Goal: Task Accomplishment & Management: Manage account settings

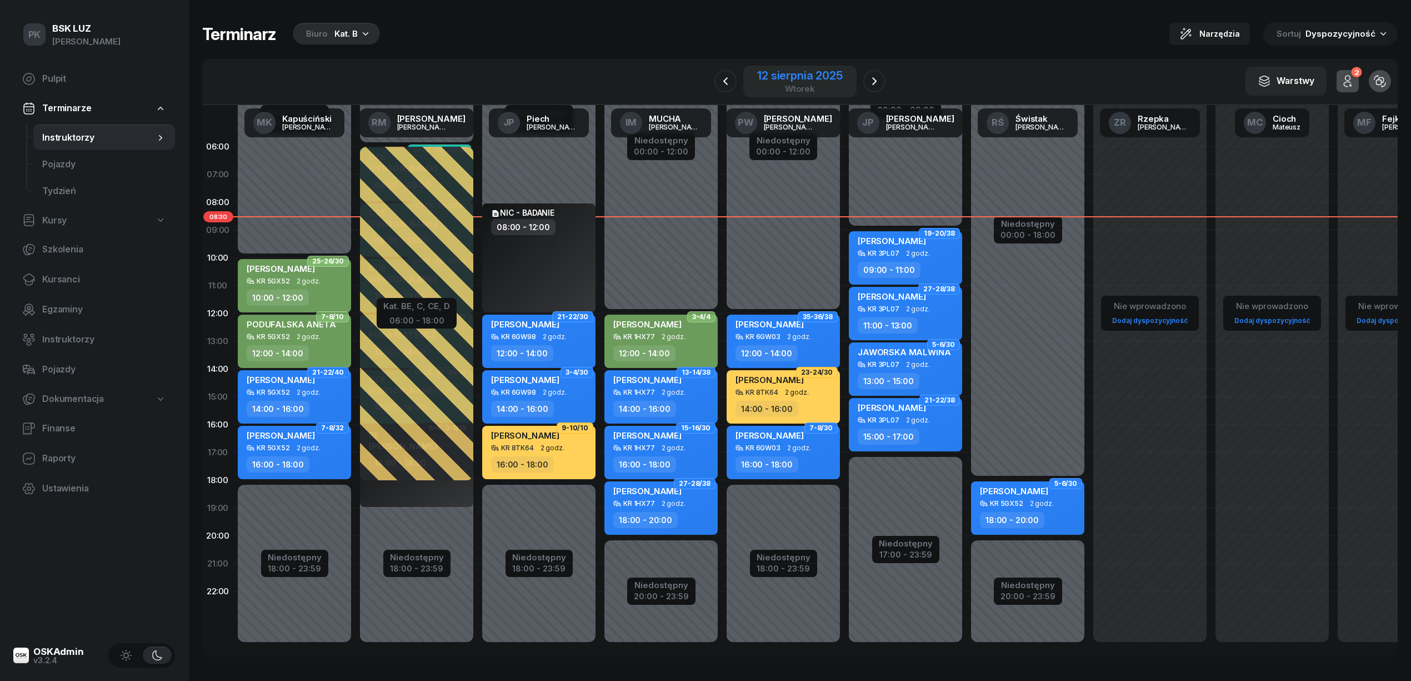
click at [816, 85] on div "wtorek" at bounding box center [799, 88] width 85 height 8
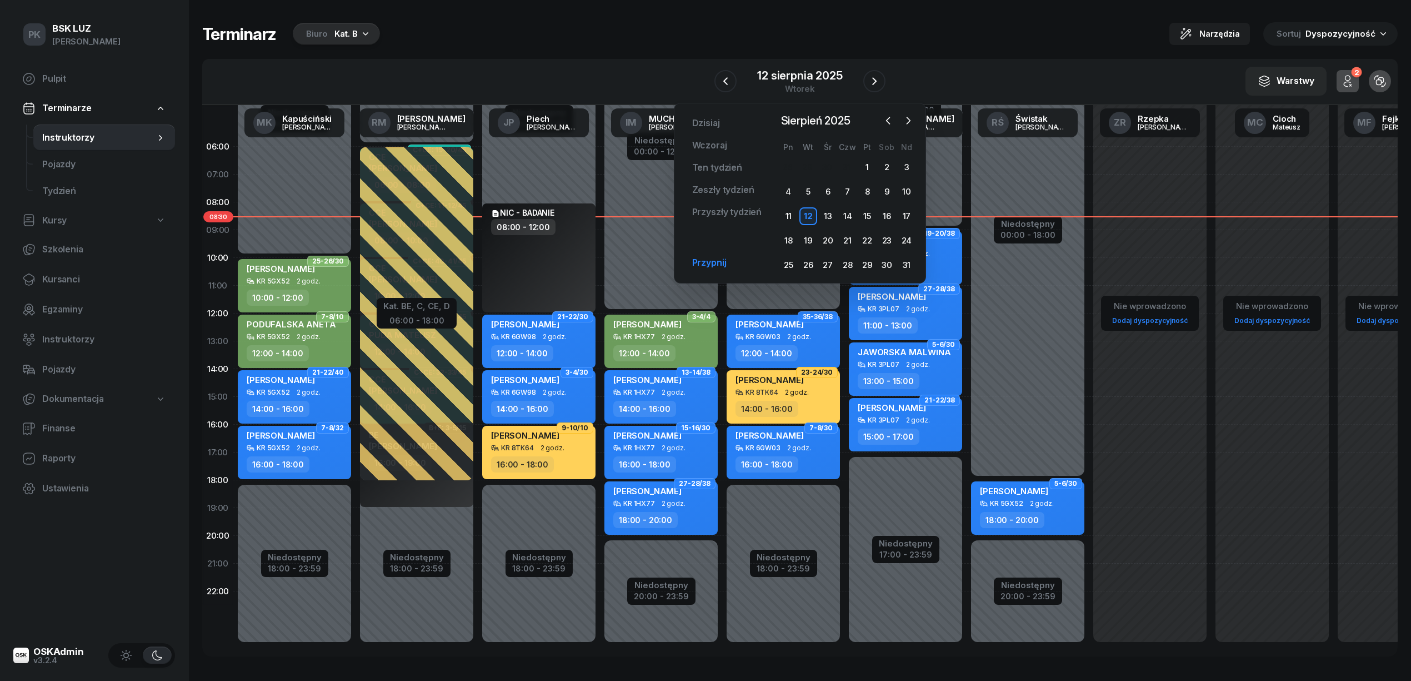
click at [714, 260] on link "Przypnij" at bounding box center [709, 263] width 52 height 22
click at [169, 496] on button "button" at bounding box center [167, 502] width 17 height 17
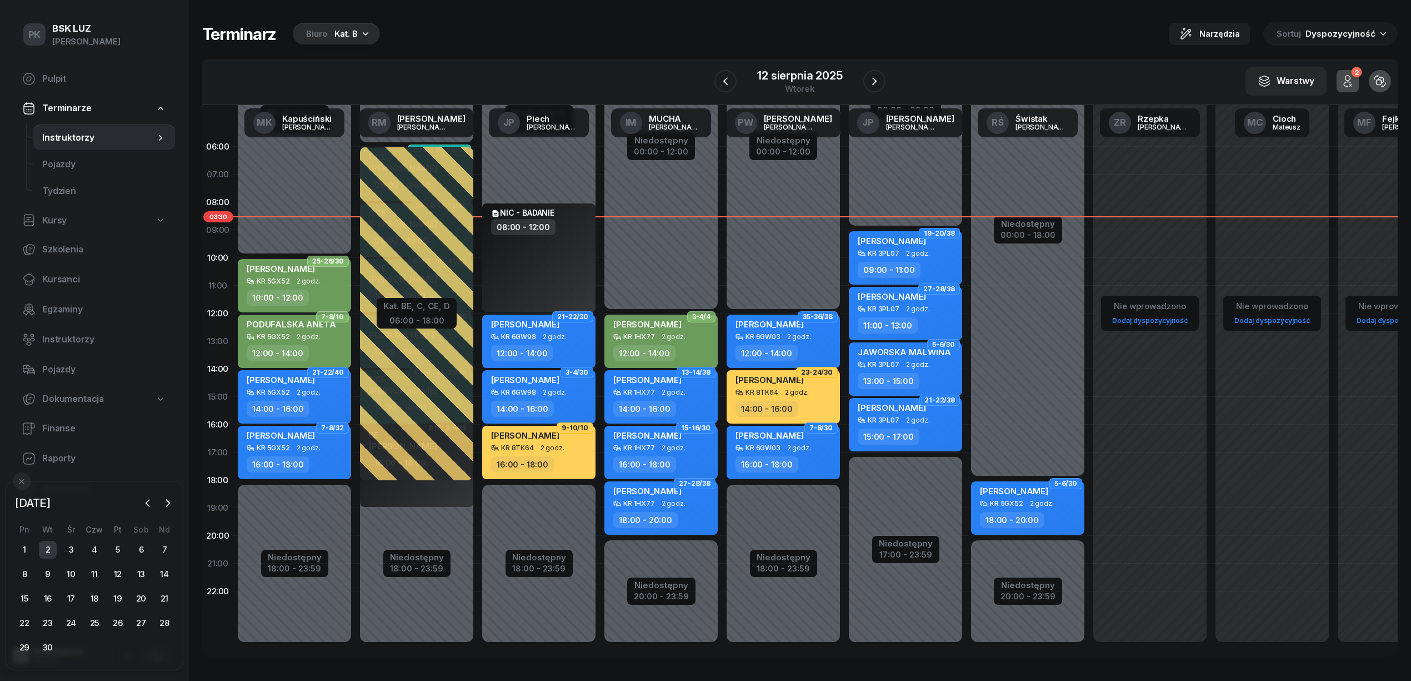
click at [42, 551] on div "2" at bounding box center [48, 550] width 18 height 18
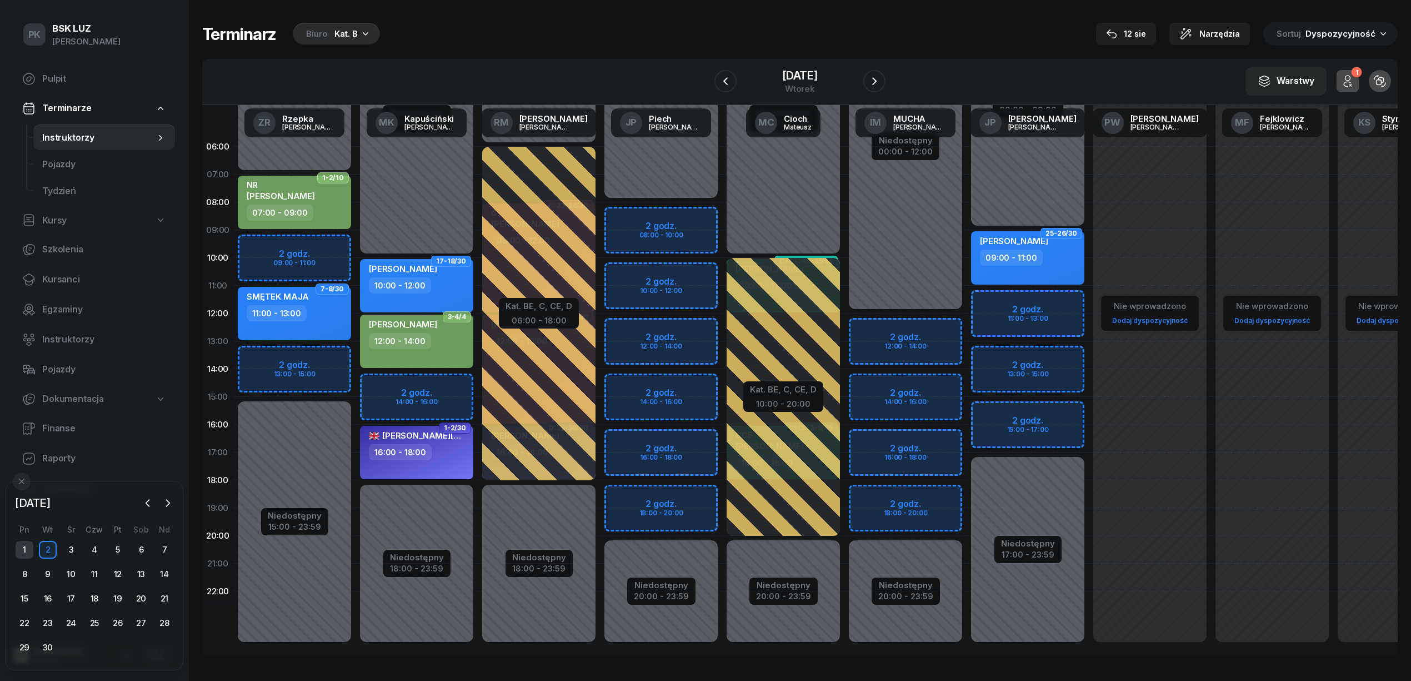
click at [29, 545] on div "1" at bounding box center [25, 550] width 18 height 18
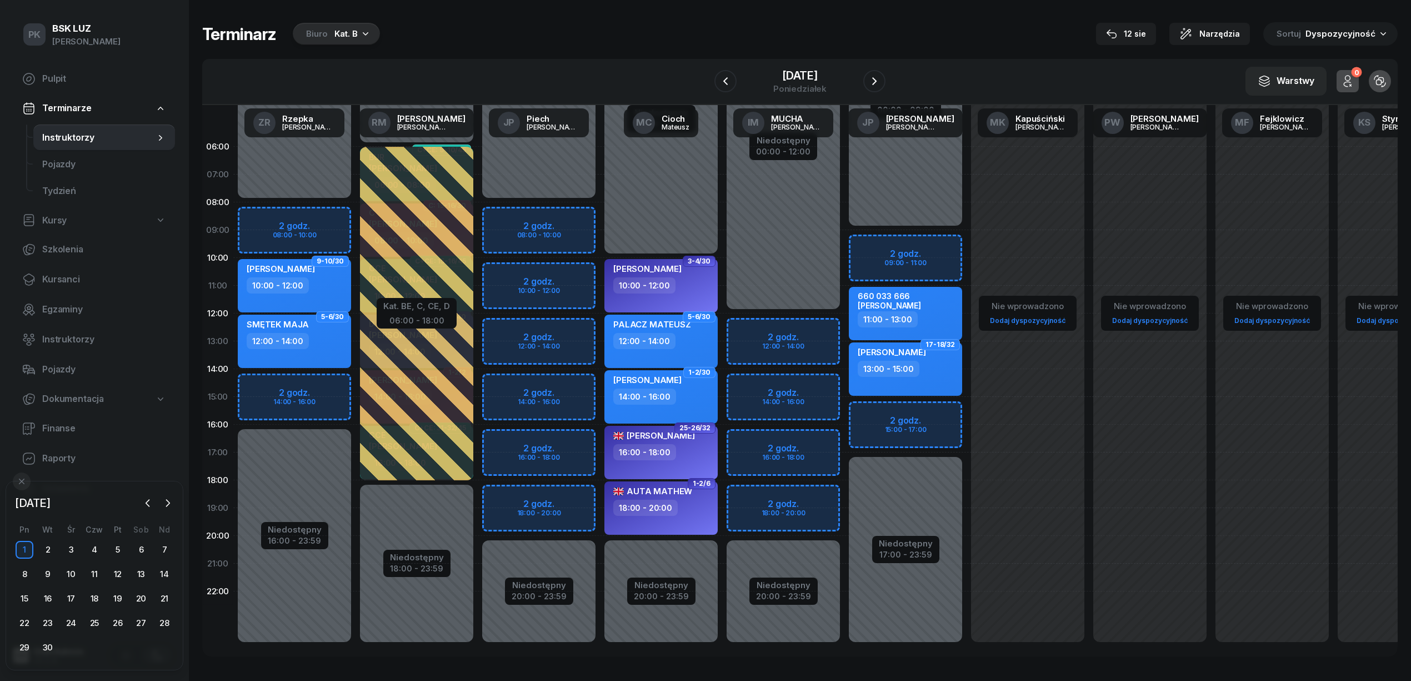
click at [329, 26] on div "Biuro Kat. B" at bounding box center [336, 34] width 87 height 22
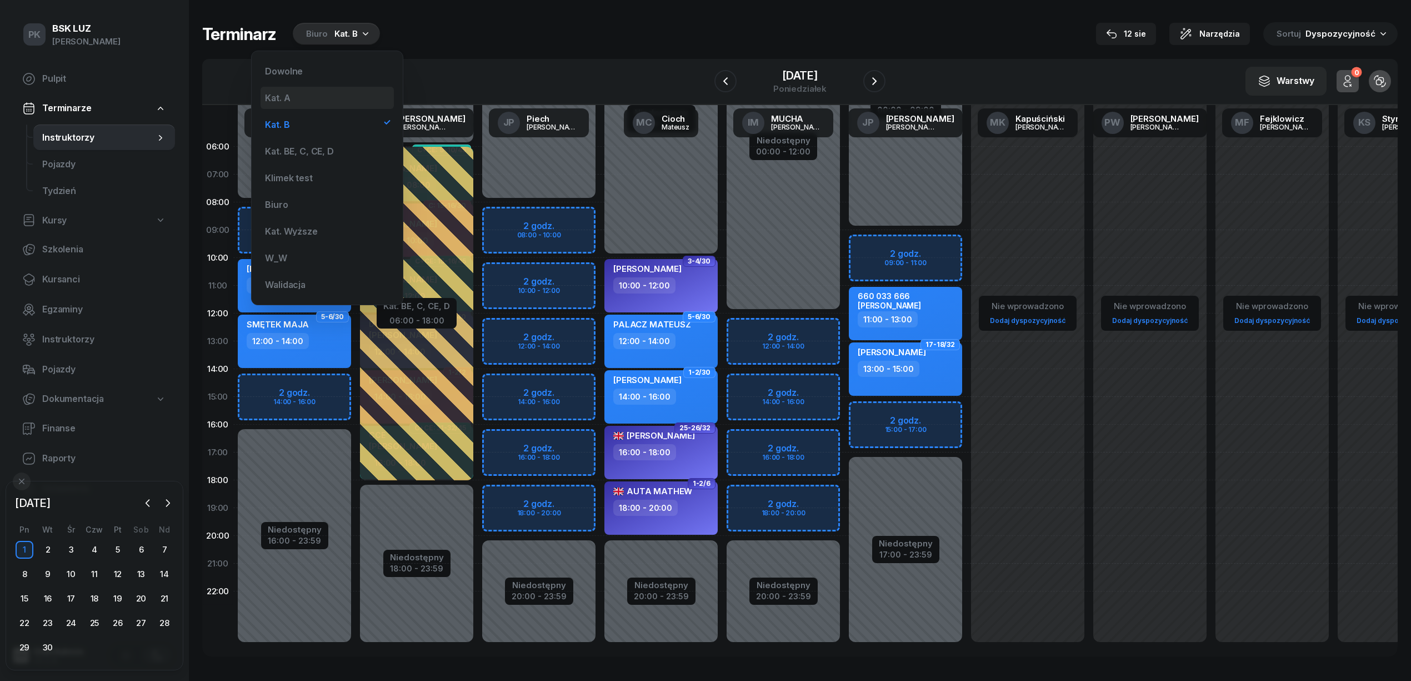
click at [322, 90] on div "Kat. A" at bounding box center [327, 98] width 133 height 22
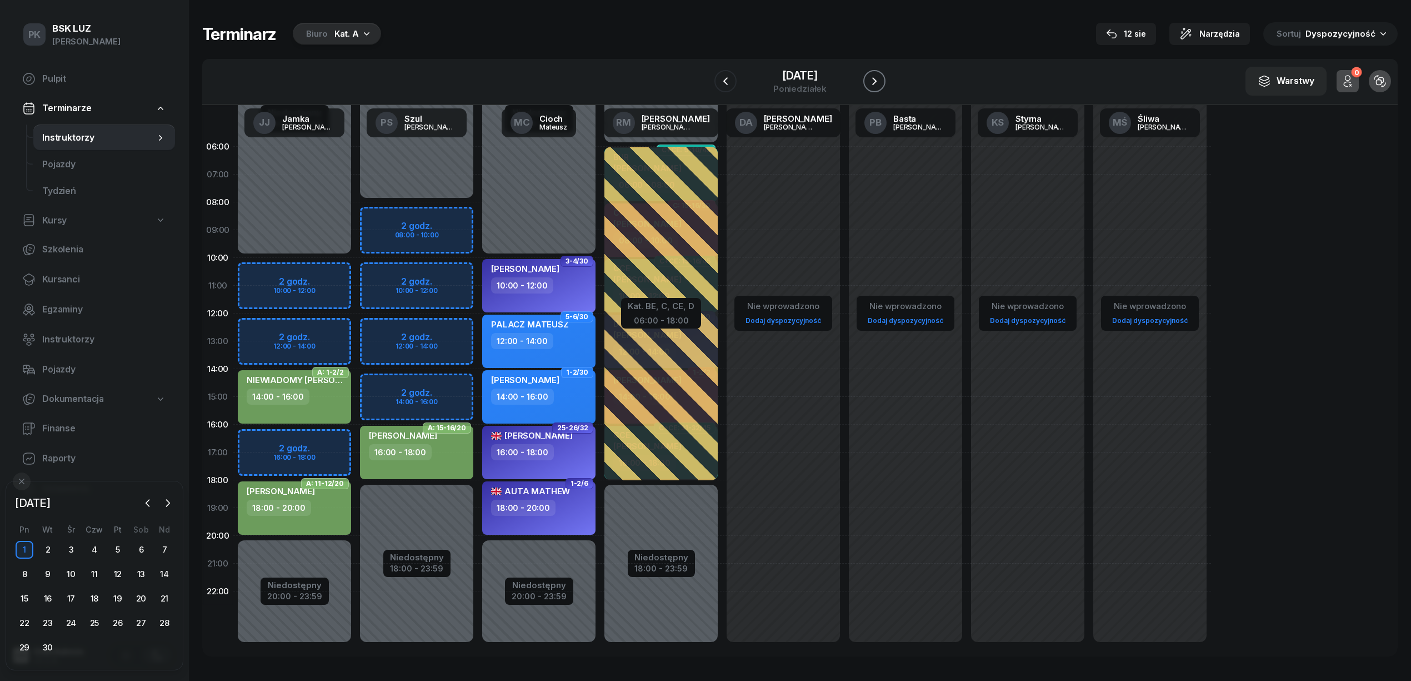
click at [874, 77] on icon "button" at bounding box center [874, 80] width 13 height 13
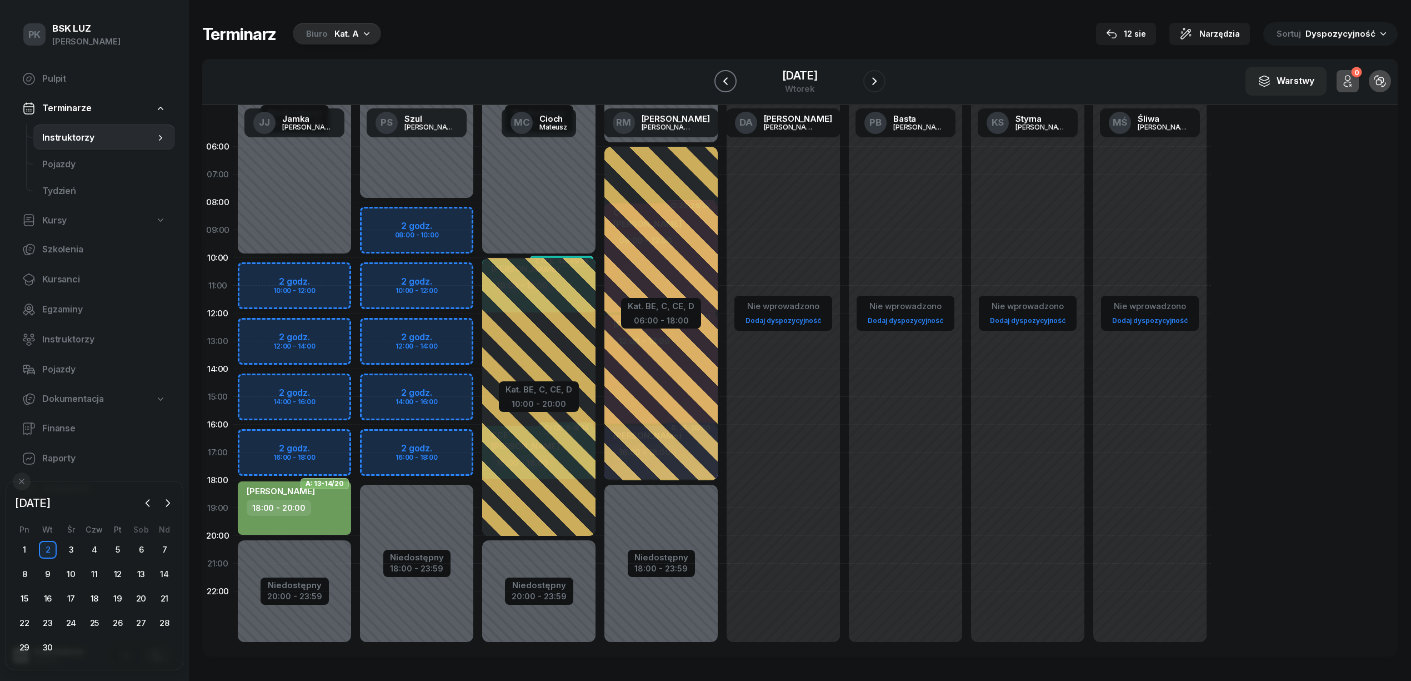
click at [720, 78] on icon "button" at bounding box center [725, 80] width 13 height 13
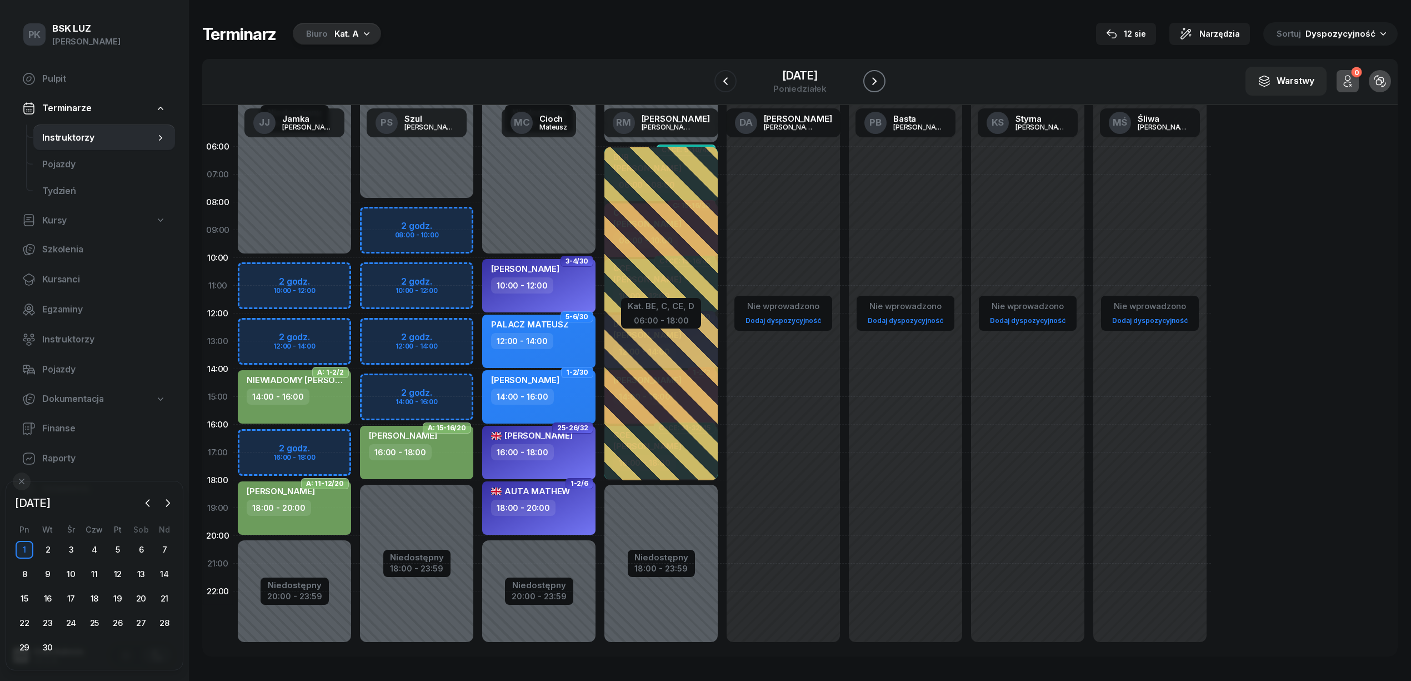
click at [874, 70] on button "button" at bounding box center [874, 81] width 22 height 22
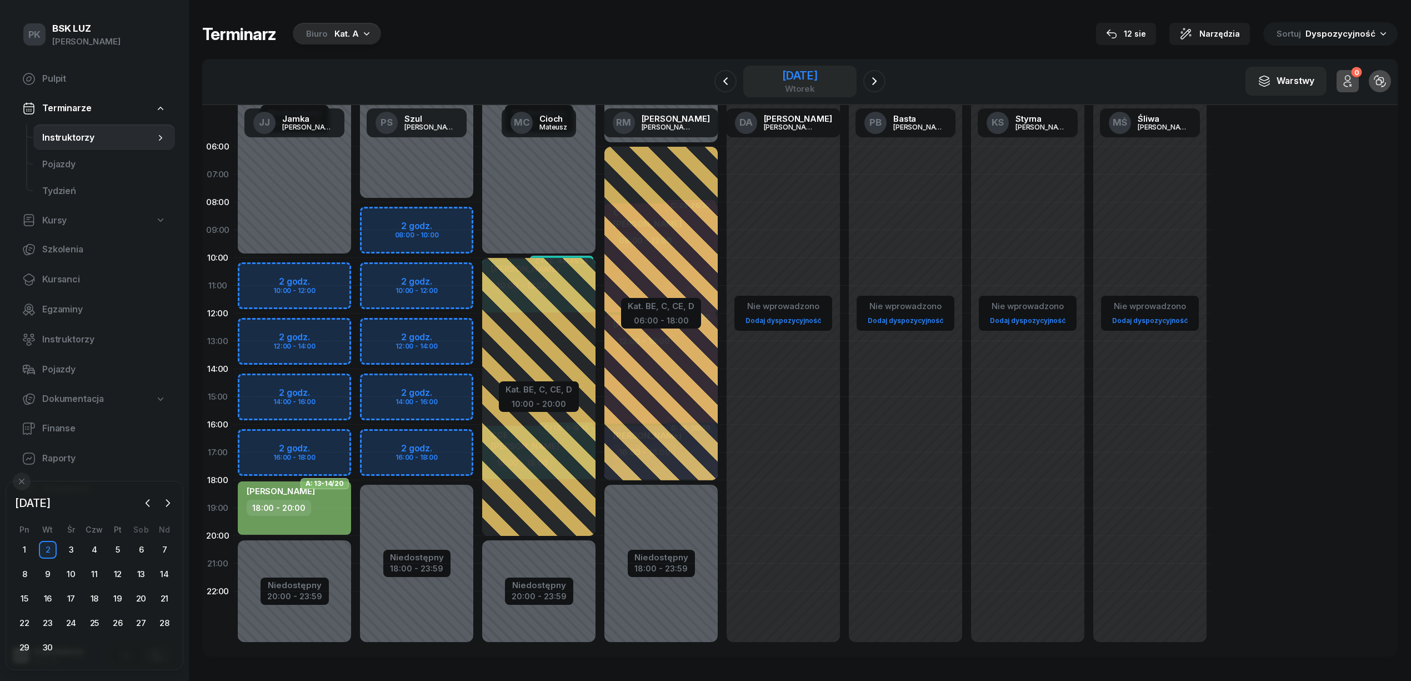
click at [789, 76] on div "[DATE]" at bounding box center [800, 75] width 36 height 11
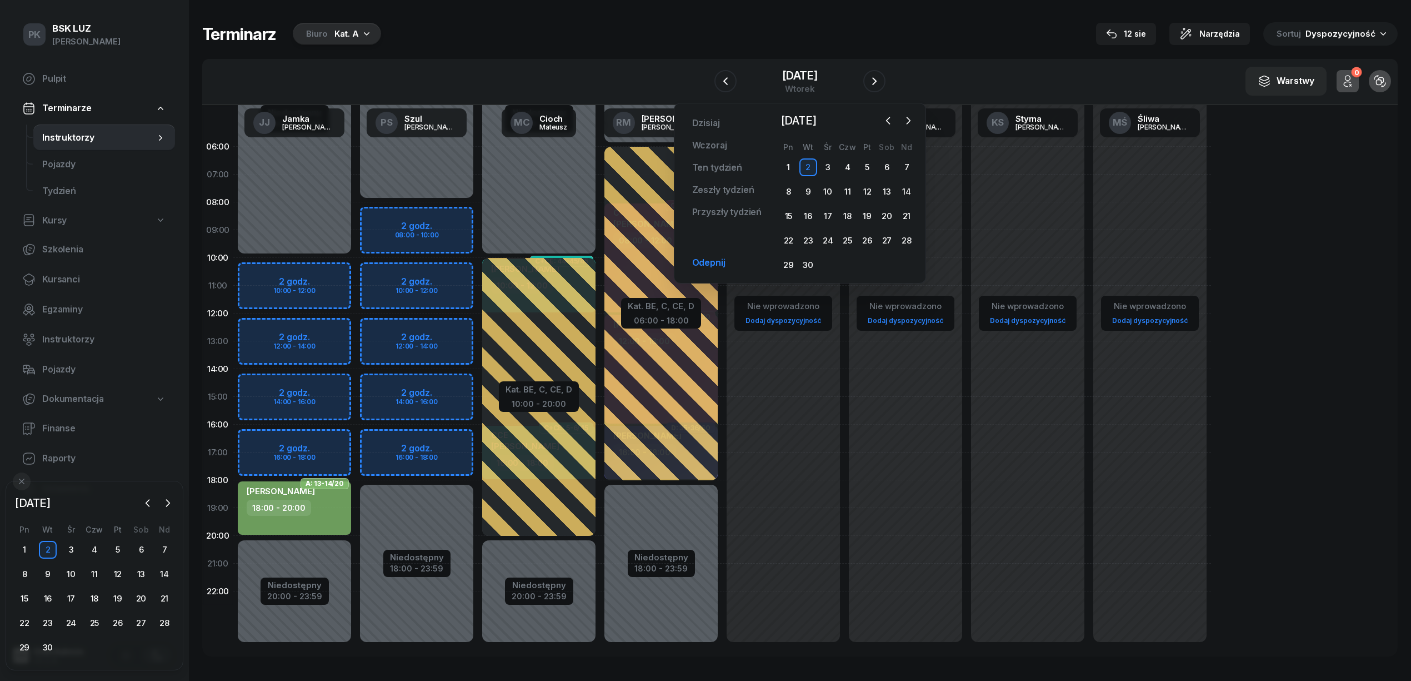
click at [318, 28] on div "Biuro" at bounding box center [317, 33] width 22 height 13
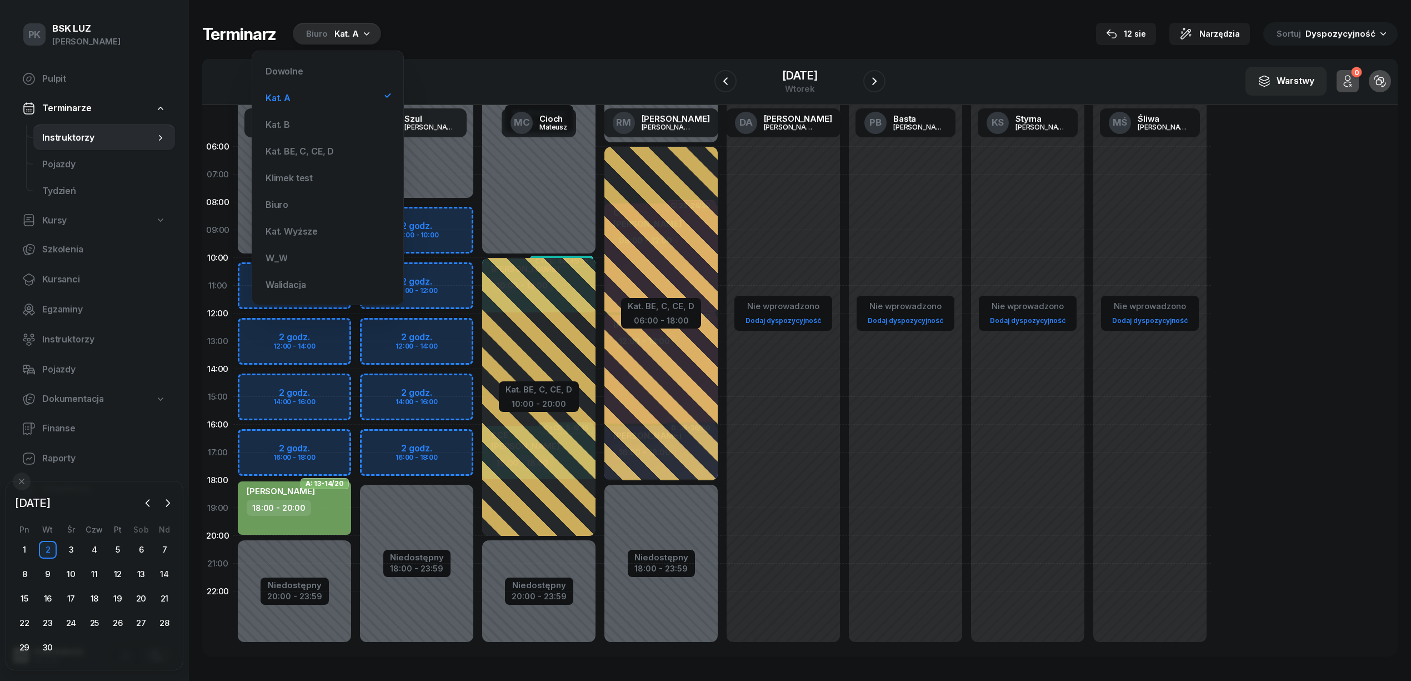
click at [687, 12] on div "Terminarz Biuro Kat. A 12 sie Narzędzia Sortuj Dyspozycyjność W Wybierz AK Kory…" at bounding box center [800, 339] width 1196 height 678
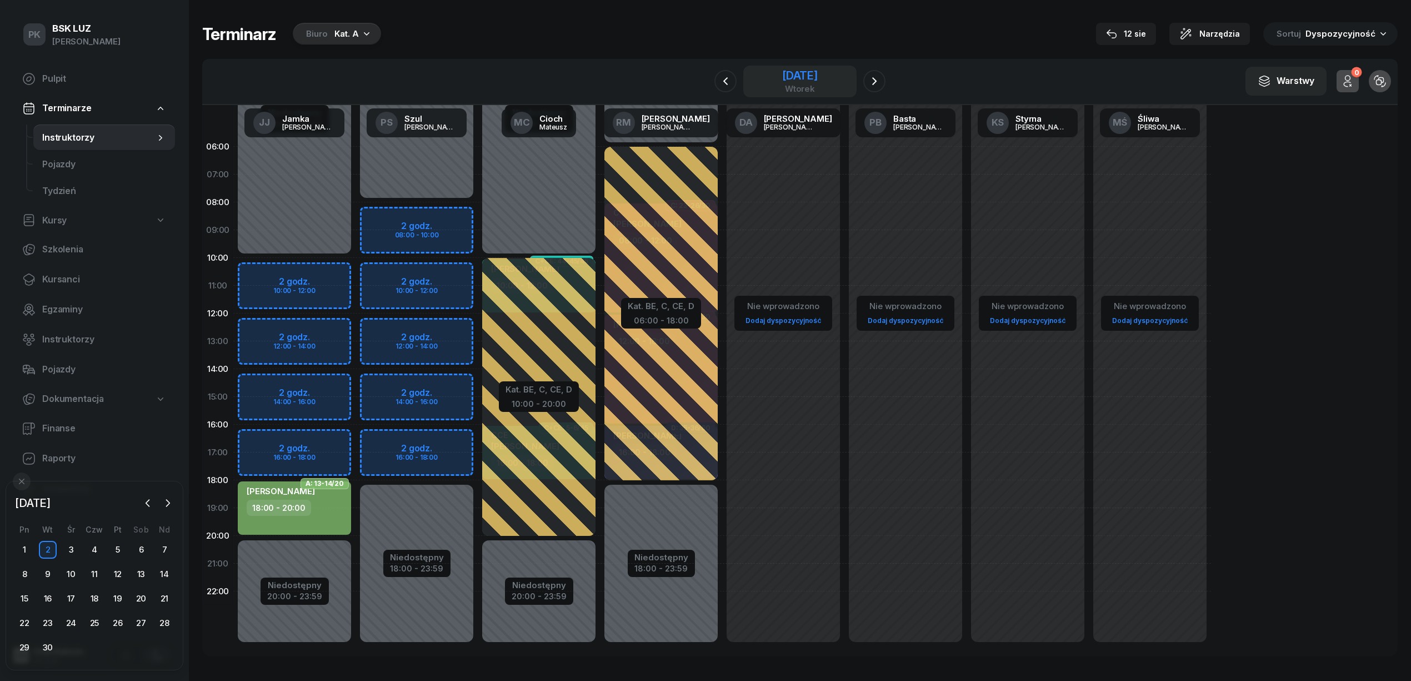
click at [800, 76] on div "[DATE]" at bounding box center [800, 75] width 36 height 11
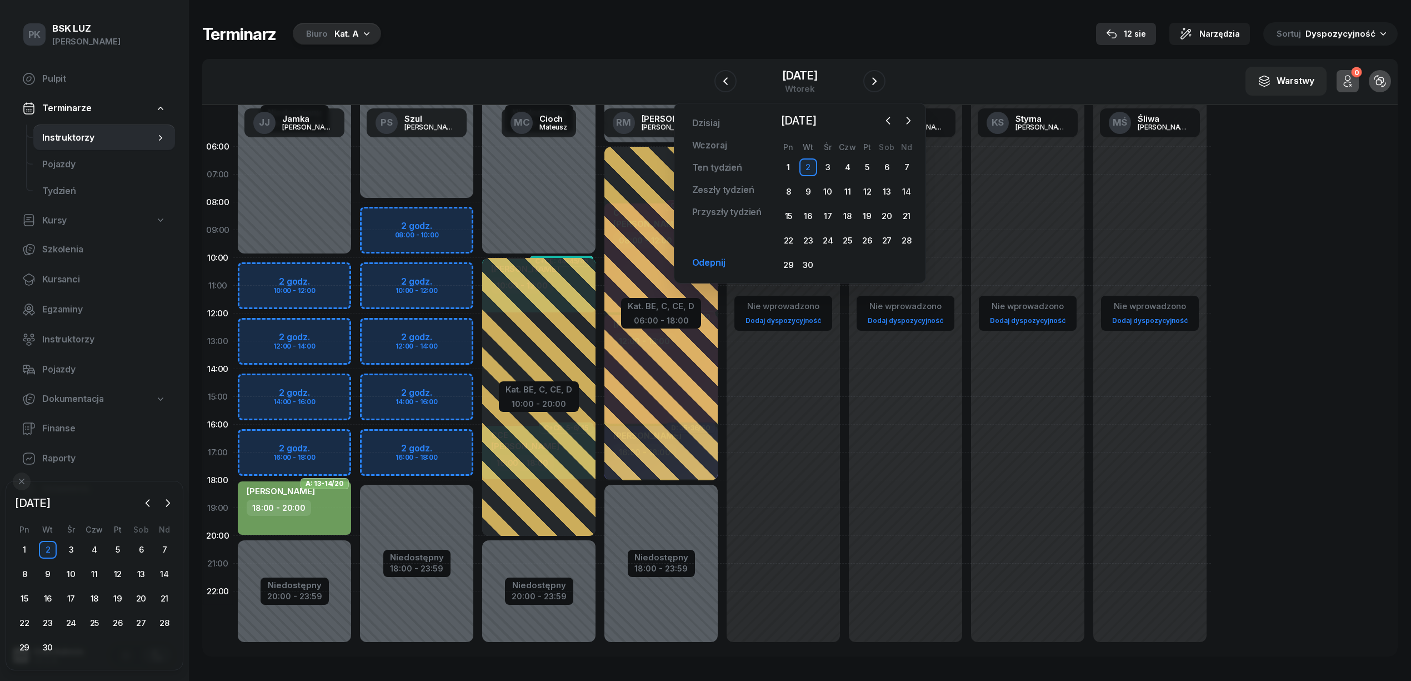
click at [1134, 32] on div "12 sie" at bounding box center [1126, 33] width 40 height 13
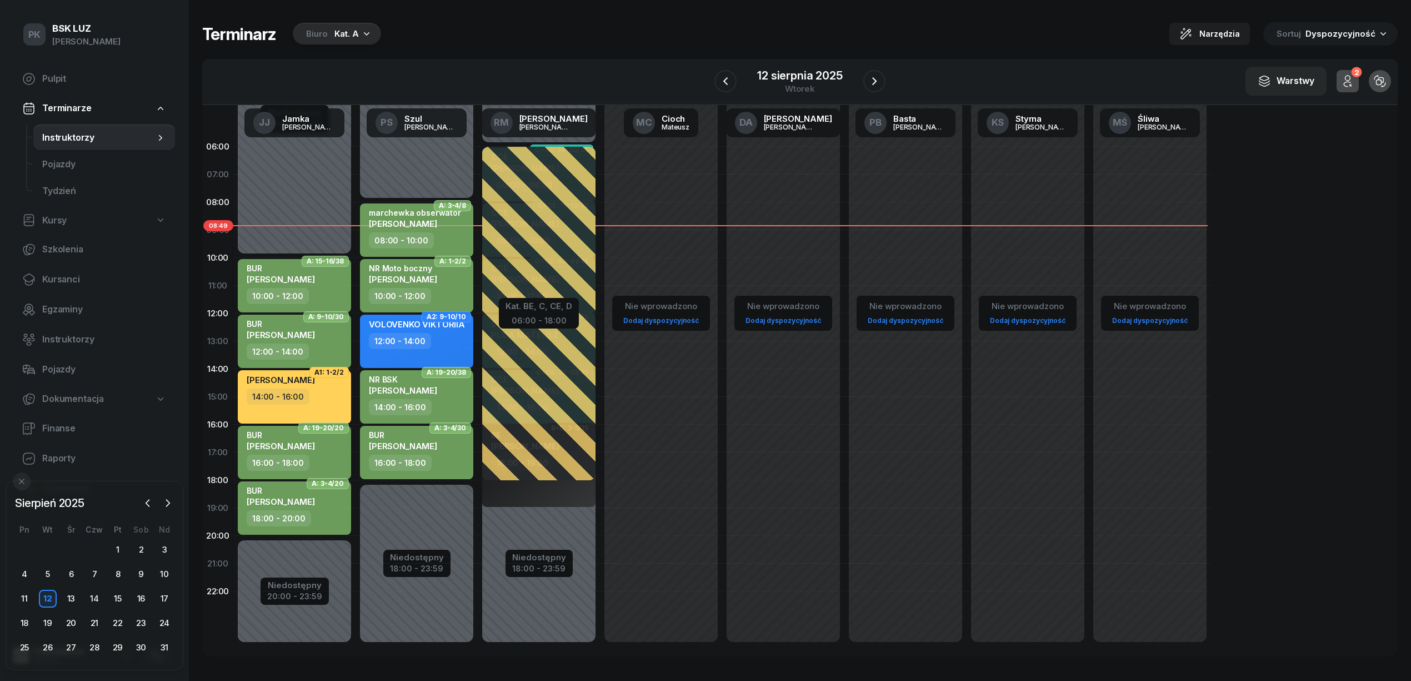
click at [862, 81] on div "12 sierpnia 2025 wtorek" at bounding box center [799, 82] width 171 height 32
click at [873, 79] on icon "button" at bounding box center [874, 80] width 13 height 13
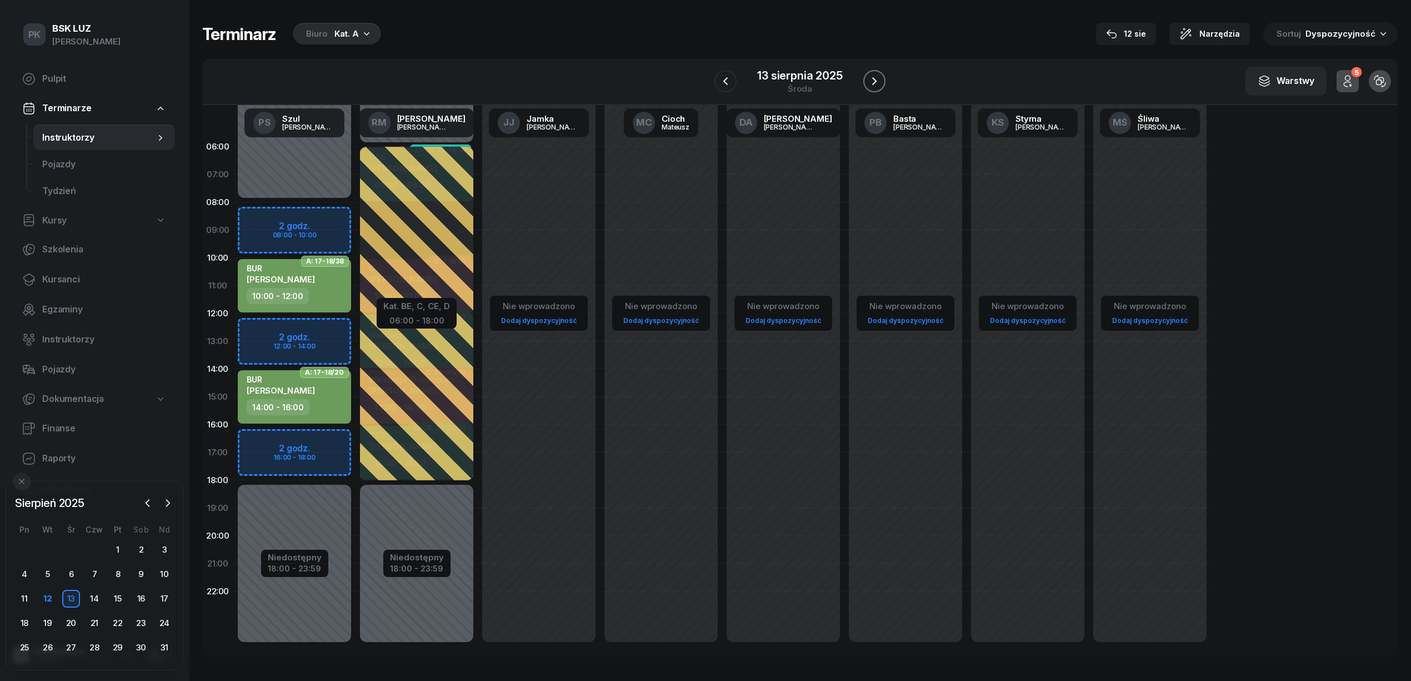
click at [873, 81] on icon "button" at bounding box center [874, 80] width 13 height 13
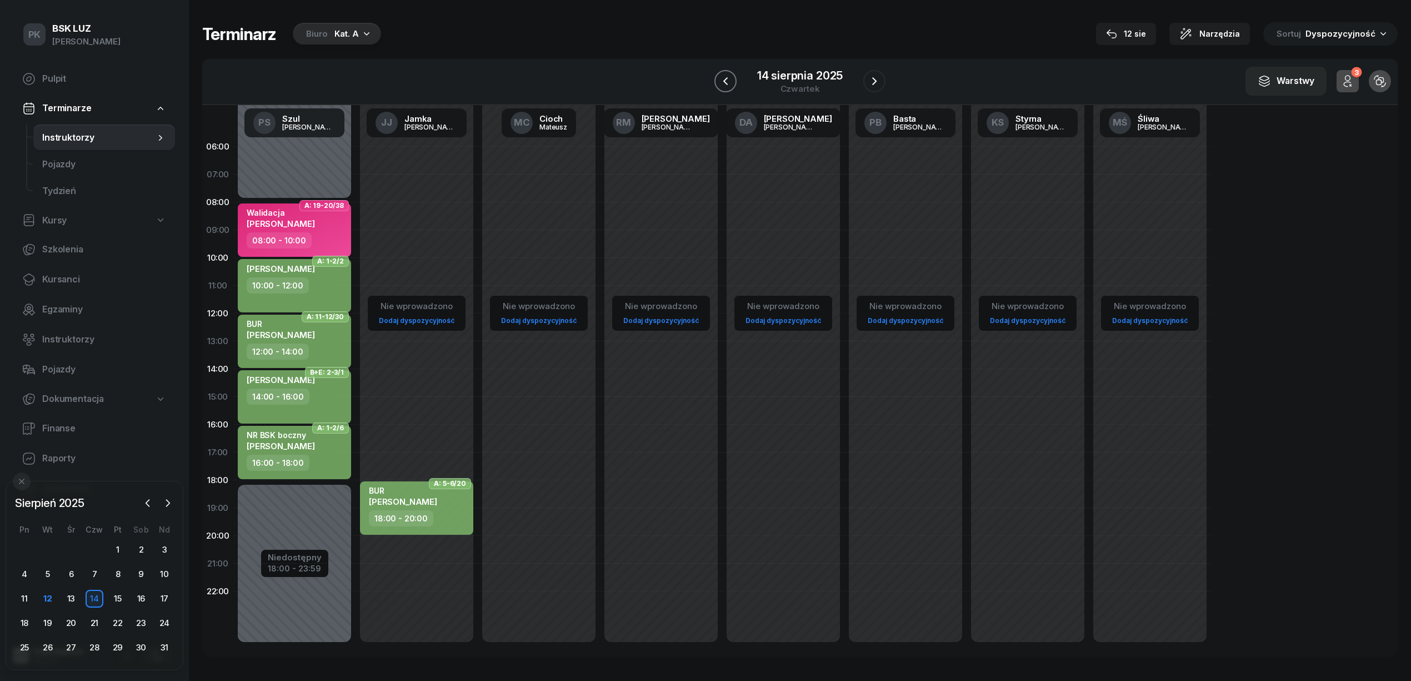
click at [728, 78] on icon "button" at bounding box center [725, 80] width 13 height 13
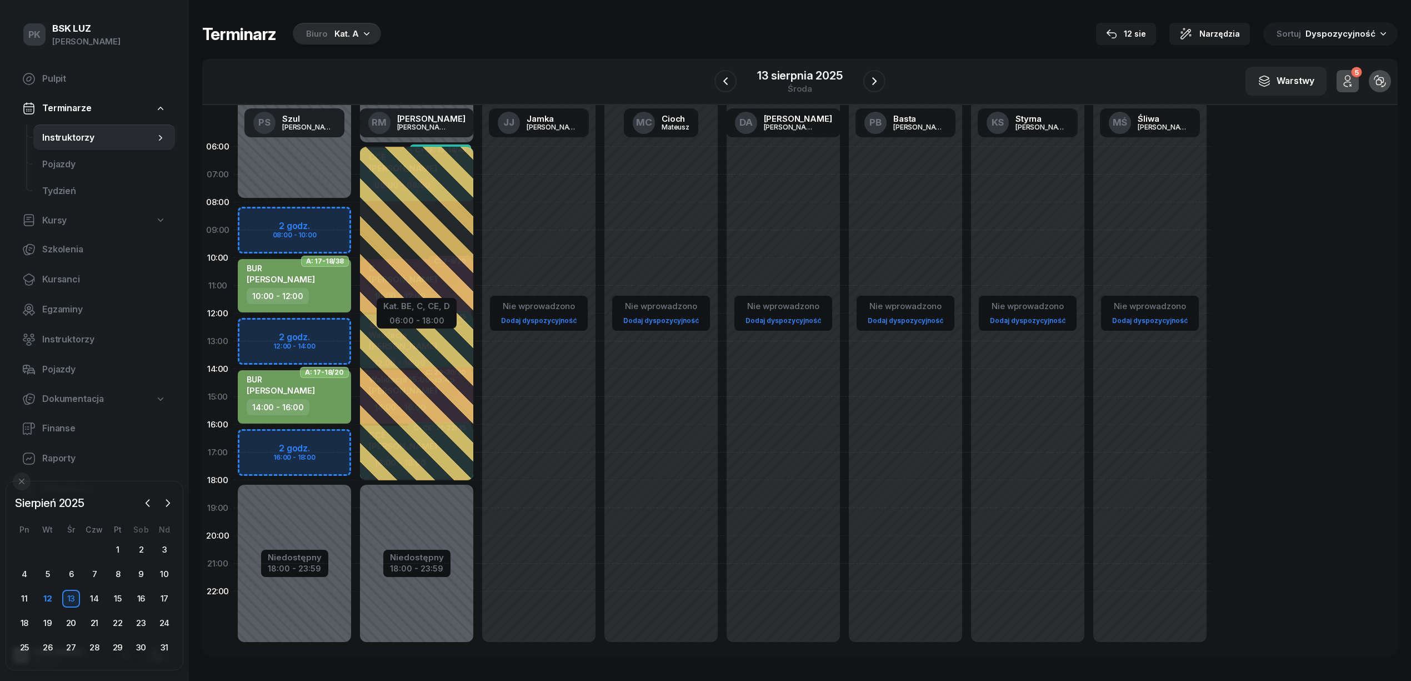
drag, startPoint x: 1329, startPoint y: 78, endPoint x: 1341, endPoint y: 79, distance: 11.2
click at [1332, 78] on div "5 Odwołane zajęcia" at bounding box center [1348, 81] width 36 height 36
click at [1351, 79] on icon "button" at bounding box center [1347, 80] width 13 height 13
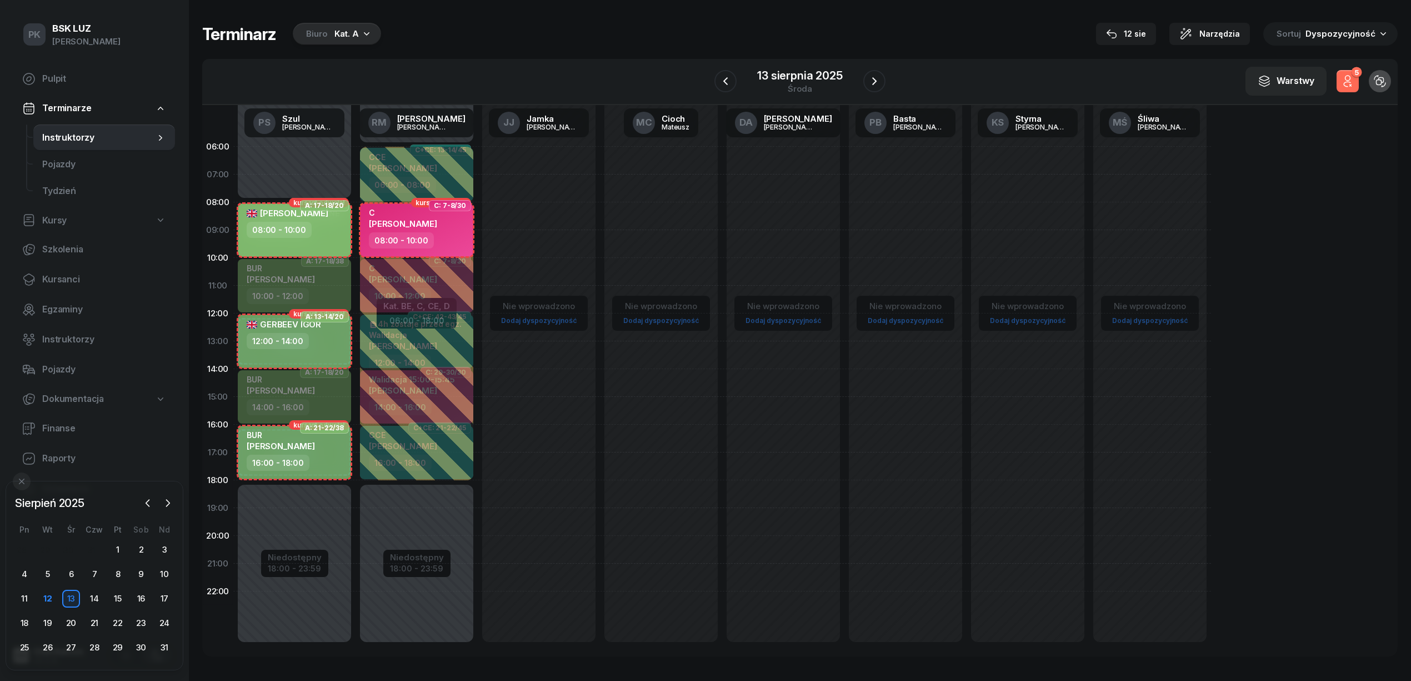
click at [1351, 79] on icon "button" at bounding box center [1347, 80] width 13 height 13
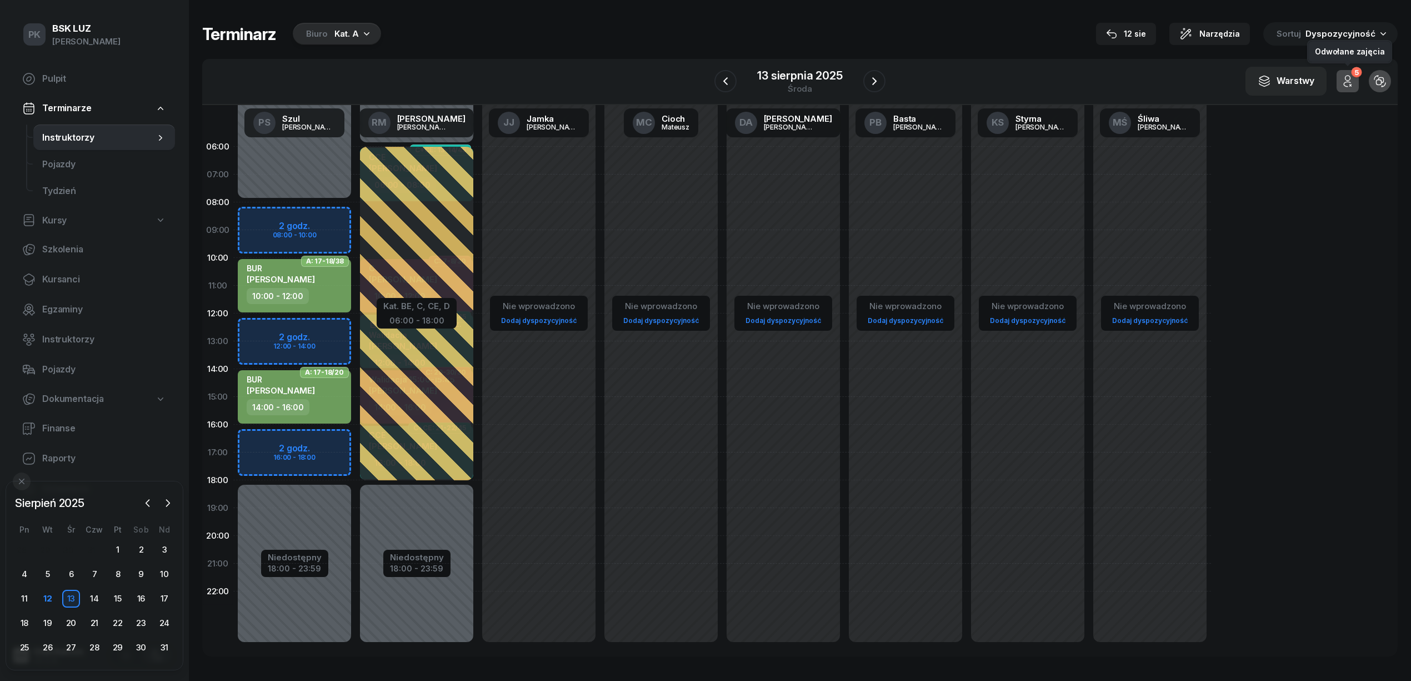
click at [1351, 79] on icon "button" at bounding box center [1347, 80] width 13 height 13
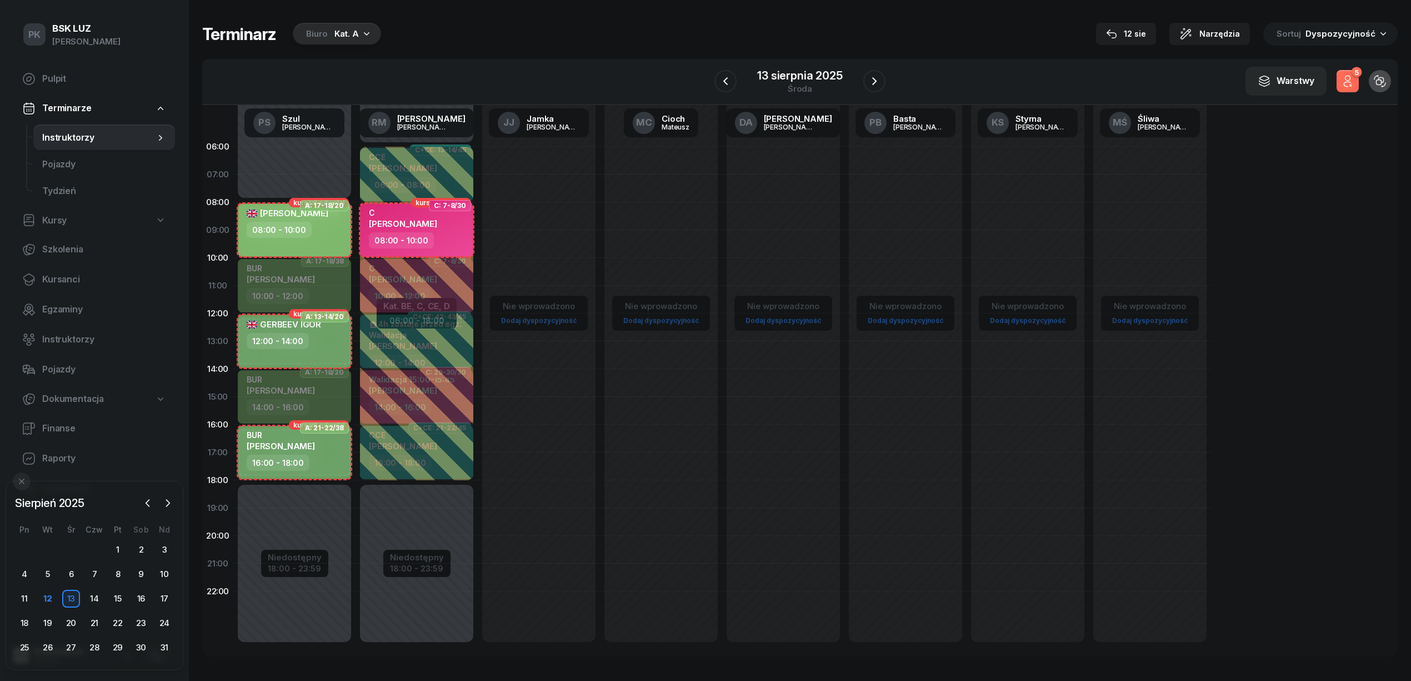
click at [1351, 79] on icon "button" at bounding box center [1347, 80] width 13 height 13
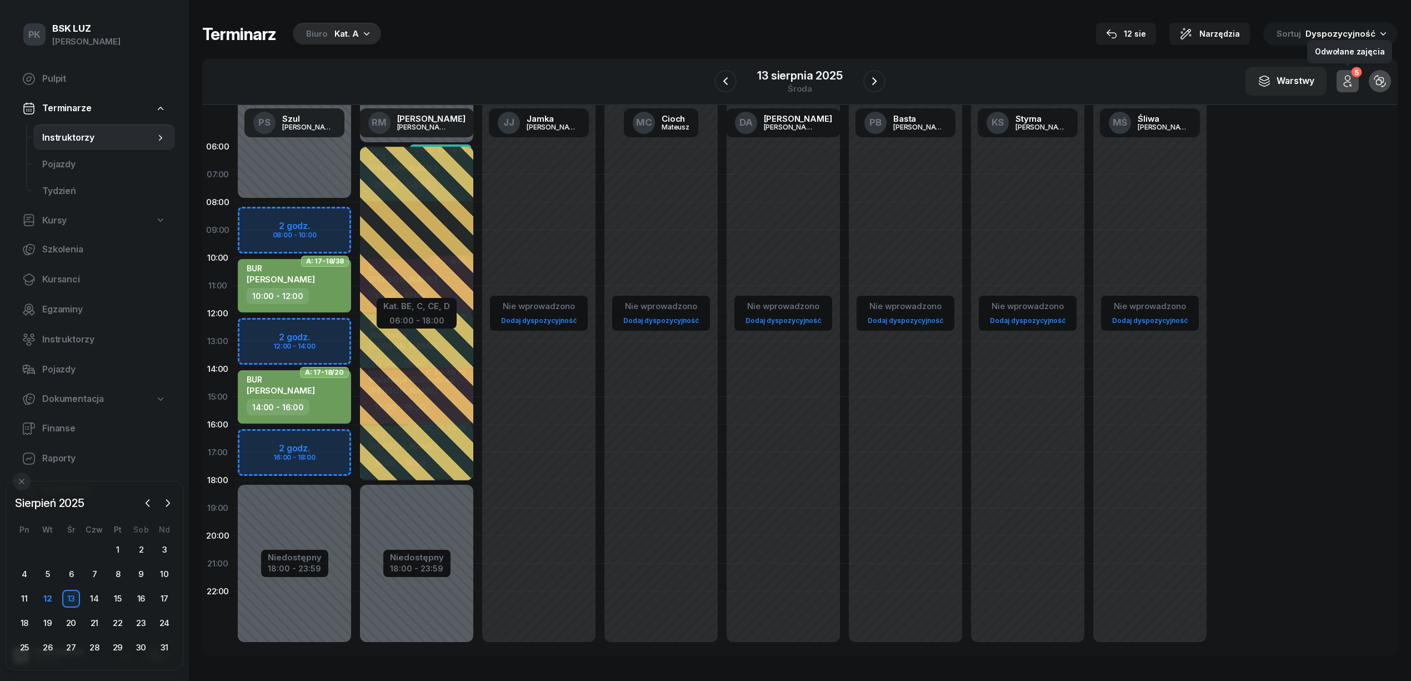
click at [1351, 79] on icon "button" at bounding box center [1347, 80] width 13 height 13
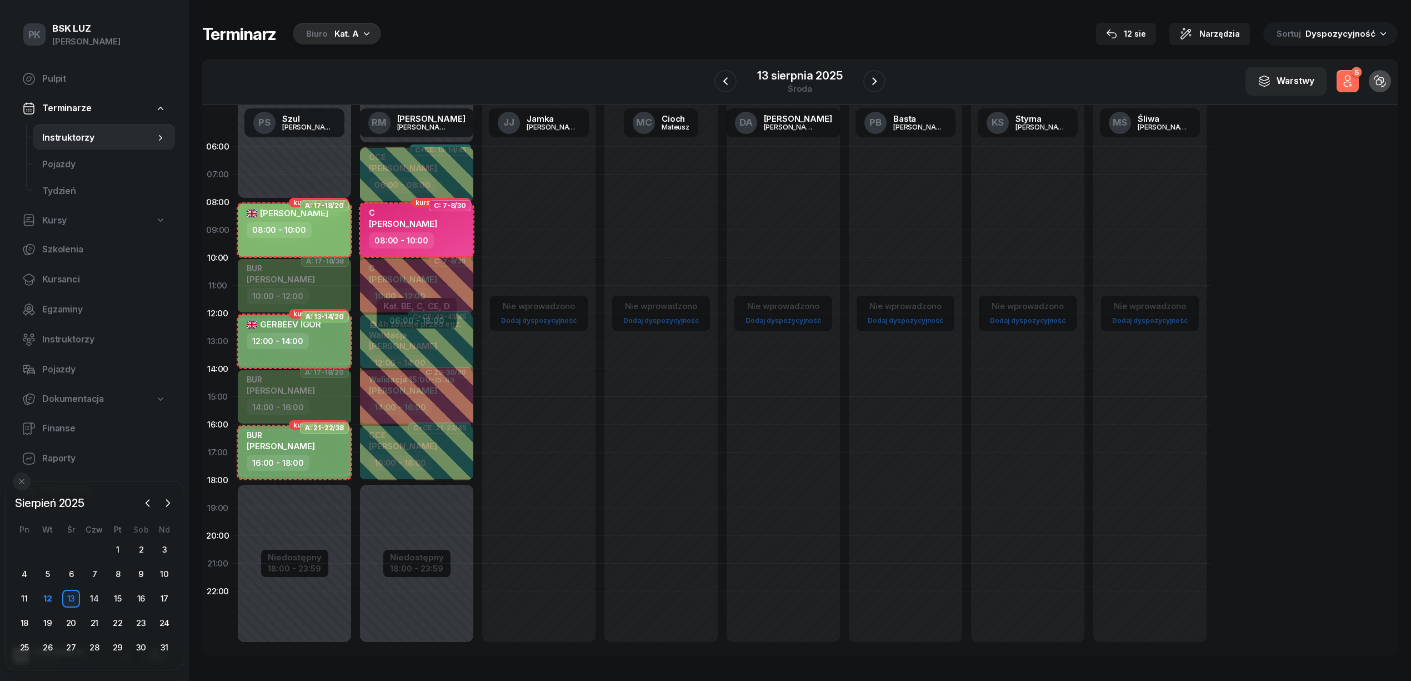
click at [1351, 79] on icon "button" at bounding box center [1347, 80] width 13 height 13
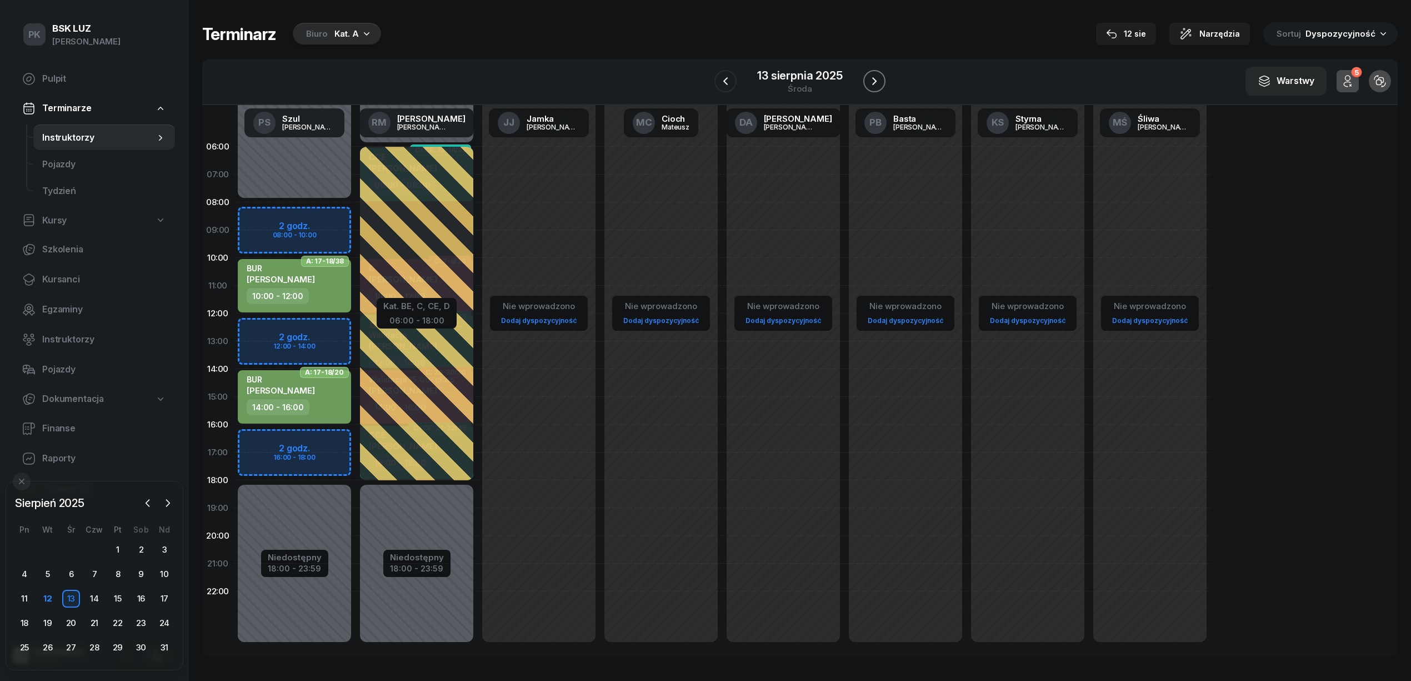
click at [869, 79] on icon "button" at bounding box center [874, 80] width 13 height 13
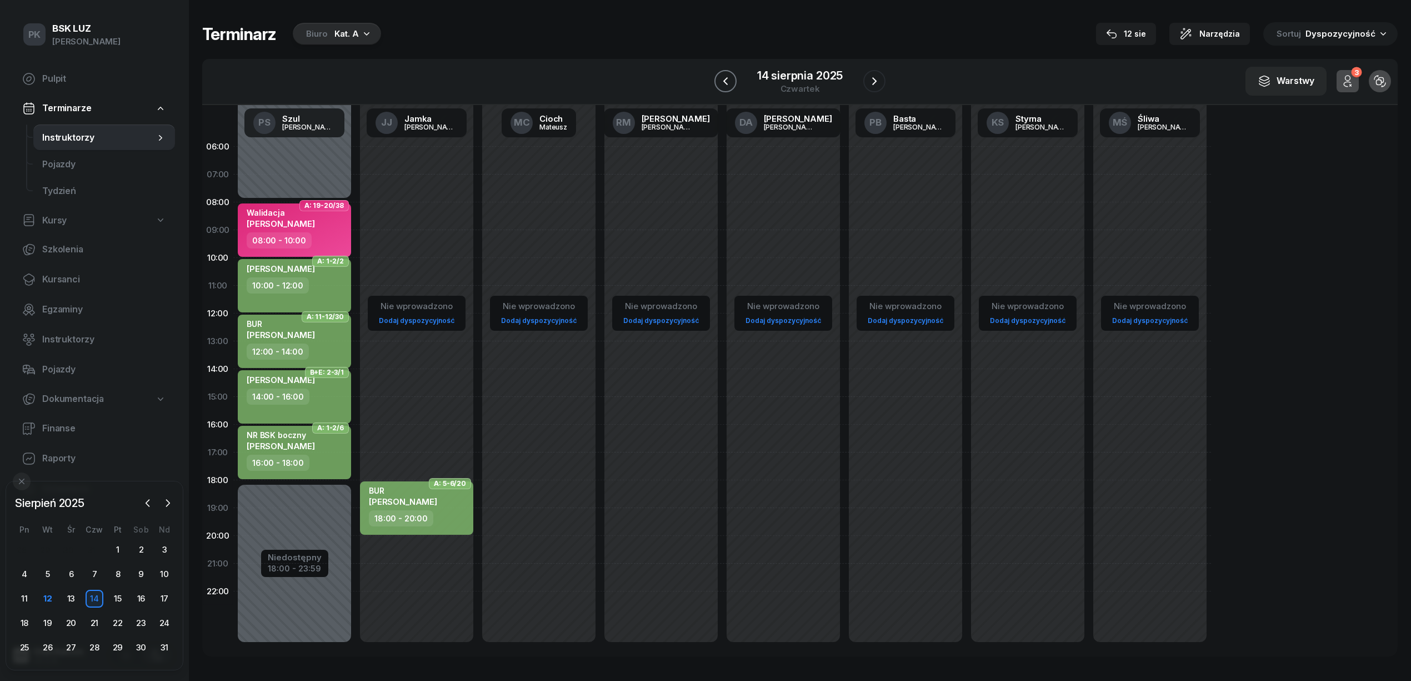
click at [727, 76] on icon "button" at bounding box center [725, 80] width 13 height 13
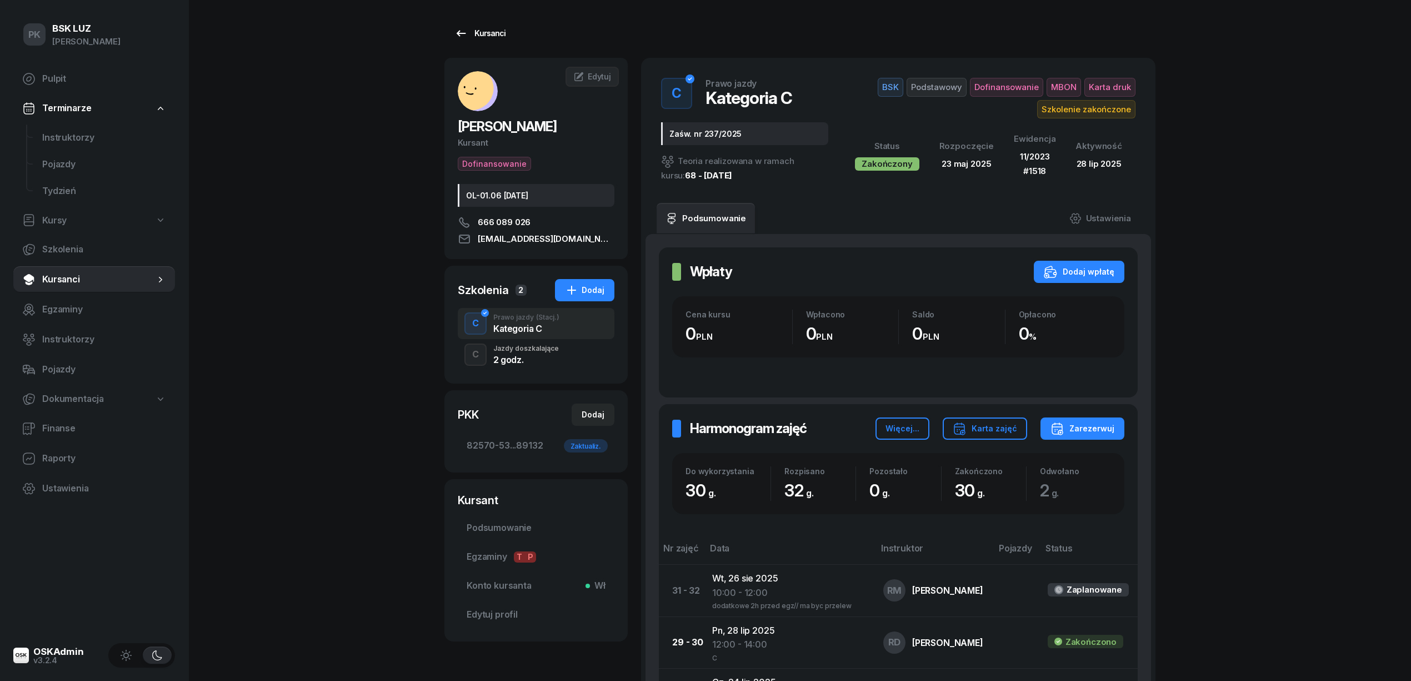
click at [501, 25] on link "Kursanci" at bounding box center [479, 33] width 71 height 22
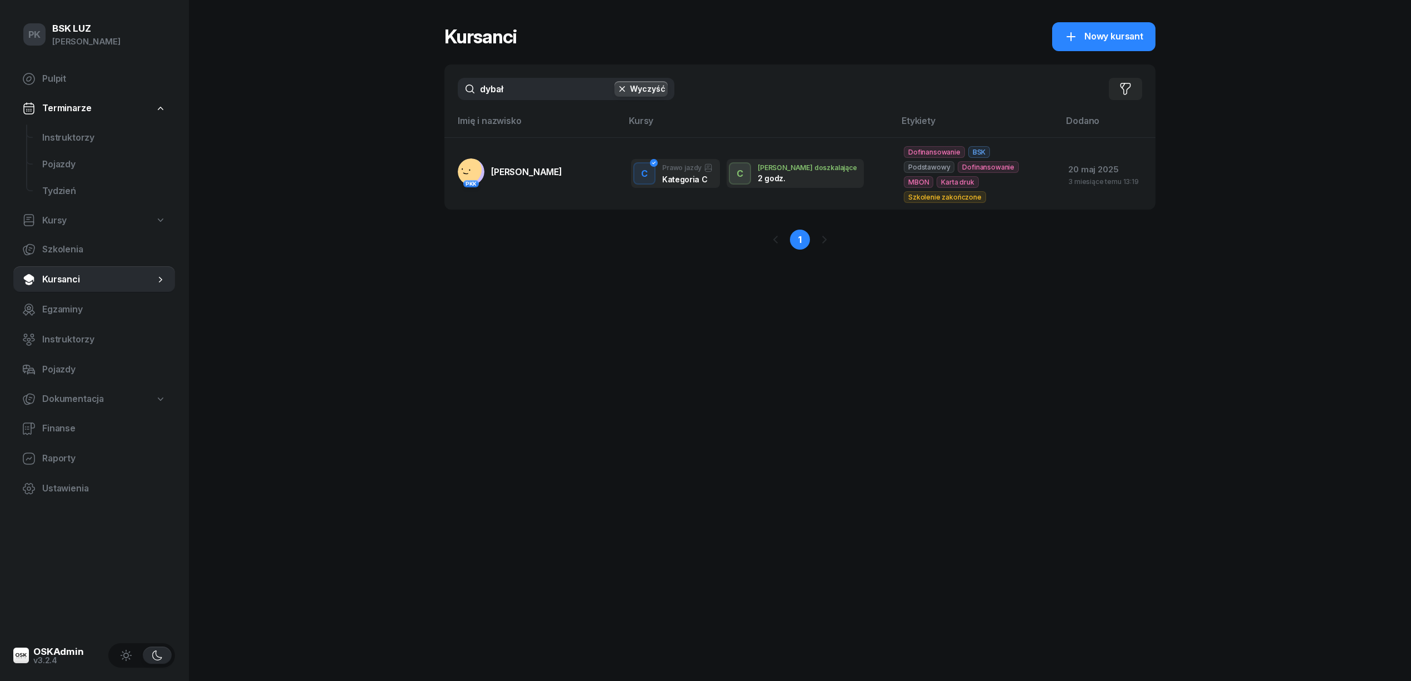
drag, startPoint x: 534, startPoint y: 93, endPoint x: 420, endPoint y: 96, distance: 113.9
click at [420, 96] on div "PK BSK LUZ Piotr Klimek Pulpit Terminarze Instruktorzy Pojazdy Tydzień Kursy Sz…" at bounding box center [705, 340] width 1411 height 681
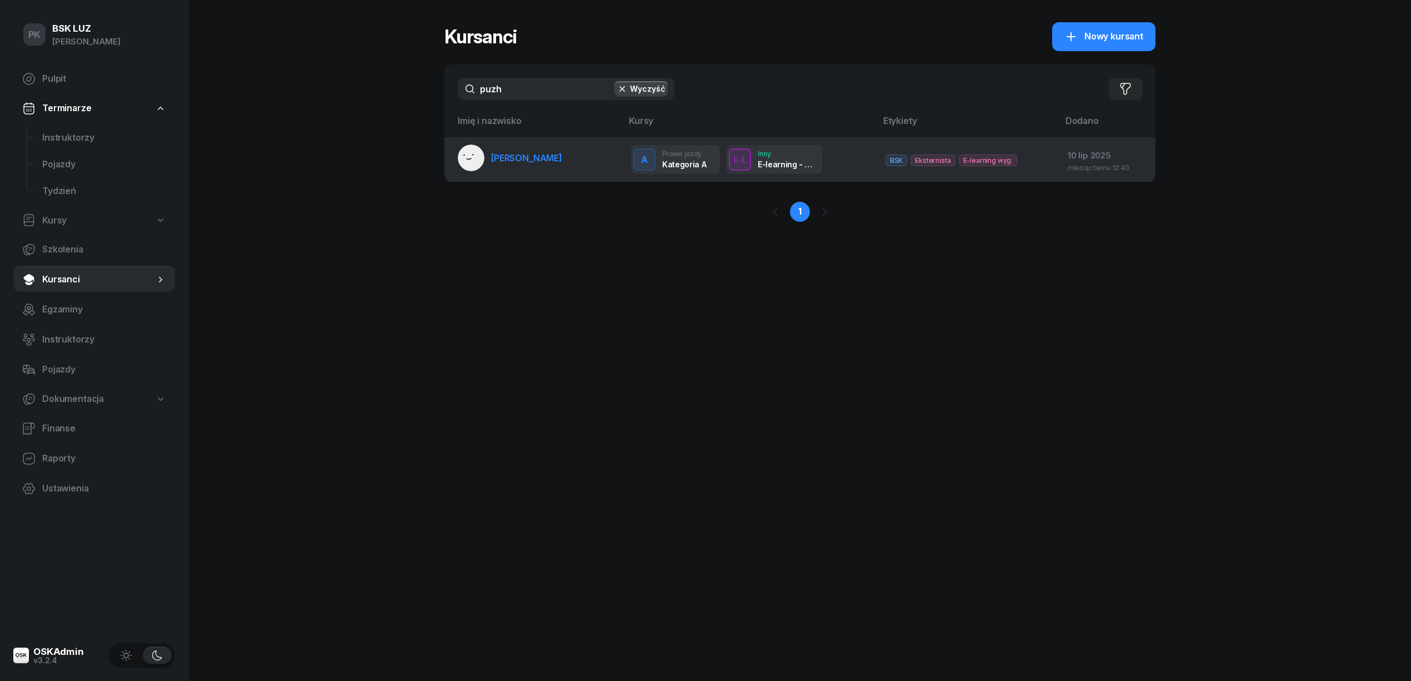
type input "puzh"
click at [514, 159] on span "PUZHAK MARKO" at bounding box center [526, 157] width 71 height 11
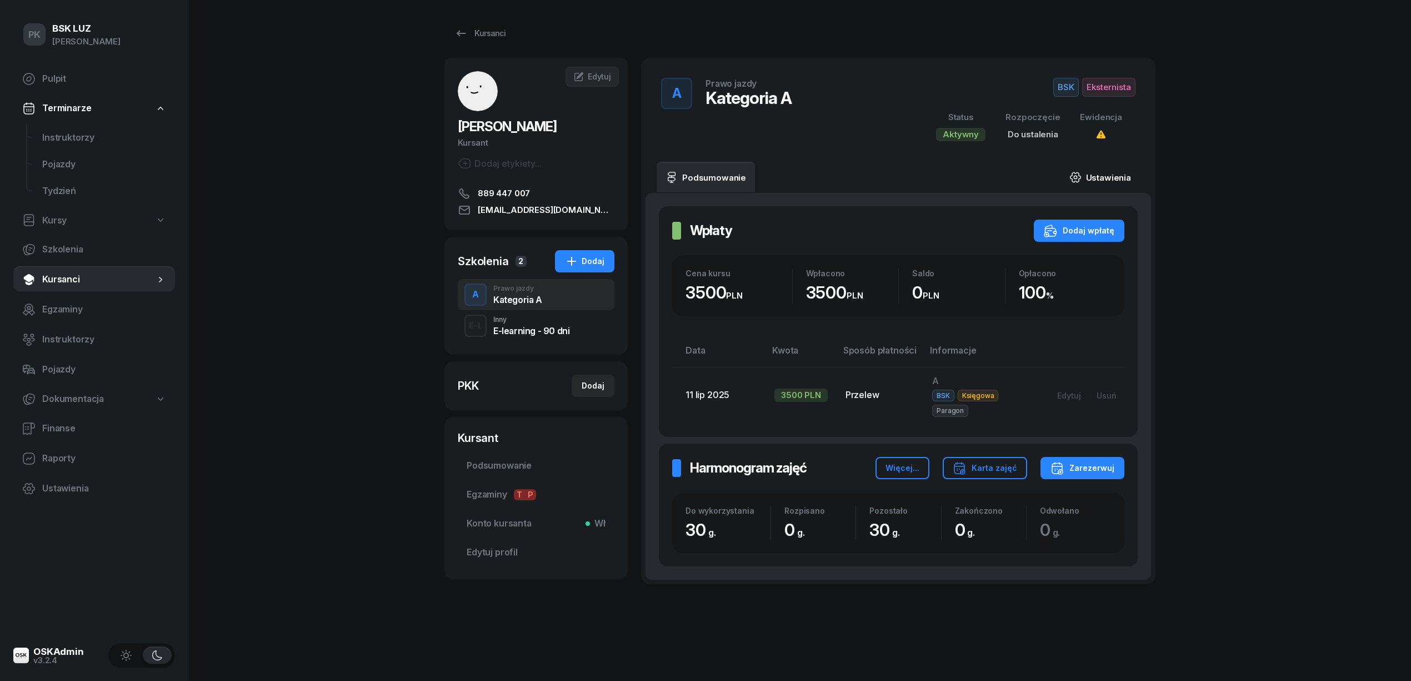
click at [1119, 173] on link "Ustawienia" at bounding box center [1100, 177] width 79 height 31
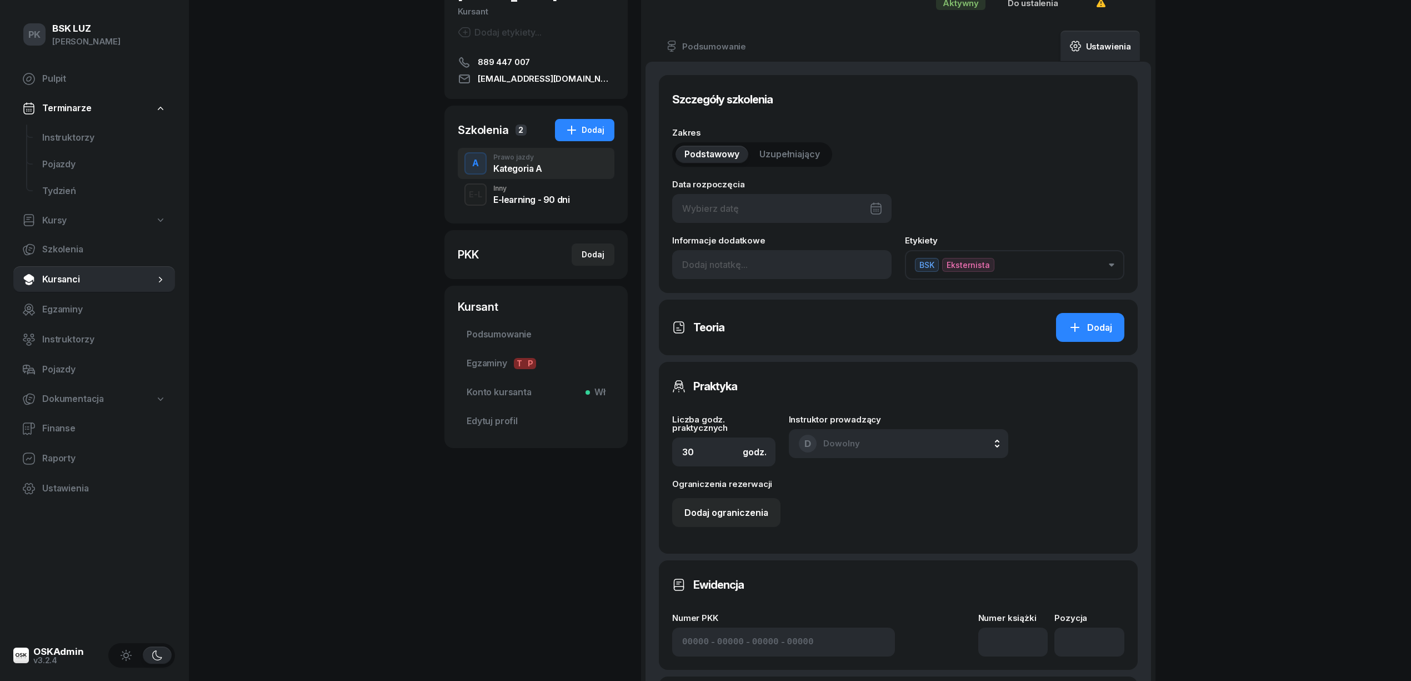
scroll to position [296, 0]
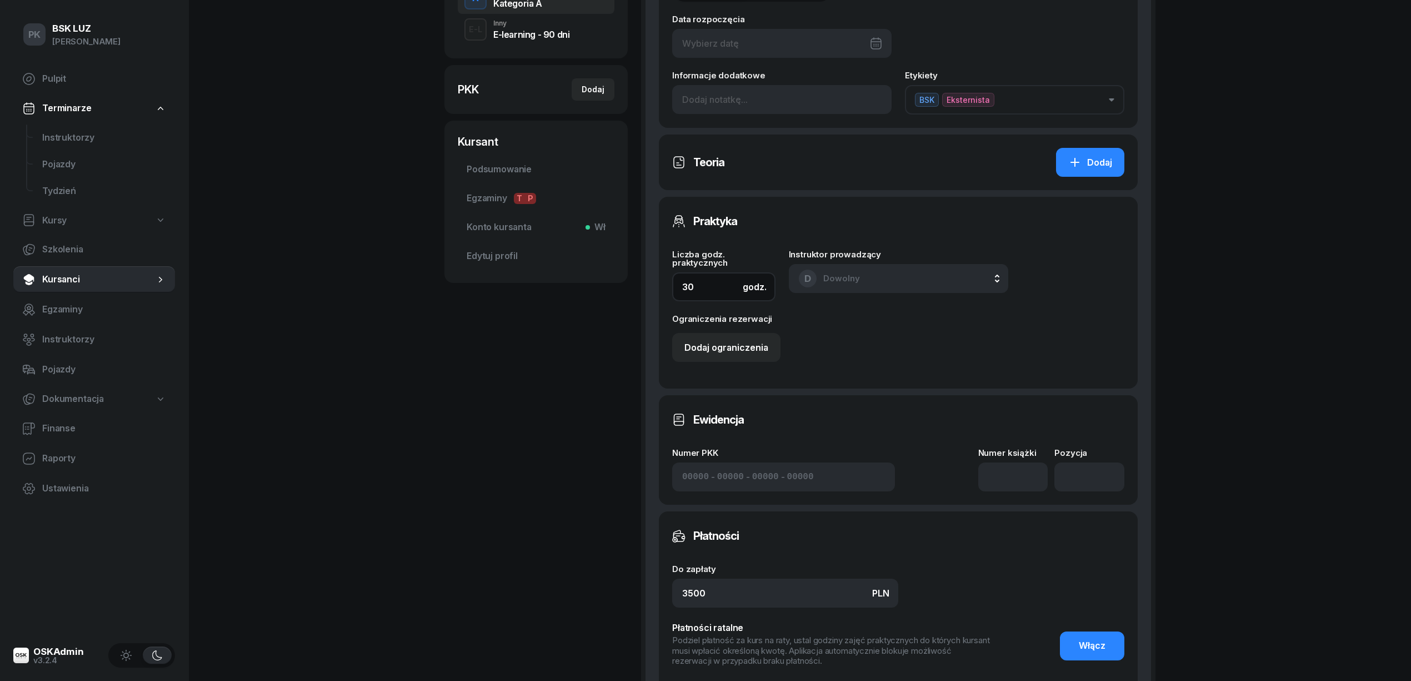
drag, startPoint x: 683, startPoint y: 278, endPoint x: 612, endPoint y: 289, distance: 71.4
click at [622, 283] on div "PUZHAK MARKO Kursant Dodaj etykiety... 889 447 007 markpuzh@gmail.com MP MARKO …" at bounding box center [799, 274] width 711 height 1024
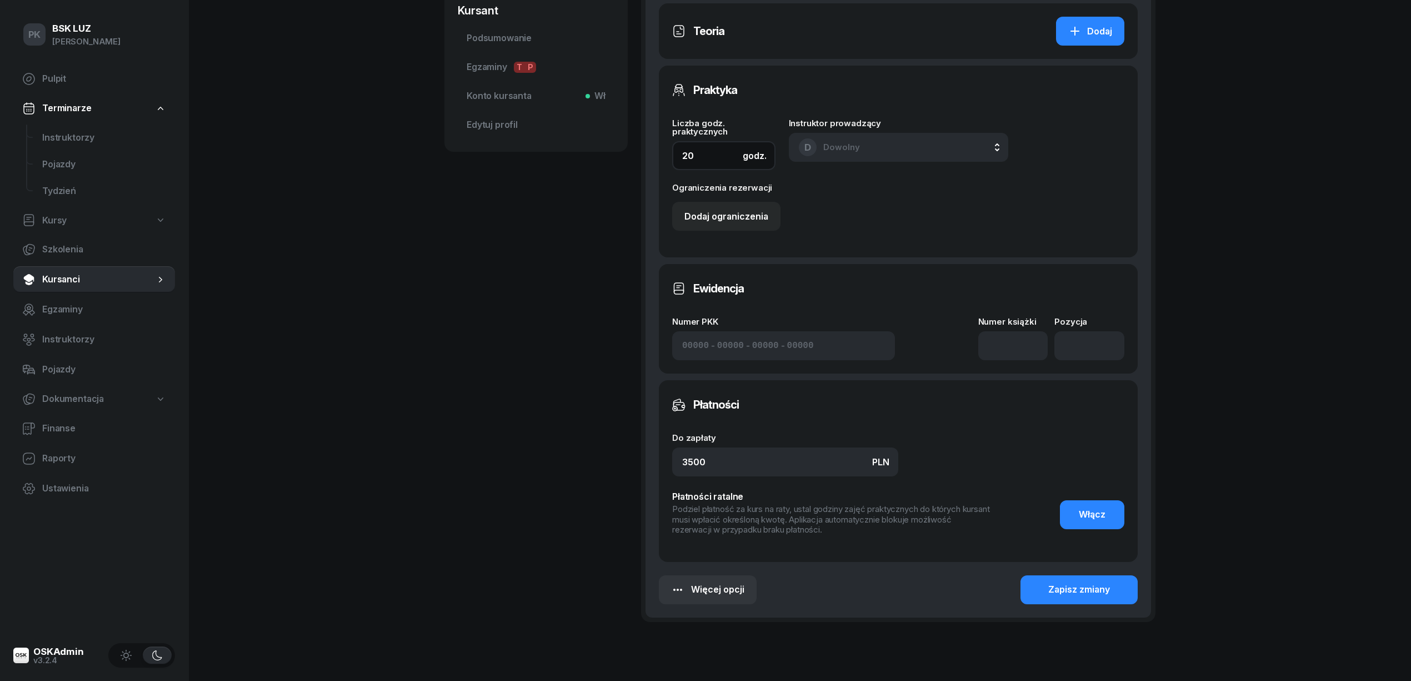
scroll to position [476, 0]
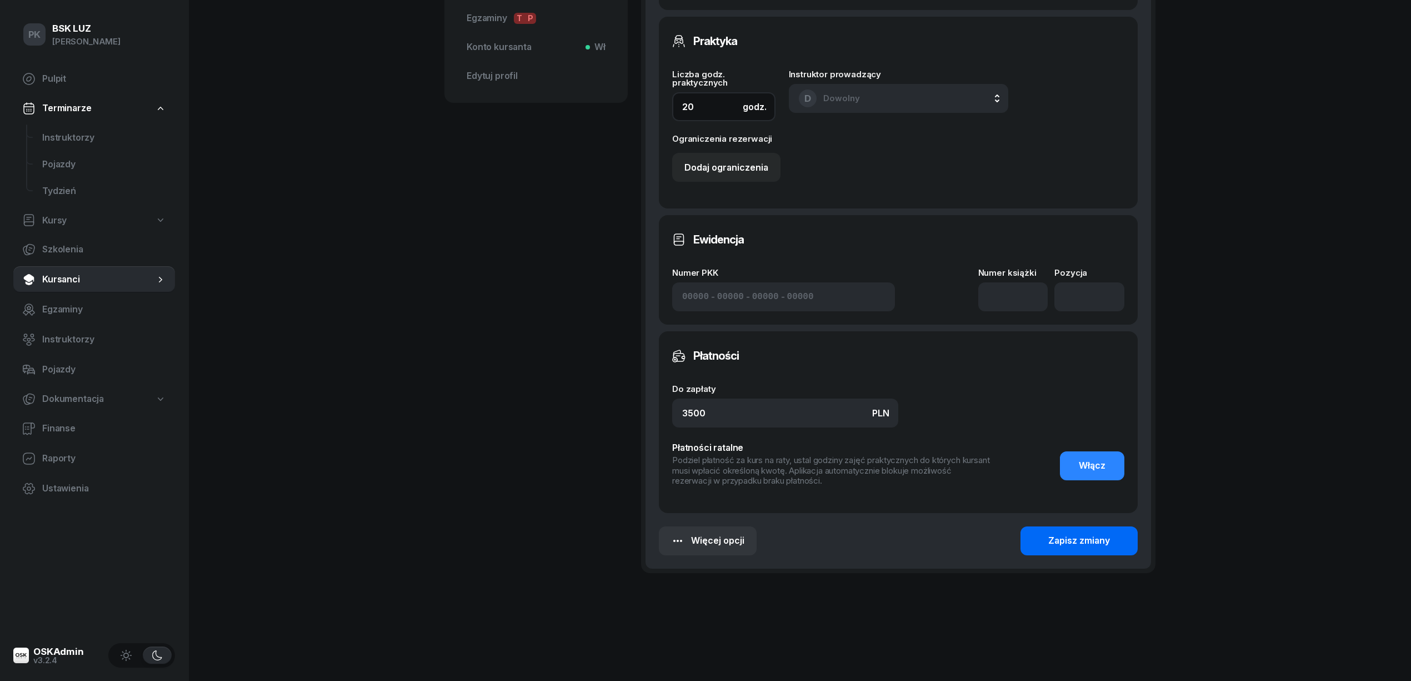
type input "20"
click at [1060, 542] on div "Zapisz zmiany" at bounding box center [1079, 540] width 62 height 14
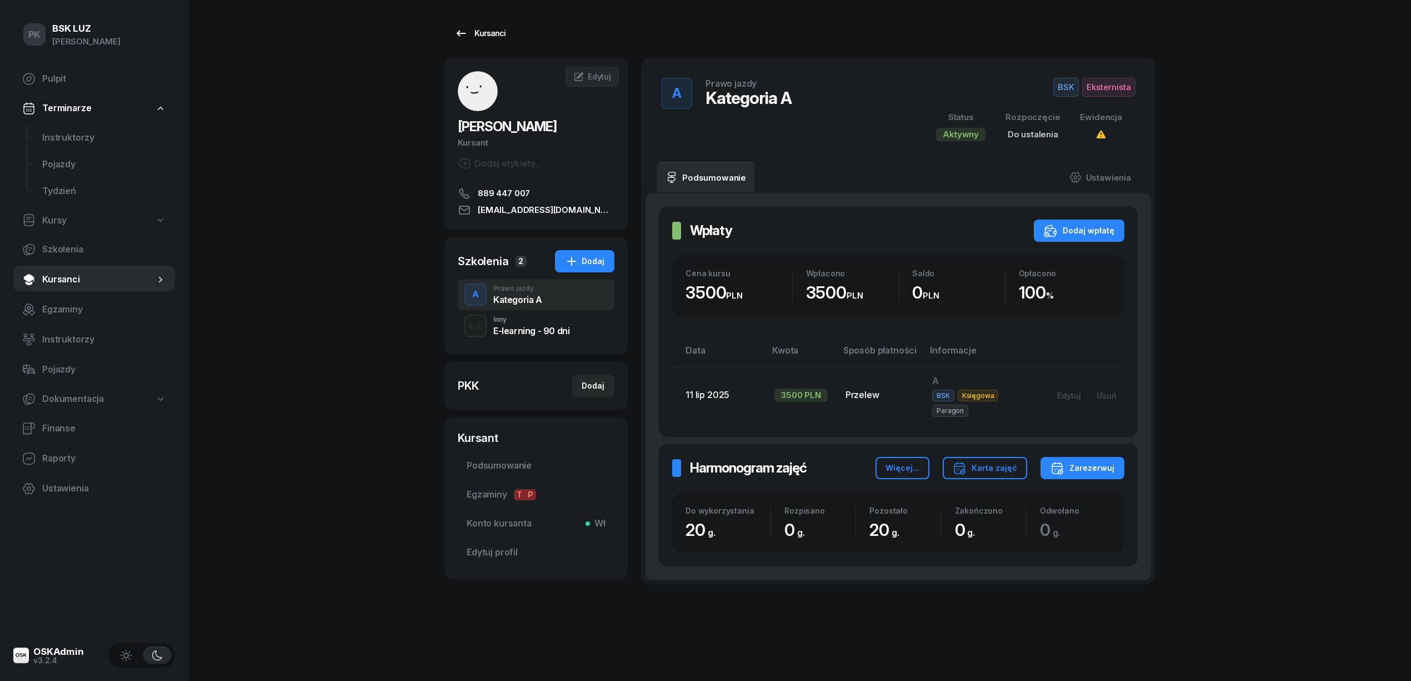
click at [478, 34] on div "Kursanci" at bounding box center [479, 33] width 51 height 13
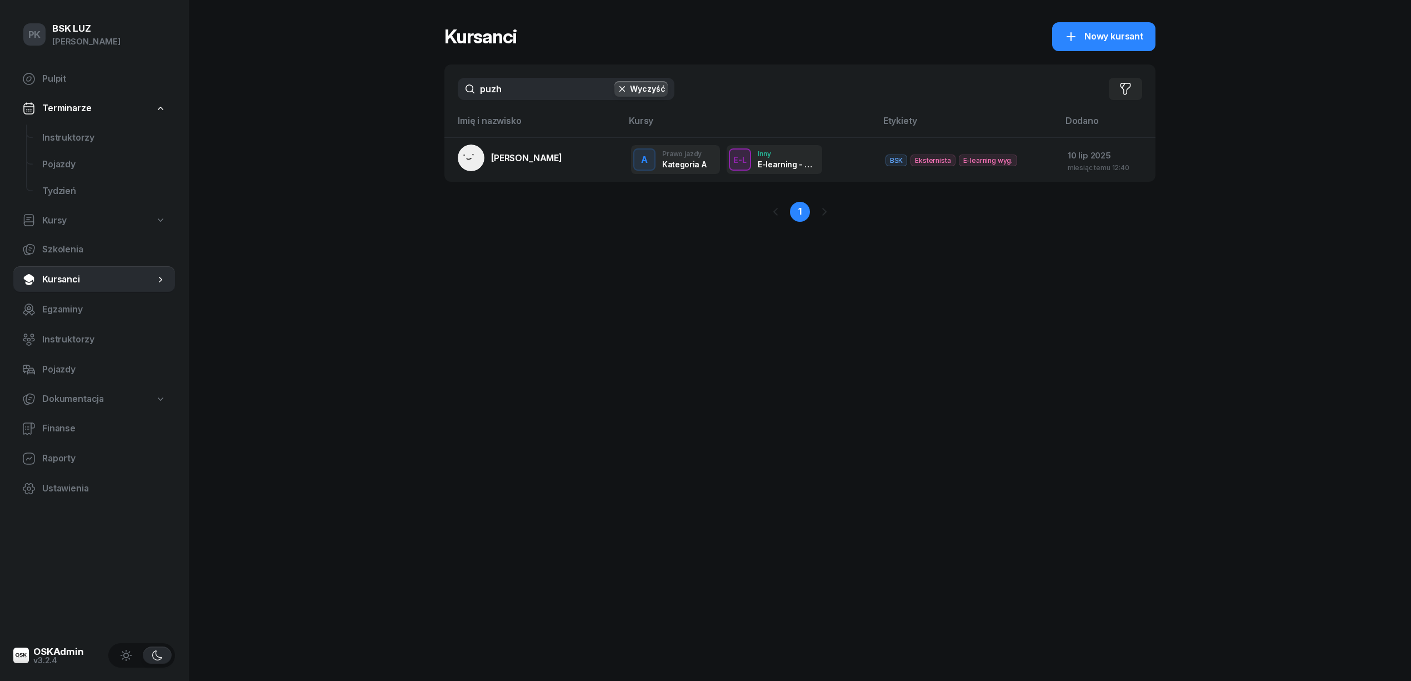
drag, startPoint x: 513, startPoint y: 85, endPoint x: 491, endPoint y: 85, distance: 22.2
click at [492, 87] on input "puzh" at bounding box center [566, 89] width 217 height 22
click at [563, 83] on input "puzh" at bounding box center [566, 89] width 217 height 22
drag, startPoint x: 529, startPoint y: 90, endPoint x: 350, endPoint y: 76, distance: 180.0
click at [350, 76] on div "PK BSK LUZ Piotr Klimek Pulpit Terminarze Instruktorzy Pojazdy Tydzień Kursy Sz…" at bounding box center [705, 340] width 1411 height 681
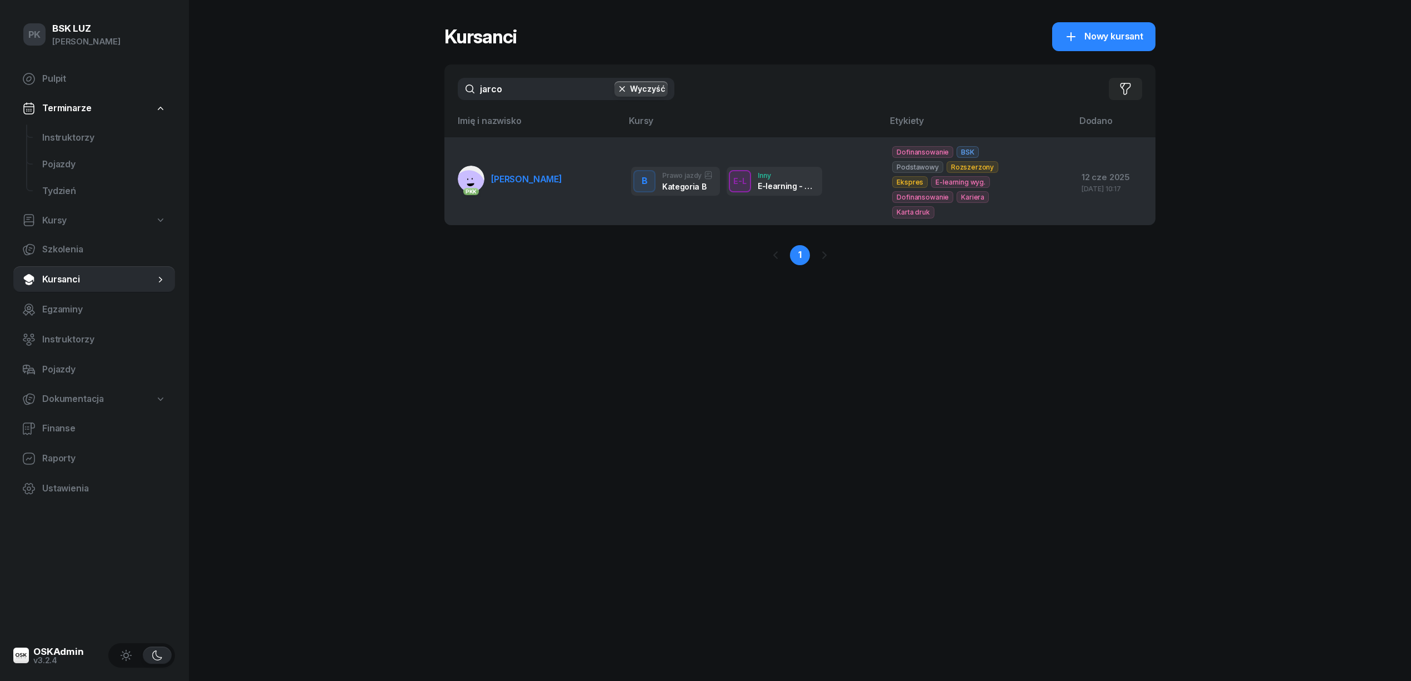
type input "jarco"
click at [517, 157] on td "PKK JARCO JUSTYNA" at bounding box center [533, 180] width 178 height 87
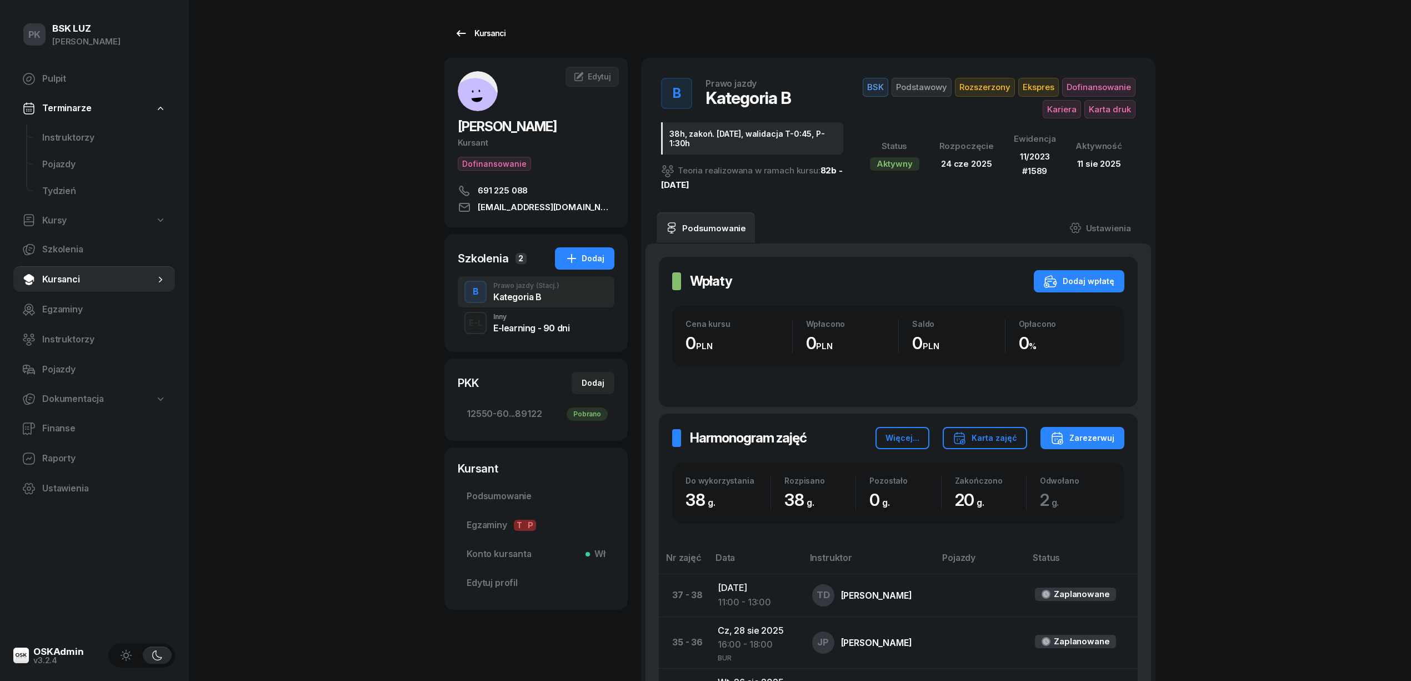
click at [502, 34] on div "Kursanci" at bounding box center [479, 33] width 51 height 13
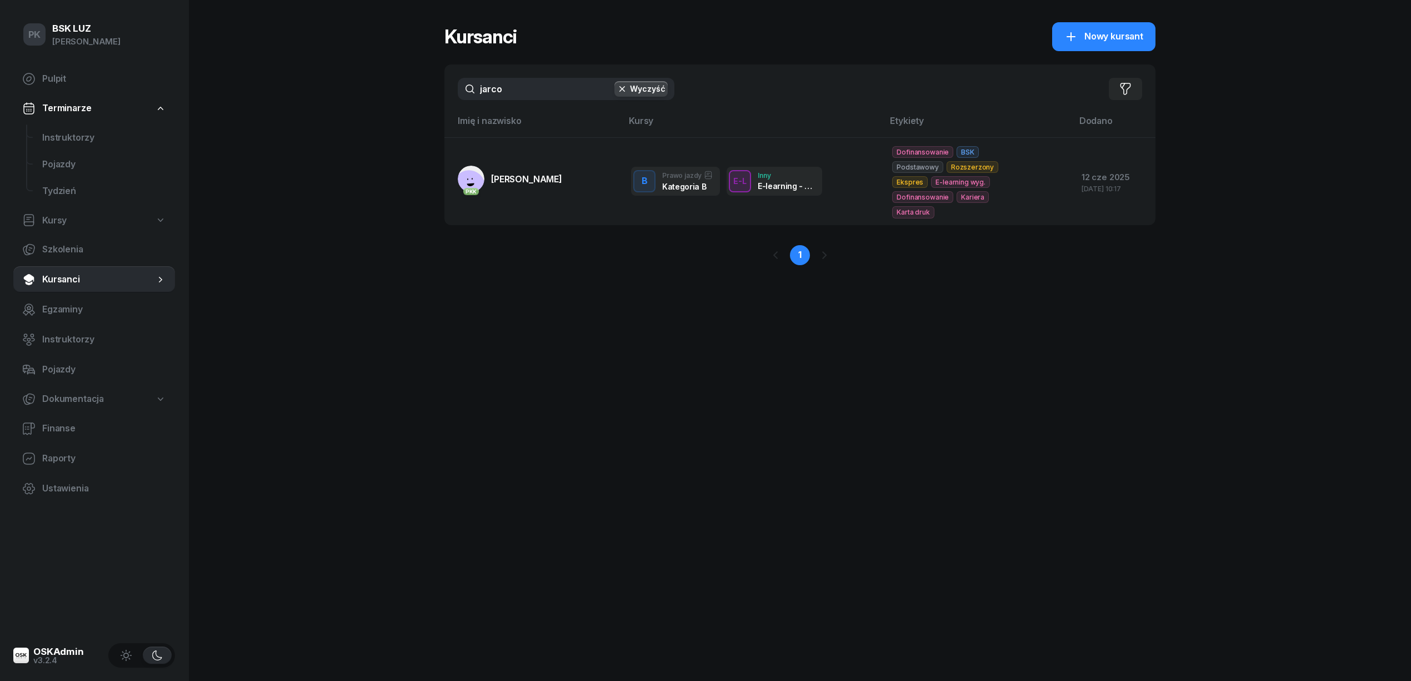
click at [386, 92] on div "PK BSK LUZ Piotr Klimek Pulpit Terminarze Instruktorzy Pojazdy Tydzień Kursy Sz…" at bounding box center [705, 340] width 1411 height 681
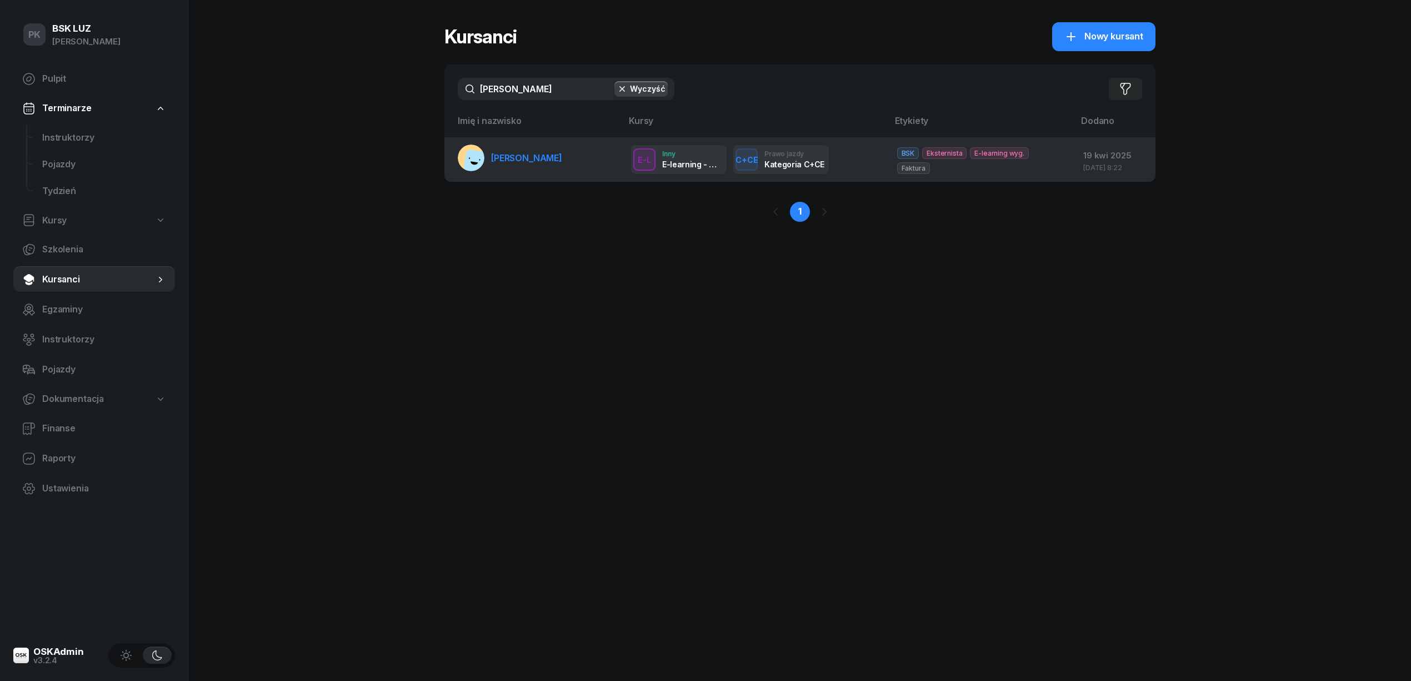
type input "tobiasz"
click at [543, 159] on span "[PERSON_NAME]" at bounding box center [526, 157] width 71 height 11
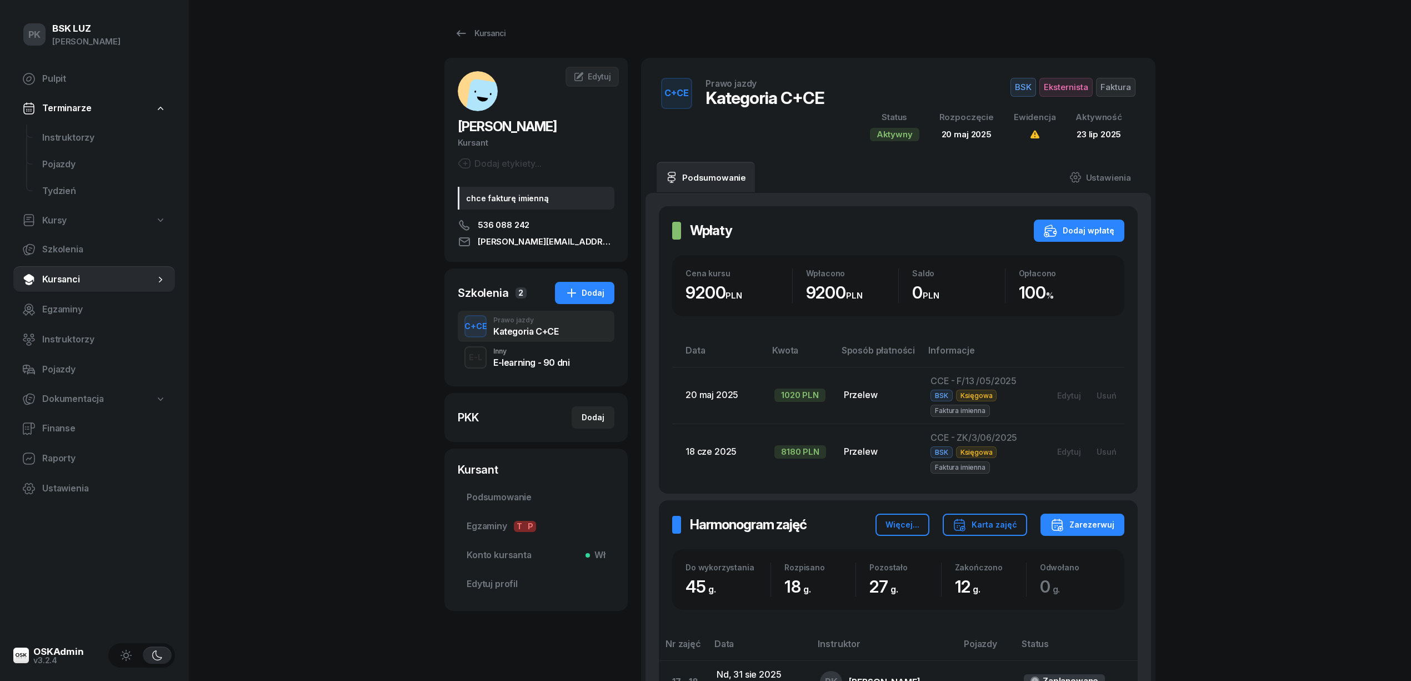
click at [507, 367] on div "E-learning - 90 dni" at bounding box center [531, 362] width 76 height 9
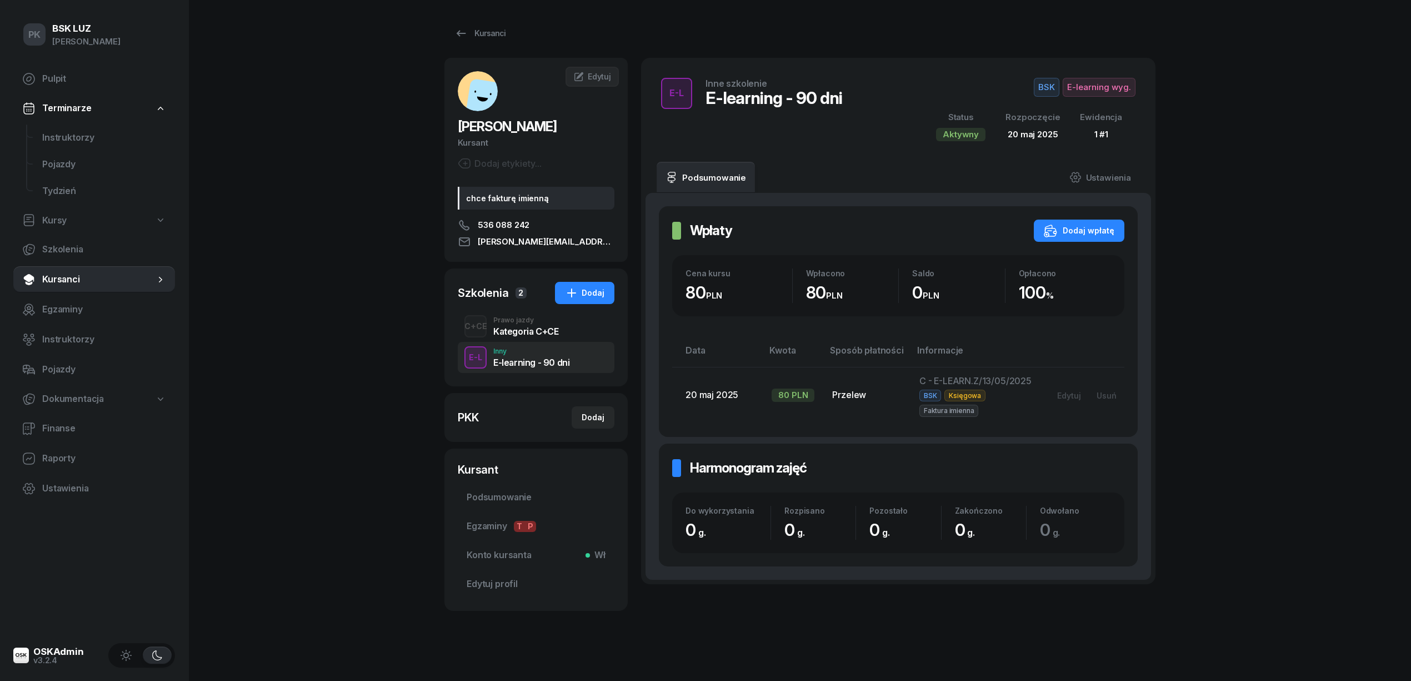
click at [516, 321] on div "Prawo jazdy" at bounding box center [525, 320] width 65 height 7
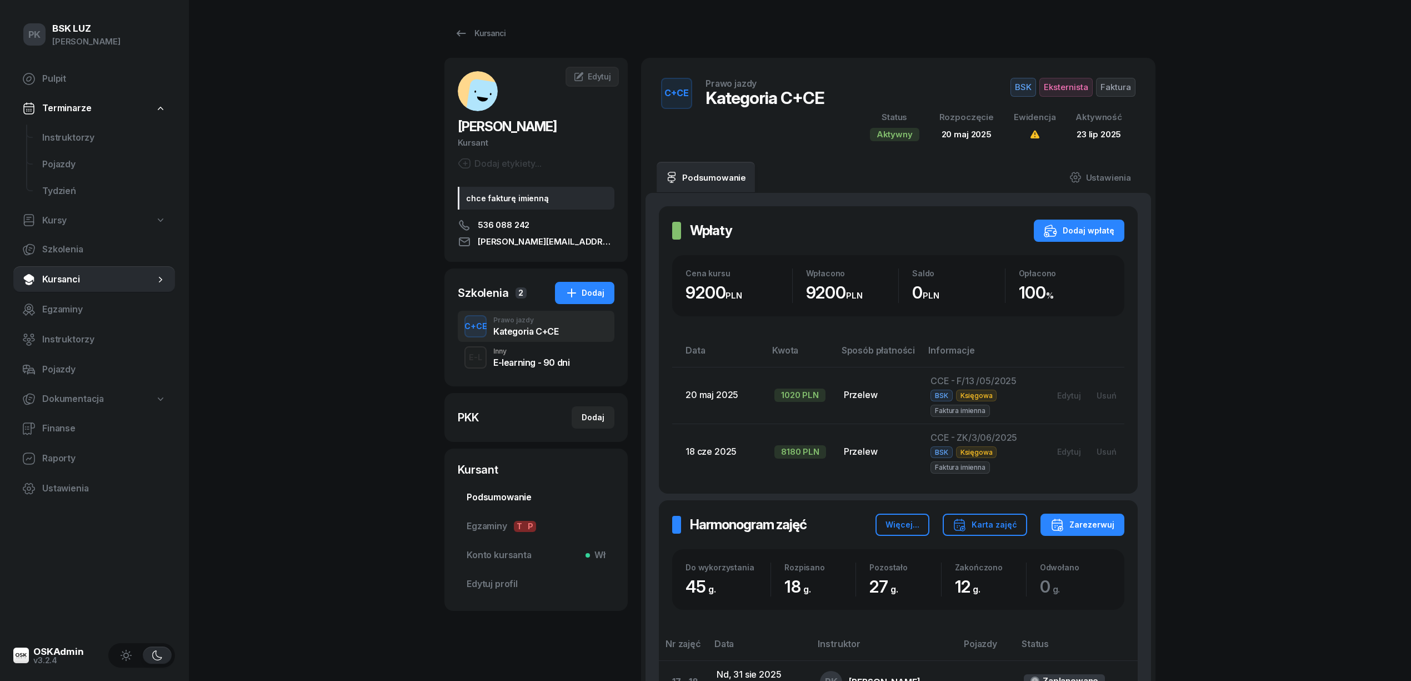
click at [518, 494] on span "Podsumowanie" at bounding box center [536, 497] width 139 height 14
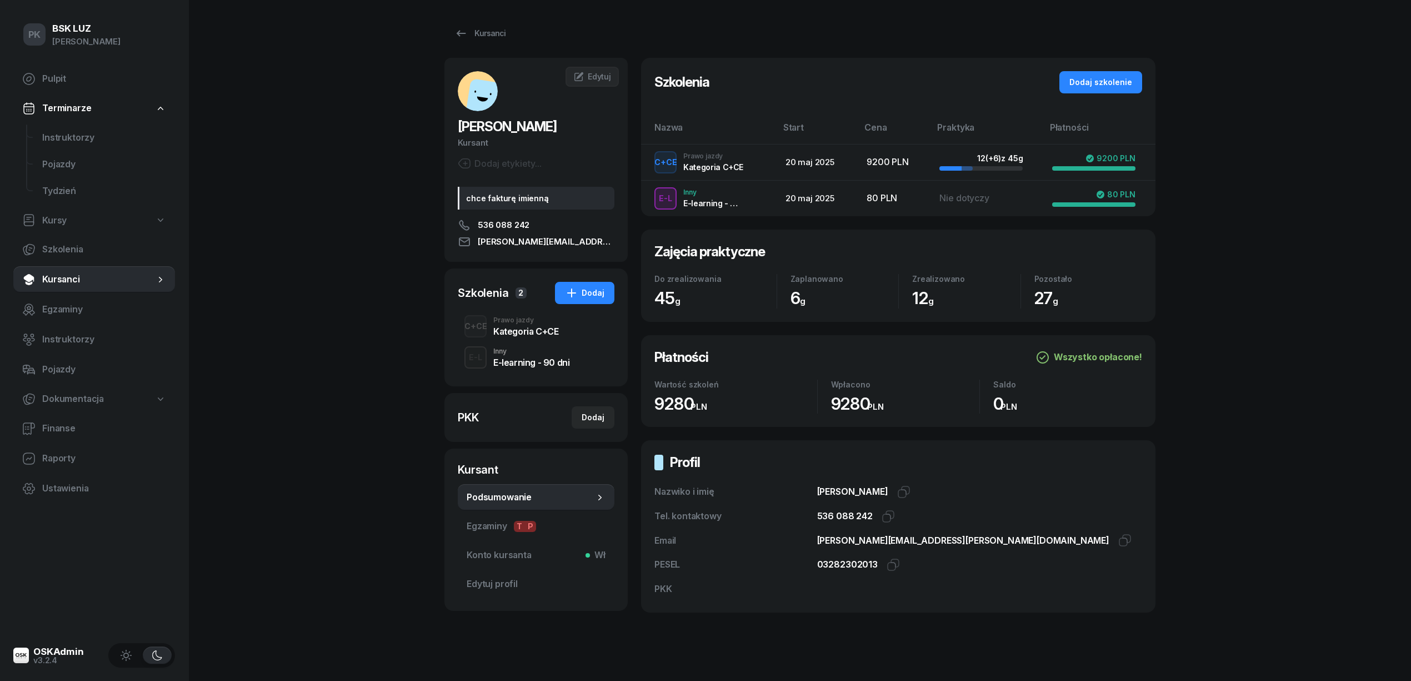
click at [527, 334] on div "Kategoria C+CE" at bounding box center [525, 331] width 65 height 9
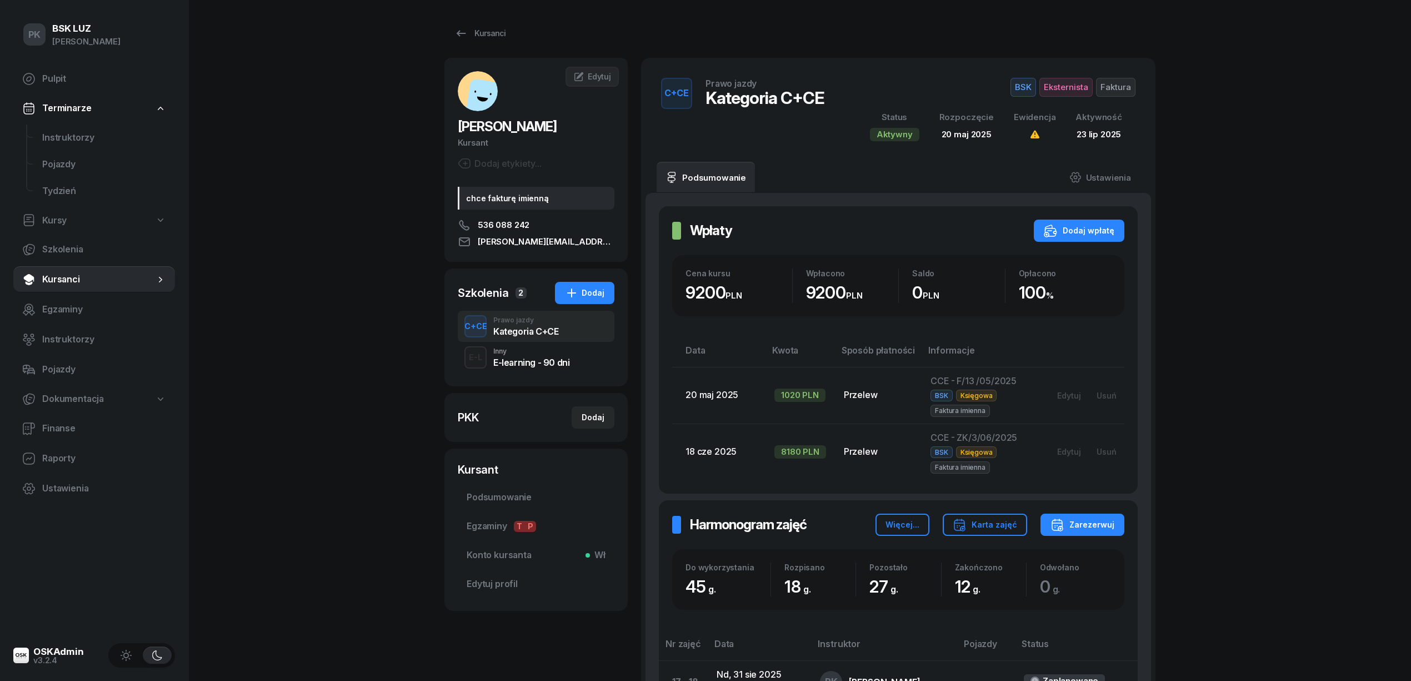
click at [526, 349] on div "Inny" at bounding box center [531, 351] width 76 height 7
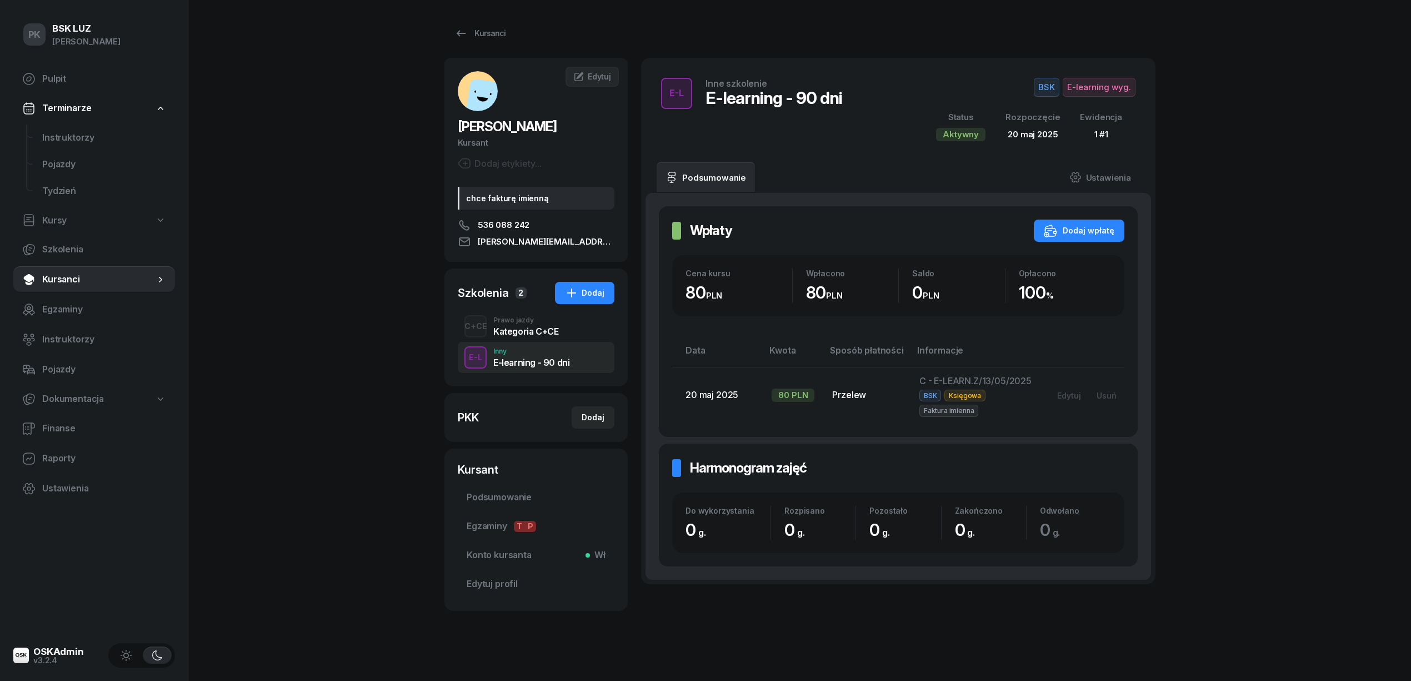
click at [527, 336] on div "Kategoria C+CE" at bounding box center [525, 331] width 65 height 9
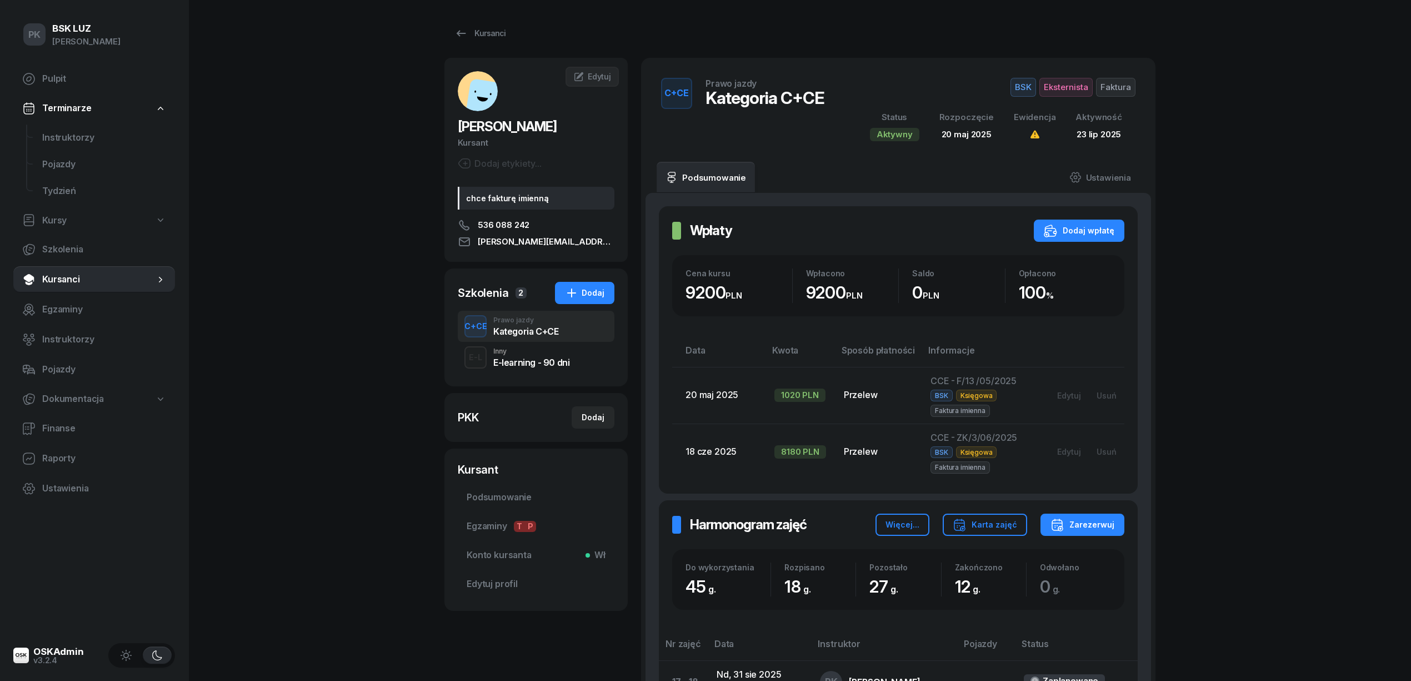
click at [530, 353] on div "Inny" at bounding box center [531, 351] width 76 height 7
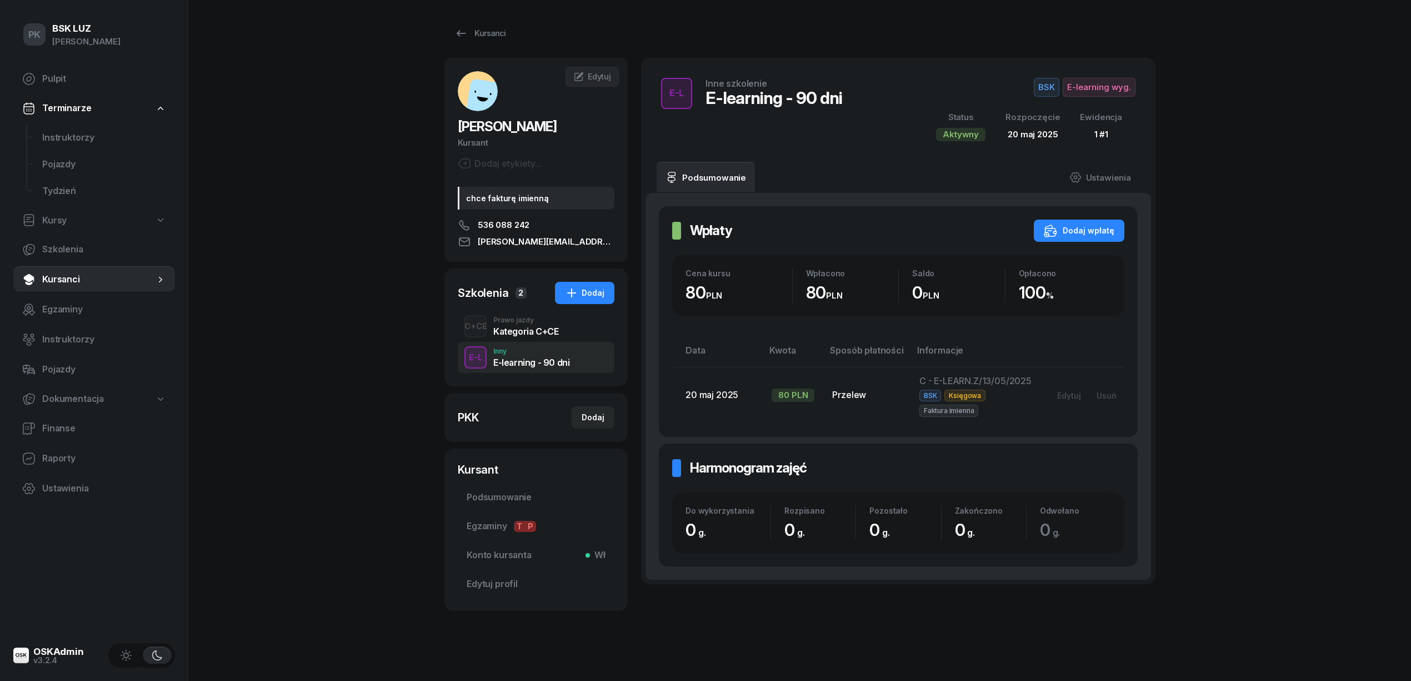
click at [534, 327] on div "Kategoria C+CE" at bounding box center [525, 331] width 65 height 9
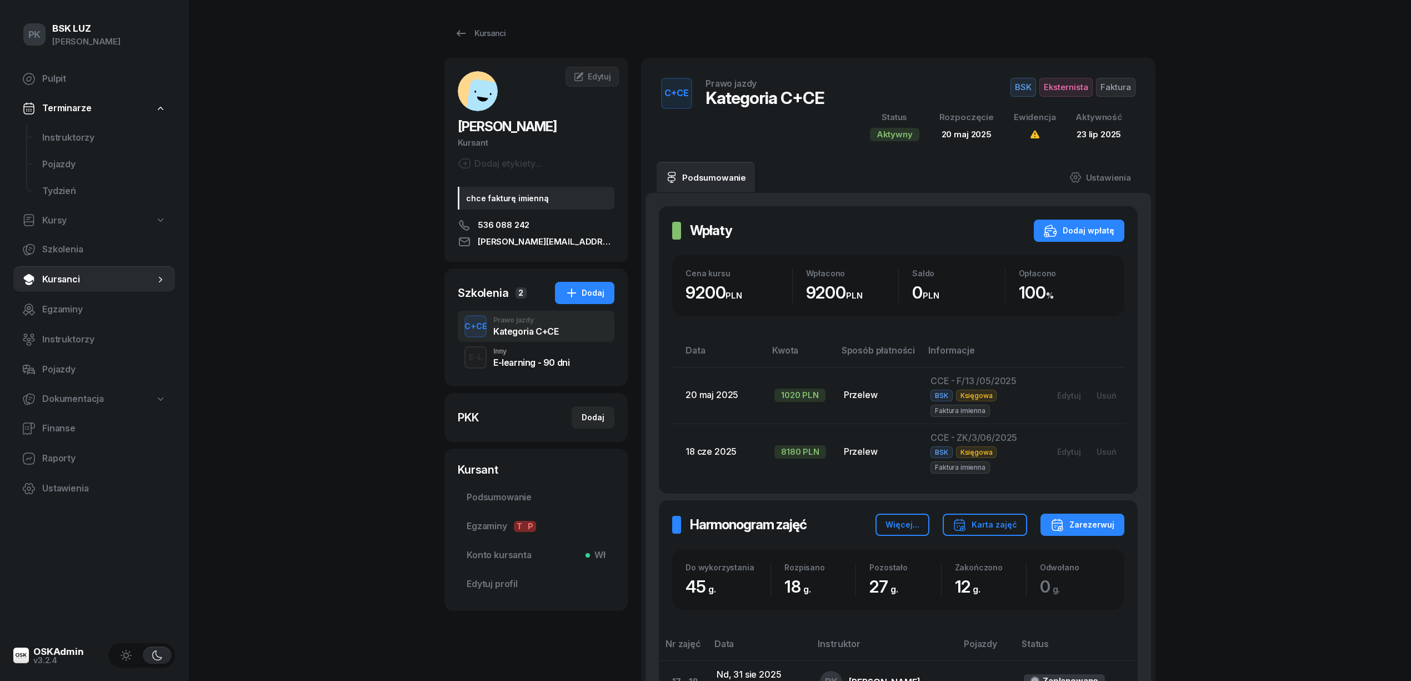
click at [522, 367] on div "E-L Inny E-learning - 90 dni" at bounding box center [536, 357] width 157 height 31
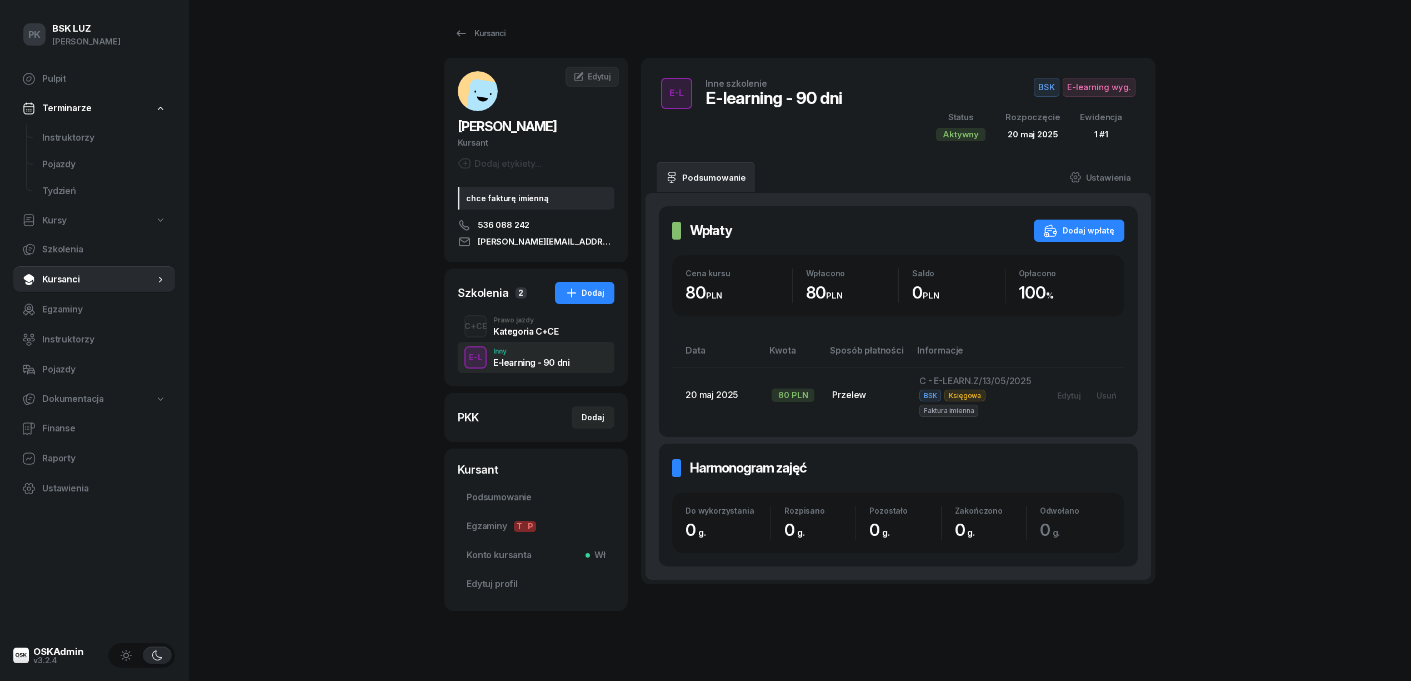
click at [520, 327] on div "Kategoria C+CE" at bounding box center [525, 331] width 65 height 9
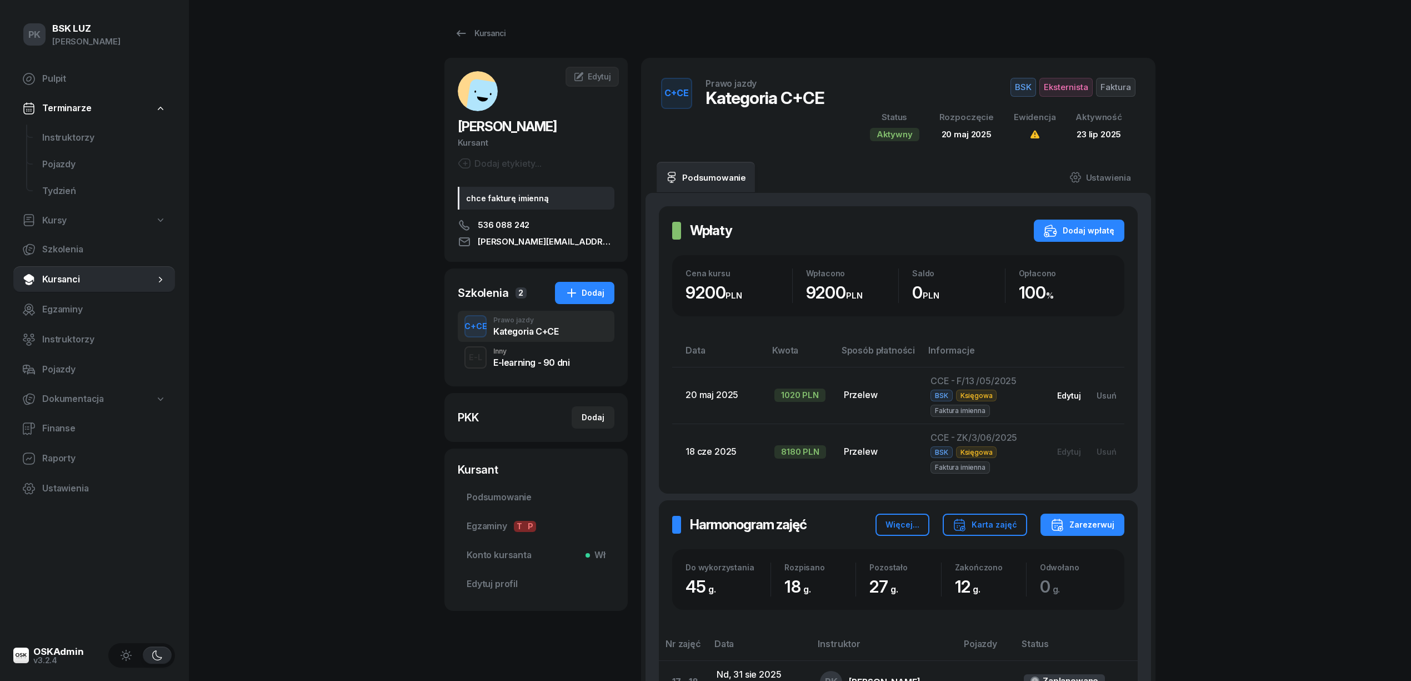
click at [1068, 397] on div "Edytuj" at bounding box center [1069, 395] width 24 height 9
select select "transfer"
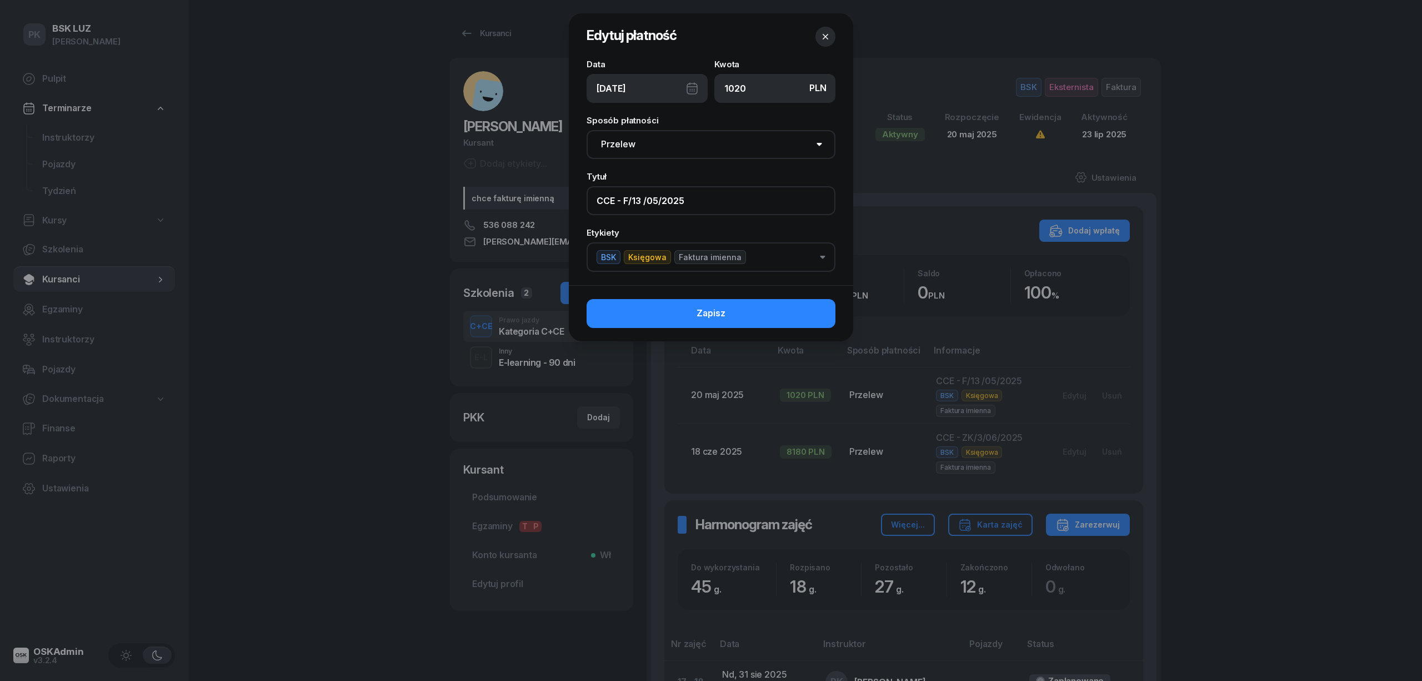
click at [627, 198] on input "CCE - F/13 /05/2025" at bounding box center [711, 200] width 249 height 29
click at [644, 198] on input "CCE - Z/13 /05/2025" at bounding box center [711, 200] width 249 height 29
type input "CCE - Z/13/05/2025"
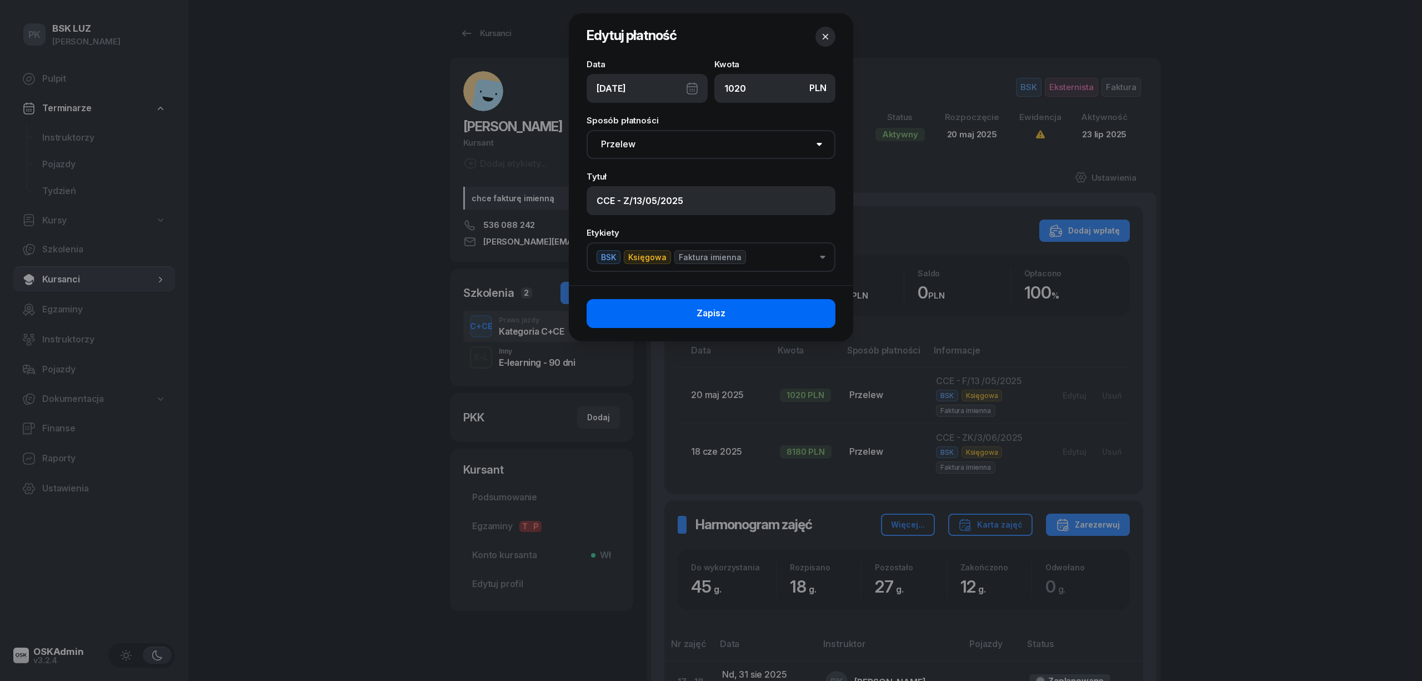
click at [736, 321] on button "Zapisz" at bounding box center [711, 313] width 249 height 29
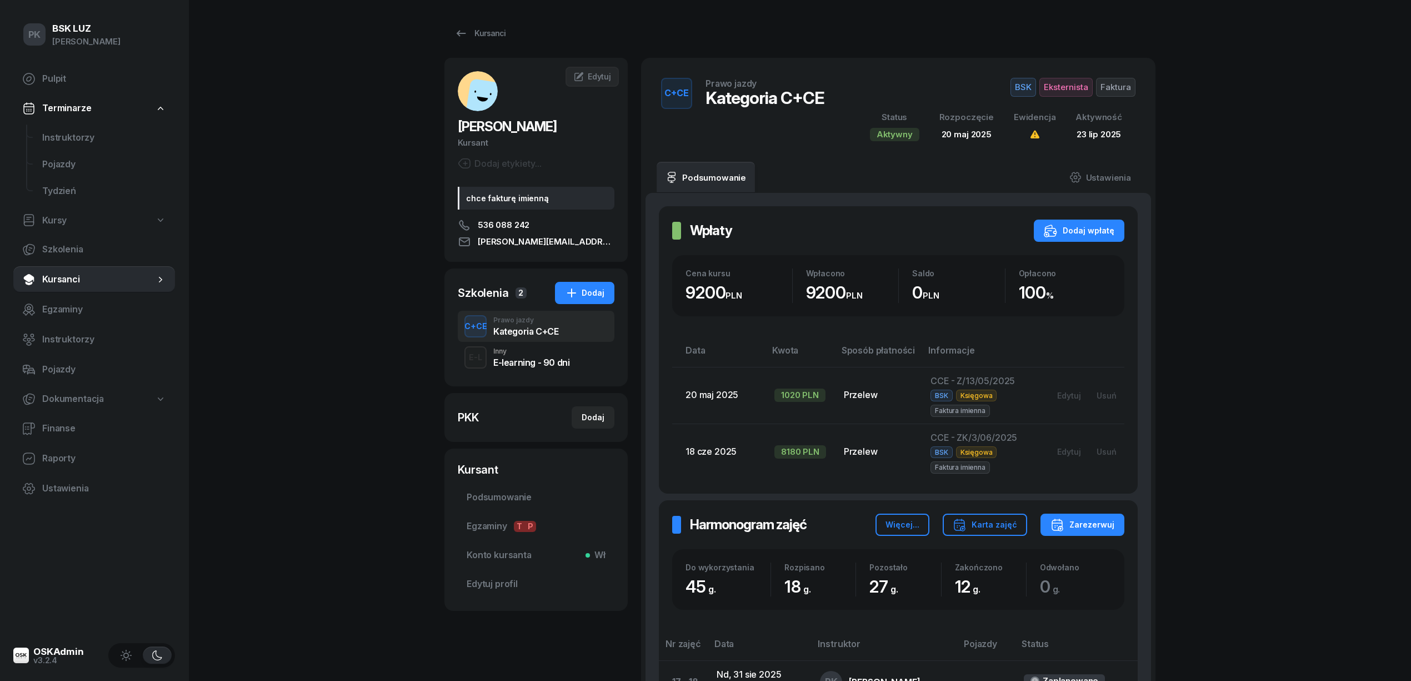
click at [546, 366] on div "E-learning - 90 dni" at bounding box center [531, 362] width 76 height 9
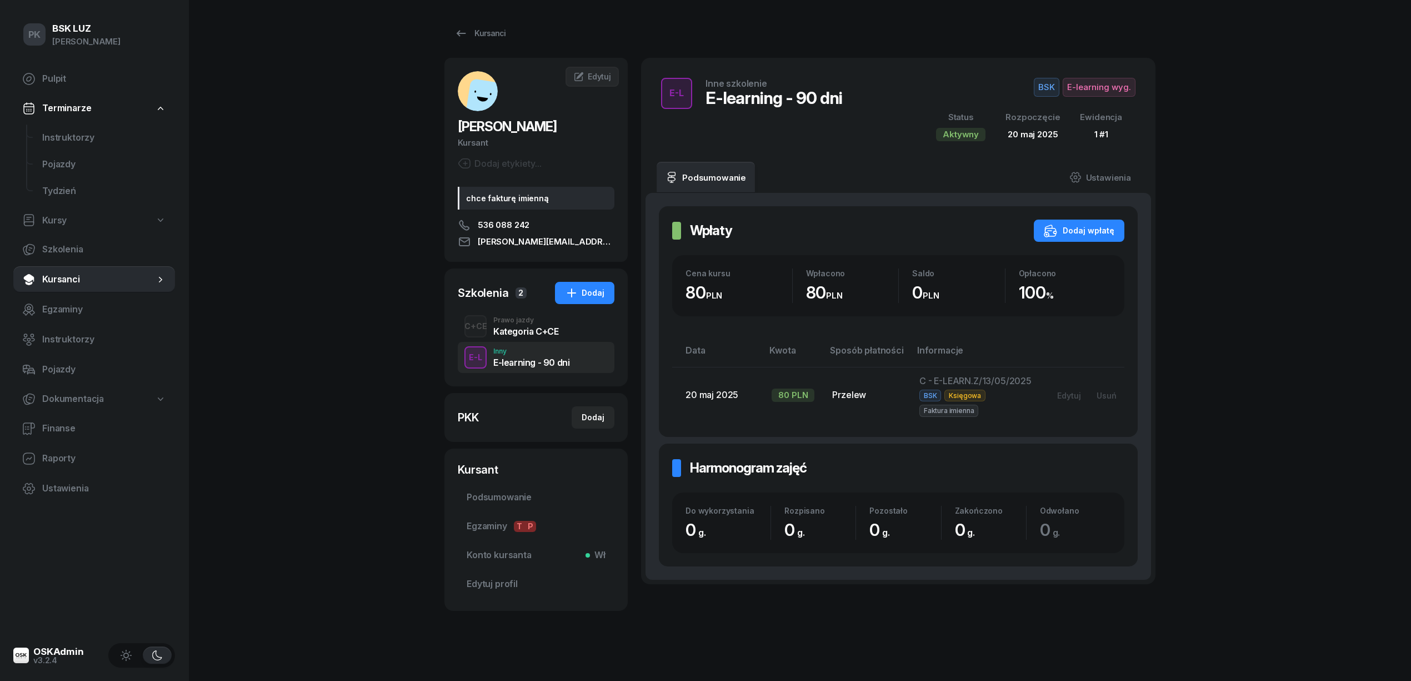
click at [525, 327] on div "Kategoria C+CE" at bounding box center [525, 331] width 65 height 9
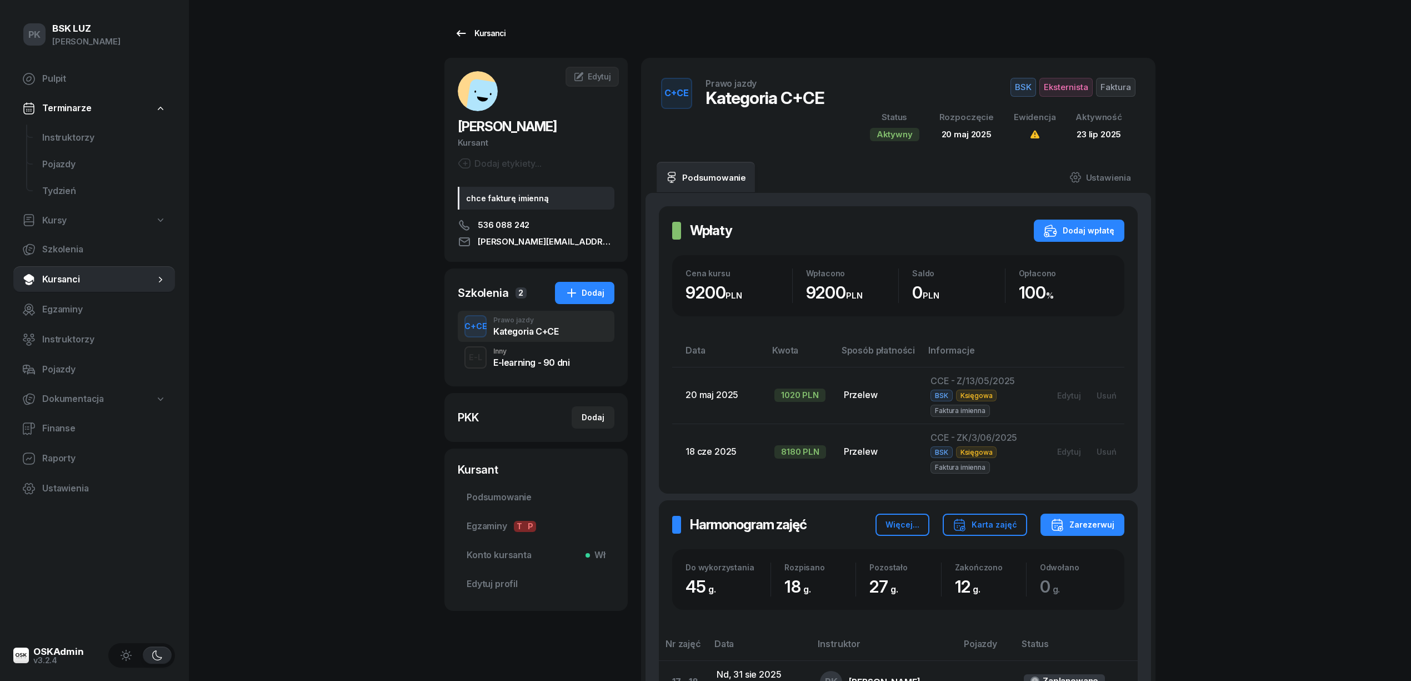
click at [484, 32] on div "Kursanci" at bounding box center [479, 33] width 51 height 13
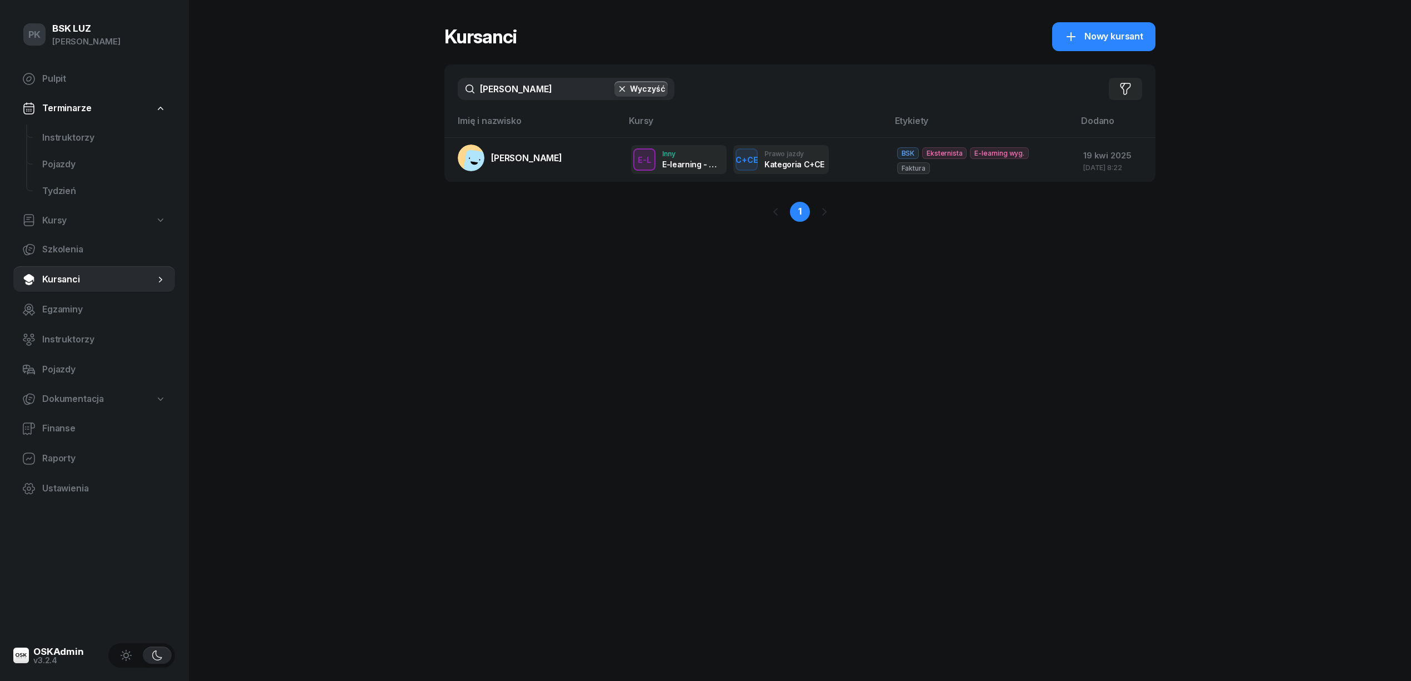
drag, startPoint x: 521, startPoint y: 83, endPoint x: 410, endPoint y: 87, distance: 110.6
click at [410, 87] on div "PK BSK LUZ Piotr Klimek Pulpit Terminarze Instruktorzy Pojazdy Tydzień Kursy Sz…" at bounding box center [705, 340] width 1411 height 681
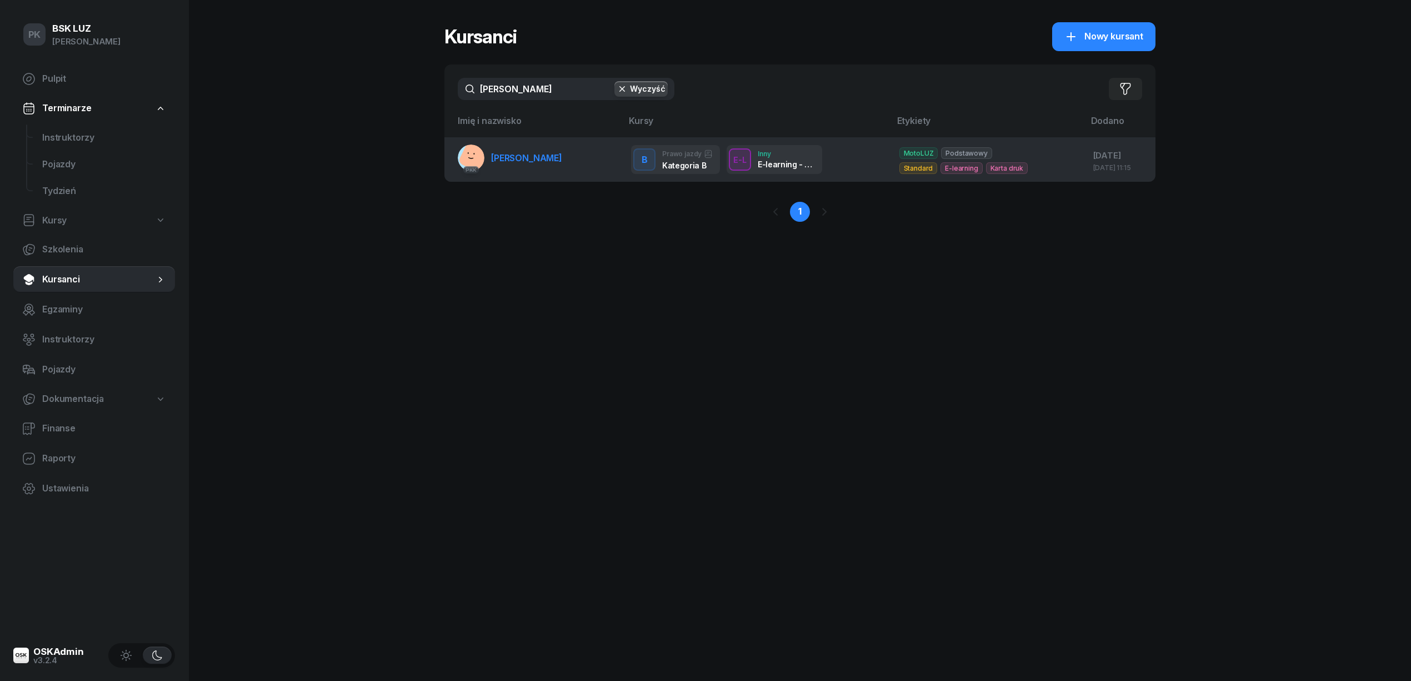
type input "TWARDOSZ"
click at [525, 157] on span "[PERSON_NAME]" at bounding box center [526, 157] width 71 height 11
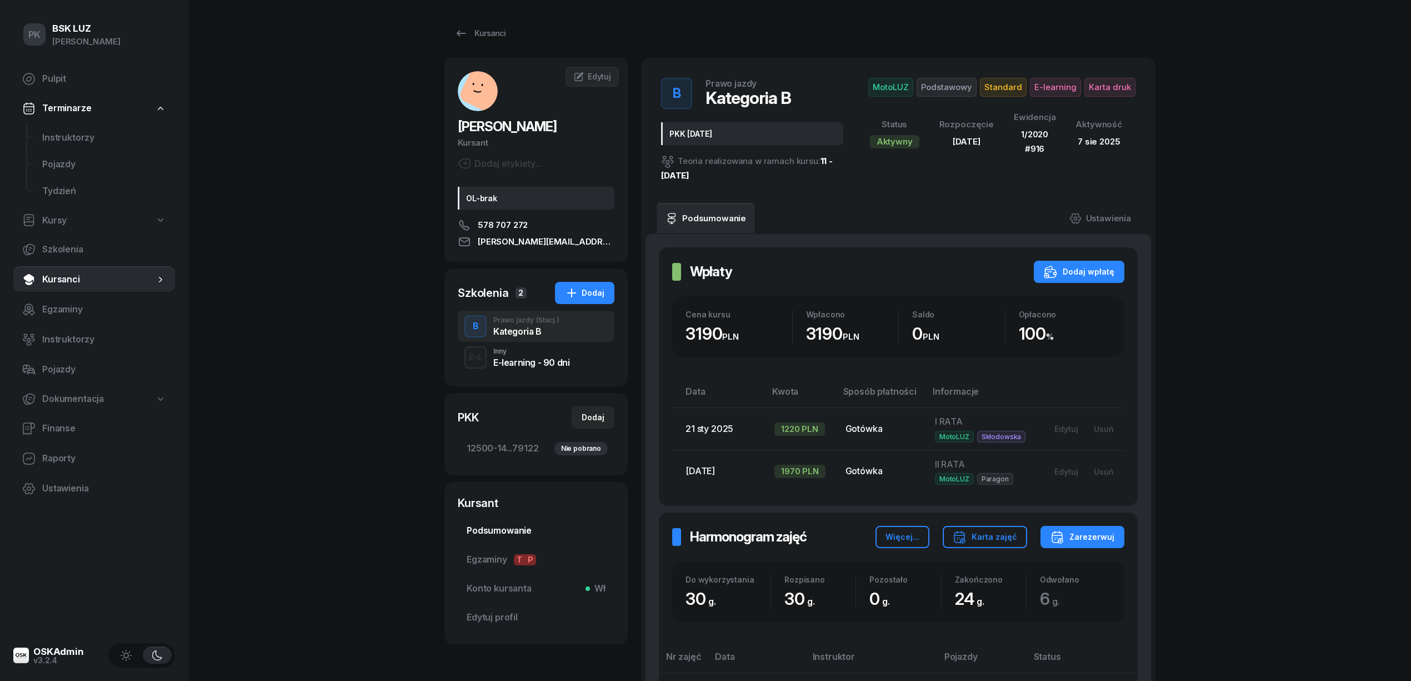
click at [486, 525] on span "Podsumowanie" at bounding box center [536, 530] width 139 height 14
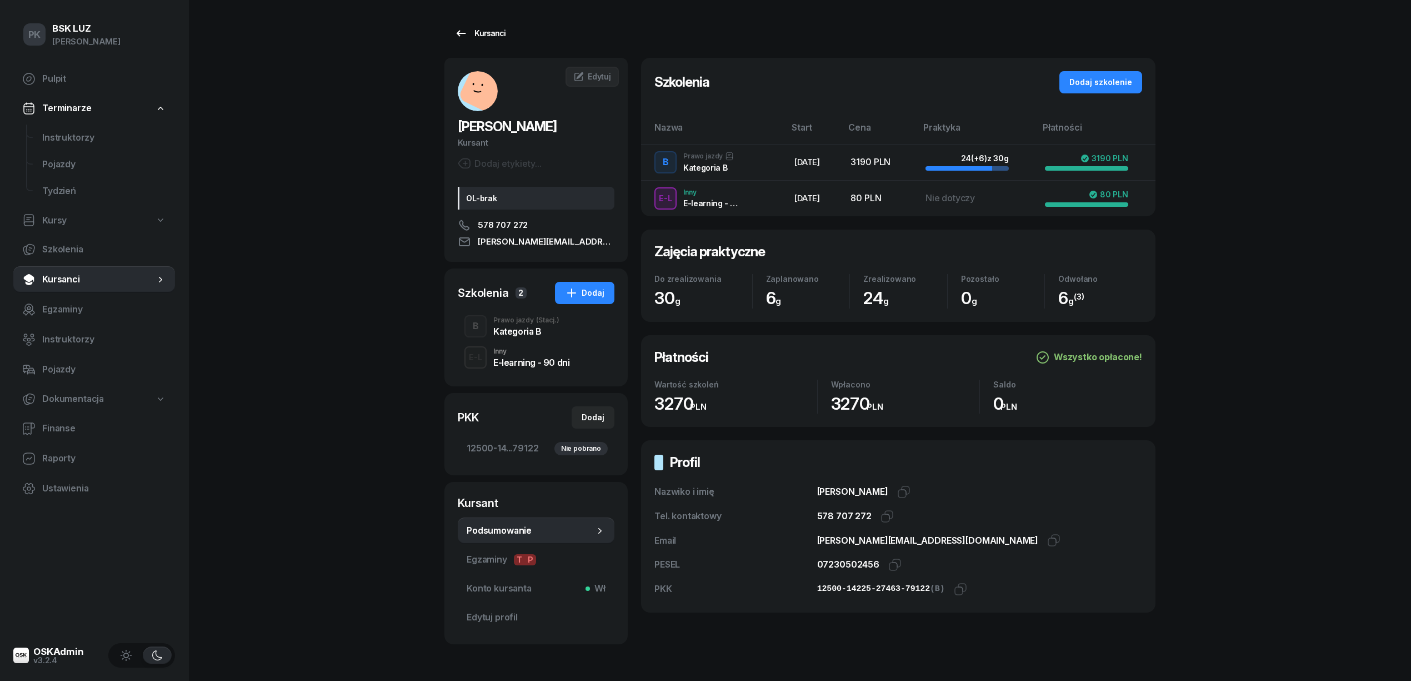
click at [487, 34] on div "Kursanci" at bounding box center [479, 33] width 51 height 13
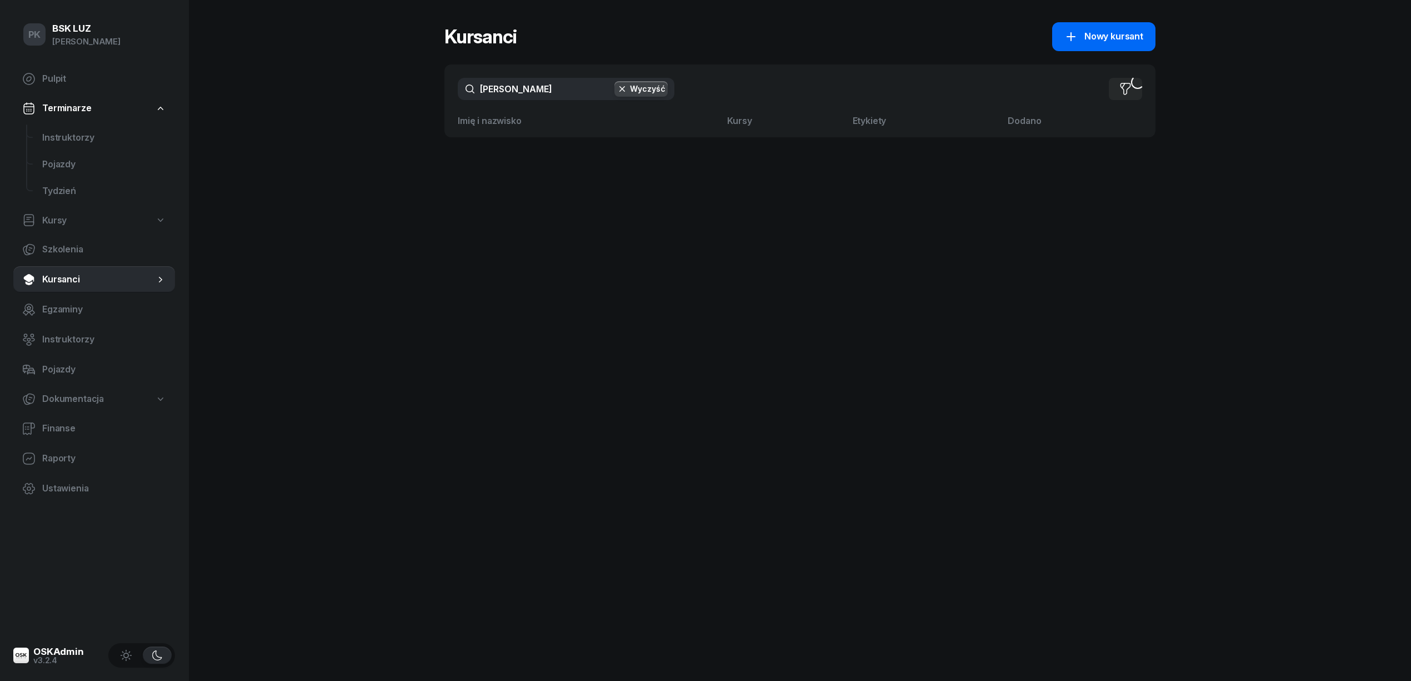
click at [1081, 39] on div "Nowy kursant" at bounding box center [1103, 36] width 79 height 14
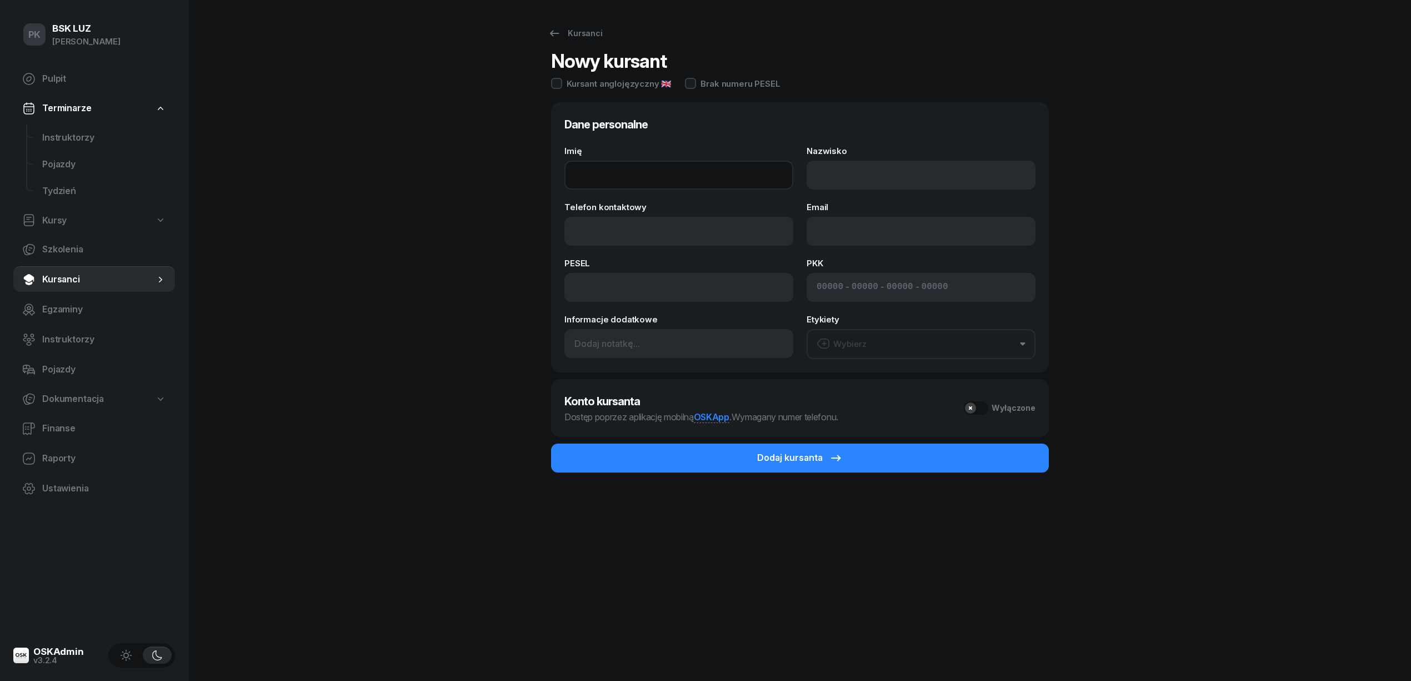
click at [628, 178] on input "Imię" at bounding box center [678, 175] width 229 height 29
type input "MAKSYM"
click at [833, 183] on input "Nazwisko" at bounding box center [921, 175] width 229 height 29
type input "TSYHANKOV"
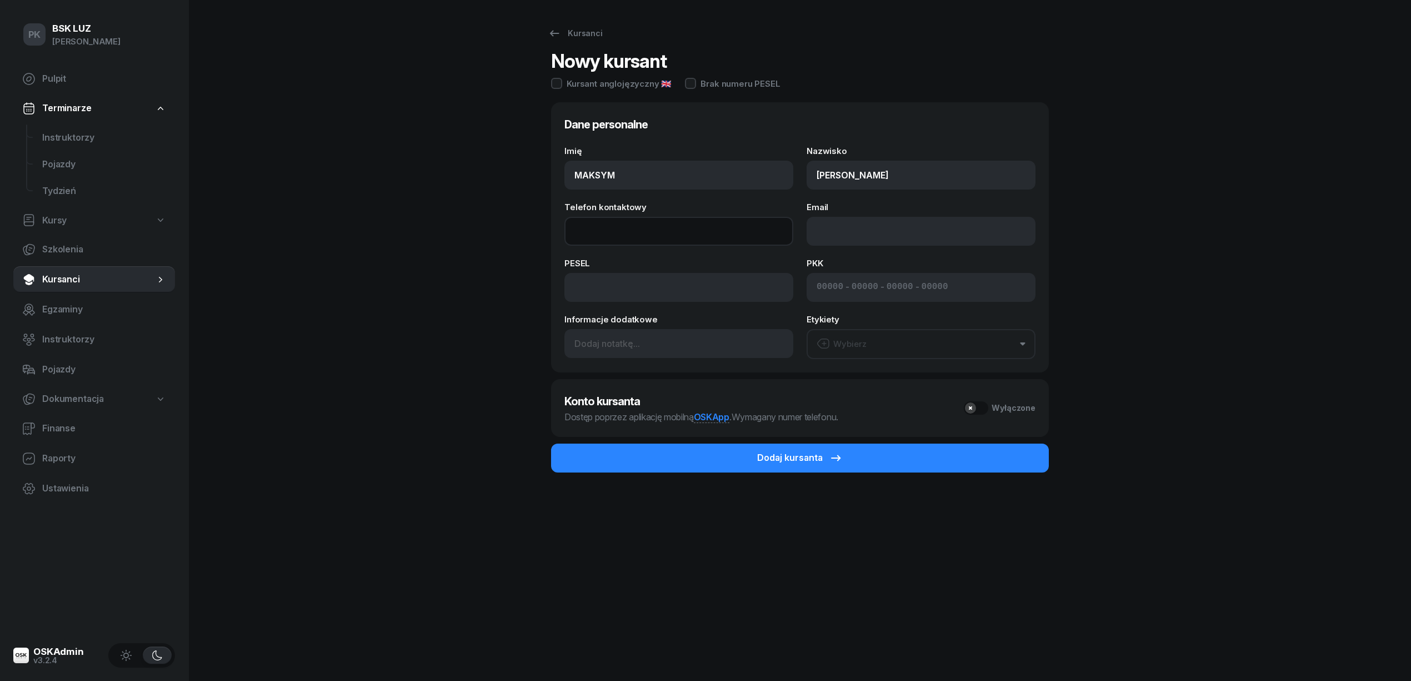
click at [661, 237] on input "Telefon kontaktowy" at bounding box center [678, 231] width 229 height 29
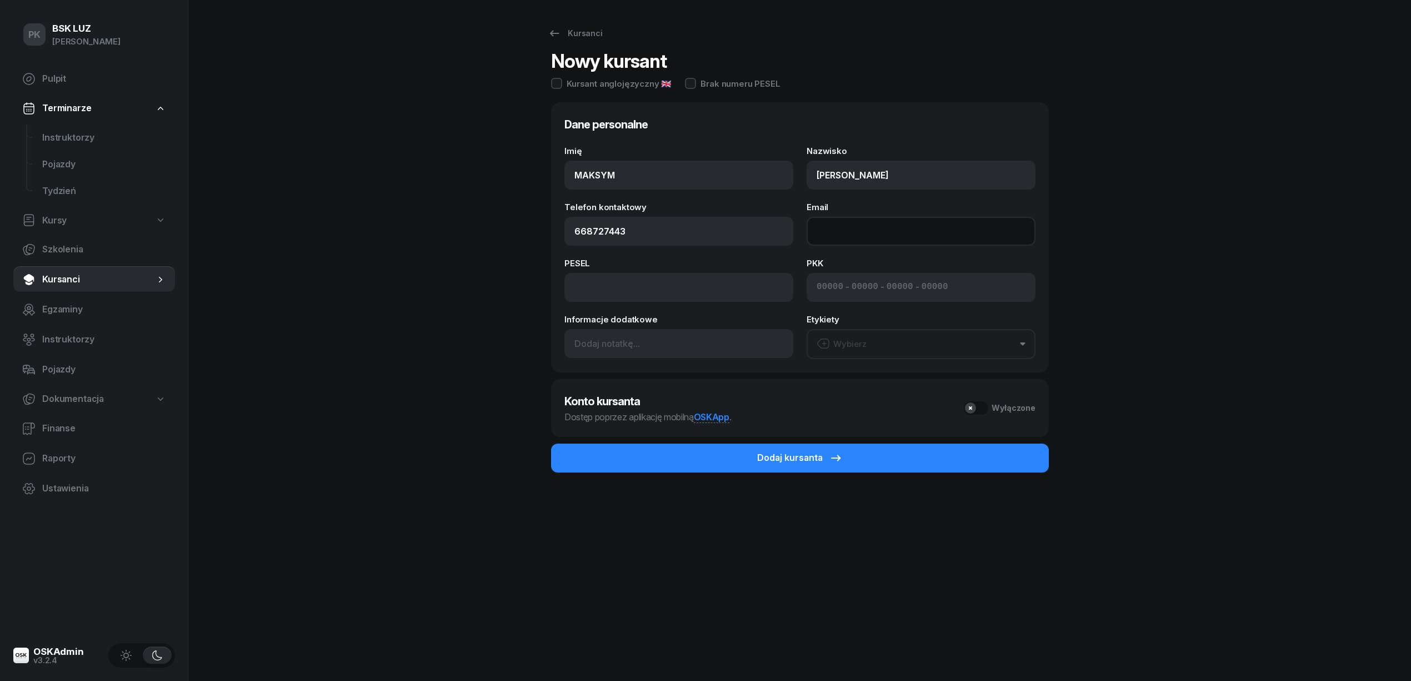
type input "668 727 443"
click at [826, 230] on input "Email" at bounding box center [921, 231] width 229 height 29
type input "makslink77@gmail.com"
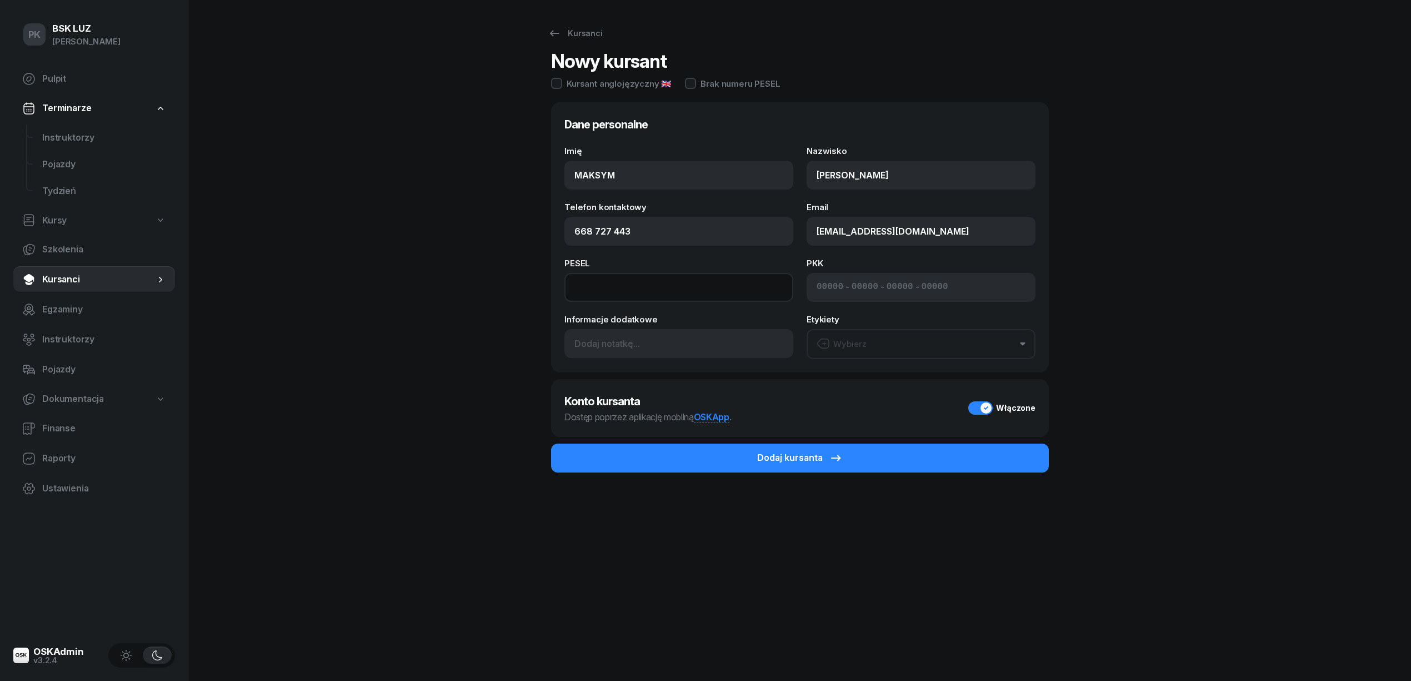
click at [641, 287] on input at bounding box center [678, 287] width 229 height 29
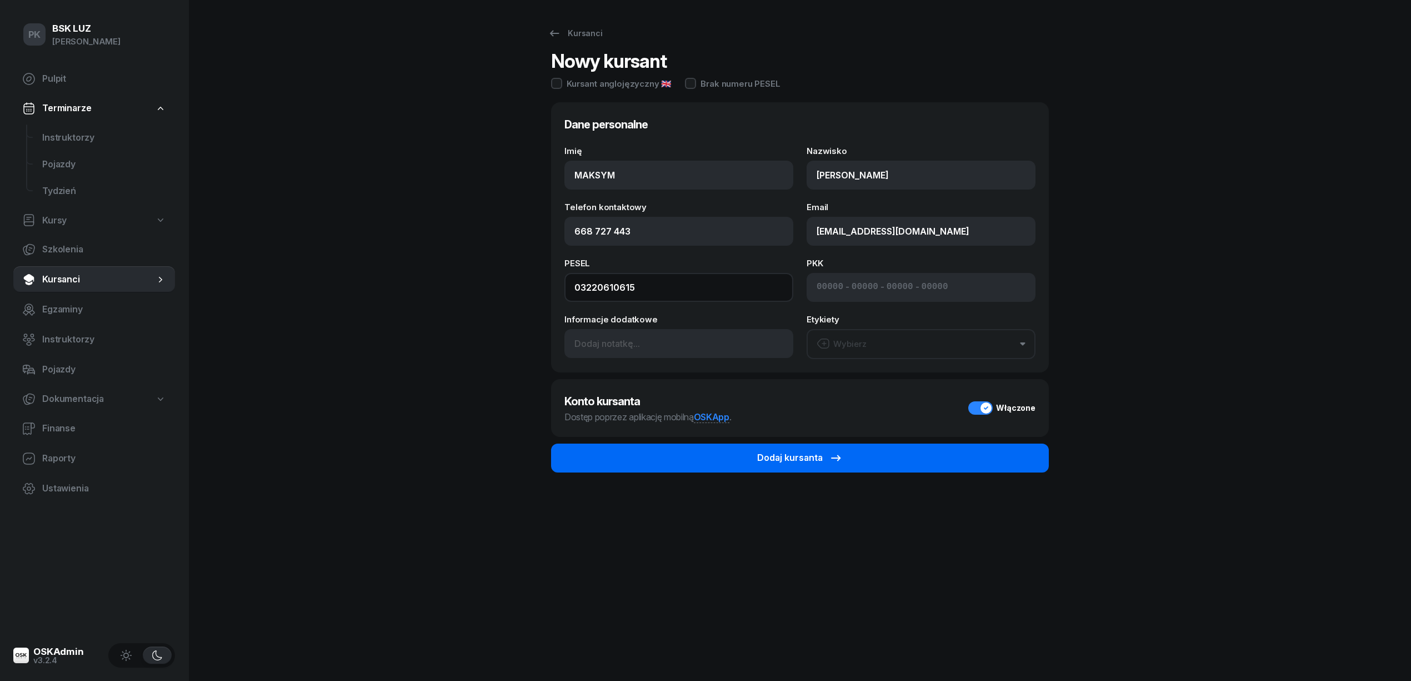
type input "03220610615"
click at [916, 456] on button "Dodaj kursanta" at bounding box center [800, 457] width 498 height 29
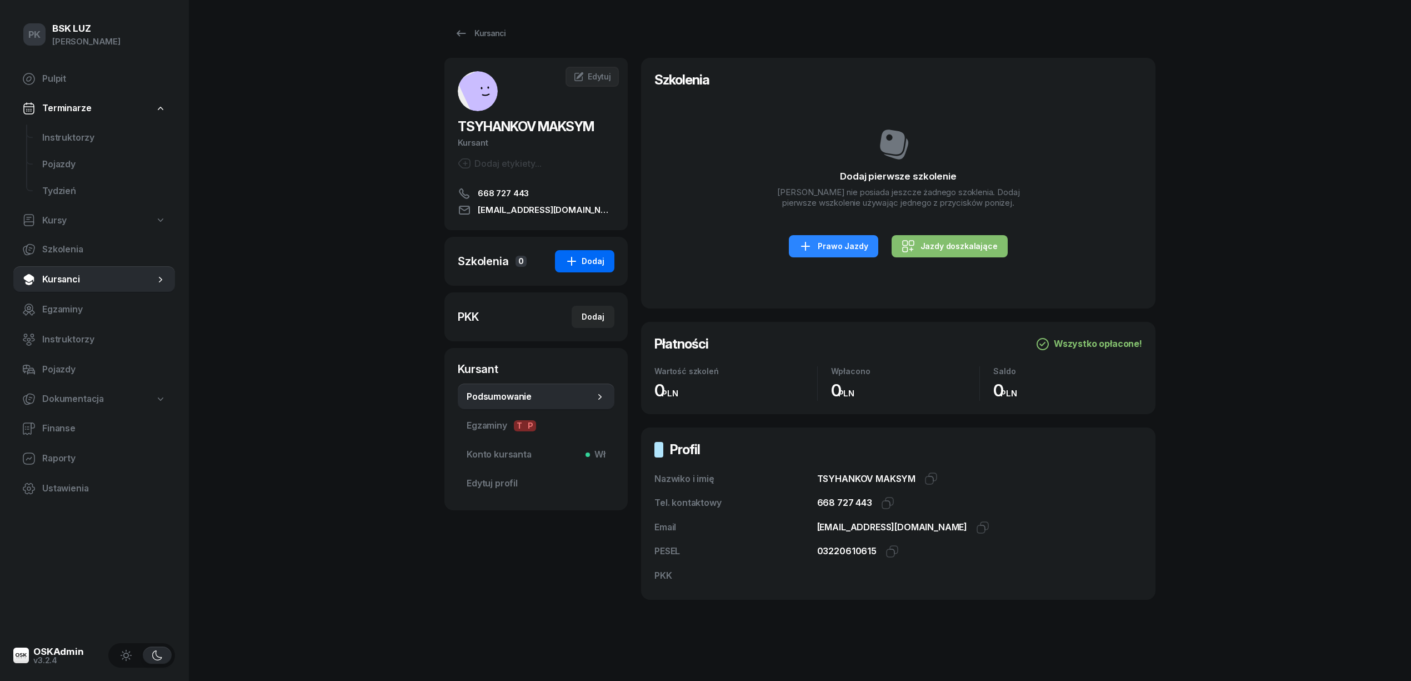
click at [576, 261] on icon "button" at bounding box center [571, 261] width 9 height 9
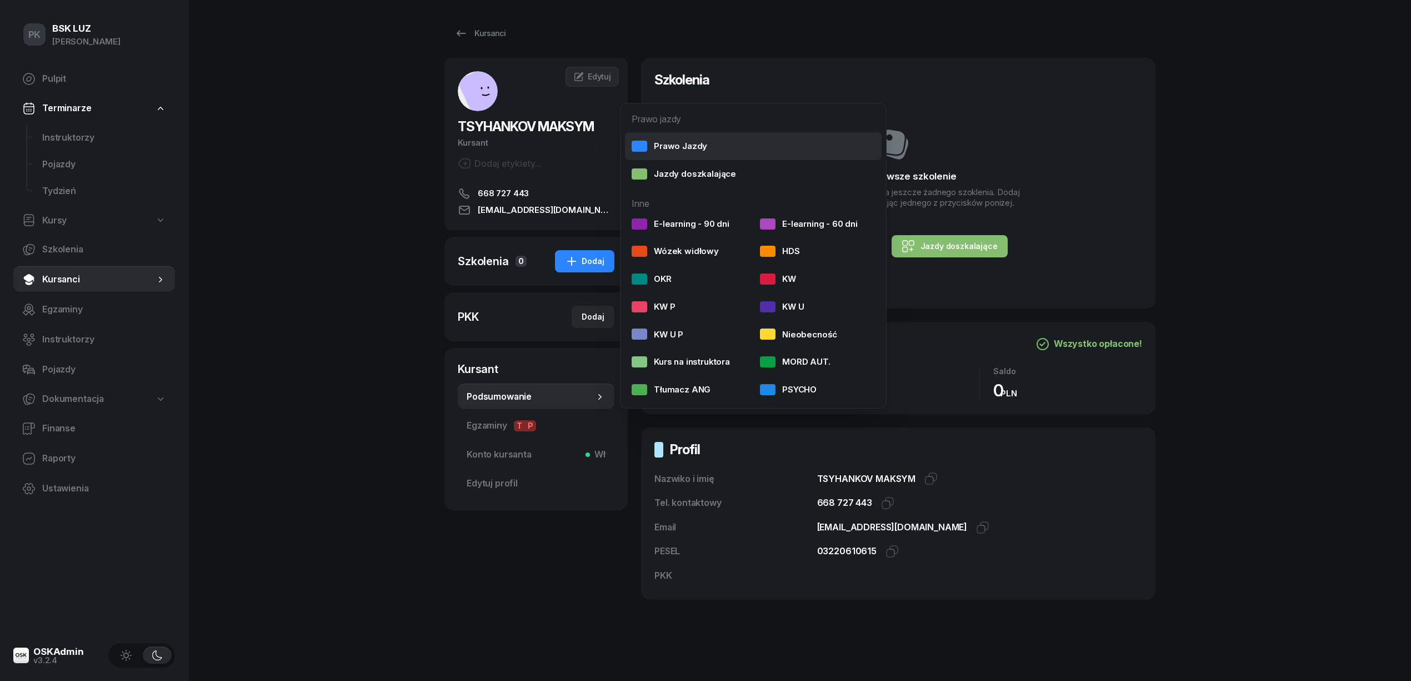
click at [670, 146] on div "Prawo Jazdy" at bounding box center [670, 146] width 76 height 14
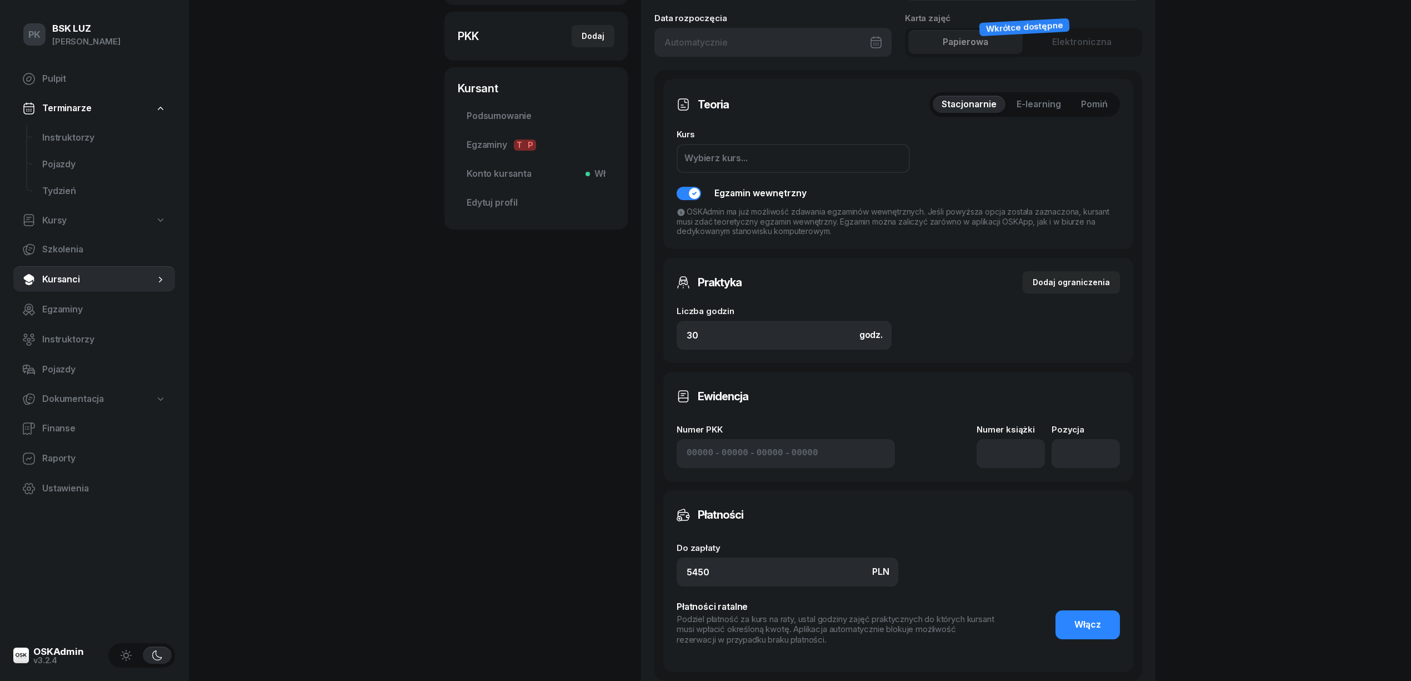
scroll to position [296, 0]
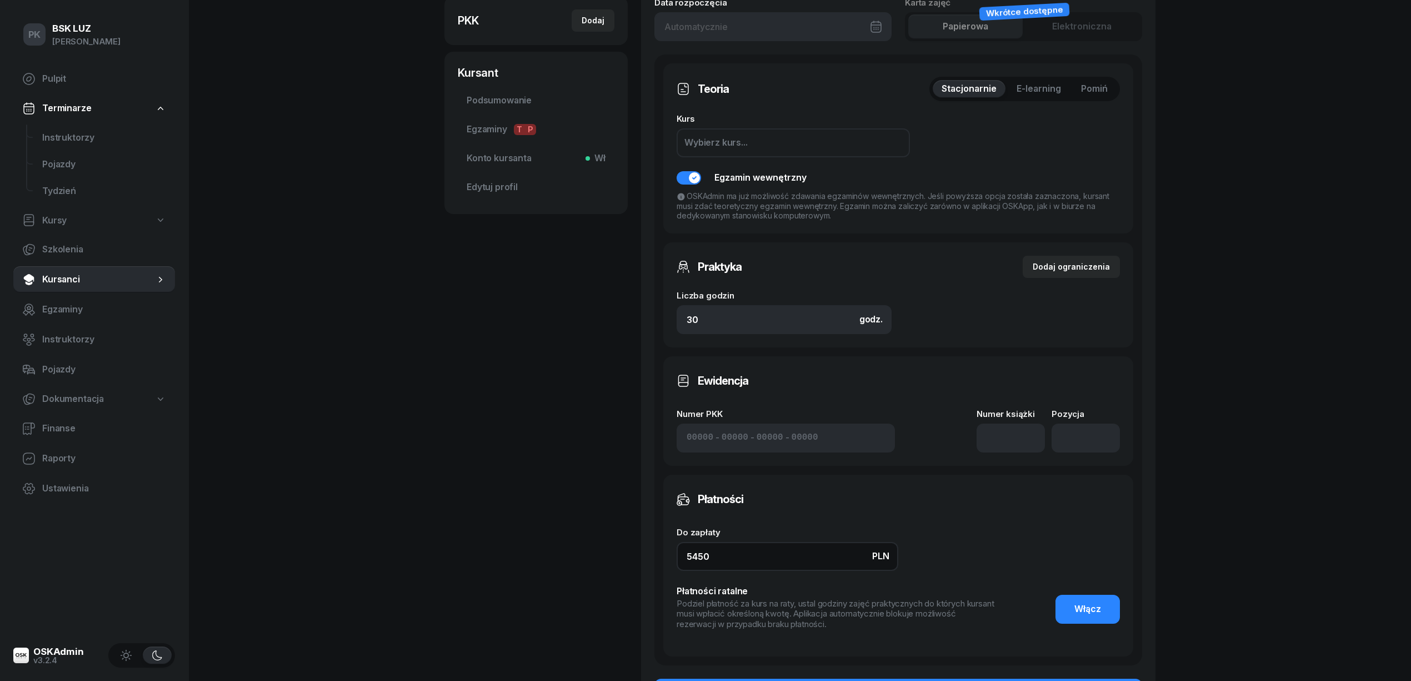
drag, startPoint x: 712, startPoint y: 560, endPoint x: 623, endPoint y: 556, distance: 89.0
click at [623, 556] on div "TSYHANKOV MAKSYM Kursant Dodaj etykiety... 668 727 443 makslink77@gmail.com MT …" at bounding box center [799, 255] width 711 height 986
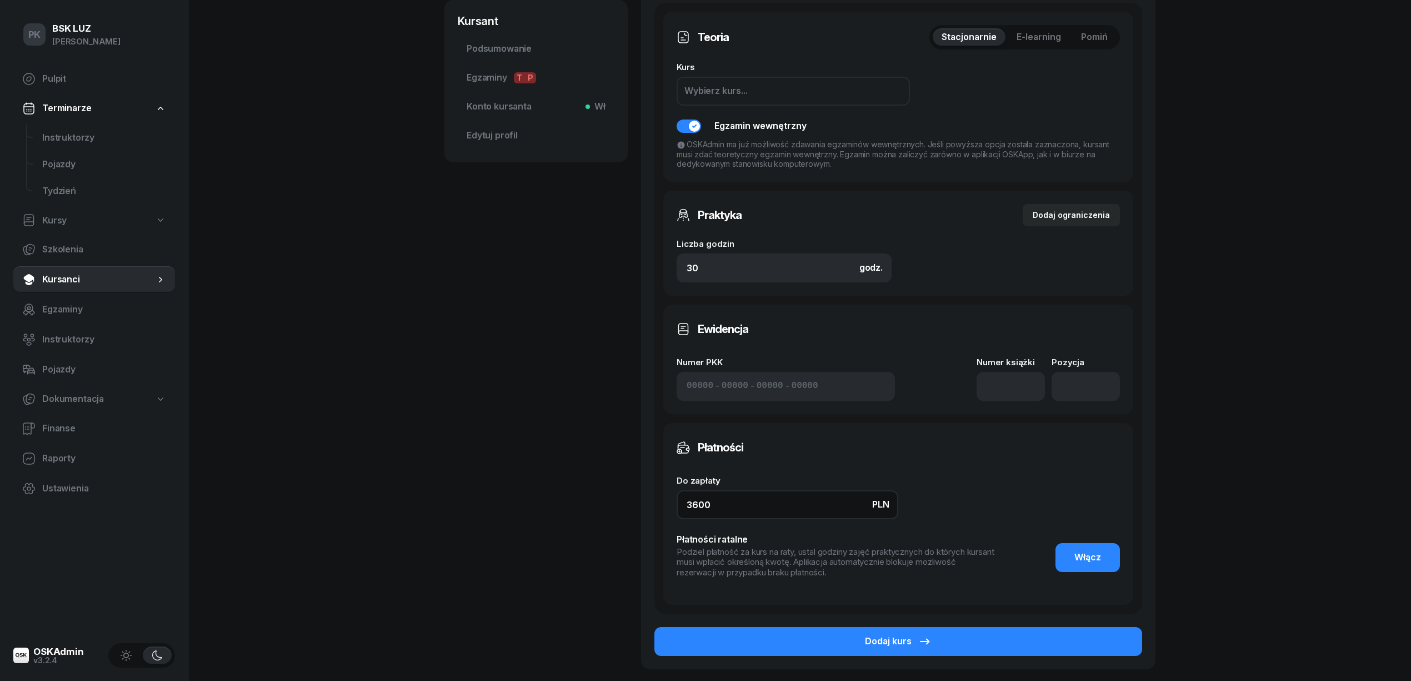
scroll to position [437, 0]
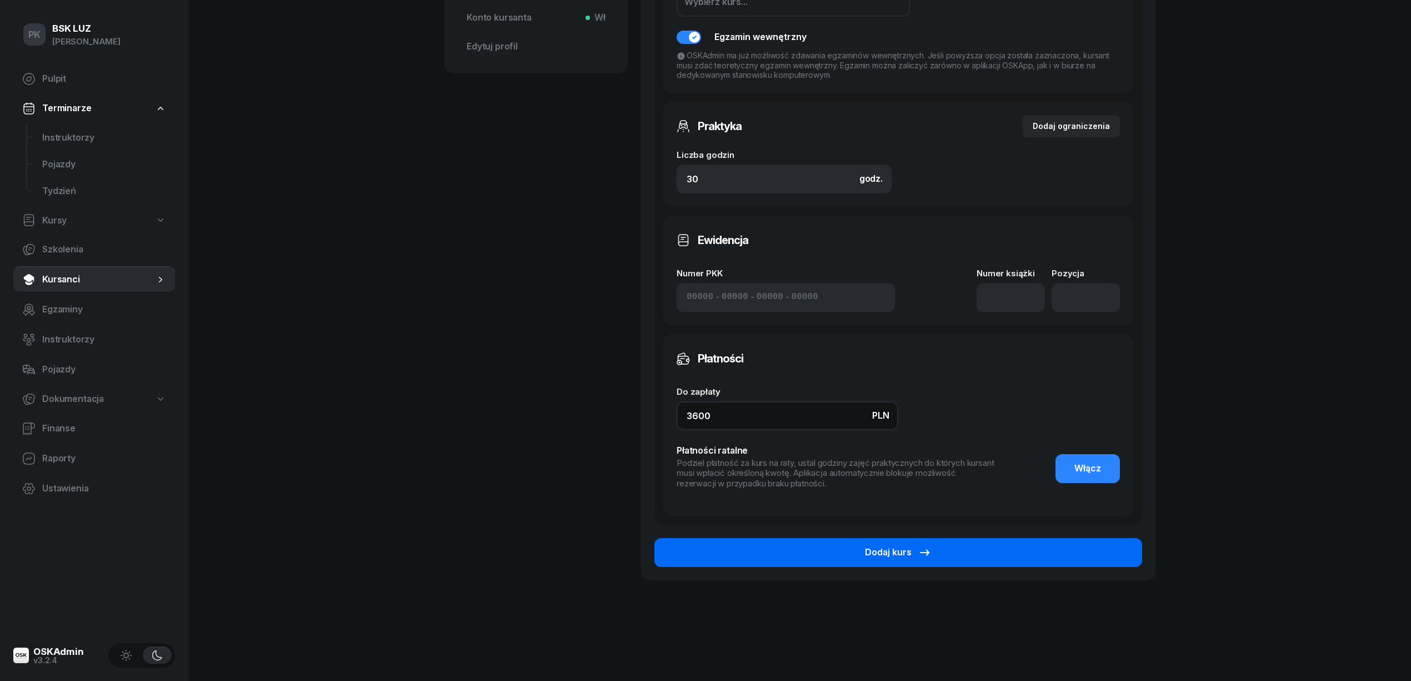
type input "3600"
click at [1036, 547] on button "Dodaj kurs" at bounding box center [898, 552] width 488 height 29
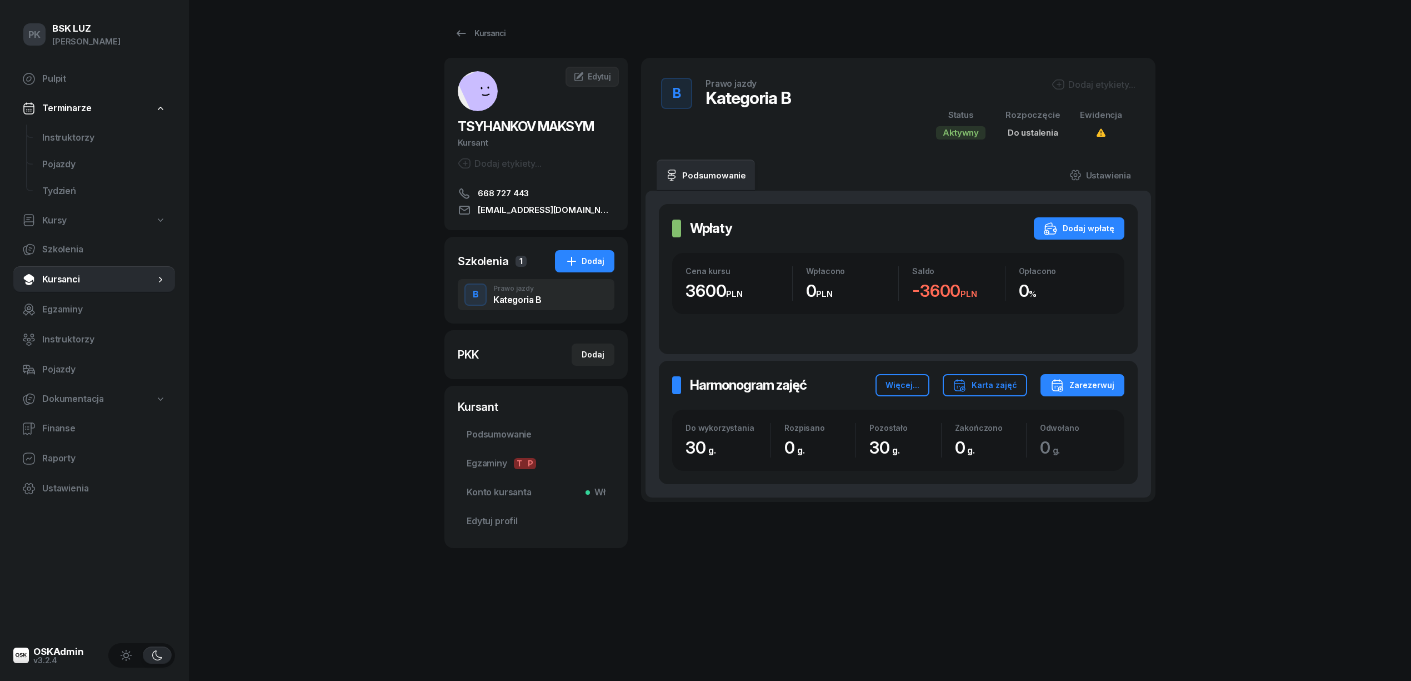
click at [1082, 81] on div "Dodaj etykiety..." at bounding box center [1094, 84] width 84 height 13
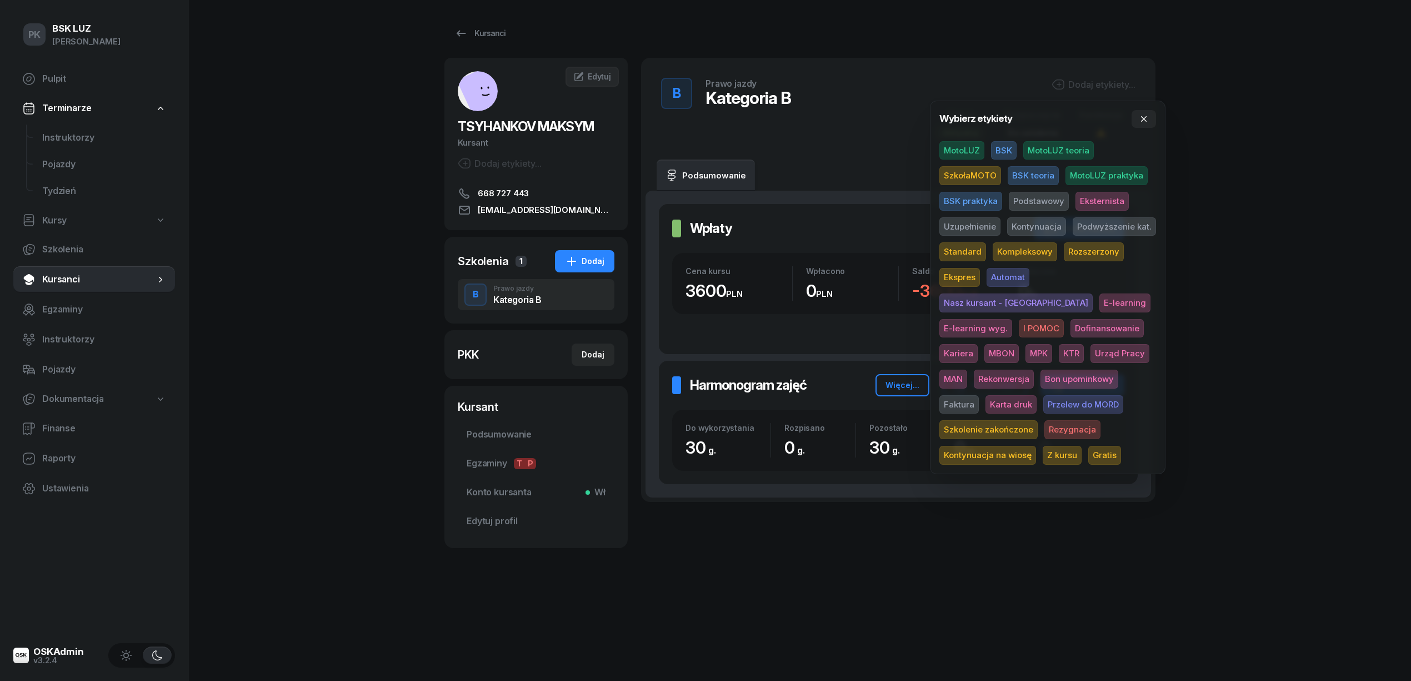
click at [977, 149] on span "MotoLUZ" at bounding box center [961, 150] width 45 height 19
click at [1047, 201] on span "Podstawowy" at bounding box center [1039, 202] width 60 height 19
click at [962, 249] on span "Standard" at bounding box center [962, 253] width 47 height 19
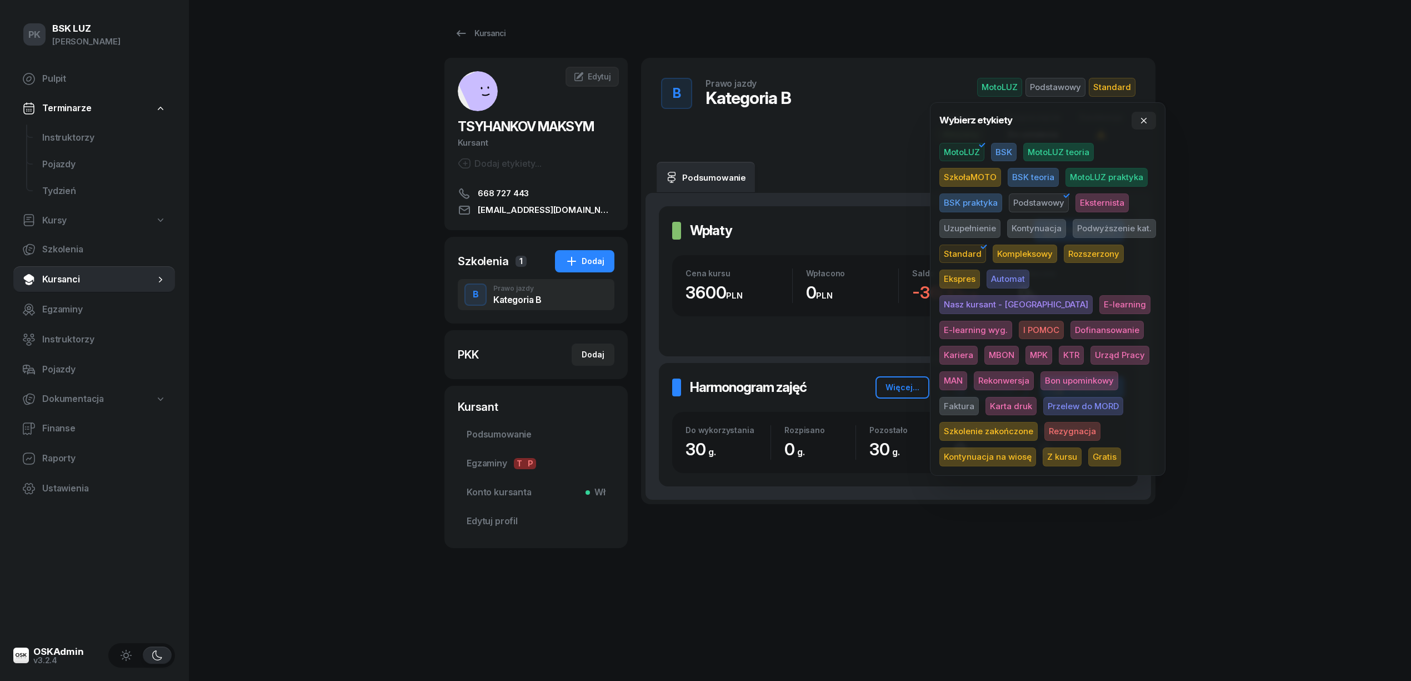
click at [1229, 110] on div "PK BSK LUZ Piotr Klimek Pulpit Terminarze Instruktorzy Pojazdy Tydzień Kursy Sz…" at bounding box center [705, 340] width 1411 height 681
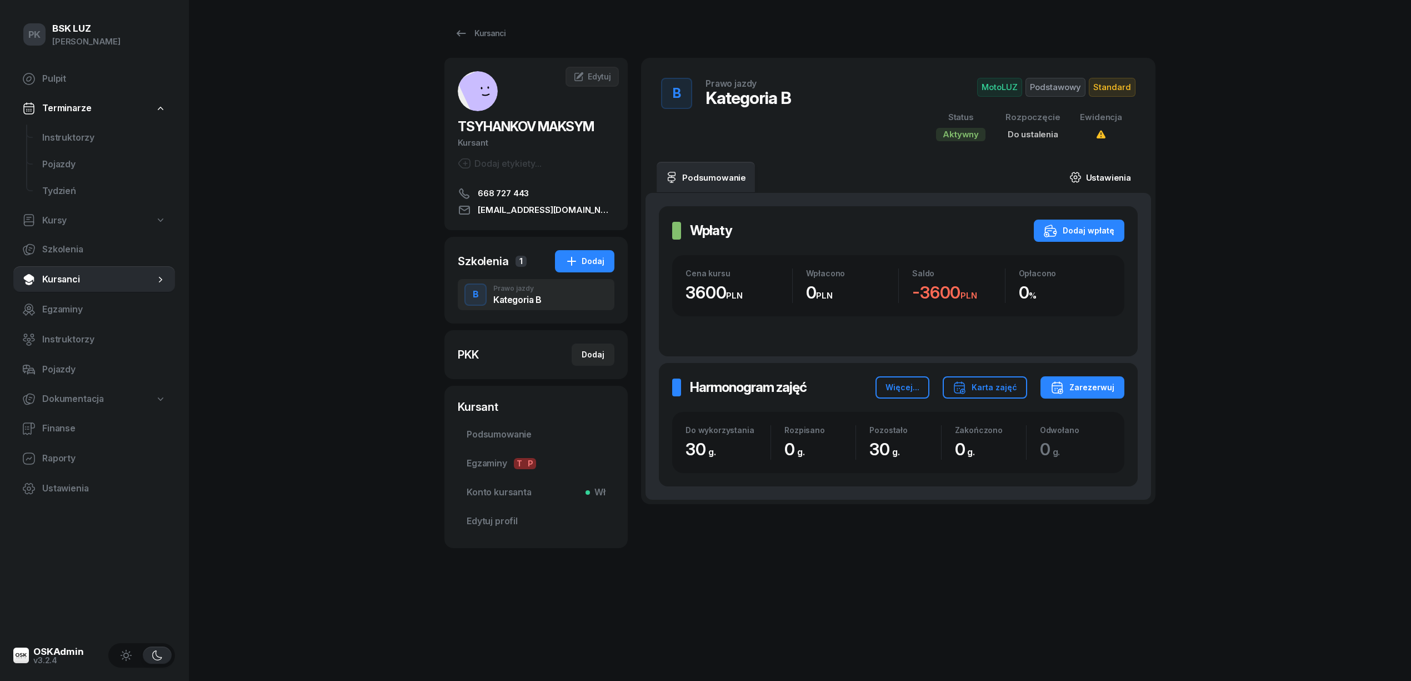
click at [1119, 172] on link "Ustawienia" at bounding box center [1100, 177] width 79 height 31
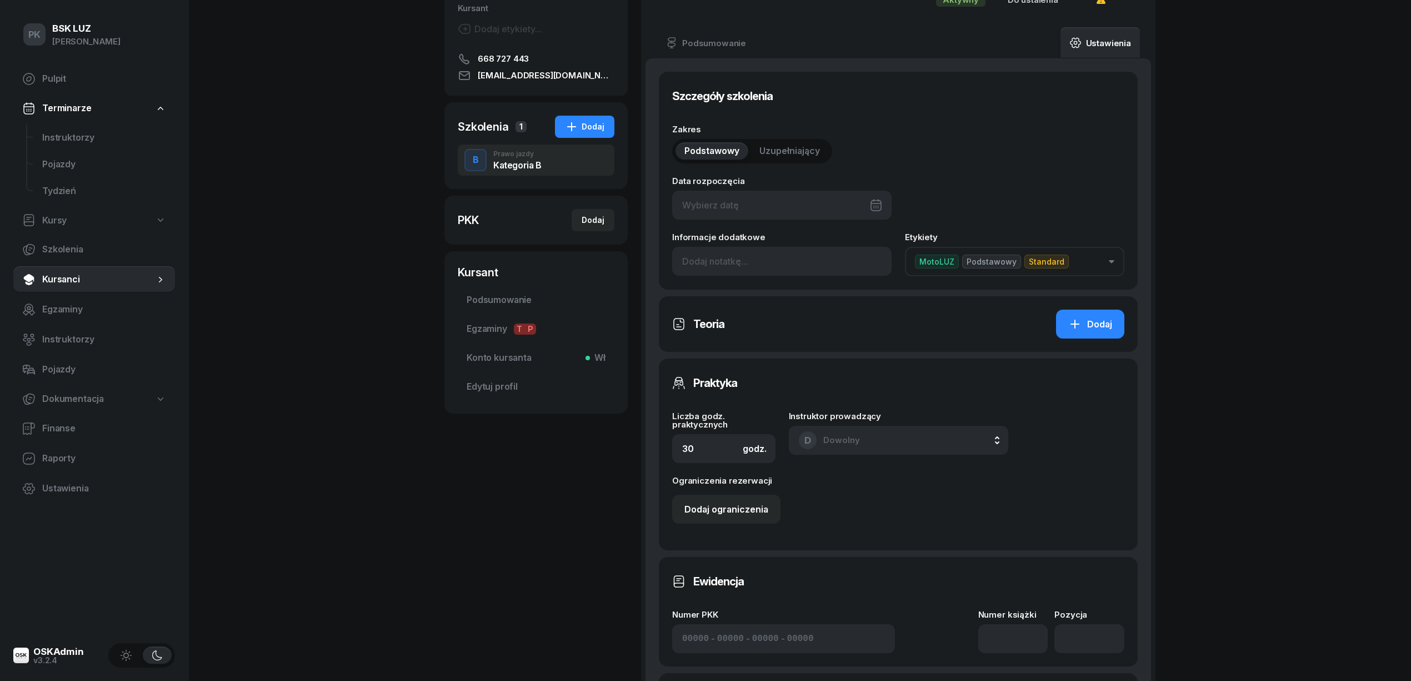
scroll to position [370, 0]
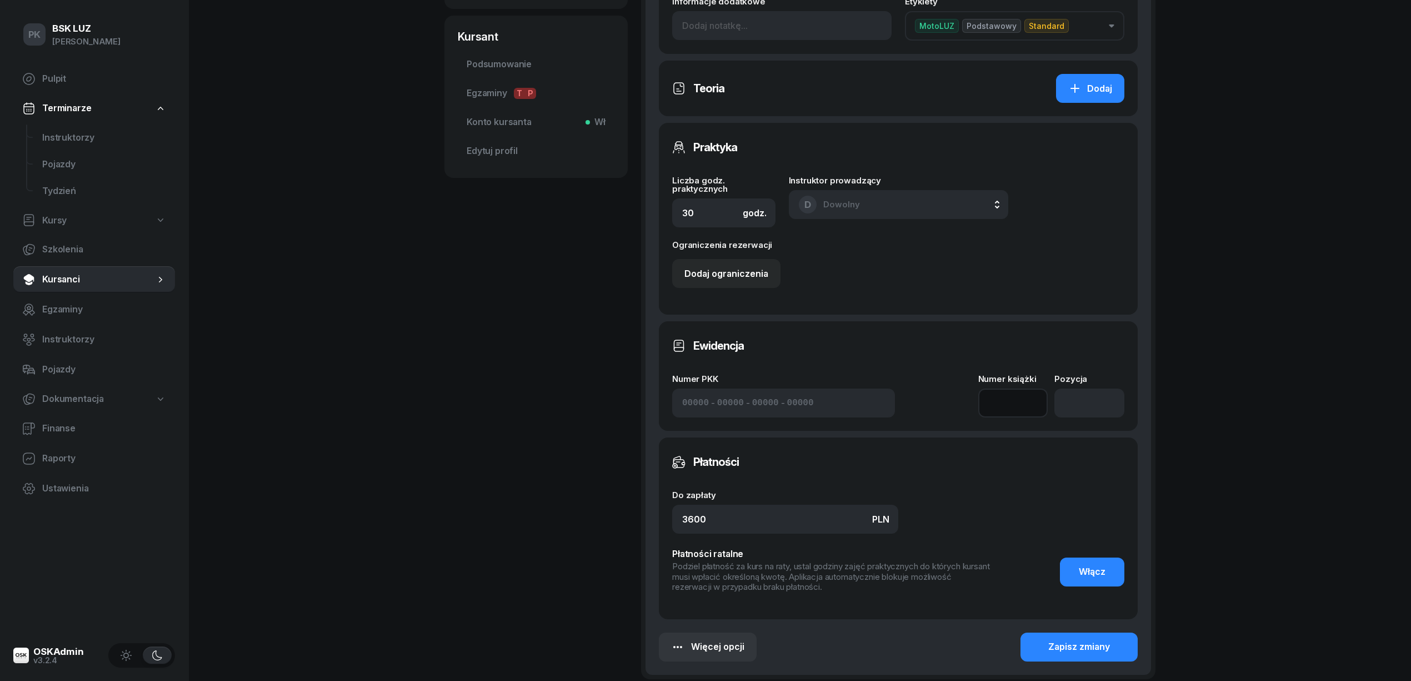
click at [1003, 403] on input at bounding box center [1013, 402] width 70 height 29
type input "1"
type input "/"
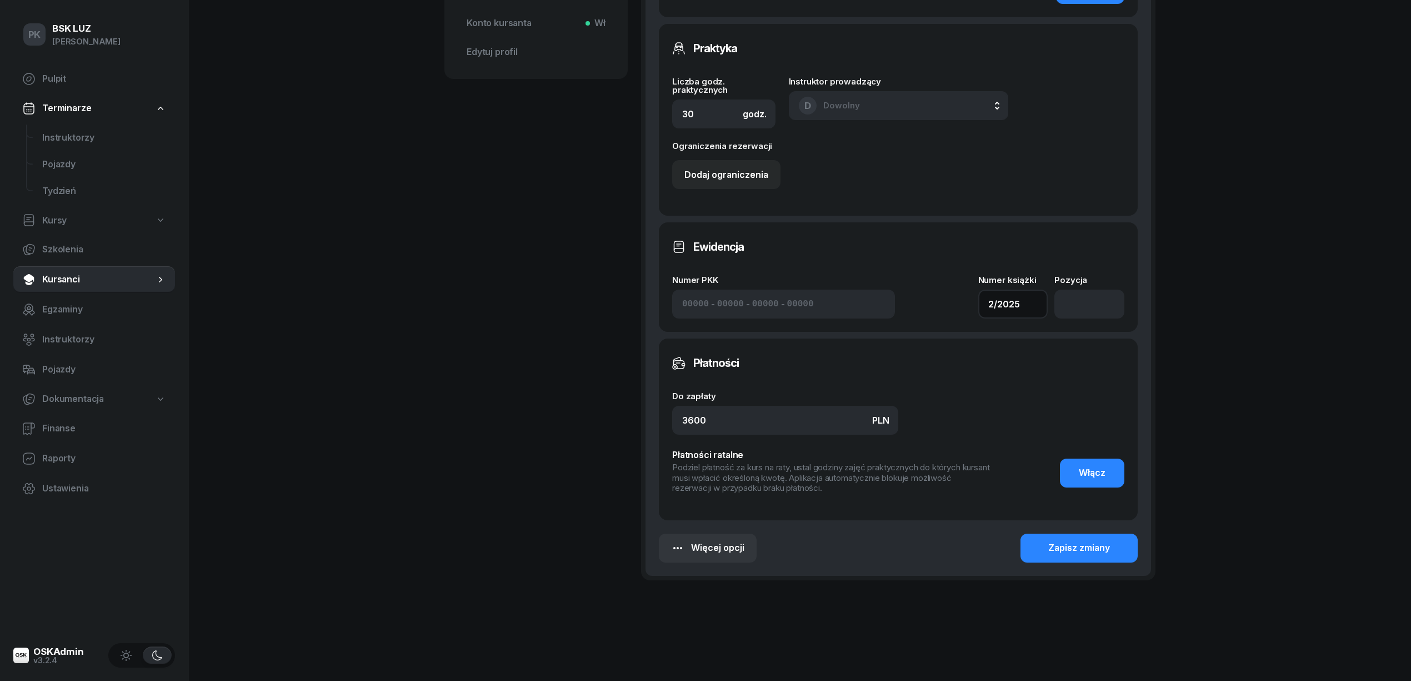
scroll to position [476, 0]
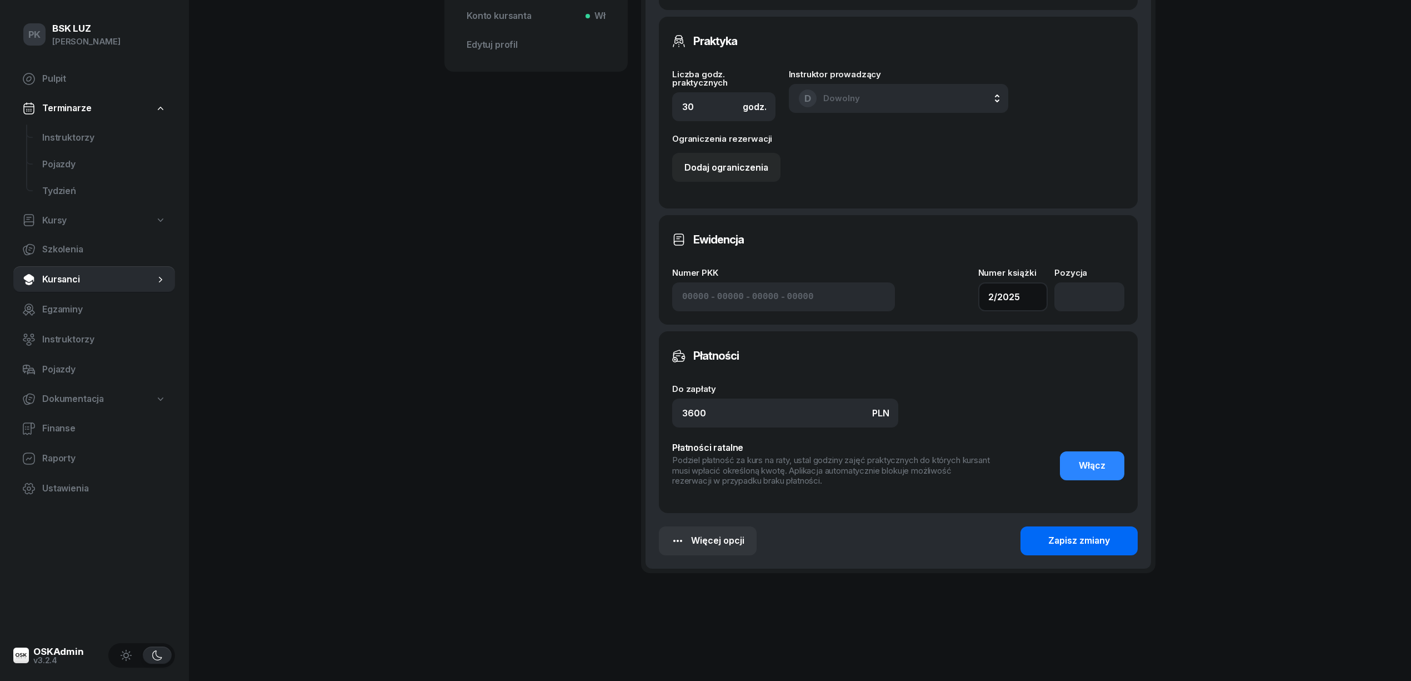
type input "2/2025"
click at [1114, 550] on button "Zapisz zmiany" at bounding box center [1079, 540] width 117 height 29
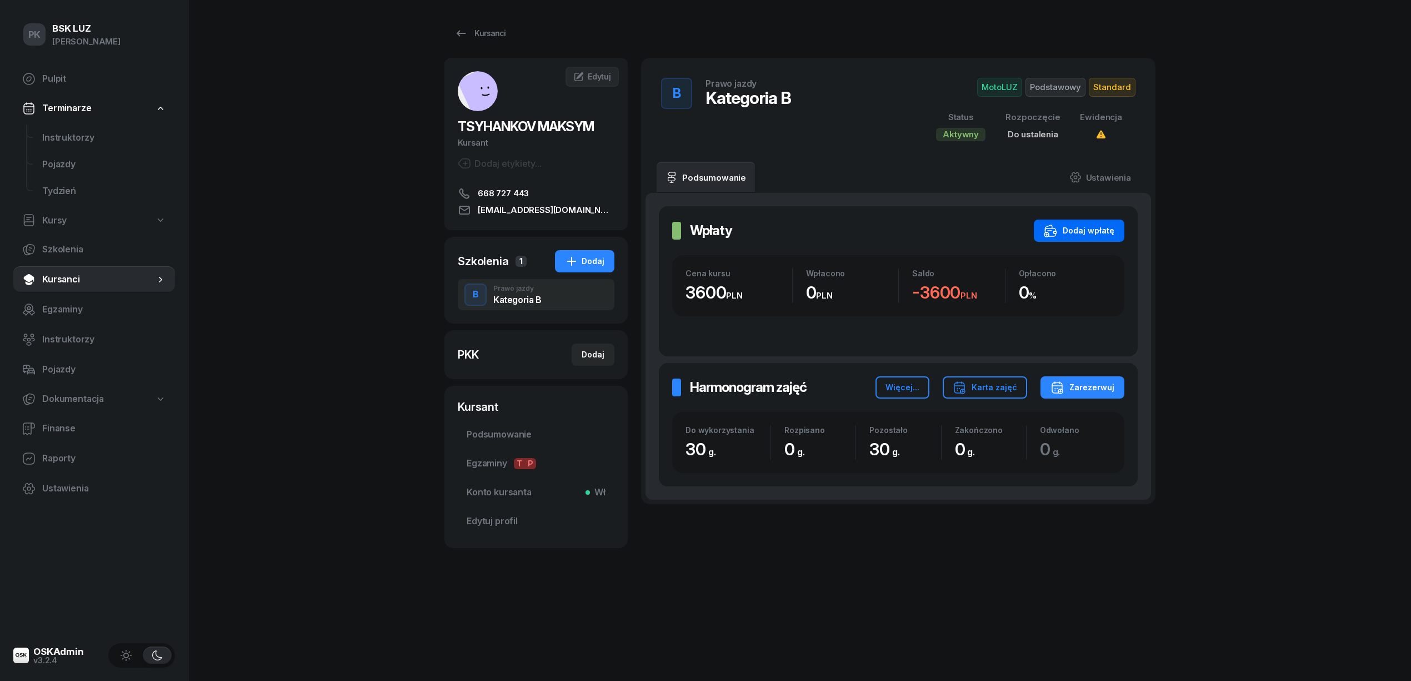
click at [1106, 231] on div "Dodaj wpłatę" at bounding box center [1079, 230] width 71 height 13
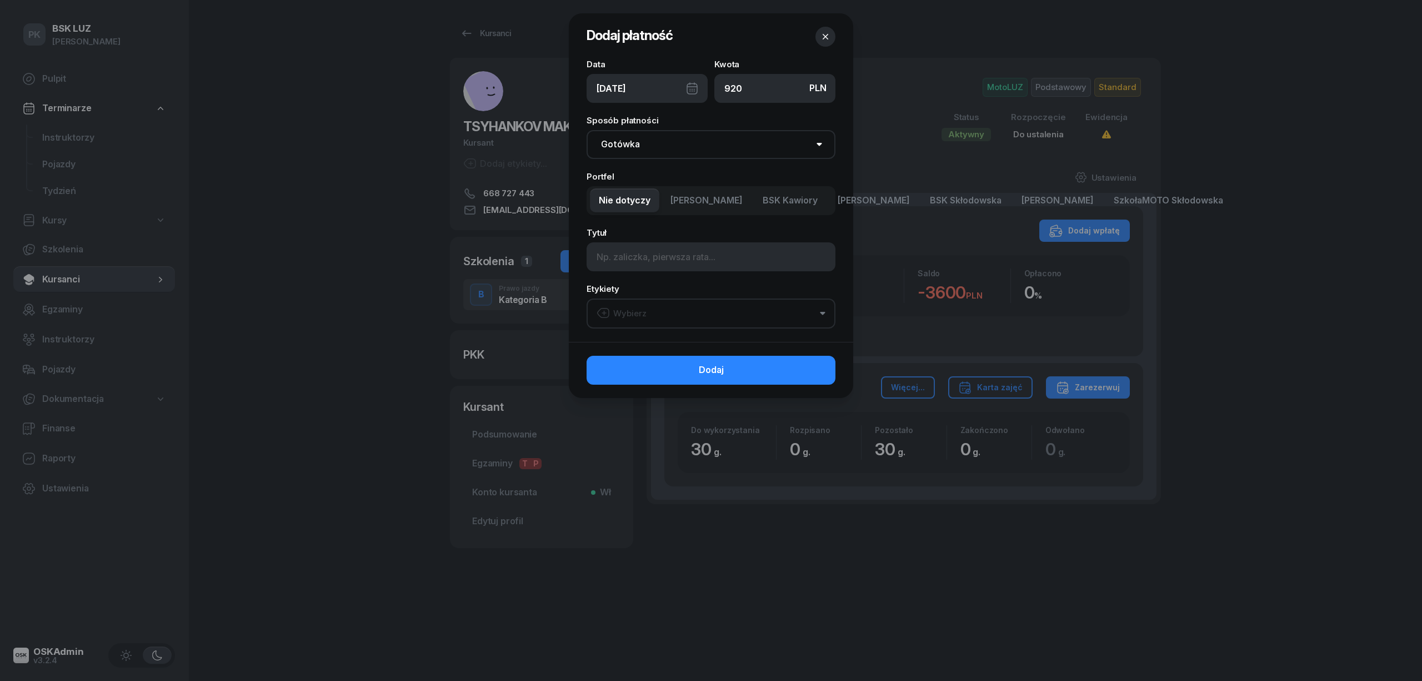
type input "920"
click at [707, 203] on span "MotoLUZ Kawiory" at bounding box center [707, 200] width 72 height 14
click at [685, 144] on select "Gotówka Karta Przelew Płatności online BLIK" at bounding box center [711, 144] width 249 height 29
select select "card"
click at [587, 130] on select "Gotówka Karta Przelew Płatności online BLIK" at bounding box center [711, 144] width 249 height 29
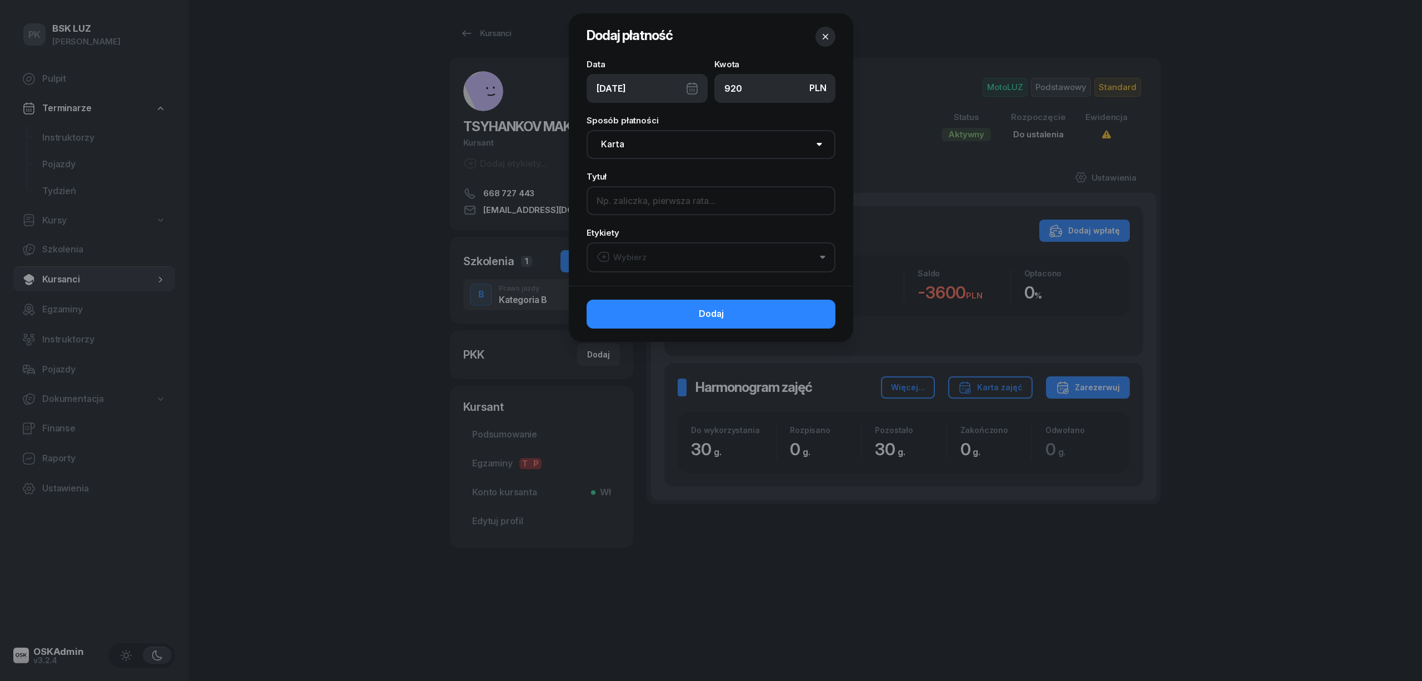
click at [645, 207] on input at bounding box center [711, 200] width 249 height 29
type input "I rata"
click at [654, 258] on button "Wybierz" at bounding box center [711, 257] width 249 height 30
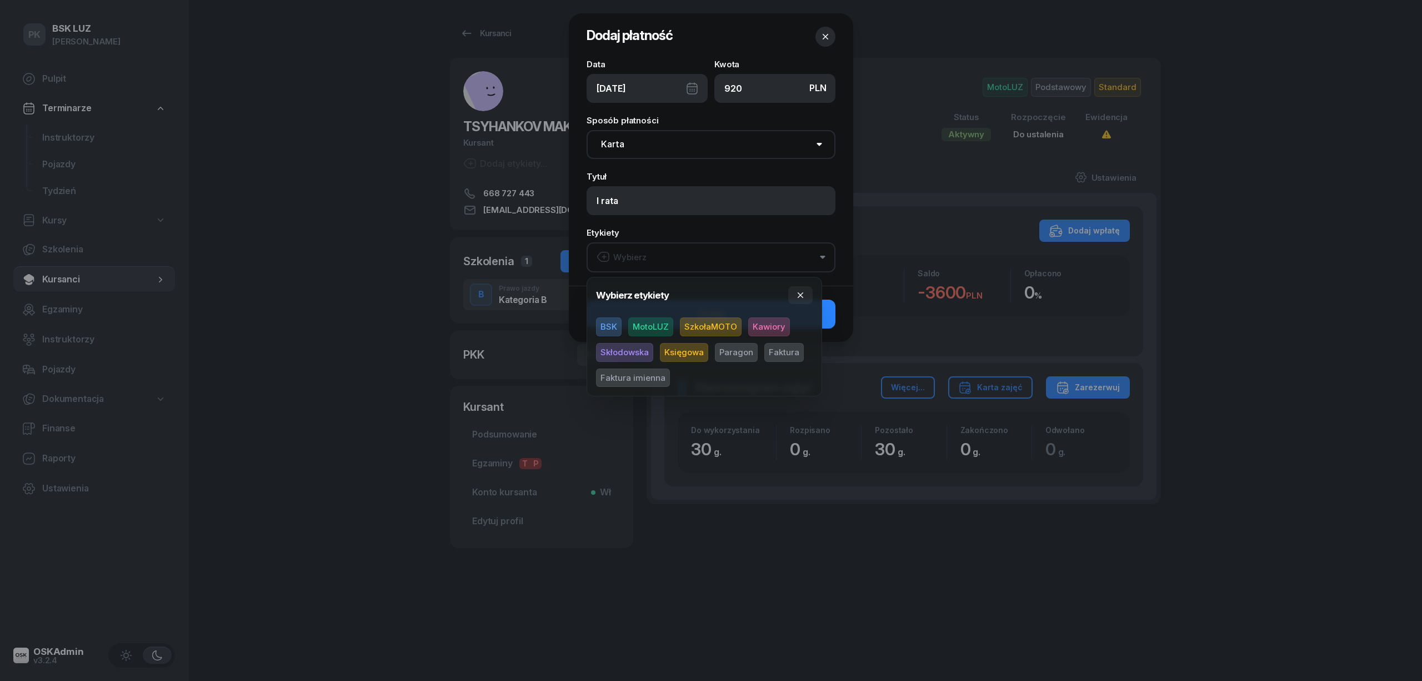
click at [658, 326] on span "MotoLUZ" at bounding box center [650, 326] width 45 height 19
click at [741, 348] on span "Paragon" at bounding box center [736, 352] width 43 height 19
click at [757, 327] on span "Kawiory" at bounding box center [769, 326] width 42 height 19
click at [802, 294] on icon "button" at bounding box center [800, 295] width 9 height 9
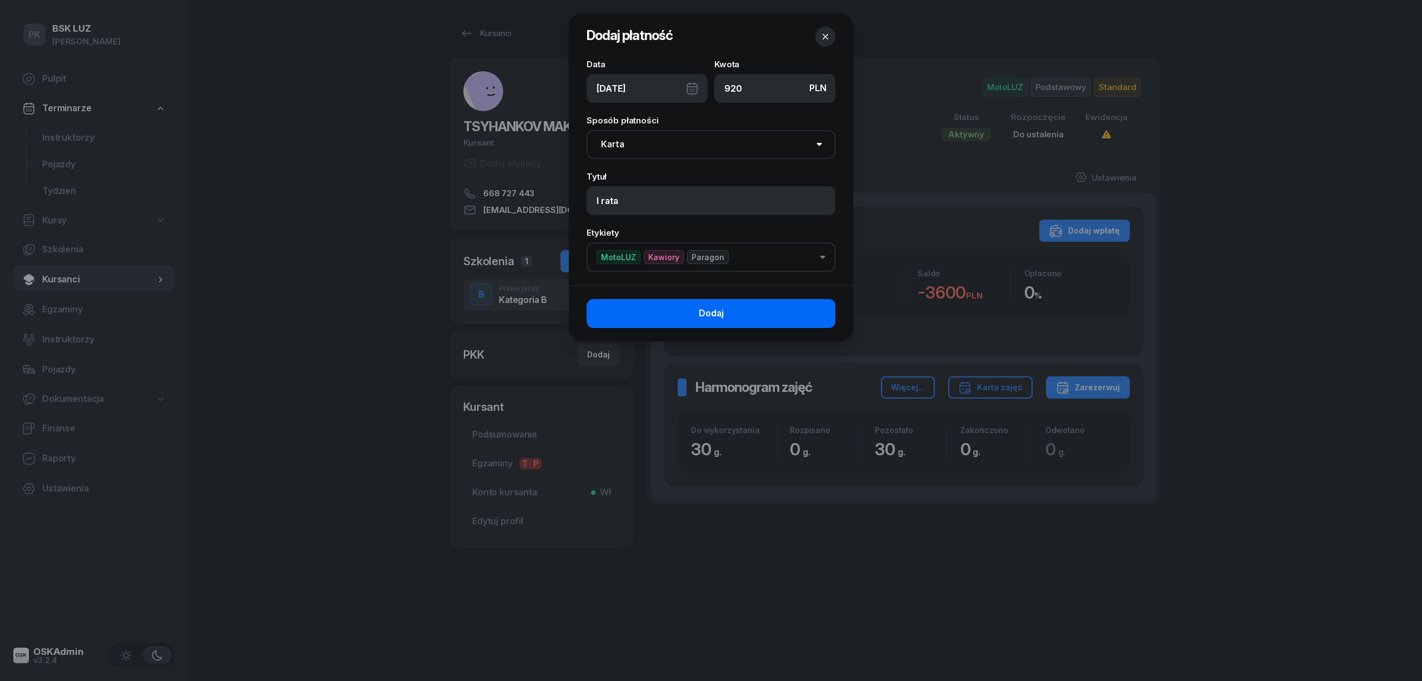
click at [812, 314] on button "Dodaj" at bounding box center [711, 313] width 249 height 29
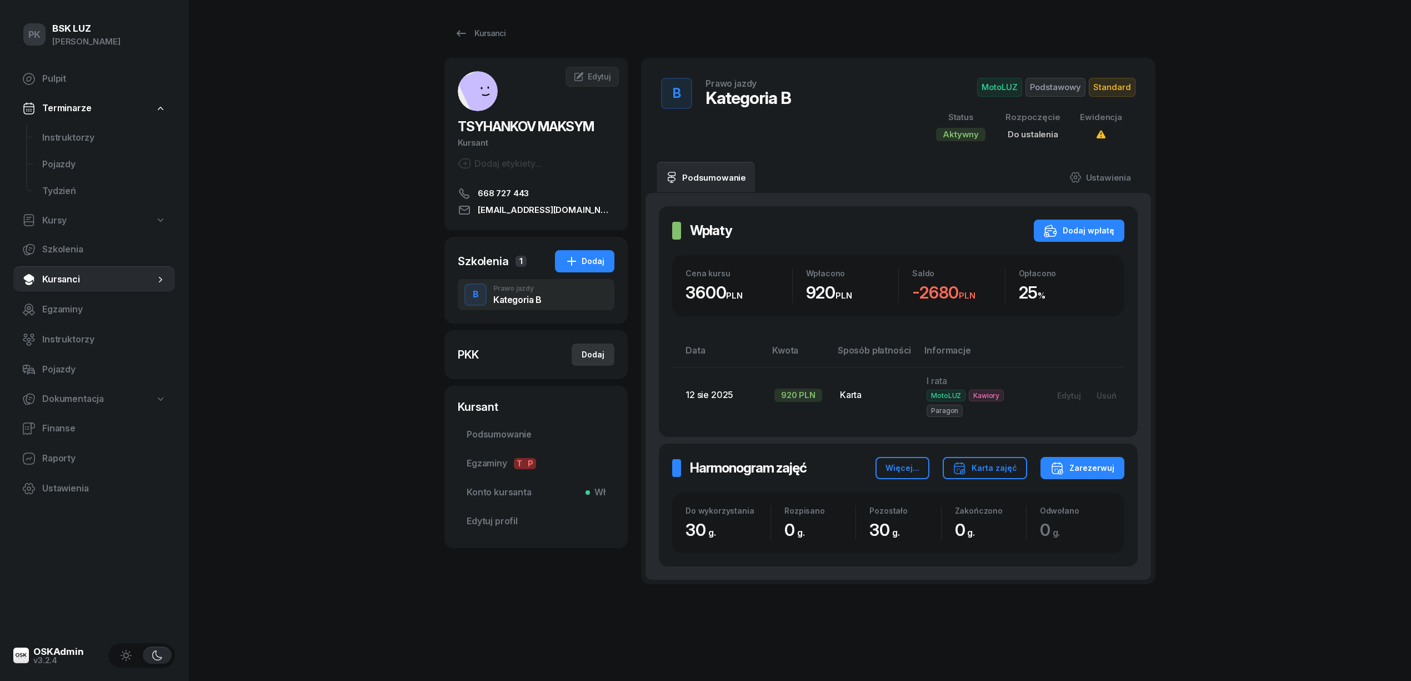
click at [598, 356] on div "Dodaj" at bounding box center [593, 354] width 23 height 13
select select
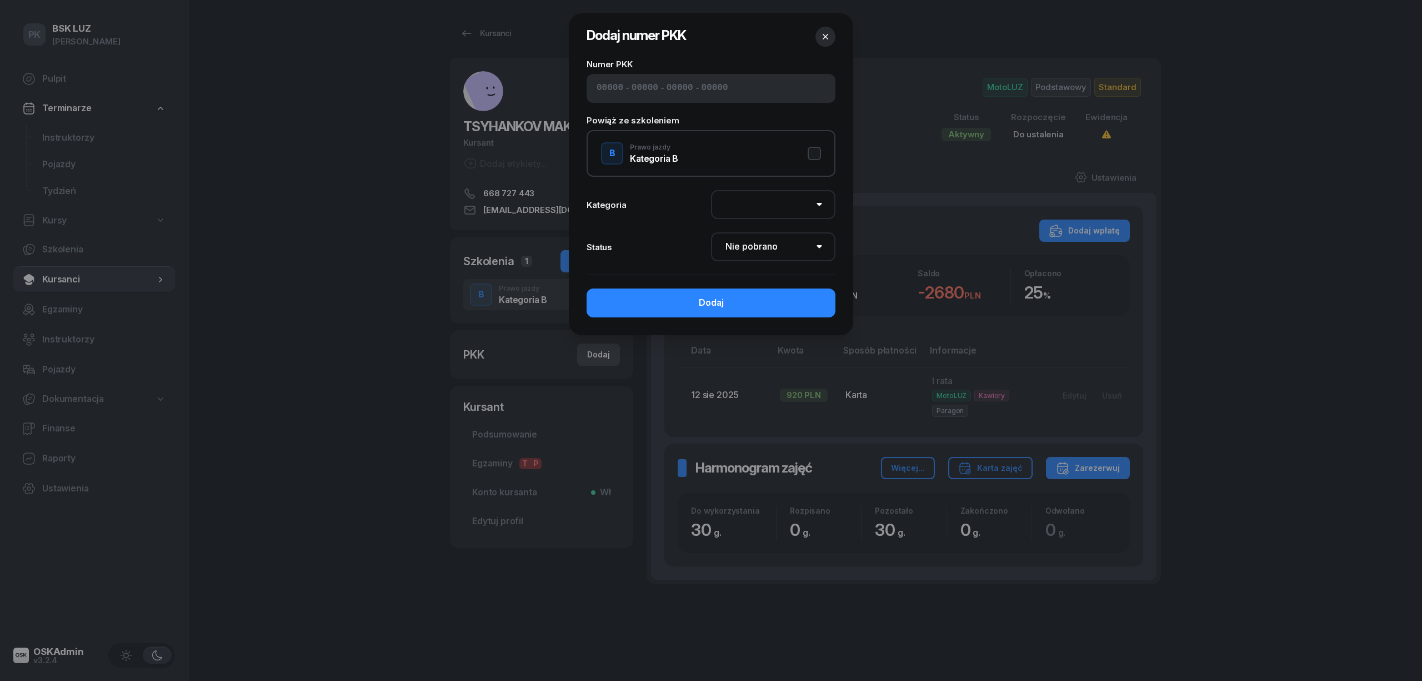
click at [598, 356] on div at bounding box center [711, 340] width 1422 height 681
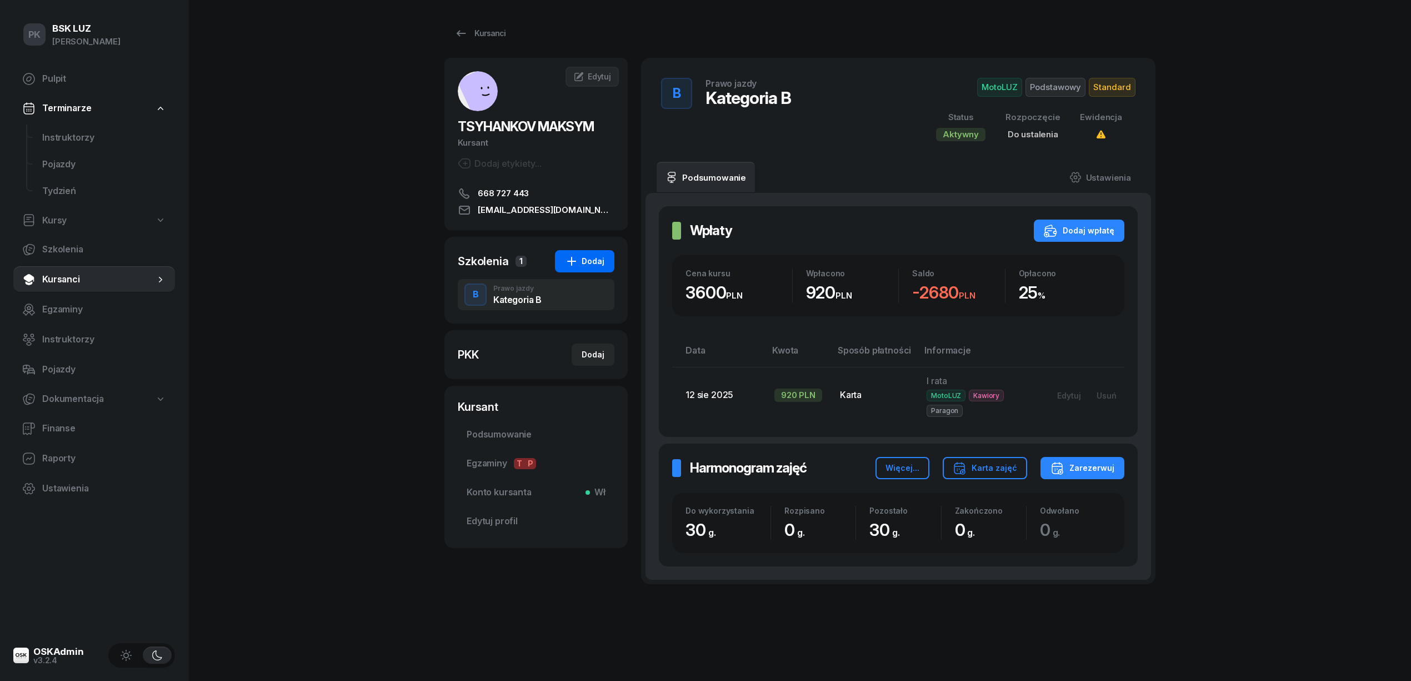
click at [598, 265] on div "Dodaj" at bounding box center [584, 260] width 39 height 13
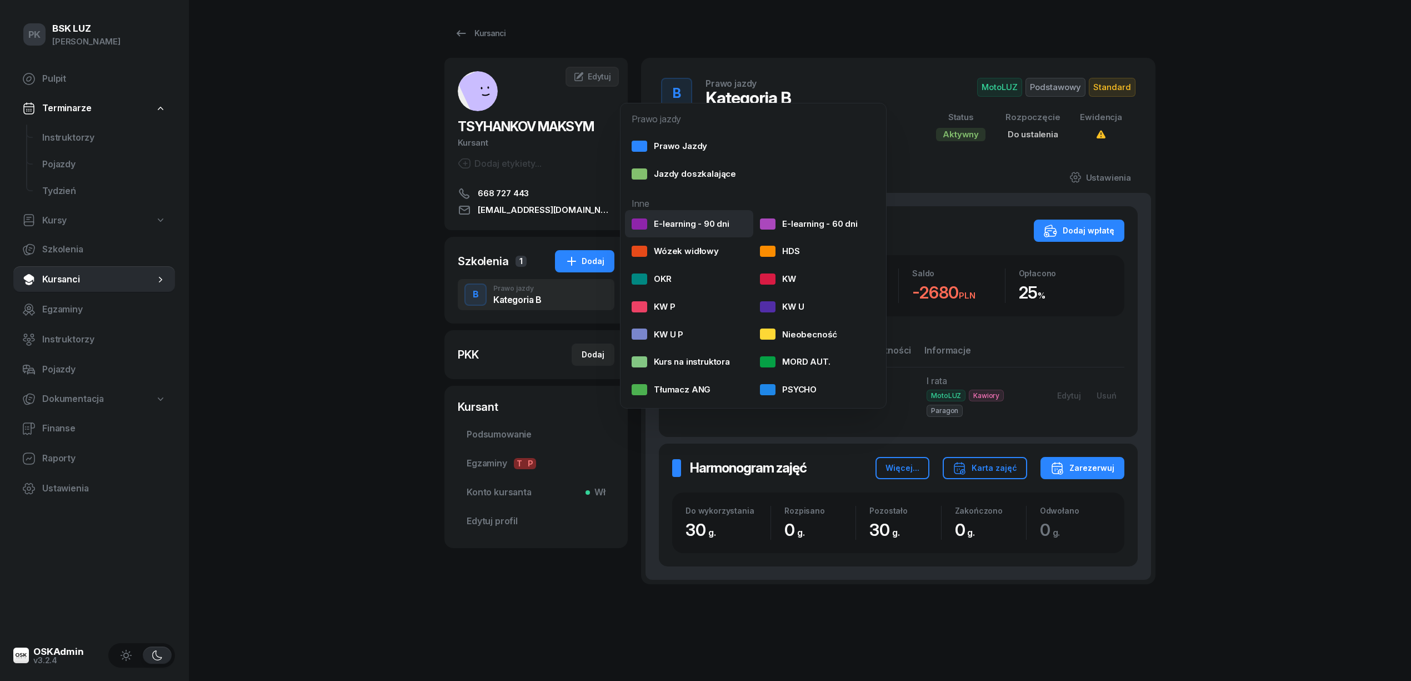
click at [649, 223] on div "E-learning - 90 dni" at bounding box center [681, 224] width 98 height 14
select select
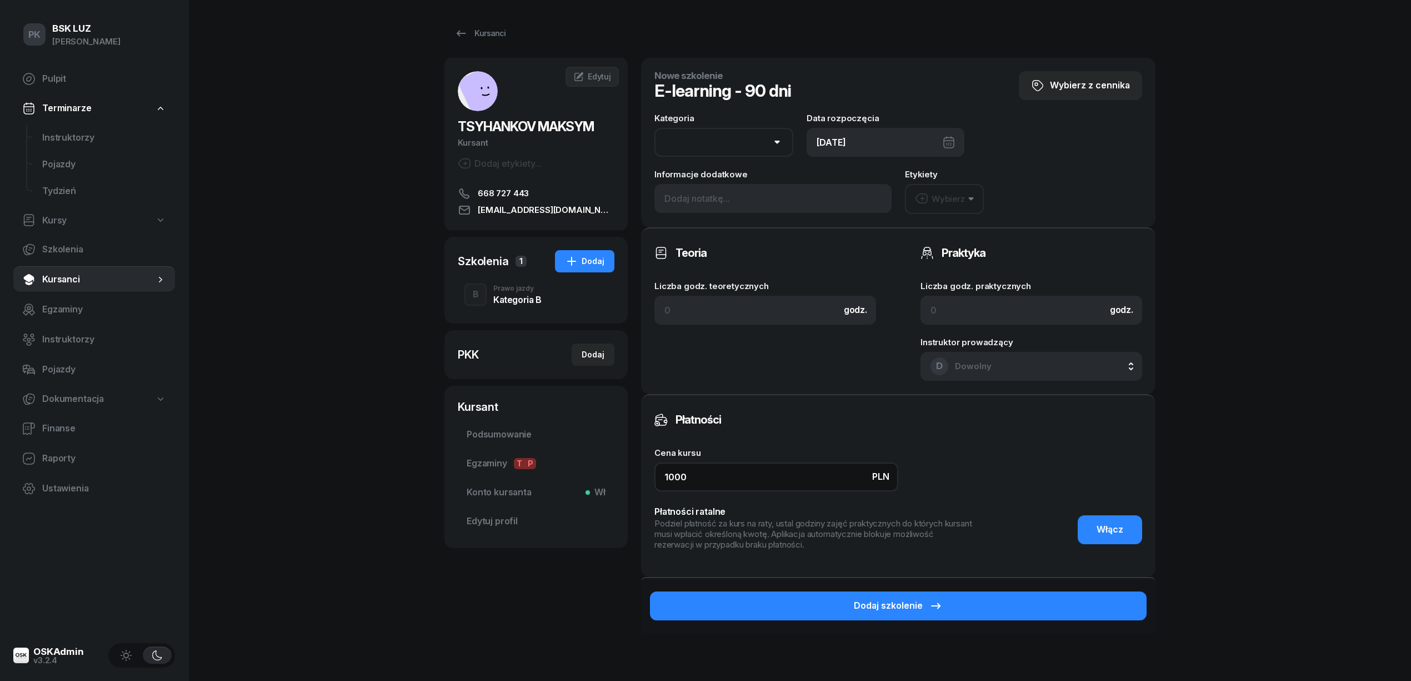
drag, startPoint x: 621, startPoint y: 477, endPoint x: 603, endPoint y: 478, distance: 17.3
click at [606, 477] on div "TSYHANKOV MAKSYM Kursant Dodaj etykiety... 668 727 443 makslink77@gmail.com MT …" at bounding box center [799, 376] width 711 height 636
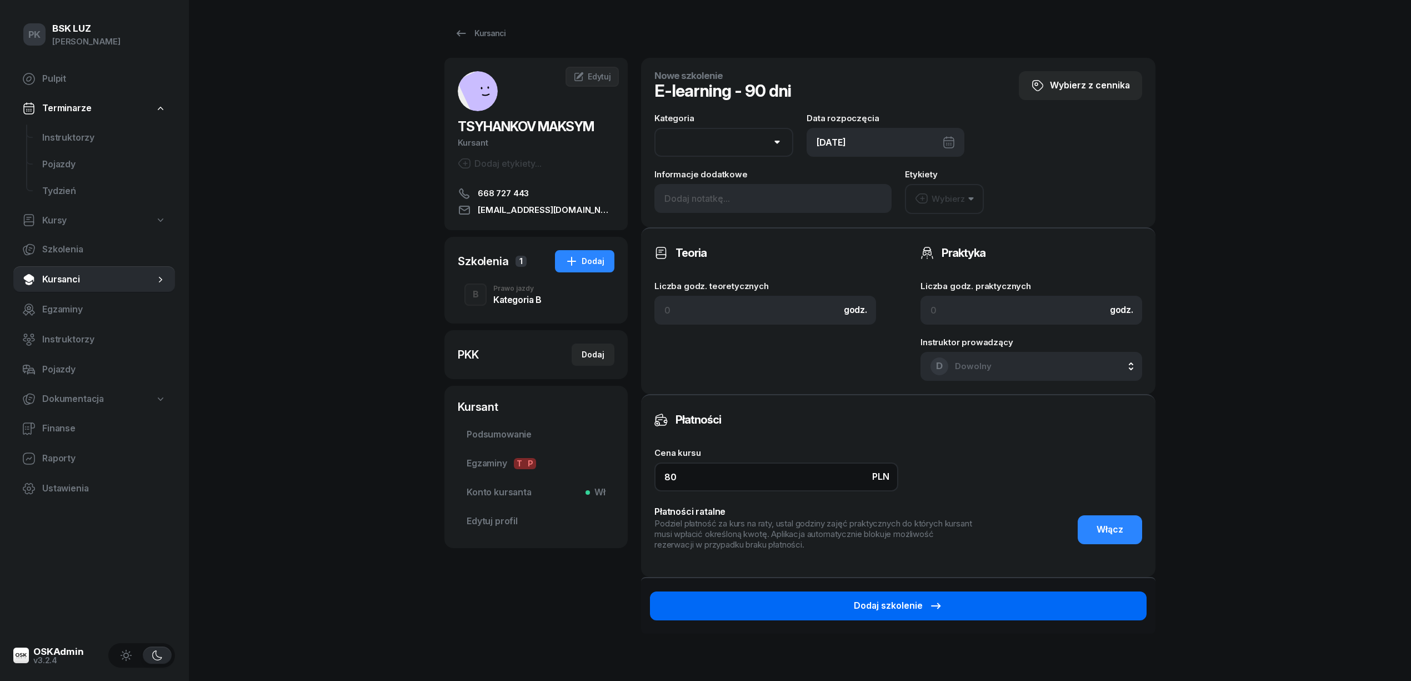
type input "80"
click at [940, 611] on button "Dodaj szkolenie" at bounding box center [898, 605] width 497 height 29
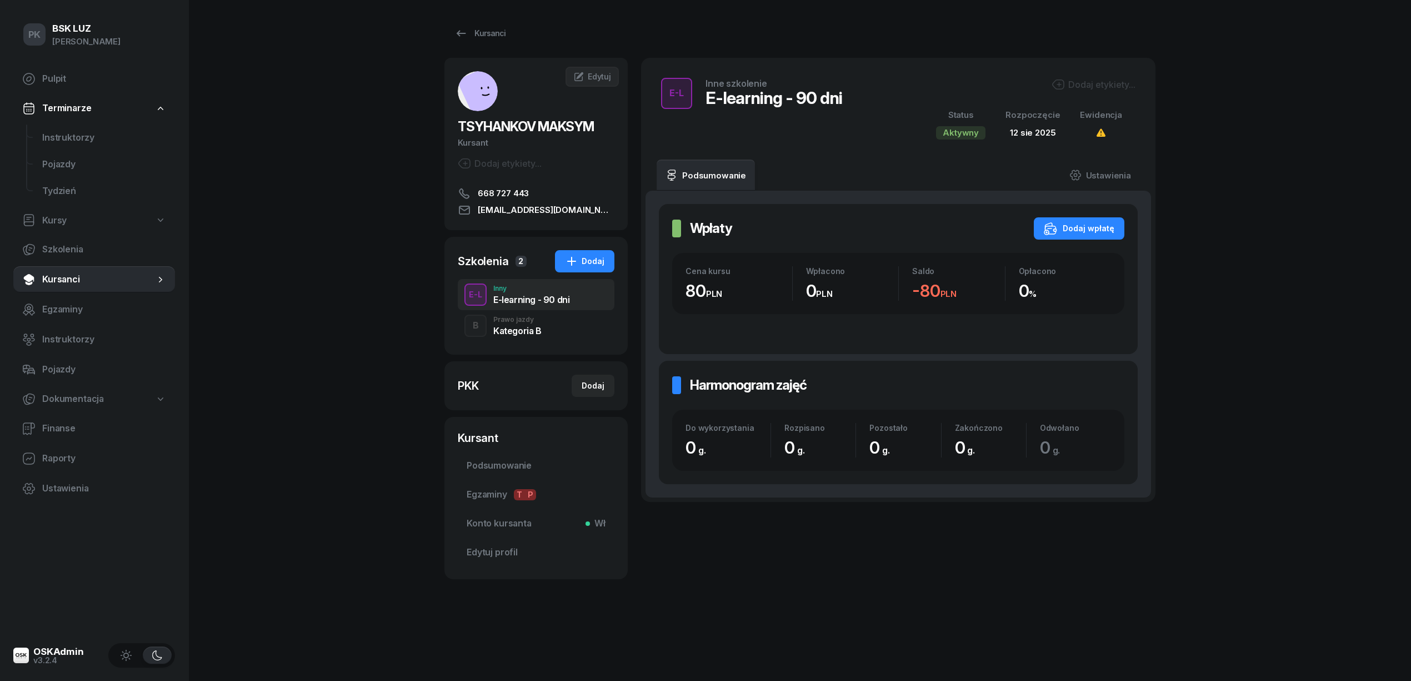
click at [1121, 80] on div "Dodaj etykiety..." at bounding box center [1094, 84] width 84 height 13
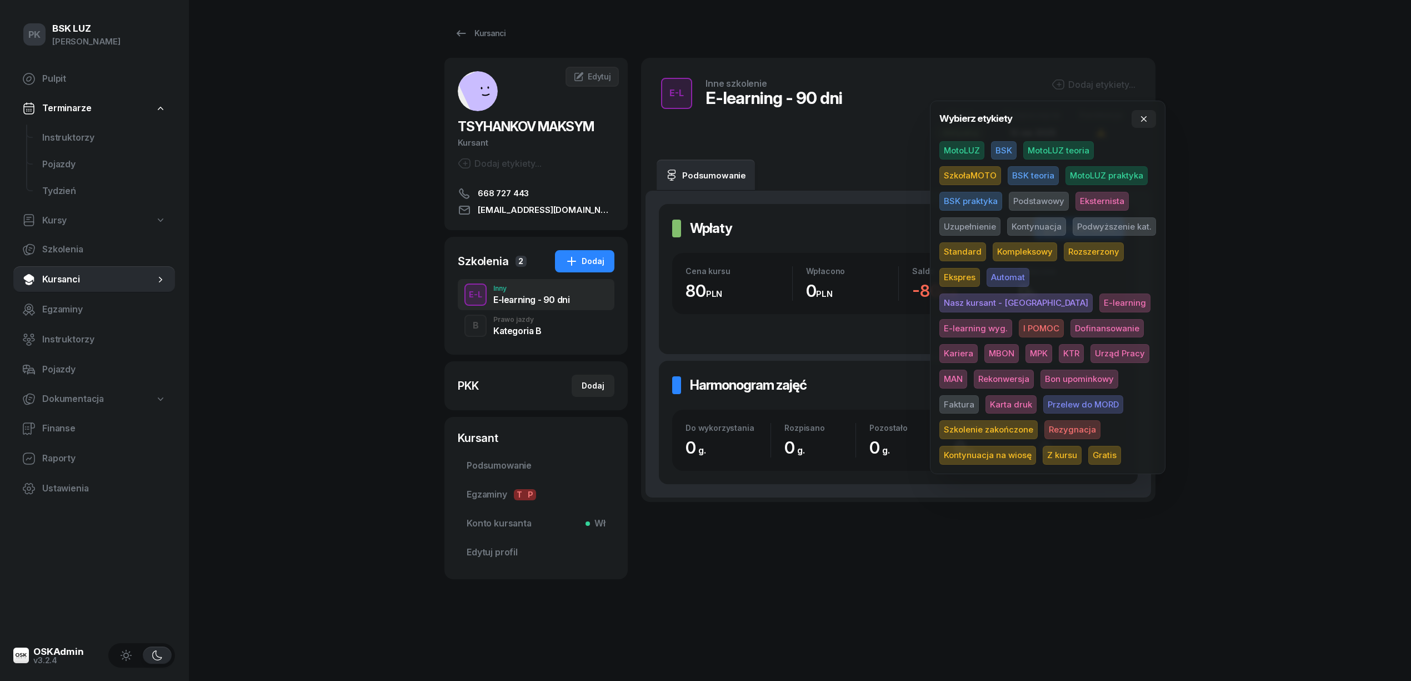
click at [965, 143] on span "MotoLUZ" at bounding box center [961, 150] width 45 height 19
click at [1252, 145] on div "PK BSK LUZ Piotr Klimek Pulpit Terminarze Instruktorzy Pojazdy Tydzień Kursy Sz…" at bounding box center [705, 340] width 1411 height 681
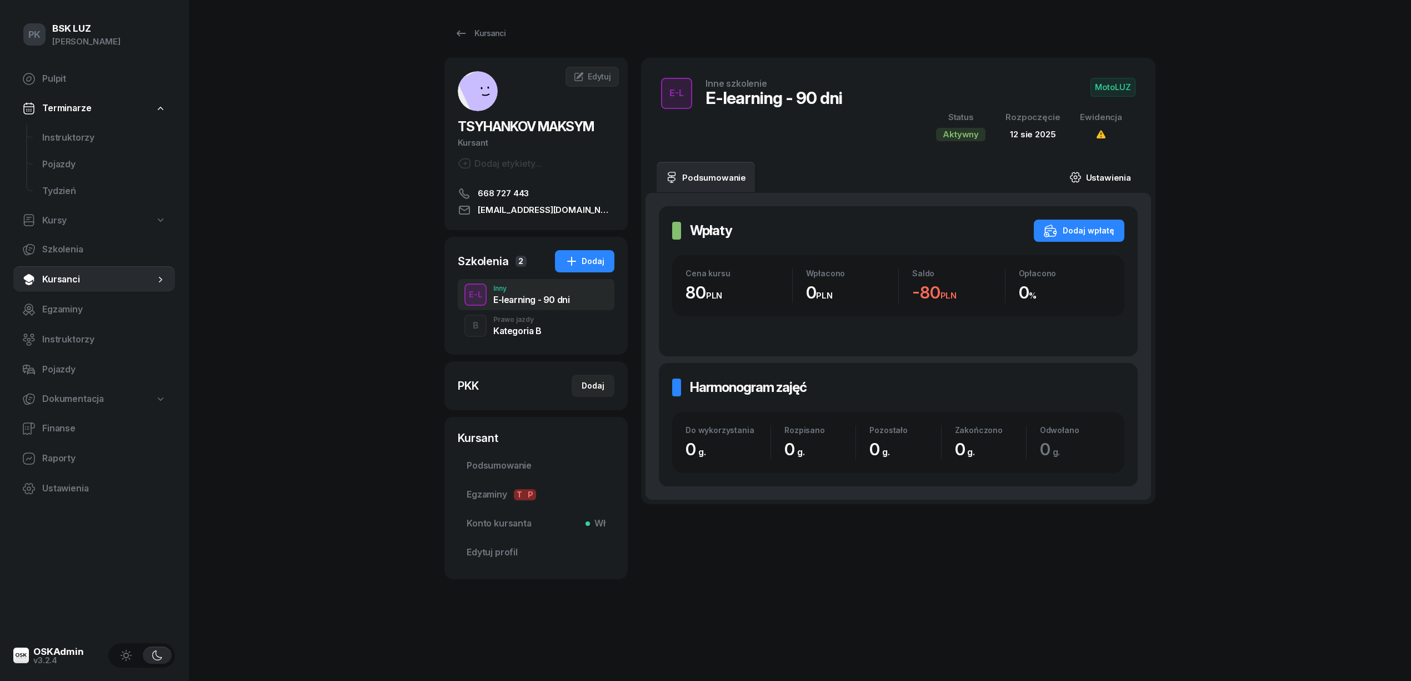
click at [1119, 172] on link "Ustawienia" at bounding box center [1100, 177] width 79 height 31
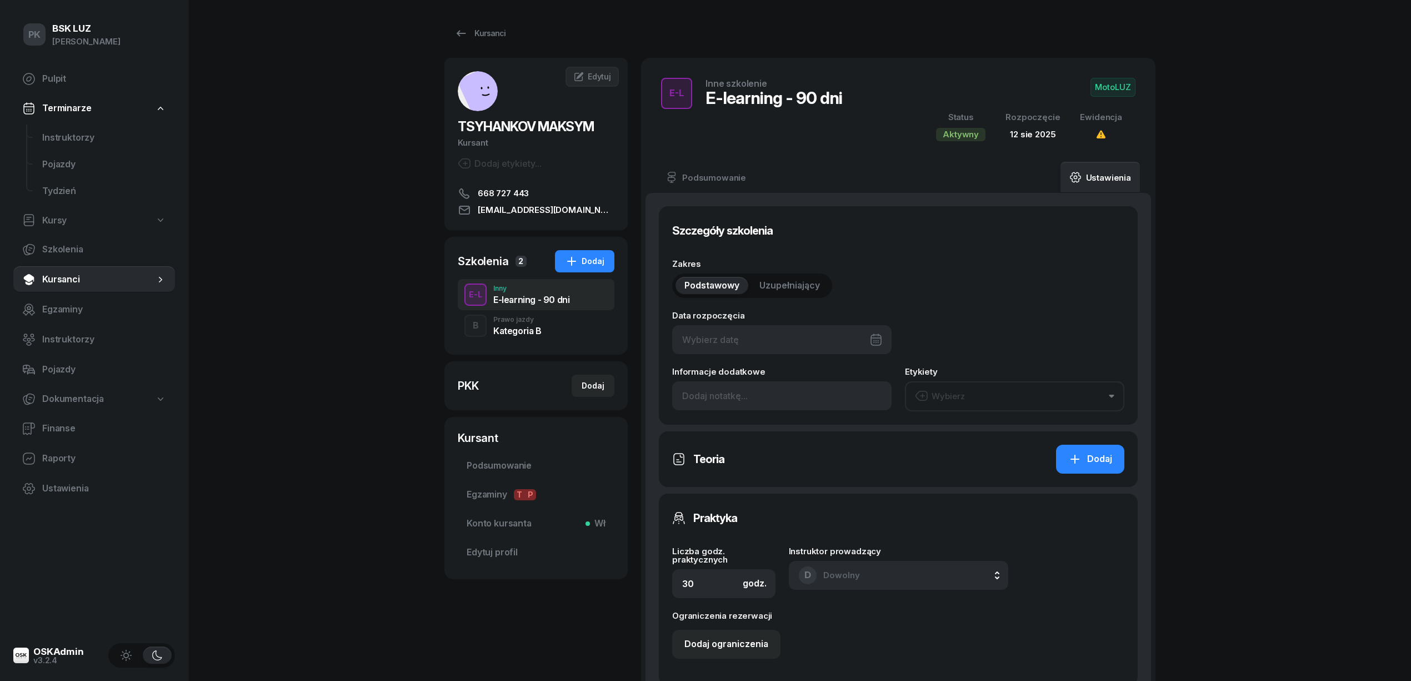
type input "12/08/2025"
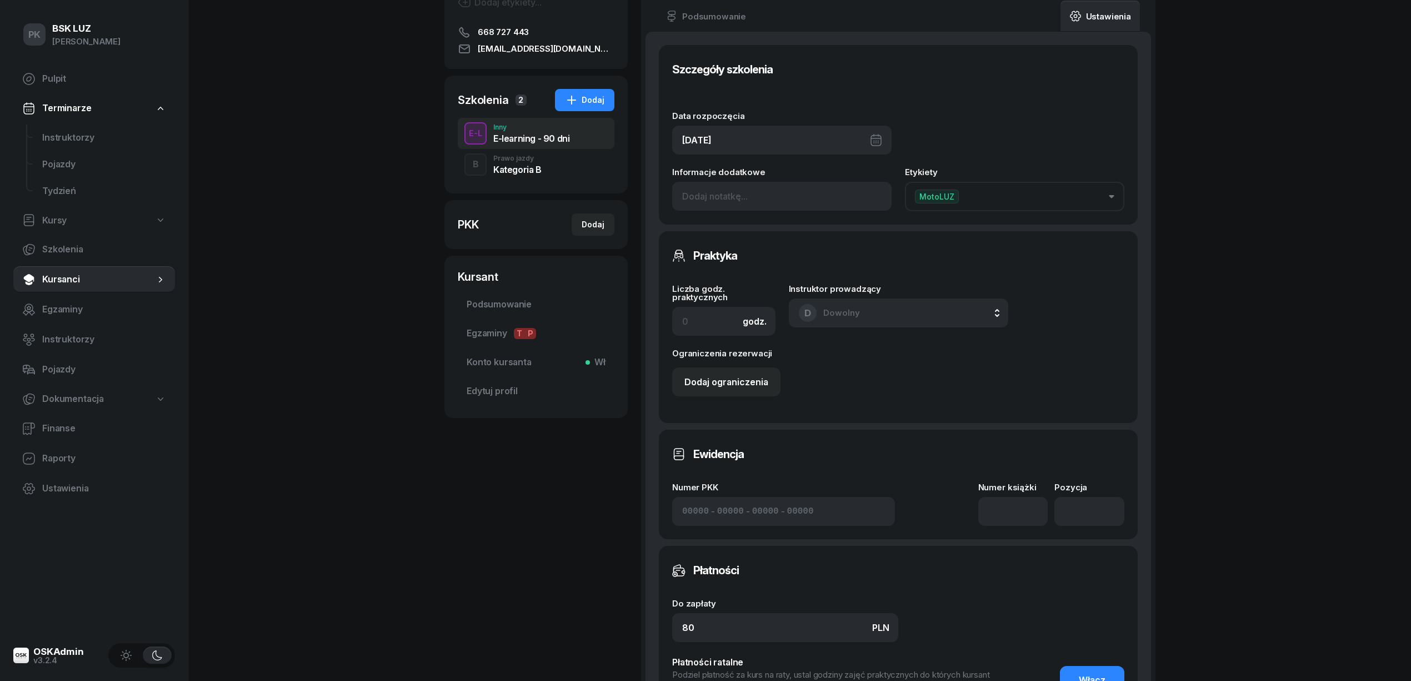
scroll to position [296, 0]
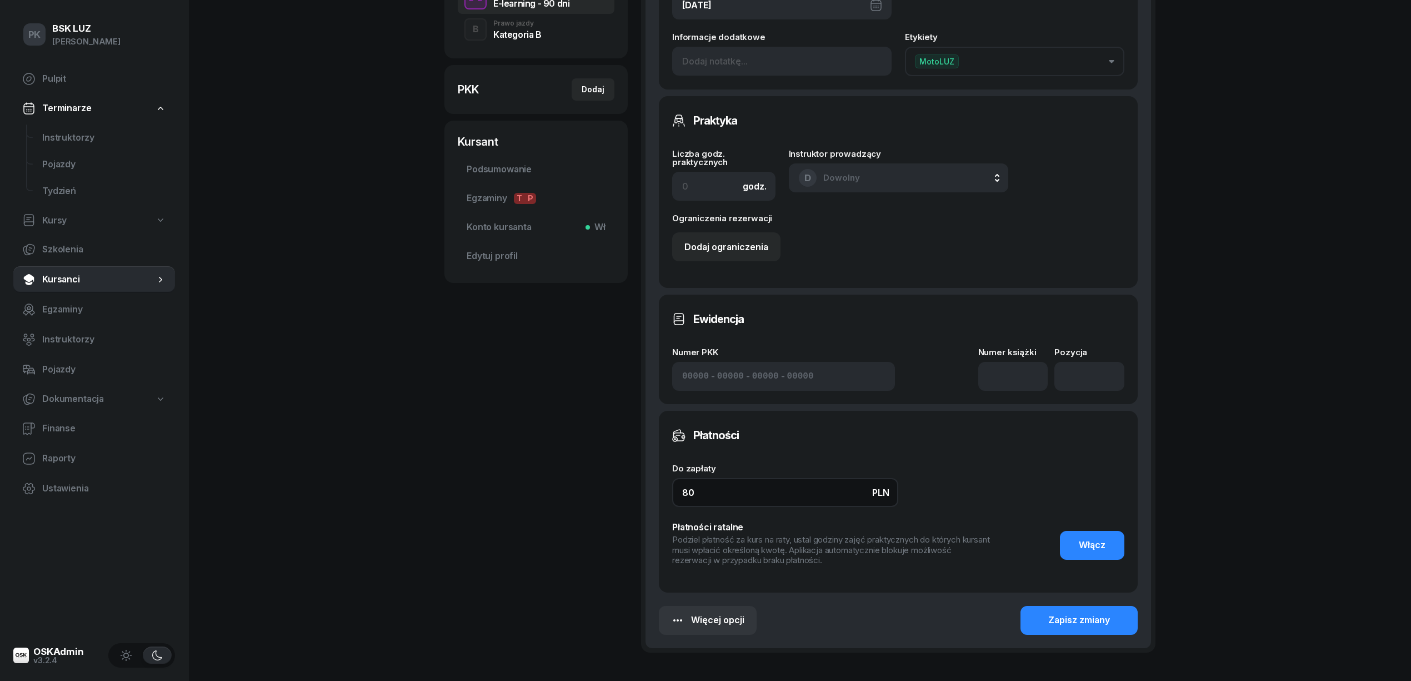
drag, startPoint x: 716, startPoint y: 499, endPoint x: 594, endPoint y: 519, distance: 123.3
click at [598, 519] on div "TSYHANKOV MAKSYM Kursant Dodaj etykiety... 668 727 443 makslink77@gmail.com MT …" at bounding box center [799, 224] width 711 height 924
click at [1070, 618] on div "Zapisz zmiany" at bounding box center [1079, 620] width 62 height 14
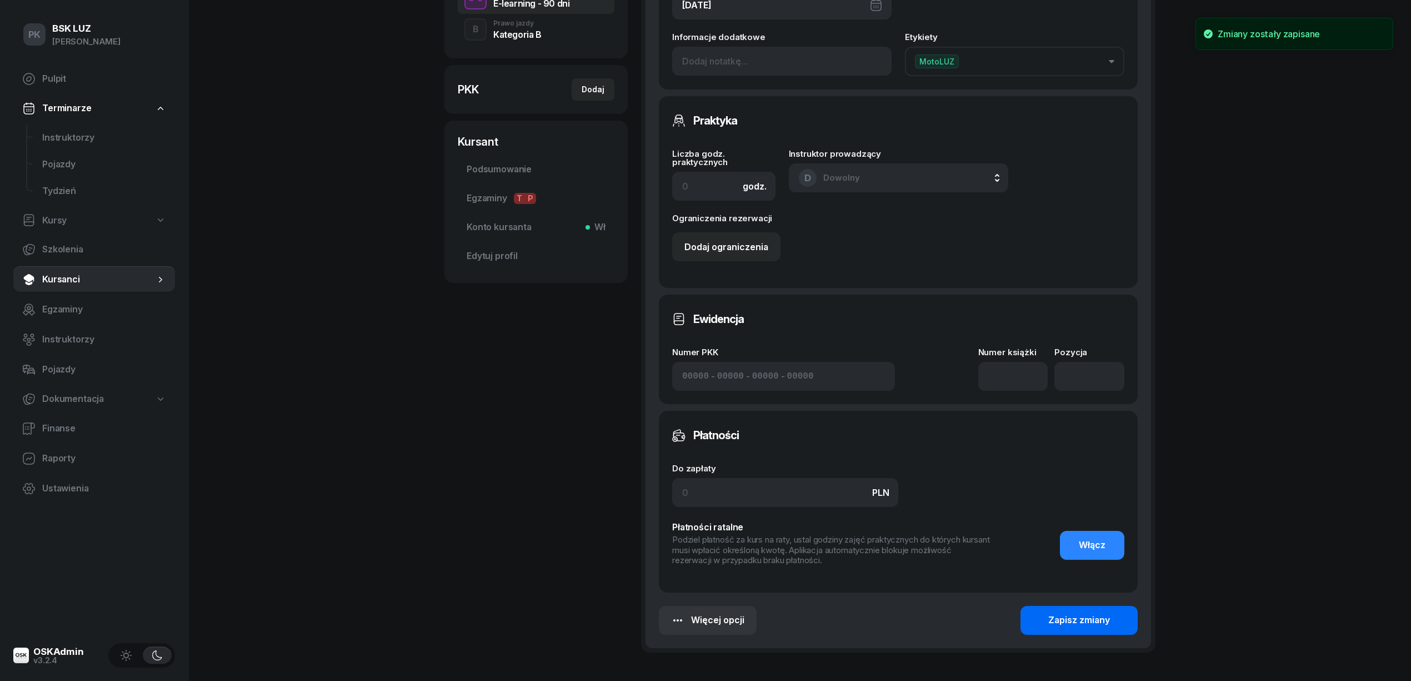
scroll to position [0, 0]
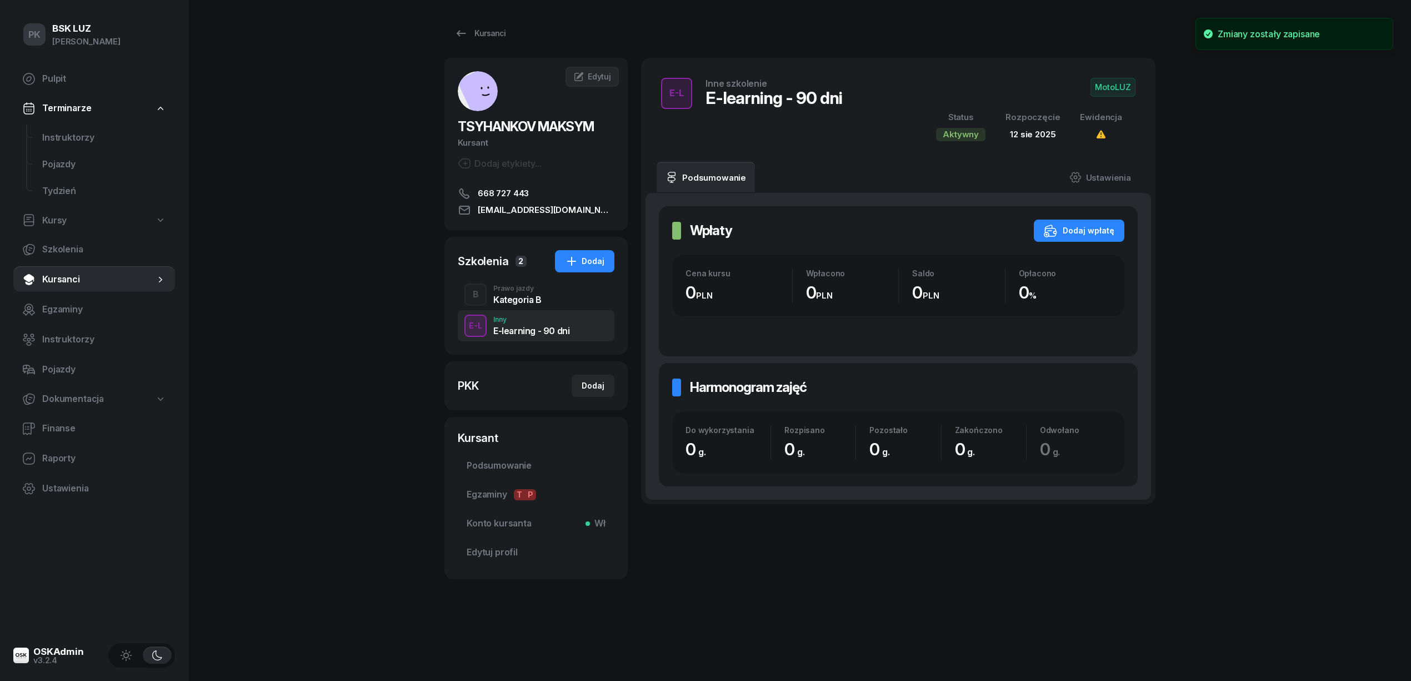
click at [1118, 72] on div "E-L Inne szkolenie E-learning - 90 dni MotoLUZ Status Aktywny Rozpoczęcie 12 si…" at bounding box center [898, 109] width 488 height 77
click at [1117, 78] on span "MotoLUZ" at bounding box center [1113, 87] width 45 height 19
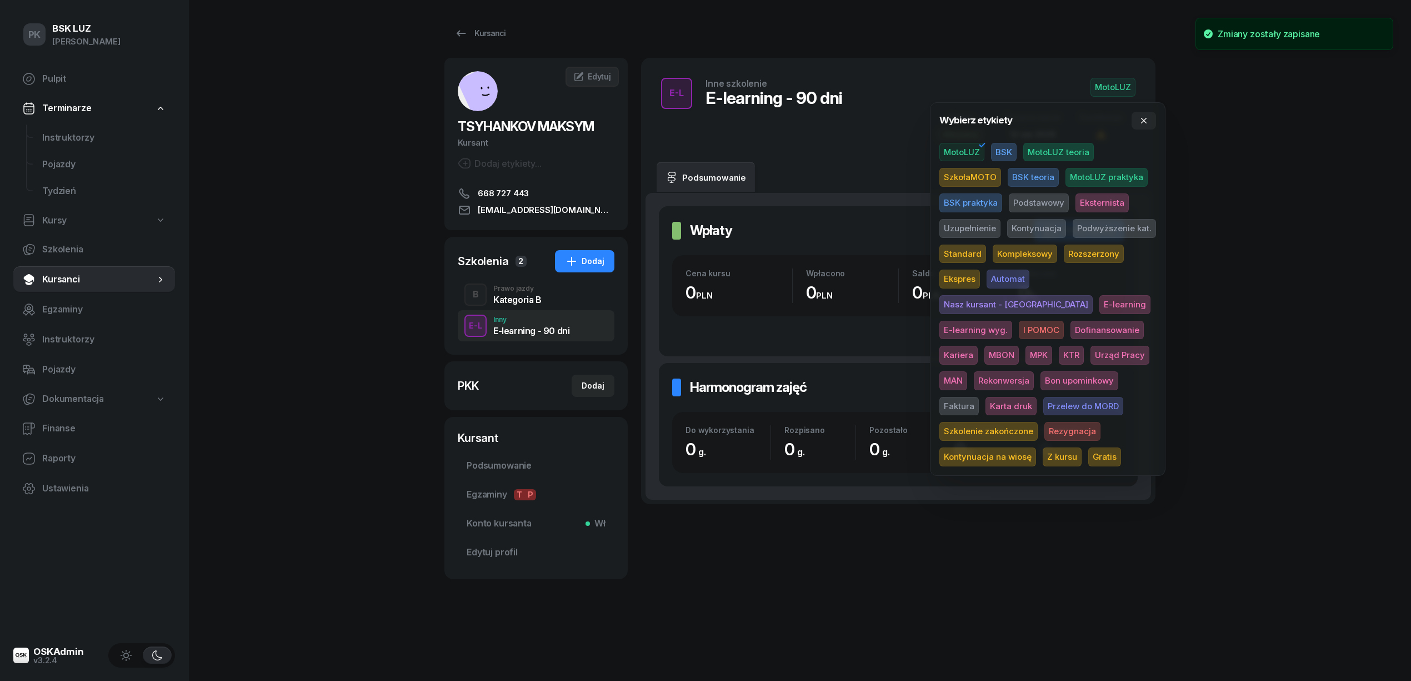
click at [979, 149] on icon "button" at bounding box center [982, 144] width 13 height 13
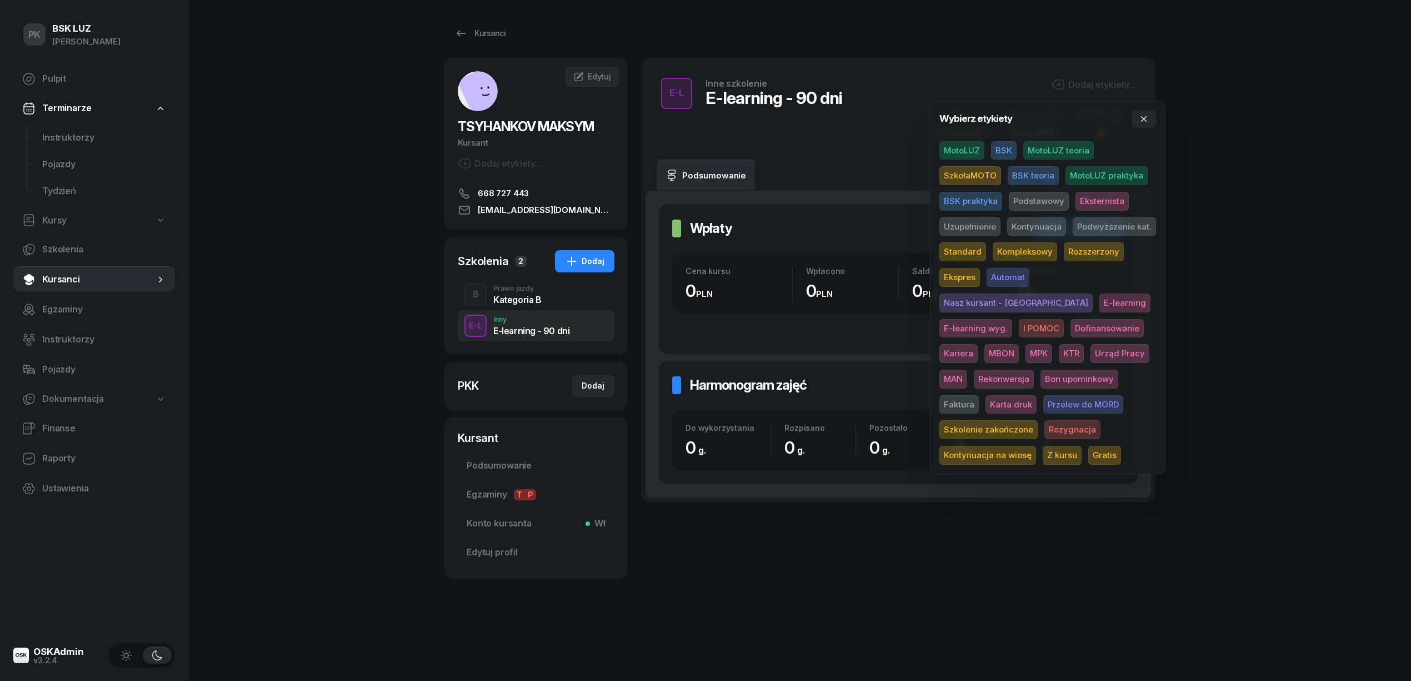
click at [1088, 448] on span "Gratis" at bounding box center [1104, 455] width 33 height 19
click at [1274, 366] on div "PK BSK LUZ Piotr Klimek Pulpit Terminarze Instruktorzy Pojazdy Tydzień Kursy Sz…" at bounding box center [705, 340] width 1411 height 681
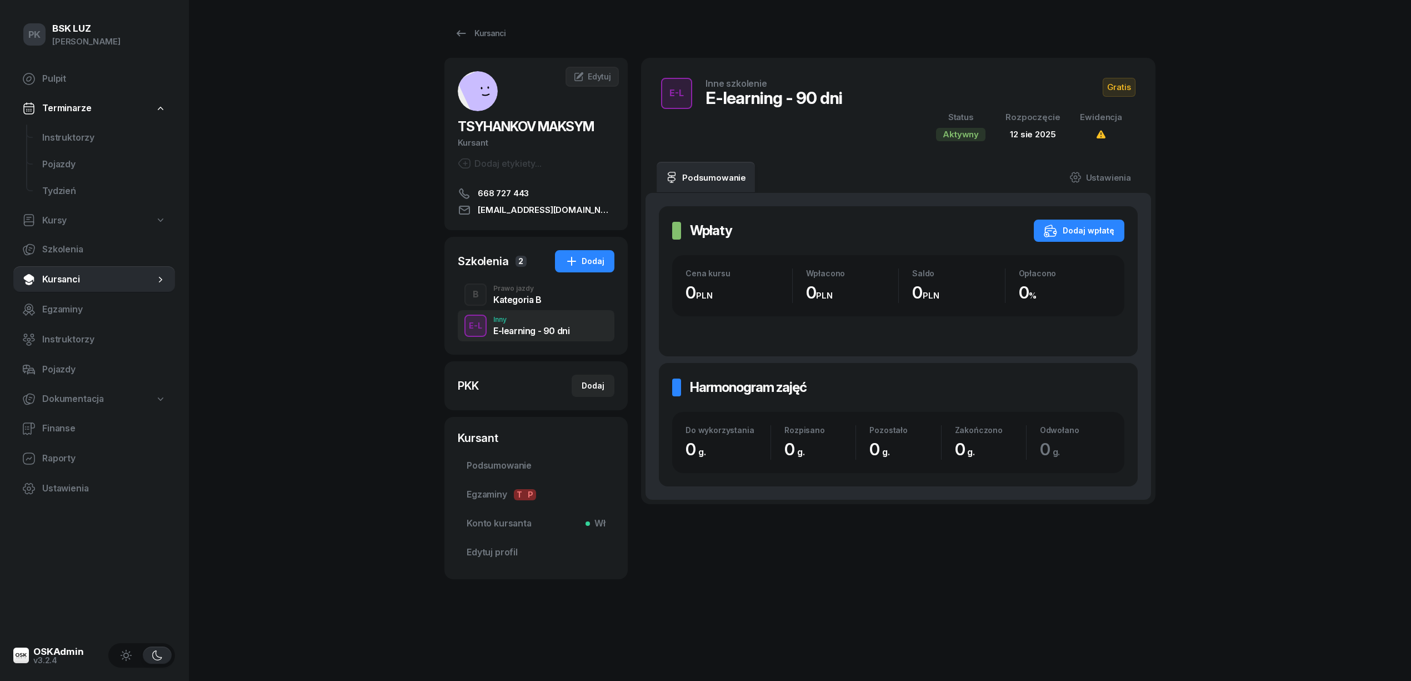
click at [1114, 114] on div "Ewidencja" at bounding box center [1101, 117] width 42 height 14
click at [1116, 87] on span "Gratis" at bounding box center [1119, 87] width 33 height 19
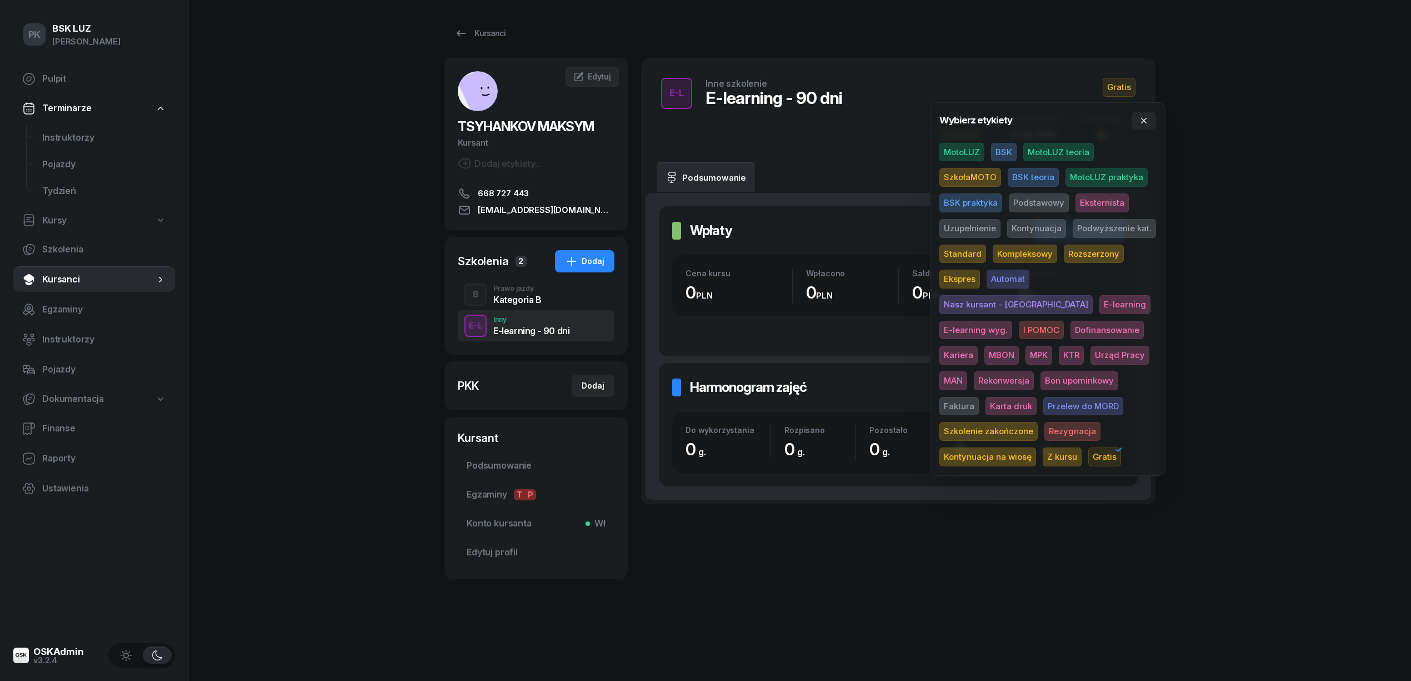
click at [1012, 321] on span "E-learning wyg." at bounding box center [975, 330] width 73 height 19
click at [1223, 281] on div "PK BSK LUZ Piotr Klimek Pulpit Terminarze Instruktorzy Pojazdy Tydzień Kursy Sz…" at bounding box center [705, 340] width 1411 height 681
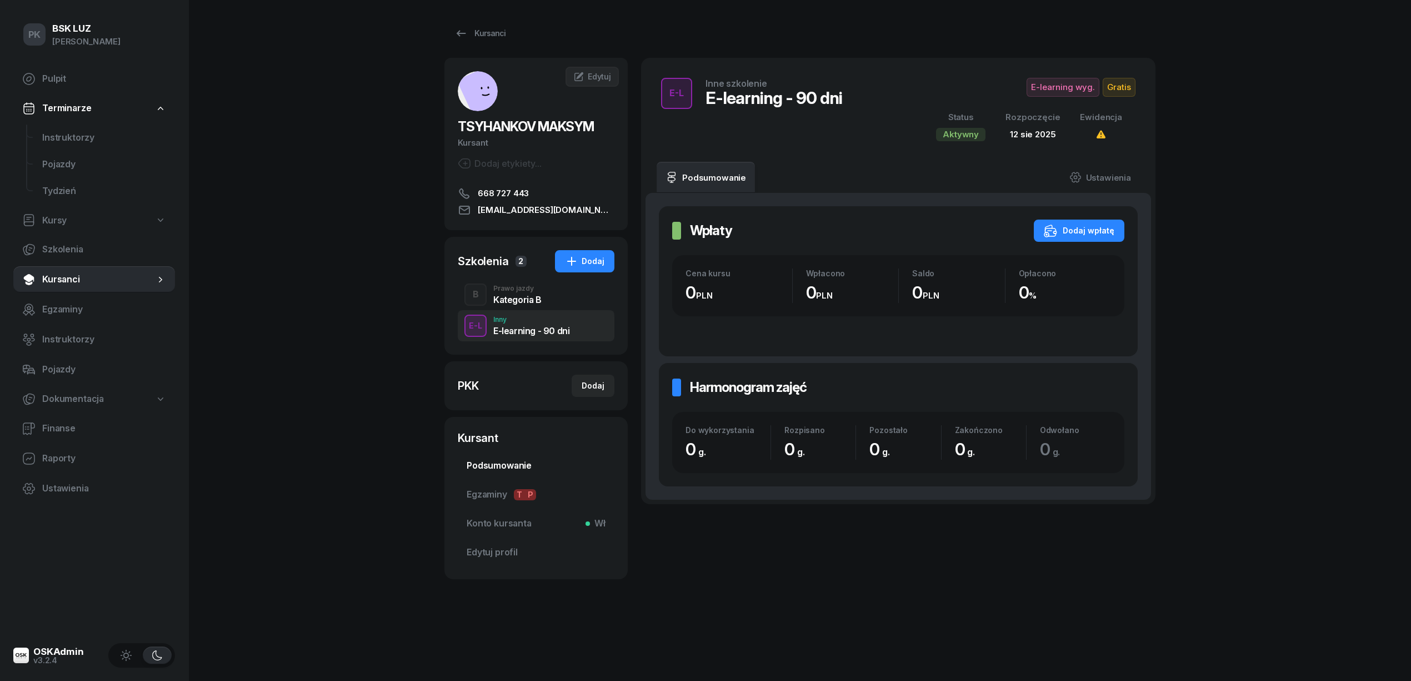
click at [497, 473] on link "Podsumowanie" at bounding box center [536, 465] width 157 height 27
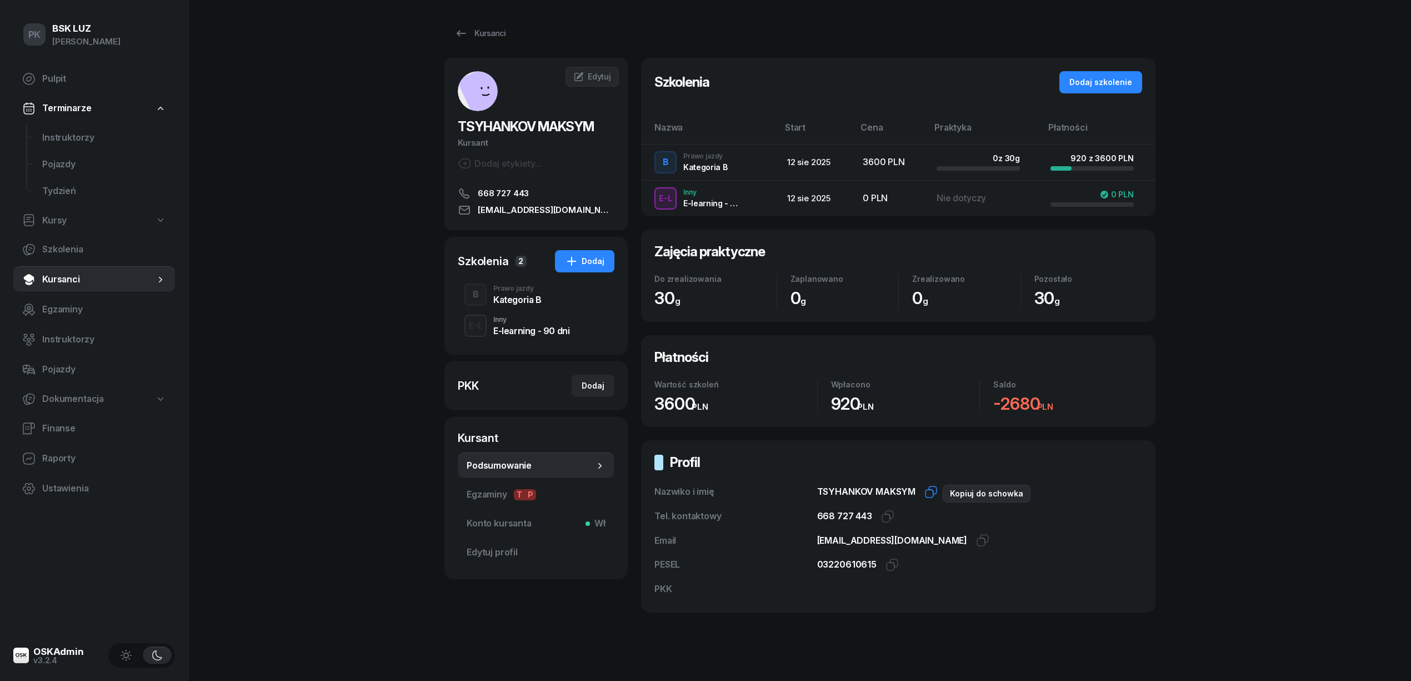
click at [926, 492] on icon "button" at bounding box center [930, 493] width 8 height 8
click at [889, 517] on icon "button" at bounding box center [887, 515] width 13 height 13
click at [976, 541] on icon "button" at bounding box center [982, 539] width 13 height 13
click at [886, 563] on icon "button" at bounding box center [892, 564] width 13 height 13
click at [469, 33] on div "Kursanci" at bounding box center [479, 33] width 51 height 13
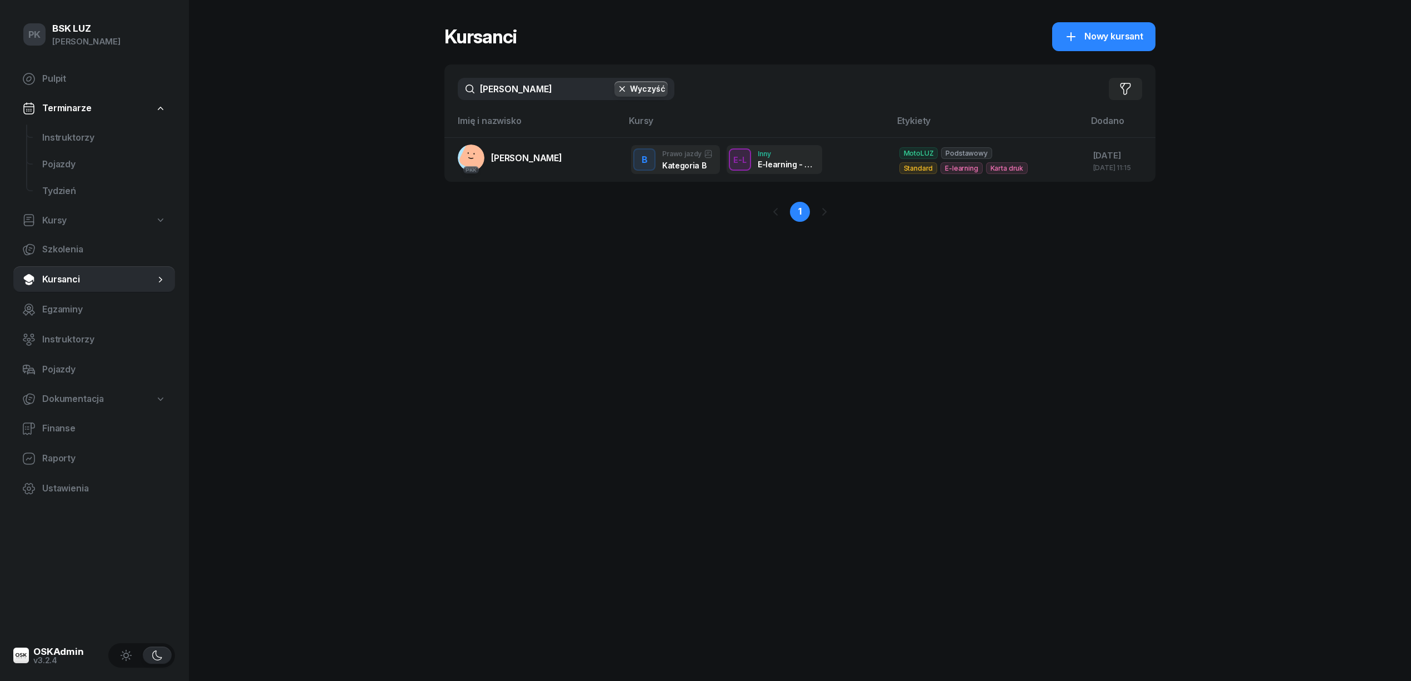
drag, startPoint x: 547, startPoint y: 93, endPoint x: 437, endPoint y: 89, distance: 110.6
click at [441, 89] on div "PK BSK LUZ Piotr Klimek Pulpit Terminarze Instruktorzy Pojazdy Tydzień Kursy Sz…" at bounding box center [705, 340] width 1411 height 681
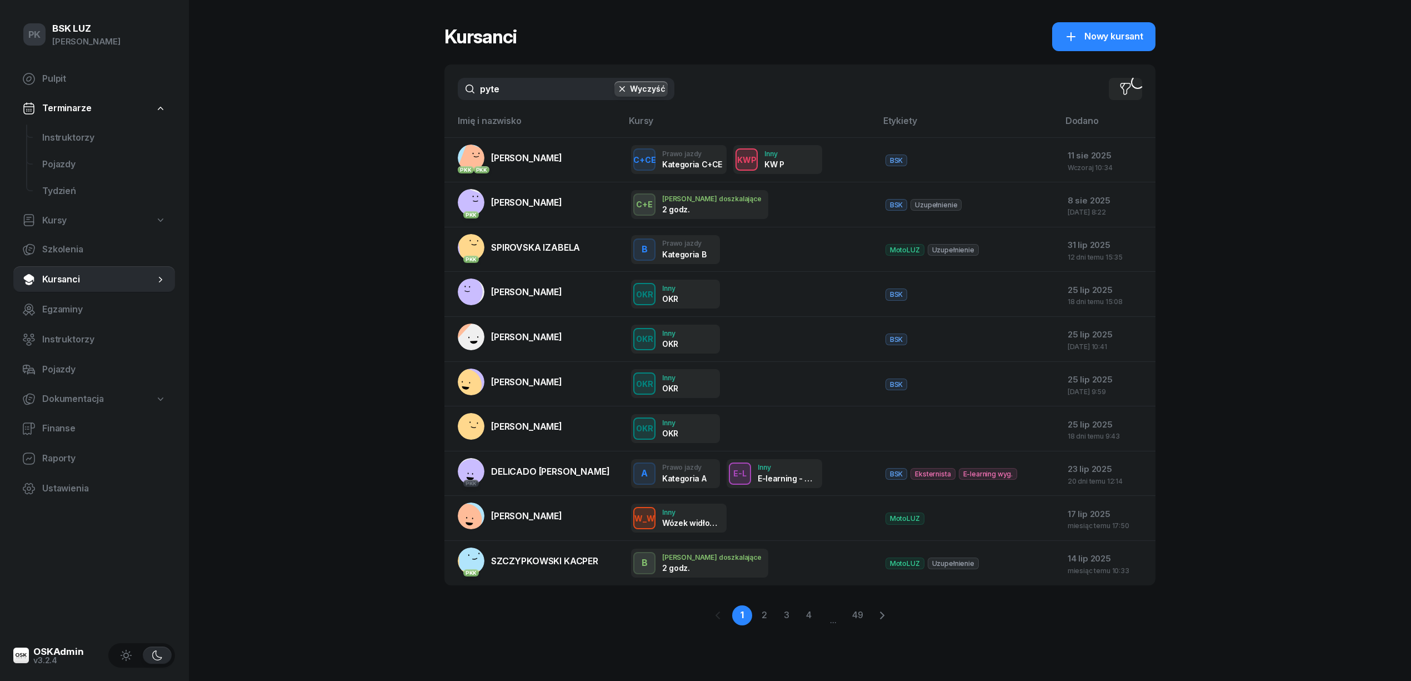
type input "pytel"
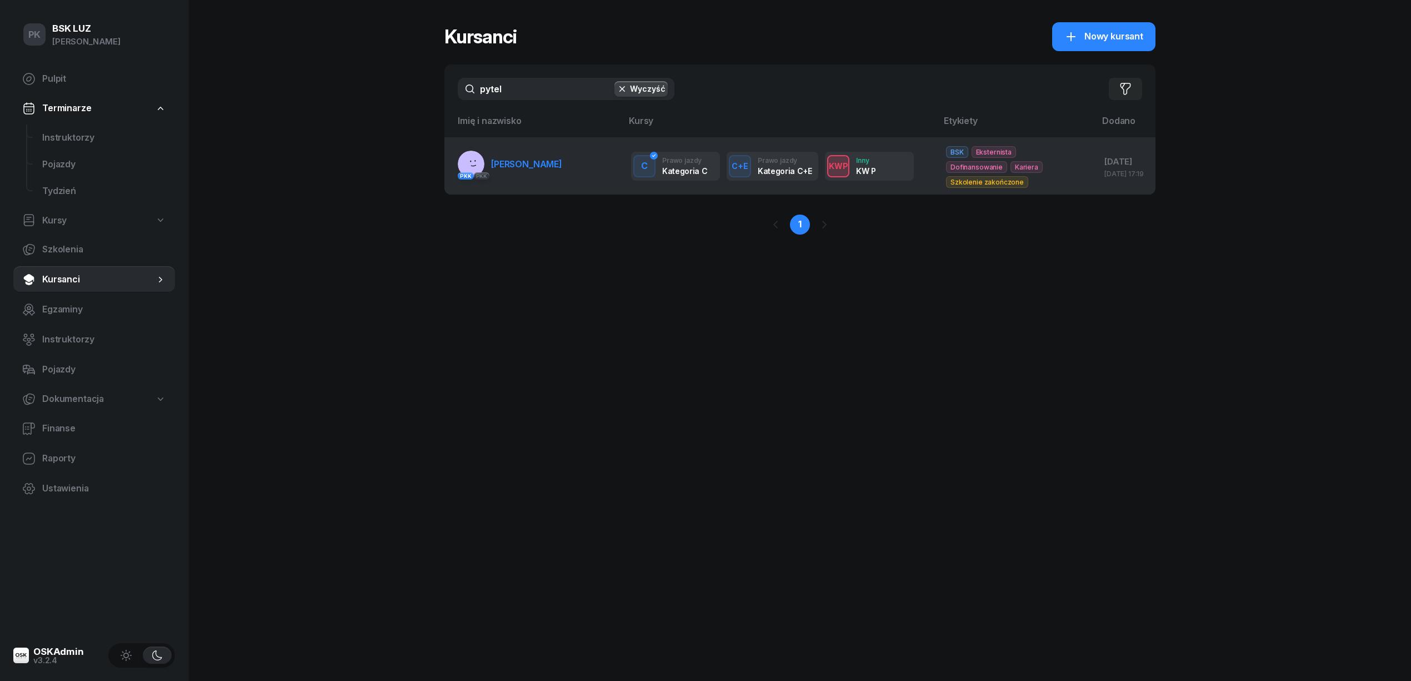
click at [571, 177] on td "PKK PKK PYTEL MICHAŁ" at bounding box center [533, 165] width 178 height 57
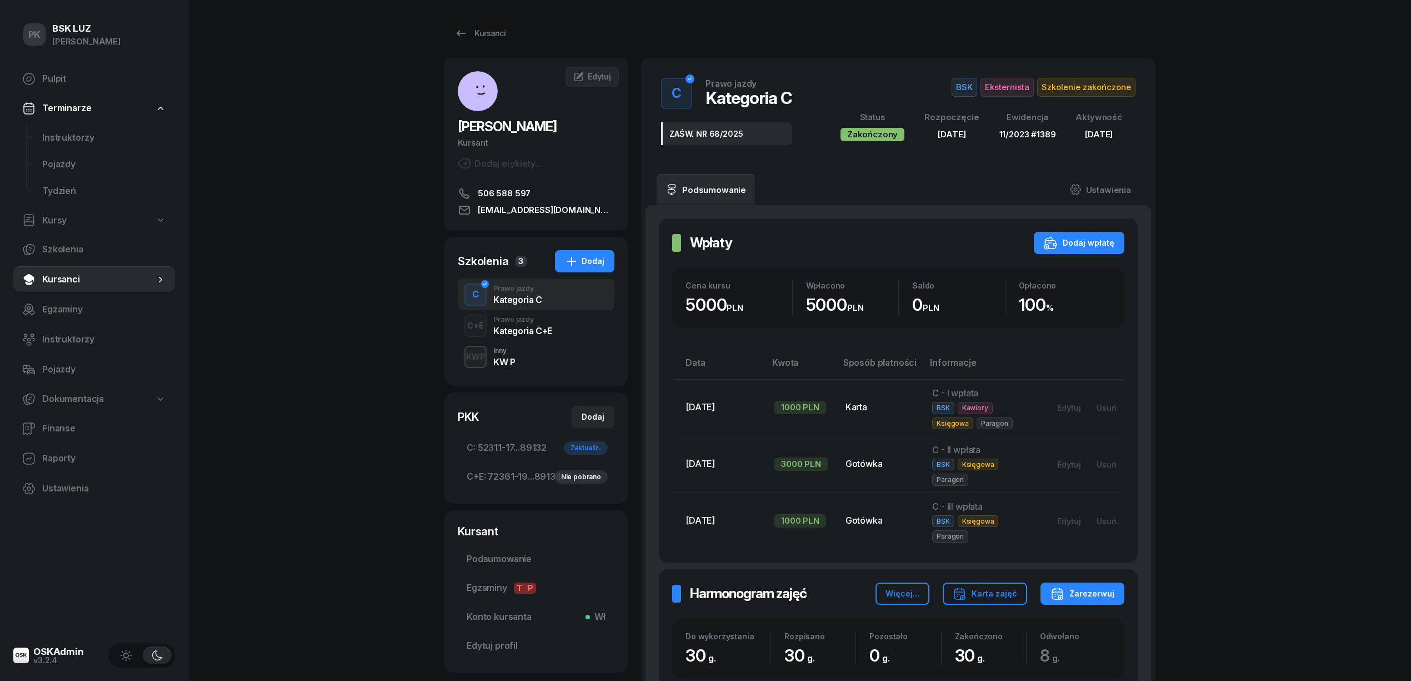
click at [550, 321] on div "Prawo jazdy" at bounding box center [522, 319] width 59 height 7
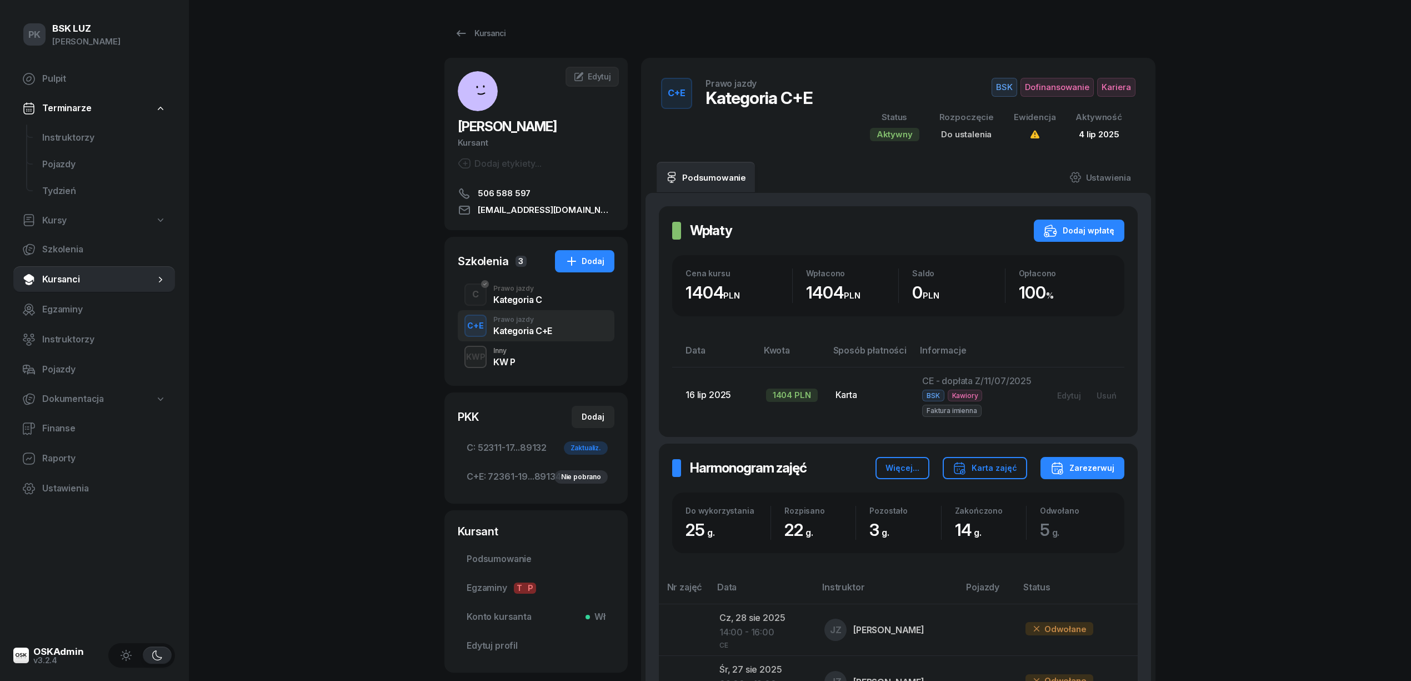
click at [549, 298] on div "C Prawo jazdy Kategoria C" at bounding box center [536, 294] width 157 height 31
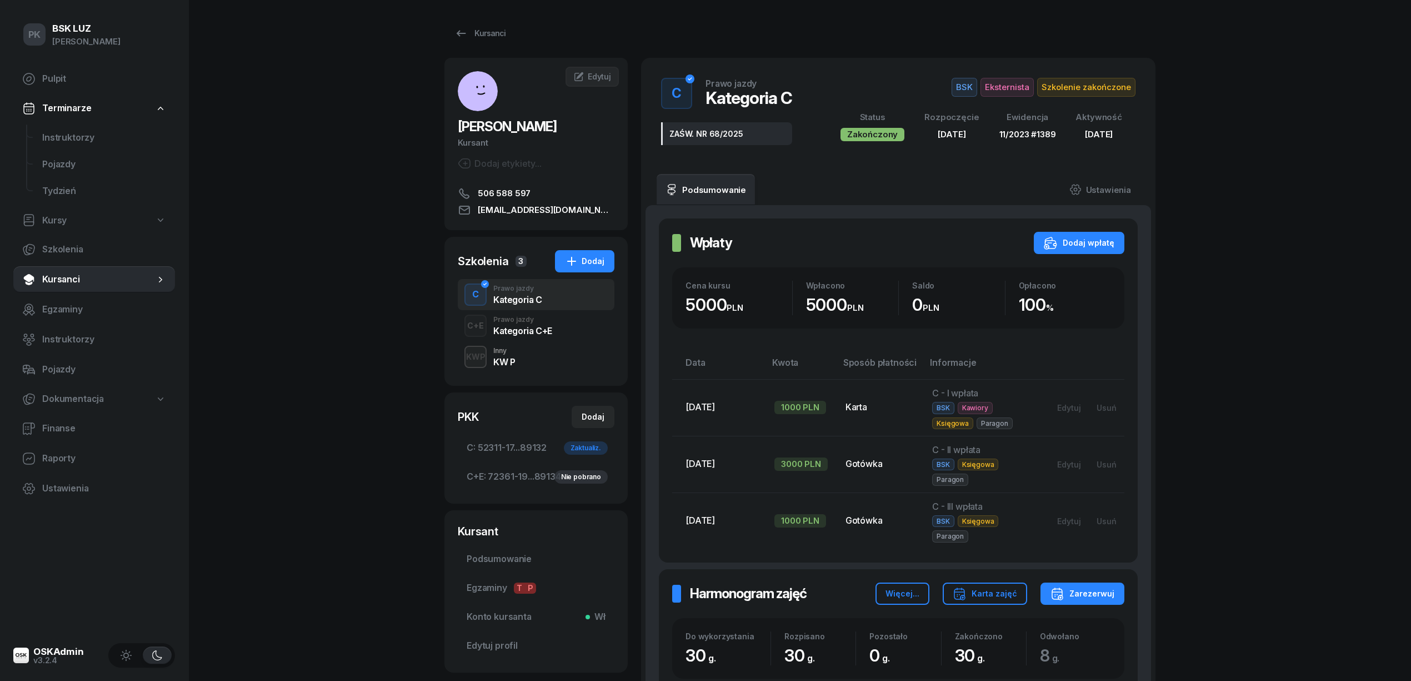
click at [528, 336] on div "C+E Prawo jazdy Kategoria C+E" at bounding box center [536, 325] width 157 height 31
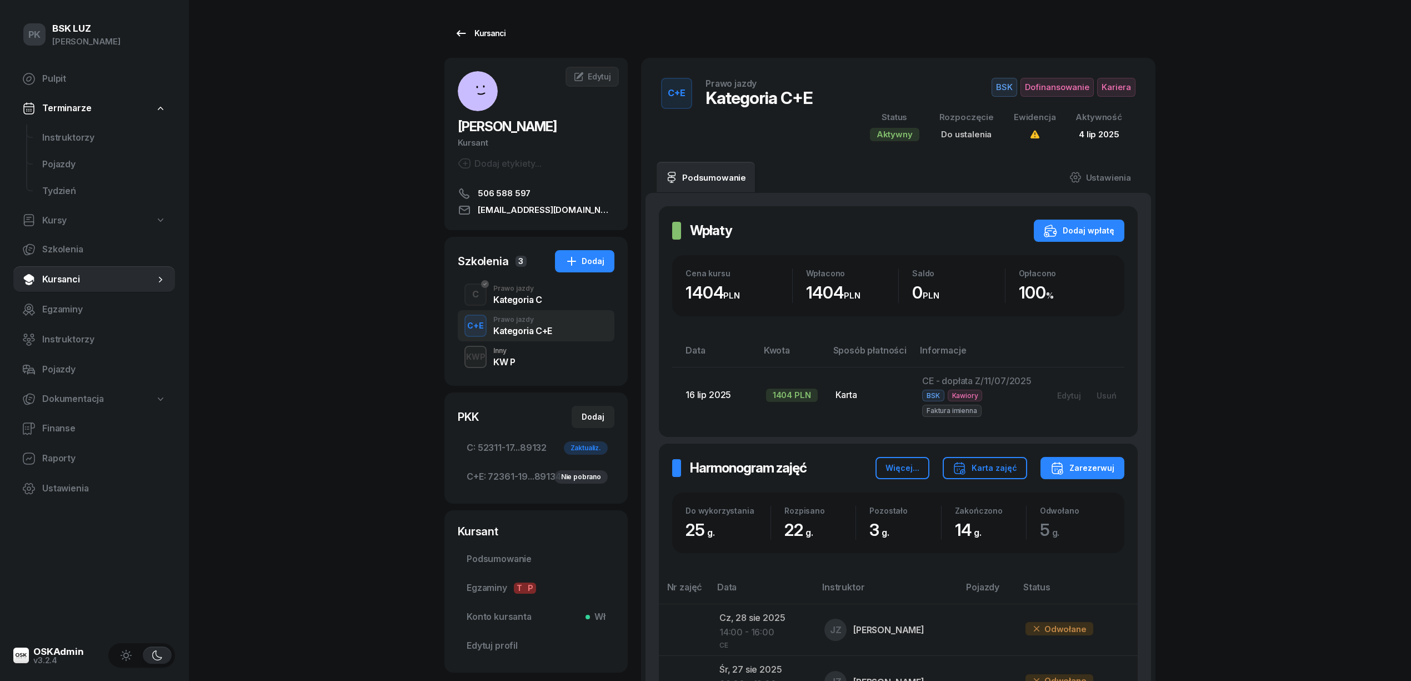
click at [487, 32] on div "Kursanci" at bounding box center [479, 33] width 51 height 13
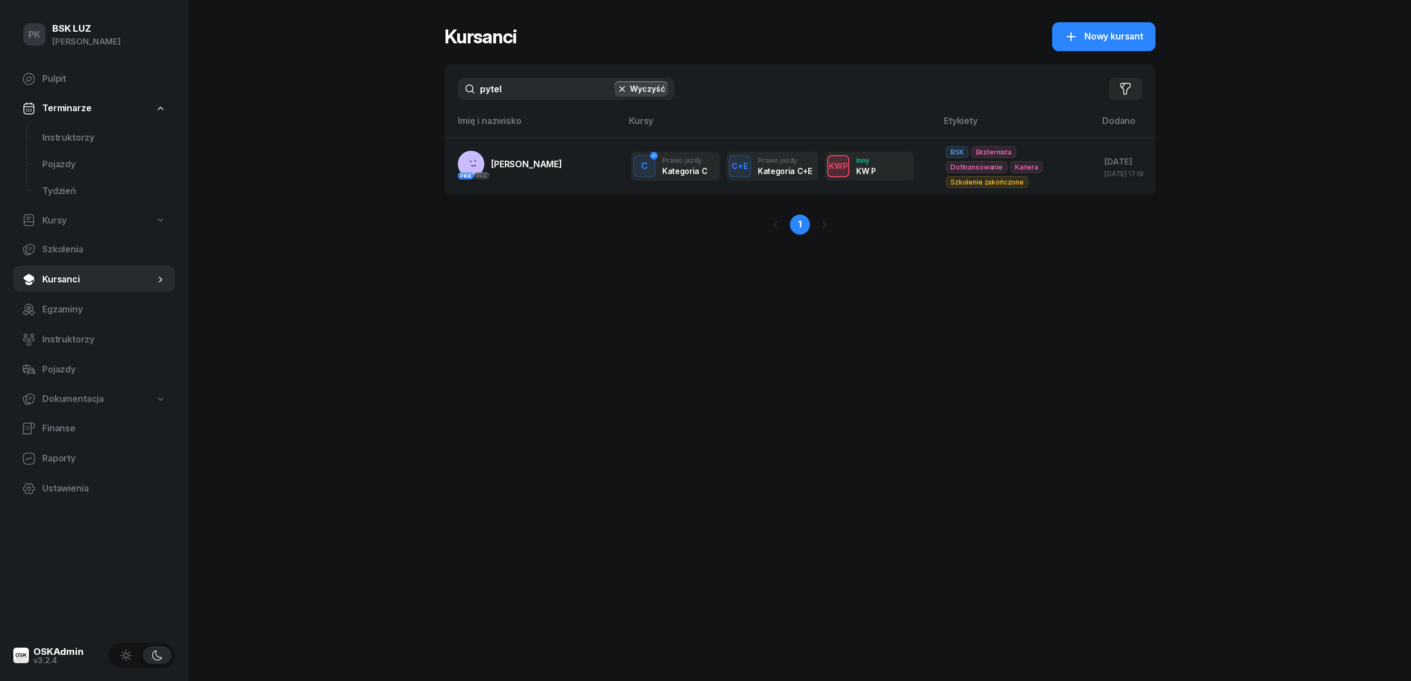
click at [406, 84] on div "PK BSK LUZ Piotr Klimek Pulpit Terminarze Instruktorzy Pojazdy Tydzień Kursy Sz…" at bounding box center [705, 340] width 1411 height 681
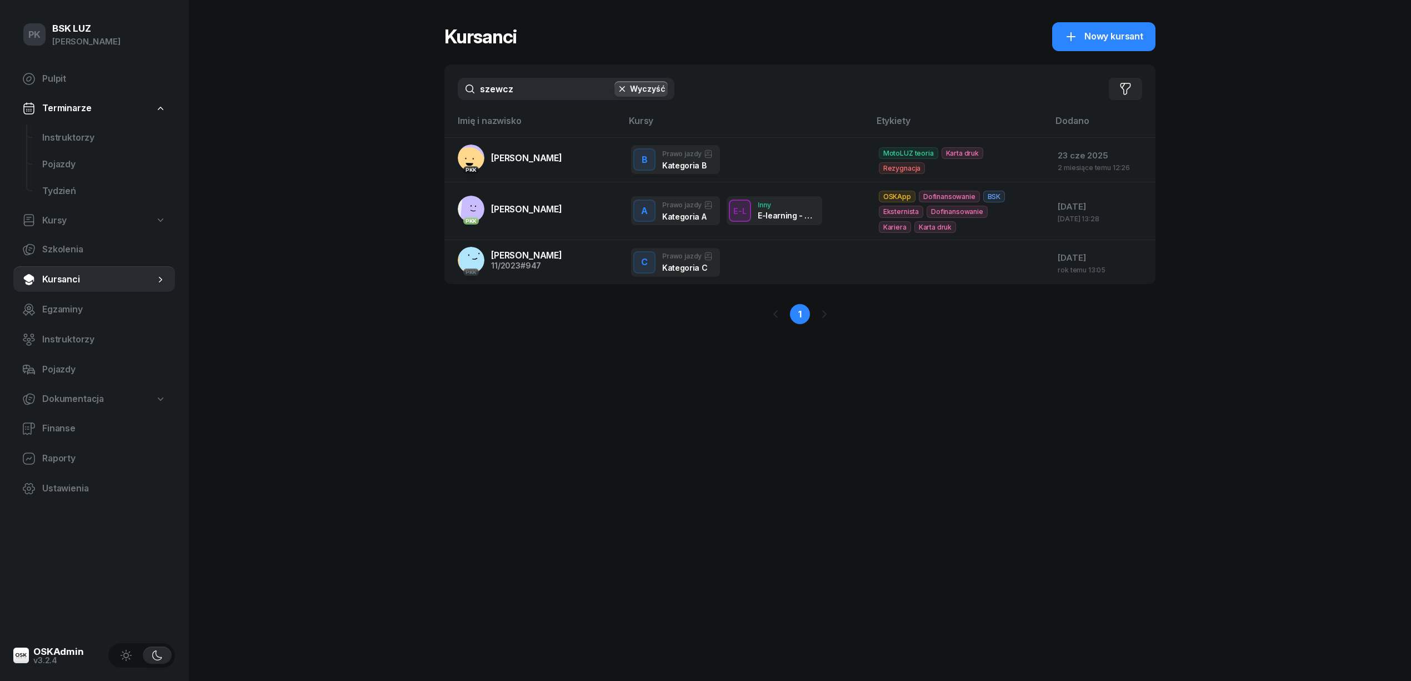
click at [721, 414] on div "Kursanci Nowy kursant szewcz Wyczyść Filtruj Imię i nazwisko Kursy Etykiety Dod…" at bounding box center [799, 340] width 711 height 681
click at [539, 94] on input "szewcz" at bounding box center [566, 89] width 217 height 22
drag, startPoint x: 538, startPoint y: 94, endPoint x: 366, endPoint y: 89, distance: 172.3
click at [366, 89] on div "PK BSK LUZ Piotr Klimek Pulpit Terminarze Instruktorzy Pojazdy Tydzień Kursy Sz…" at bounding box center [705, 340] width 1411 height 681
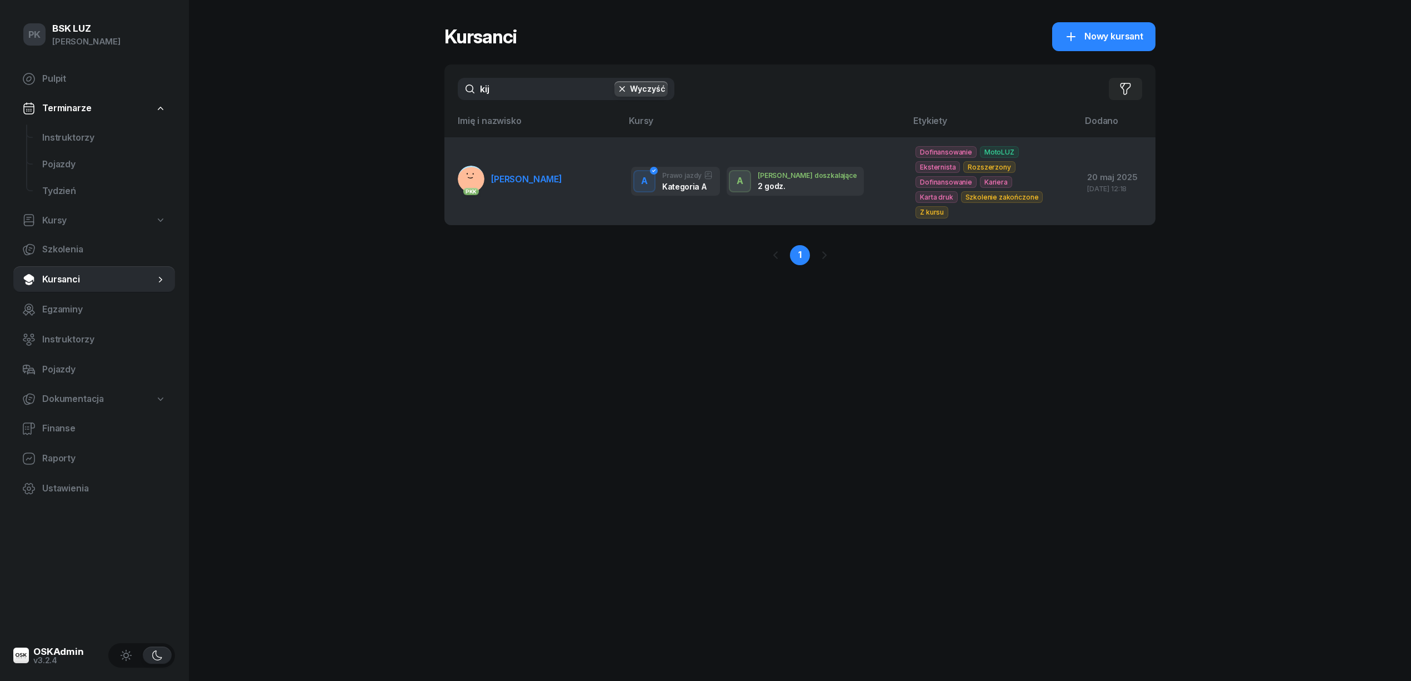
type input "kij"
click at [527, 174] on span "KIJ MIROSŁAW" at bounding box center [526, 178] width 71 height 11
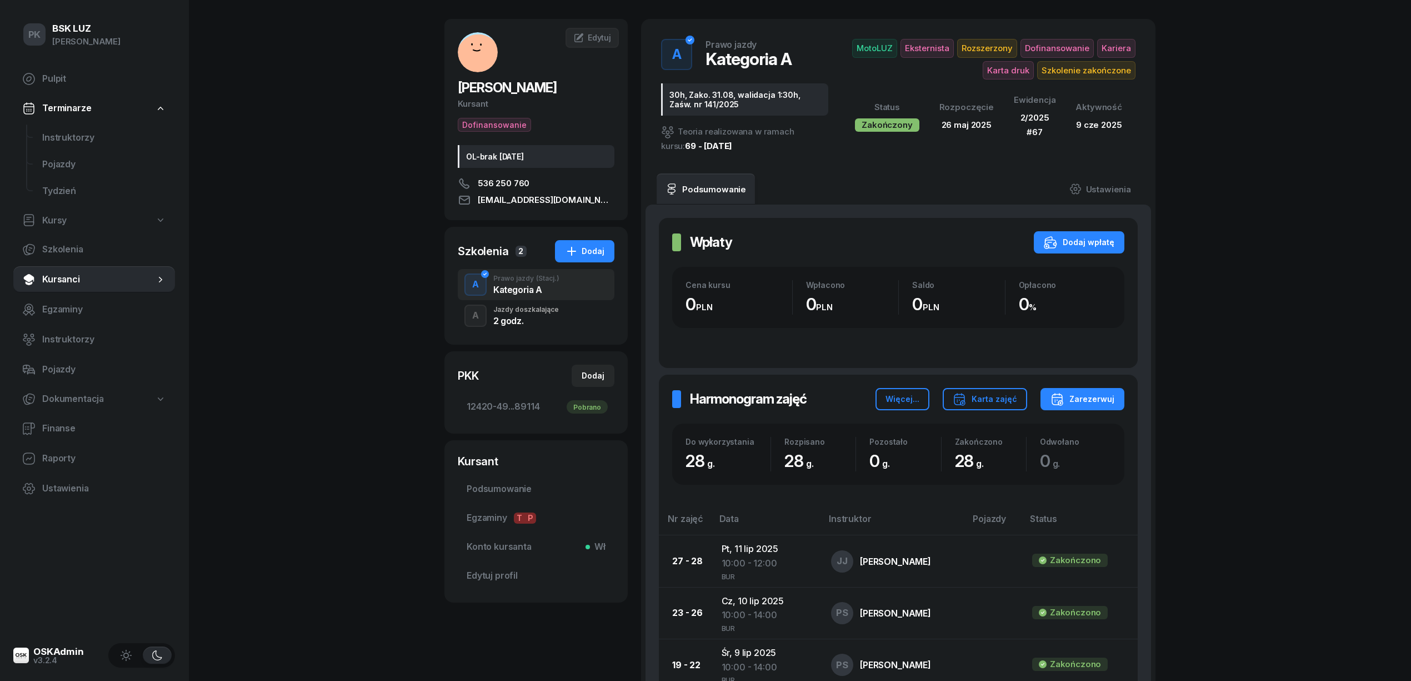
scroll to position [74, 0]
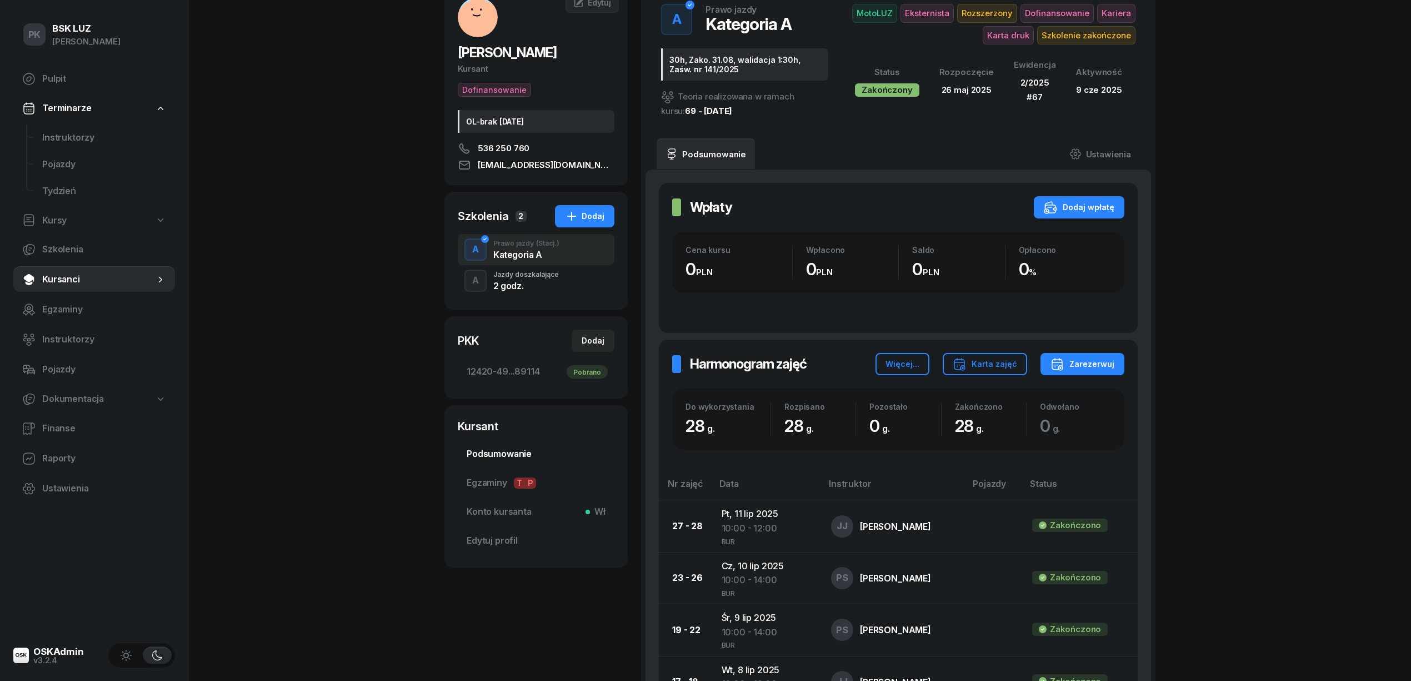
click at [514, 452] on span "Podsumowanie" at bounding box center [536, 454] width 139 height 14
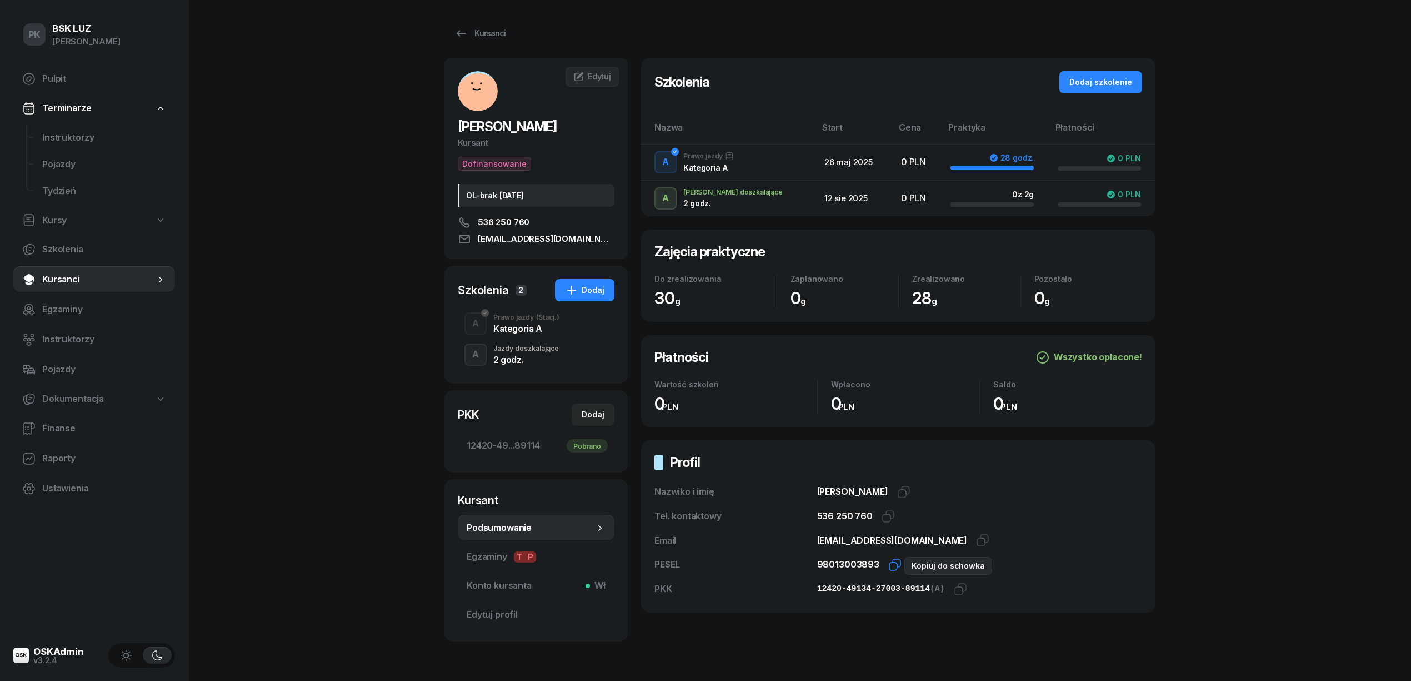
click at [892, 565] on icon "button" at bounding box center [894, 564] width 13 height 13
click at [489, 28] on div "Kursanci" at bounding box center [479, 33] width 51 height 13
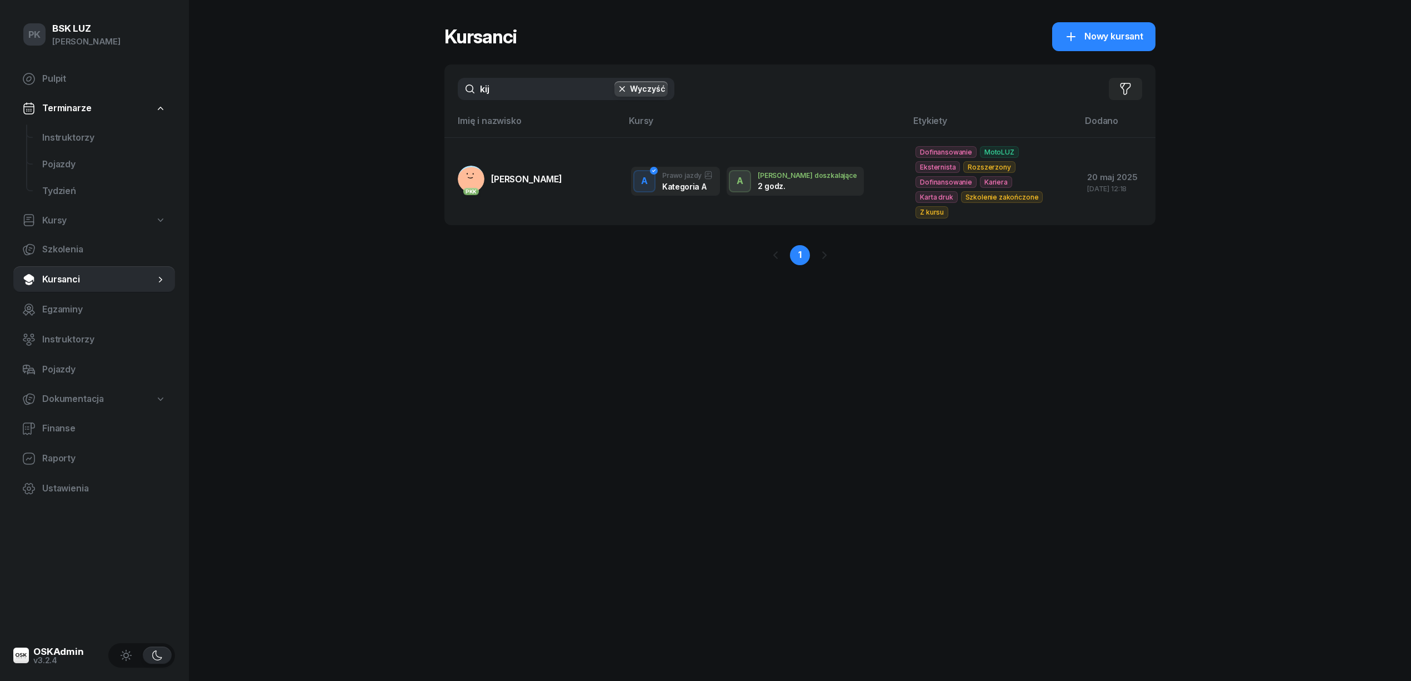
drag, startPoint x: 509, startPoint y: 83, endPoint x: 456, endPoint y: 85, distance: 53.9
click at [457, 87] on div "kij Wyczyść Filtruj" at bounding box center [799, 88] width 711 height 49
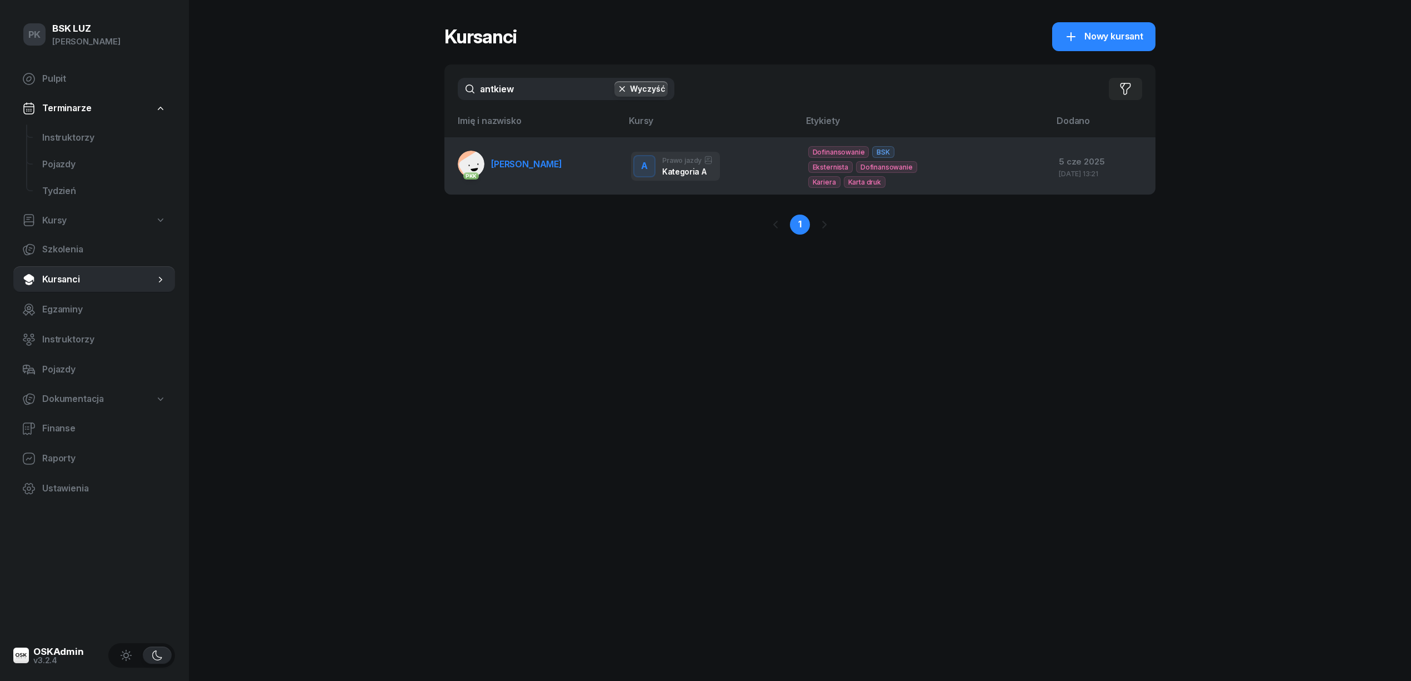
type input "antkiew"
click at [523, 169] on span "ANTKIEWICZ MACIEJ" at bounding box center [526, 163] width 71 height 11
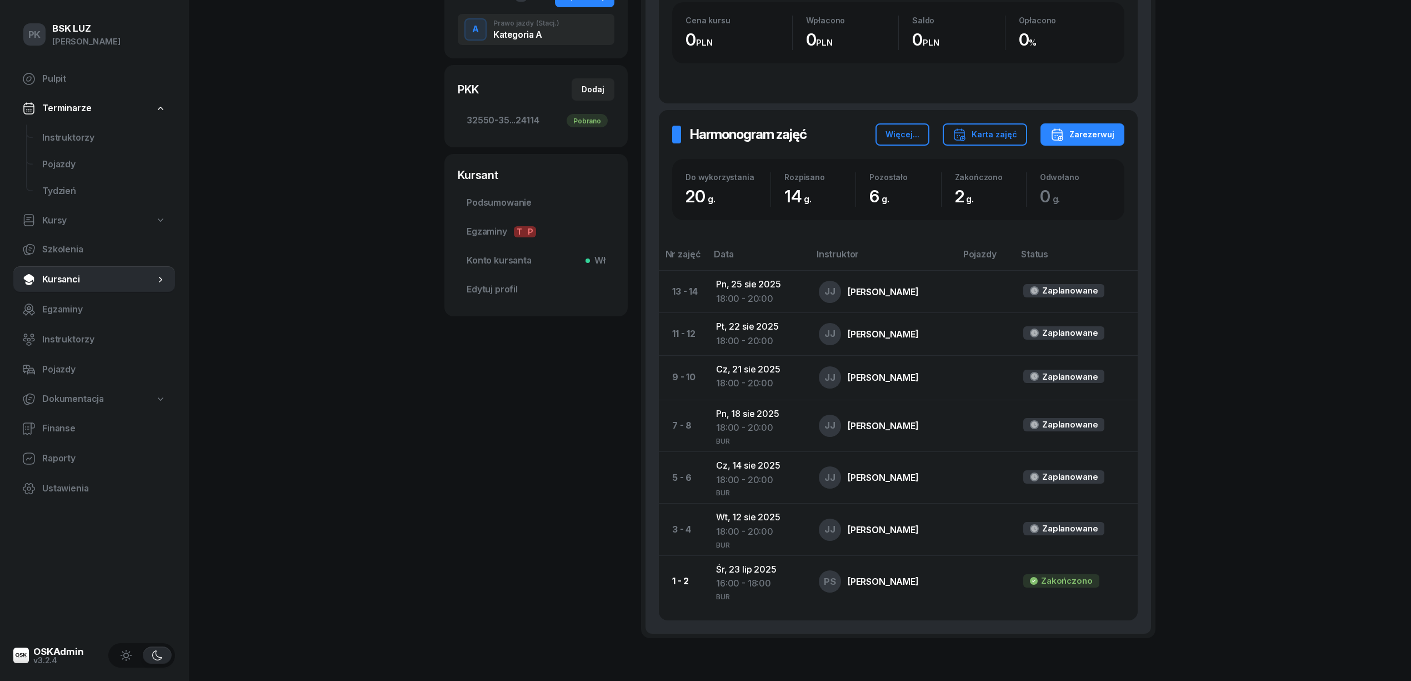
scroll to position [296, 0]
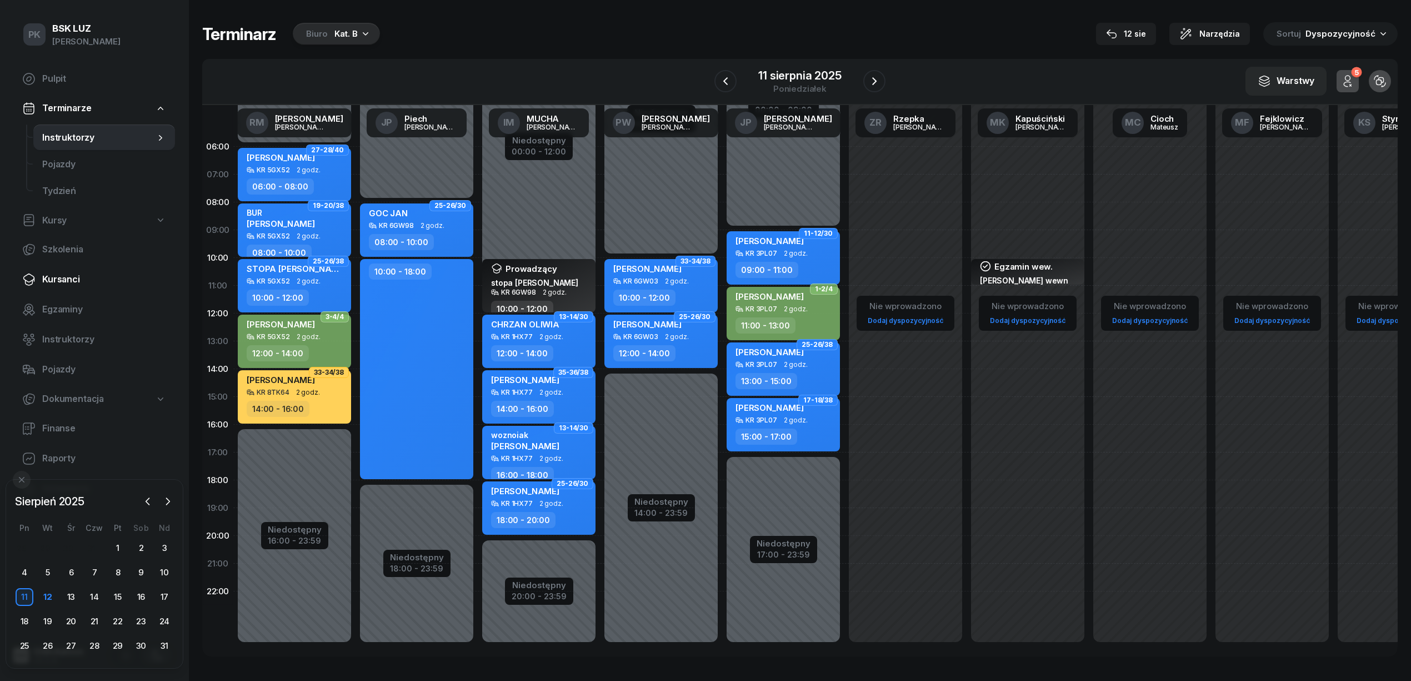
click at [70, 285] on span "Kursanci" at bounding box center [104, 279] width 124 height 14
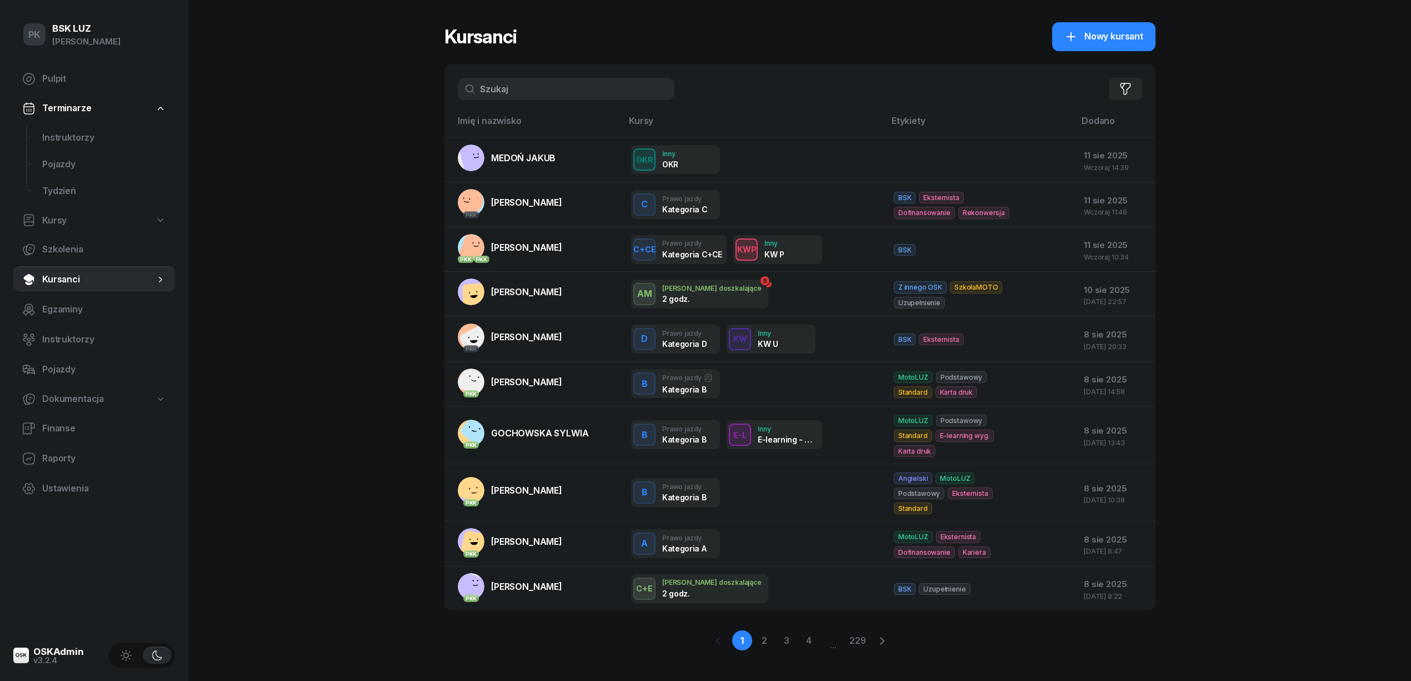
click at [512, 89] on input "text" at bounding box center [566, 89] width 217 height 22
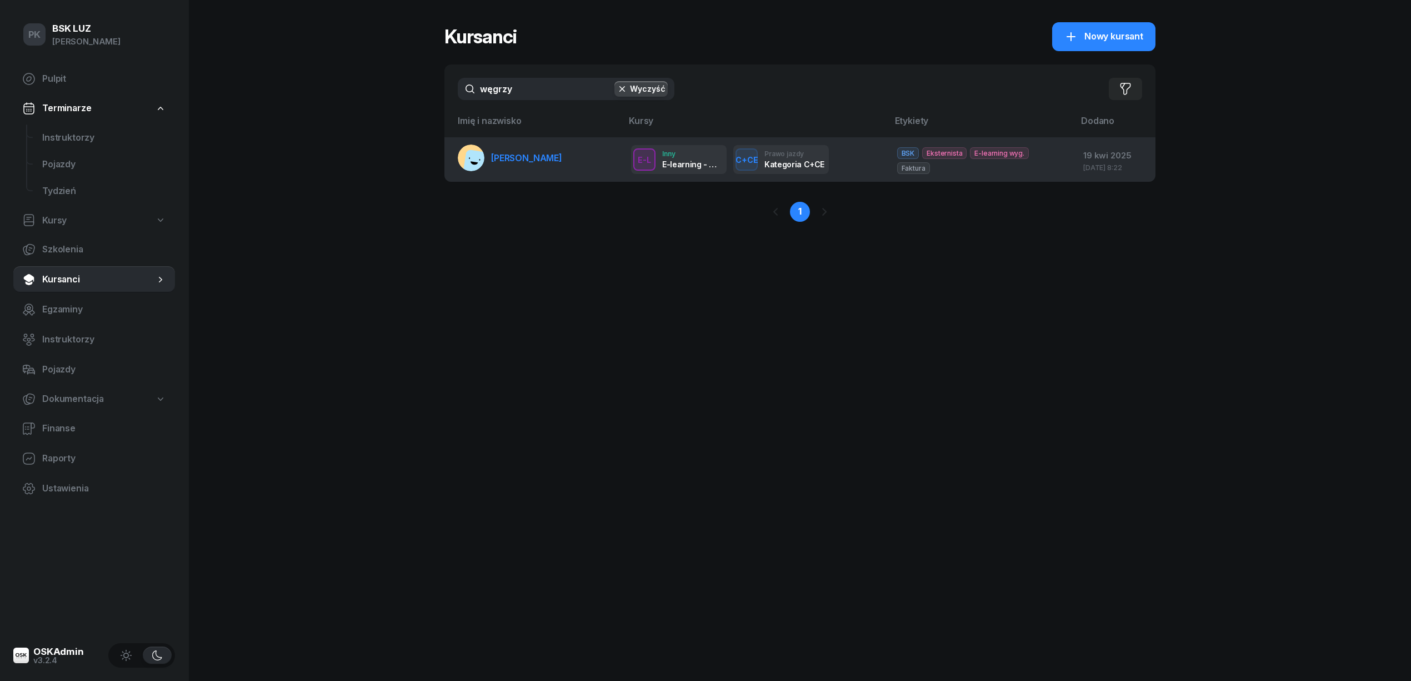
type input "węgrzy"
click at [547, 143] on td "WĘGRZYN TOBIASZ" at bounding box center [533, 159] width 178 height 44
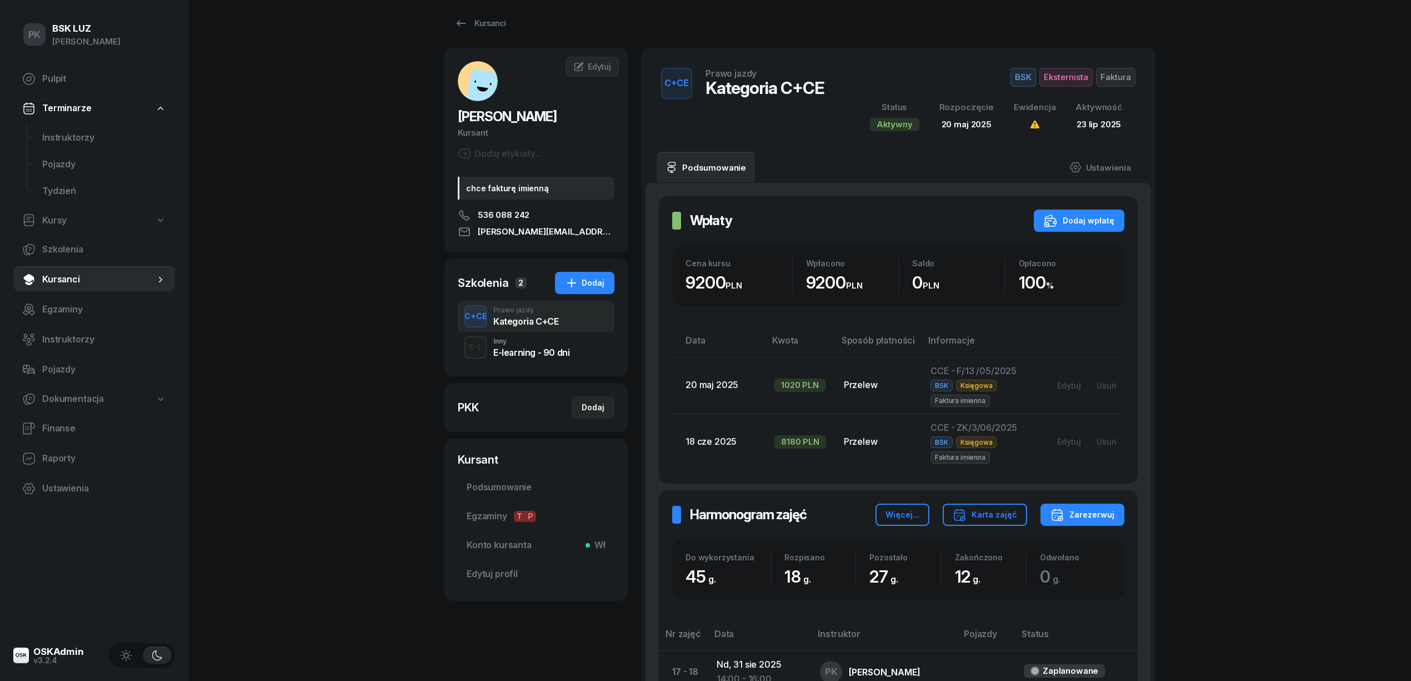
scroll to position [74, 0]
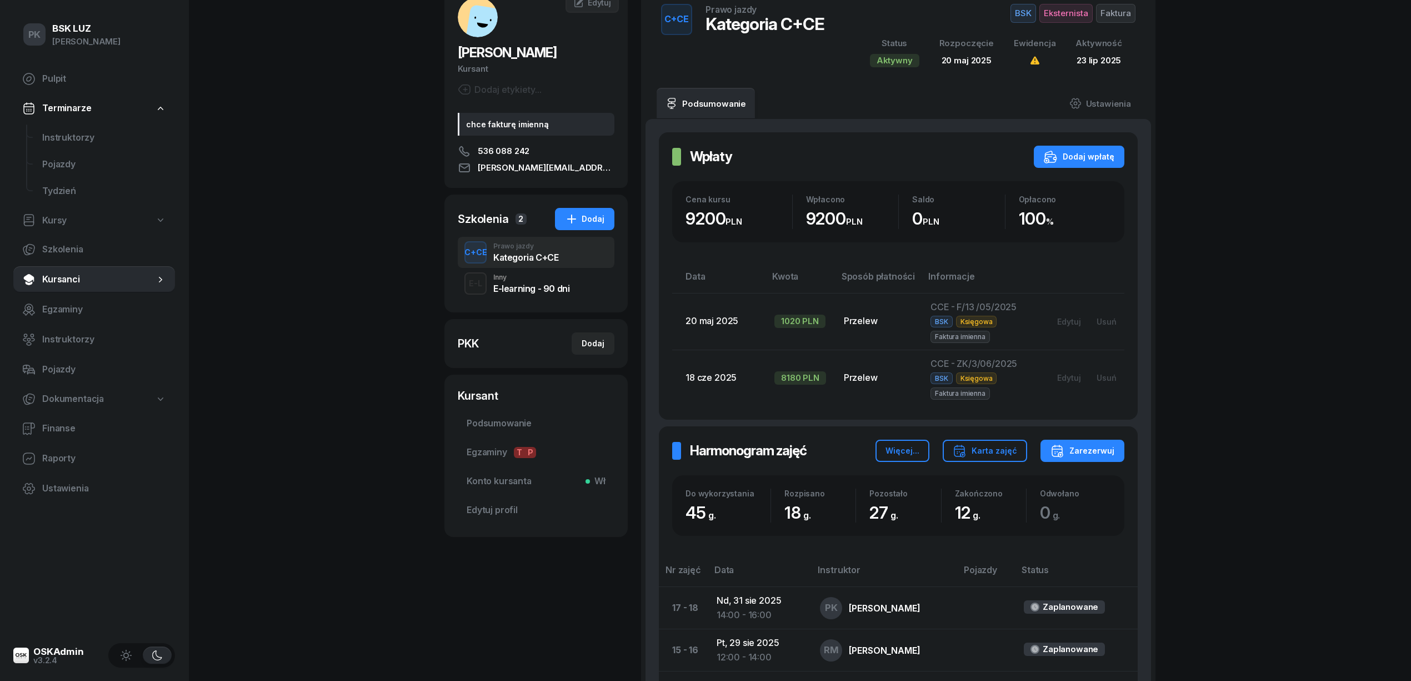
click at [534, 284] on div "E-learning - 90 dni" at bounding box center [531, 288] width 76 height 9
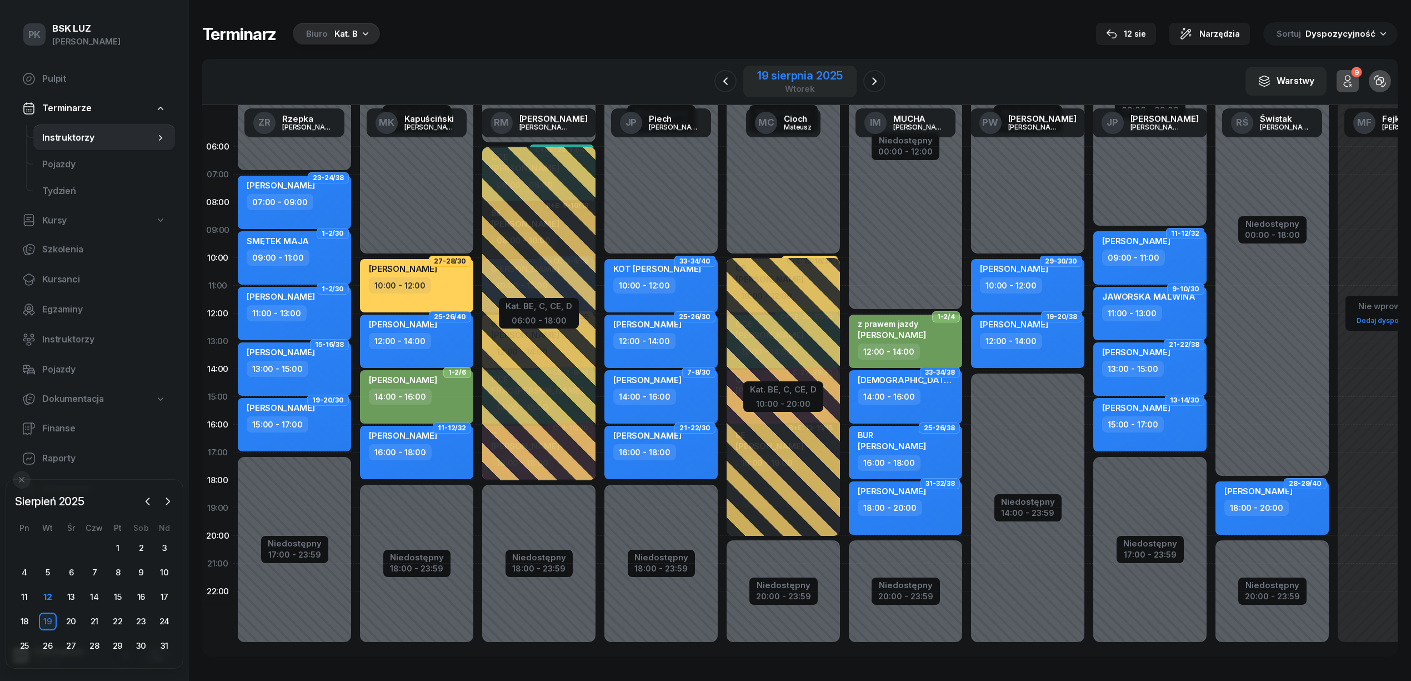
click at [778, 78] on div "19 sierpnia 2025" at bounding box center [800, 75] width 86 height 11
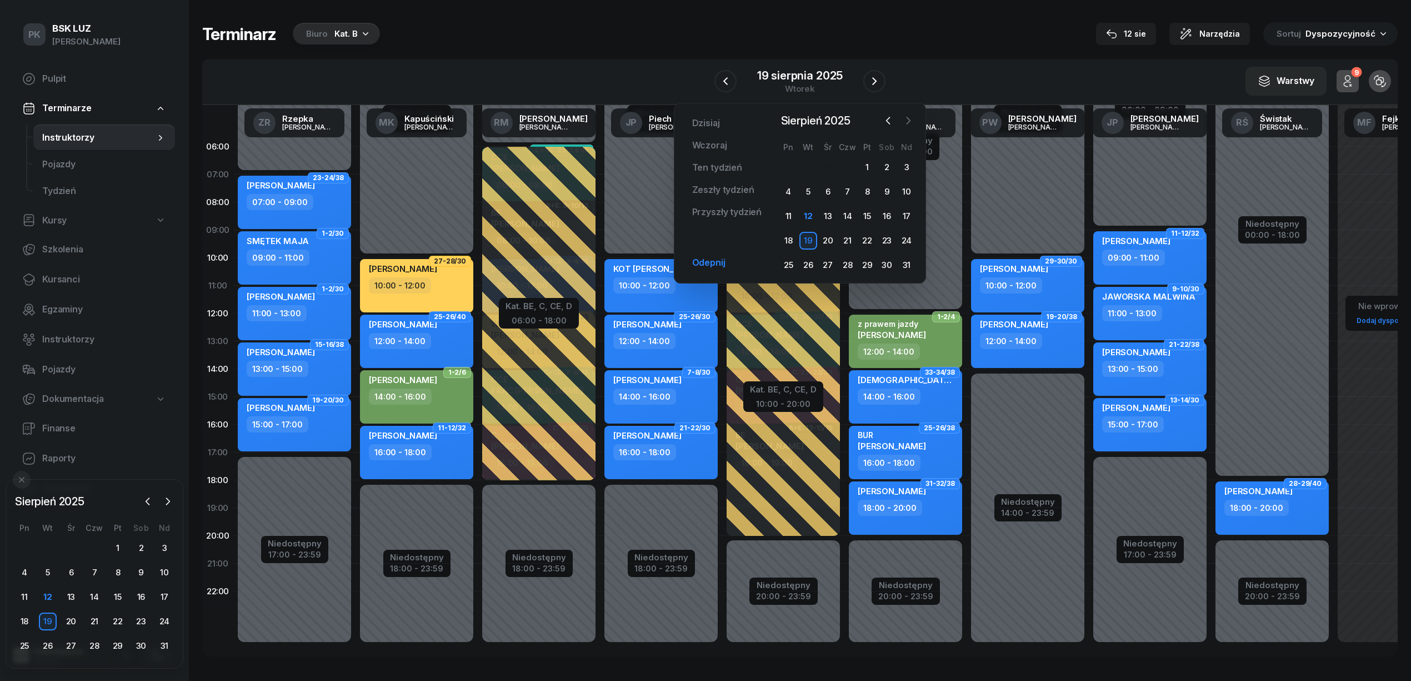
click at [907, 118] on icon "button" at bounding box center [908, 120] width 11 height 11
click at [872, 169] on div "5" at bounding box center [867, 167] width 18 height 18
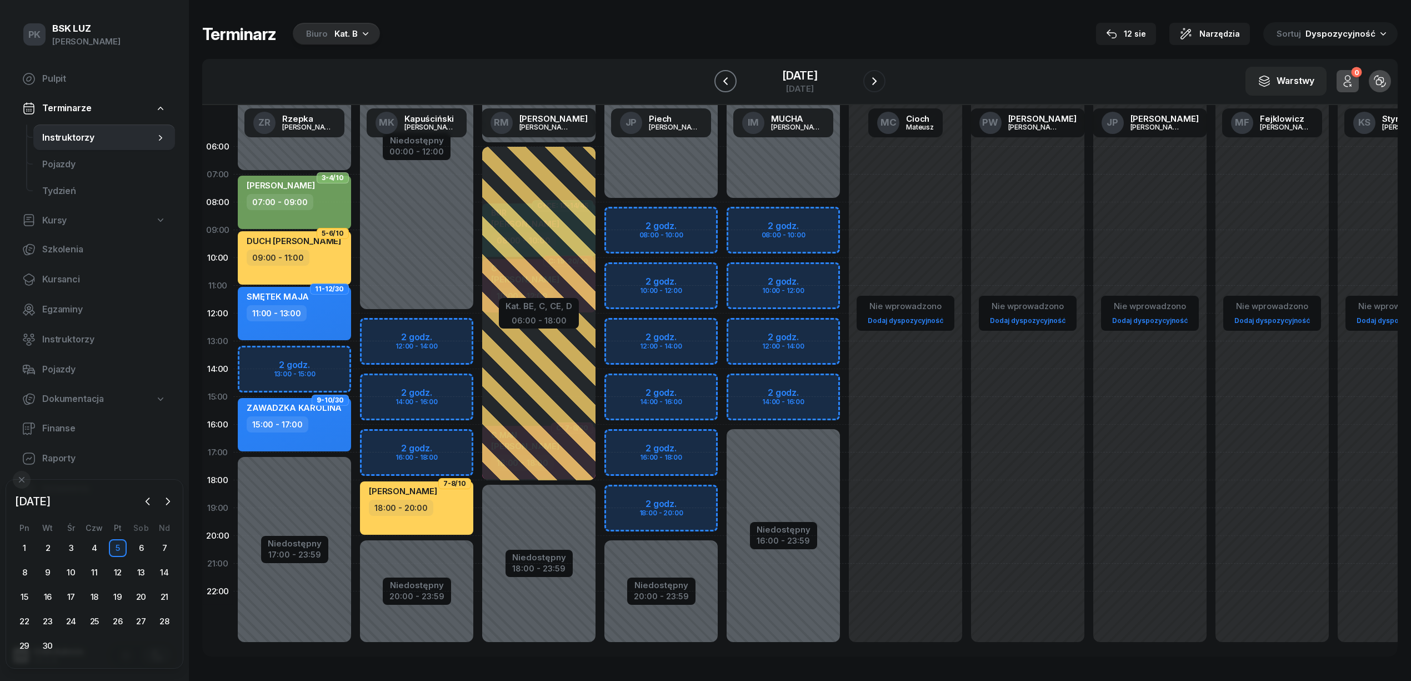
click at [730, 74] on icon "button" at bounding box center [725, 80] width 13 height 13
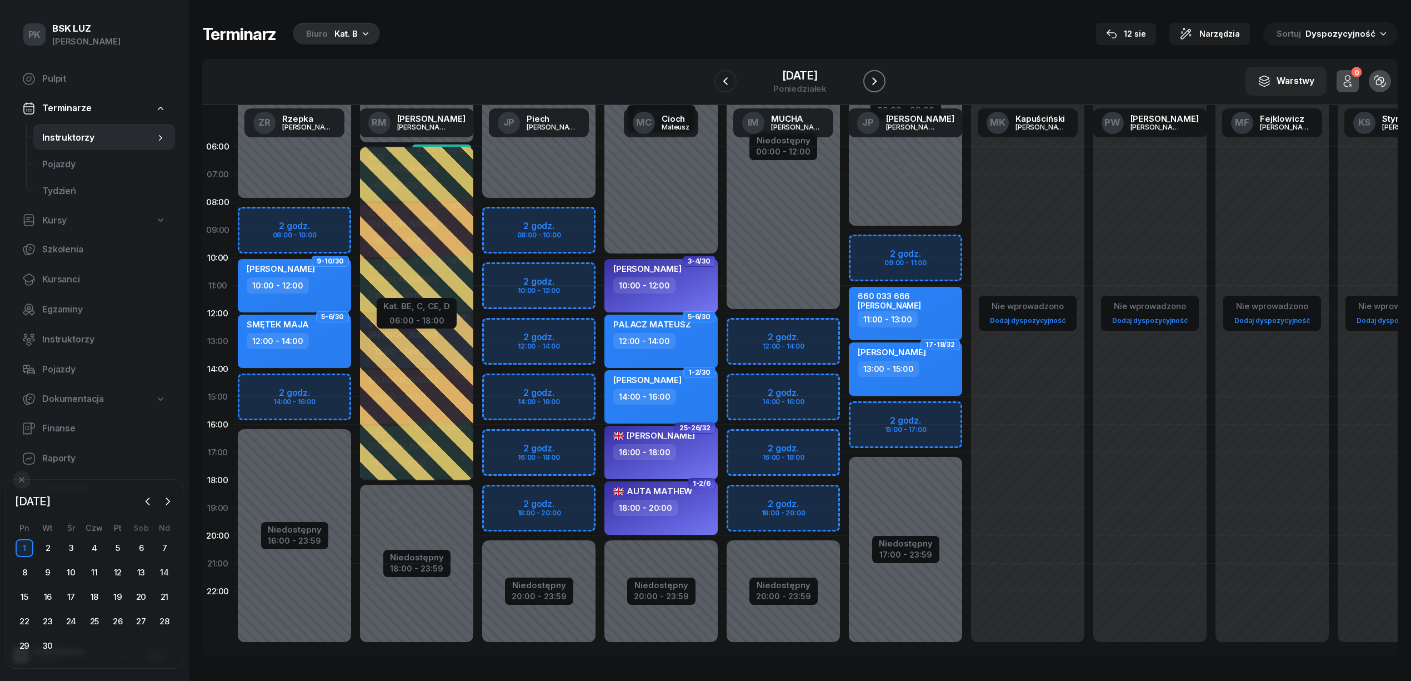
click at [868, 76] on icon "button" at bounding box center [874, 80] width 13 height 13
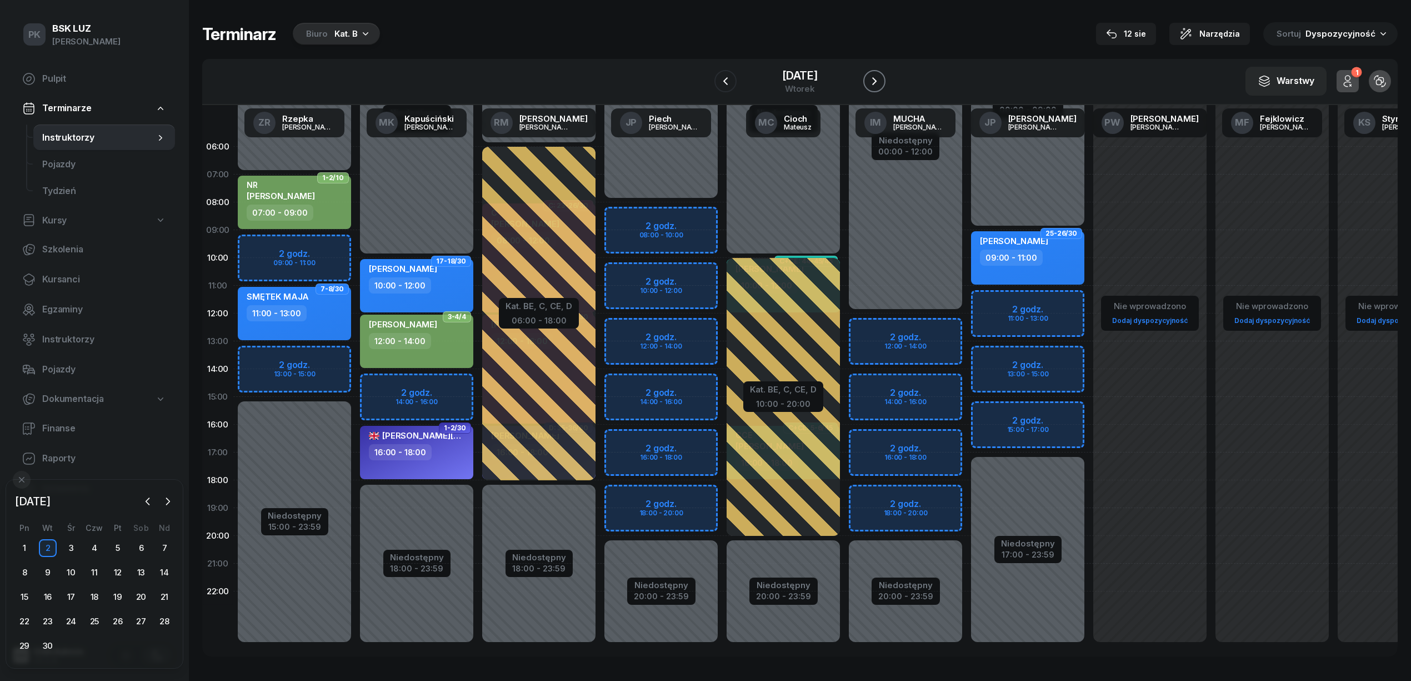
click at [872, 77] on icon "button" at bounding box center [874, 80] width 13 height 13
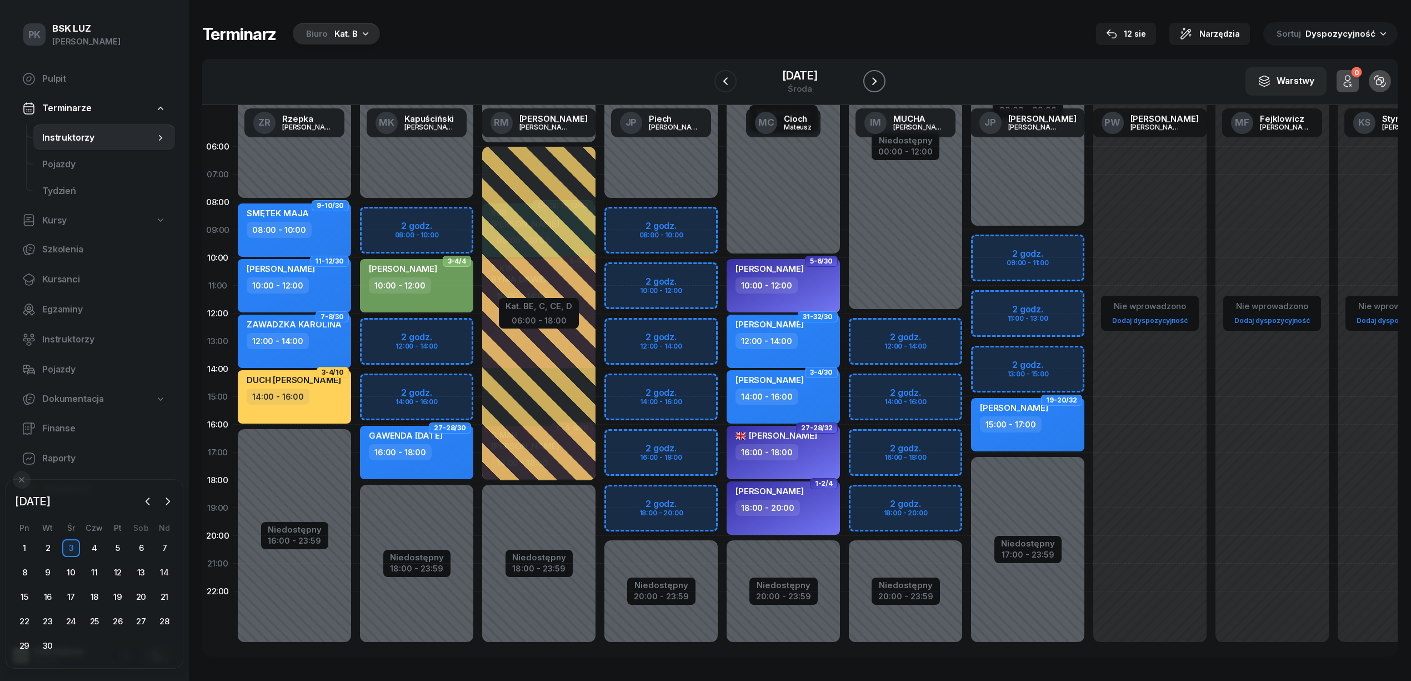
click at [872, 77] on icon "button" at bounding box center [874, 80] width 13 height 13
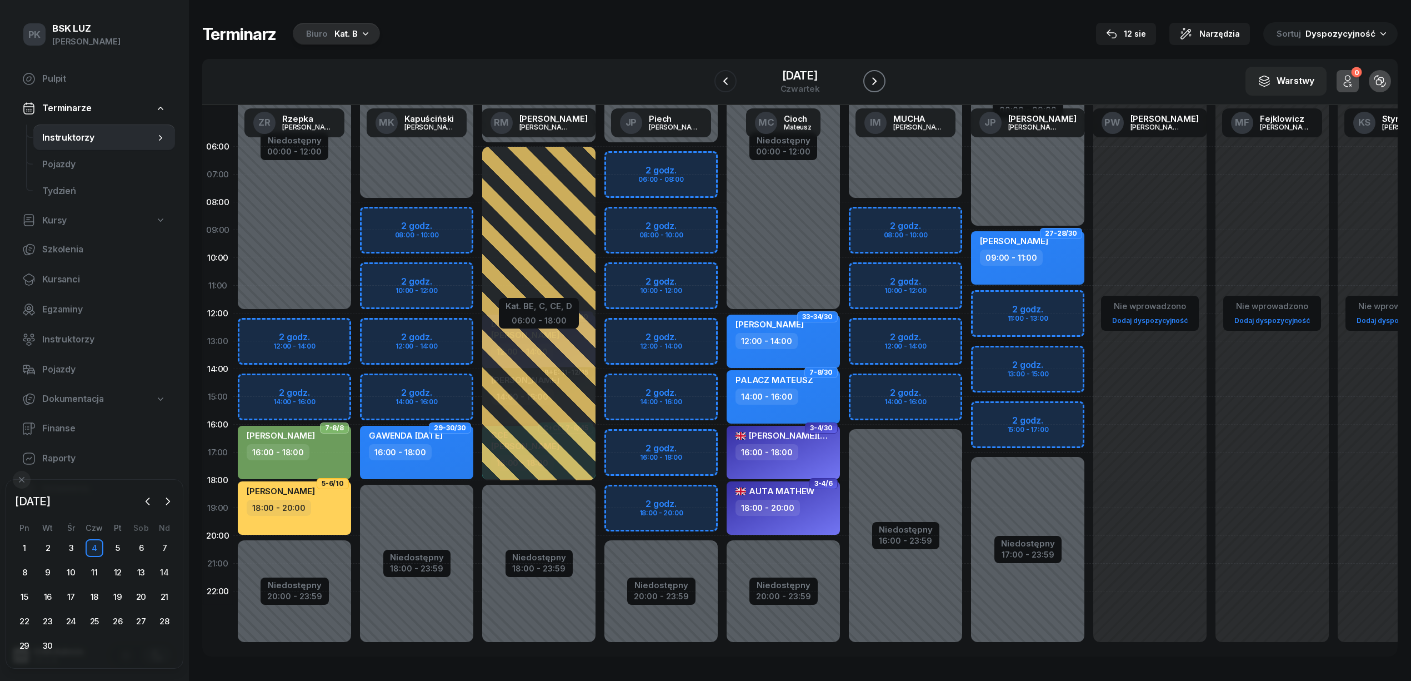
click at [872, 77] on icon "button" at bounding box center [874, 80] width 13 height 13
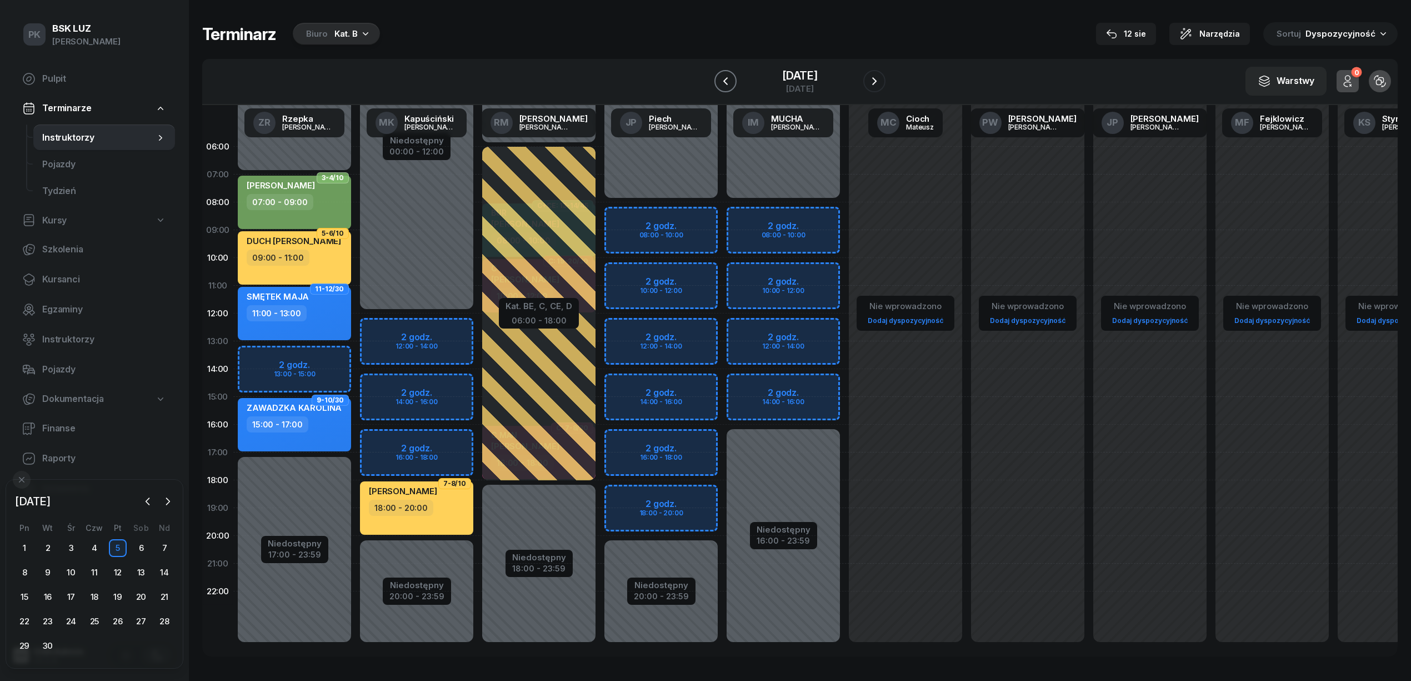
click at [727, 78] on icon "button" at bounding box center [725, 81] width 4 height 8
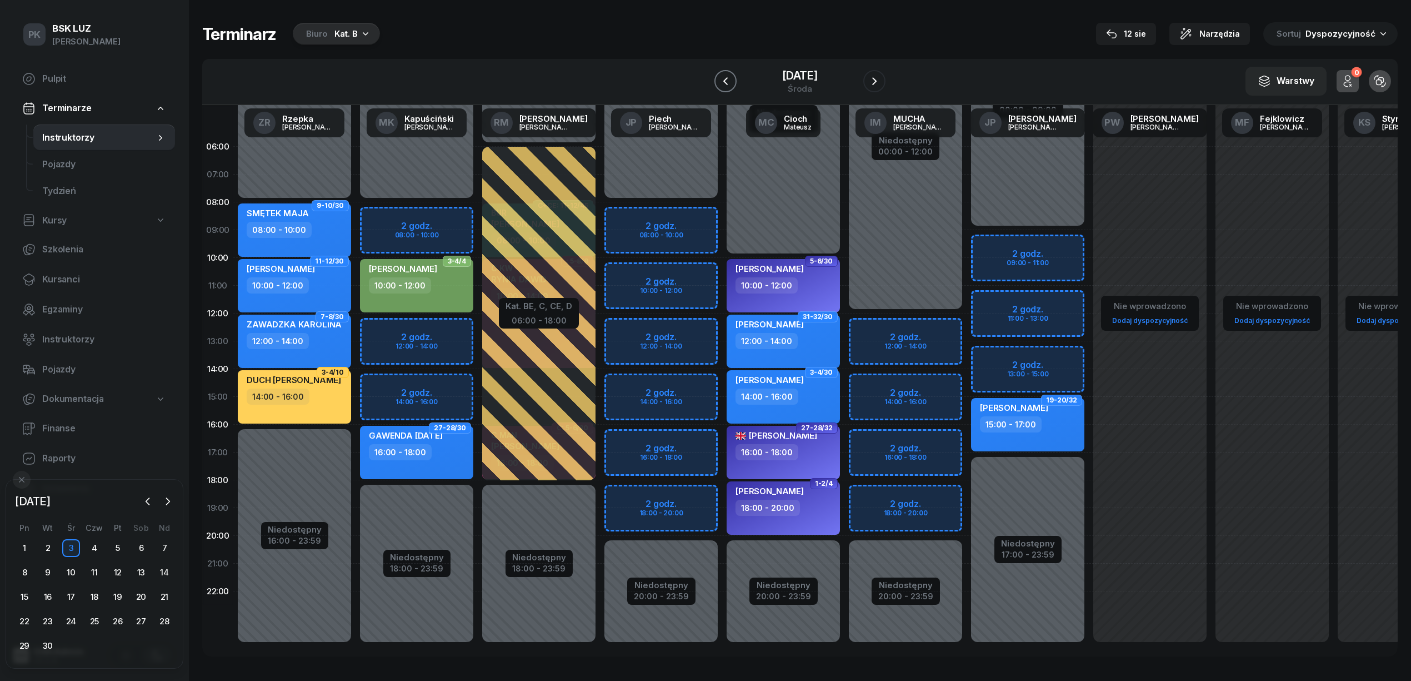
click at [727, 78] on icon "button" at bounding box center [725, 81] width 4 height 8
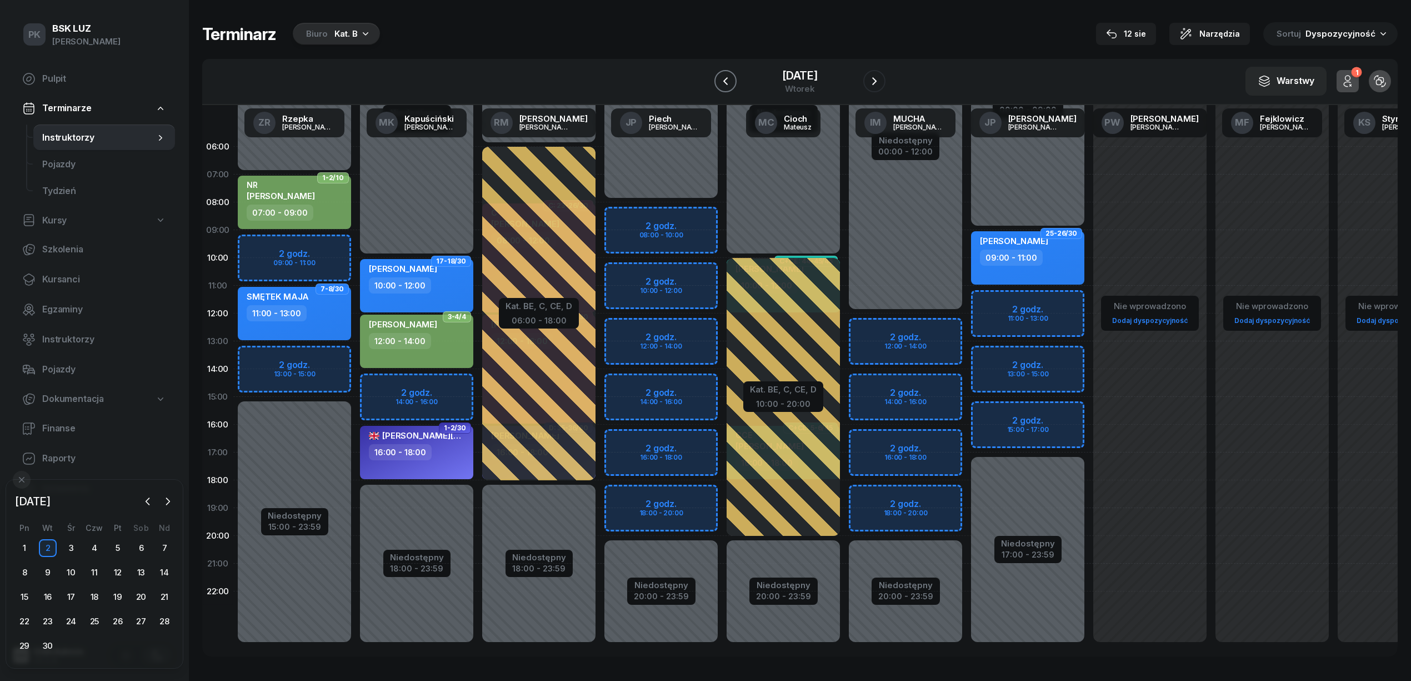
click at [727, 78] on icon "button" at bounding box center [725, 81] width 4 height 8
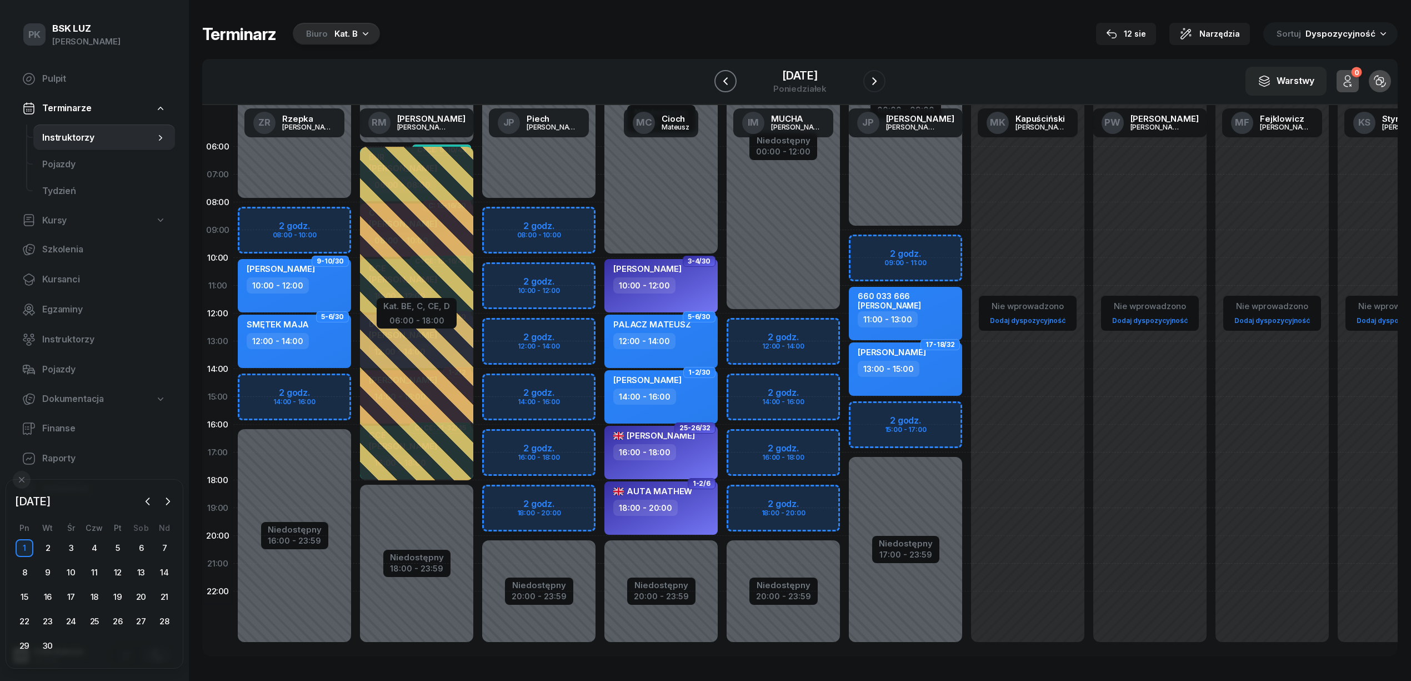
click at [727, 78] on icon "button" at bounding box center [725, 81] width 4 height 8
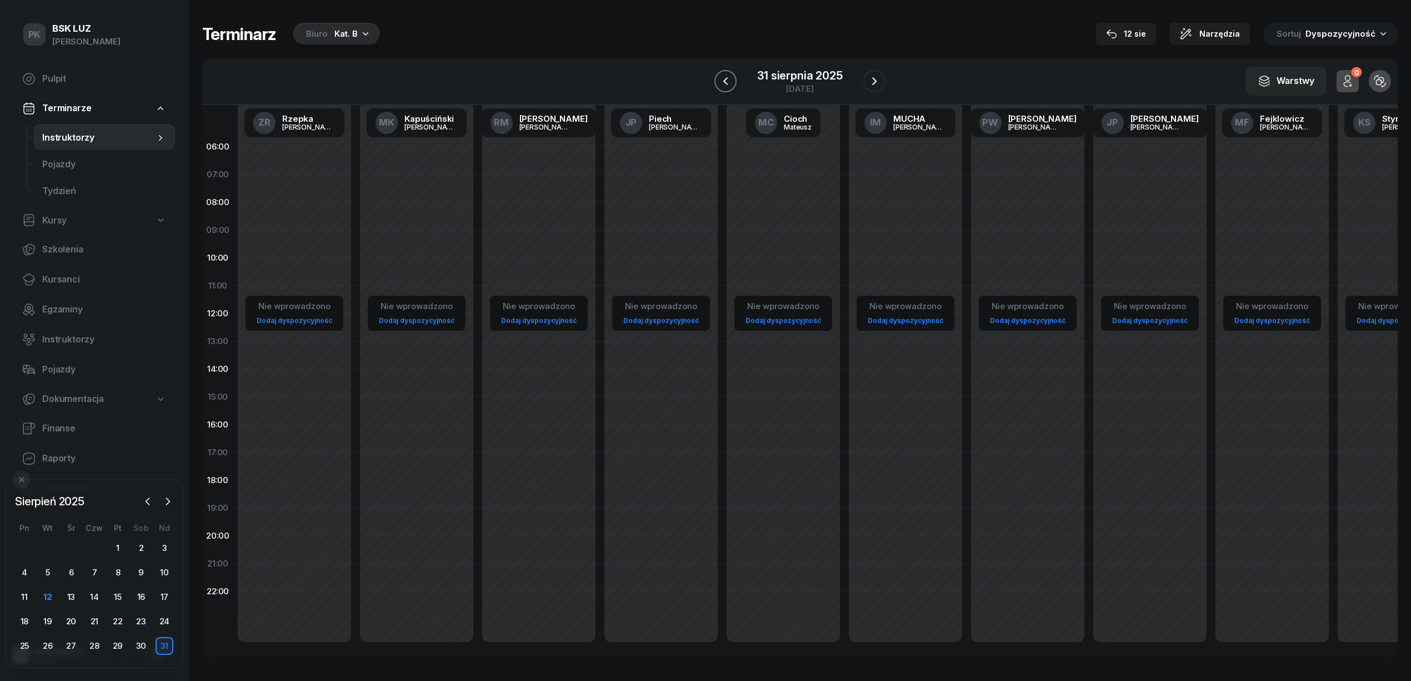
click at [727, 78] on icon "button" at bounding box center [725, 81] width 4 height 8
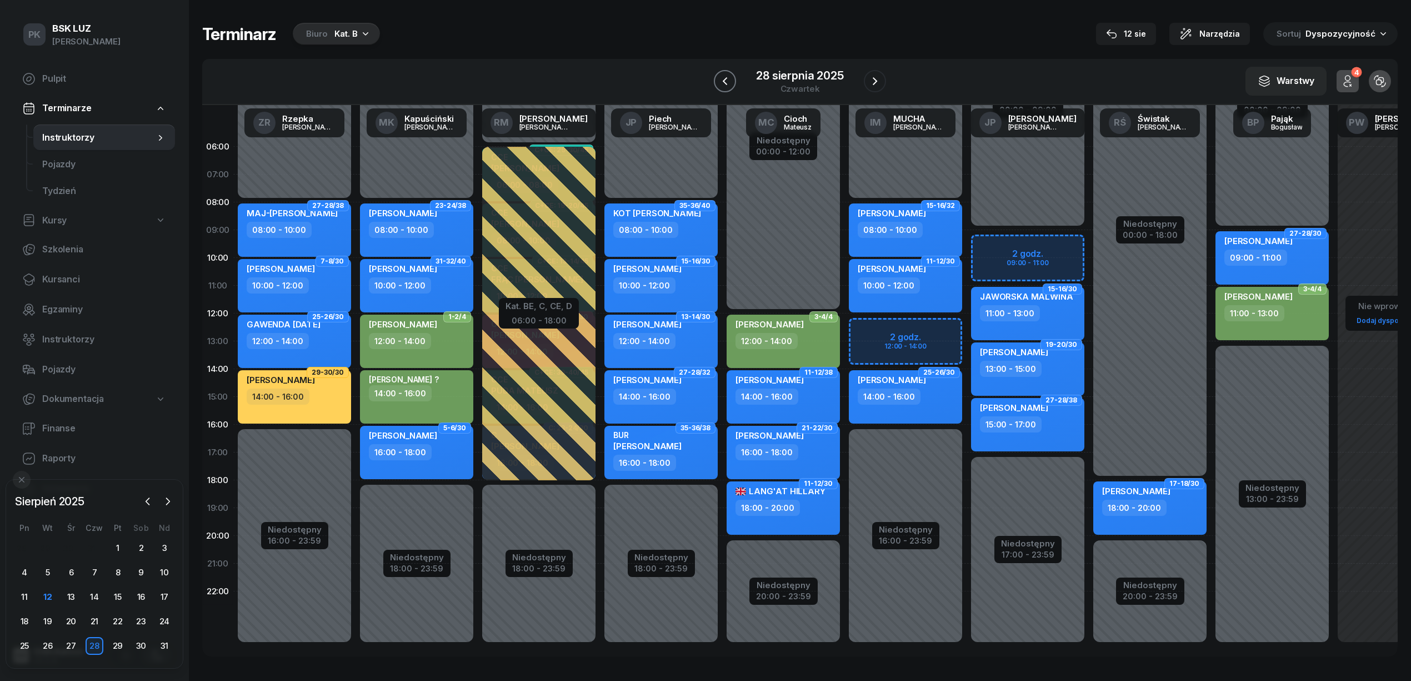
click at [727, 78] on icon "button" at bounding box center [725, 81] width 4 height 8
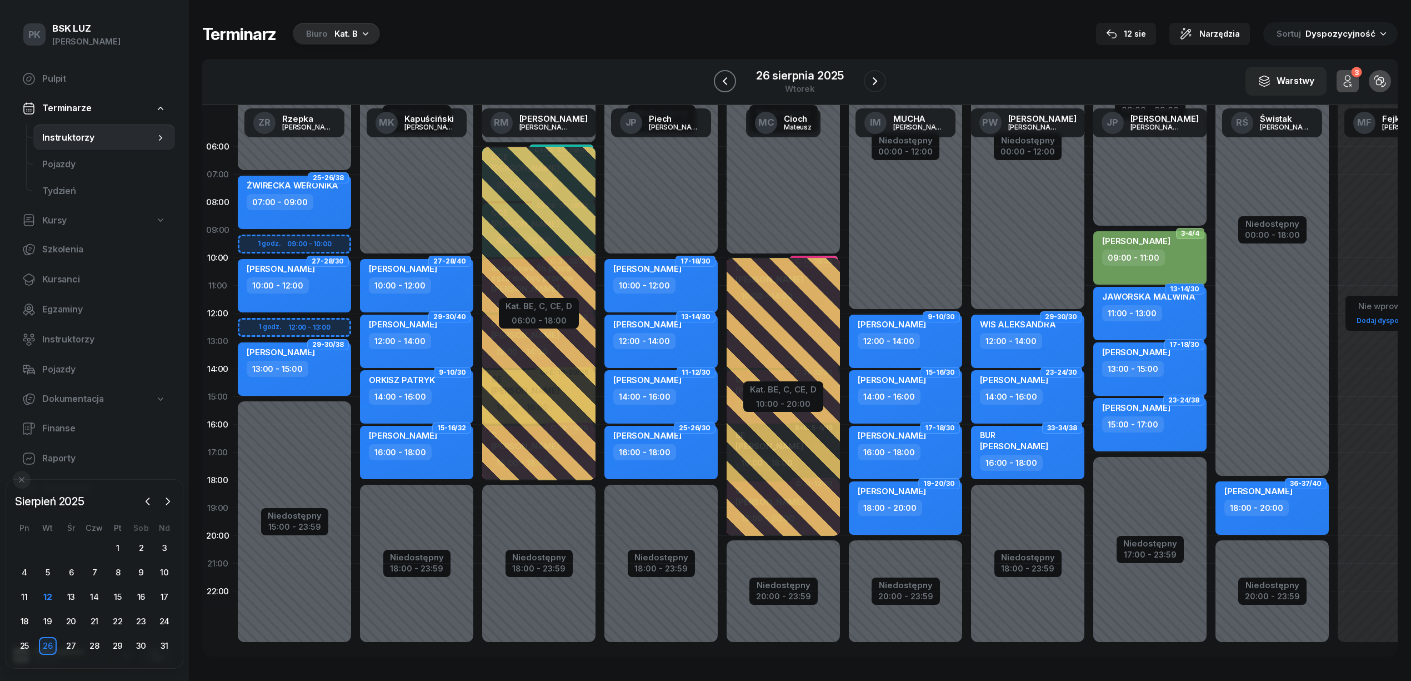
click at [727, 78] on icon "button" at bounding box center [725, 81] width 4 height 8
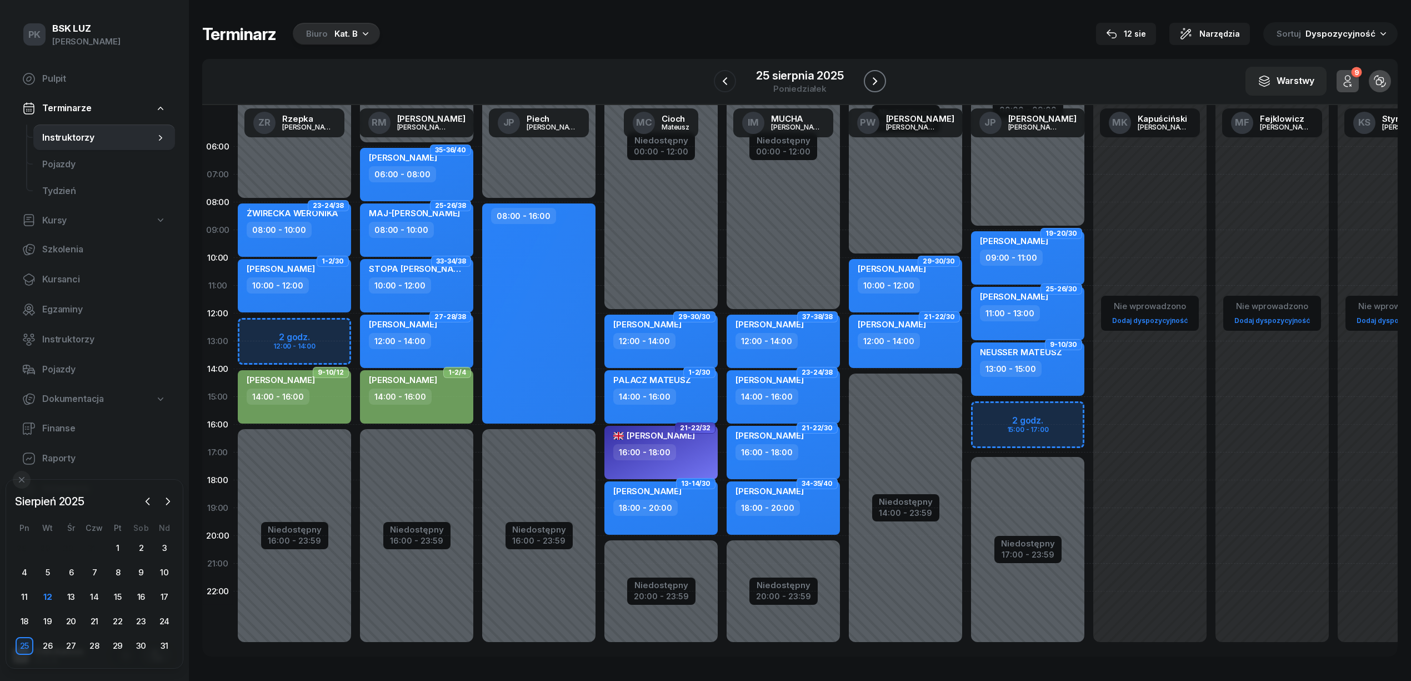
click at [873, 80] on icon "button" at bounding box center [874, 80] width 13 height 13
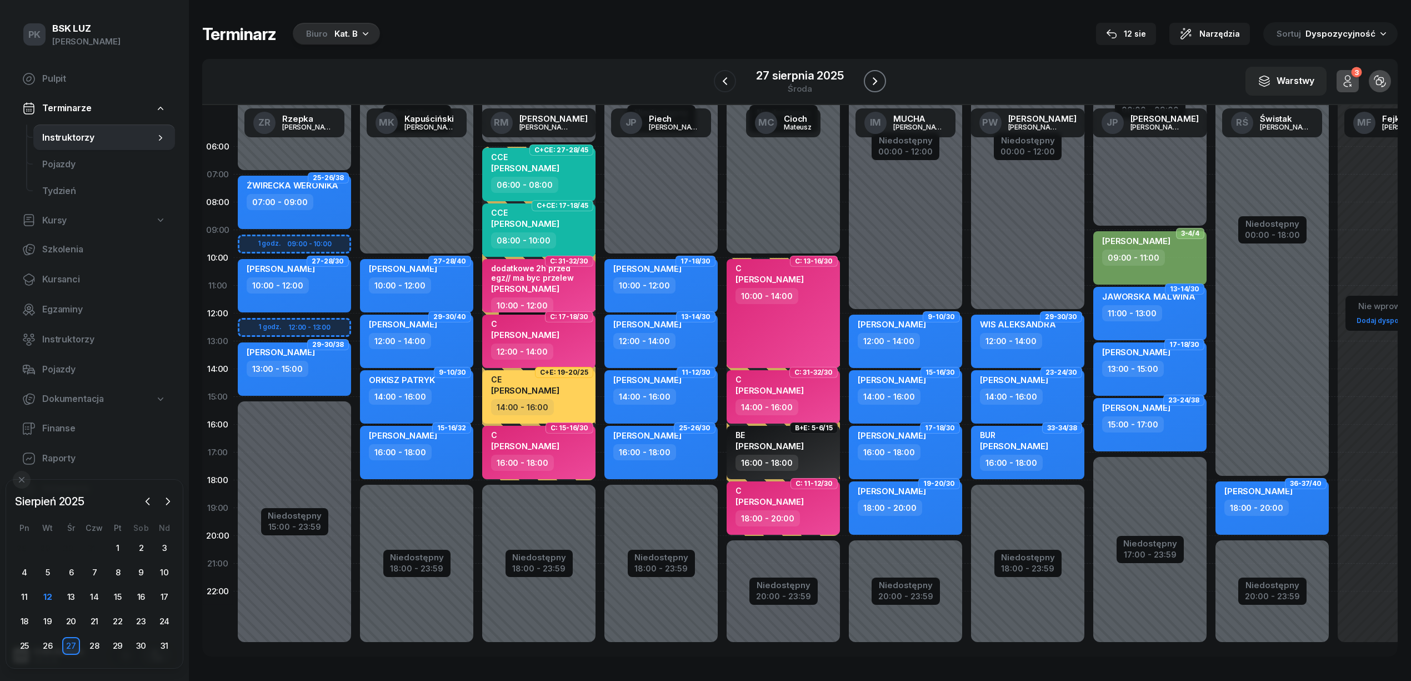
click at [873, 80] on icon "button" at bounding box center [874, 80] width 13 height 13
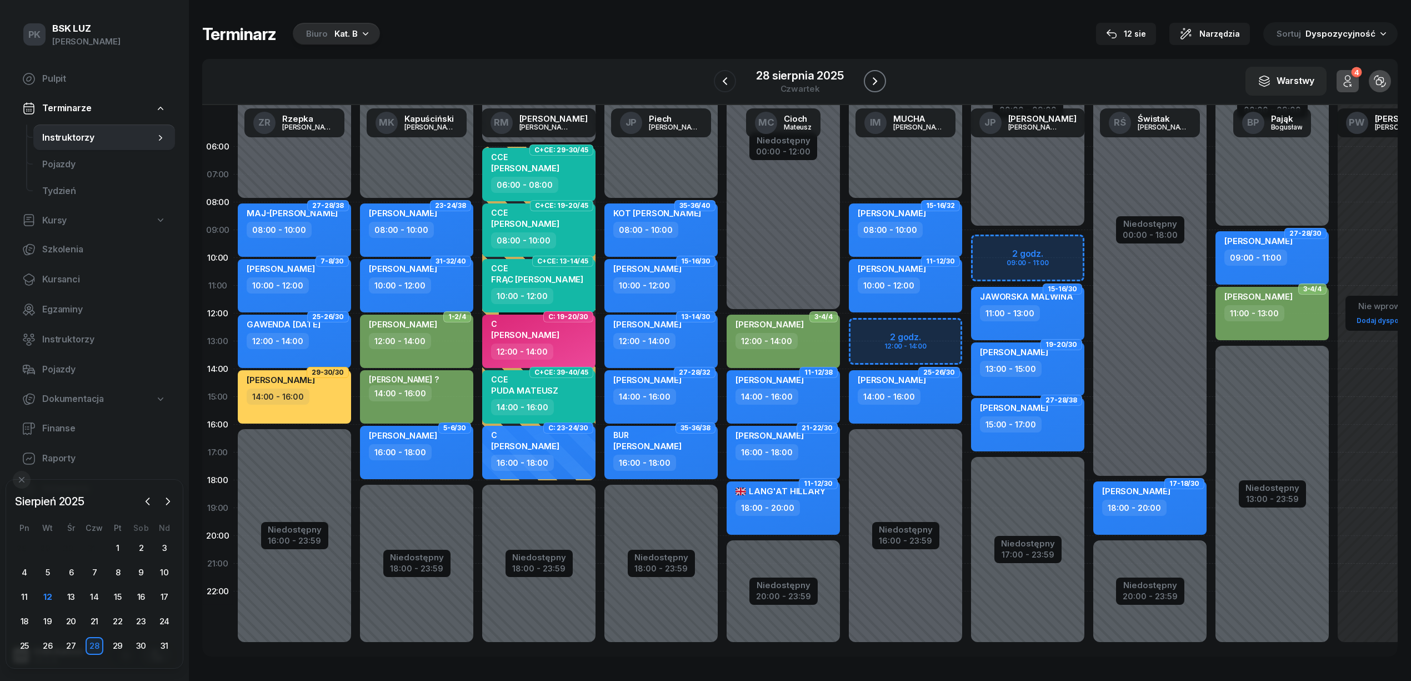
click at [873, 80] on icon "button" at bounding box center [874, 80] width 13 height 13
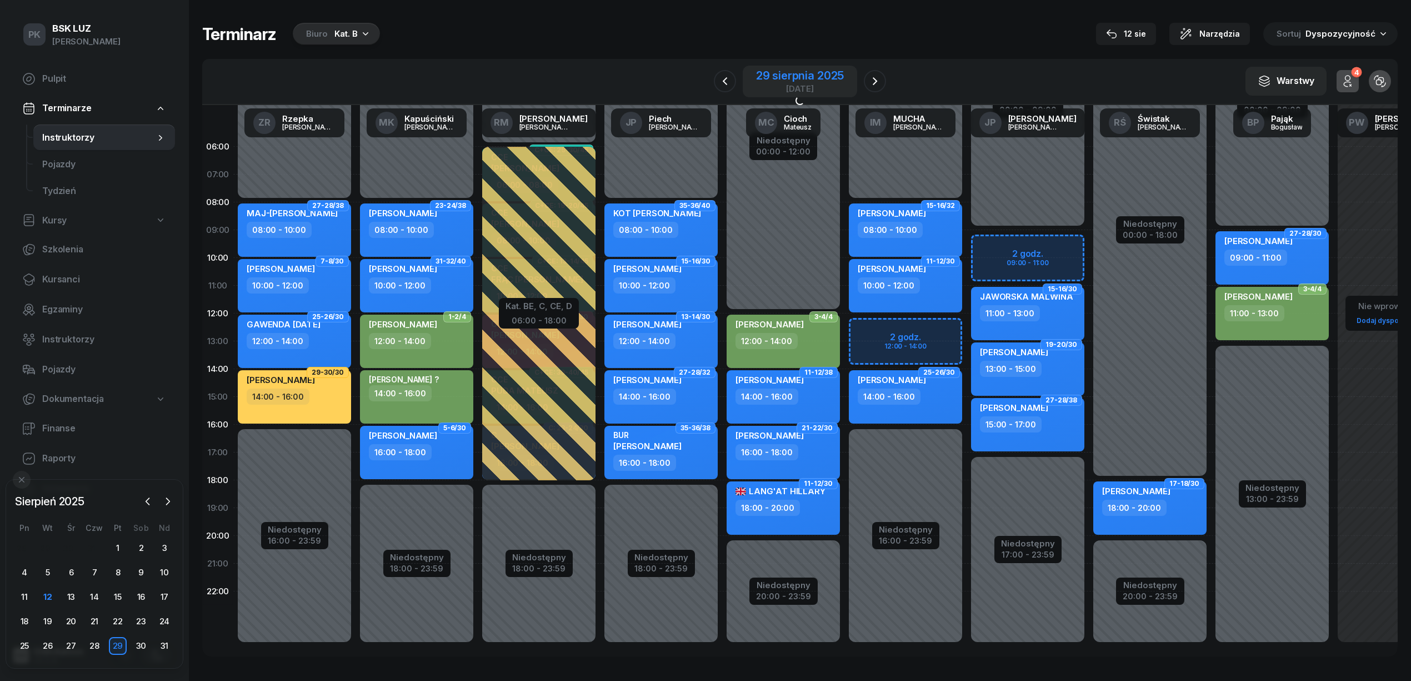
click at [814, 78] on div "29 sierpnia 2025" at bounding box center [800, 75] width 88 height 11
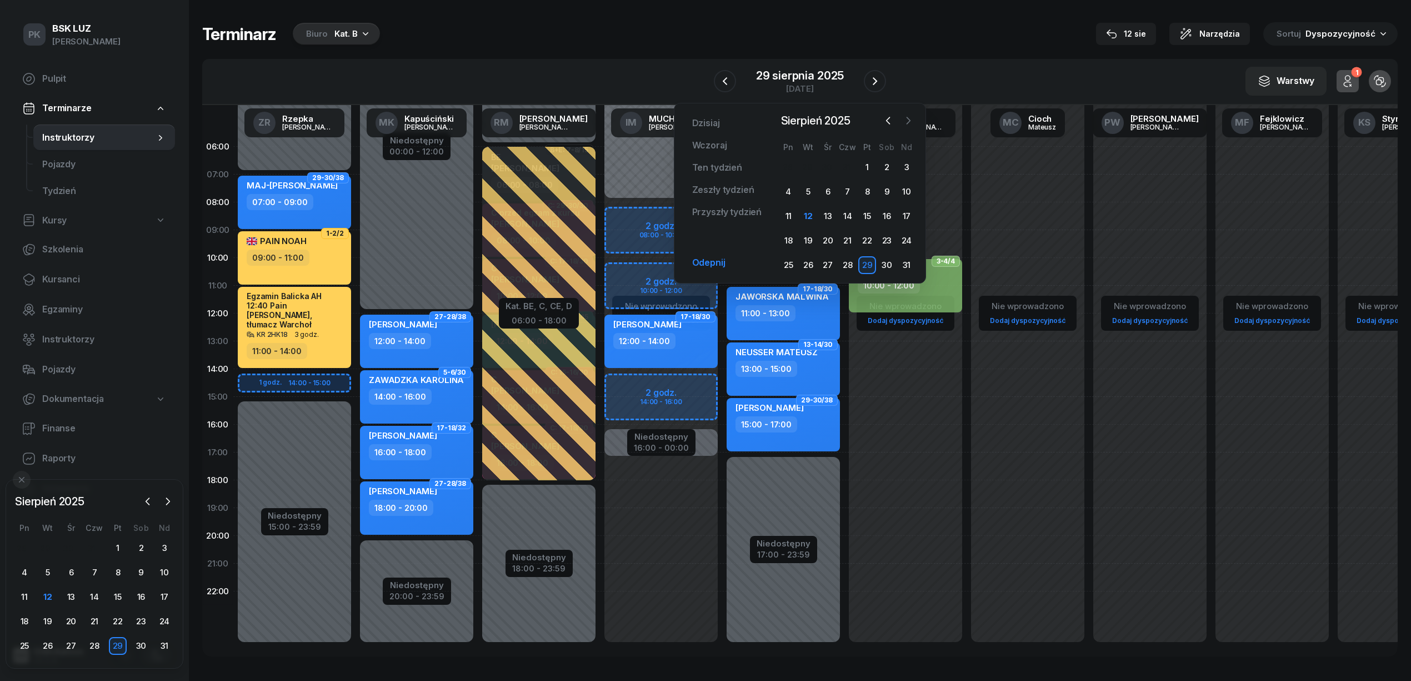
click at [907, 118] on icon "button" at bounding box center [908, 120] width 11 height 11
click at [809, 164] on div "2" at bounding box center [808, 167] width 18 height 18
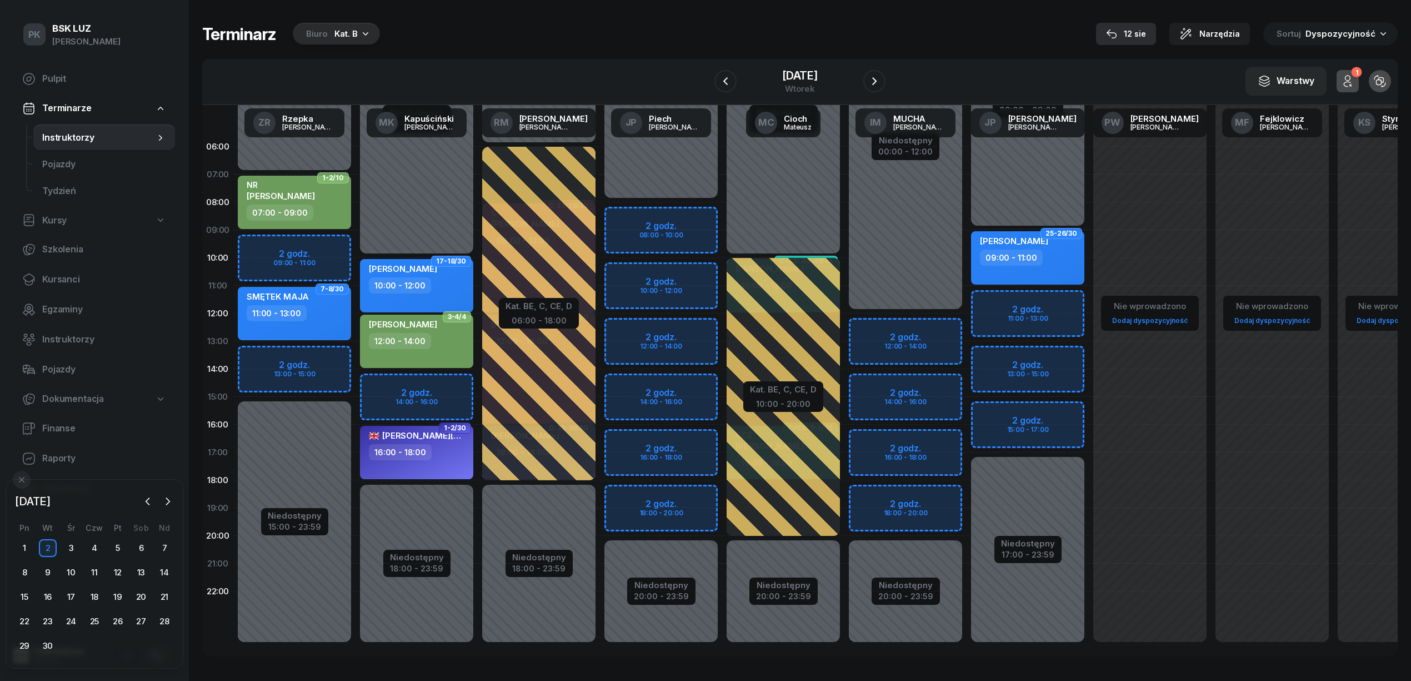
click at [1146, 34] on div "12 sie" at bounding box center [1126, 33] width 40 height 13
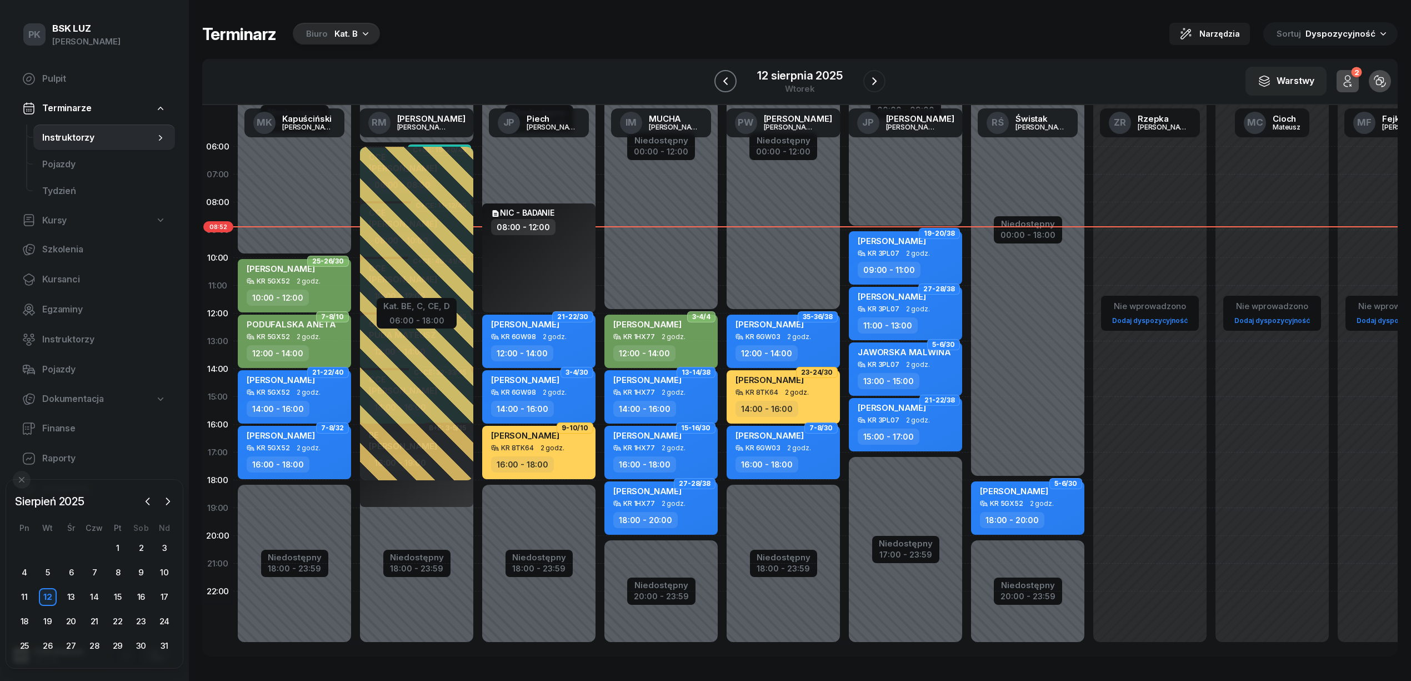
click at [723, 84] on icon "button" at bounding box center [725, 80] width 13 height 13
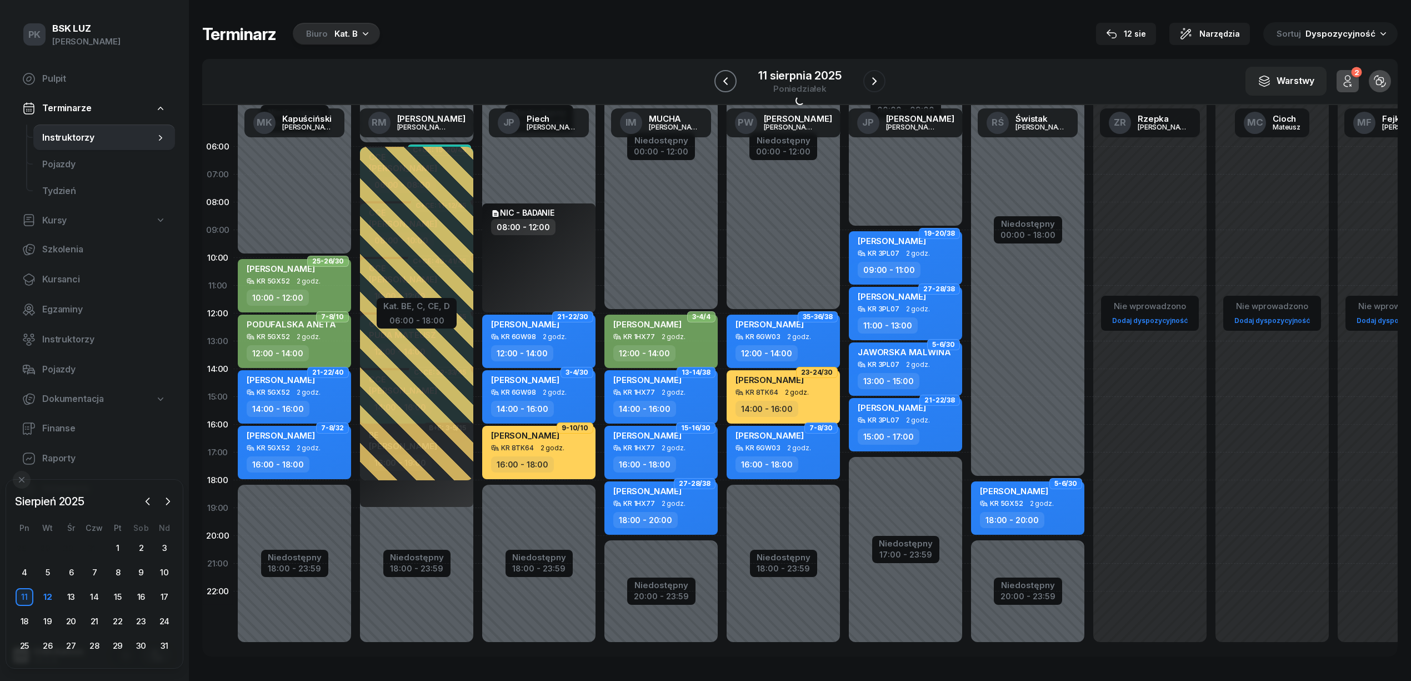
click at [723, 84] on icon "button" at bounding box center [725, 80] width 13 height 13
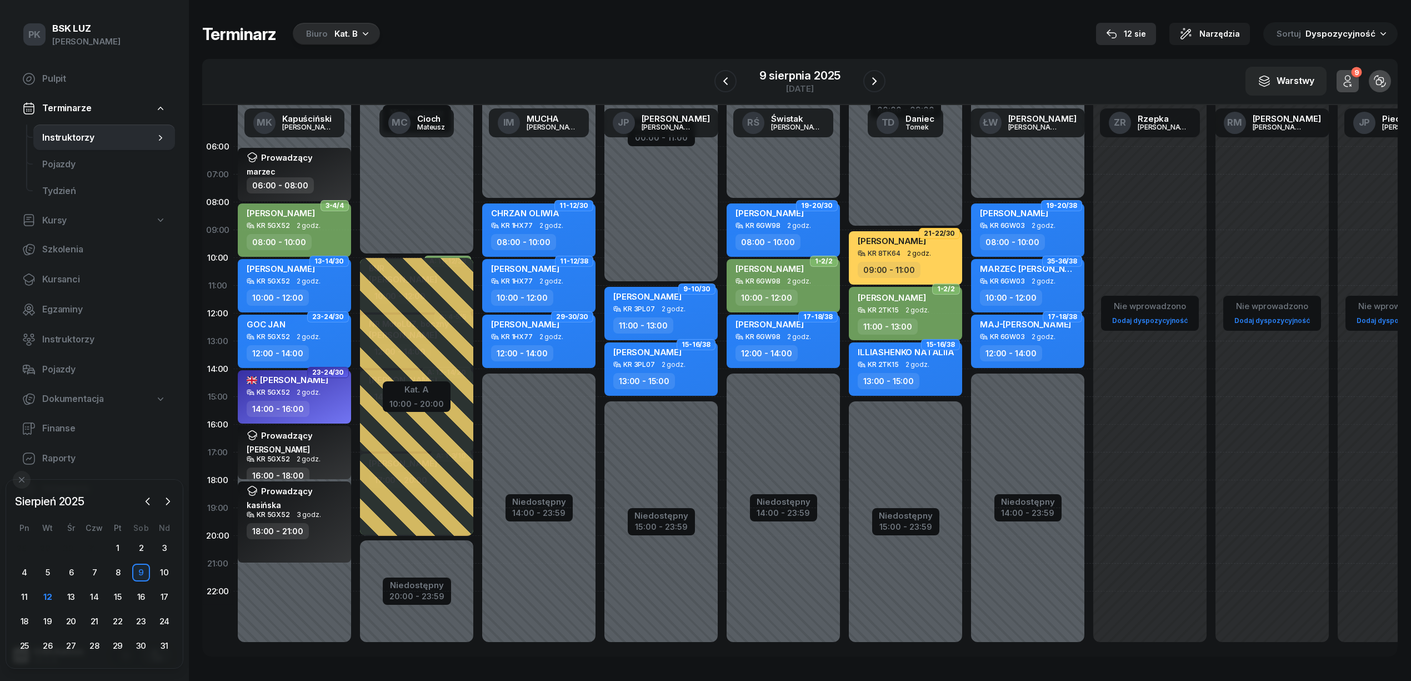
click at [1130, 34] on div "12 sie" at bounding box center [1126, 33] width 40 height 13
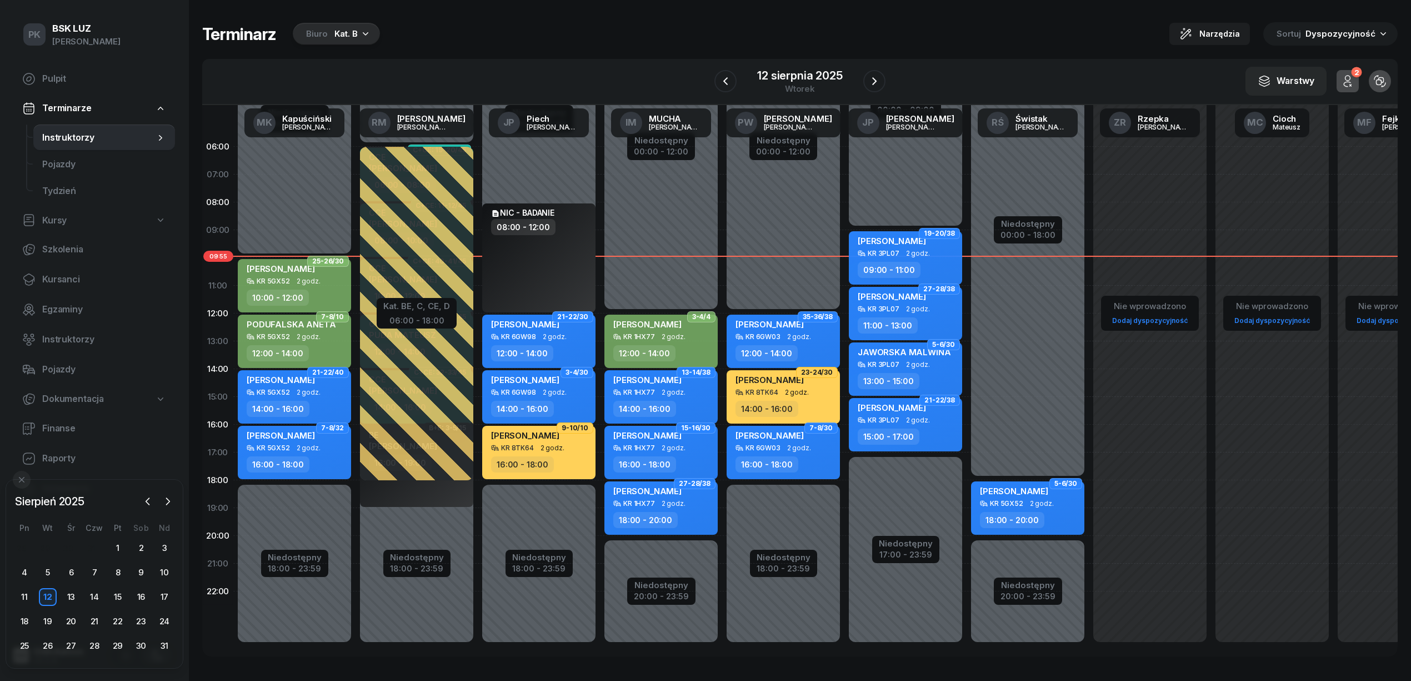
click at [360, 32] on icon "button" at bounding box center [365, 33] width 11 height 11
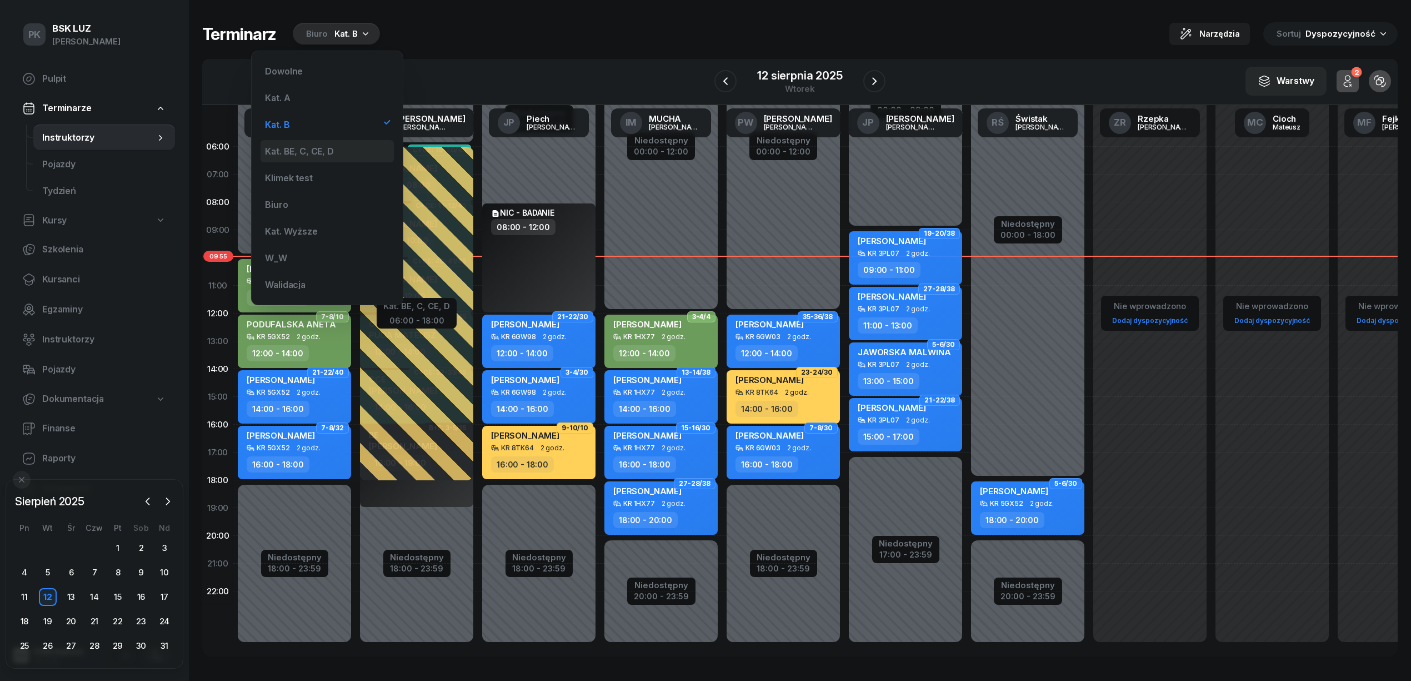
click at [328, 143] on div "Kat. BE, C, CE, D" at bounding box center [327, 151] width 133 height 22
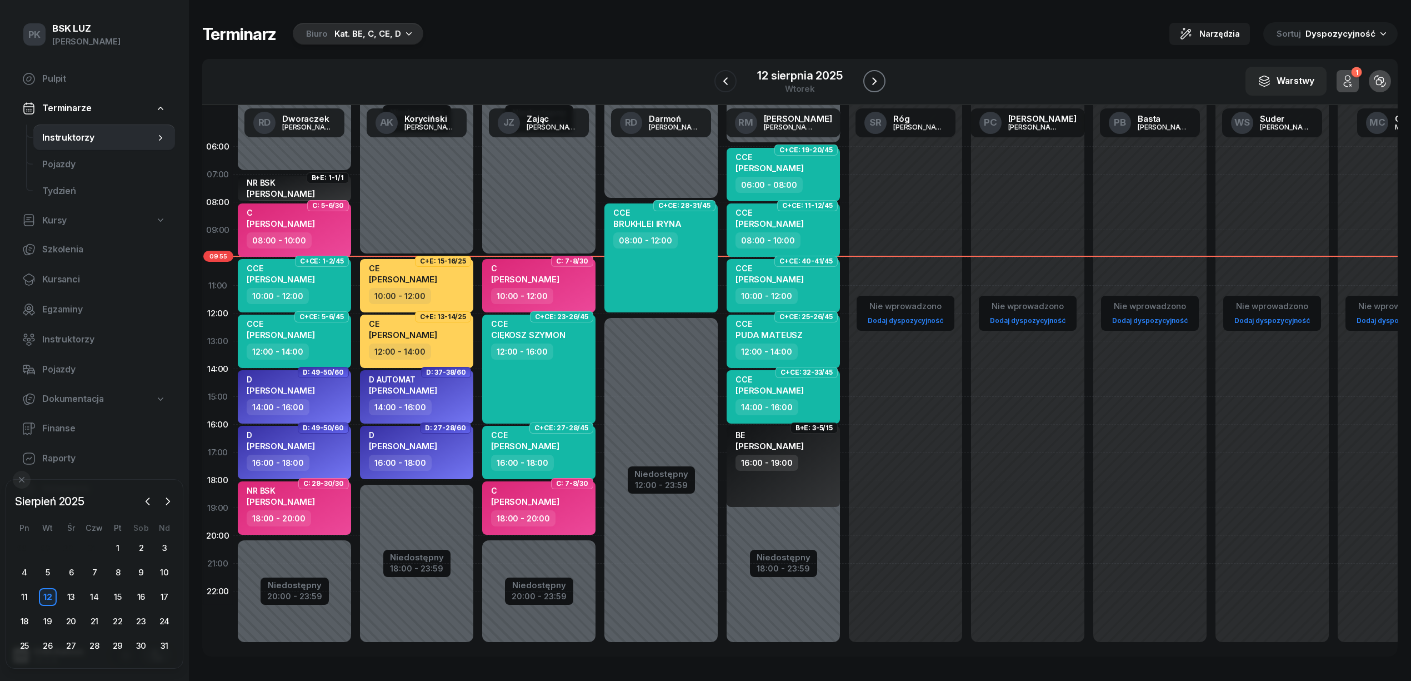
click at [872, 81] on icon "button" at bounding box center [874, 80] width 13 height 13
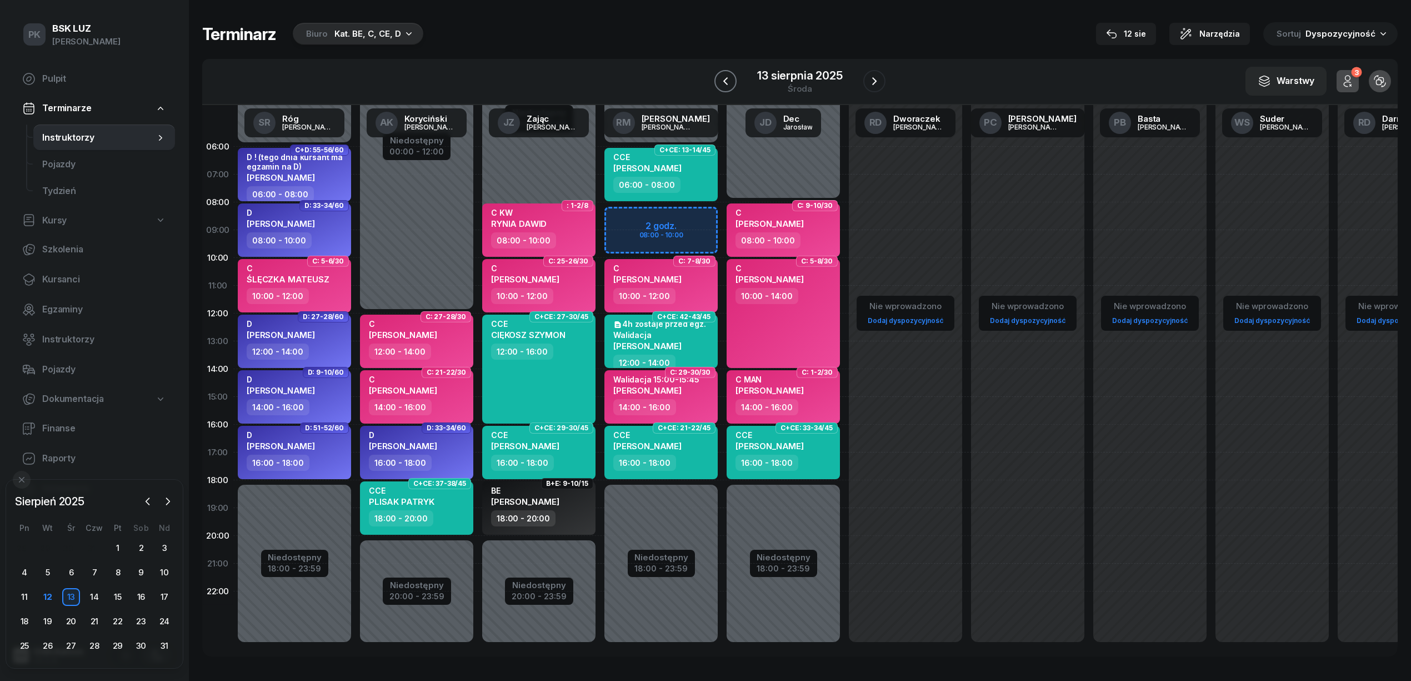
click at [732, 79] on icon "button" at bounding box center [725, 80] width 13 height 13
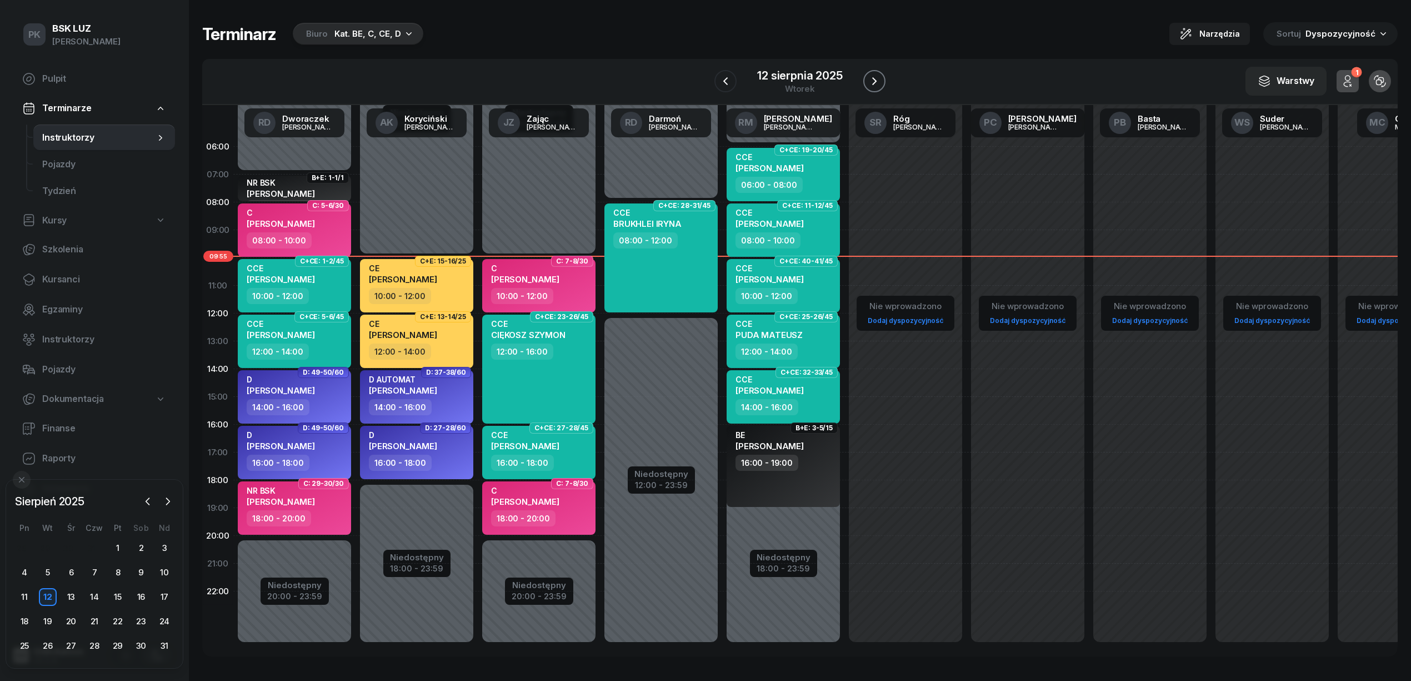
click at [874, 80] on icon "button" at bounding box center [874, 80] width 13 height 13
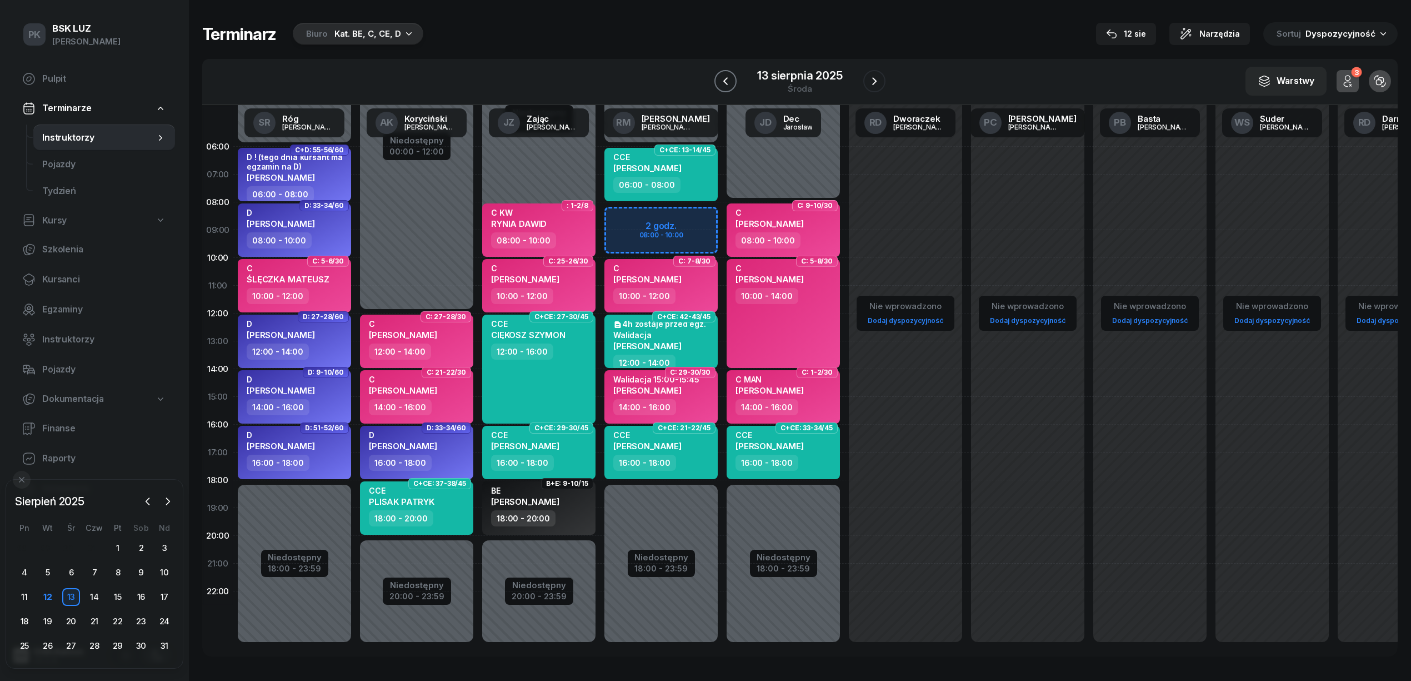
click at [729, 89] on button "button" at bounding box center [725, 81] width 22 height 22
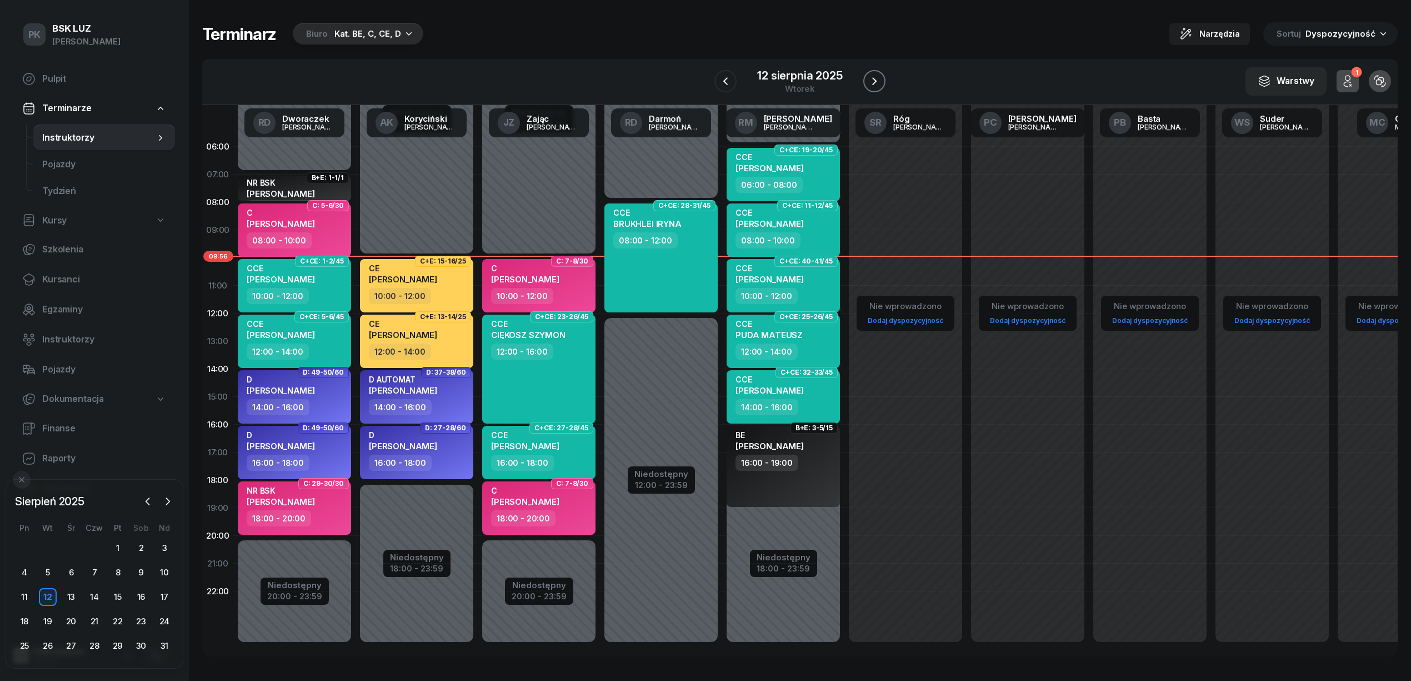
click at [872, 79] on icon "button" at bounding box center [874, 80] width 13 height 13
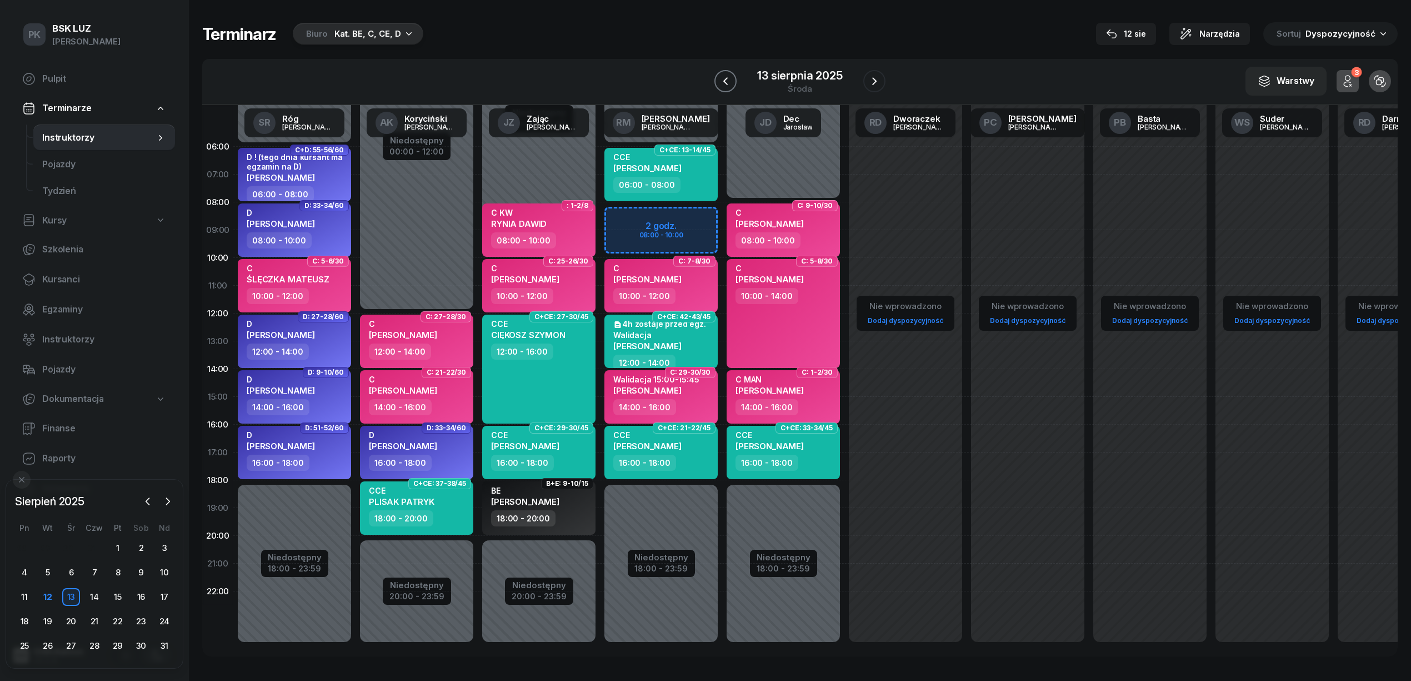
click at [732, 81] on icon "button" at bounding box center [725, 80] width 13 height 13
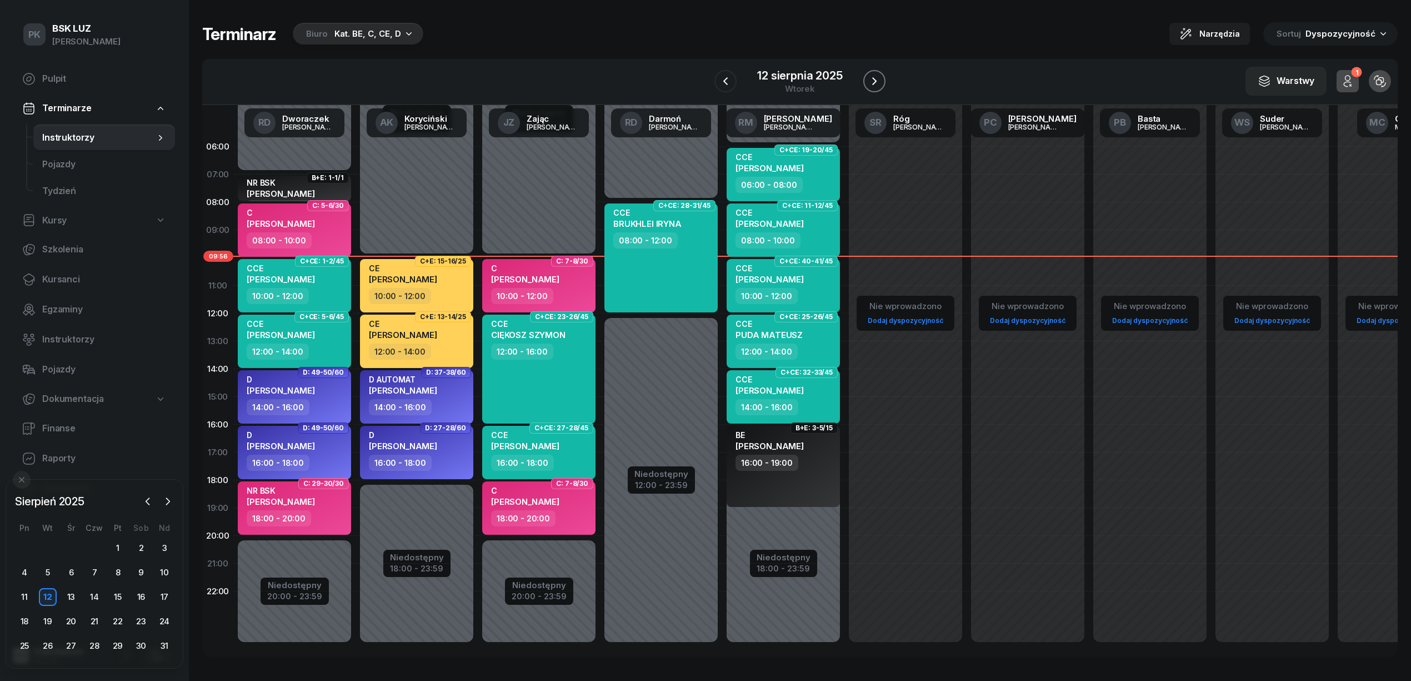
click at [876, 82] on icon "button" at bounding box center [874, 81] width 4 height 8
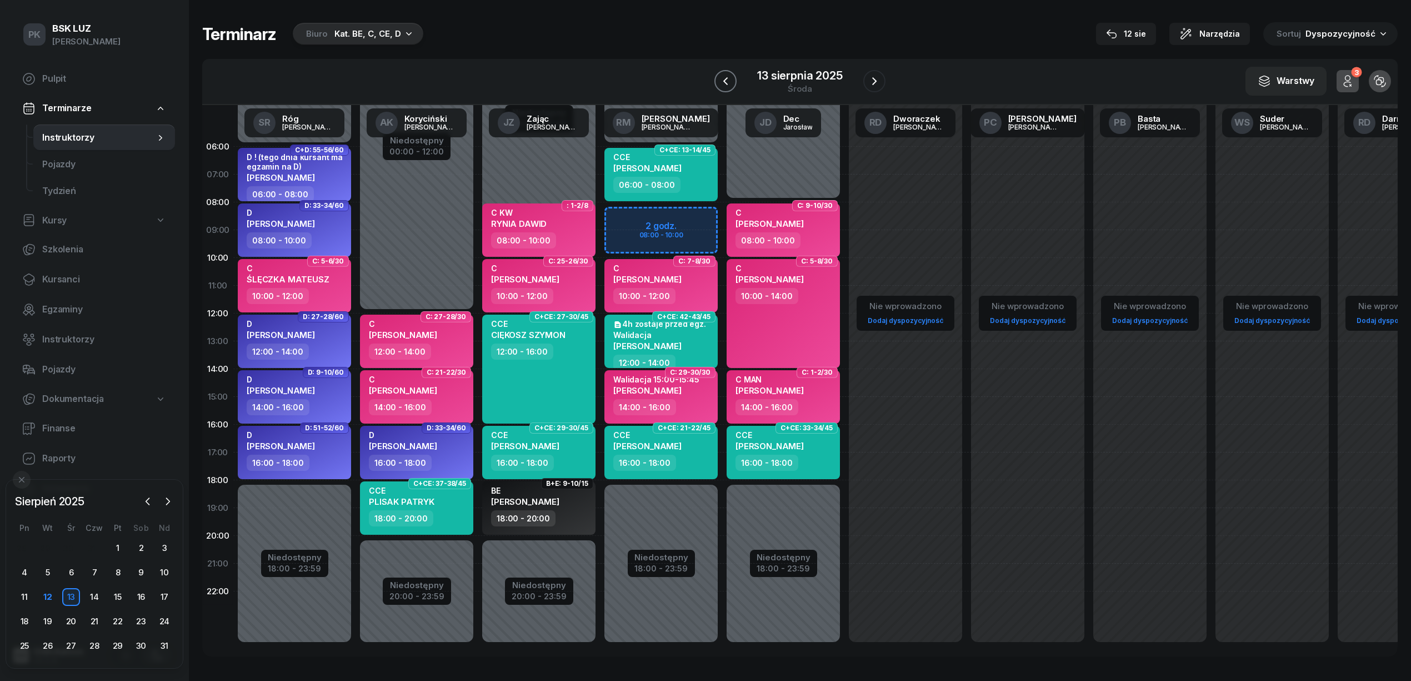
click at [730, 81] on icon "button" at bounding box center [725, 80] width 13 height 13
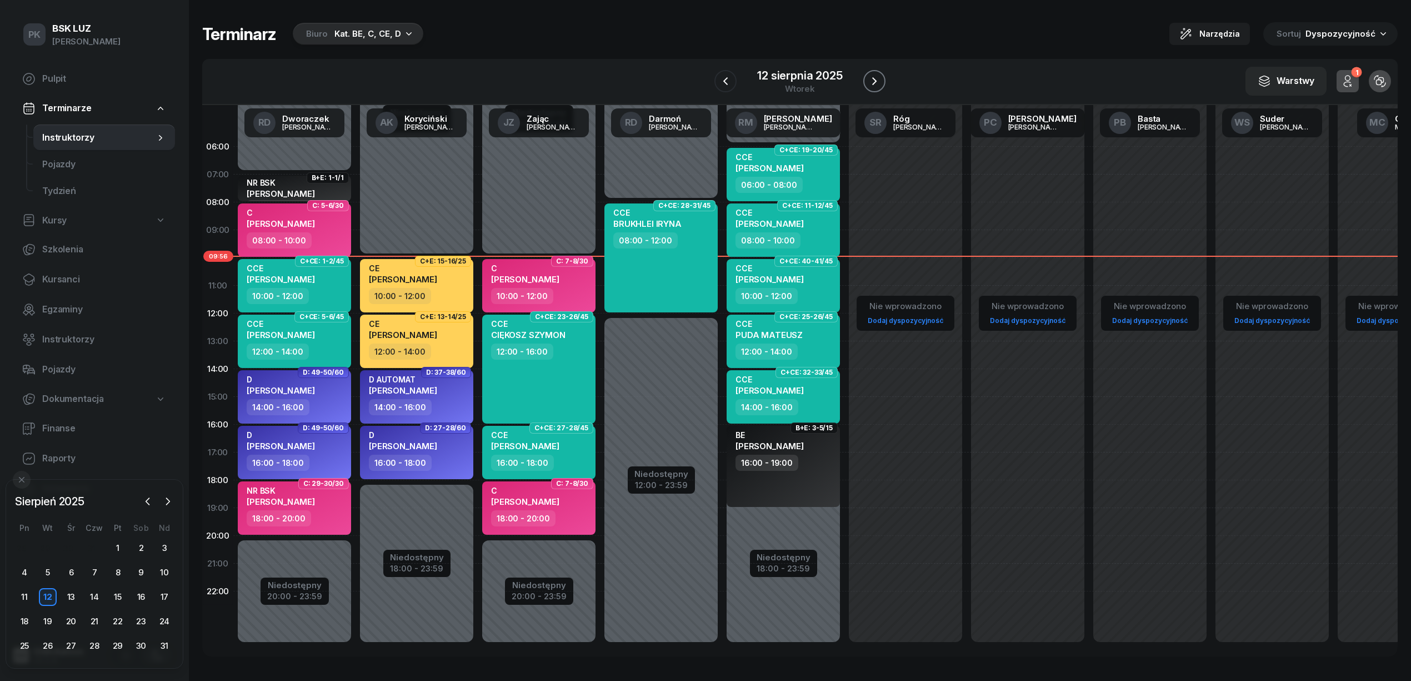
click at [868, 79] on icon "button" at bounding box center [874, 80] width 13 height 13
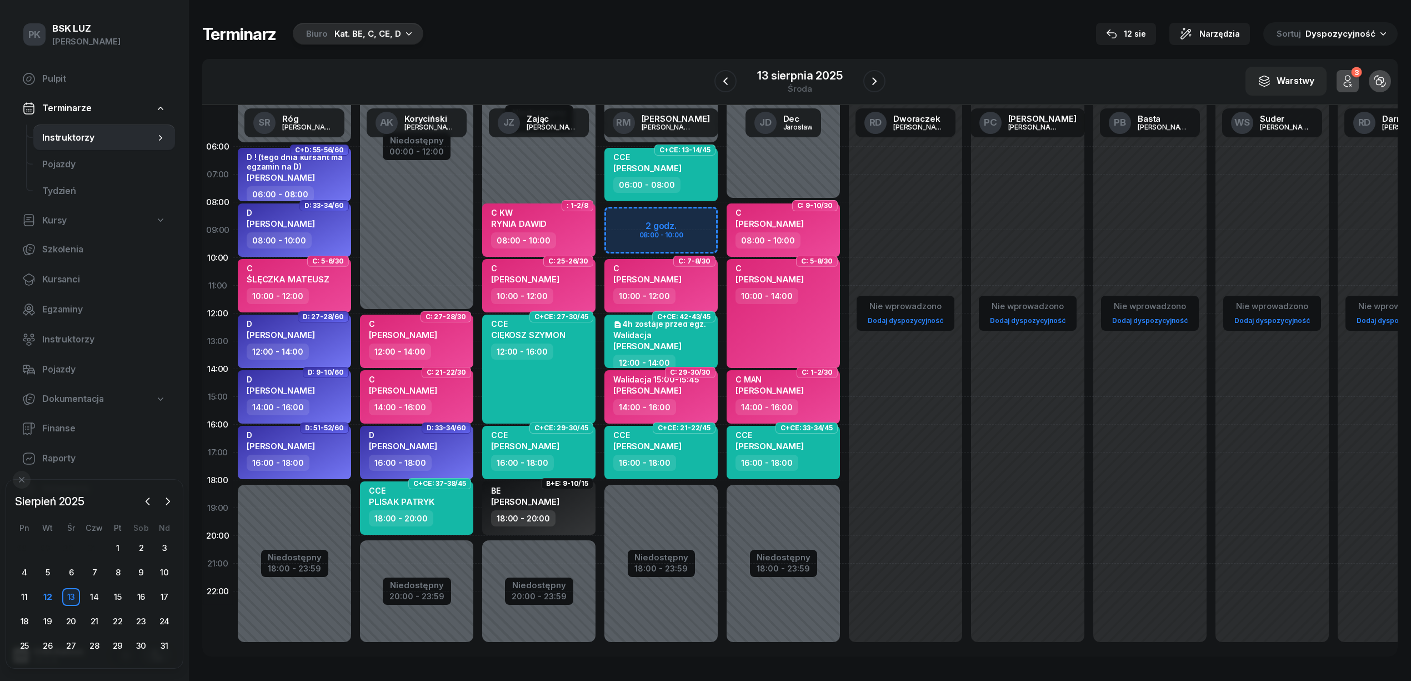
click at [722, 220] on div "Niedostępny 00:00 - 06:00 Niedostępny 18:00 - 23:59 2 godz. 08:00 - 10:00 C+CE:…" at bounding box center [783, 397] width 122 height 528
select select "08"
select select "10"
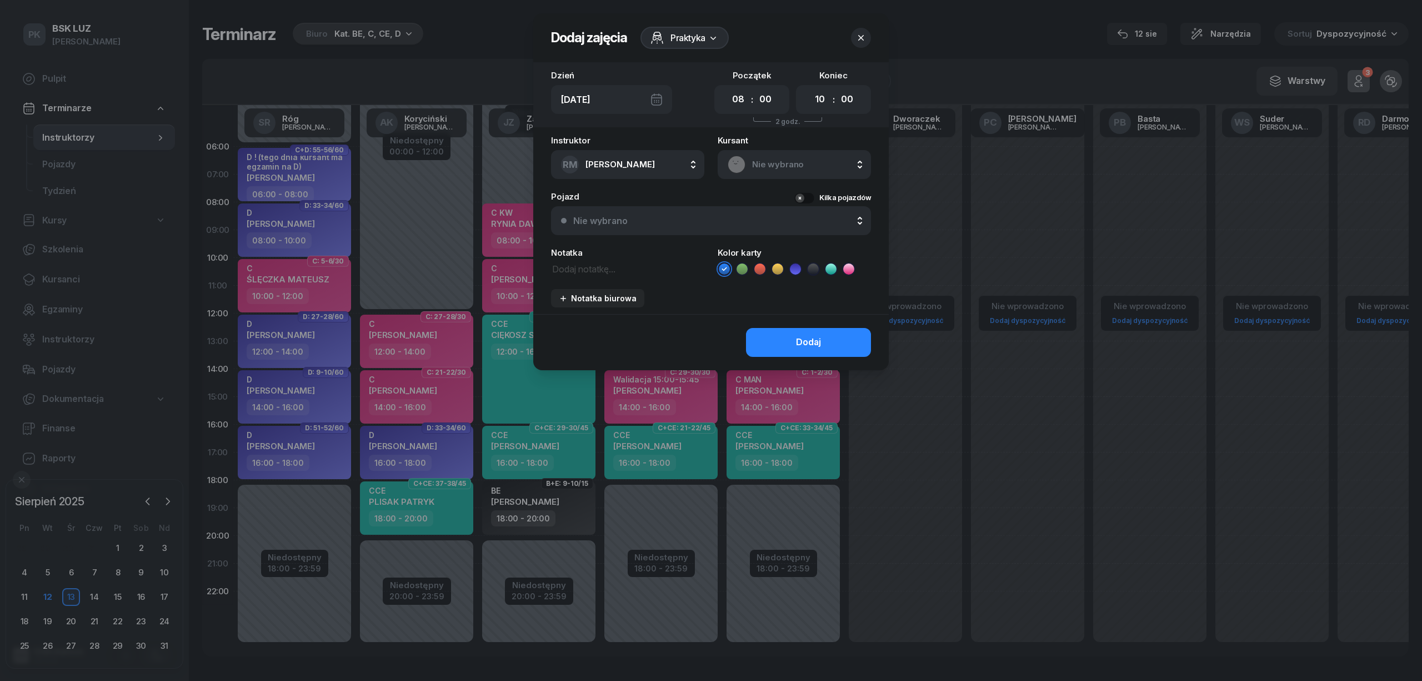
click at [769, 165] on span "Nie wybrano" at bounding box center [806, 164] width 109 height 14
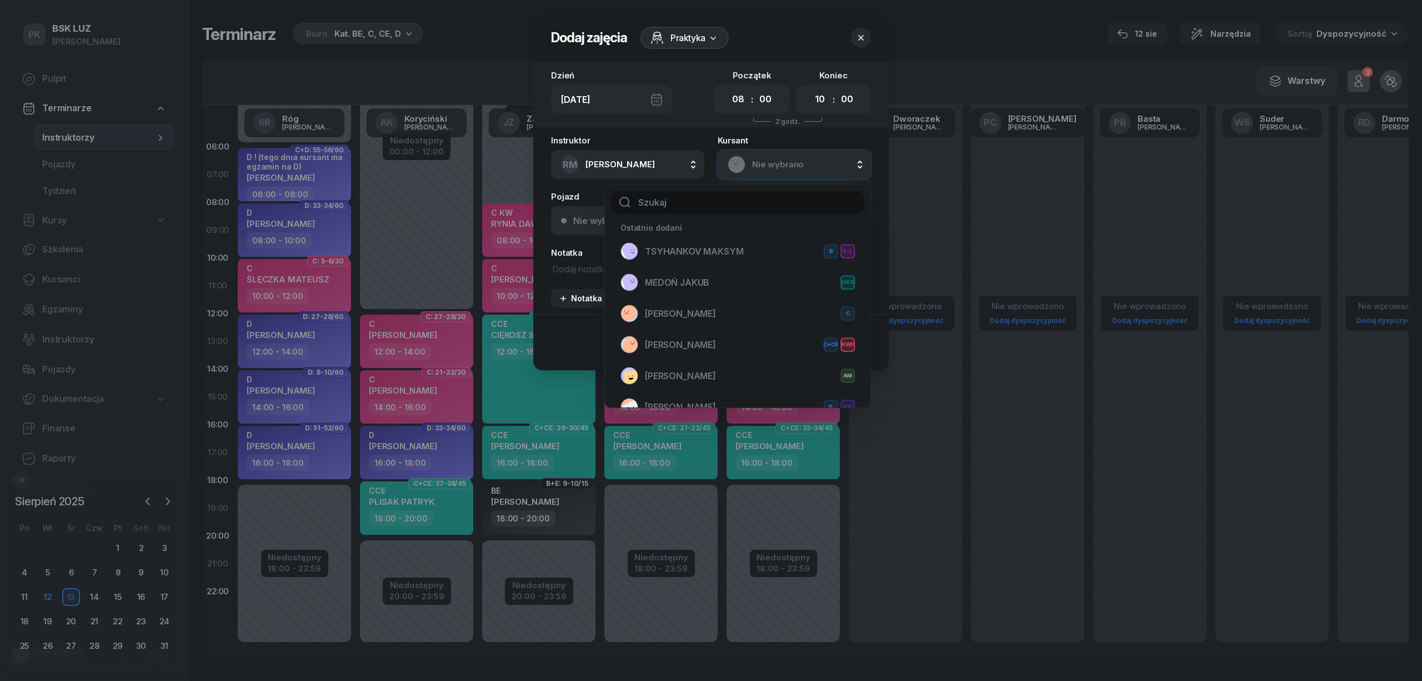
click at [736, 201] on input "text" at bounding box center [738, 202] width 252 height 23
type input "pyt"
click at [689, 273] on div "PYTEL MICHAŁ C C+E KWP" at bounding box center [738, 282] width 234 height 18
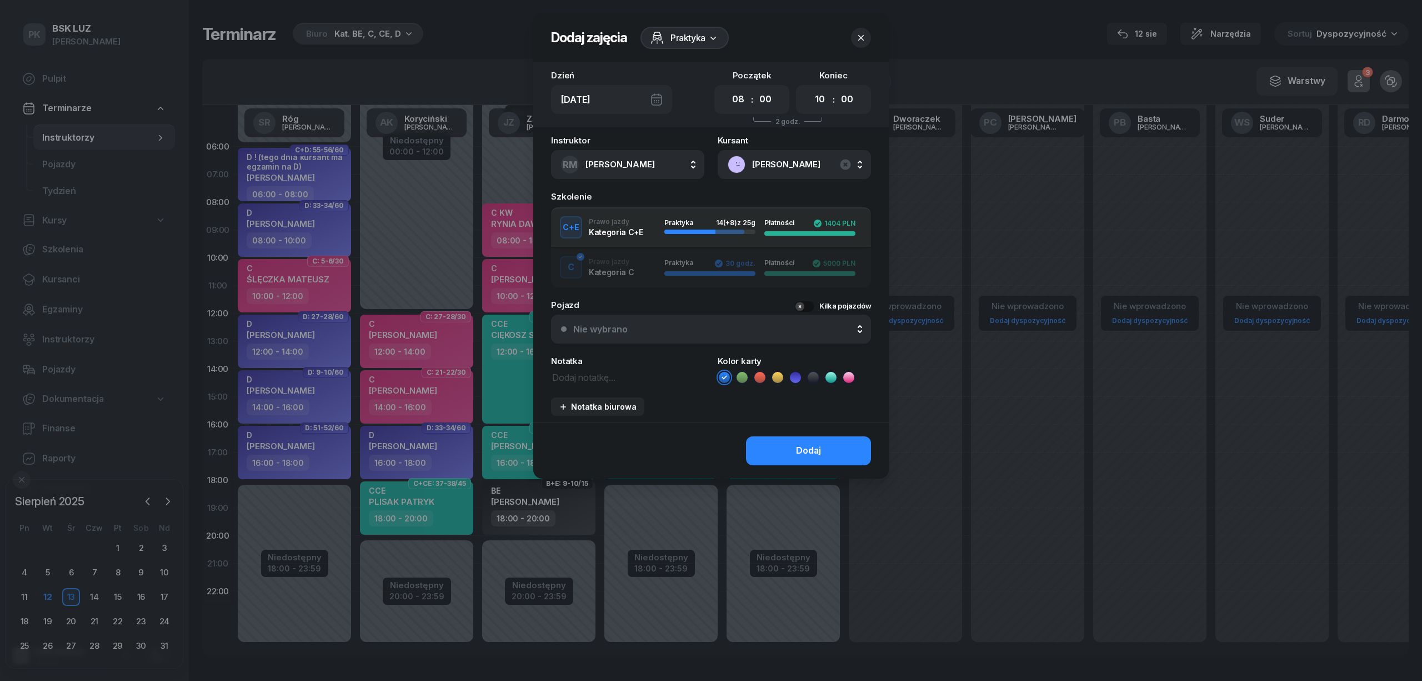
click at [832, 380] on icon at bounding box center [831, 377] width 11 height 11
click at [832, 458] on button "Dodaj" at bounding box center [808, 450] width 125 height 29
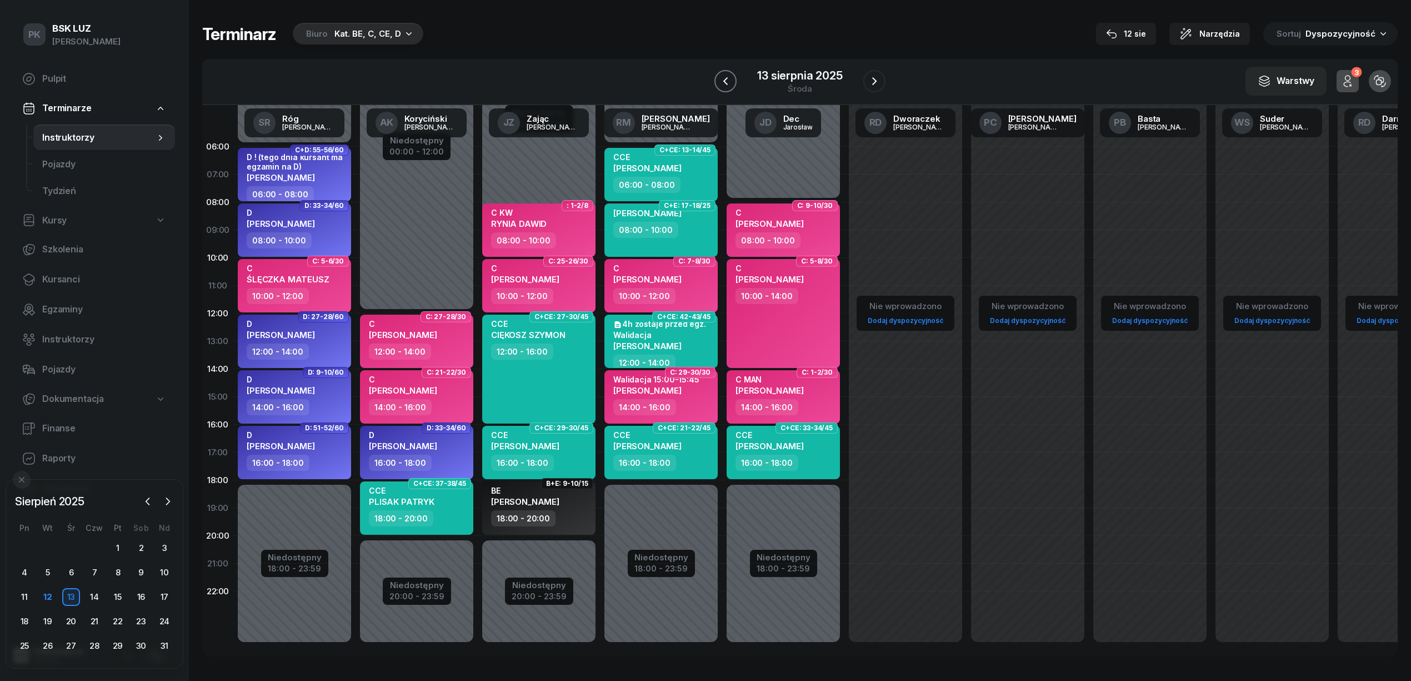
click at [723, 83] on icon "button" at bounding box center [725, 80] width 13 height 13
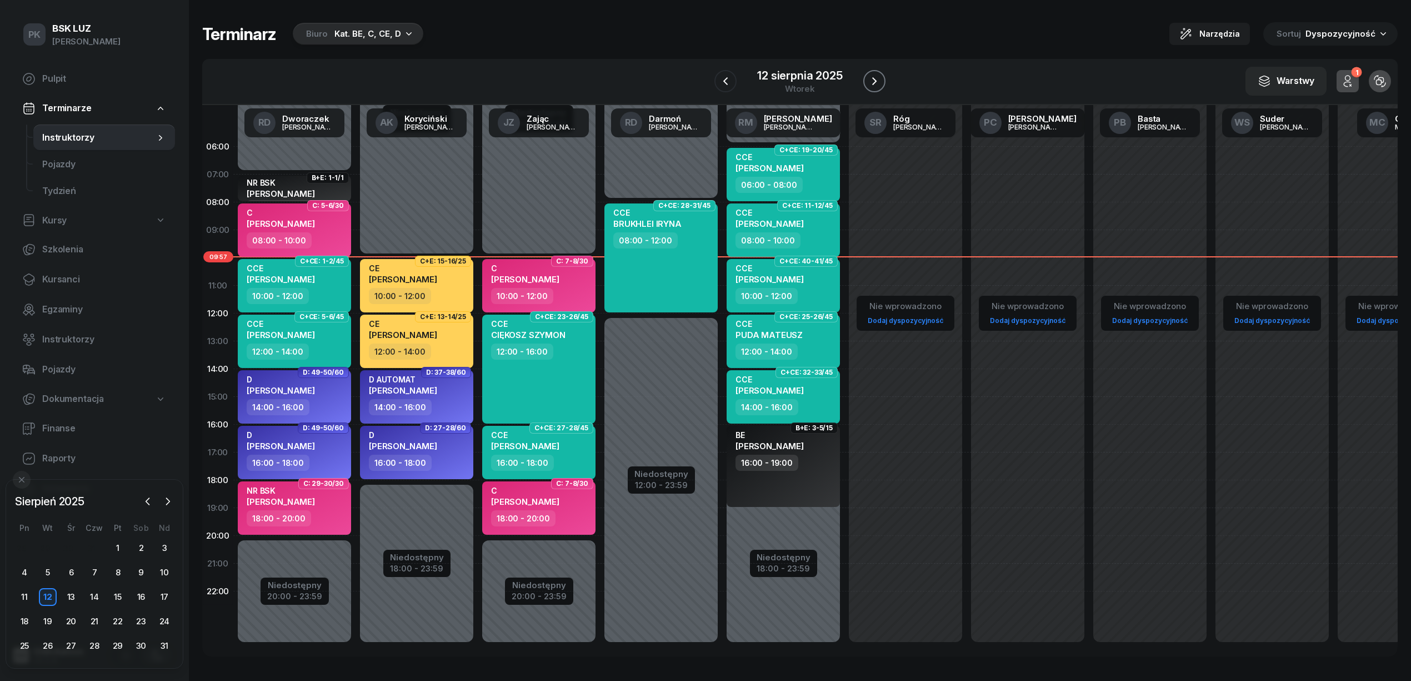
click at [872, 81] on icon "button" at bounding box center [874, 80] width 13 height 13
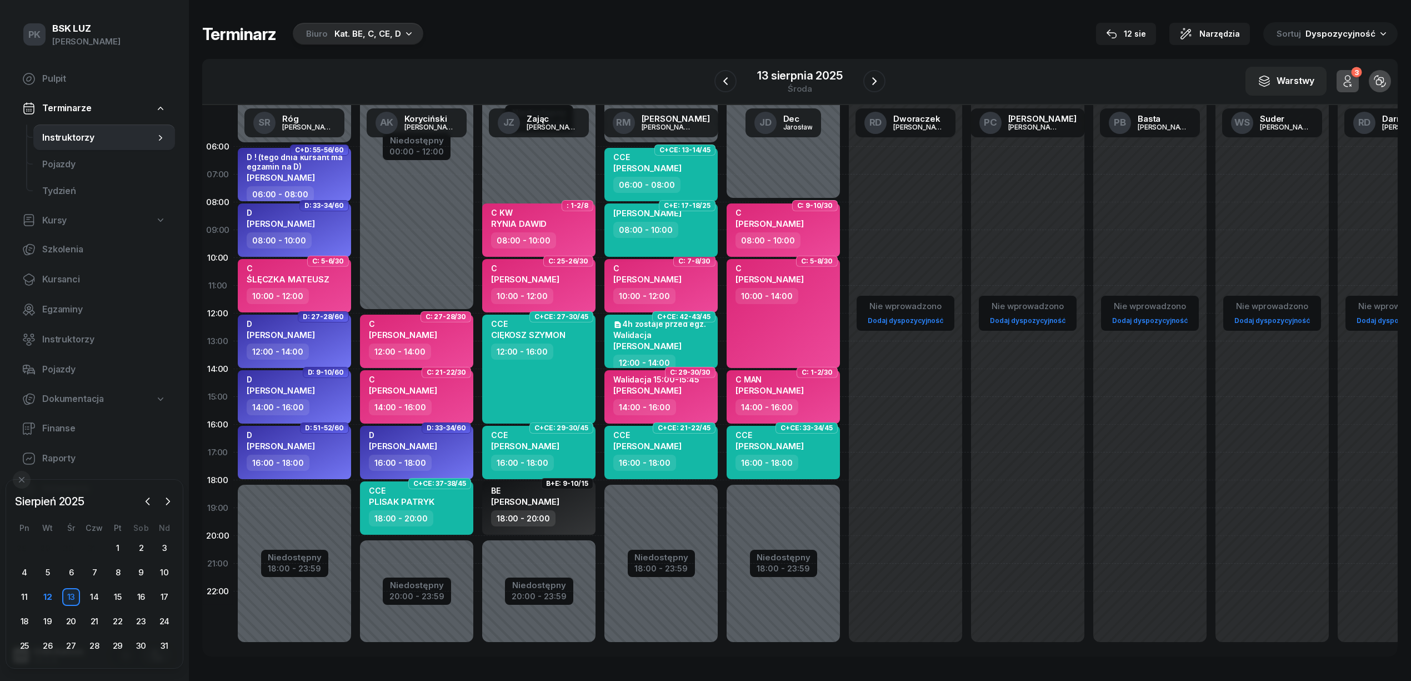
click at [673, 232] on div "08:00 - 10:00" at bounding box center [645, 230] width 65 height 16
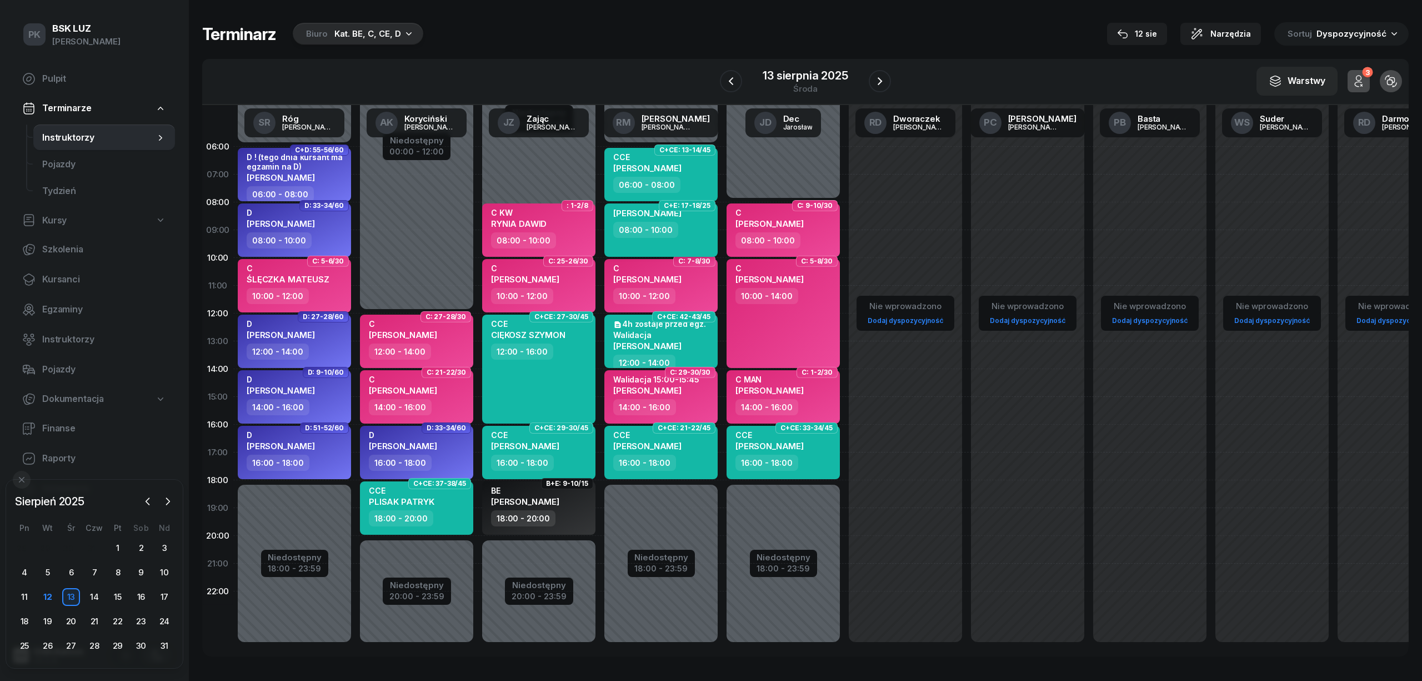
select select "08"
select select "10"
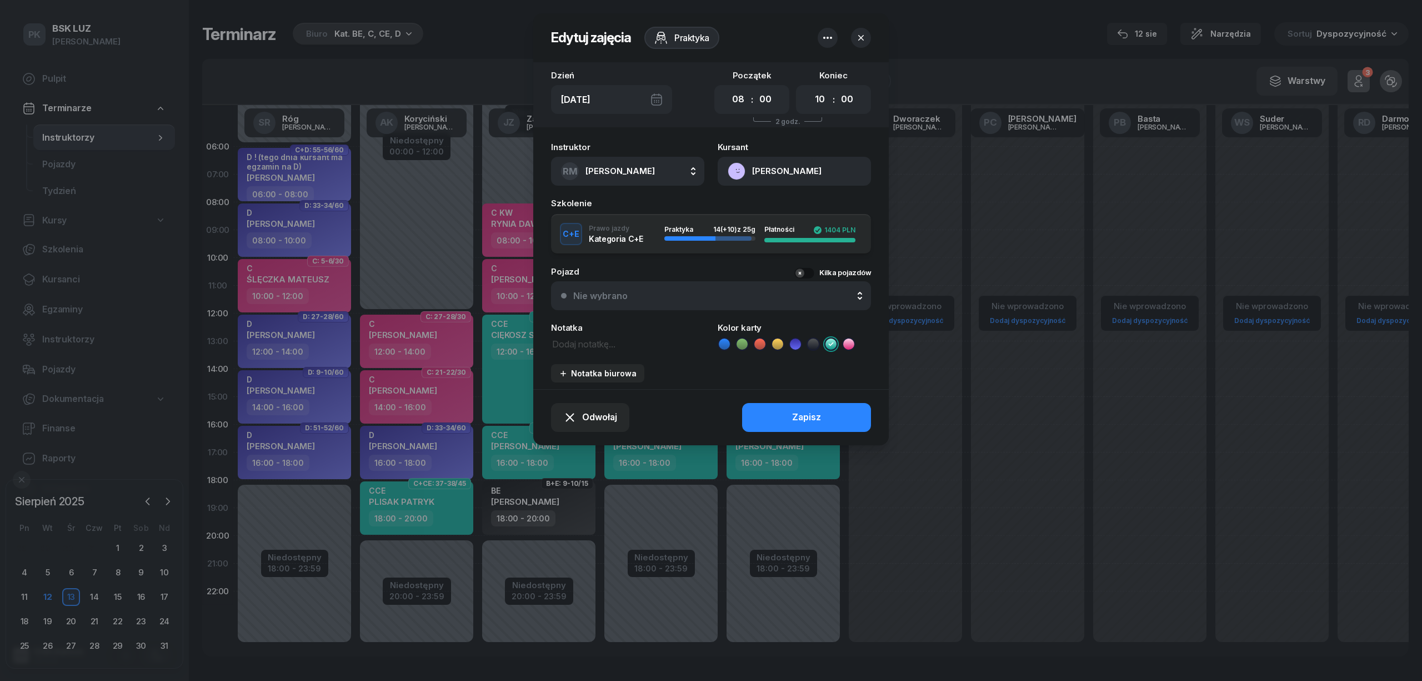
click at [857, 34] on icon "button" at bounding box center [861, 37] width 11 height 11
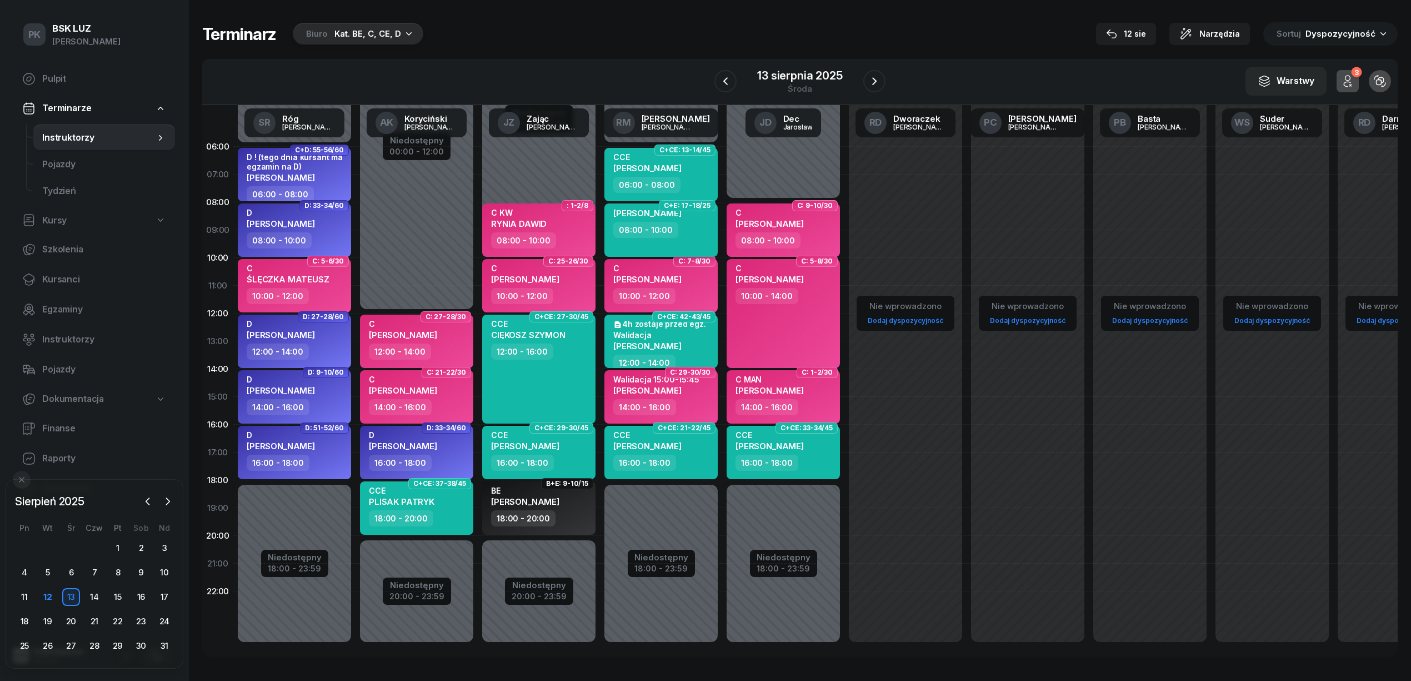
click at [702, 241] on div "PYTEL MICHAŁ 08:00 - 10:00" at bounding box center [660, 229] width 113 height 53
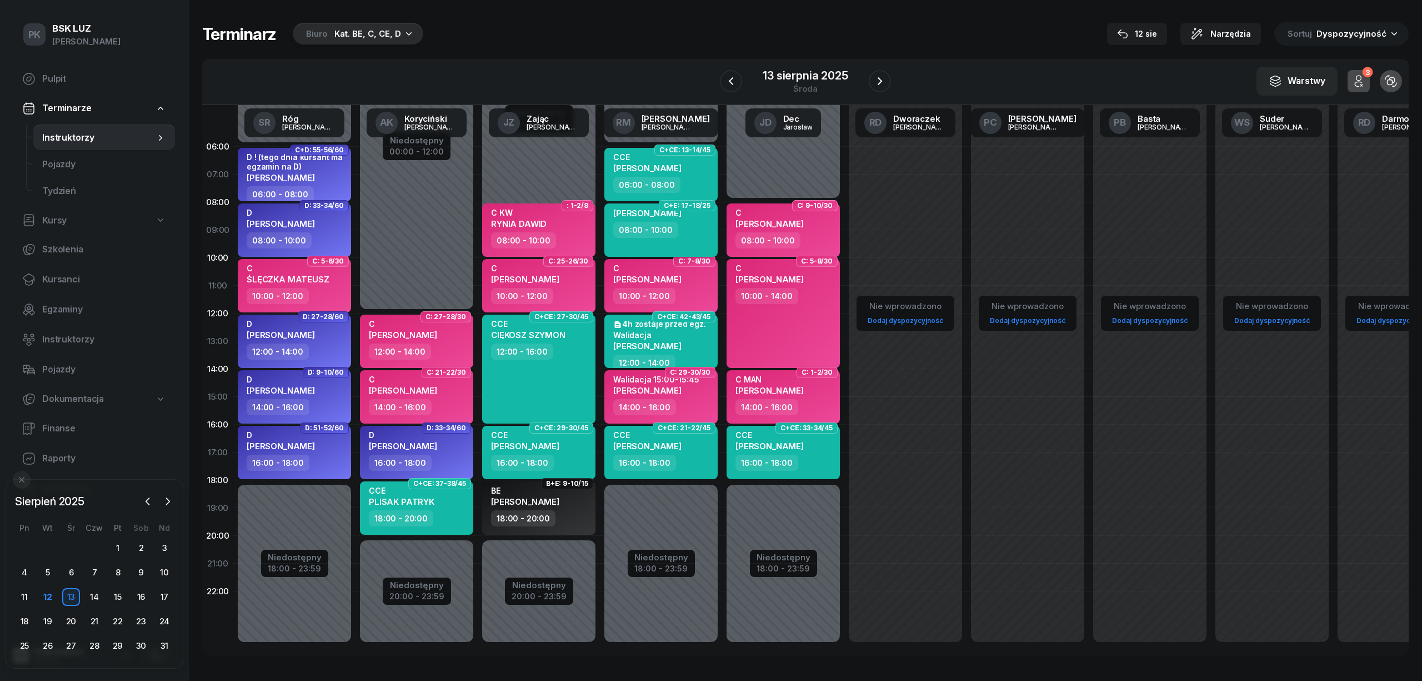
select select "08"
select select "10"
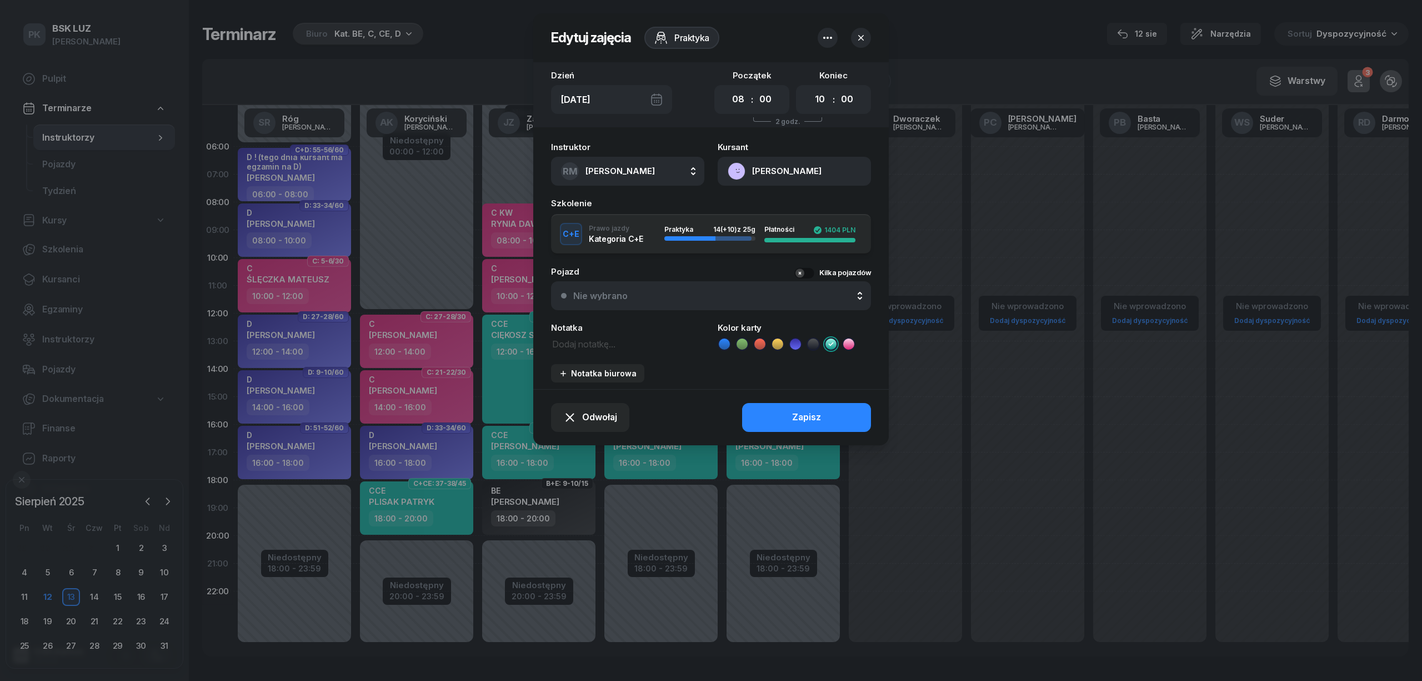
click at [826, 38] on icon "button" at bounding box center [827, 37] width 13 height 13
click at [797, 66] on link "Usuń" at bounding box center [822, 72] width 146 height 28
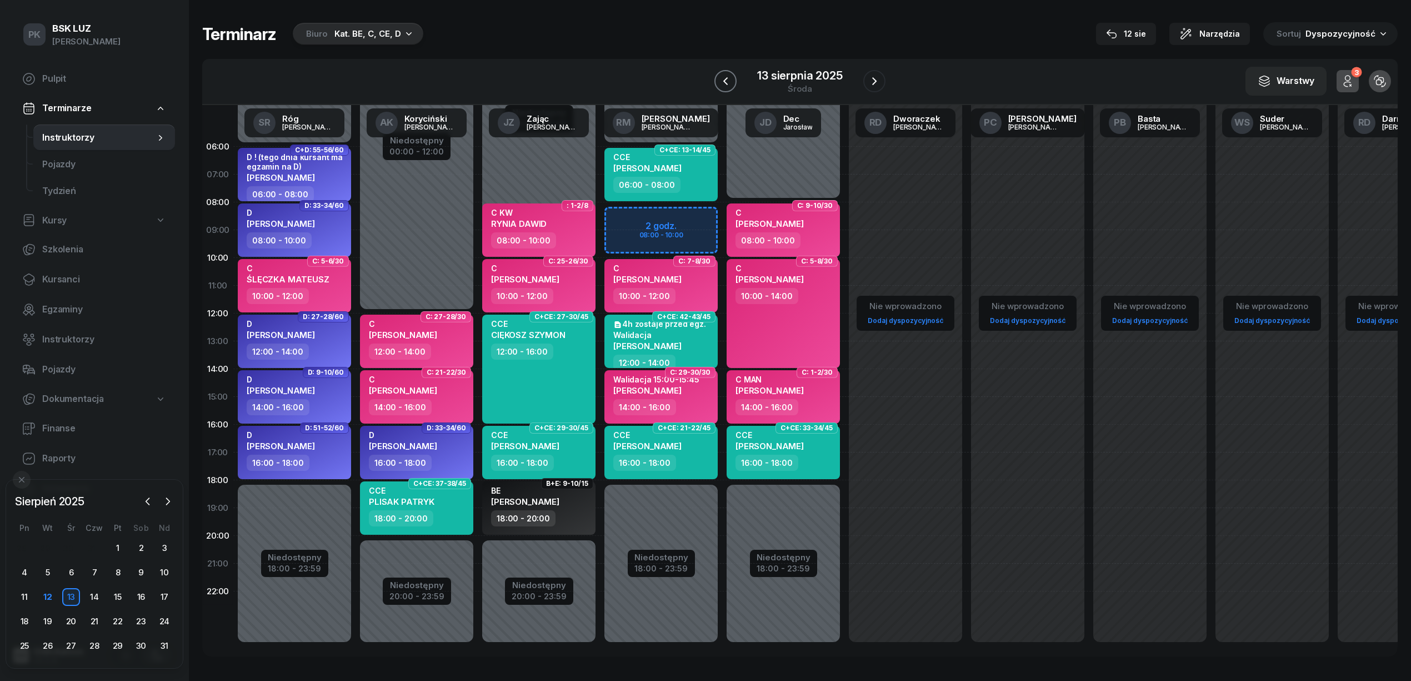
click at [723, 76] on icon "button" at bounding box center [725, 80] width 13 height 13
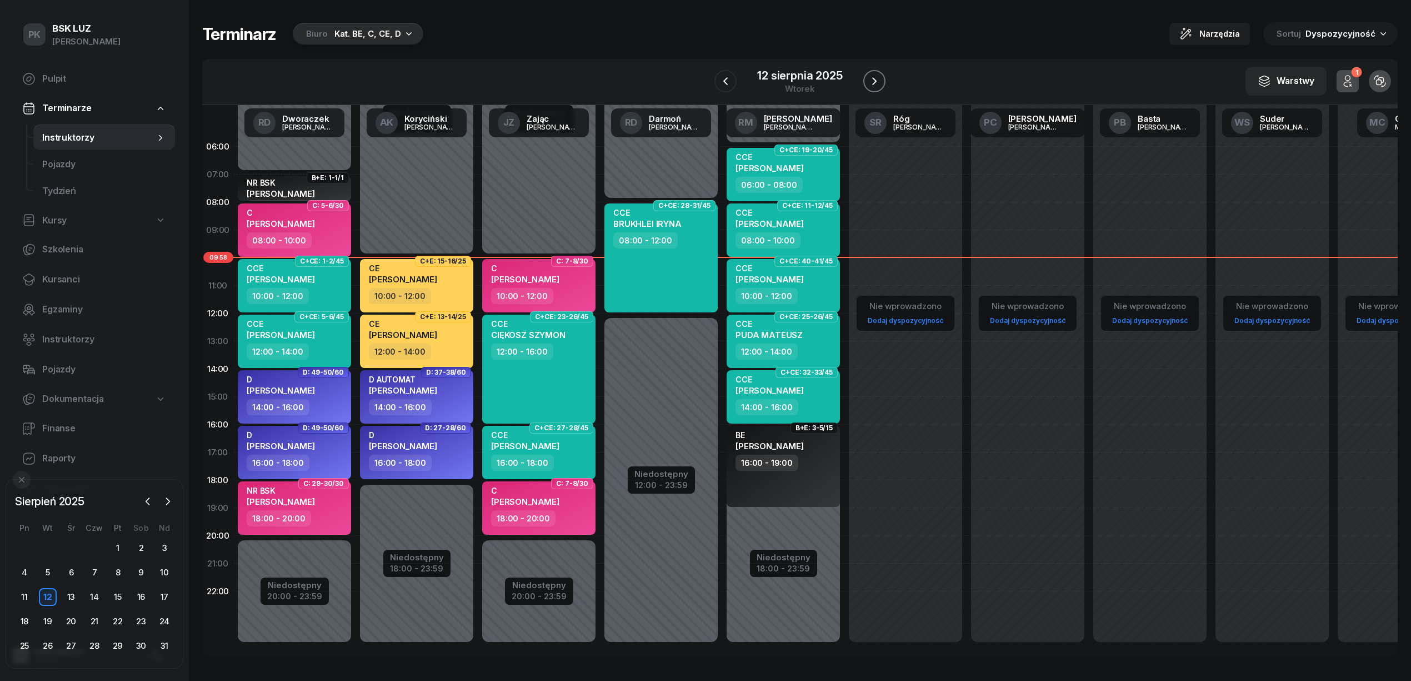
click at [879, 78] on icon "button" at bounding box center [874, 80] width 13 height 13
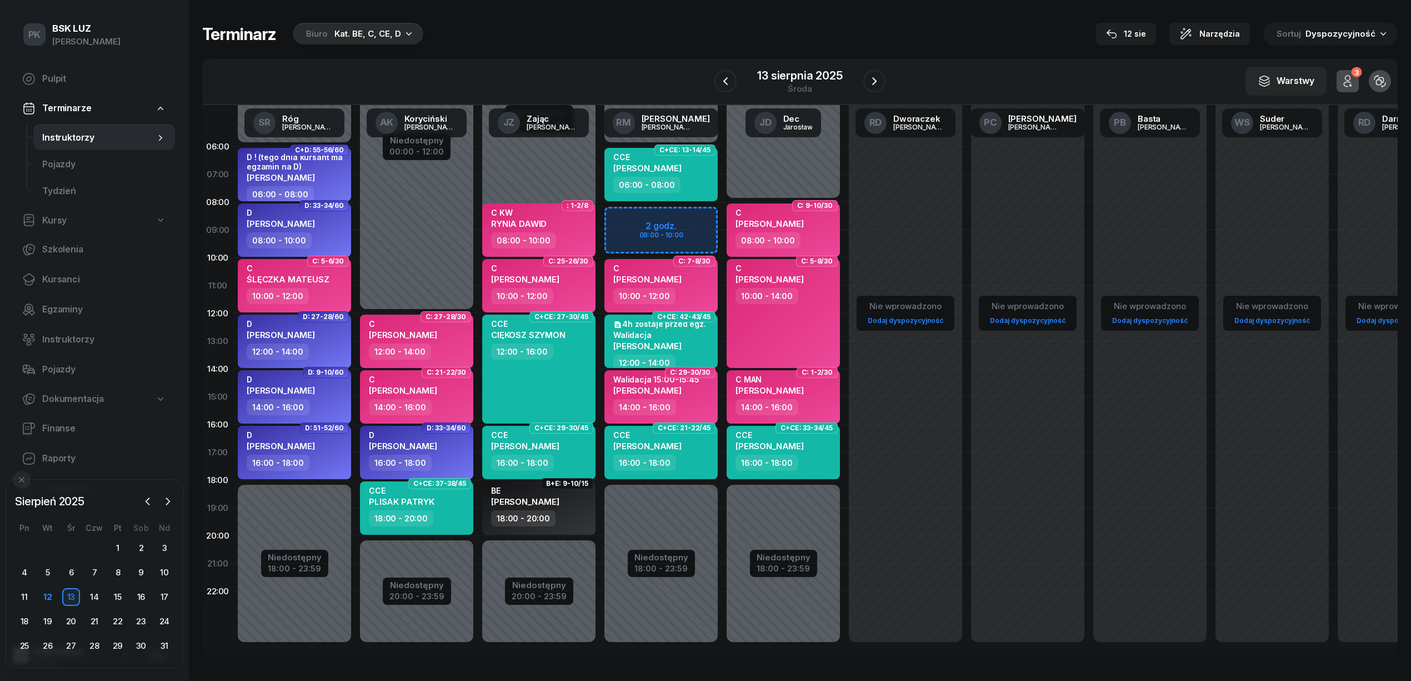
click at [722, 216] on div "Niedostępny 00:00 - 06:00 Niedostępny 18:00 - 23:59 2 godz. 08:00 - 10:00 C+CE:…" at bounding box center [783, 397] width 122 height 528
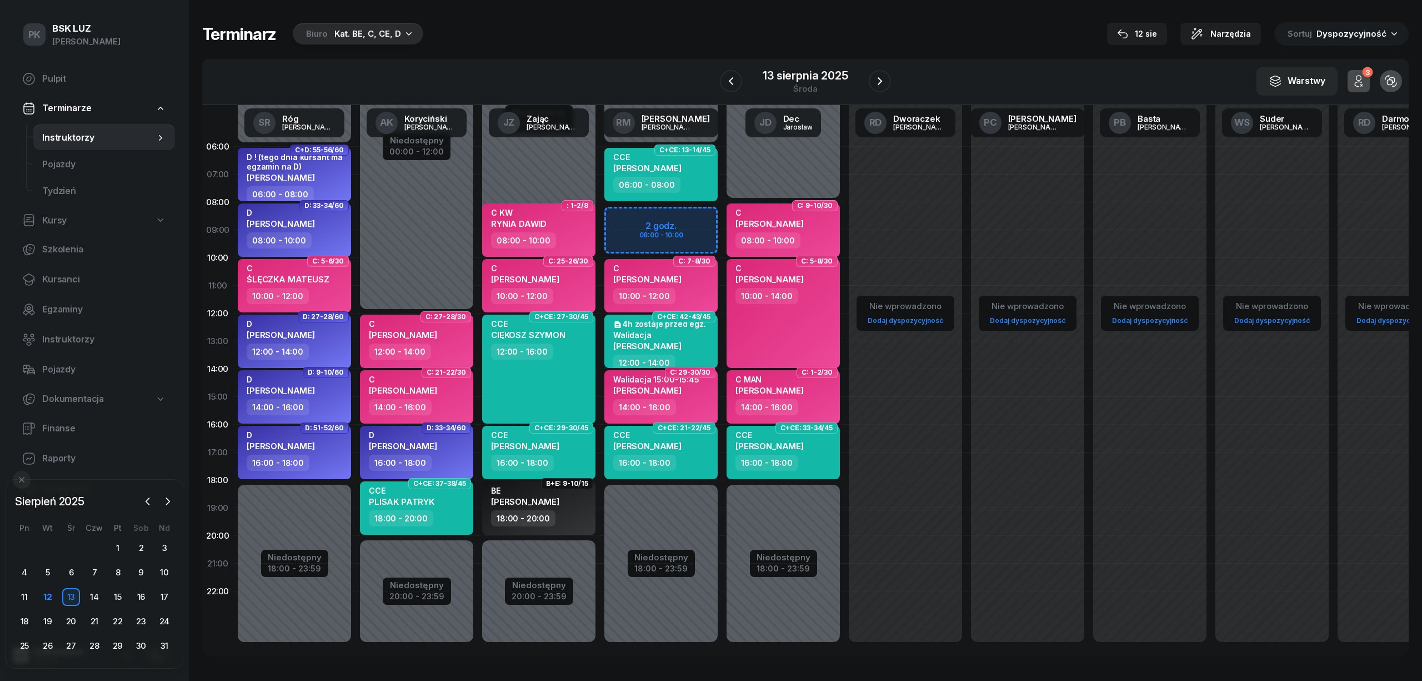
select select "08"
select select "10"
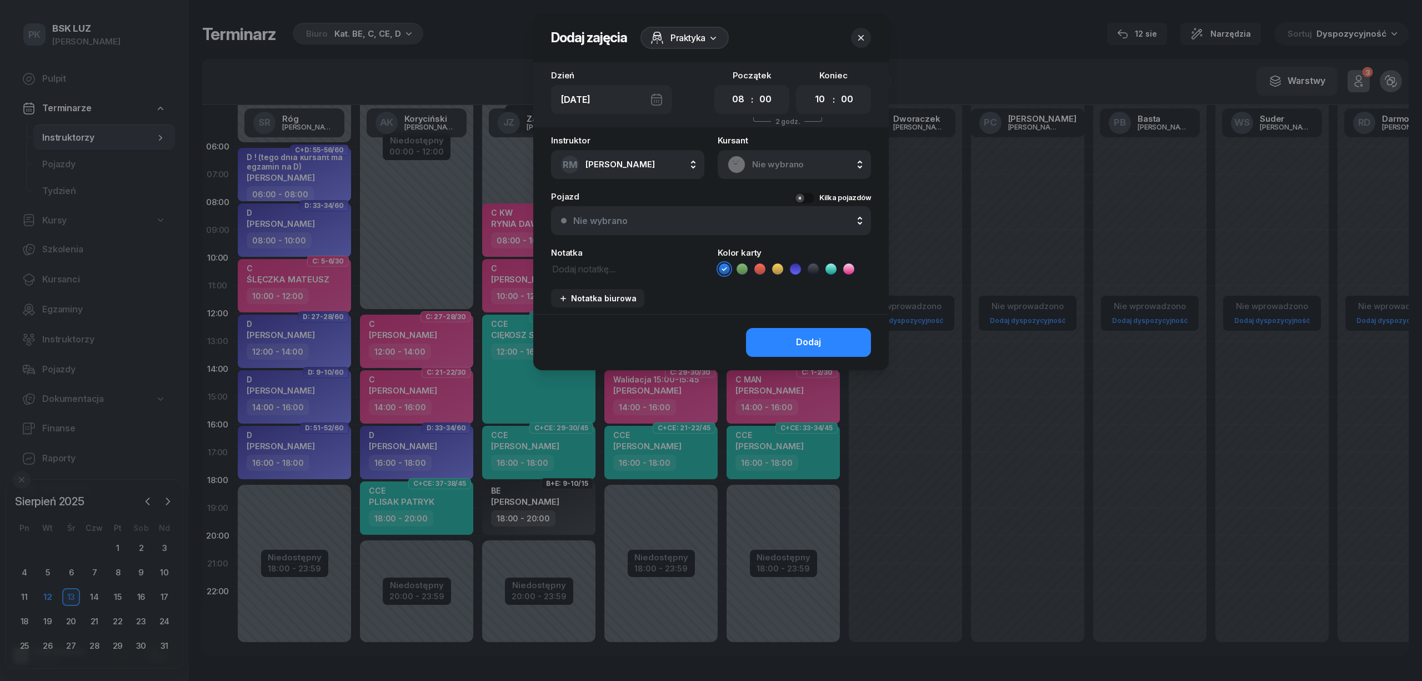
click at [652, 221] on div "Nie wybrano" at bounding box center [717, 220] width 288 height 9
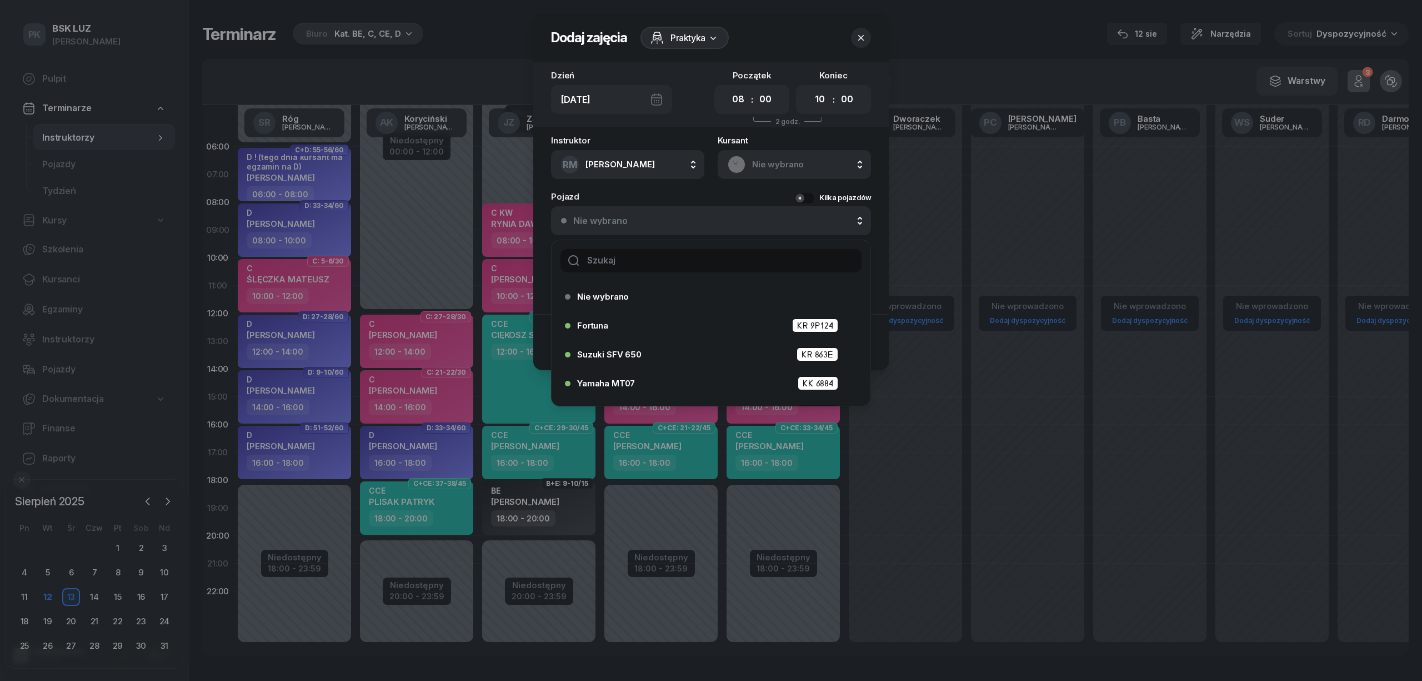
click at [674, 254] on input "text" at bounding box center [711, 260] width 301 height 23
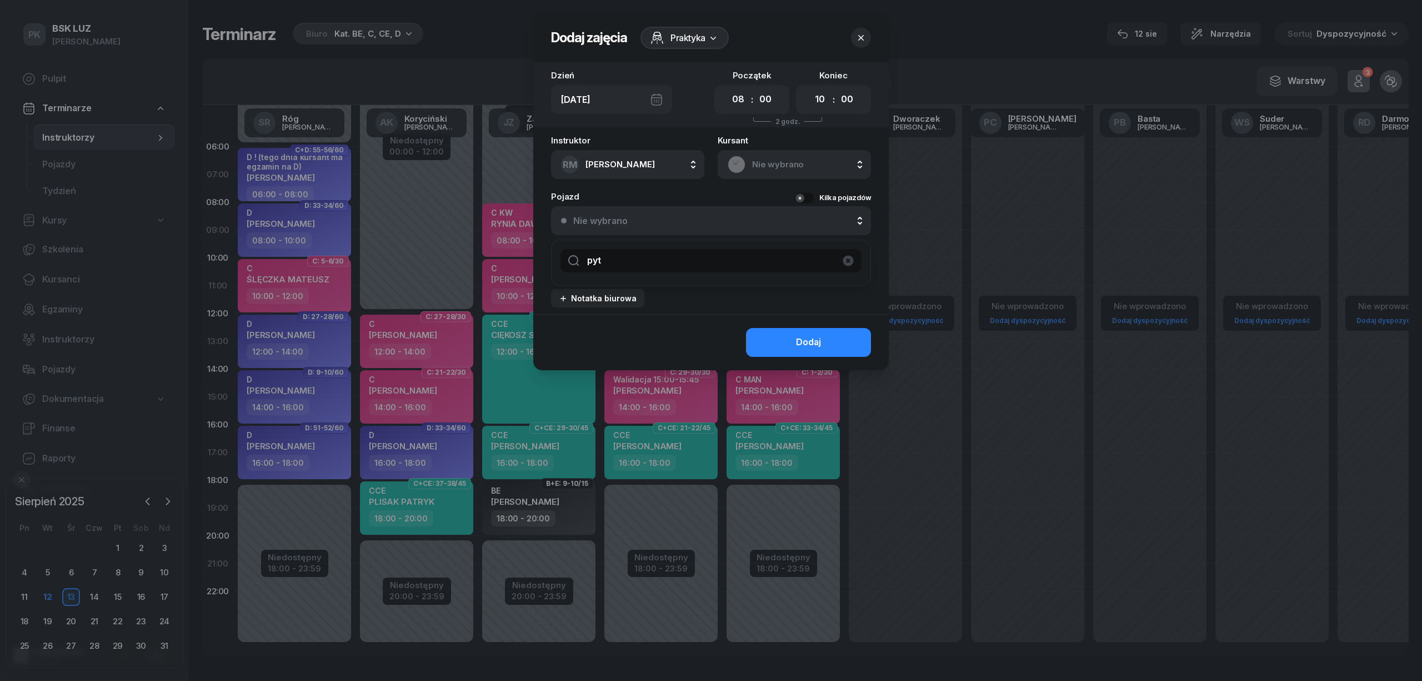
type input "pyte"
drag, startPoint x: 520, startPoint y: 265, endPoint x: 499, endPoint y: 265, distance: 21.1
click at [499, 265] on div "Dodaj zajęcia Praktyka Dzień Śr, 13 sie Początek 00 01 02 03 04 05 06 07 08 09 …" at bounding box center [711, 340] width 1422 height 681
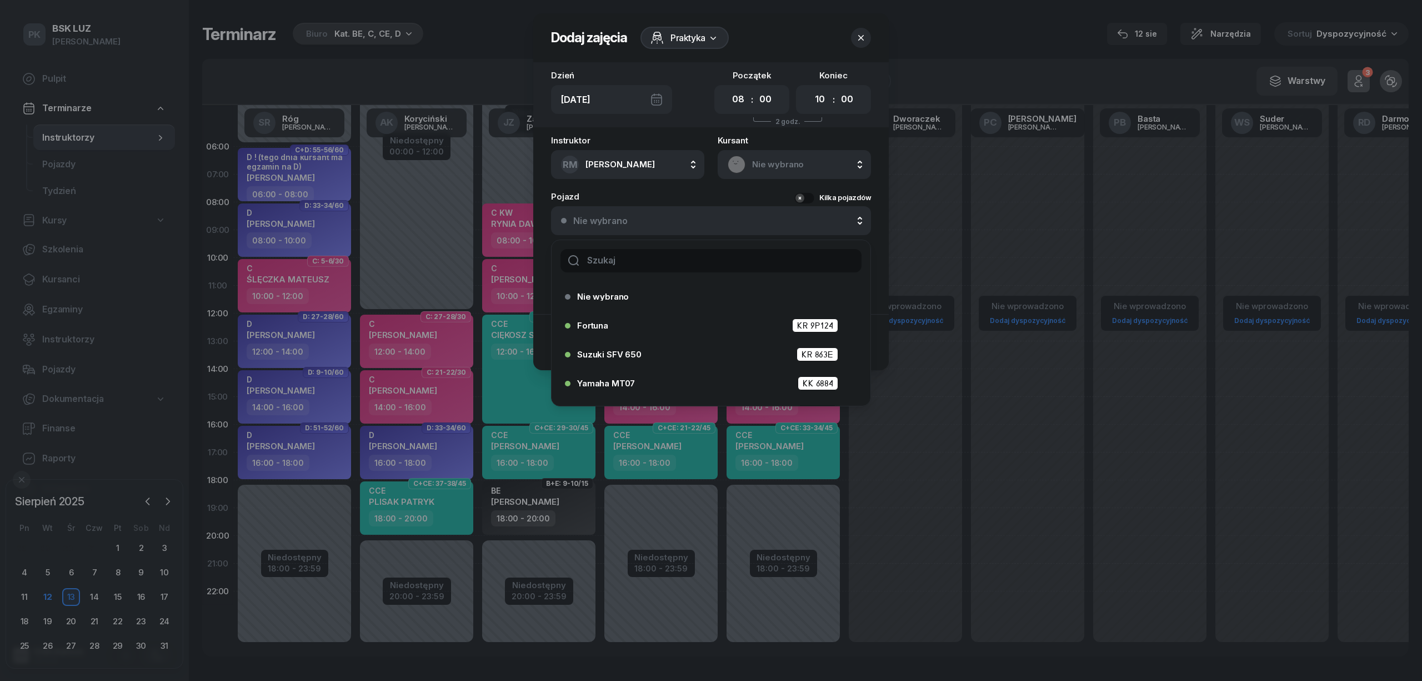
click at [767, 166] on span "Nie wybrano" at bounding box center [806, 164] width 109 height 14
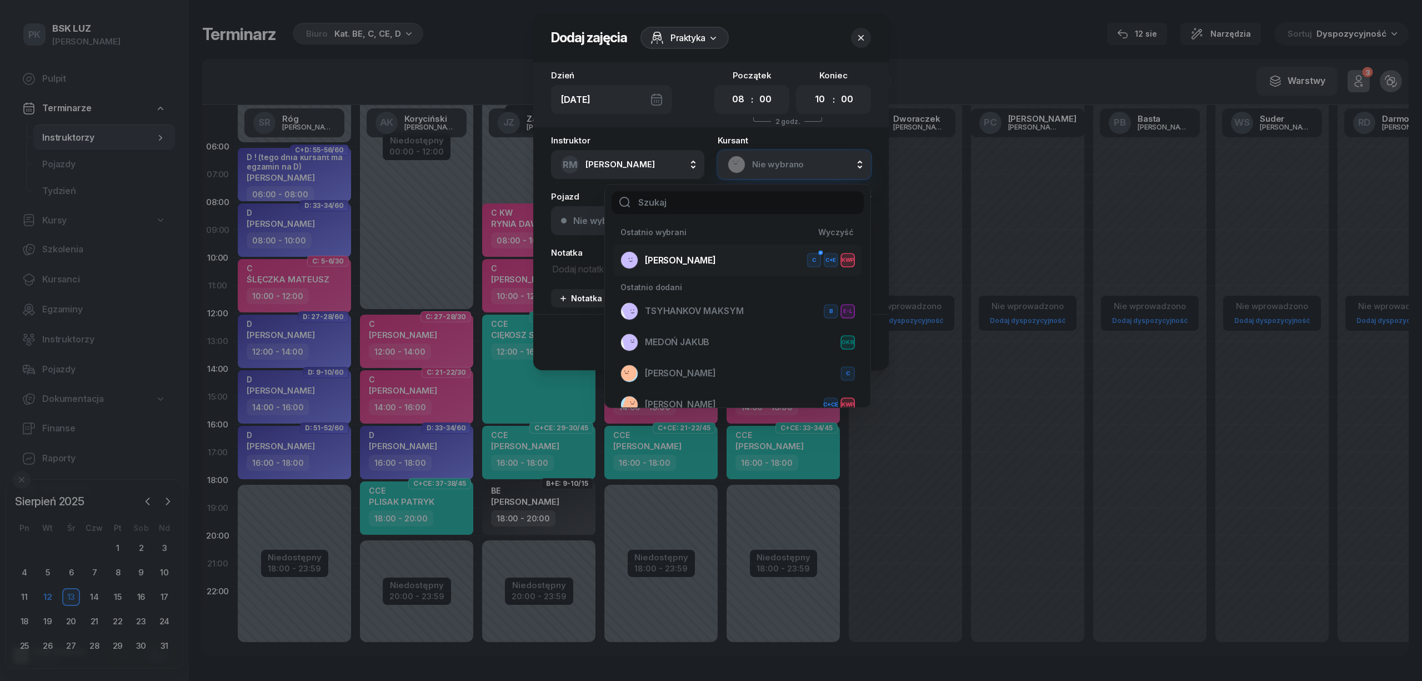
click at [732, 260] on div "PYTEL MICHAŁ C C+E KWP" at bounding box center [738, 260] width 234 height 18
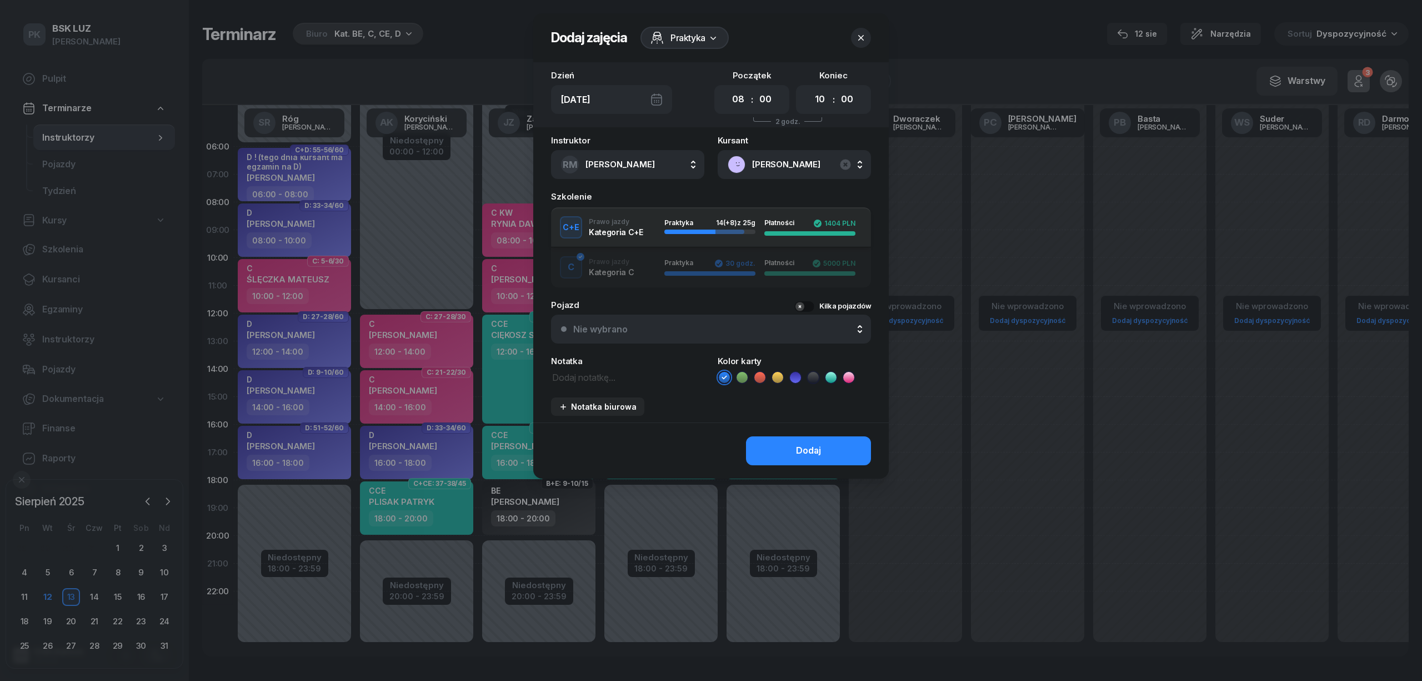
click at [629, 236] on div "C+E Prawo jazdy Kategoria C+E Praktyka 14 (+8) z 25g Płatności 1404 PLN" at bounding box center [711, 227] width 320 height 22
click at [777, 374] on icon at bounding box center [777, 377] width 11 height 11
click at [780, 439] on button "Dodaj" at bounding box center [808, 450] width 125 height 29
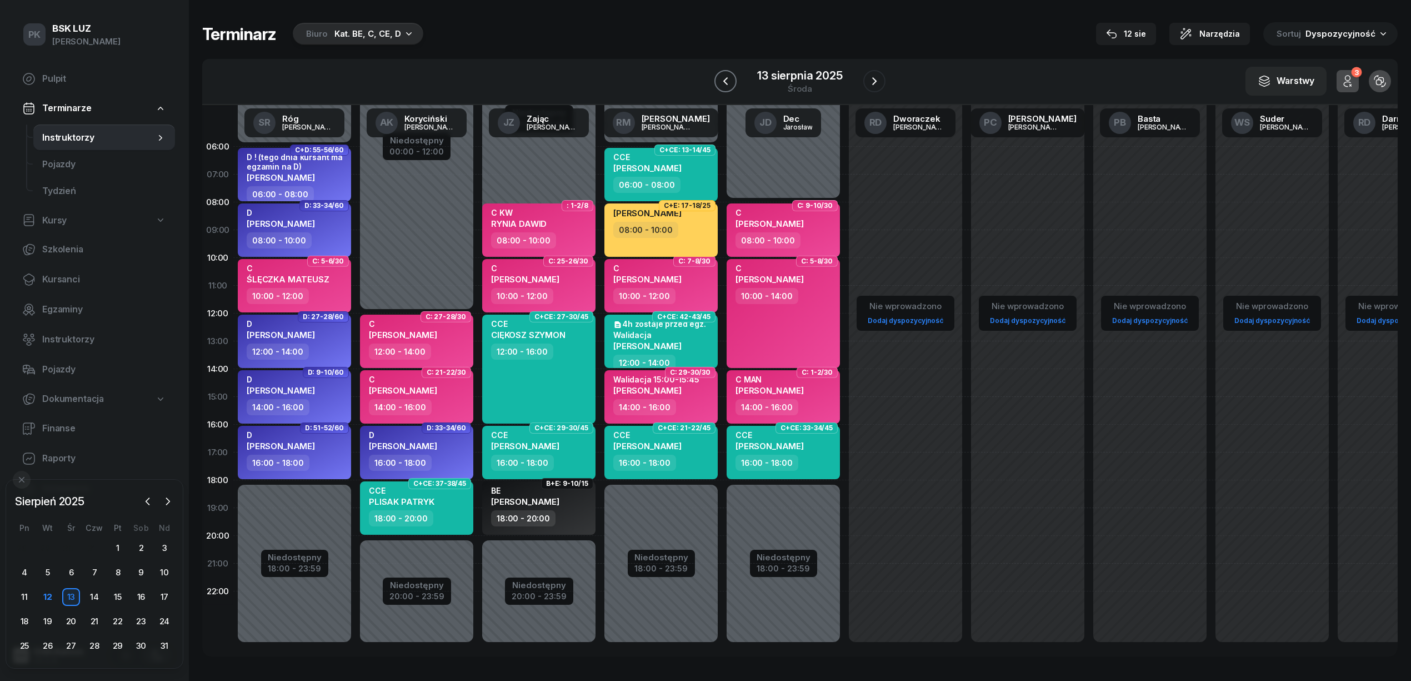
click at [726, 76] on icon "button" at bounding box center [725, 80] width 13 height 13
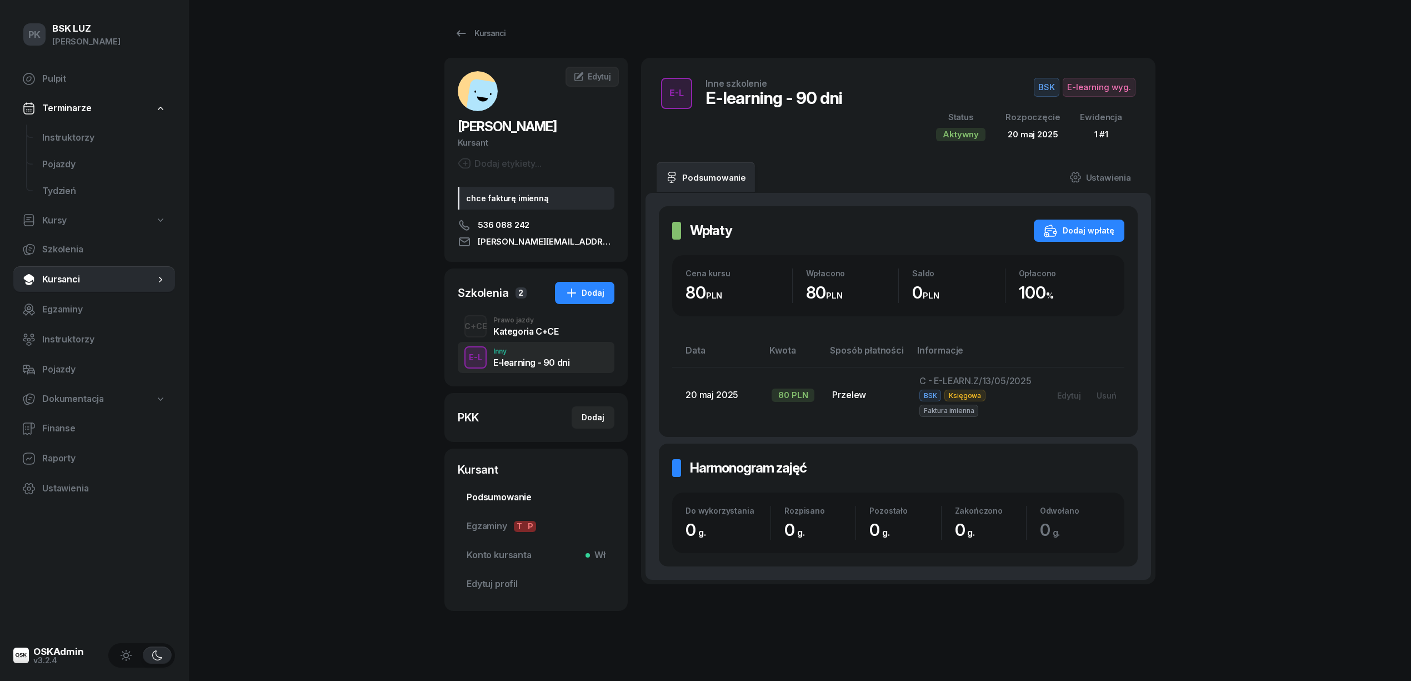
click at [511, 499] on span "Podsumowanie" at bounding box center [536, 497] width 139 height 14
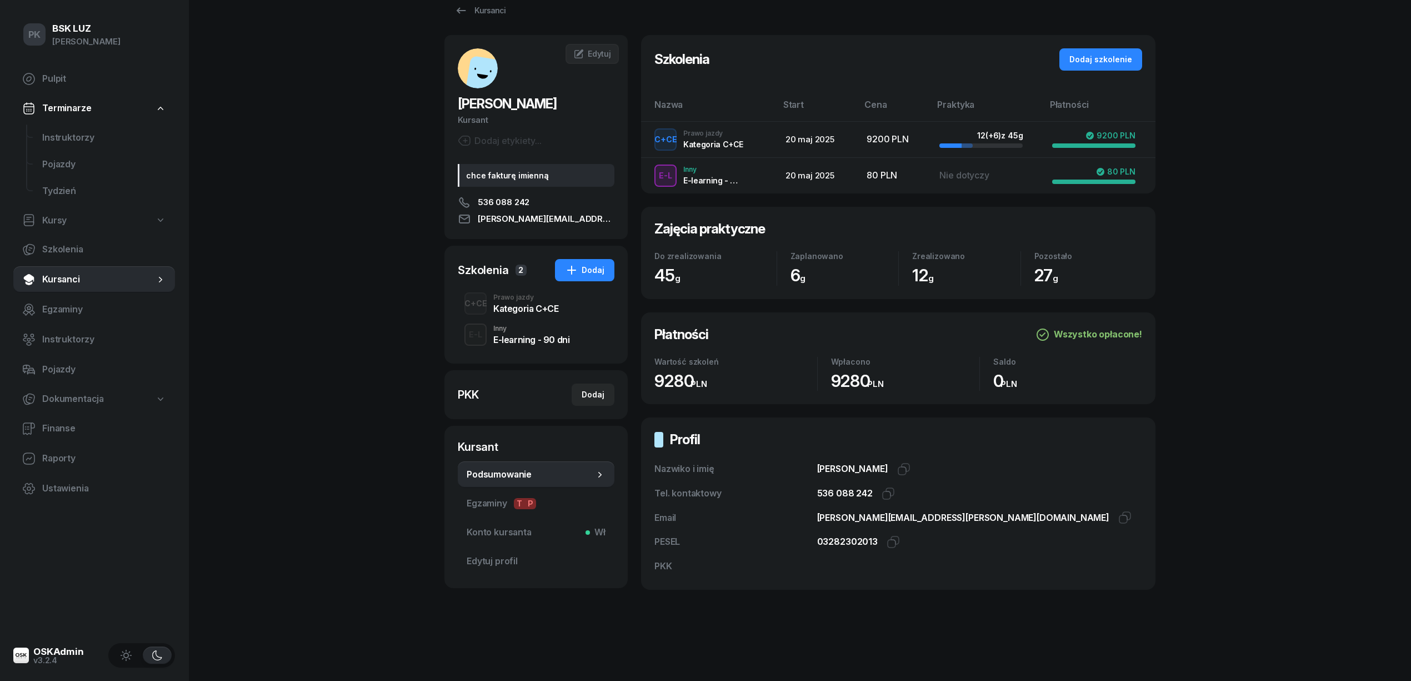
scroll to position [36, 0]
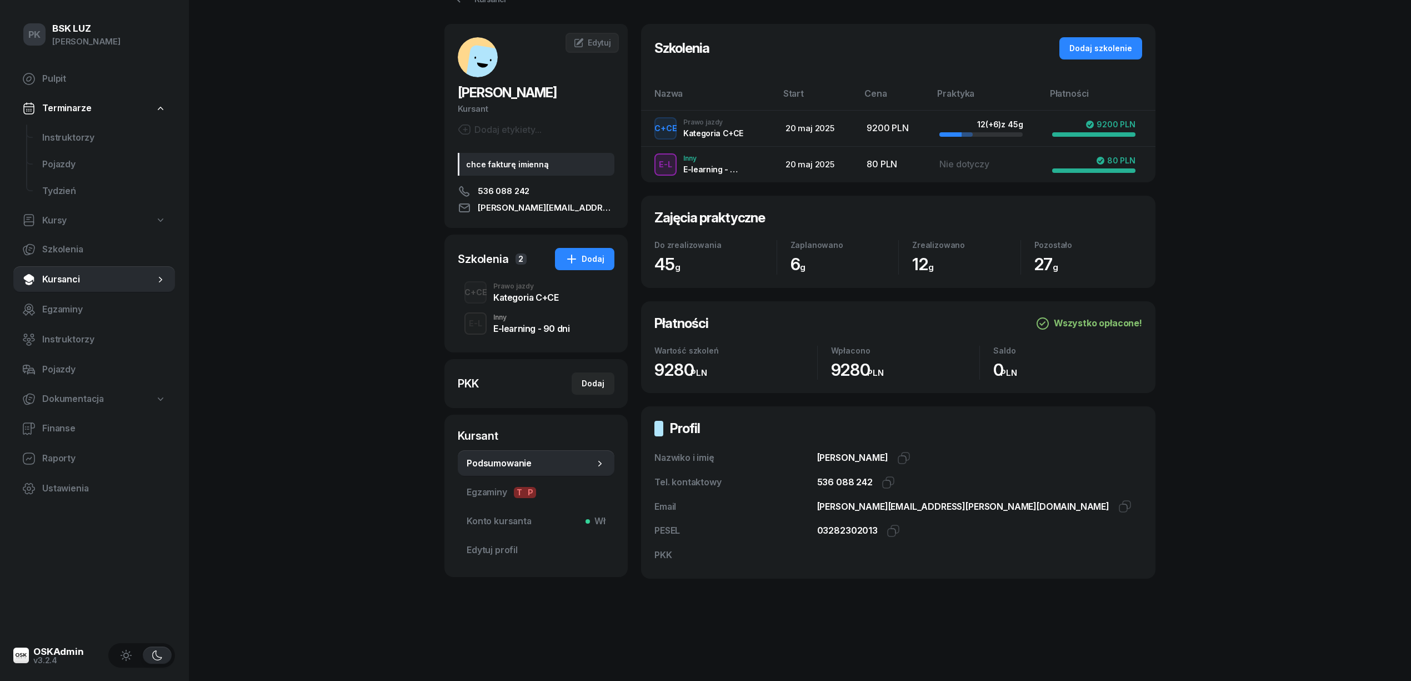
click at [502, 296] on div "Kategoria C+CE" at bounding box center [525, 297] width 65 height 9
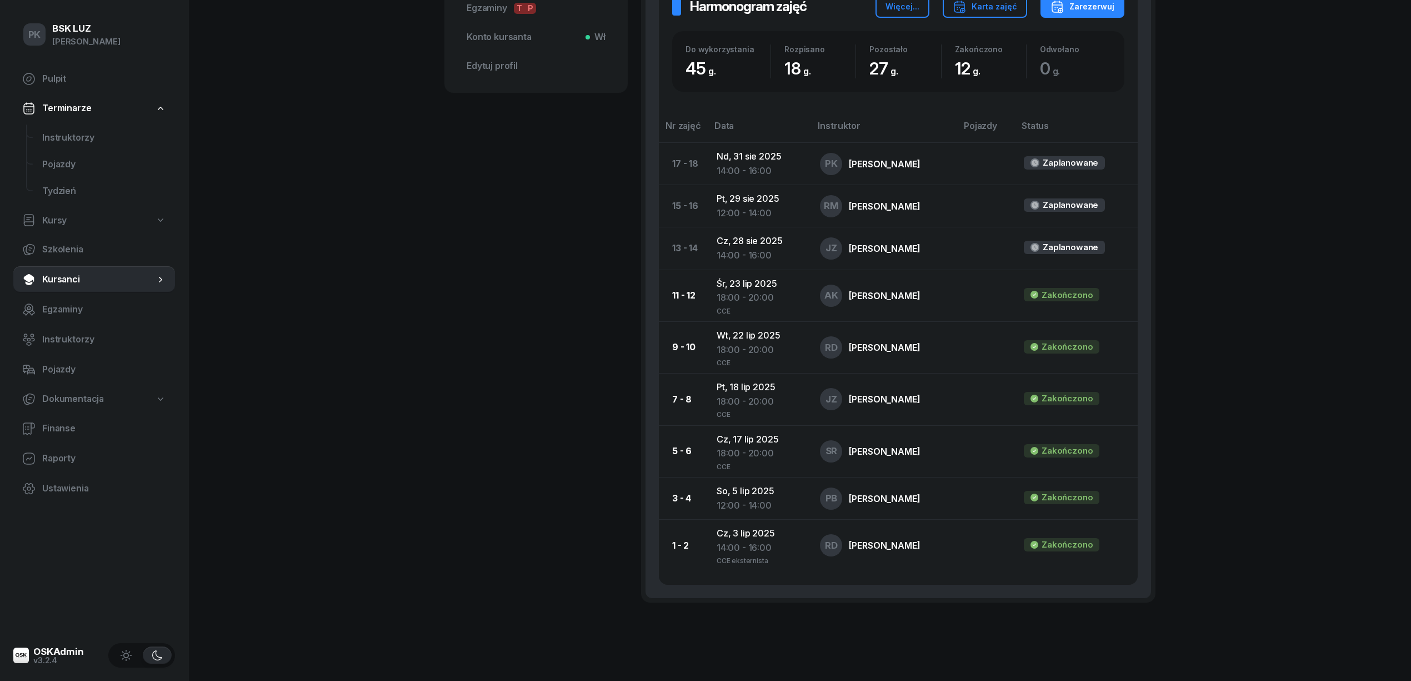
scroll to position [518, 0]
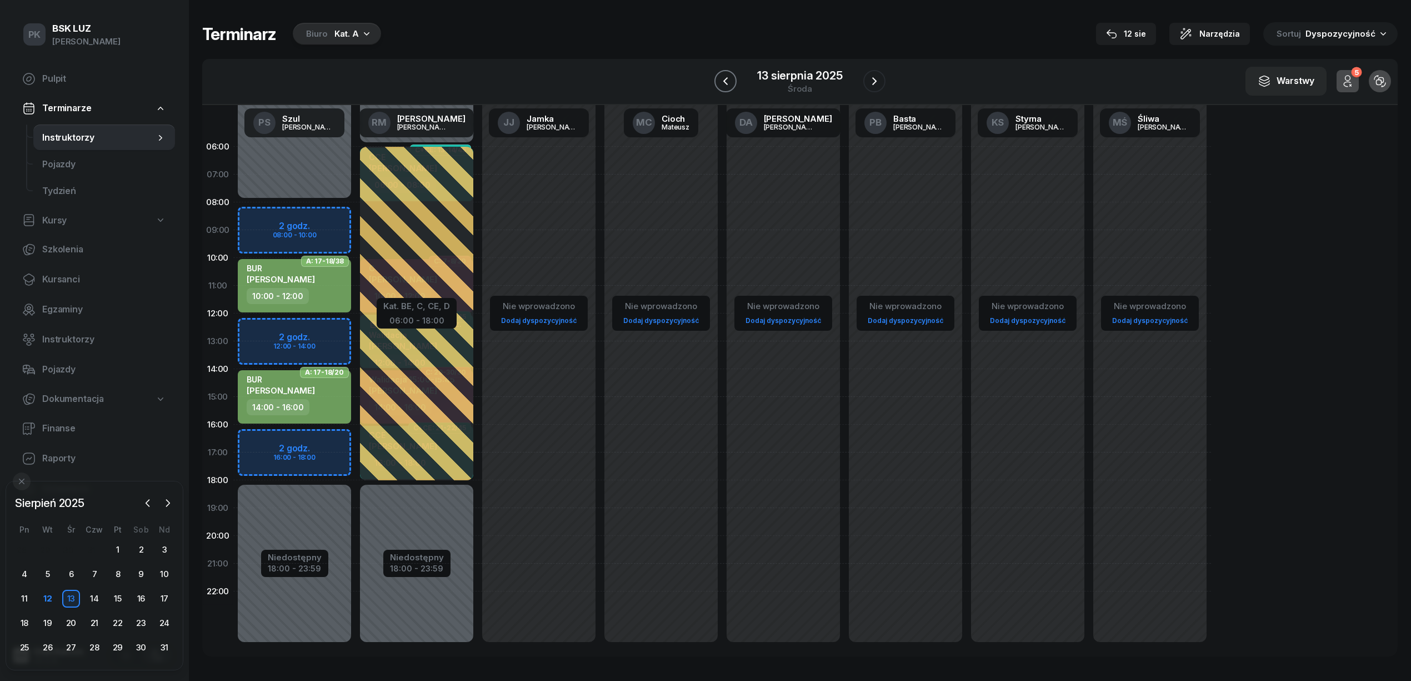
click at [716, 78] on button "button" at bounding box center [725, 81] width 22 height 22
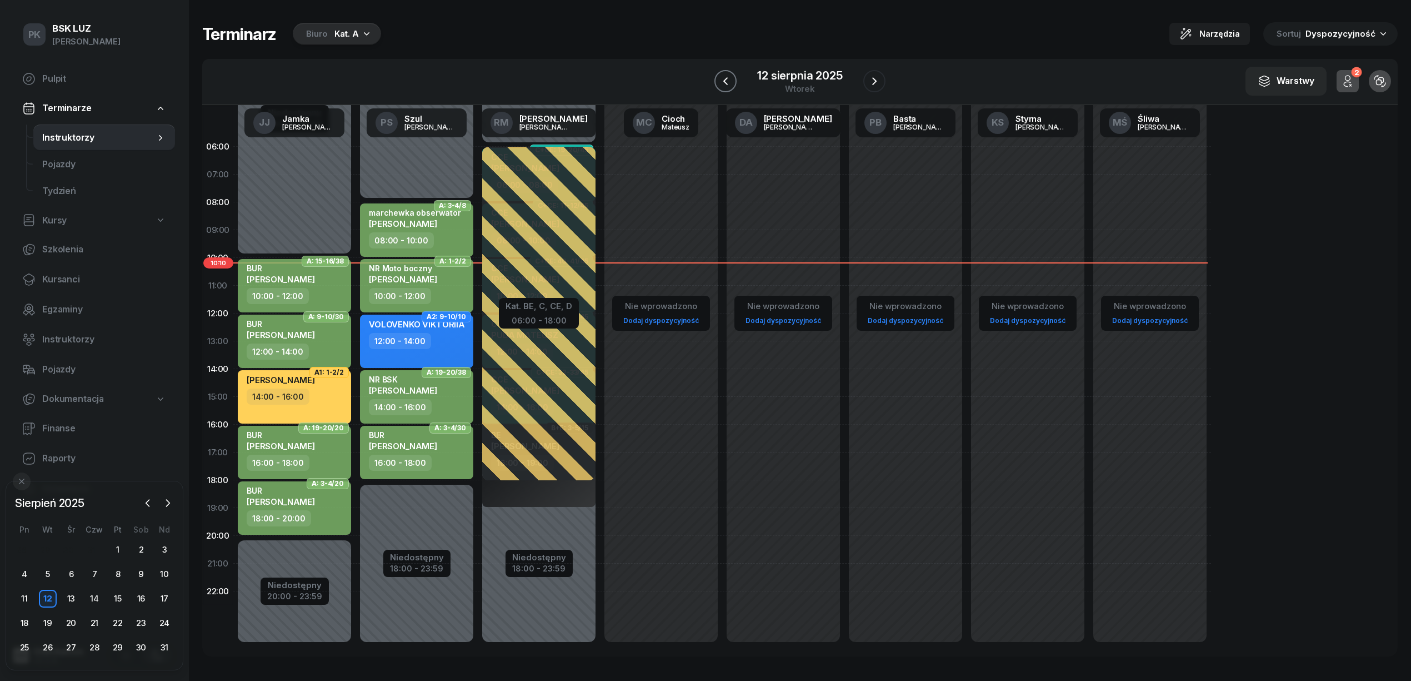
click at [716, 78] on button "button" at bounding box center [725, 81] width 22 height 22
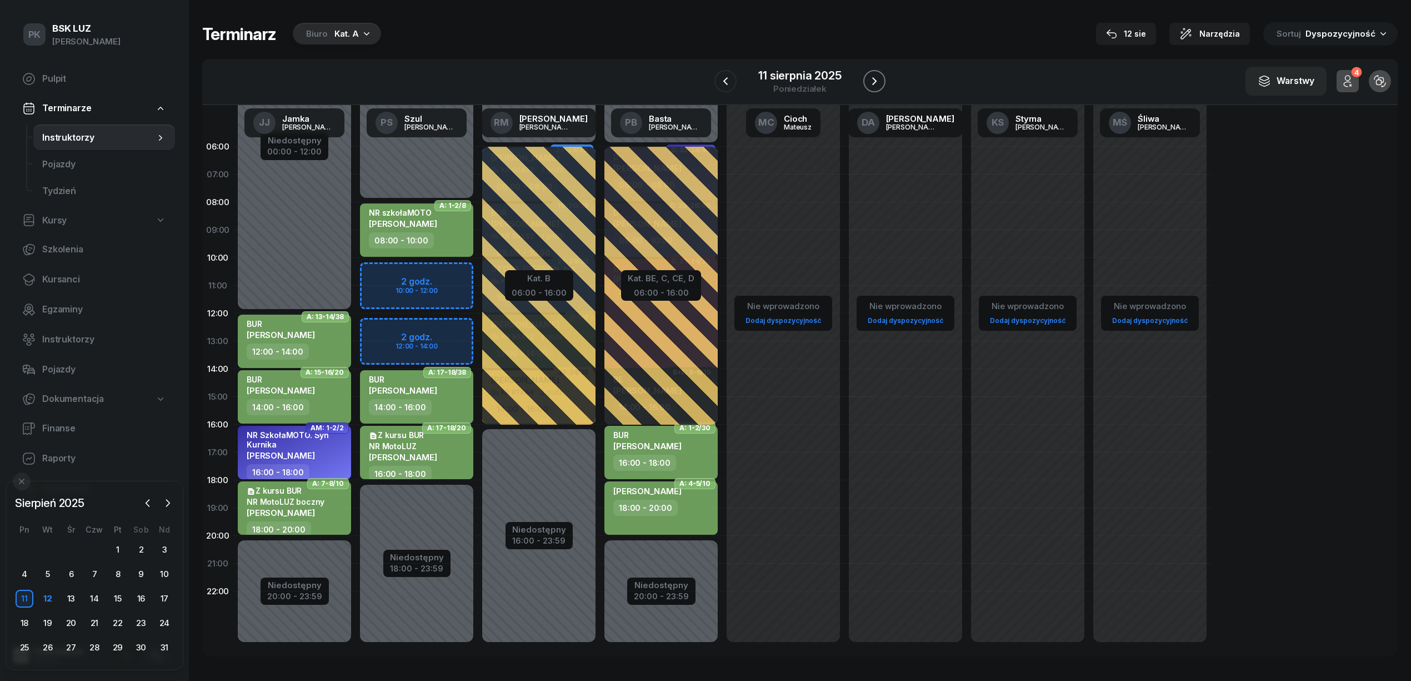
click at [878, 81] on icon "button" at bounding box center [874, 80] width 13 height 13
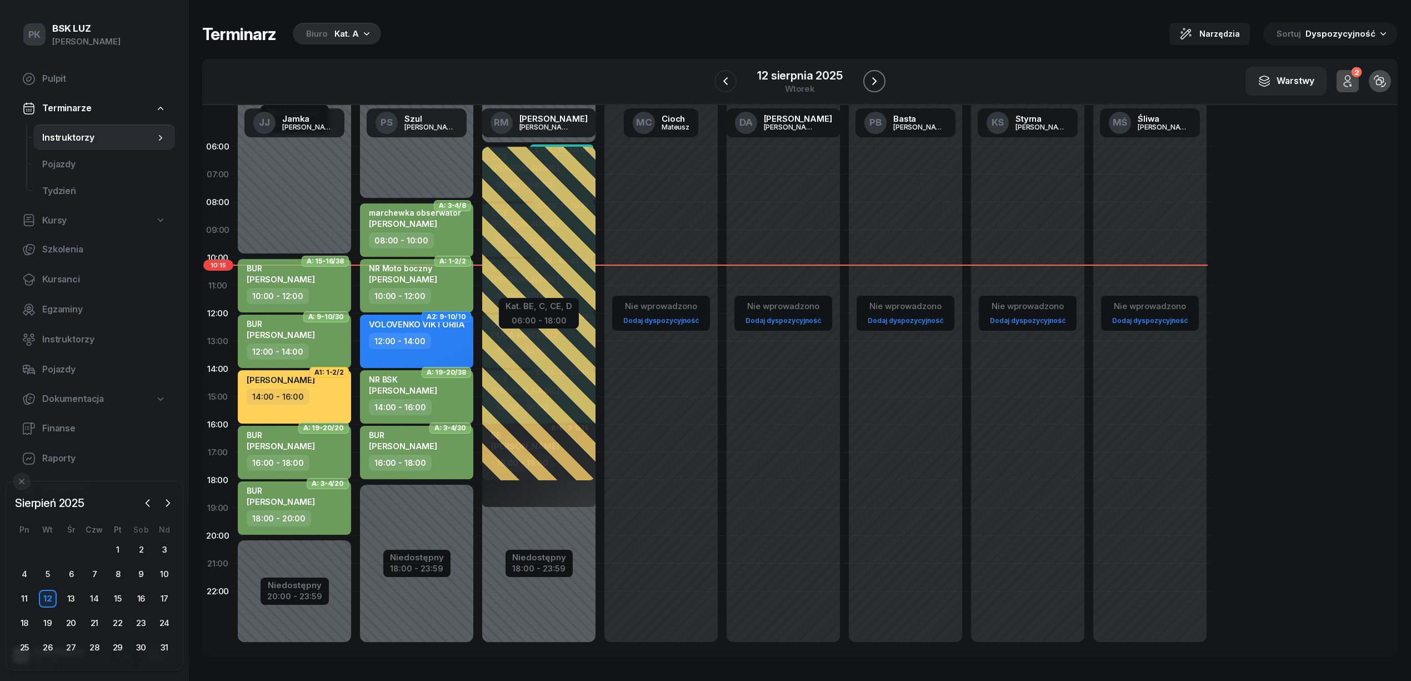
click at [878, 78] on icon "button" at bounding box center [874, 80] width 13 height 13
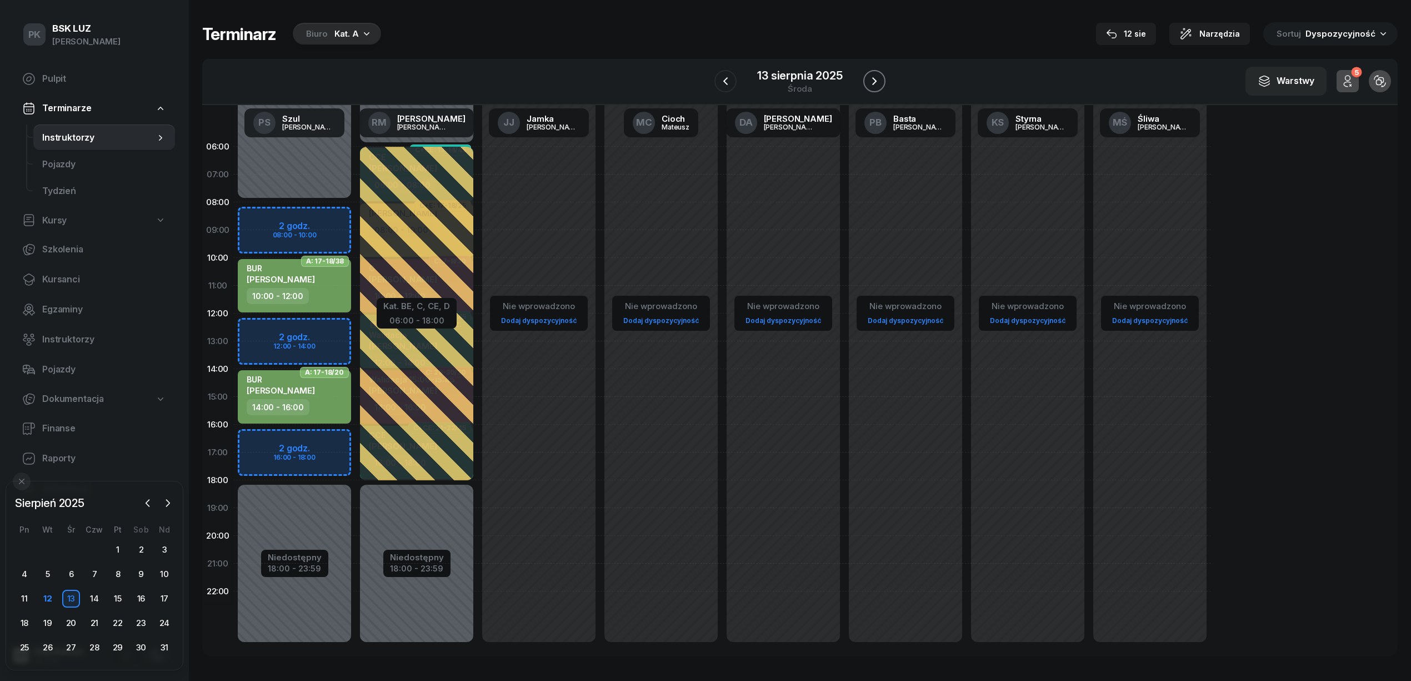
click at [878, 78] on icon "button" at bounding box center [874, 80] width 13 height 13
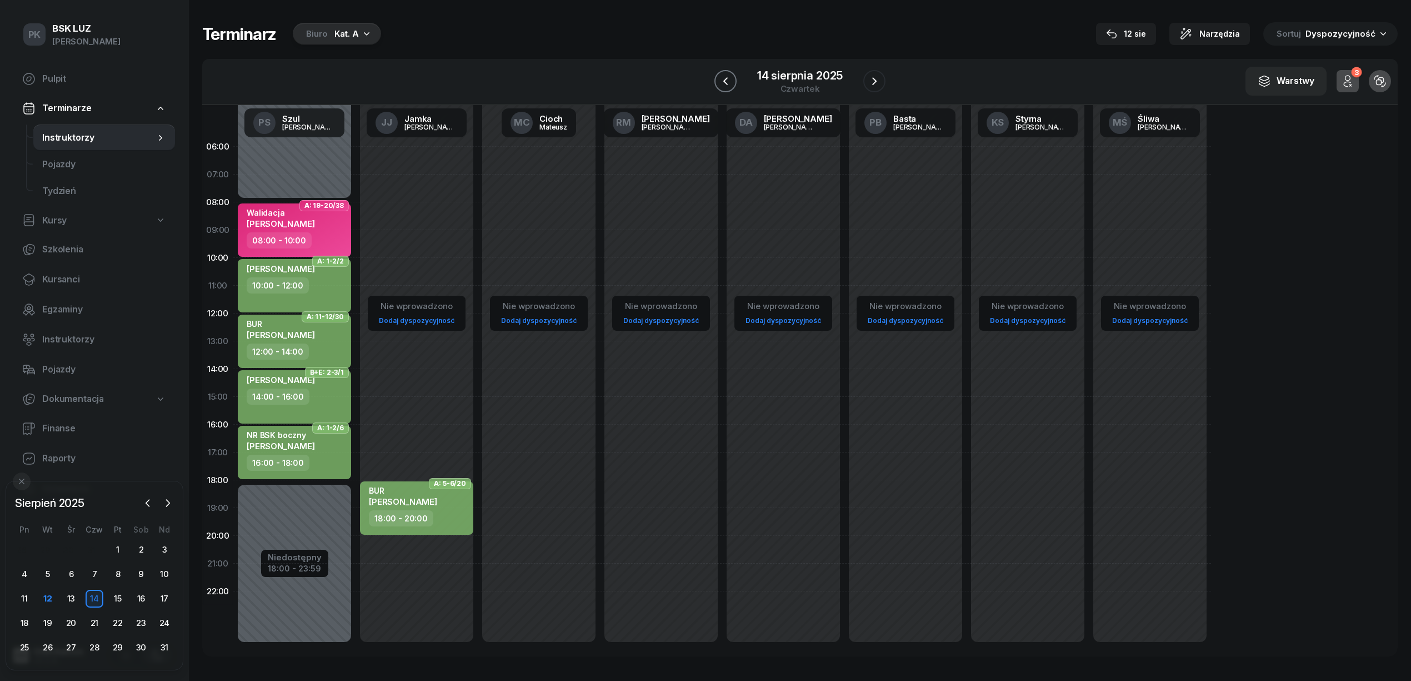
click at [729, 83] on icon "button" at bounding box center [725, 80] width 13 height 13
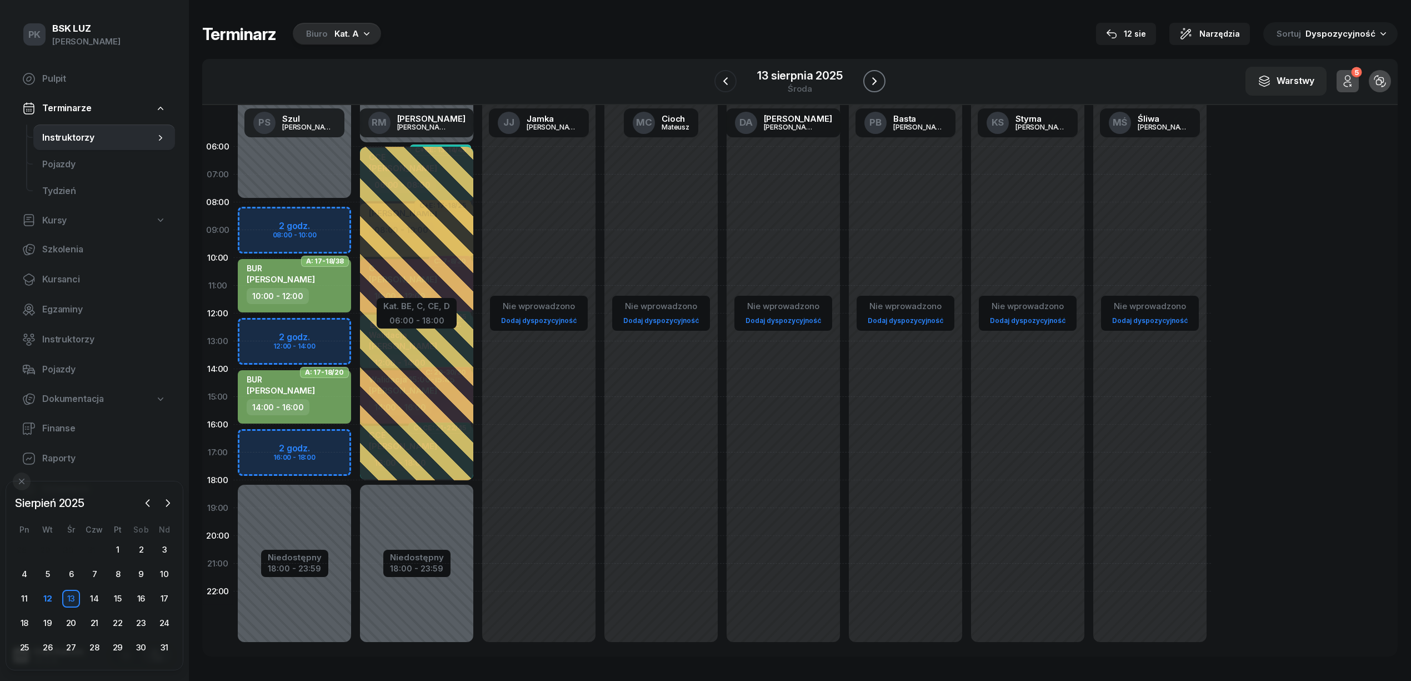
click at [871, 80] on icon "button" at bounding box center [874, 80] width 13 height 13
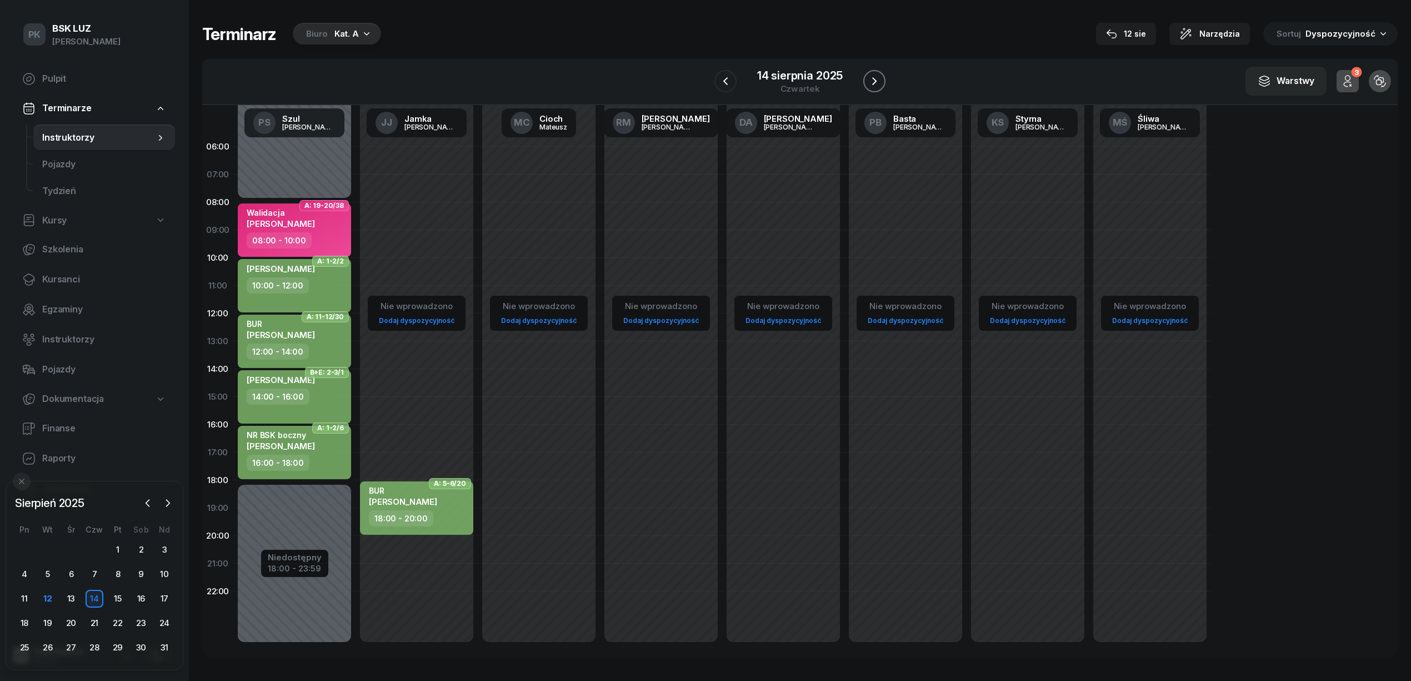
click at [874, 81] on icon "button" at bounding box center [874, 80] width 13 height 13
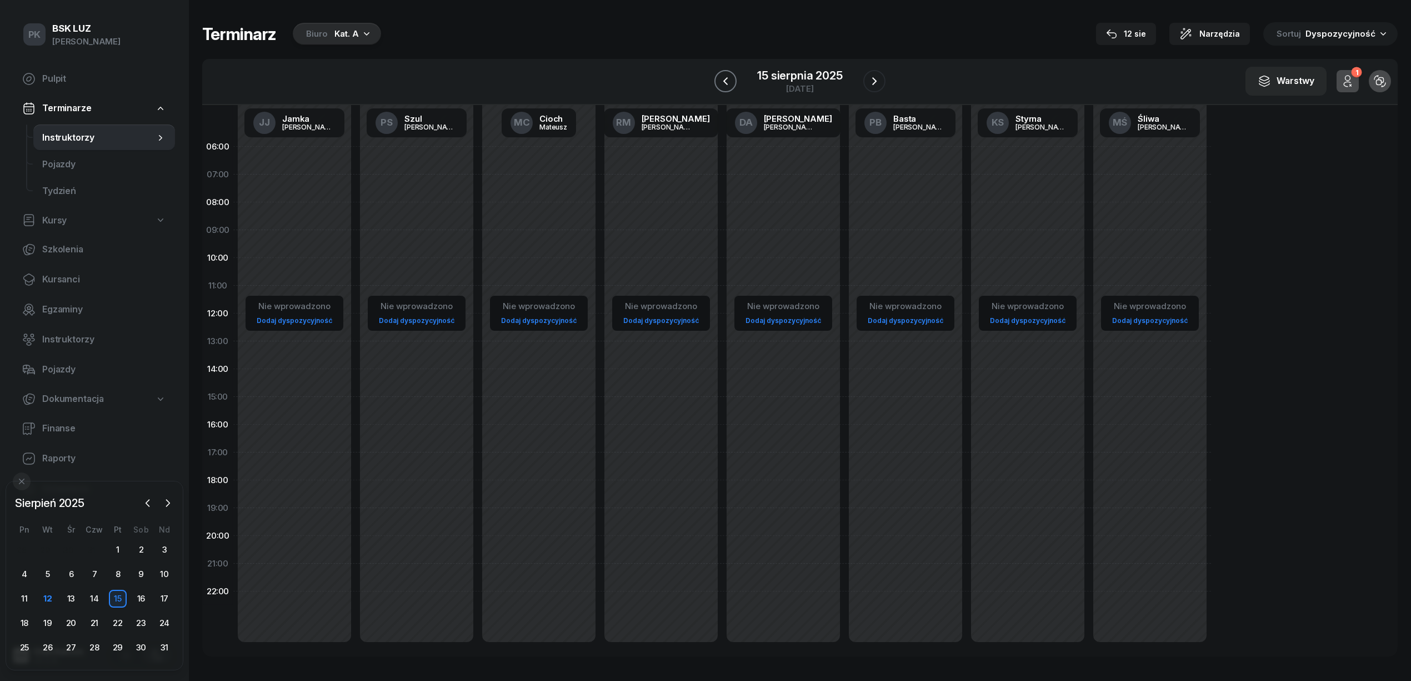
click at [724, 83] on icon "button" at bounding box center [725, 80] width 13 height 13
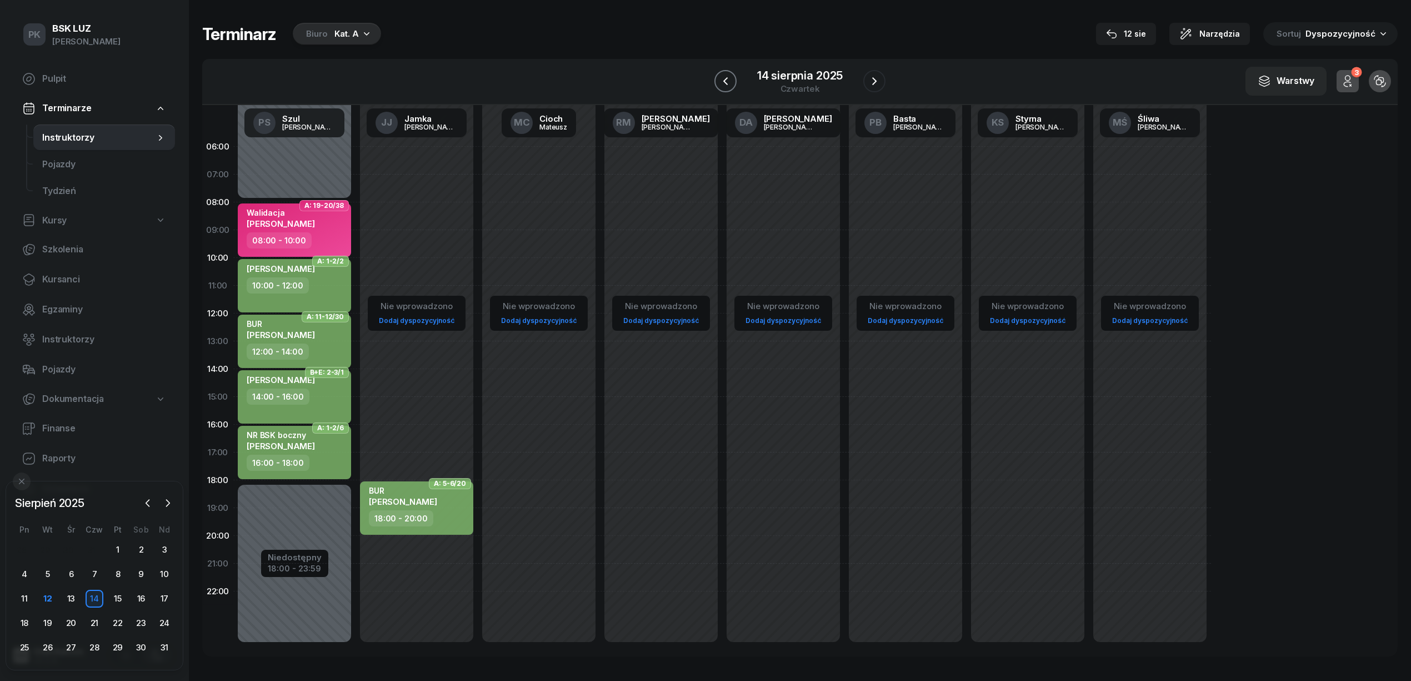
click at [724, 83] on icon "button" at bounding box center [725, 80] width 13 height 13
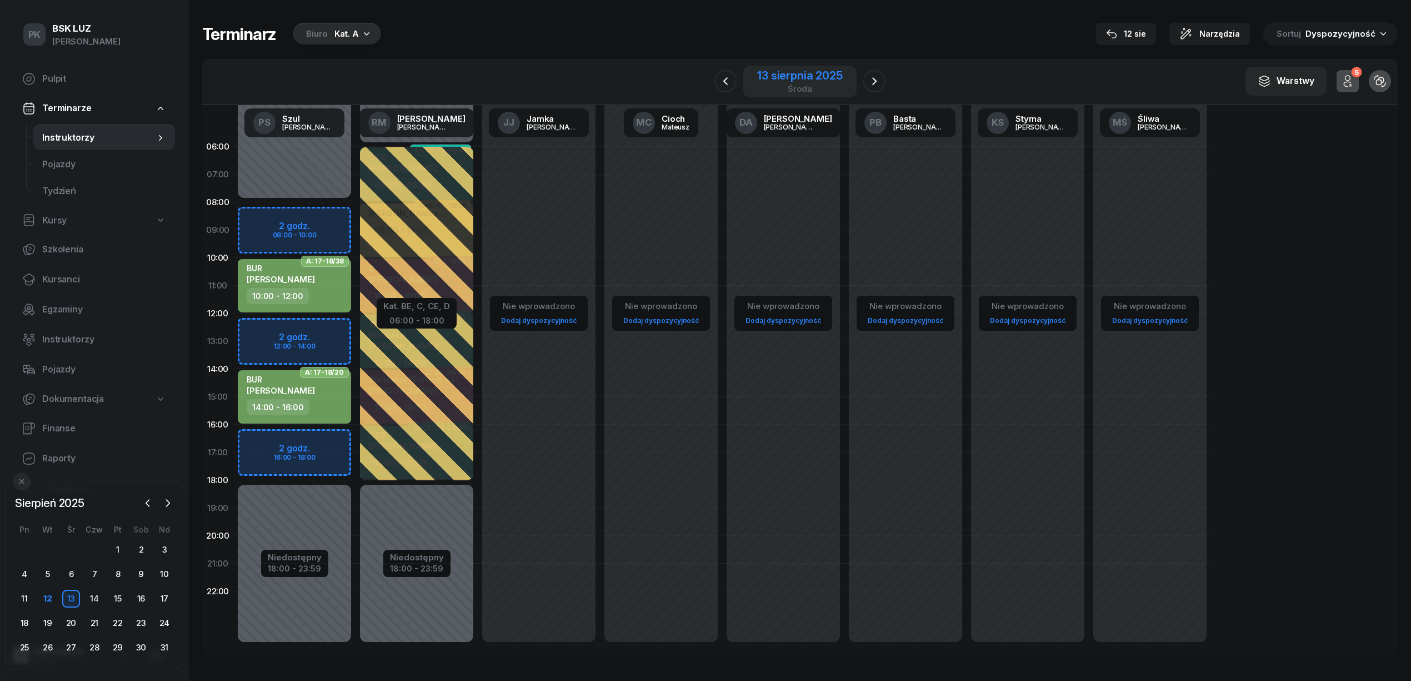
click at [748, 74] on div "13 sierpnia 2025 środa" at bounding box center [799, 82] width 113 height 32
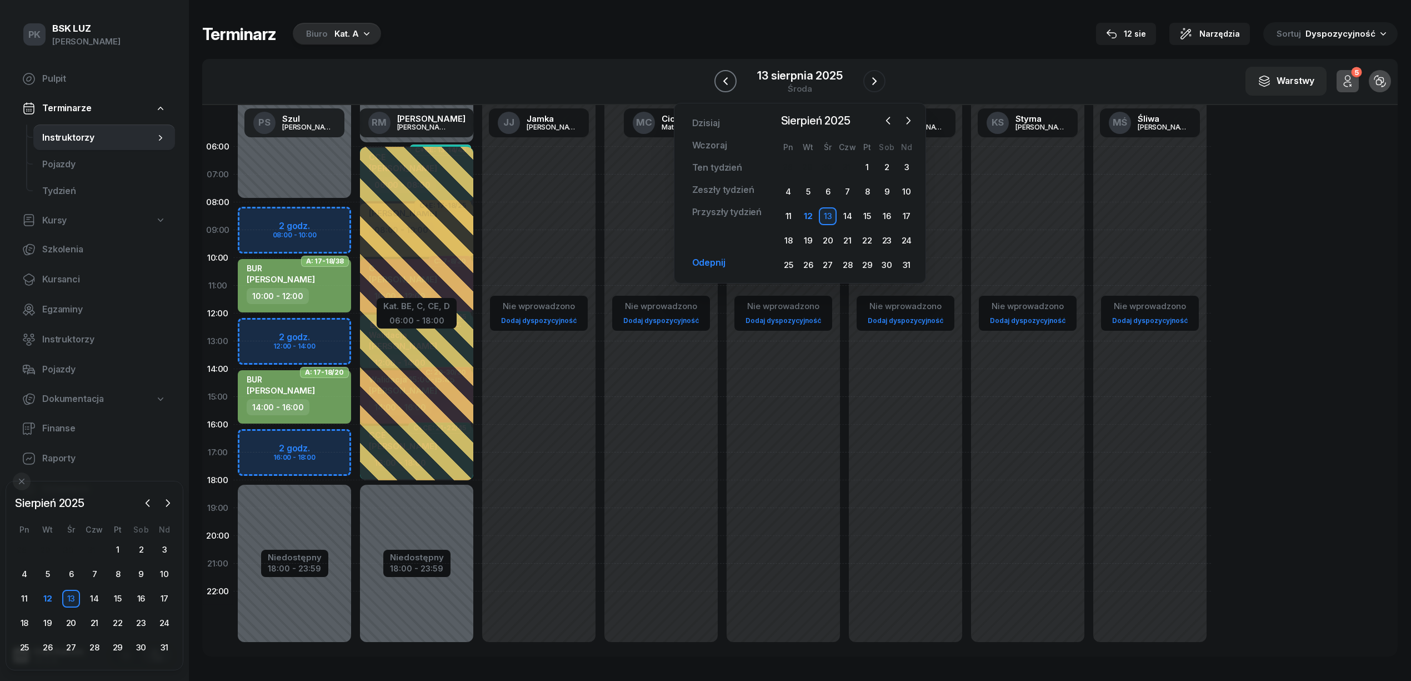
click at [721, 80] on icon "button" at bounding box center [725, 80] width 13 height 13
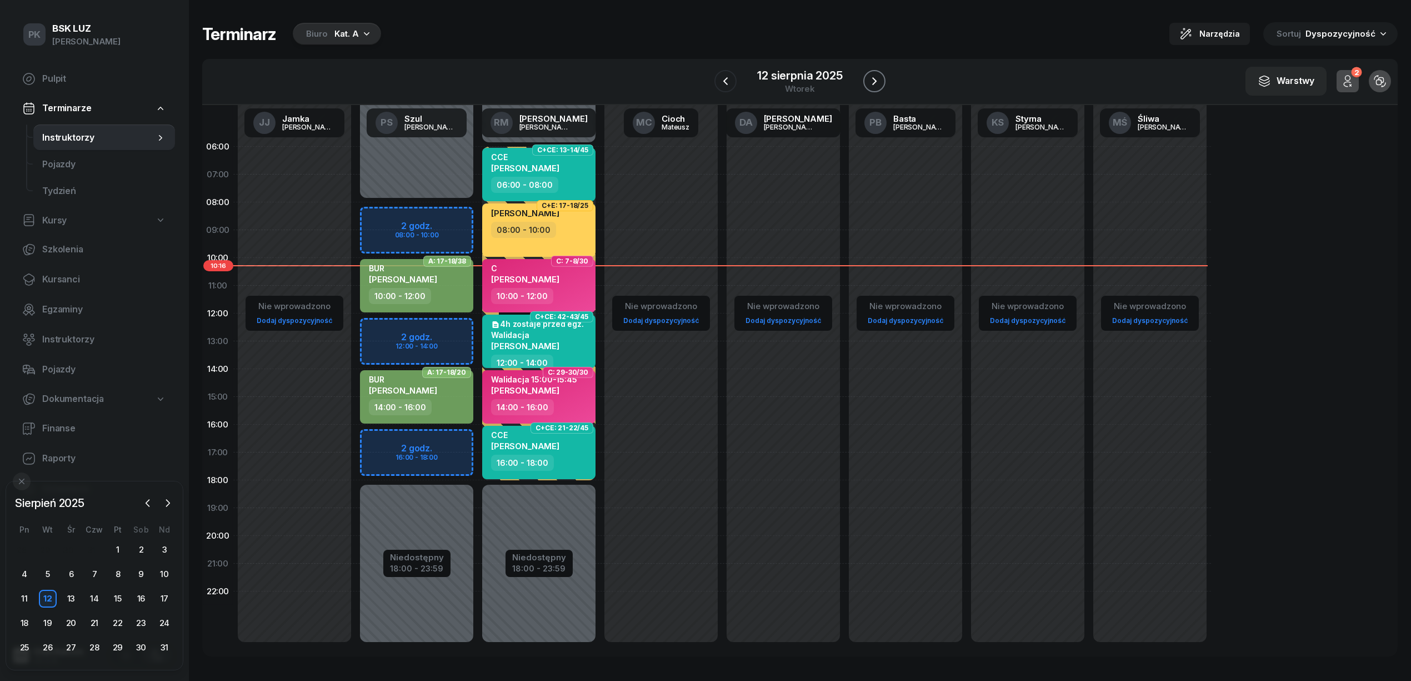
click at [872, 82] on icon "button" at bounding box center [874, 80] width 13 height 13
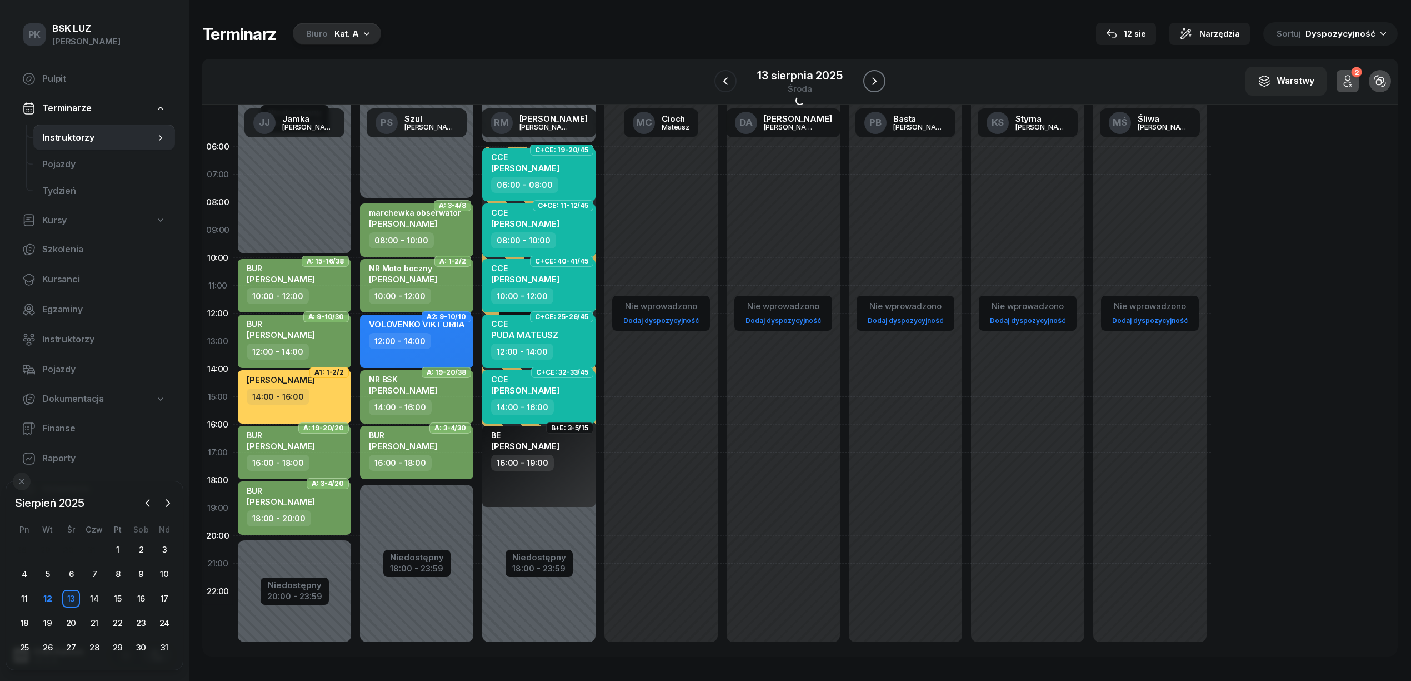
click at [872, 82] on icon "button" at bounding box center [874, 80] width 13 height 13
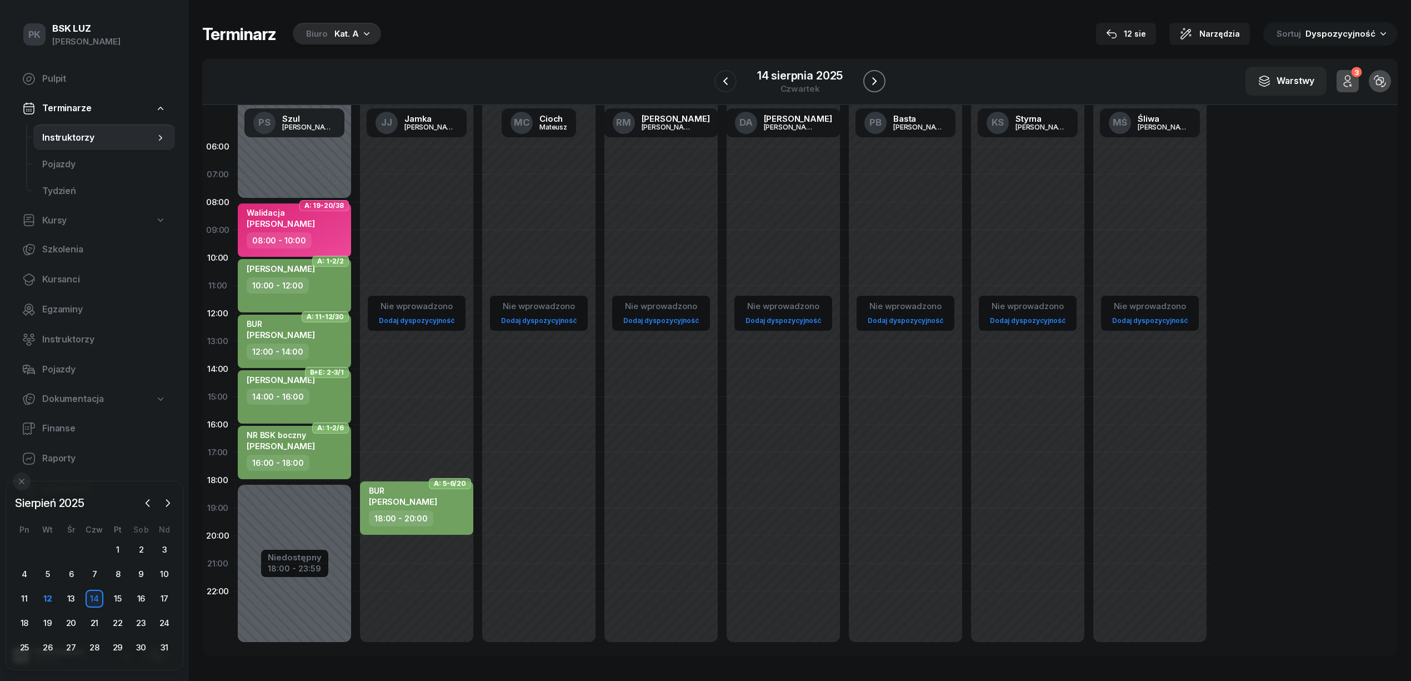
click at [869, 73] on button "button" at bounding box center [874, 81] width 22 height 22
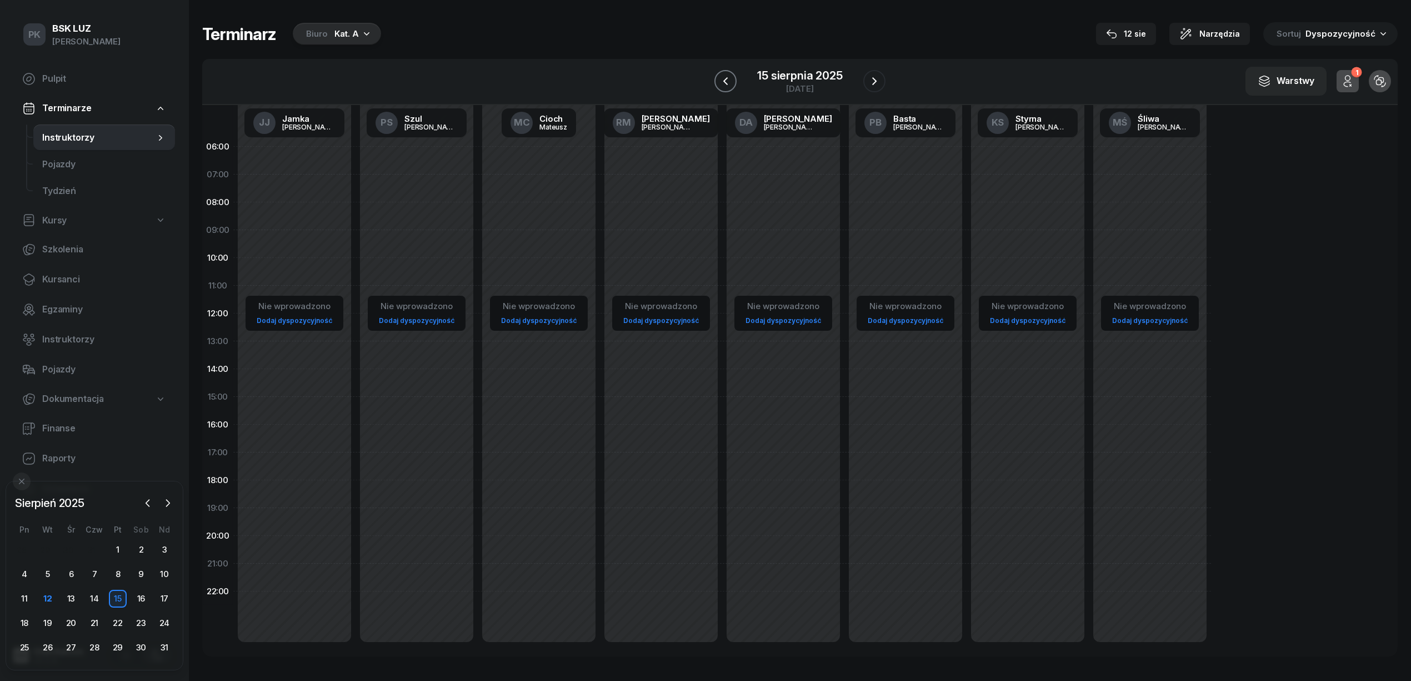
click at [729, 87] on icon "button" at bounding box center [725, 80] width 13 height 13
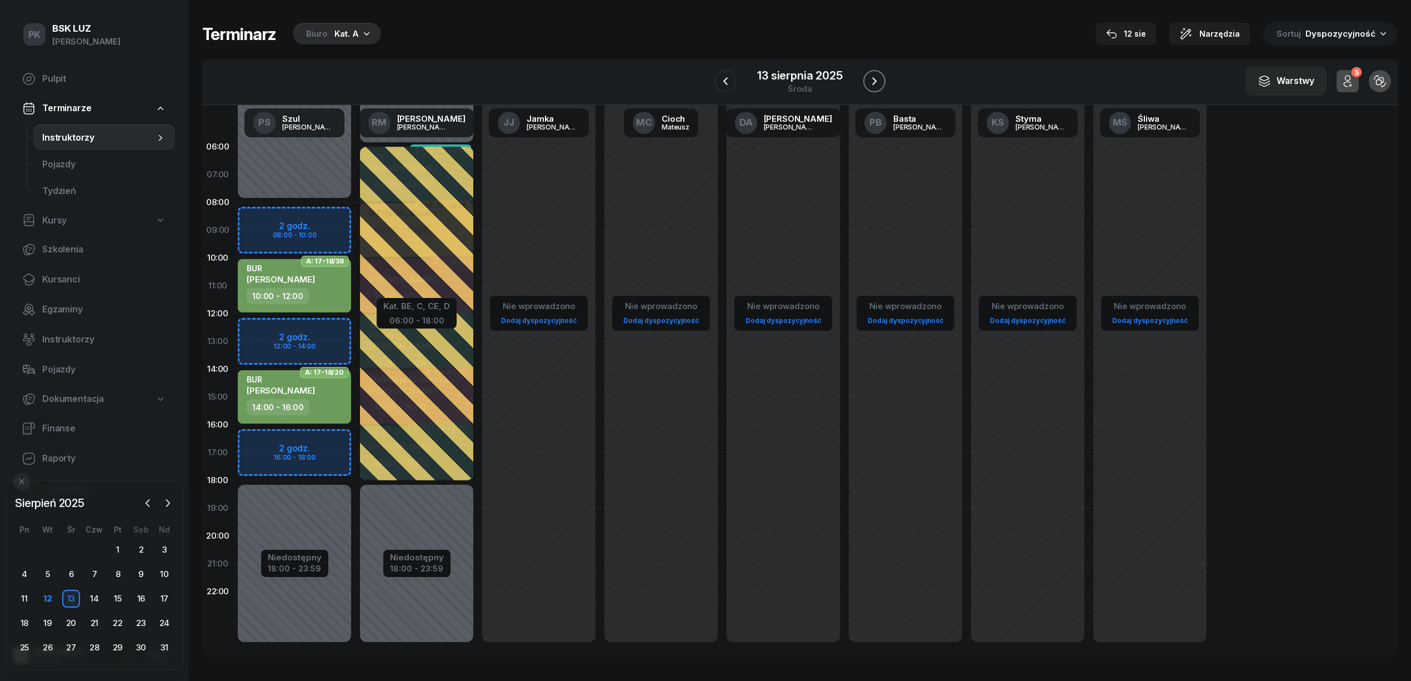
drag, startPoint x: 878, startPoint y: 82, endPoint x: 872, endPoint y: 81, distance: 5.7
click at [878, 81] on icon "button" at bounding box center [874, 80] width 13 height 13
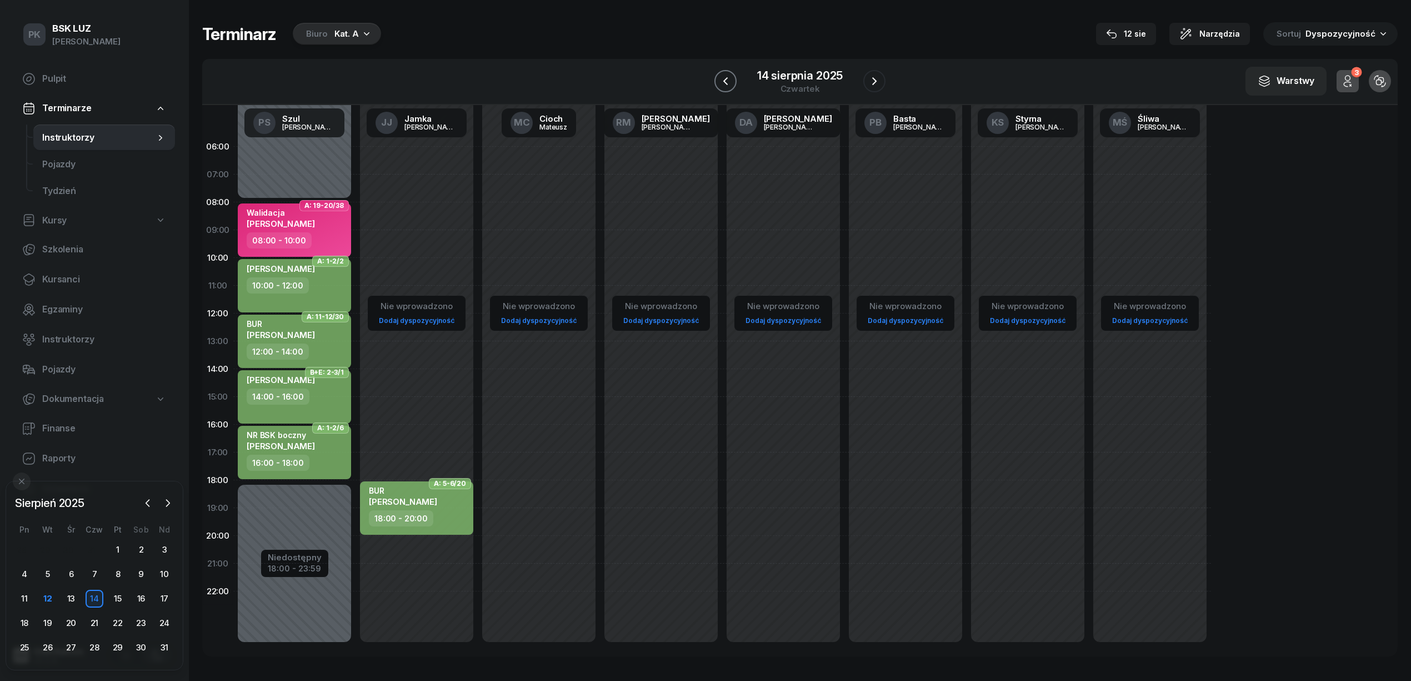
click at [734, 80] on button "button" at bounding box center [725, 81] width 22 height 22
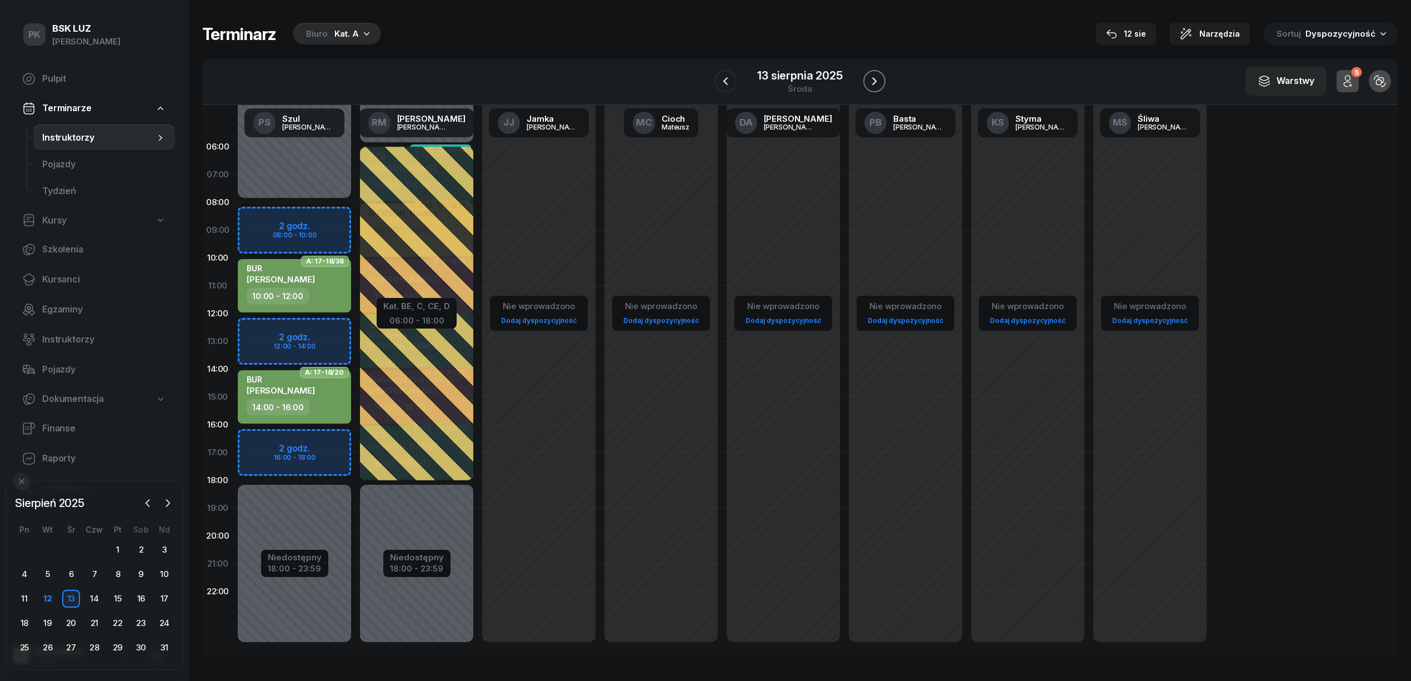
click at [870, 78] on icon "button" at bounding box center [874, 80] width 13 height 13
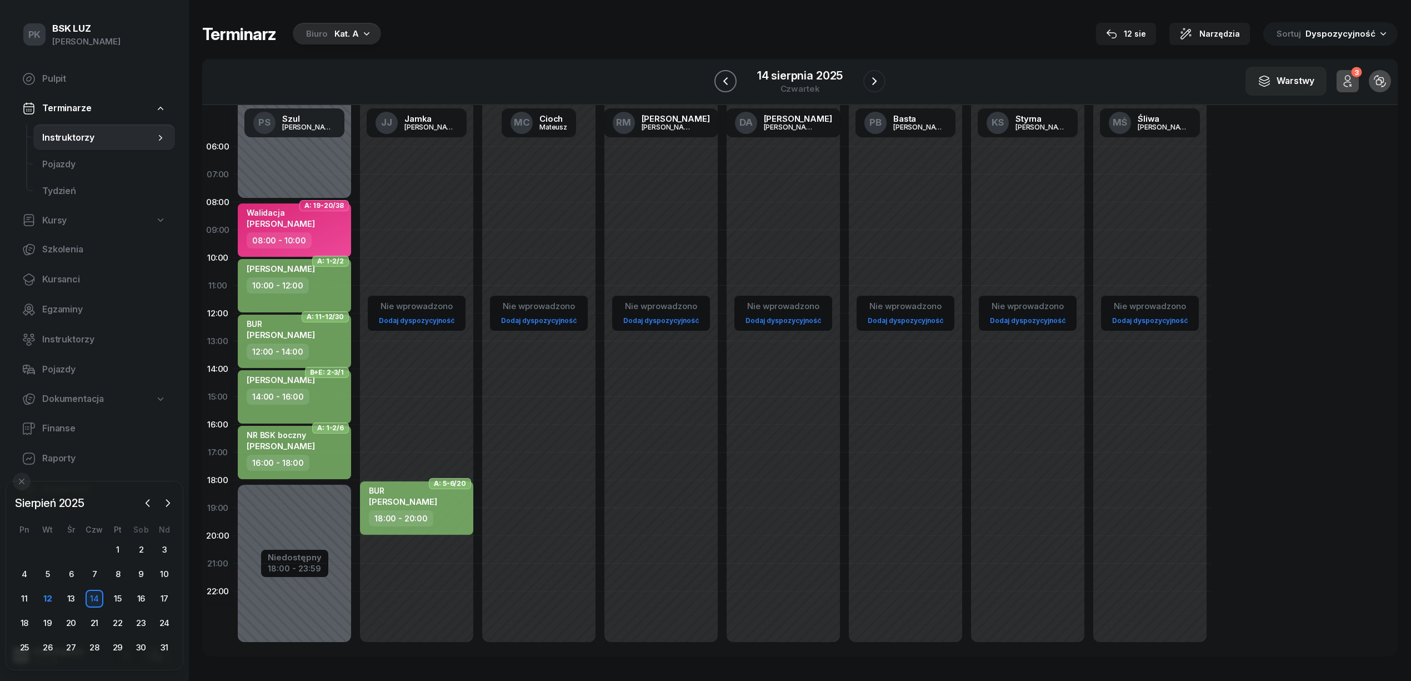
click at [721, 81] on icon "button" at bounding box center [725, 80] width 13 height 13
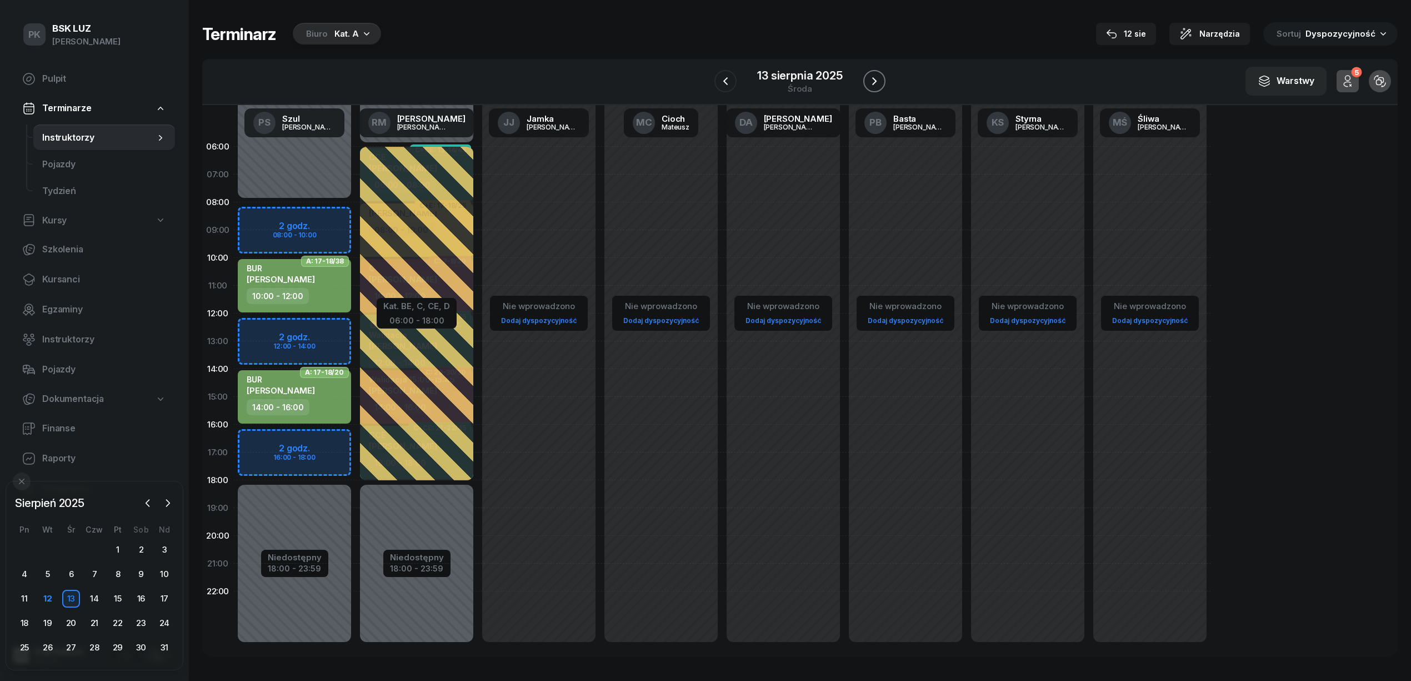
click at [872, 78] on icon "button" at bounding box center [874, 80] width 13 height 13
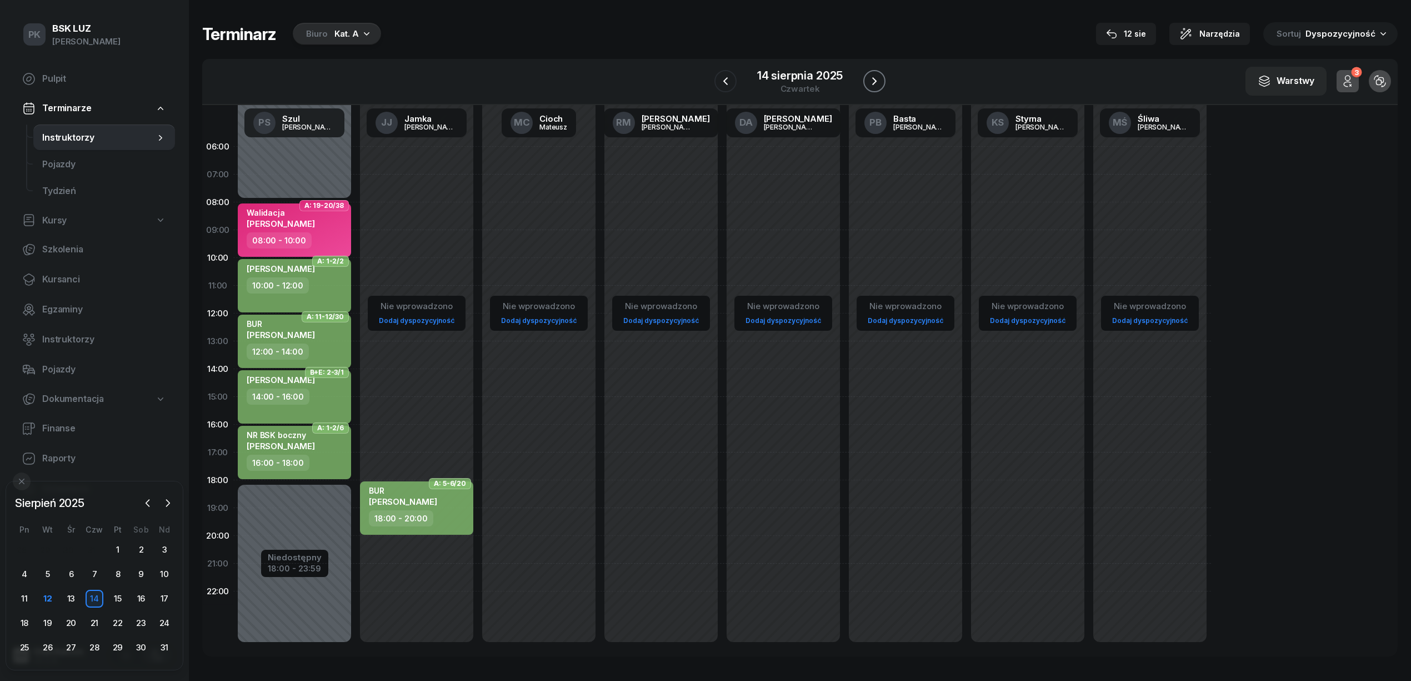
click at [872, 78] on icon "button" at bounding box center [874, 80] width 13 height 13
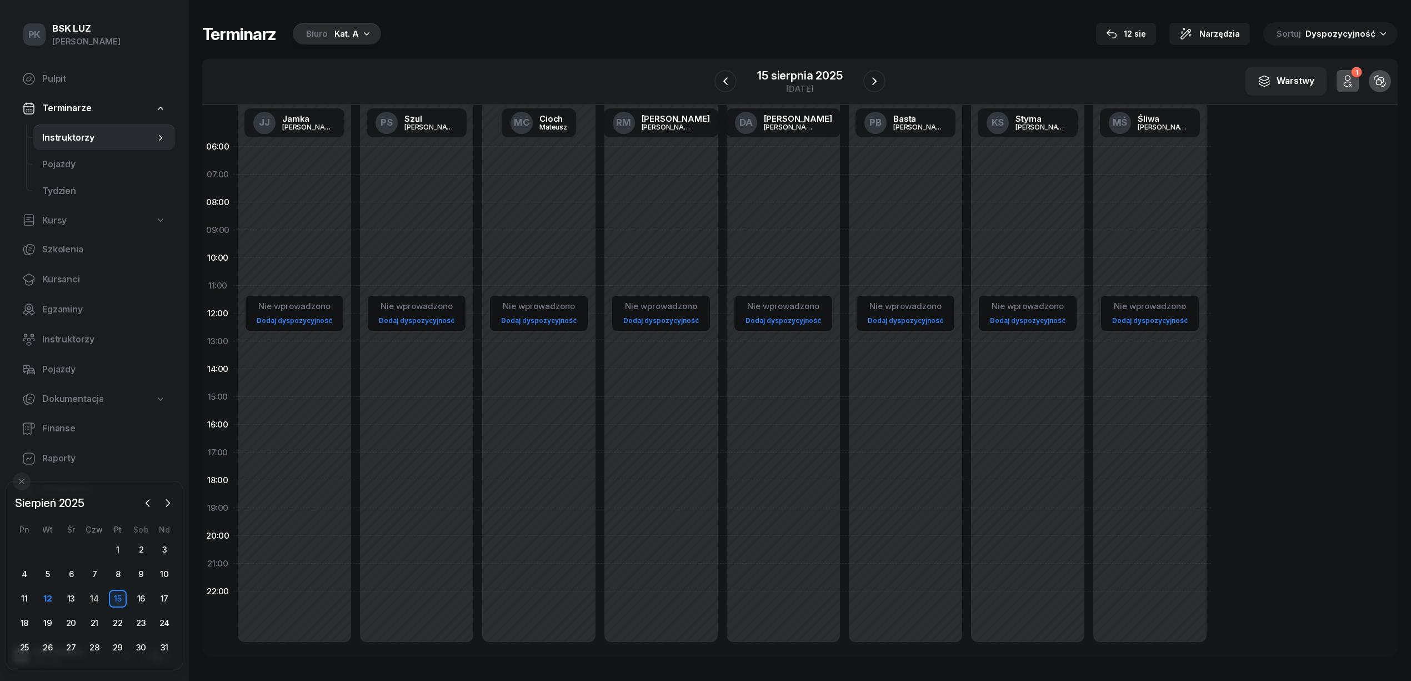
click at [740, 82] on div "15 sierpnia 2025 piątek" at bounding box center [799, 82] width 171 height 32
click at [727, 83] on icon "button" at bounding box center [725, 80] width 13 height 13
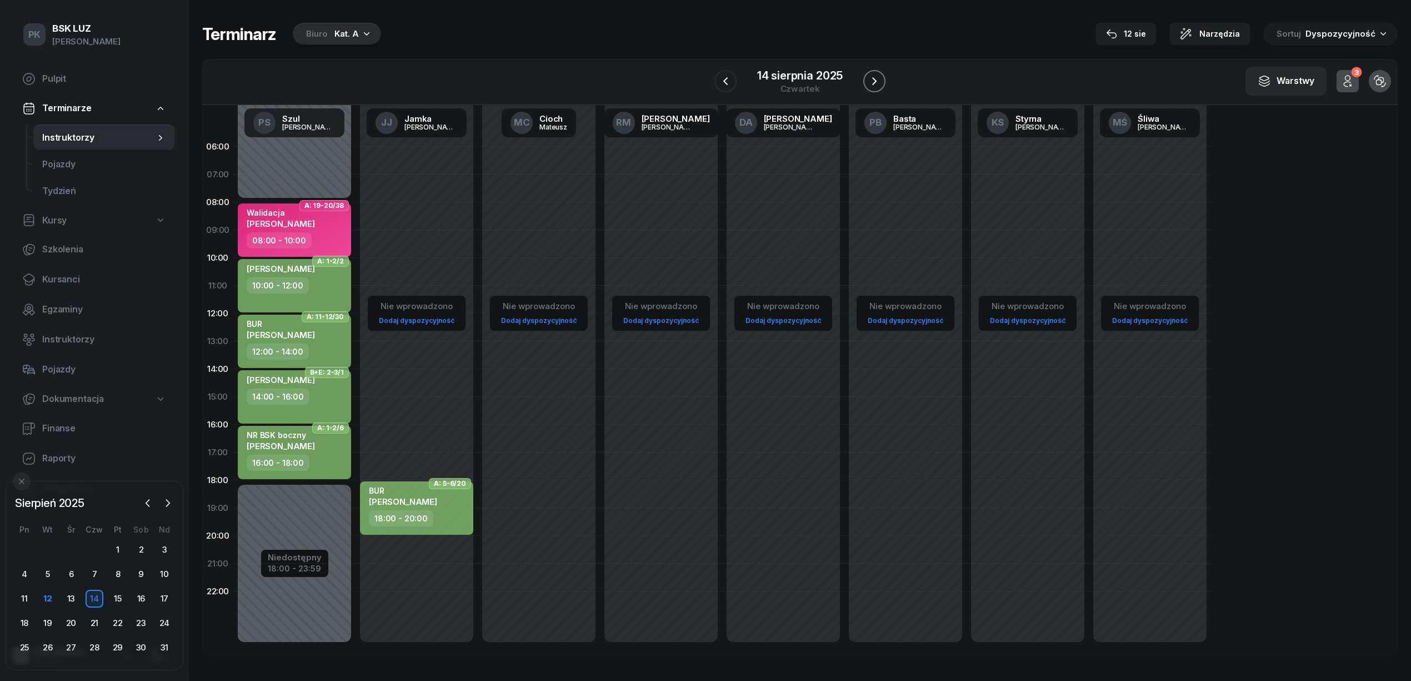
click at [868, 86] on icon "button" at bounding box center [874, 80] width 13 height 13
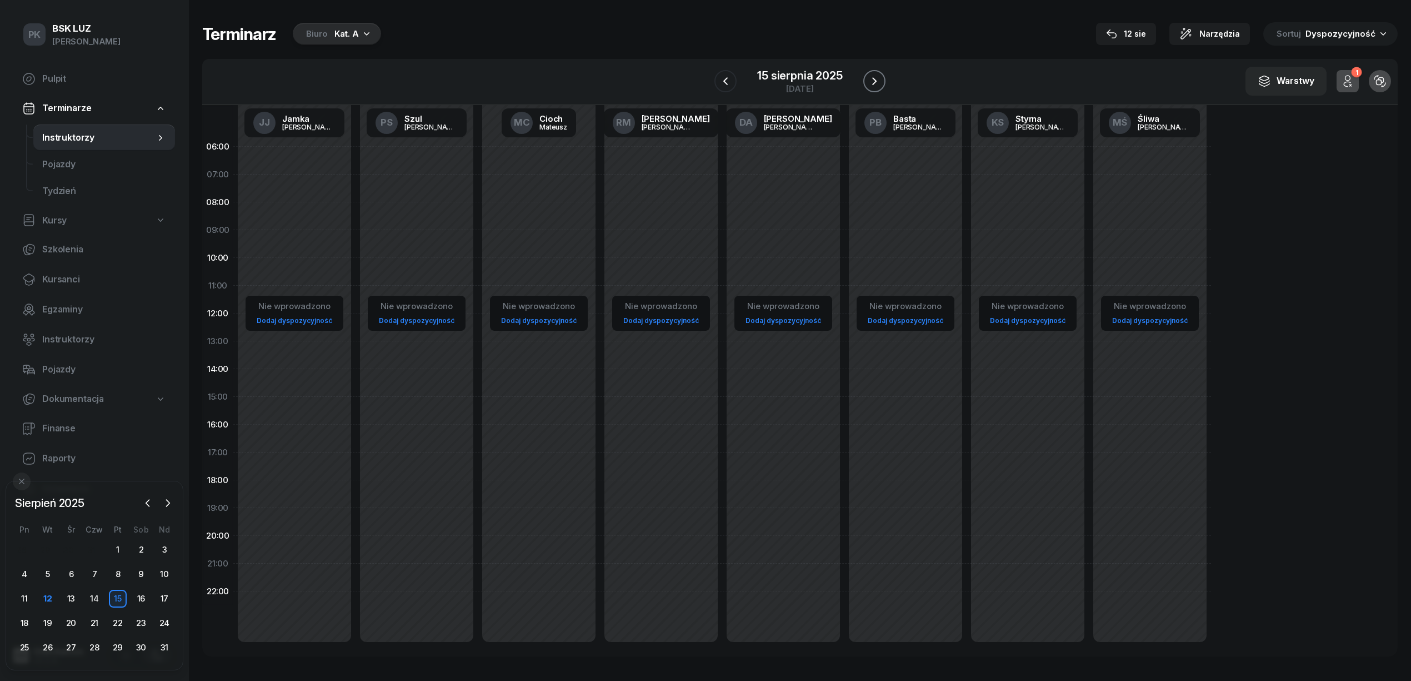
click at [868, 82] on icon "button" at bounding box center [874, 80] width 13 height 13
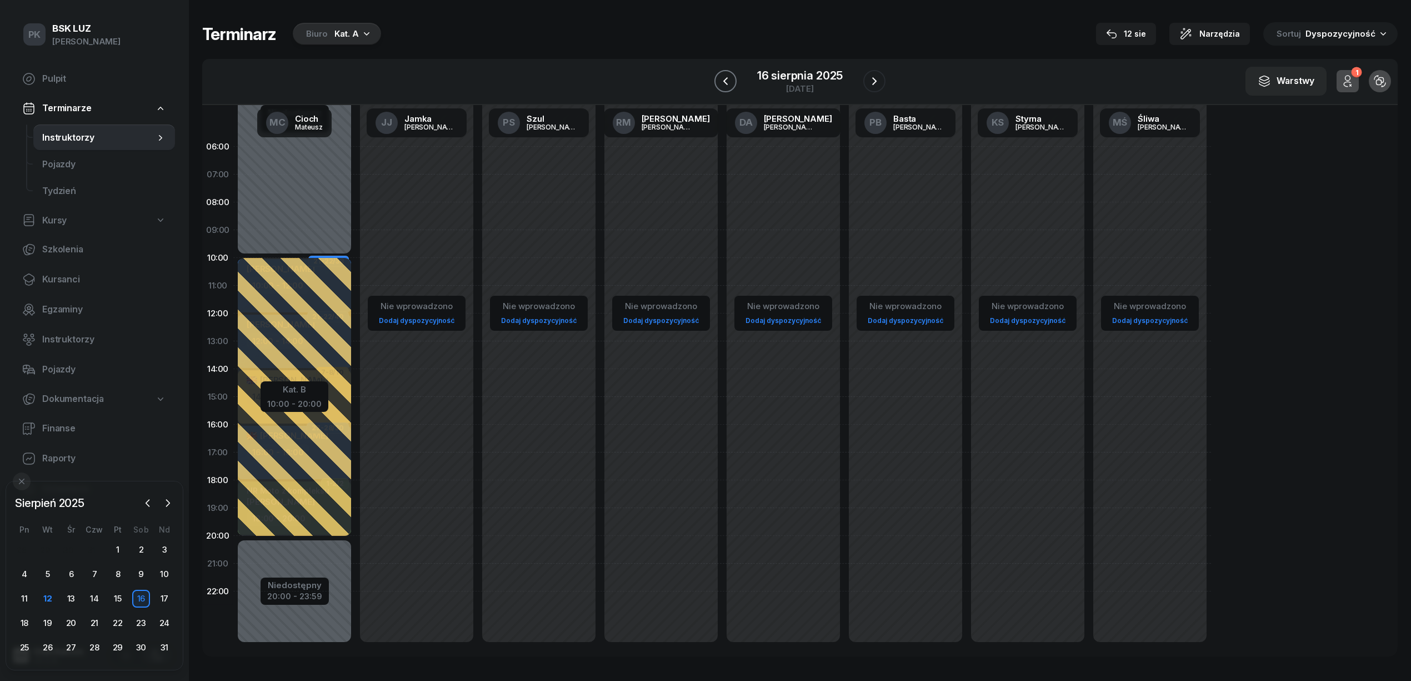
click at [725, 79] on icon "button" at bounding box center [725, 81] width 4 height 8
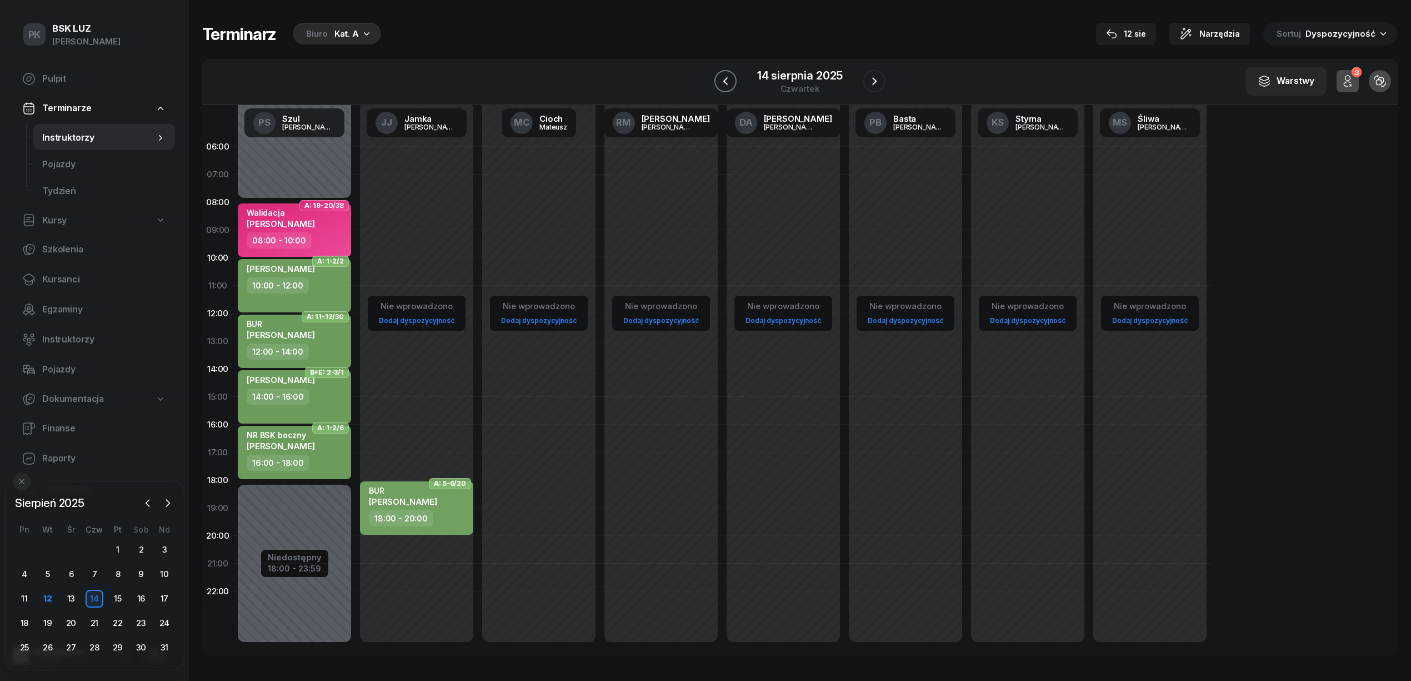
click at [725, 79] on icon "button" at bounding box center [725, 81] width 4 height 8
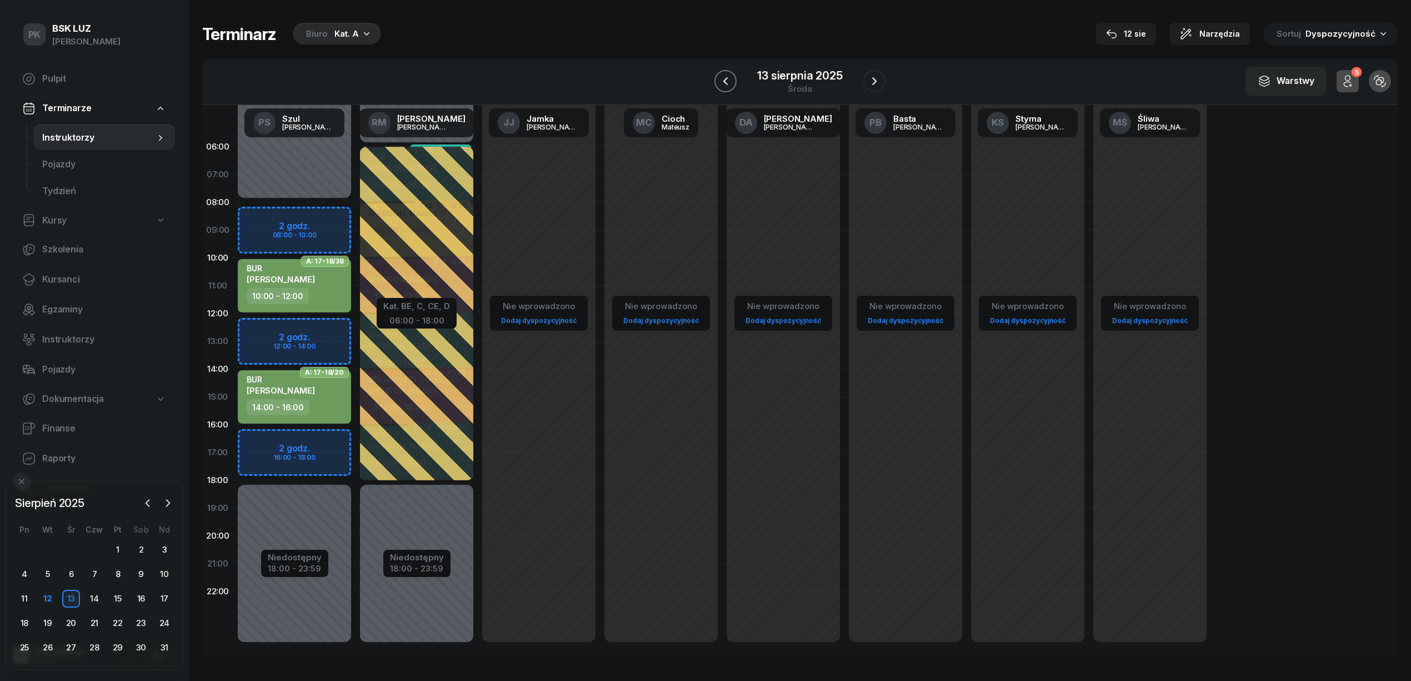
click at [725, 79] on icon "button" at bounding box center [725, 81] width 4 height 8
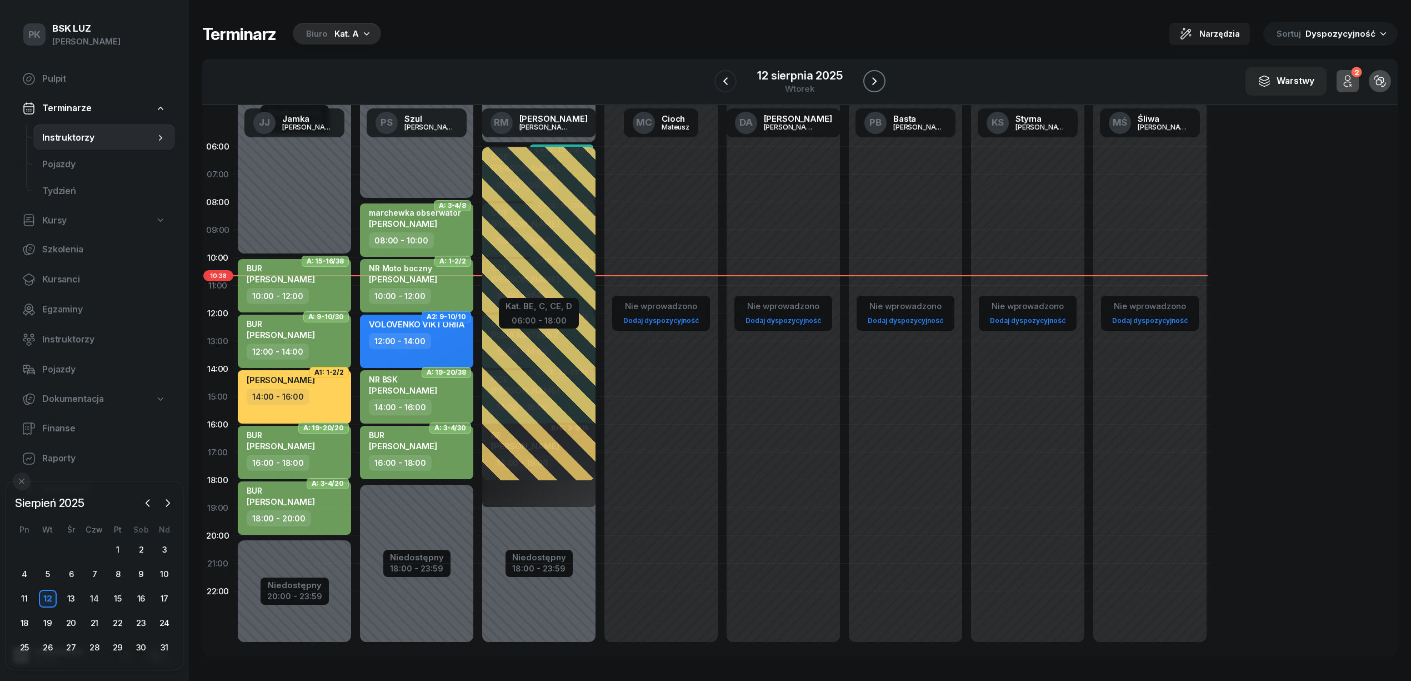
click at [871, 79] on icon "button" at bounding box center [874, 80] width 13 height 13
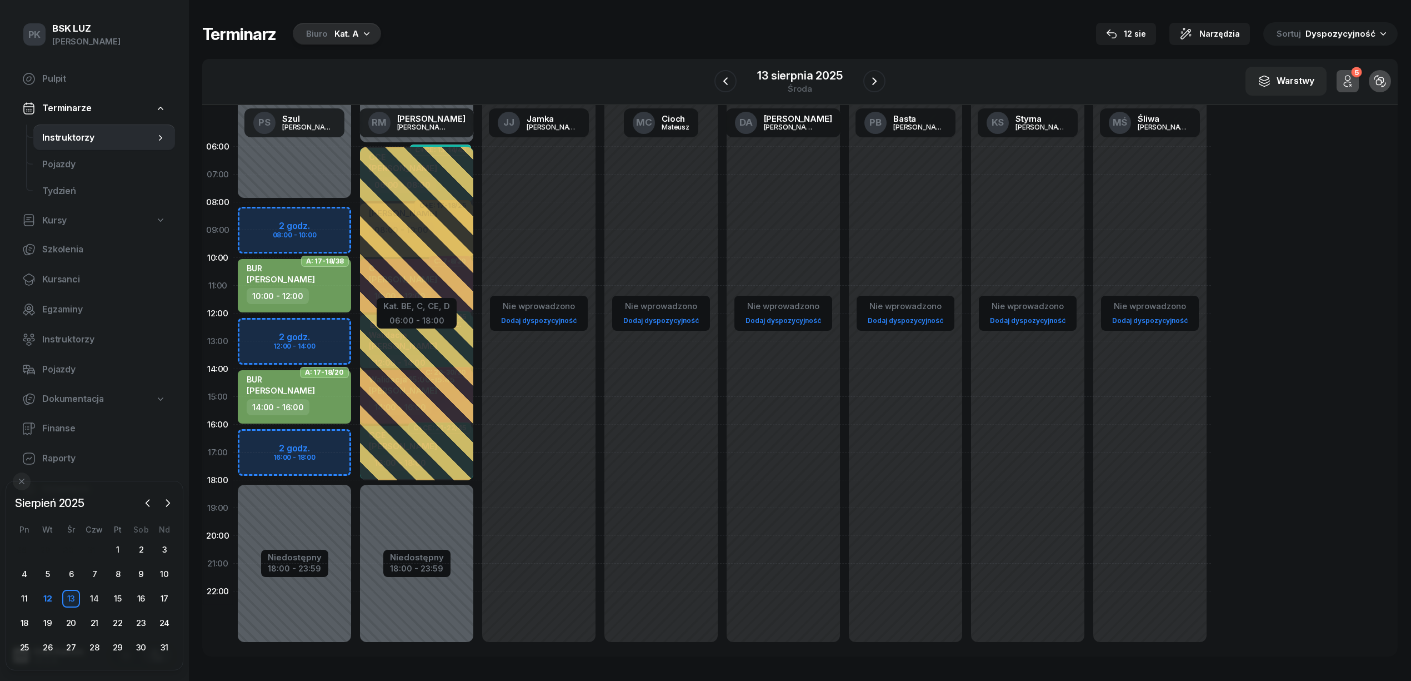
click at [861, 76] on div "13 sierpnia 2025 środa" at bounding box center [799, 82] width 171 height 32
click at [879, 77] on icon "button" at bounding box center [874, 80] width 13 height 13
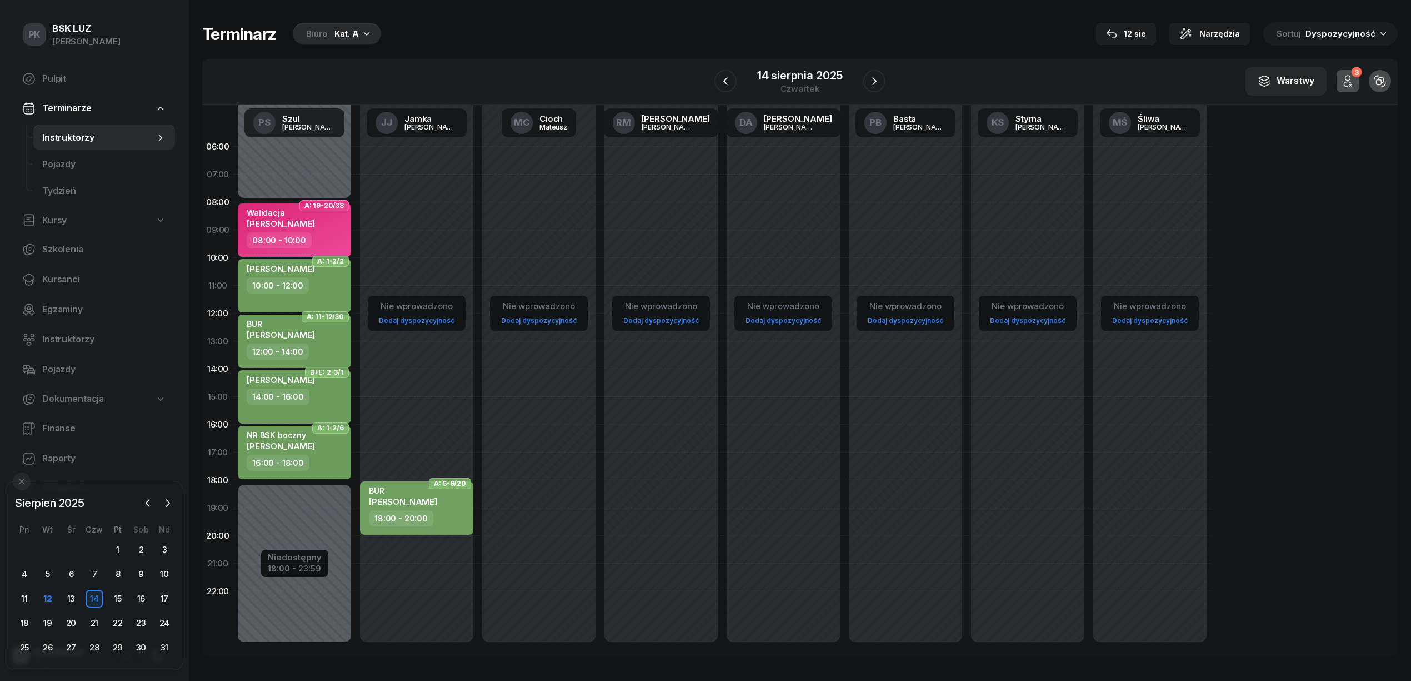
click at [437, 507] on div "BUR ANTKIEWICZ MACIEJ" at bounding box center [403, 498] width 68 height 24
select select "18"
select select "20"
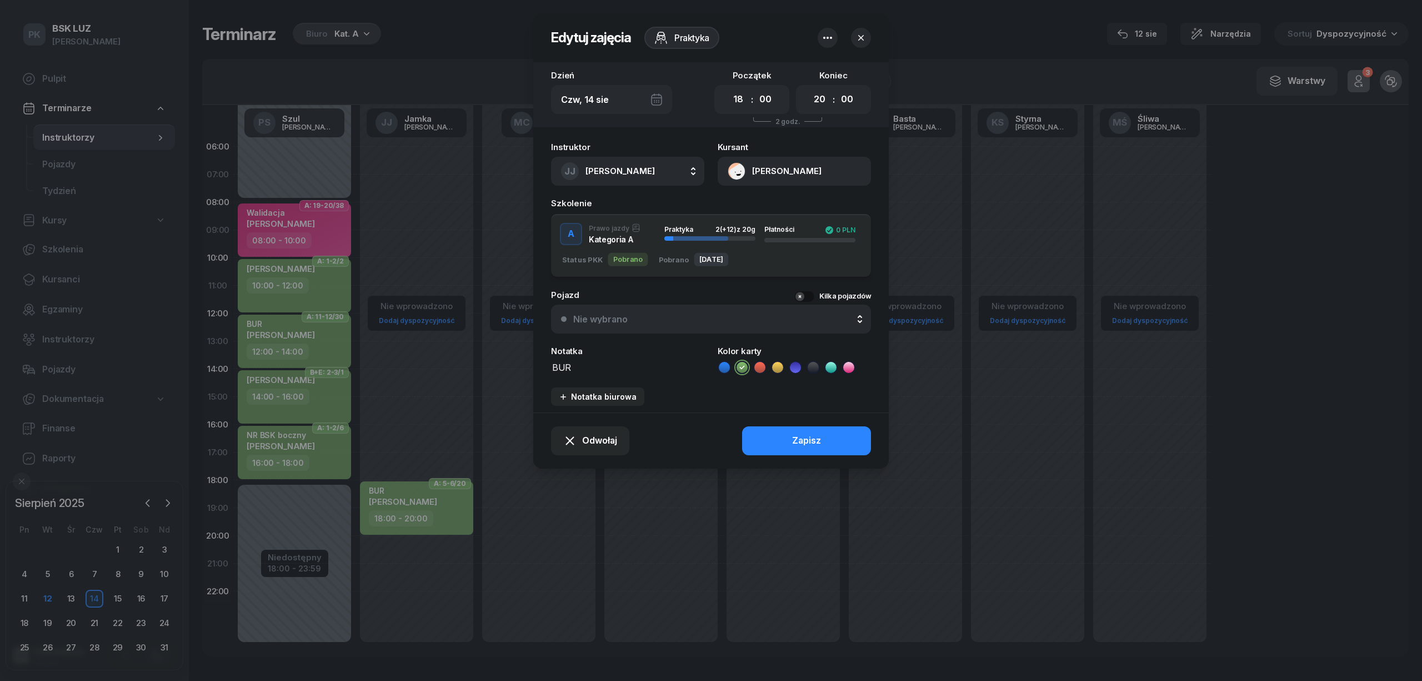
click at [625, 171] on span "Jamka Janusz" at bounding box center [620, 171] width 69 height 11
type input "szul"
click at [609, 246] on span "Szul Piotr" at bounding box center [626, 245] width 68 height 14
click at [611, 105] on div "Czw, 14 sie" at bounding box center [611, 99] width 121 height 29
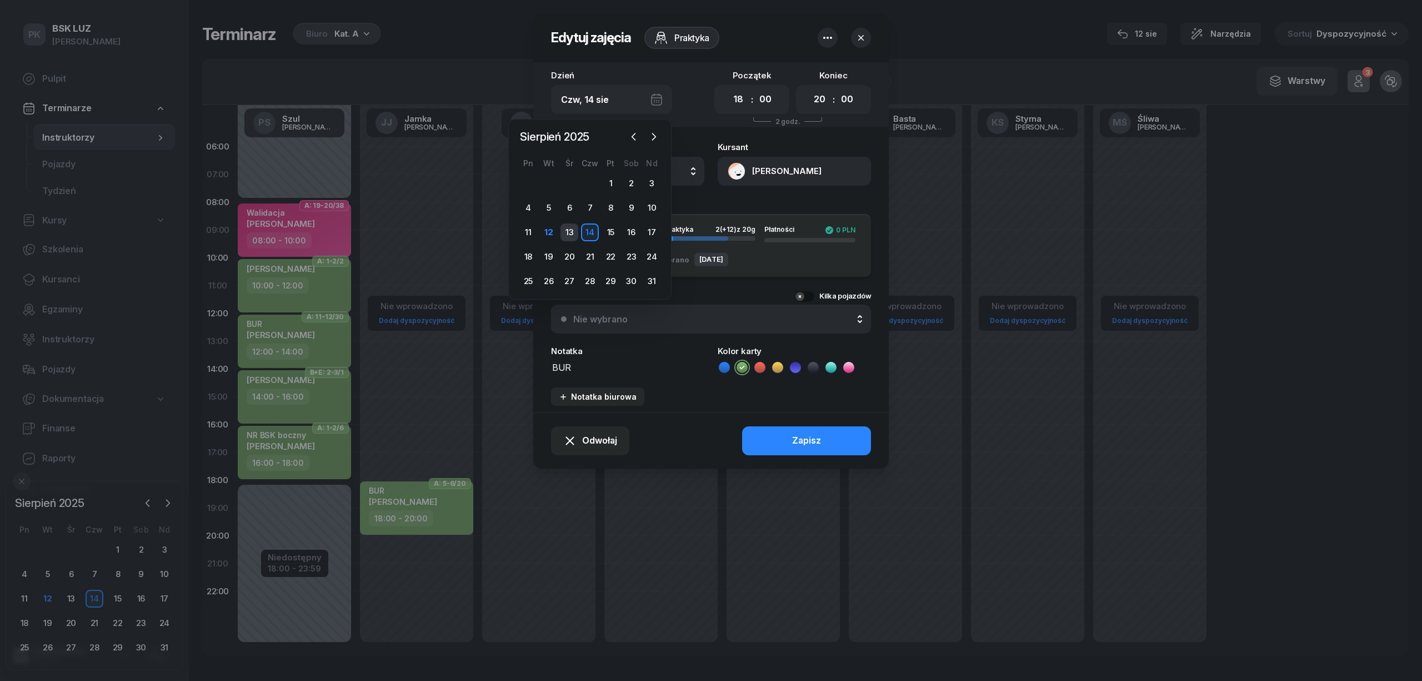
click at [570, 232] on div "13" at bounding box center [570, 232] width 18 height 18
type input "Śr, 13 sie"
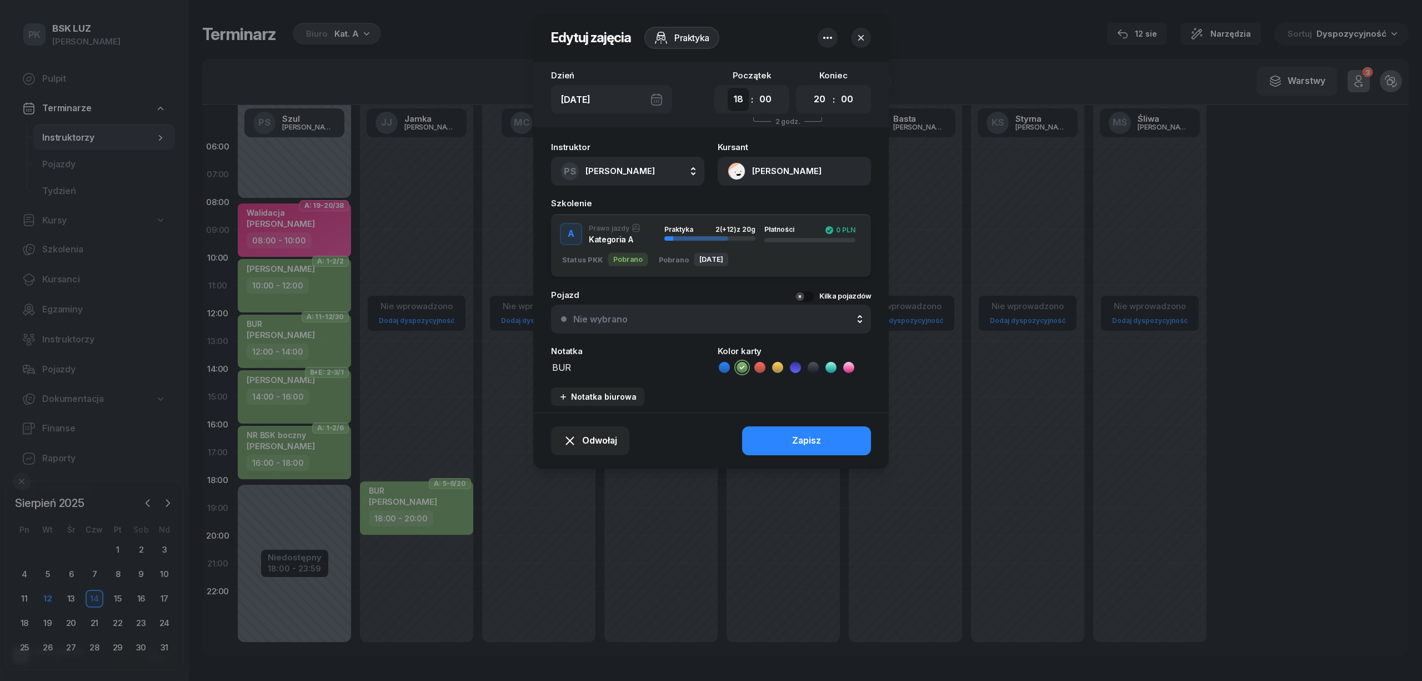
click at [742, 101] on select "00 01 02 03 04 05 06 07 08 09 10 11 12 13 14 15 16 17 18 19 20 21 22 23" at bounding box center [738, 99] width 21 height 23
select select "16"
click at [728, 88] on select "00 01 02 03 04 05 06 07 08 09 10 11 12 13 14 15 16 17 18 19 20 21 22 23" at bounding box center [738, 99] width 21 height 23
click at [823, 99] on select "00 01 02 03 04 05 06 07 08 09 10 11 12 13 14 15 16 17 18 19 20 21 22 23" at bounding box center [819, 99] width 21 height 23
select select "18"
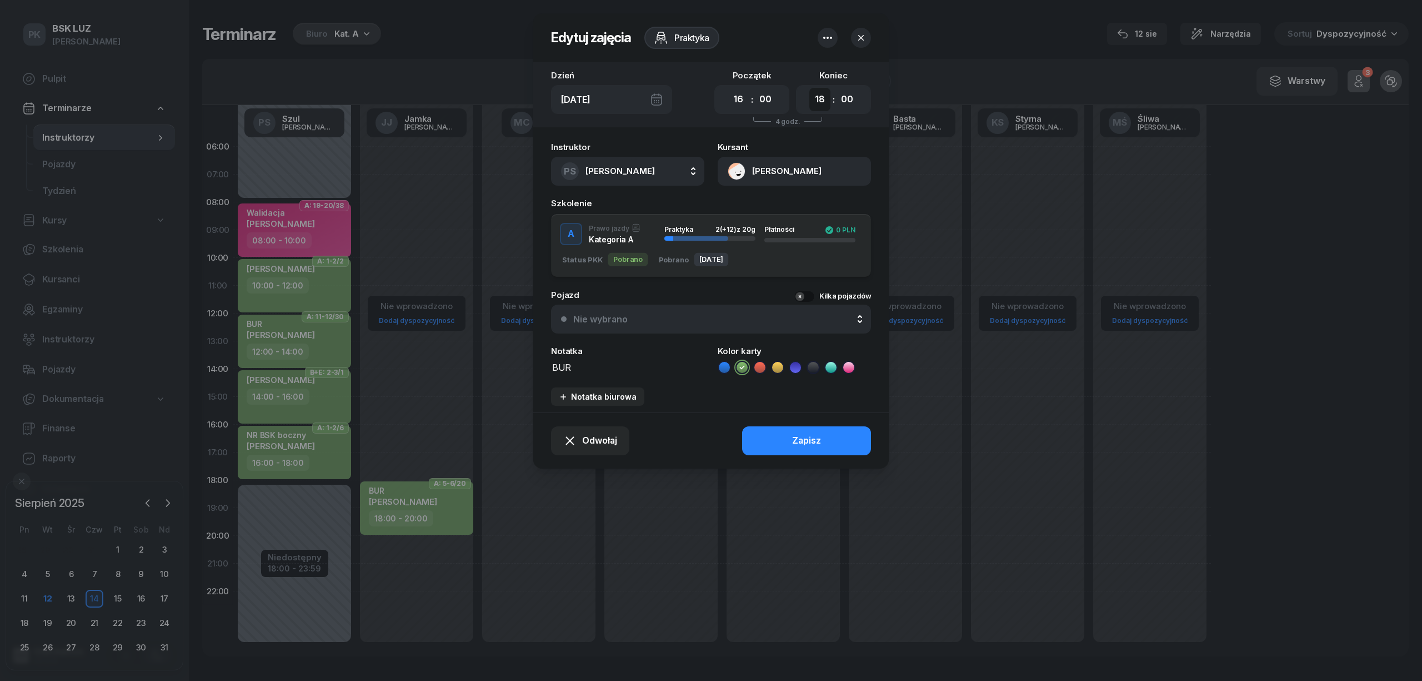
click at [809, 88] on select "00 01 02 03 04 05 06 07 08 09 10 11 12 13 14 15 16 17 18 19 20 21 22 23" at bounding box center [819, 99] width 21 height 23
click at [831, 438] on button "Zapisz" at bounding box center [806, 440] width 129 height 29
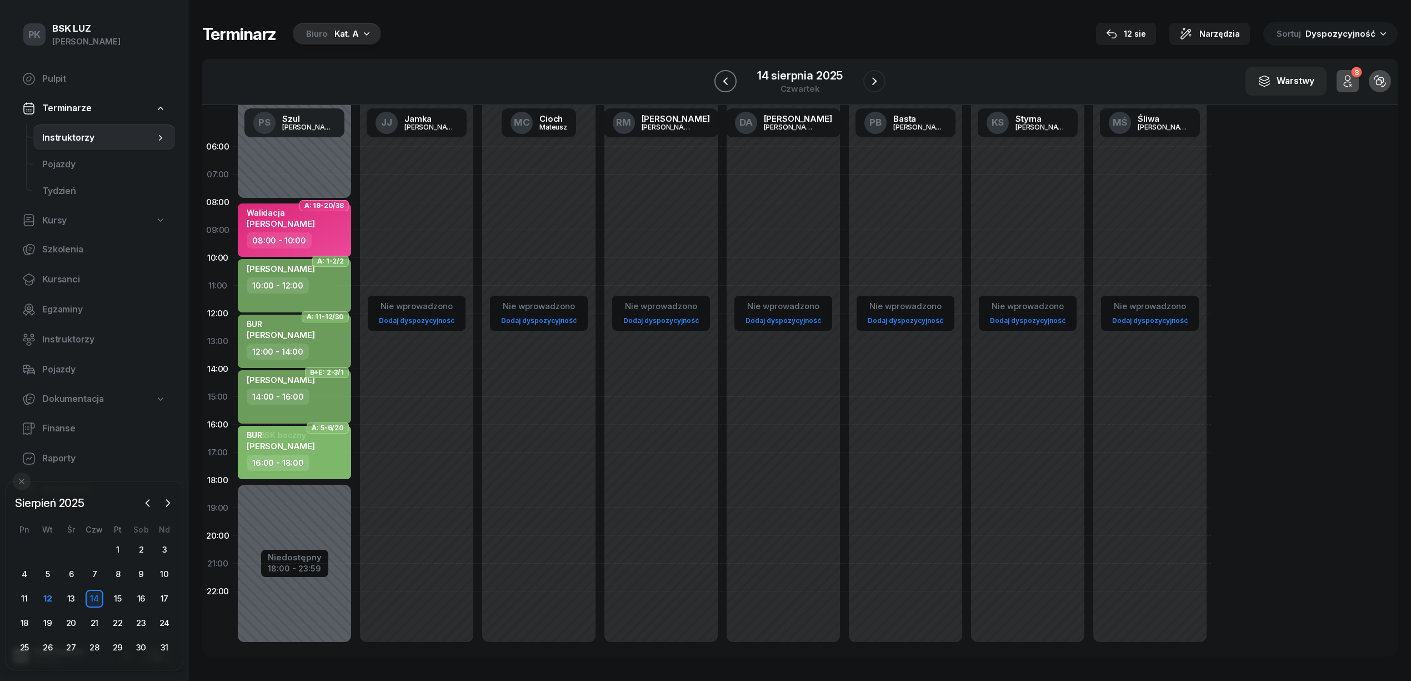
click at [721, 80] on icon "button" at bounding box center [725, 80] width 13 height 13
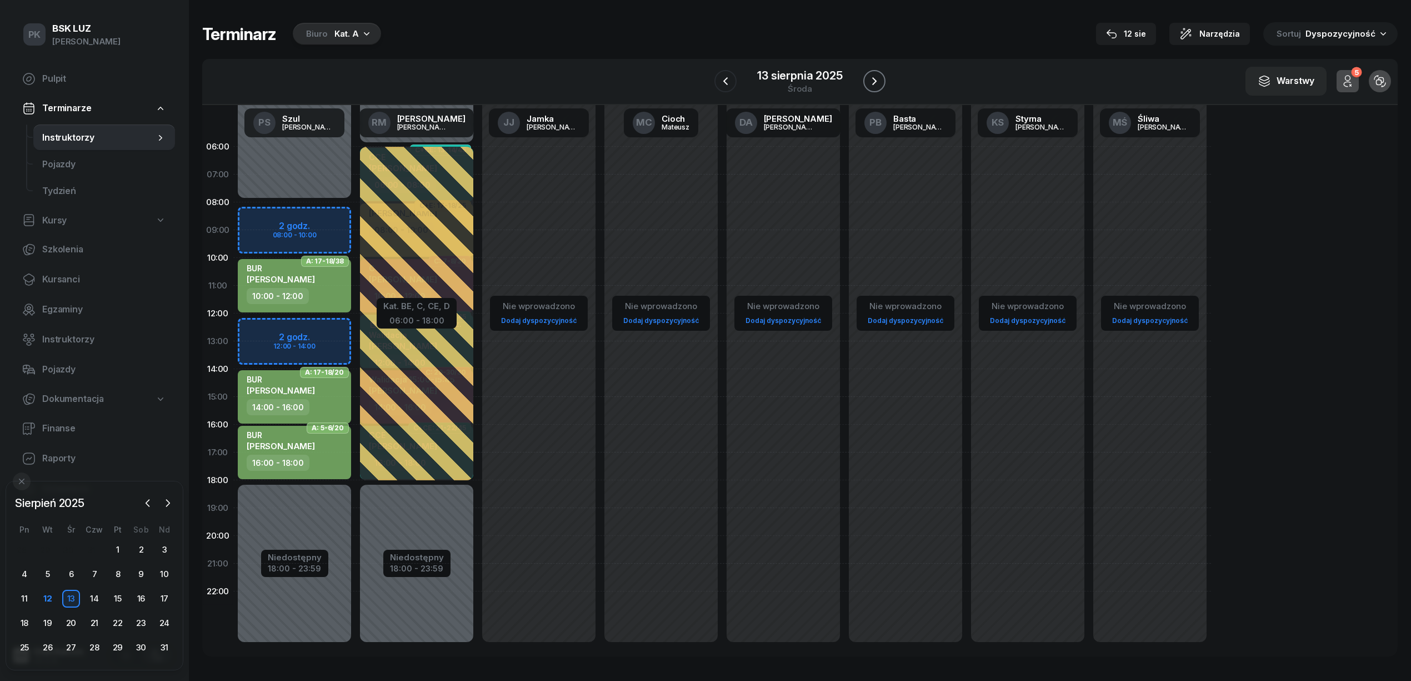
click at [872, 81] on icon "button" at bounding box center [874, 80] width 13 height 13
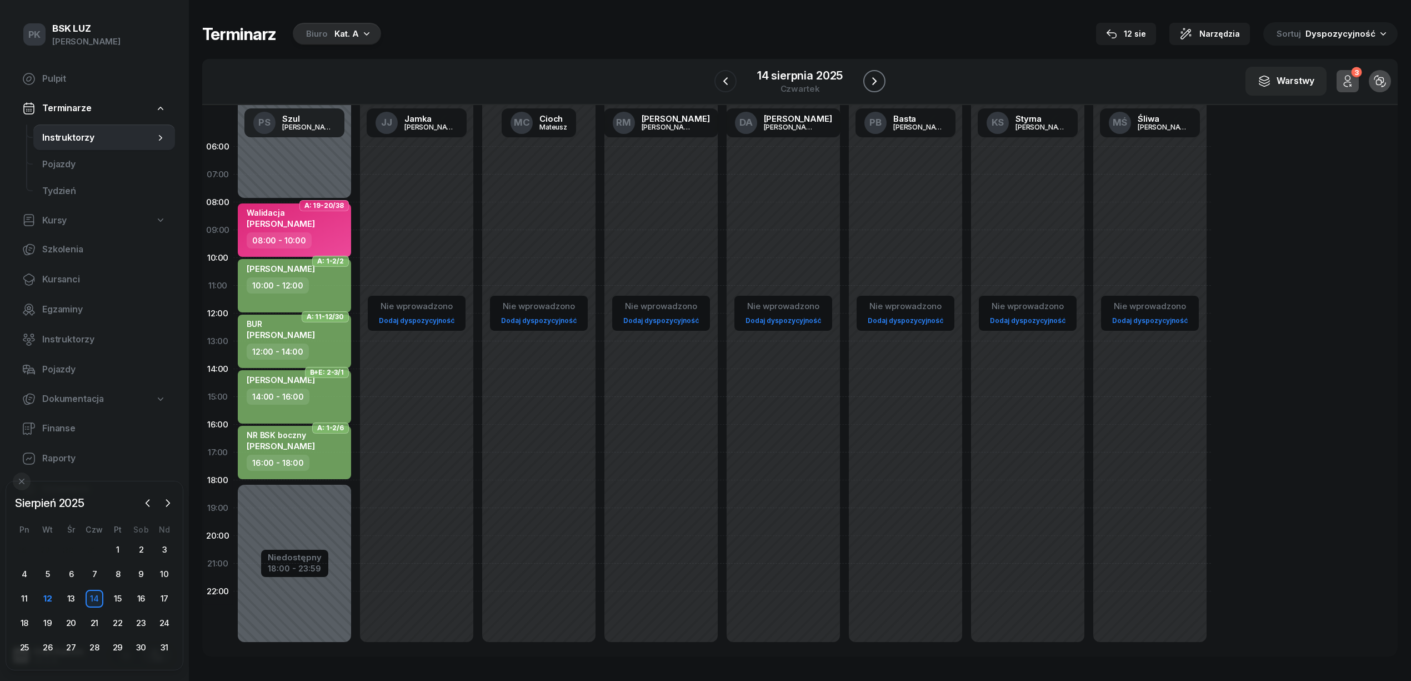
click at [876, 81] on icon "button" at bounding box center [874, 81] width 4 height 8
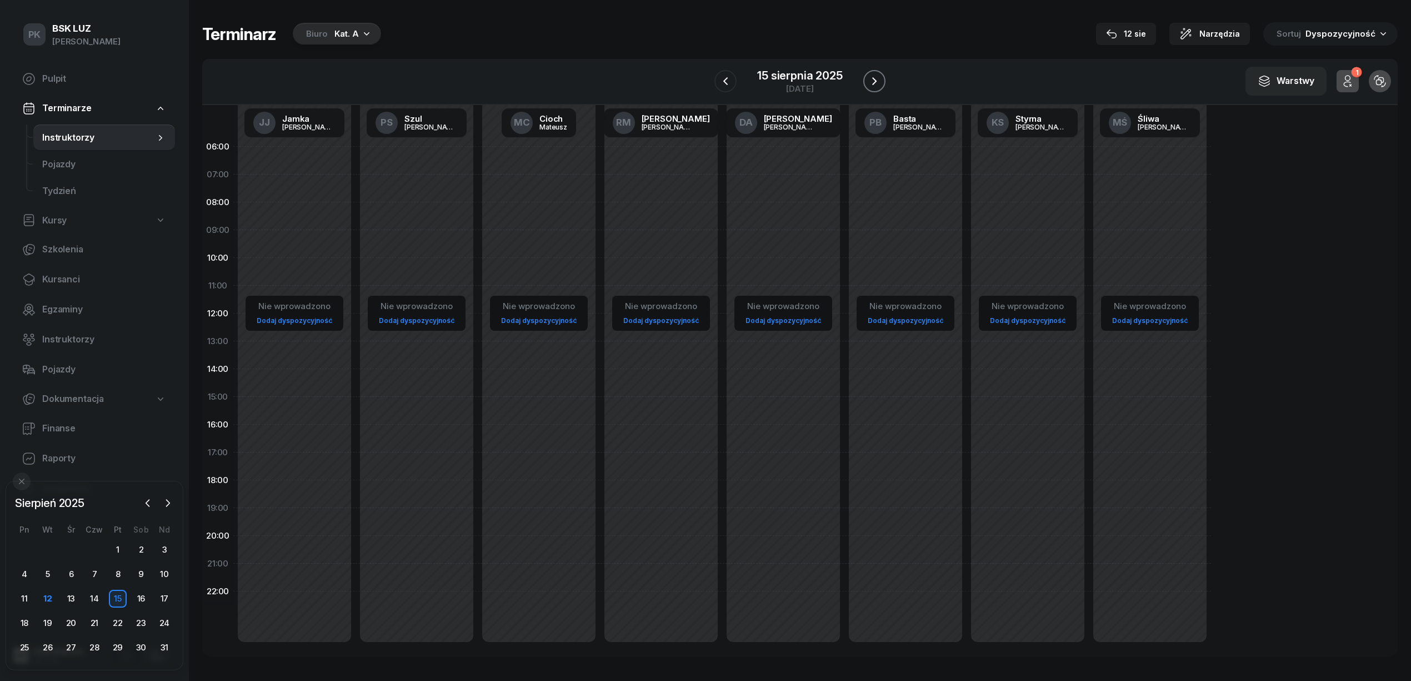
click at [870, 79] on icon "button" at bounding box center [874, 80] width 13 height 13
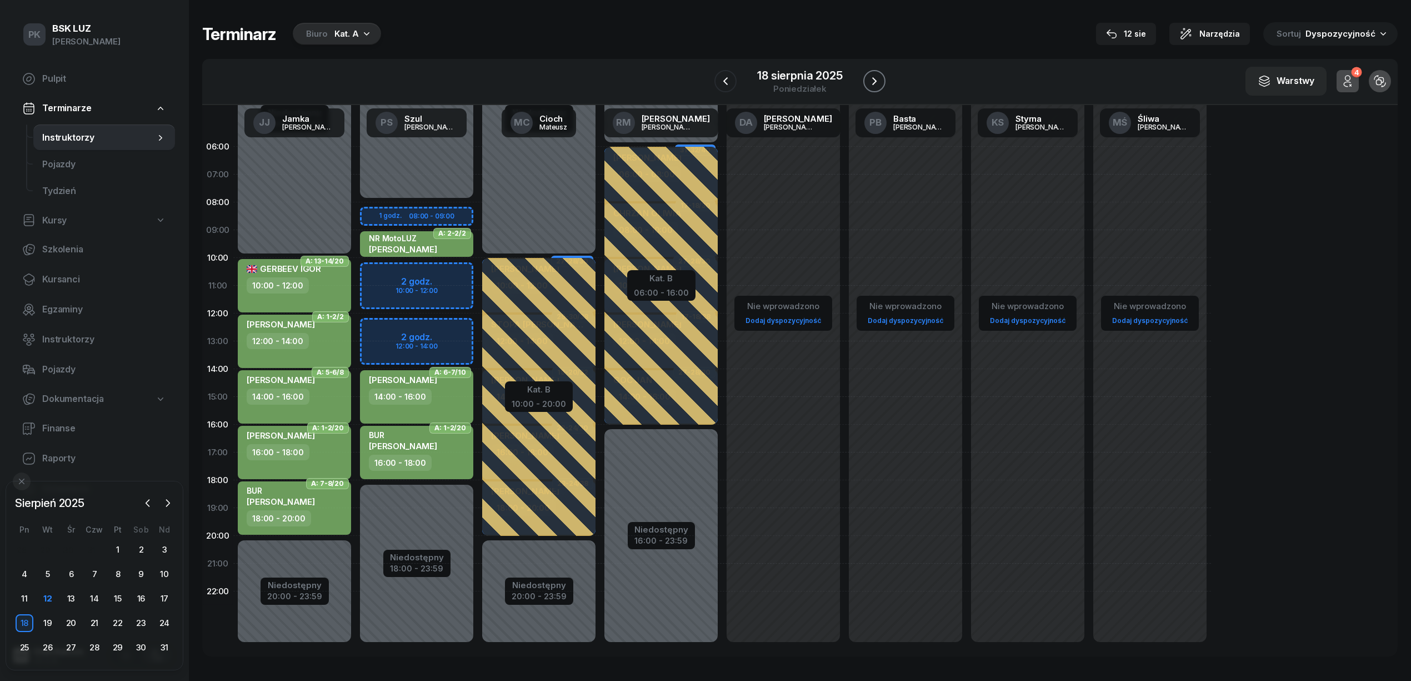
click at [868, 77] on icon "button" at bounding box center [874, 80] width 13 height 13
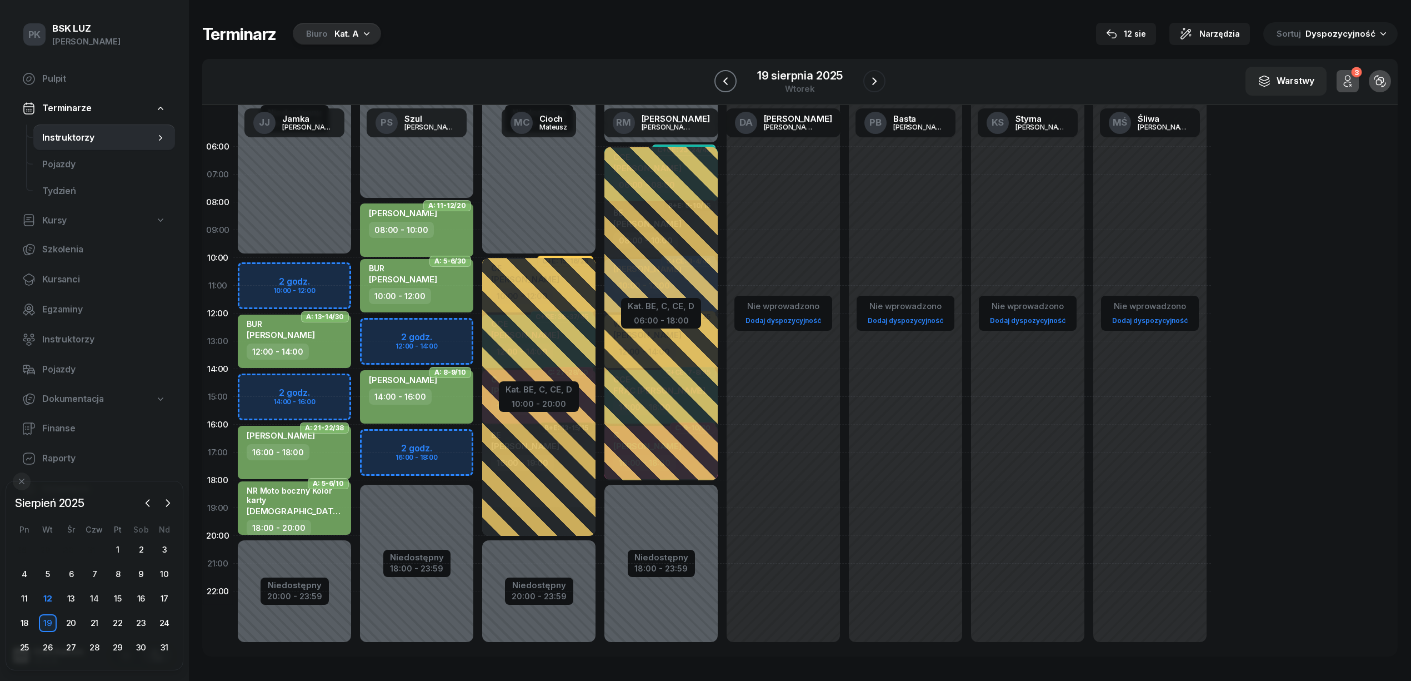
click at [725, 73] on button "button" at bounding box center [725, 81] width 22 height 22
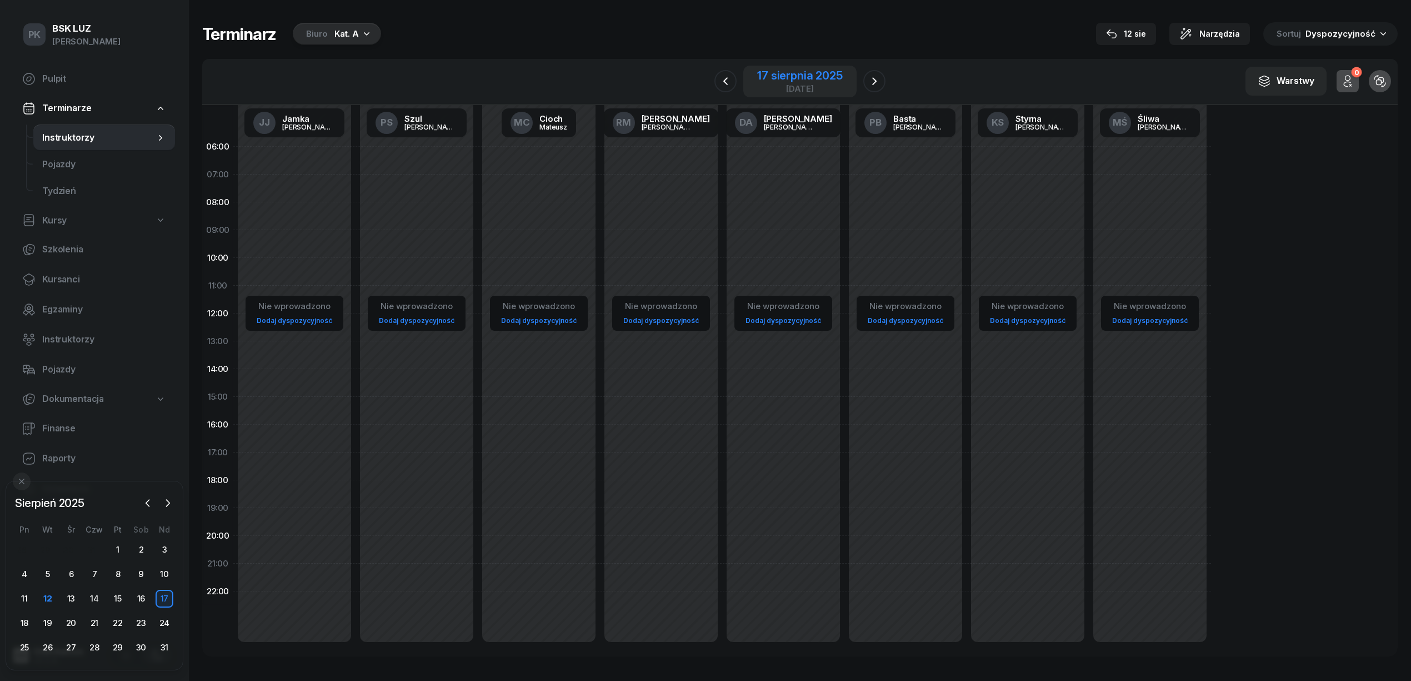
click at [788, 74] on div "17 sierpnia 2025" at bounding box center [799, 75] width 85 height 11
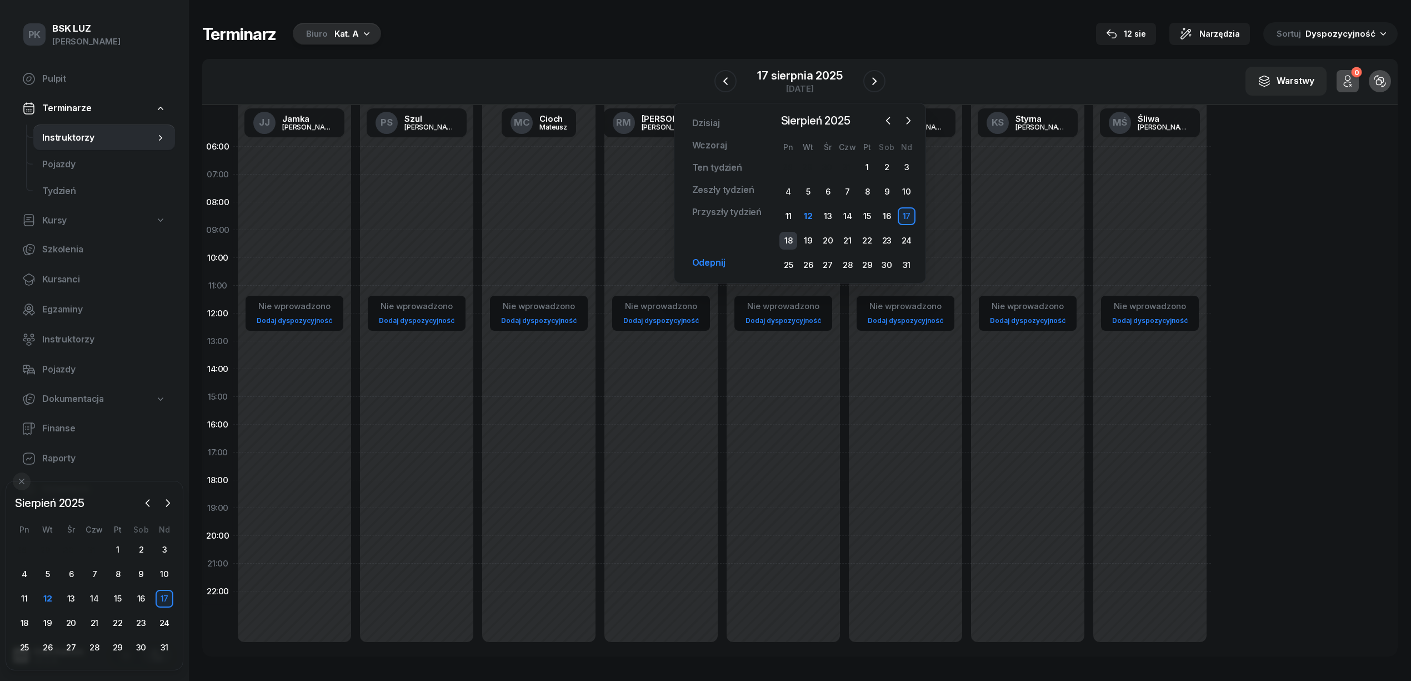
click at [786, 239] on div "18" at bounding box center [788, 241] width 18 height 18
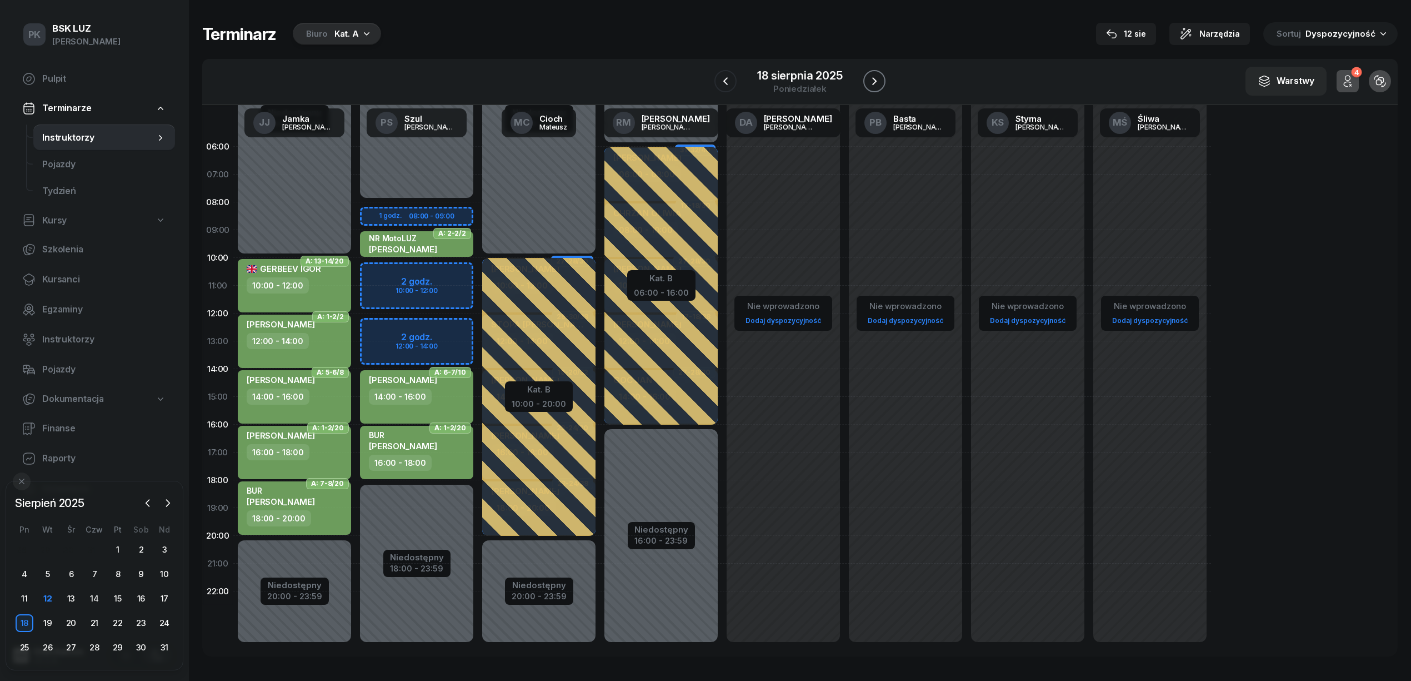
click at [872, 83] on icon "button" at bounding box center [874, 80] width 13 height 13
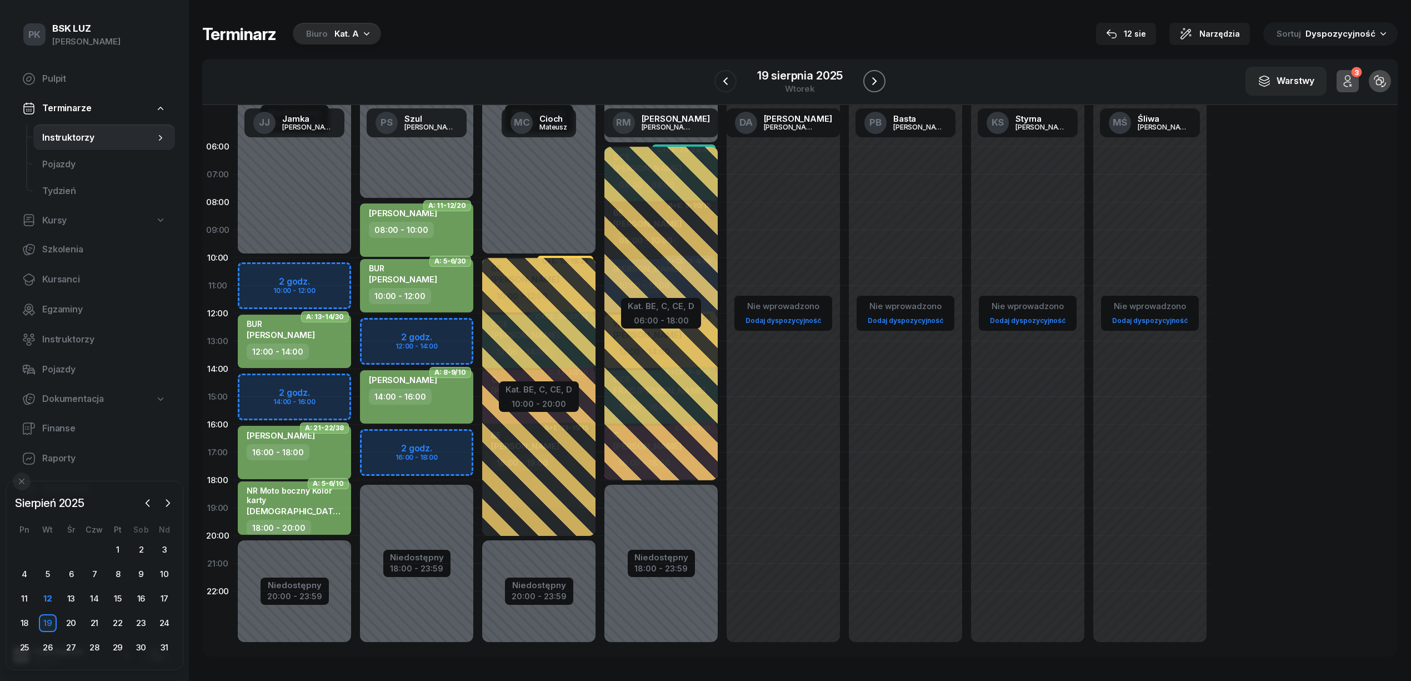
click at [872, 83] on icon "button" at bounding box center [874, 80] width 13 height 13
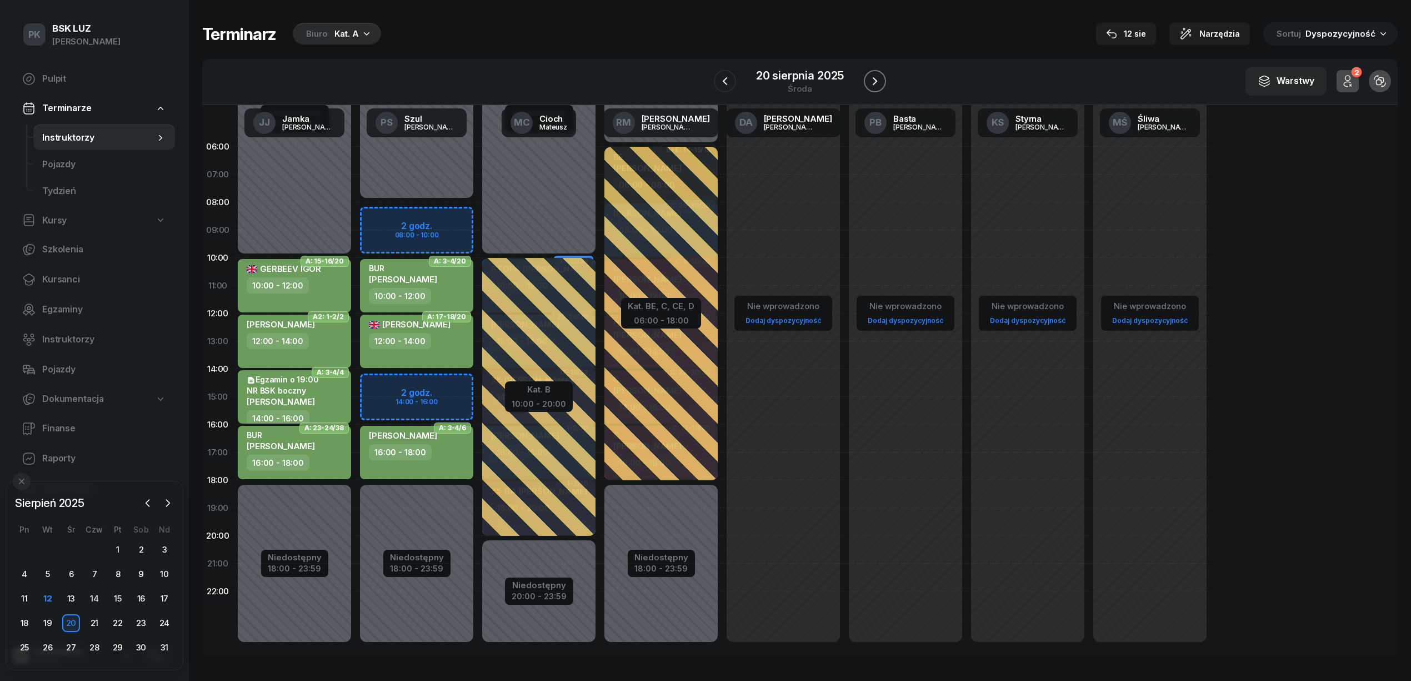
click at [872, 83] on icon "button" at bounding box center [874, 80] width 13 height 13
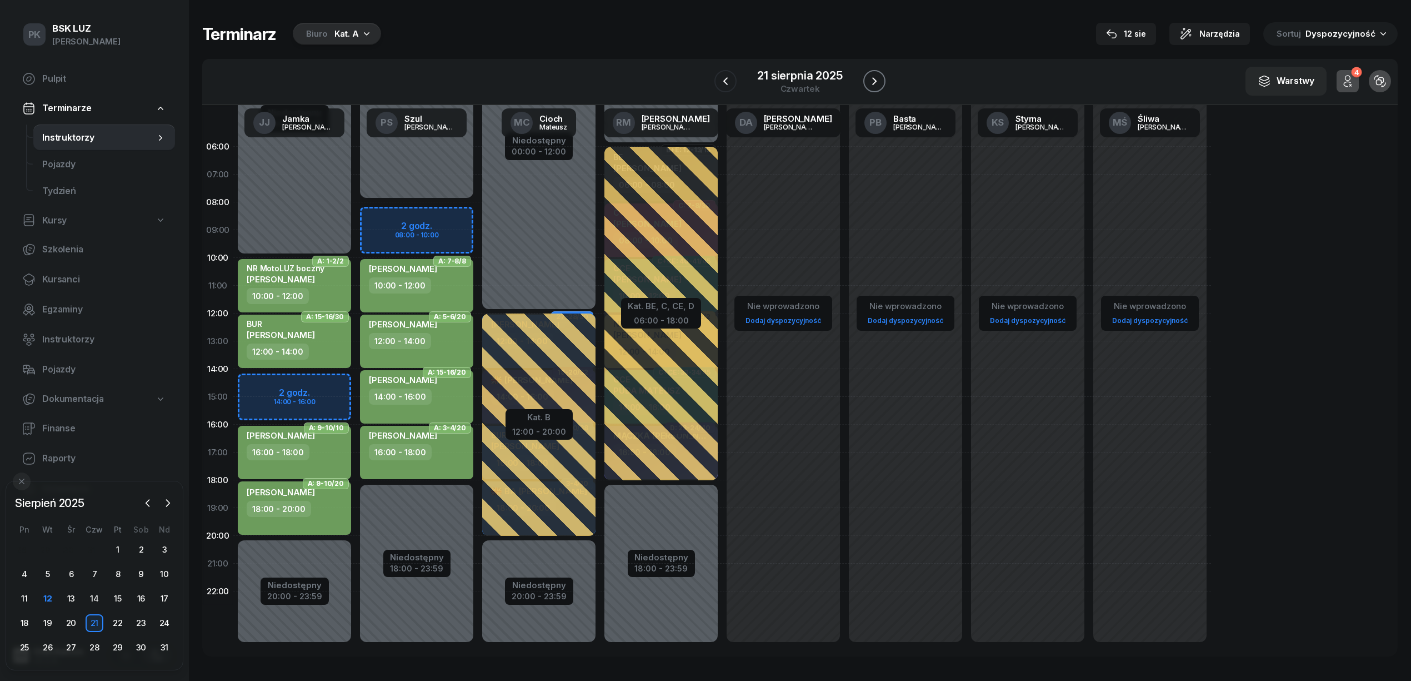
click at [872, 83] on icon "button" at bounding box center [874, 80] width 13 height 13
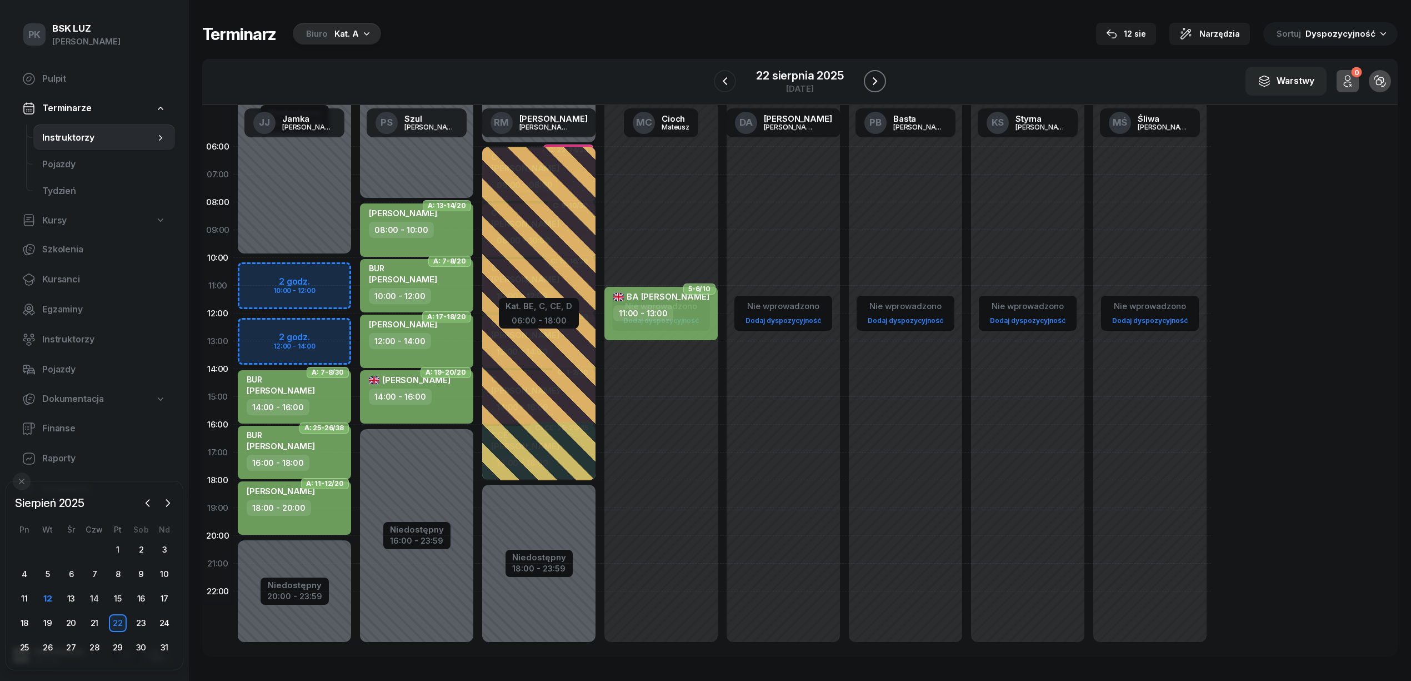
click at [872, 83] on icon "button" at bounding box center [874, 80] width 13 height 13
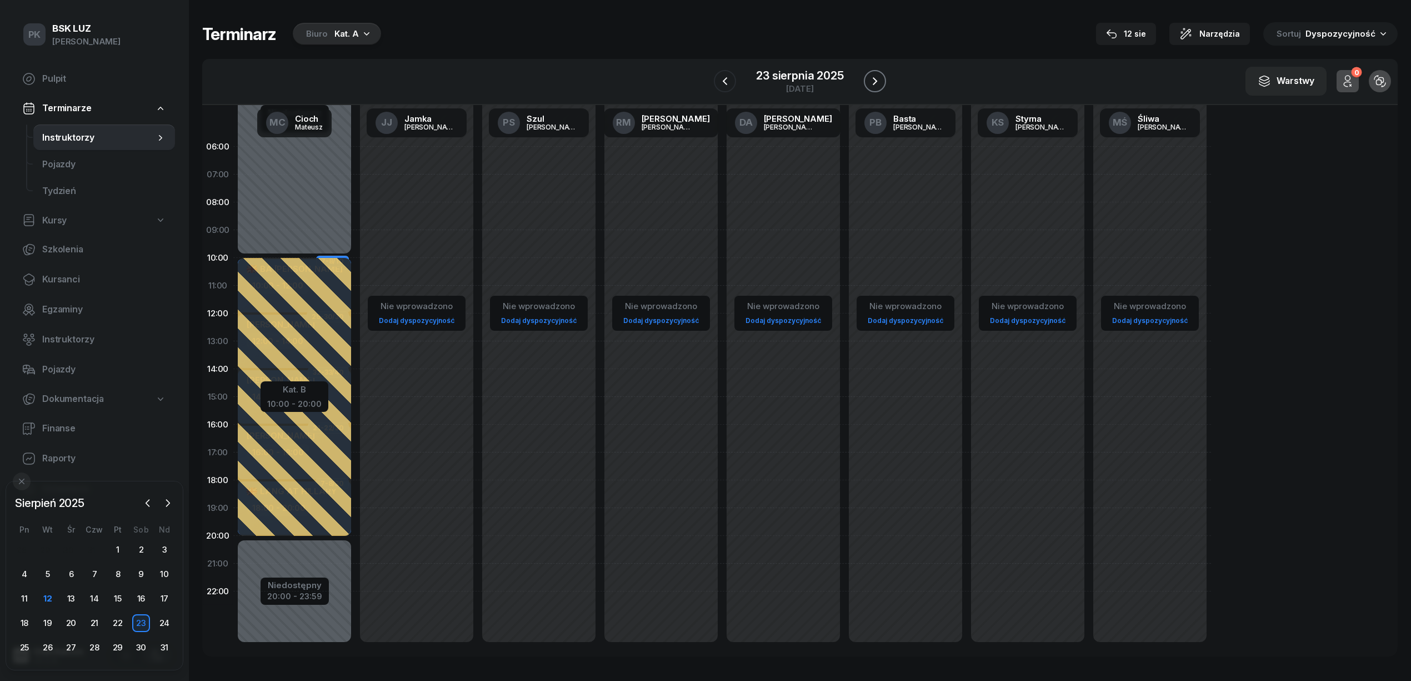
click at [872, 83] on icon "button" at bounding box center [874, 80] width 13 height 13
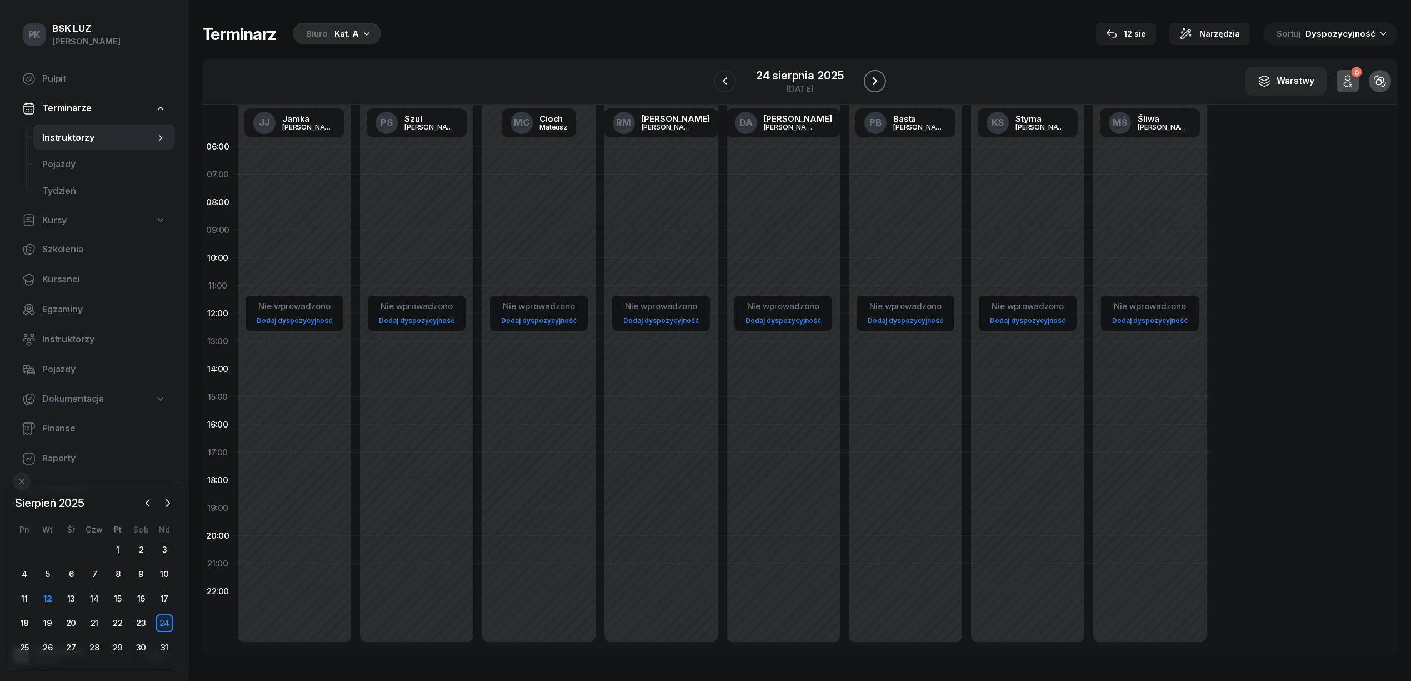
click at [872, 83] on icon "button" at bounding box center [874, 80] width 13 height 13
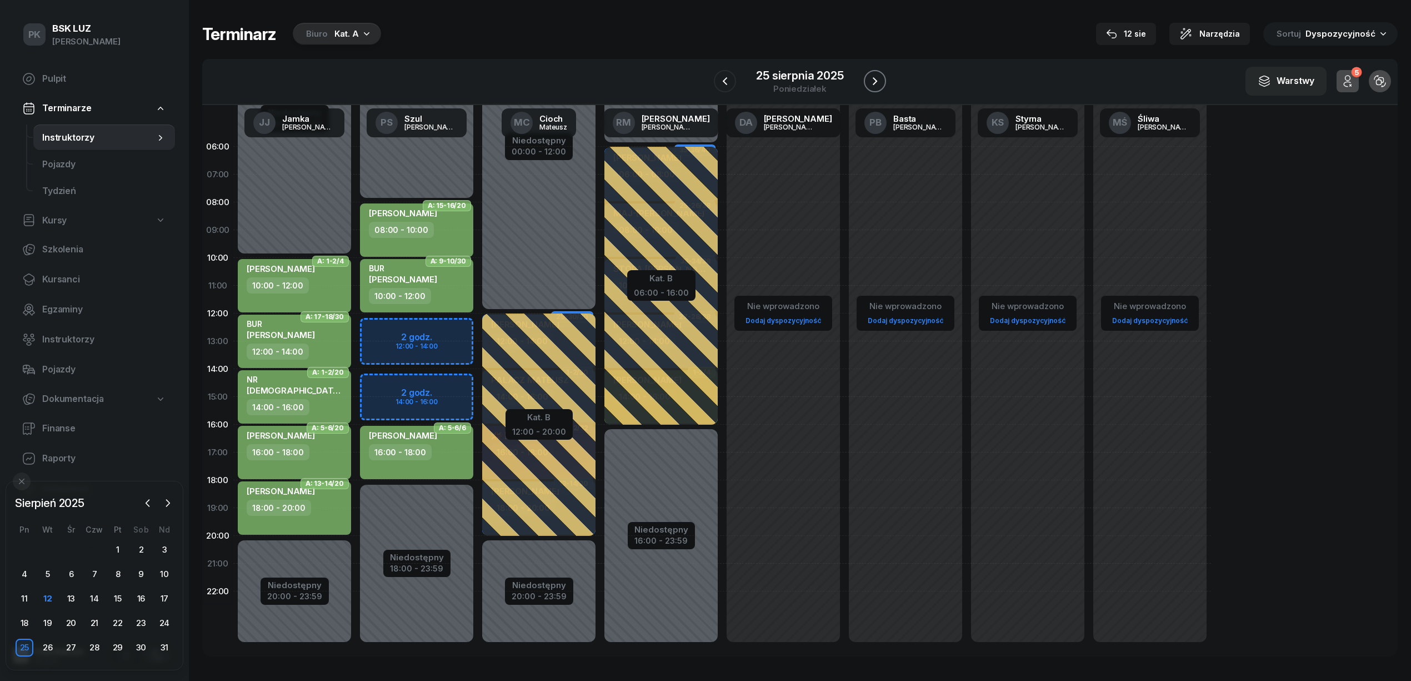
click at [872, 83] on icon "button" at bounding box center [874, 80] width 13 height 13
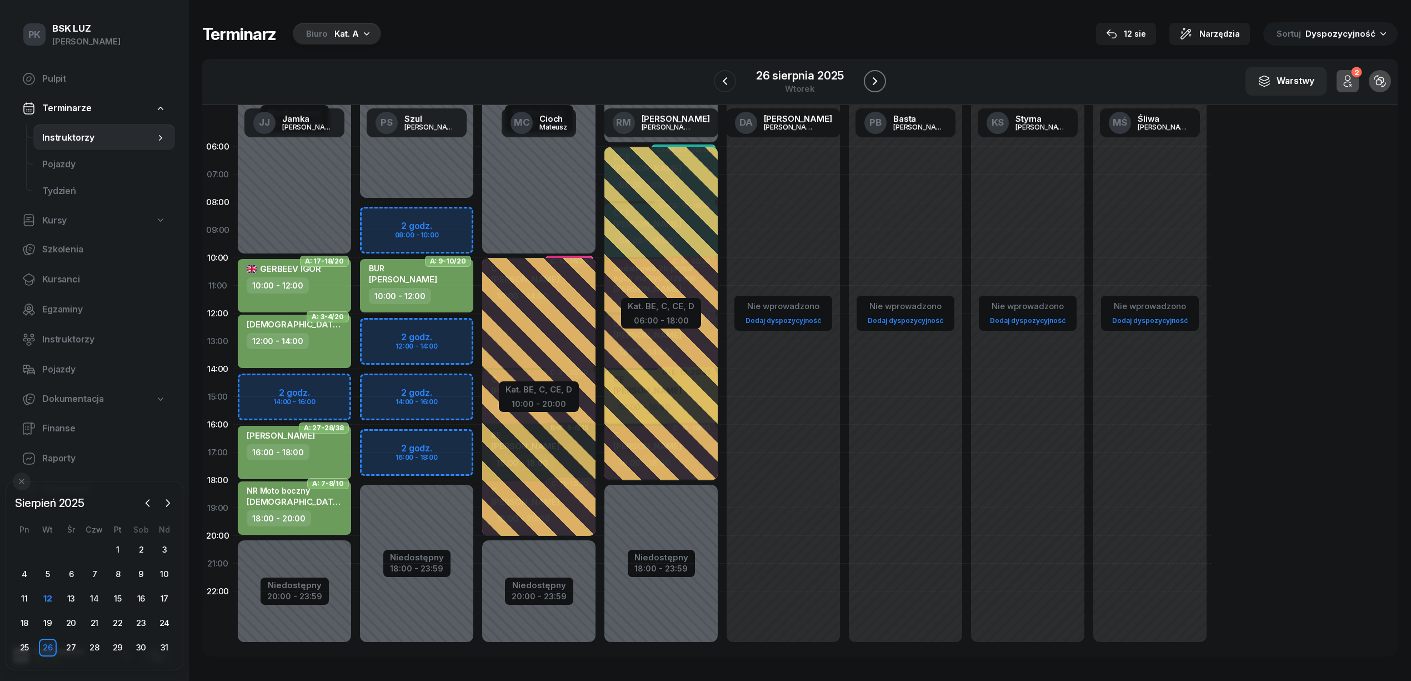
click at [872, 83] on icon "button" at bounding box center [874, 80] width 13 height 13
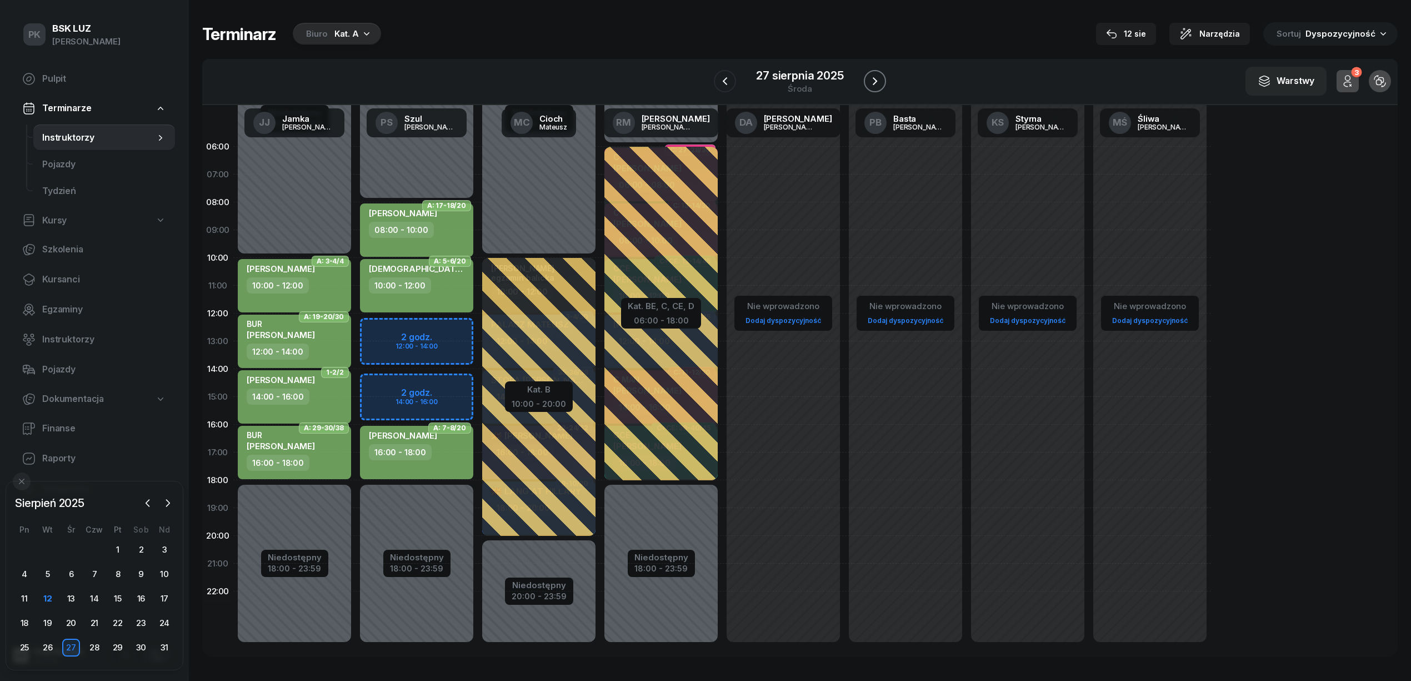
click at [872, 83] on icon "button" at bounding box center [874, 80] width 13 height 13
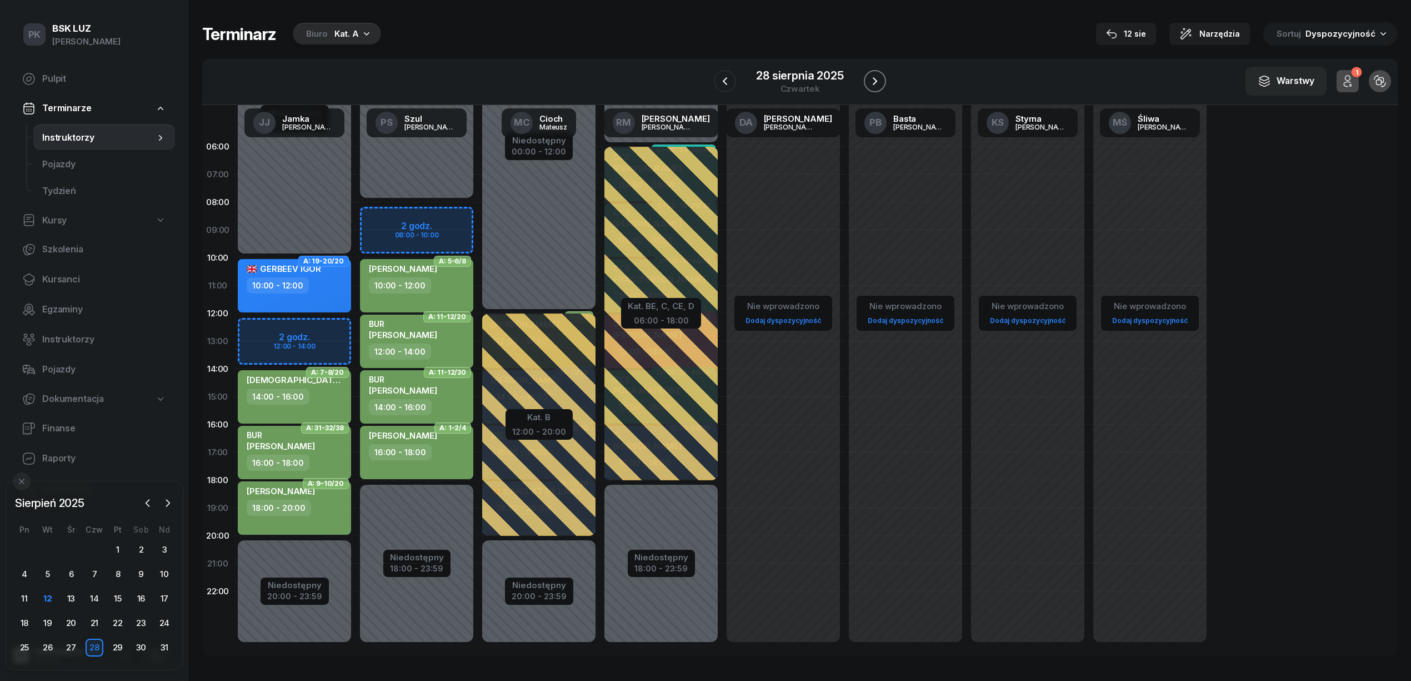
click at [872, 83] on icon "button" at bounding box center [874, 80] width 13 height 13
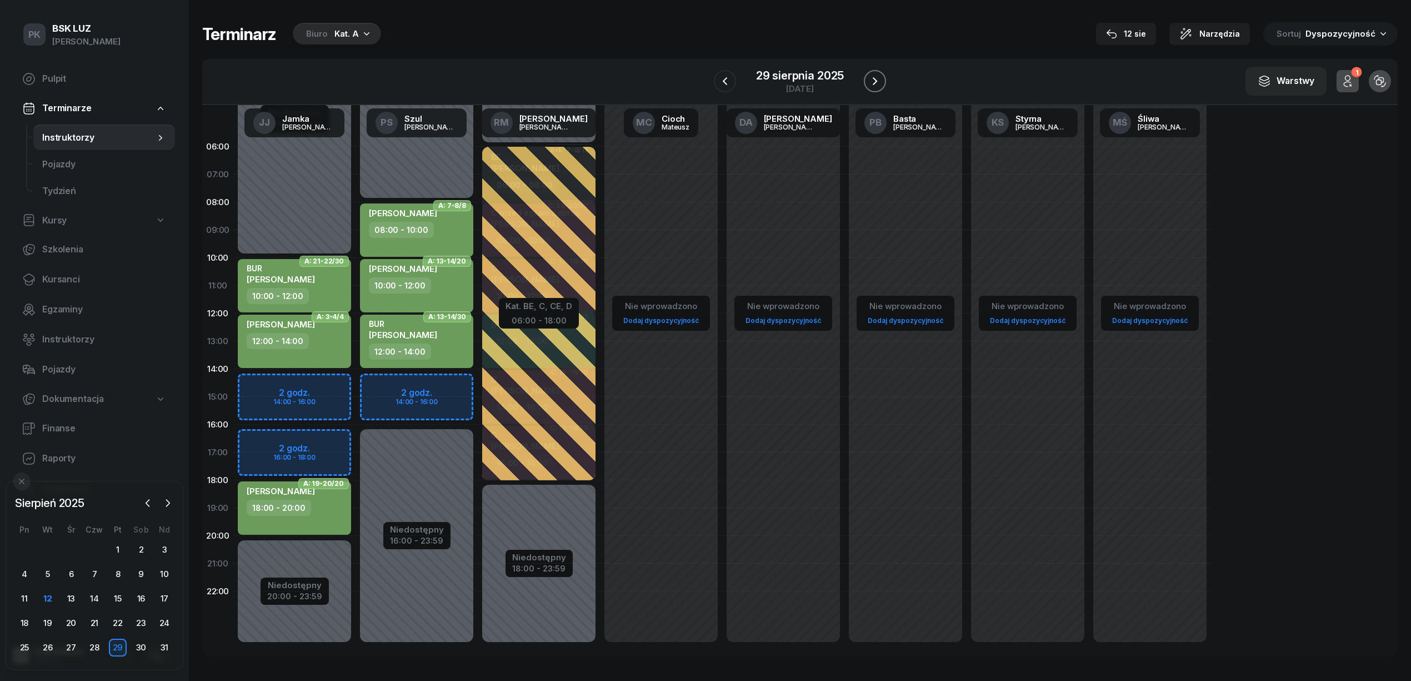
click at [872, 83] on icon "button" at bounding box center [874, 80] width 13 height 13
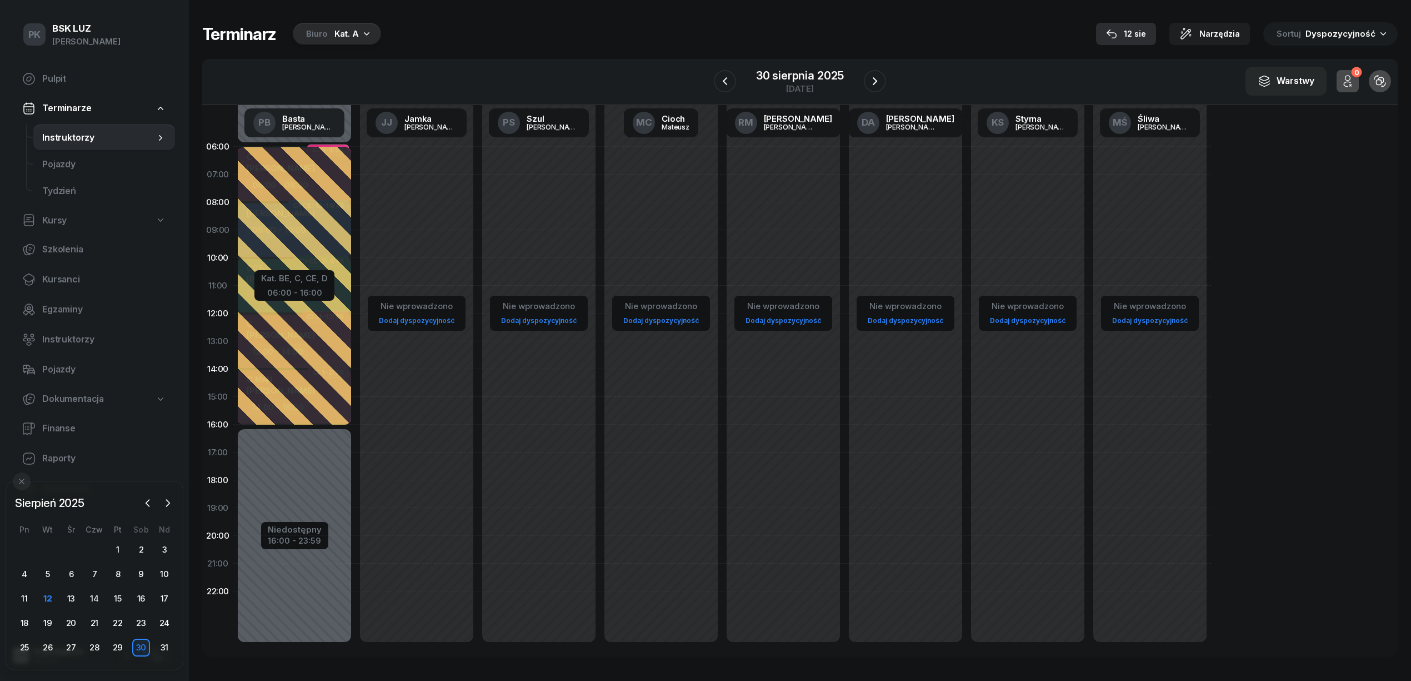
click at [1156, 38] on button "12 sie" at bounding box center [1126, 34] width 60 height 22
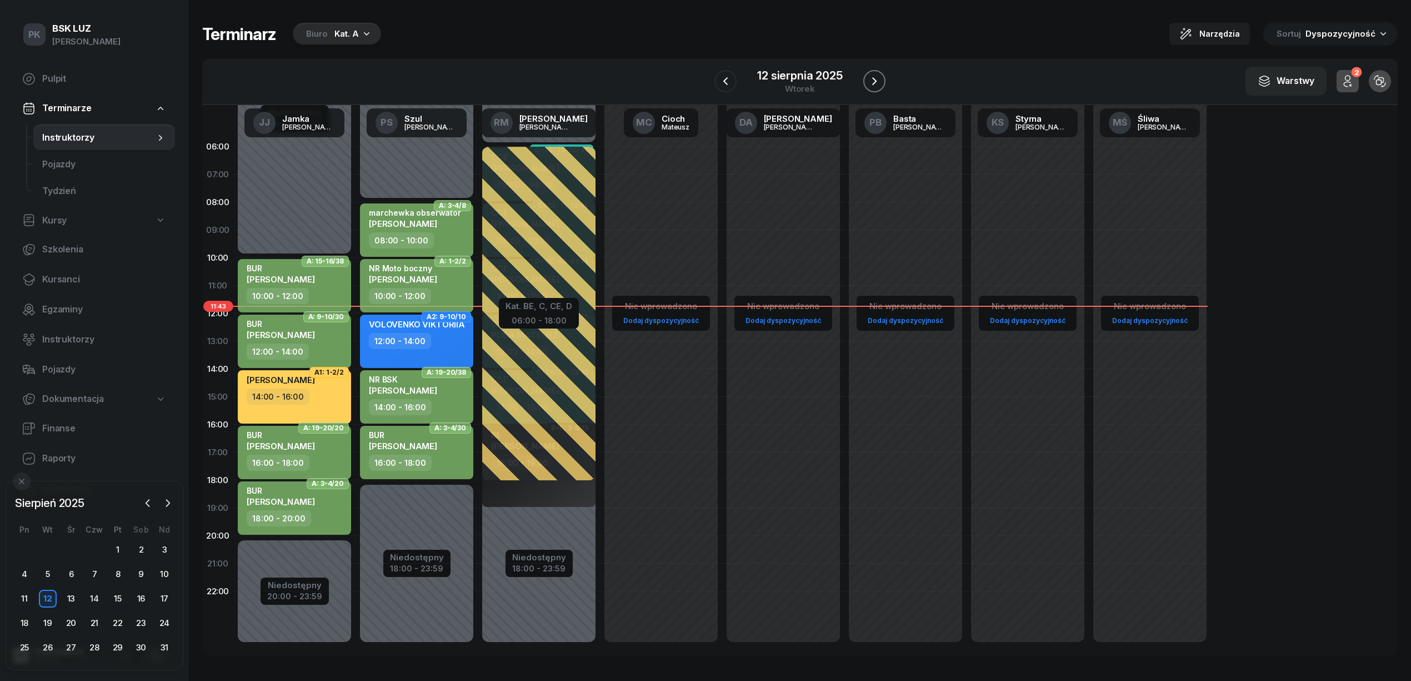
click at [868, 78] on icon "button" at bounding box center [874, 80] width 13 height 13
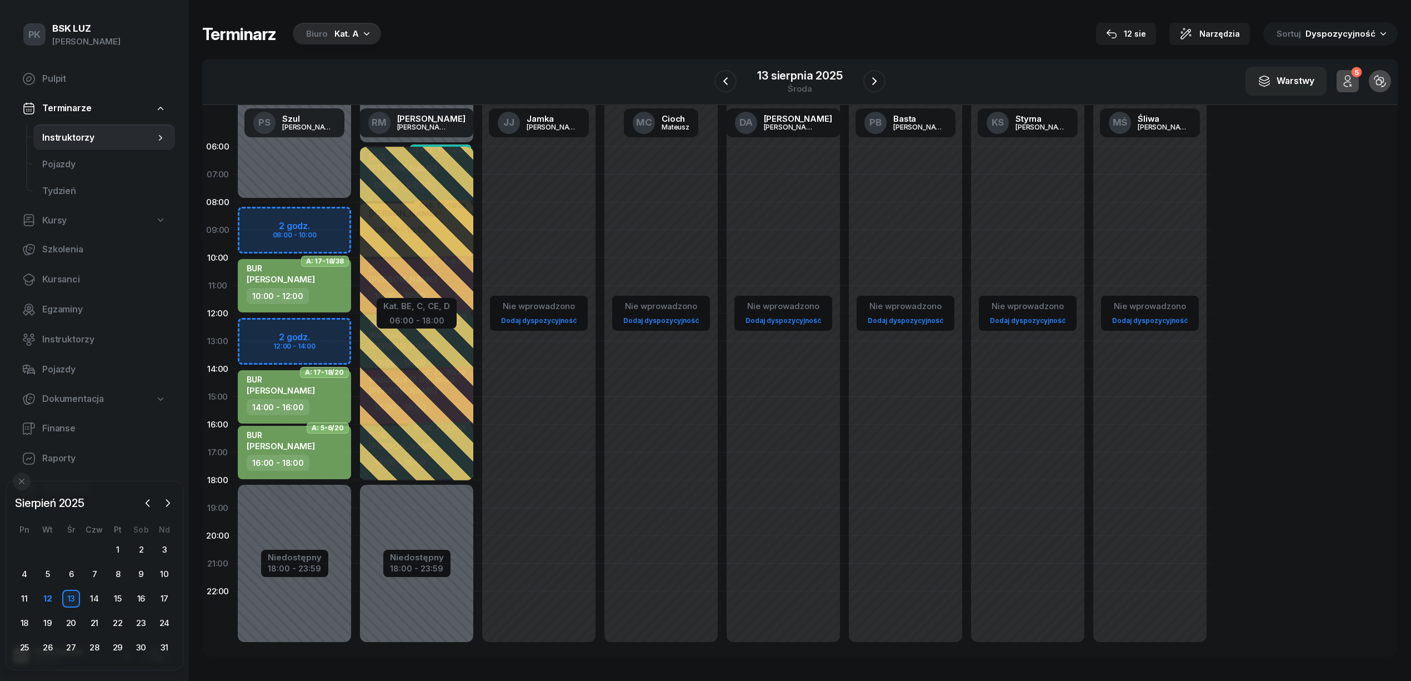
click at [356, 318] on div "Niedostępny 00:00 - 08:00 Niedostępny 18:00 - 23:59 2 godz. 08:00 - 10:00 2 god…" at bounding box center [417, 397] width 122 height 528
select select "12"
select select "14"
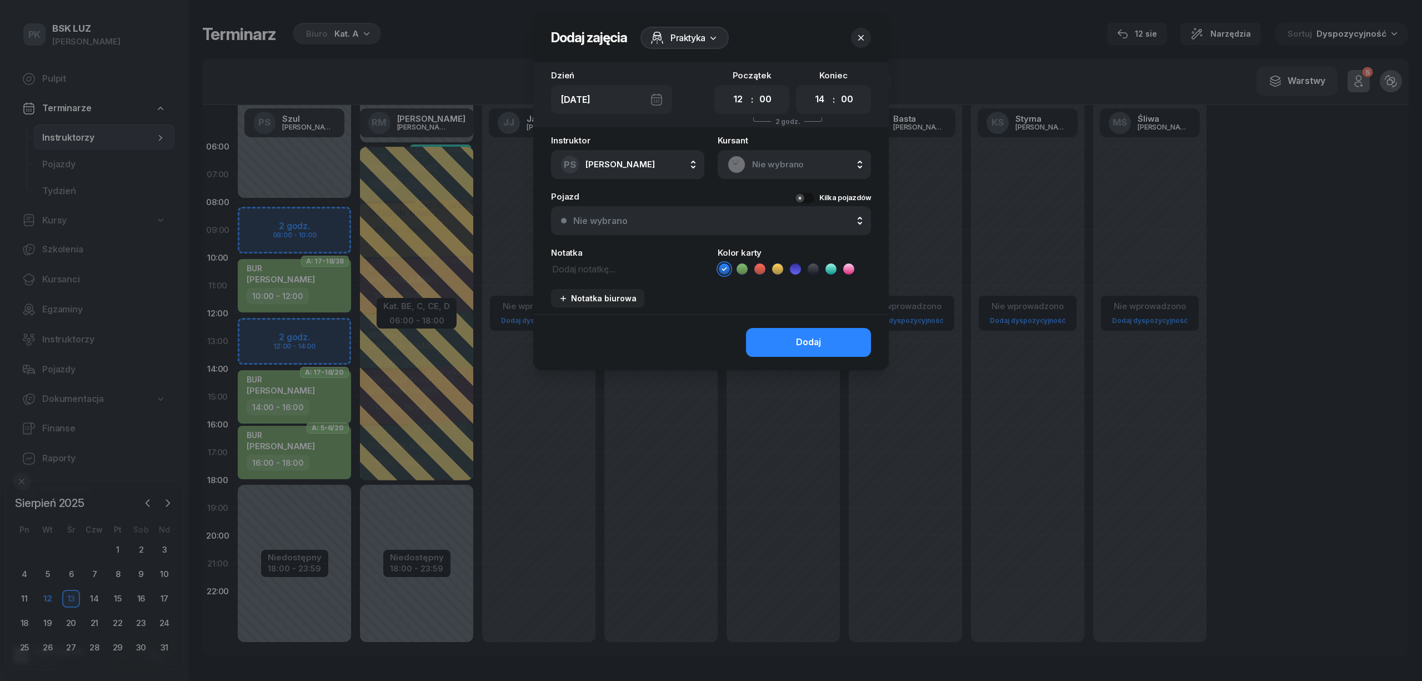
click at [862, 34] on icon "button" at bounding box center [861, 37] width 11 height 11
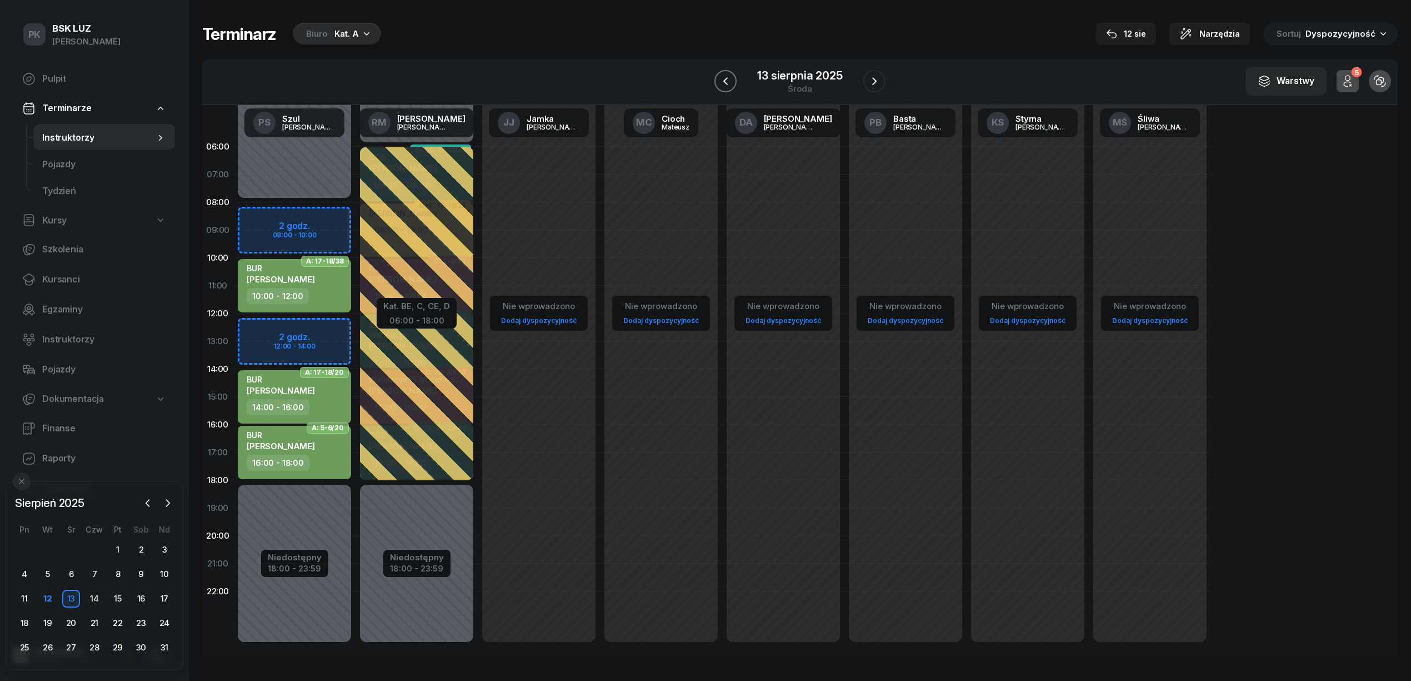
click at [727, 80] on icon "button" at bounding box center [725, 80] width 13 height 13
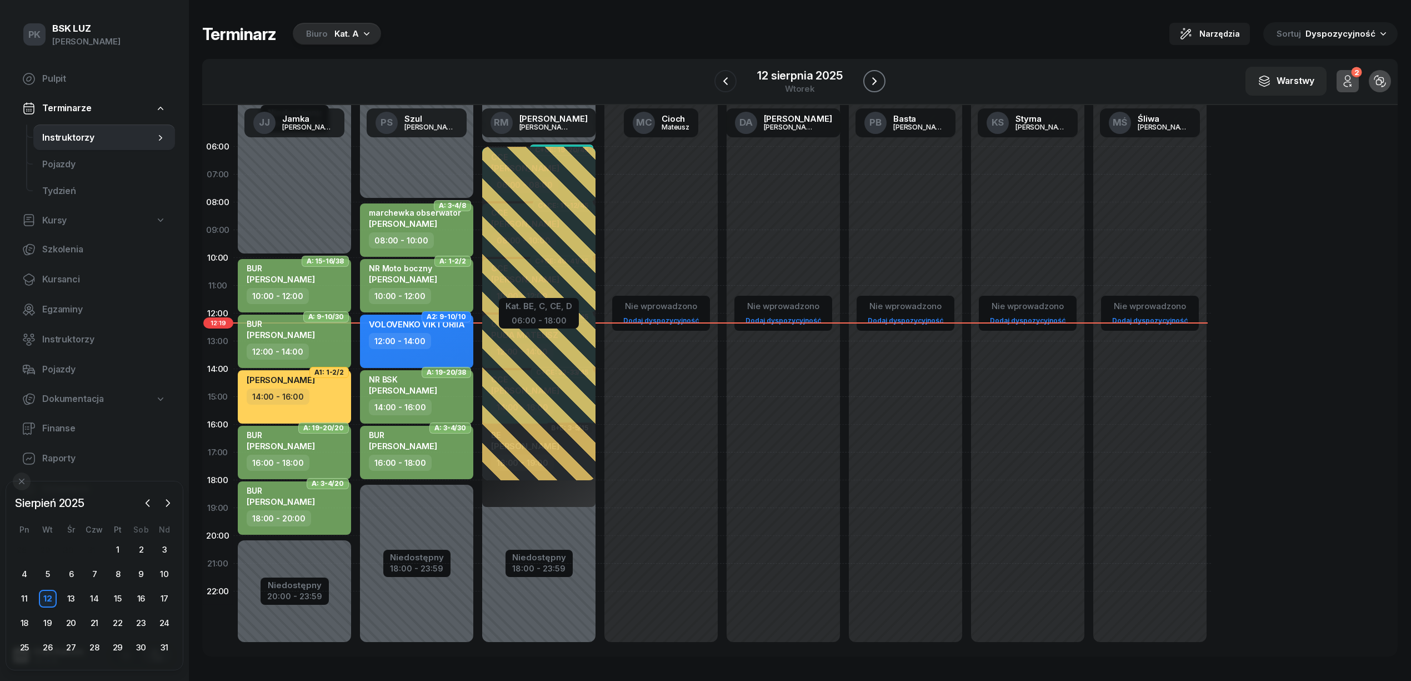
click at [881, 81] on button "button" at bounding box center [874, 81] width 22 height 22
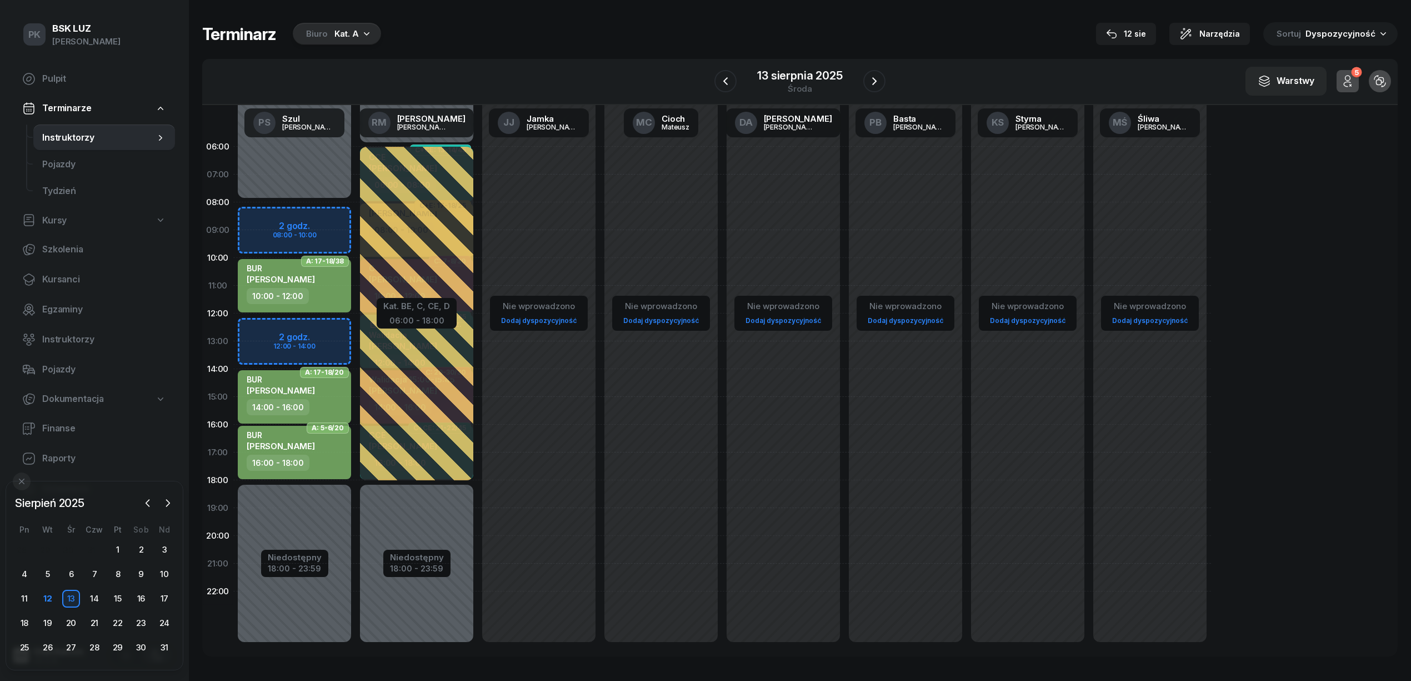
click at [356, 327] on div "Niedostępny 00:00 - 08:00 Niedostępny 18:00 - 23:59 2 godz. 08:00 - 10:00 2 god…" at bounding box center [417, 397] width 122 height 528
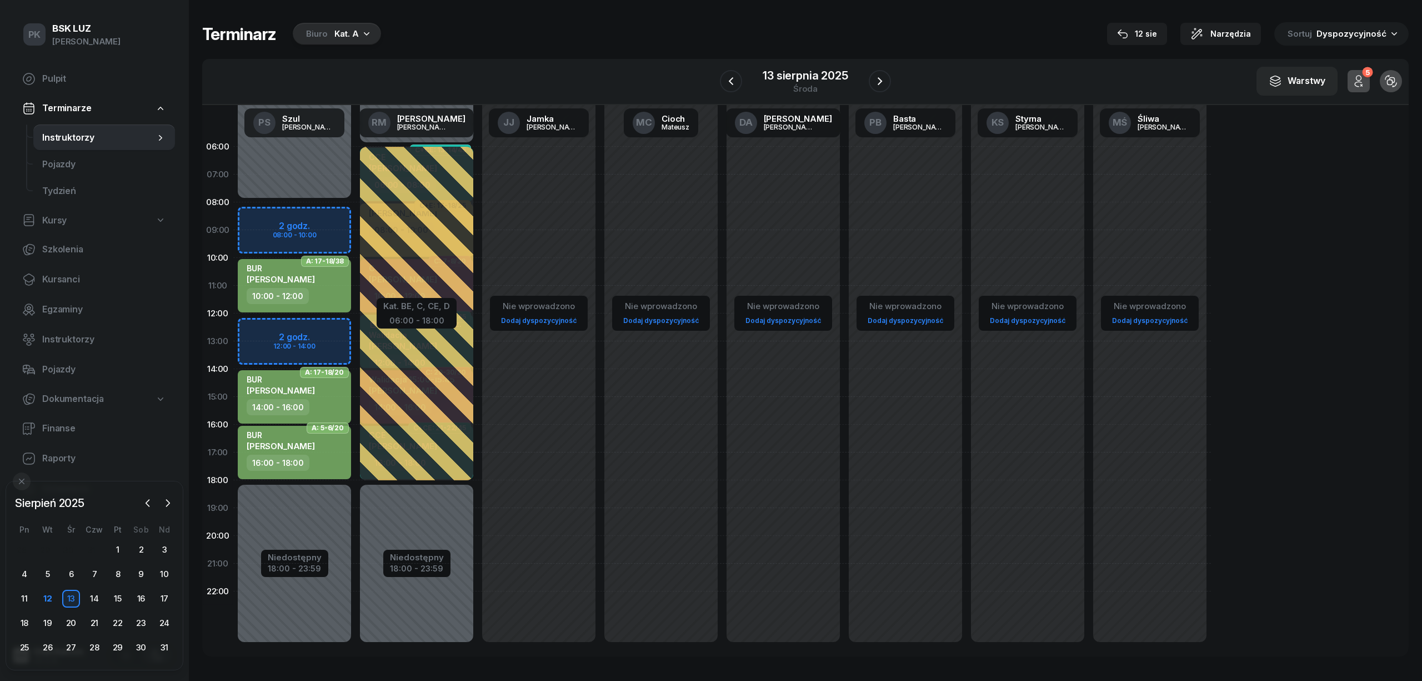
select select "12"
select select "14"
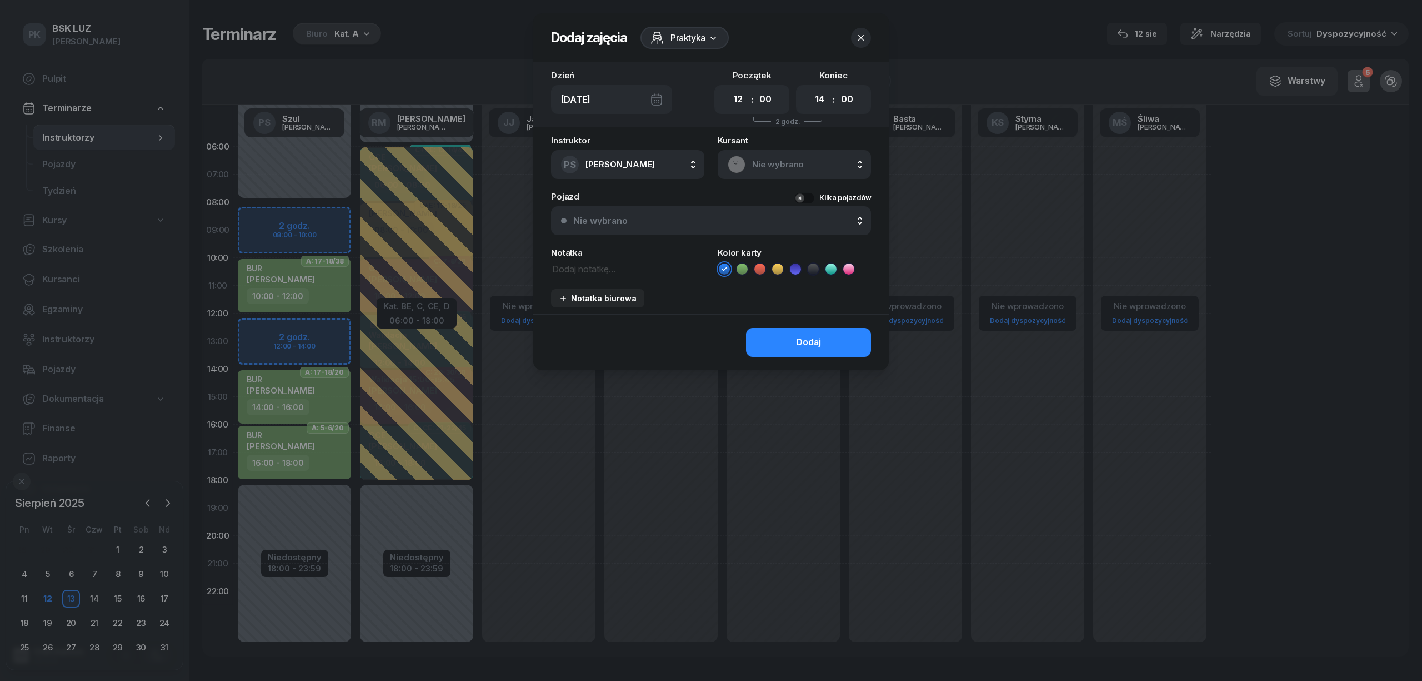
click at [805, 162] on span "Nie wybrano" at bounding box center [806, 164] width 109 height 14
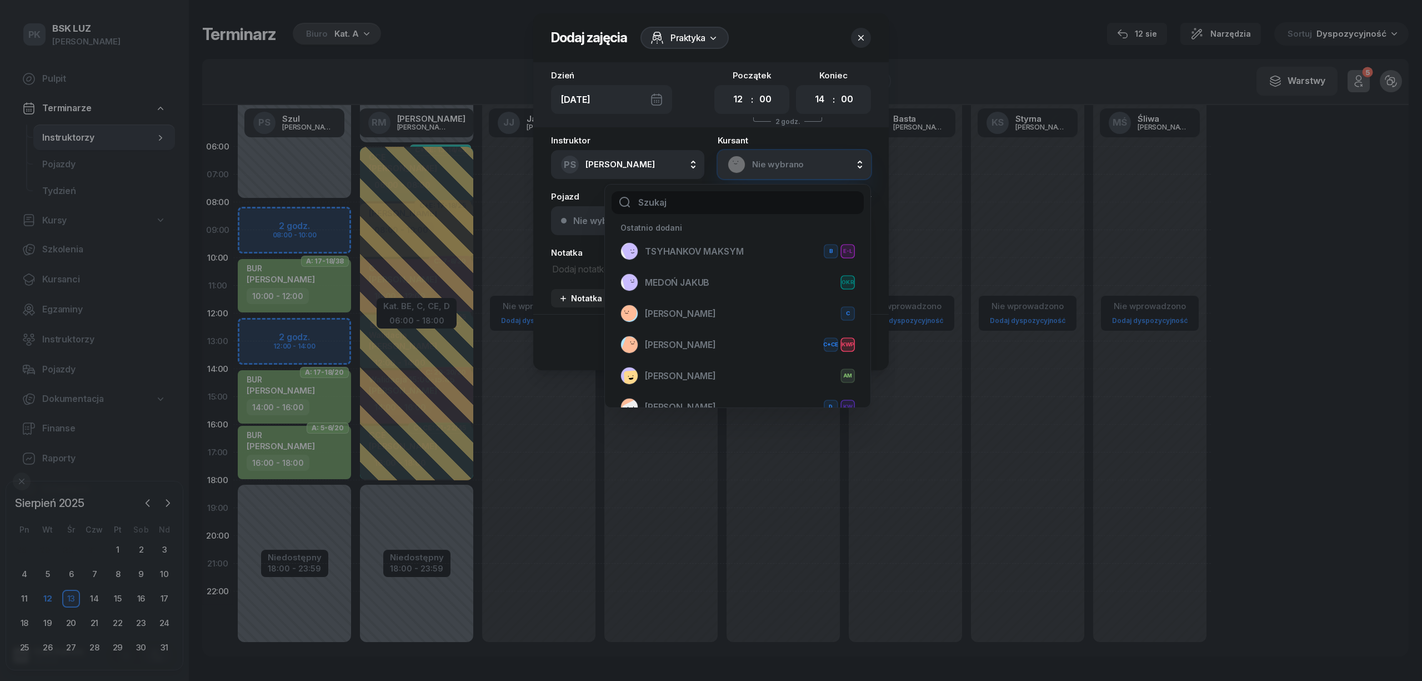
click at [683, 203] on input "text" at bounding box center [738, 202] width 252 height 23
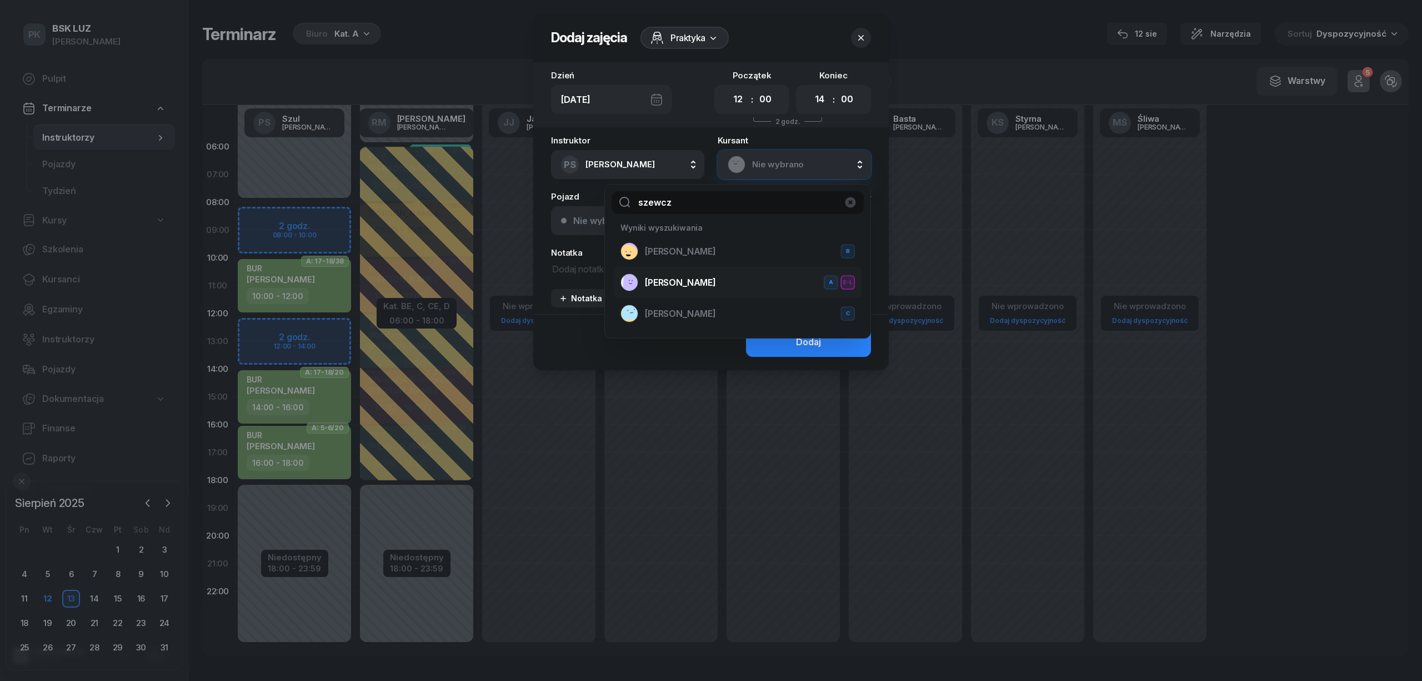
type input "szewcz"
click at [694, 283] on span "SZEWCZYK STANISŁAW" at bounding box center [680, 283] width 71 height 14
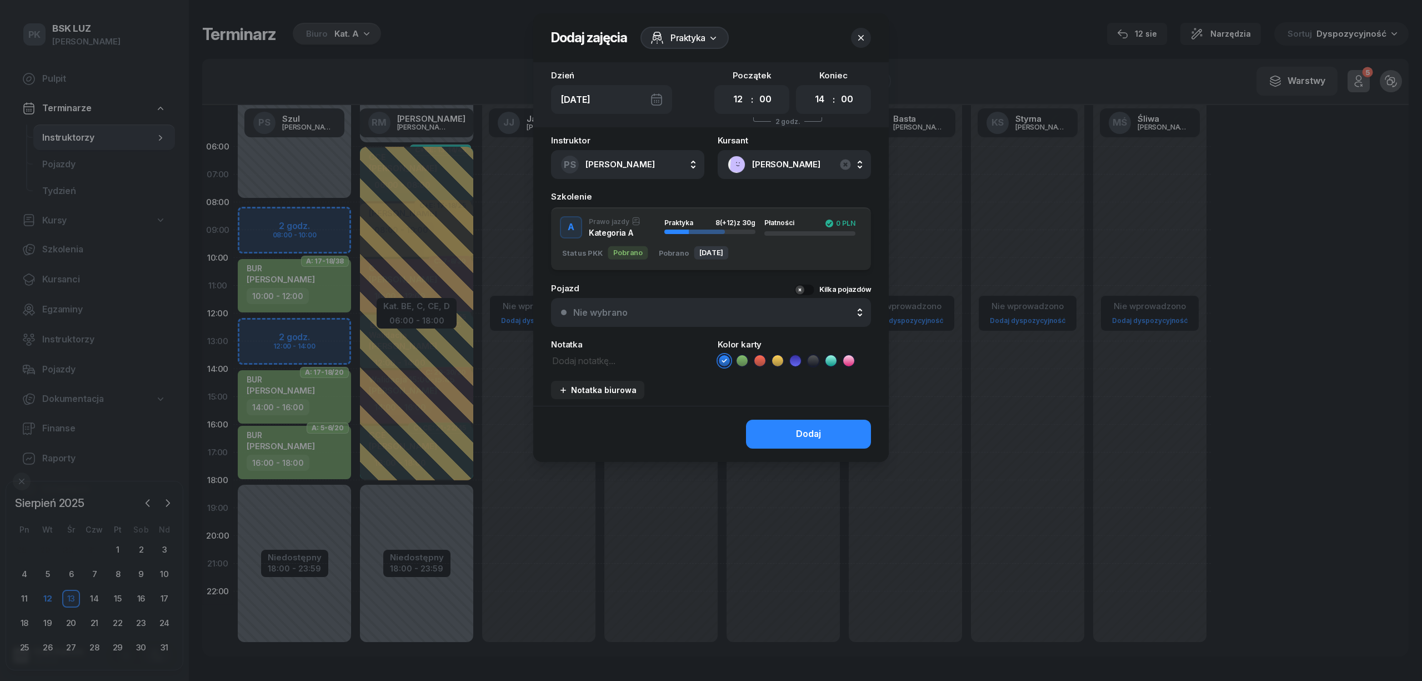
click at [743, 359] on icon at bounding box center [741, 360] width 5 height 4
click at [760, 427] on button "Dodaj" at bounding box center [808, 433] width 125 height 29
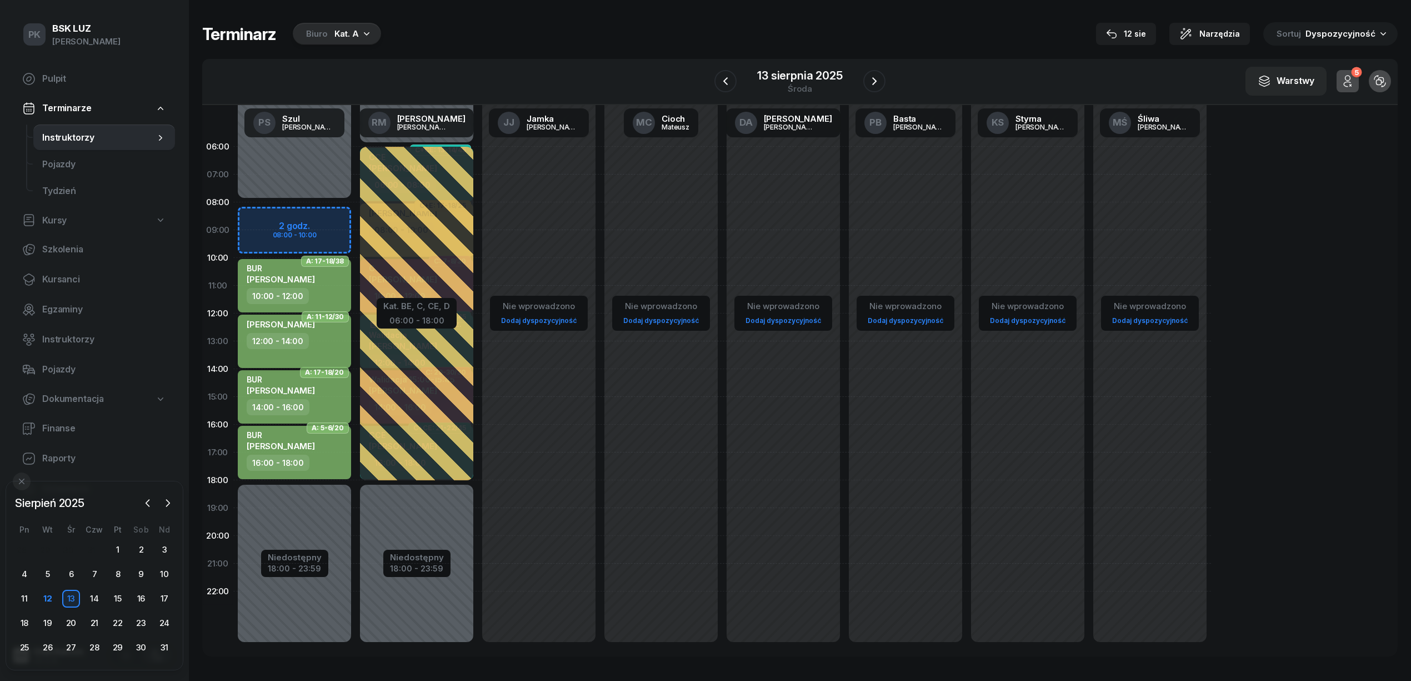
click at [267, 354] on div "STANISŁAW SZEWCZYK 12:00 - 14:00" at bounding box center [294, 340] width 113 height 53
select select "12"
select select "14"
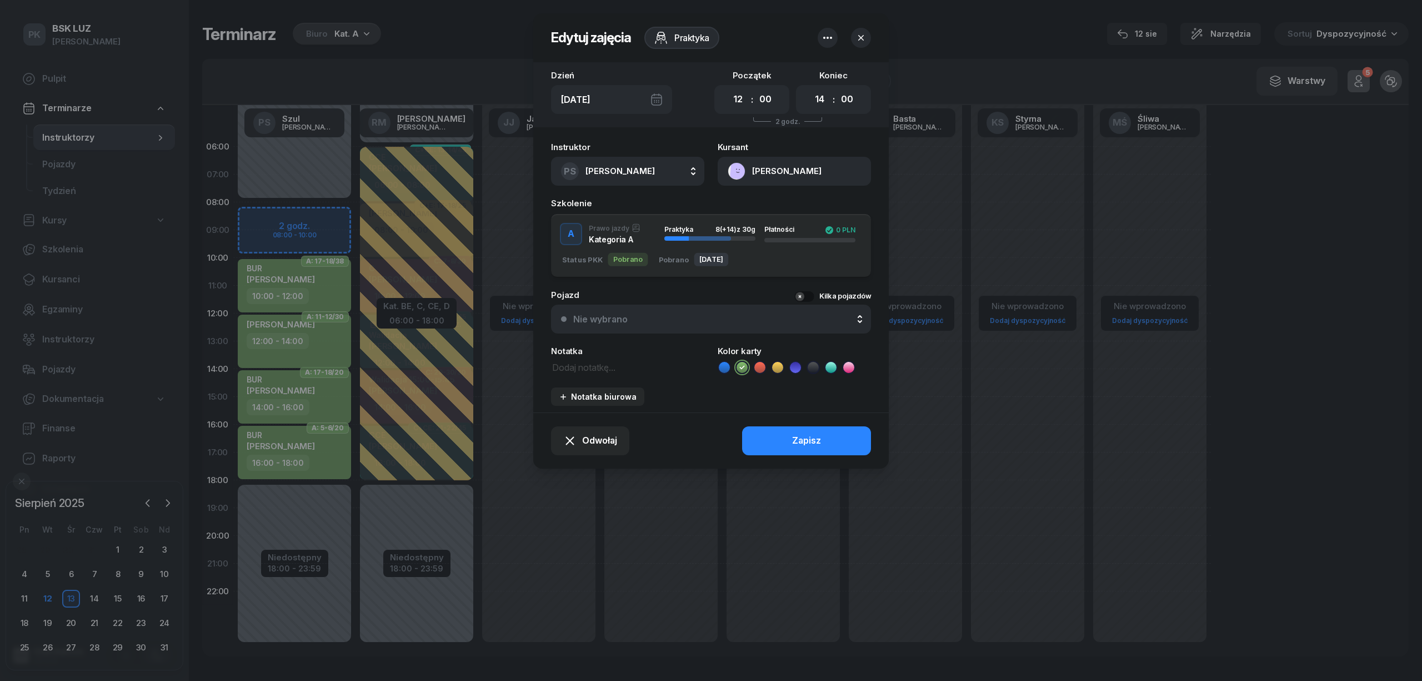
click at [591, 368] on textarea at bounding box center [627, 366] width 153 height 14
type textarea "BUR"
click at [798, 437] on div "Zapisz" at bounding box center [806, 440] width 29 height 14
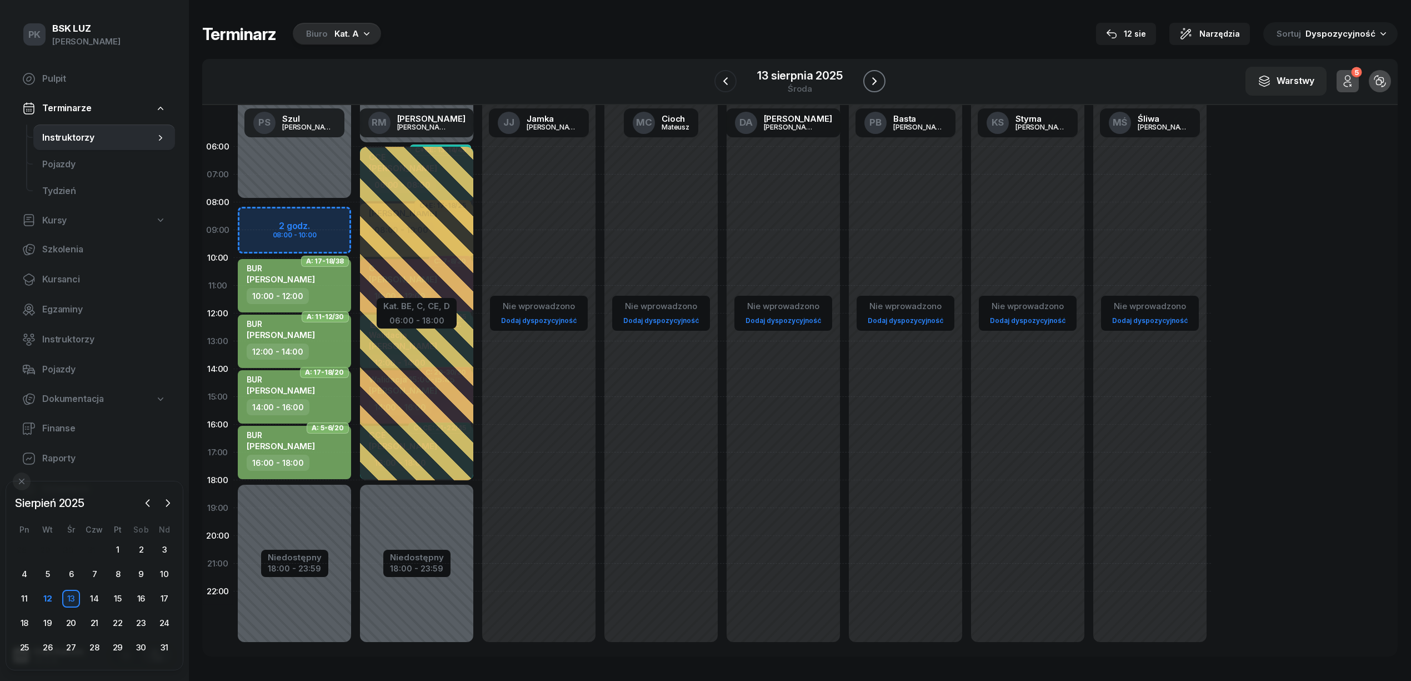
click at [879, 78] on icon "button" at bounding box center [874, 80] width 13 height 13
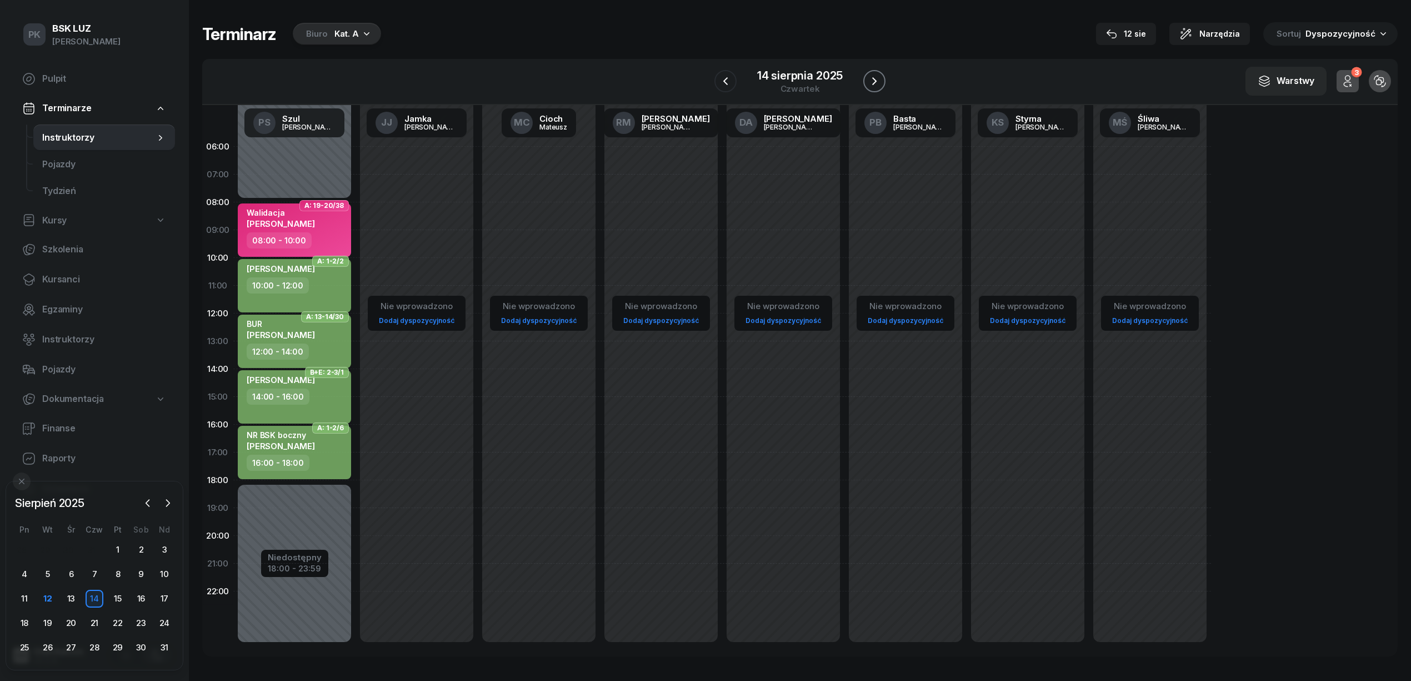
click at [879, 78] on icon "button" at bounding box center [874, 80] width 13 height 13
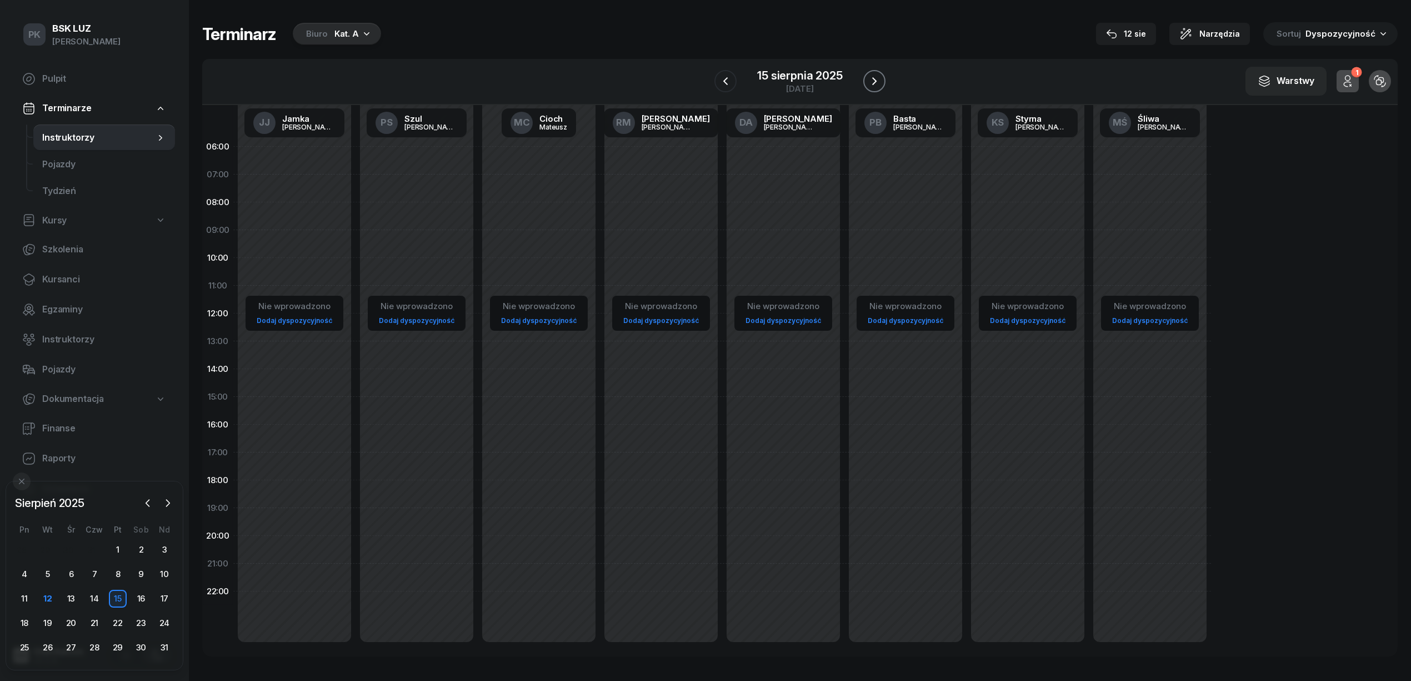
click at [879, 78] on icon "button" at bounding box center [874, 80] width 13 height 13
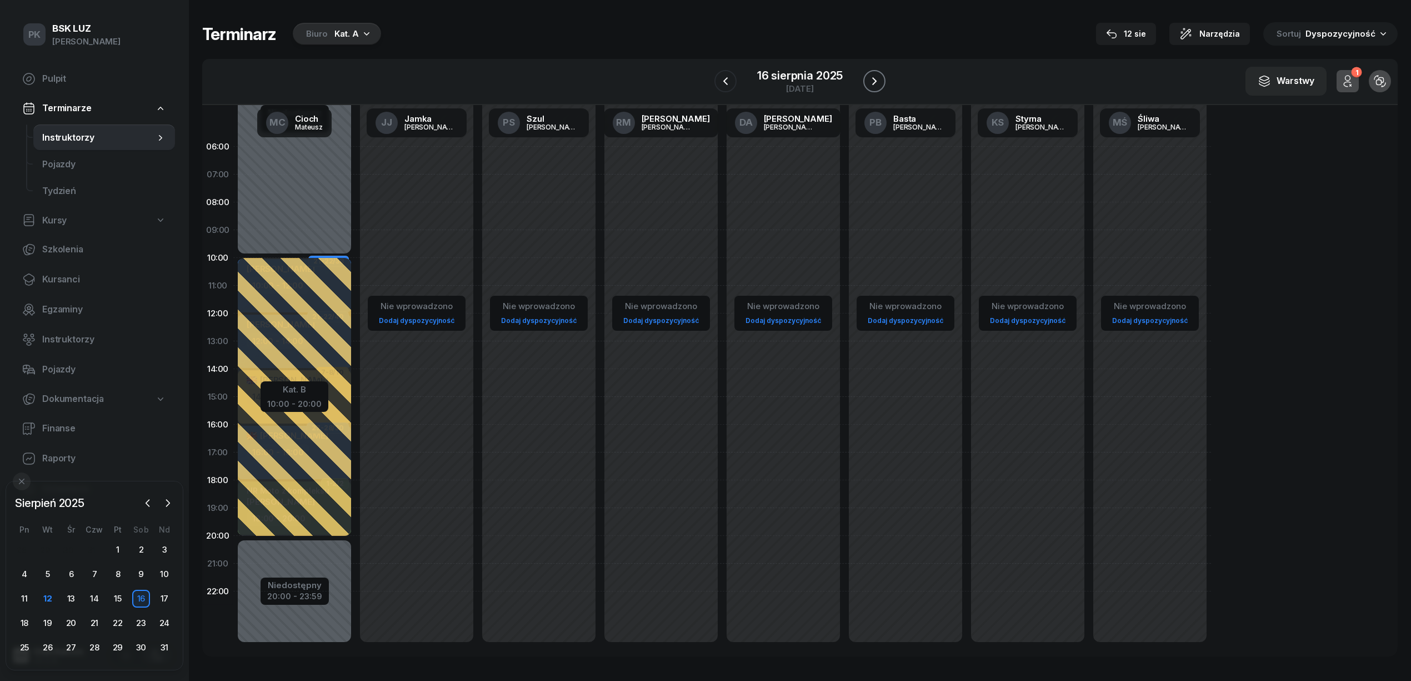
click at [878, 76] on icon "button" at bounding box center [874, 80] width 13 height 13
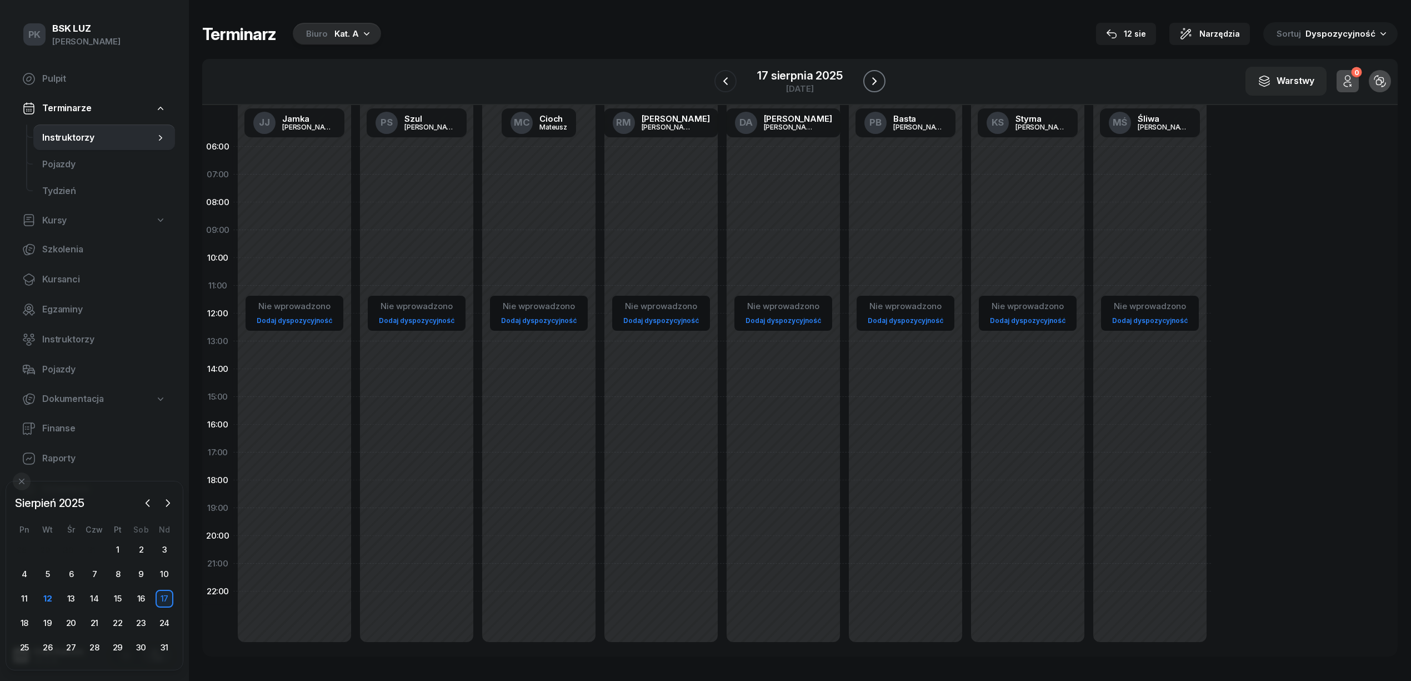
click at [878, 76] on icon "button" at bounding box center [874, 80] width 13 height 13
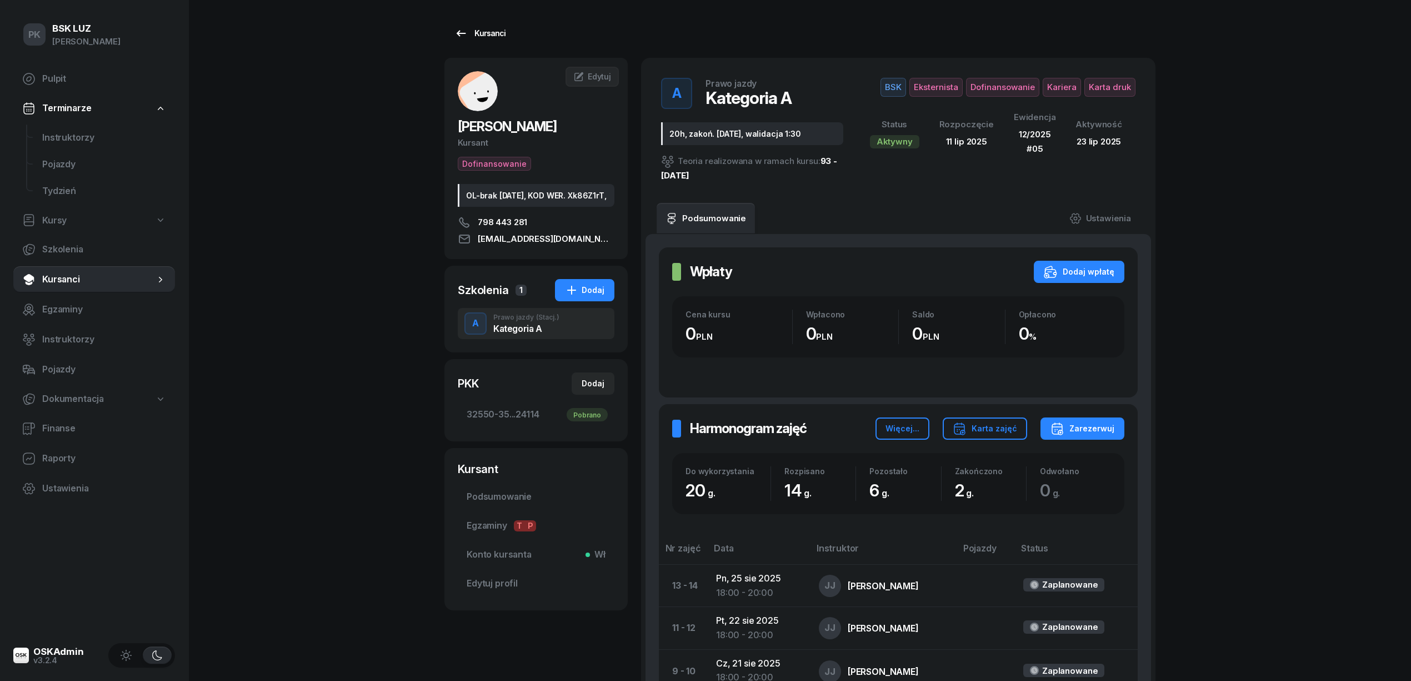
click at [479, 28] on div "Kursanci" at bounding box center [479, 33] width 51 height 13
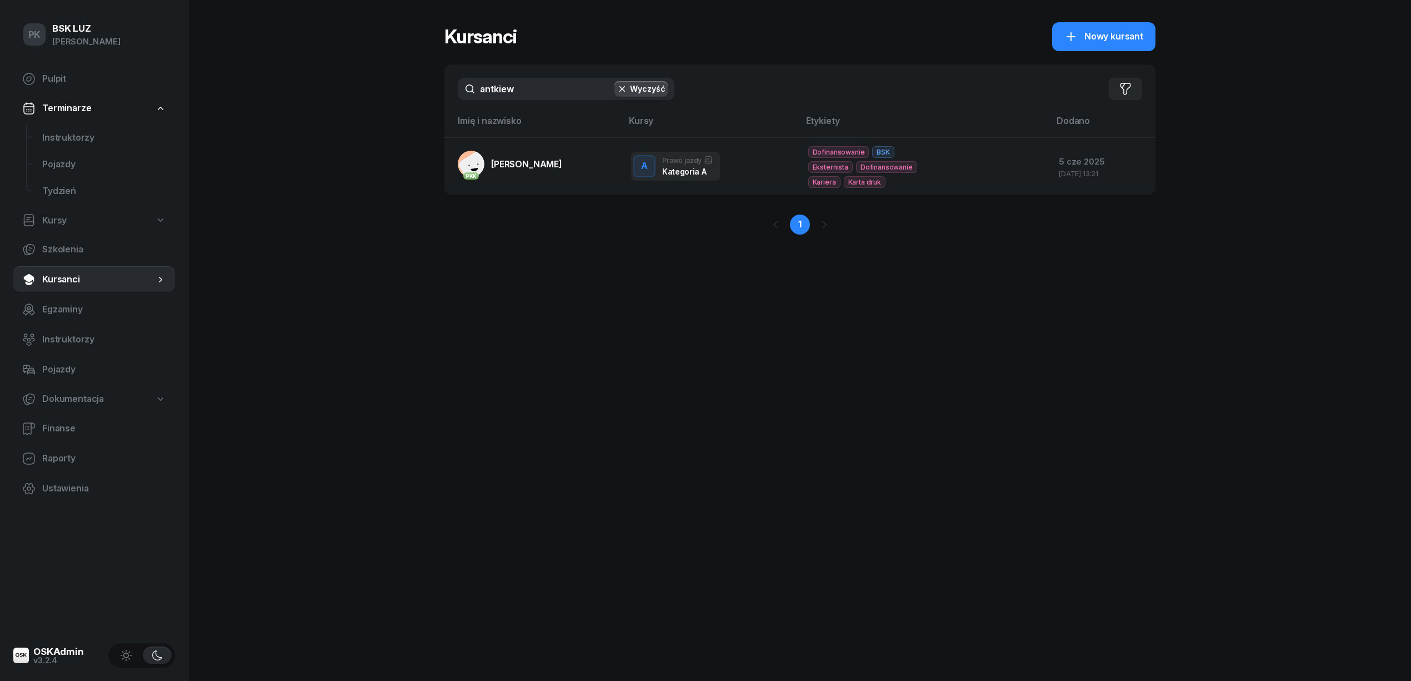
drag, startPoint x: 490, startPoint y: 94, endPoint x: 397, endPoint y: 90, distance: 93.4
click at [397, 90] on div "PK BSK [PERSON_NAME] Pulpit Terminarze Instruktorzy Pojazdy Tydzień Kursy Szkol…" at bounding box center [705, 340] width 1411 height 681
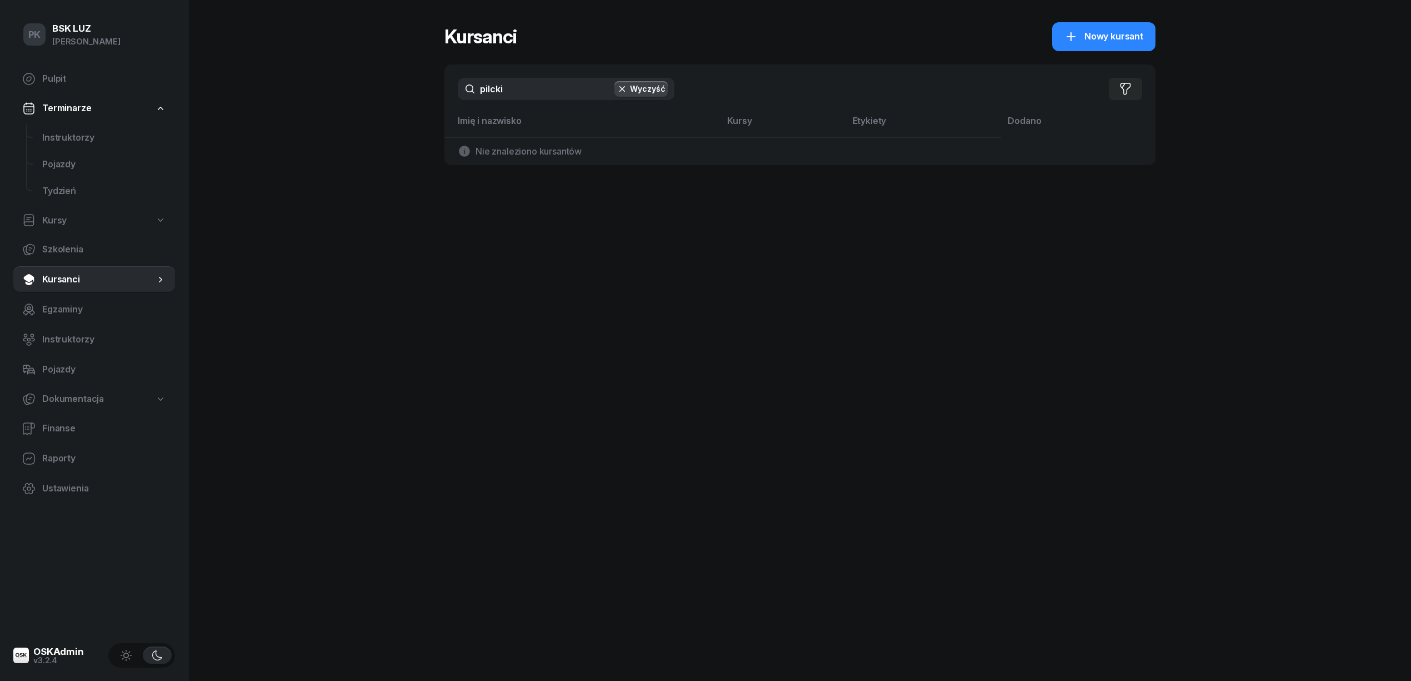
type input "pilcki"
click at [654, 85] on button "Wyczyść" at bounding box center [640, 89] width 53 height 16
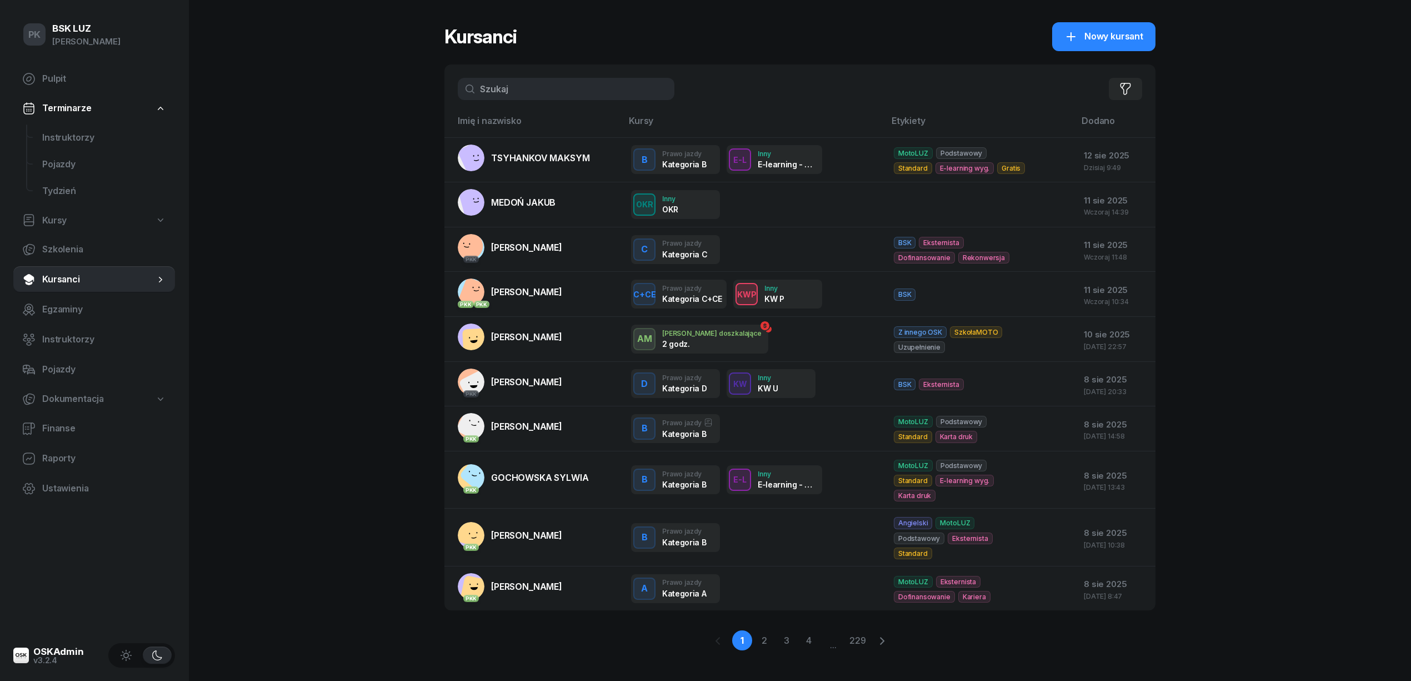
click at [532, 72] on div "Filtruj" at bounding box center [799, 88] width 711 height 49
click at [521, 98] on input "text" at bounding box center [566, 89] width 217 height 22
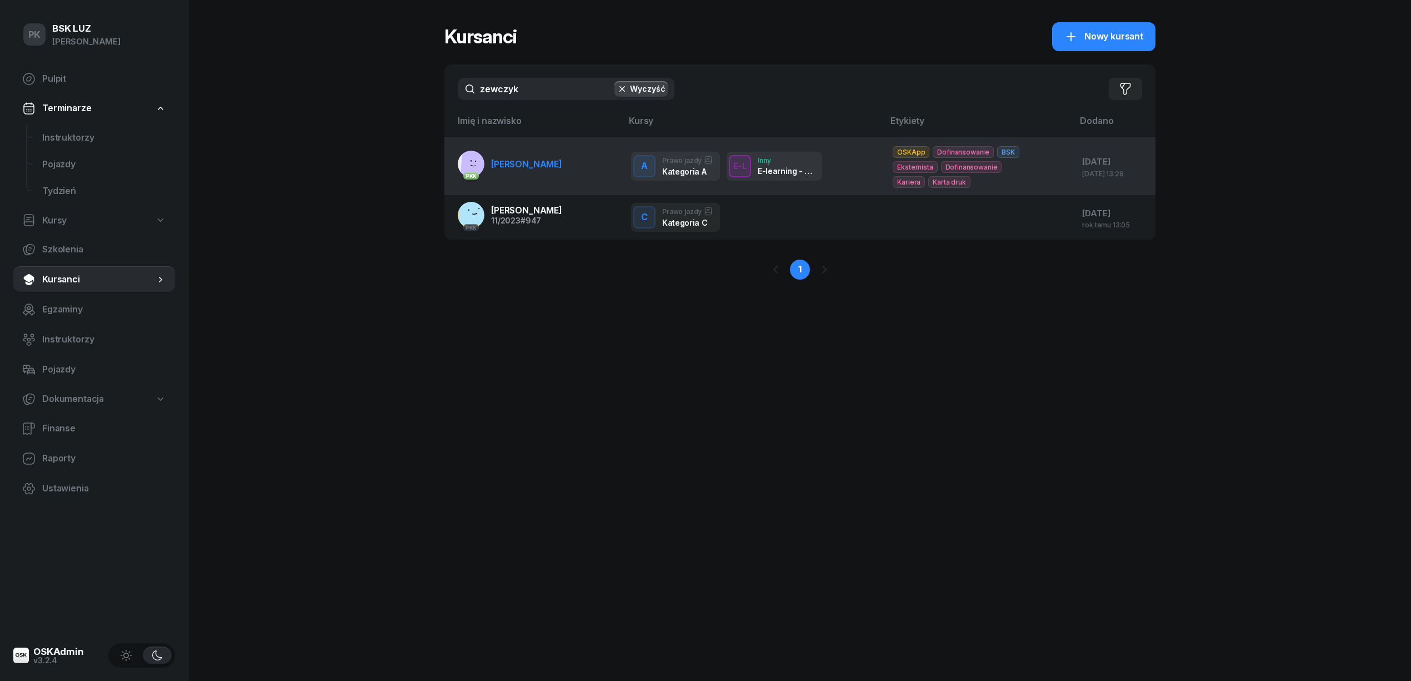
type input "zewczyk"
click at [541, 166] on span "[PERSON_NAME]" at bounding box center [526, 163] width 71 height 11
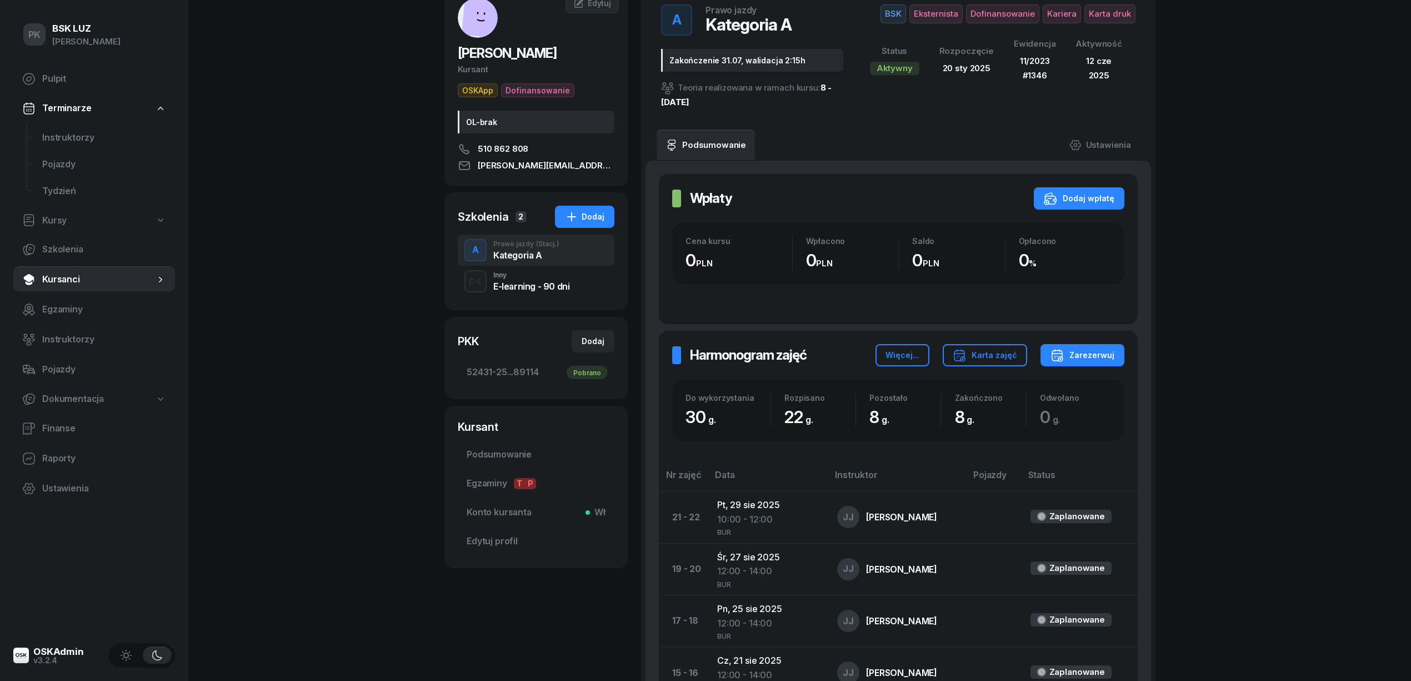
scroll to position [370, 0]
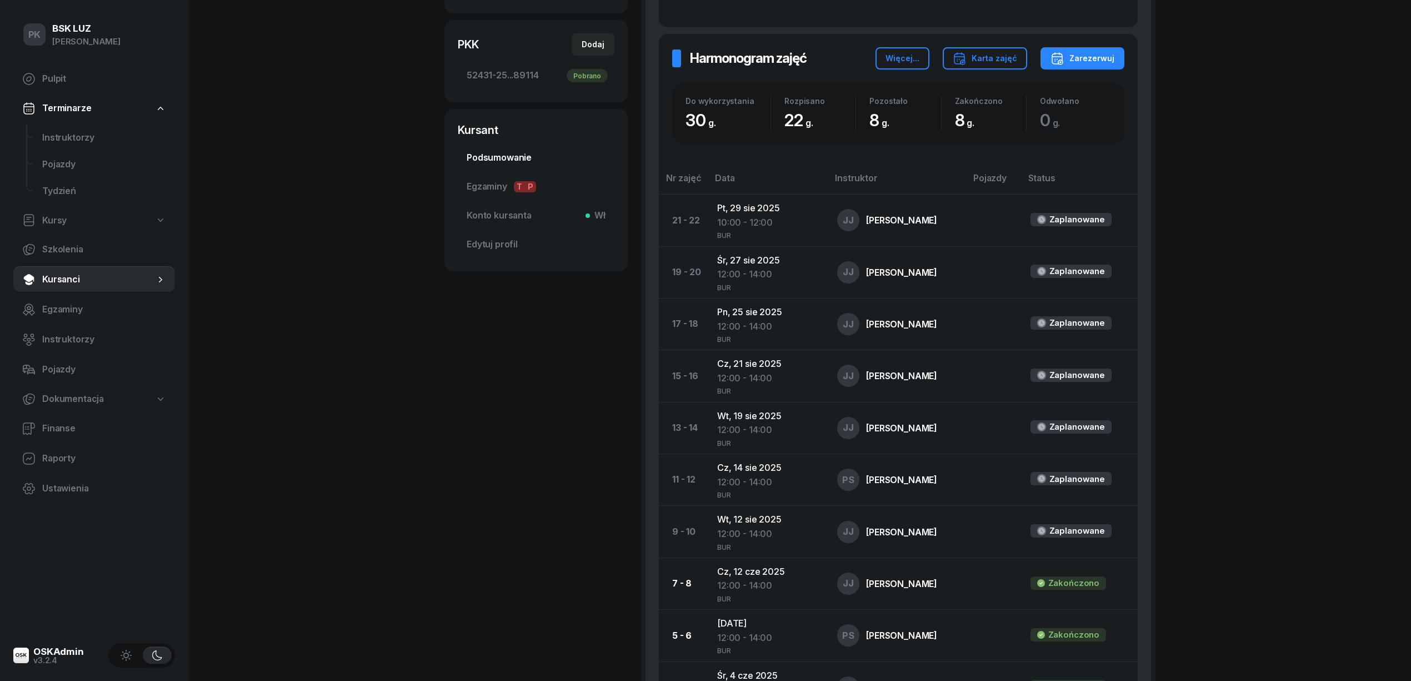
click at [481, 150] on link "Podsumowanie" at bounding box center [536, 157] width 157 height 27
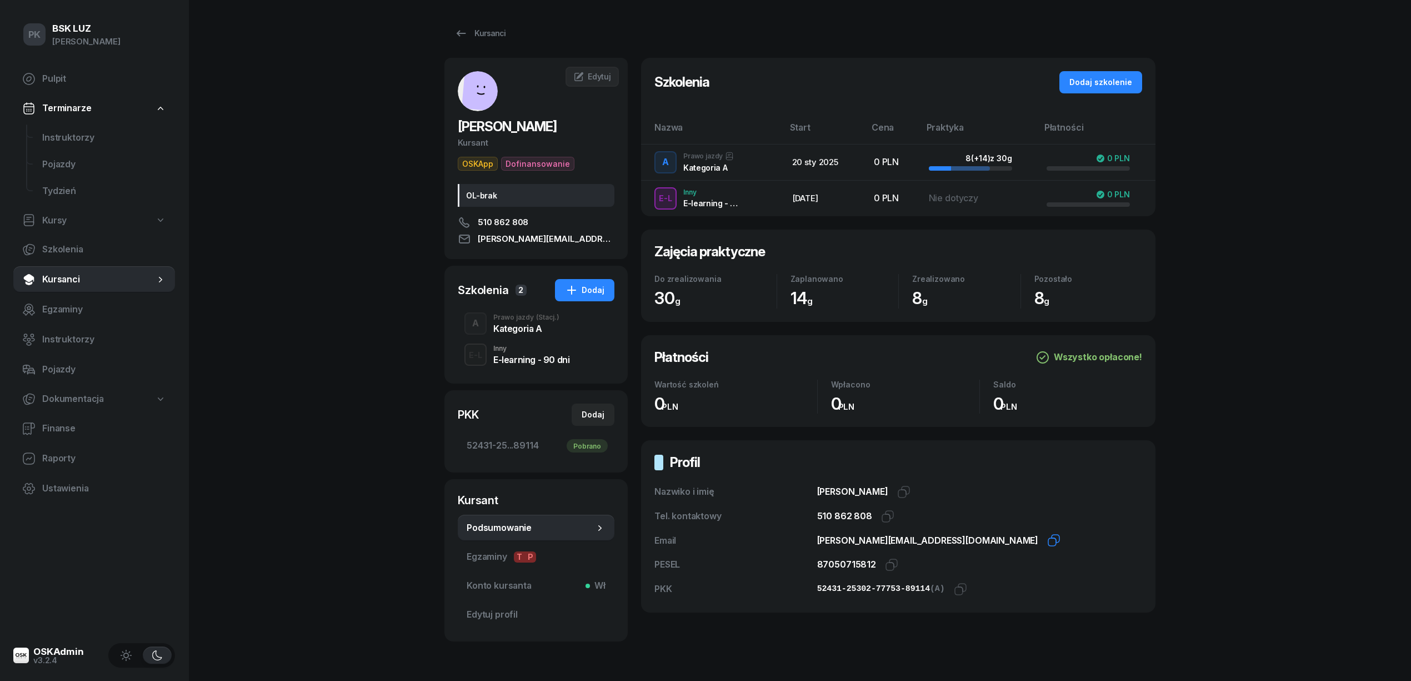
click at [1052, 538] on icon "button" at bounding box center [1056, 538] width 8 height 8
click at [487, 36] on div "Kursanci" at bounding box center [479, 33] width 51 height 13
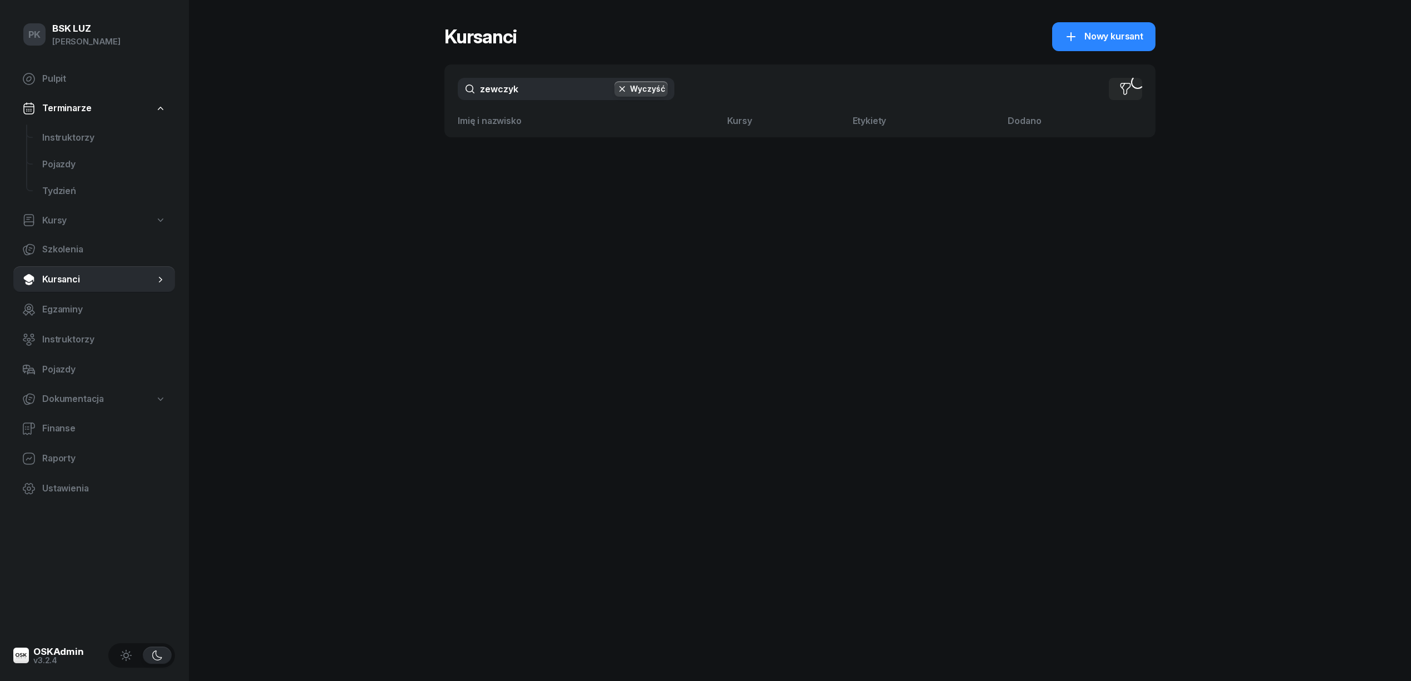
click at [386, 94] on div "PK BSK [PERSON_NAME] Pulpit Terminarze Instruktorzy Pojazdy Tydzień Kursy Szkol…" at bounding box center [705, 340] width 1411 height 681
drag, startPoint x: 532, startPoint y: 86, endPoint x: 265, endPoint y: 96, distance: 266.9
click at [265, 96] on div "PK BSK [PERSON_NAME] Pulpit Terminarze Instruktorzy Pojazdy Tydzień Kursy Szkol…" at bounding box center [705, 340] width 1411 height 681
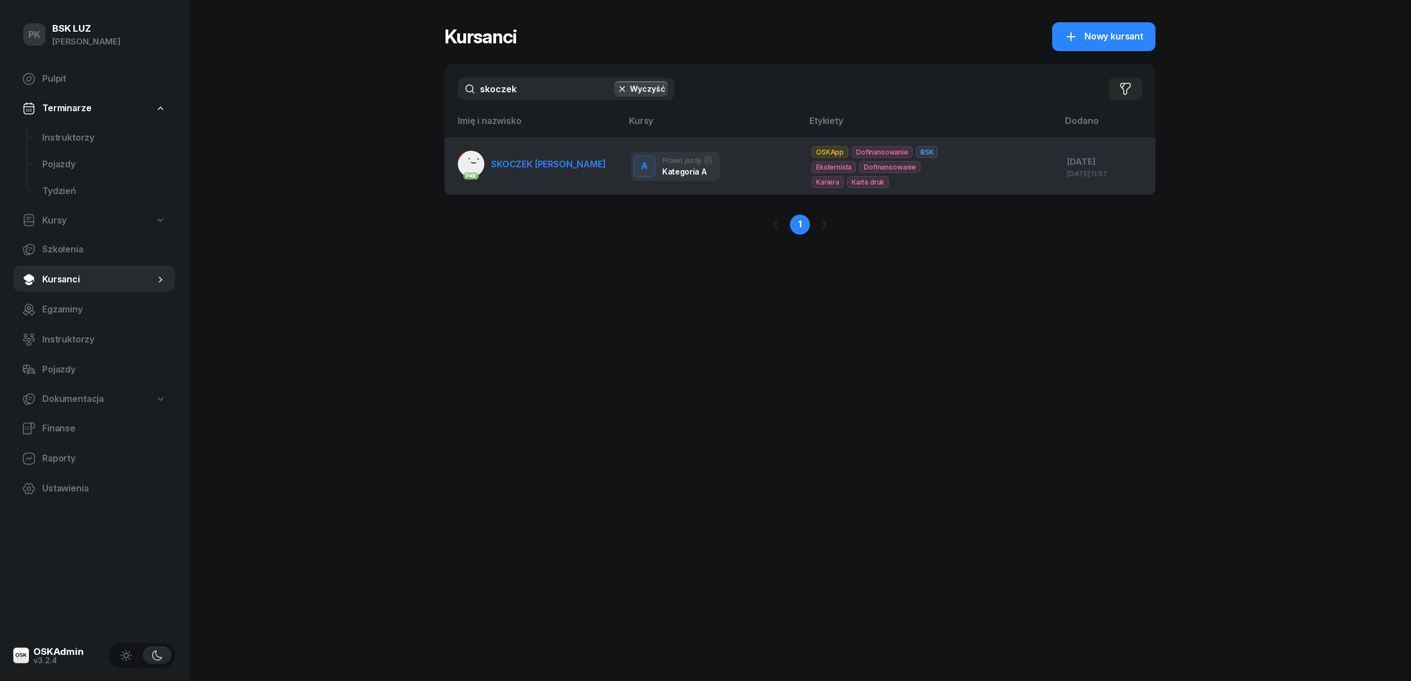
type input "skoczek"
click at [525, 163] on span "SKOCZEK [PERSON_NAME]" at bounding box center [548, 163] width 115 height 11
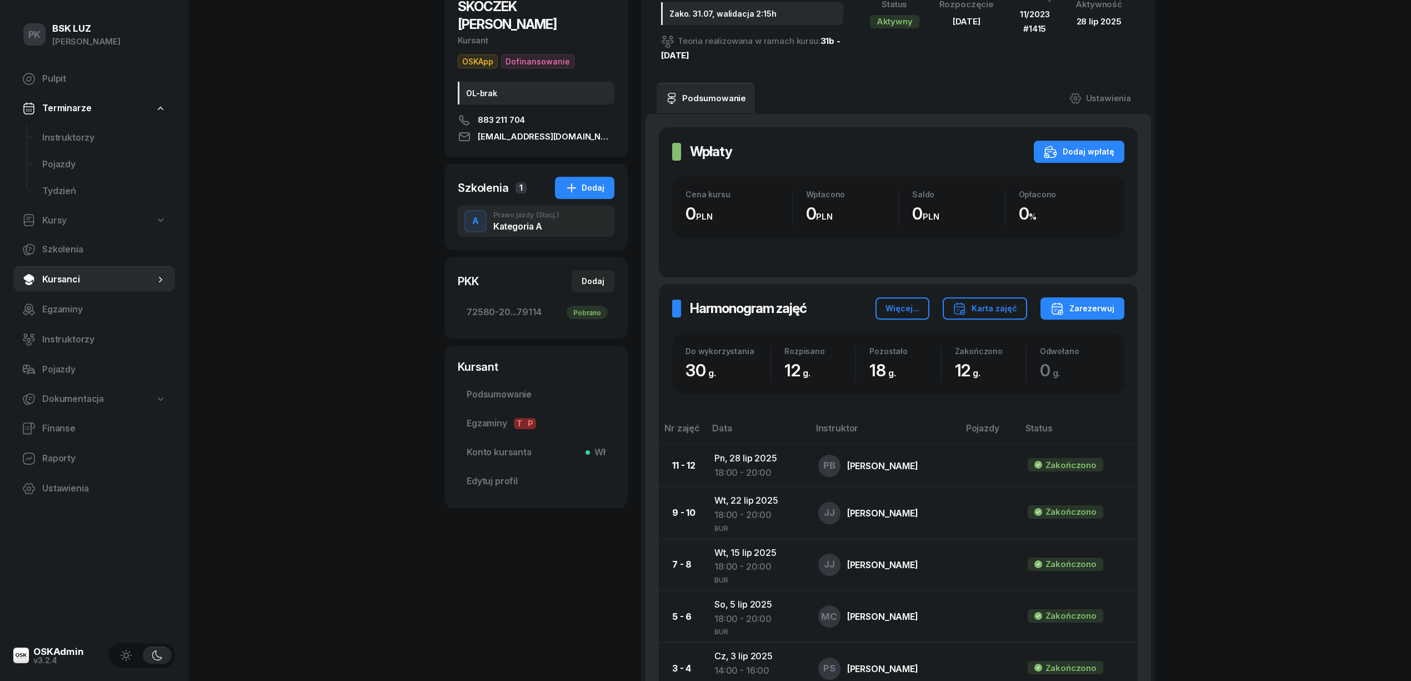
scroll to position [148, 0]
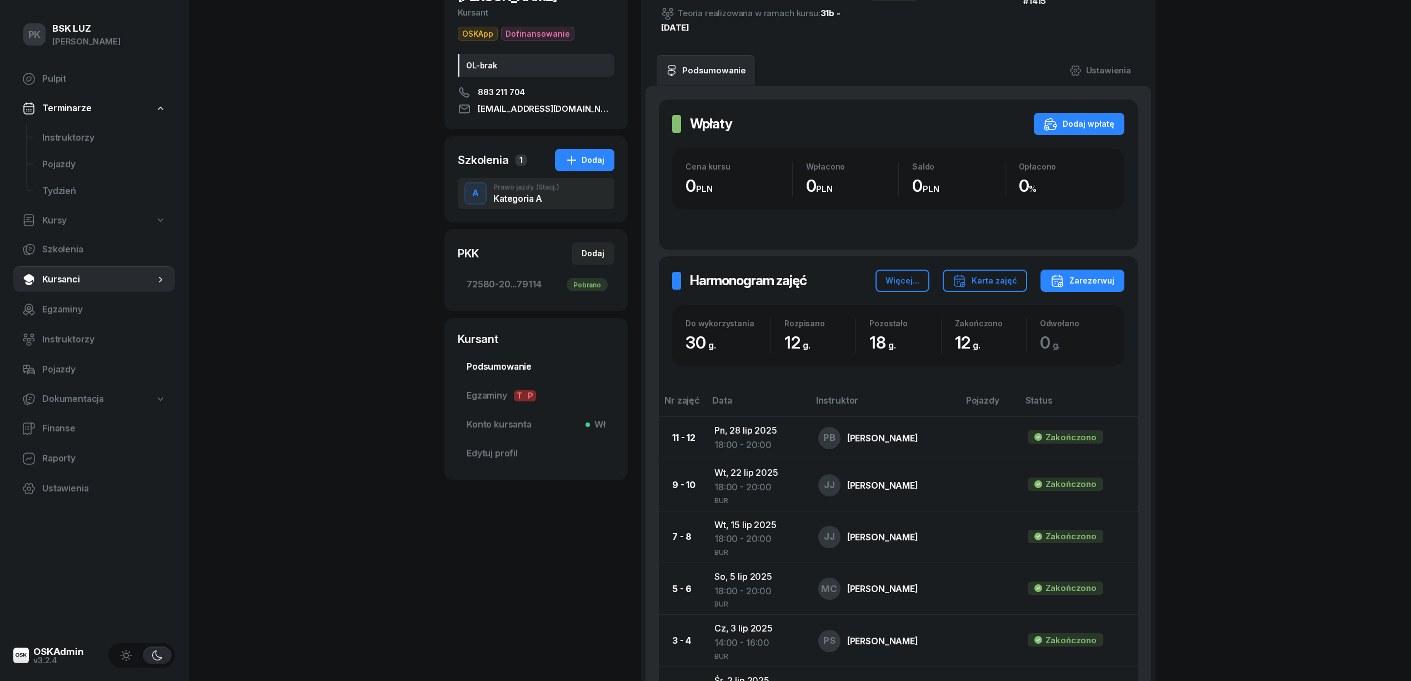
click at [518, 359] on span "Podsumowanie" at bounding box center [536, 366] width 139 height 14
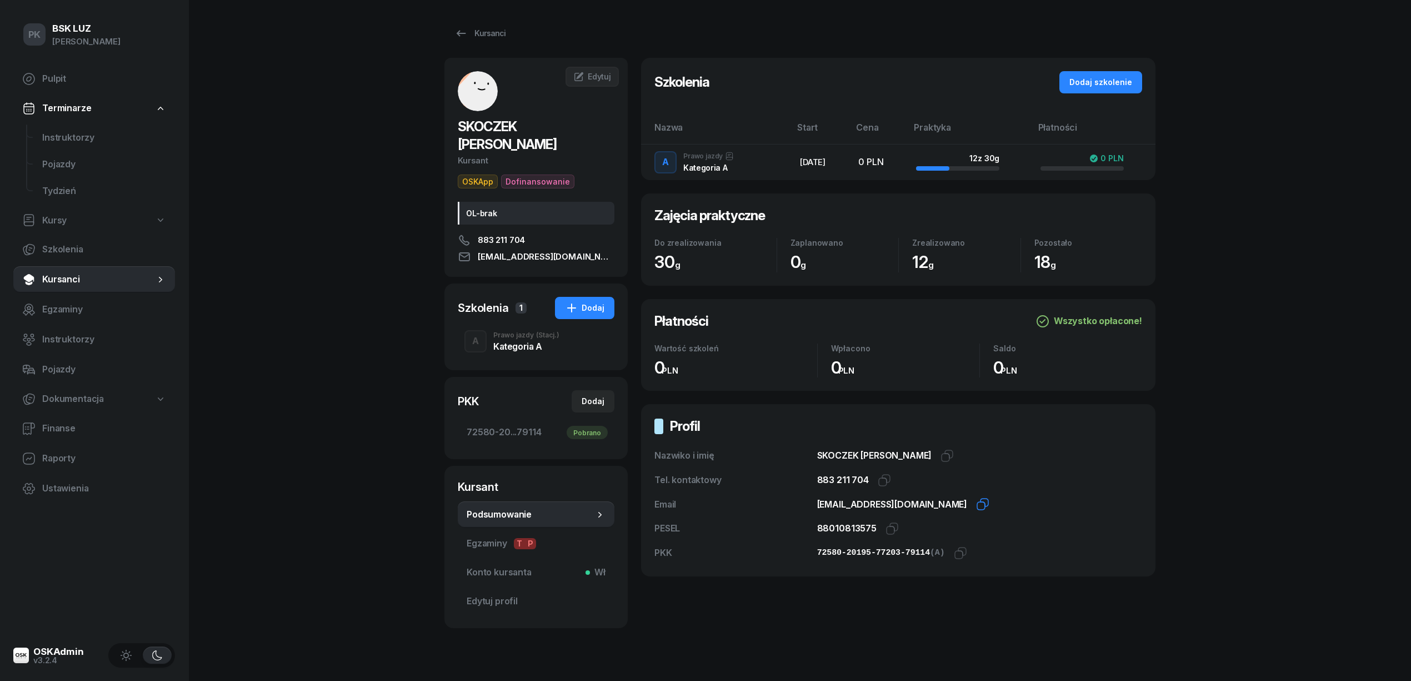
click at [976, 507] on icon "button" at bounding box center [982, 503] width 13 height 13
click at [509, 332] on div "Prawo jazdy (Stacj.)" at bounding box center [526, 335] width 66 height 7
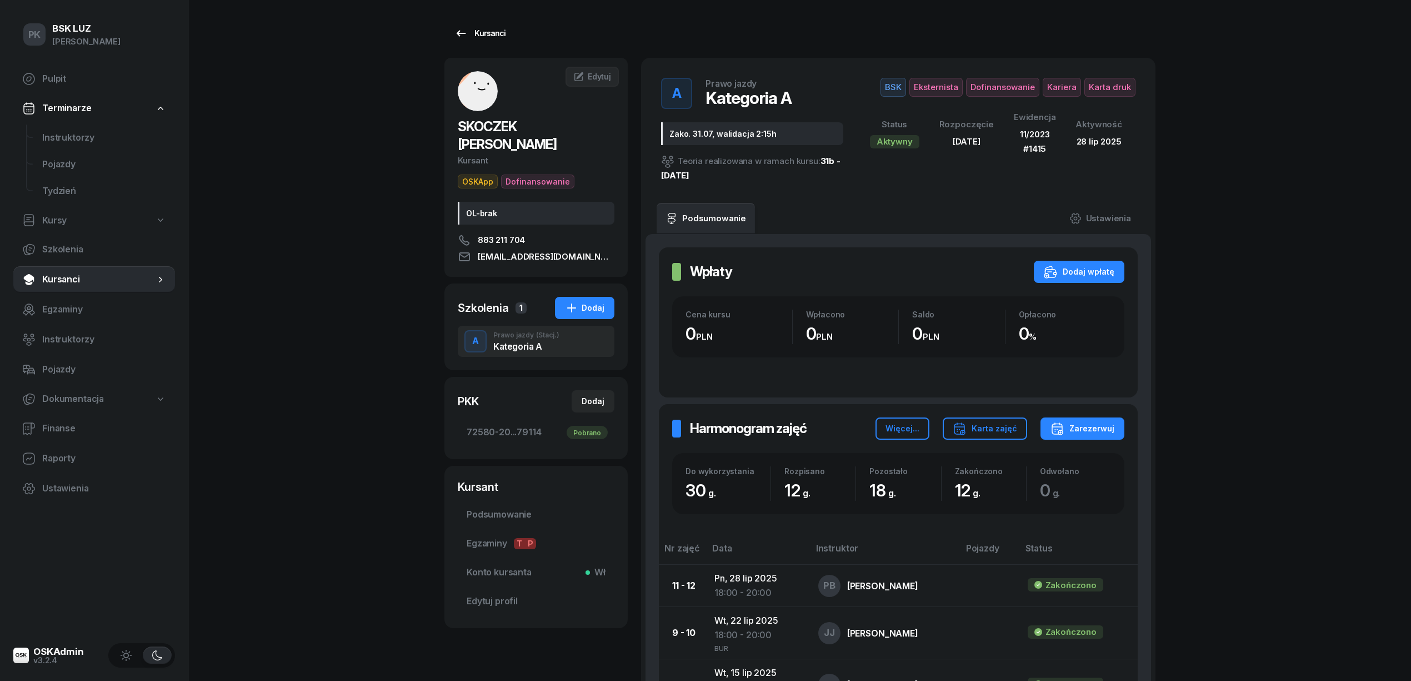
click at [501, 36] on div "Kursanci" at bounding box center [479, 33] width 51 height 13
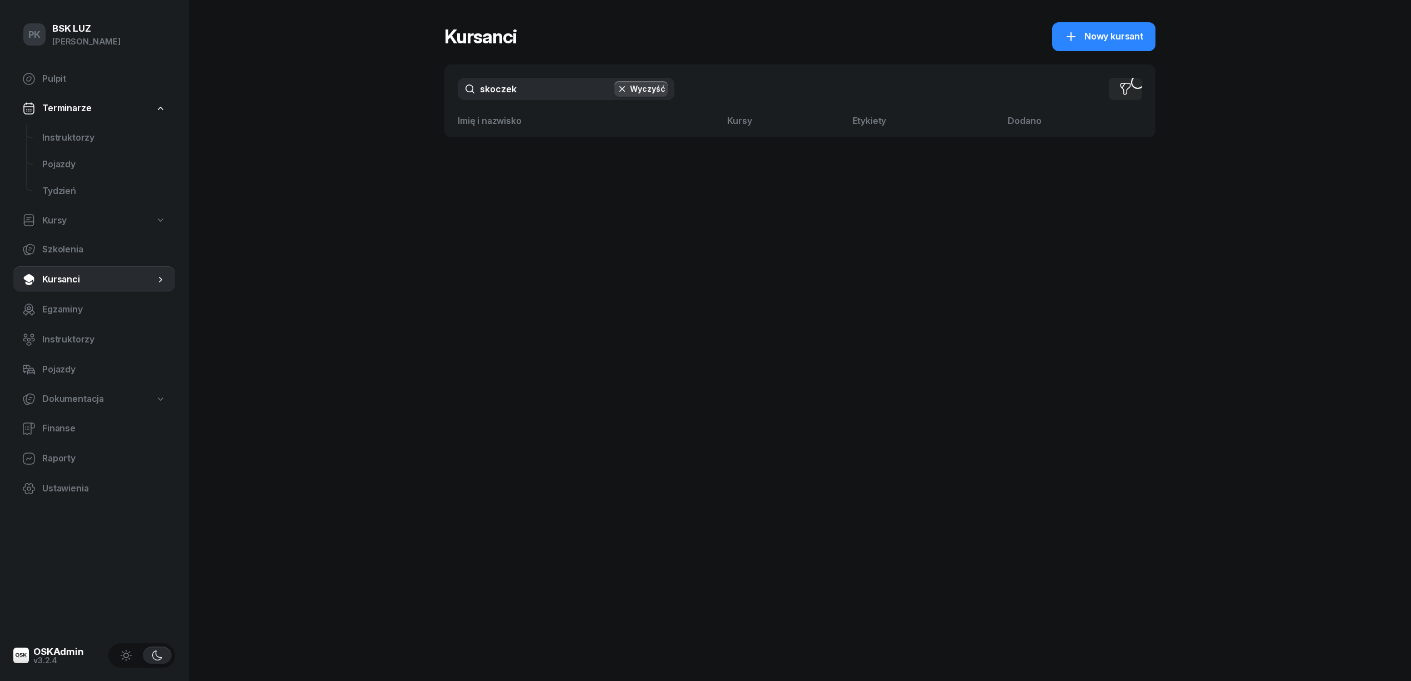
drag, startPoint x: 424, startPoint y: 92, endPoint x: 417, endPoint y: 98, distance: 9.6
click at [418, 96] on div "PK BSK LUZ Piotr Klimek Pulpit Terminarze Instruktorzy Pojazdy Tydzień Kursy Sz…" at bounding box center [705, 340] width 1411 height 681
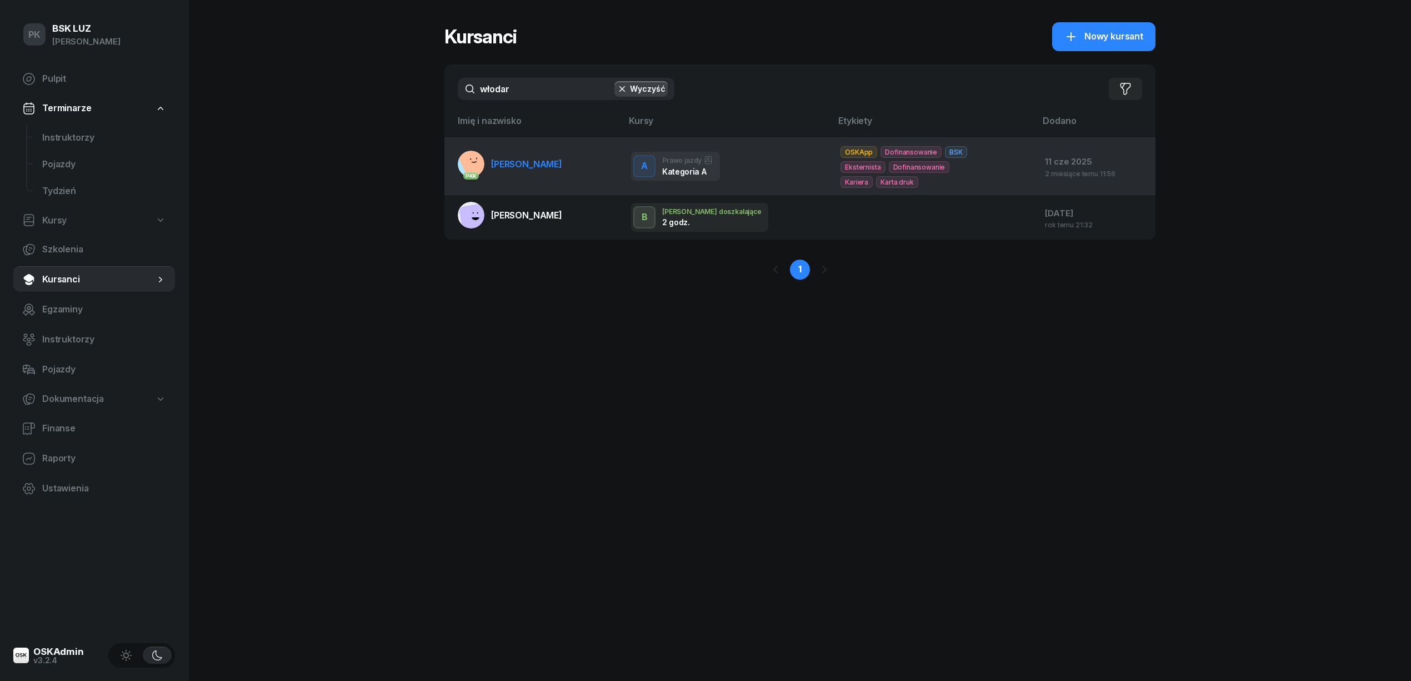
type input "włodar"
click at [562, 176] on link "PKK WŁODARCZYK DAWID" at bounding box center [510, 164] width 104 height 27
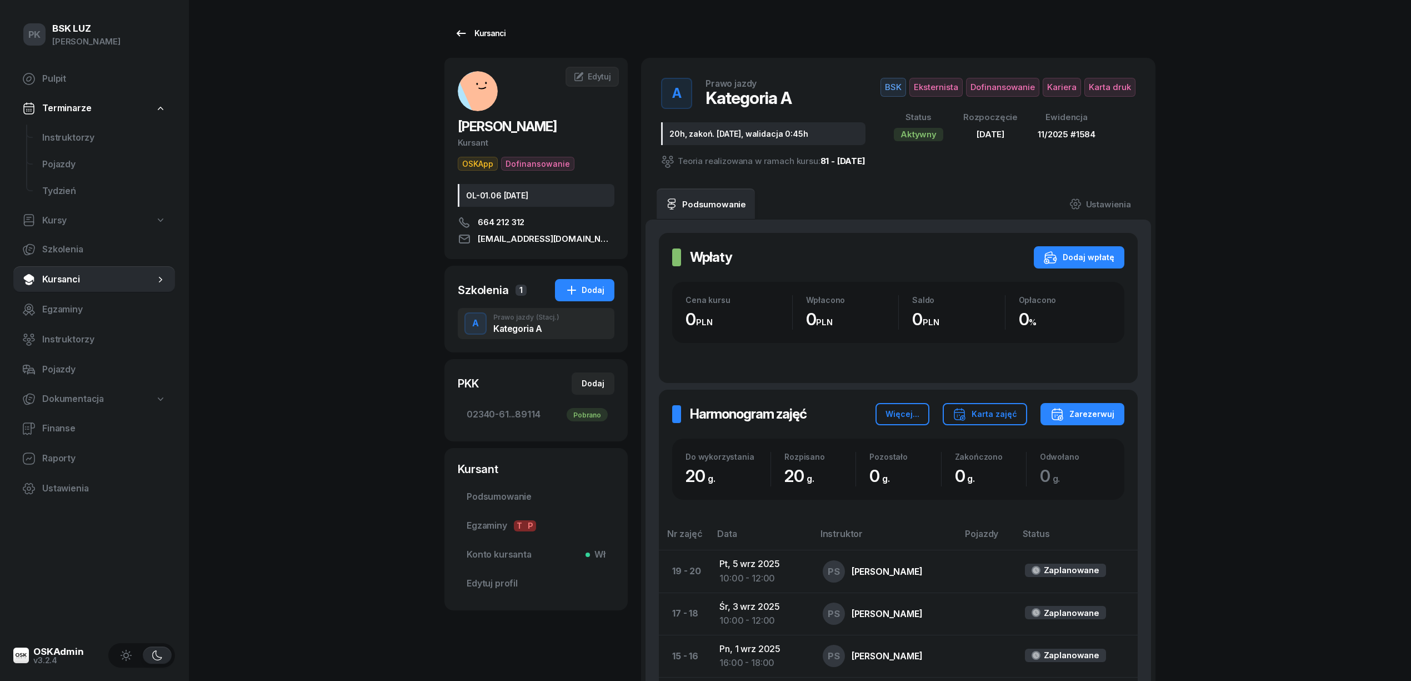
click at [474, 32] on div "Kursanci" at bounding box center [479, 33] width 51 height 13
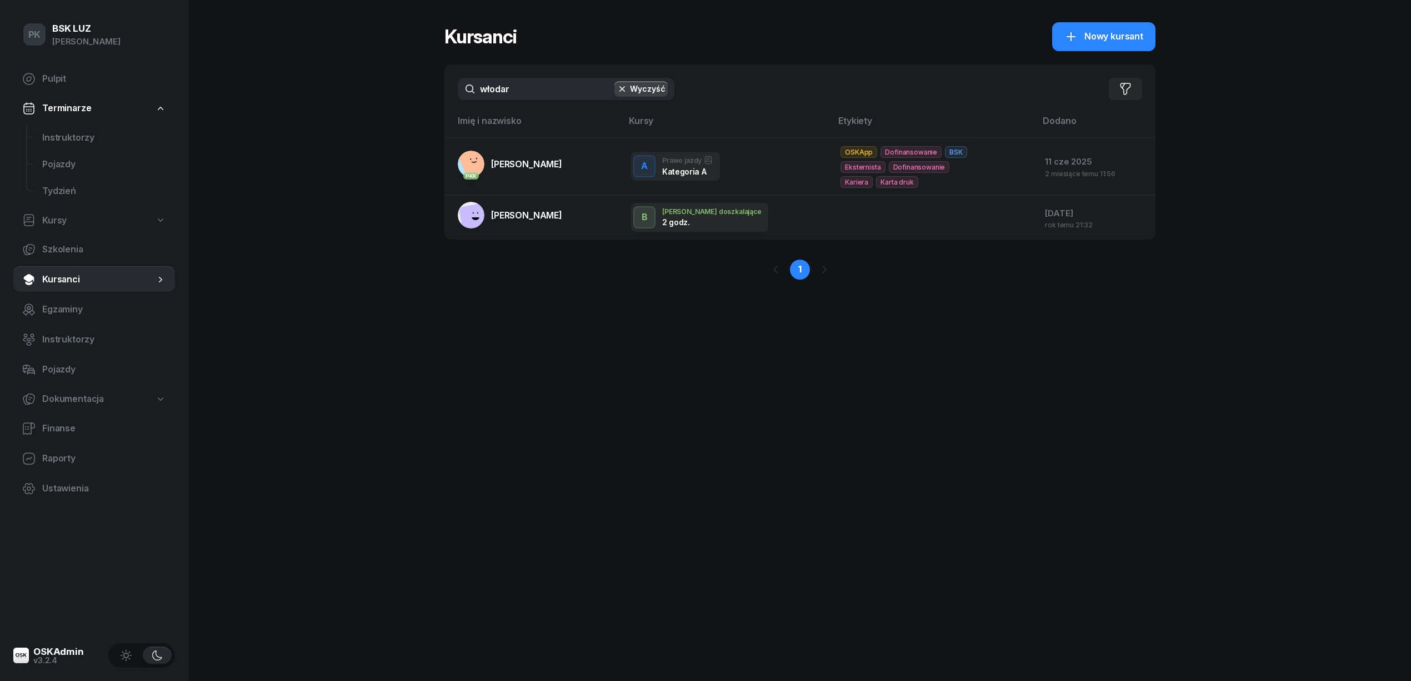
drag, startPoint x: 524, startPoint y: 94, endPoint x: 367, endPoint y: 101, distance: 157.4
click at [367, 101] on div "PK BSK LUZ Piotr Klimek Pulpit Terminarze Instruktorzy Pojazdy Tydzień Kursy Sz…" at bounding box center [705, 340] width 1411 height 681
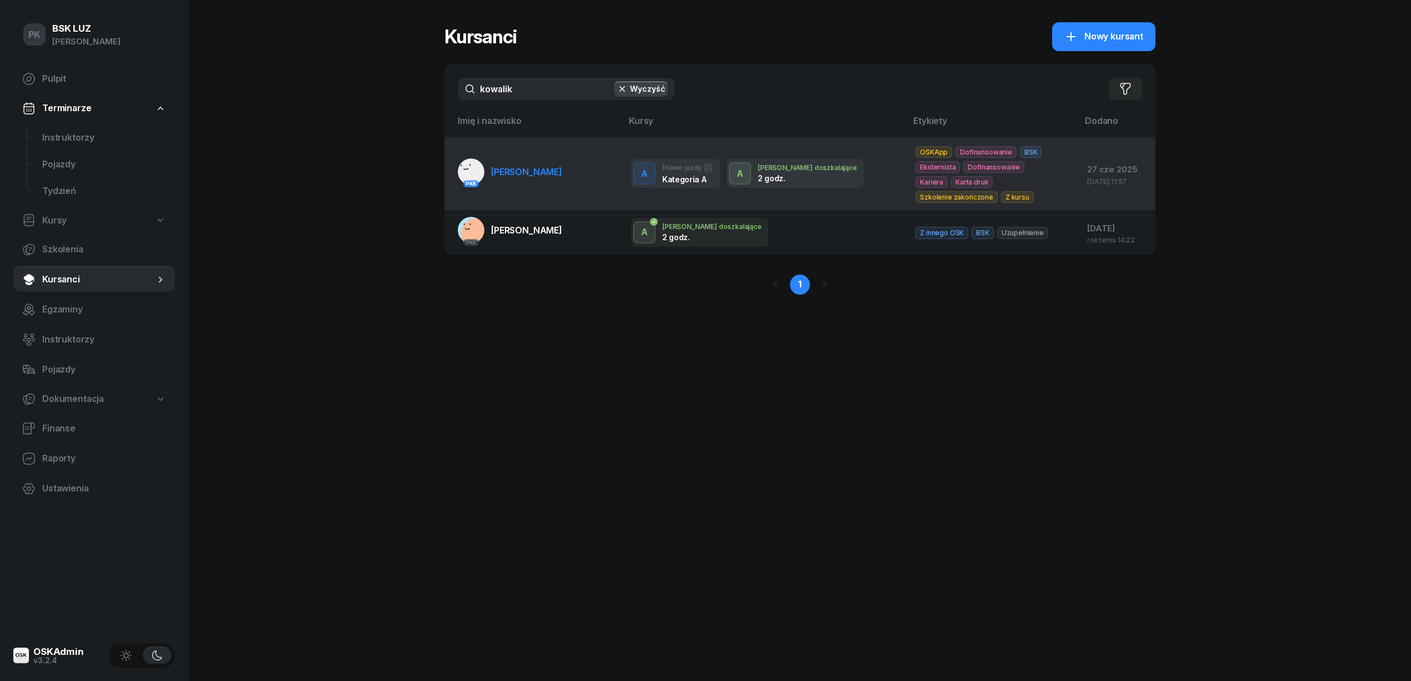
type input "kowalik"
drag, startPoint x: 544, startPoint y: 181, endPoint x: 539, endPoint y: 186, distance: 7.1
click at [544, 182] on link "PKK KOWALIK MICHAŁ" at bounding box center [510, 171] width 104 height 27
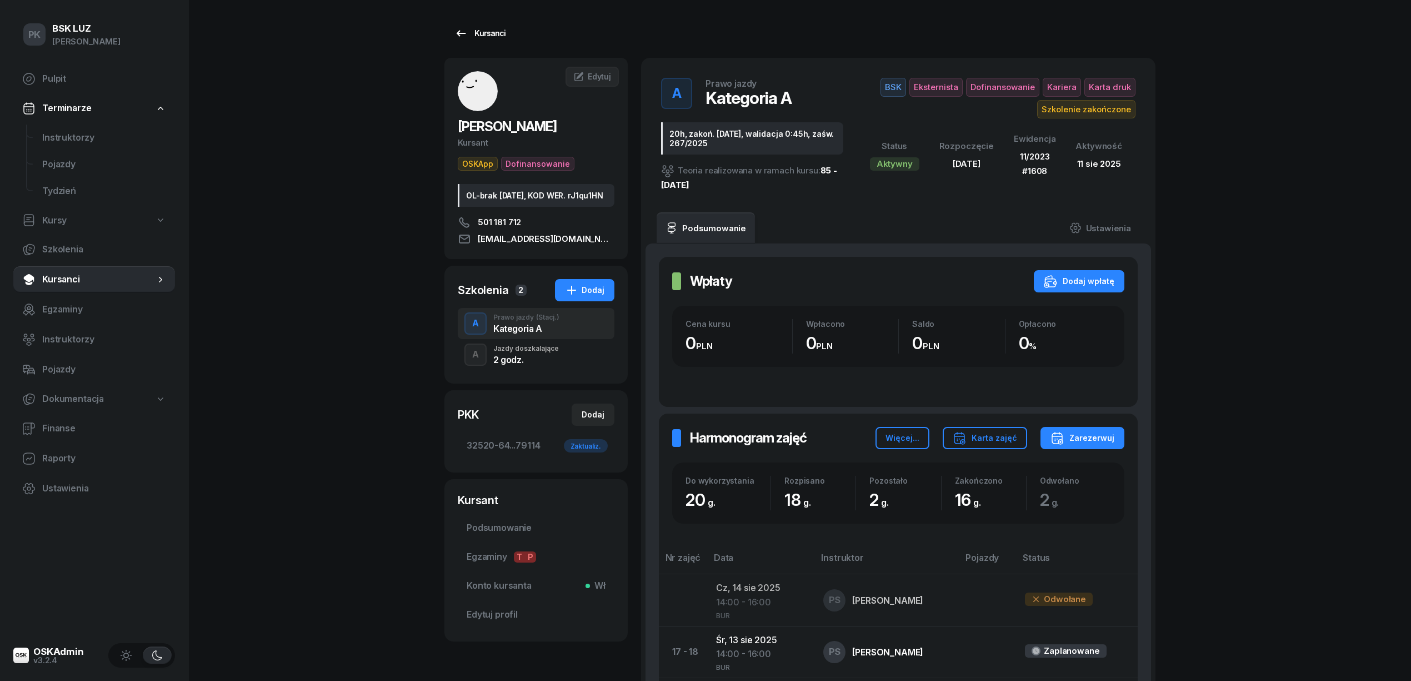
click at [471, 23] on link "Kursanci" at bounding box center [479, 33] width 71 height 22
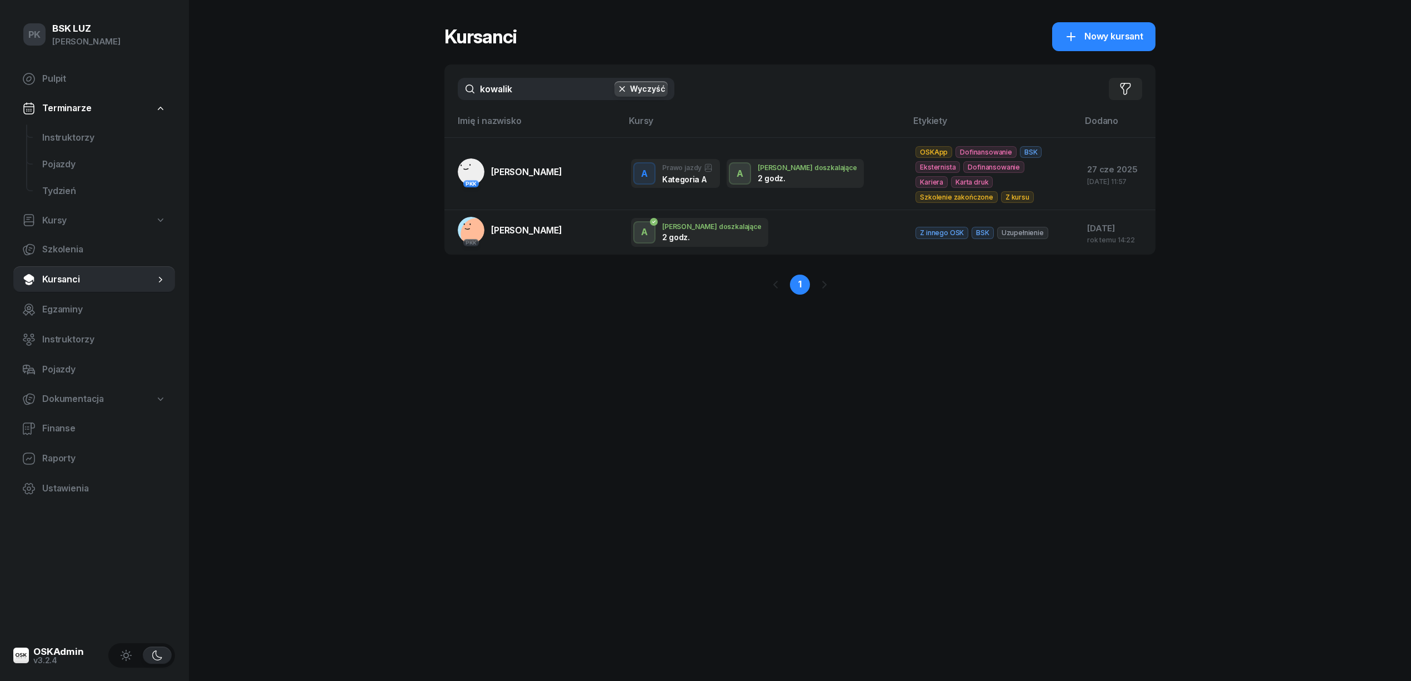
drag, startPoint x: 514, startPoint y: 83, endPoint x: 398, endPoint y: 92, distance: 116.5
click at [398, 92] on div "PK BSK LUZ Piotr Klimek Pulpit Terminarze Instruktorzy Pojazdy Tydzień Kursy Sz…" at bounding box center [705, 340] width 1411 height 681
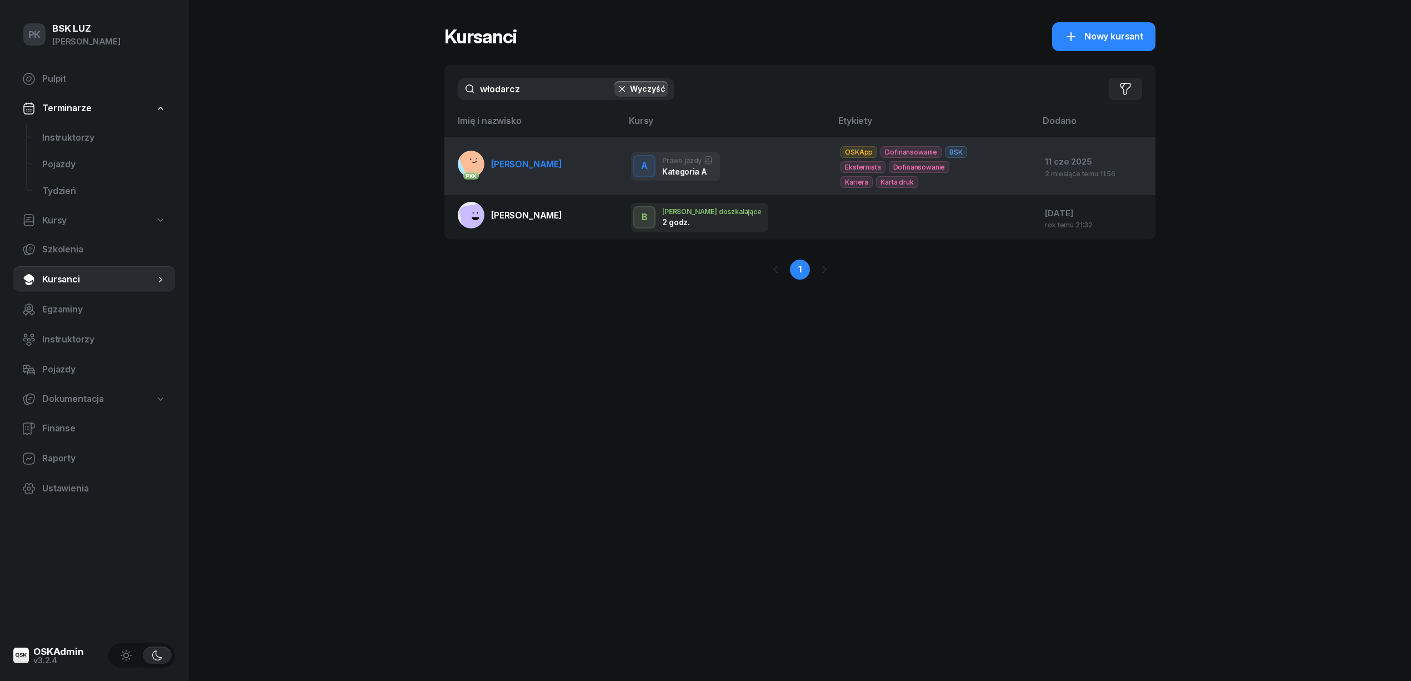
type input "włodarcz"
click at [570, 179] on td "PKK WŁODARCZYK DAWID" at bounding box center [533, 166] width 178 height 58
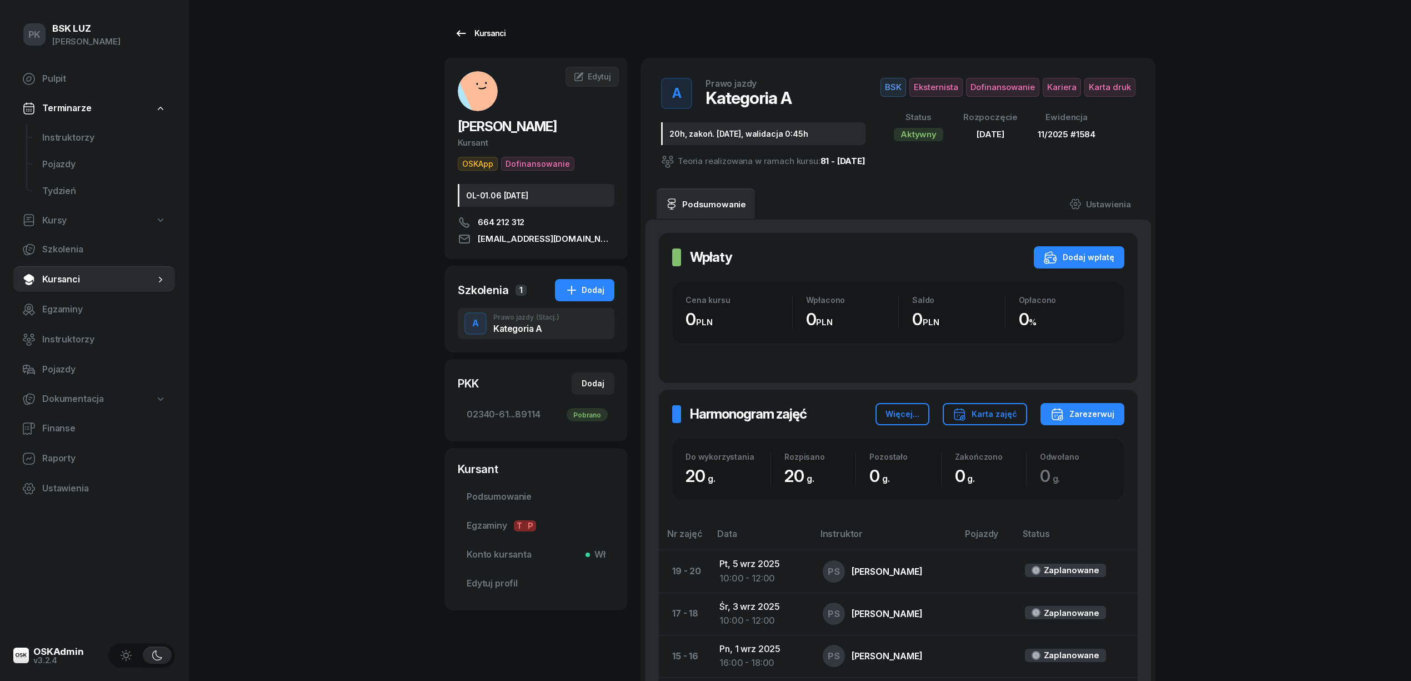
click at [489, 38] on div "Kursanci" at bounding box center [479, 33] width 51 height 13
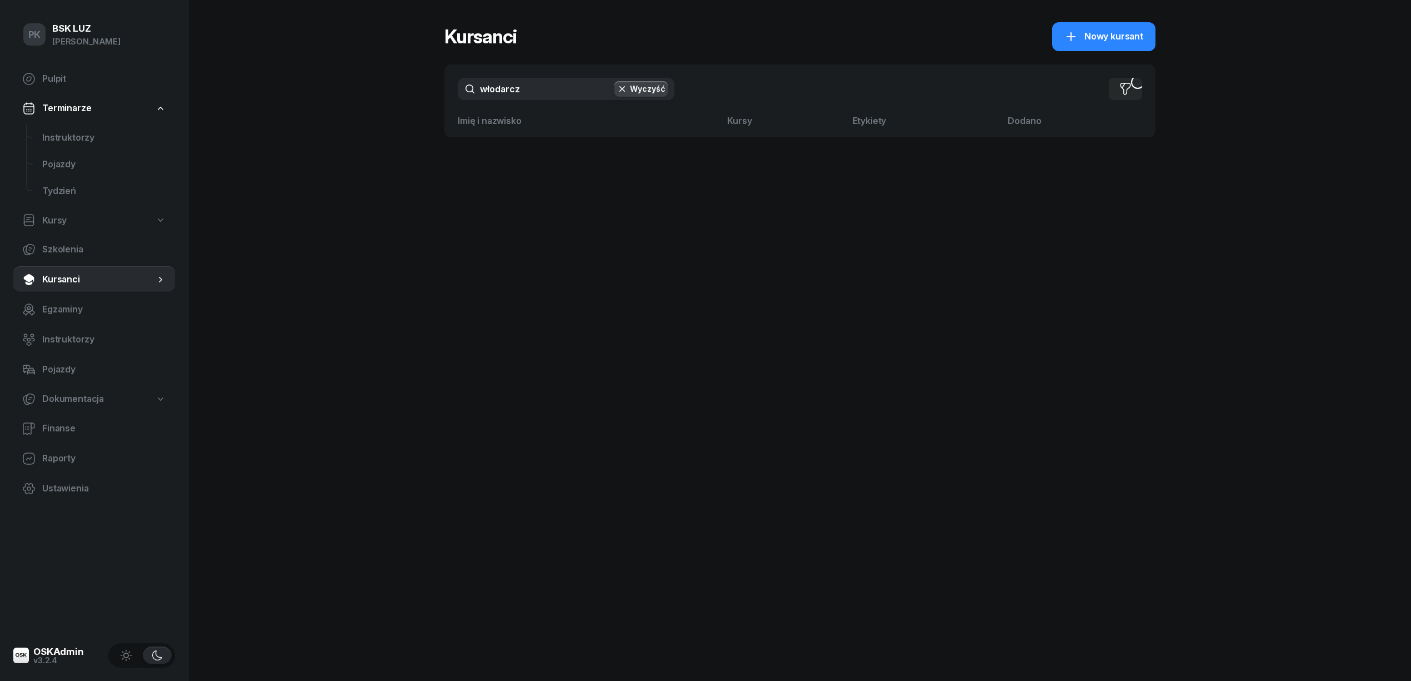
drag, startPoint x: 451, startPoint y: 90, endPoint x: 441, endPoint y: 89, distance: 10.6
click at [441, 89] on div "PK BSK LUZ Piotr Klimek Pulpit Terminarze Instruktorzy Pojazdy Tydzień Kursy Sz…" at bounding box center [705, 340] width 1411 height 681
drag, startPoint x: 530, startPoint y: 90, endPoint x: 431, endPoint y: 86, distance: 99.0
click at [431, 86] on div "PK BSK LUZ Piotr Klimek Pulpit Terminarze Instruktorzy Pojazdy Tydzień Kursy Sz…" at bounding box center [705, 340] width 1411 height 681
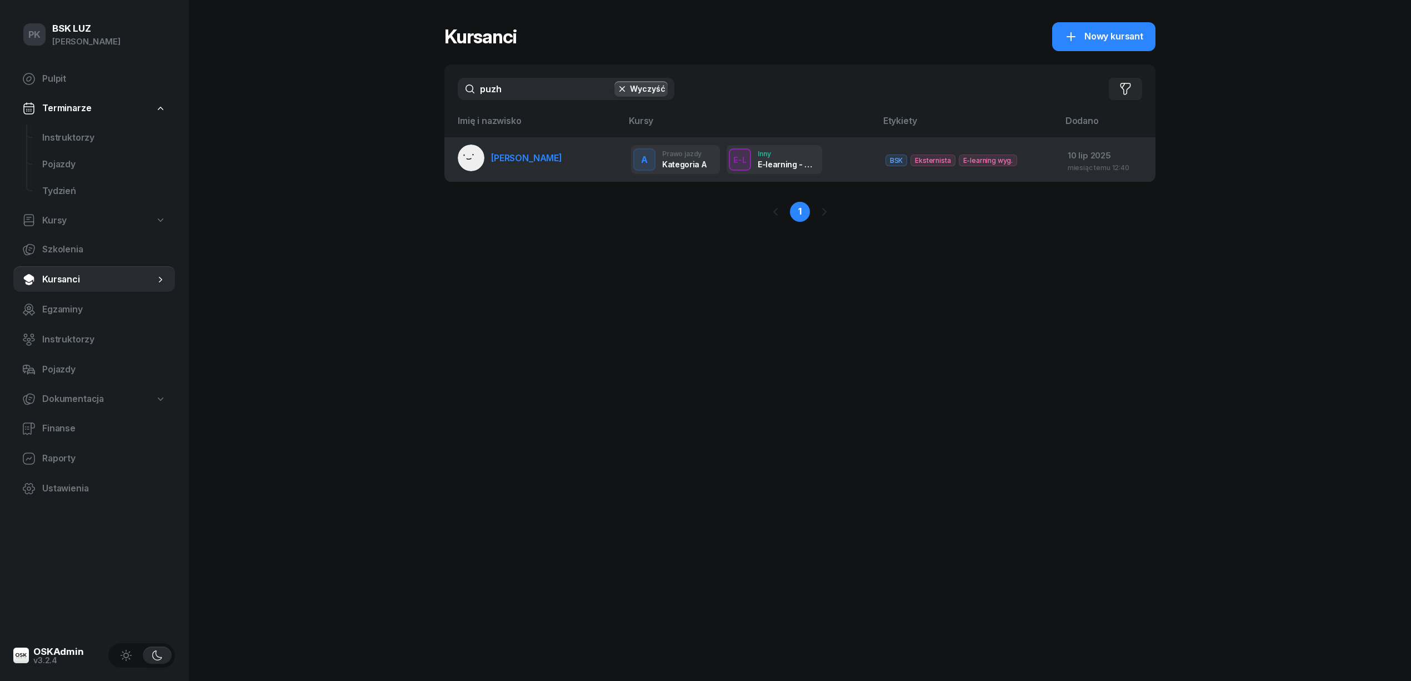
type input "puzh"
click at [513, 149] on link "PUZHAK MARKO" at bounding box center [510, 157] width 104 height 27
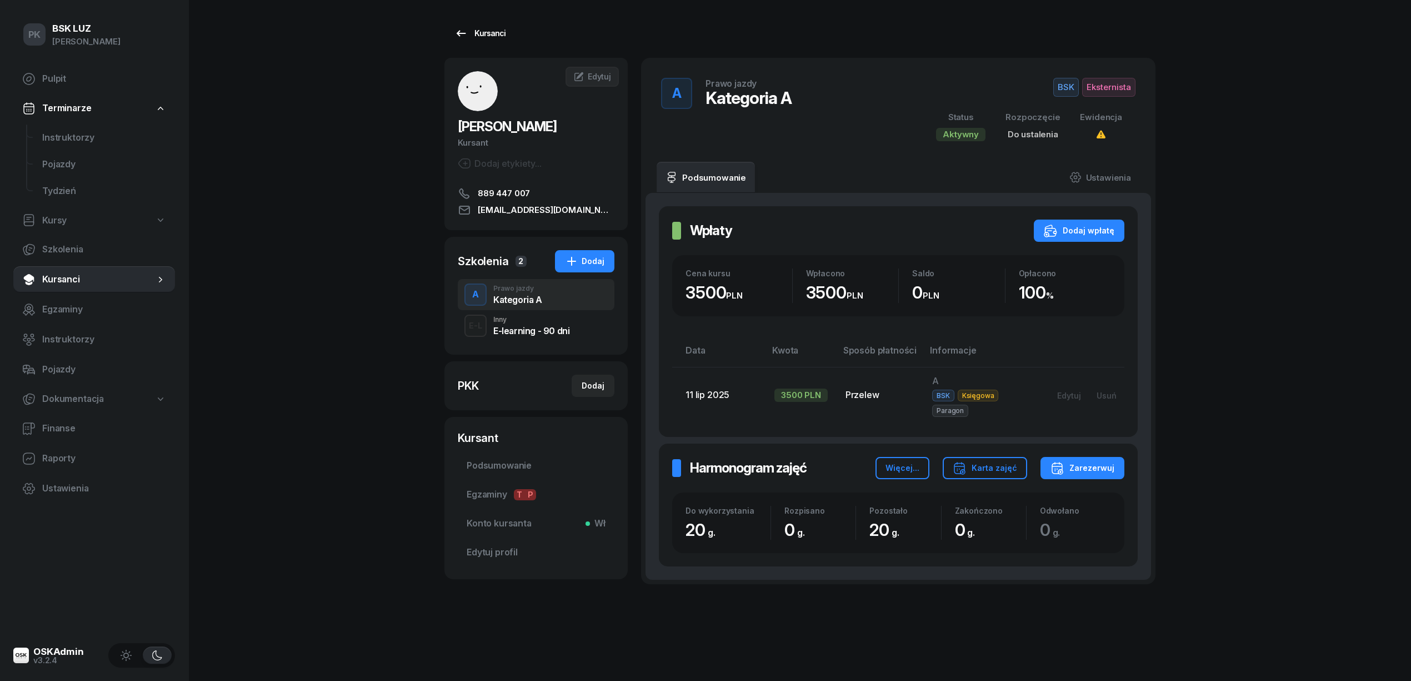
click at [512, 38] on link "Kursanci" at bounding box center [479, 33] width 71 height 22
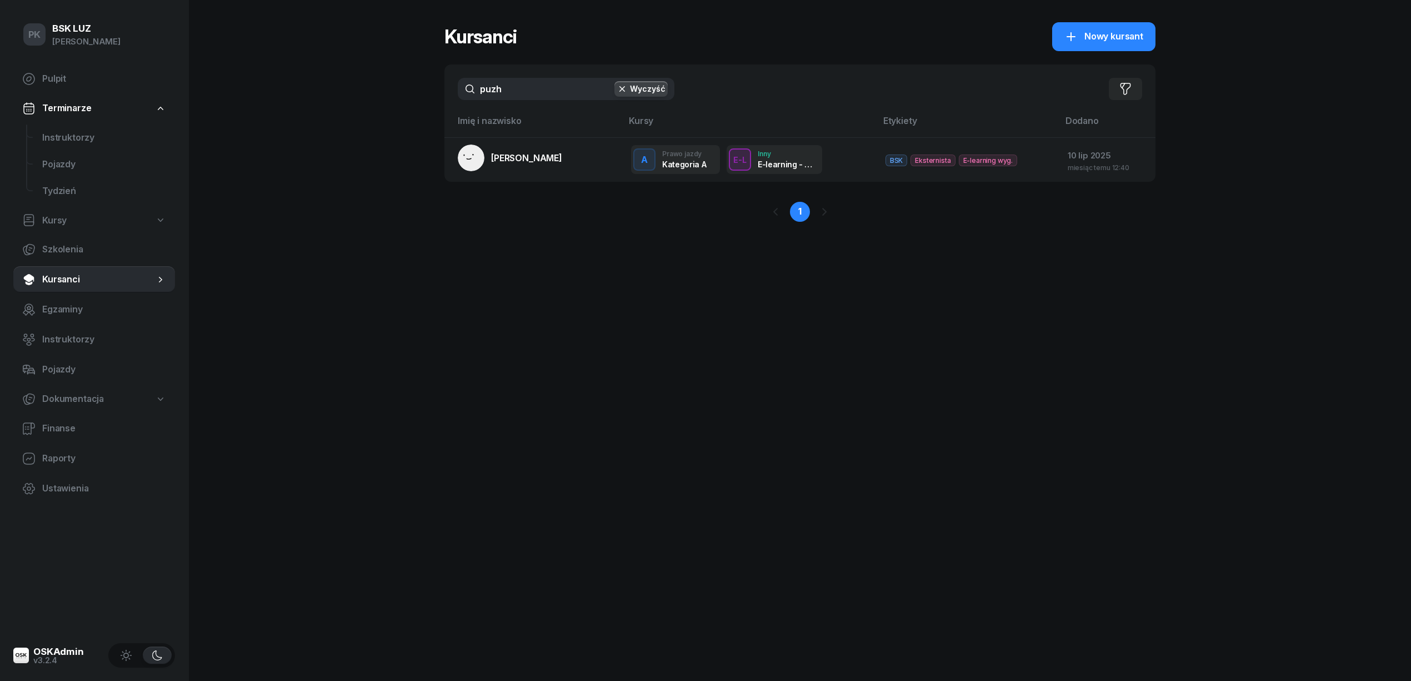
drag, startPoint x: 488, startPoint y: 85, endPoint x: 389, endPoint y: 87, distance: 98.3
click at [389, 87] on div "PK BSK LUZ Piotr Klimek Pulpit Terminarze Instruktorzy Pojazdy Tydzień Kursy Sz…" at bounding box center [705, 340] width 1411 height 681
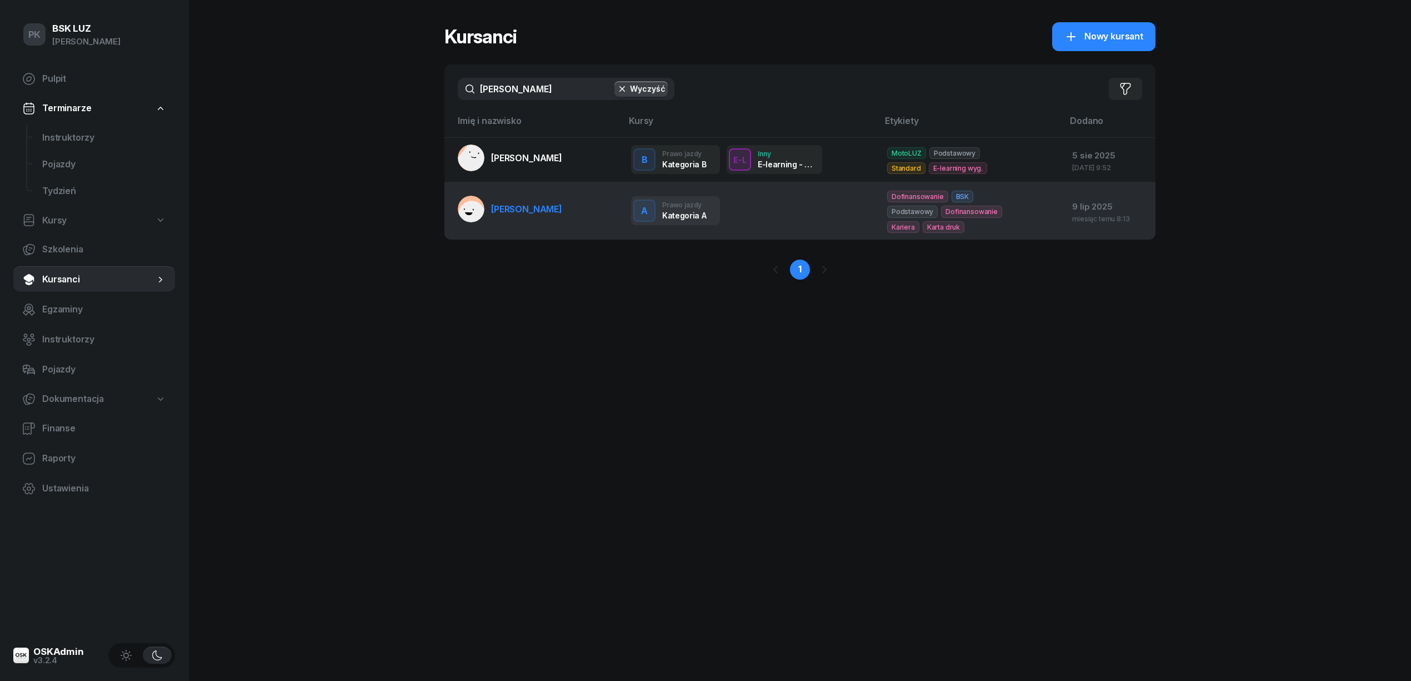
type input "janas"
click at [538, 207] on span "JANAS NATALIA" at bounding box center [526, 208] width 71 height 11
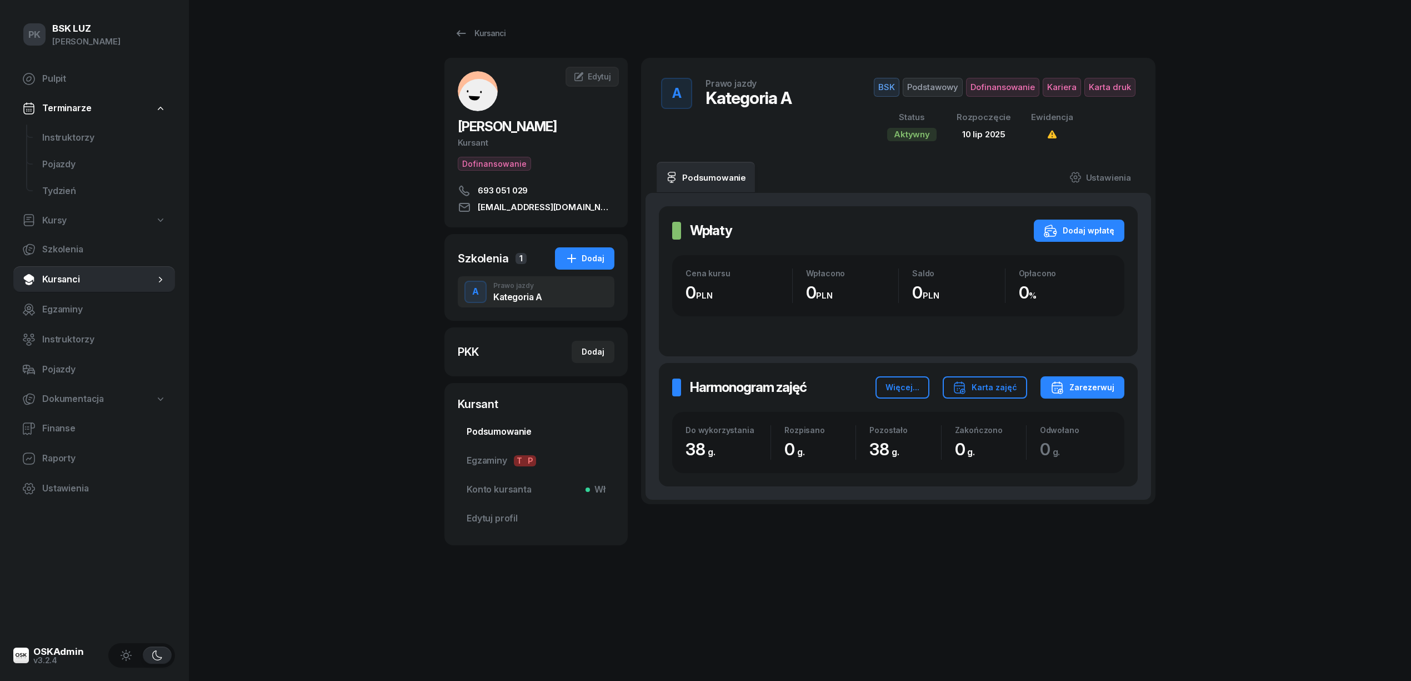
click at [531, 433] on span "Podsumowanie" at bounding box center [536, 431] width 139 height 14
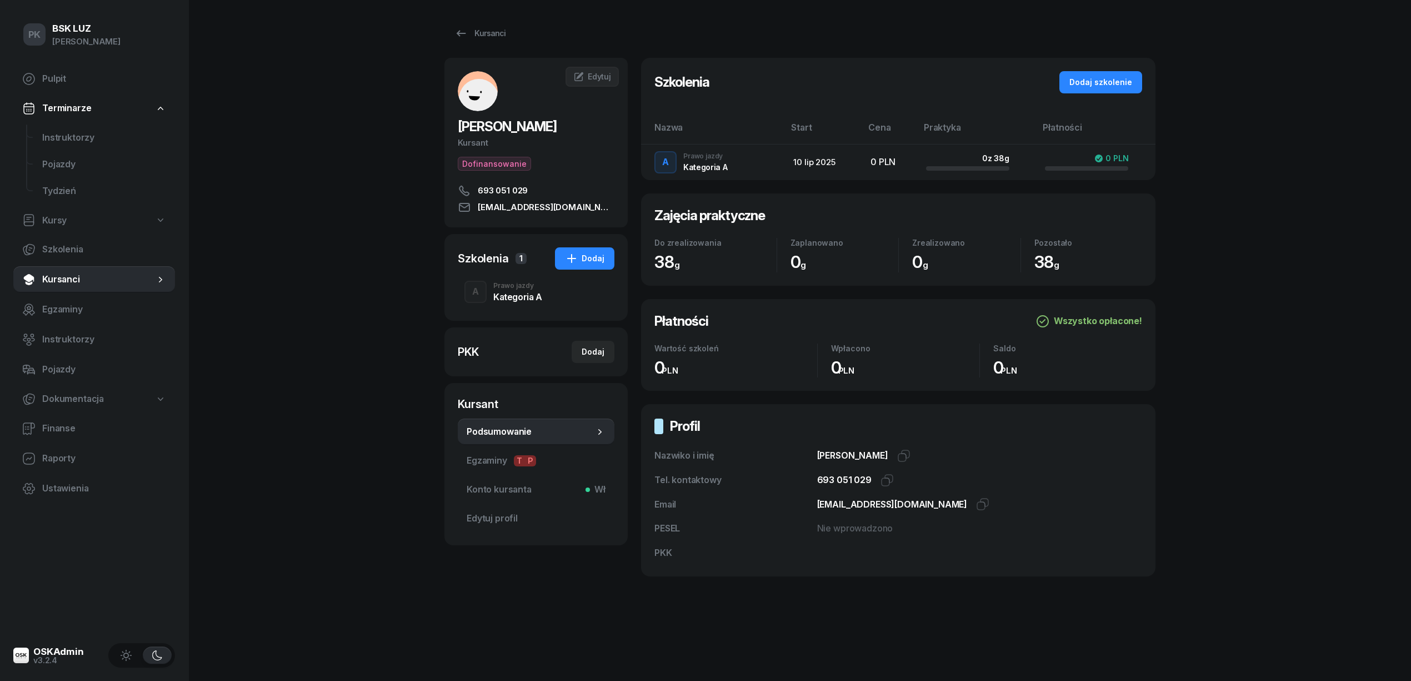
click at [390, 326] on div "PK BSK LUZ Piotr Klimek Pulpit Terminarze Instruktorzy Pojazdy Tydzień Kursy Sz…" at bounding box center [705, 340] width 1411 height 681
click at [509, 152] on div "JANAS NATALIA Kursant Dofinansowanie 693 051 029 jannati12@wp.pl" at bounding box center [535, 142] width 183 height 143
click at [509, 163] on span "Dofinansowanie" at bounding box center [494, 164] width 73 height 14
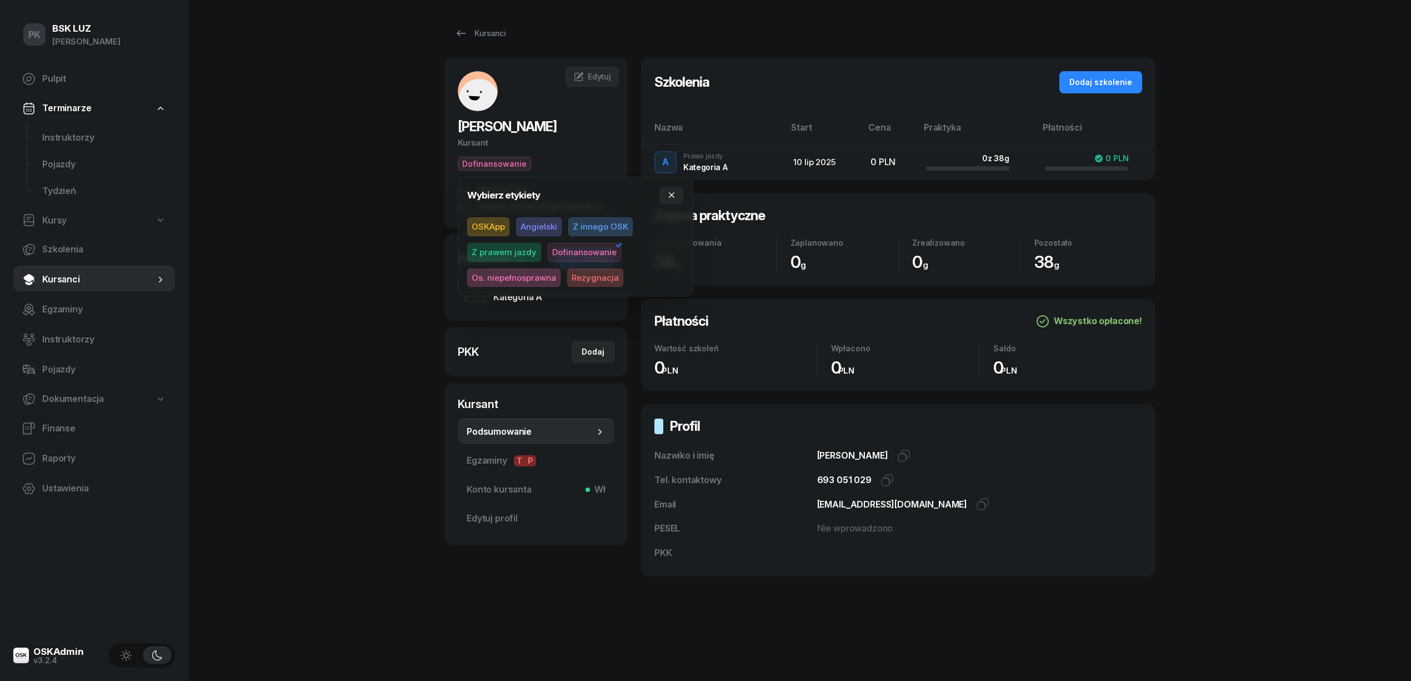
click at [599, 247] on span "Dofinansowanie" at bounding box center [584, 252] width 73 height 19
click at [566, 154] on div "JANAS NATALIA Kursant Dodaj etykiety... 693 051 029 jannati12@wp.pl" at bounding box center [535, 144] width 183 height 146
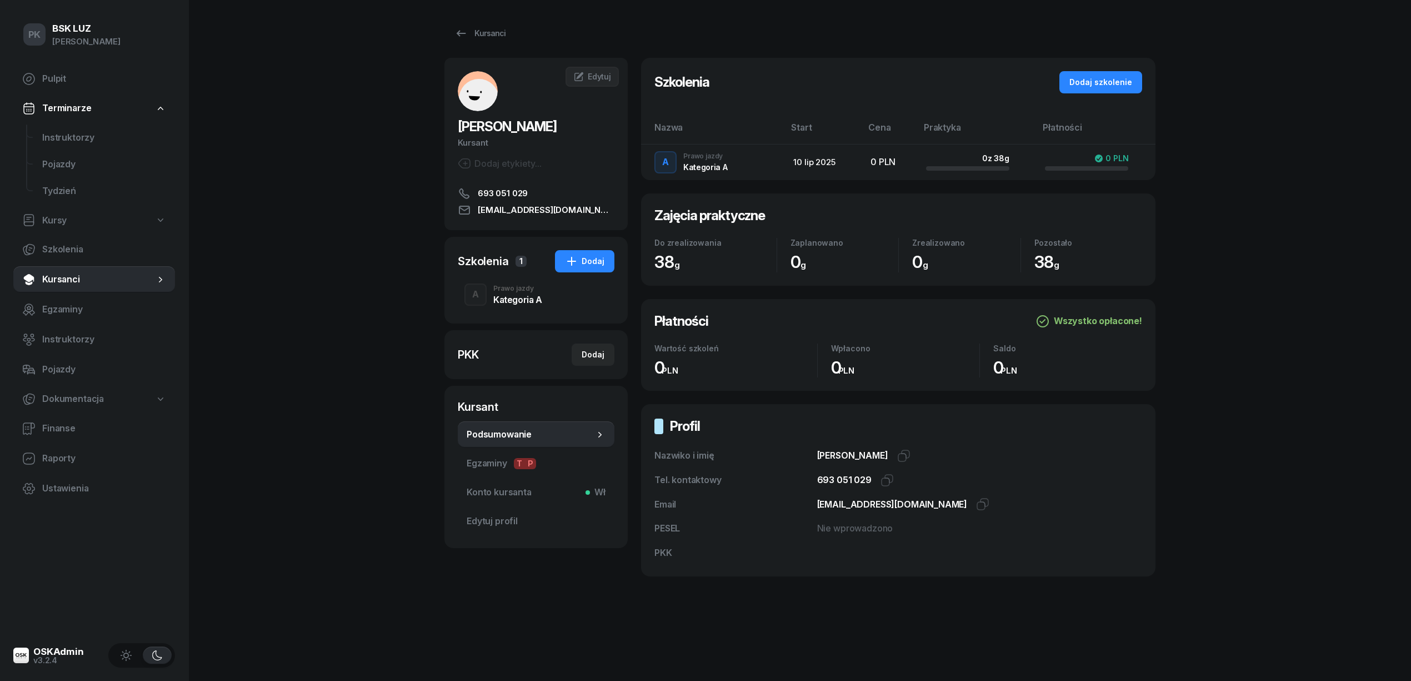
click at [512, 304] on div "Kategoria A" at bounding box center [517, 299] width 49 height 9
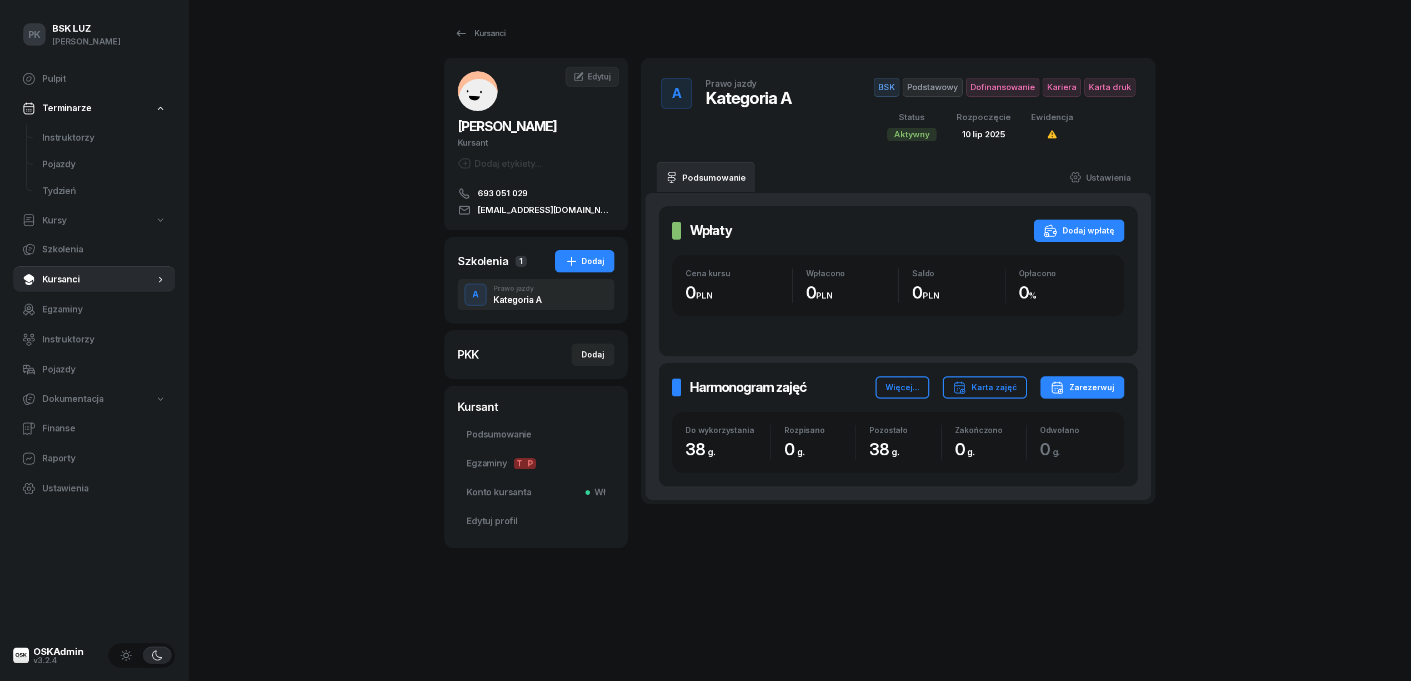
click at [1043, 89] on span "Dofinansowanie" at bounding box center [1062, 87] width 38 height 19
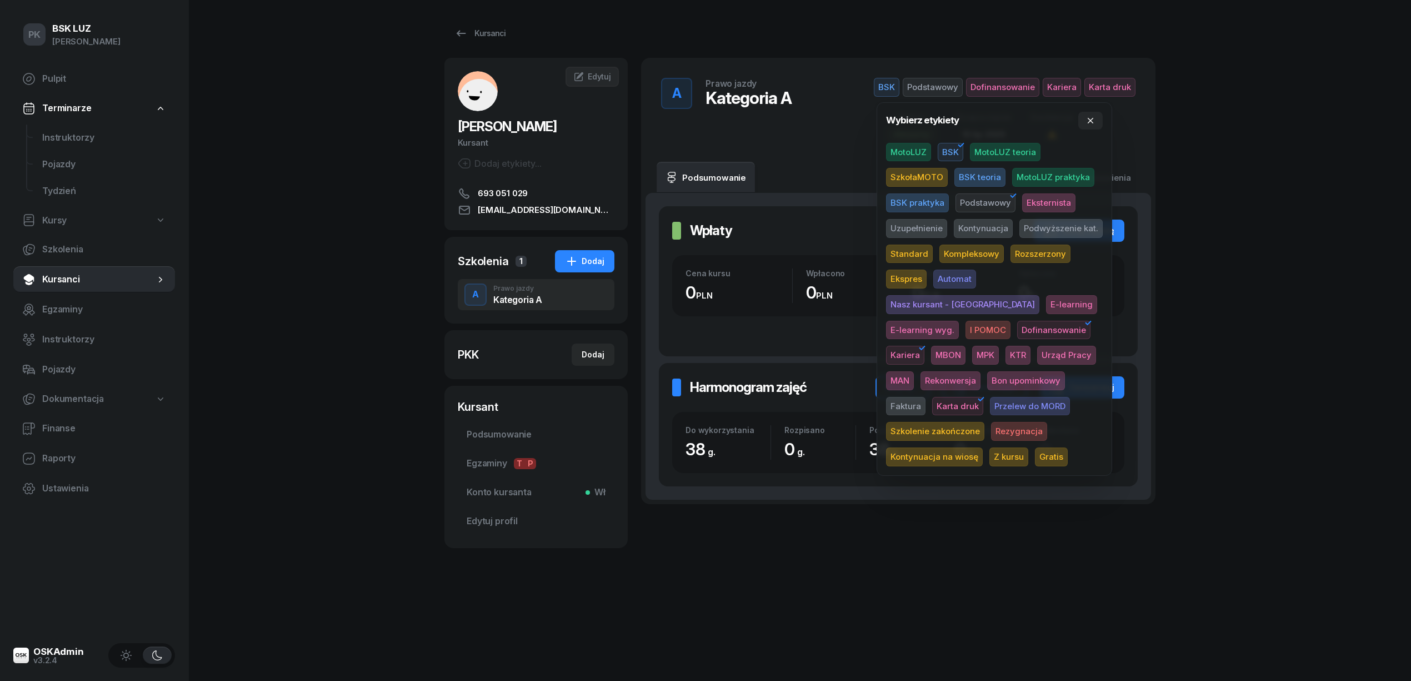
click at [1017, 321] on span "Dofinansowanie" at bounding box center [1053, 330] width 73 height 19
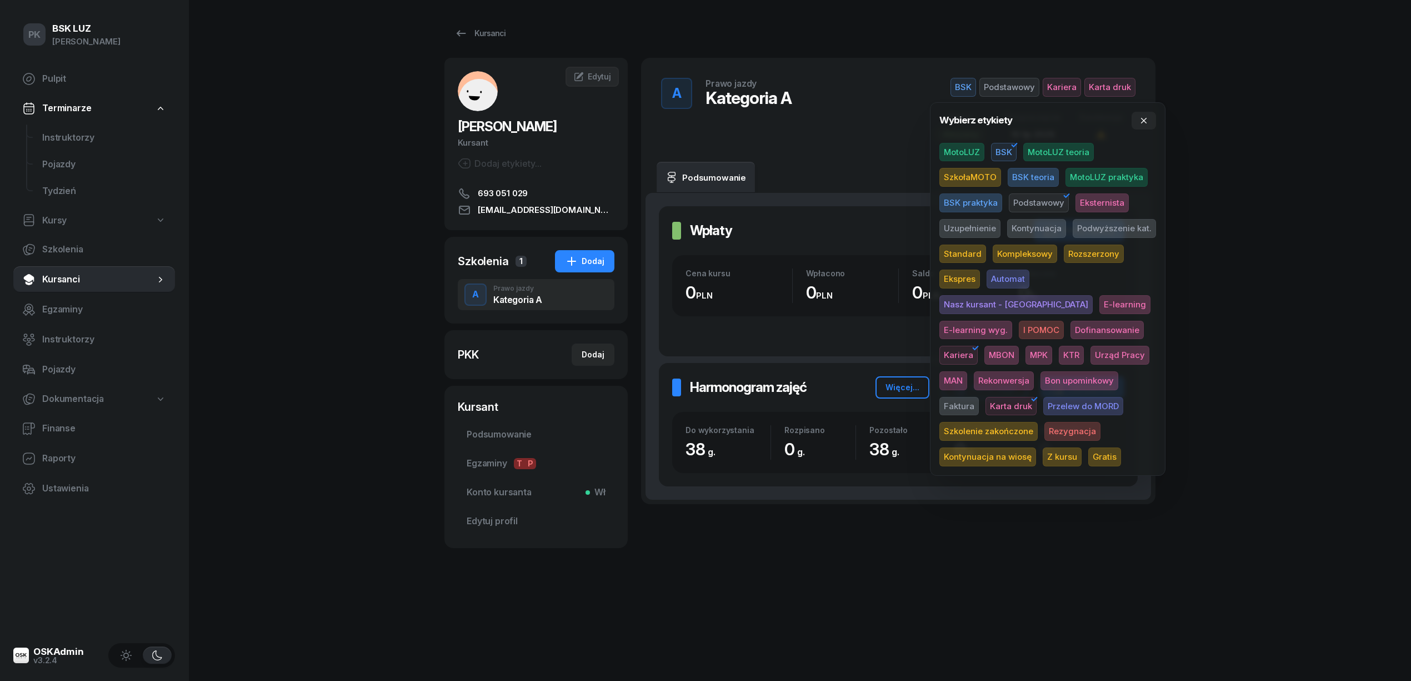
click at [978, 346] on span "Kariera" at bounding box center [958, 355] width 38 height 19
click at [1270, 232] on div "PK BSK LUZ Piotr Klimek Pulpit Terminarze Instruktorzy Pojazdy Tydzień Kursy Sz…" at bounding box center [705, 340] width 1411 height 681
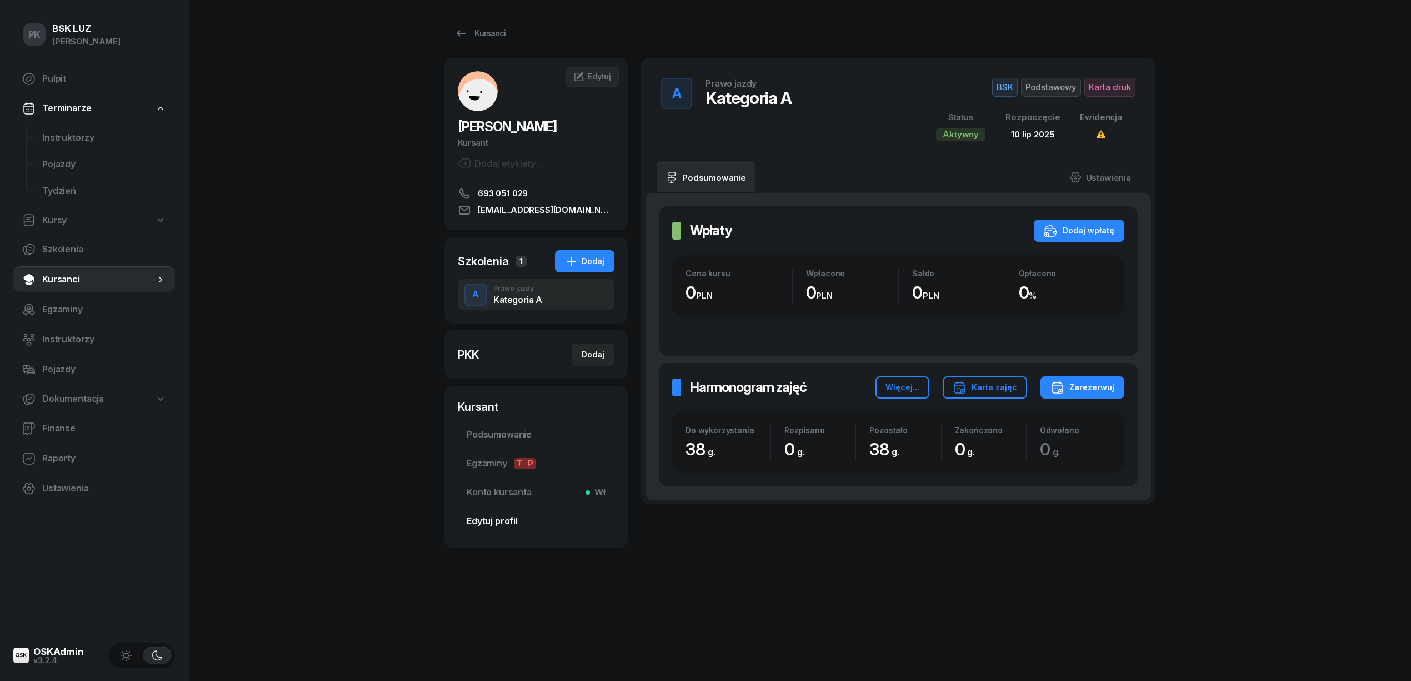
click at [521, 521] on span "Edytuj profil" at bounding box center [536, 521] width 139 height 14
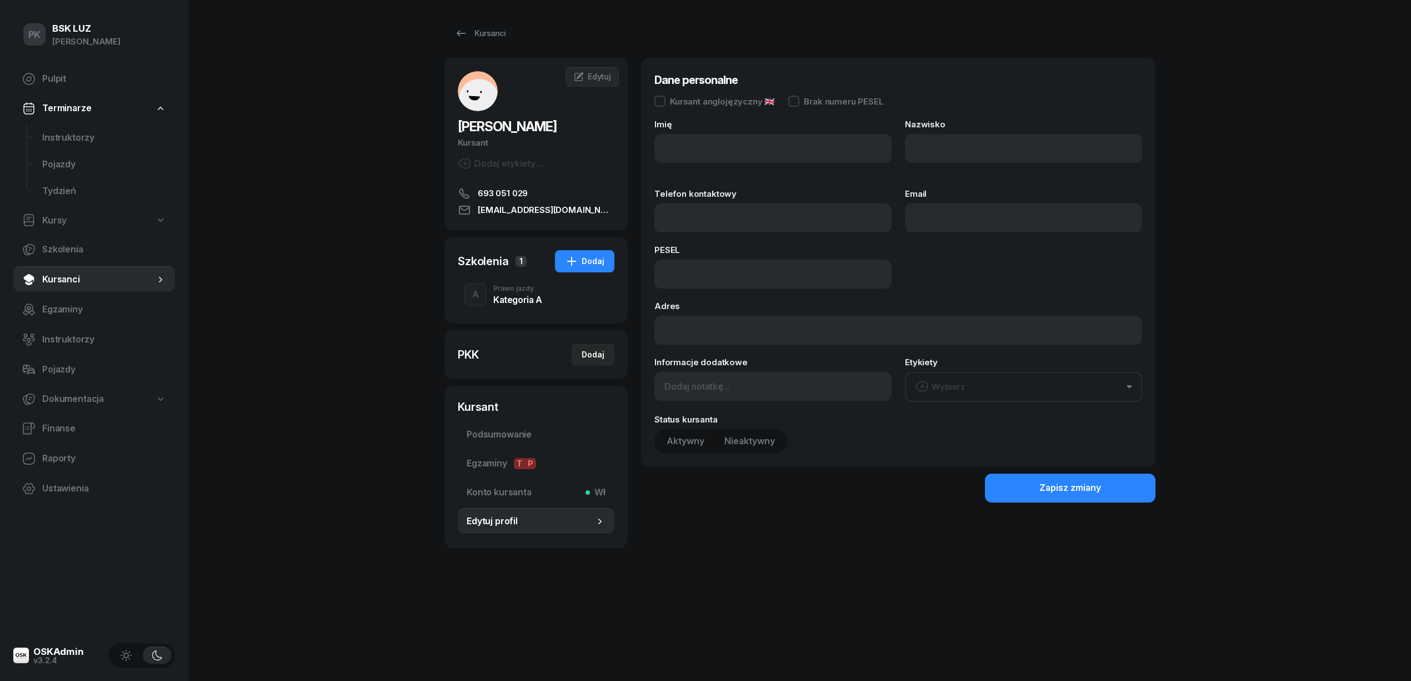
type input "NATALIA"
type input "JANAS"
type input "693051029"
type input "jannati12@wp.pl"
type input "693 051 029"
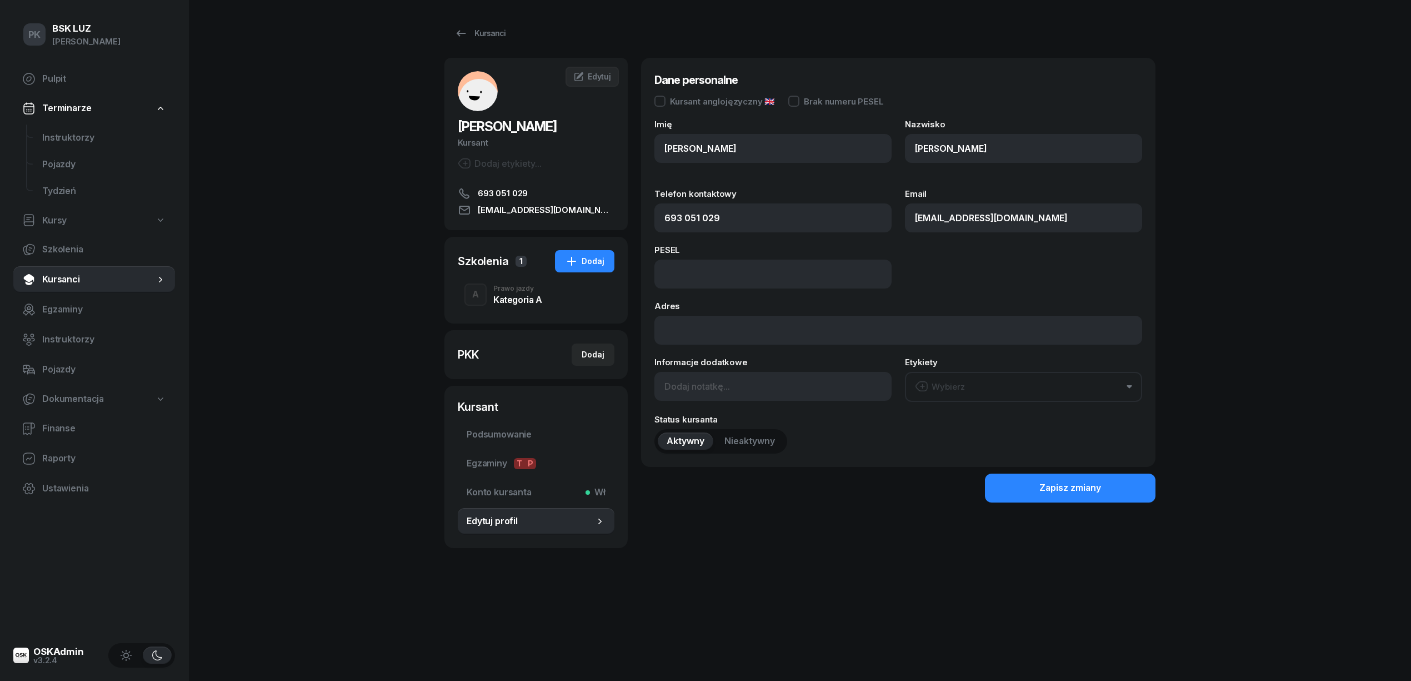
click at [737, 441] on span "Nieaktywny" at bounding box center [749, 441] width 51 height 14
click at [1013, 478] on button "Zapisz zmiany" at bounding box center [1070, 487] width 171 height 29
click at [481, 36] on div "Kursanci" at bounding box center [479, 33] width 51 height 13
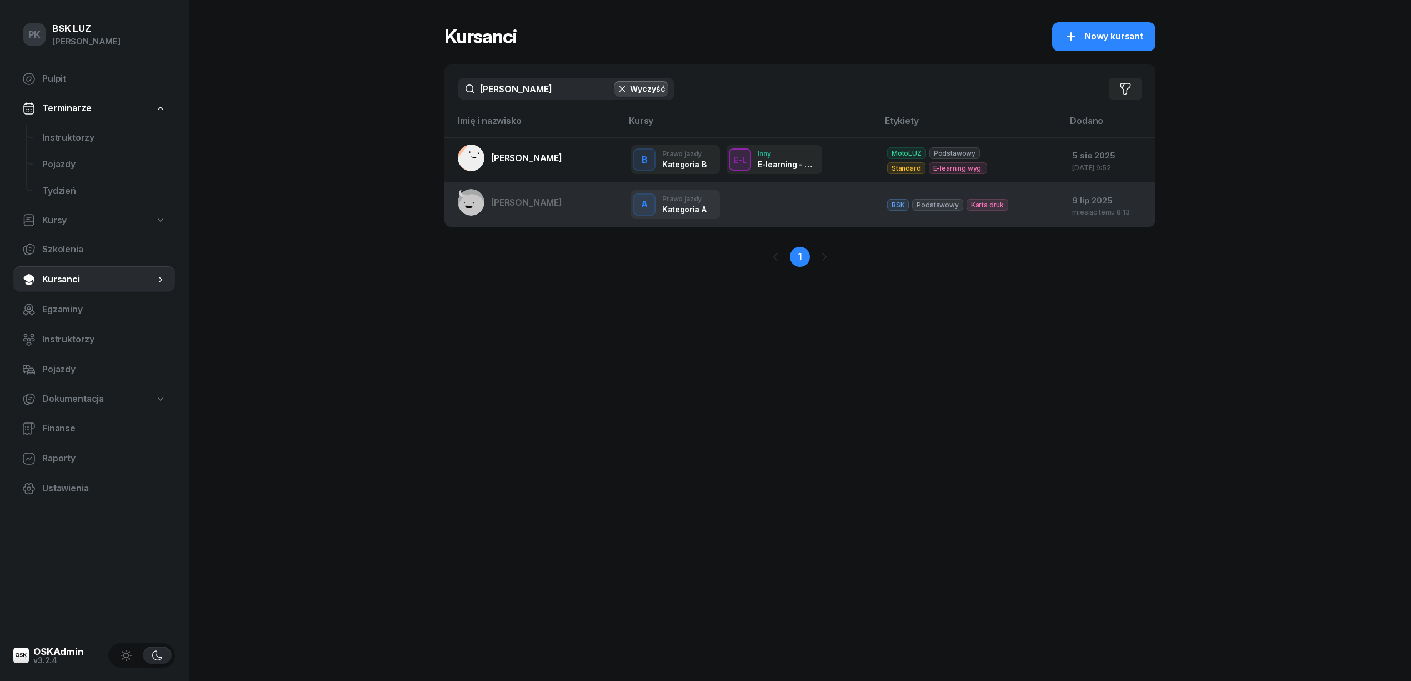
click at [541, 207] on span "JANAS NATALIA" at bounding box center [526, 202] width 71 height 11
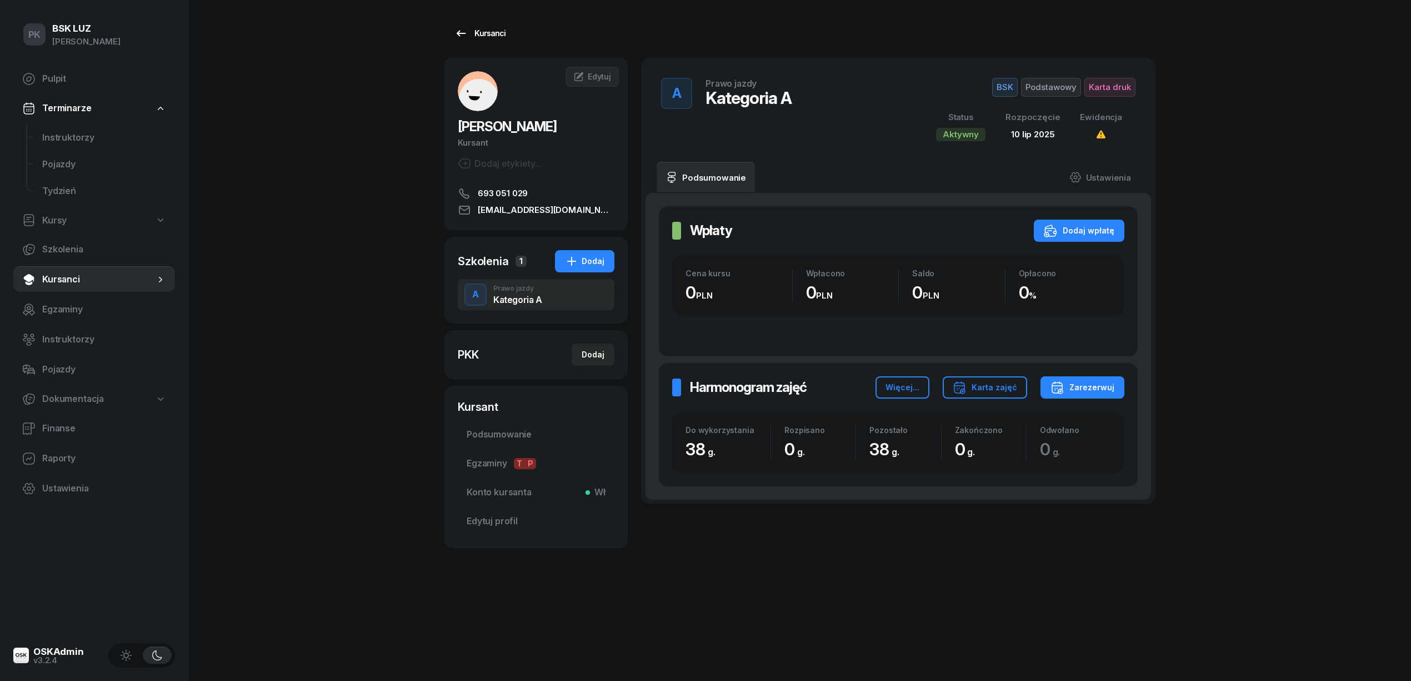
click at [494, 29] on div "Kursanci" at bounding box center [479, 33] width 51 height 13
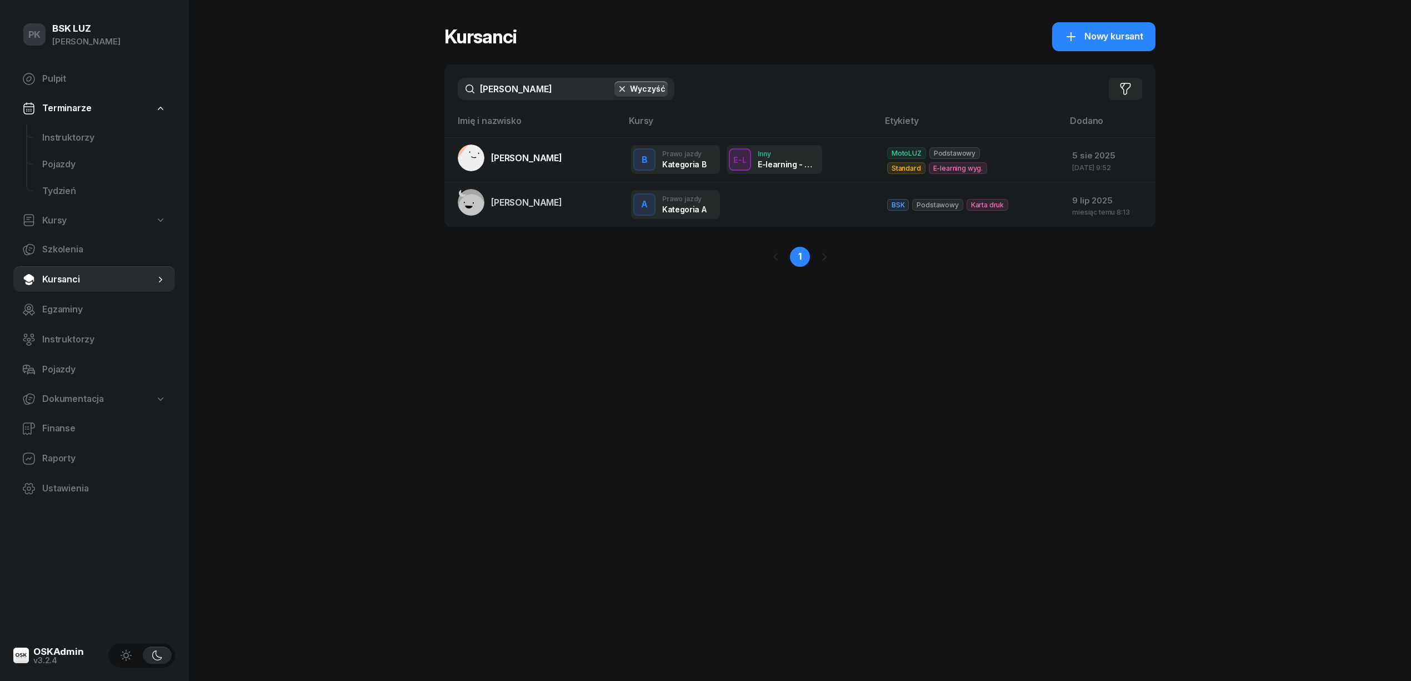
drag, startPoint x: 521, startPoint y: 89, endPoint x: 429, endPoint y: 89, distance: 91.7
click at [429, 89] on div "PK BSK LUZ Piotr Klimek Pulpit Terminarze Instruktorzy Pojazdy Tydzień Kursy Sz…" at bounding box center [705, 340] width 1411 height 681
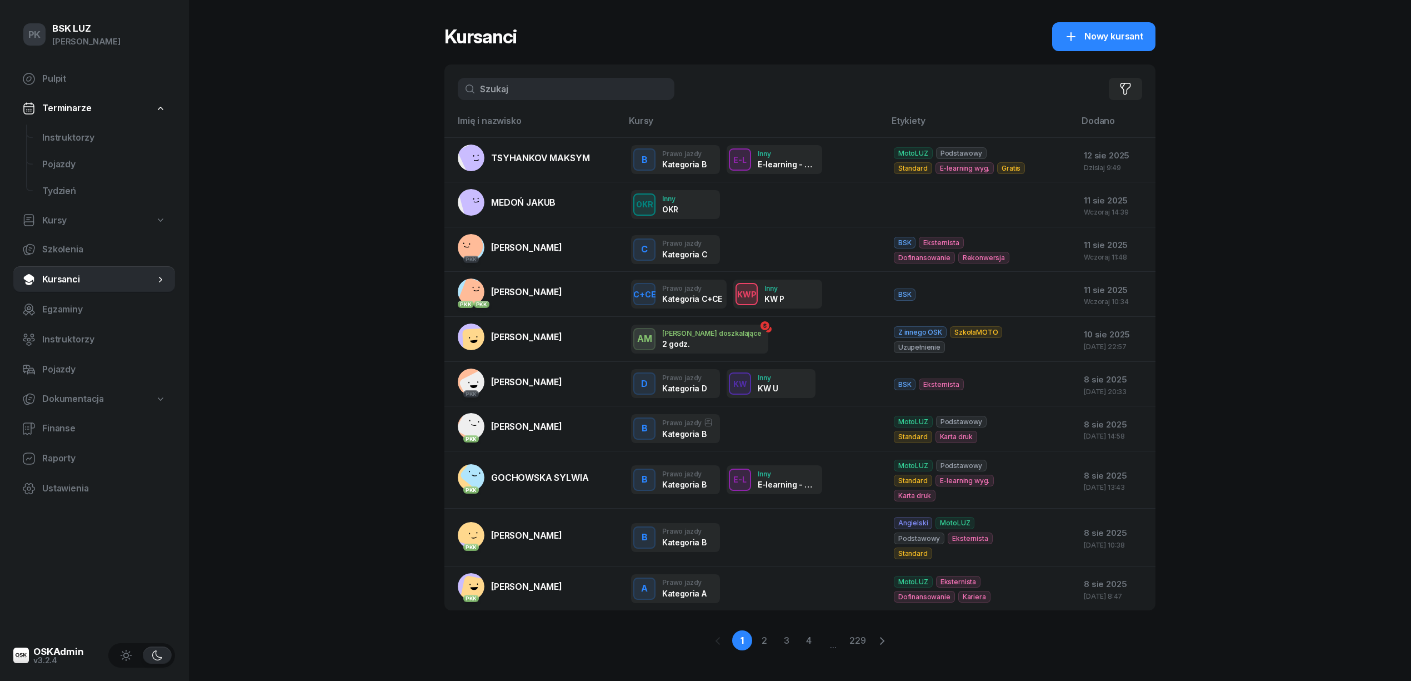
click at [524, 89] on input "text" at bounding box center [566, 89] width 217 height 22
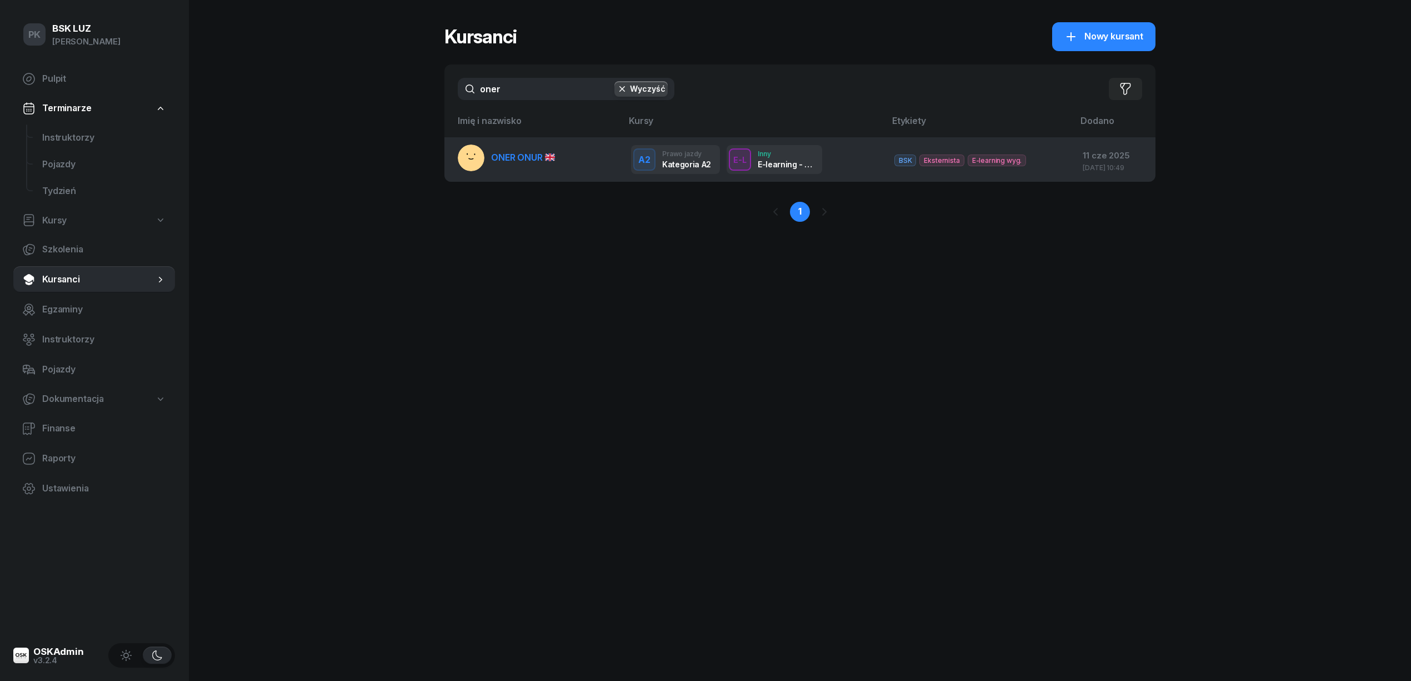
type input "oner"
click at [561, 156] on td "ONER ONUR" at bounding box center [533, 159] width 178 height 44
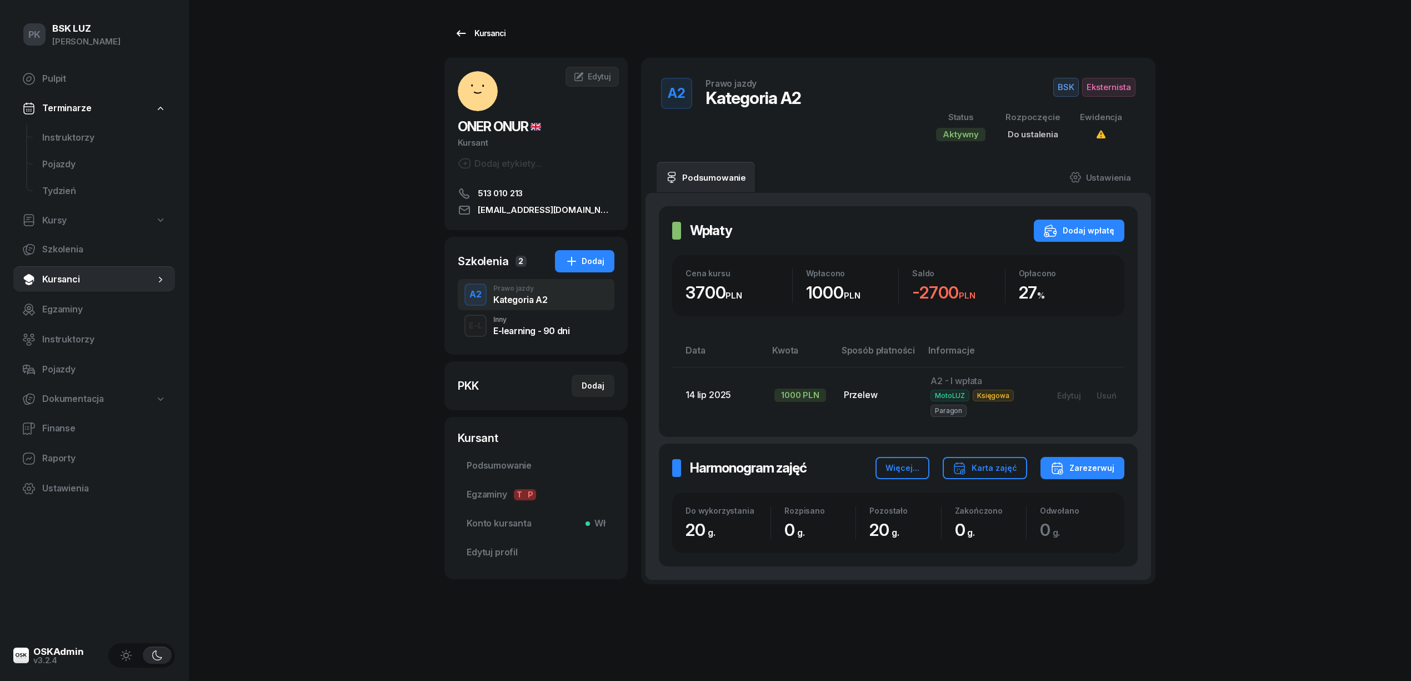
click at [492, 41] on link "Kursanci" at bounding box center [479, 33] width 71 height 22
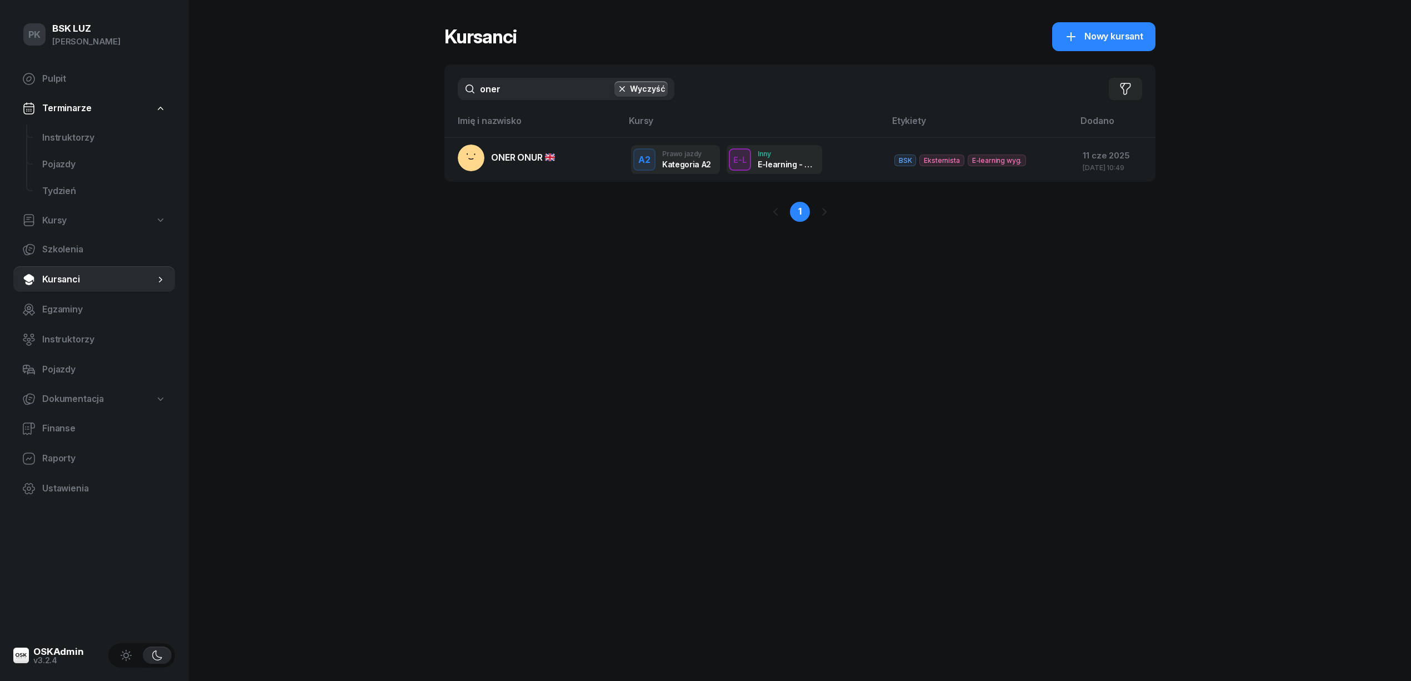
drag, startPoint x: 542, startPoint y: 92, endPoint x: 388, endPoint y: 99, distance: 154.6
click at [388, 99] on div "PK BSK LUZ Piotr Klimek Pulpit Terminarze Instruktorzy Pojazdy Tydzień Kursy Sz…" at bounding box center [705, 340] width 1411 height 681
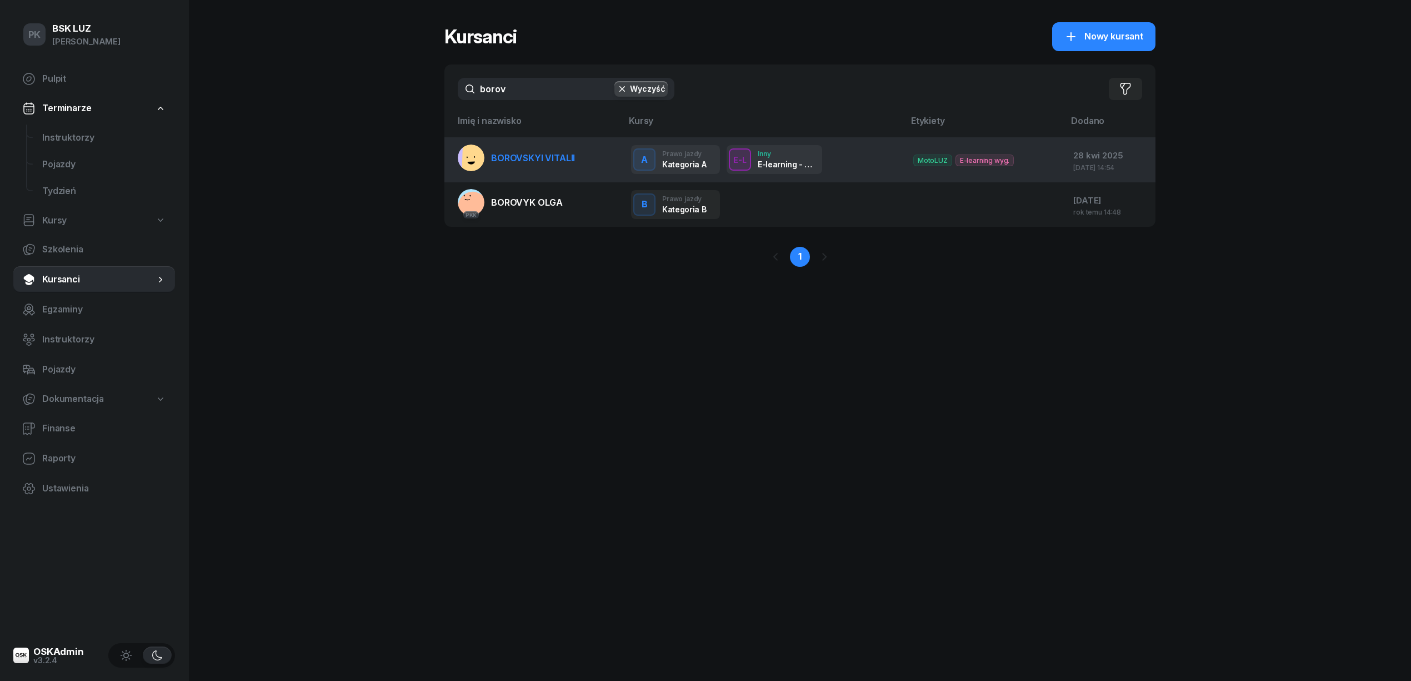
type input "borov"
click at [525, 158] on span "BOROVSKYI VITALII" at bounding box center [533, 157] width 84 height 11
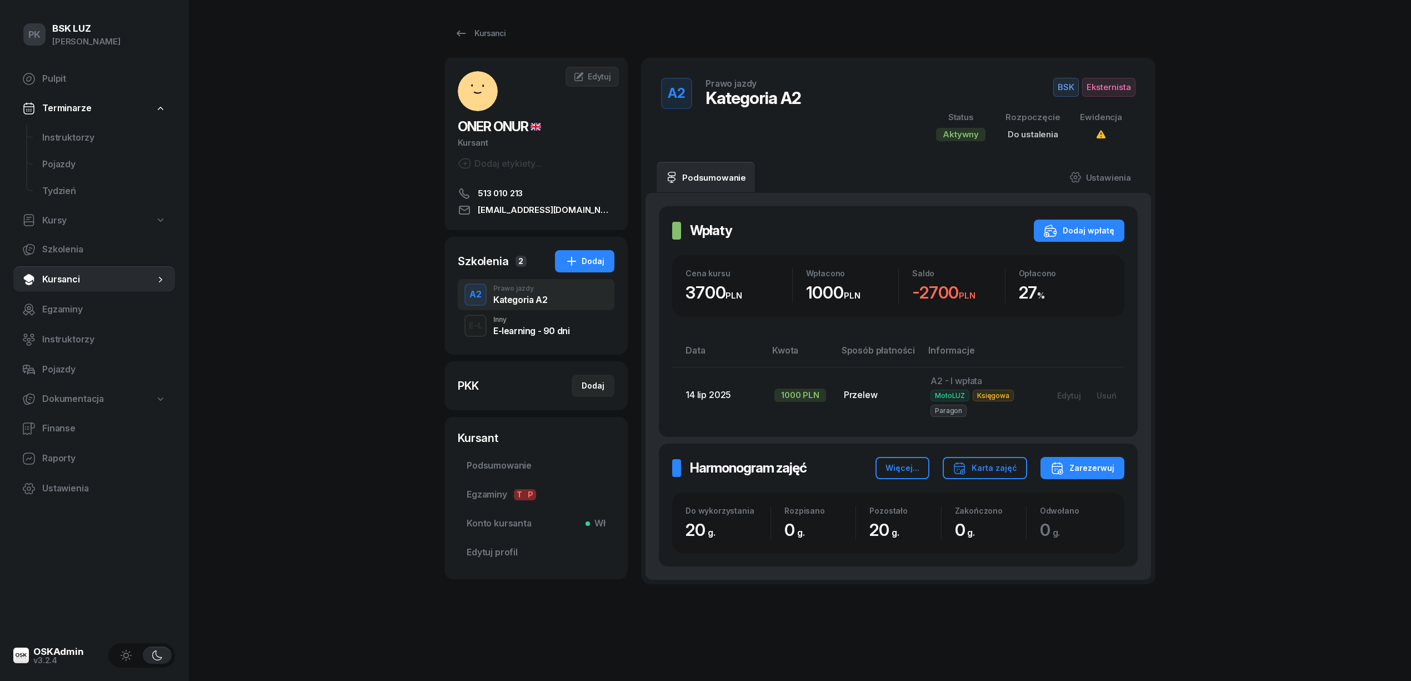
click at [398, 434] on div "PK BSK LUZ Piotr Klimek Pulpit Terminarze Instruktorzy Pojazdy Tydzień Kursy Sz…" at bounding box center [705, 346] width 1411 height 693
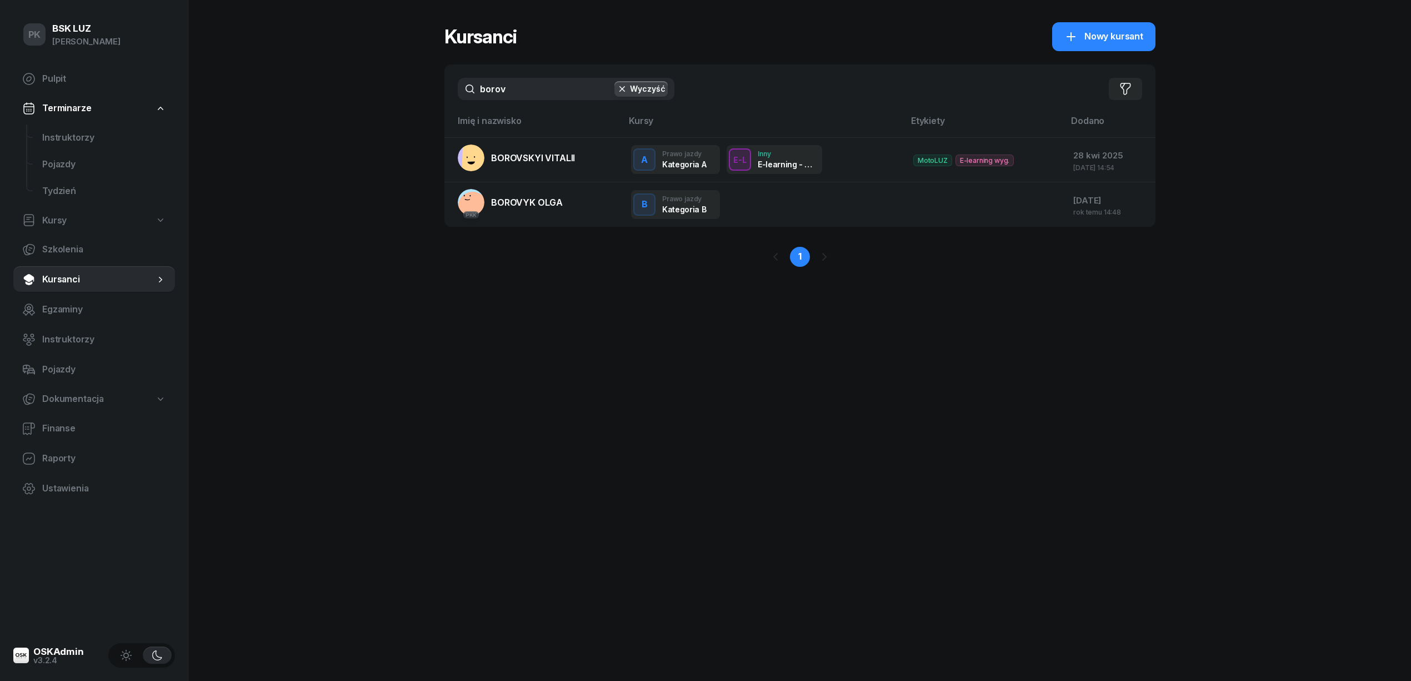
drag, startPoint x: 513, startPoint y: 86, endPoint x: 416, endPoint y: 96, distance: 98.3
click at [416, 96] on div "PK BSK LUZ Piotr Klimek Pulpit Terminarze Instruktorzy Pojazdy Tydzień Kursy Sz…" at bounding box center [705, 340] width 1411 height 681
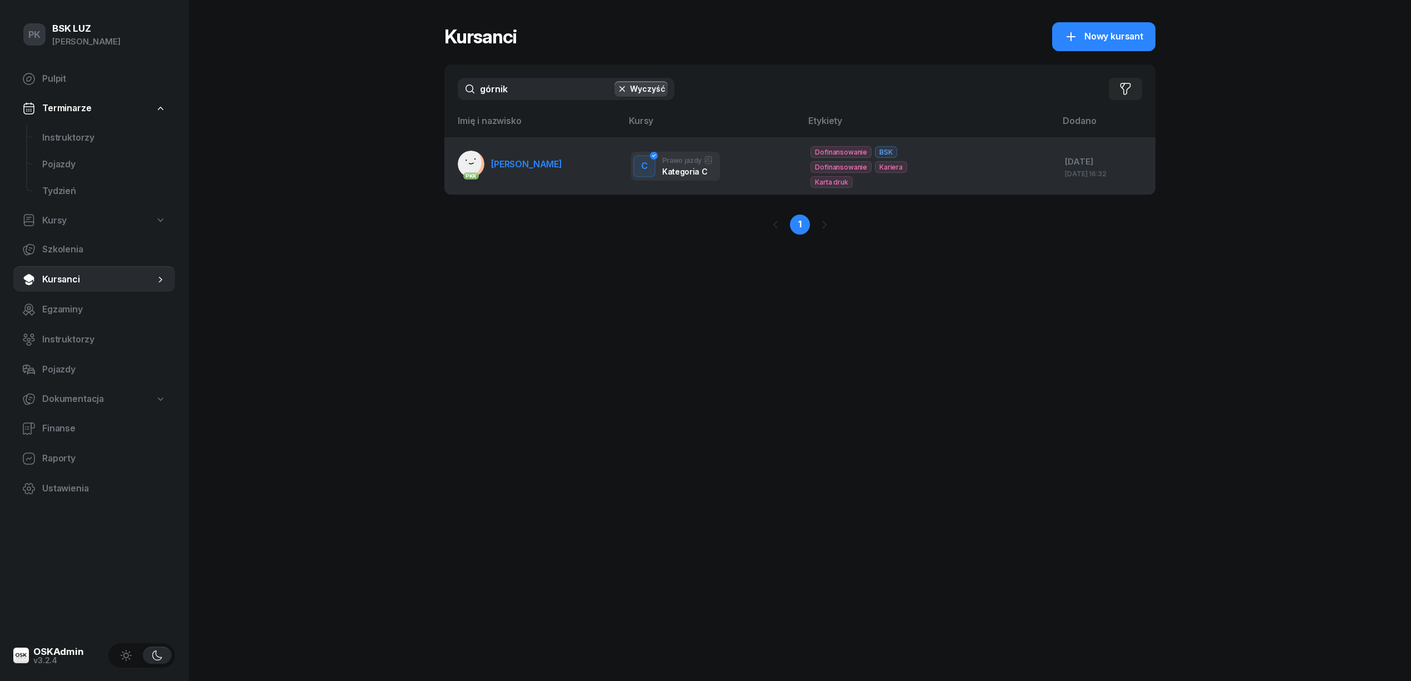
type input "górnik"
click at [519, 173] on link "PKK GÓRNIKOWSKI MICHAŁ" at bounding box center [510, 164] width 104 height 27
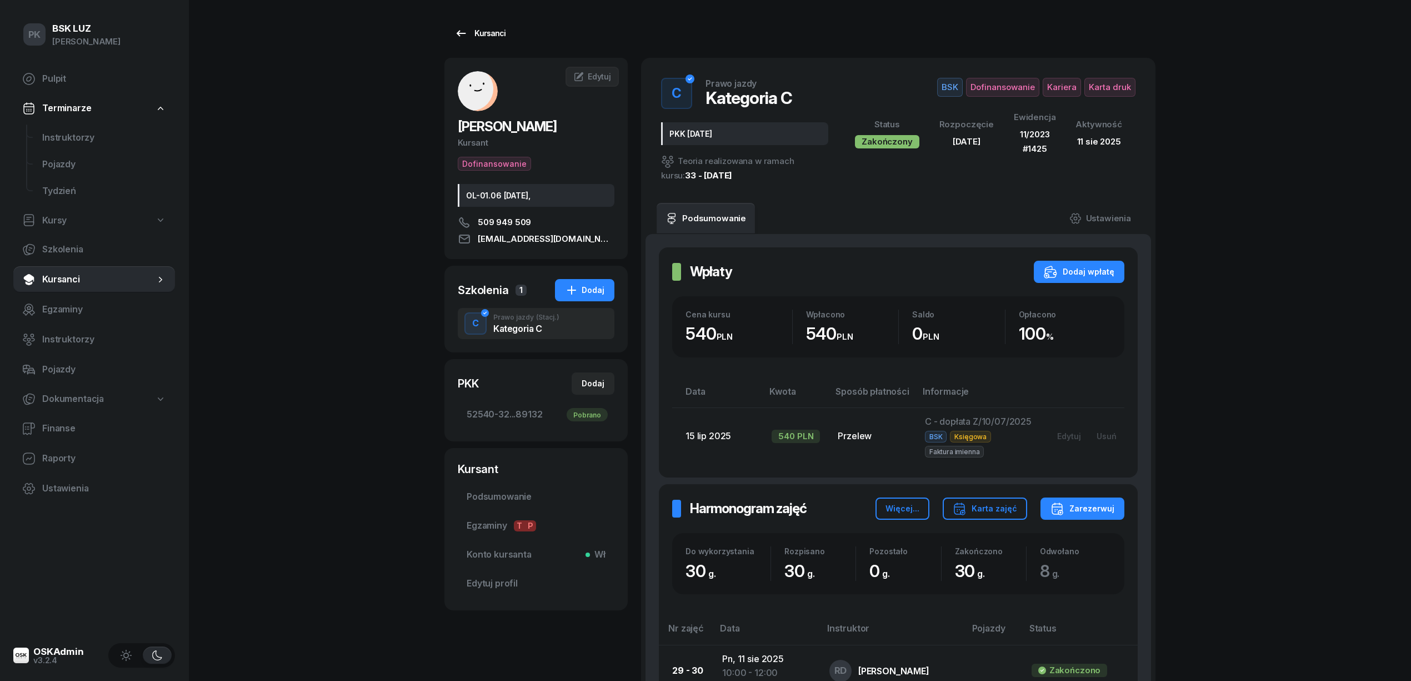
click at [485, 30] on div "Kursanci" at bounding box center [479, 33] width 51 height 13
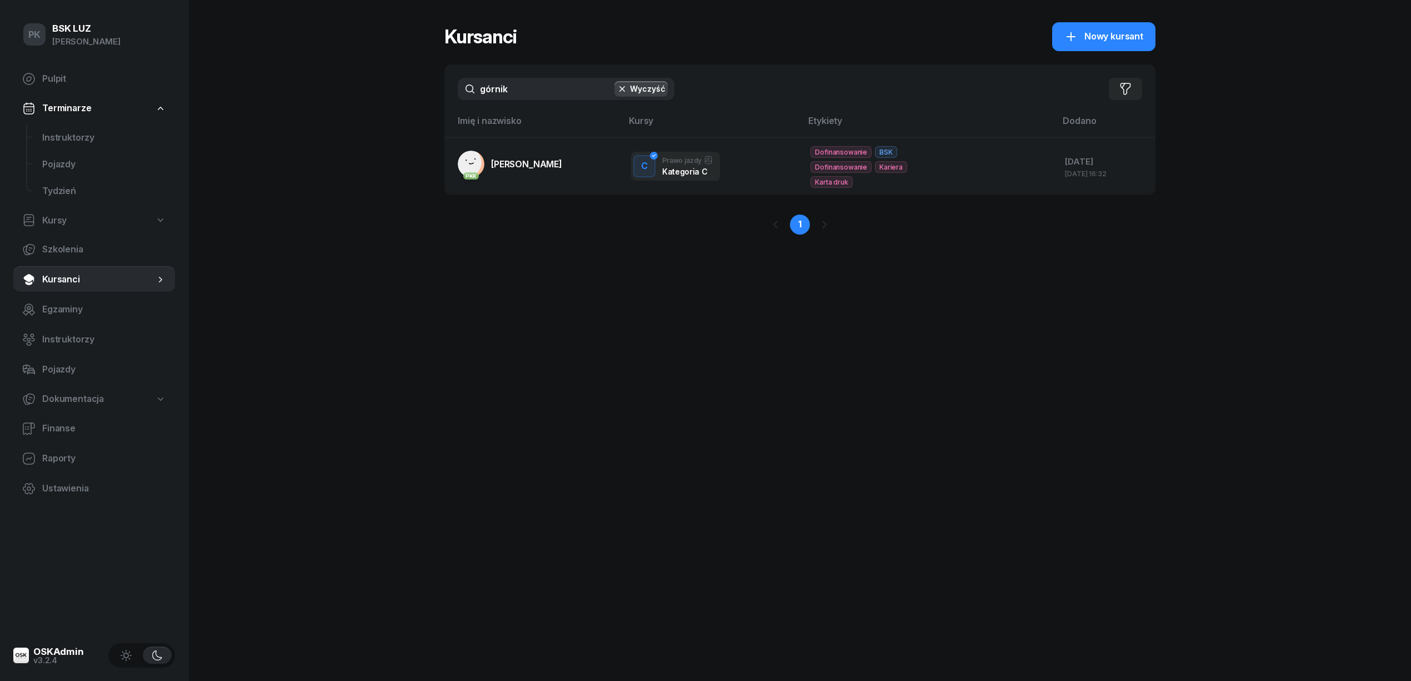
drag, startPoint x: 498, startPoint y: 82, endPoint x: 463, endPoint y: 83, distance: 35.6
click at [463, 83] on input "górnik" at bounding box center [566, 89] width 217 height 22
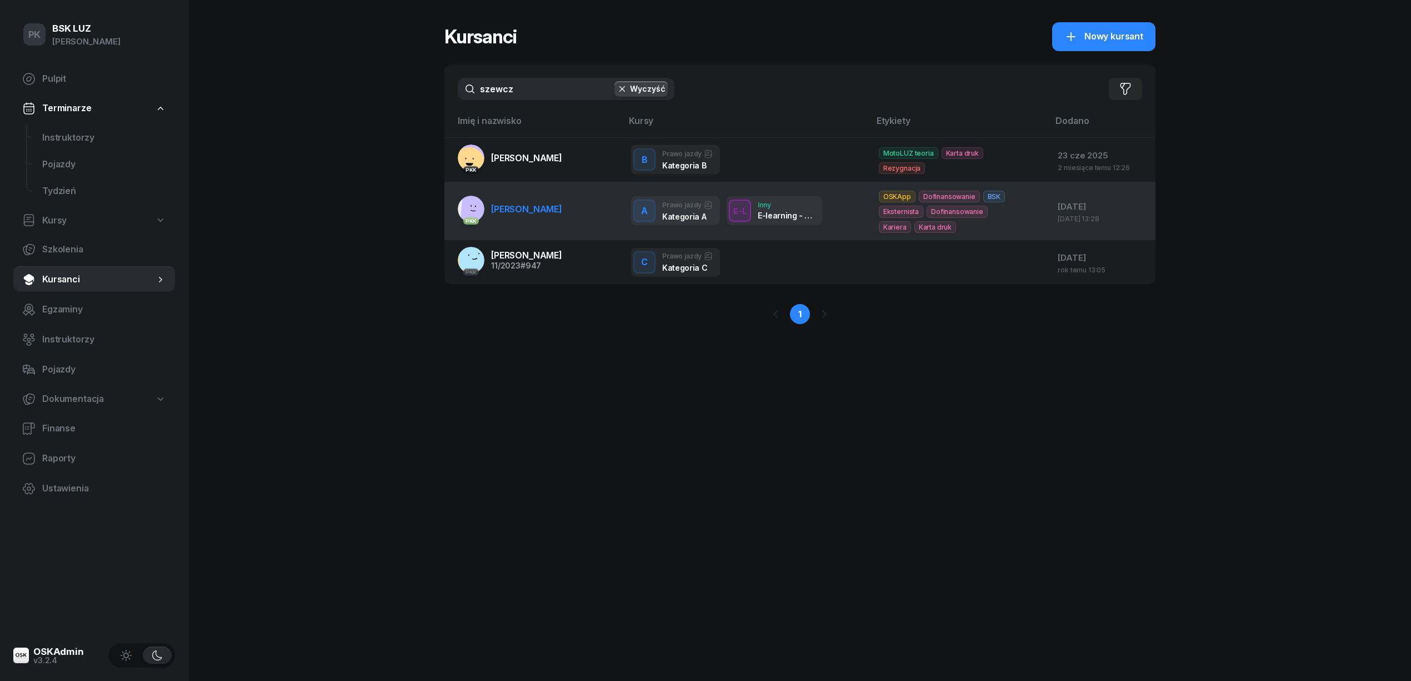
type input "szewcz"
click at [548, 218] on link "PKK SZEWCZYK STANISŁAW" at bounding box center [510, 209] width 104 height 27
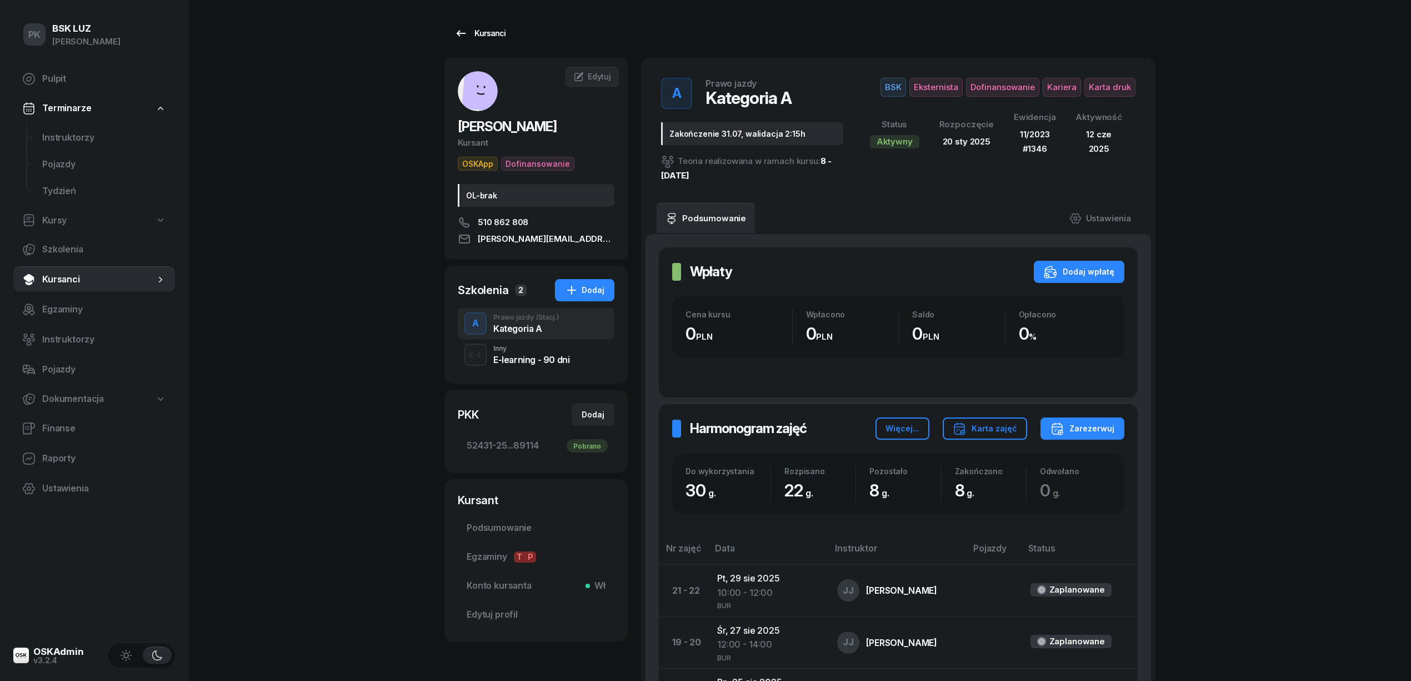
click at [493, 37] on div "Kursanci" at bounding box center [479, 33] width 51 height 13
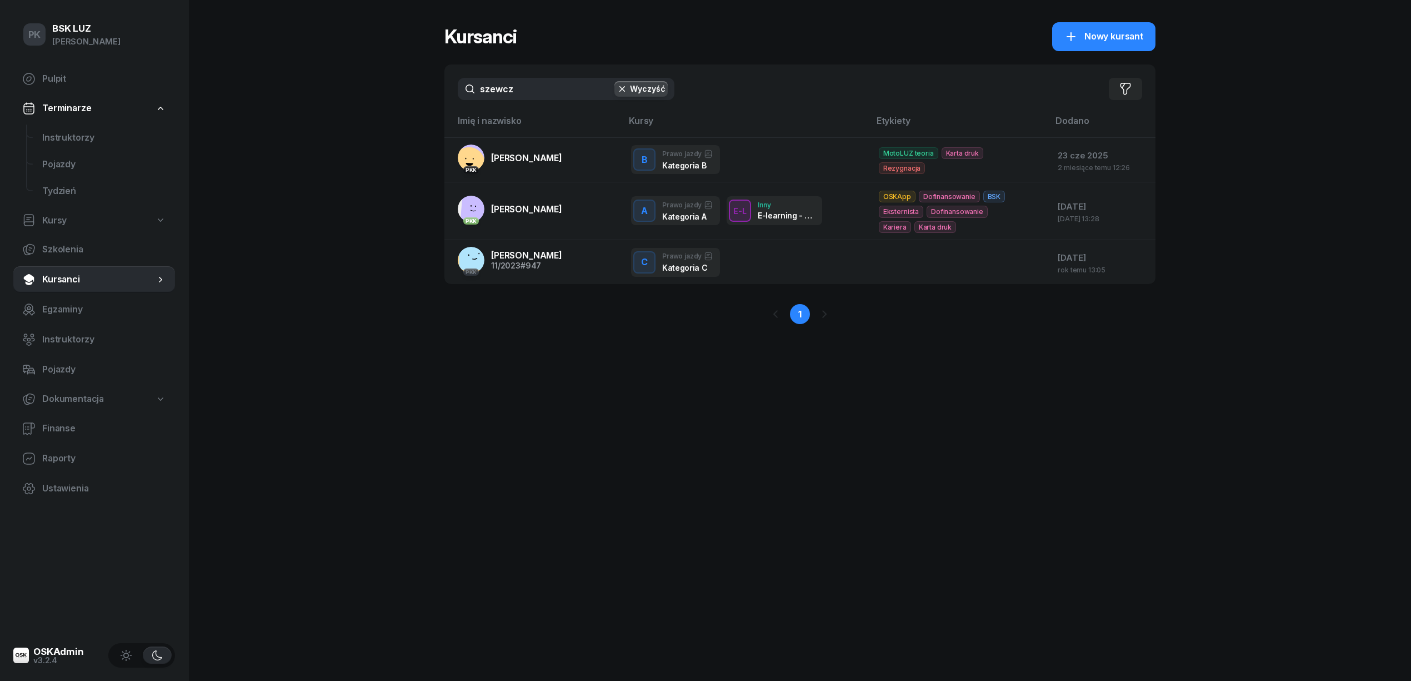
drag, startPoint x: 526, startPoint y: 89, endPoint x: 388, endPoint y: 97, distance: 138.0
click at [389, 97] on div "PK BSK LUZ Piotr Klimek Pulpit Terminarze Instruktorzy Pojazdy Tydzień Kursy Sz…" at bounding box center [705, 340] width 1411 height 681
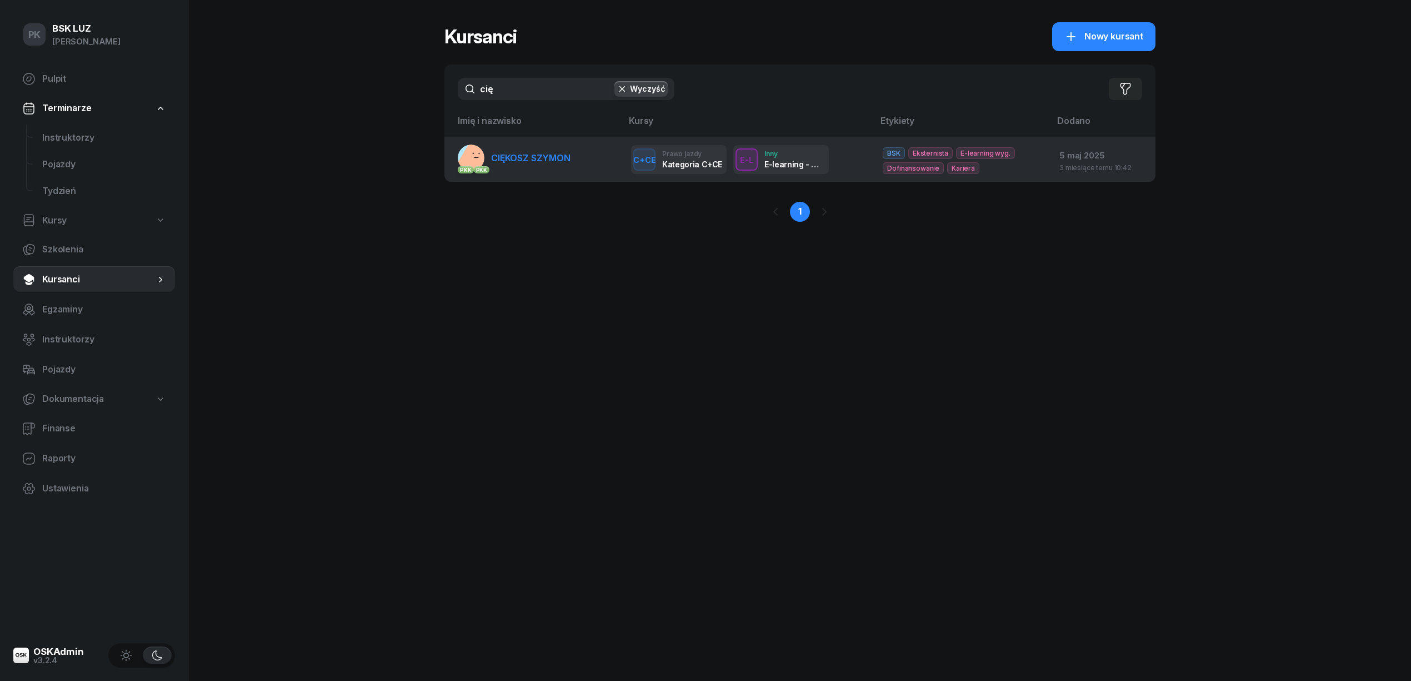
type input "cię"
click at [540, 165] on link "PKK PKK CIĘKOSZ SZYMON" at bounding box center [514, 157] width 113 height 27
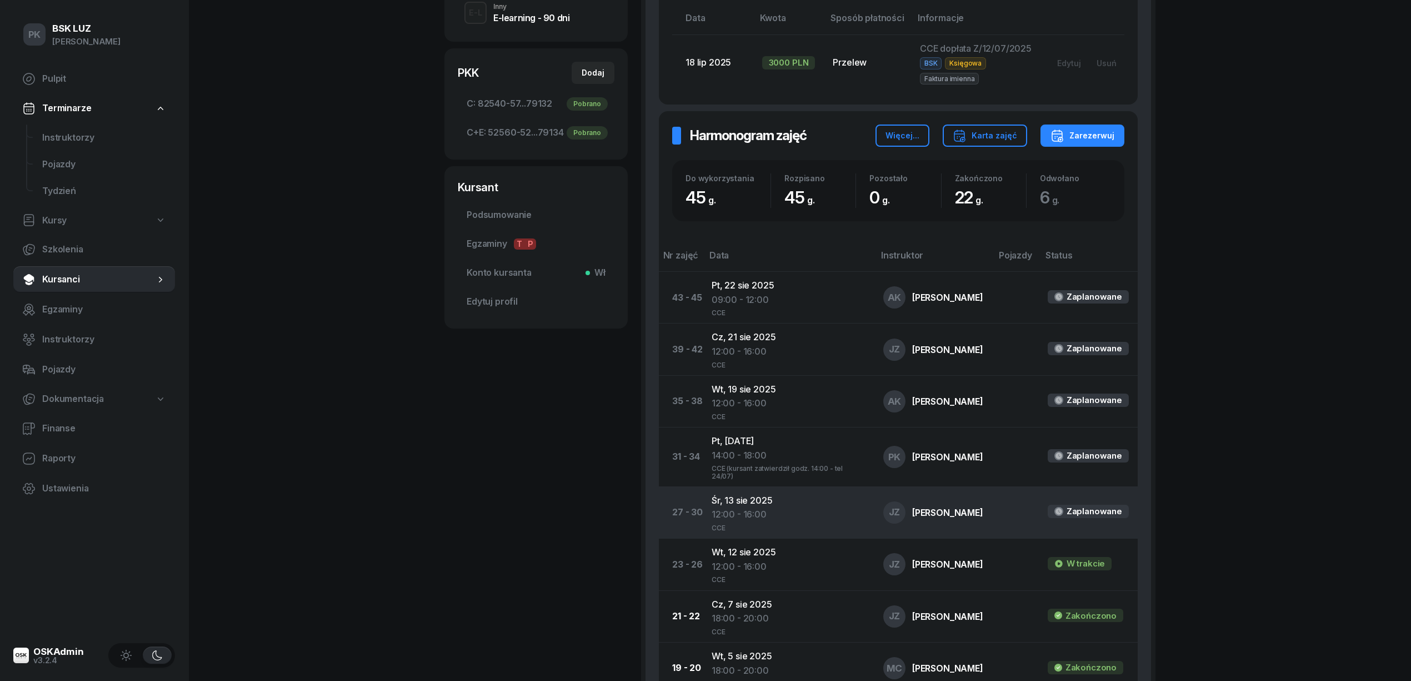
scroll to position [370, 0]
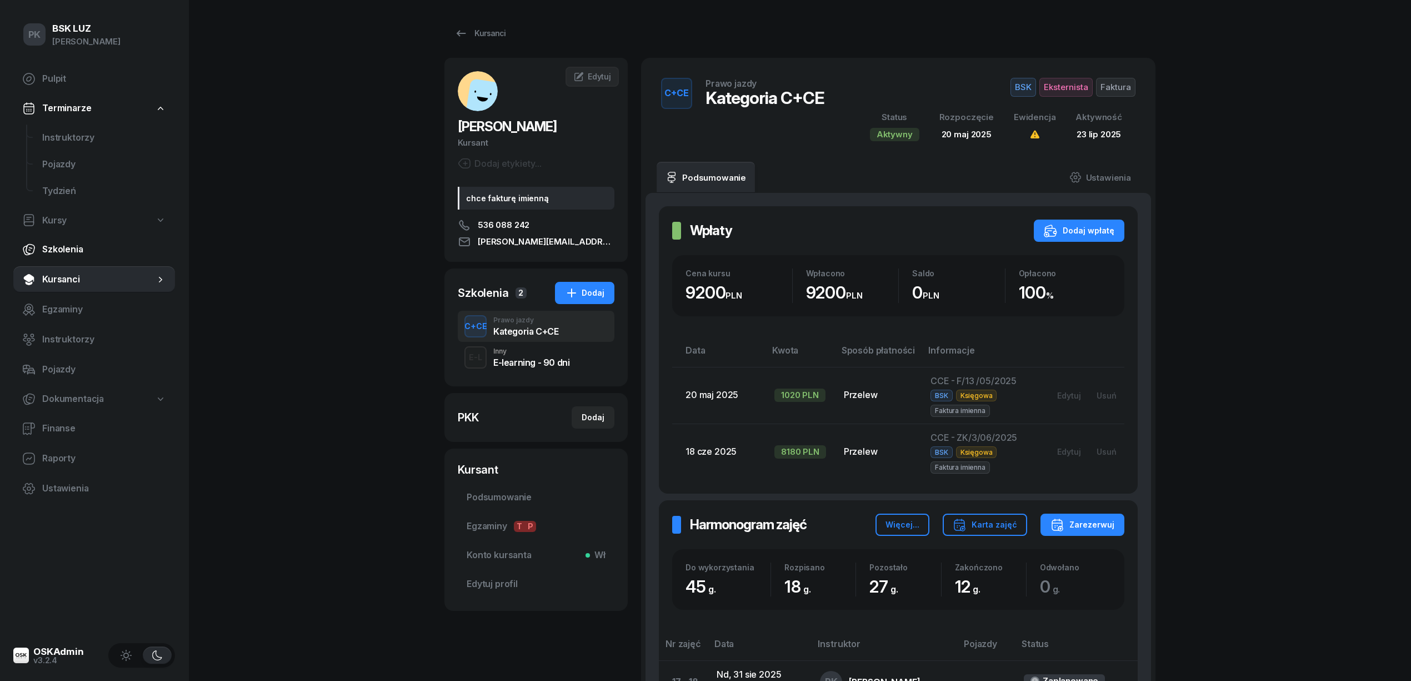
scroll to position [518, 0]
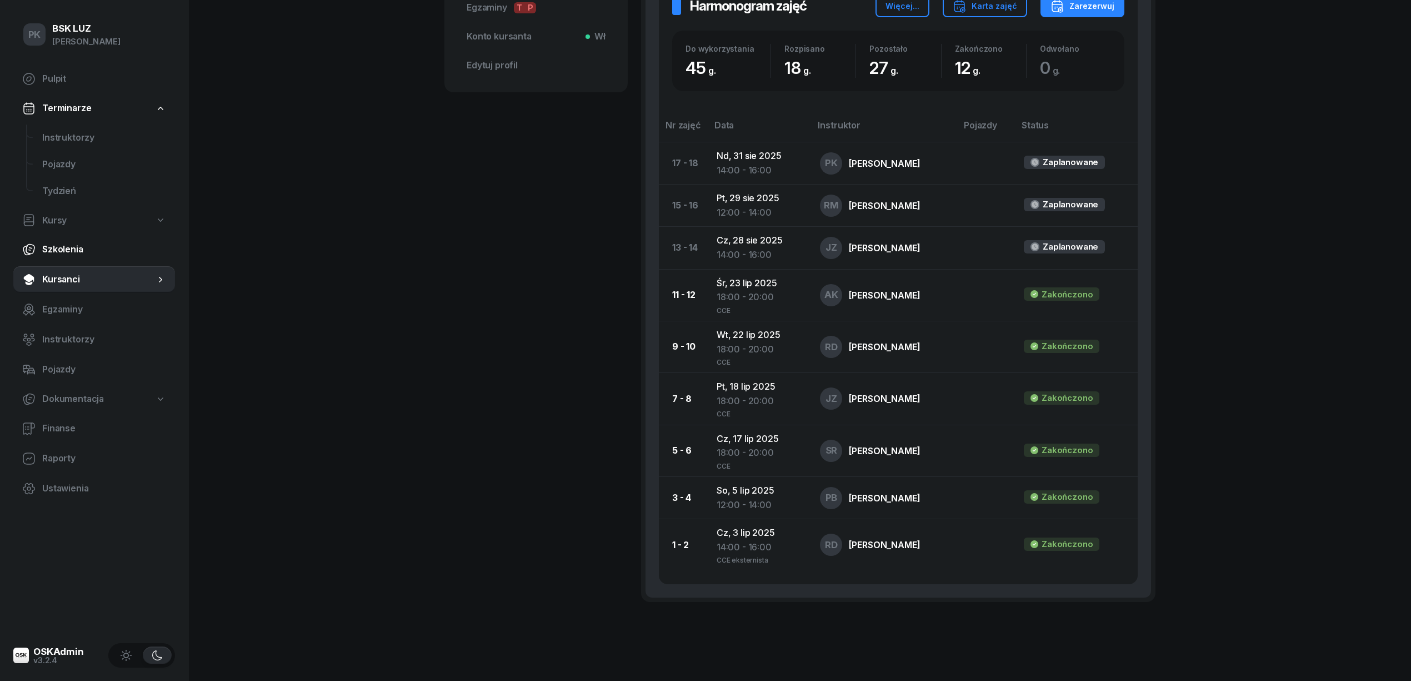
click at [64, 240] on link "Szkolenia" at bounding box center [94, 249] width 162 height 27
select select "createdAt-desc"
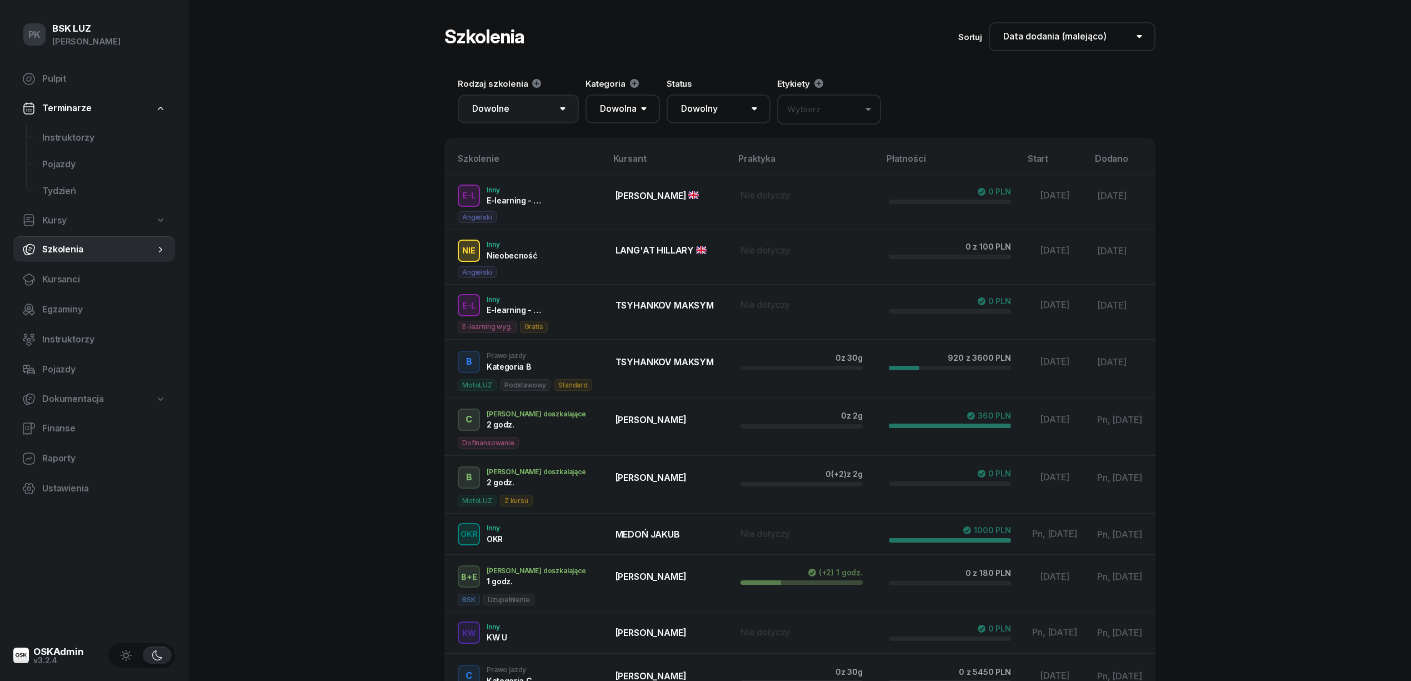
click at [538, 110] on select "Dowolne Prawo Jazdy Jazdy doszkalające E-learning - 90 dni E-learning - 60 dni …" at bounding box center [518, 108] width 121 height 29
select select "100"
click at [458, 94] on select "Dowolne Prawo Jazdy Jazdy doszkalające E-learning - 90 dni E-learning - 60 dni …" at bounding box center [518, 108] width 121 height 29
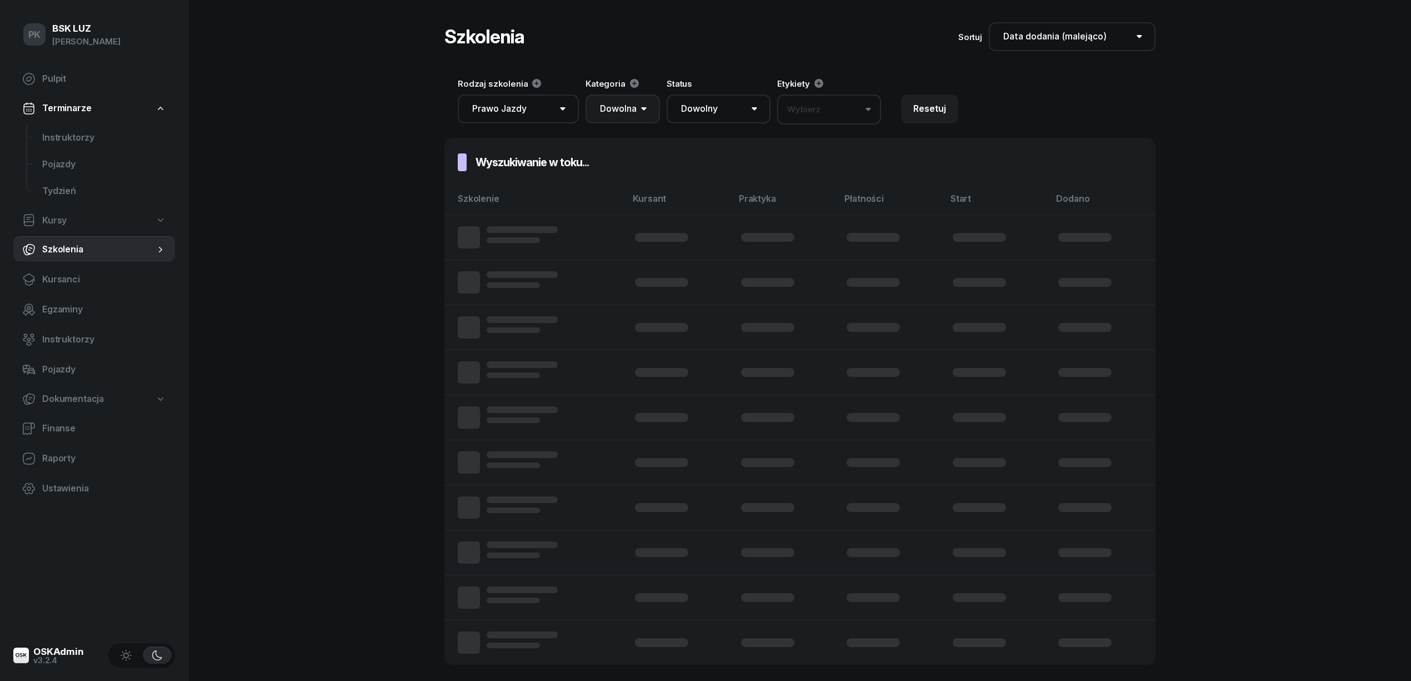
click at [632, 112] on select "Dowolna AM A1 A2 A B1 B B+E C1 C1+E C C+E D1 D1+E D D+E T Tram C+CE C+D" at bounding box center [623, 108] width 74 height 29
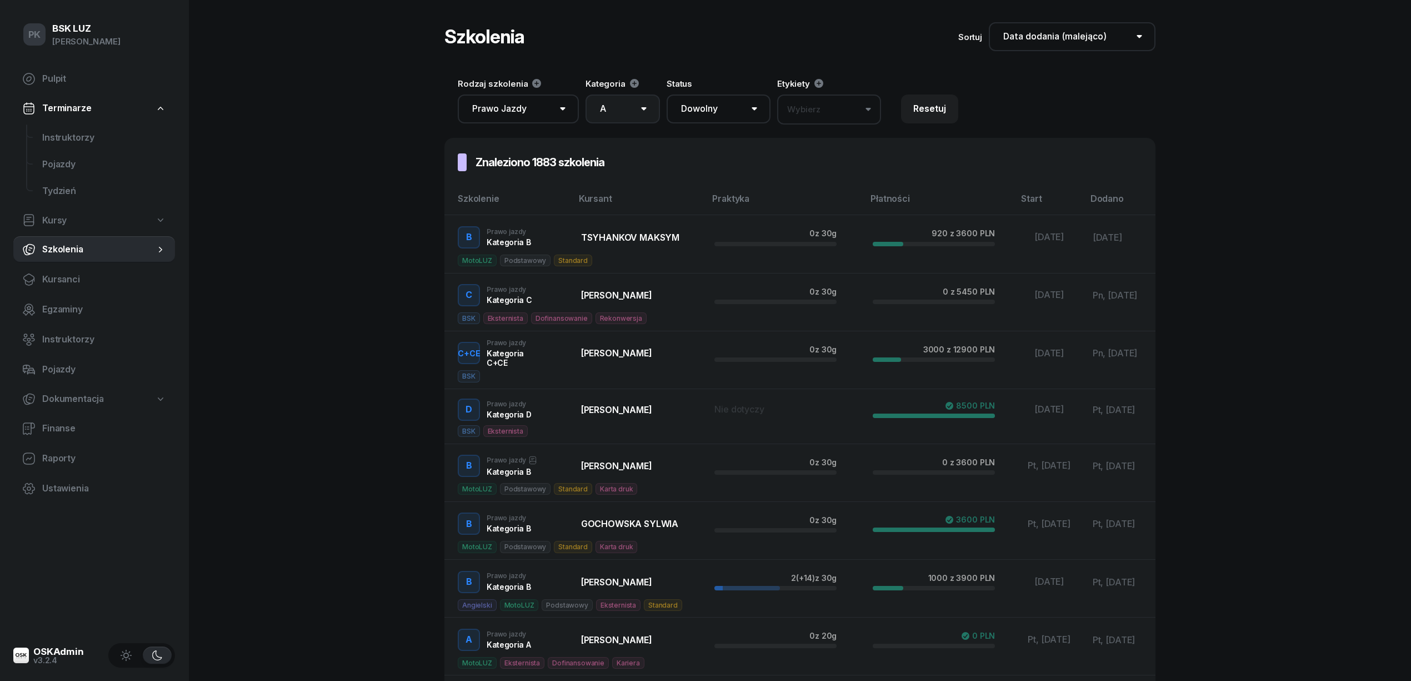
click at [586, 94] on select "Dowolna AM A1 A2 A B1 B B+E C1 C1+E C C+E D1 D1+E D D+E T Tram C+CE C+D" at bounding box center [623, 108] width 74 height 29
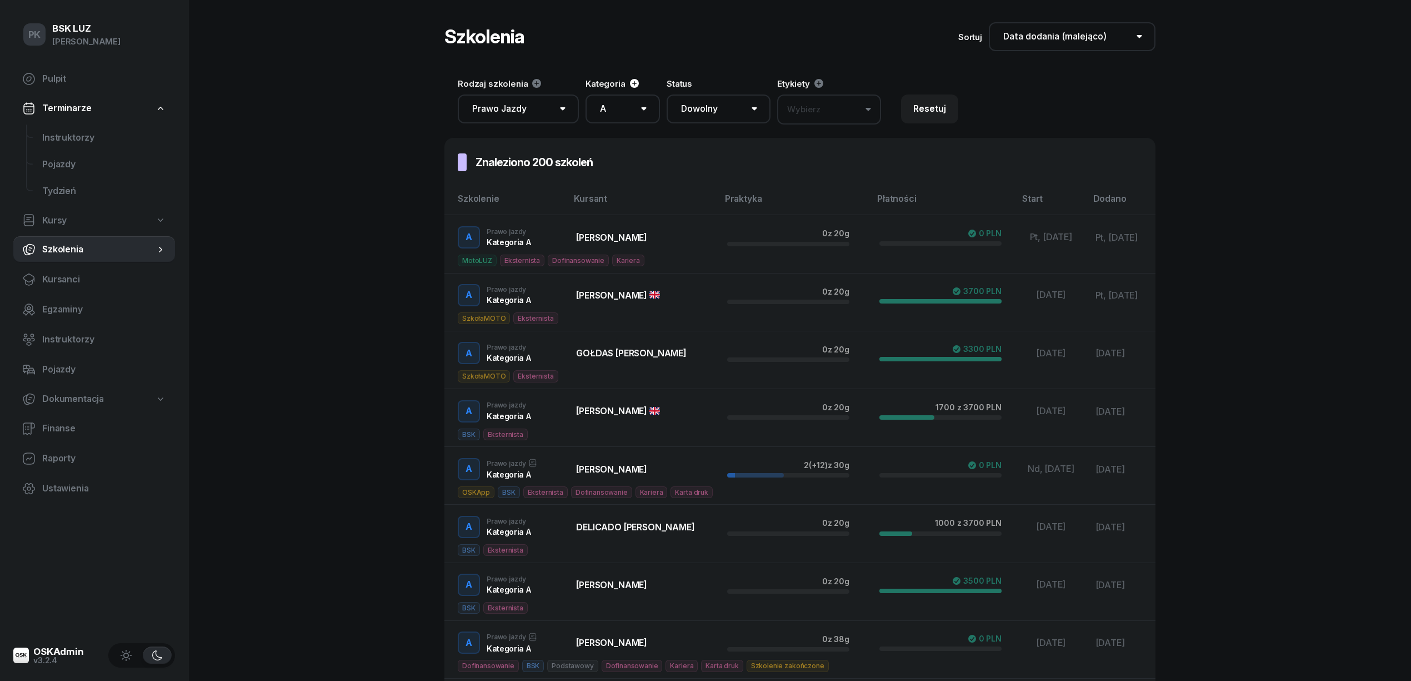
click at [629, 79] on icon at bounding box center [634, 83] width 11 height 11
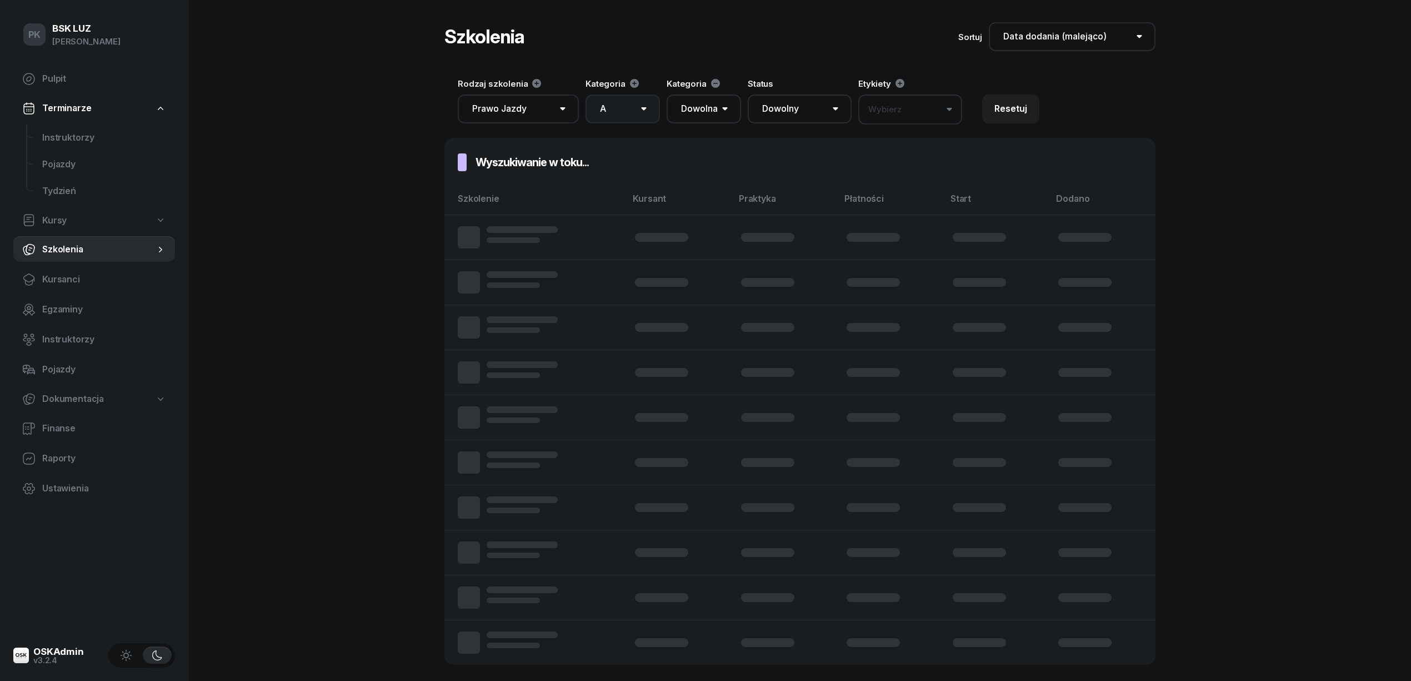
click at [647, 106] on select "Dowolna AM A1 A2 A B1 B B+E C1 C1+E C C+E D1 D1+E D D+E T Tram C+CE C+D" at bounding box center [623, 108] width 74 height 29
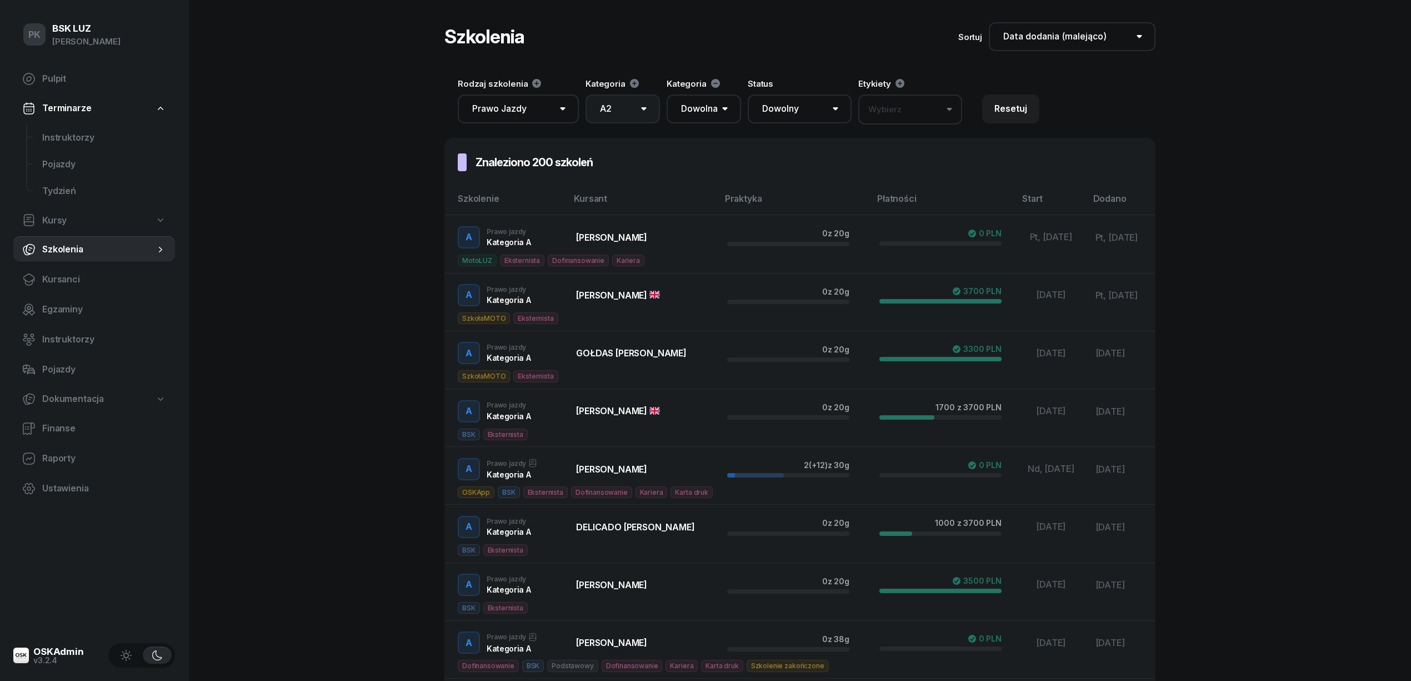
click at [586, 94] on select "Dowolna AM A1 A2 A B1 B B+E C1 C1+E C C+E D1 D1+E D D+E T Tram C+CE C+D" at bounding box center [623, 108] width 74 height 29
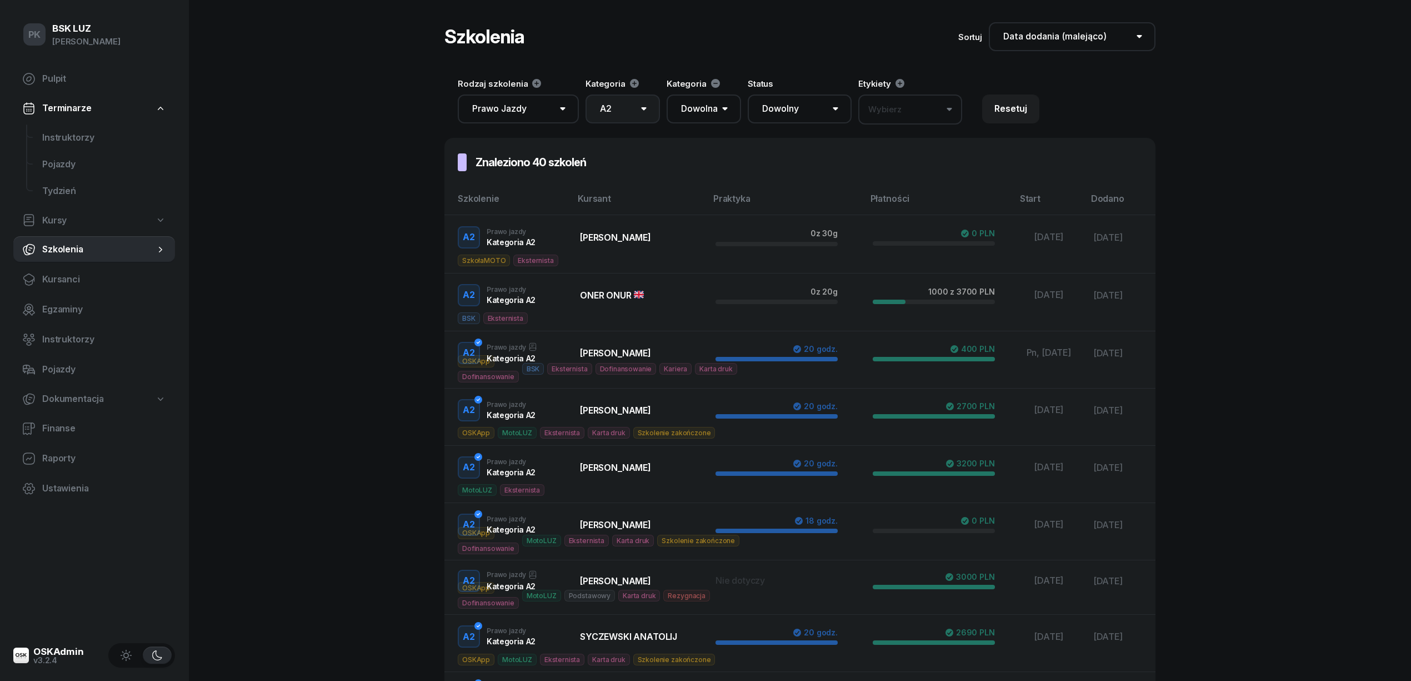
click at [609, 105] on select "Dowolna AM A1 A2 A B1 B B+E C1 C1+E C C+E D1 D1+E D D+E T Tram C+CE C+D" at bounding box center [623, 108] width 74 height 29
select select "A"
click at [586, 94] on select "Dowolna AM A1 A2 A B1 B B+E C1 C1+E C C+E D1 D1+E D D+E T Tram C+CE C+D" at bounding box center [623, 108] width 74 height 29
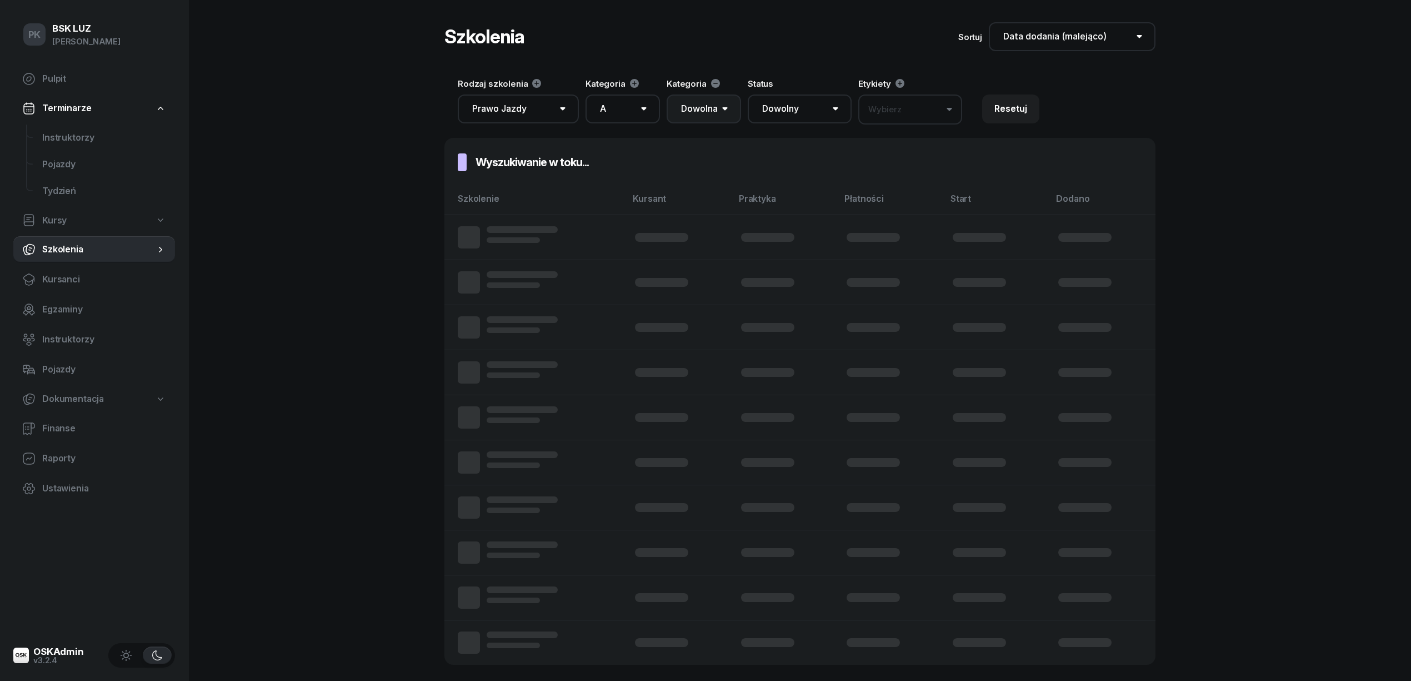
click at [708, 110] on select "Dowolna AM A1 A2 A B1 B B+E C1 C1+E C C+E D1 D1+E D D+E T Tram C+CE C+D" at bounding box center [704, 108] width 74 height 29
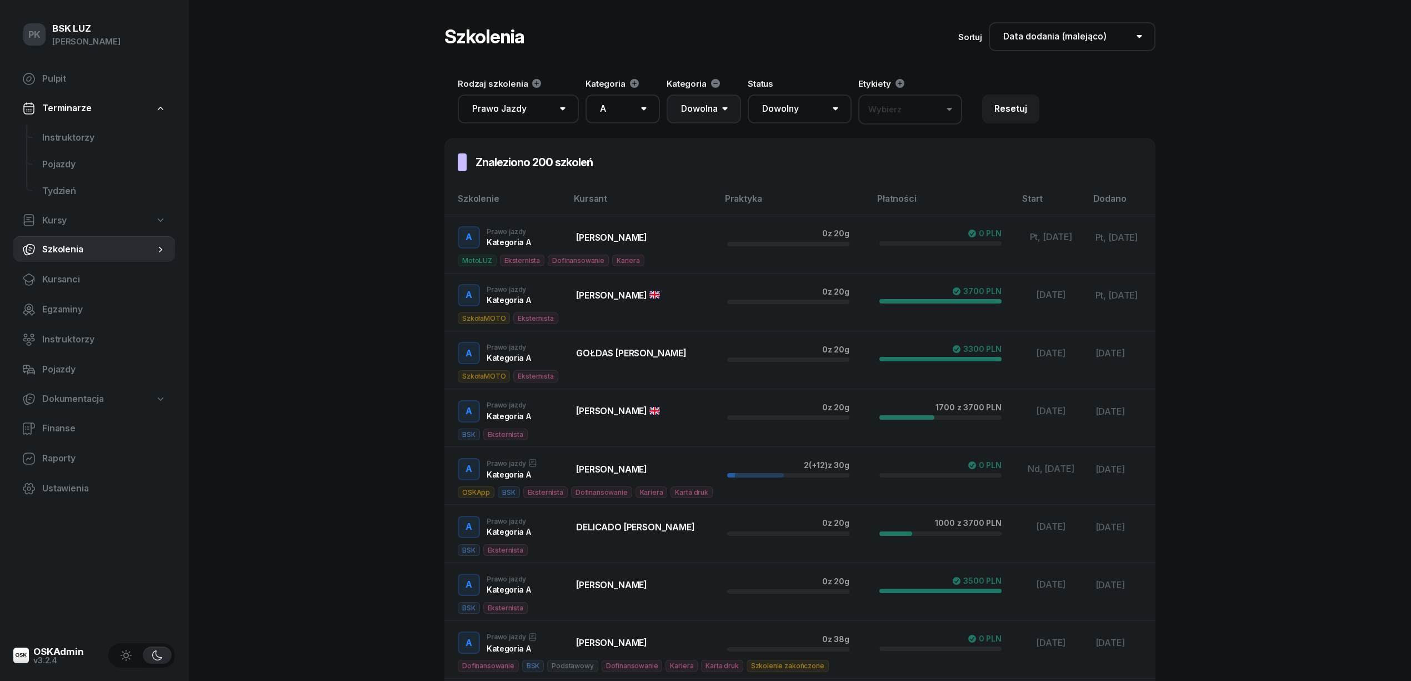
select select "A2"
click at [667, 94] on select "Dowolna AM A1 A2 A B1 B B+E C1 C1+E C C+E D1 D1+E D D+E T Tram C+CE C+D" at bounding box center [704, 108] width 74 height 29
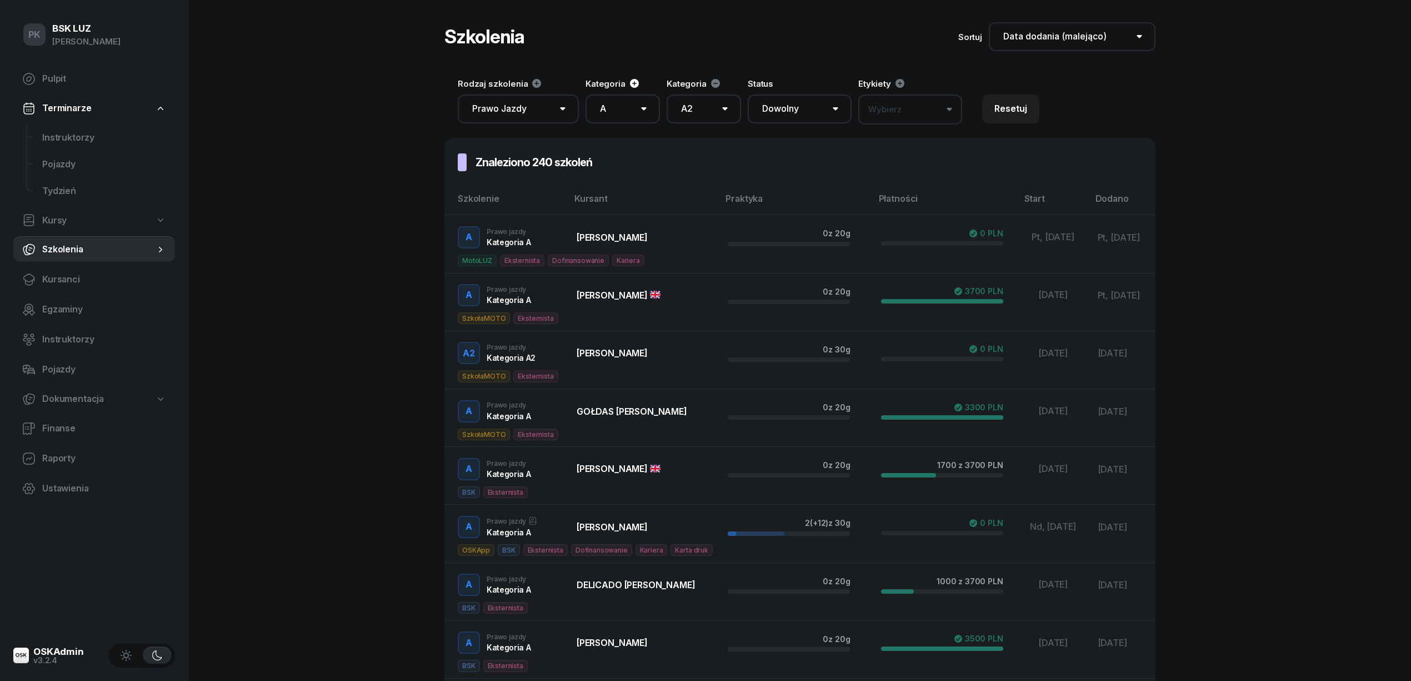
click at [629, 79] on icon at bounding box center [634, 83] width 11 height 11
click at [774, 105] on select "Dowolna AM A1 A2 A B1 B B+E C1 C1+E C C+E D1 D1+E D D+E T Tram C+CE C+D" at bounding box center [785, 108] width 74 height 29
select select "A1"
click at [748, 94] on select "Dowolna AM A1 A2 A B1 B B+E C1 C1+E C C+E D1 D1+E D D+E T Tram C+CE C+D" at bounding box center [785, 108] width 74 height 29
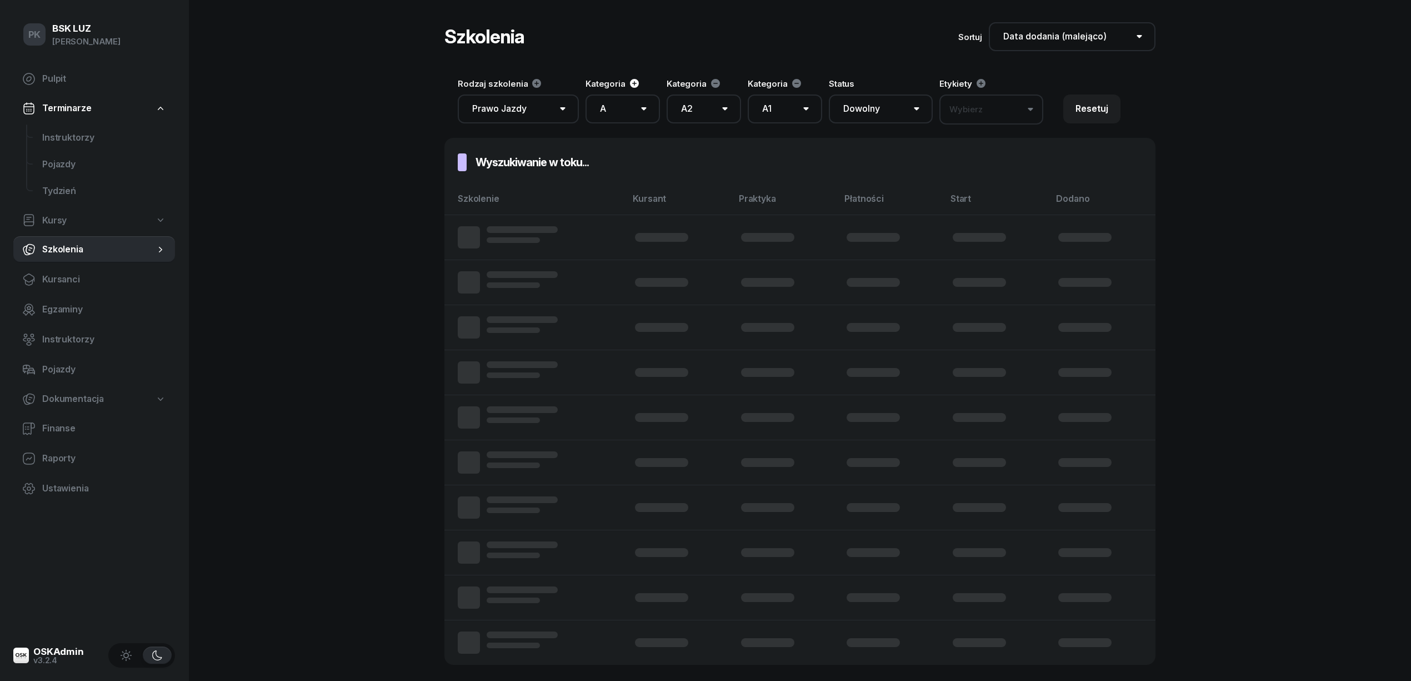
click at [632, 78] on icon at bounding box center [634, 83] width 11 height 11
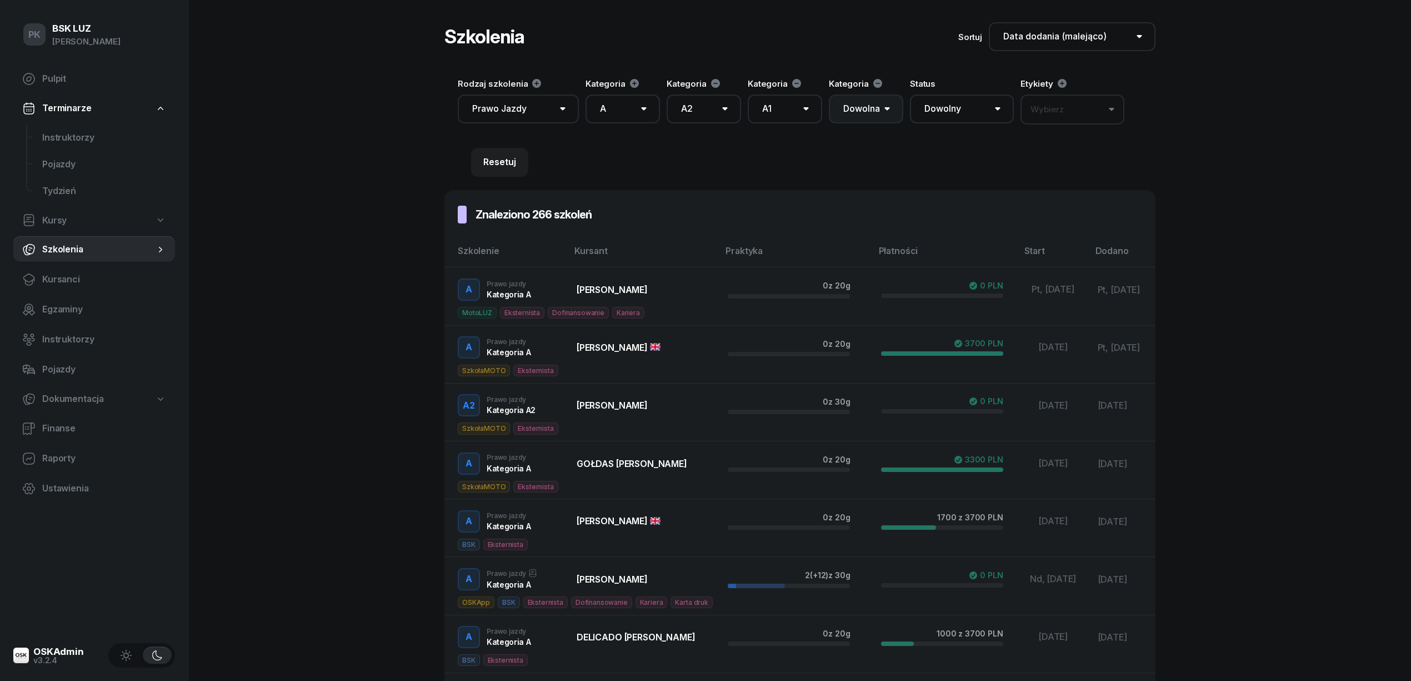
click at [873, 111] on select "Dowolna AM A1 A2 A B1 B B+E C1 C1+E C C+E D1 D1+E D D+E T Tram C+CE C+D" at bounding box center [866, 108] width 74 height 29
select select "AM"
click at [829, 94] on select "Dowolna AM A1 A2 A B1 B B+E C1 C1+E C C+E D1 D1+E D D+E T Tram C+CE C+D" at bounding box center [866, 108] width 74 height 29
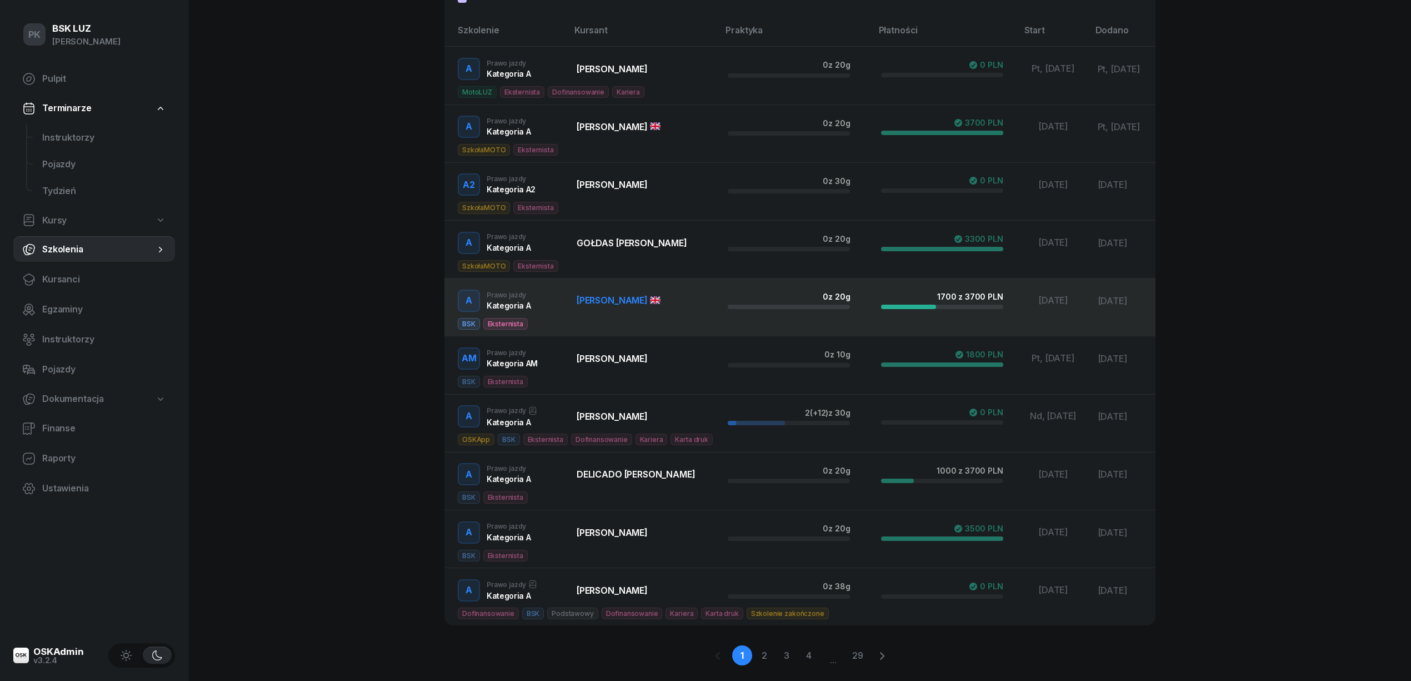
scroll to position [249, 0]
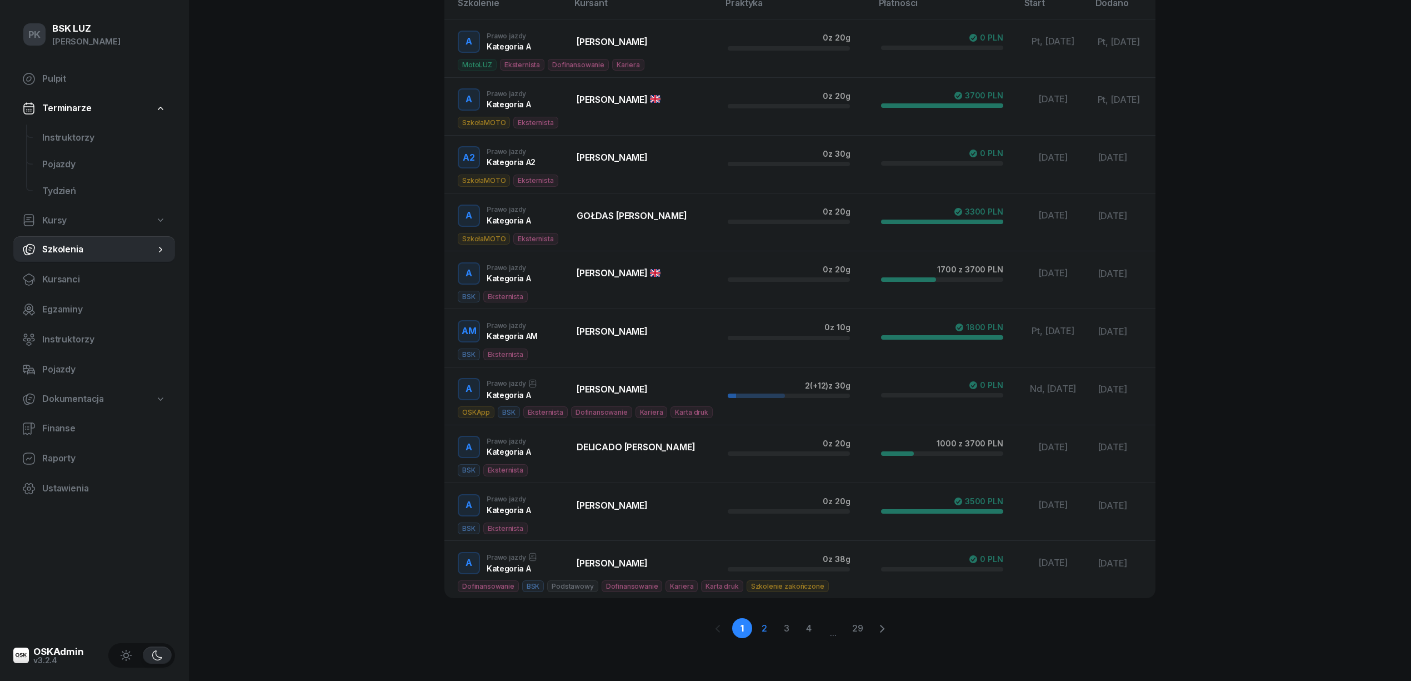
click at [777, 629] on link "2" at bounding box center [787, 628] width 20 height 20
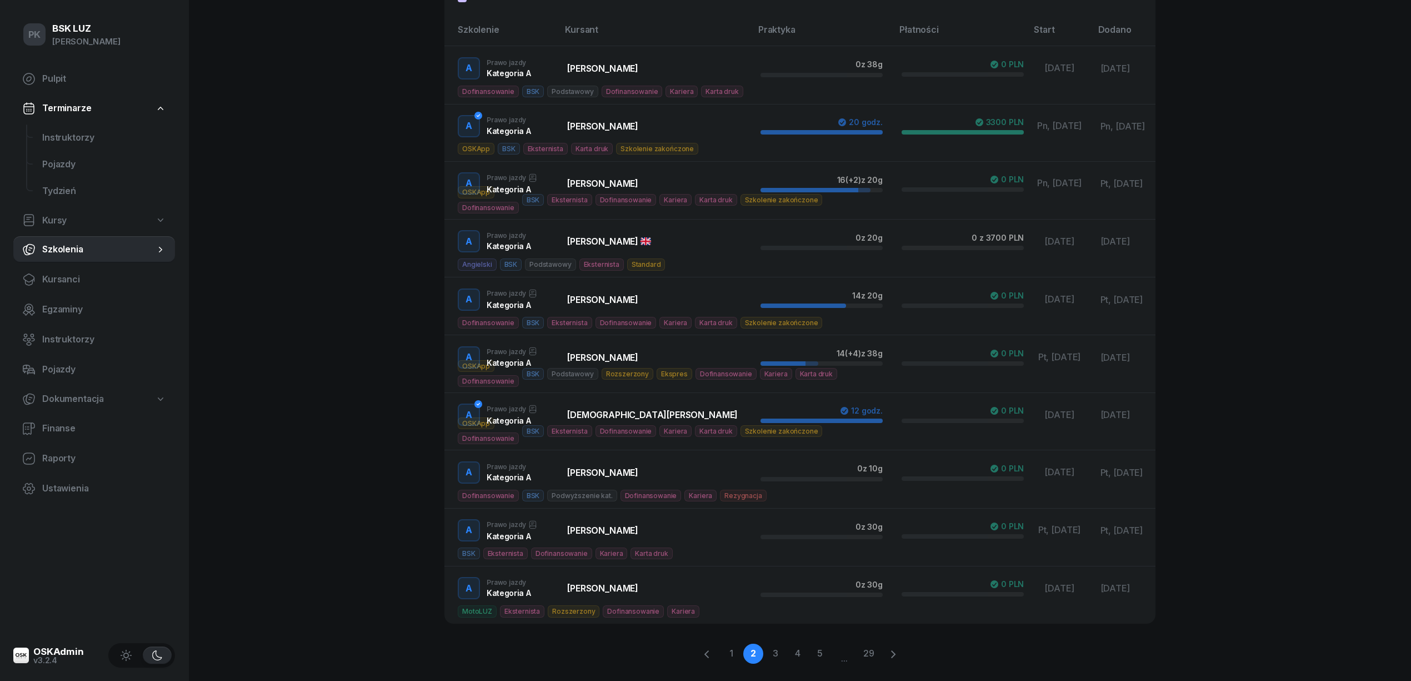
scroll to position [247, 0]
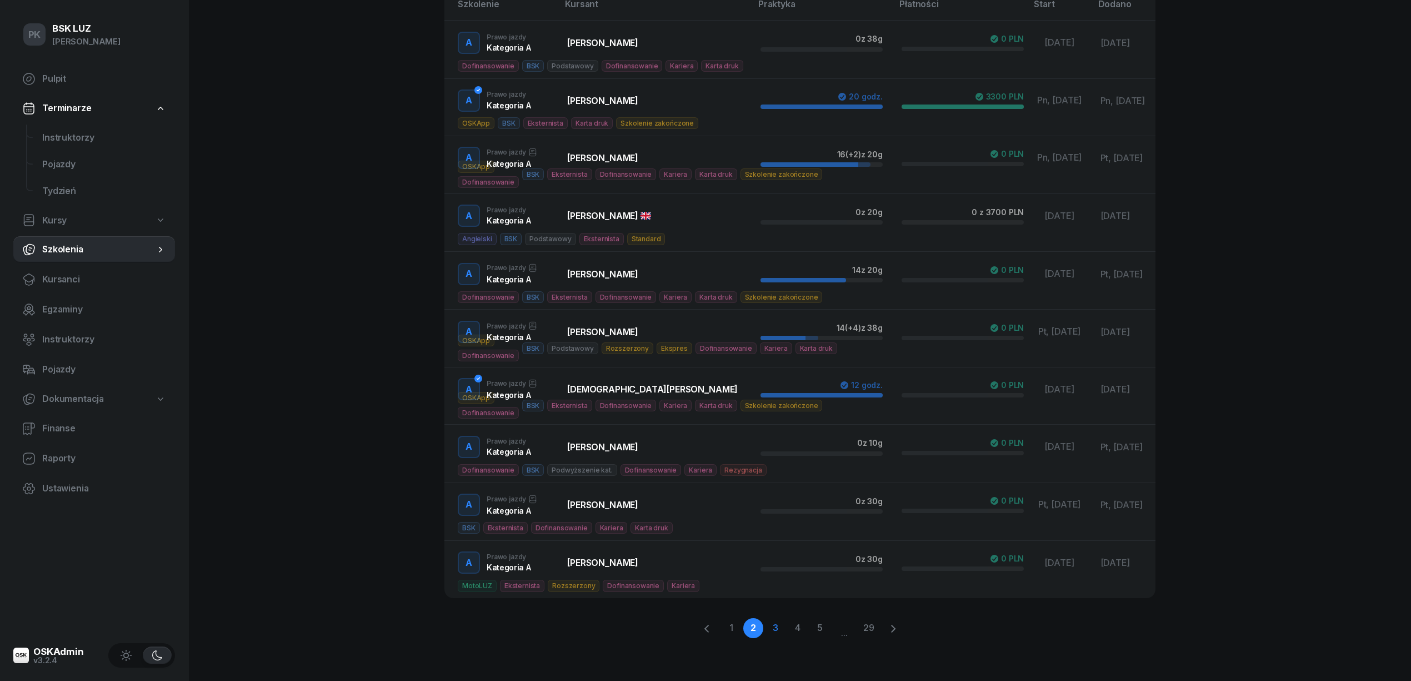
click at [788, 628] on link "3" at bounding box center [798, 628] width 20 height 20
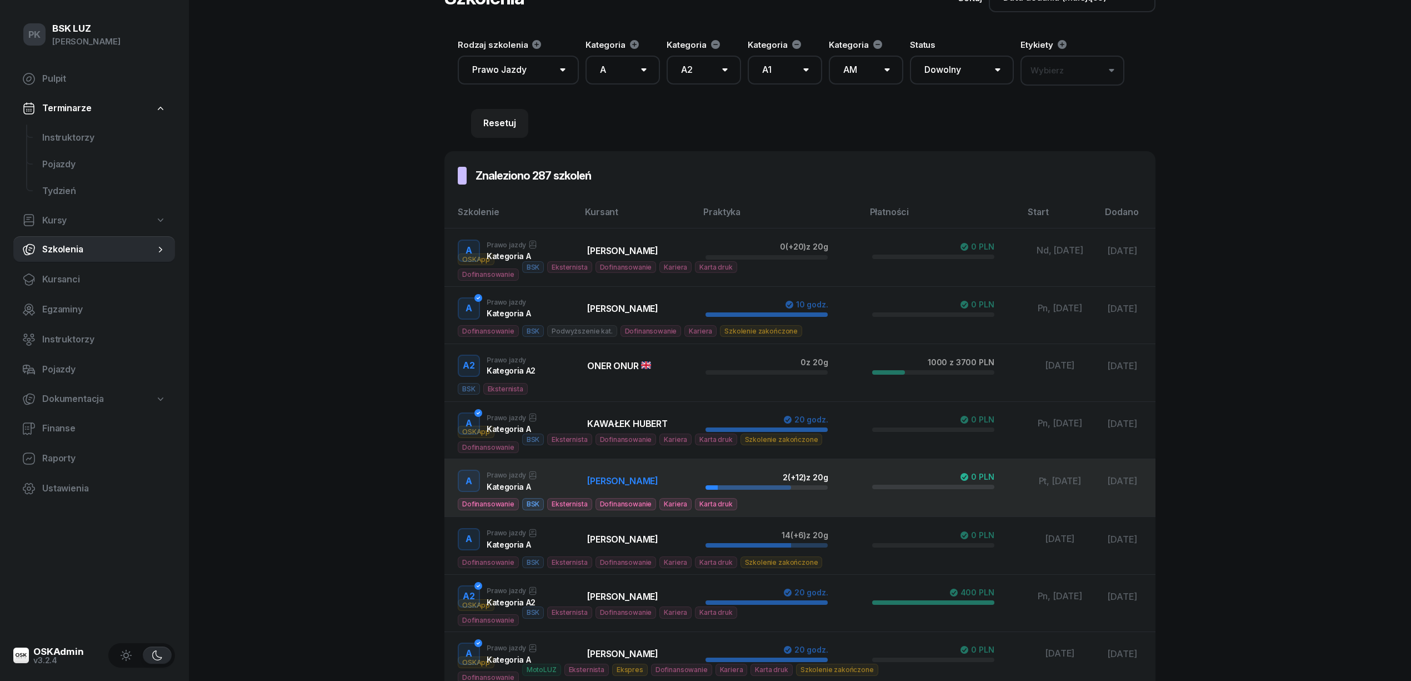
scroll to position [0, 0]
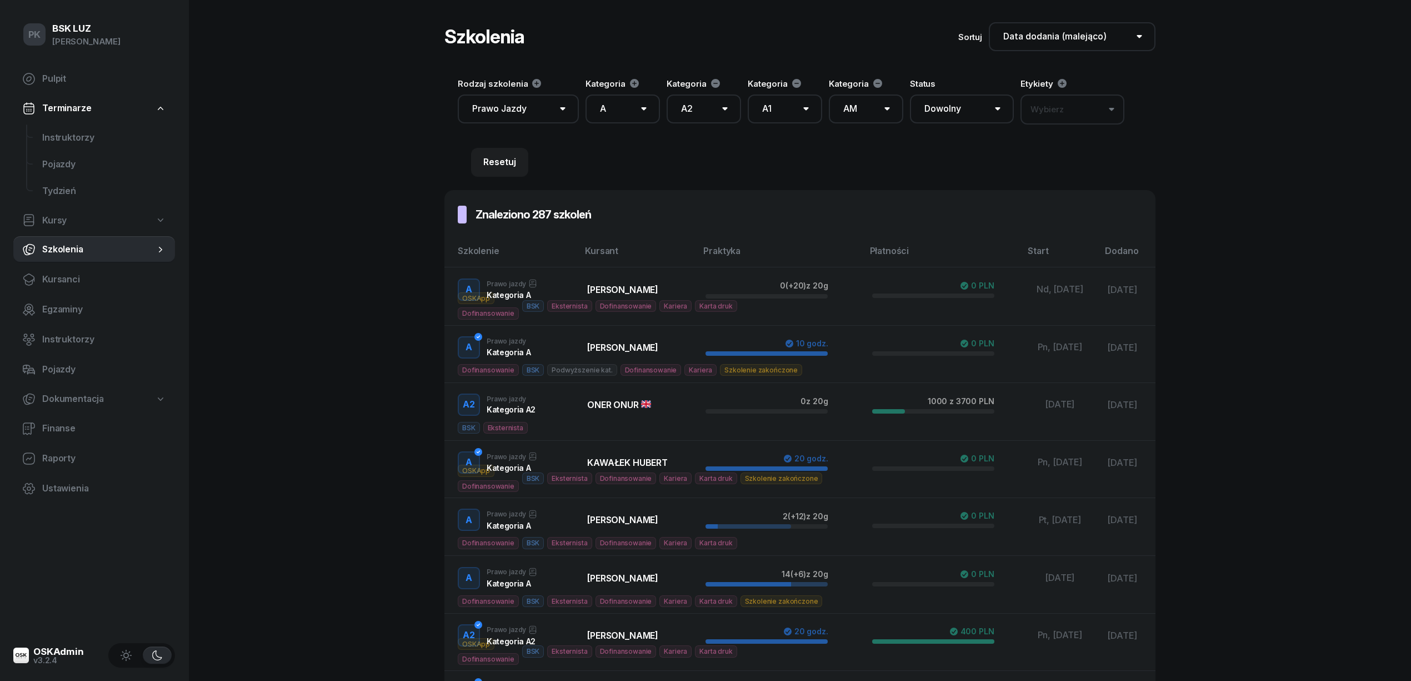
click at [1067, 103] on button "Wybierz" at bounding box center [1073, 109] width 104 height 30
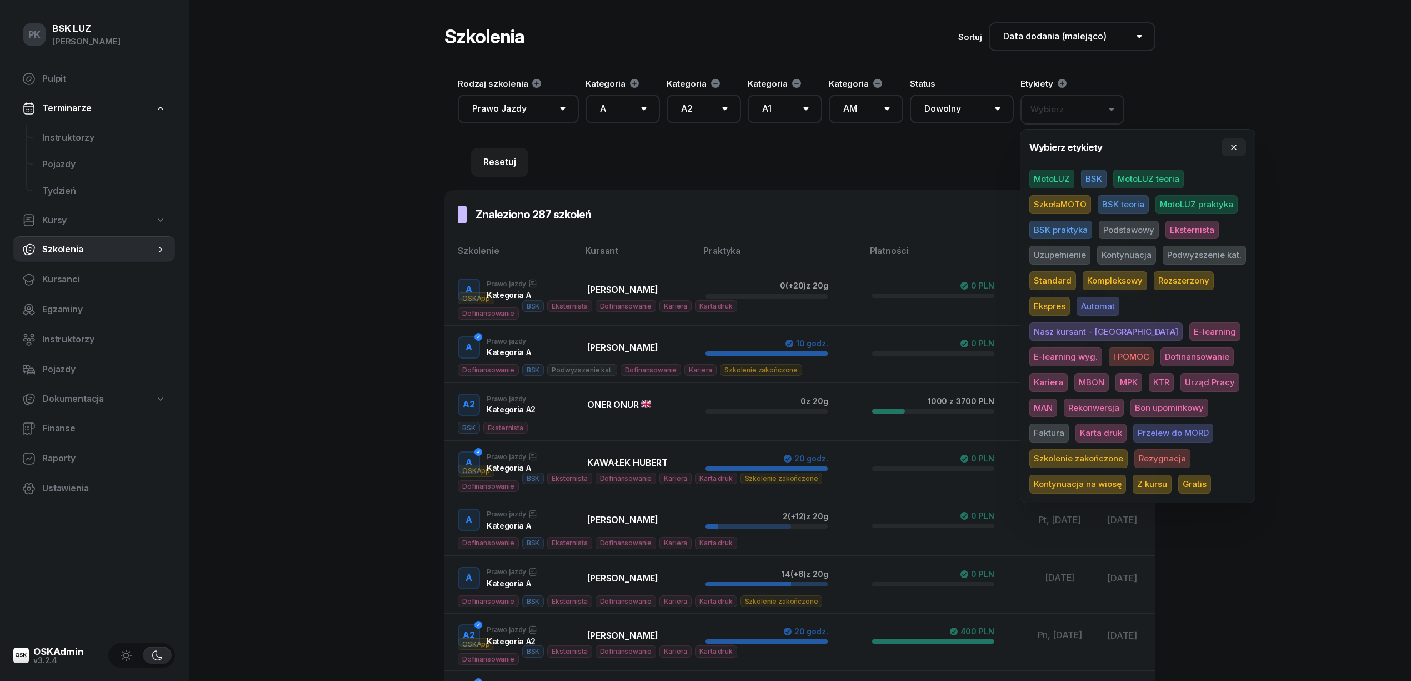
click at [1201, 229] on span "Eksternista" at bounding box center [1192, 230] width 53 height 19
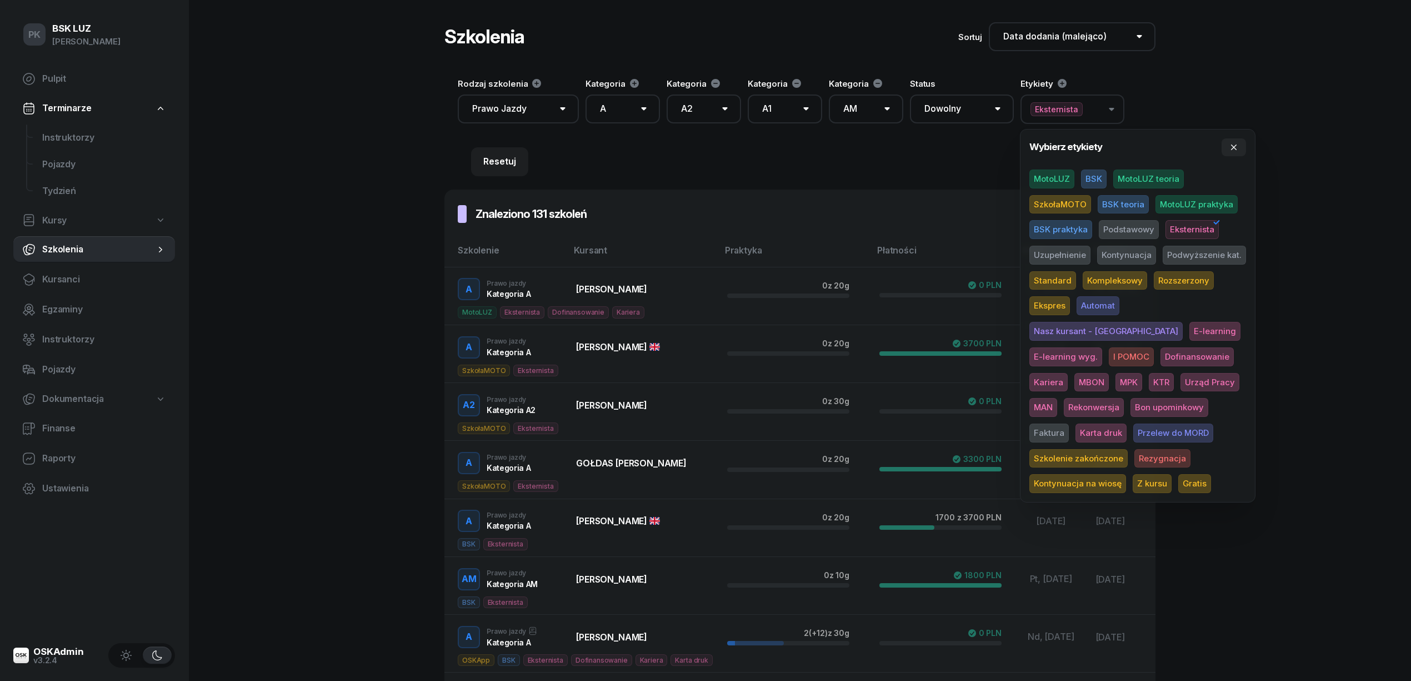
click at [1201, 229] on span "Eksternista" at bounding box center [1192, 229] width 53 height 19
click at [1304, 323] on div "PK BSK [PERSON_NAME] Pulpit Terminarze Instruktorzy Pojazdy Tydzień Kursy Szkol…" at bounding box center [705, 464] width 1411 height 928
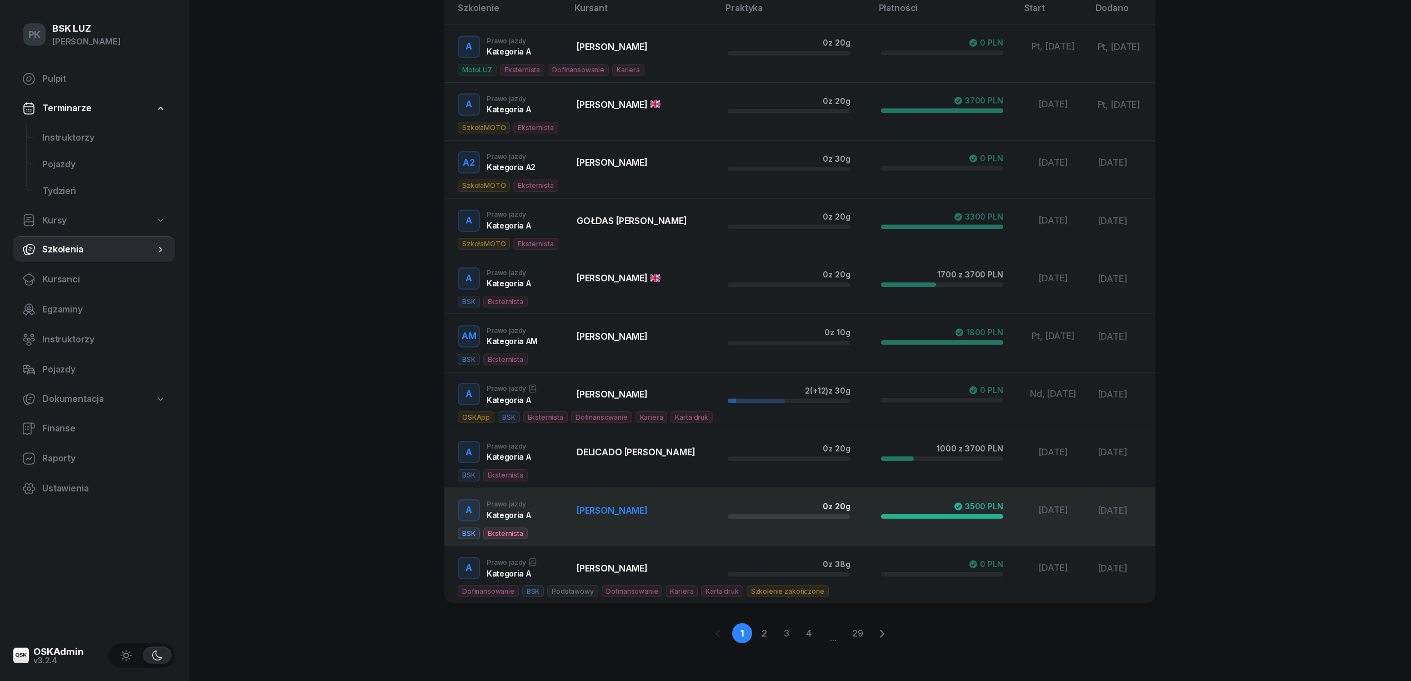
scroll to position [249, 0]
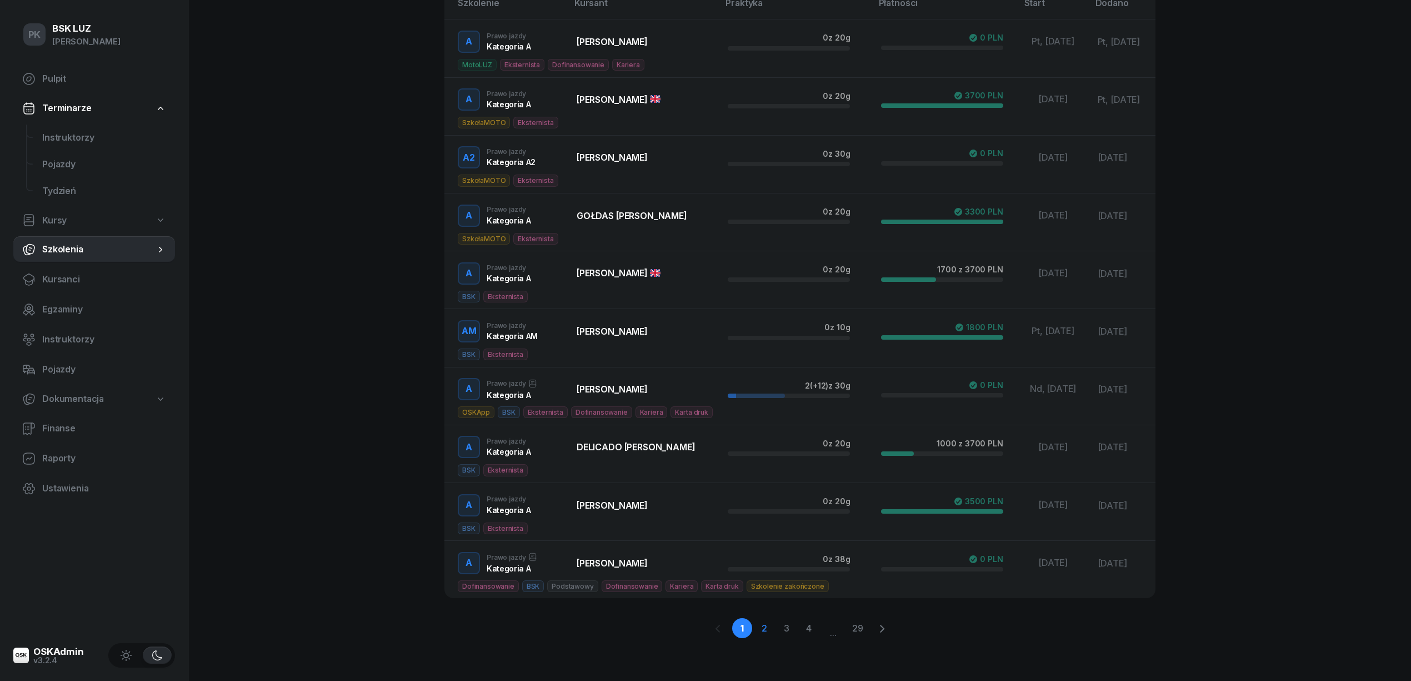
click at [777, 629] on link "2" at bounding box center [787, 628] width 20 height 20
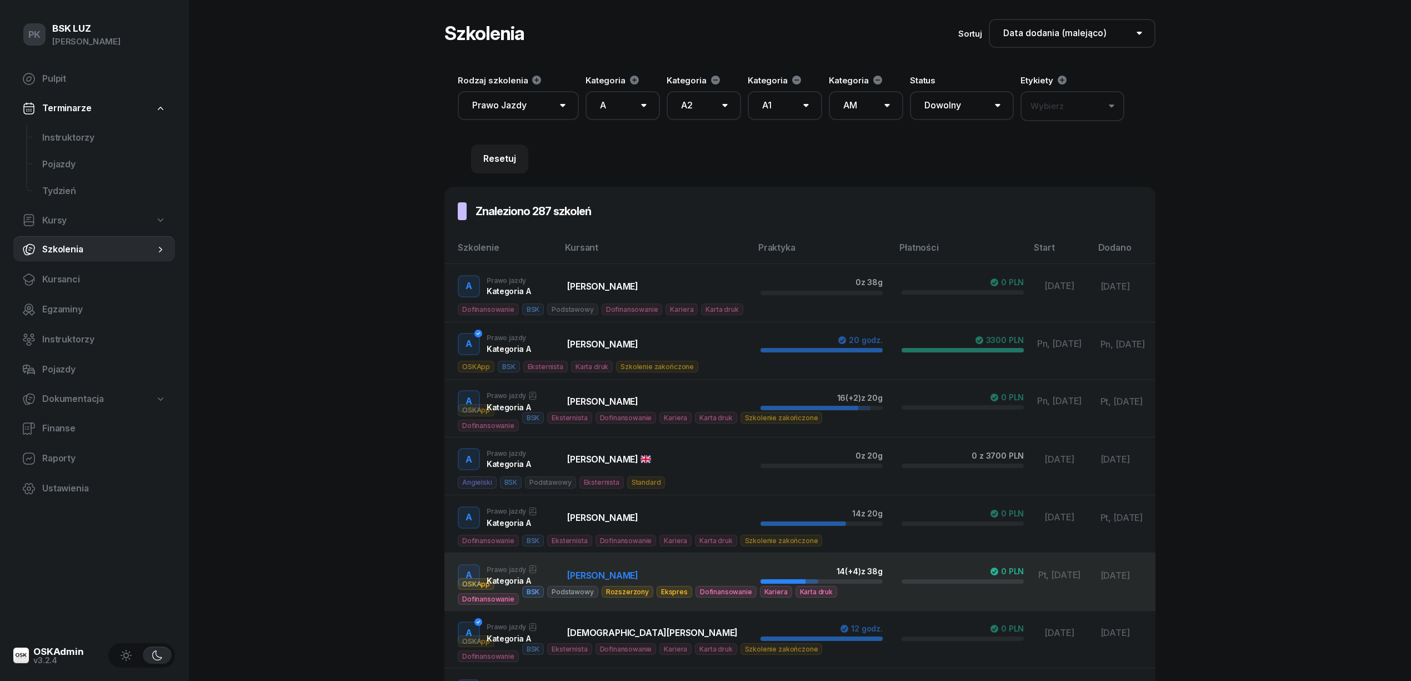
scroll to position [0, 0]
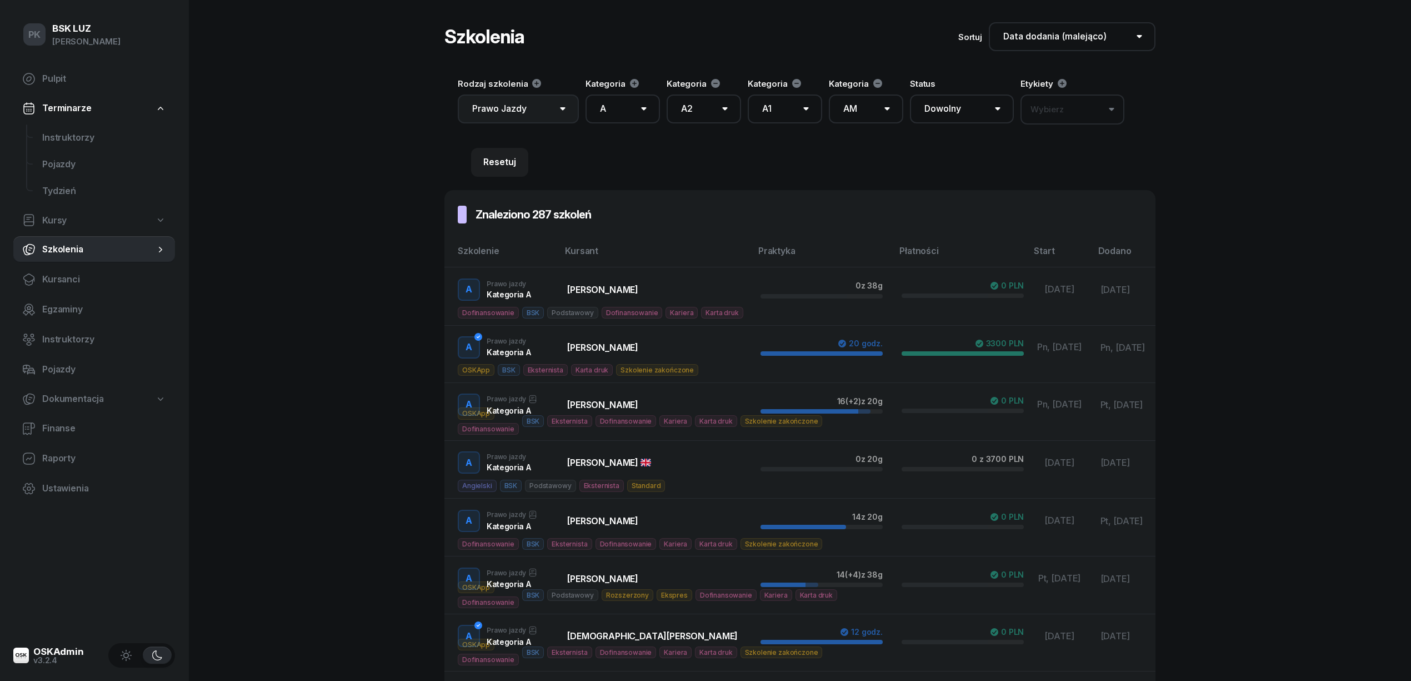
click at [569, 109] on select "Dowolne Prawo Jazdy Jazdy doszkalające E-learning - 90 dni E-learning - 60 dni …" at bounding box center [518, 108] width 121 height 29
click at [558, 109] on select "Dowolne Prawo Jazdy Jazdy doszkalające E-learning - 90 dni E-learning - 60 dni …" at bounding box center [518, 108] width 121 height 29
click at [973, 108] on select "Dowolny ▶️ Aktywny ✅ Zakończony 💤 Wstrzymany ❌ Anulowany" at bounding box center [962, 108] width 104 height 29
select select "200"
click at [910, 94] on select "Dowolny ▶️ Aktywny ✅ Zakończony 💤 Wstrzymany ❌ Anulowany" at bounding box center [962, 108] width 104 height 29
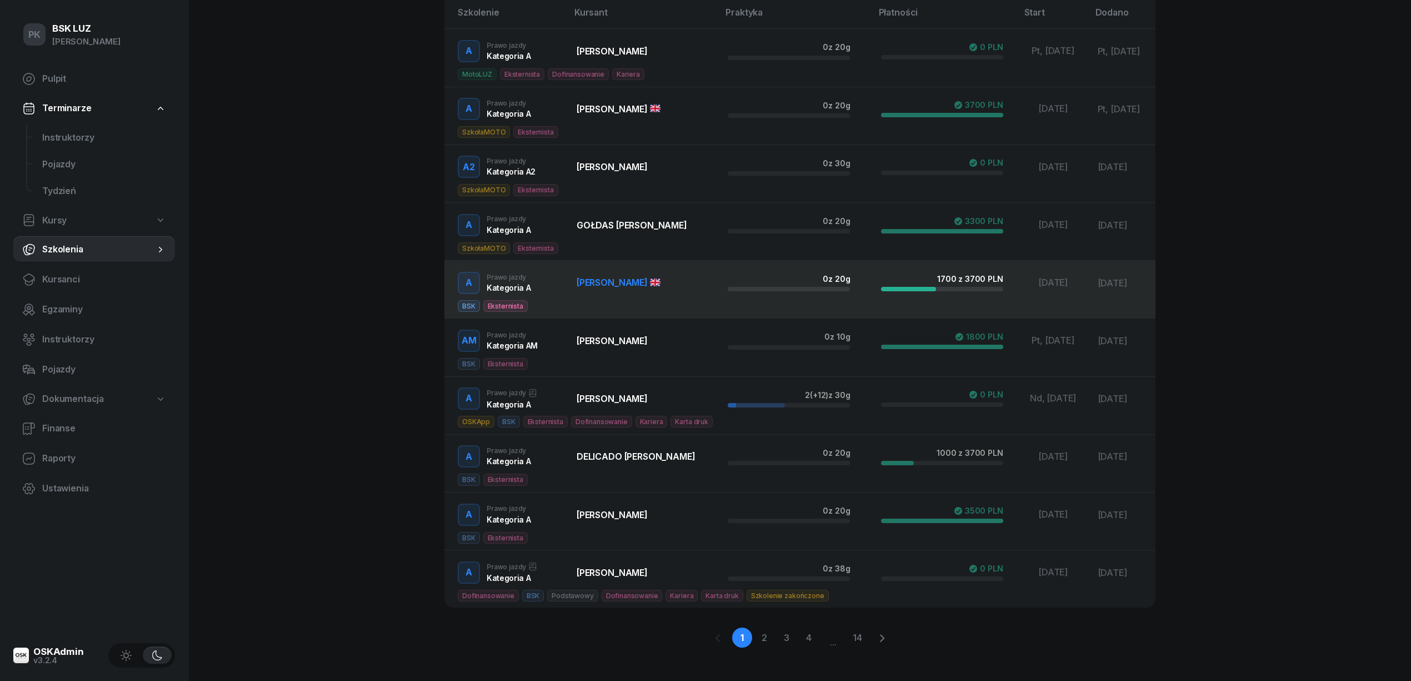
scroll to position [249, 0]
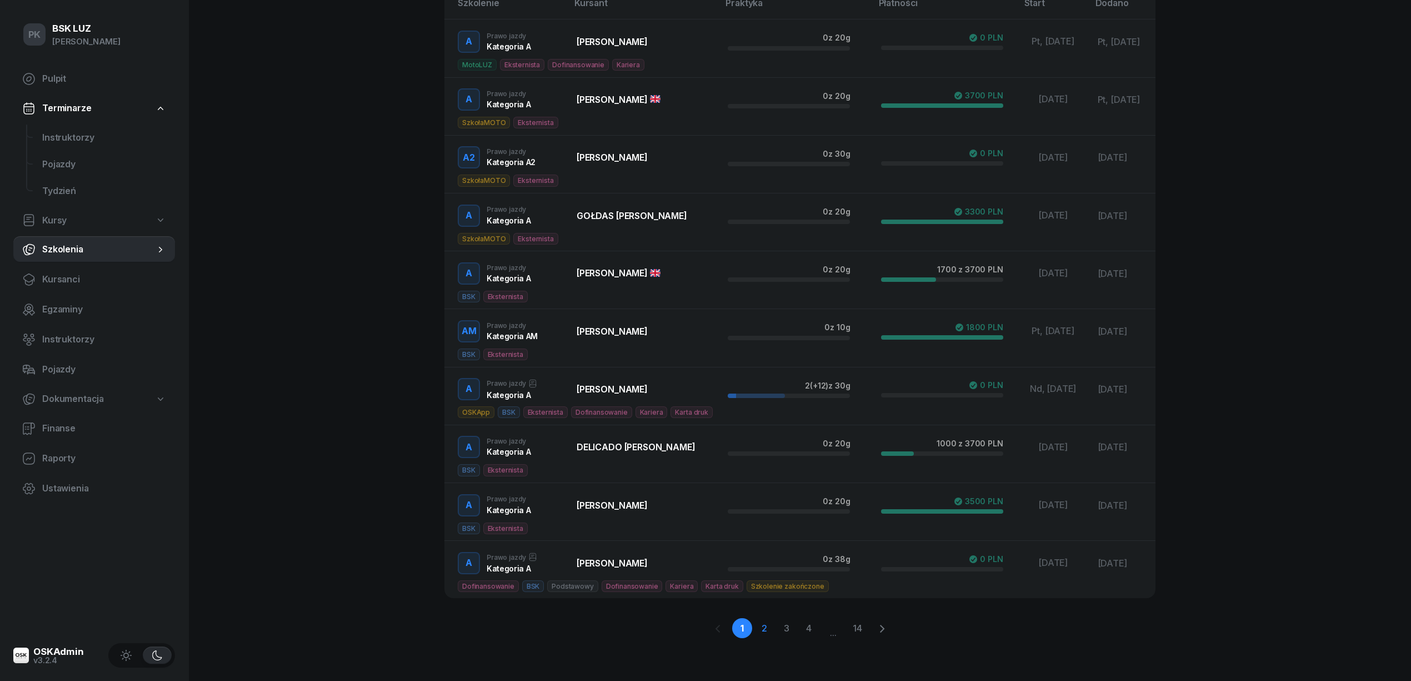
click at [777, 627] on link "2" at bounding box center [787, 628] width 20 height 20
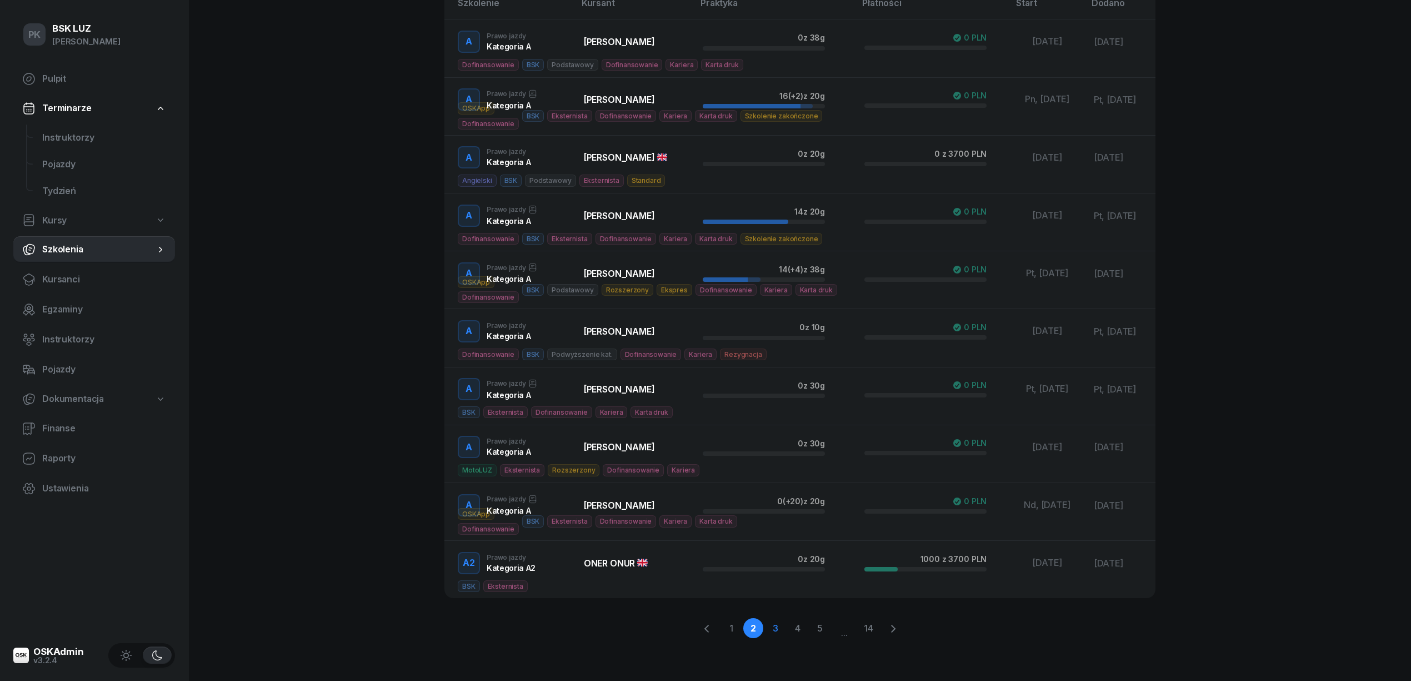
click at [788, 625] on link "3" at bounding box center [798, 628] width 20 height 20
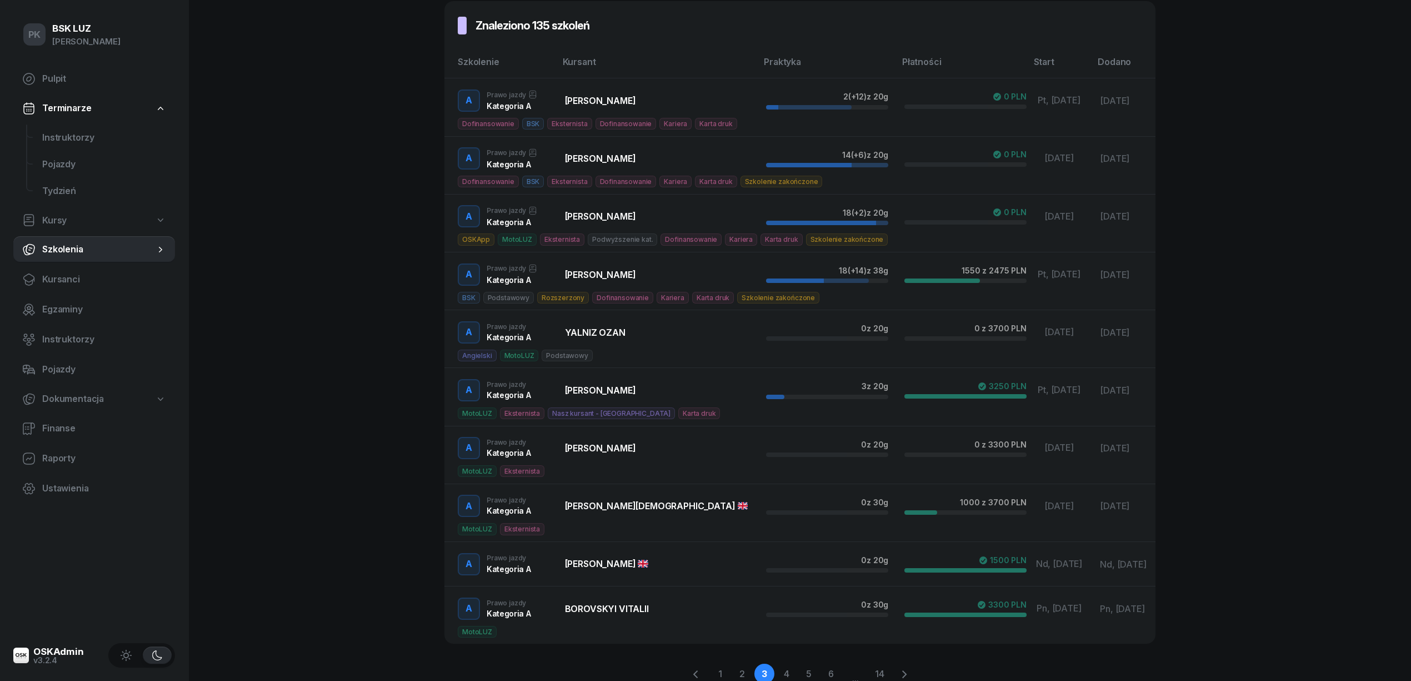
scroll to position [236, 0]
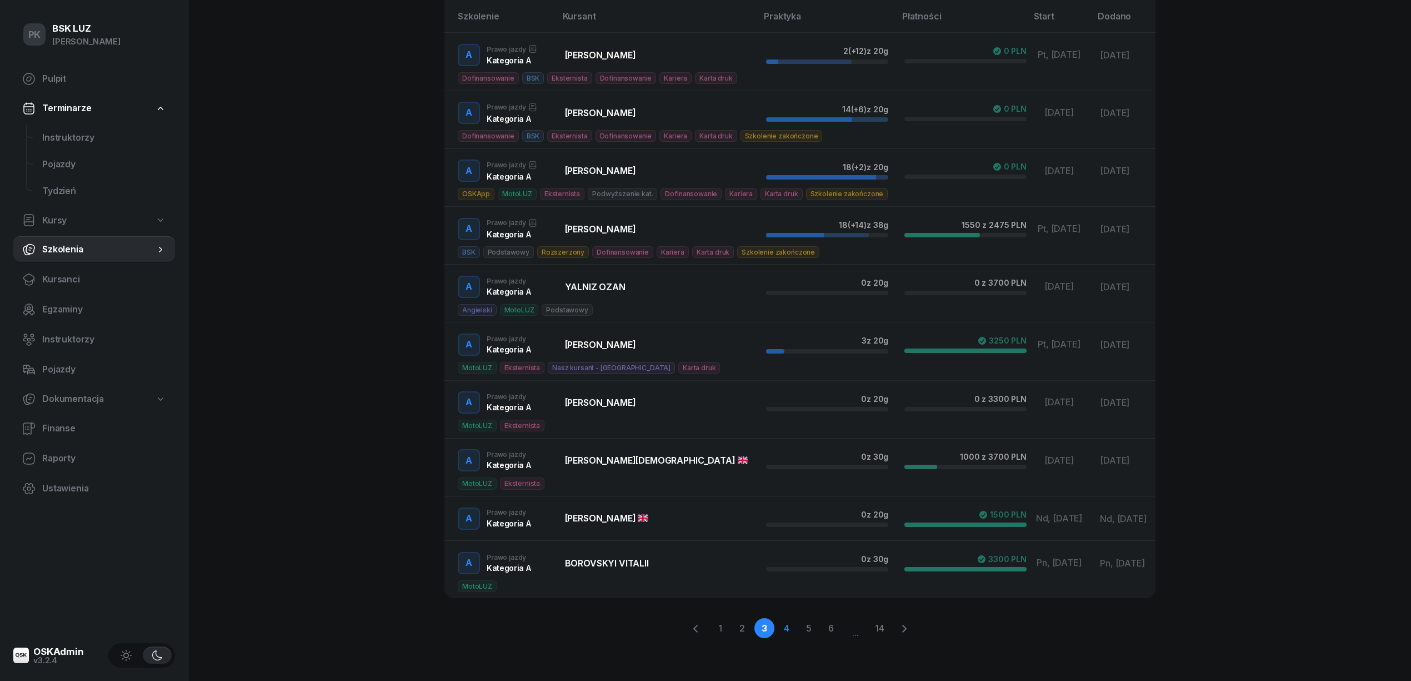
click at [799, 626] on link "4" at bounding box center [809, 628] width 20 height 20
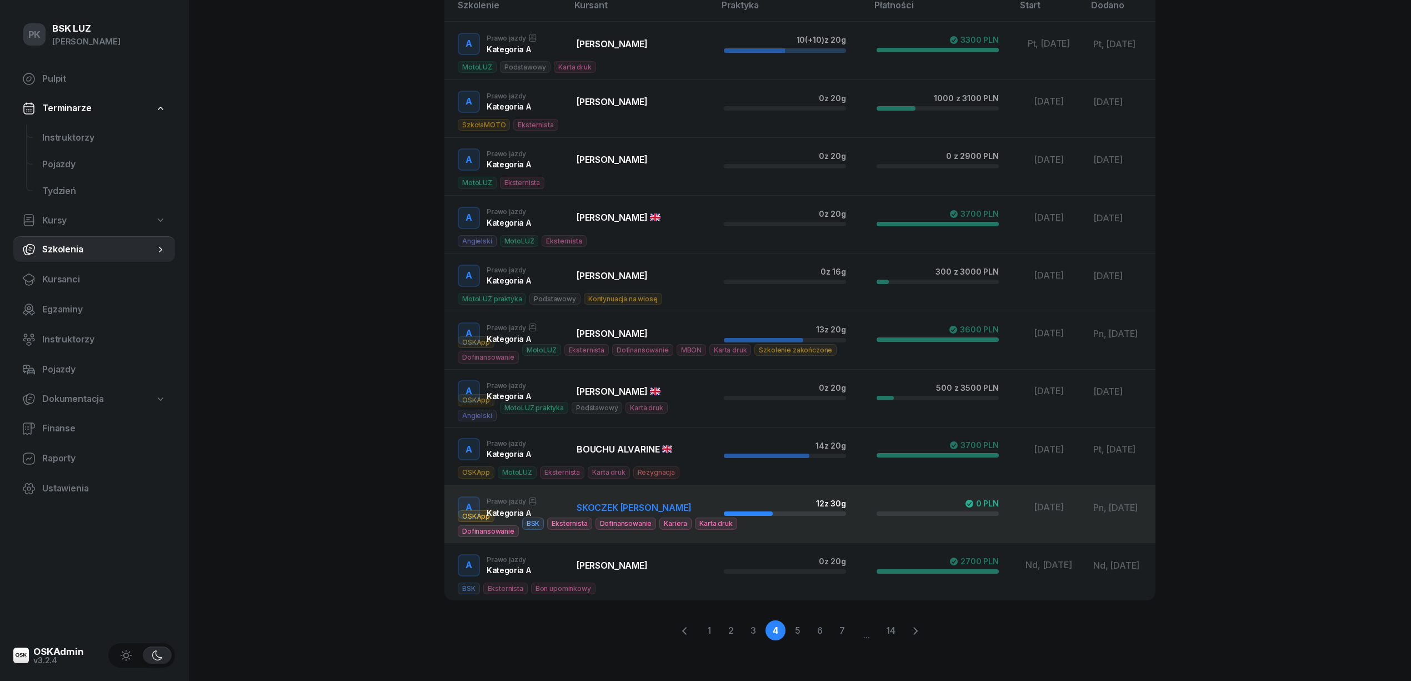
scroll to position [249, 0]
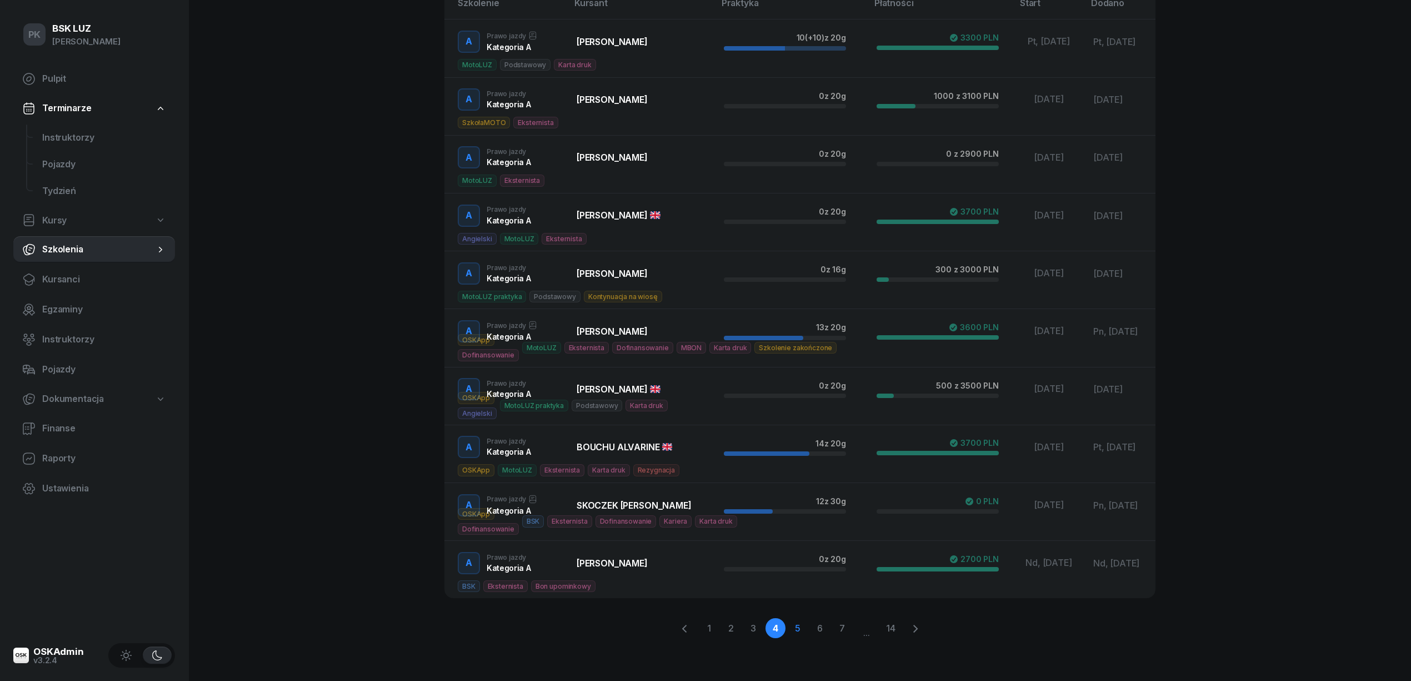
click at [810, 625] on link "5" at bounding box center [820, 628] width 20 height 20
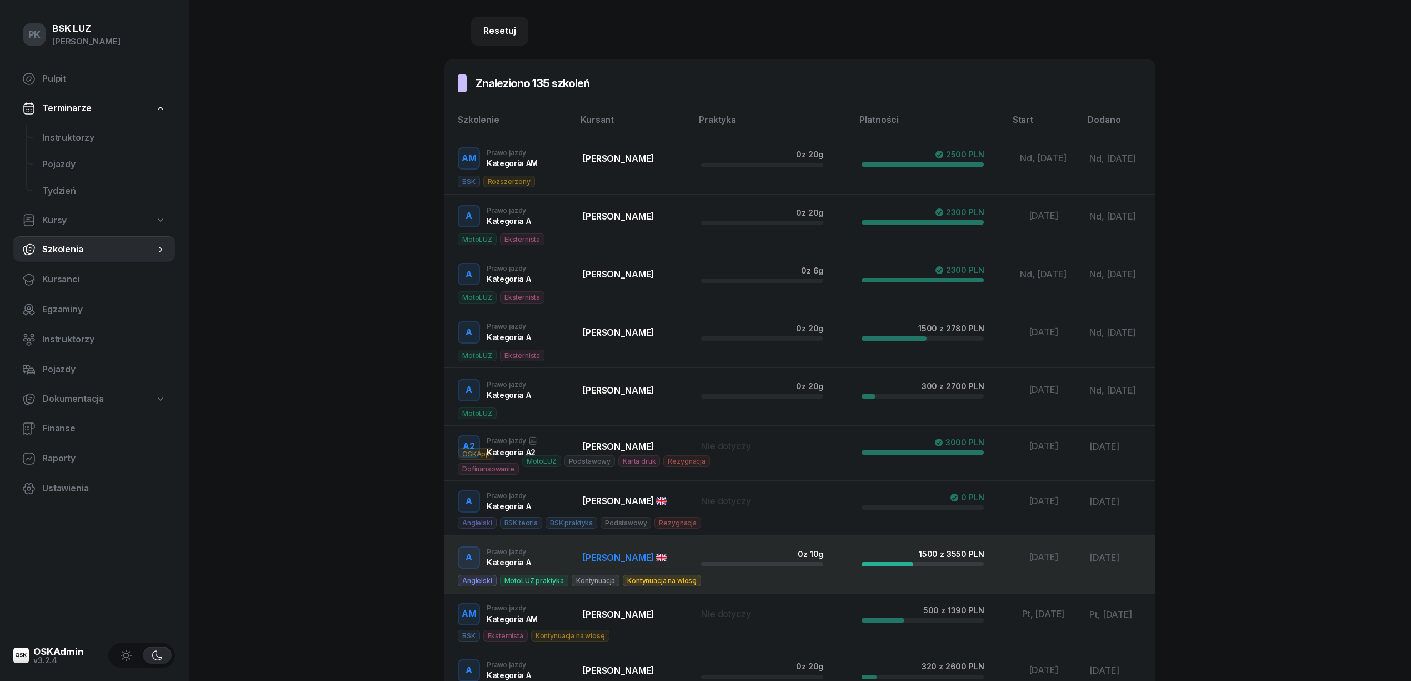
scroll to position [239, 0]
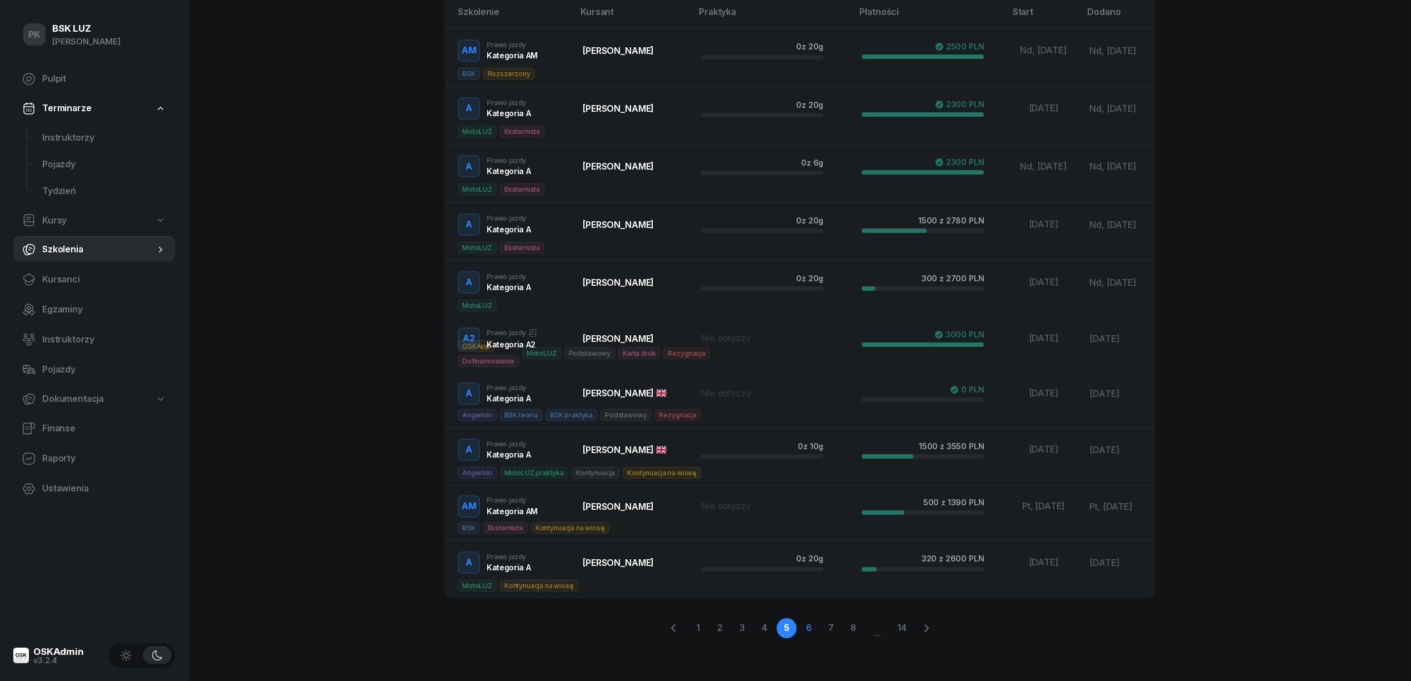
click at [821, 629] on link "6" at bounding box center [831, 628] width 20 height 20
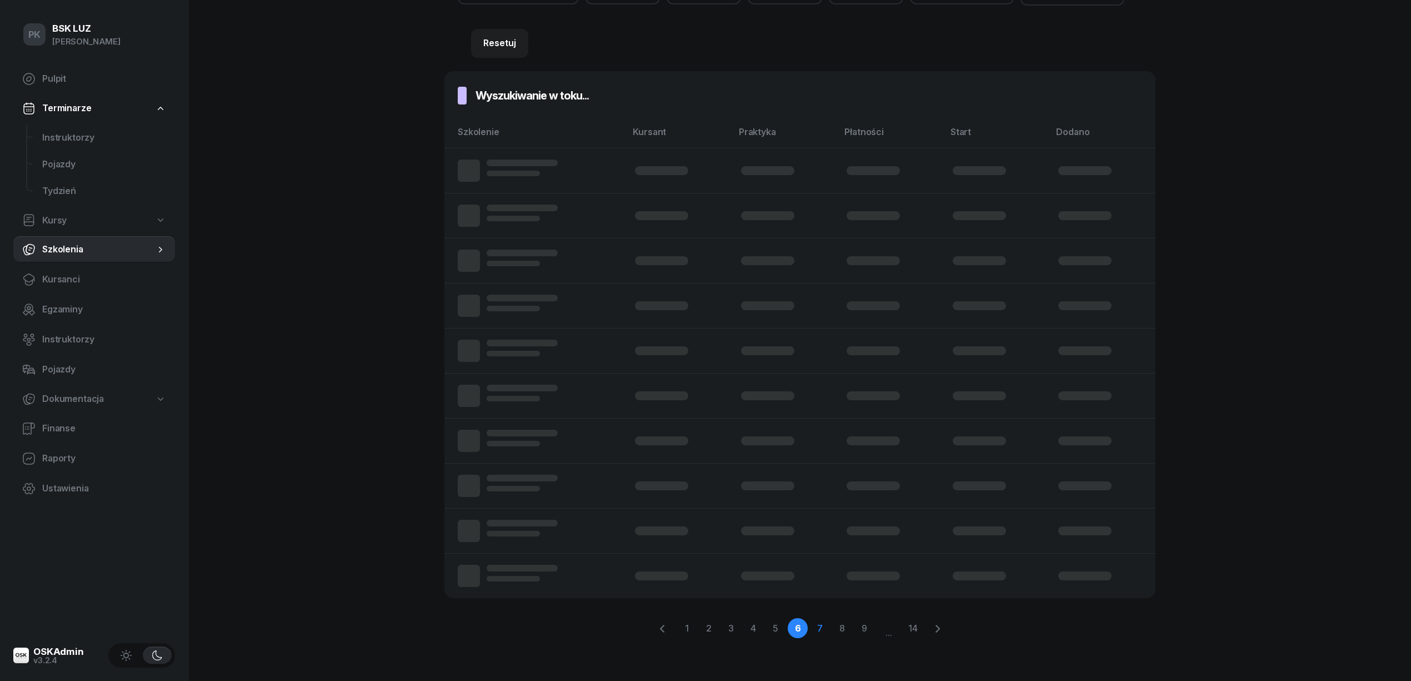
scroll to position [209, 0]
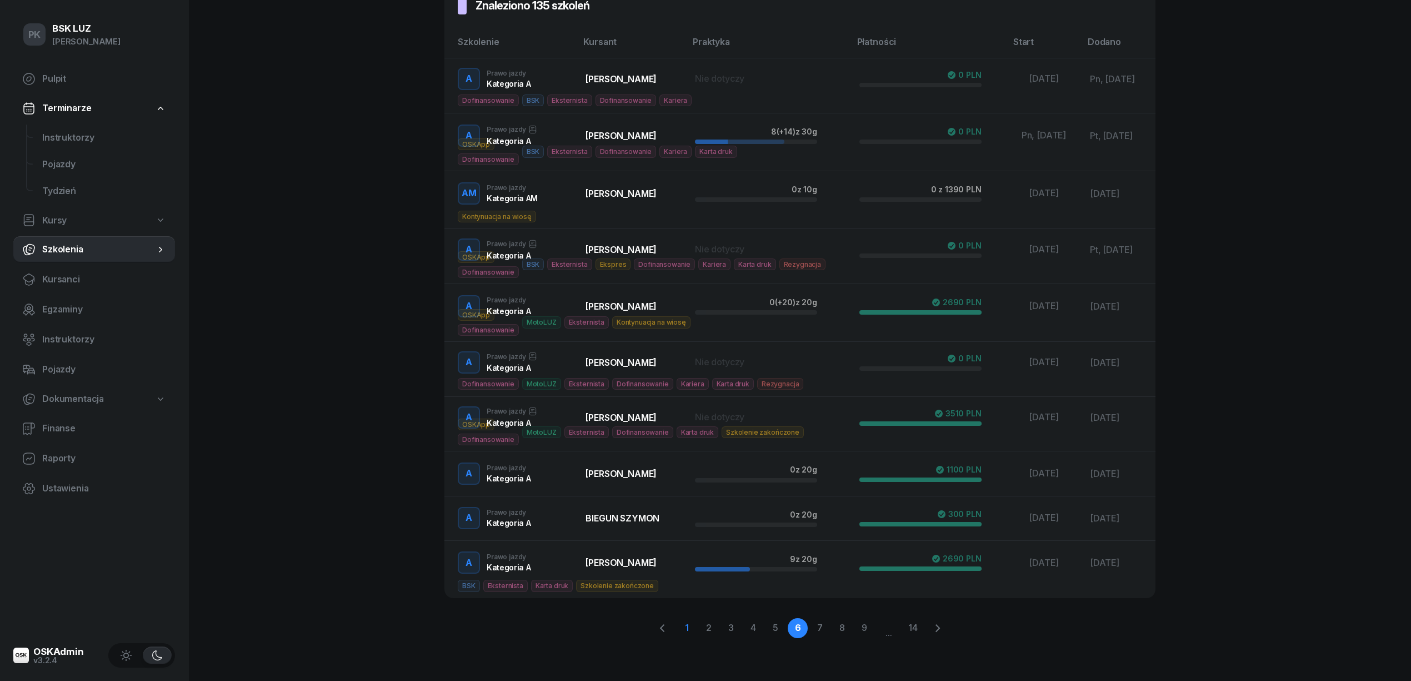
click at [688, 628] on link "1" at bounding box center [687, 628] width 20 height 20
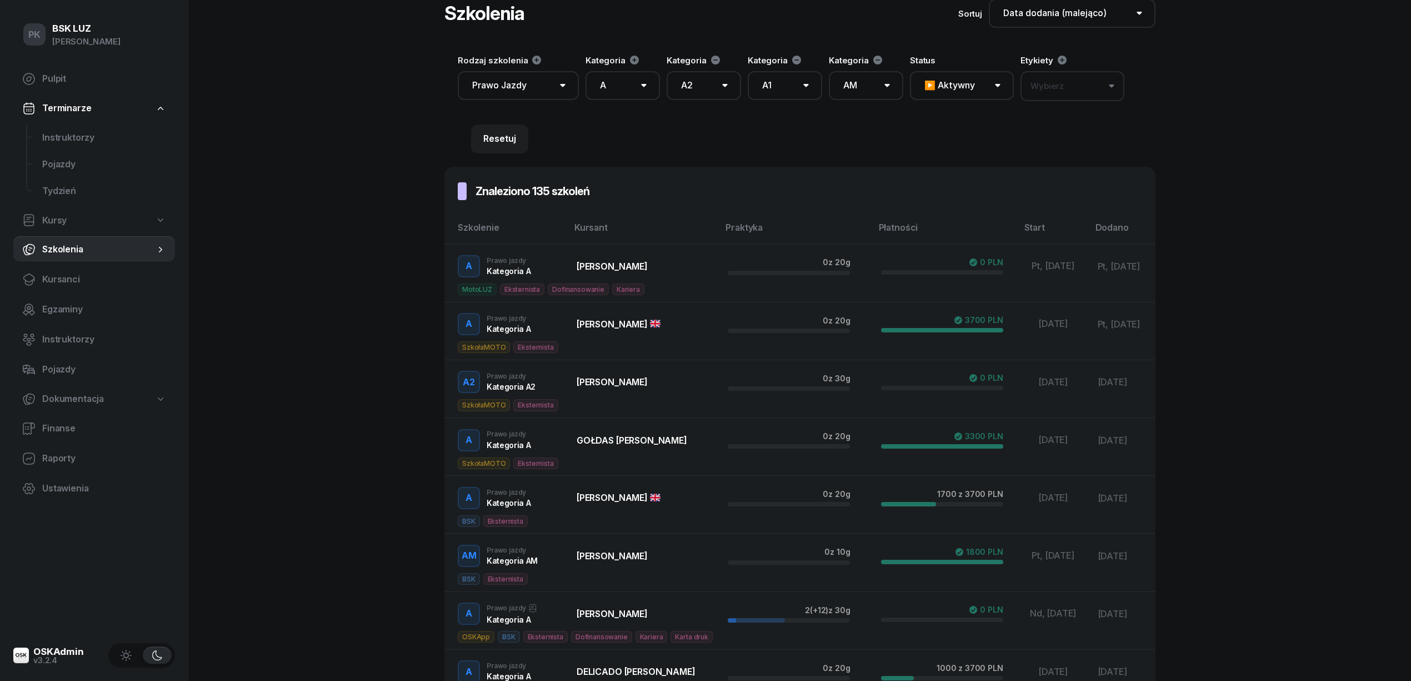
scroll to position [0, 0]
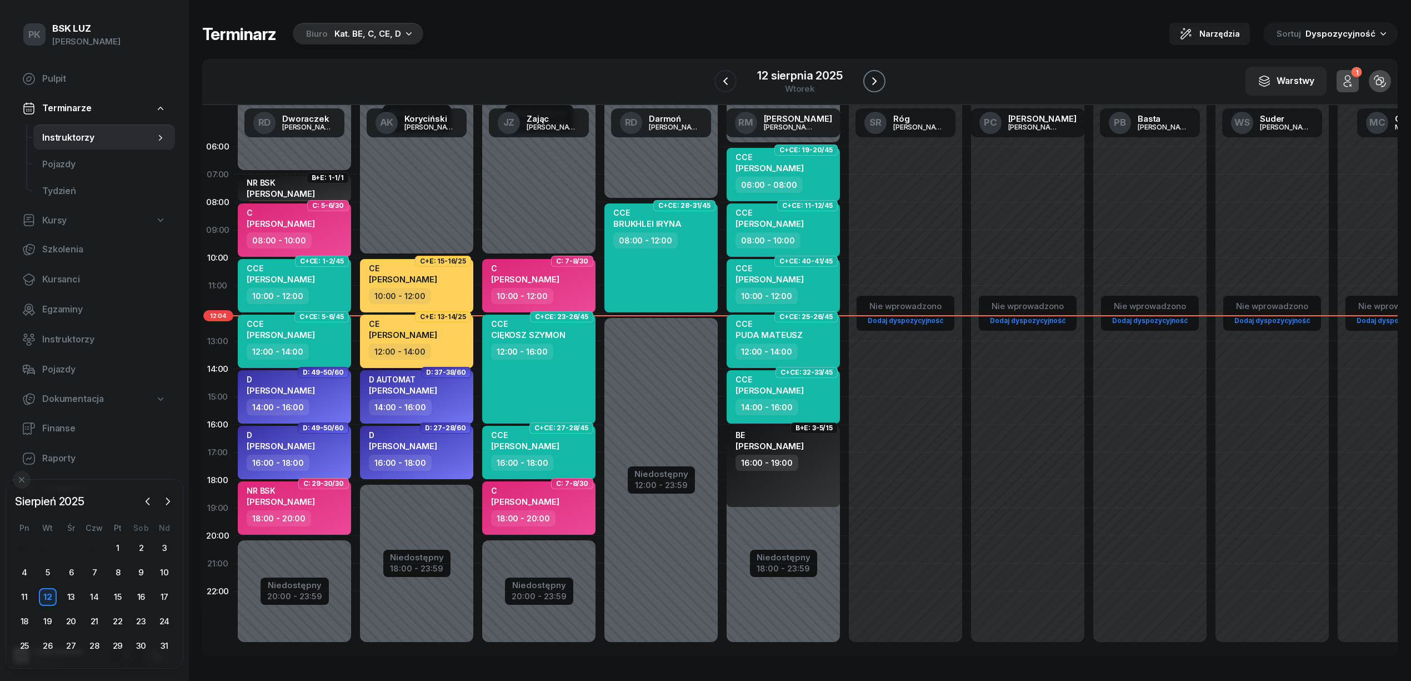
click at [876, 73] on button "button" at bounding box center [874, 81] width 22 height 22
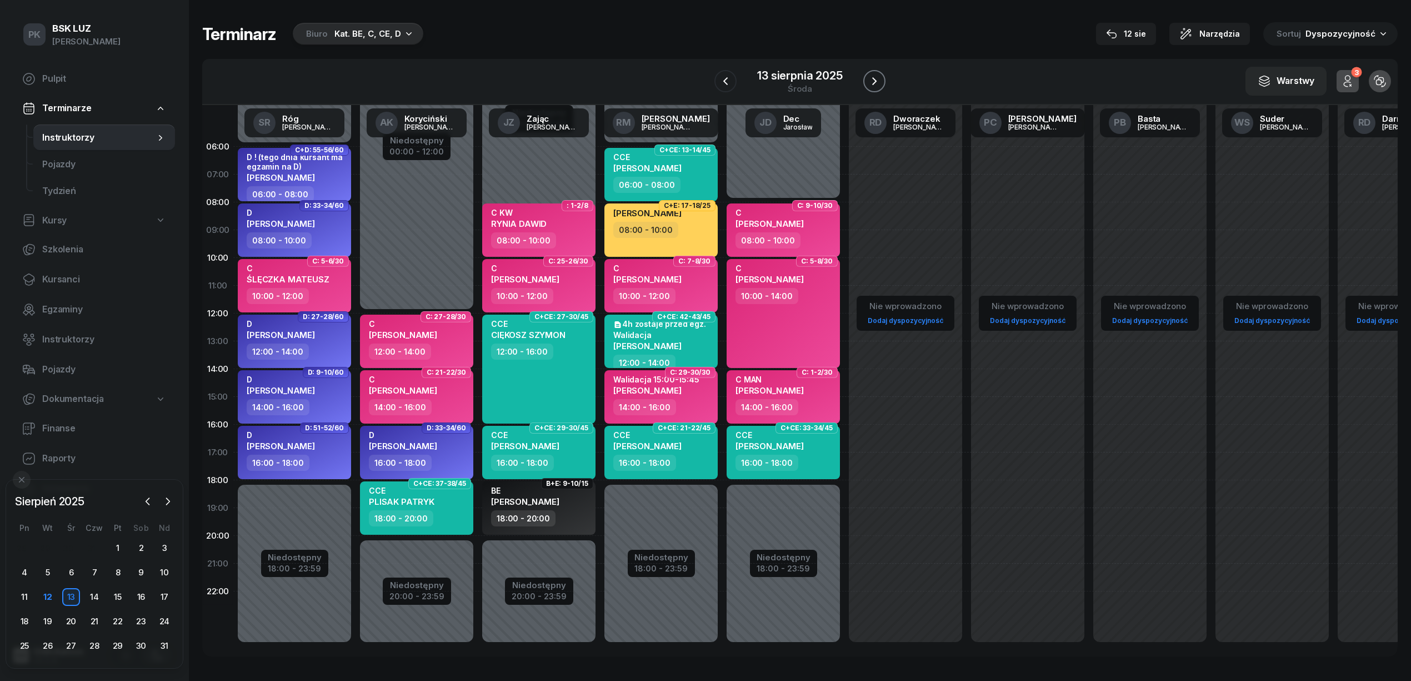
click at [868, 81] on icon "button" at bounding box center [874, 80] width 13 height 13
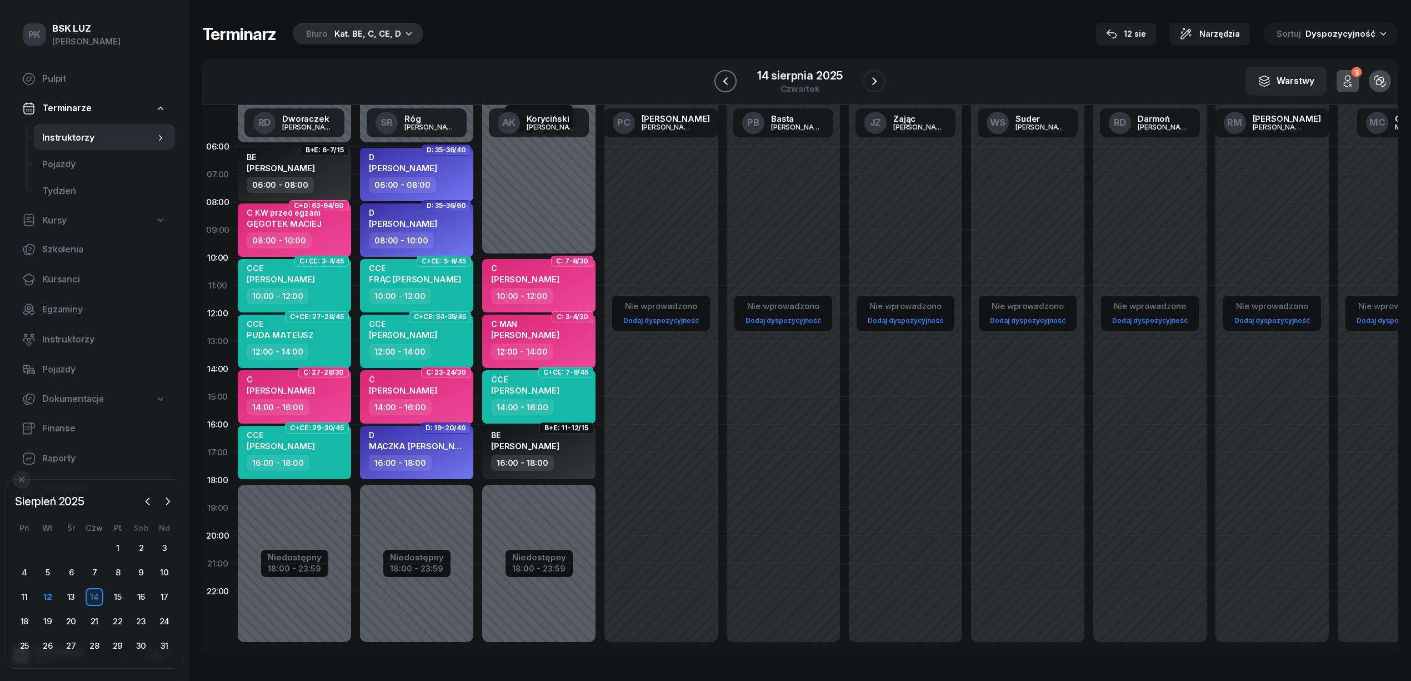
click at [729, 80] on icon "button" at bounding box center [725, 80] width 13 height 13
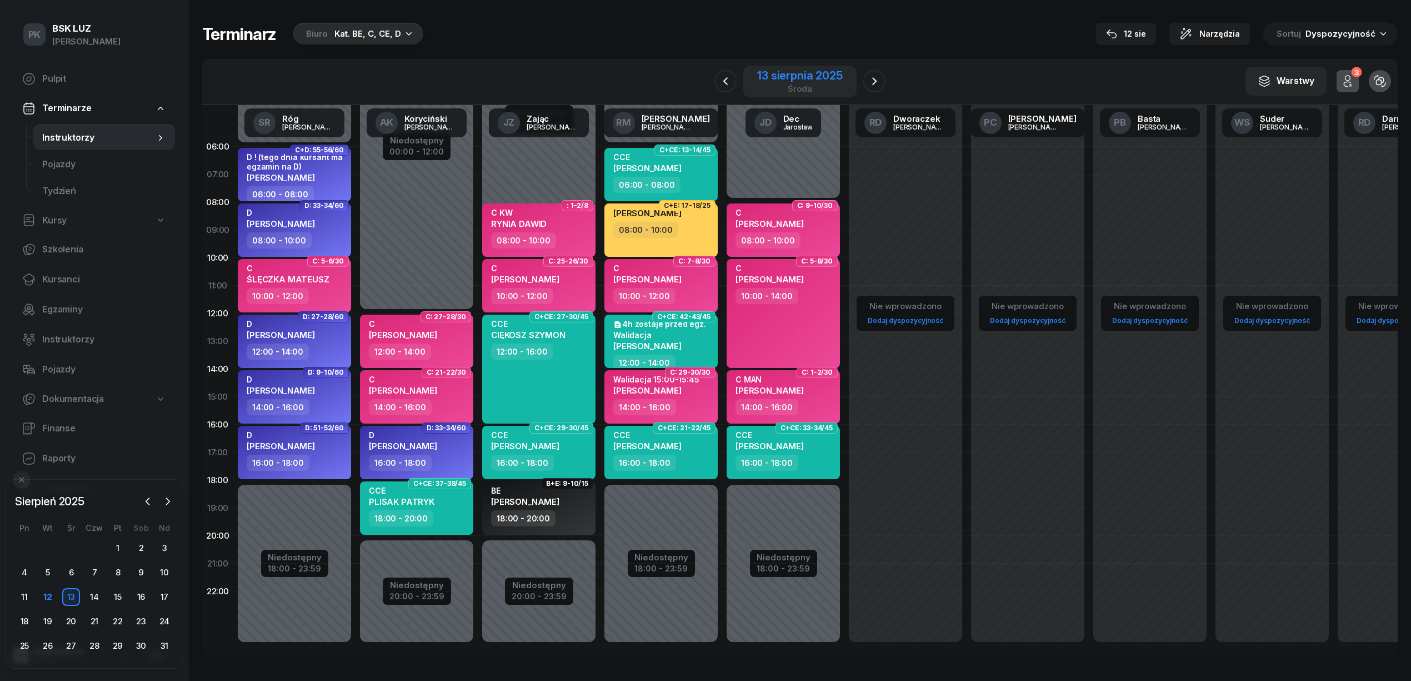
click at [840, 73] on div "13 sierpnia 2025" at bounding box center [799, 75] width 85 height 11
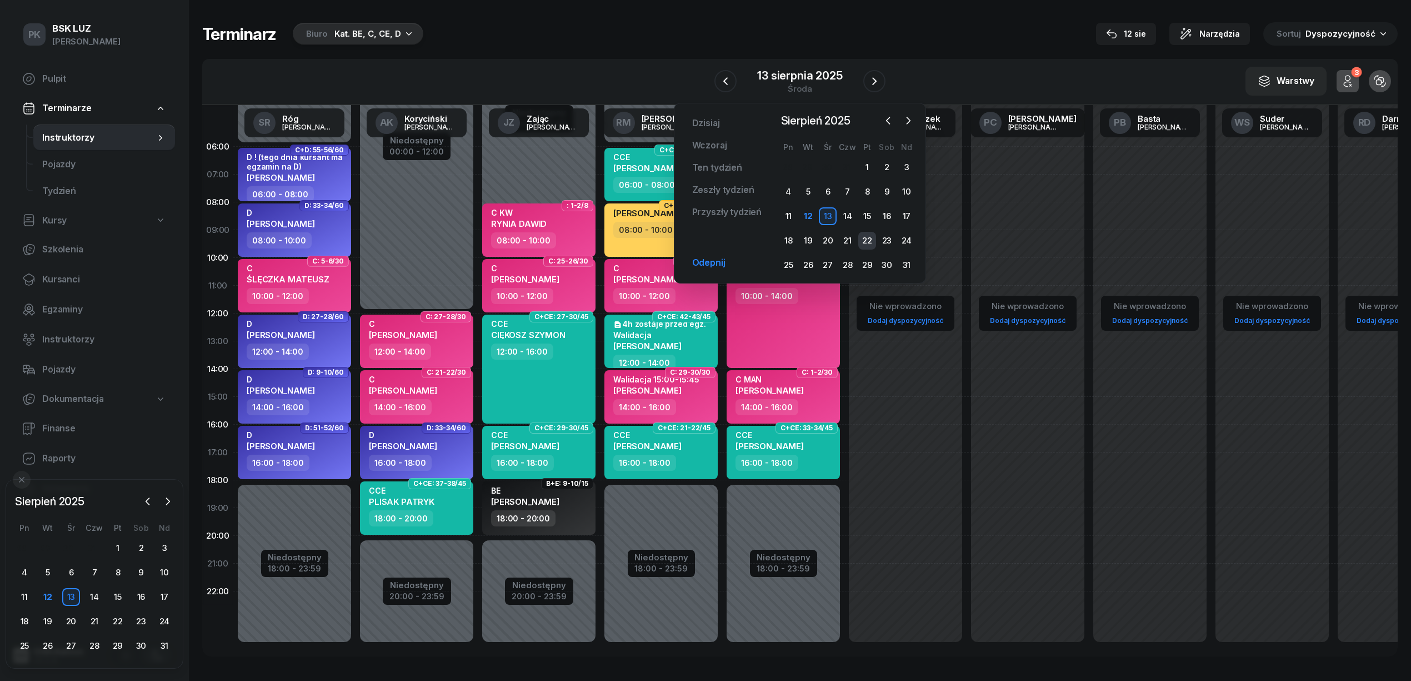
click at [865, 240] on div "22" at bounding box center [867, 241] width 18 height 18
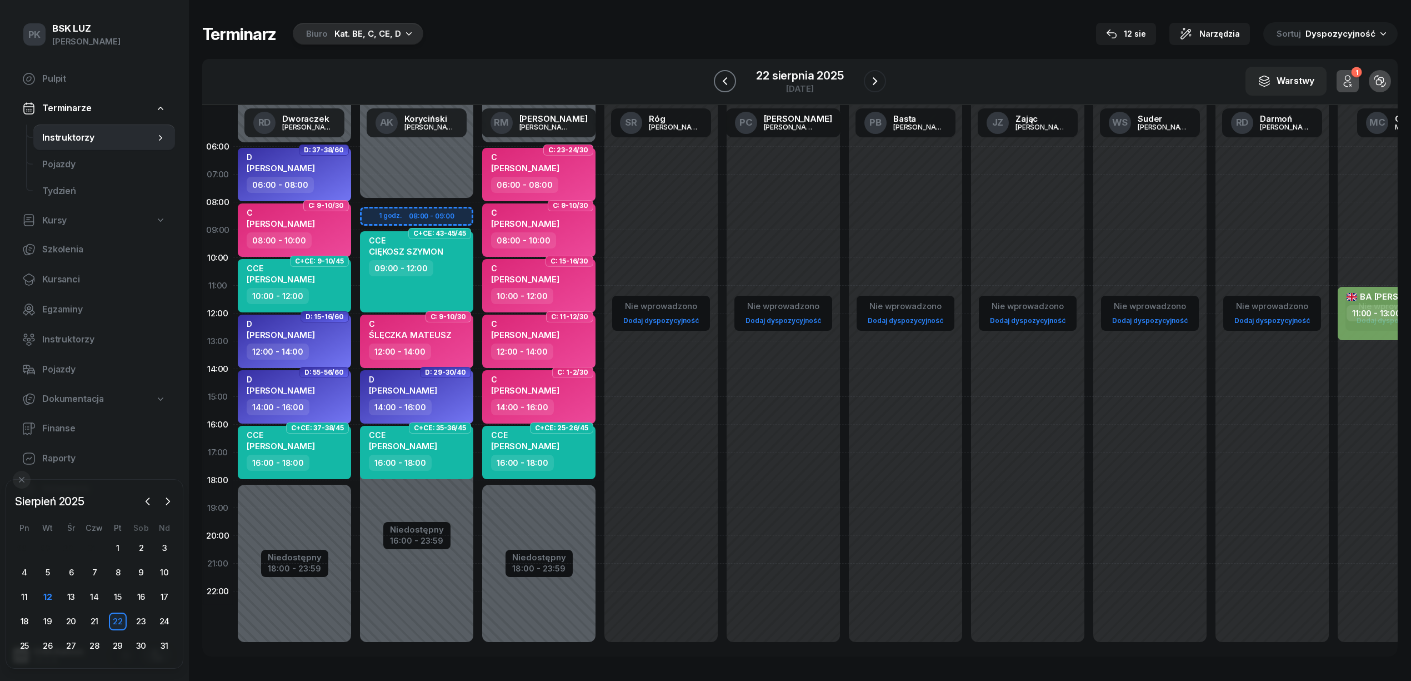
click at [732, 78] on icon "button" at bounding box center [724, 80] width 13 height 13
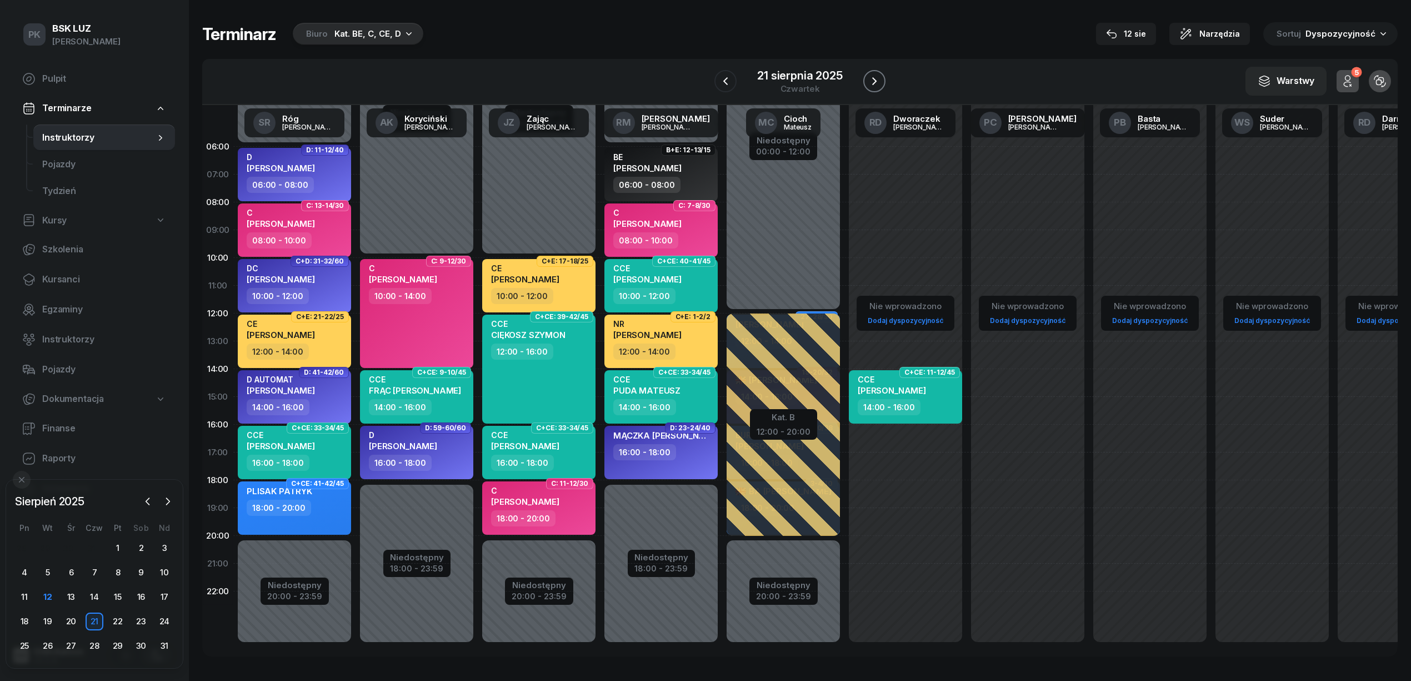
click at [874, 81] on icon "button" at bounding box center [874, 80] width 13 height 13
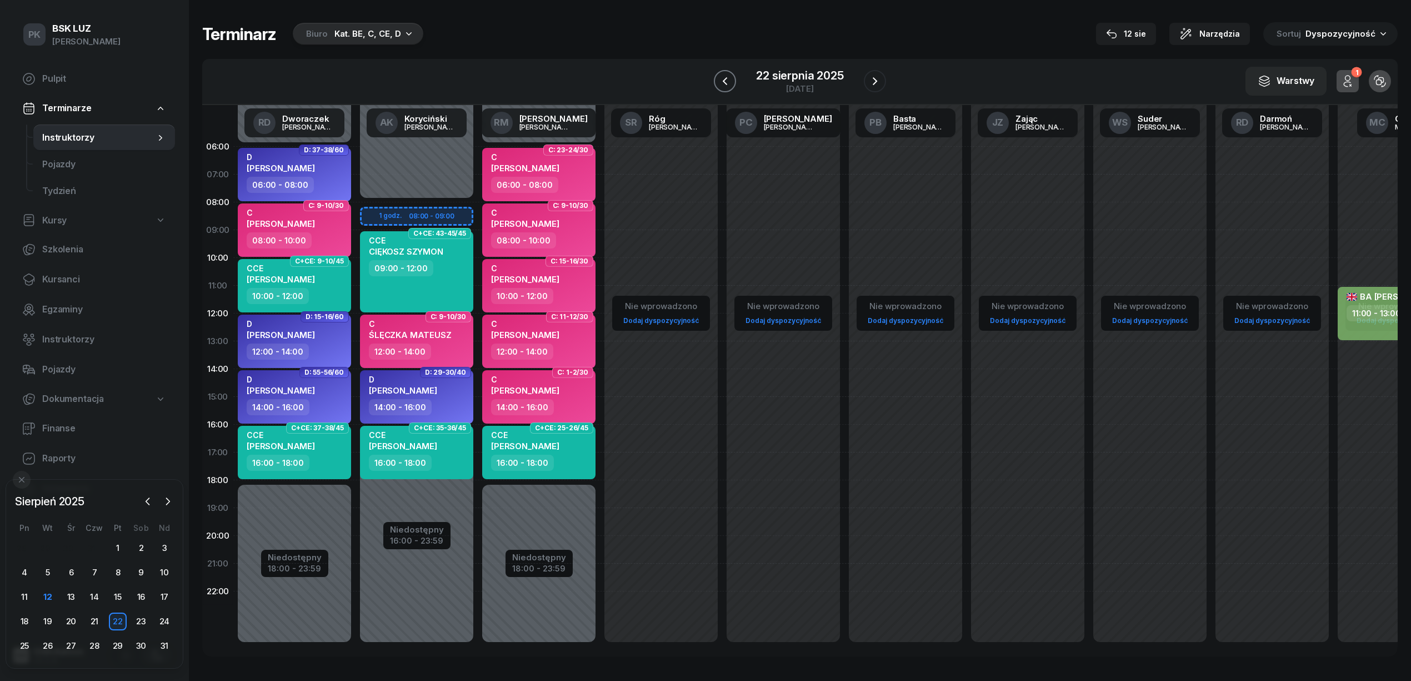
click at [727, 79] on icon "button" at bounding box center [724, 80] width 13 height 13
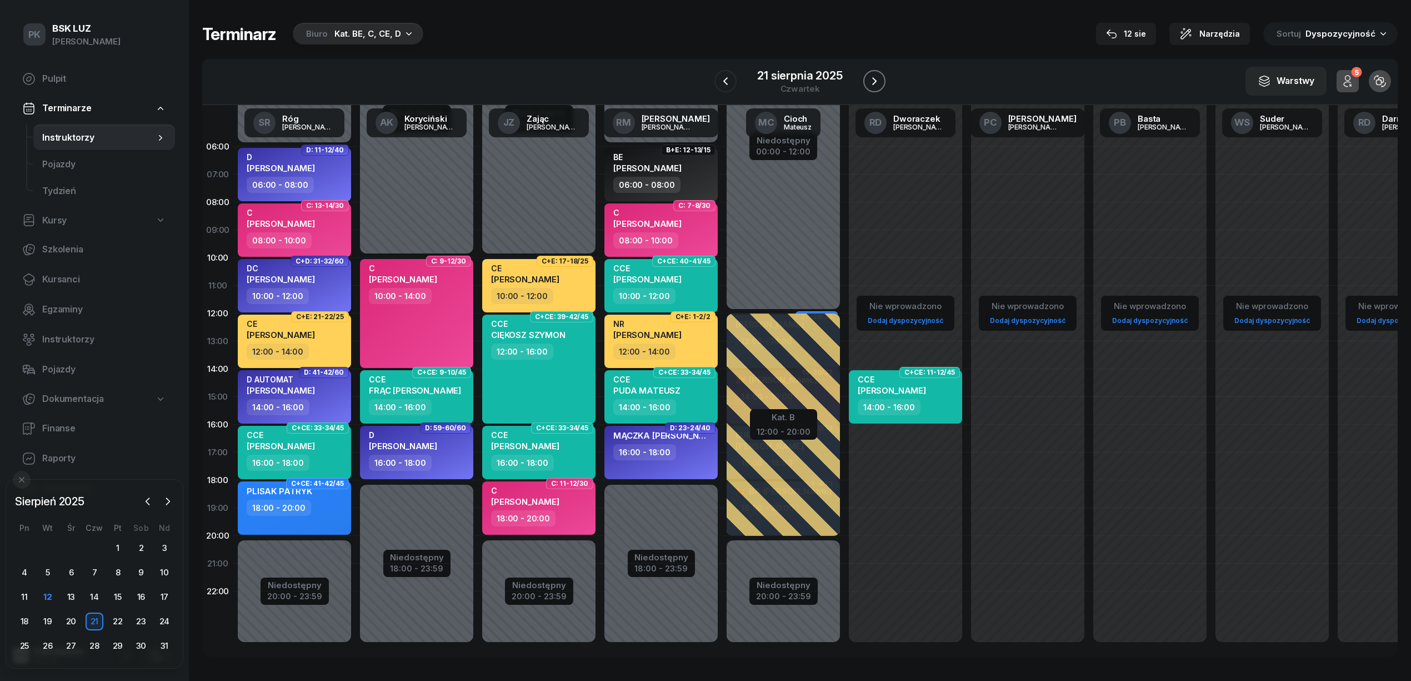
click at [878, 81] on icon "button" at bounding box center [874, 80] width 13 height 13
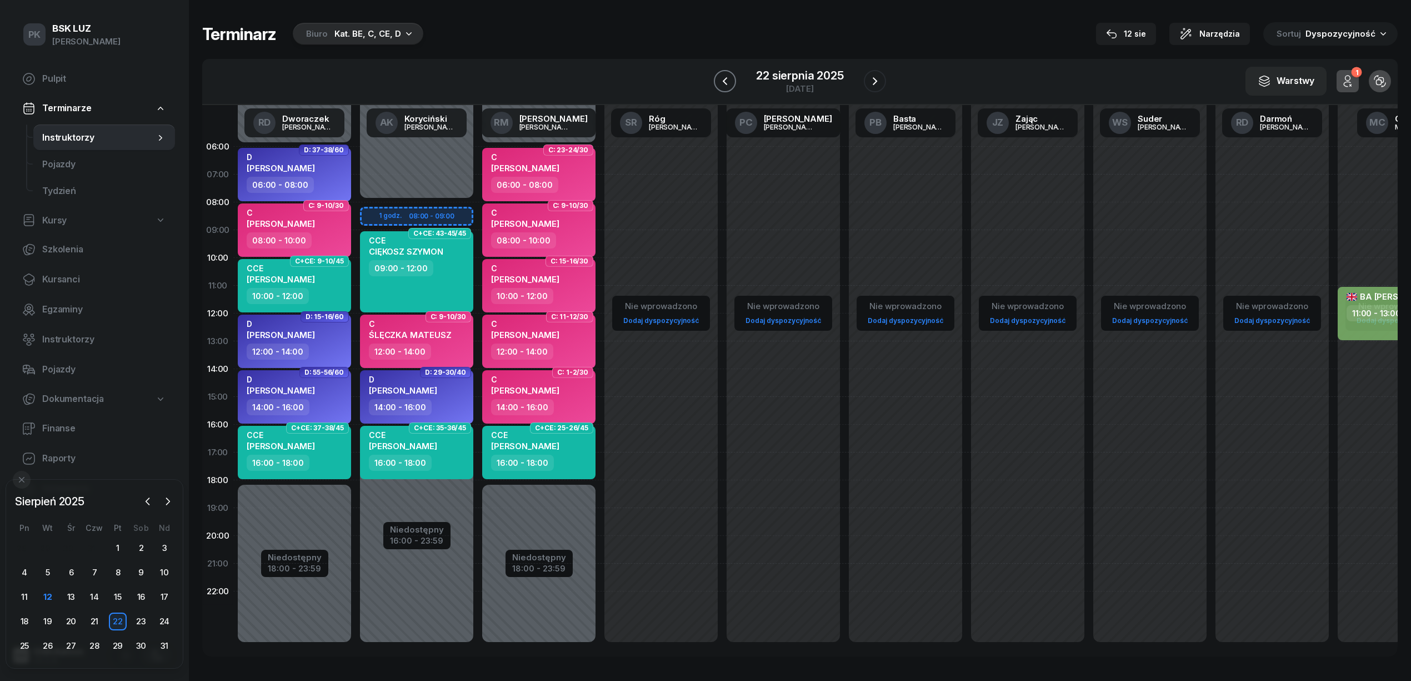
click at [726, 81] on icon "button" at bounding box center [724, 80] width 13 height 13
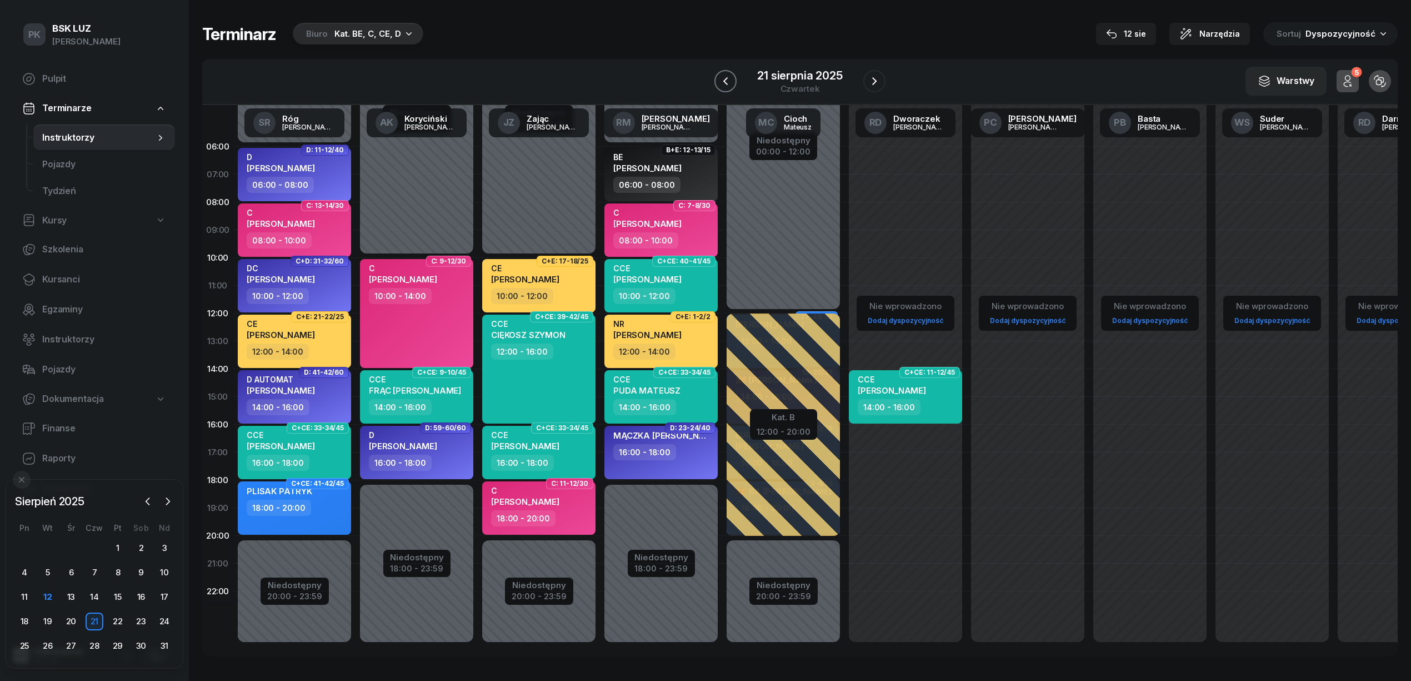
click at [726, 81] on icon "button" at bounding box center [725, 80] width 13 height 13
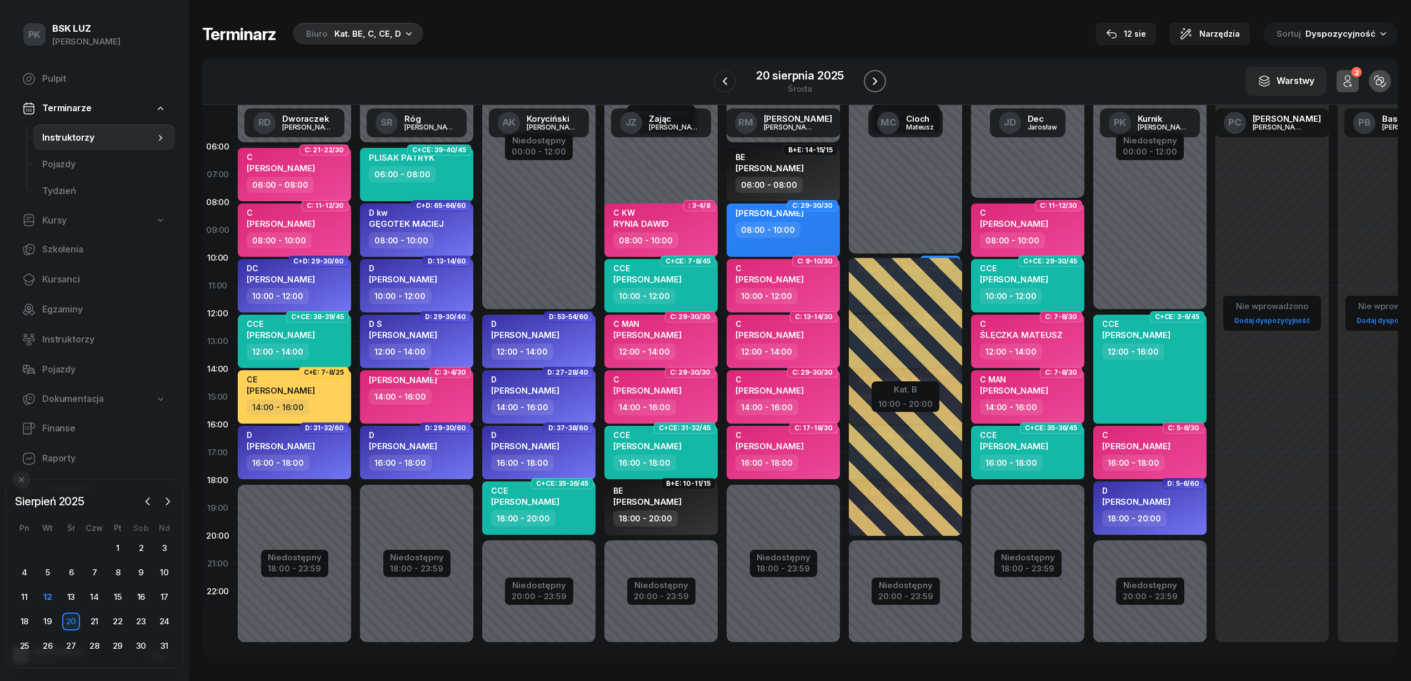
click at [879, 78] on icon "button" at bounding box center [874, 80] width 13 height 13
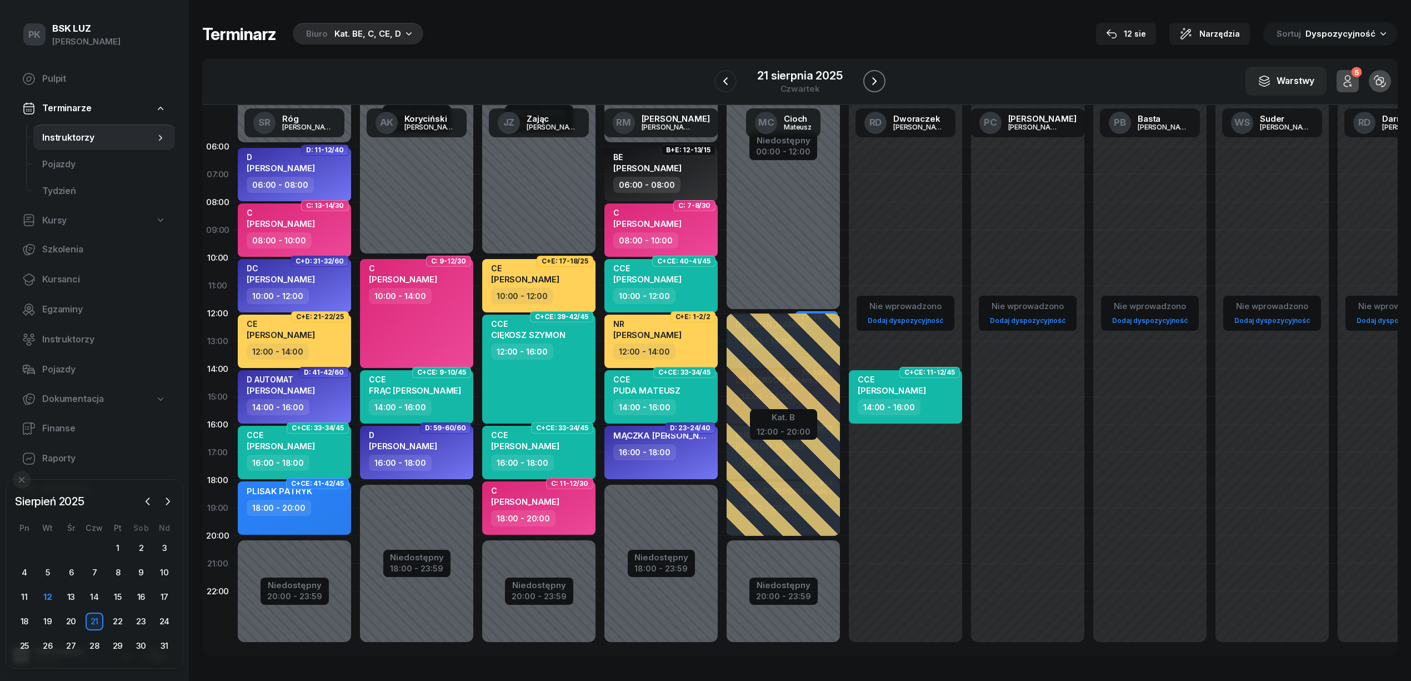
click at [870, 78] on icon "button" at bounding box center [874, 80] width 13 height 13
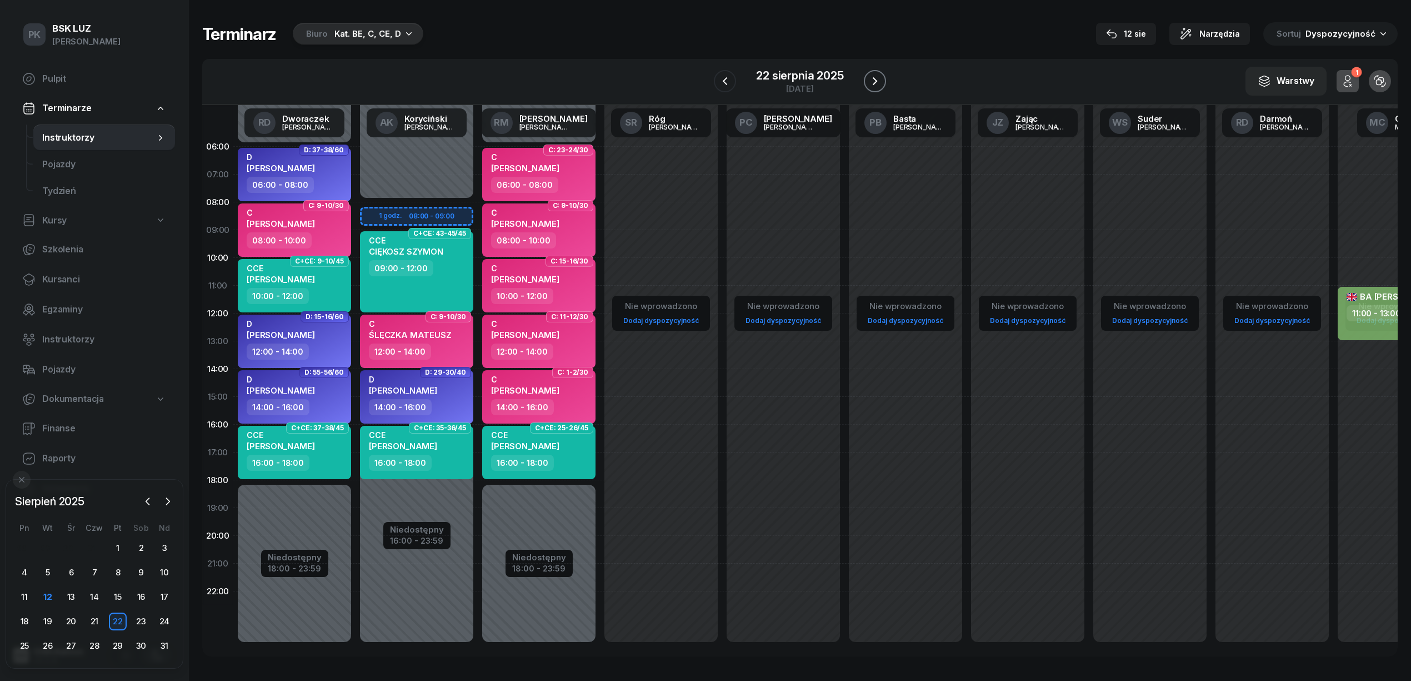
click at [869, 78] on icon "button" at bounding box center [874, 80] width 13 height 13
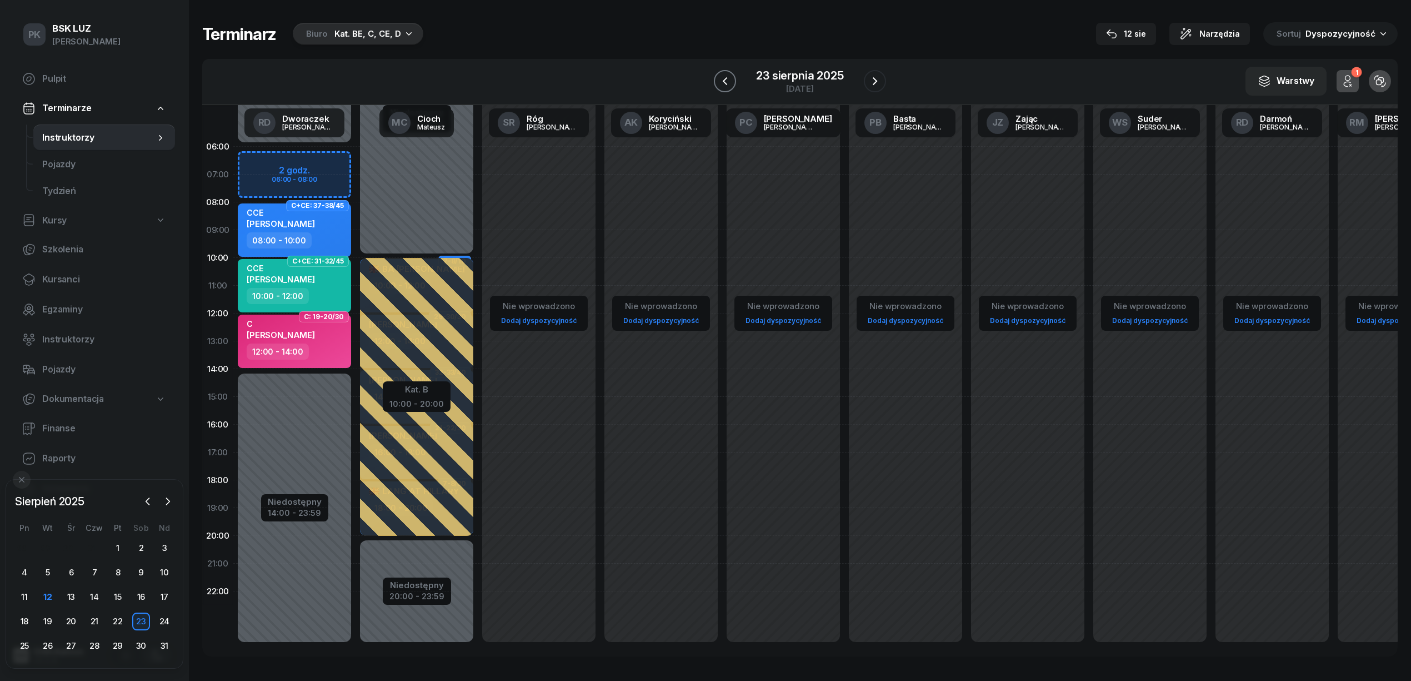
click at [718, 82] on icon "button" at bounding box center [724, 80] width 13 height 13
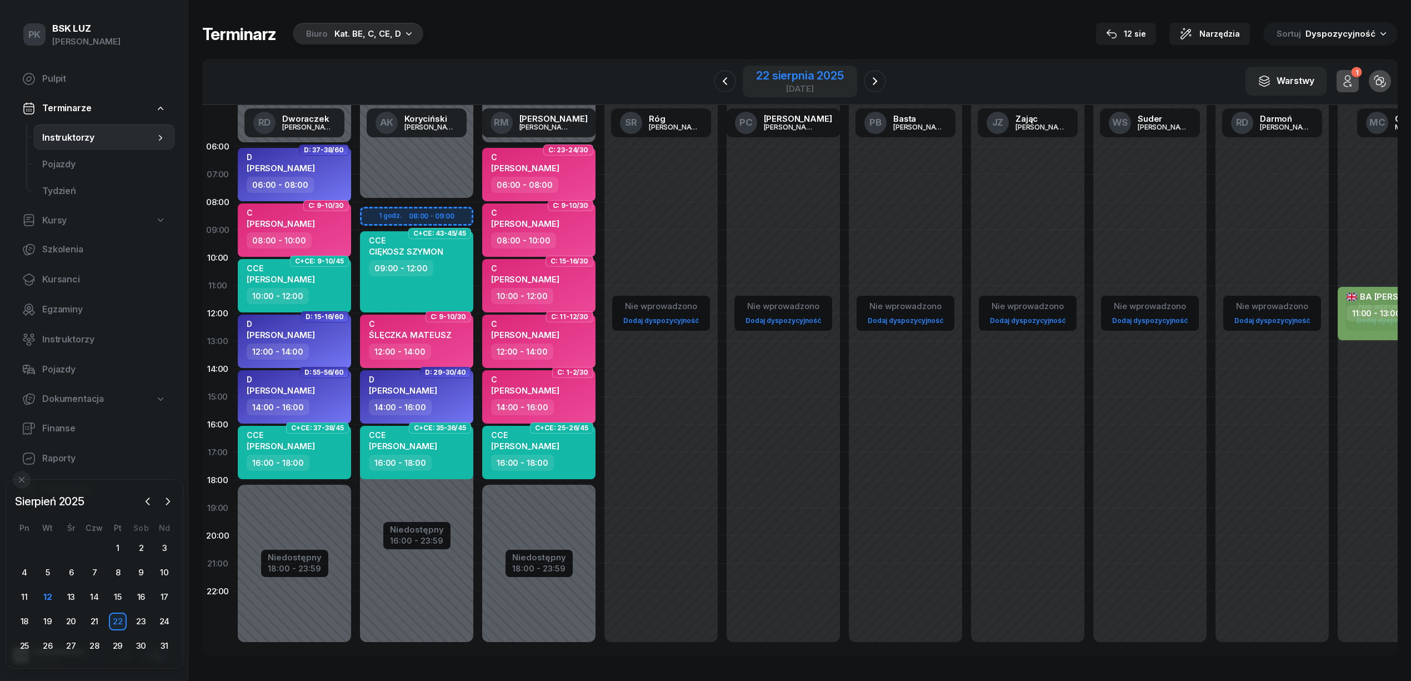
click at [782, 76] on div "22 sierpnia 2025" at bounding box center [799, 75] width 87 height 11
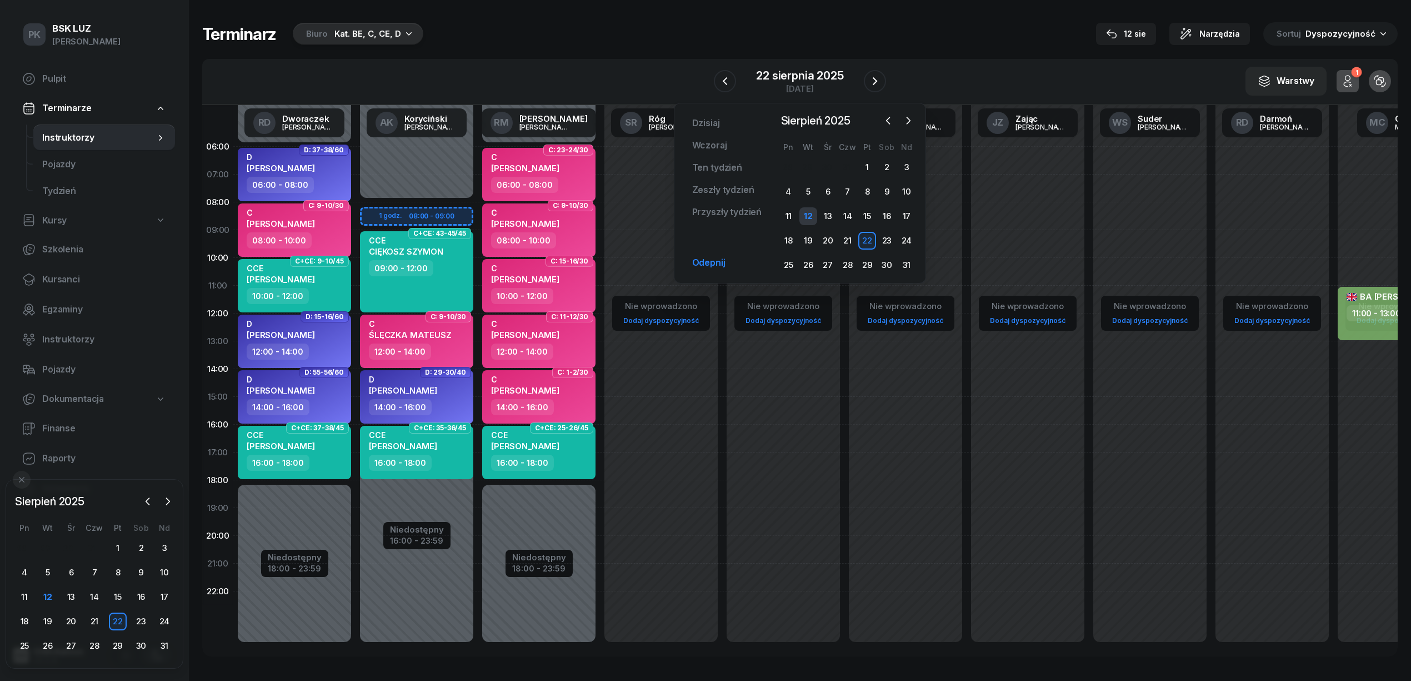
click at [810, 217] on div "12" at bounding box center [808, 216] width 18 height 18
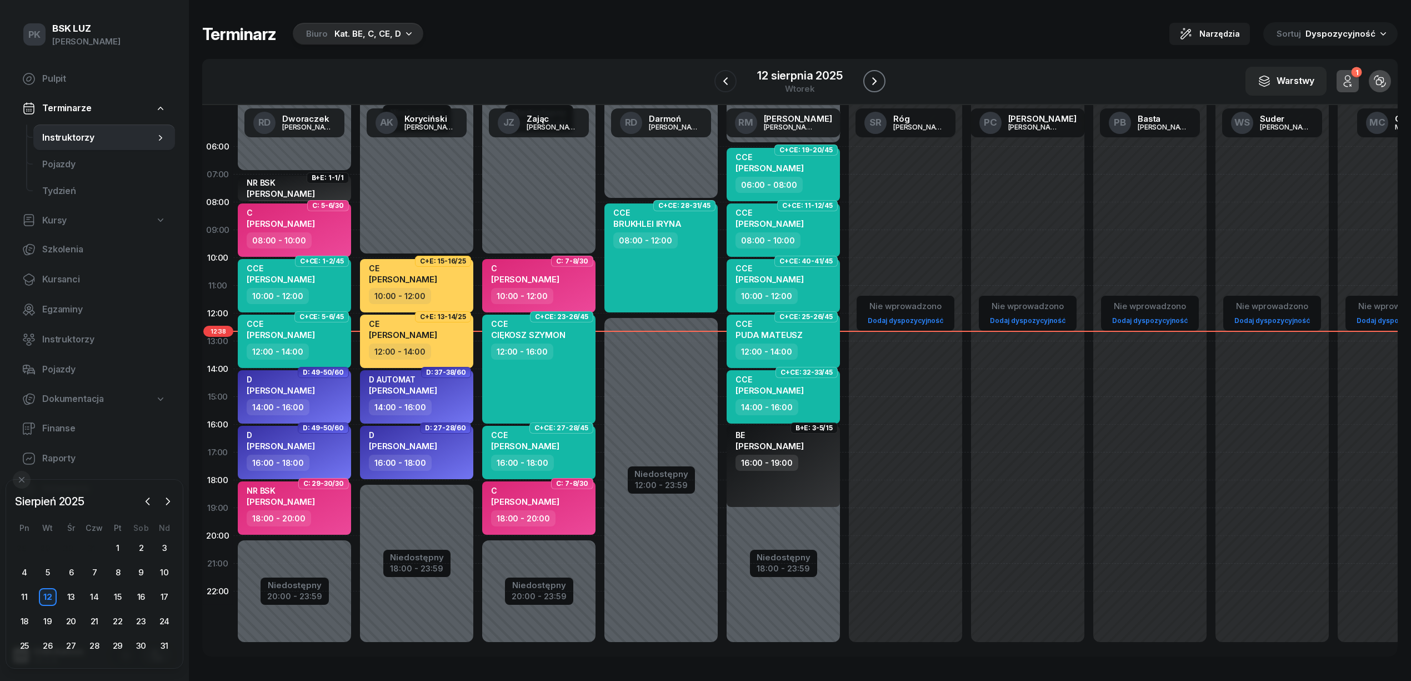
click at [879, 81] on icon "button" at bounding box center [874, 80] width 13 height 13
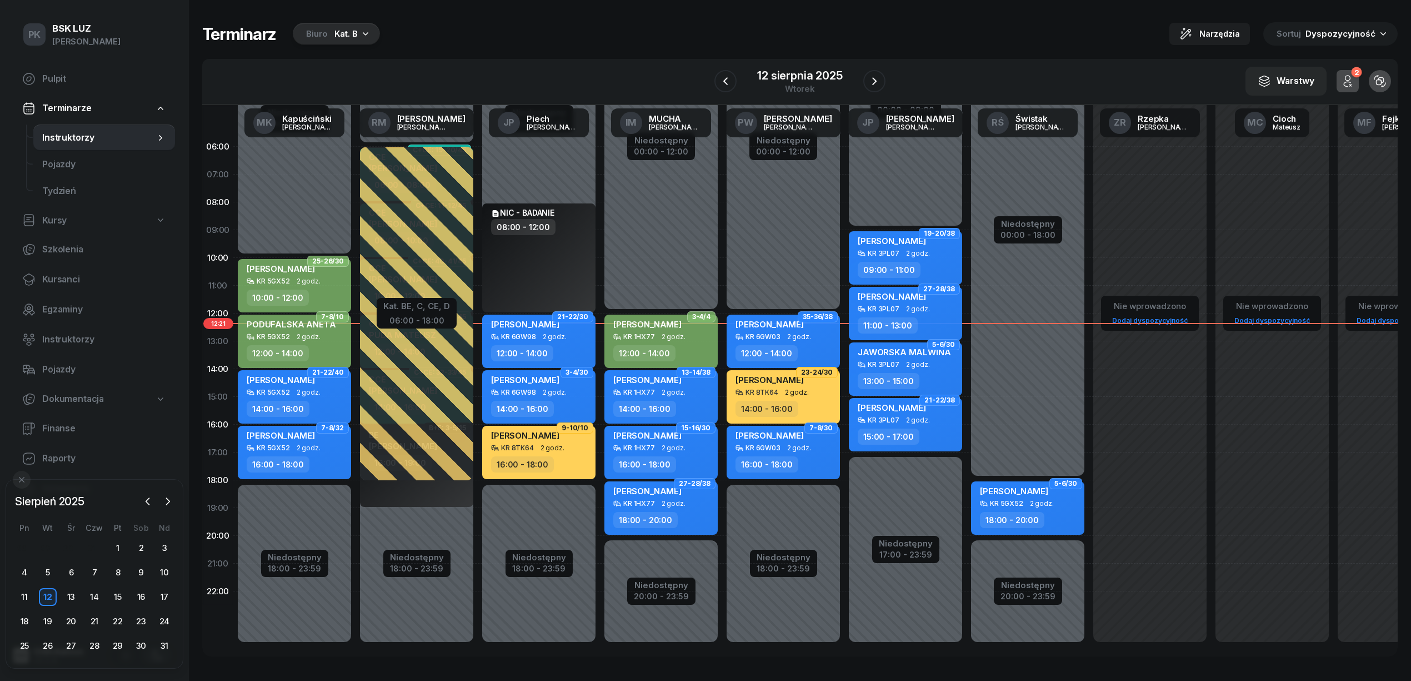
click at [607, 44] on div "Terminarz Biuro Kat. B Narzędzia Sortuj Dyspozycyjność" at bounding box center [800, 33] width 1196 height 23
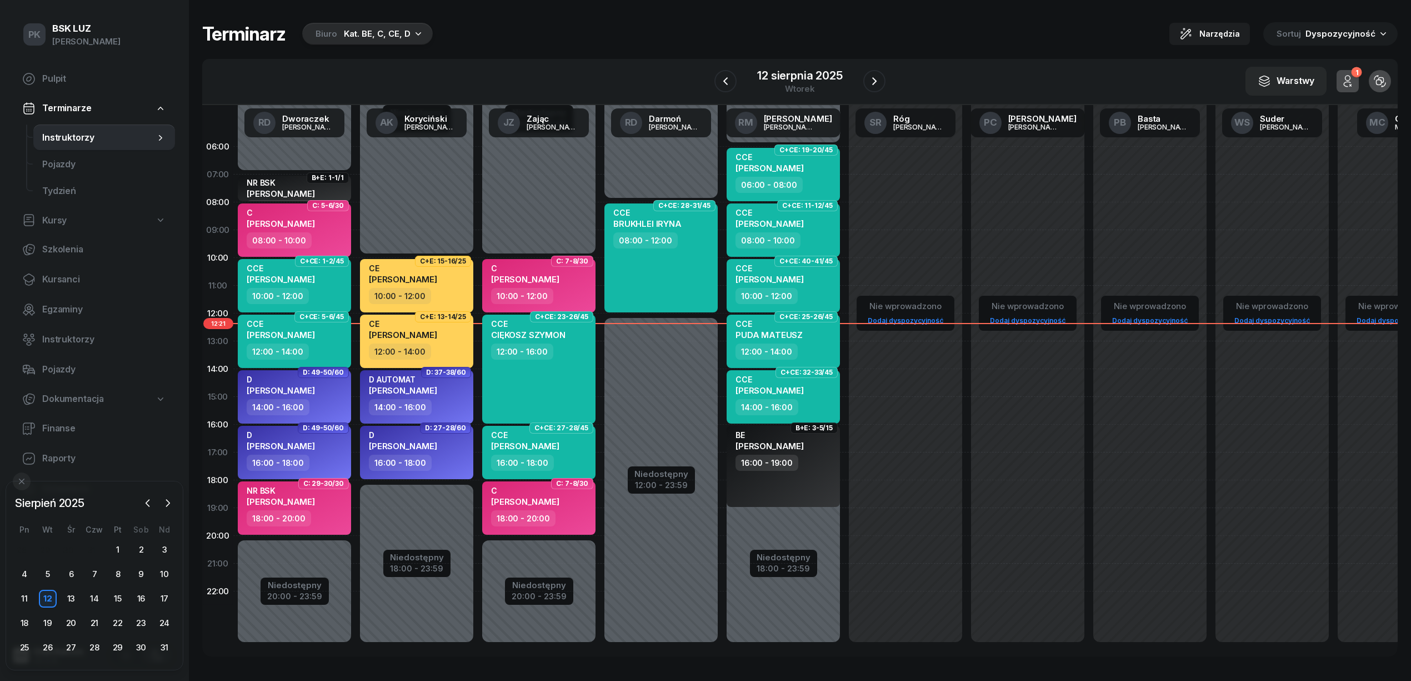
click at [421, 23] on button "Biuro Kat. BE, C, CE, D" at bounding box center [366, 34] width 134 height 22
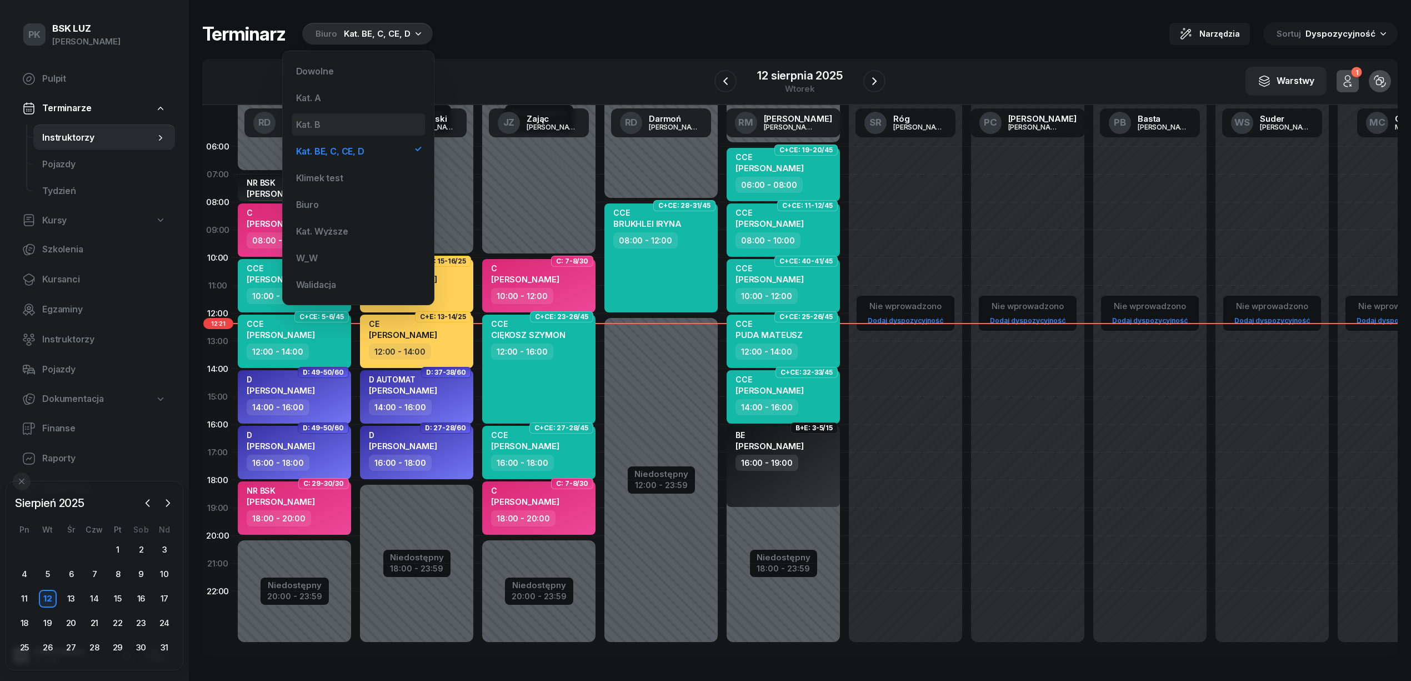
click at [333, 121] on div "Kat. B" at bounding box center [358, 124] width 133 height 22
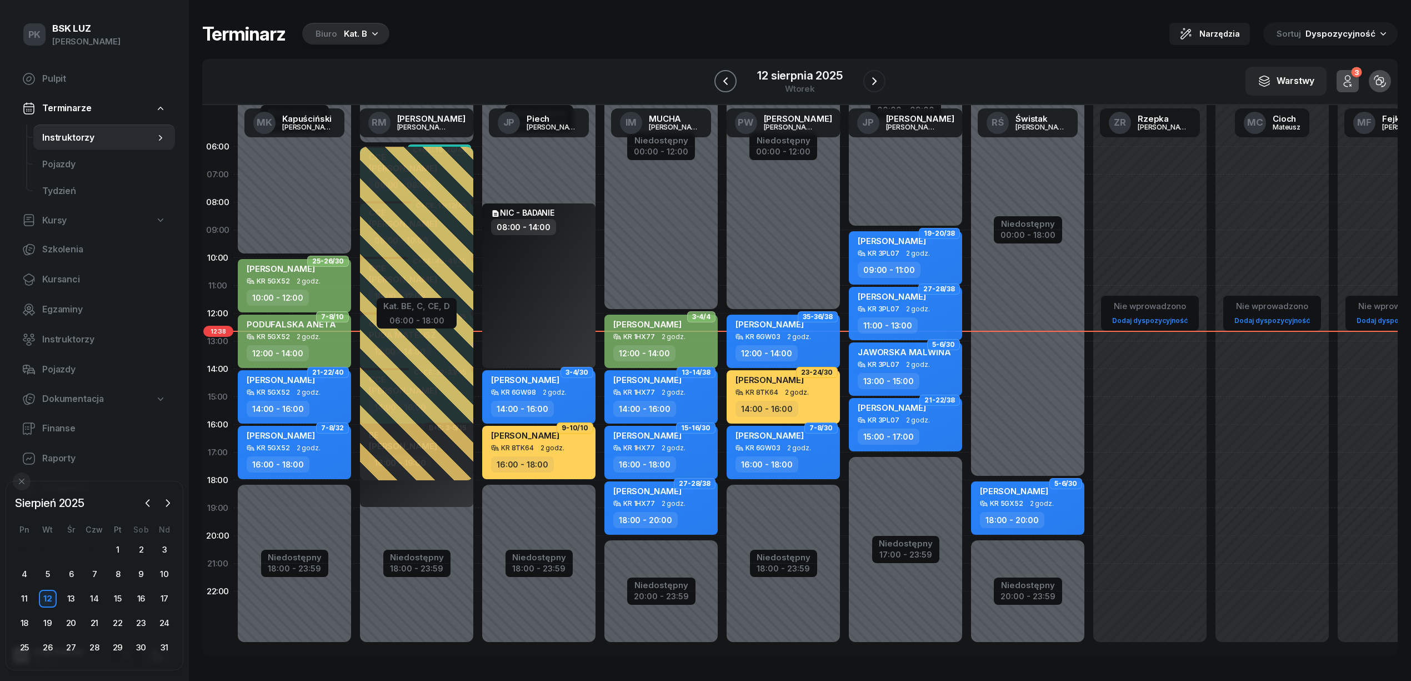
click at [724, 82] on icon "button" at bounding box center [725, 81] width 4 height 8
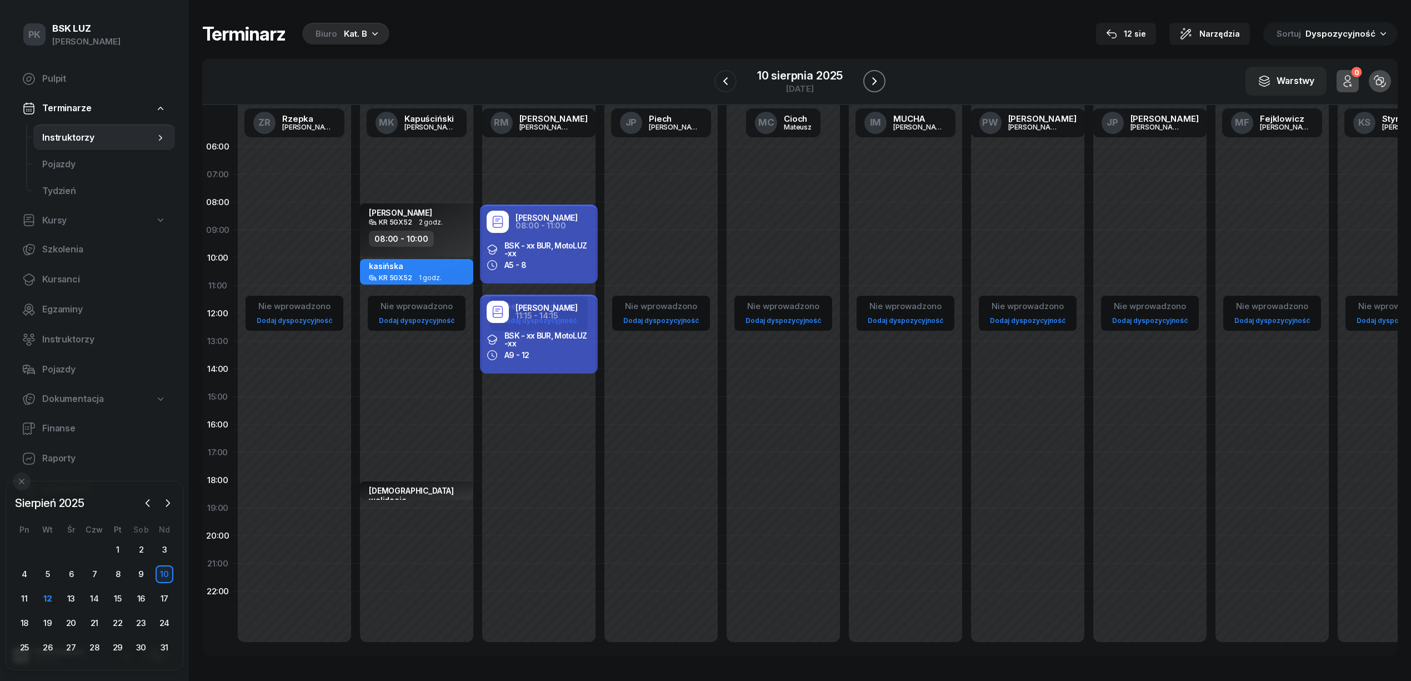
click at [872, 76] on icon "button" at bounding box center [874, 80] width 13 height 13
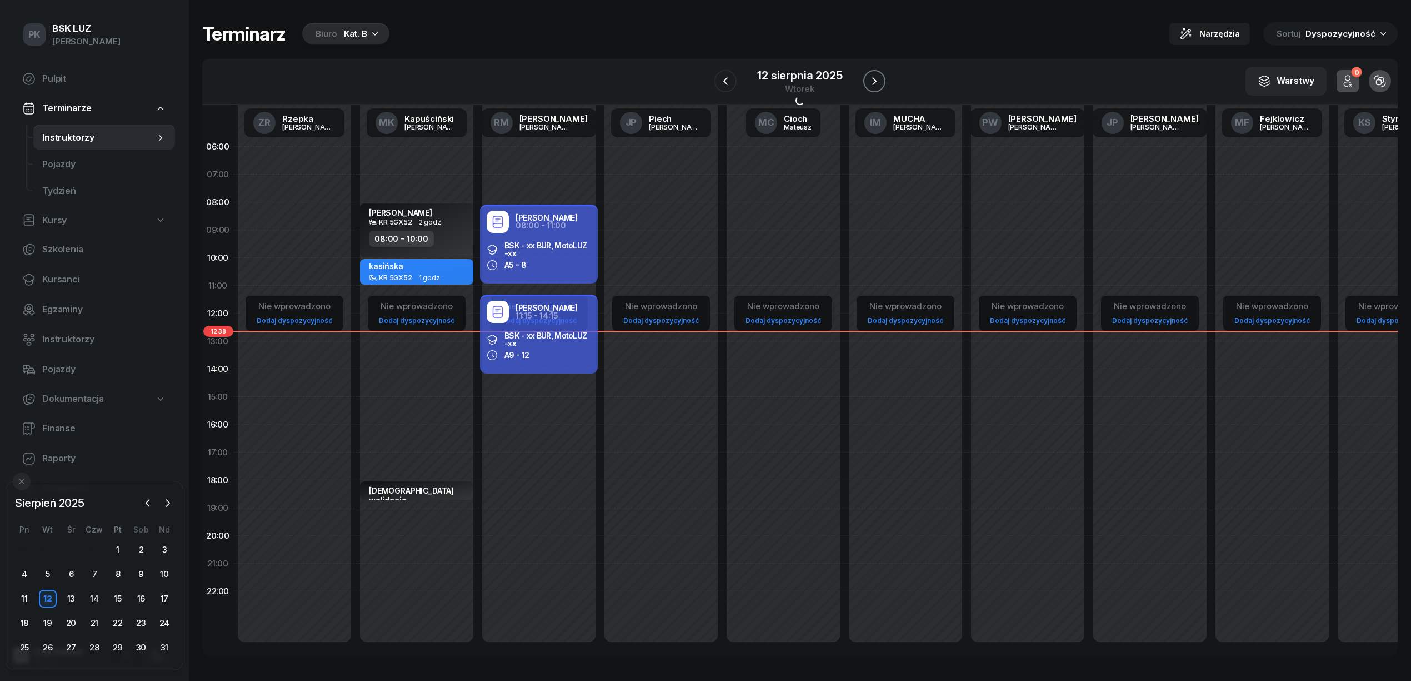
click at [872, 76] on icon "button" at bounding box center [874, 80] width 13 height 13
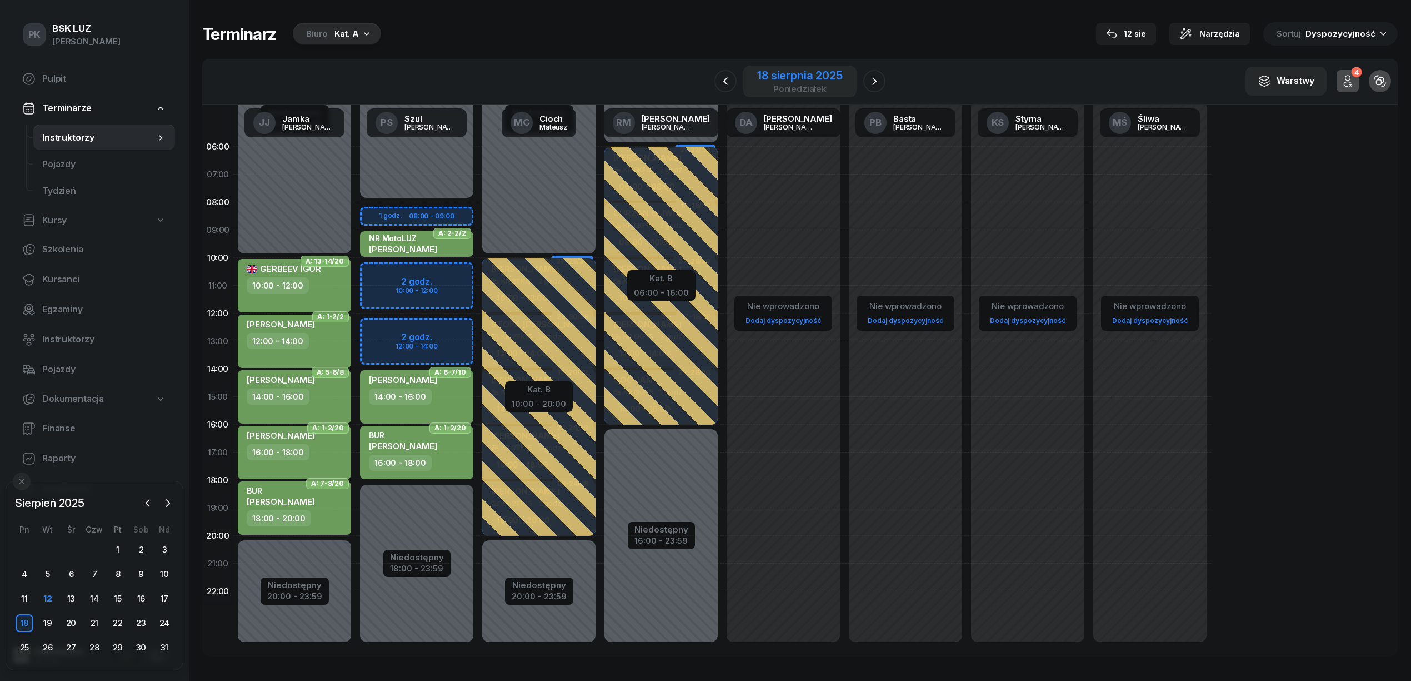
click at [829, 70] on div "18 sierpnia 2025" at bounding box center [799, 75] width 85 height 11
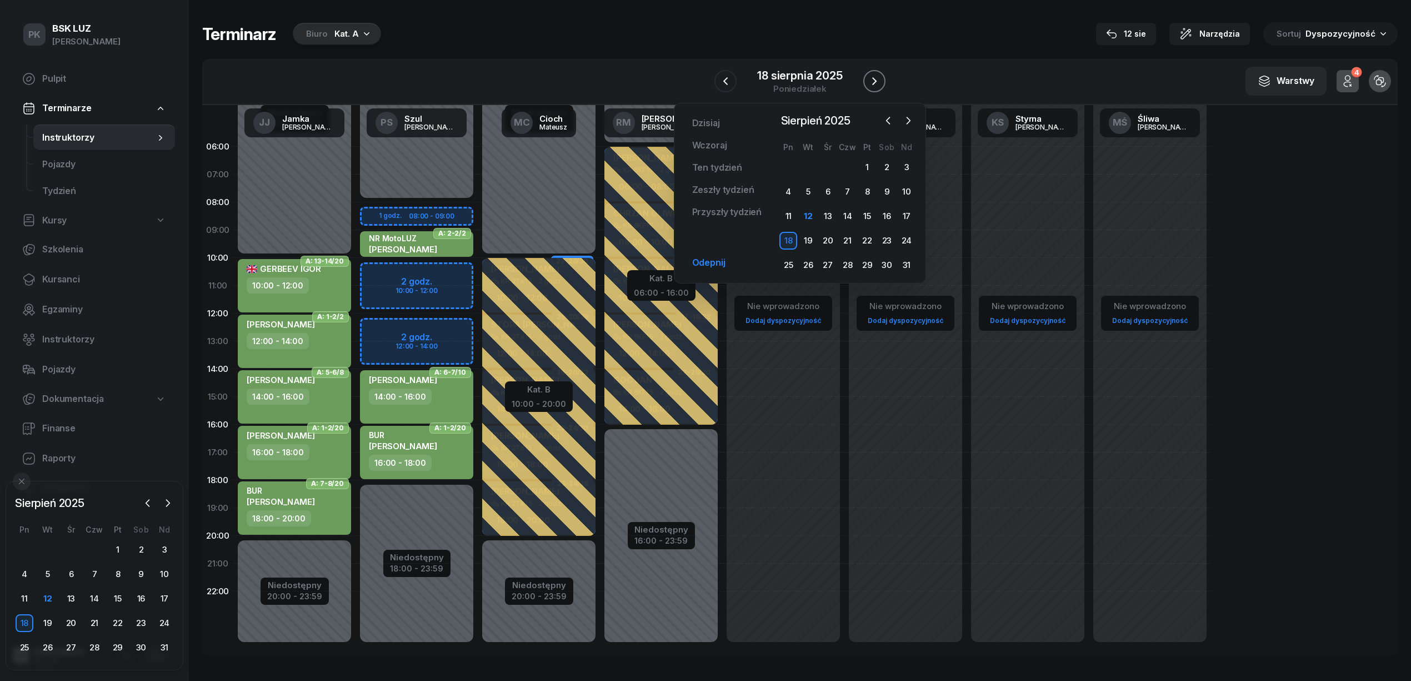
click at [874, 83] on icon "button" at bounding box center [874, 81] width 4 height 8
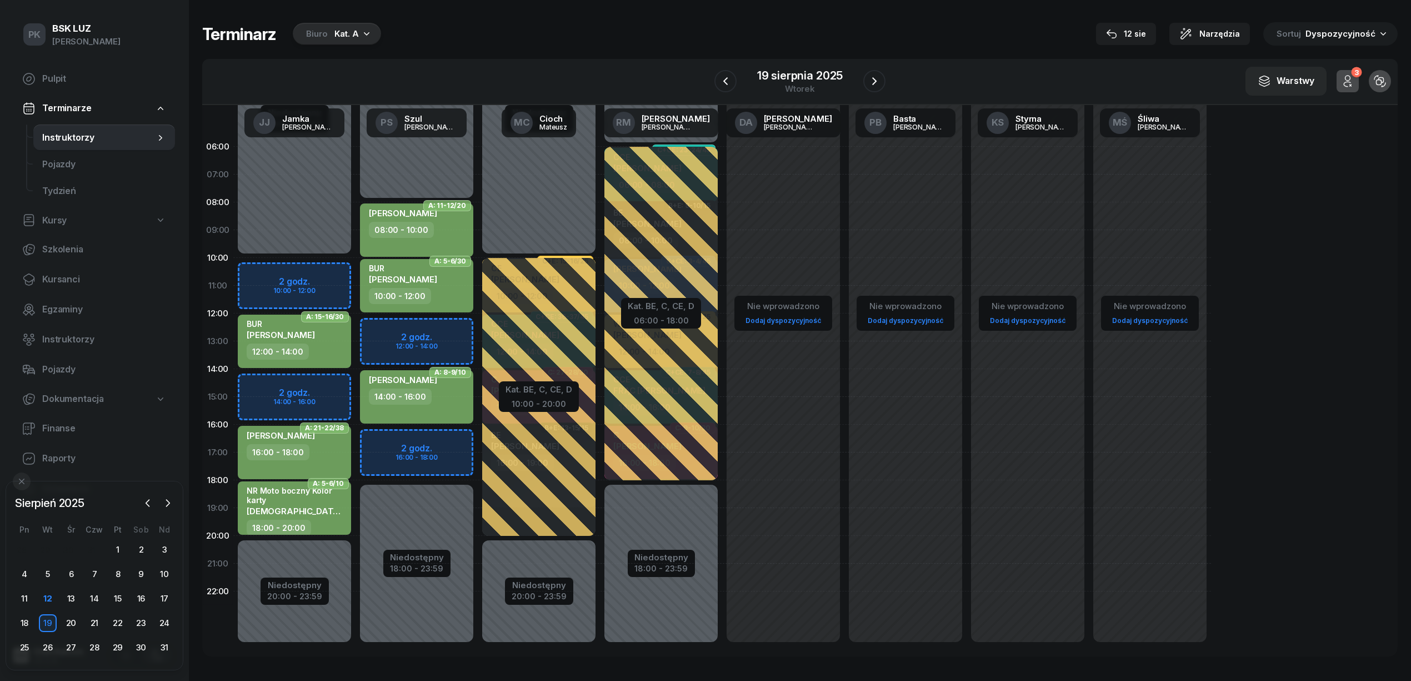
click at [356, 379] on div "Niedostępny 00:00 - 10:00 Niedostępny 20:00 - 23:59 2 godz. 10:00 - 12:00 2 god…" at bounding box center [417, 397] width 122 height 528
select select "14"
select select "16"
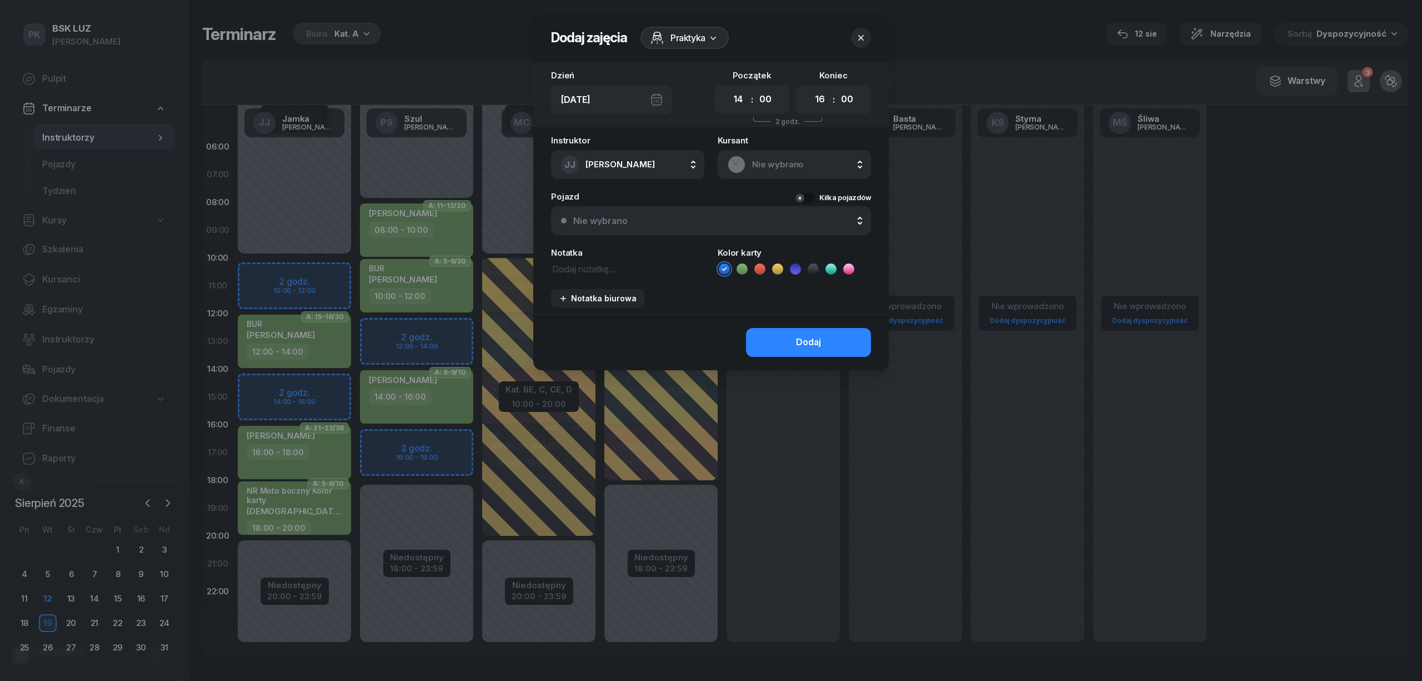
click at [761, 165] on span "Nie wybrano" at bounding box center [806, 164] width 109 height 14
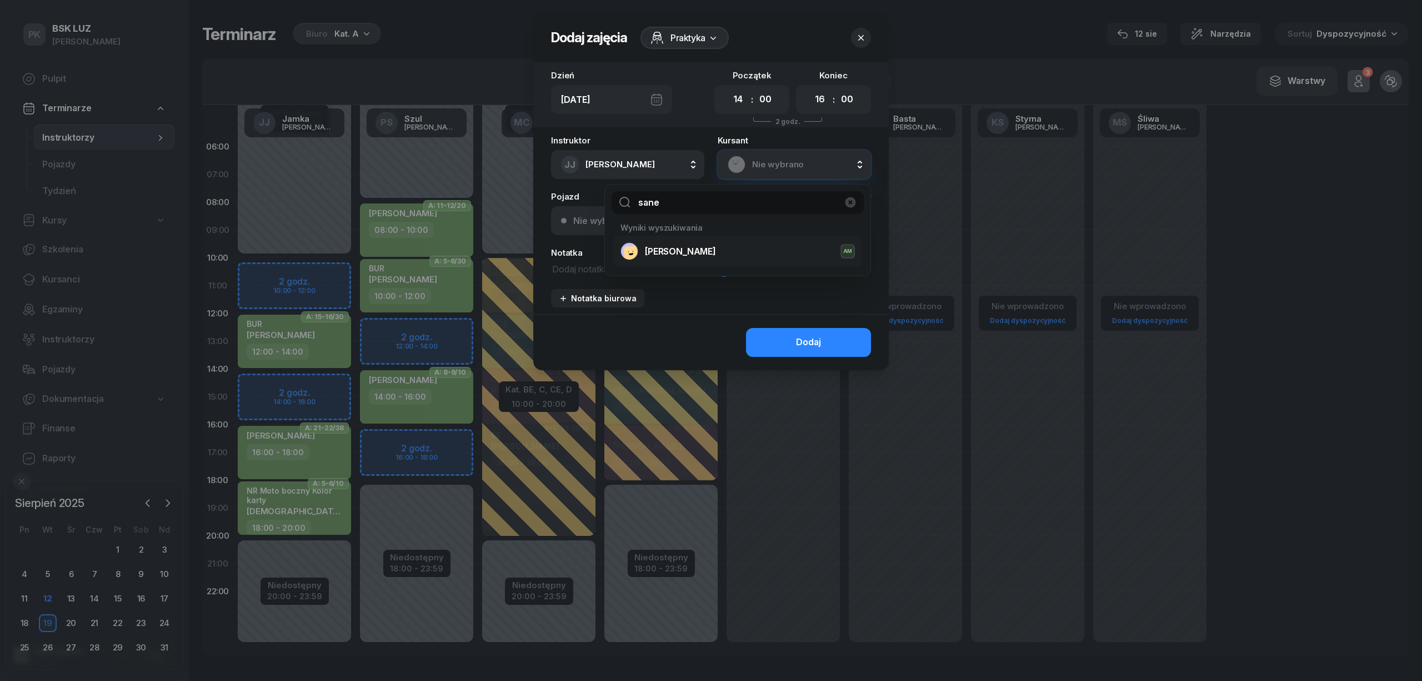
type input "sane"
click at [703, 243] on div "SANECKI BARTOSZ AM" at bounding box center [738, 251] width 234 height 18
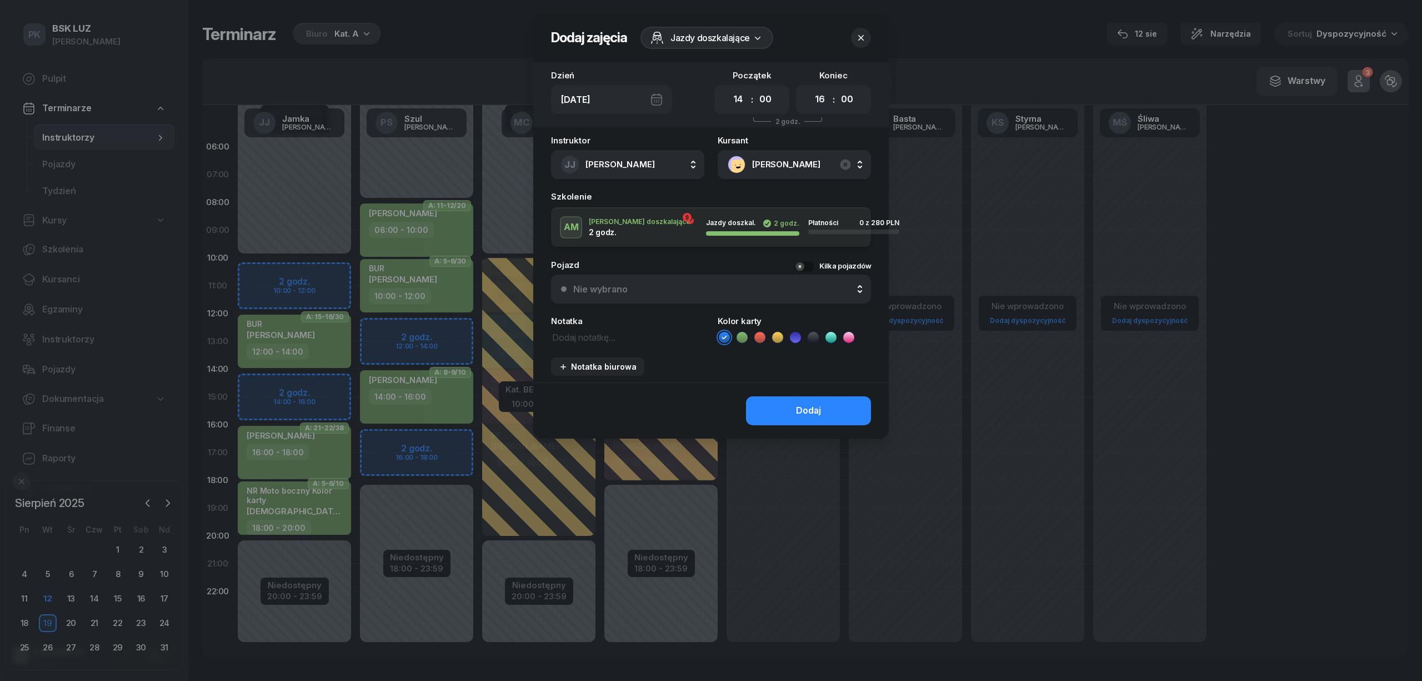
click at [792, 340] on icon at bounding box center [795, 337] width 11 height 11
click at [821, 403] on button "Dodaj" at bounding box center [808, 410] width 125 height 29
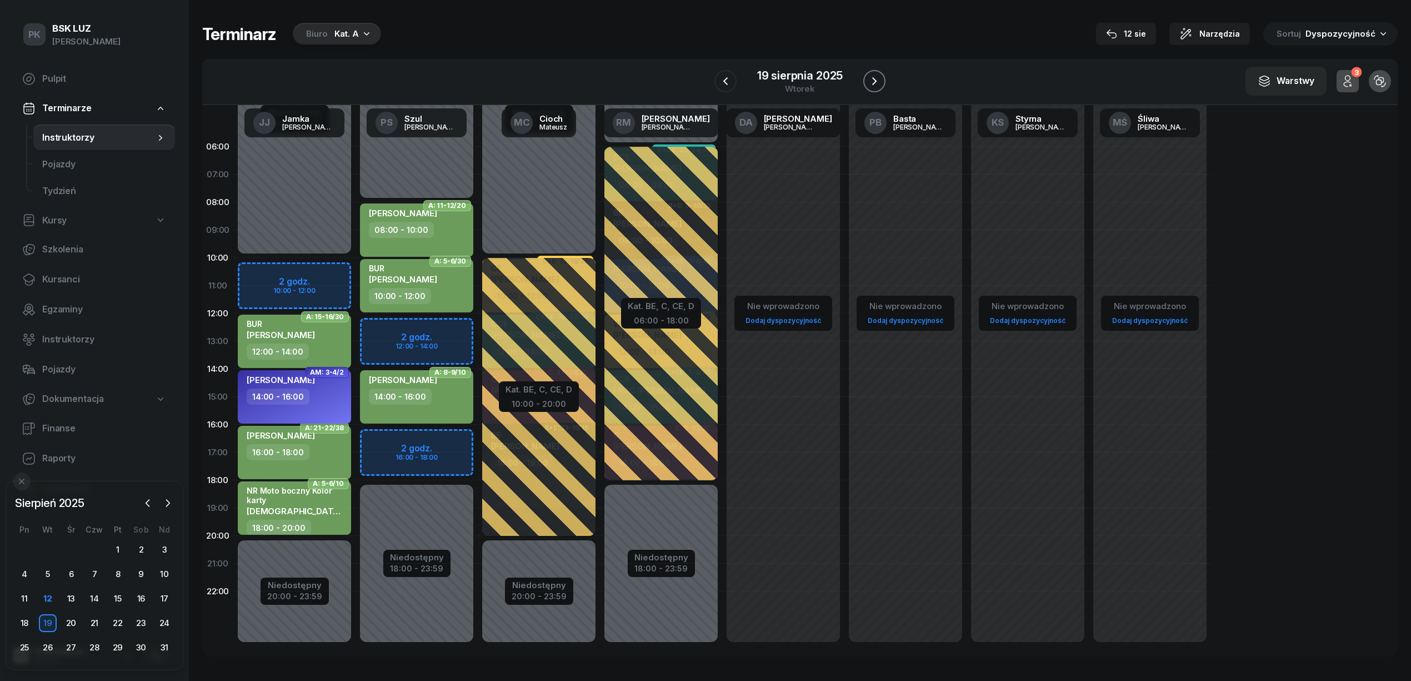
click at [874, 78] on icon "button" at bounding box center [874, 80] width 13 height 13
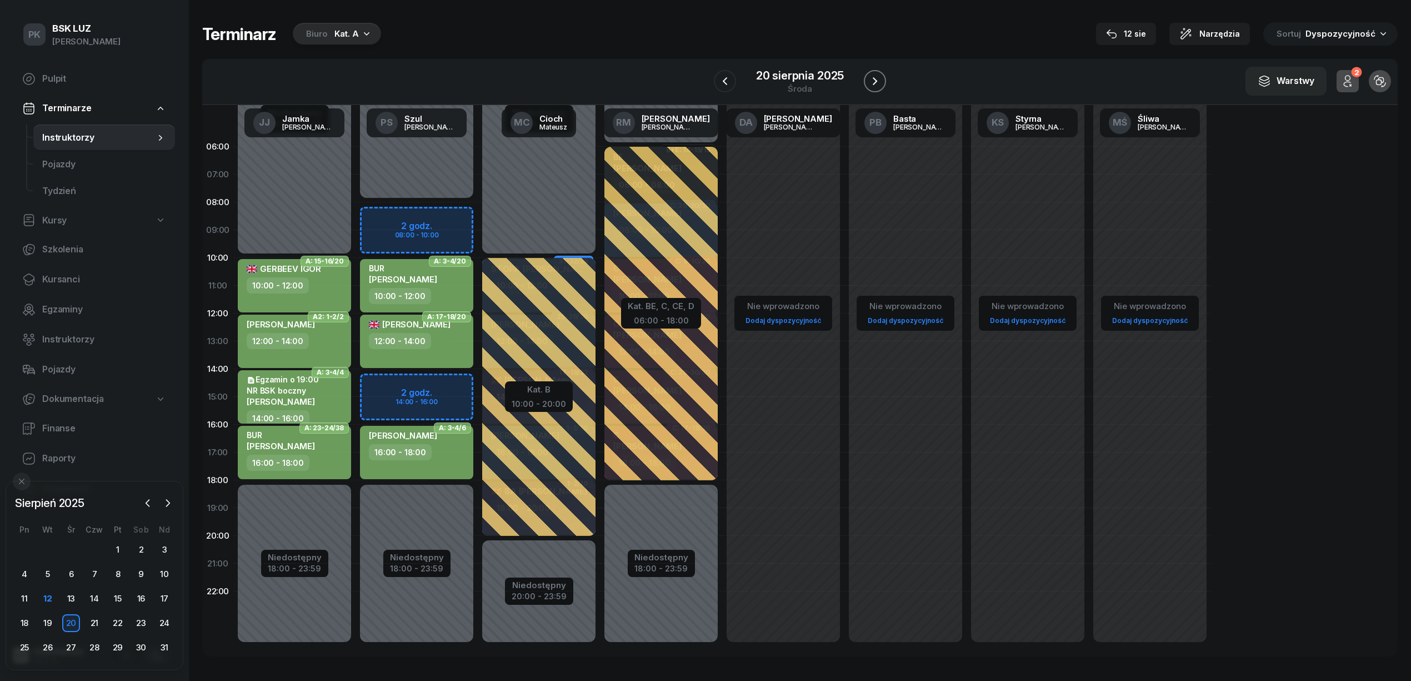
click at [874, 74] on icon "button" at bounding box center [874, 80] width 13 height 13
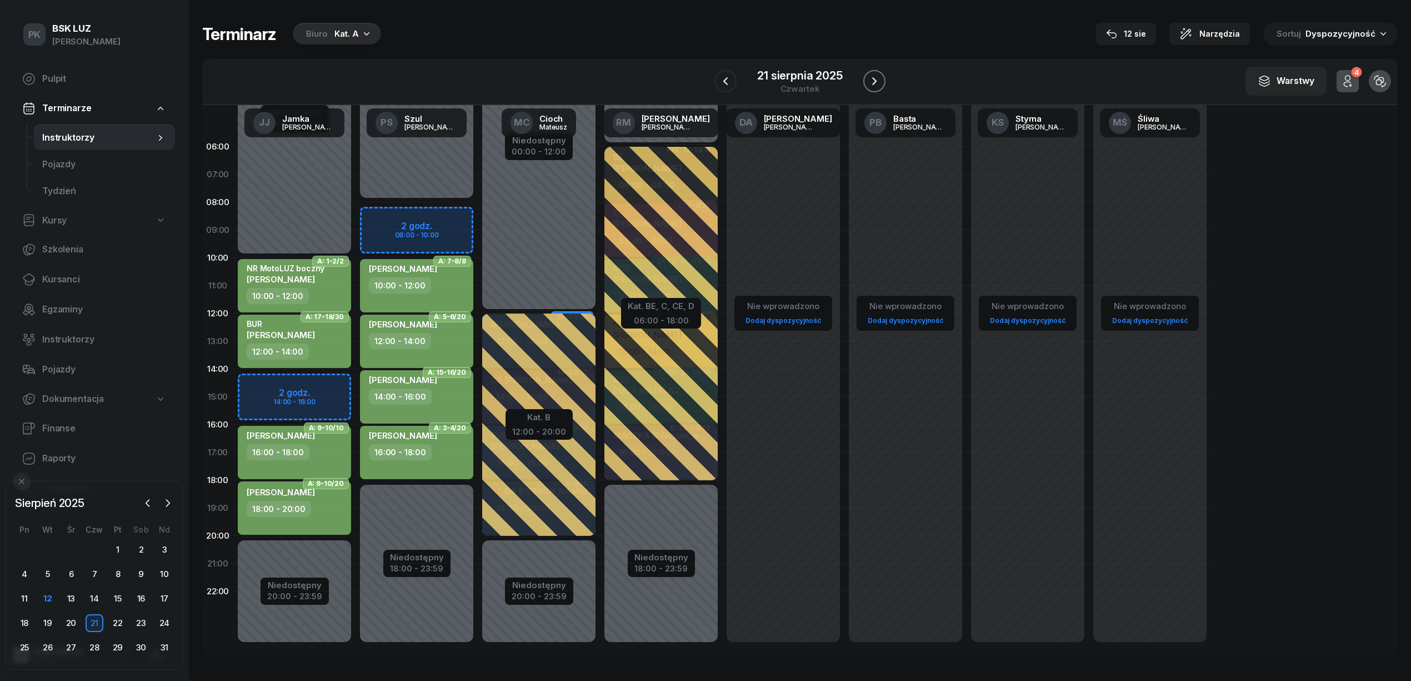
click at [874, 74] on icon "button" at bounding box center [874, 80] width 13 height 13
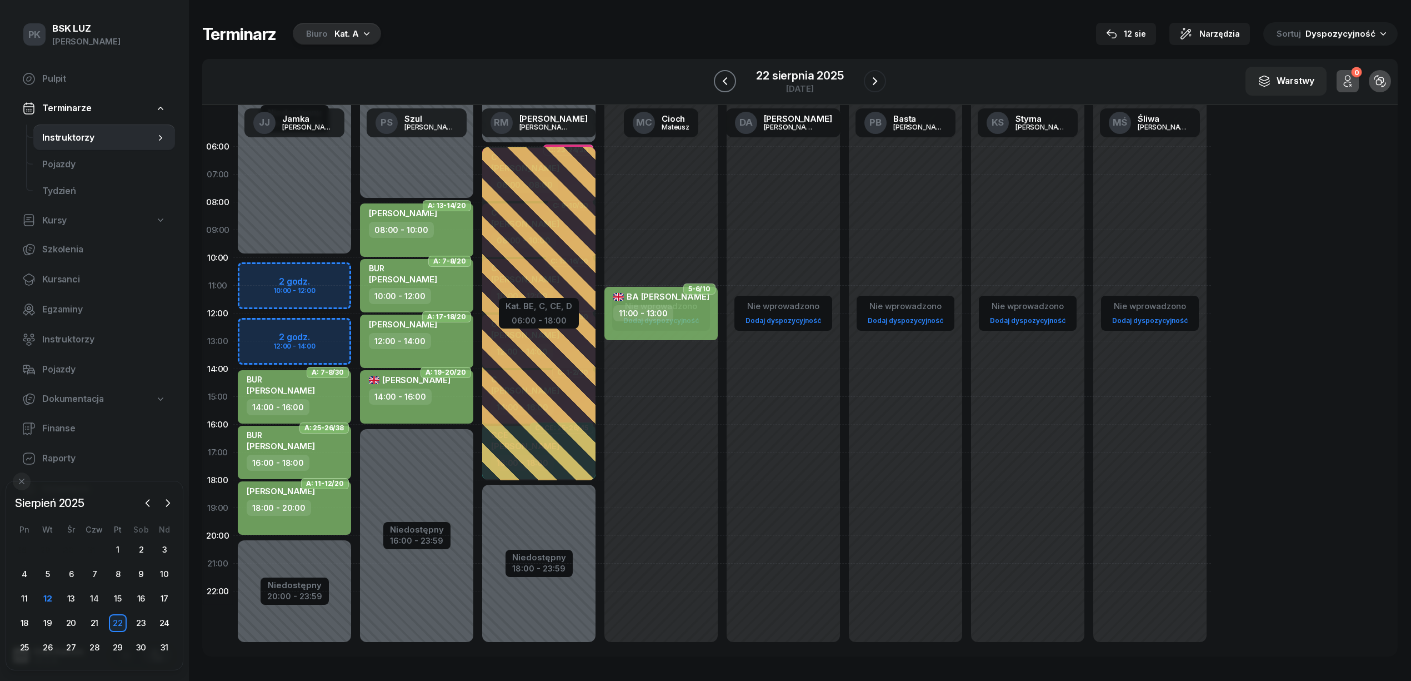
click at [729, 84] on icon "button" at bounding box center [724, 80] width 13 height 13
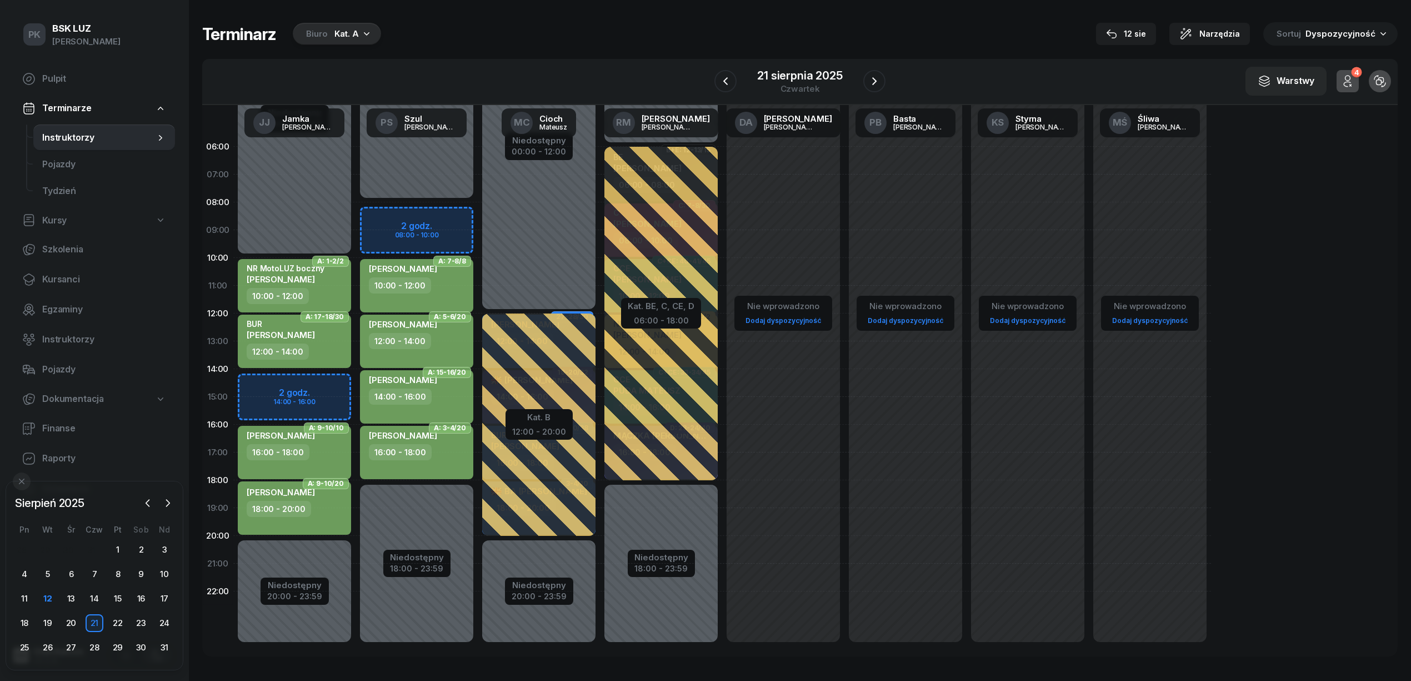
click at [356, 383] on div "Niedostępny 00:00 - 10:00 Niedostępny 20:00 - 23:59 2 godz. 14:00 - 16:00 A: 1-…" at bounding box center [417, 397] width 122 height 528
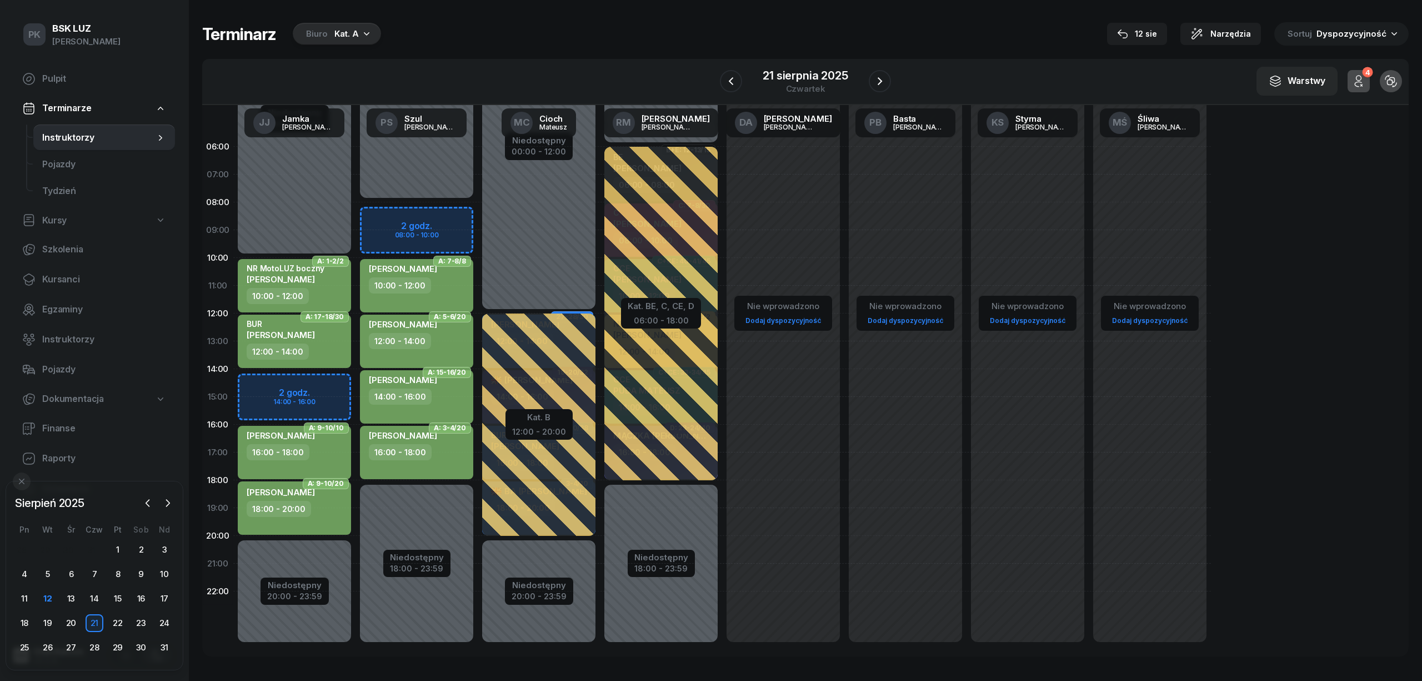
select select "14"
select select "16"
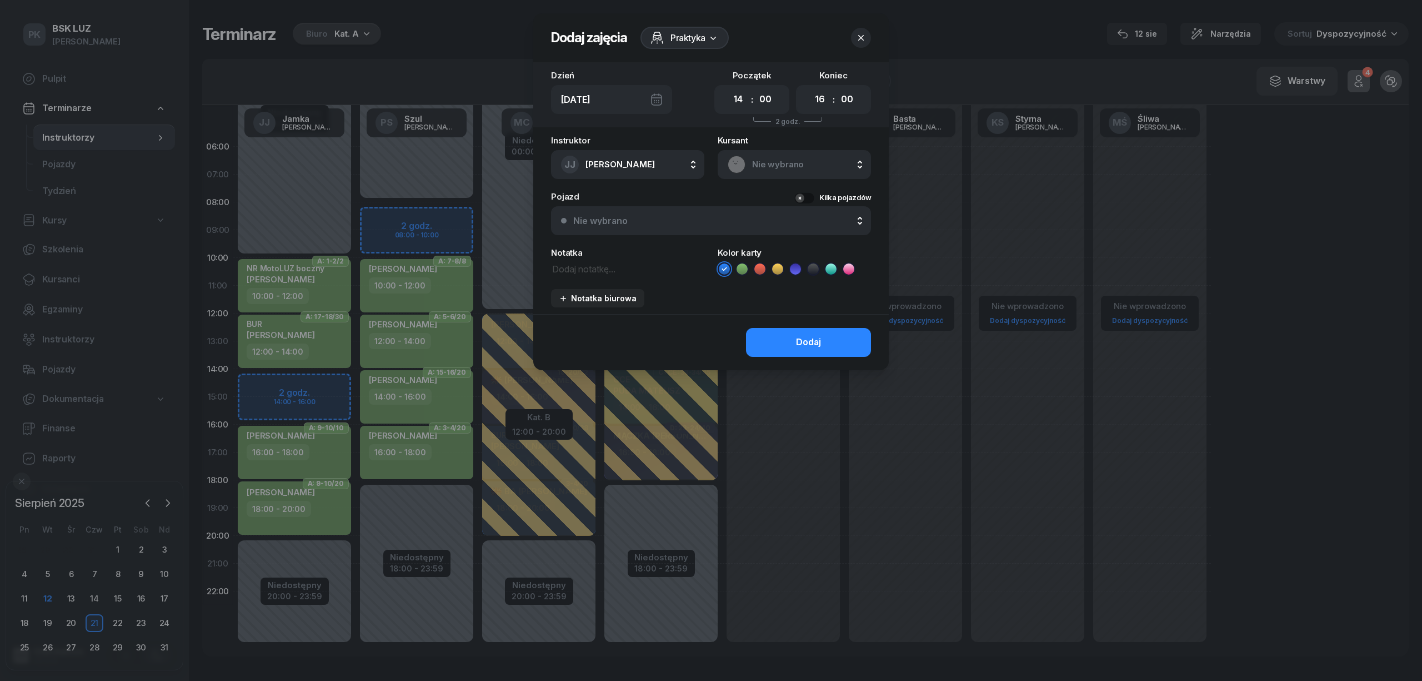
click at [796, 267] on icon at bounding box center [795, 268] width 11 height 11
click at [761, 163] on span "Nie wybrano" at bounding box center [806, 164] width 109 height 14
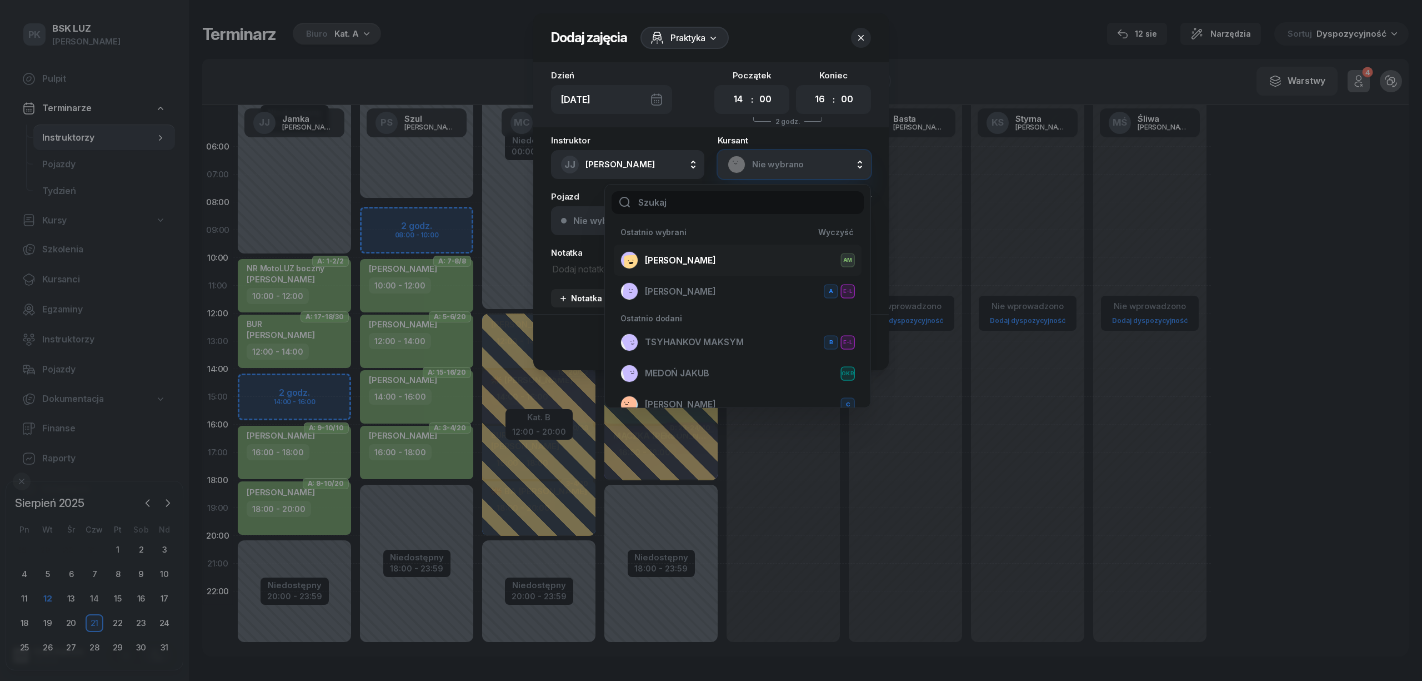
click at [748, 257] on div "SANECKI BARTOSZ AM" at bounding box center [738, 260] width 234 height 18
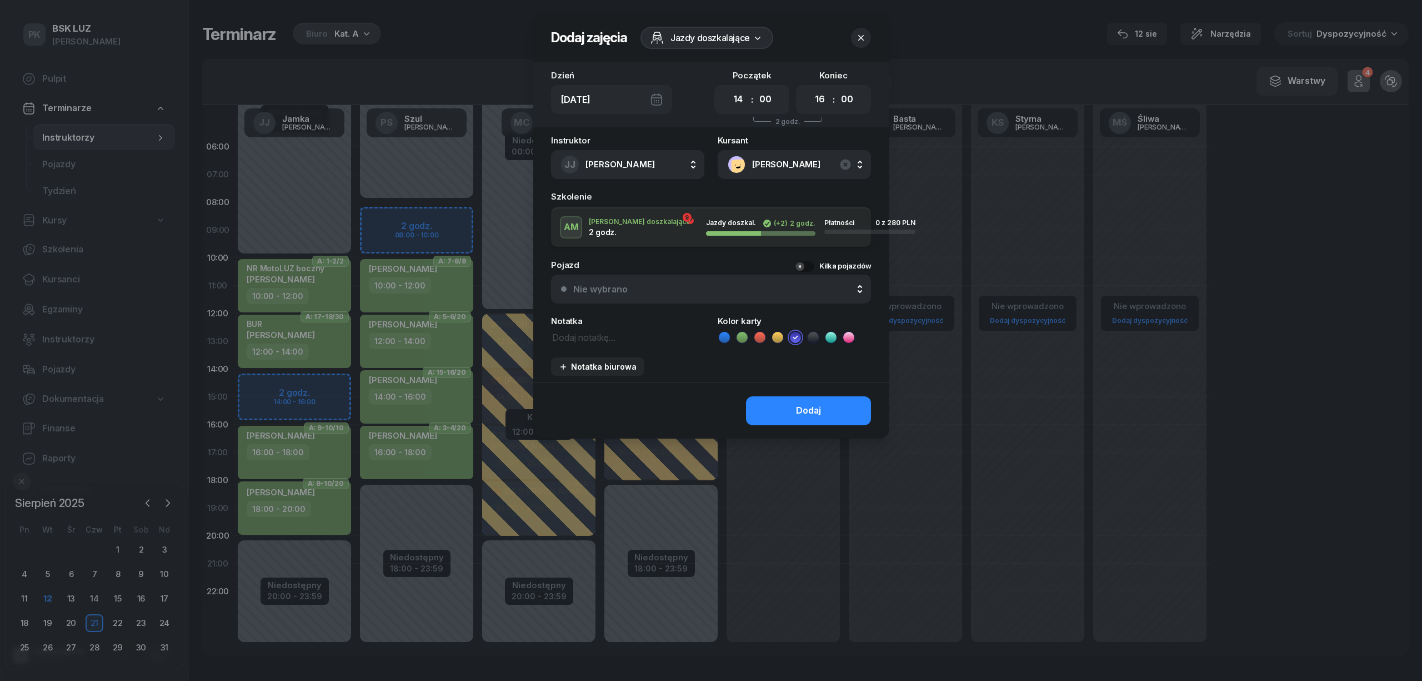
click at [800, 407] on div "Dodaj" at bounding box center [808, 410] width 25 height 14
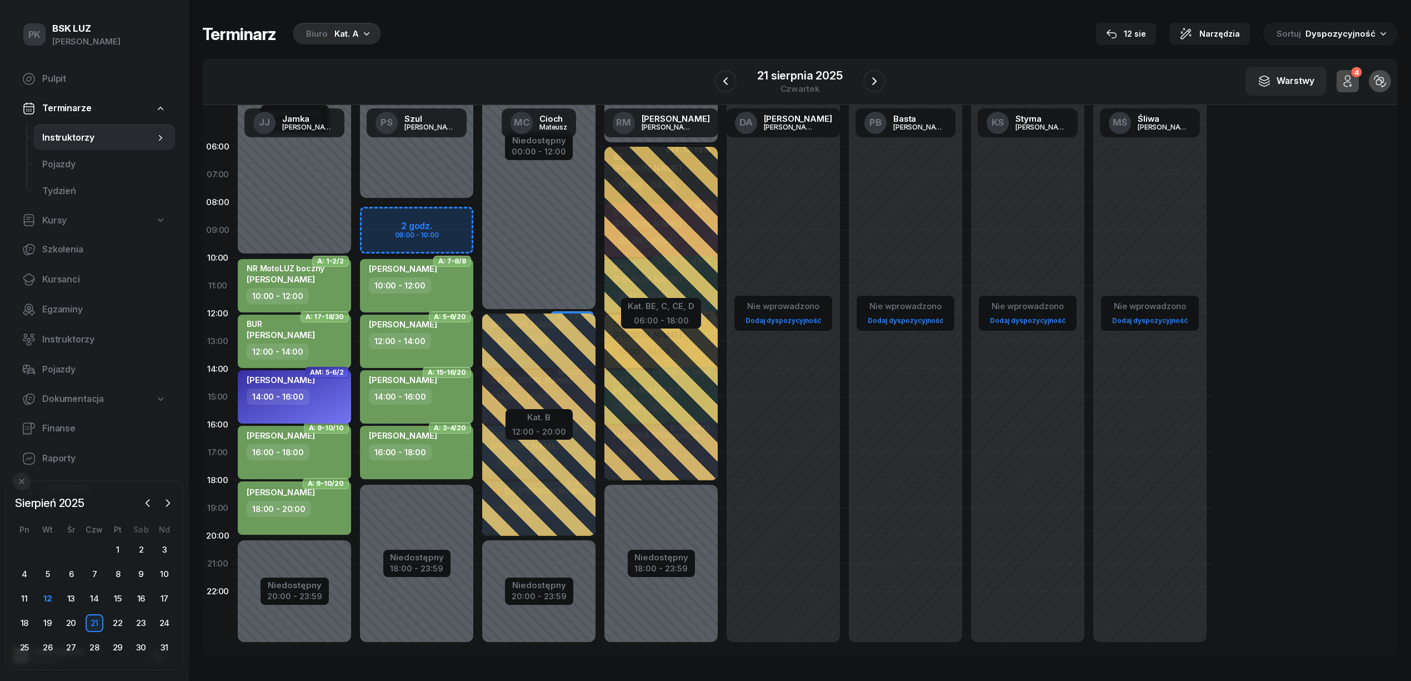
click at [336, 392] on div "14:00 - 16:00" at bounding box center [296, 396] width 98 height 16
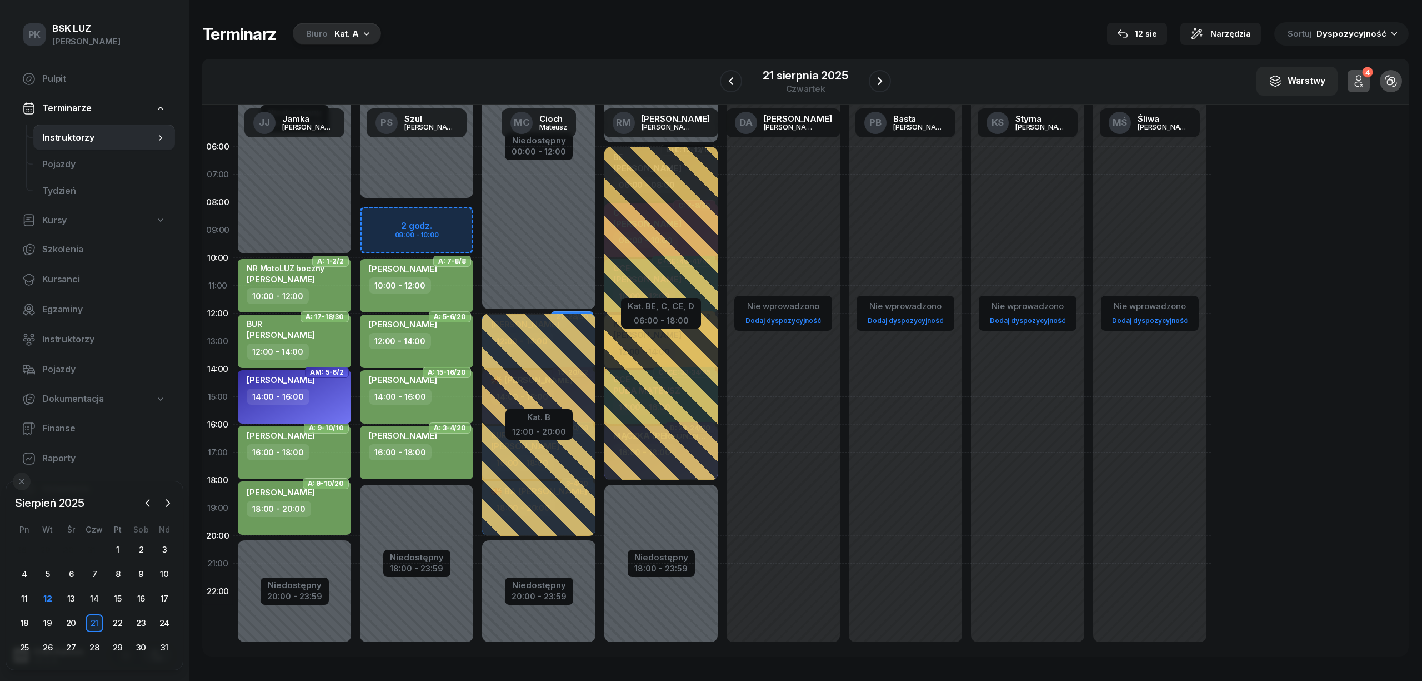
select select "14"
select select "16"
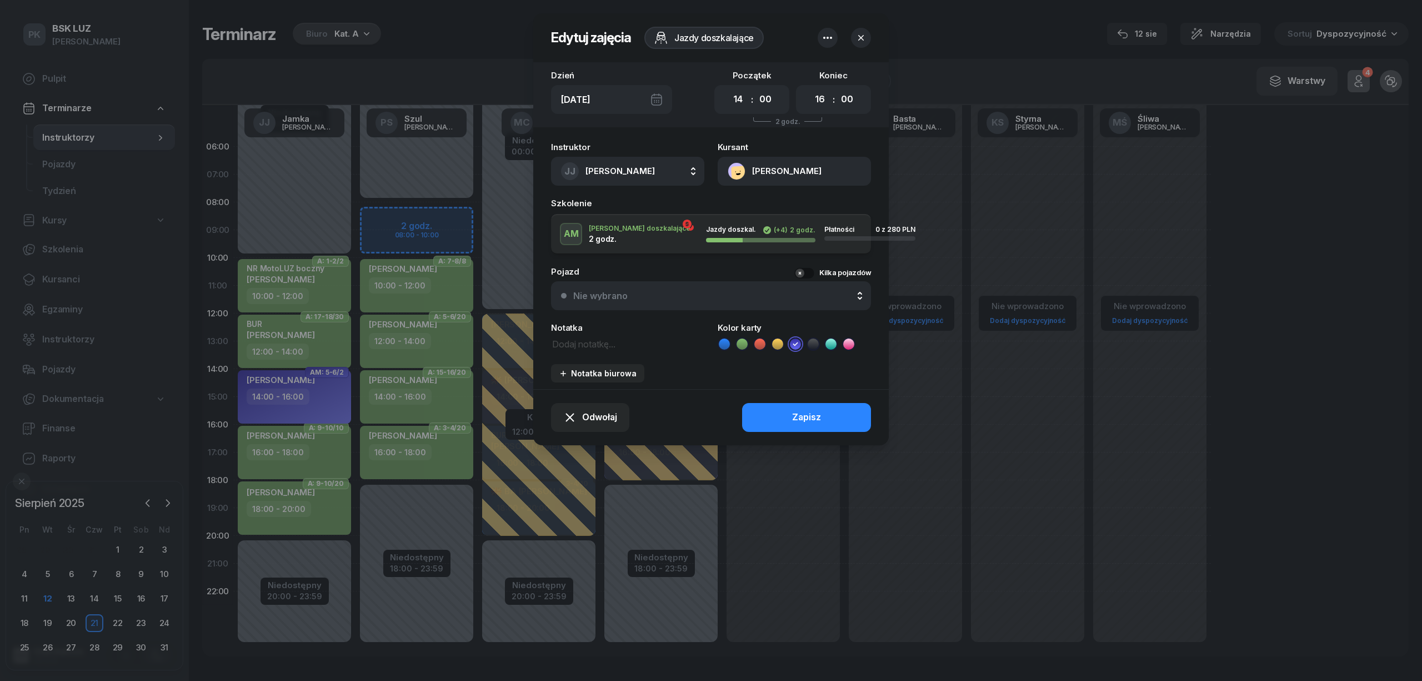
click at [801, 422] on div "Odwołaj Zapisz" at bounding box center [711, 417] width 356 height 56
click at [1046, 385] on div at bounding box center [711, 340] width 1422 height 681
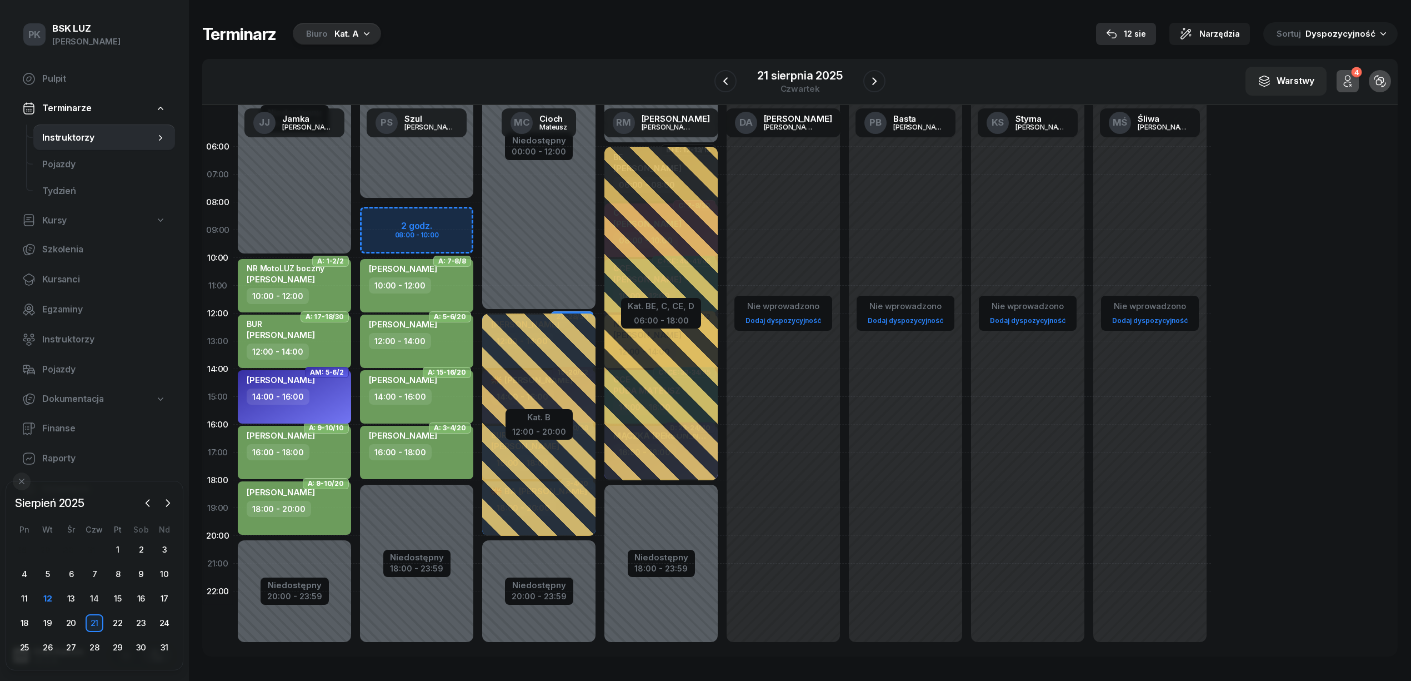
click at [1146, 31] on div "12 sie" at bounding box center [1126, 33] width 40 height 13
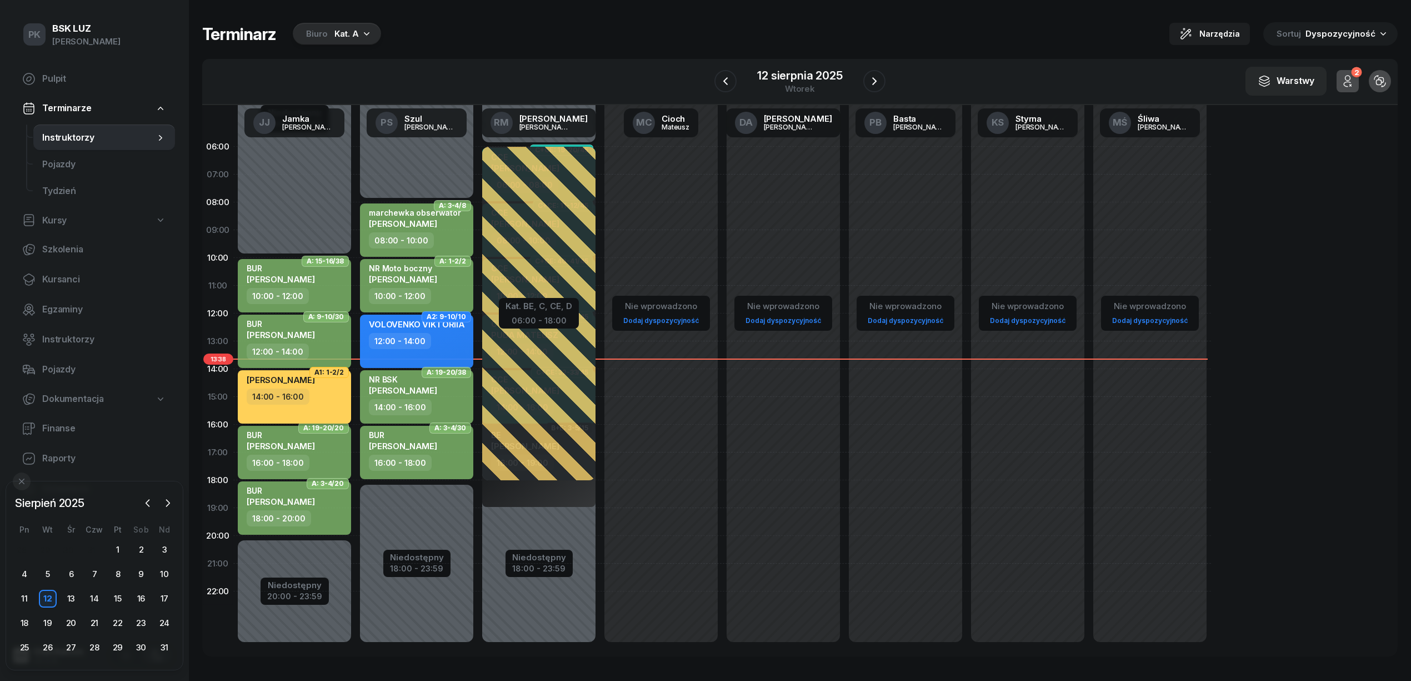
click at [293, 392] on div "14:00 - 16:00" at bounding box center [278, 396] width 63 height 16
select select "14"
select select "16"
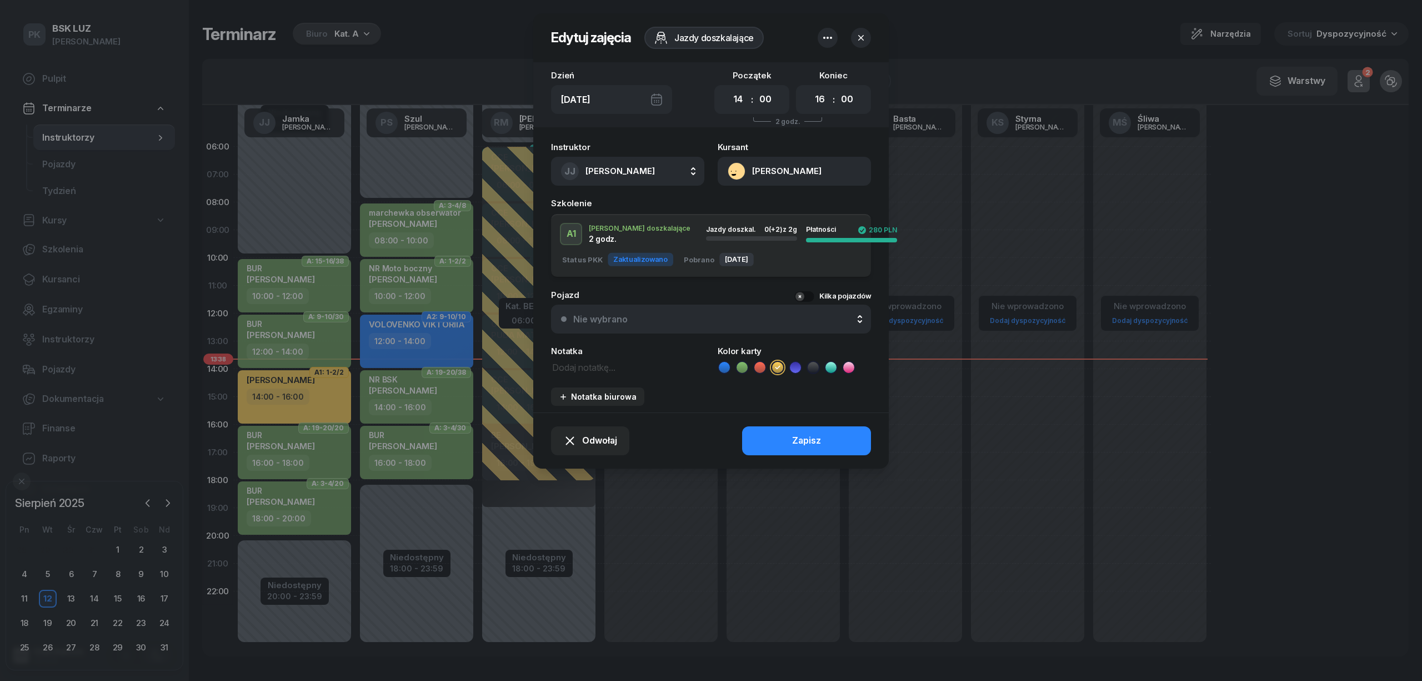
drag, startPoint x: 781, startPoint y: 176, endPoint x: 768, endPoint y: 176, distance: 12.8
click at [780, 178] on button "BARANIK ELWIRA" at bounding box center [794, 171] width 153 height 29
click at [772, 207] on div "Otwórz profil" at bounding box center [754, 209] width 54 height 14
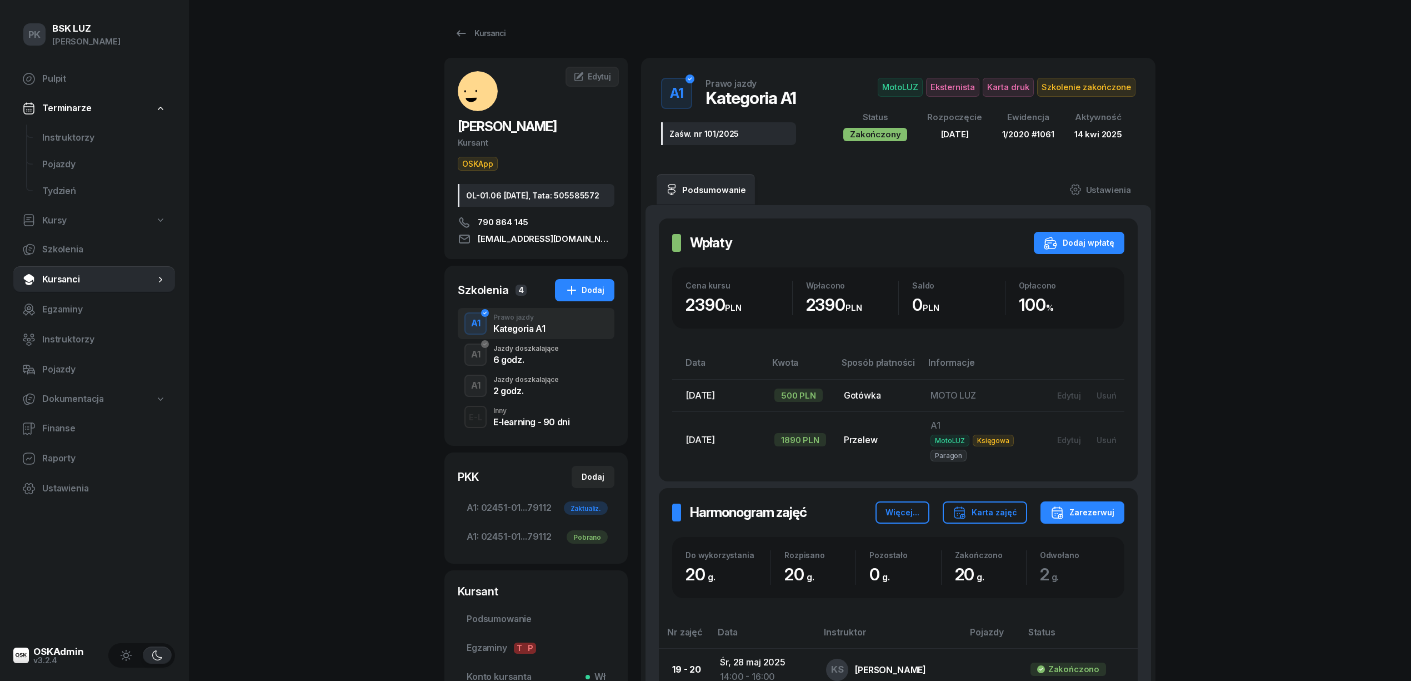
click at [551, 383] on div "Jazdy doszkalające" at bounding box center [526, 379] width 66 height 7
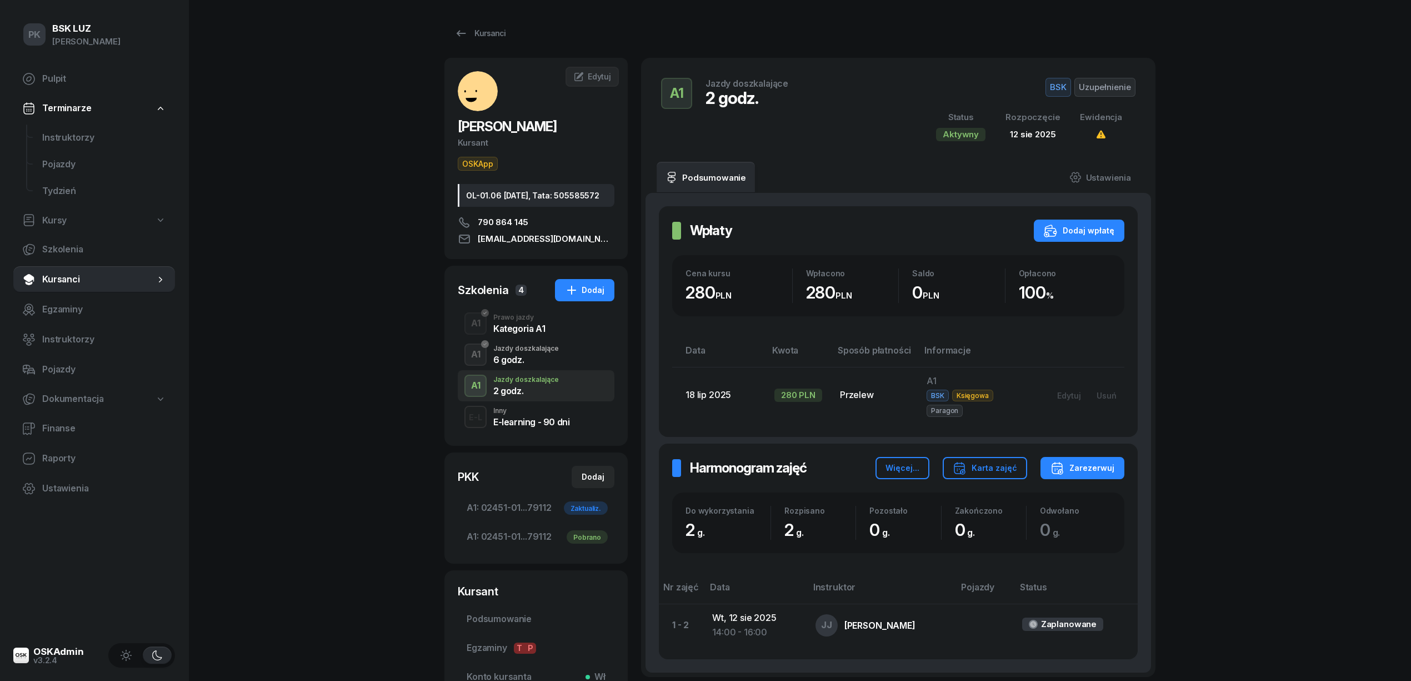
click at [519, 364] on div "6 godz." at bounding box center [526, 359] width 66 height 9
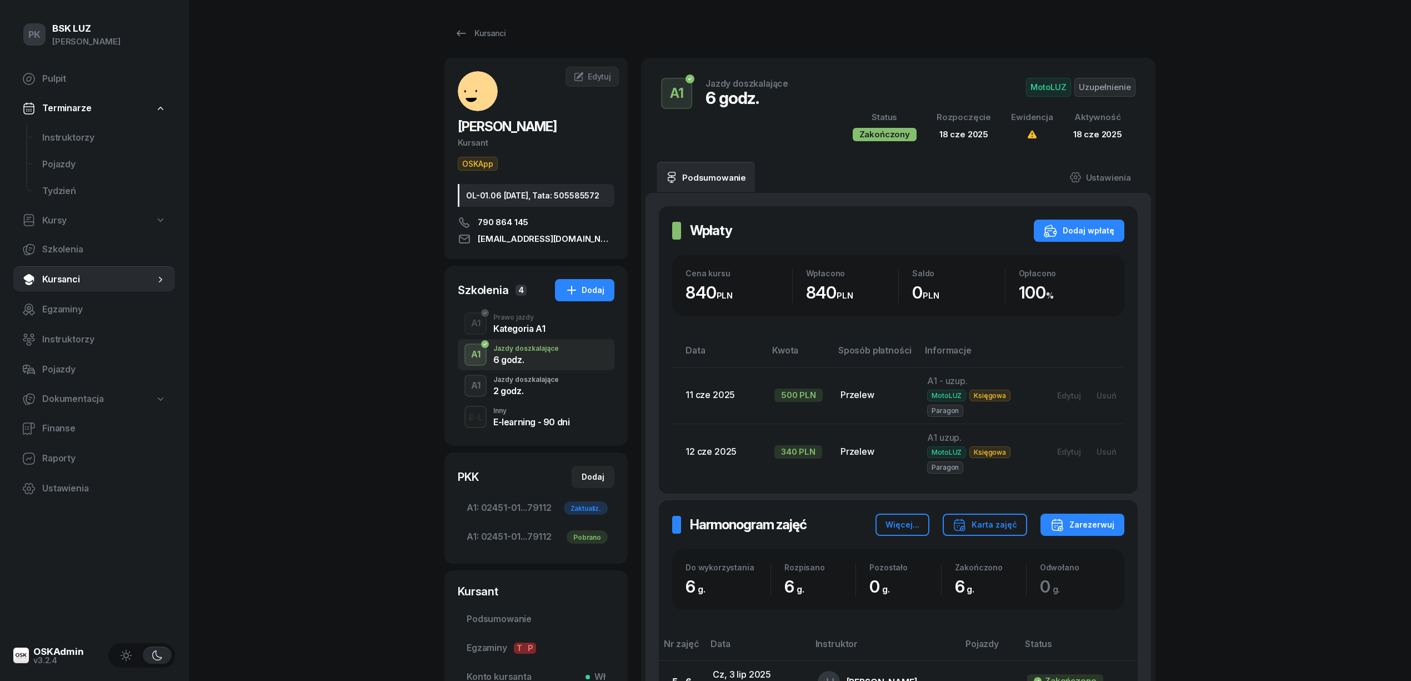
click at [514, 333] on div "Kategoria A1" at bounding box center [519, 328] width 52 height 9
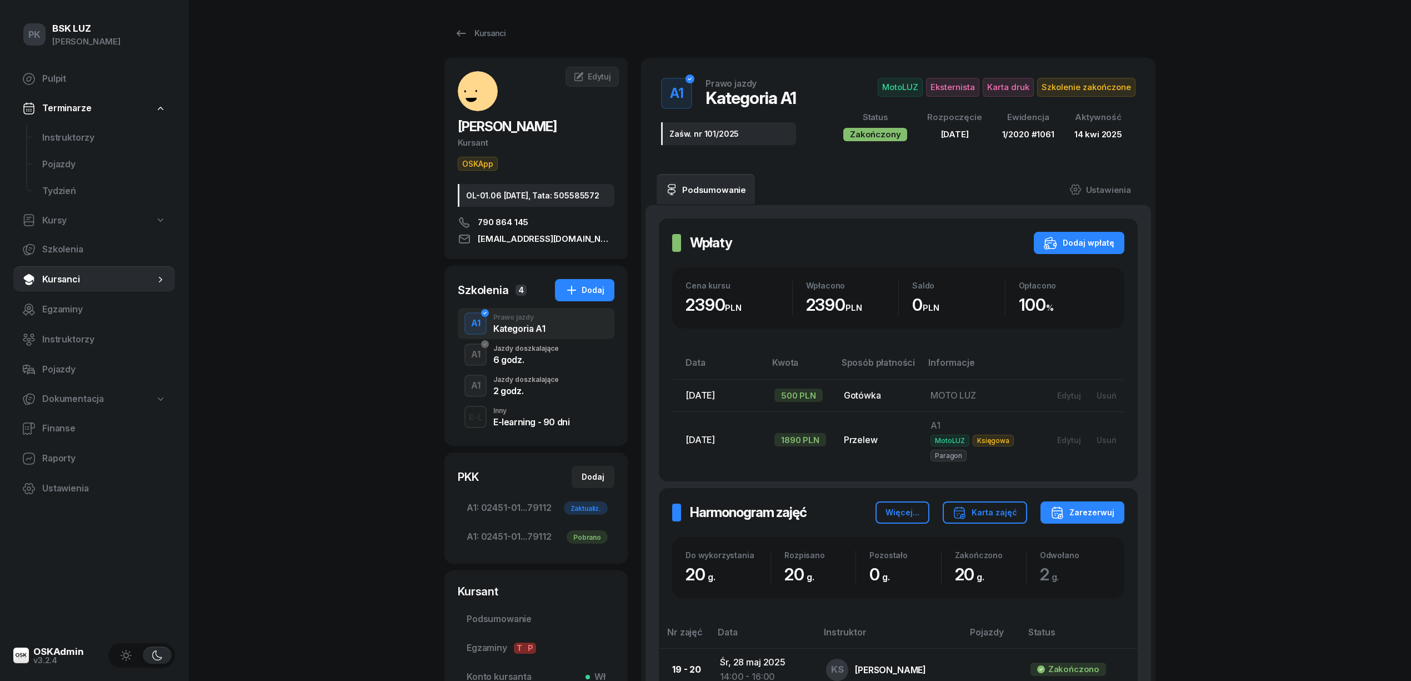
click at [508, 383] on div "Jazdy doszkalające" at bounding box center [526, 379] width 66 height 7
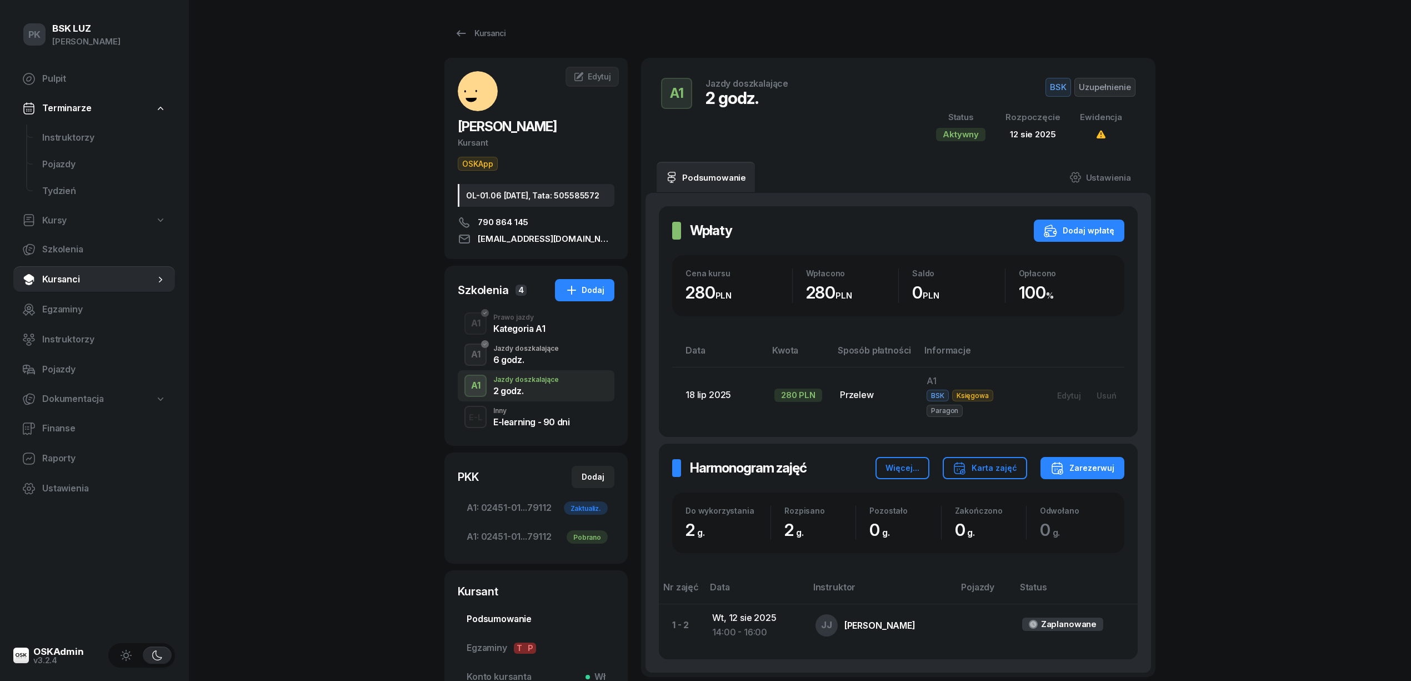
click at [518, 626] on span "Podsumowanie" at bounding box center [536, 619] width 139 height 14
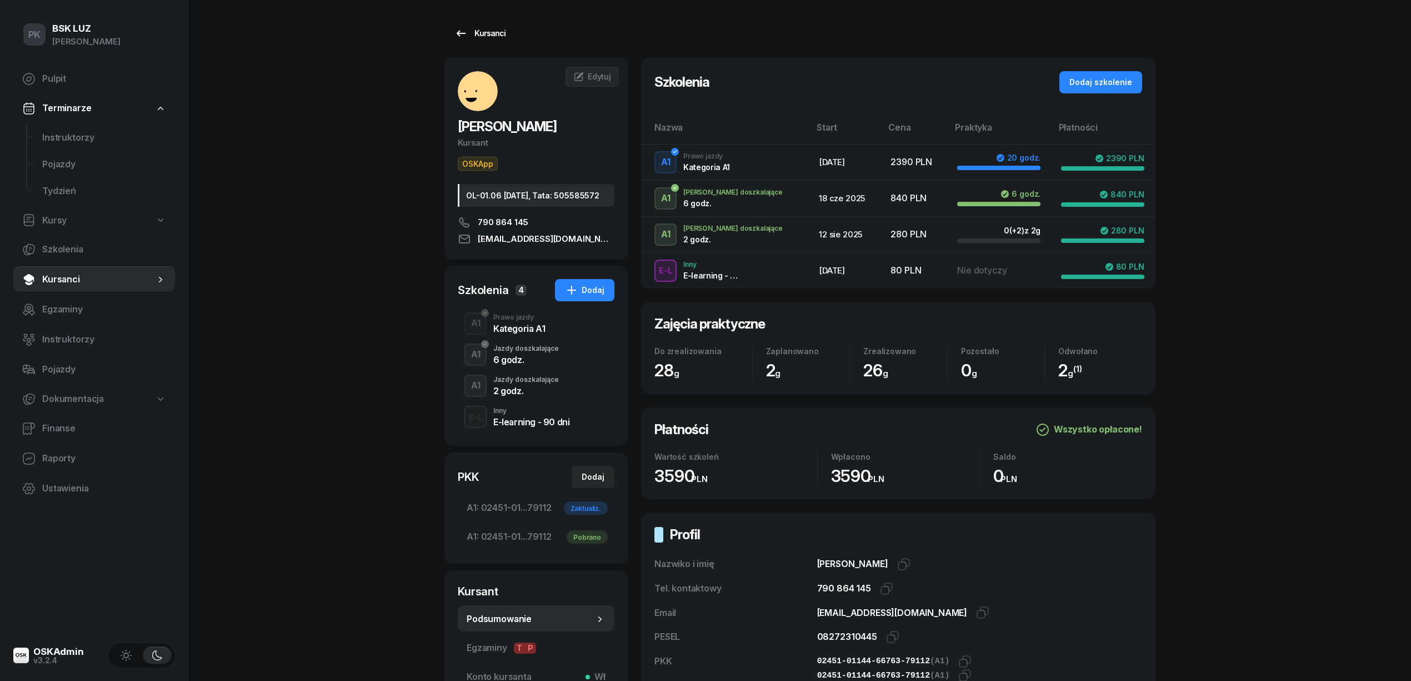
drag, startPoint x: 492, startPoint y: 30, endPoint x: 486, endPoint y: 34, distance: 8.0
click at [494, 30] on div "Kursanci" at bounding box center [479, 33] width 51 height 13
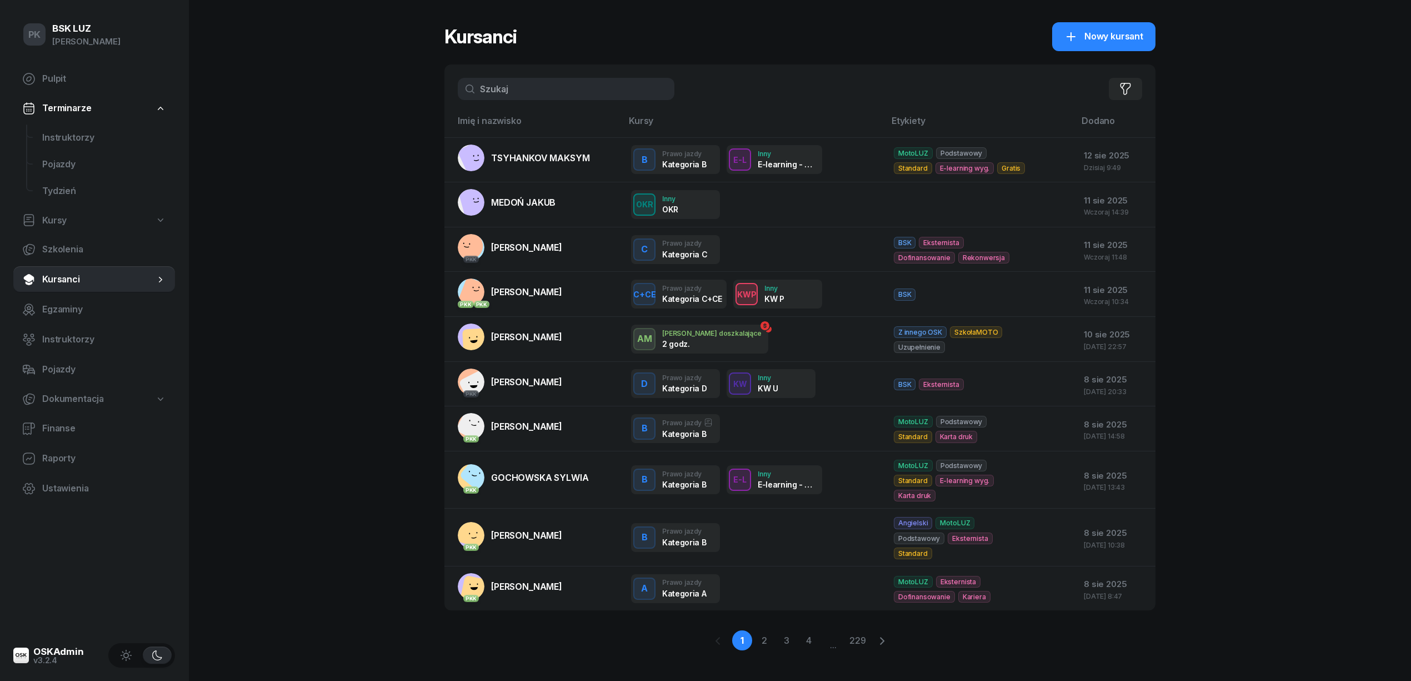
drag, startPoint x: 434, startPoint y: 99, endPoint x: 425, endPoint y: 101, distance: 9.7
click at [425, 101] on div "PK BSK LUZ Piotr Klimek Pulpit Terminarze Instruktorzy Pojazdy Tydzień Kursy Sz…" at bounding box center [705, 346] width 1411 height 693
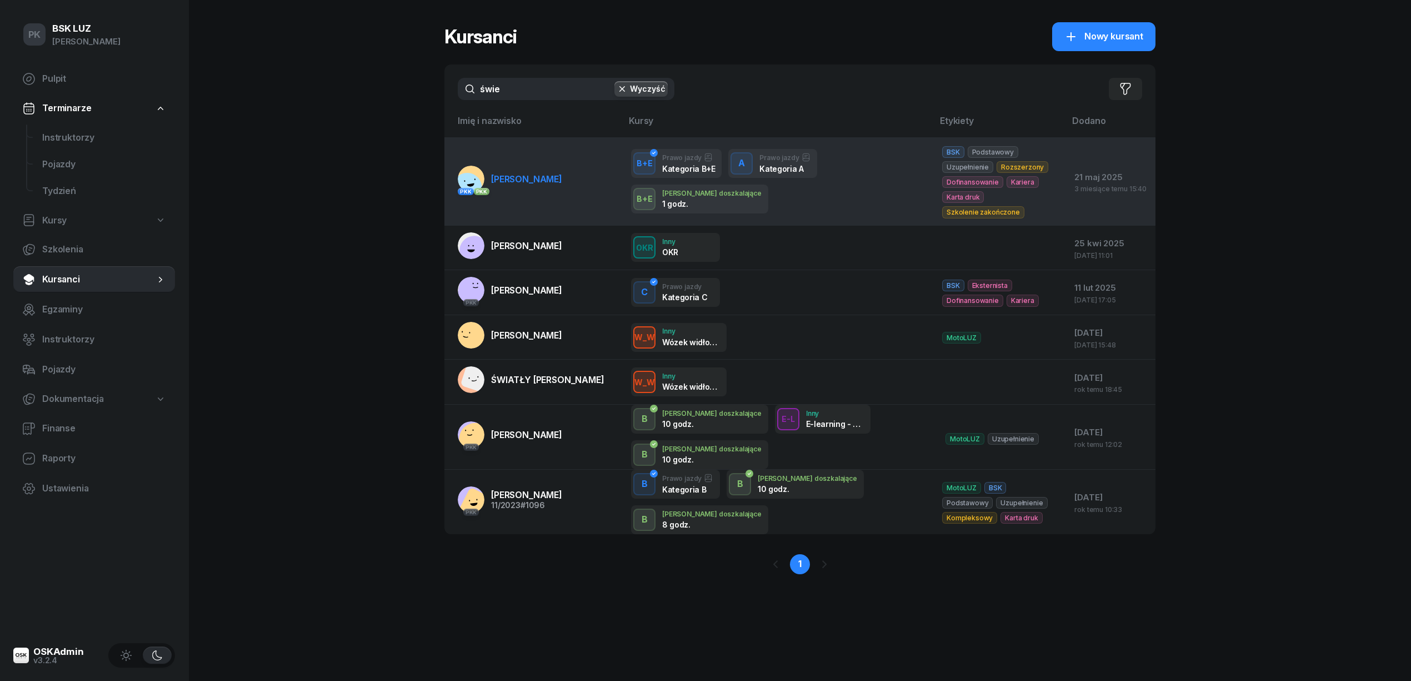
type input "świe"
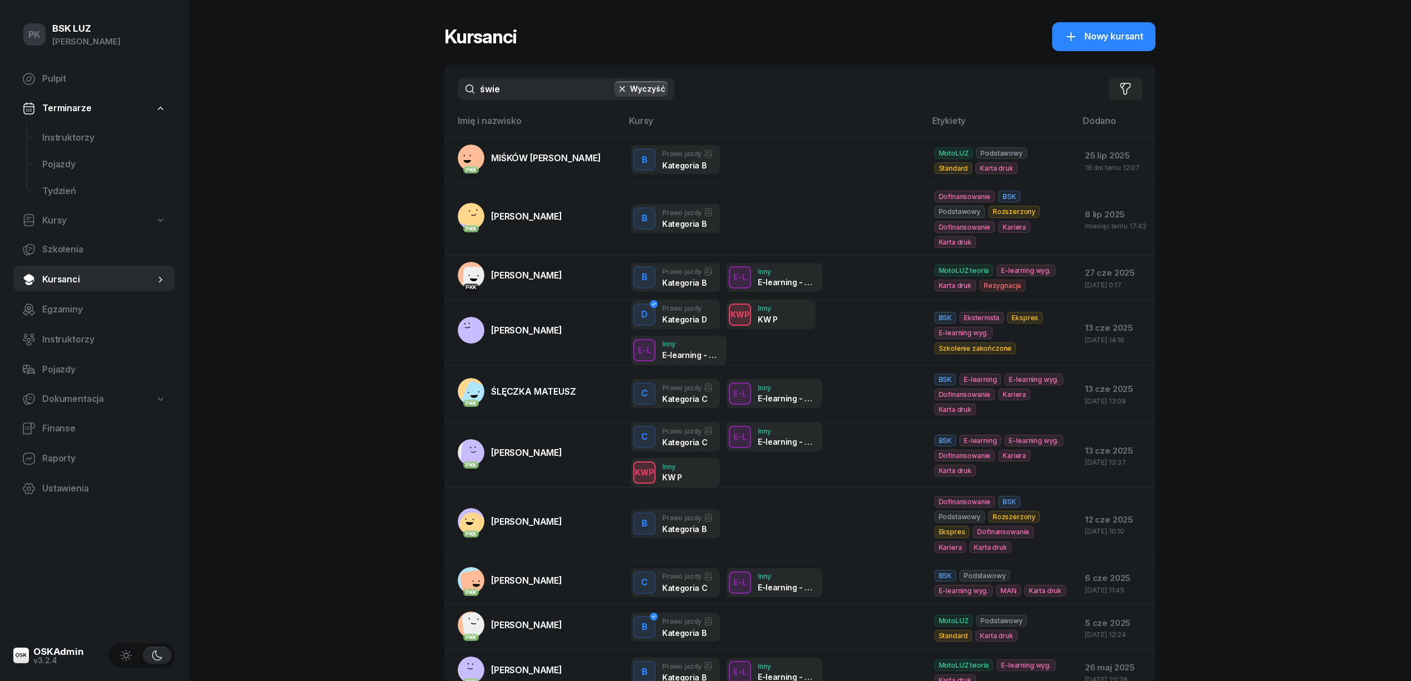
click at [534, 184] on td "PKK FELUŚ AGNIESZKA" at bounding box center [533, 218] width 178 height 73
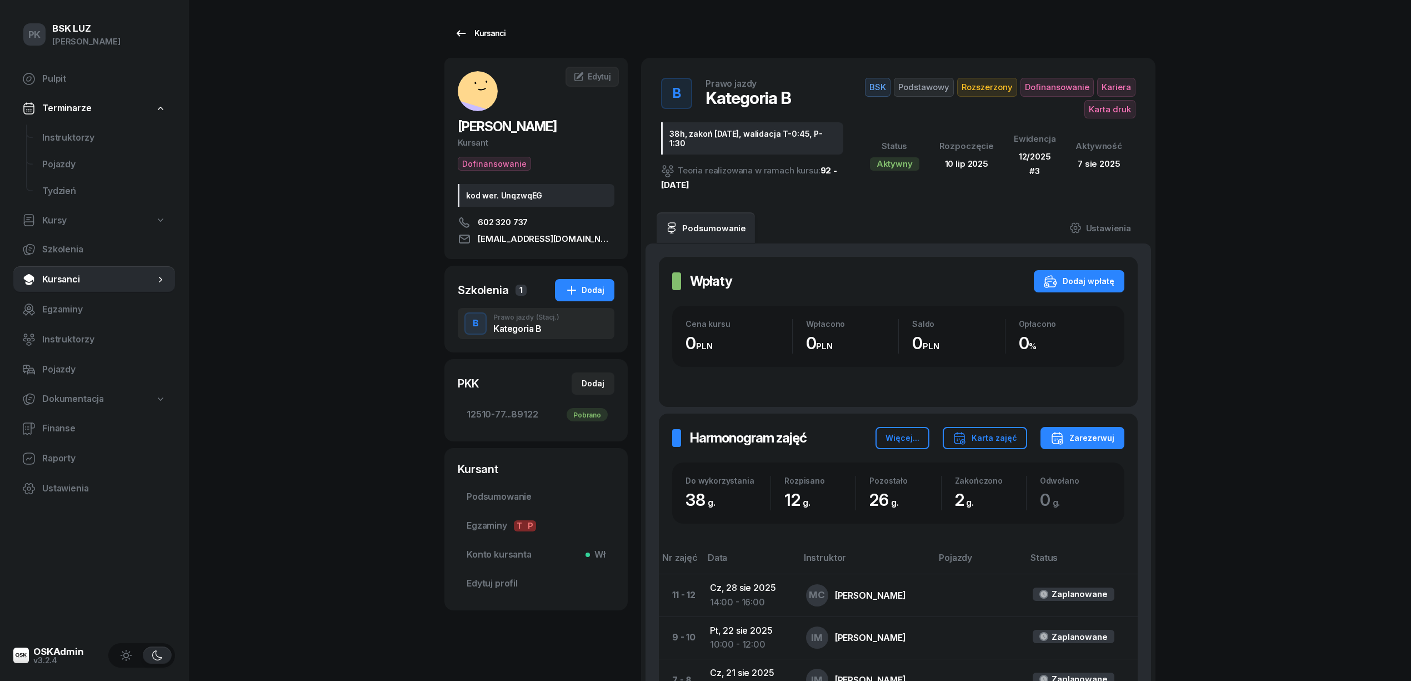
click at [478, 26] on link "Kursanci" at bounding box center [479, 33] width 71 height 22
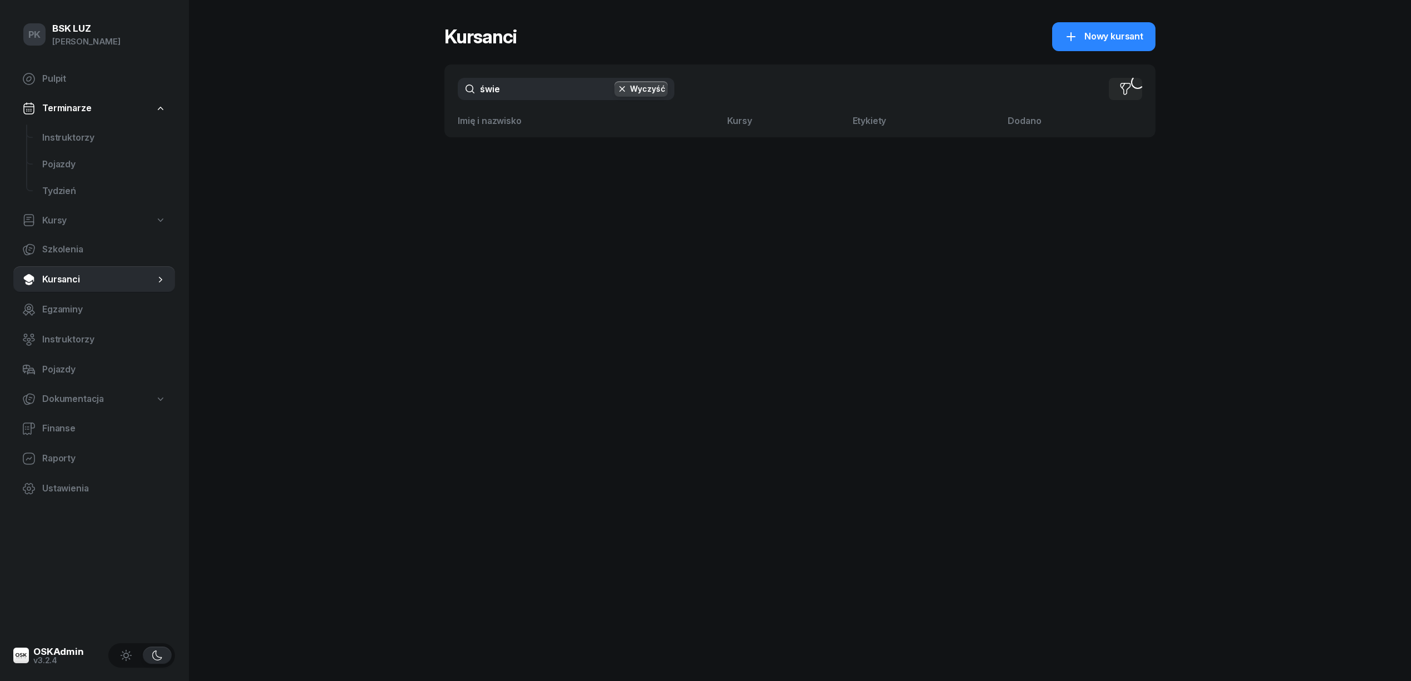
click at [518, 89] on input "świe" at bounding box center [566, 89] width 217 height 22
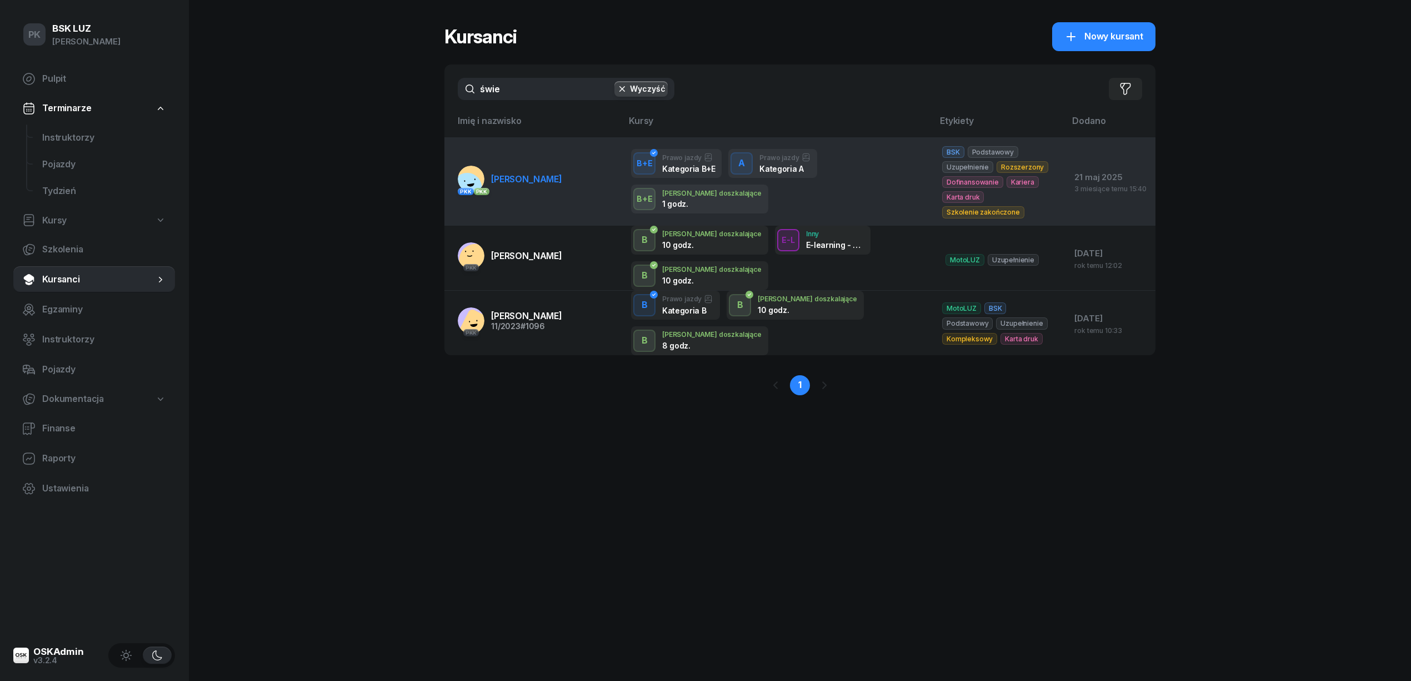
click at [542, 173] on span "[PERSON_NAME]" at bounding box center [526, 178] width 71 height 11
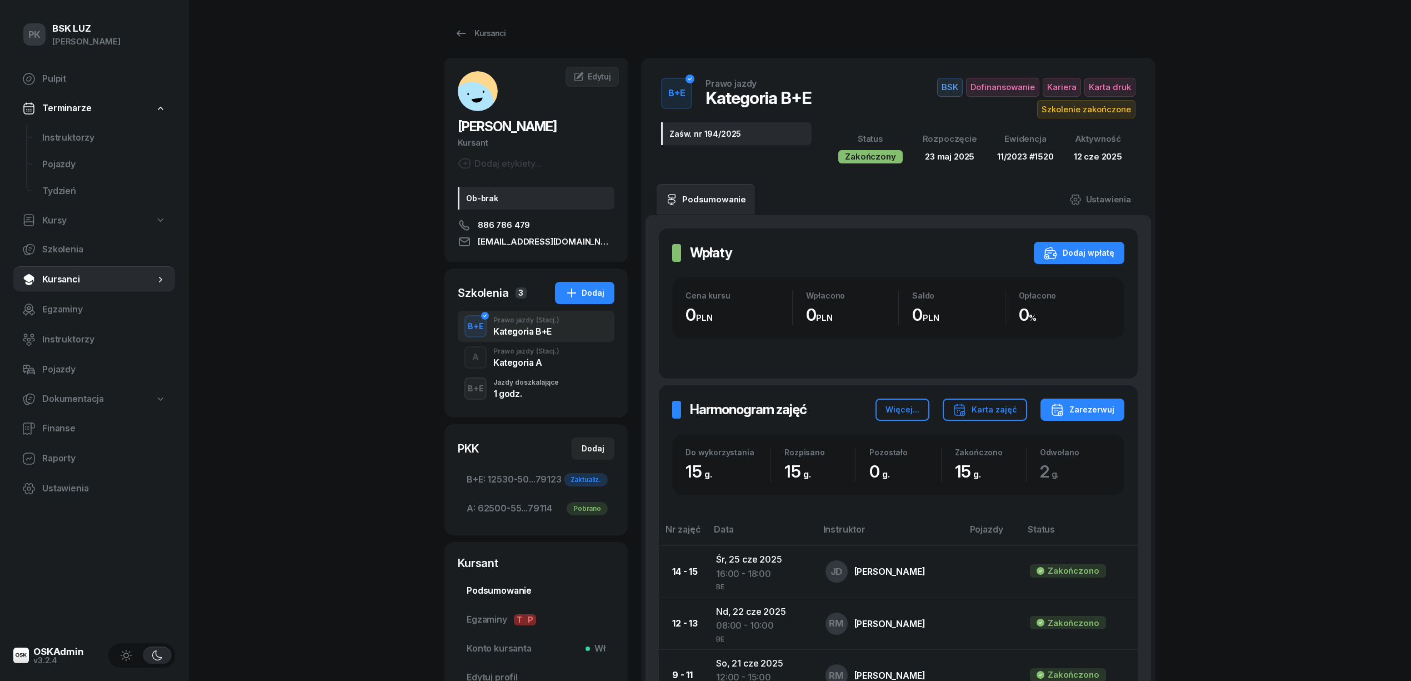
click at [529, 590] on span "Podsumowanie" at bounding box center [536, 590] width 139 height 14
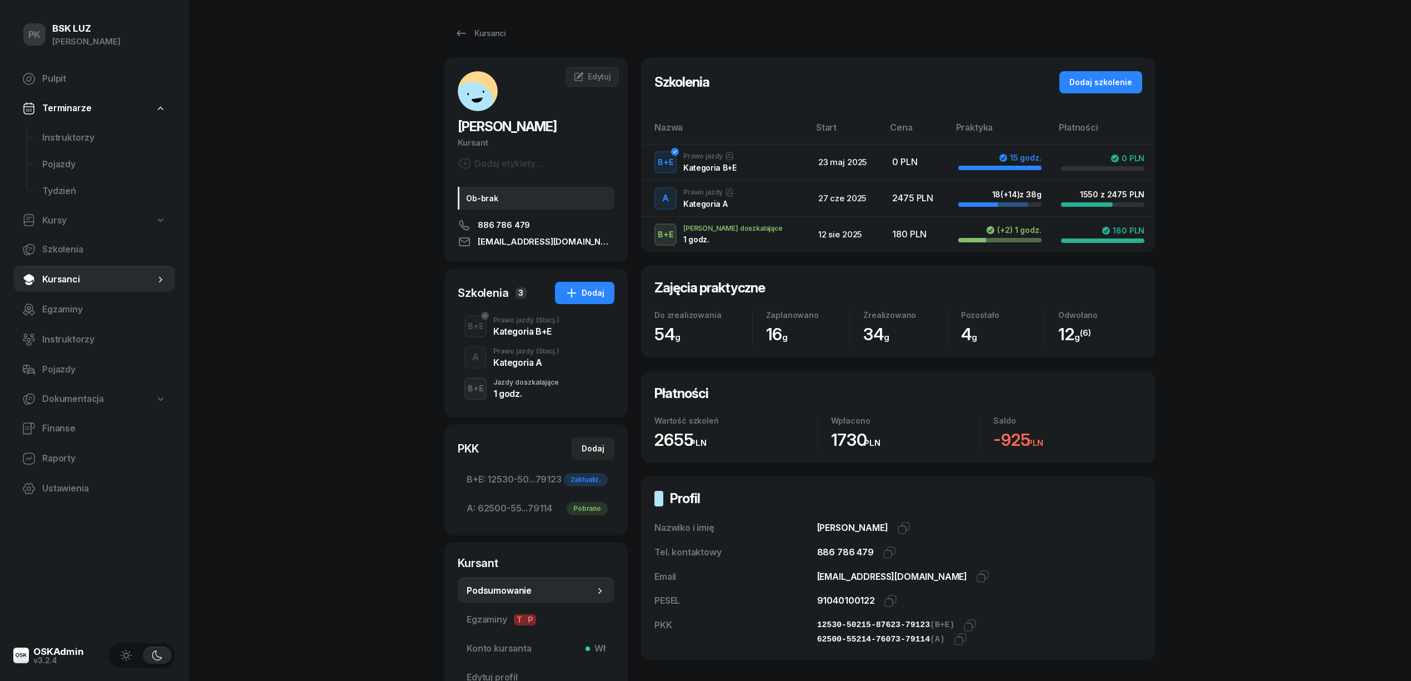
click at [512, 389] on div "1 godz." at bounding box center [526, 393] width 66 height 9
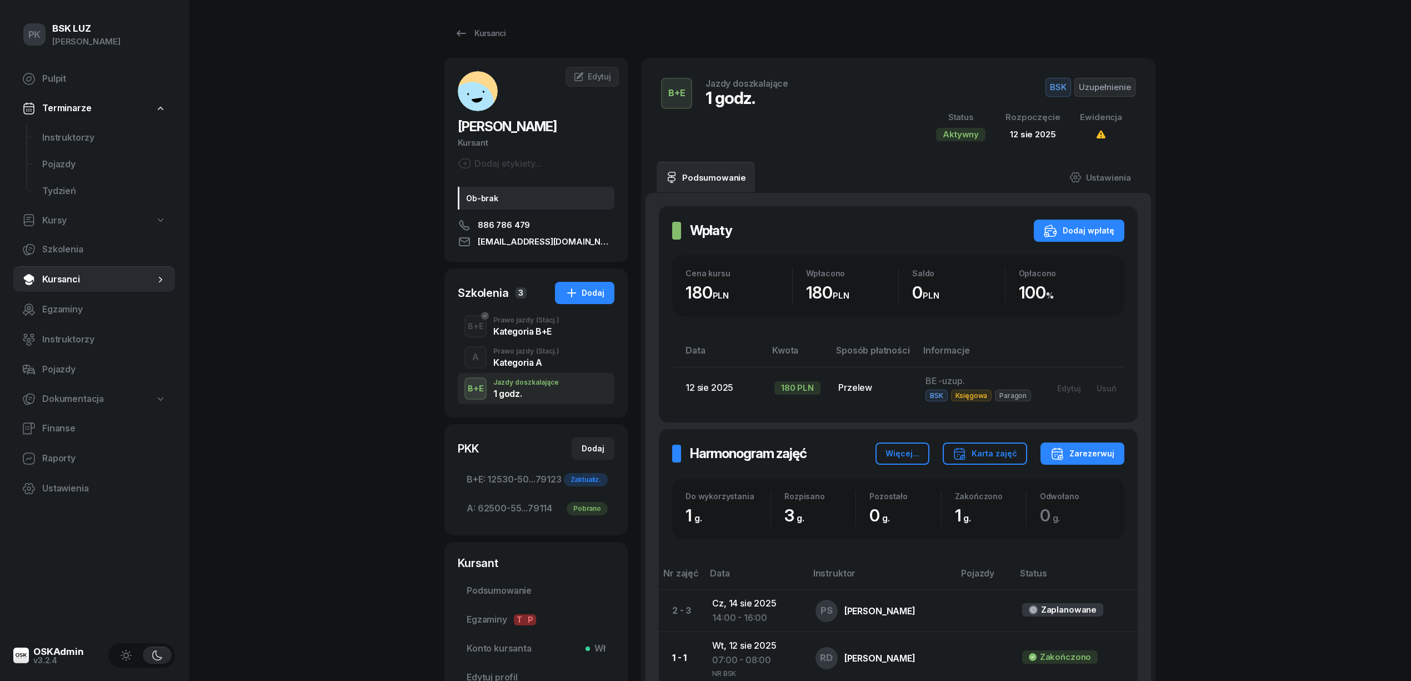
click at [523, 340] on div "B+E Prawo jazdy (Stacj.) Kategoria B+E" at bounding box center [536, 326] width 157 height 31
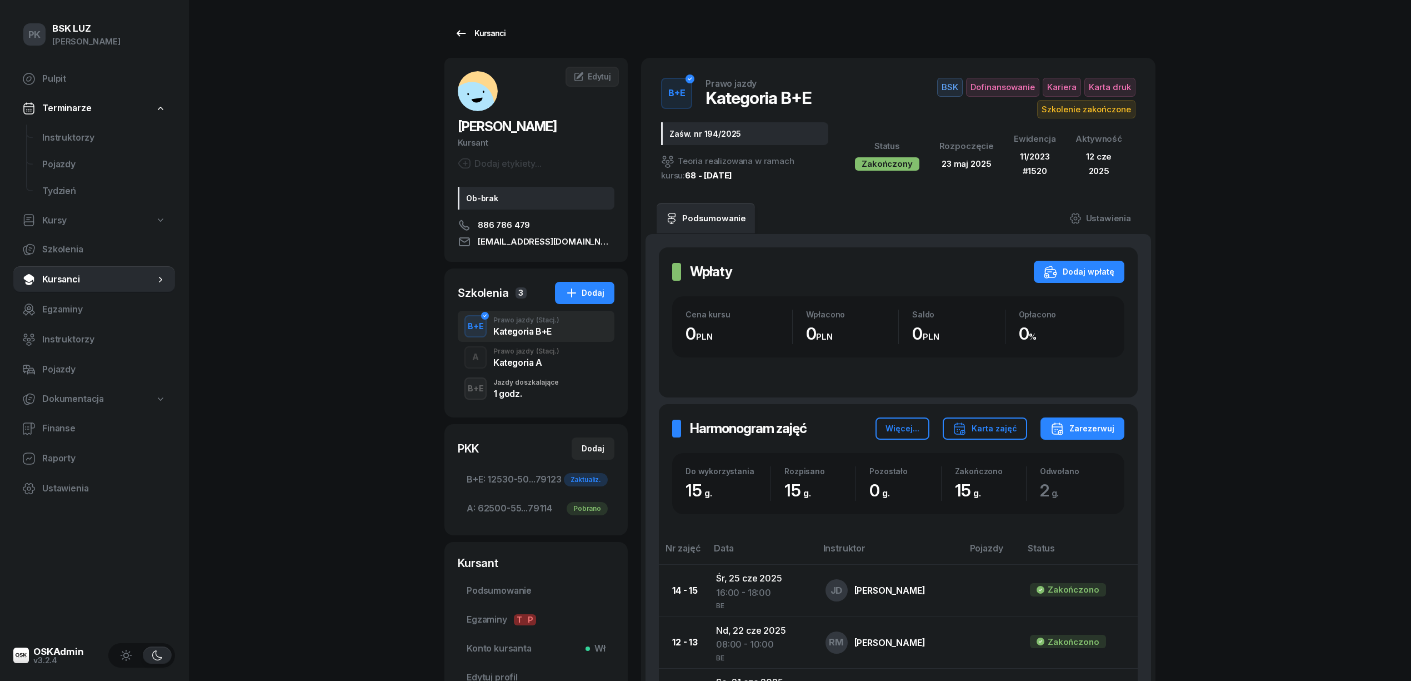
click at [494, 36] on div "Kursanci" at bounding box center [479, 33] width 51 height 13
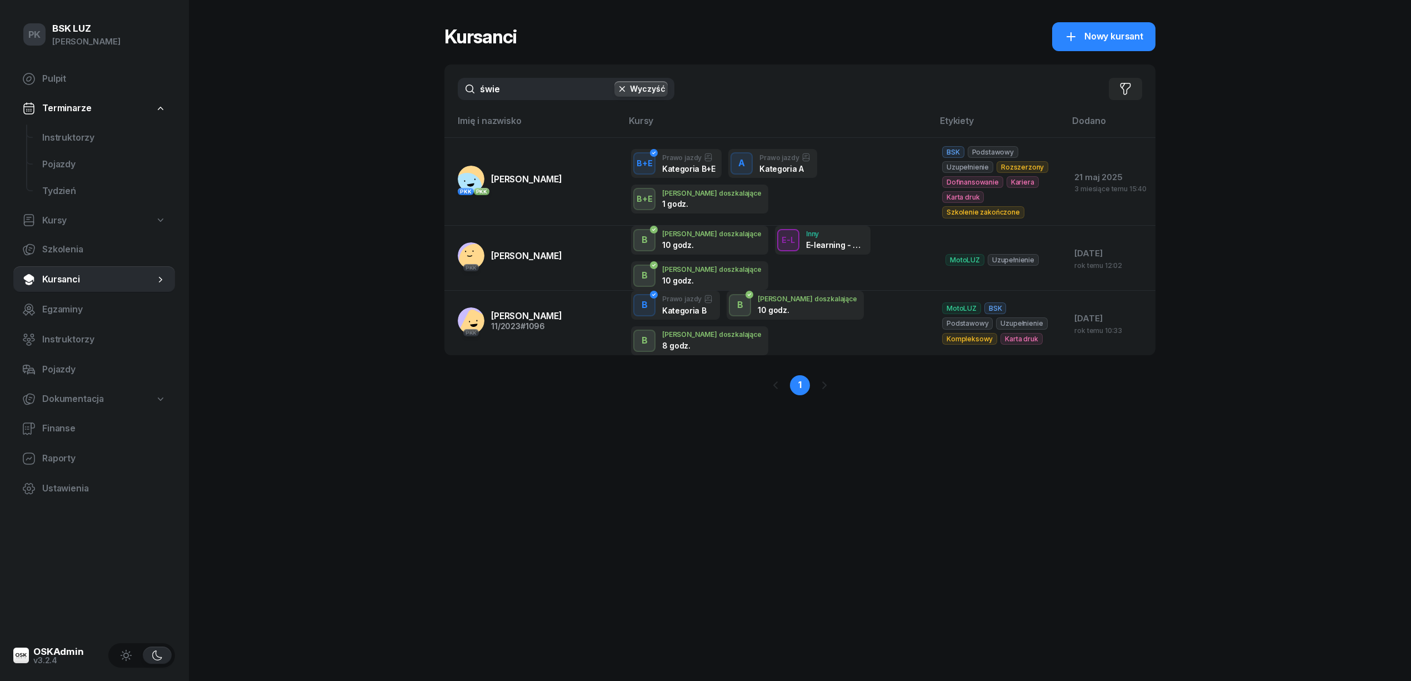
click at [637, 85] on button "Wyczyść" at bounding box center [640, 89] width 53 height 16
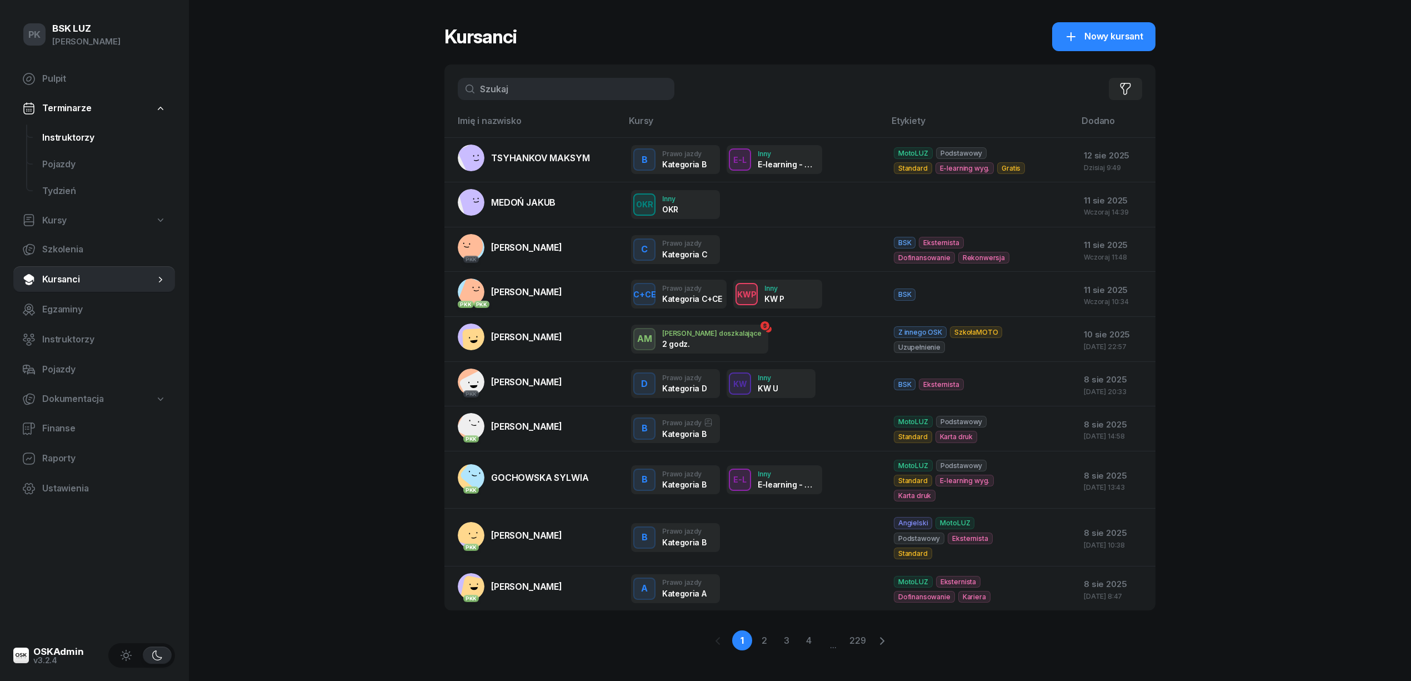
click at [63, 131] on span "Instruktorzy" at bounding box center [104, 138] width 124 height 14
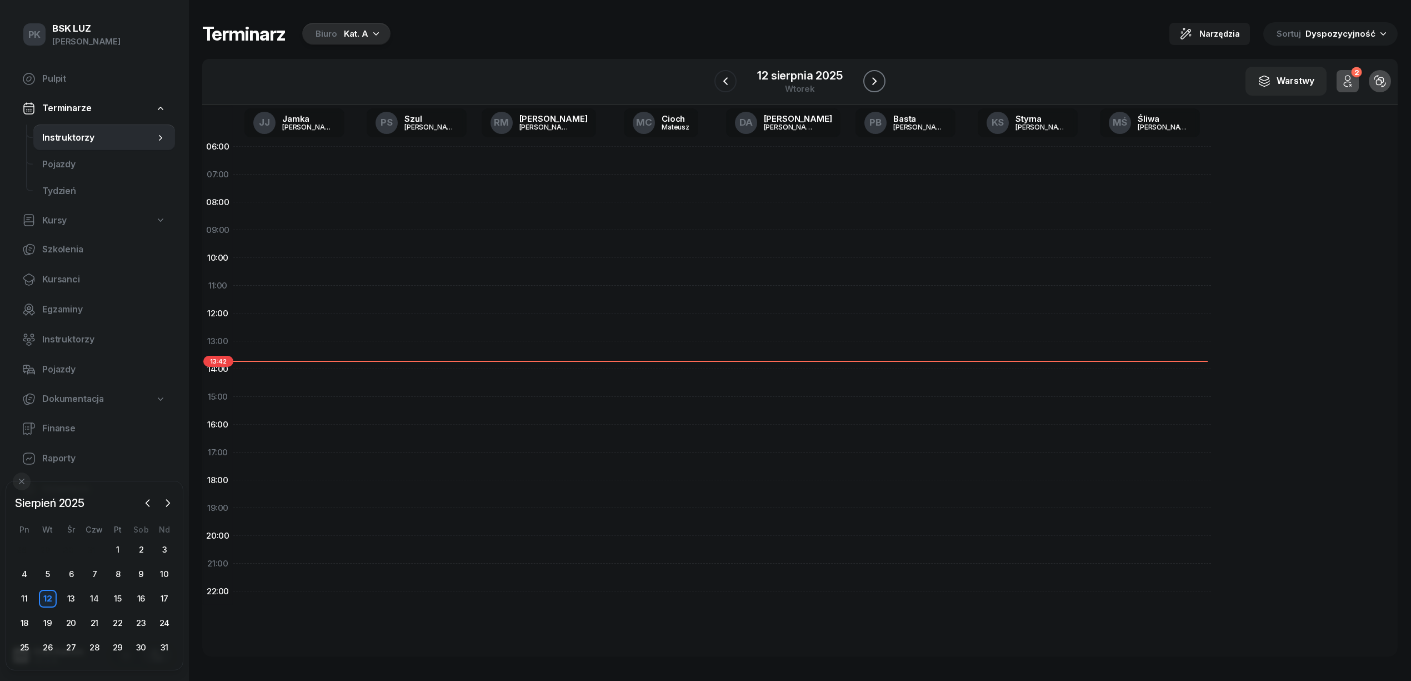
click at [871, 74] on icon "button" at bounding box center [874, 80] width 13 height 13
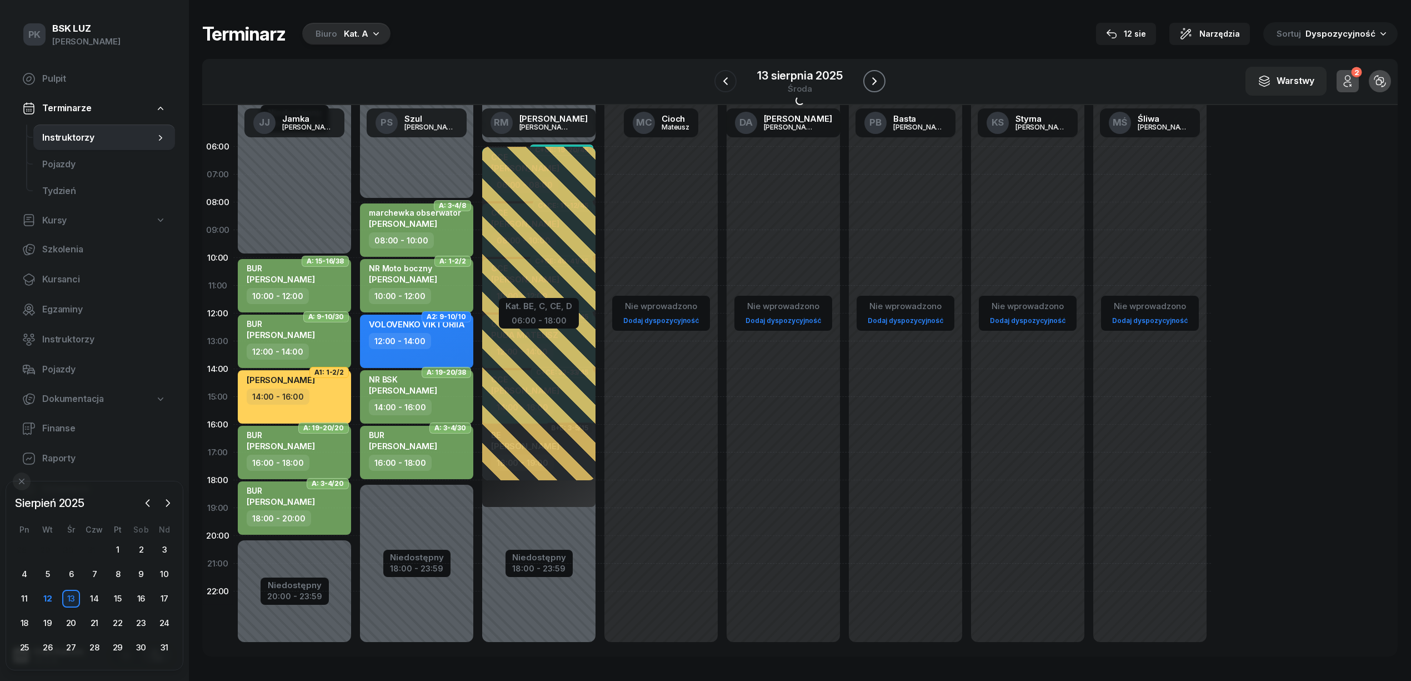
click at [871, 74] on icon "button" at bounding box center [874, 80] width 13 height 13
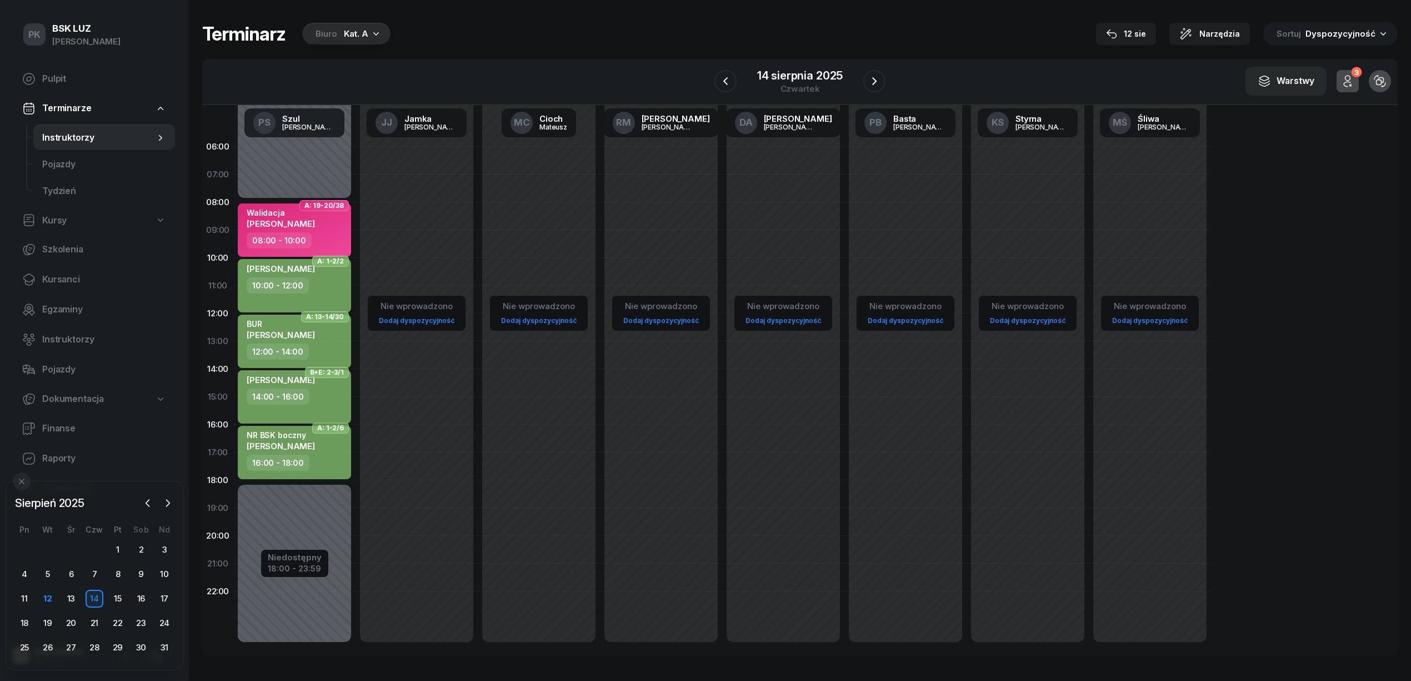
click at [336, 396] on div "14:00 - 16:00" at bounding box center [296, 396] width 98 height 16
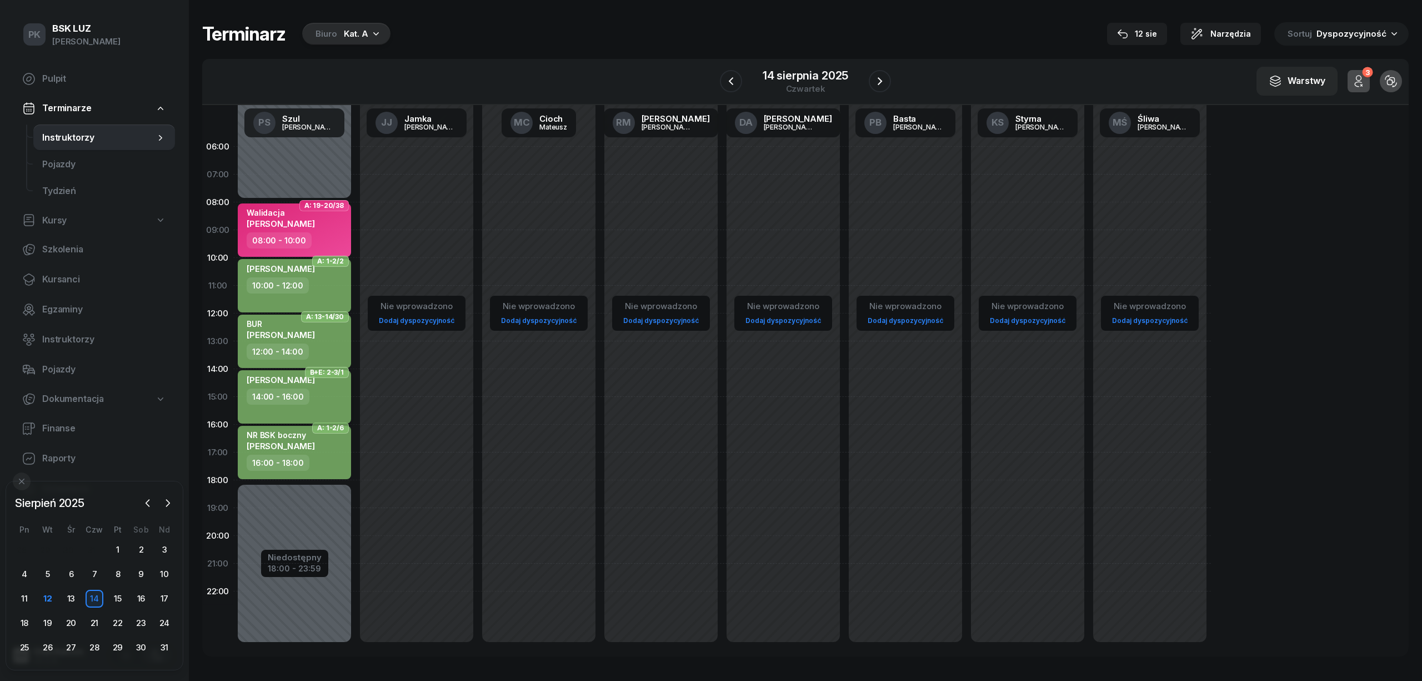
select select "14"
select select "16"
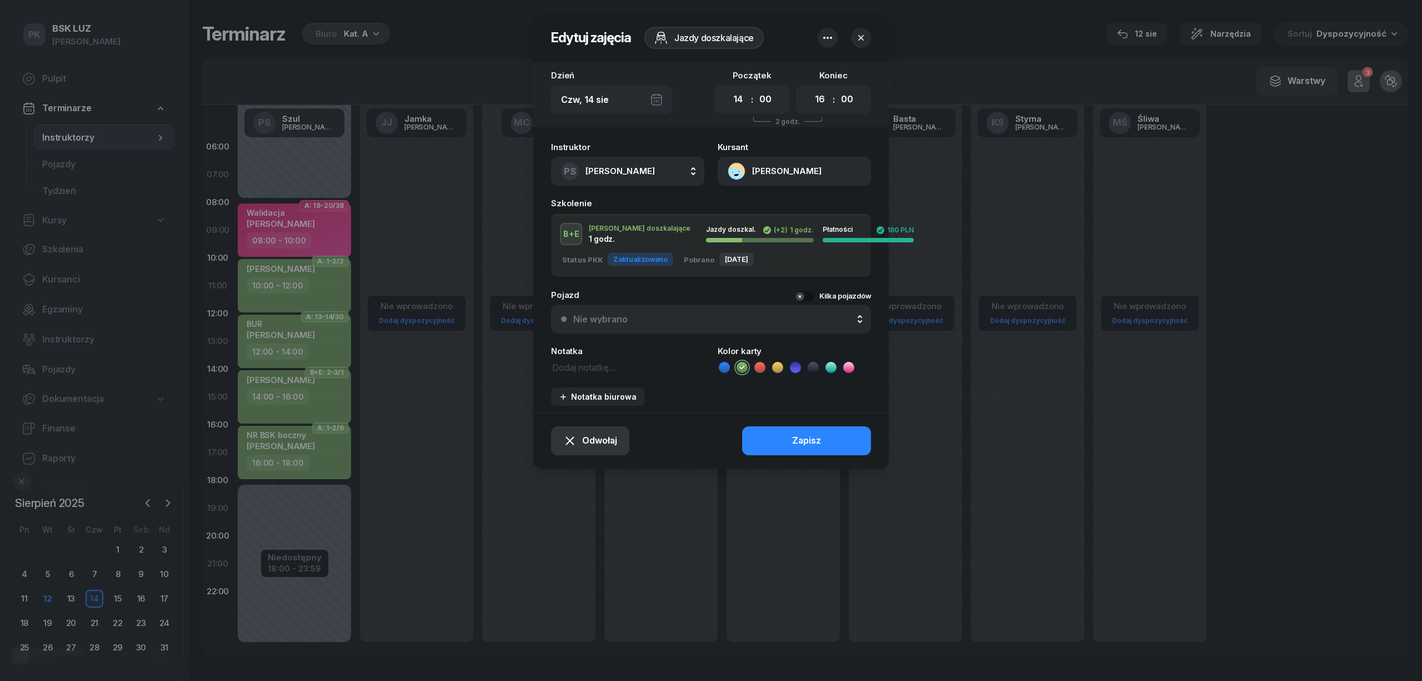
click at [596, 438] on span "Odwołaj" at bounding box center [599, 440] width 35 height 14
click at [581, 376] on div "Kursant odwołał" at bounding box center [571, 373] width 66 height 14
click at [757, 442] on div "Odwołaj Zapisz" at bounding box center [711, 440] width 356 height 56
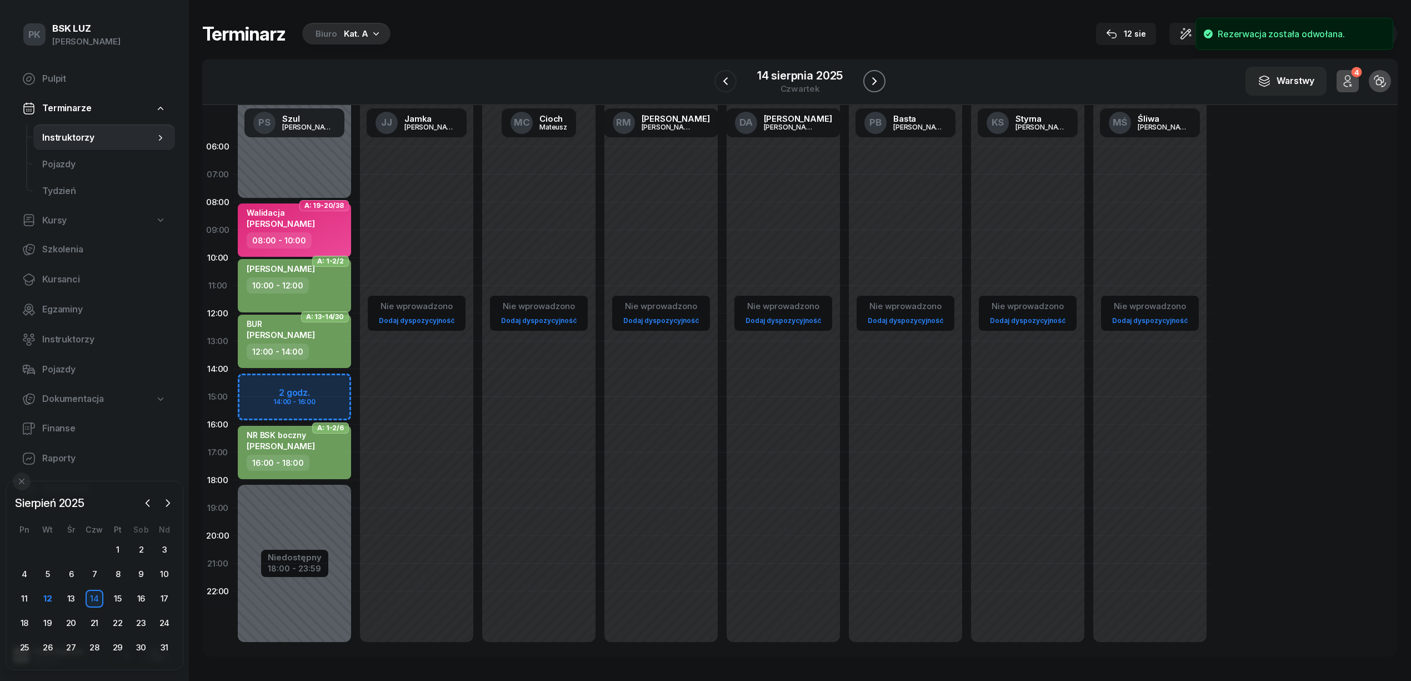
click at [872, 82] on icon "button" at bounding box center [874, 80] width 13 height 13
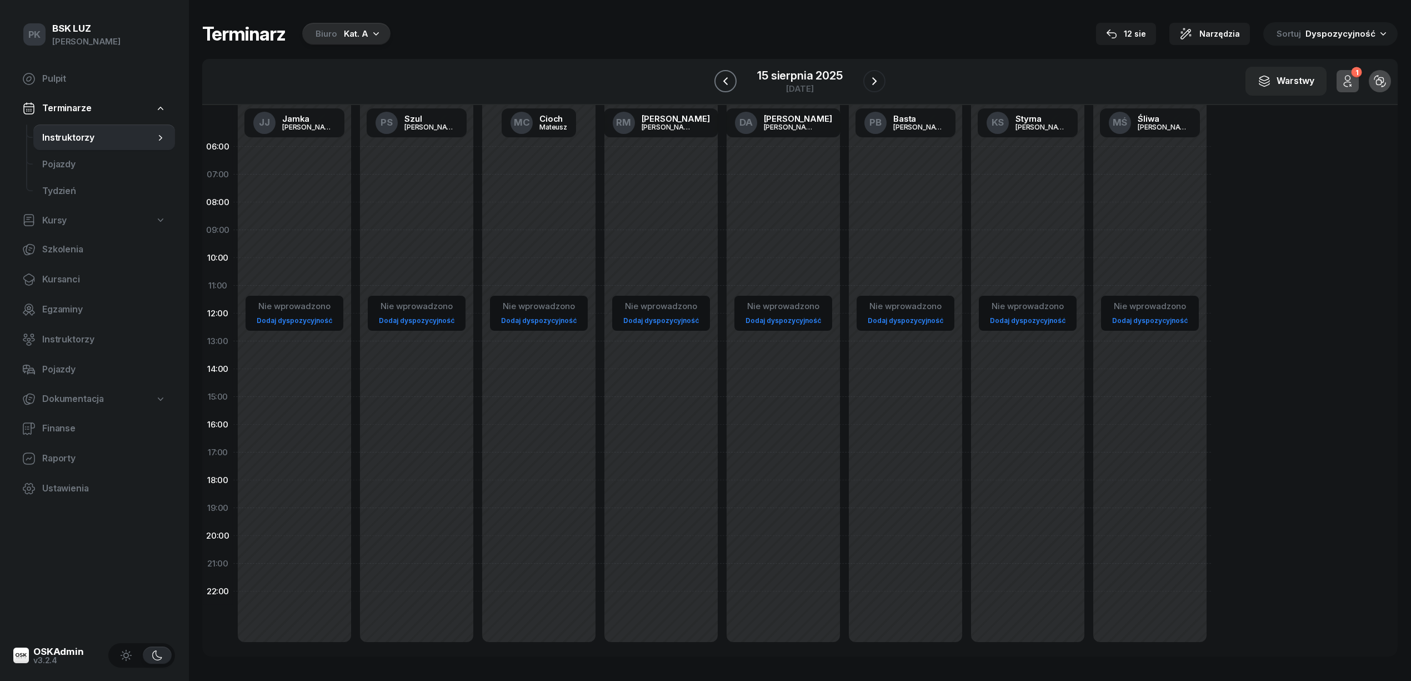
click at [726, 80] on icon "button" at bounding box center [725, 81] width 4 height 8
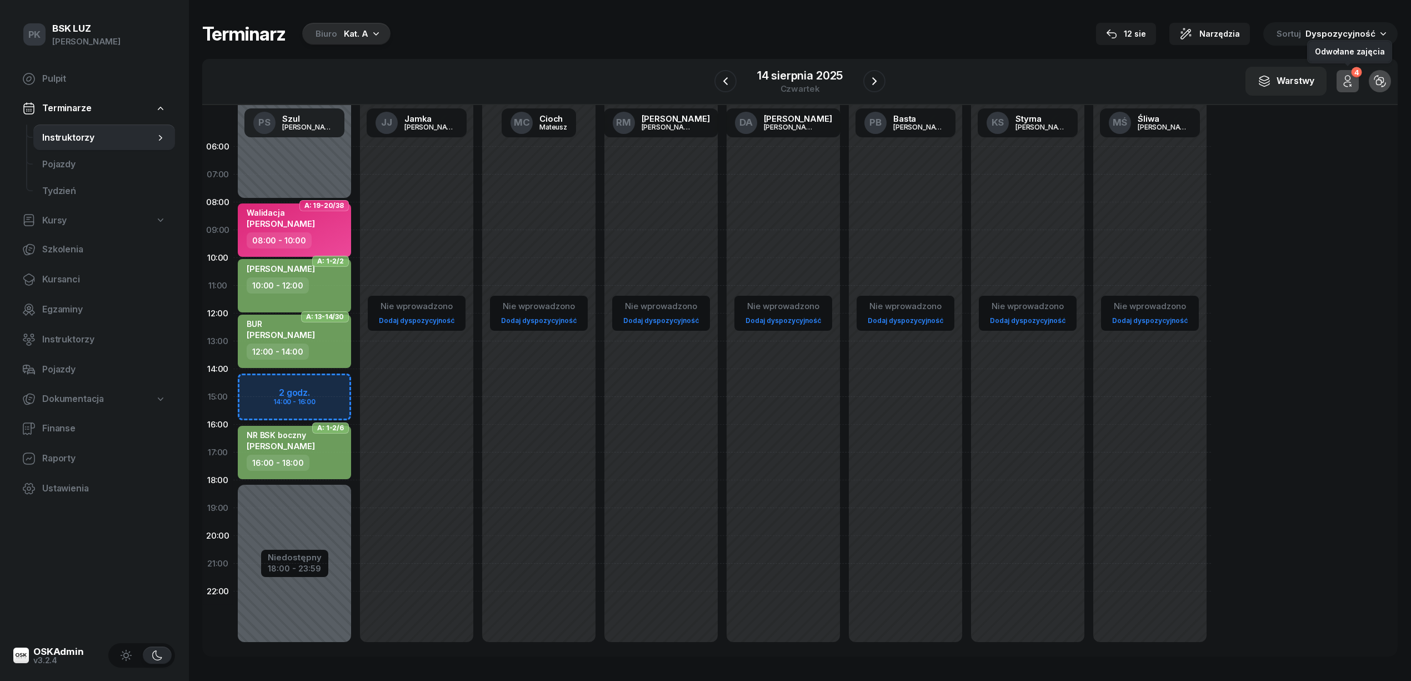
click at [1349, 79] on icon "button" at bounding box center [1347, 80] width 13 height 13
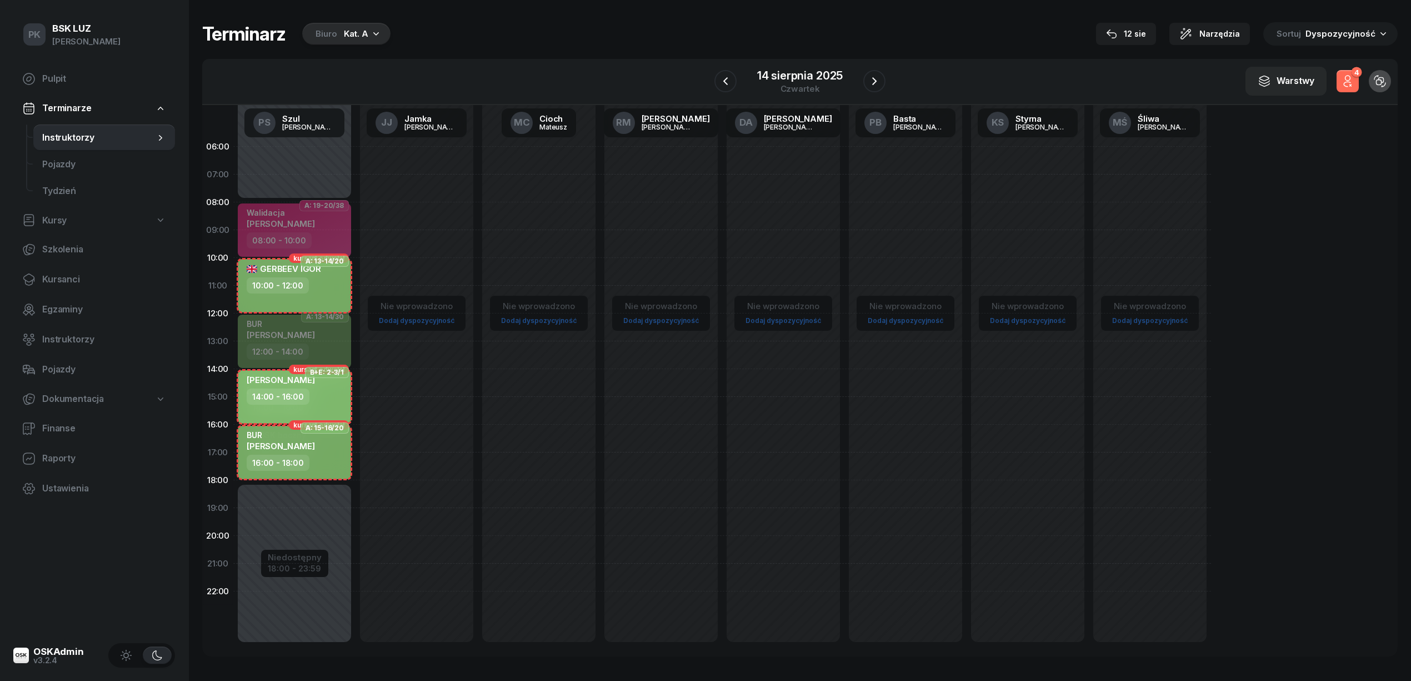
click at [1349, 79] on icon "button" at bounding box center [1347, 80] width 13 height 13
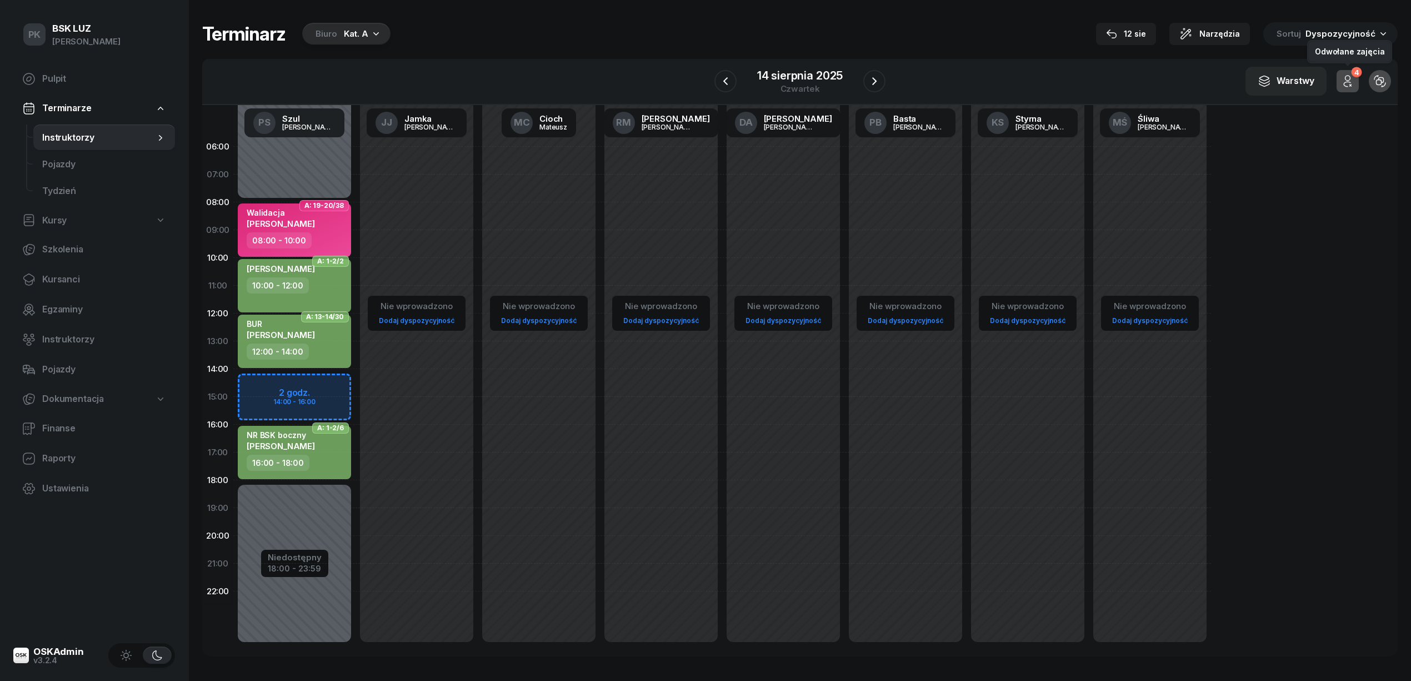
click at [1349, 79] on icon "button" at bounding box center [1347, 80] width 13 height 13
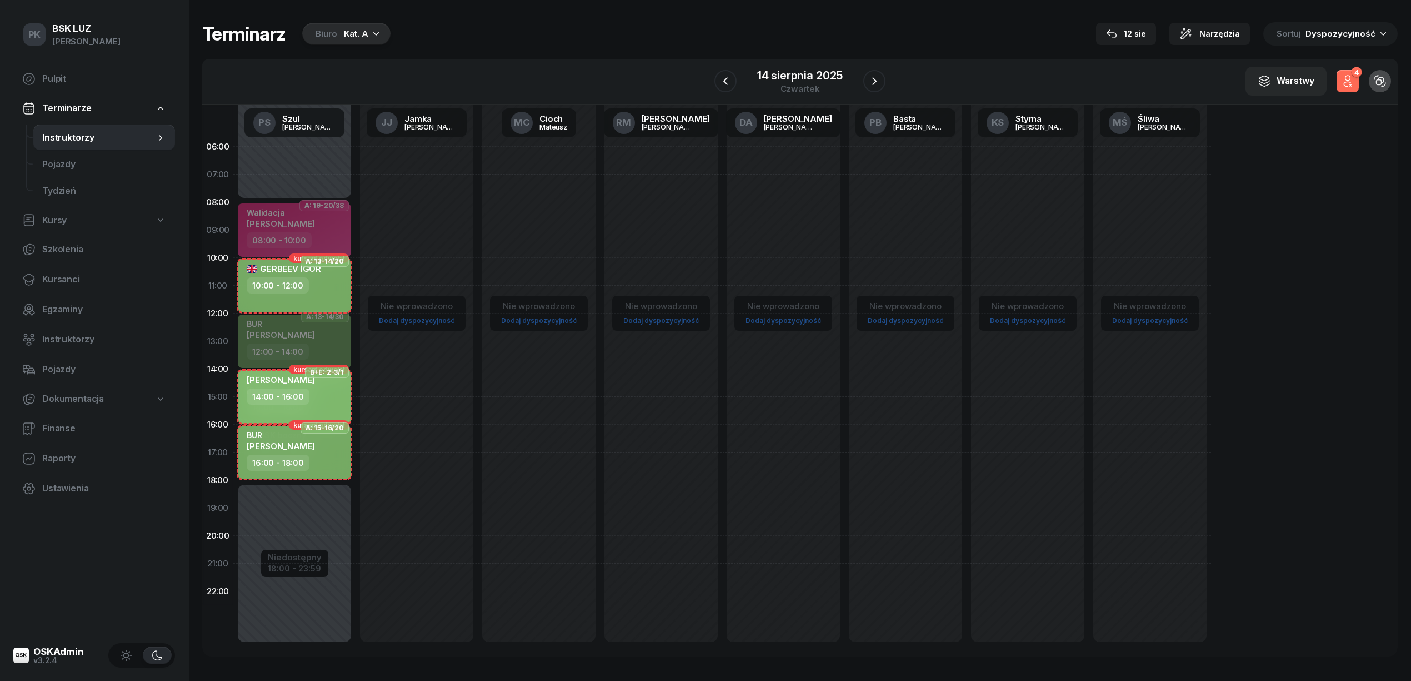
click at [1349, 79] on icon "button" at bounding box center [1347, 80] width 13 height 13
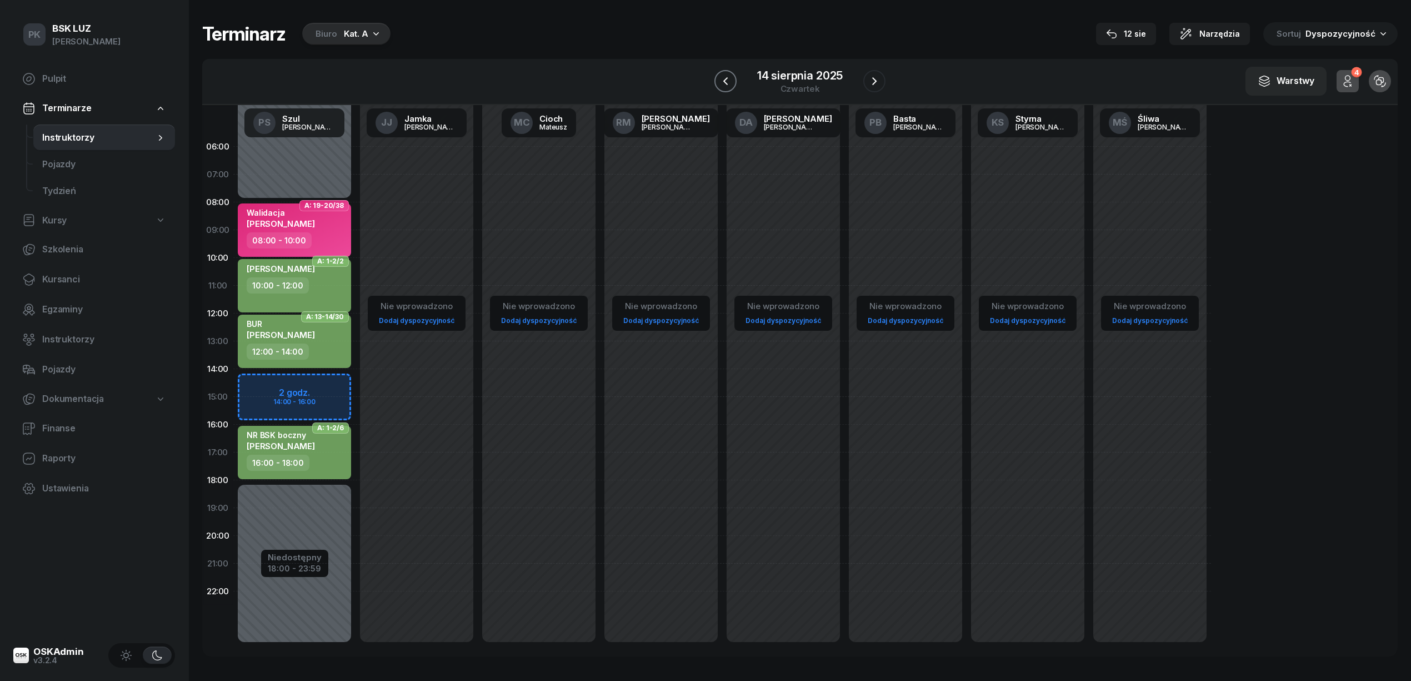
click at [729, 77] on icon "button" at bounding box center [725, 80] width 13 height 13
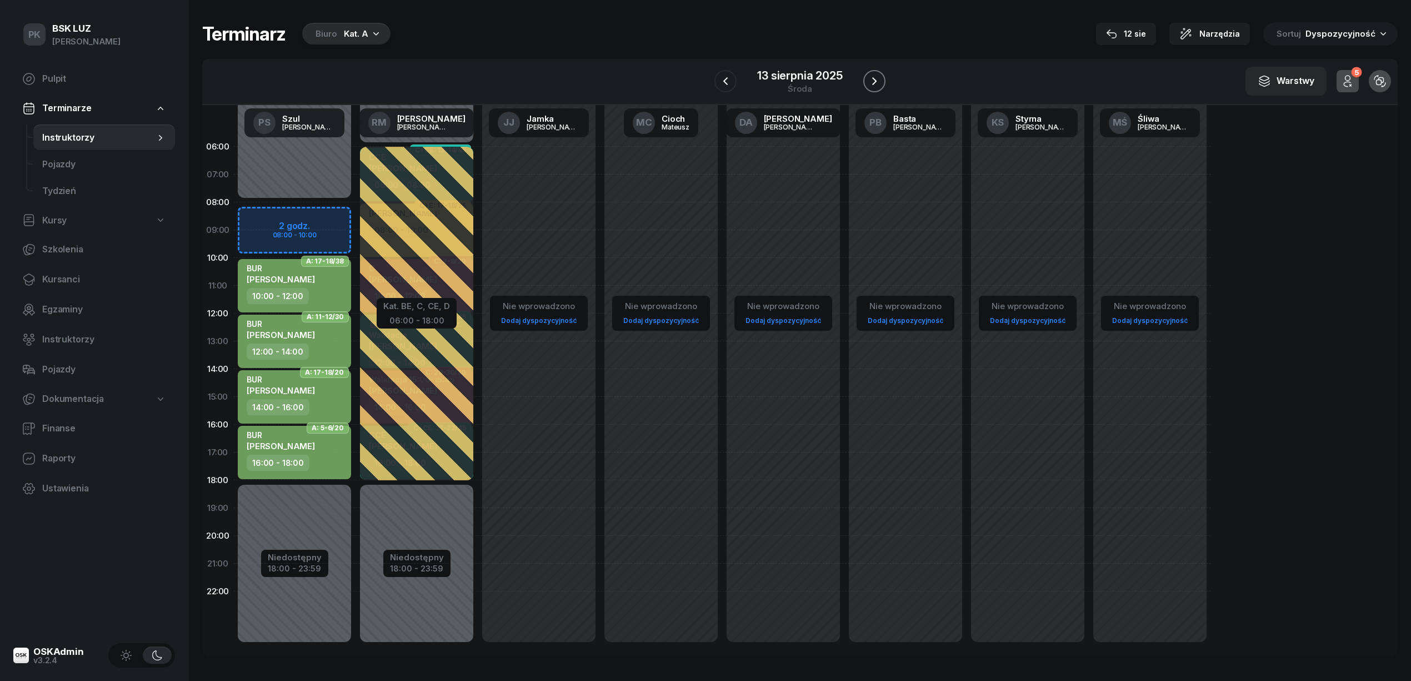
click at [872, 78] on icon "button" at bounding box center [874, 80] width 13 height 13
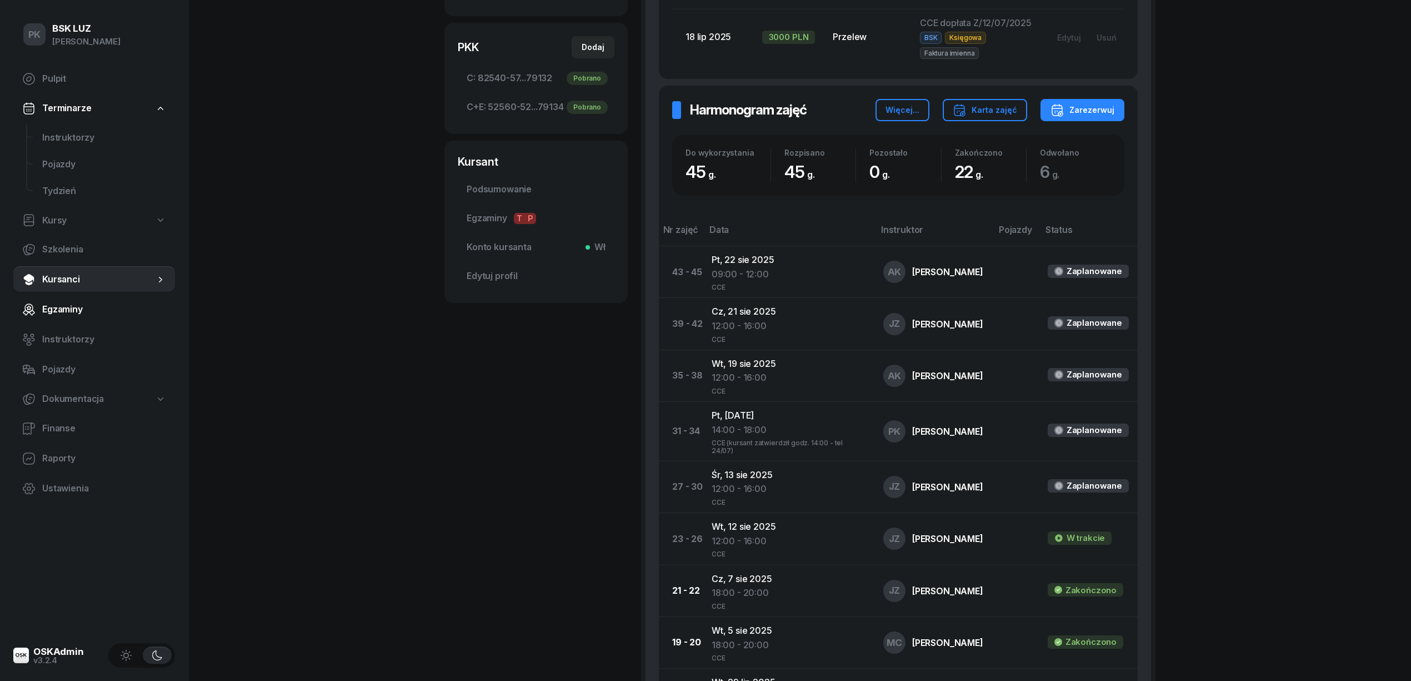
scroll to position [370, 0]
click at [73, 279] on span "Kursanci" at bounding box center [98, 279] width 113 height 14
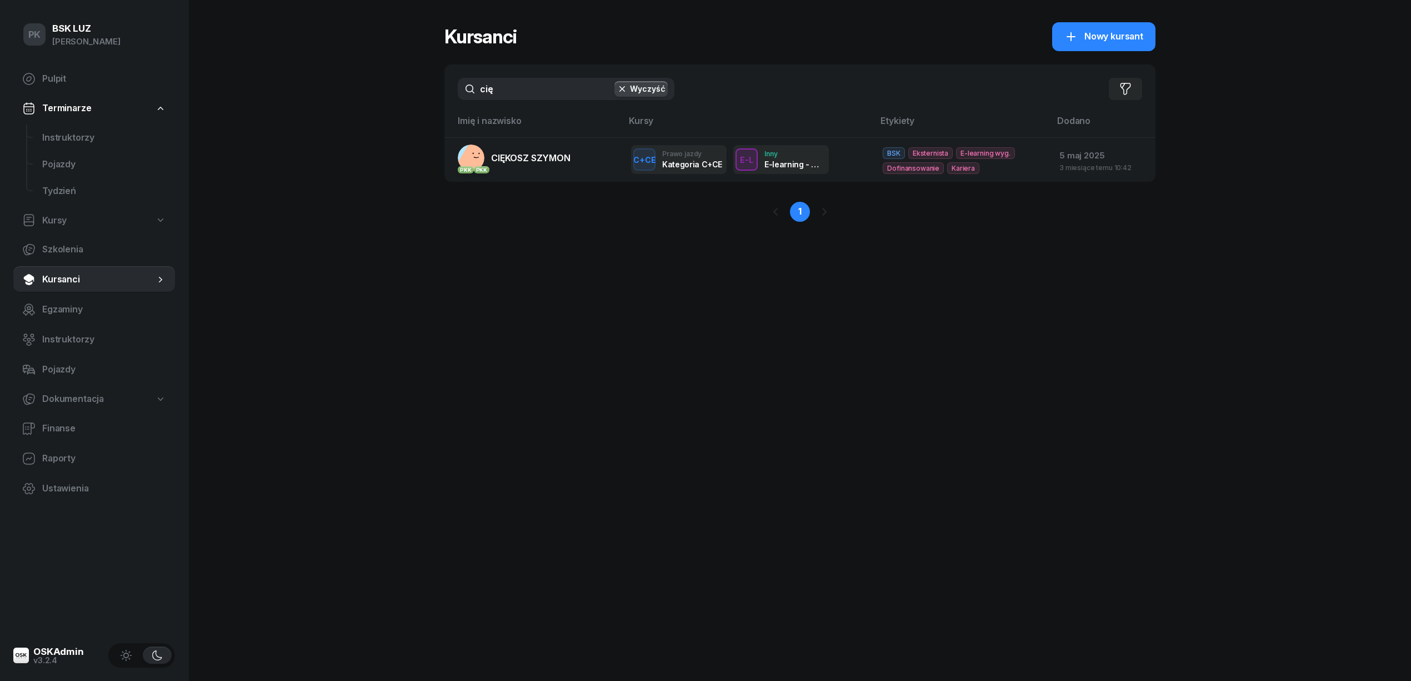
drag, startPoint x: 504, startPoint y: 85, endPoint x: 365, endPoint y: 103, distance: 140.6
click at [365, 103] on div "PK BSK [PERSON_NAME] Pulpit Terminarze Instruktorzy Pojazdy Tydzień Kursy Szkol…" at bounding box center [705, 340] width 1411 height 681
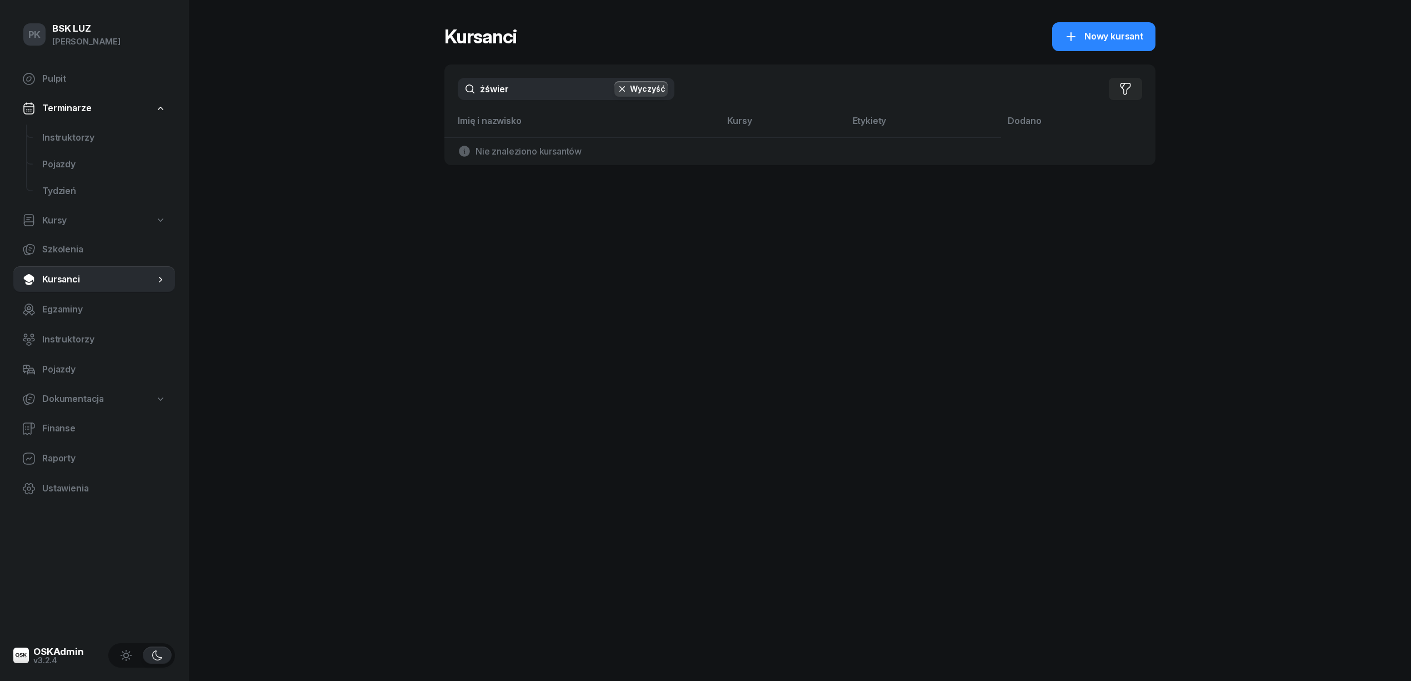
drag, startPoint x: 519, startPoint y: 89, endPoint x: 402, endPoint y: 99, distance: 117.1
click at [401, 98] on div "PK BSK [PERSON_NAME] Pulpit Terminarze Instruktorzy Pojazdy Tydzień Kursy Szkol…" at bounding box center [705, 340] width 1411 height 681
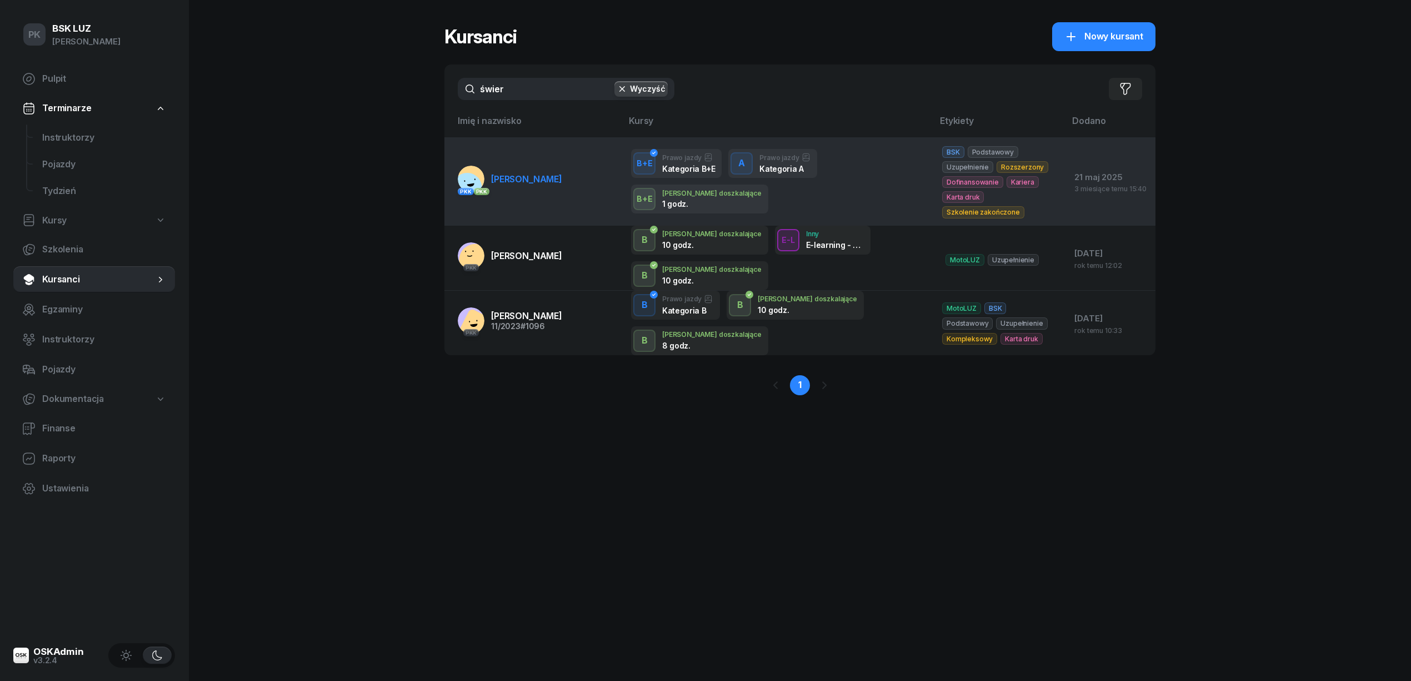
type input "świer"
click at [534, 181] on link "PKK PKK [PERSON_NAME][GEOGRAPHIC_DATA]" at bounding box center [510, 179] width 104 height 27
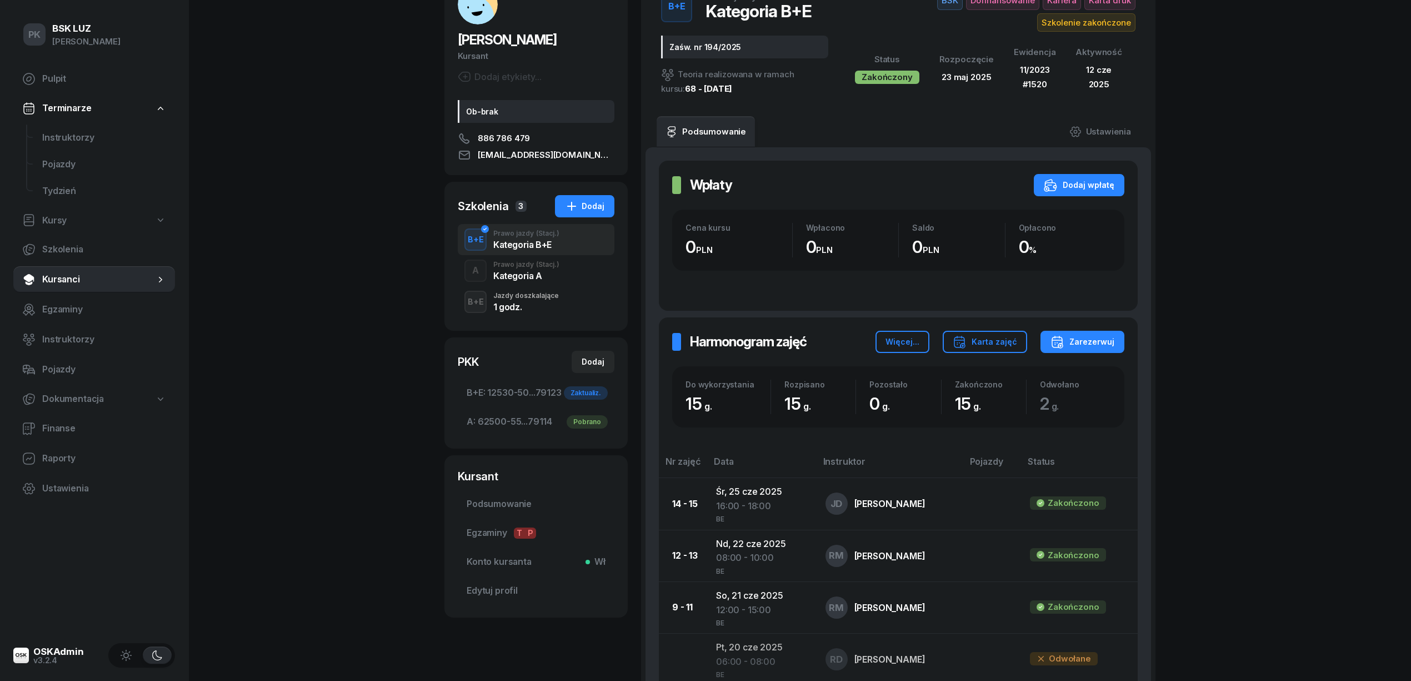
scroll to position [74, 0]
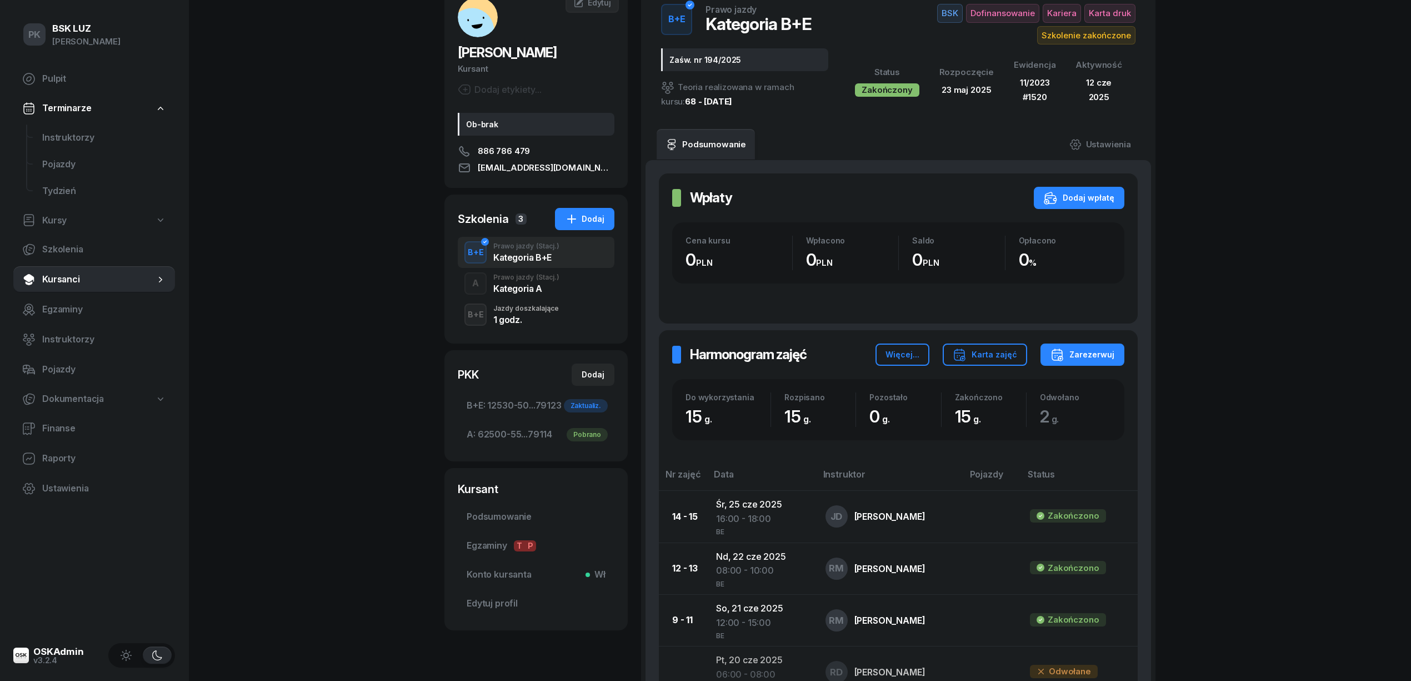
click at [517, 284] on div "Kategoria A" at bounding box center [526, 288] width 66 height 9
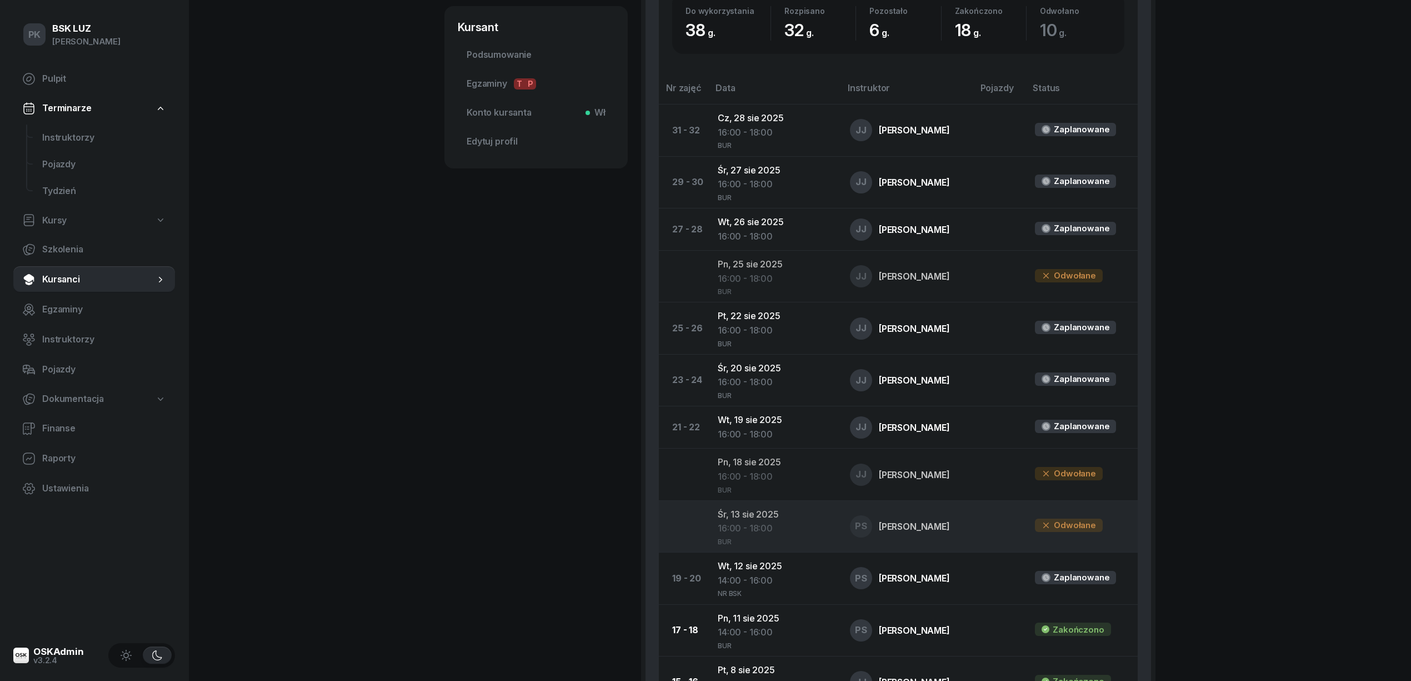
scroll to position [518, 0]
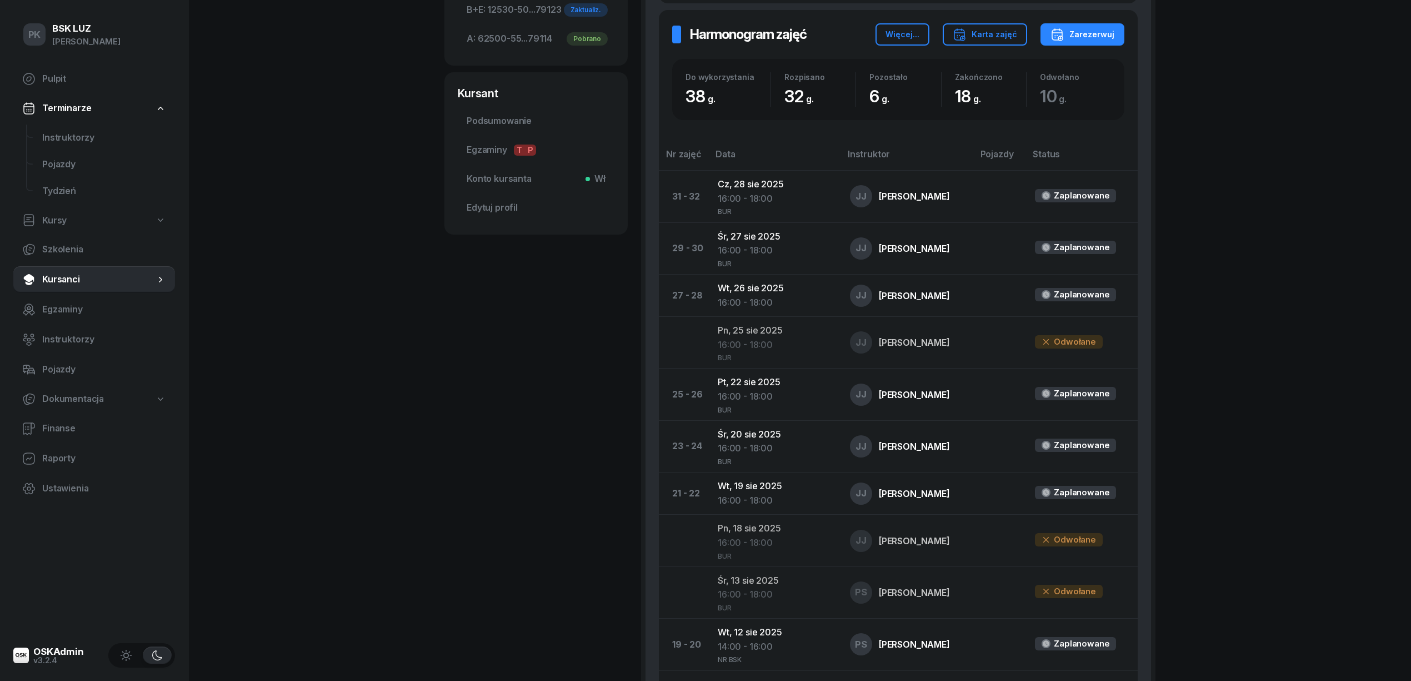
click at [480, 409] on div "[PERSON_NAME] etykiety... Ob-brak 886 786 479 [EMAIL_ADDRESS][DOMAIN_NAME] MŚ […" at bounding box center [535, 446] width 183 height 1717
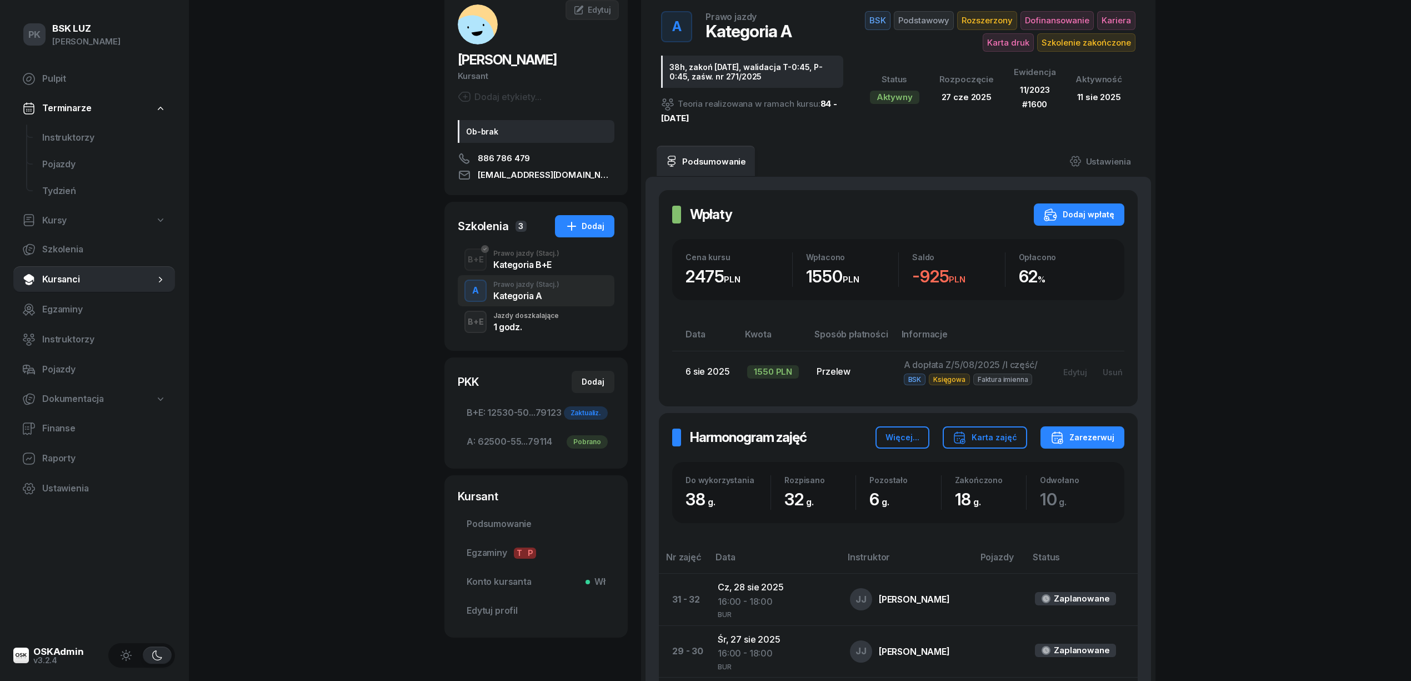
scroll to position [0, 0]
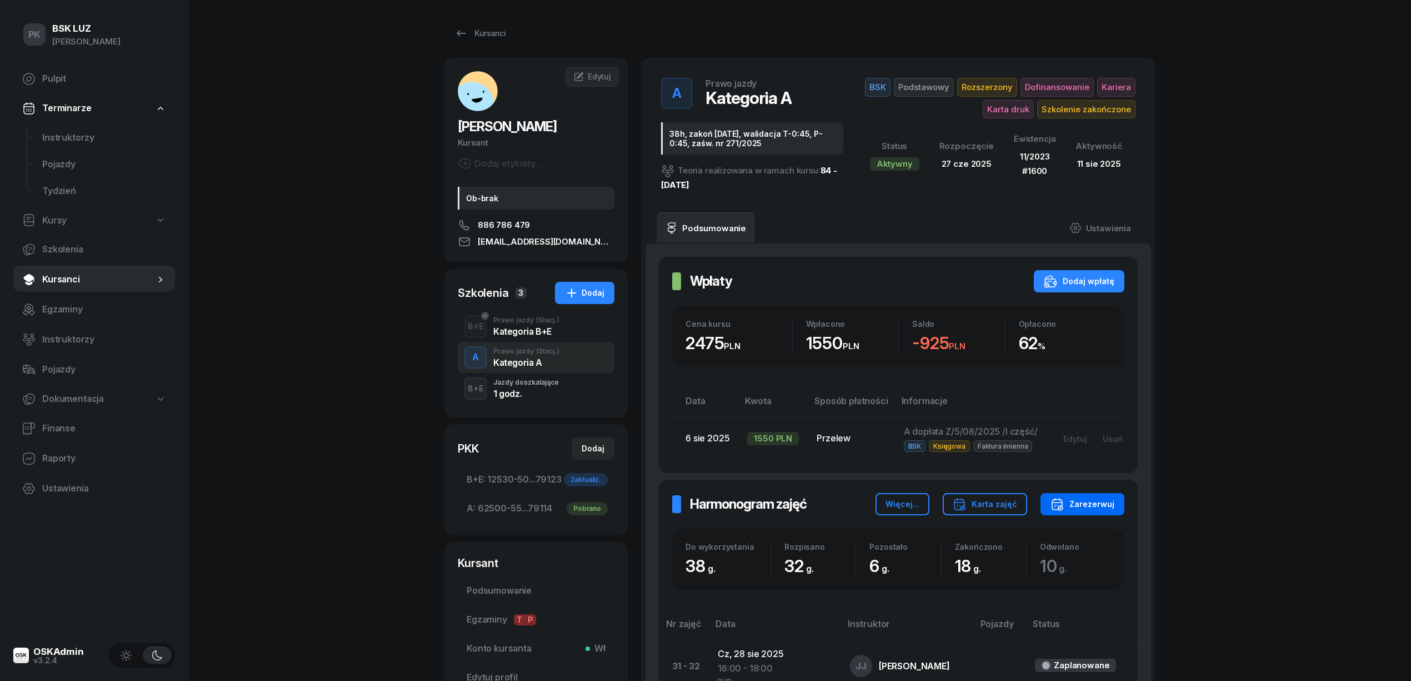
click at [1116, 507] on button "Zarezerwuj" at bounding box center [1083, 504] width 84 height 22
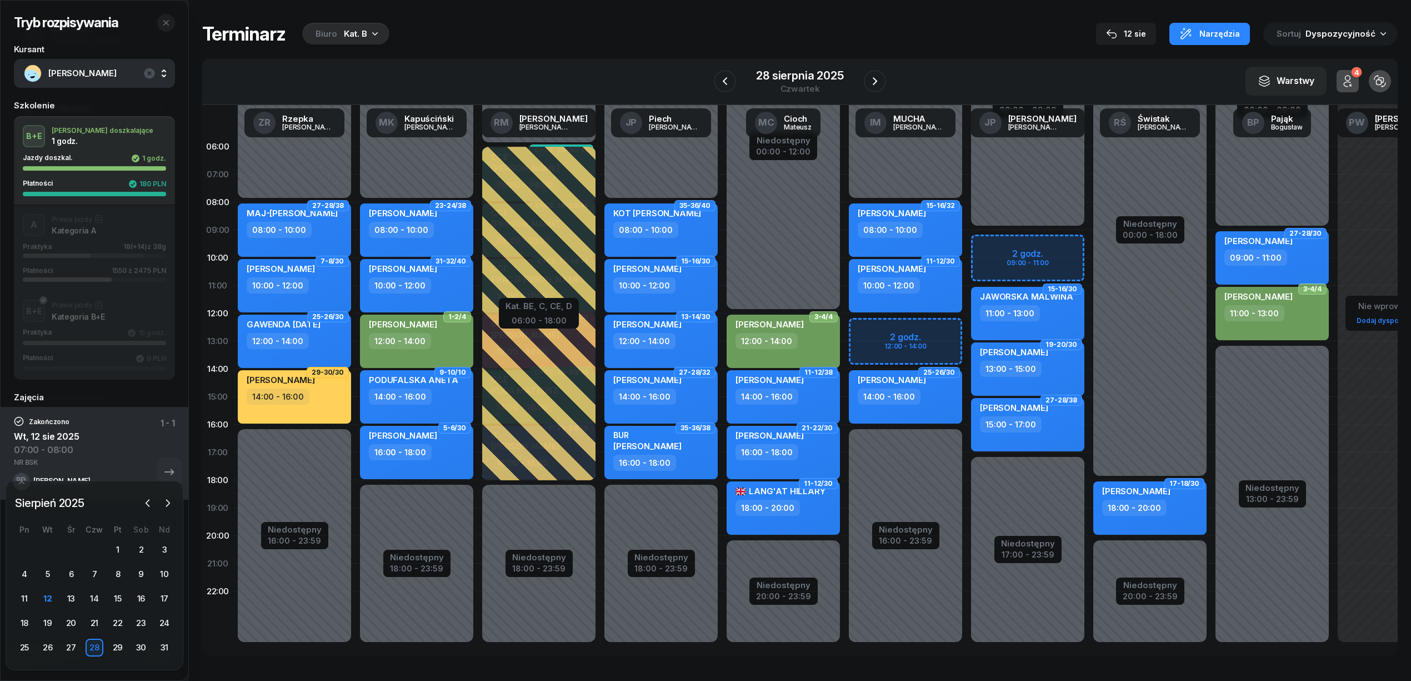
click at [345, 19] on div "Tryb rozpisywania Kursant [PERSON_NAME] Szkolenie B+E J. doszkalające 1 godz. J…" at bounding box center [800, 339] width 1196 height 678
click at [336, 31] on div "Biuro Kat. B" at bounding box center [345, 34] width 87 height 22
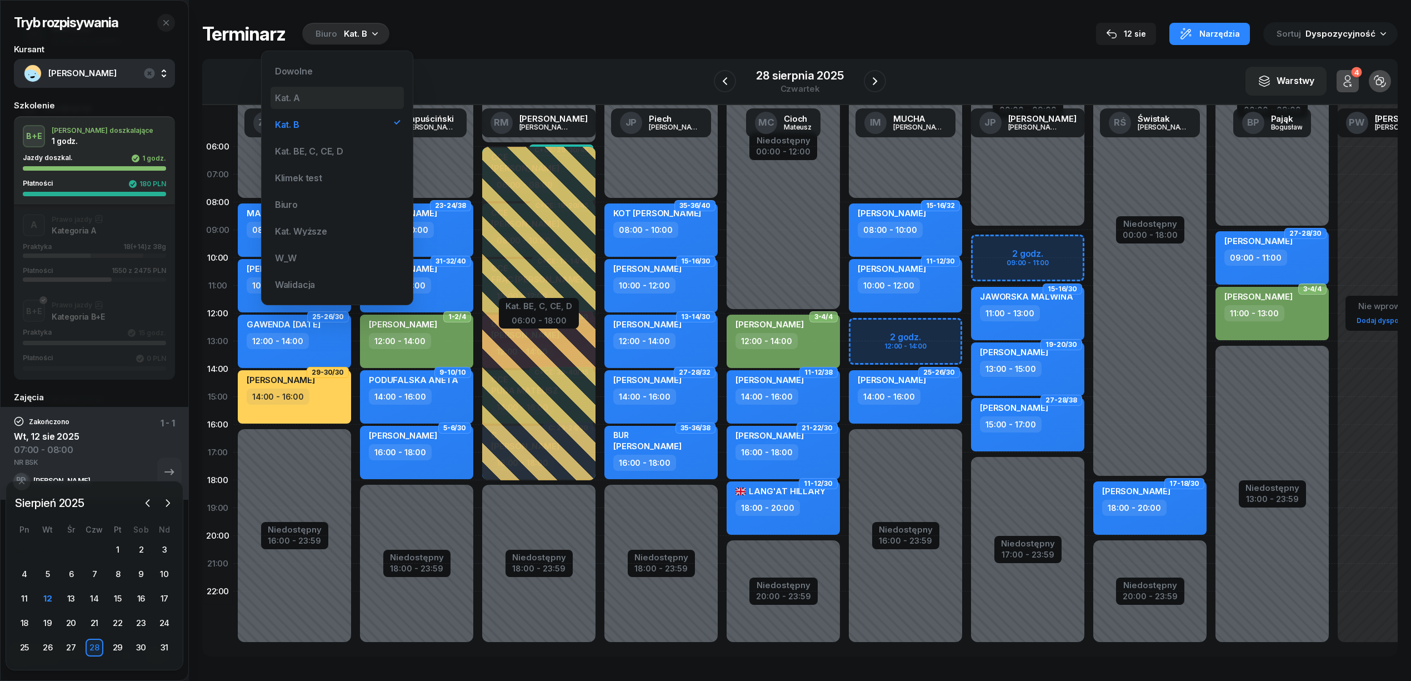
click at [301, 98] on div "Kat. A" at bounding box center [337, 98] width 133 height 22
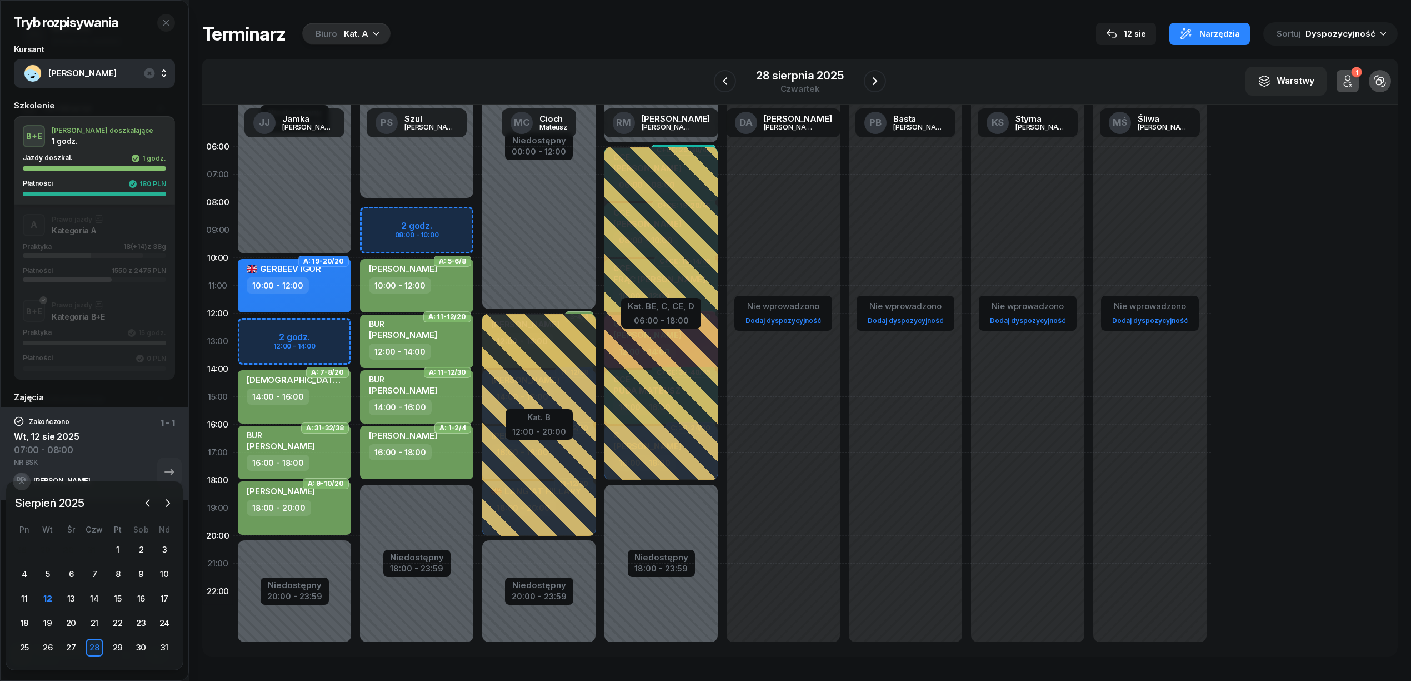
click at [21, 485] on icon "button" at bounding box center [21, 481] width 9 height 9
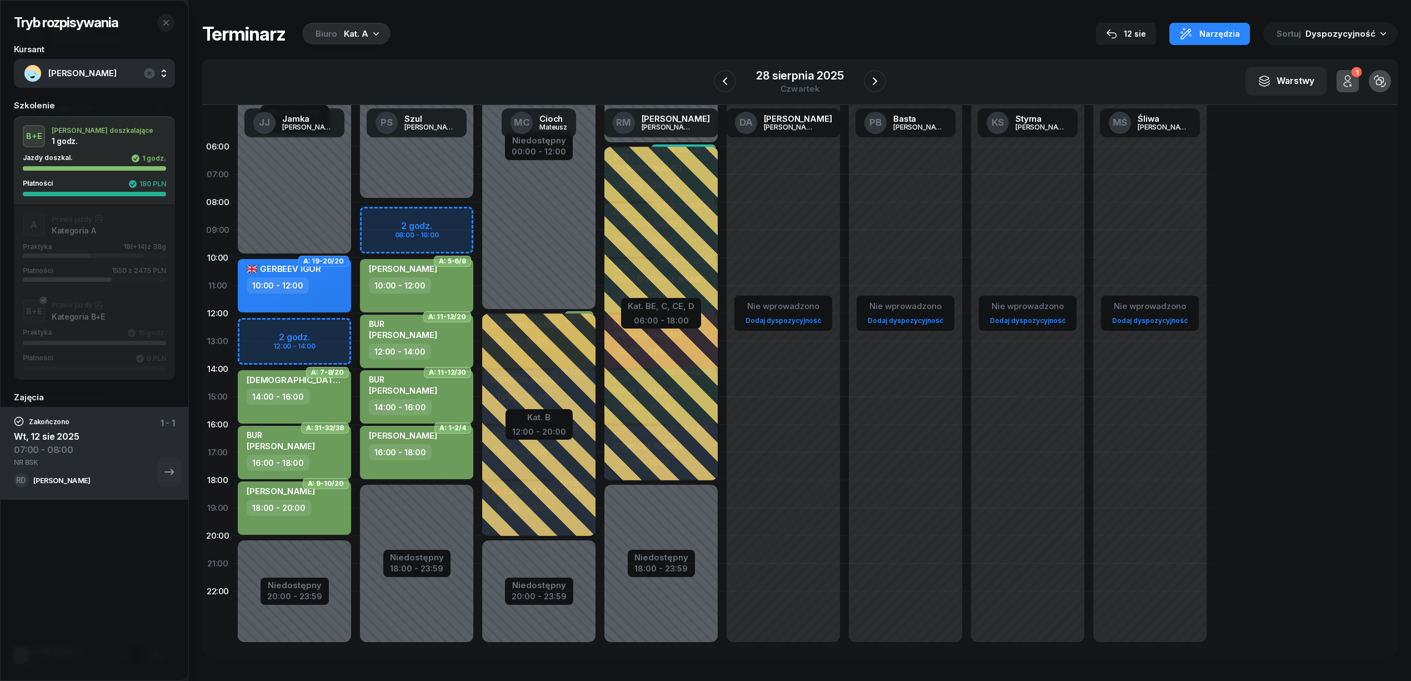
click at [81, 231] on div "A Prawo jazdy Kategoria A Praktyka 18 (+14) z 38g Płatności 1550 z 2475 PLN" at bounding box center [94, 248] width 161 height 68
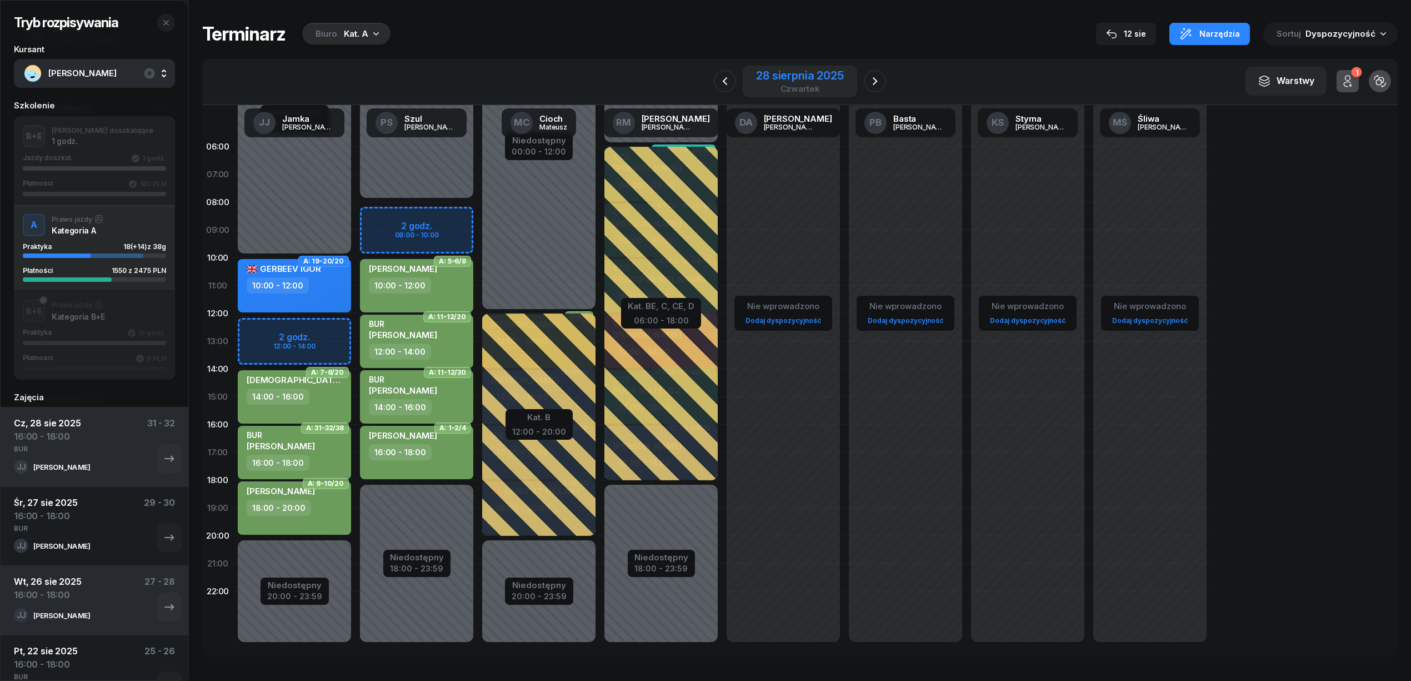
click at [829, 78] on div "28 sierpnia 2025" at bounding box center [799, 75] width 87 height 11
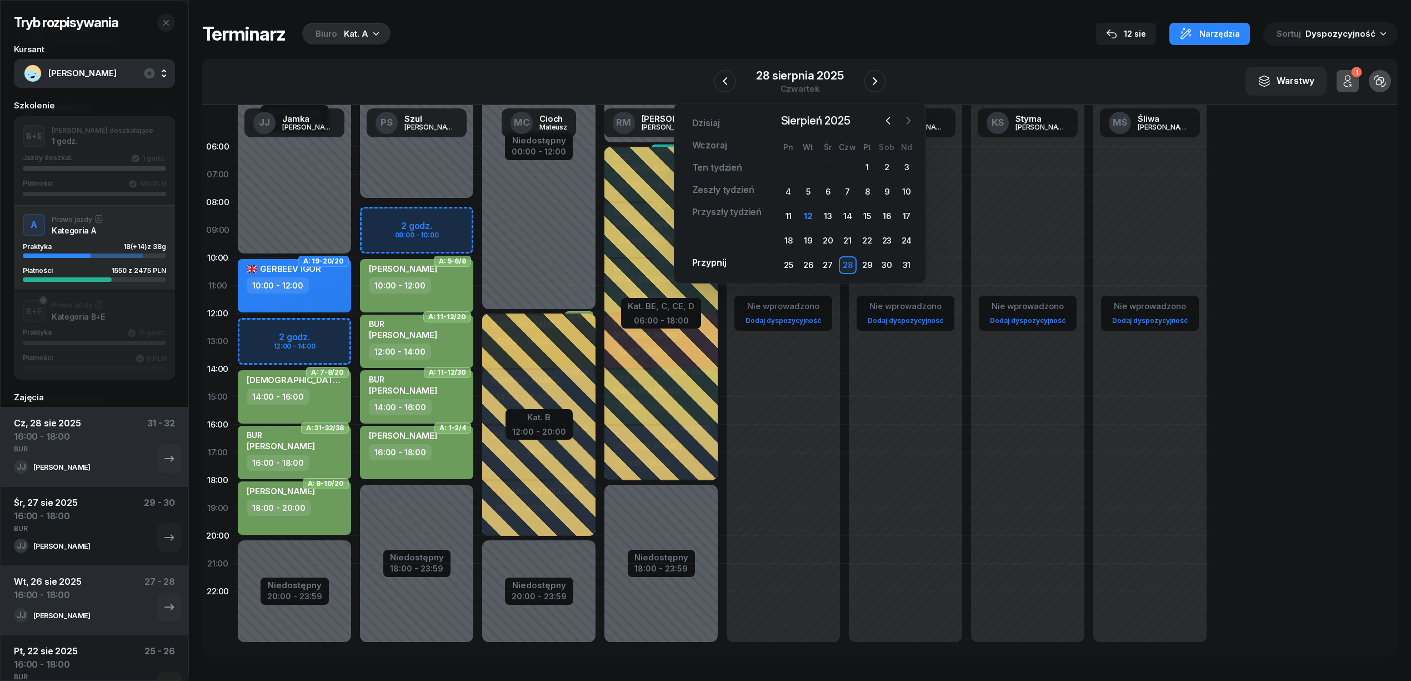
click at [912, 121] on icon "button" at bounding box center [908, 120] width 11 height 11
click at [796, 169] on div "1" at bounding box center [788, 167] width 18 height 18
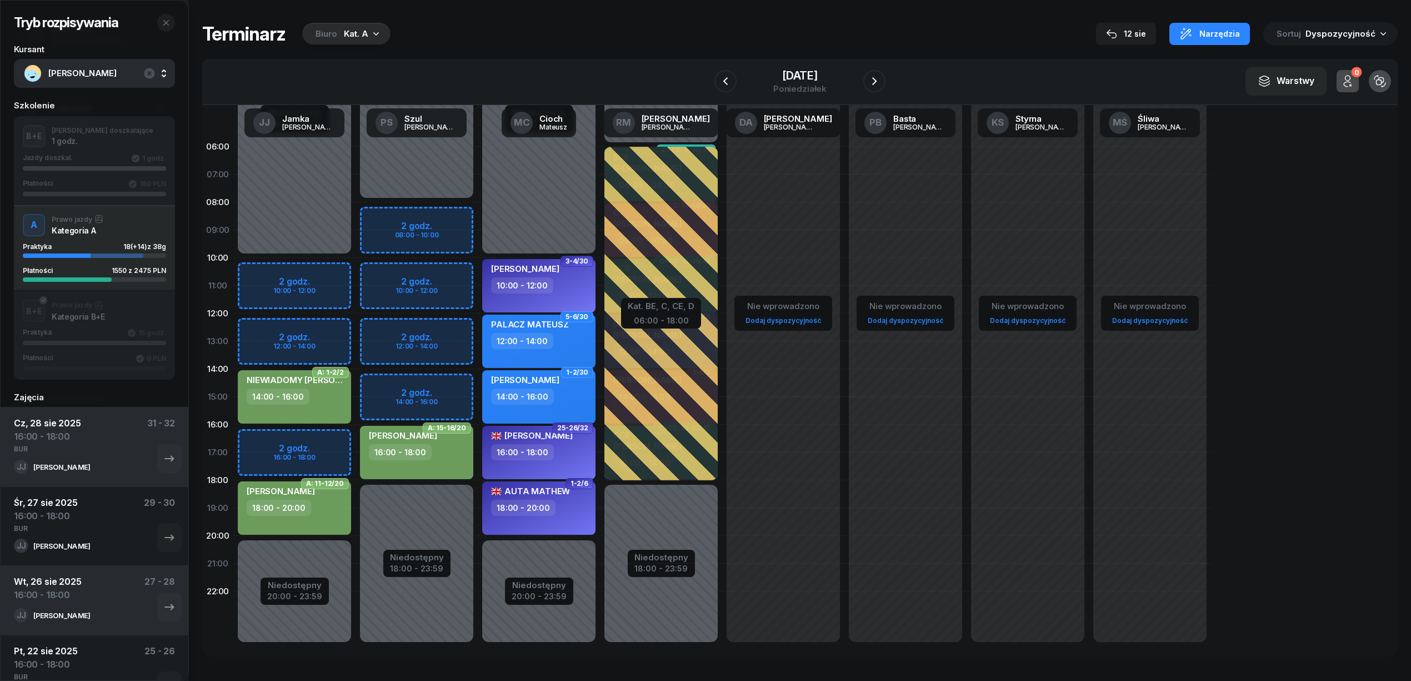
click at [356, 431] on div "Niedostępny 00:00 - 10:00 Niedostępny 20:00 - 23:59 2 godz. 10:00 - 12:00 2 god…" at bounding box center [417, 397] width 122 height 528
select select "16"
select select "18"
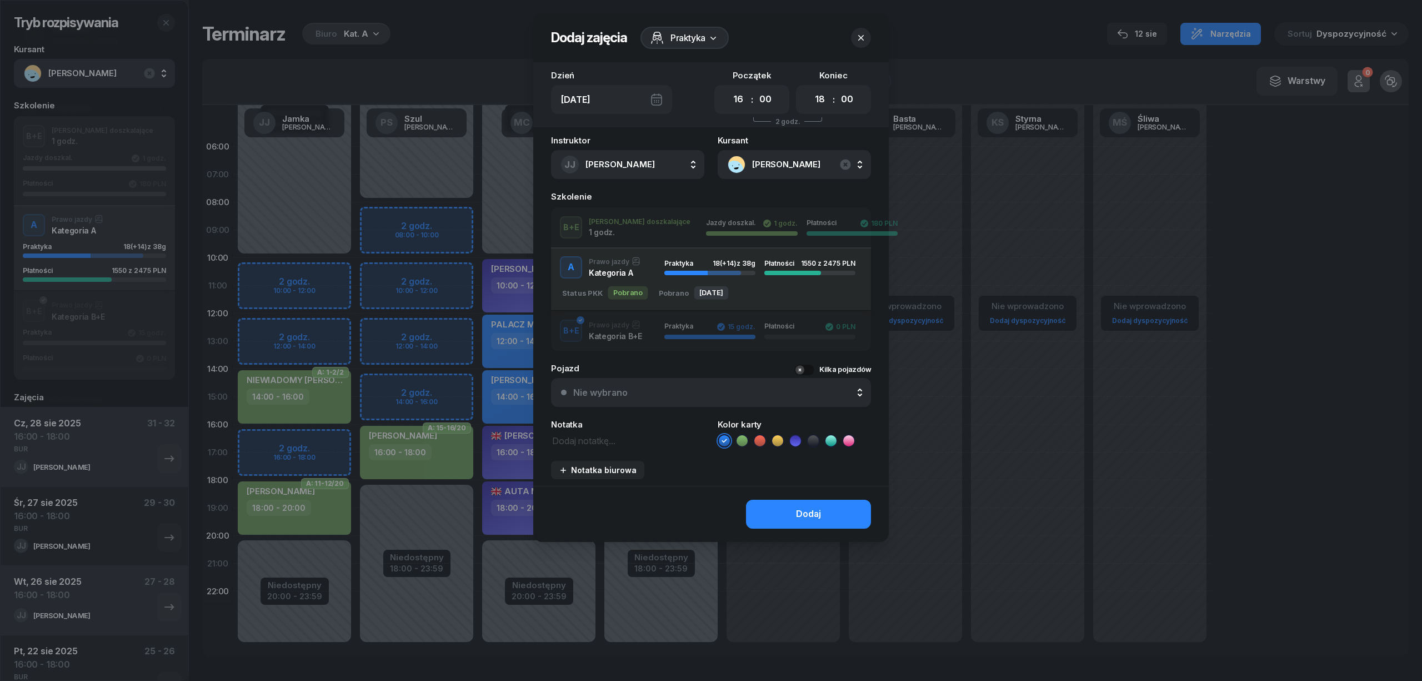
click at [587, 433] on textarea at bounding box center [627, 440] width 153 height 14
type textarea "BUR"
click at [763, 499] on button "Dodaj" at bounding box center [808, 513] width 125 height 29
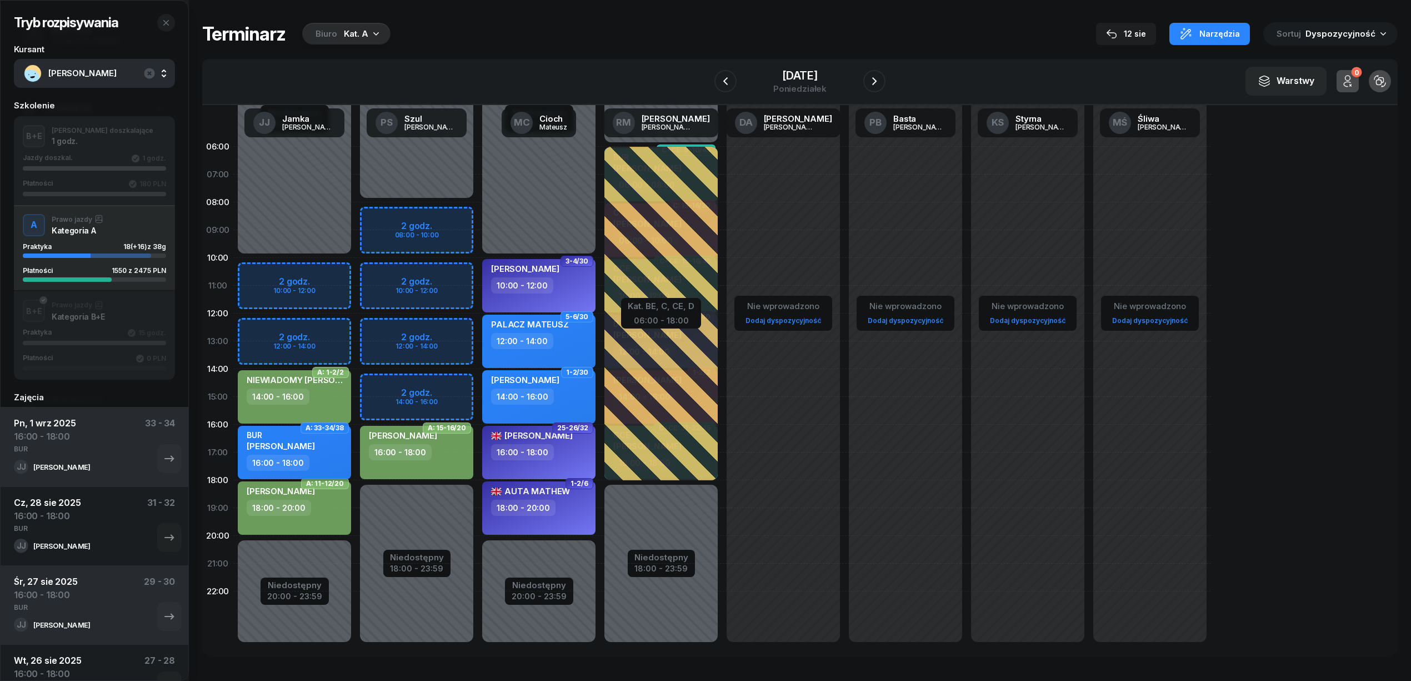
click at [328, 446] on div "BUR MARIOLA ŚWIERK" at bounding box center [296, 442] width 98 height 24
select select "16"
select select "18"
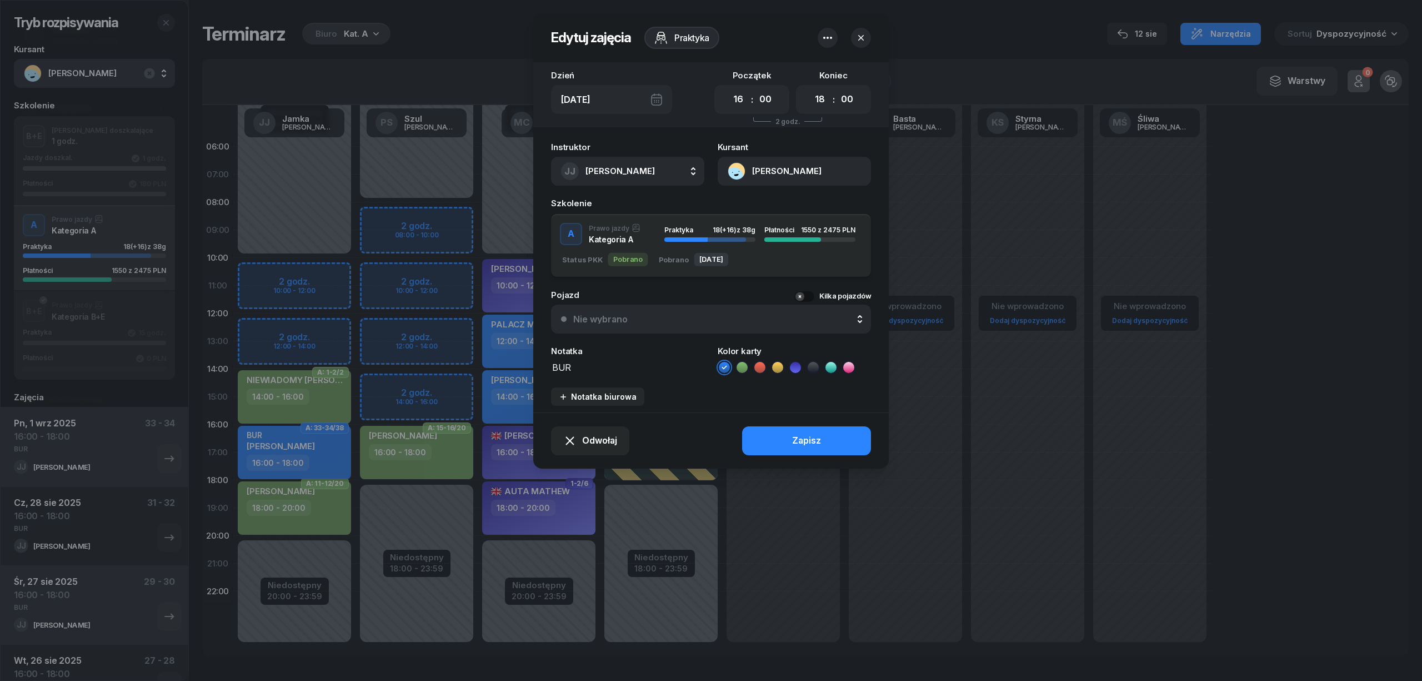
drag, startPoint x: 741, startPoint y: 363, endPoint x: 732, endPoint y: 387, distance: 25.0
click at [741, 364] on icon at bounding box center [742, 367] width 11 height 11
click at [753, 433] on button "Zapisz" at bounding box center [806, 440] width 129 height 29
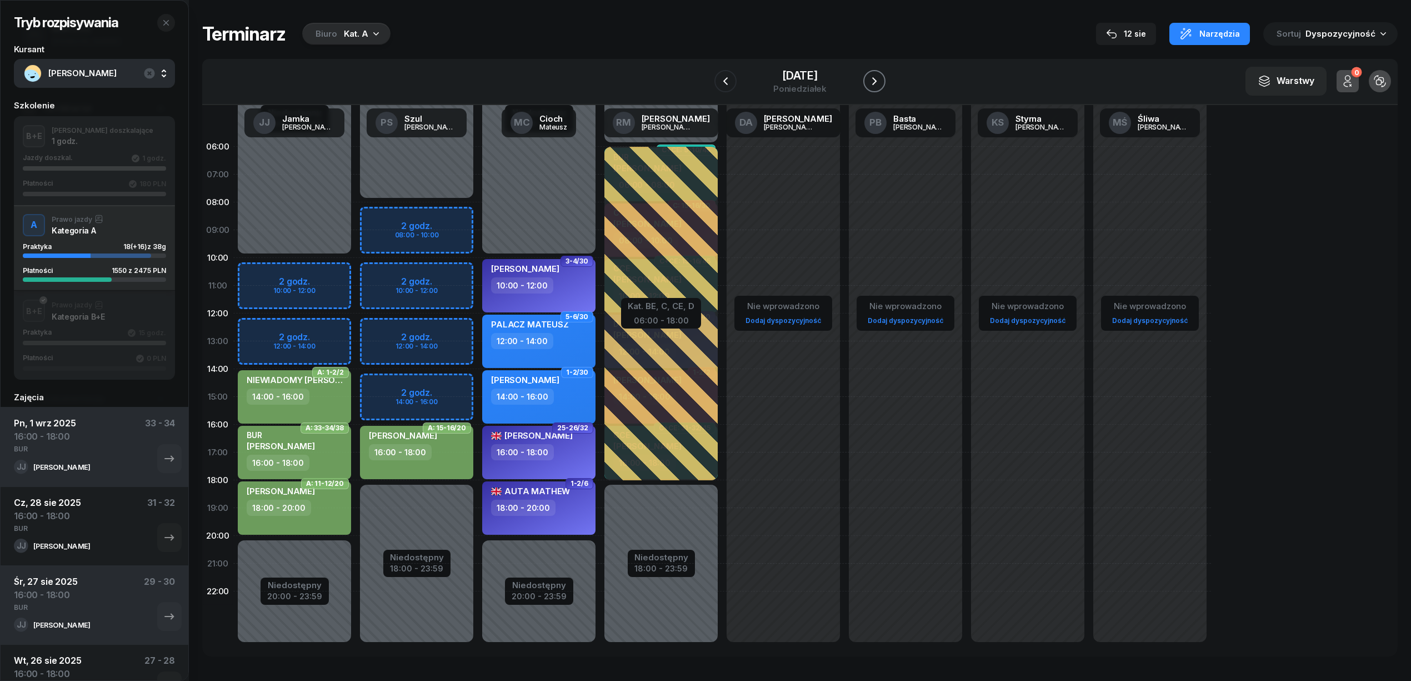
click at [877, 83] on icon "button" at bounding box center [874, 80] width 13 height 13
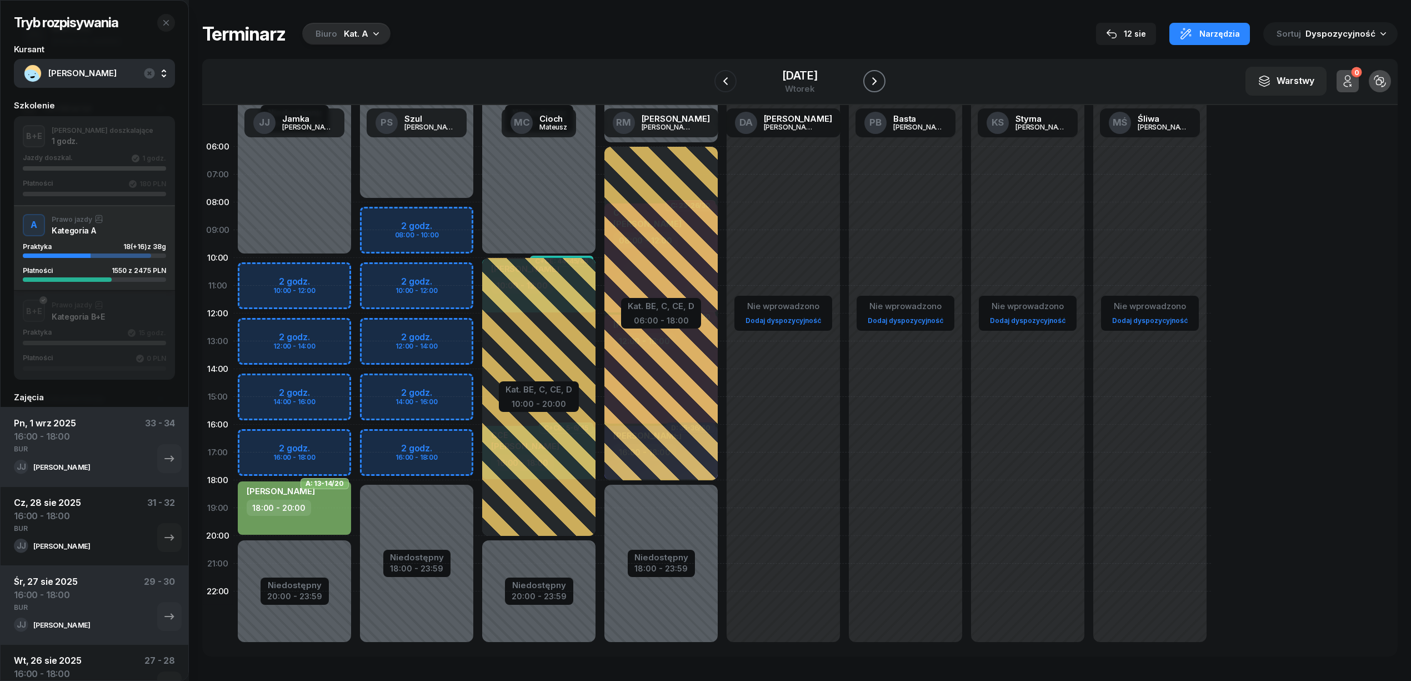
click at [874, 81] on icon "button" at bounding box center [874, 80] width 13 height 13
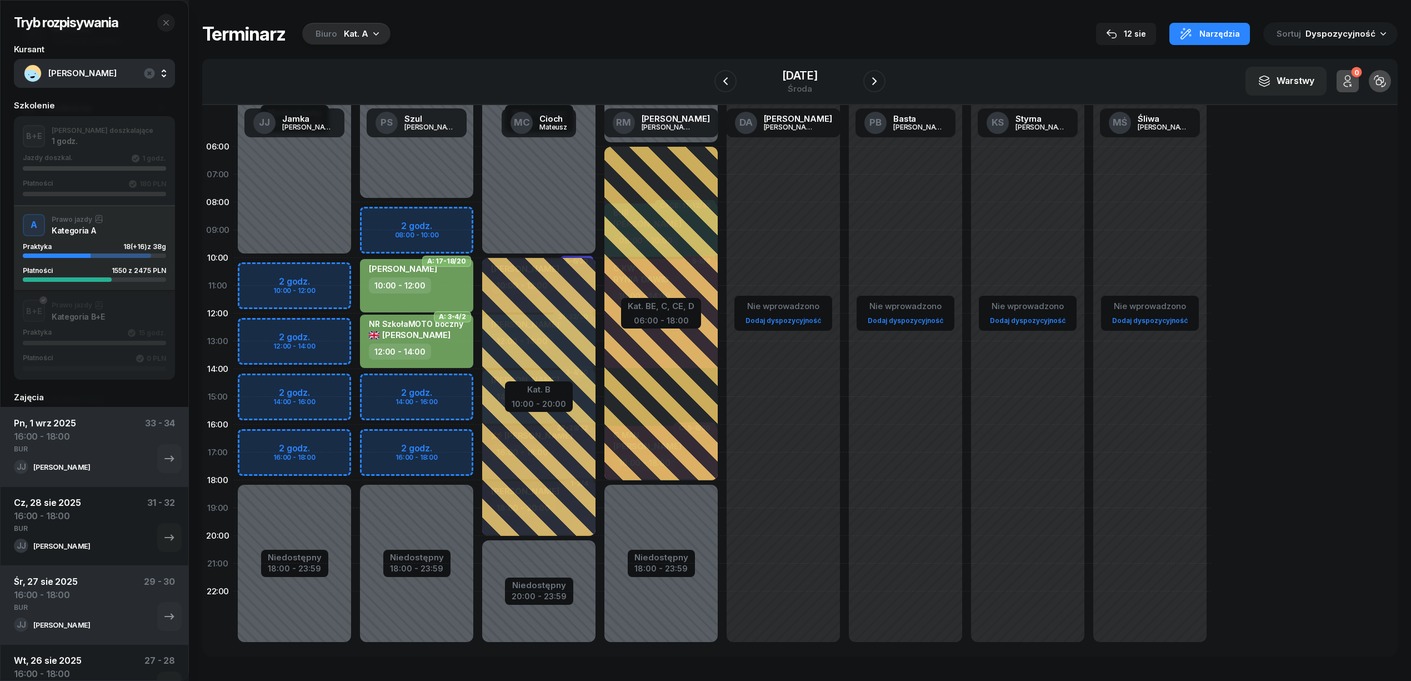
click at [356, 436] on div "Niedostępny 00:00 - 10:00 Niedostępny 18:00 - 23:59 2 godz. 10:00 - 12:00 2 god…" at bounding box center [417, 397] width 122 height 528
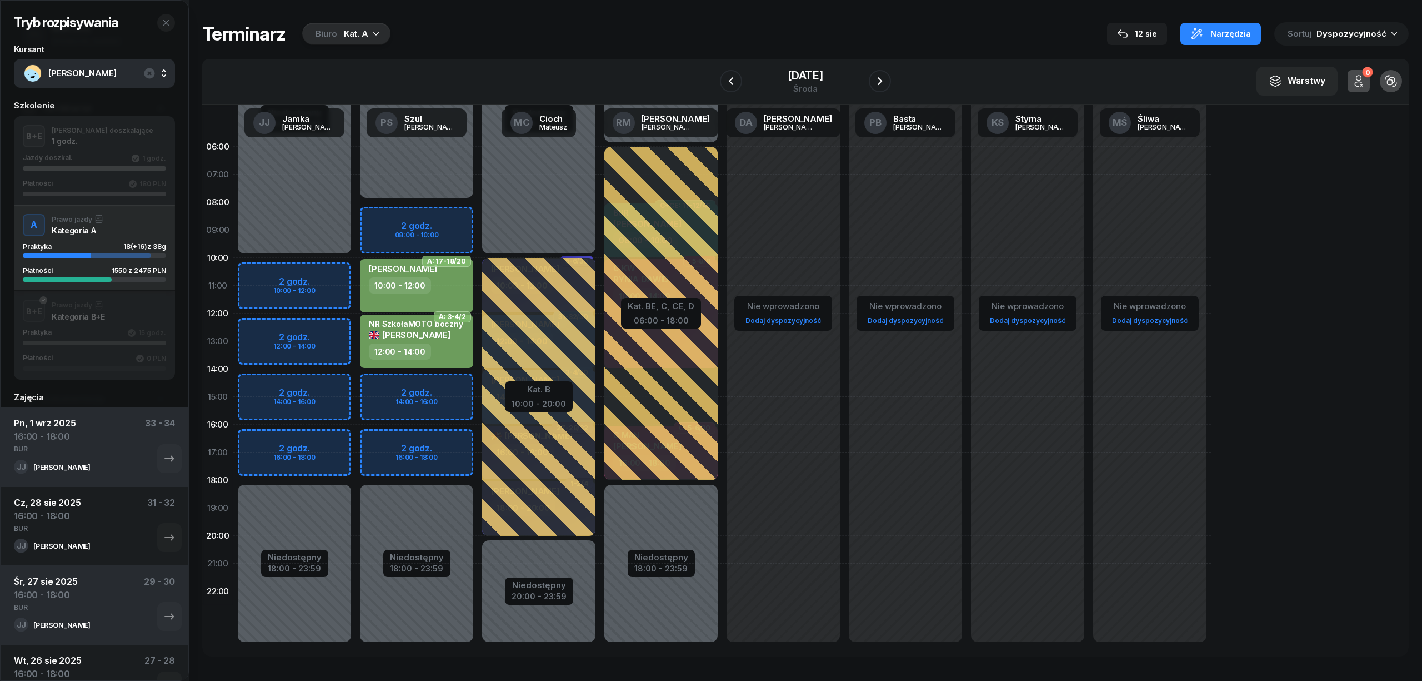
select select "16"
select select "18"
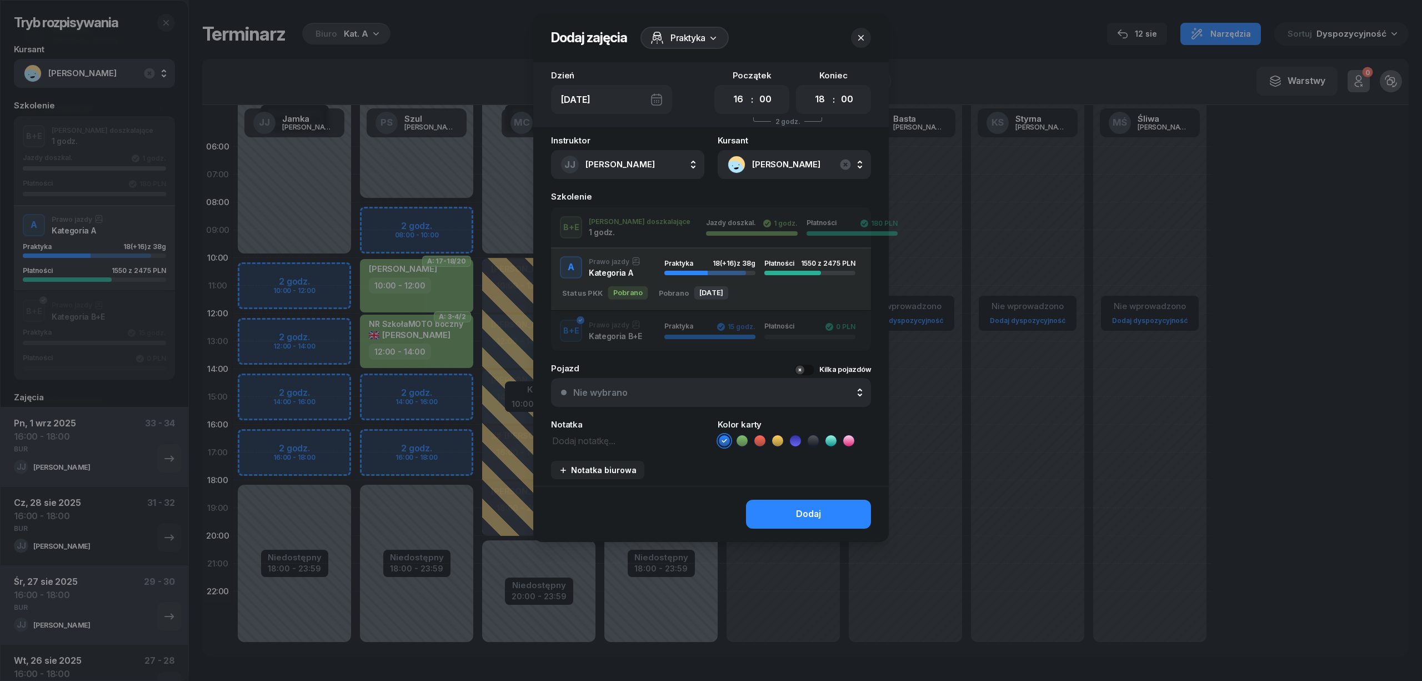
click at [745, 438] on icon at bounding box center [742, 440] width 11 height 11
click at [848, 509] on button "Dodaj" at bounding box center [808, 513] width 125 height 29
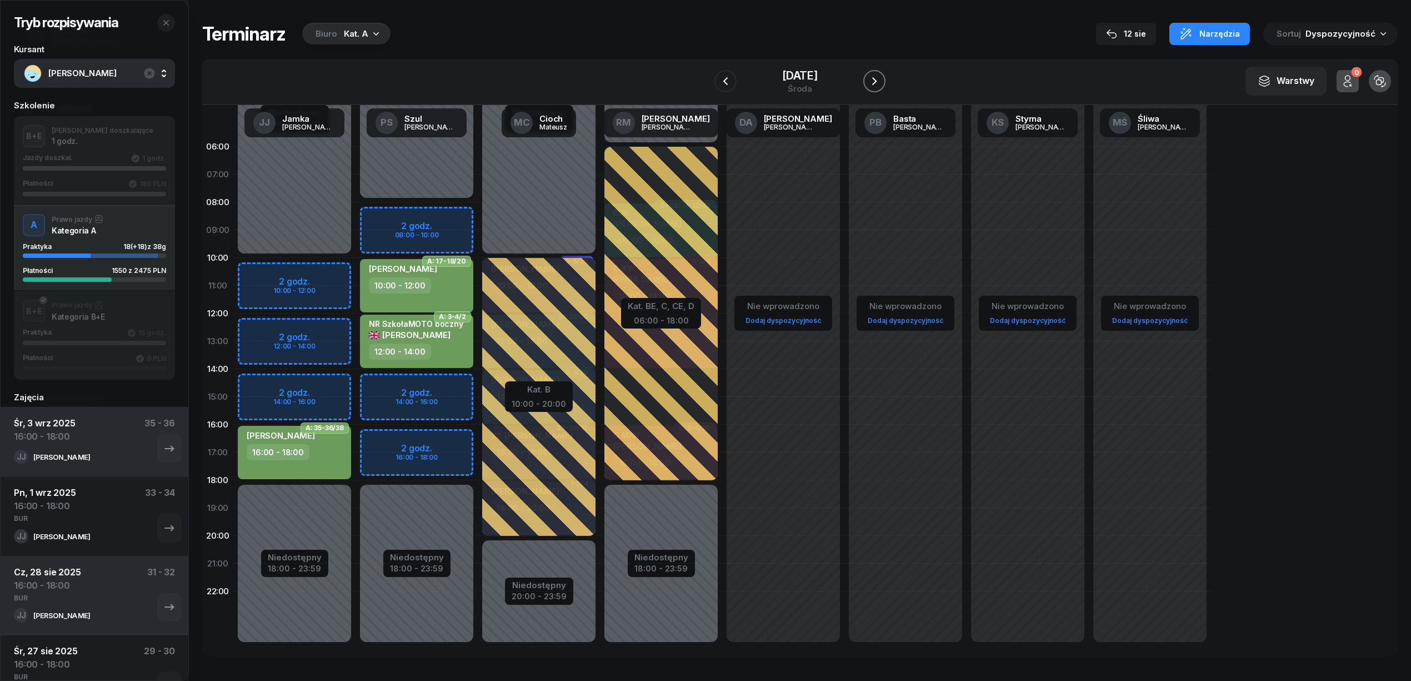
click at [879, 84] on icon "button" at bounding box center [874, 80] width 13 height 13
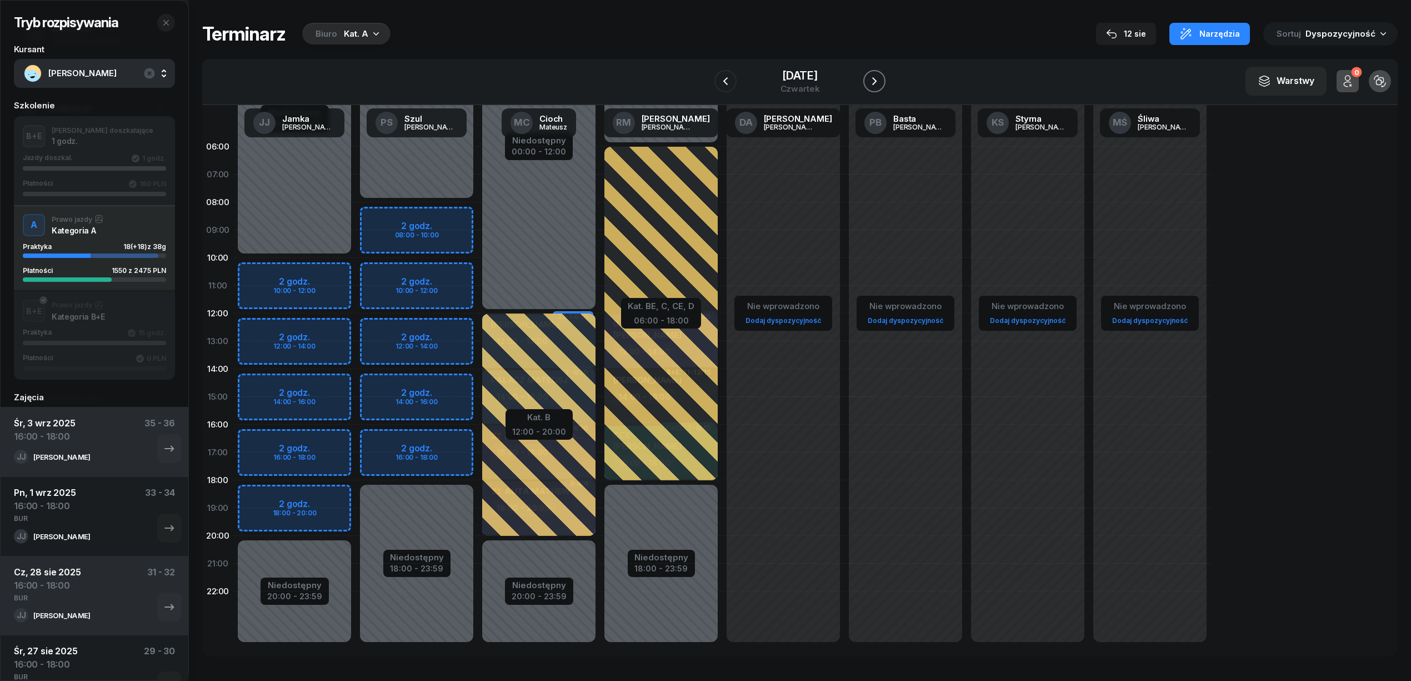
click at [879, 84] on icon "button" at bounding box center [874, 80] width 13 height 13
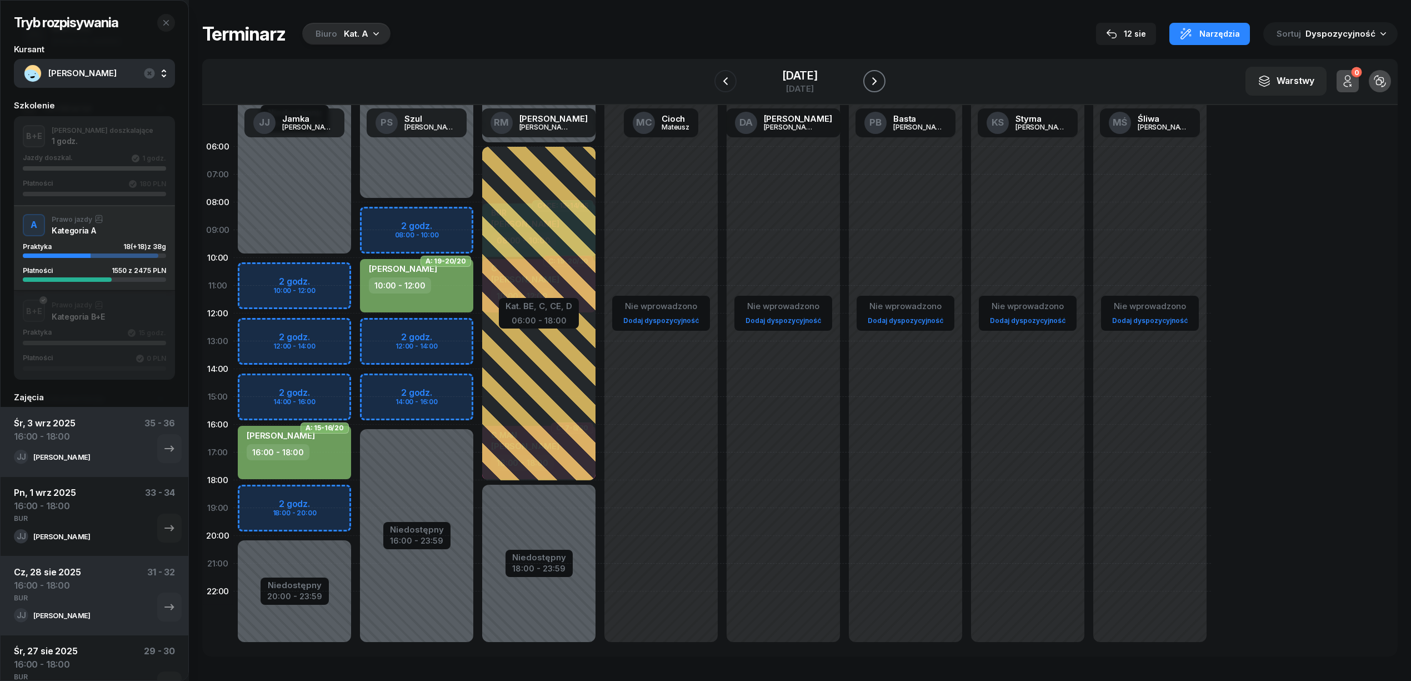
click at [879, 84] on icon "button" at bounding box center [874, 80] width 13 height 13
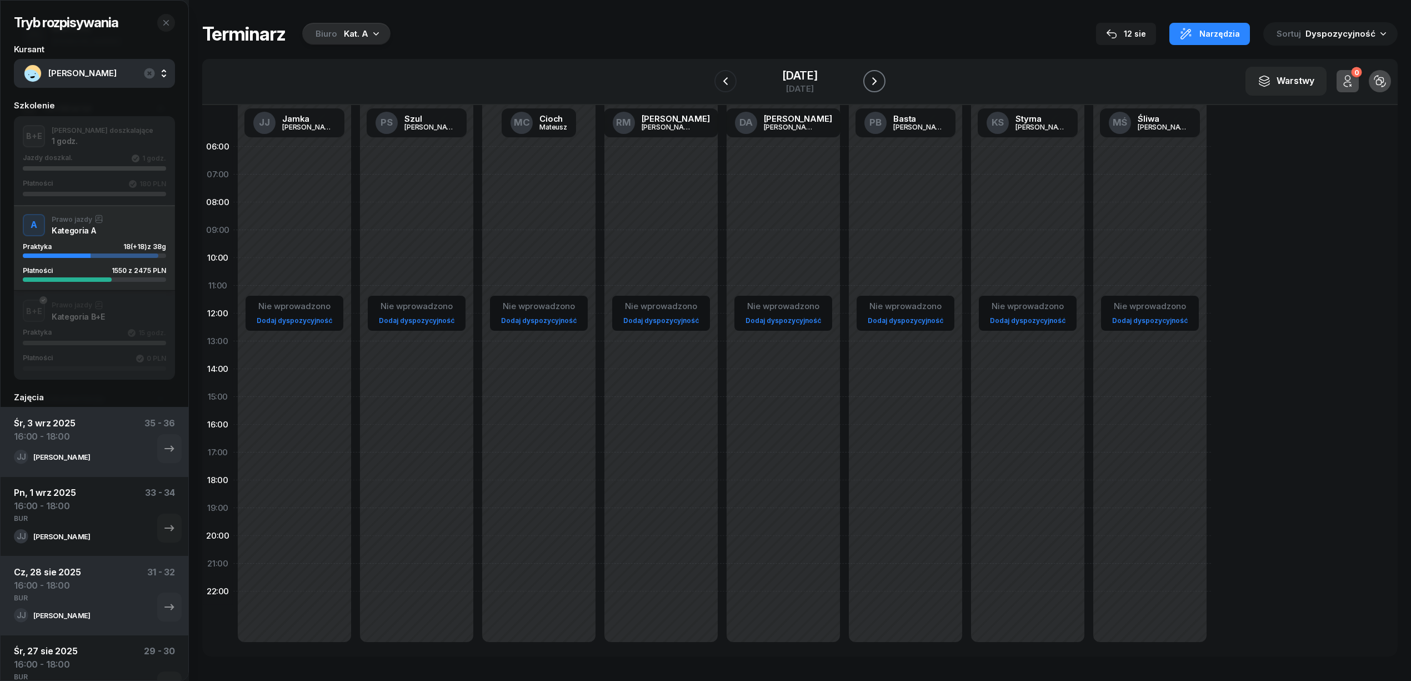
click at [879, 84] on icon "button" at bounding box center [874, 80] width 13 height 13
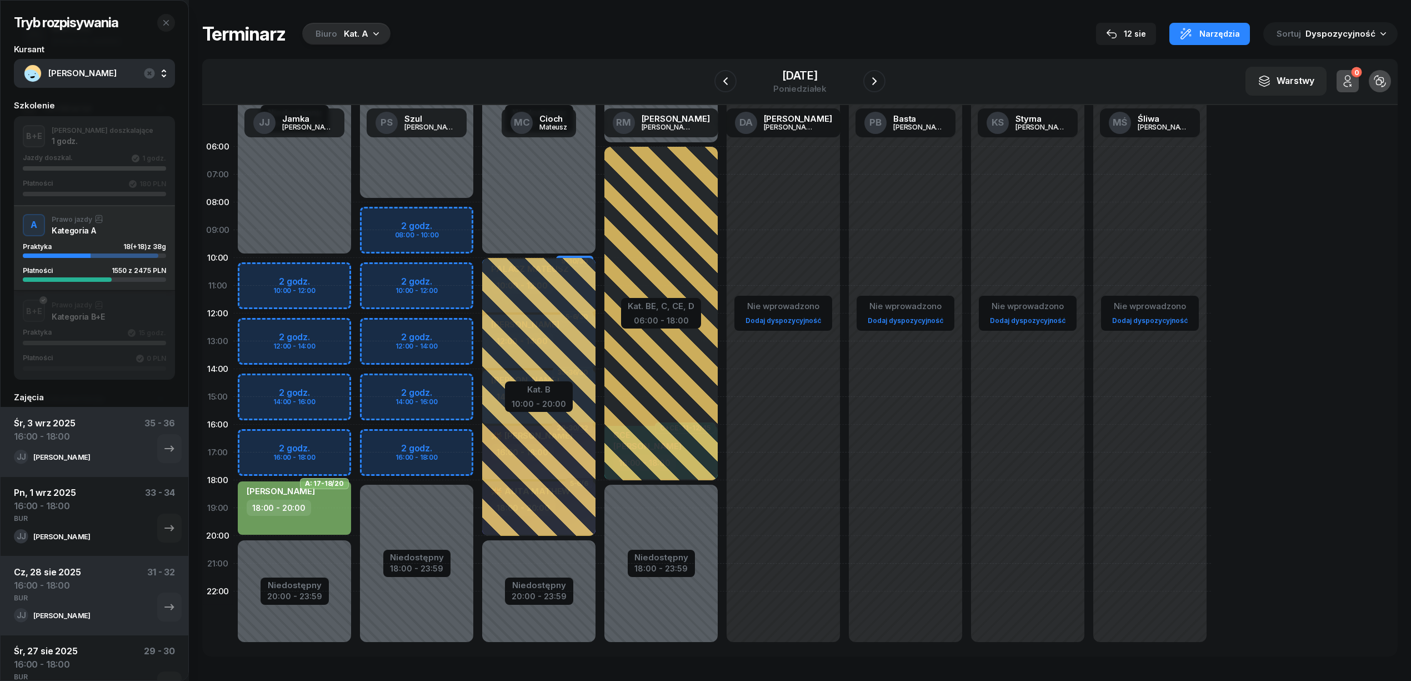
click at [356, 444] on div "Niedostępny 00:00 - 10:00 Niedostępny 20:00 - 23:59 2 godz. 10:00 - 12:00 2 god…" at bounding box center [417, 397] width 122 height 528
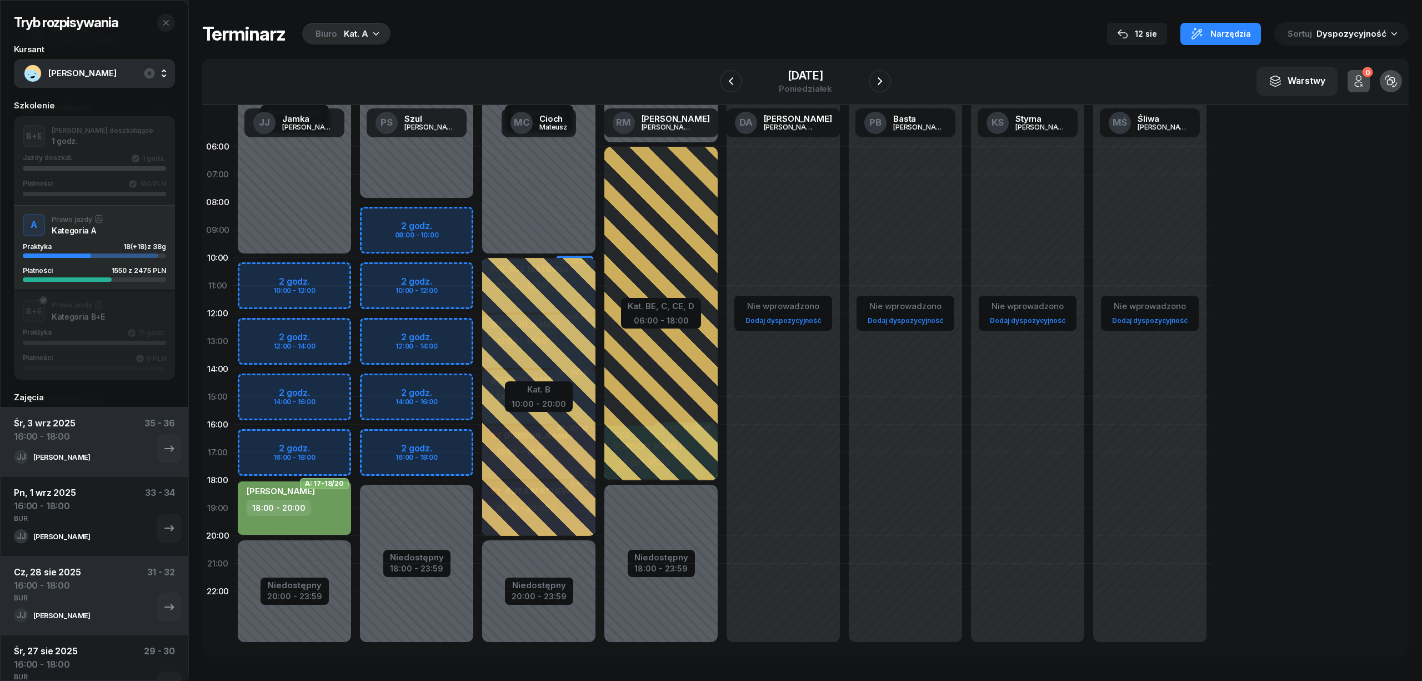
select select "16"
select select "18"
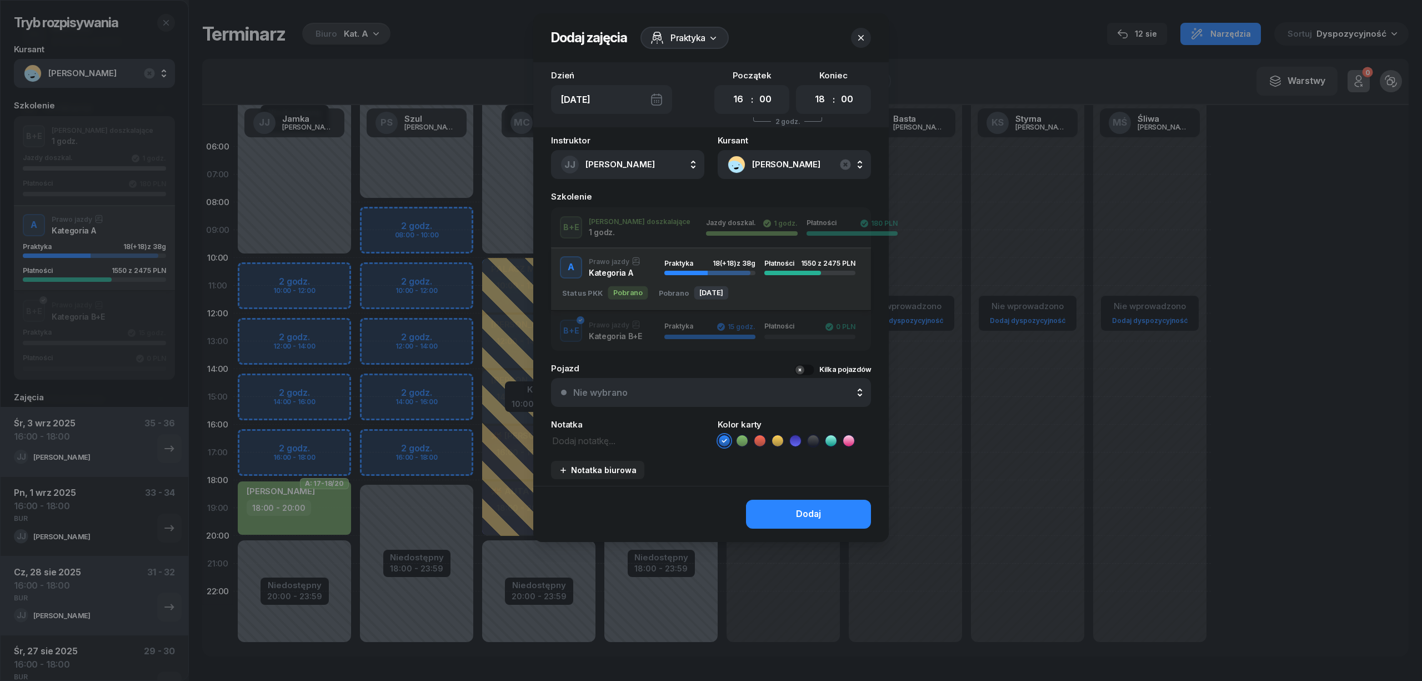
click at [738, 441] on icon at bounding box center [742, 440] width 11 height 11
click at [591, 439] on textarea at bounding box center [627, 440] width 153 height 14
type textarea "BUR"
click at [763, 501] on button "Dodaj" at bounding box center [808, 513] width 125 height 29
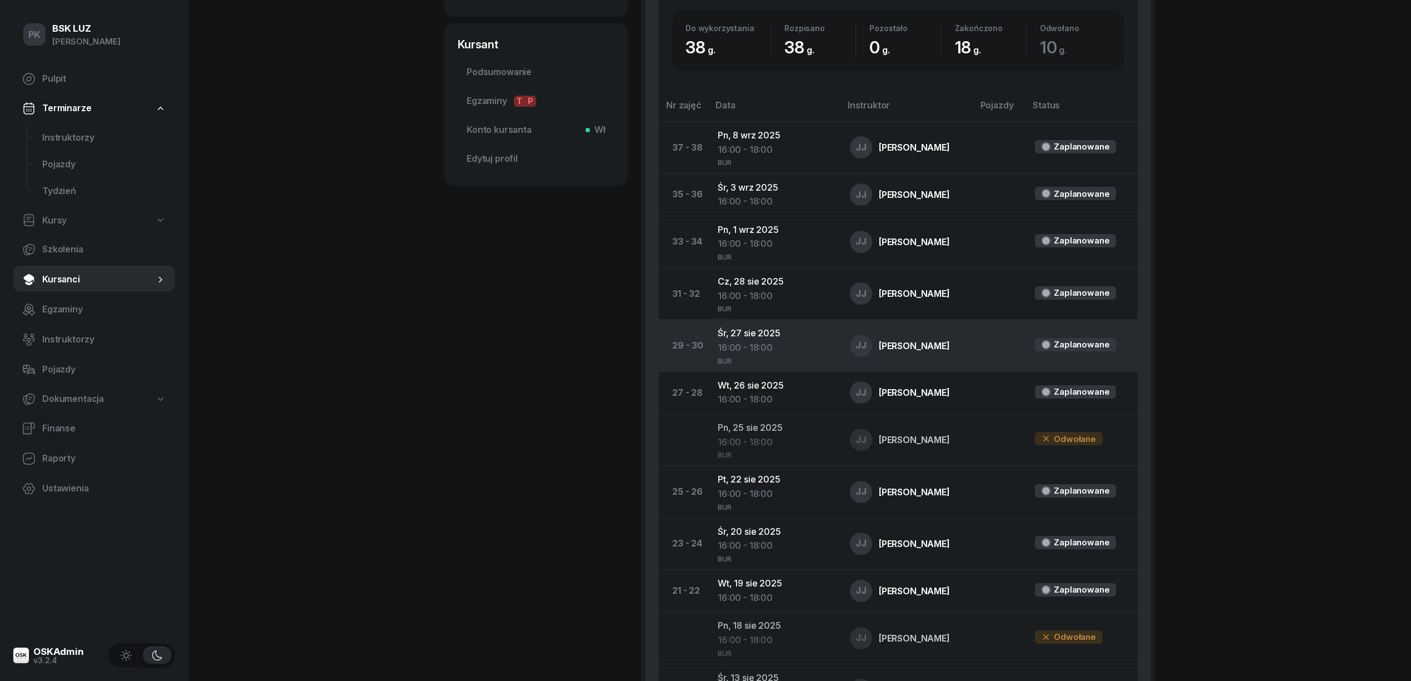
scroll to position [444, 0]
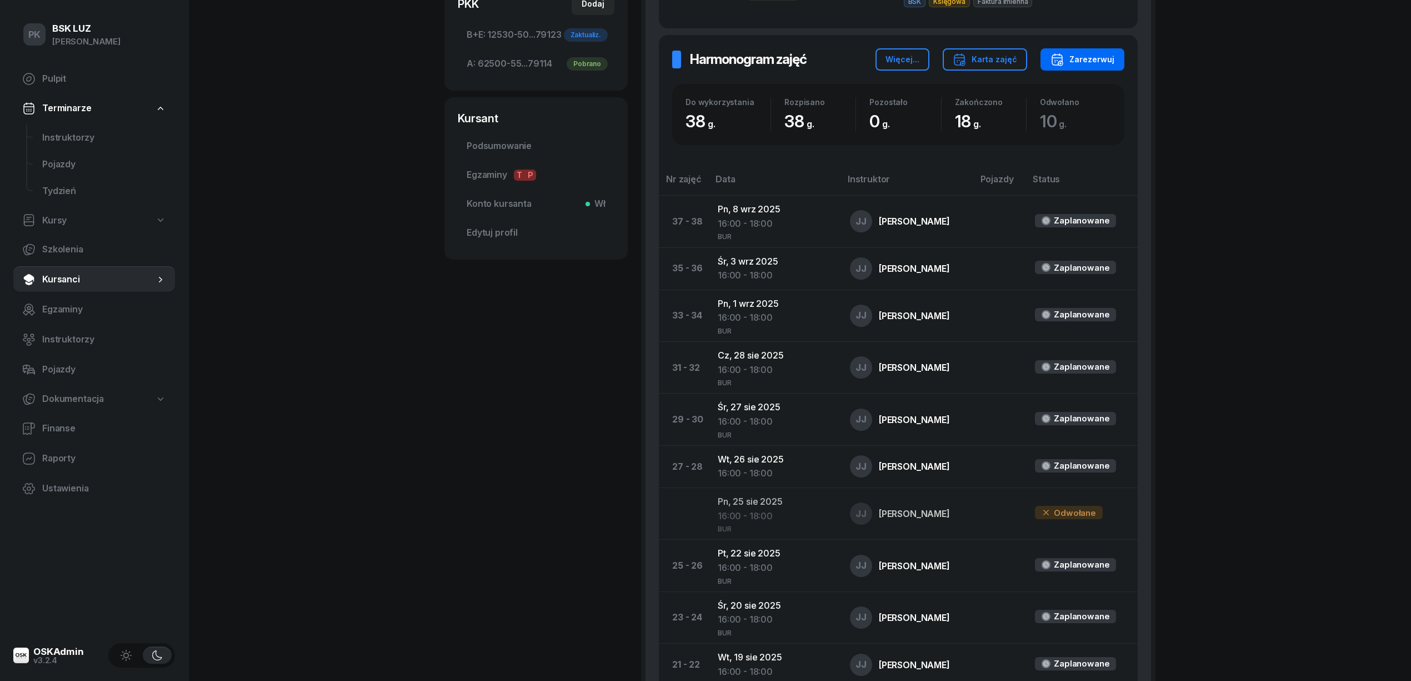
click at [1077, 54] on div "Zarezerwuj" at bounding box center [1083, 59] width 64 height 13
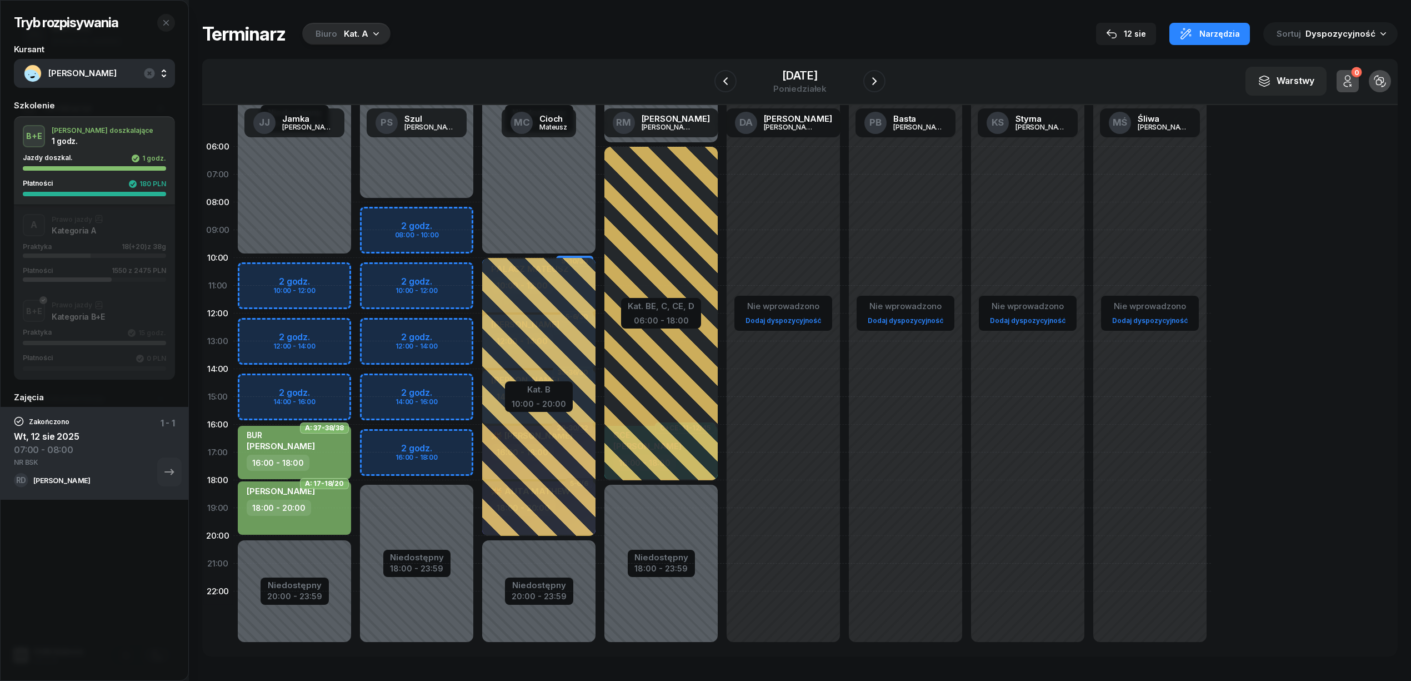
click at [84, 241] on div "A Prawo jazdy Kategoria A Praktyka 18 (+20) z 38g Płatności 1550 z 2475 PLN" at bounding box center [94, 248] width 161 height 68
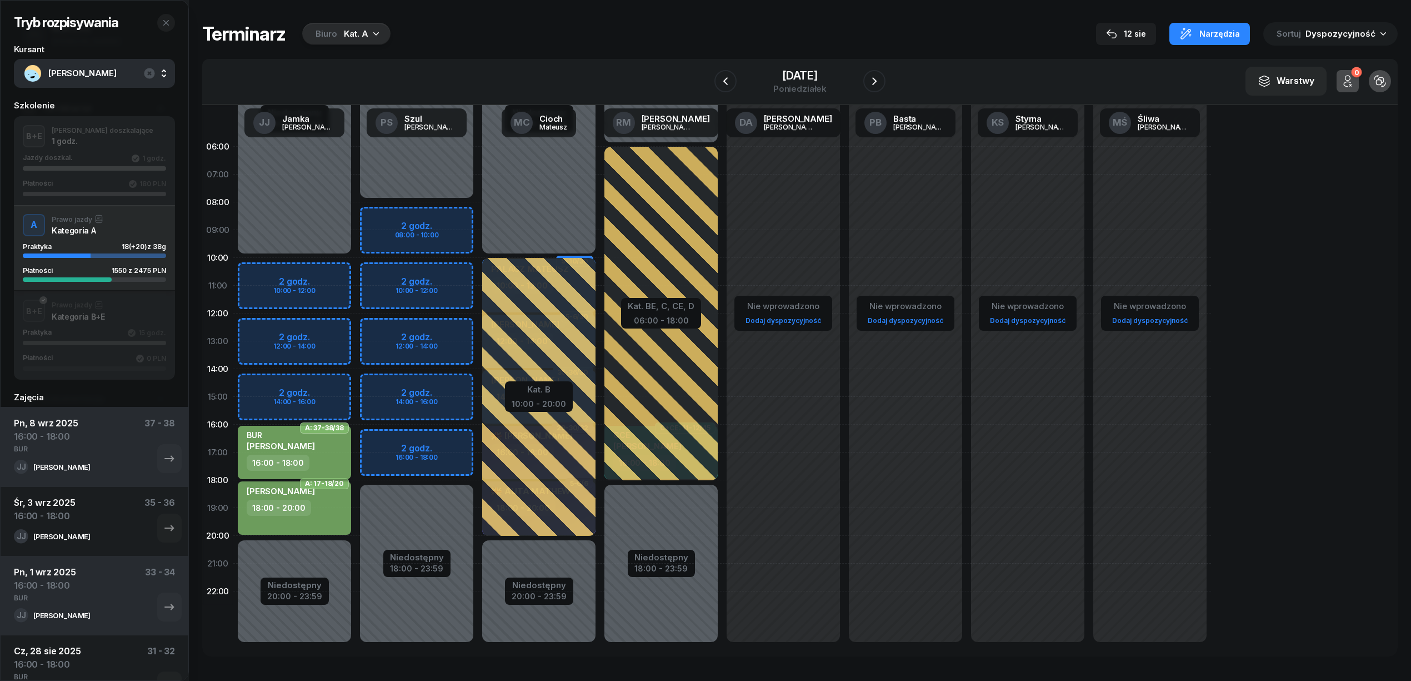
click at [322, 466] on div "16:00 - 18:00" at bounding box center [296, 462] width 98 height 16
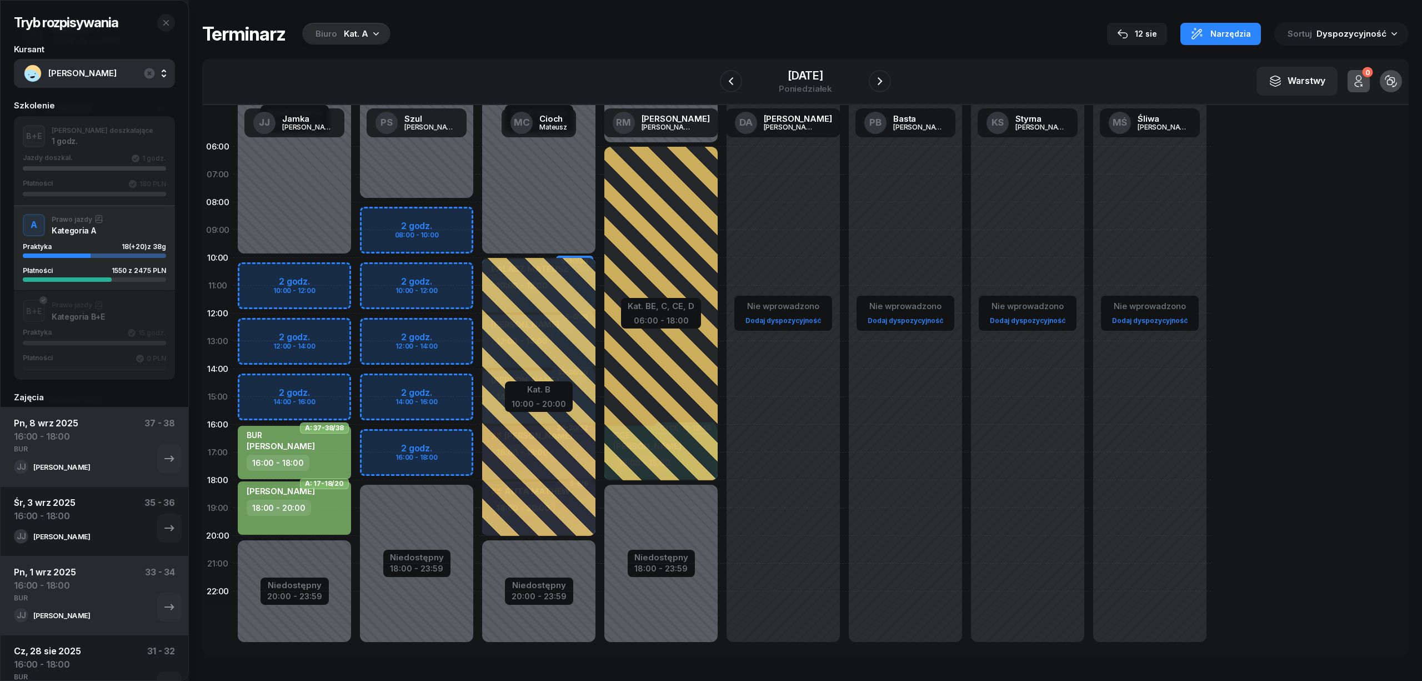
select select "16"
select select "18"
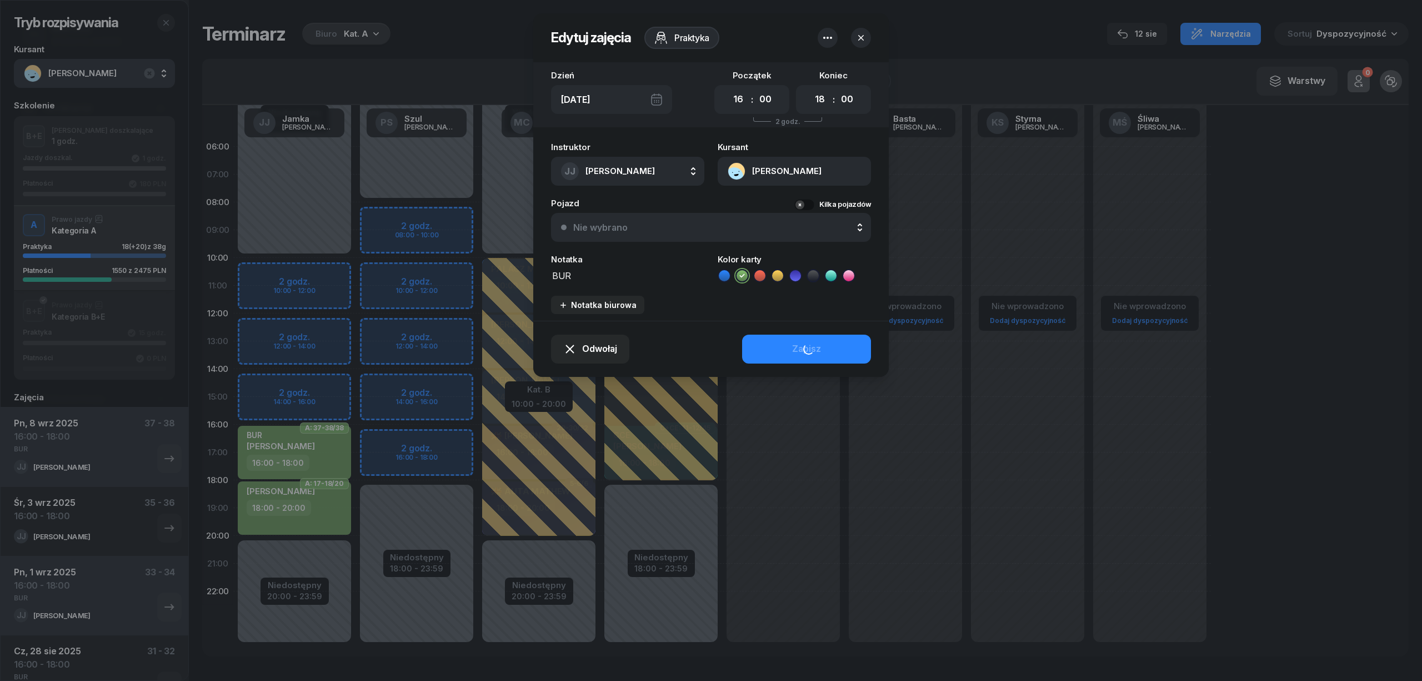
click at [823, 37] on icon "button" at bounding box center [827, 37] width 13 height 13
click at [789, 71] on div "Usuń" at bounding box center [786, 72] width 21 height 14
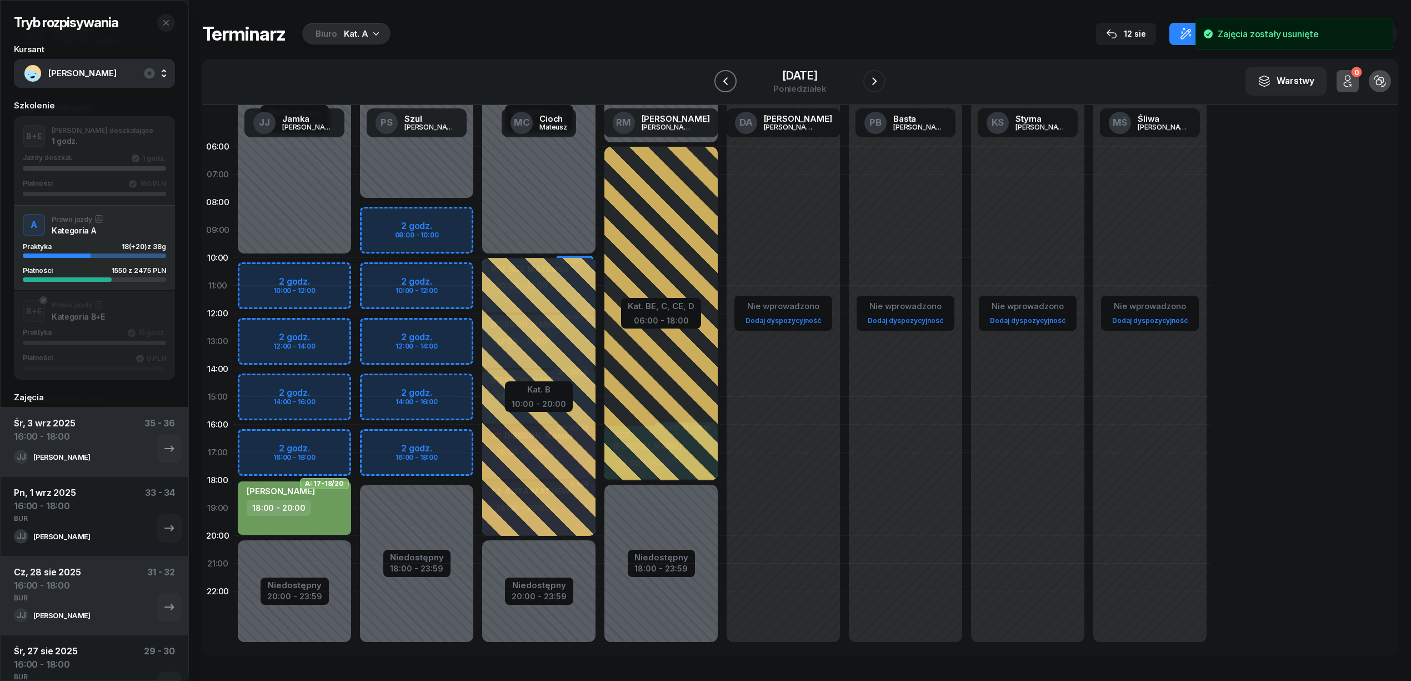
click at [722, 74] on icon "button" at bounding box center [725, 80] width 13 height 13
click at [722, 78] on icon "button" at bounding box center [725, 80] width 13 height 13
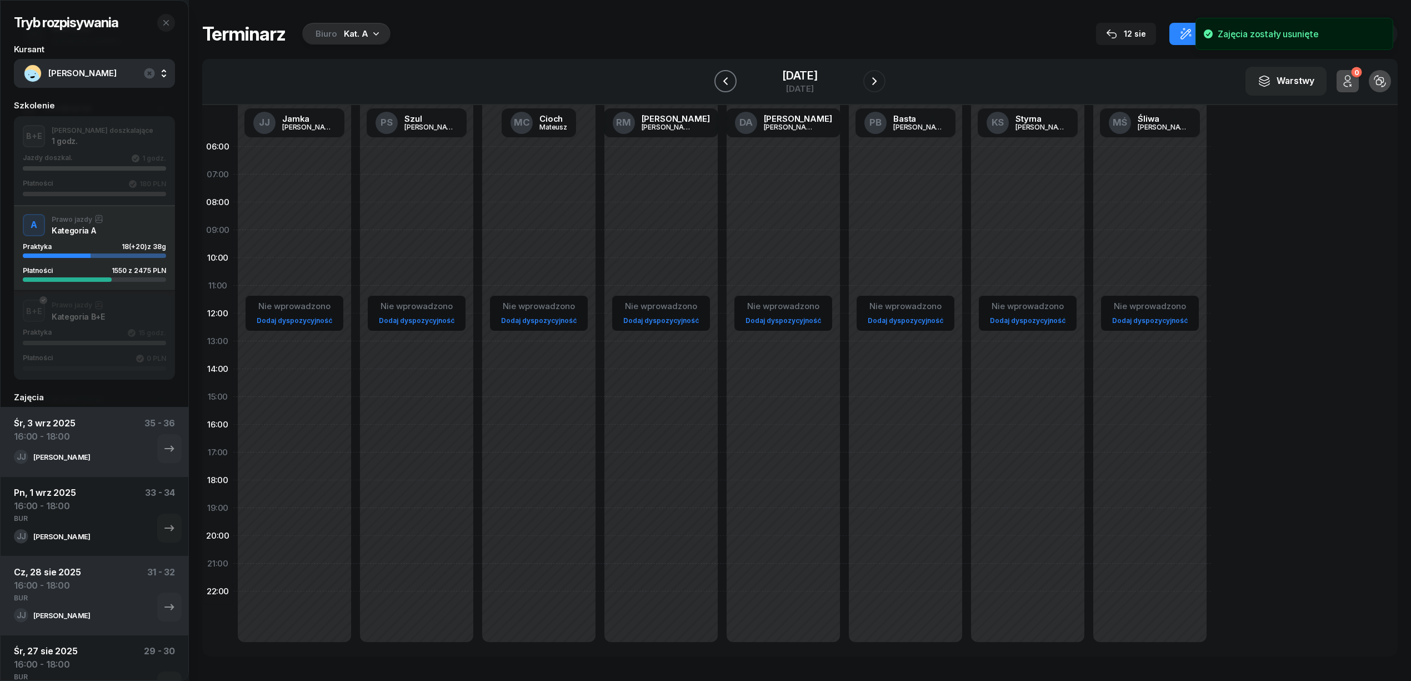
click at [722, 78] on icon "button" at bounding box center [725, 80] width 13 height 13
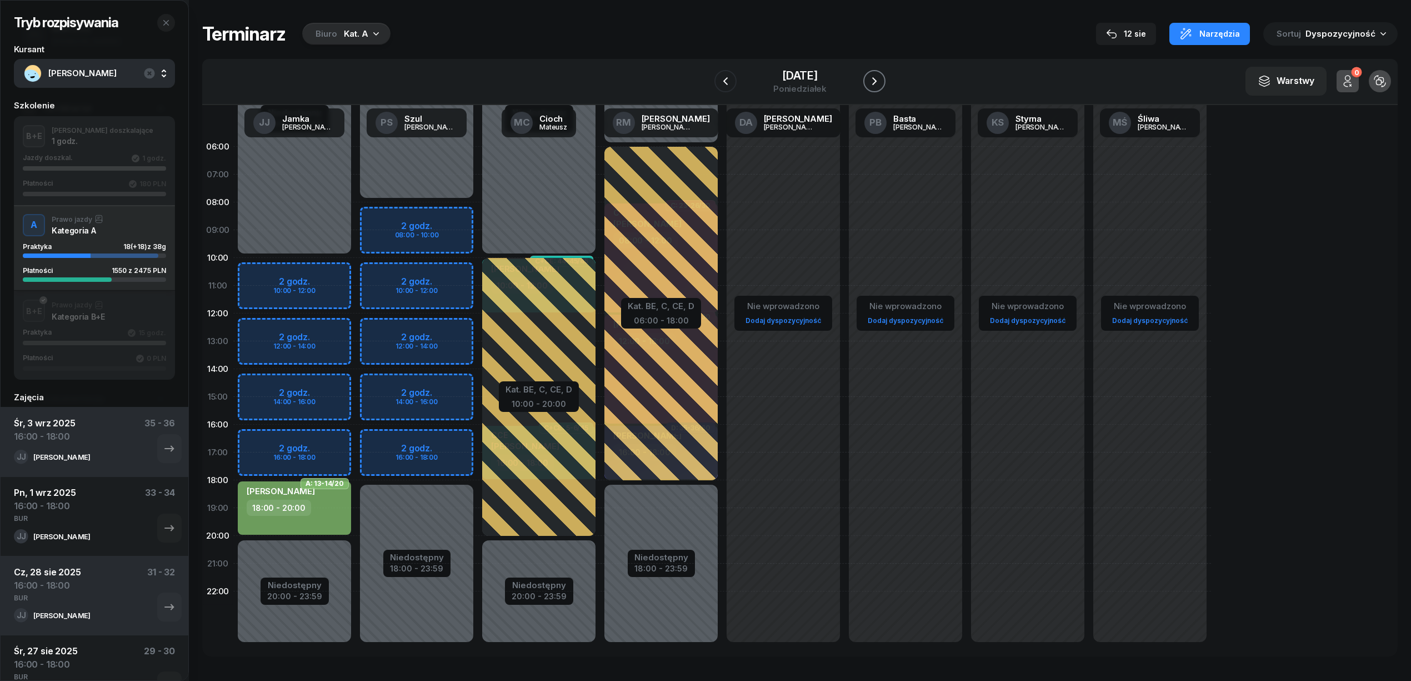
click at [880, 80] on icon "button" at bounding box center [874, 80] width 13 height 13
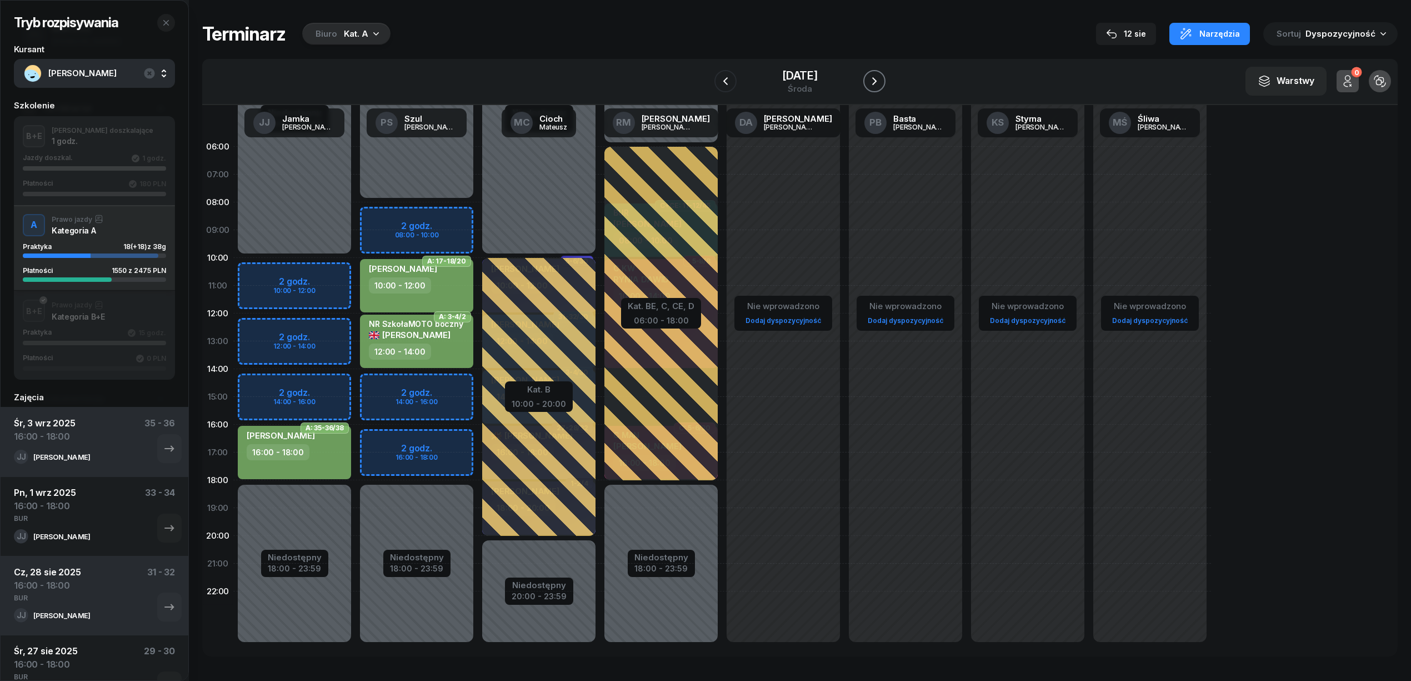
click at [880, 80] on icon "button" at bounding box center [874, 80] width 13 height 13
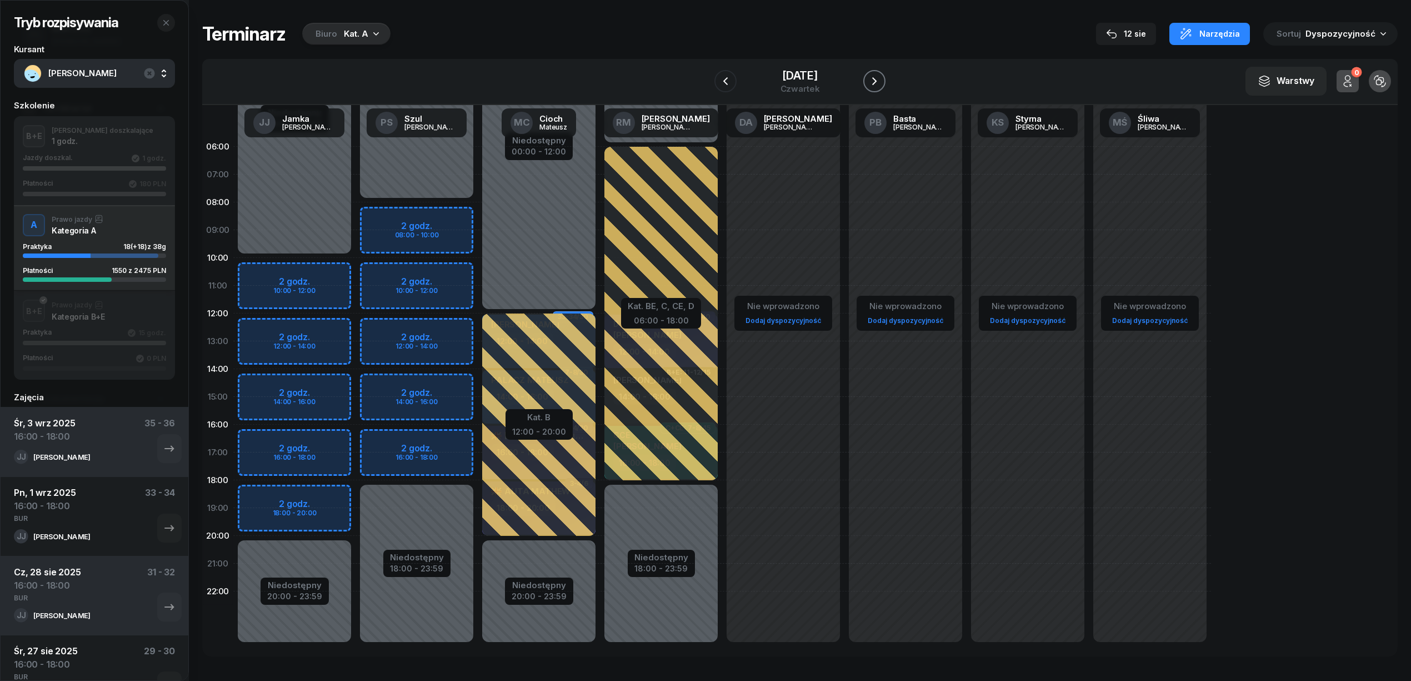
click at [880, 80] on icon "button" at bounding box center [874, 80] width 13 height 13
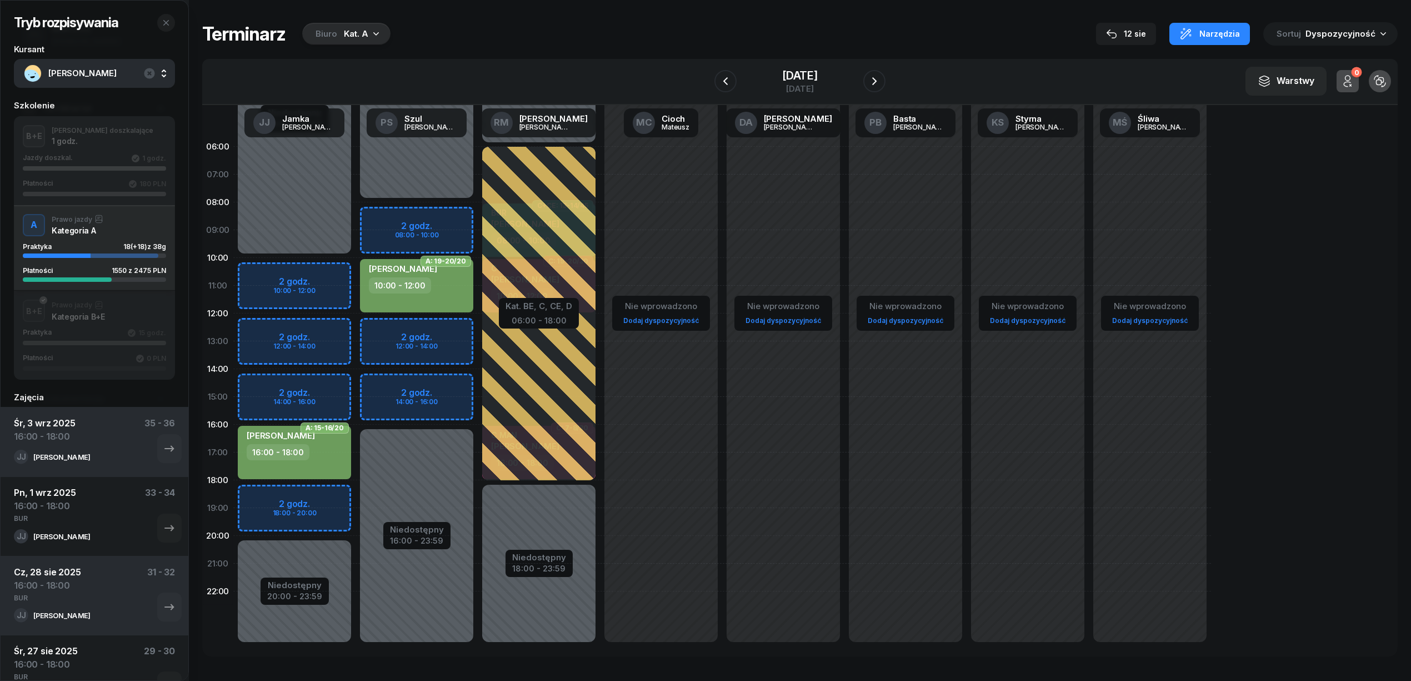
click at [478, 210] on div "Niedostępny 00:00 - 08:00 Niedostępny 16:00 - 23:59 2 godz. 08:00 - 10:00 2 god…" at bounding box center [539, 397] width 122 height 528
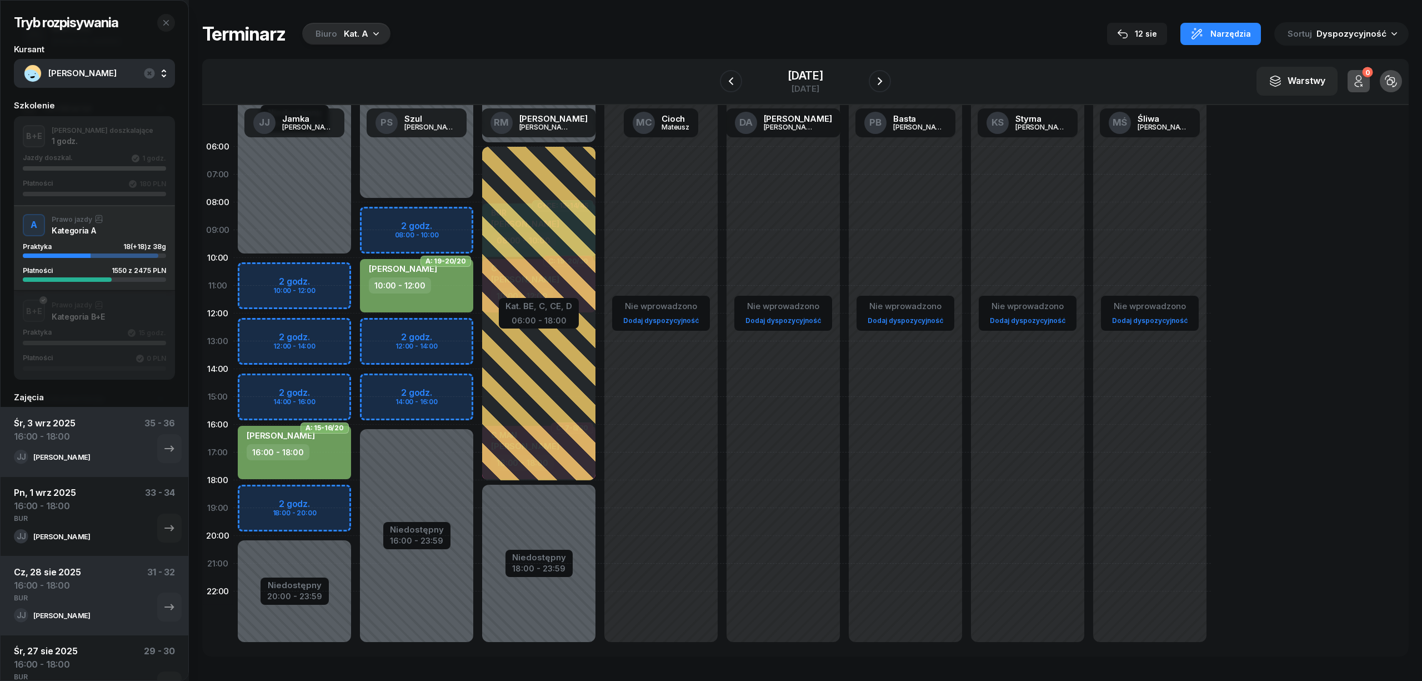
select select "08"
select select "10"
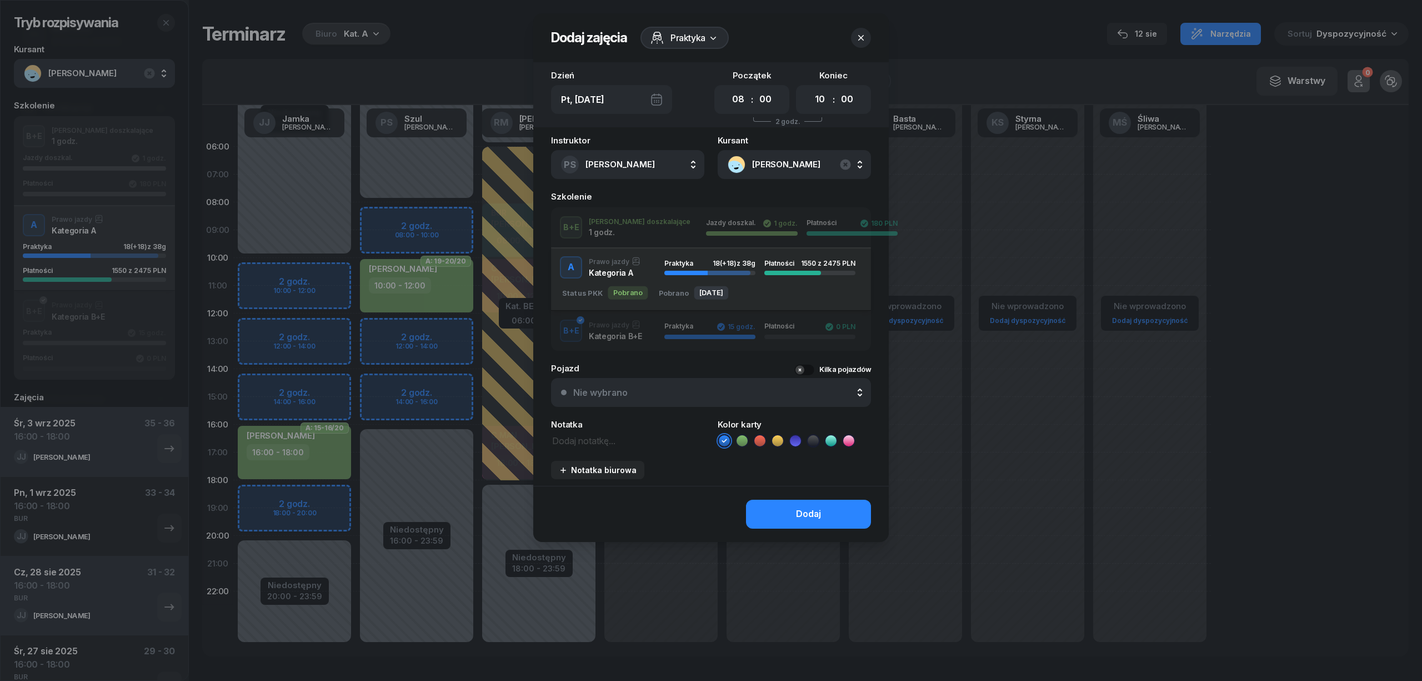
click at [461, 212] on div at bounding box center [711, 340] width 1422 height 681
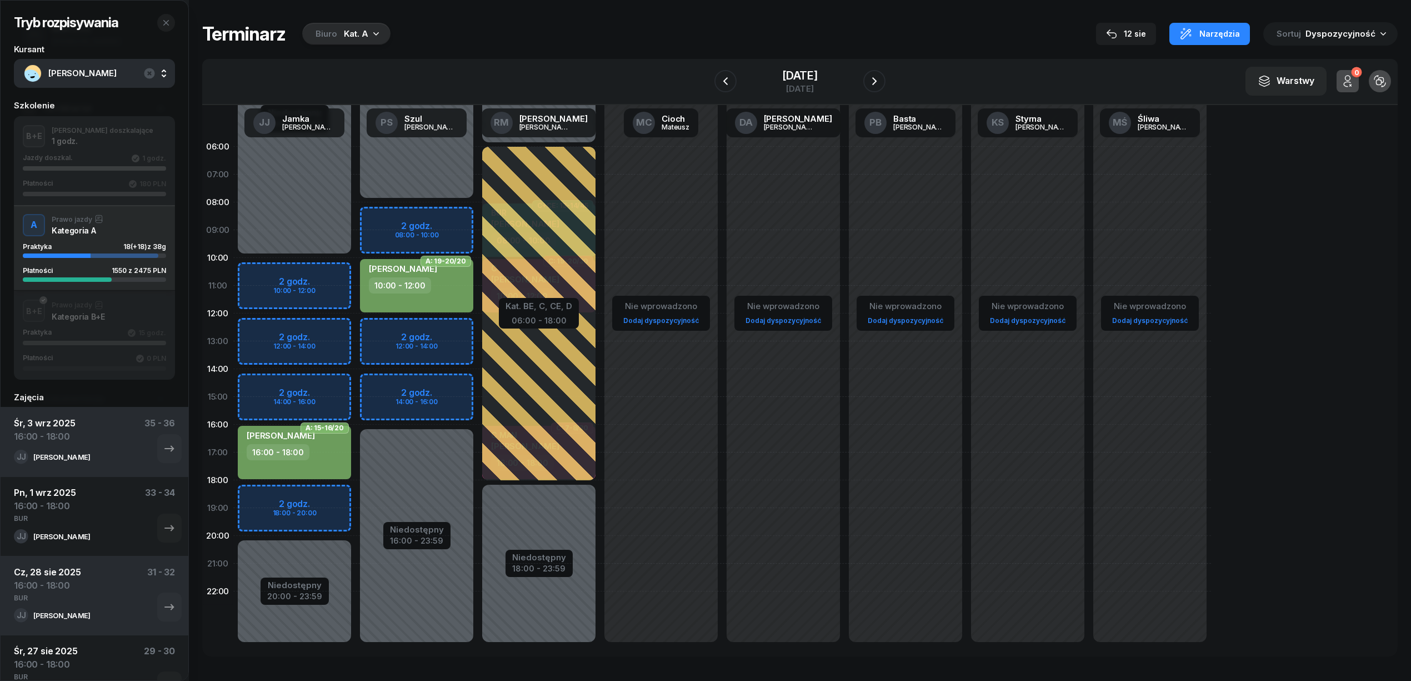
click at [478, 211] on div "Niedostępny 00:00 - 08:00 Niedostępny 16:00 - 23:59 2 godz. 08:00 - 10:00 2 god…" at bounding box center [539, 397] width 122 height 528
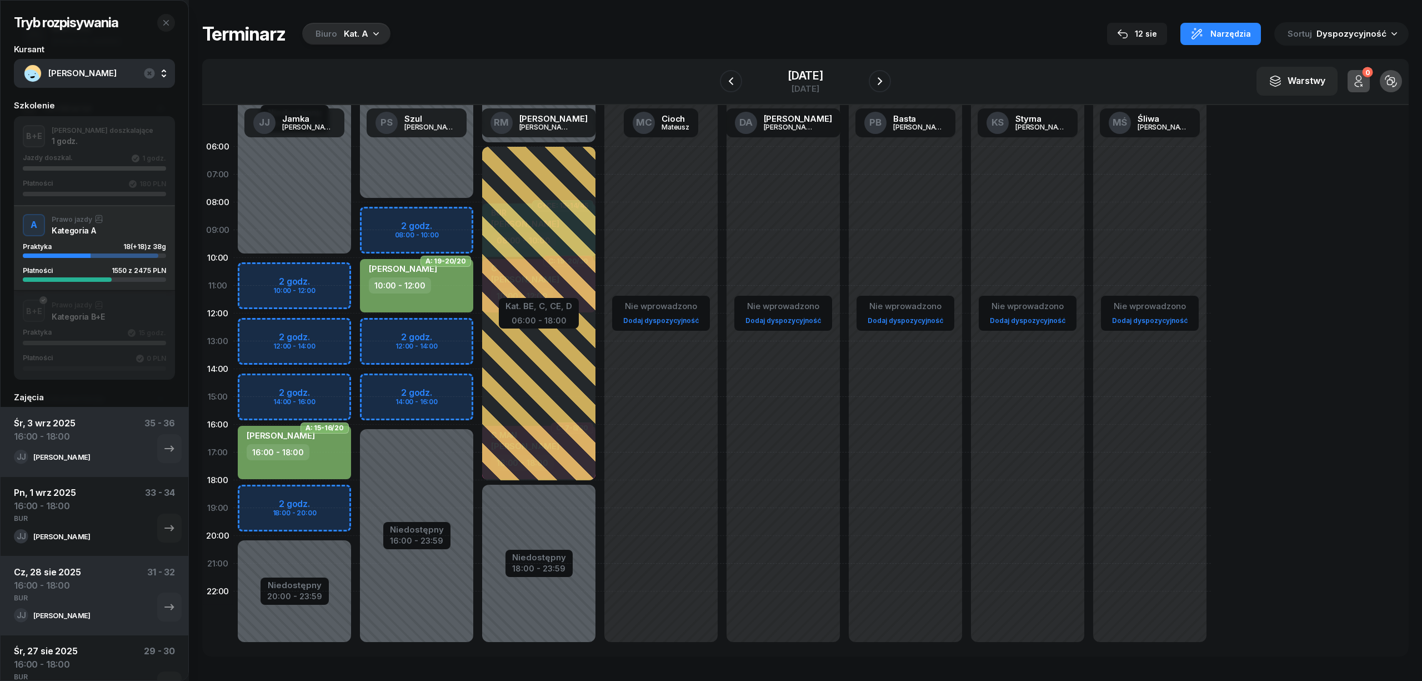
select select "08"
select select "10"
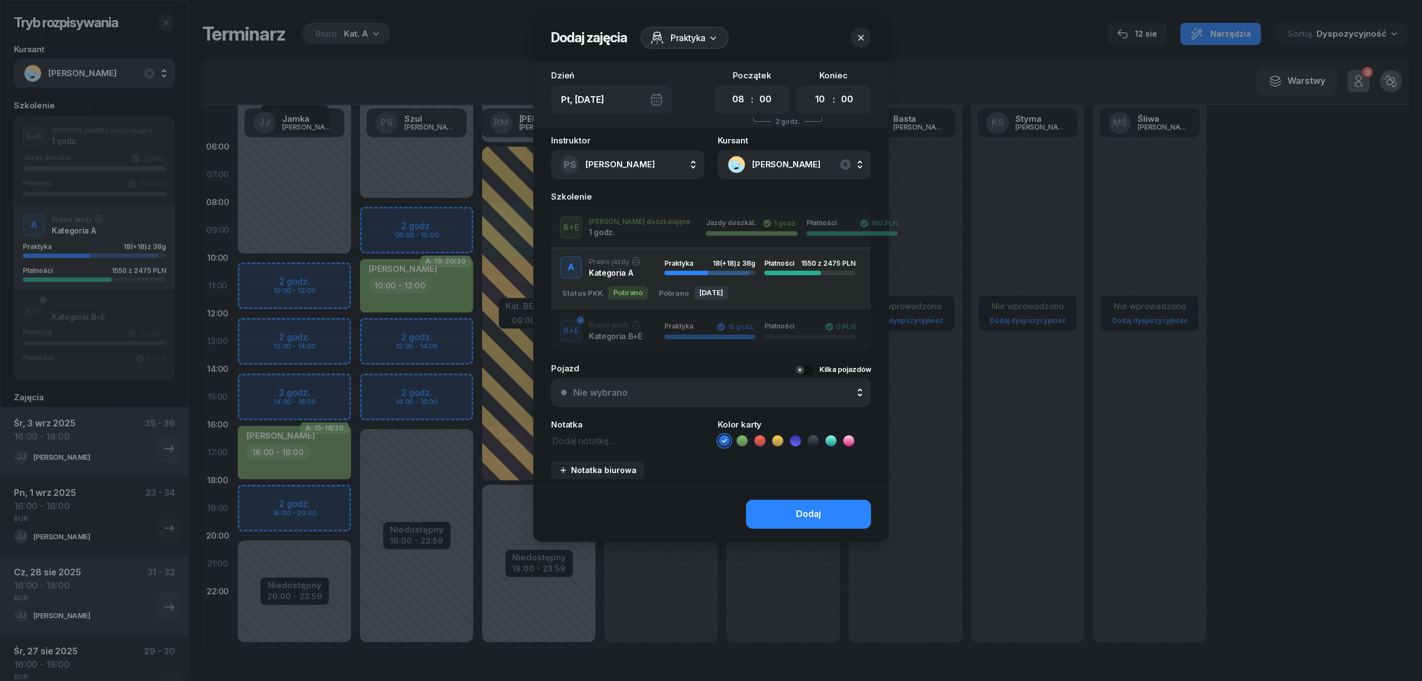
click at [745, 439] on icon at bounding box center [742, 440] width 11 height 11
drag, startPoint x: 587, startPoint y: 437, endPoint x: 581, endPoint y: 436, distance: 5.7
click at [586, 437] on textarea at bounding box center [627, 440] width 153 height 14
type textarea "BUR"
click at [814, 516] on div "Dodaj" at bounding box center [808, 514] width 25 height 14
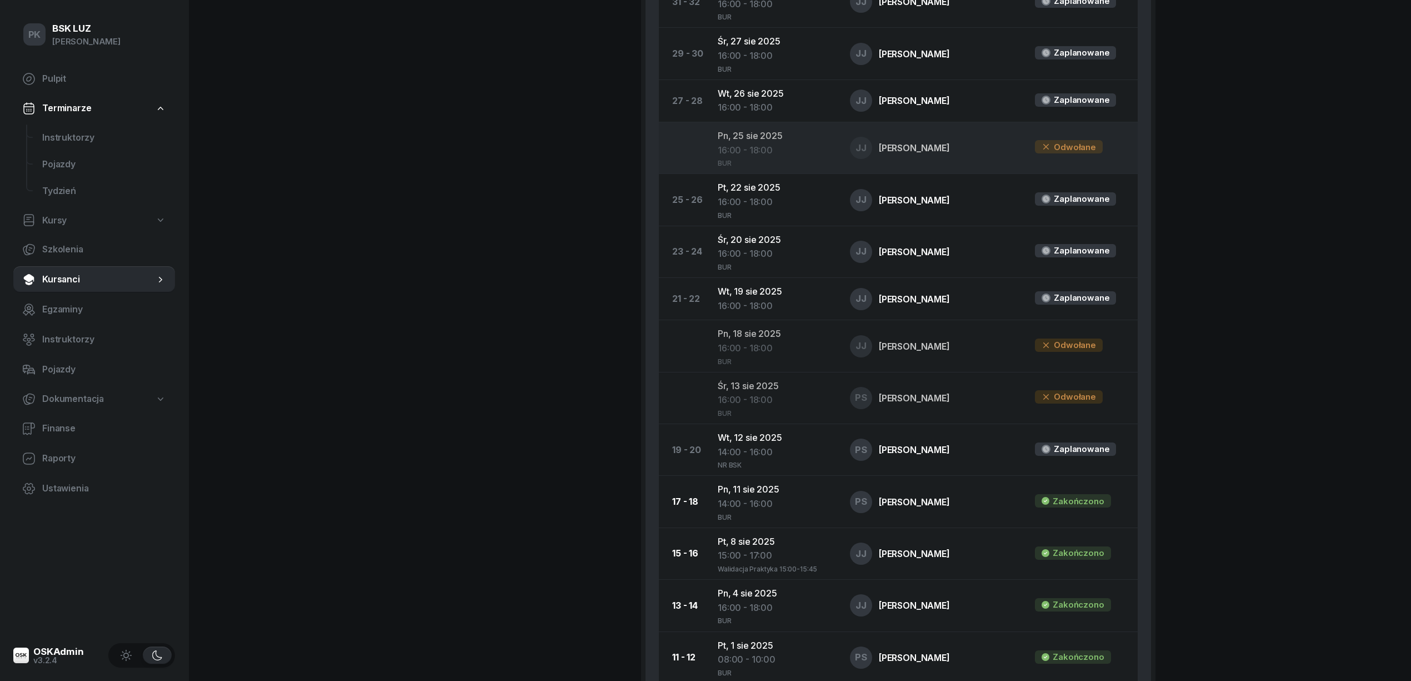
scroll to position [814, 0]
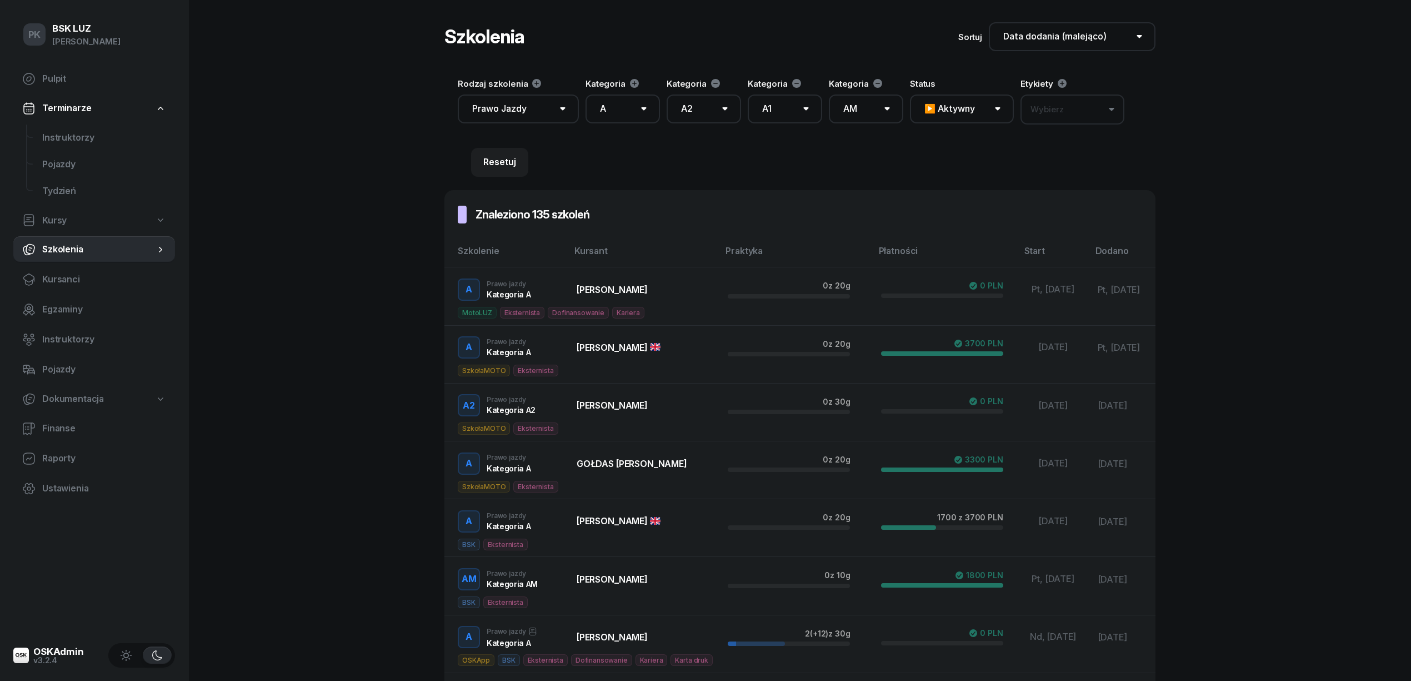
select select "createdAt-desc"
select select "100"
select select "A"
select select "A2"
select select "A1"
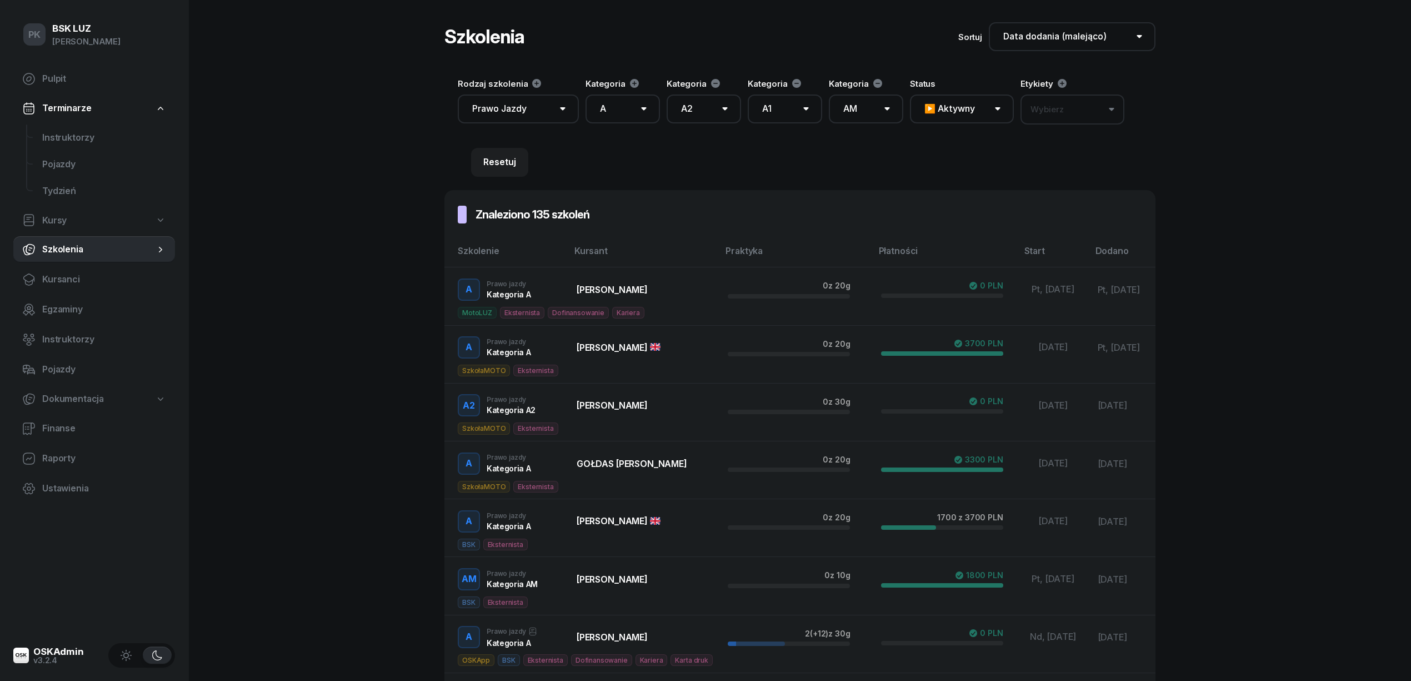
select select "AM"
select select "200"
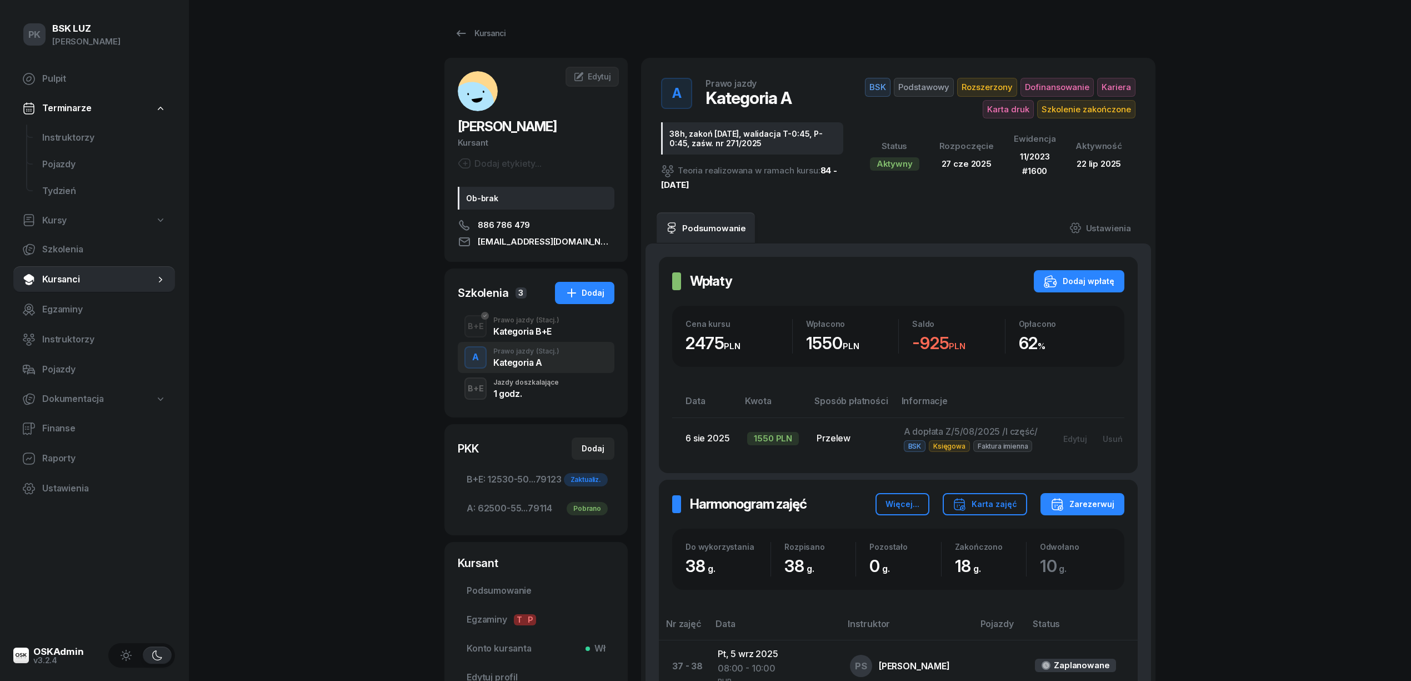
click at [473, 38] on div "Kursanci" at bounding box center [479, 33] width 51 height 13
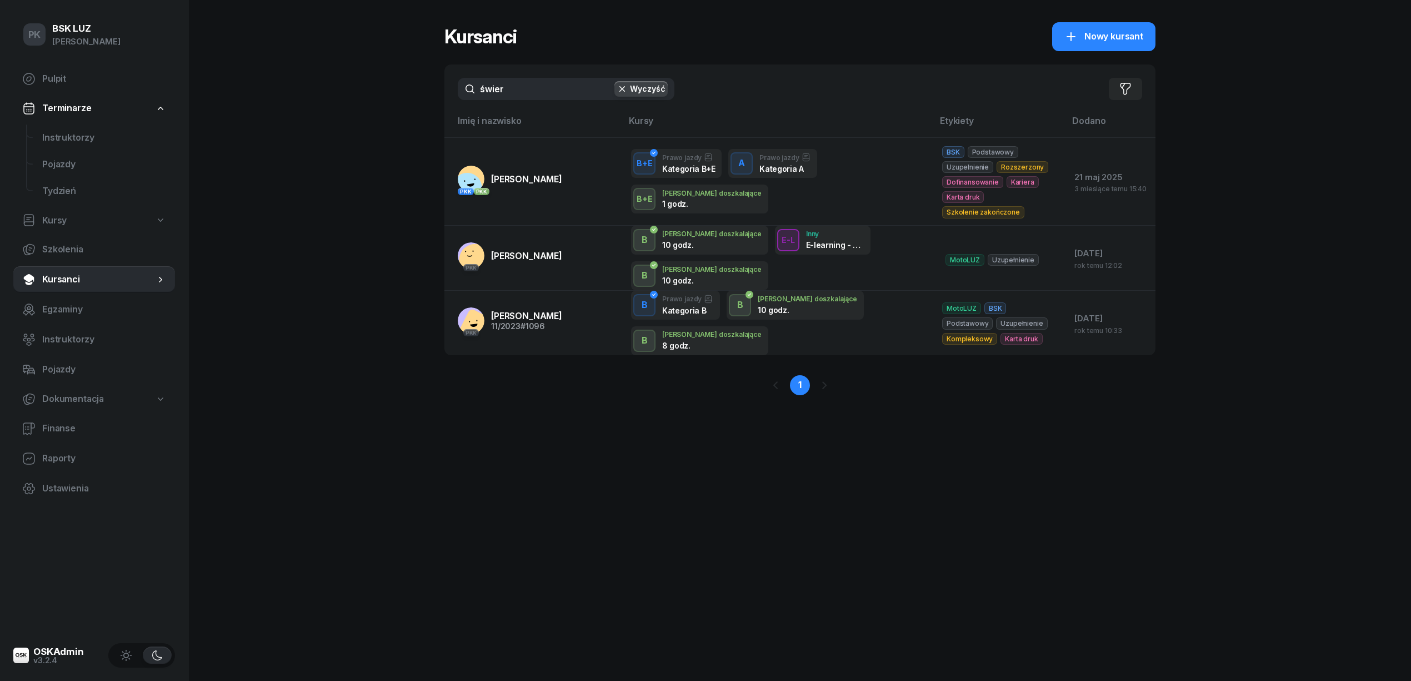
click at [381, 98] on div "PK BSK [PERSON_NAME] Pulpit Terminarze Instruktorzy Pojazdy Tydzień Kursy Szkol…" at bounding box center [705, 340] width 1411 height 681
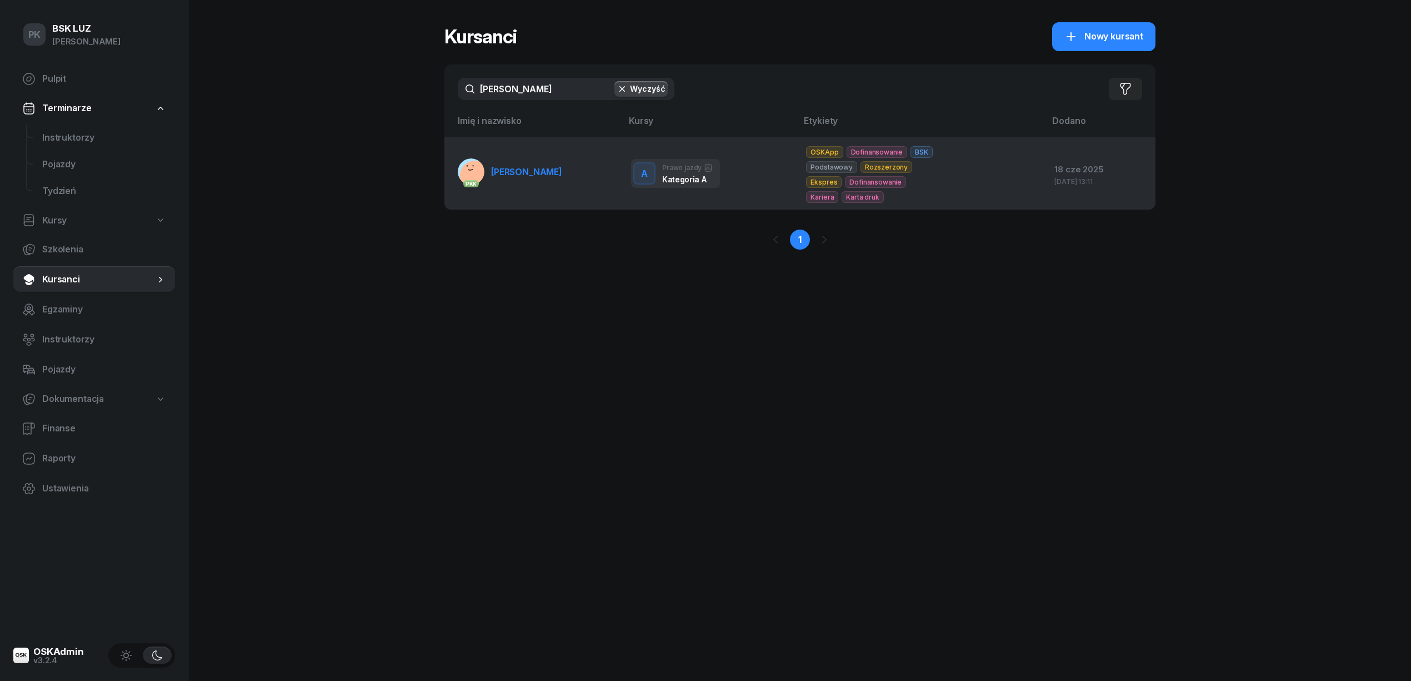
type input "[PERSON_NAME]"
click at [551, 181] on link "PKK [PERSON_NAME]" at bounding box center [510, 171] width 104 height 27
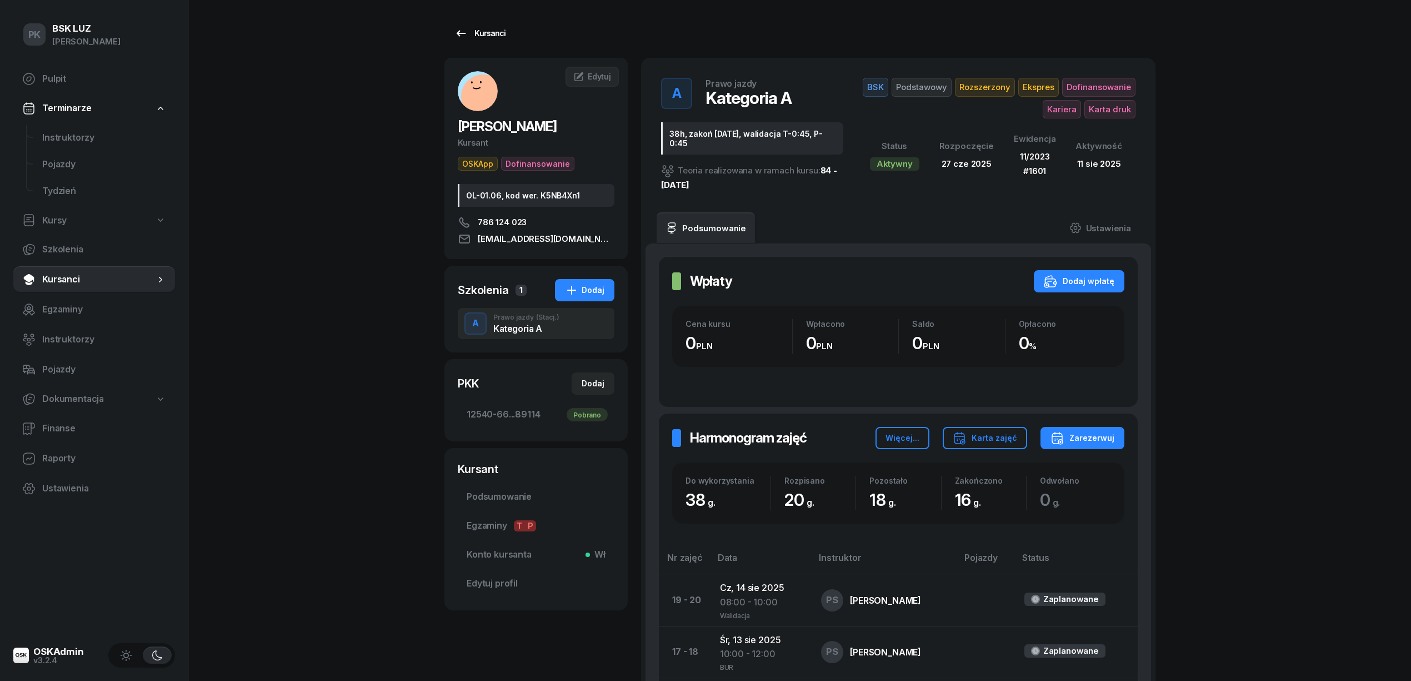
click at [488, 36] on div "Kursanci" at bounding box center [479, 33] width 51 height 13
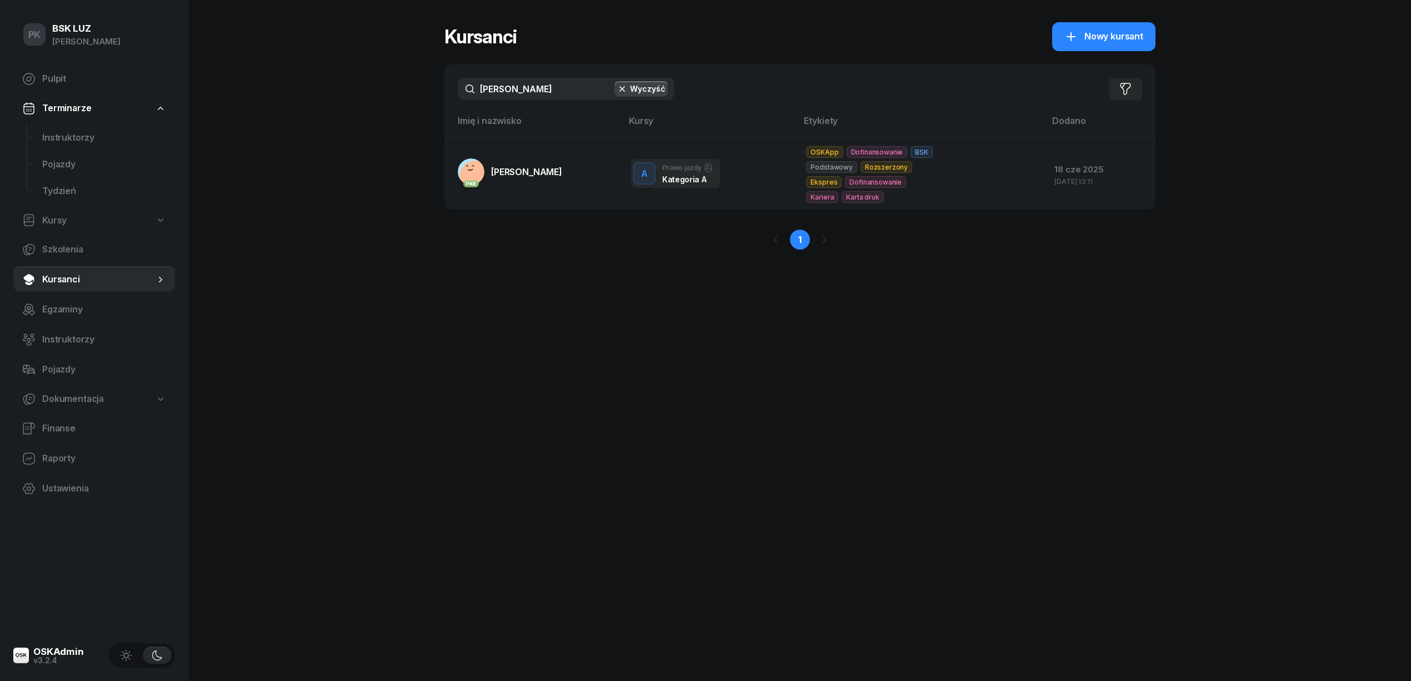
drag, startPoint x: 526, startPoint y: 88, endPoint x: 382, endPoint y: 88, distance: 143.3
click at [382, 88] on div "PK BSK [PERSON_NAME] Pulpit Terminarze Instruktorzy Pojazdy Tydzień Kursy Szkol…" at bounding box center [705, 340] width 1411 height 681
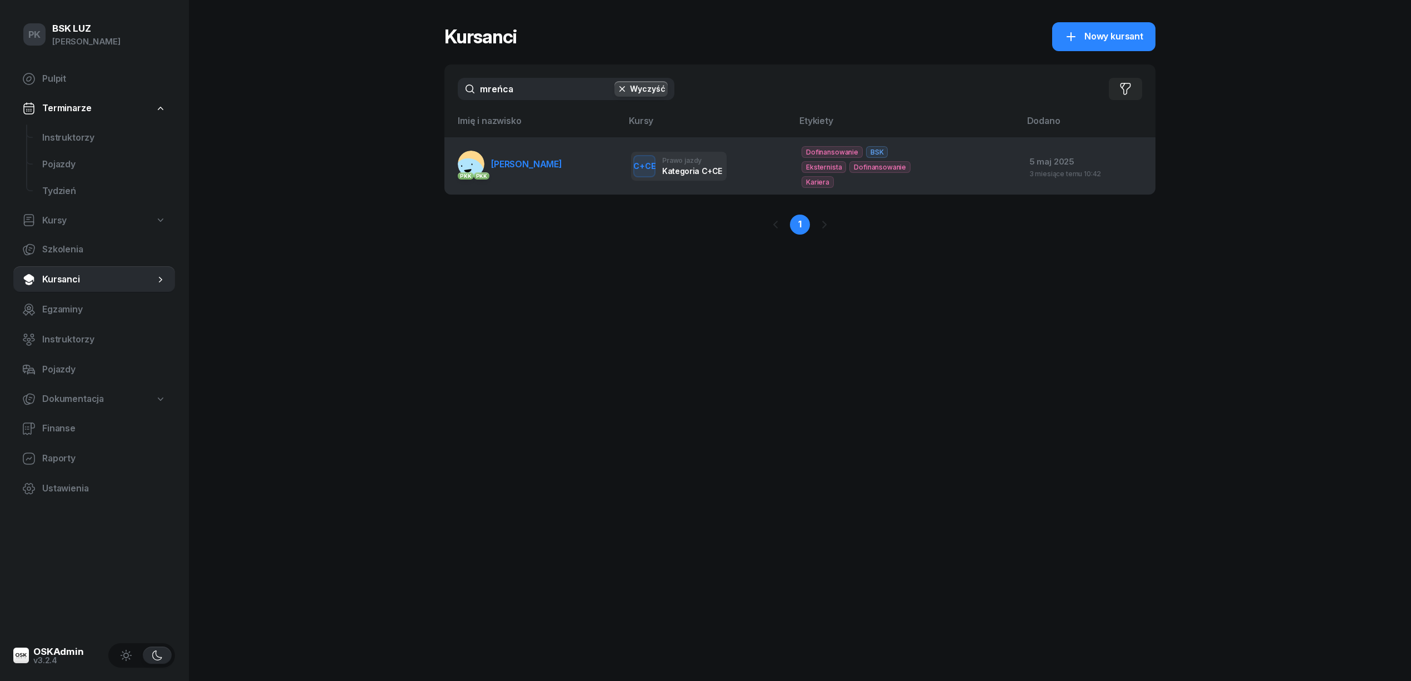
type input "mreńca"
click at [547, 163] on link "PKK PKK [GEOGRAPHIC_DATA][PERSON_NAME][GEOGRAPHIC_DATA]" at bounding box center [510, 164] width 104 height 27
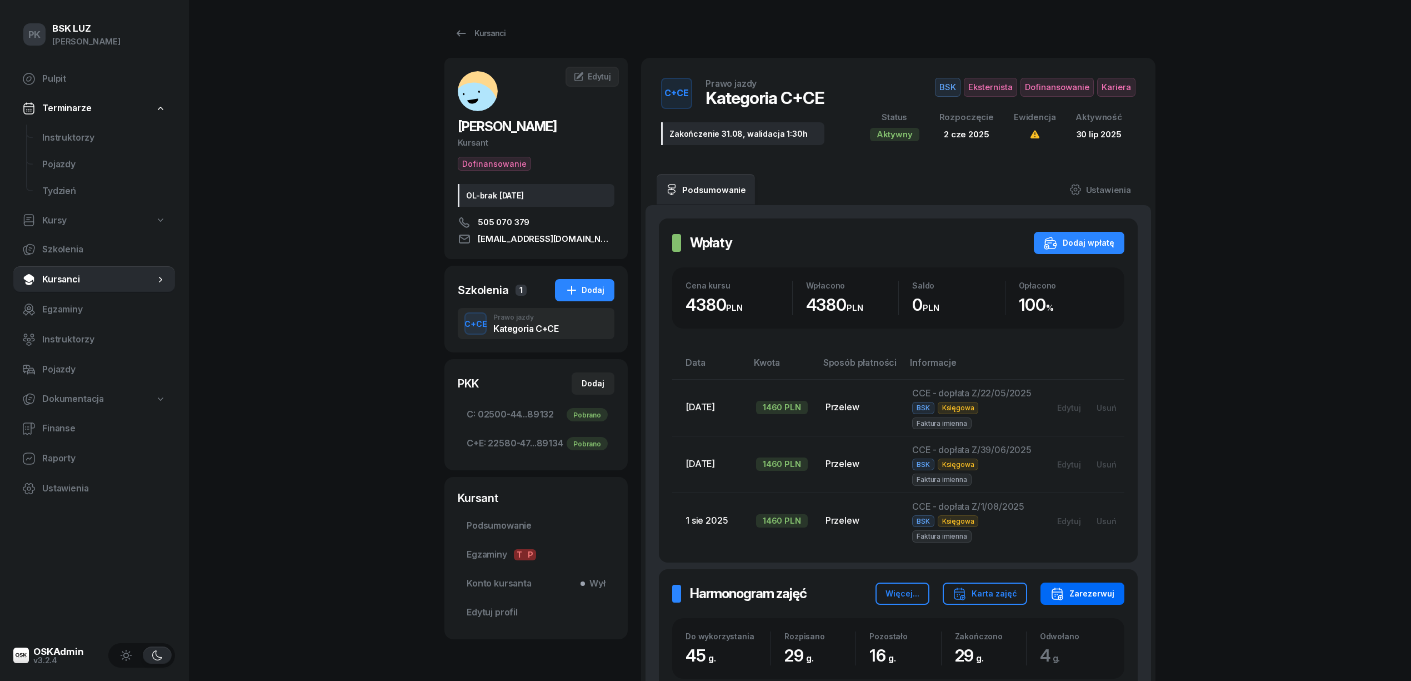
click at [1104, 599] on div "Zarezerwuj" at bounding box center [1083, 593] width 64 height 13
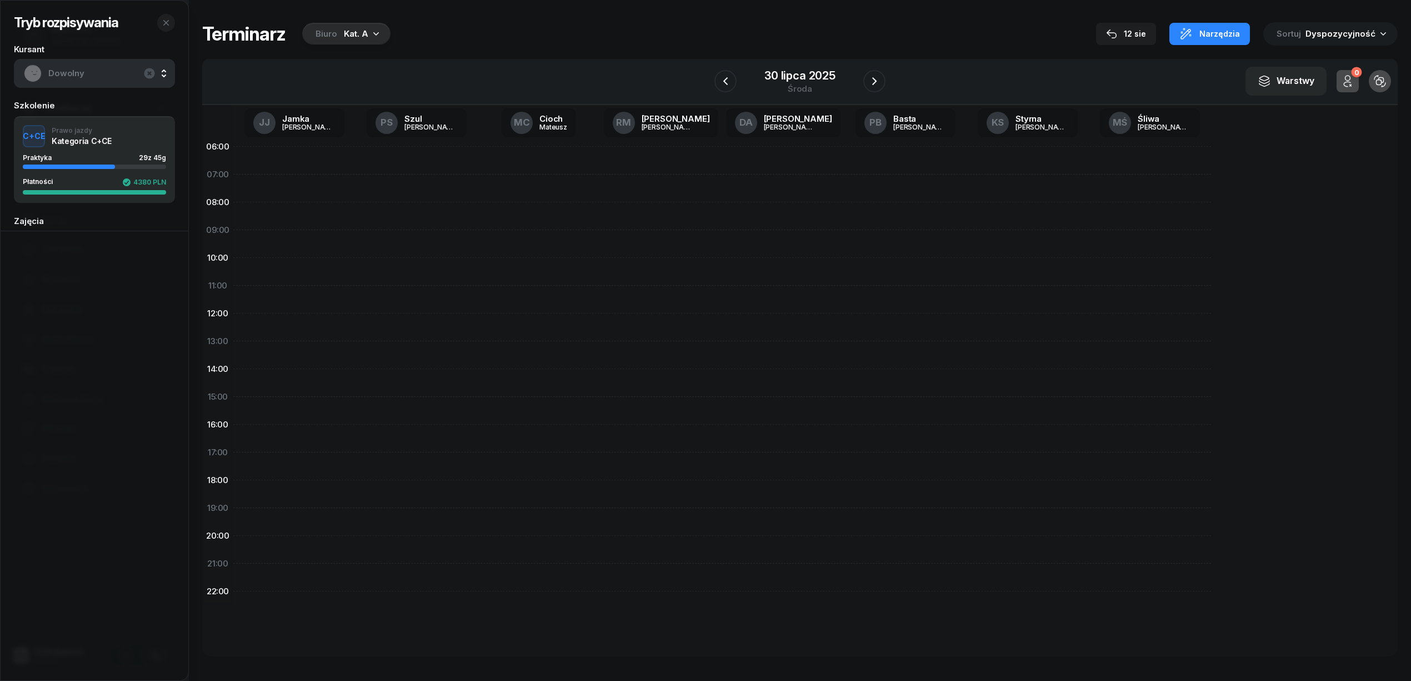
click at [361, 32] on div "Kat. A" at bounding box center [356, 33] width 24 height 13
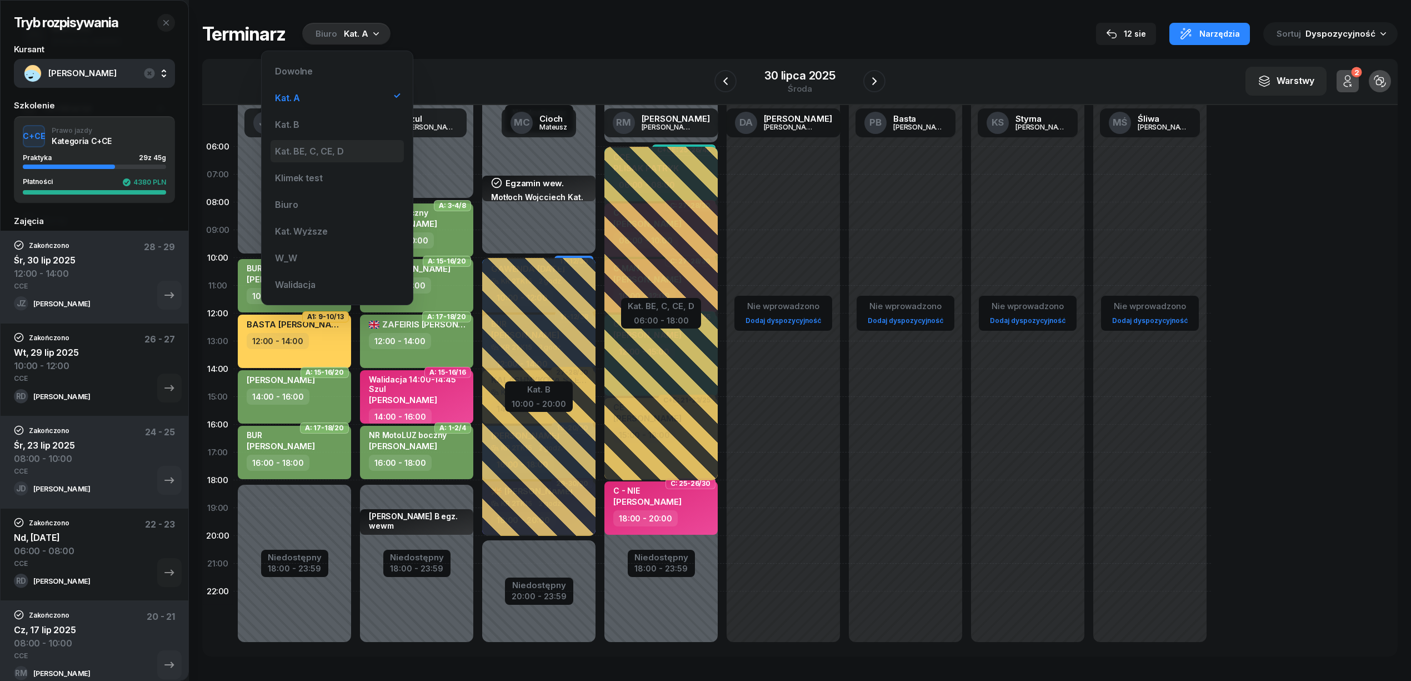
click at [339, 145] on div "Kat. BE, C, CE, D" at bounding box center [337, 151] width 133 height 22
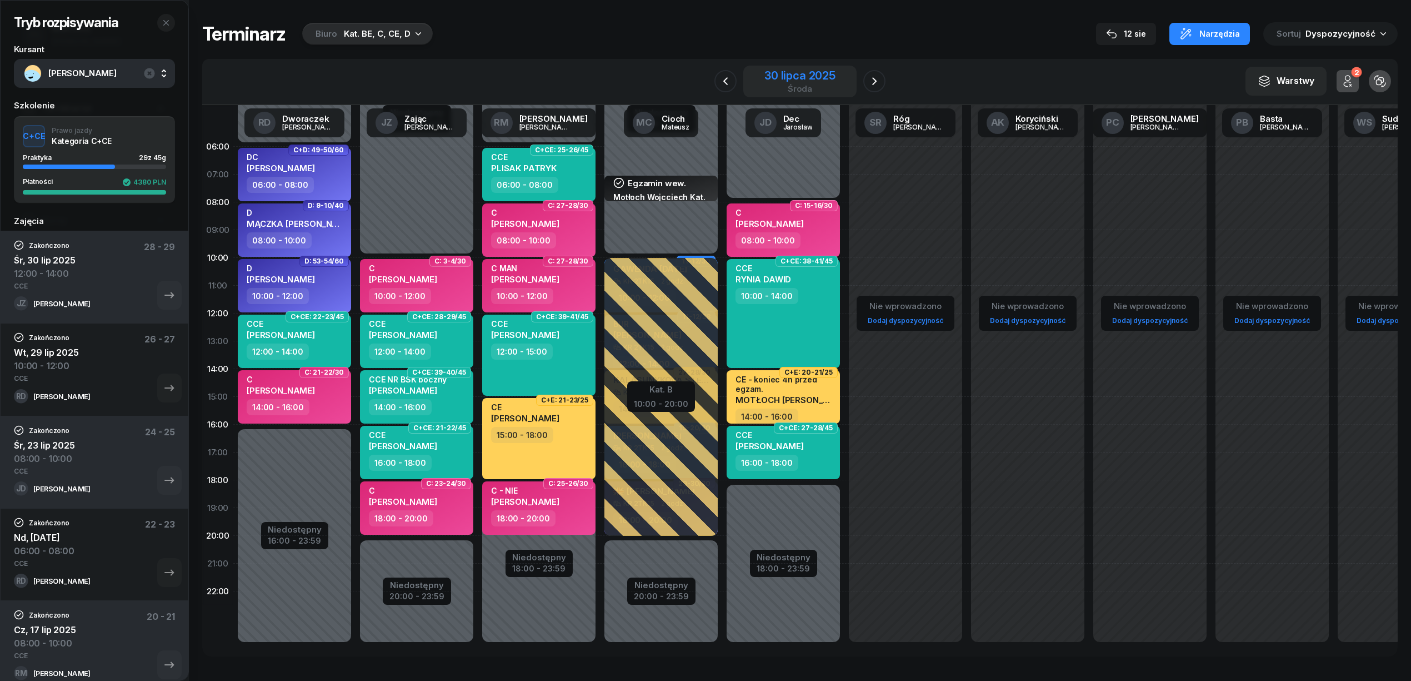
click at [805, 72] on div "30 lipca 2025" at bounding box center [799, 75] width 71 height 11
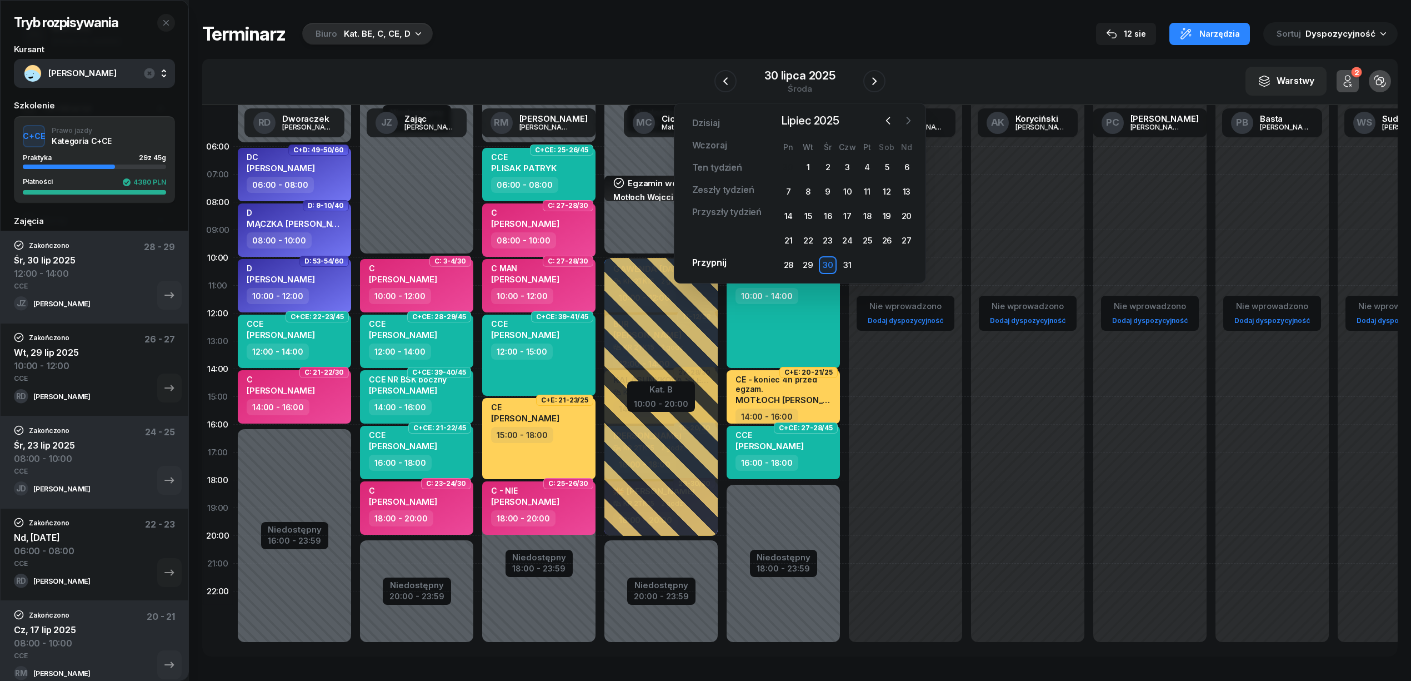
click at [904, 120] on icon "button" at bounding box center [908, 120] width 11 height 11
click at [787, 238] on div "18" at bounding box center [788, 241] width 18 height 18
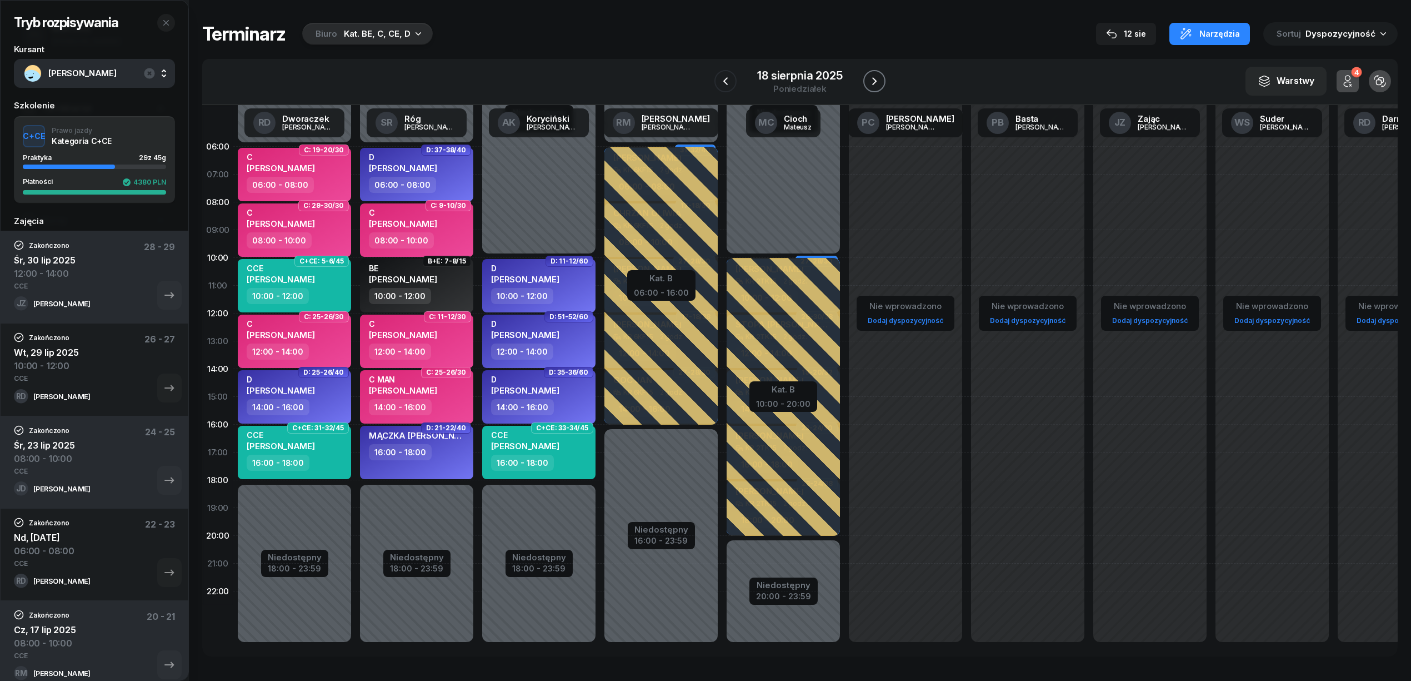
click at [877, 80] on icon "button" at bounding box center [874, 80] width 13 height 13
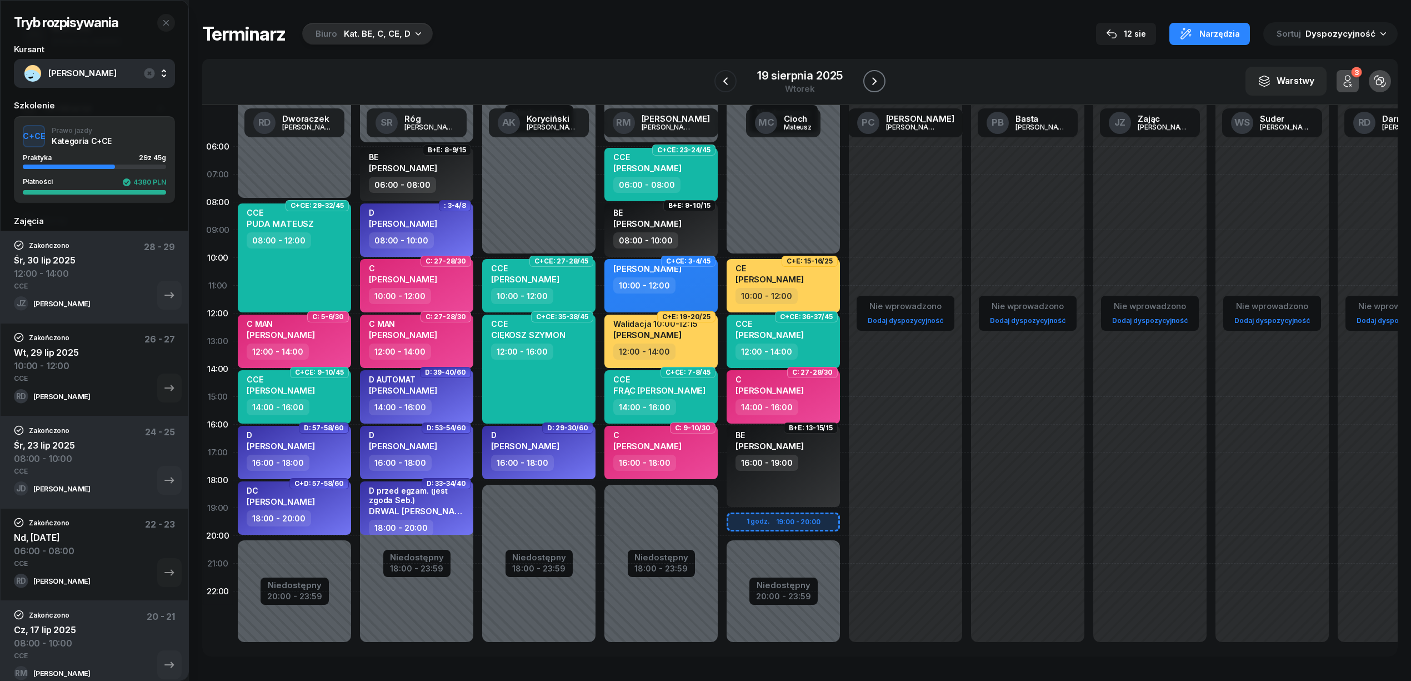
click at [877, 80] on icon "button" at bounding box center [874, 80] width 13 height 13
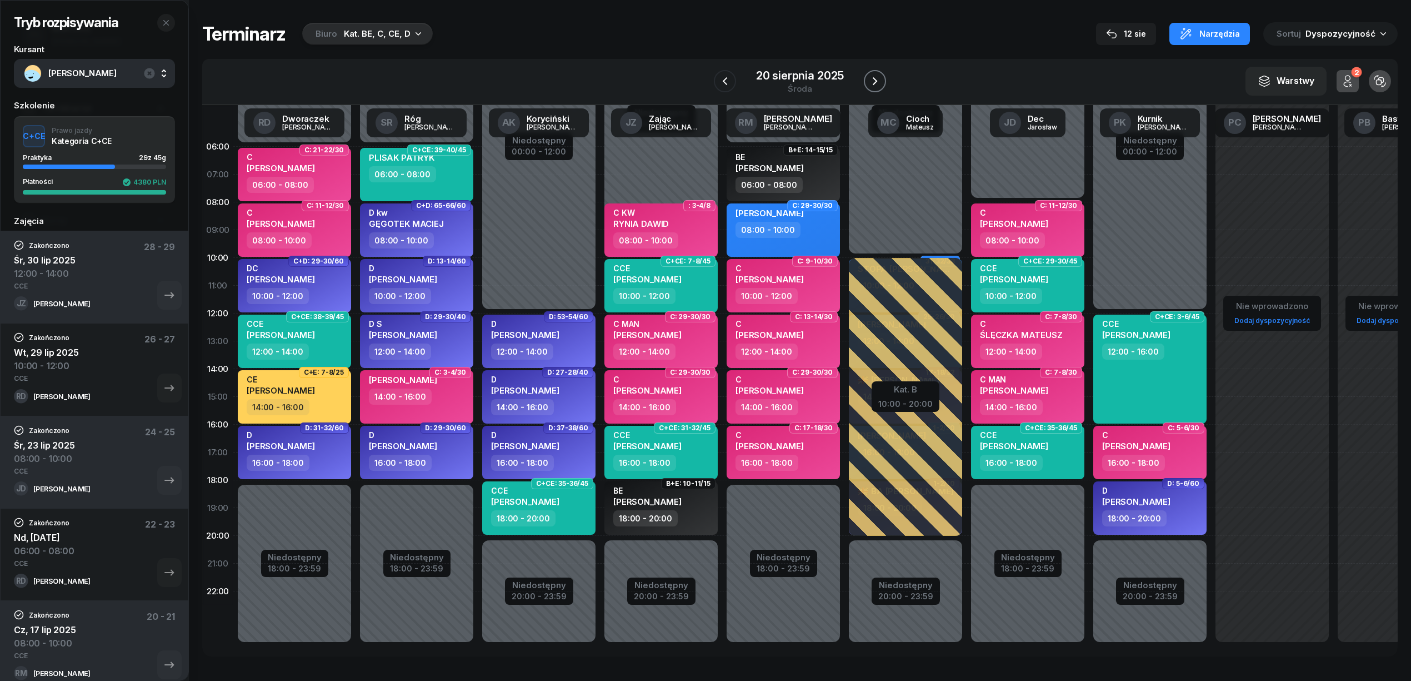
click at [877, 80] on icon "button" at bounding box center [874, 80] width 13 height 13
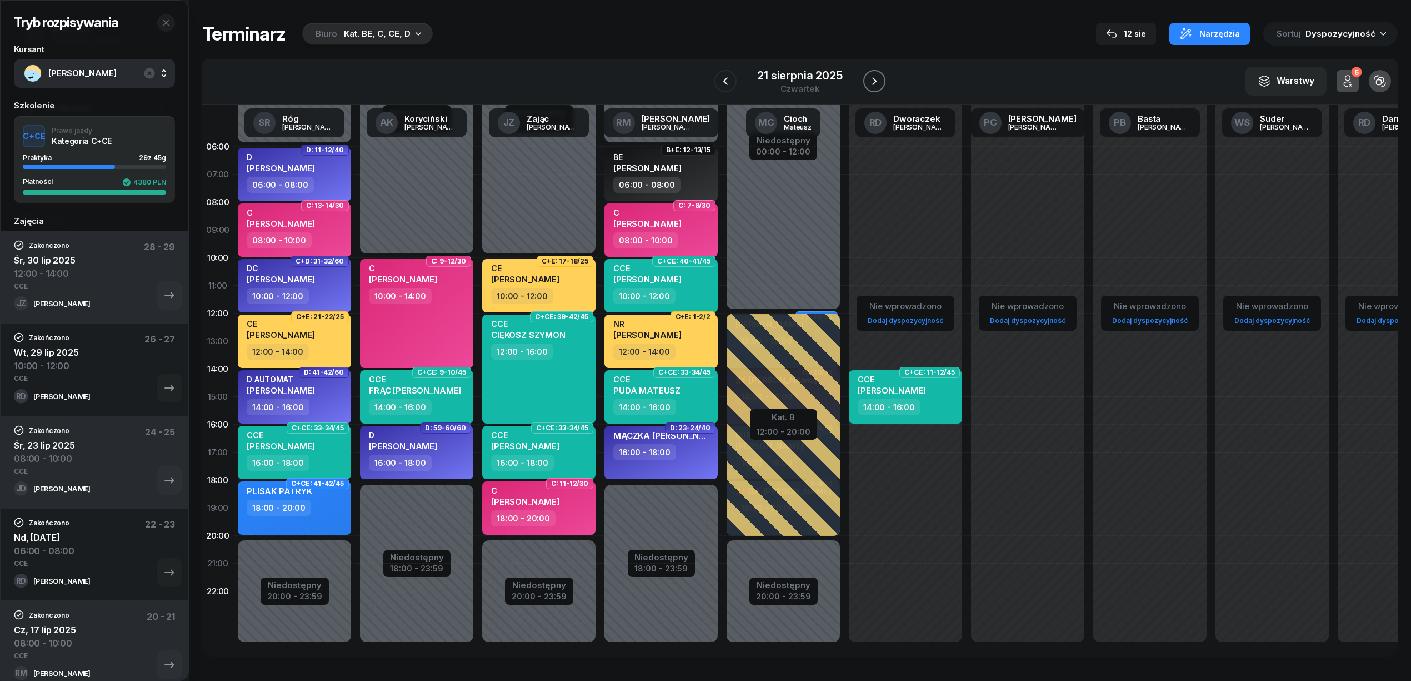
click at [877, 80] on icon "button" at bounding box center [874, 80] width 13 height 13
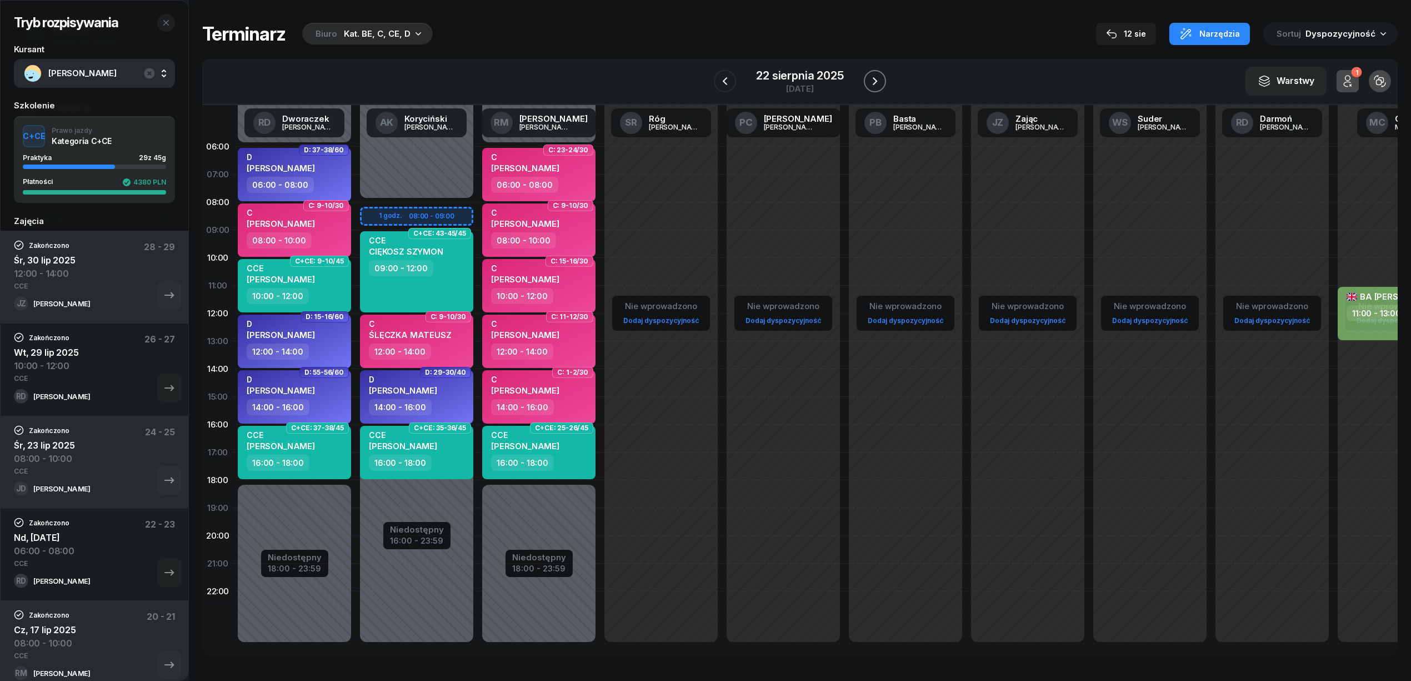
click at [877, 80] on icon "button" at bounding box center [874, 80] width 13 height 13
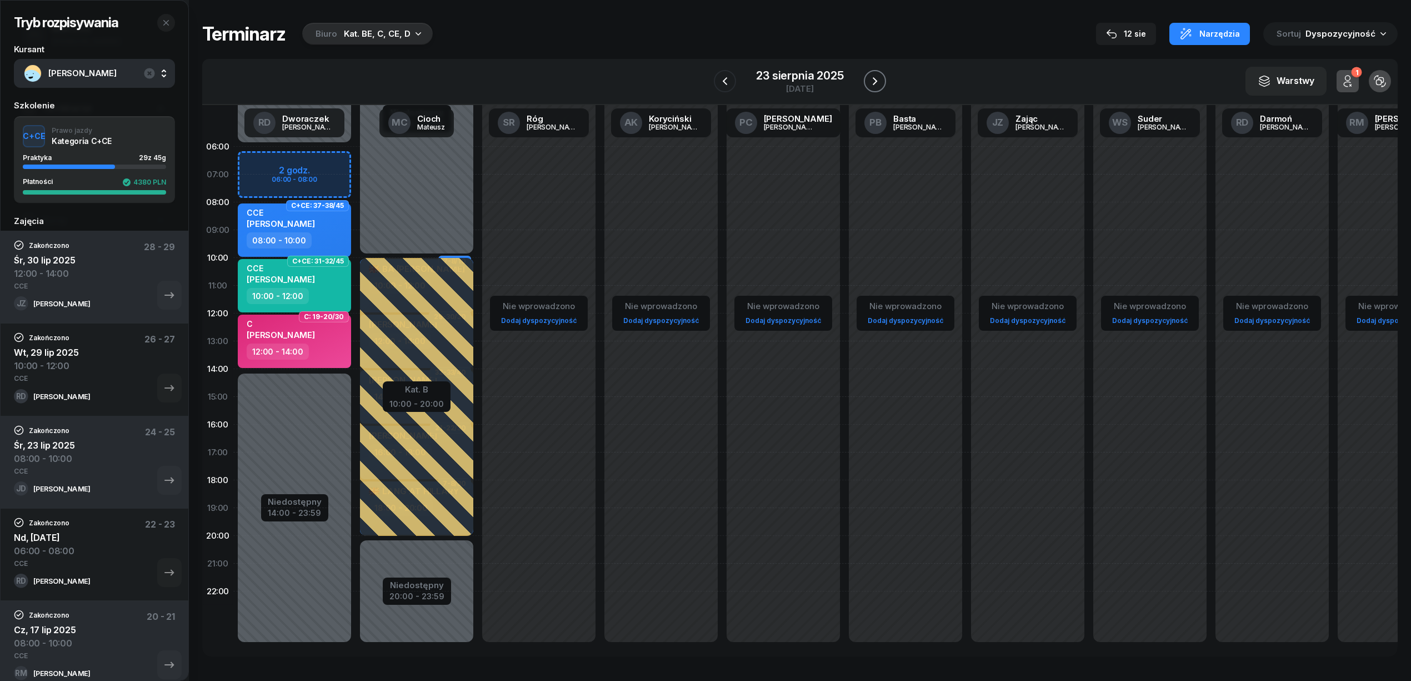
click at [877, 80] on icon "button" at bounding box center [874, 80] width 13 height 13
click at [720, 83] on icon "button" at bounding box center [724, 80] width 13 height 13
click at [876, 82] on icon "button" at bounding box center [875, 81] width 4 height 8
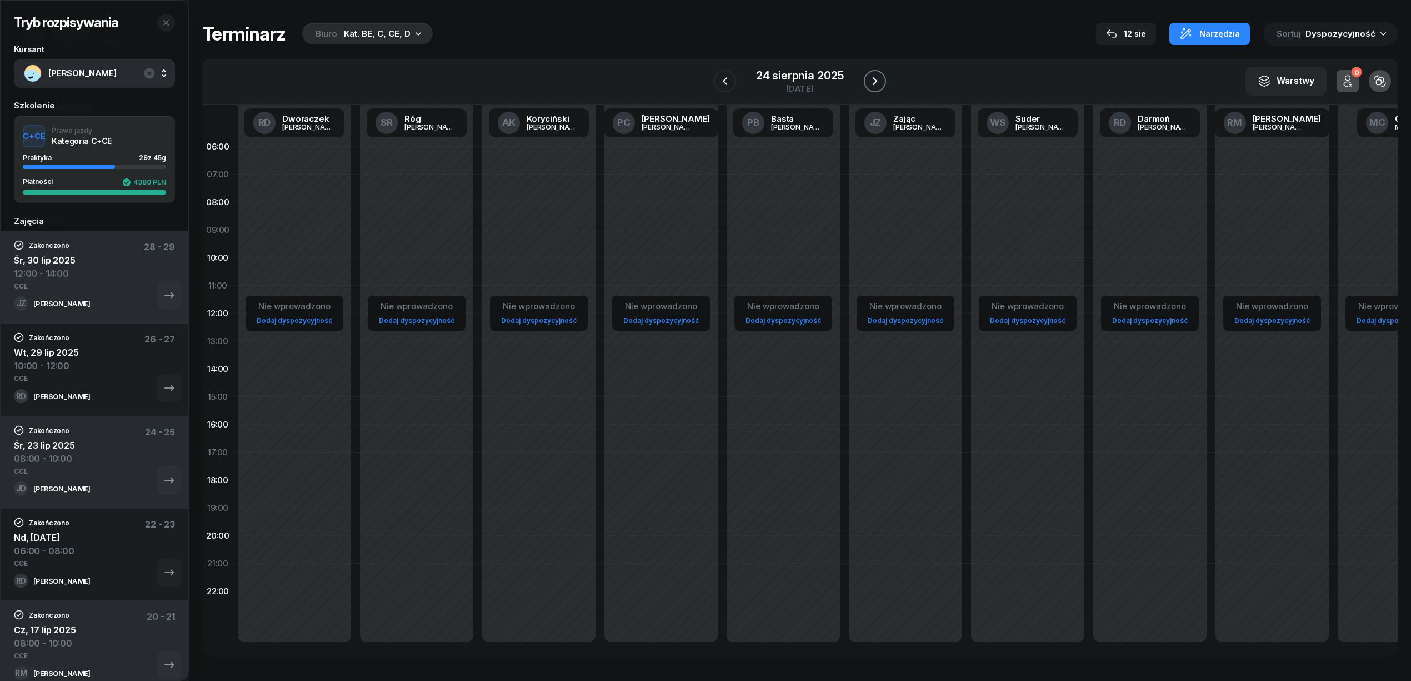
click at [876, 82] on icon "button" at bounding box center [875, 81] width 4 height 8
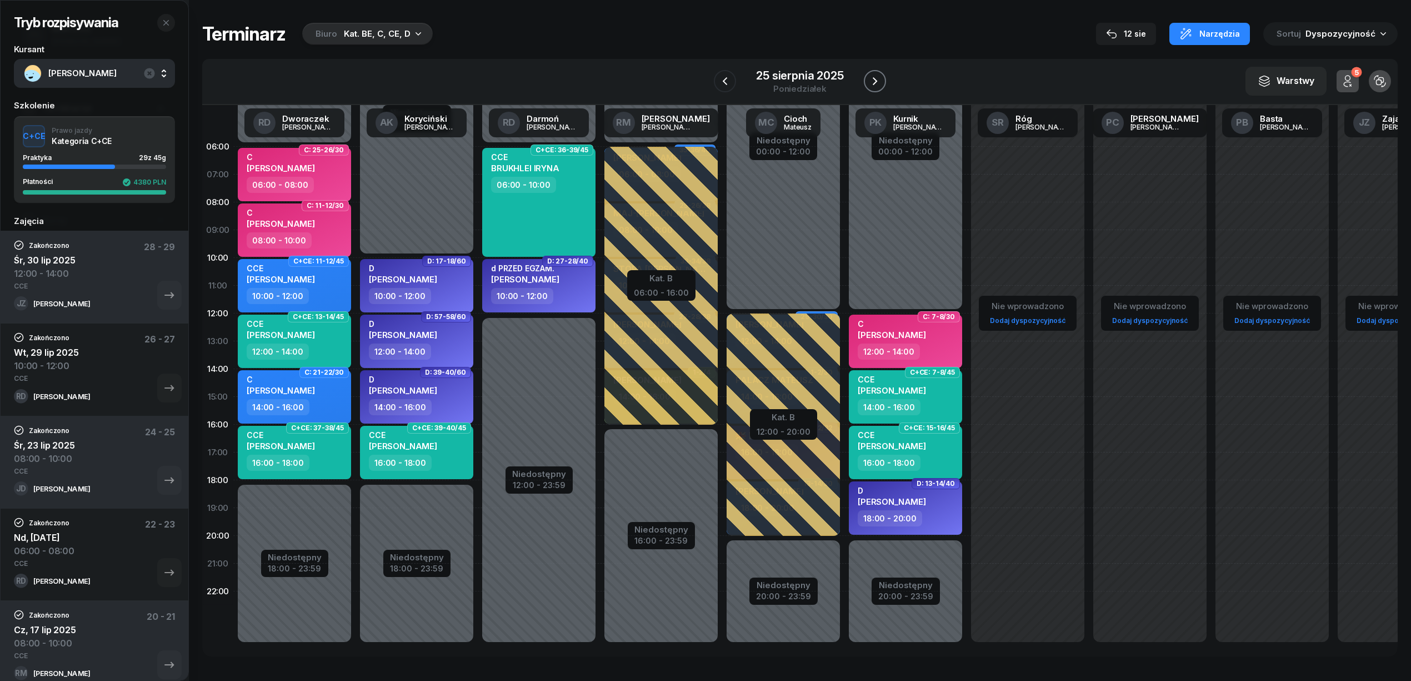
click at [874, 82] on icon "button" at bounding box center [875, 81] width 4 height 8
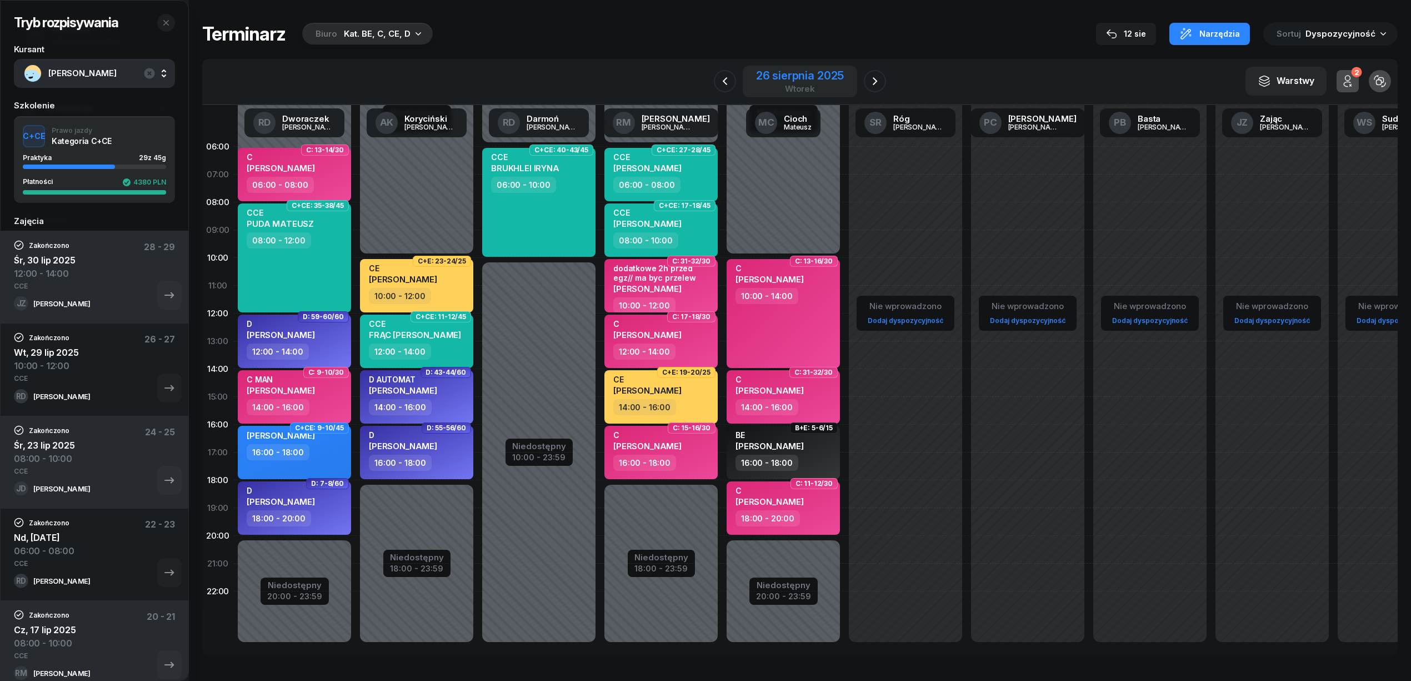
click at [788, 74] on div "26 sierpnia 2025" at bounding box center [800, 75] width 88 height 11
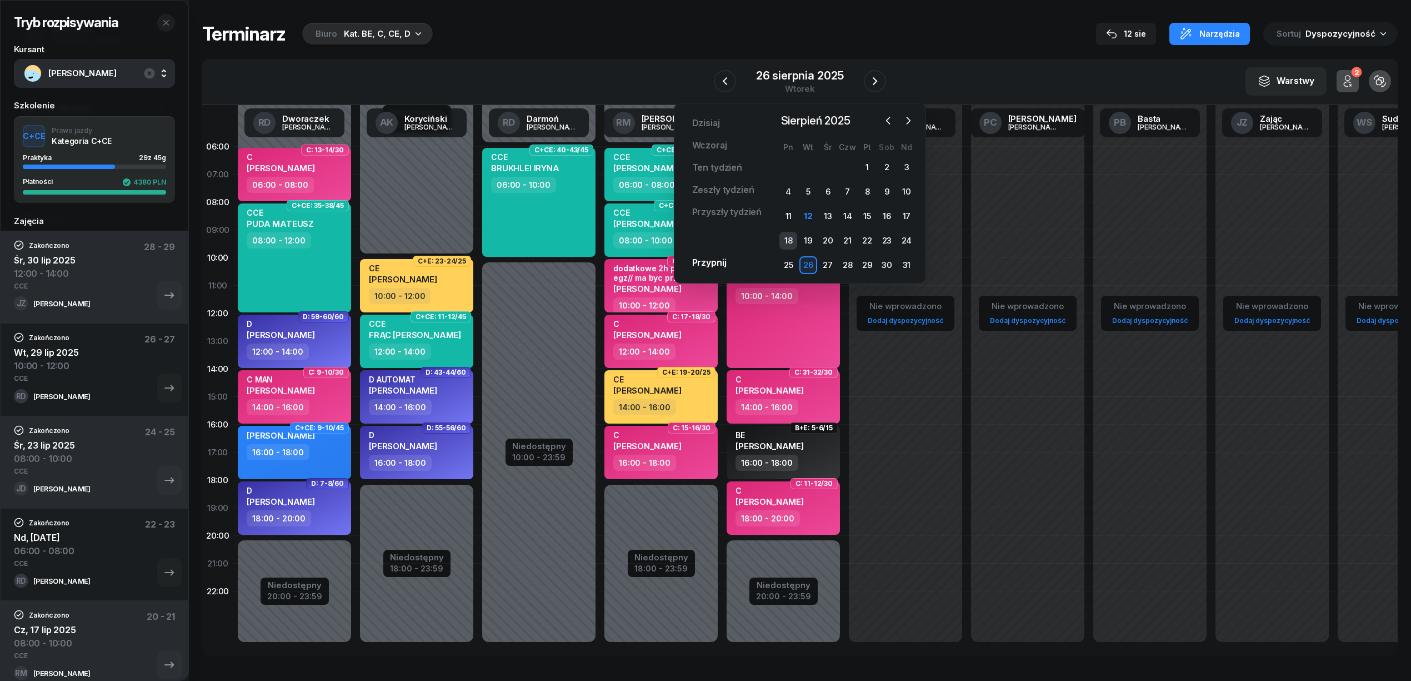
click at [792, 234] on div "18" at bounding box center [788, 241] width 18 height 18
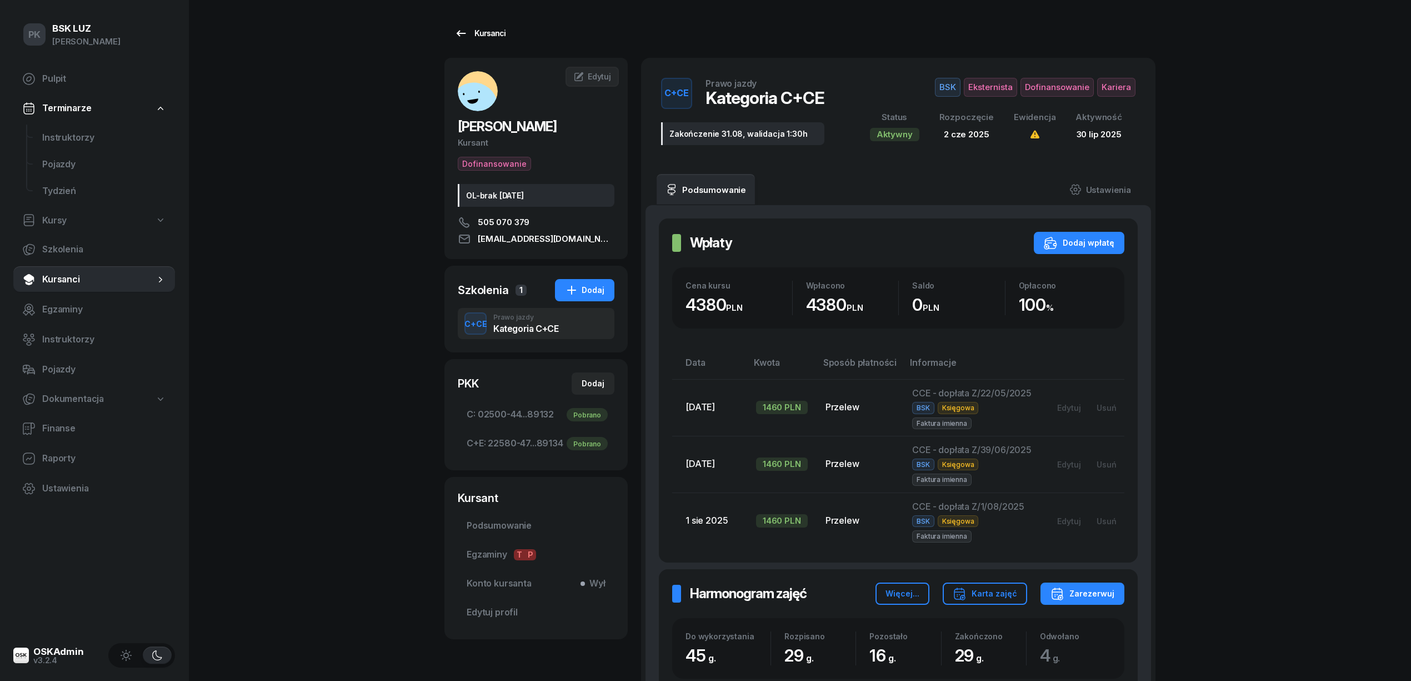
click at [466, 38] on icon at bounding box center [460, 33] width 13 height 13
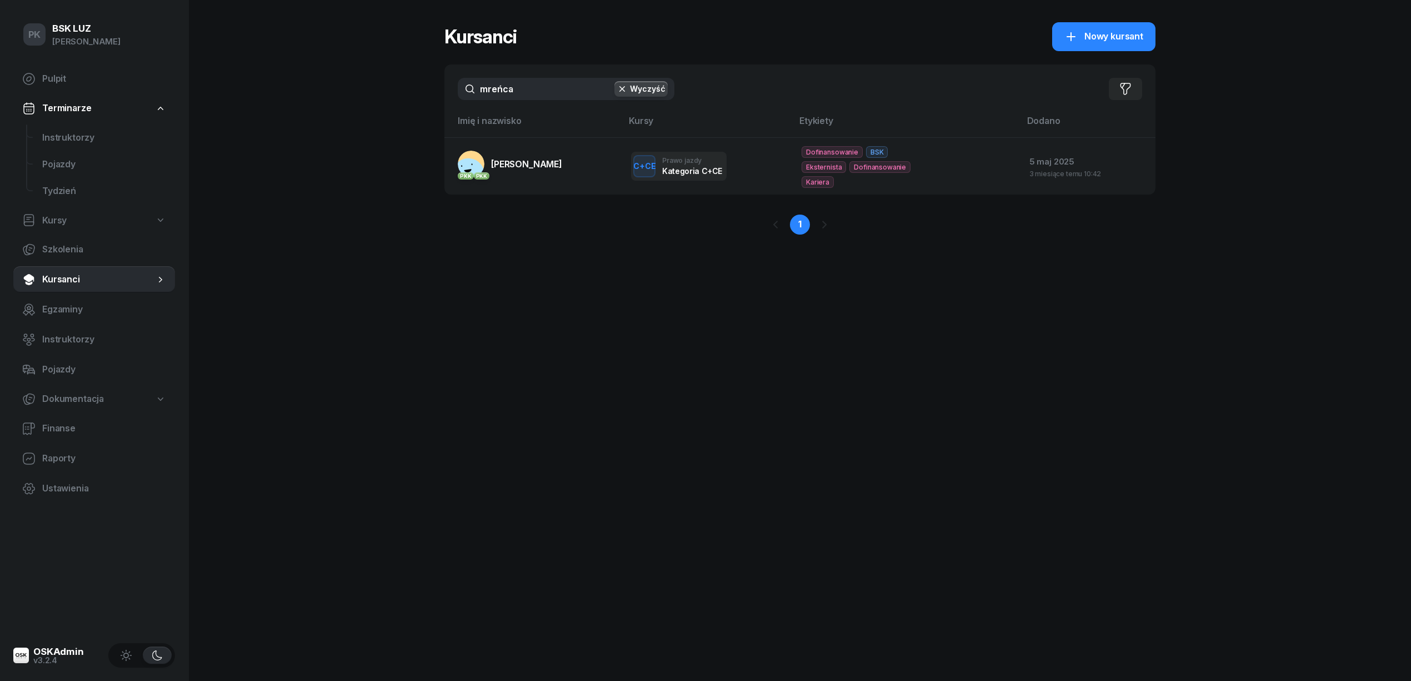
click at [408, 80] on div "PK BSK [PERSON_NAME] Pulpit Terminarze Instruktorzy Pojazdy Tydzień Kursy Szkol…" at bounding box center [705, 340] width 1411 height 681
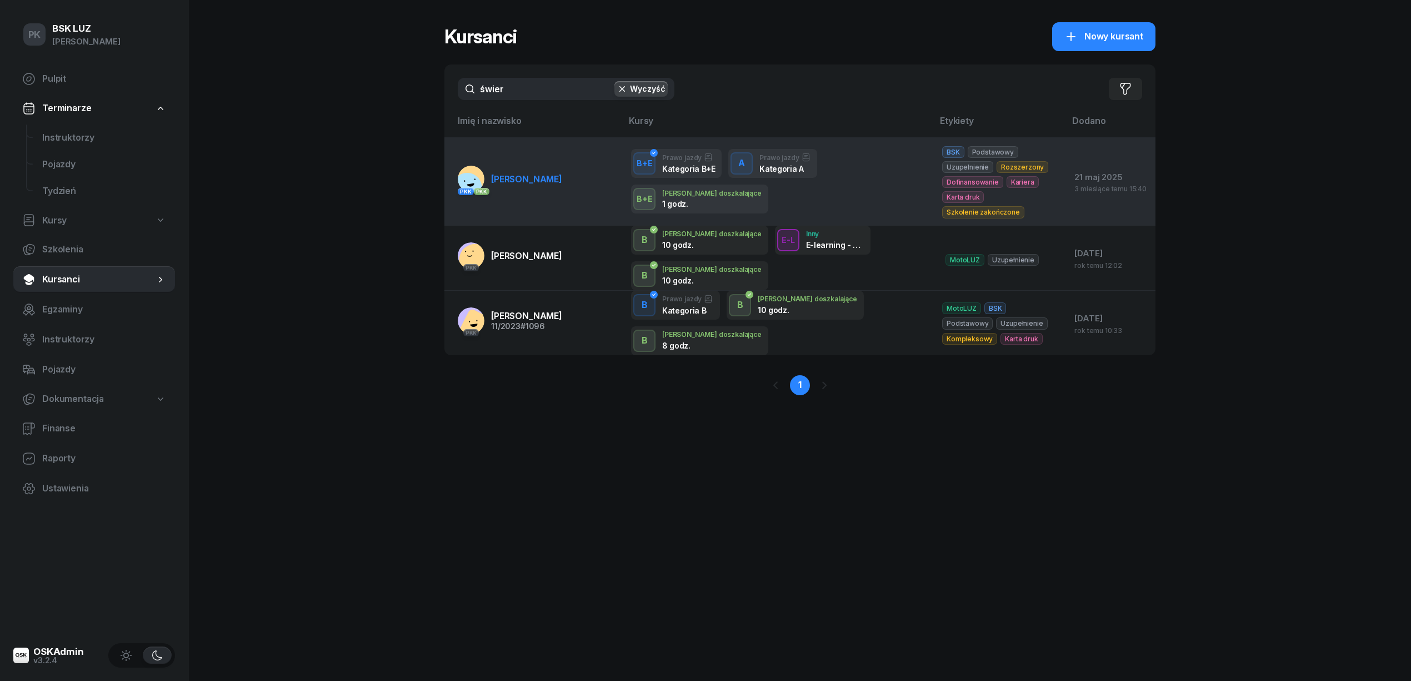
type input "świer"
click at [549, 173] on span "[PERSON_NAME]" at bounding box center [526, 178] width 71 height 11
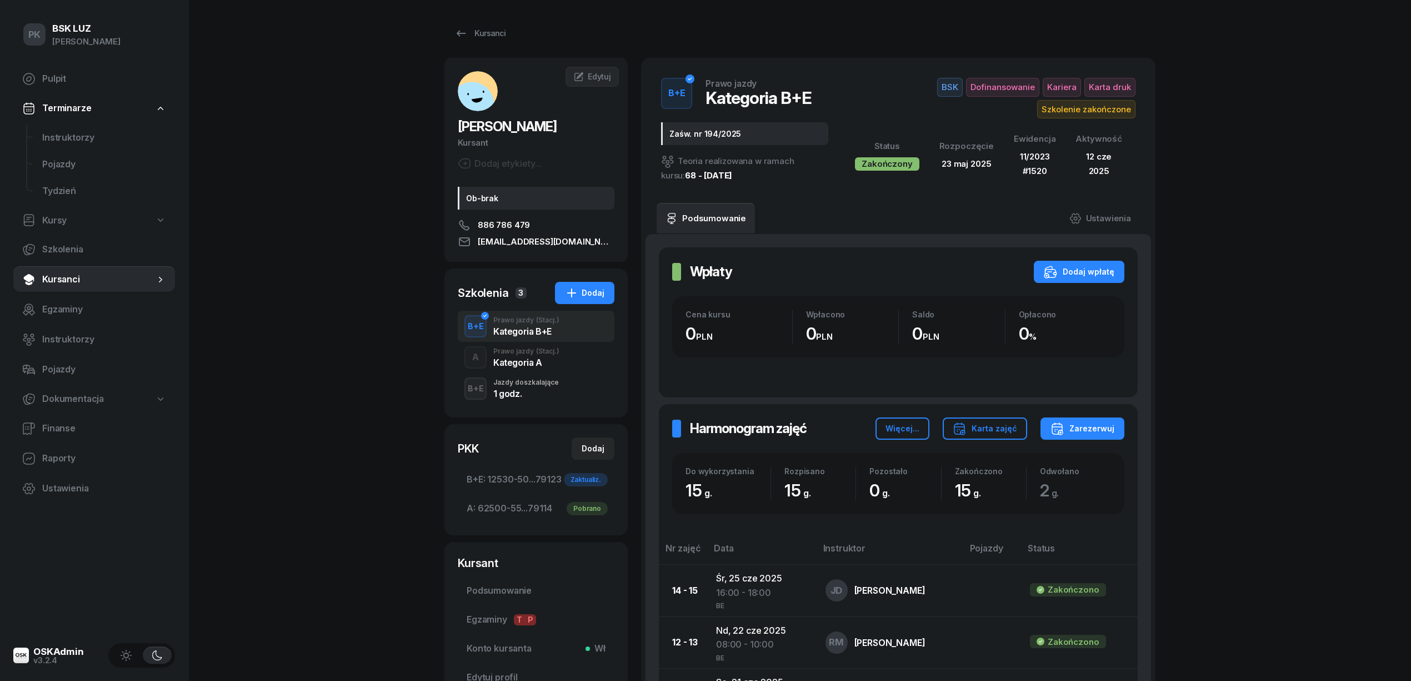
click at [527, 359] on div "Kategoria A" at bounding box center [526, 362] width 66 height 9
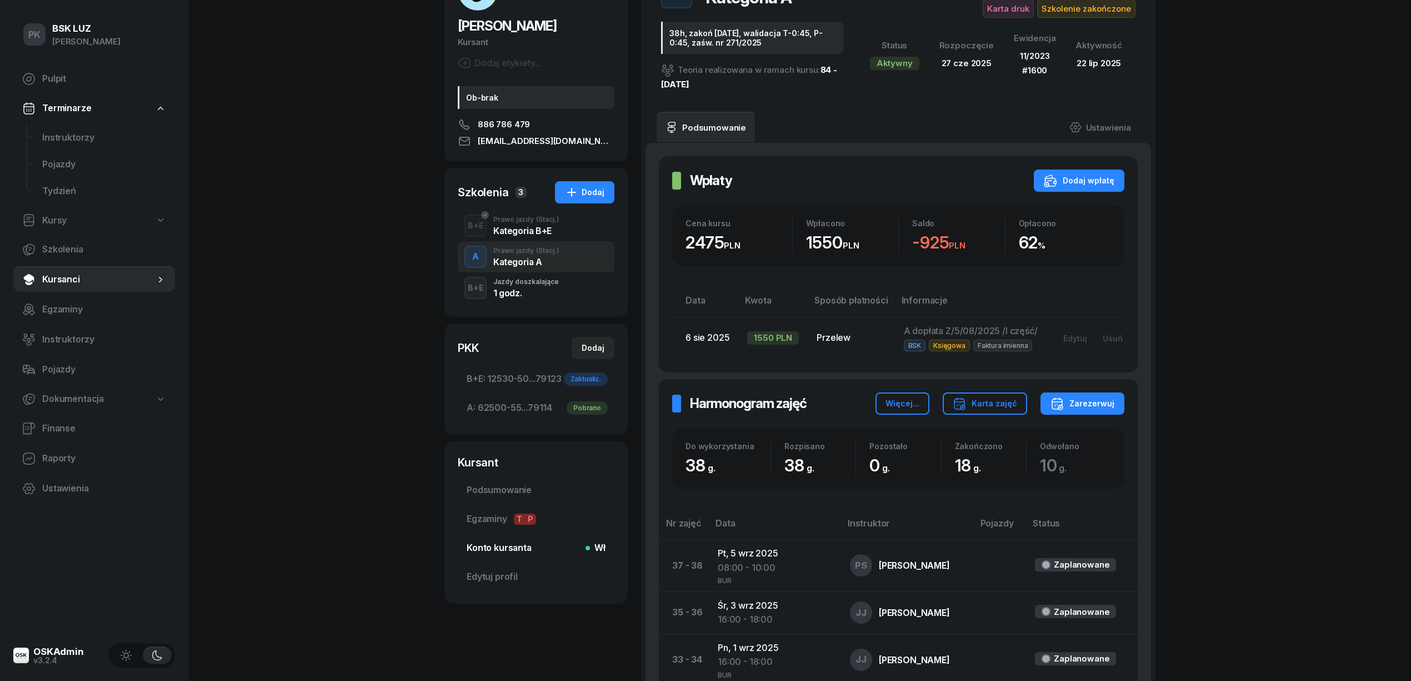
scroll to position [296, 0]
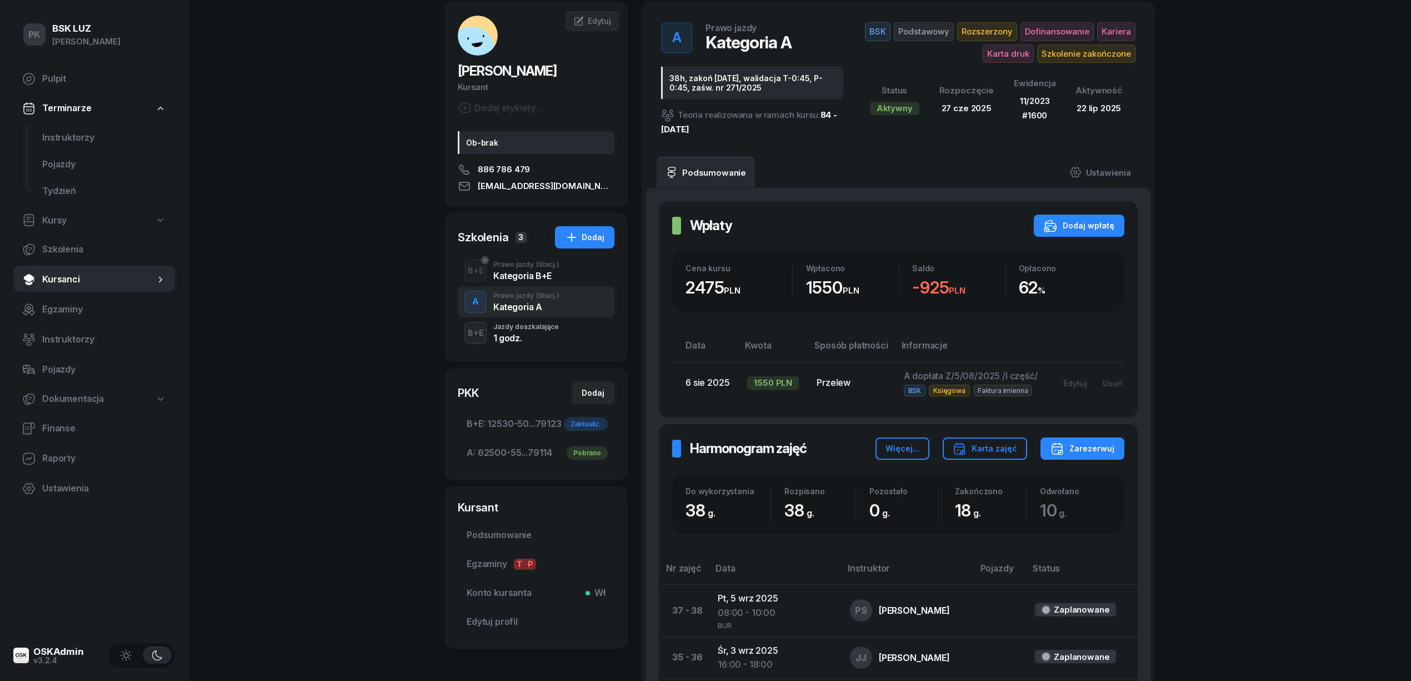
scroll to position [0, 0]
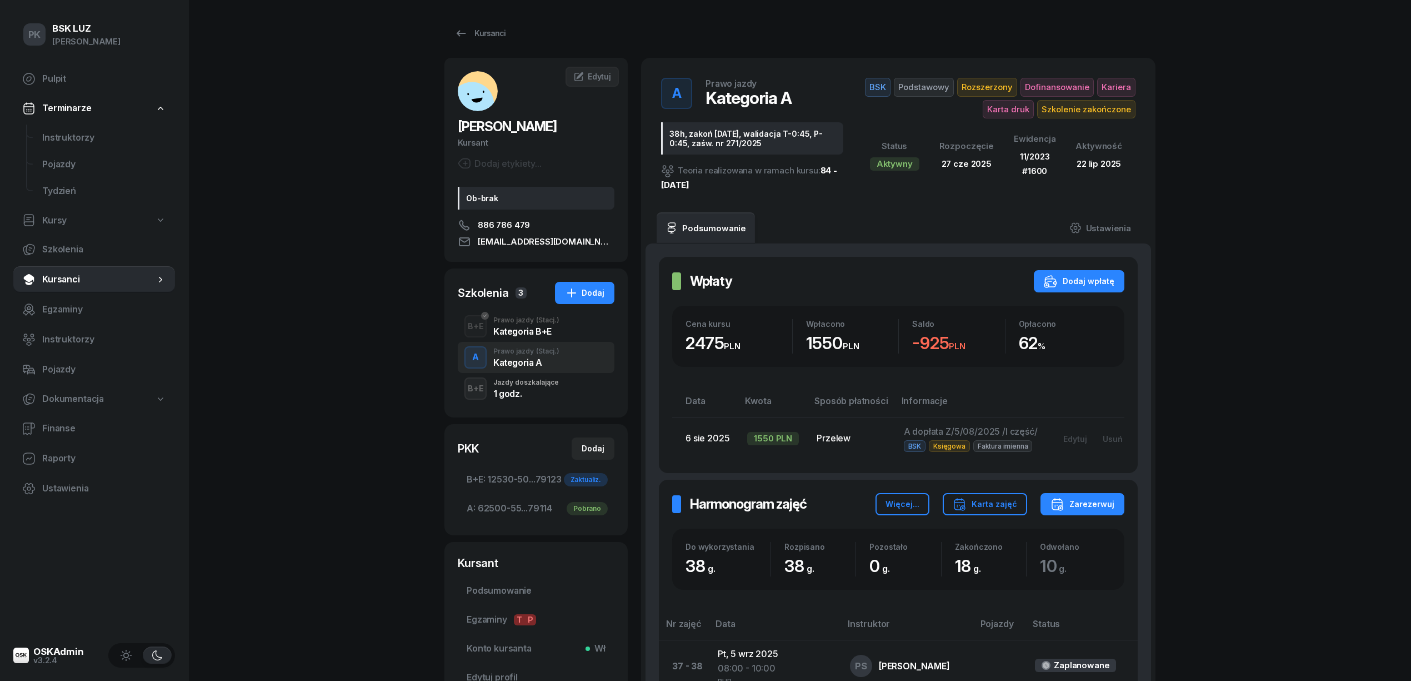
click at [514, 327] on div "Kategoria B+E" at bounding box center [526, 331] width 66 height 9
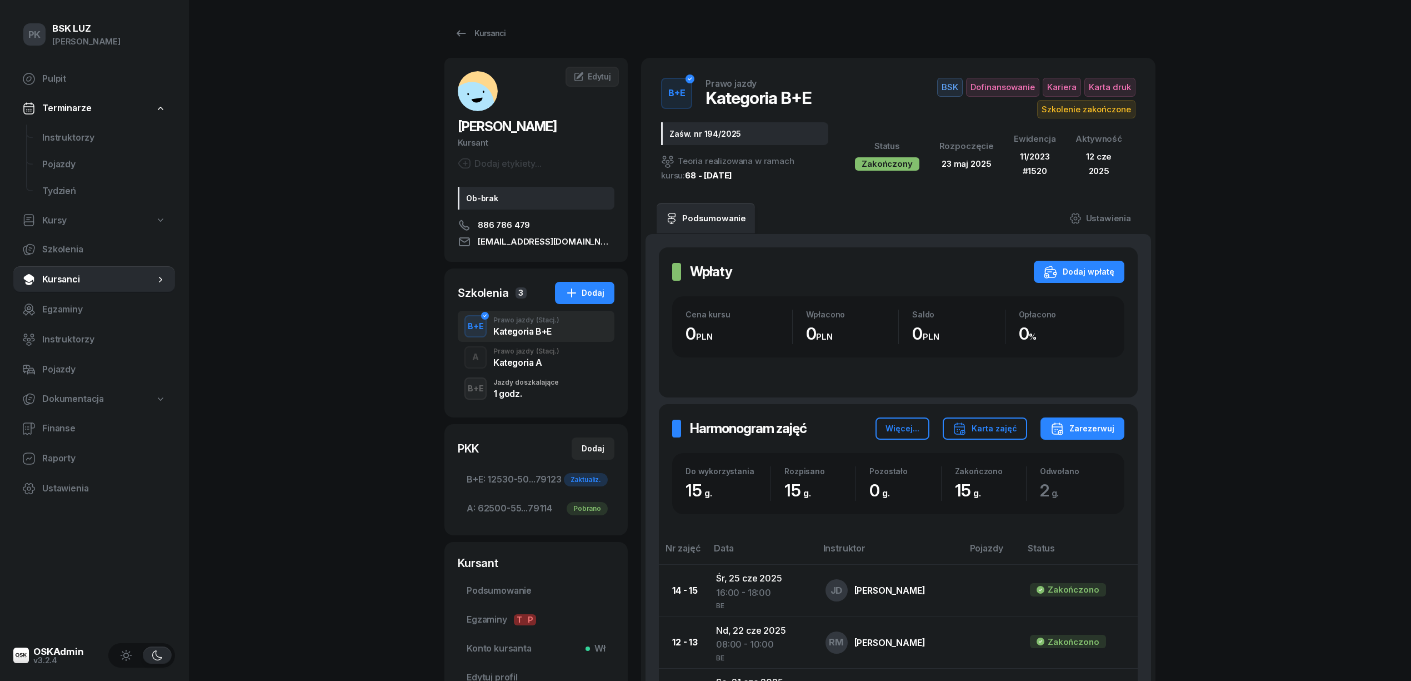
click at [523, 362] on div "Kategoria A" at bounding box center [526, 362] width 66 height 9
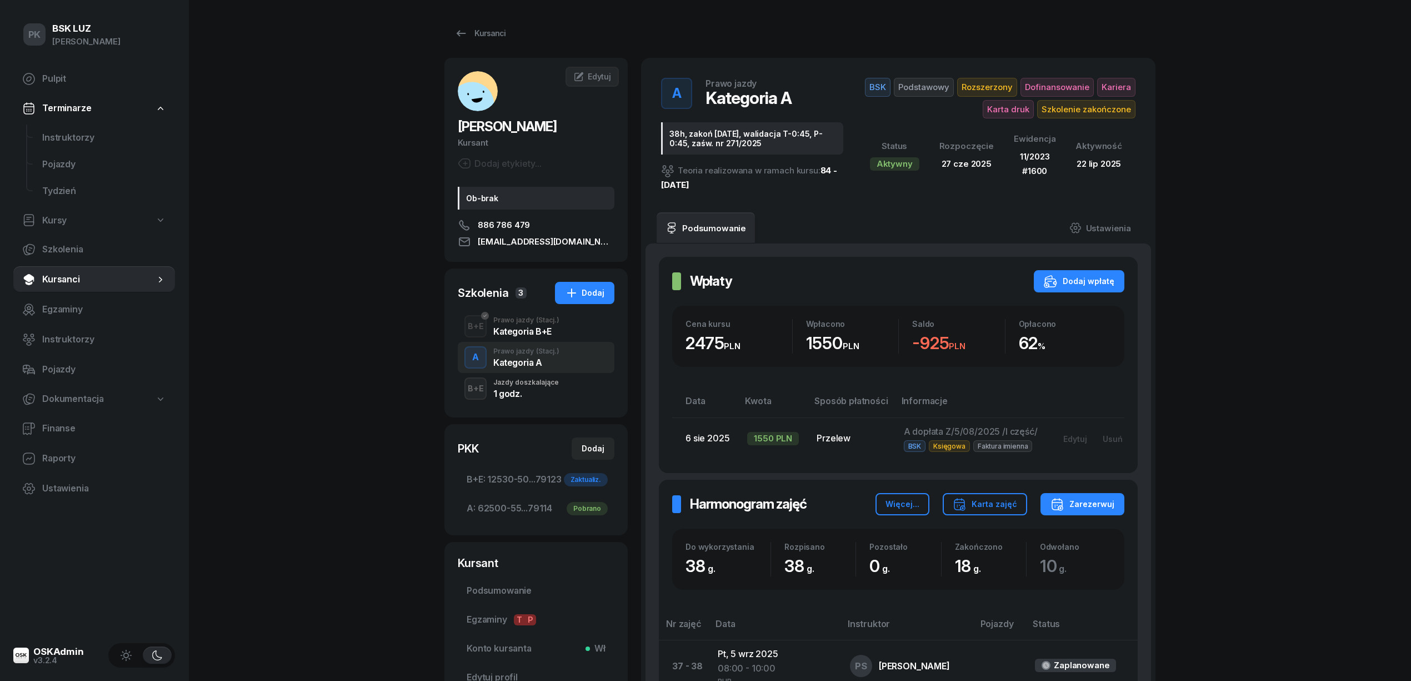
click at [58, 281] on span "Kursanci" at bounding box center [98, 279] width 113 height 14
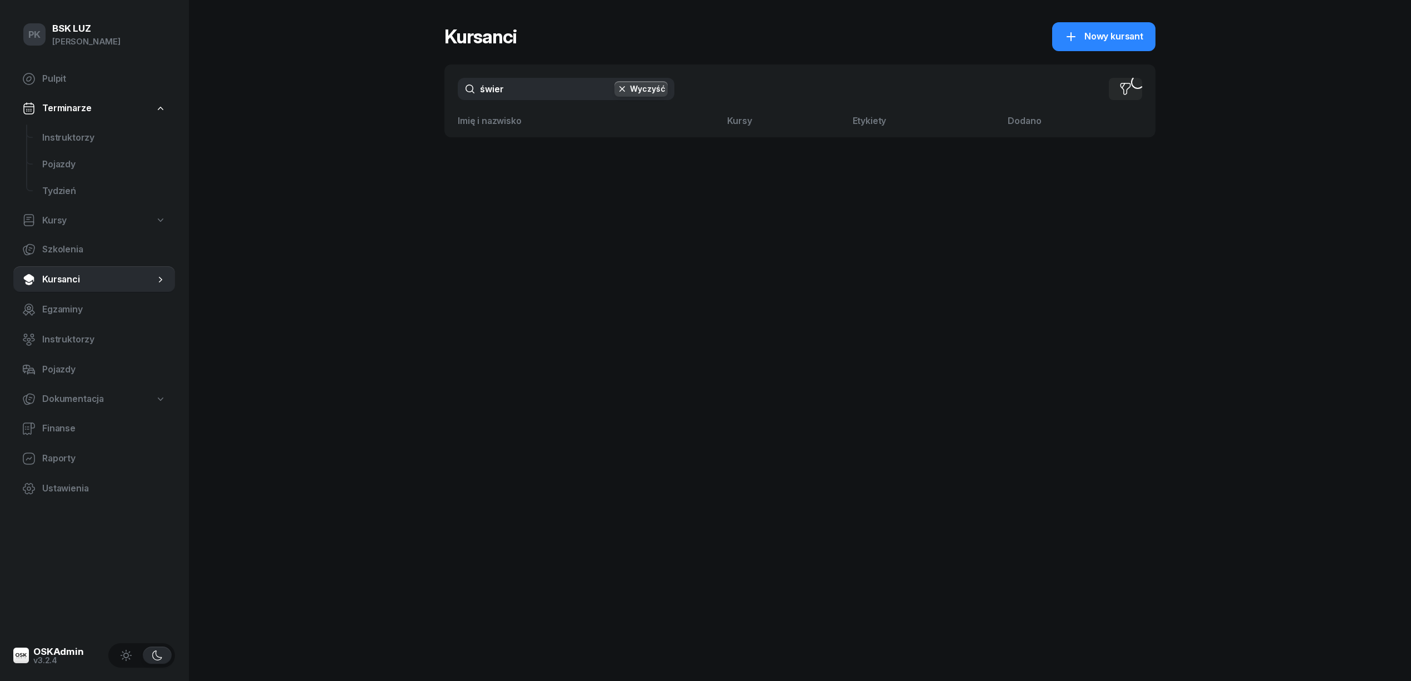
click at [640, 92] on button "Wyczyść" at bounding box center [640, 89] width 53 height 16
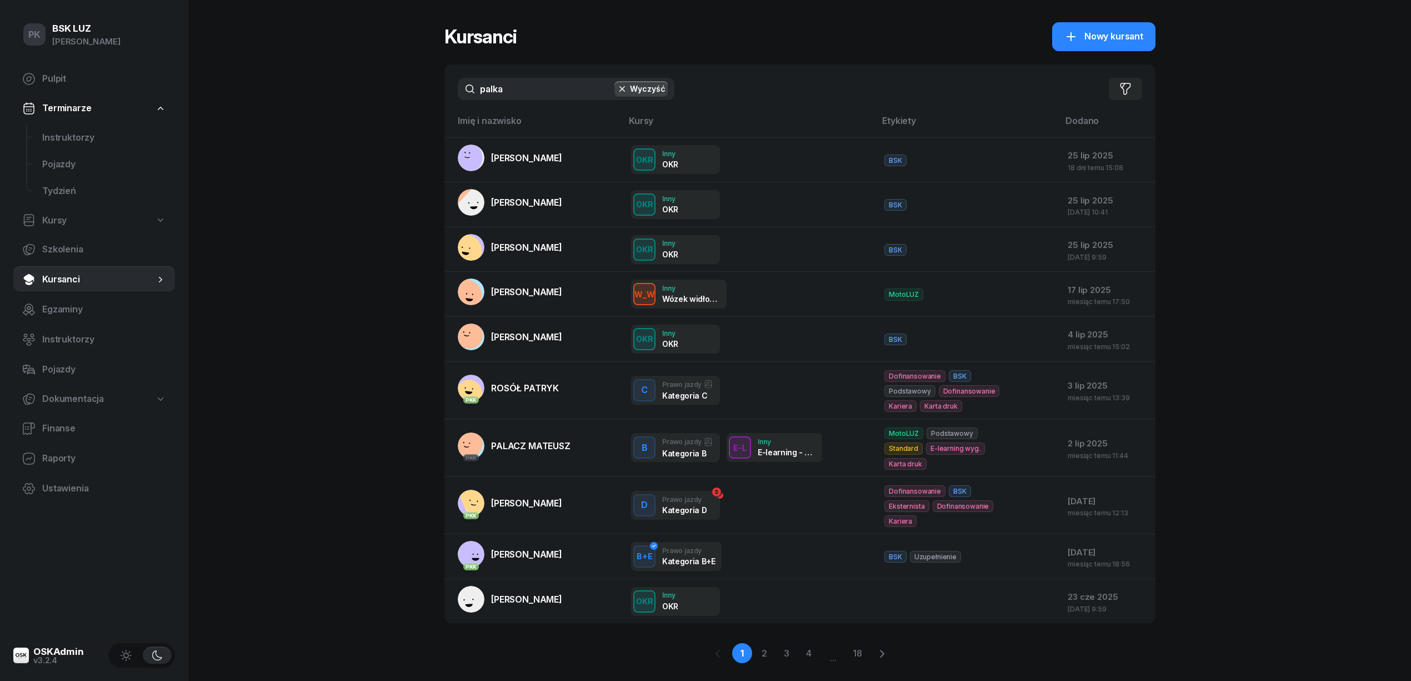
click at [526, 89] on input "palka" at bounding box center [566, 89] width 217 height 22
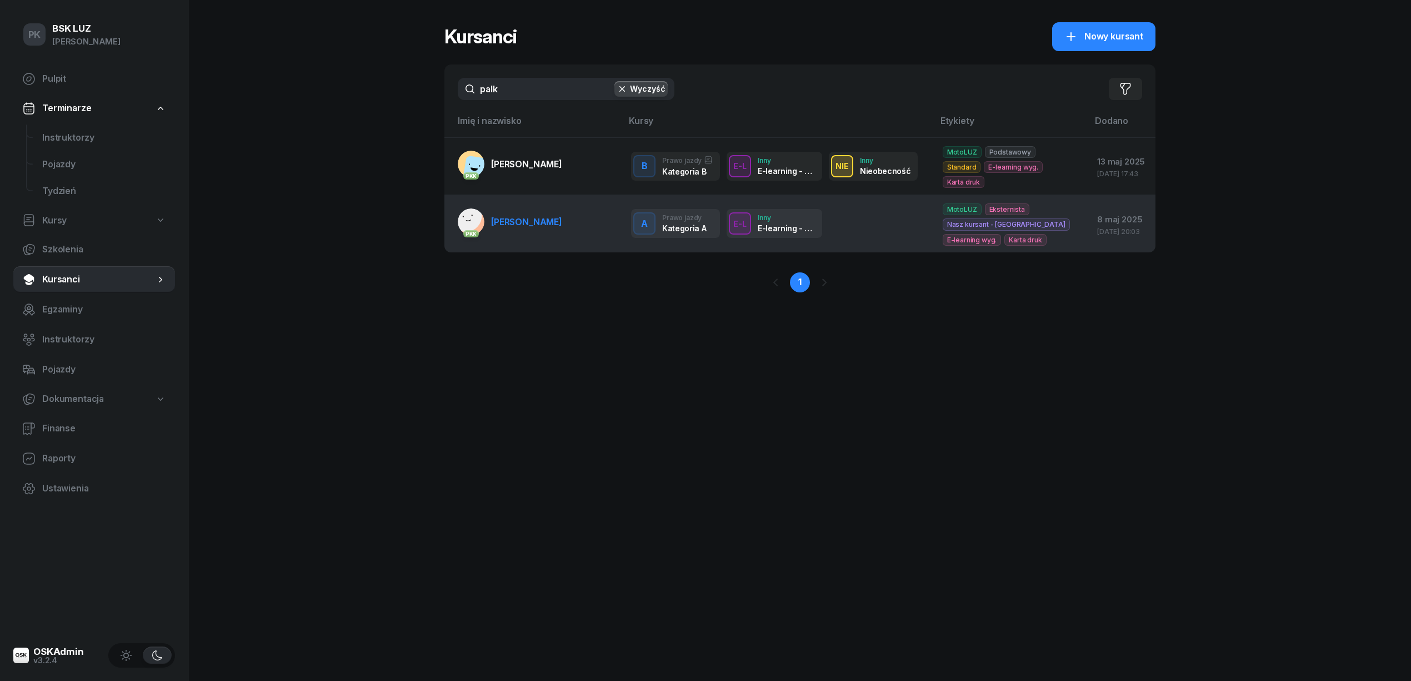
type input "palk"
click at [514, 227] on span "[PERSON_NAME]" at bounding box center [526, 221] width 71 height 11
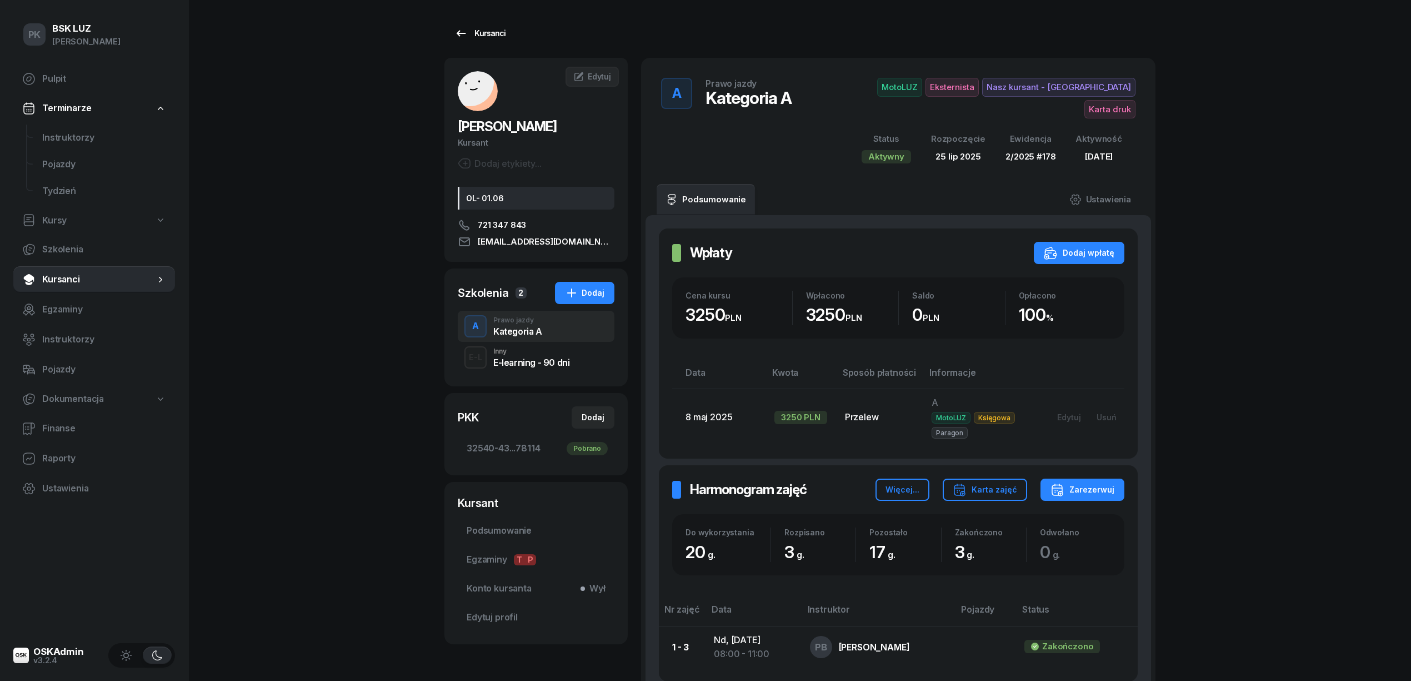
click at [487, 32] on div "Kursanci" at bounding box center [479, 33] width 51 height 13
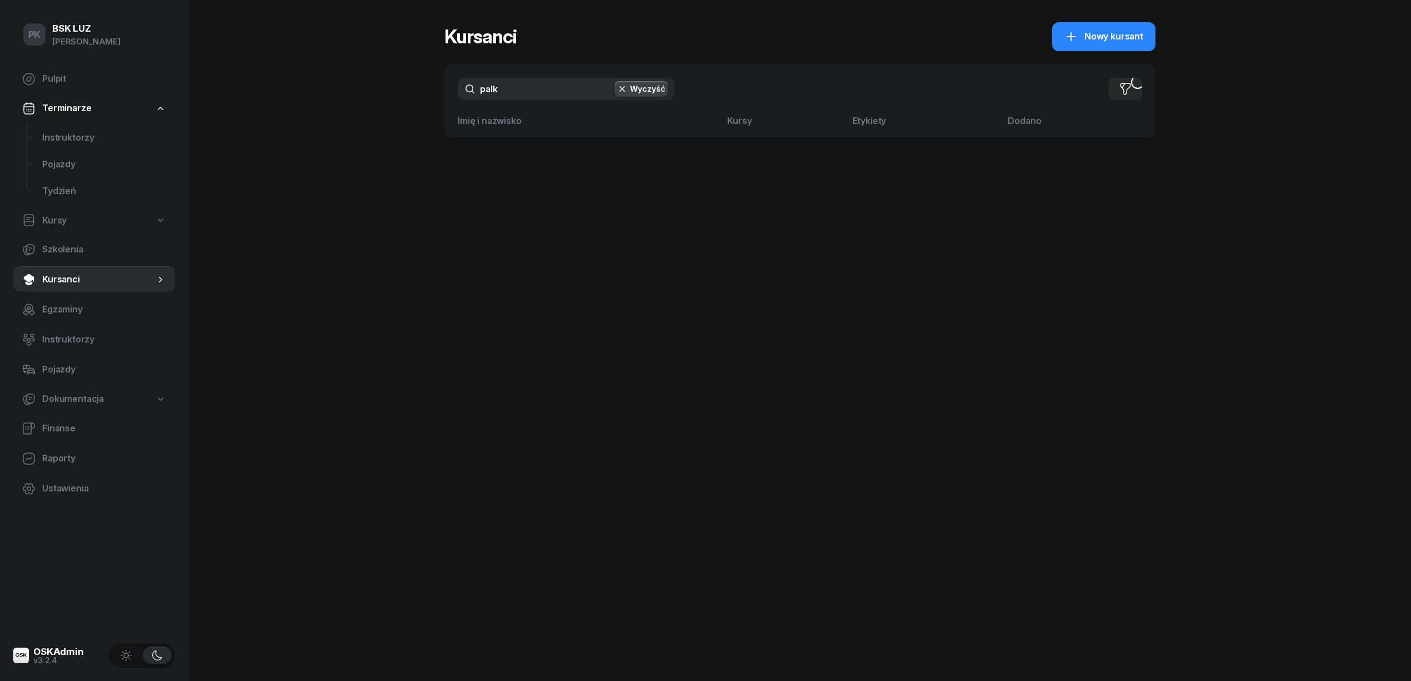
click at [532, 93] on input "palk" at bounding box center [566, 89] width 217 height 22
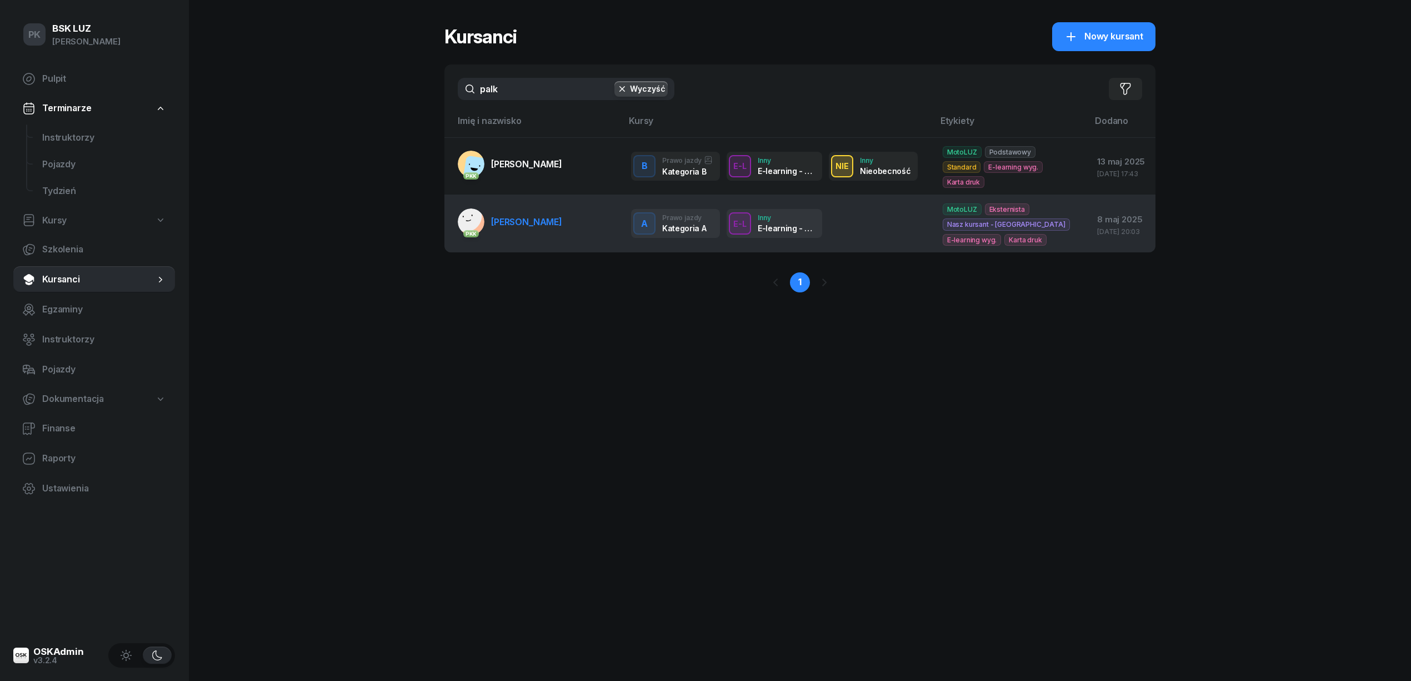
click at [531, 227] on span "[PERSON_NAME]" at bounding box center [526, 221] width 71 height 11
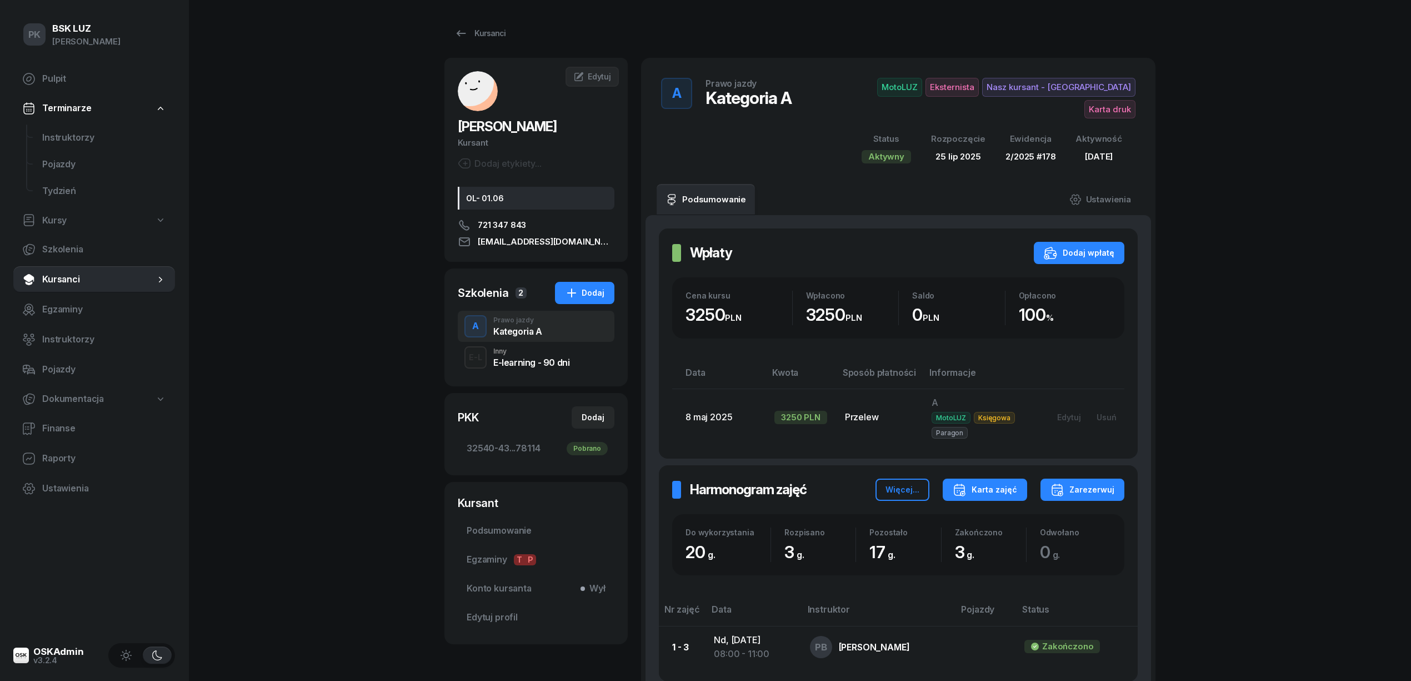
click at [992, 483] on div "Karta zajęć" at bounding box center [985, 489] width 64 height 13
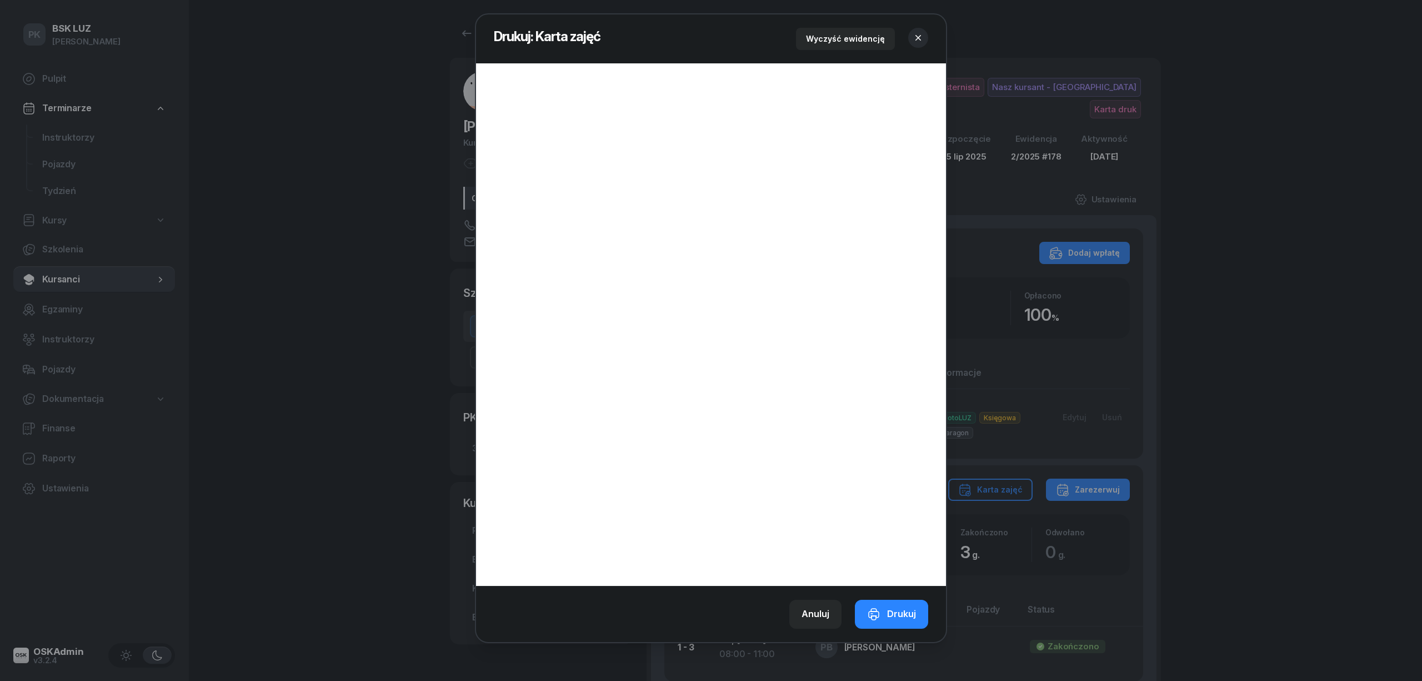
click at [921, 32] on icon "button" at bounding box center [918, 37] width 11 height 11
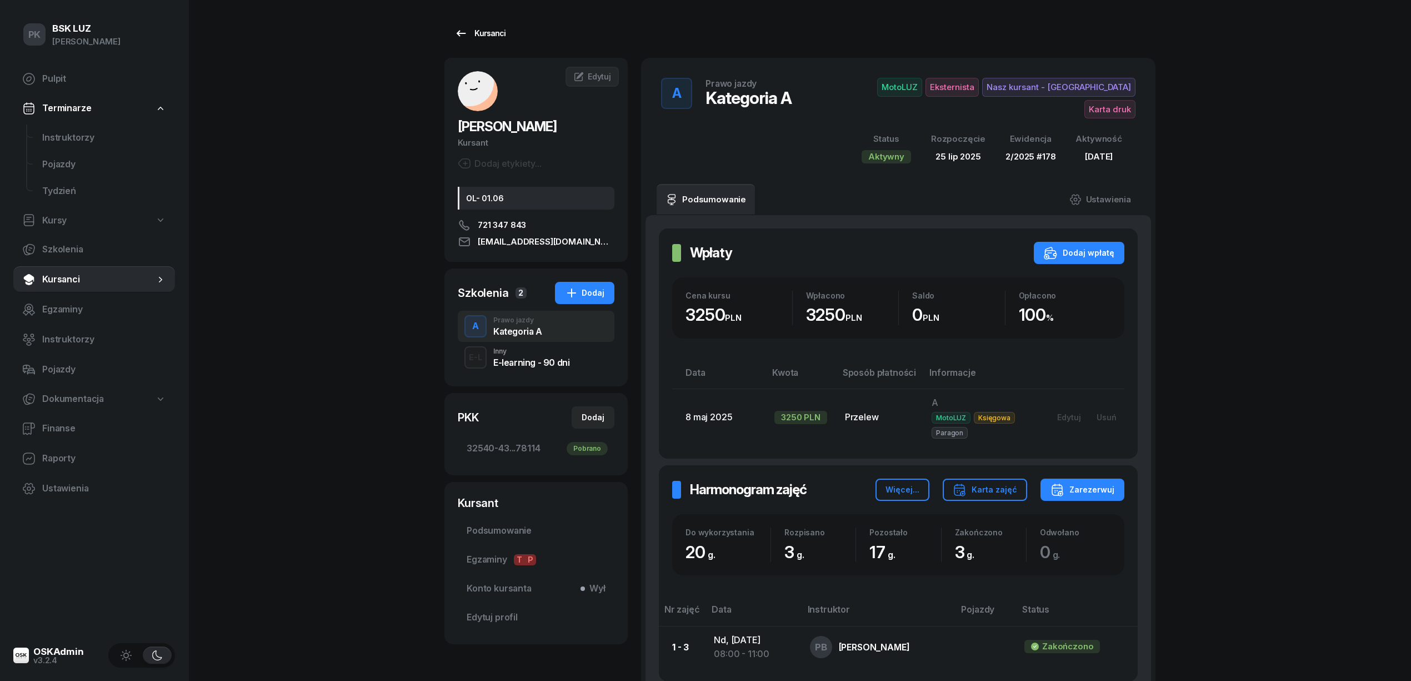
click at [492, 27] on div "Kursanci" at bounding box center [479, 33] width 51 height 13
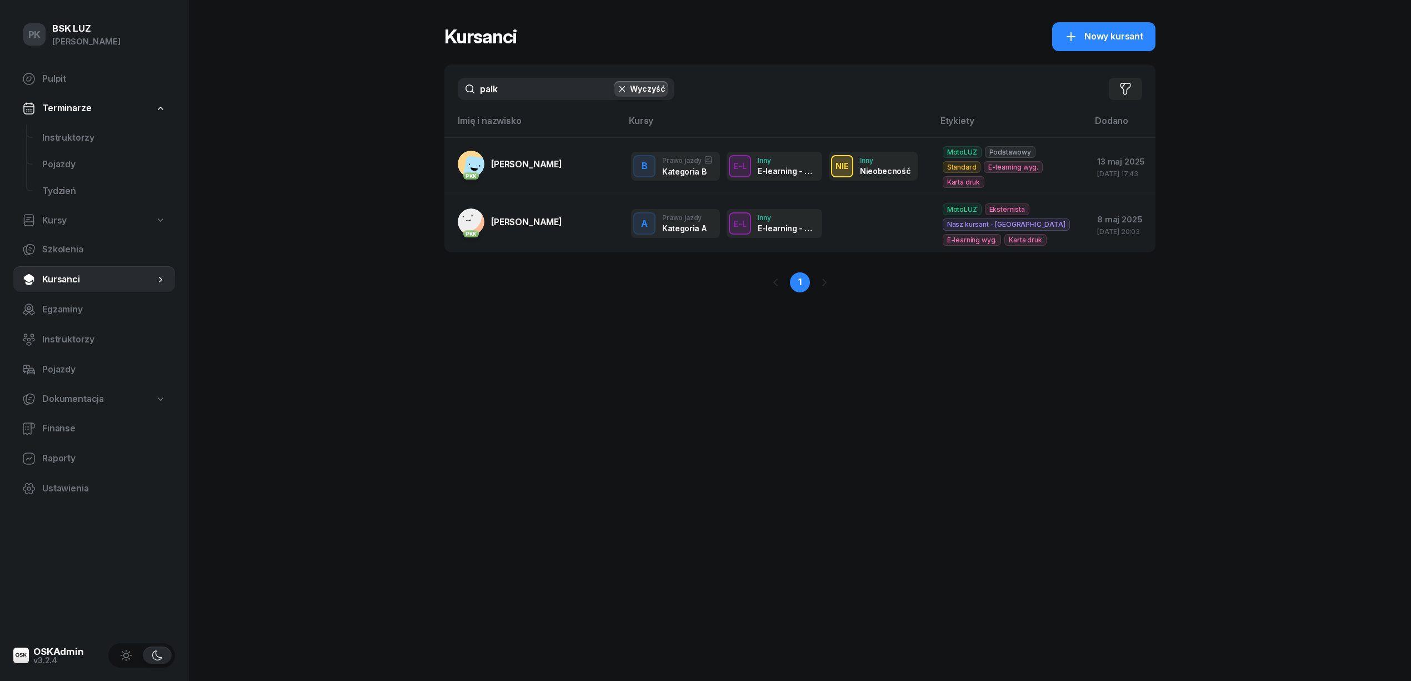
drag, startPoint x: 494, startPoint y: 83, endPoint x: 394, endPoint y: 89, distance: 100.2
click at [398, 86] on div "PK BSK [PERSON_NAME] Pulpit Terminarze Instruktorzy Pojazdy Tydzień Kursy Szkol…" at bounding box center [705, 340] width 1411 height 681
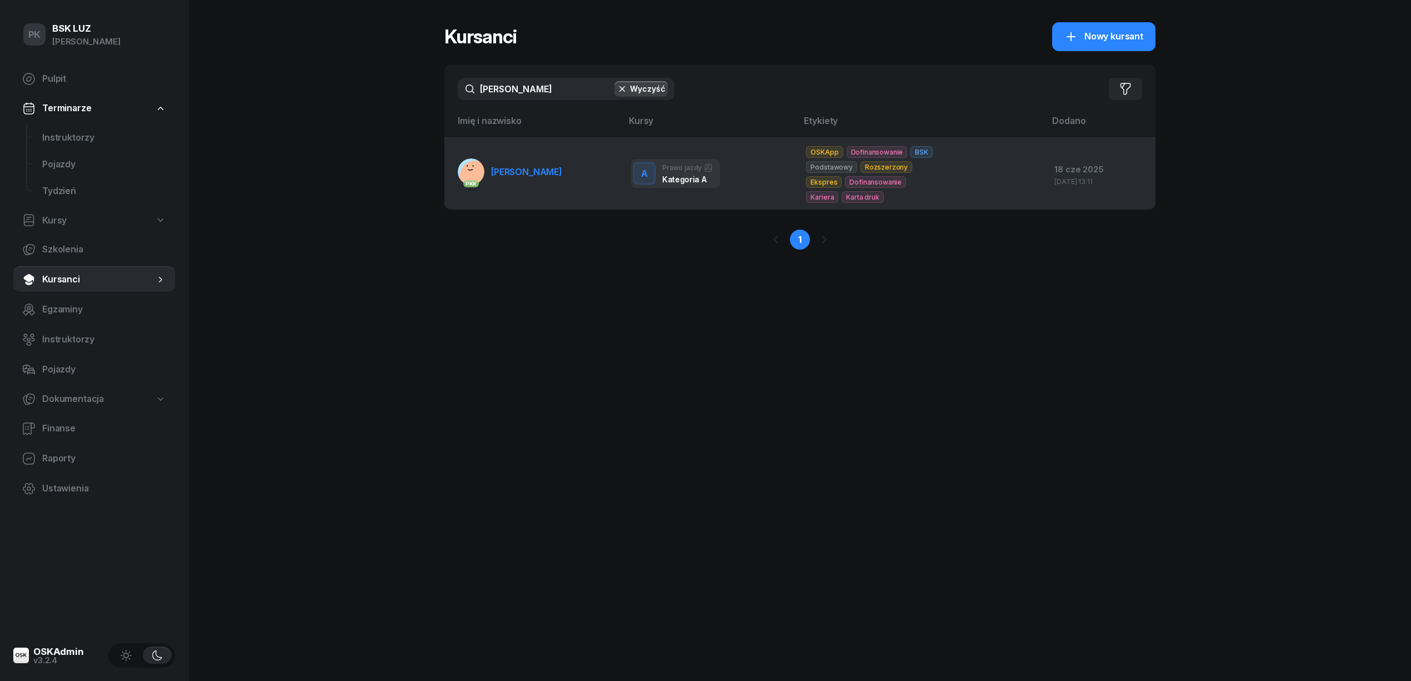
type input "[PERSON_NAME]"
click at [516, 176] on span "[PERSON_NAME]" at bounding box center [526, 171] width 71 height 11
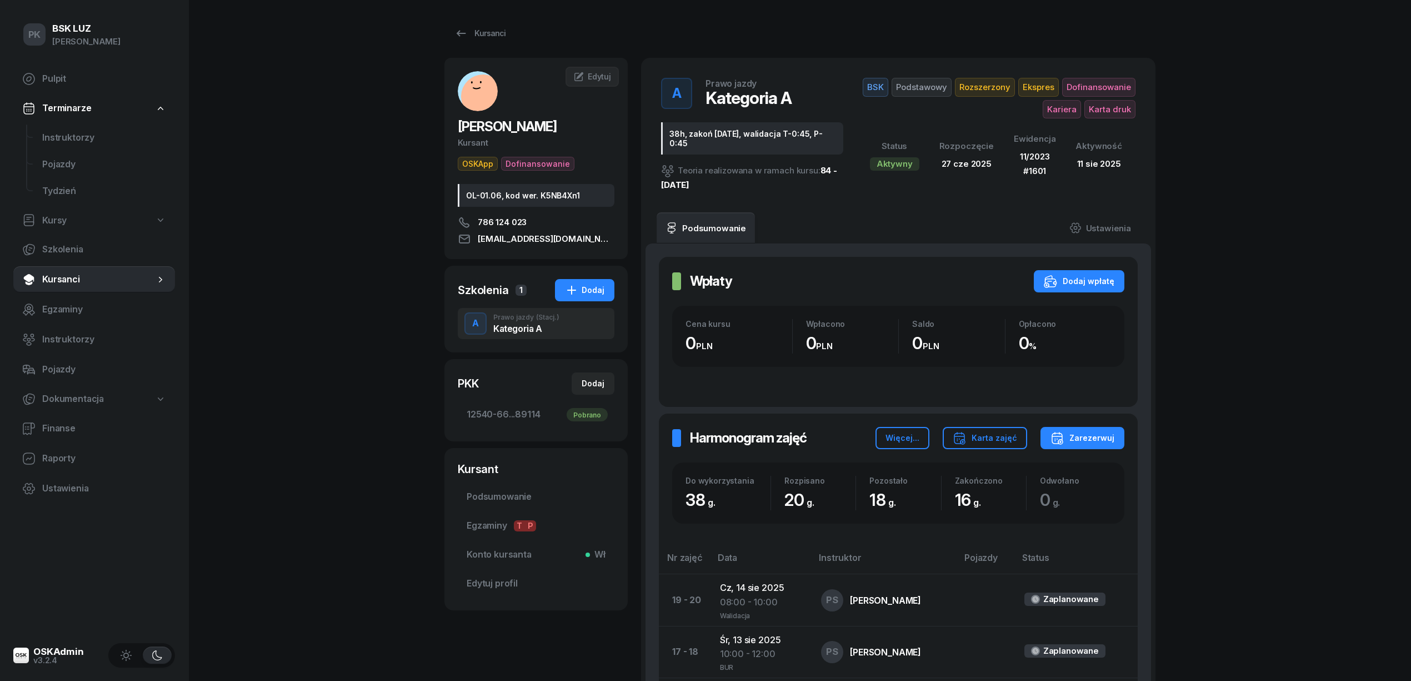
click at [472, 21] on div "Kursanci [PERSON_NAME] OSKApp Dofinansowanie OL-01.06, kod wer. K5NB4Xn1 786 12…" at bounding box center [799, 589] width 711 height 1179
click at [482, 34] on div "Kursanci" at bounding box center [479, 33] width 51 height 13
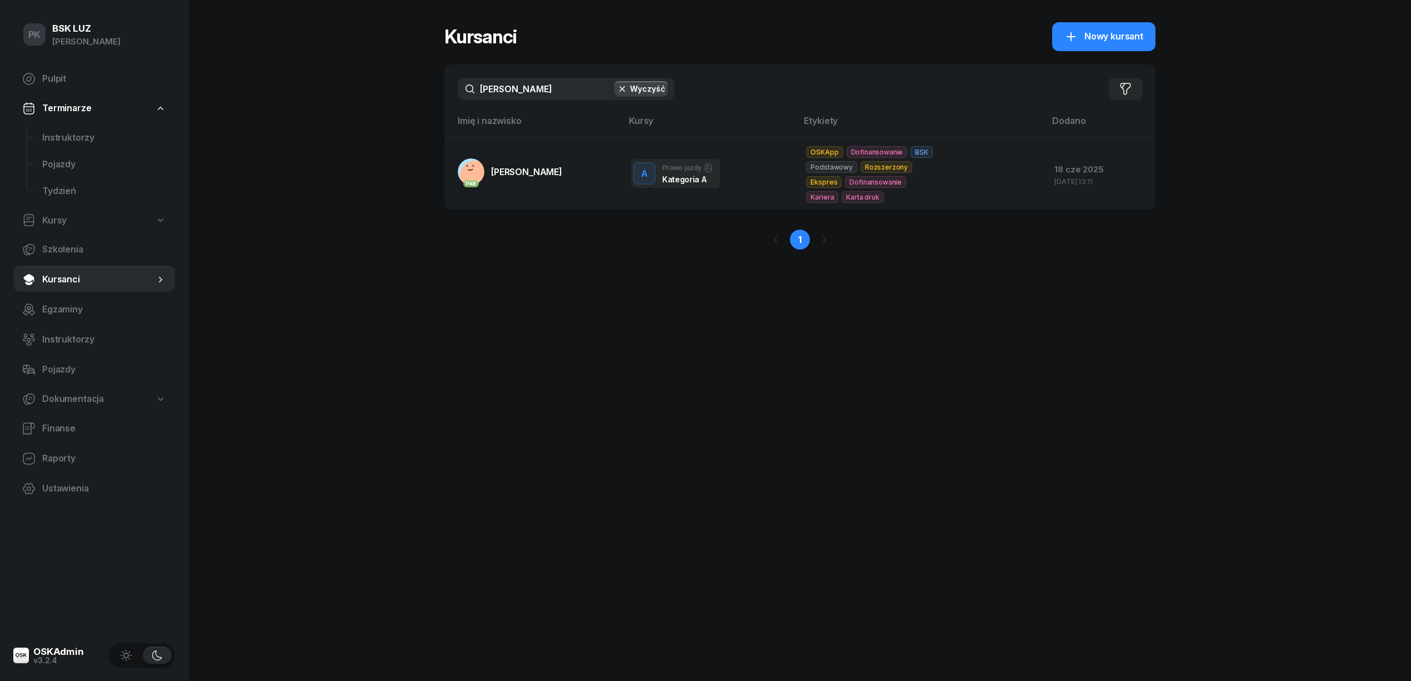
drag, startPoint x: 524, startPoint y: 96, endPoint x: 352, endPoint y: 98, distance: 172.2
click at [352, 98] on div "PK BSK [PERSON_NAME] Pulpit Terminarze Instruktorzy Pojazdy Tydzień Kursy Szkol…" at bounding box center [705, 340] width 1411 height 681
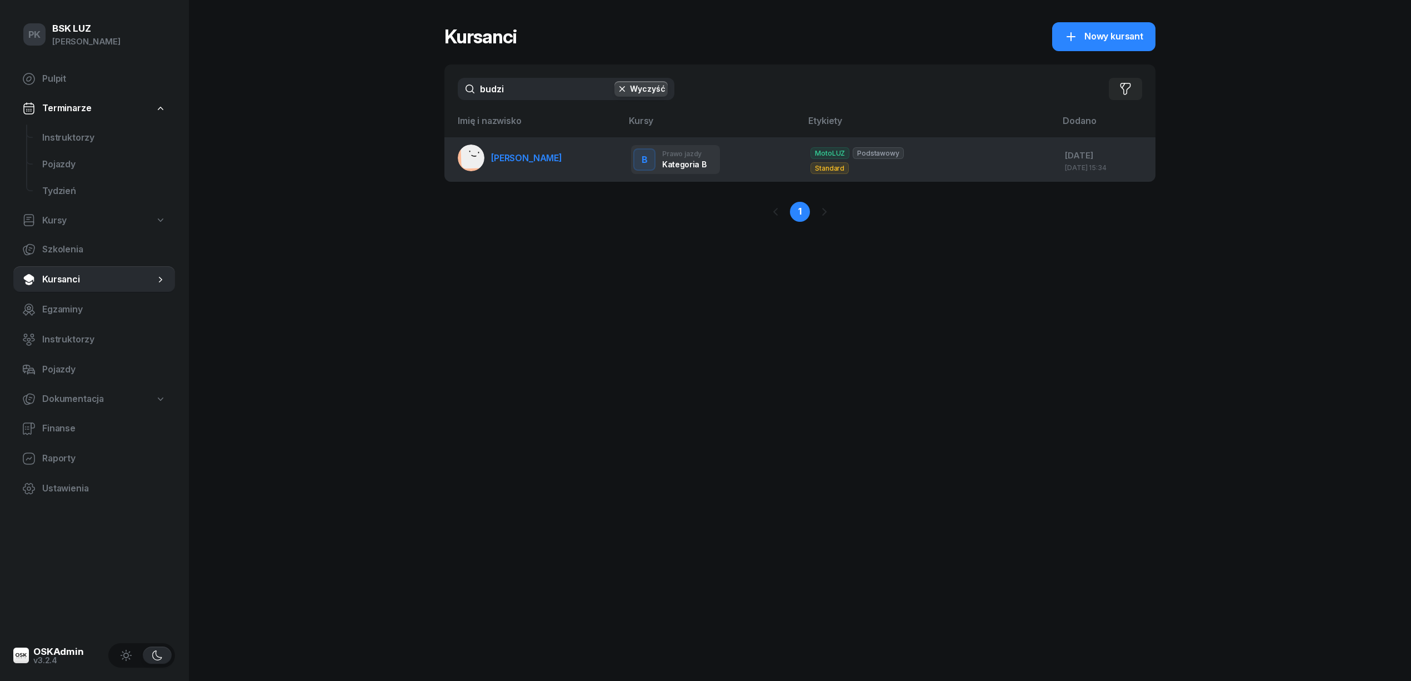
type input "budzi"
click at [518, 159] on span "[PERSON_NAME]" at bounding box center [526, 157] width 71 height 11
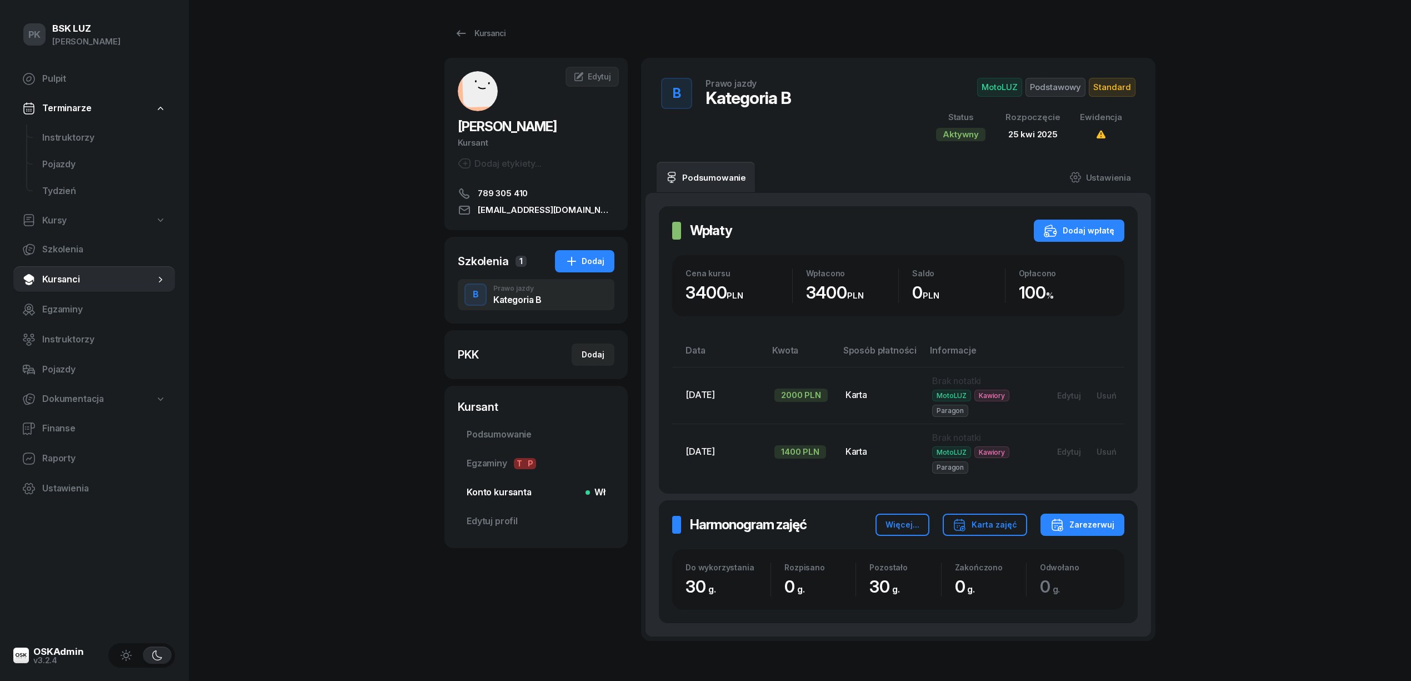
click at [520, 494] on span "Konto kursanta Wł" at bounding box center [536, 492] width 139 height 14
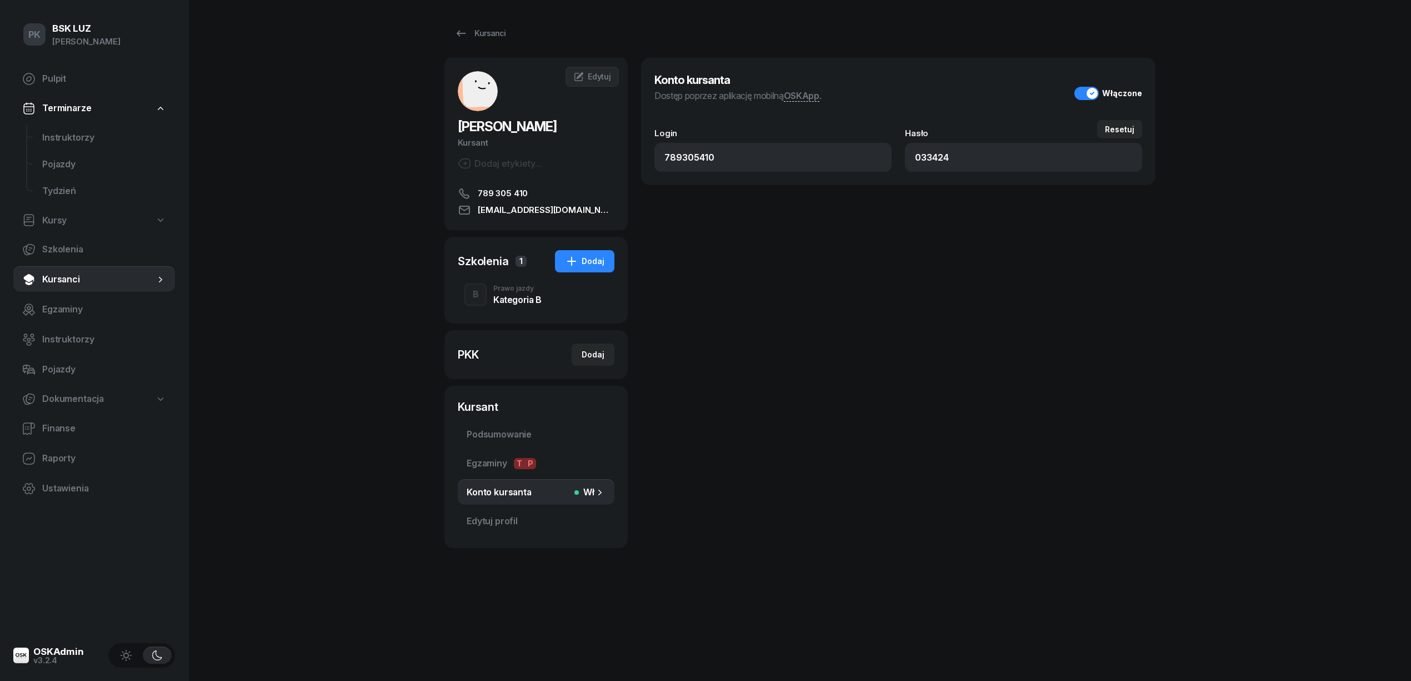
click at [514, 296] on div "Kategoria B" at bounding box center [517, 299] width 48 height 9
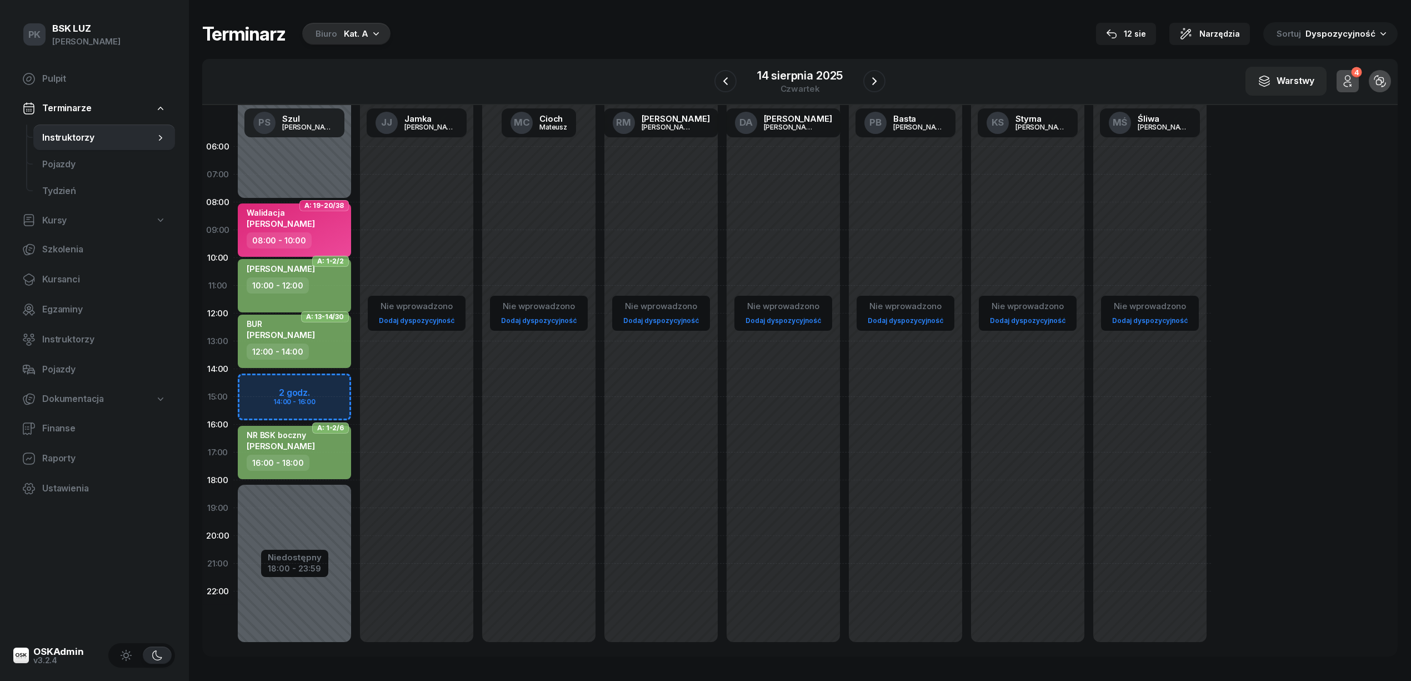
click at [372, 34] on icon "button" at bounding box center [376, 33] width 11 height 11
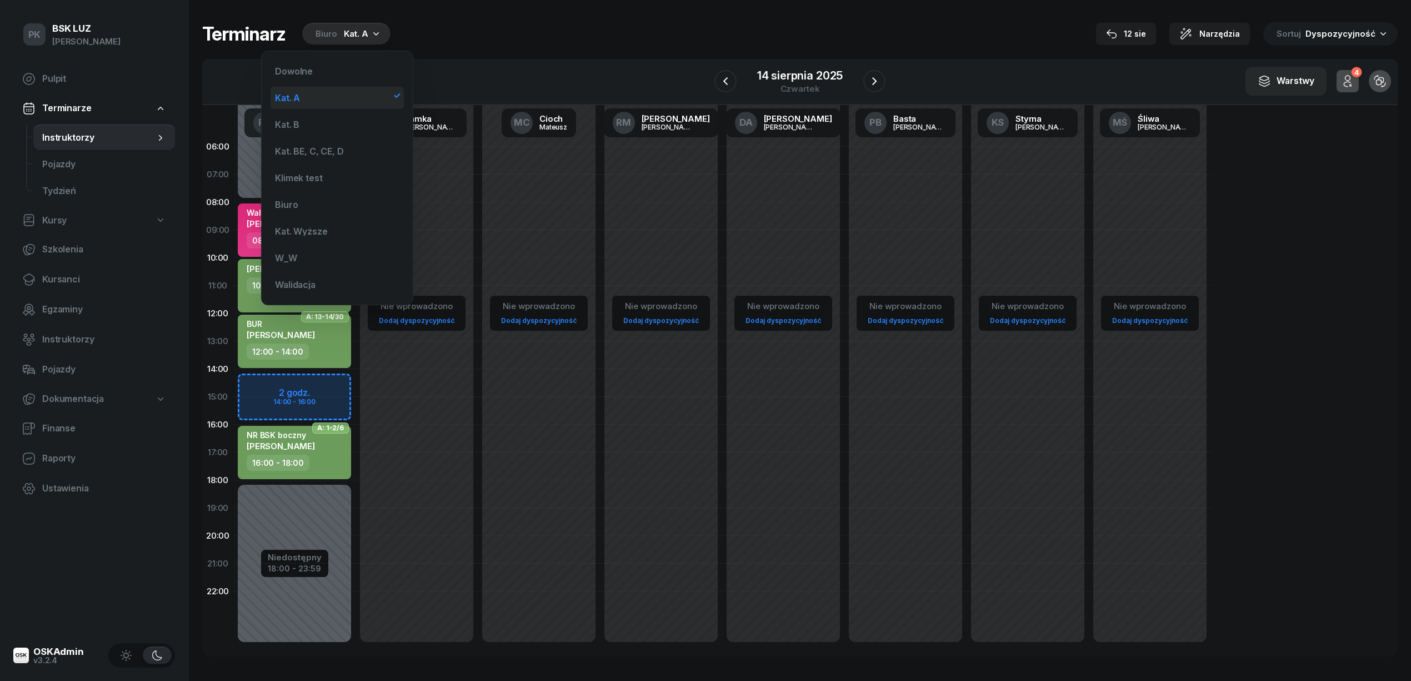
click at [307, 100] on div "Kat. A" at bounding box center [337, 98] width 133 height 22
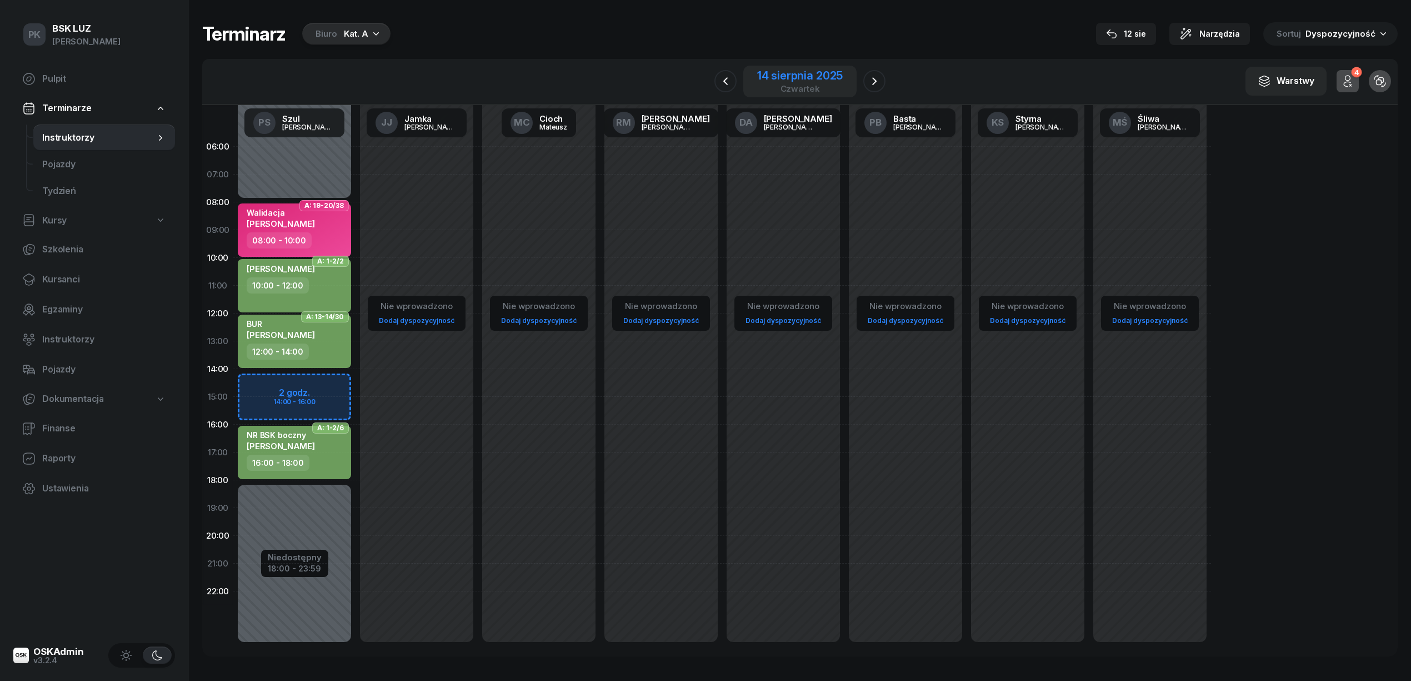
click at [832, 73] on div "14 sierpnia 2025" at bounding box center [800, 75] width 86 height 11
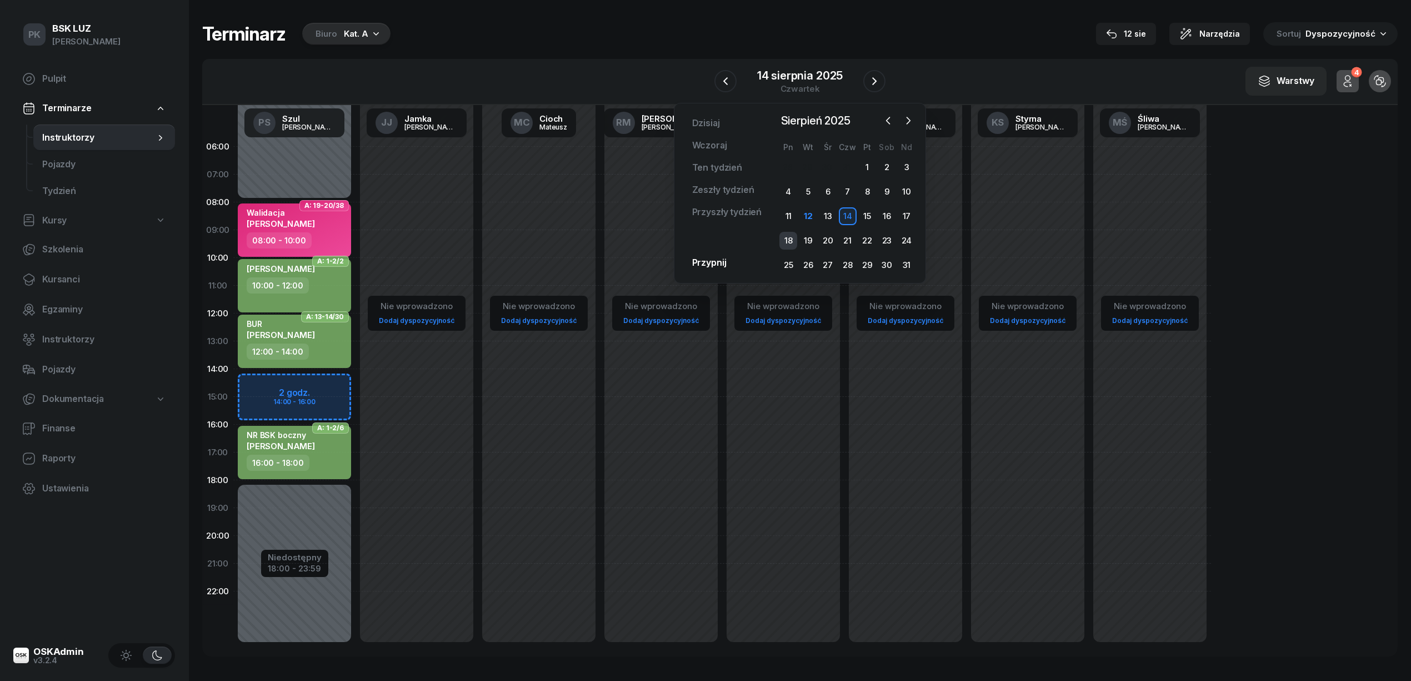
click at [789, 237] on div "18" at bounding box center [788, 241] width 18 height 18
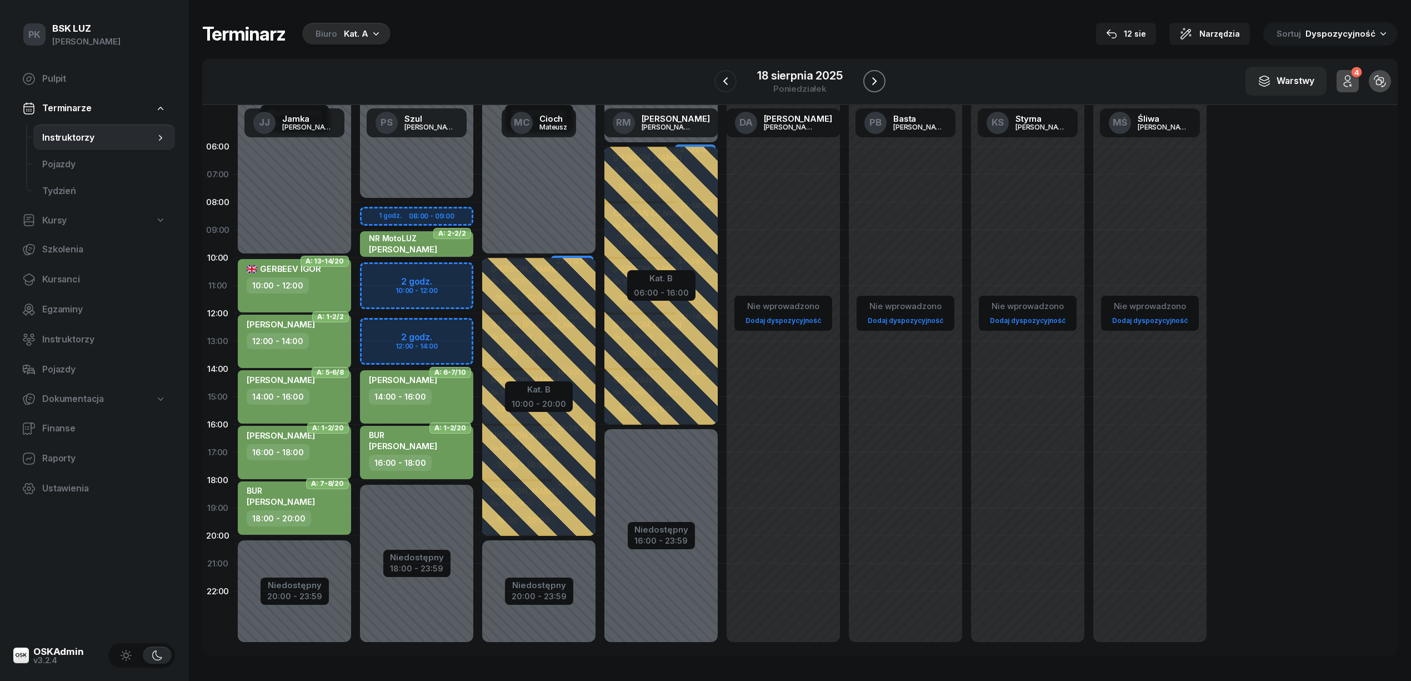
click at [867, 81] on button "button" at bounding box center [874, 81] width 22 height 22
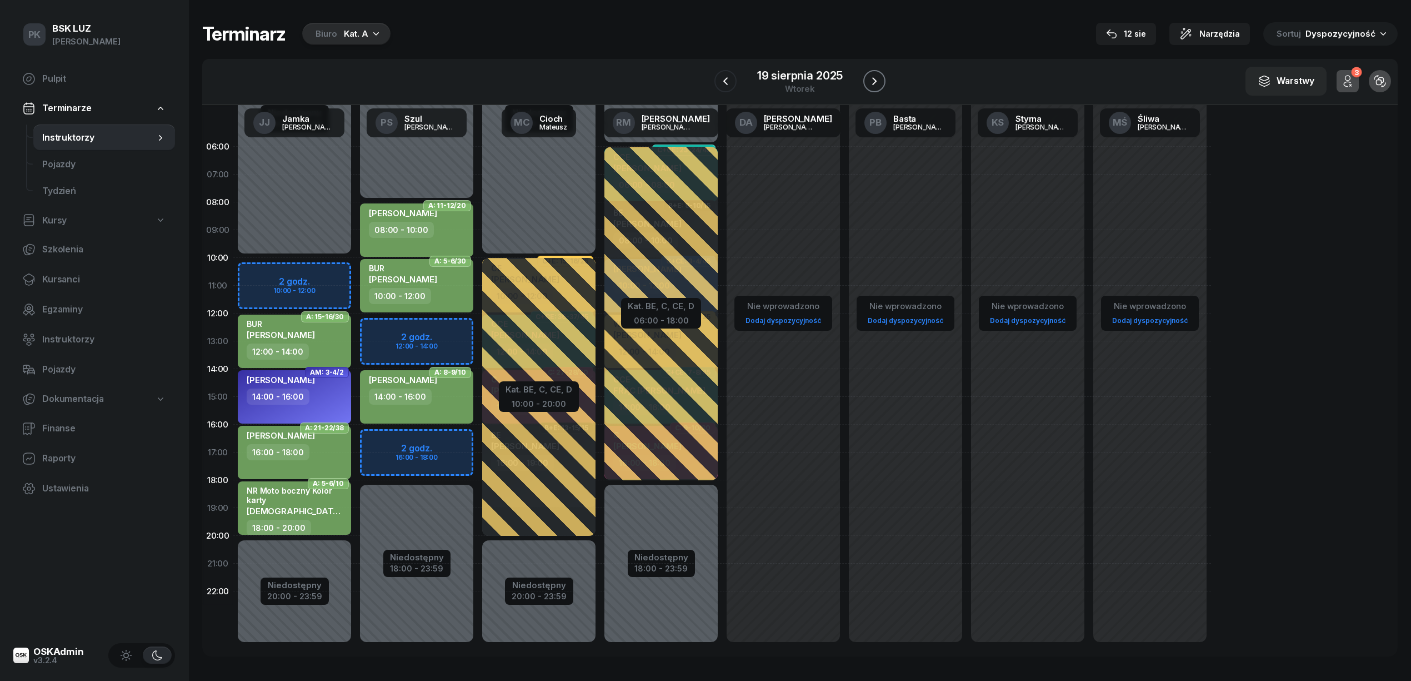
click at [868, 81] on icon "button" at bounding box center [874, 80] width 13 height 13
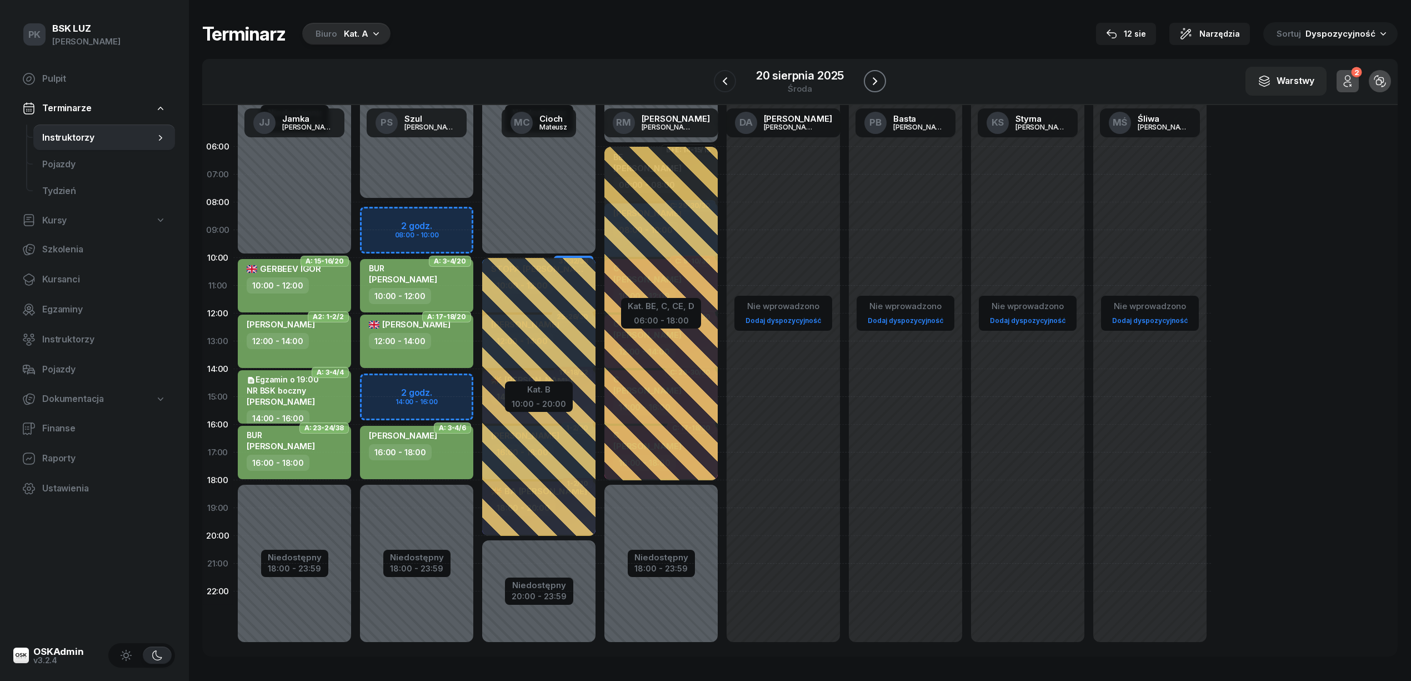
click at [867, 81] on button "button" at bounding box center [875, 81] width 22 height 22
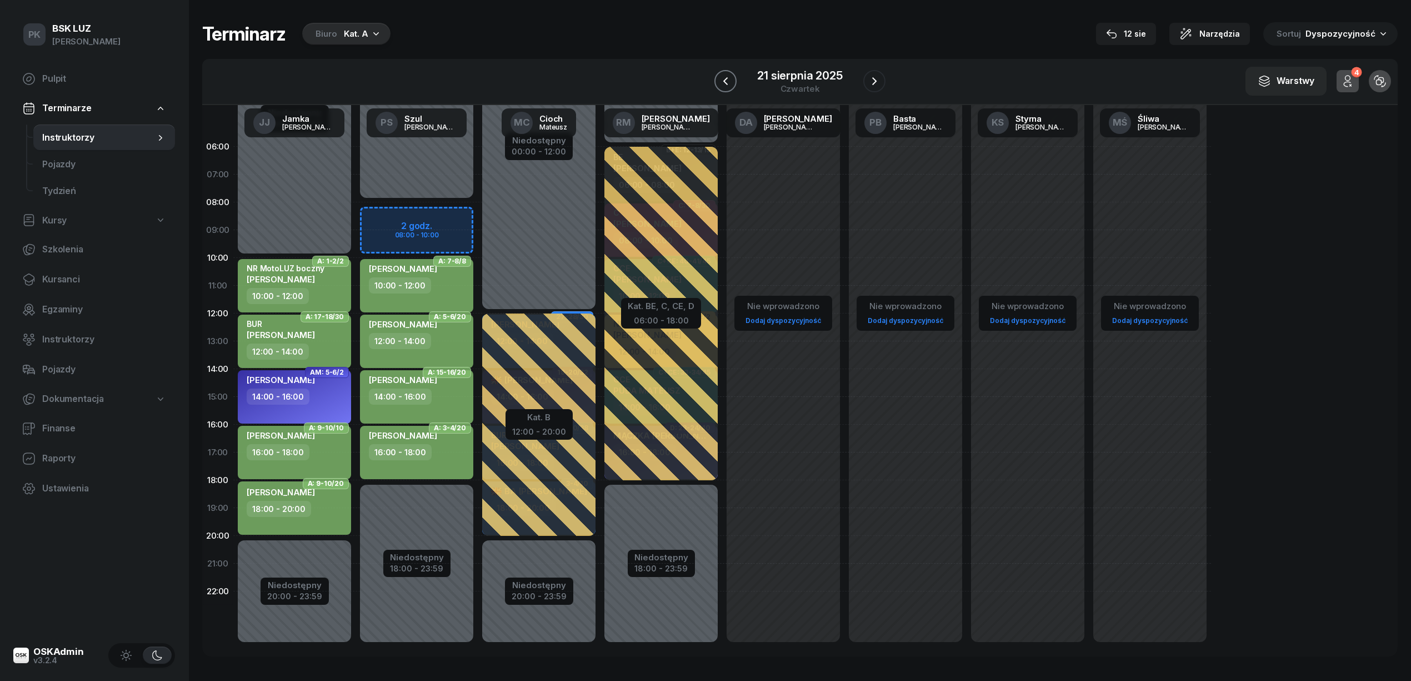
click at [736, 85] on button "button" at bounding box center [725, 81] width 22 height 22
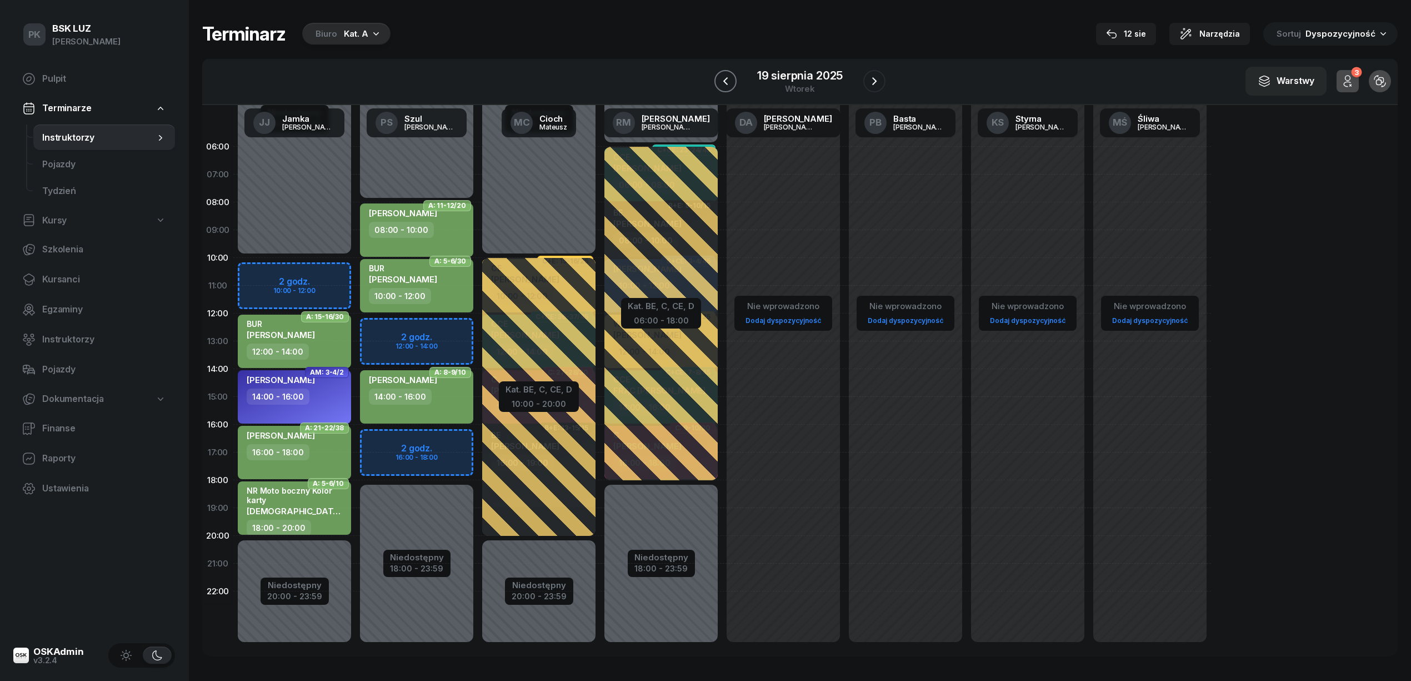
click at [733, 84] on button "button" at bounding box center [725, 81] width 22 height 22
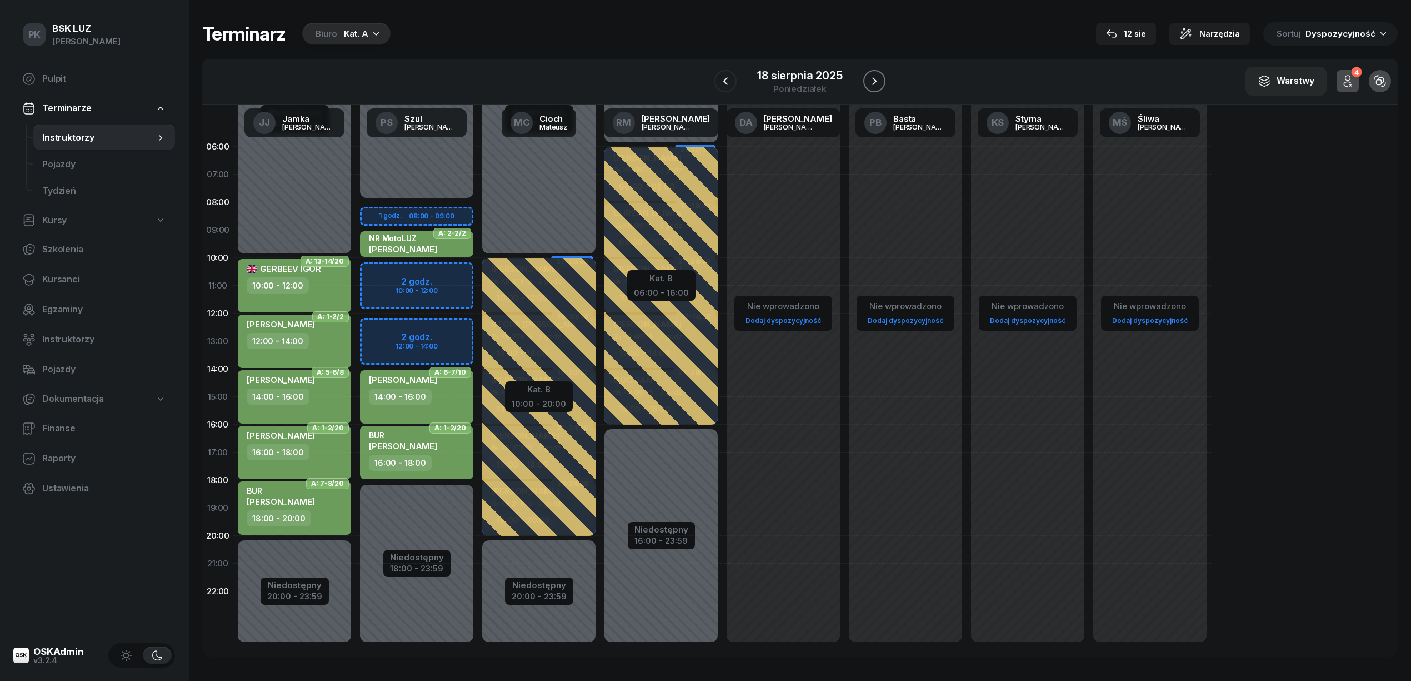
click at [872, 81] on icon "button" at bounding box center [874, 80] width 13 height 13
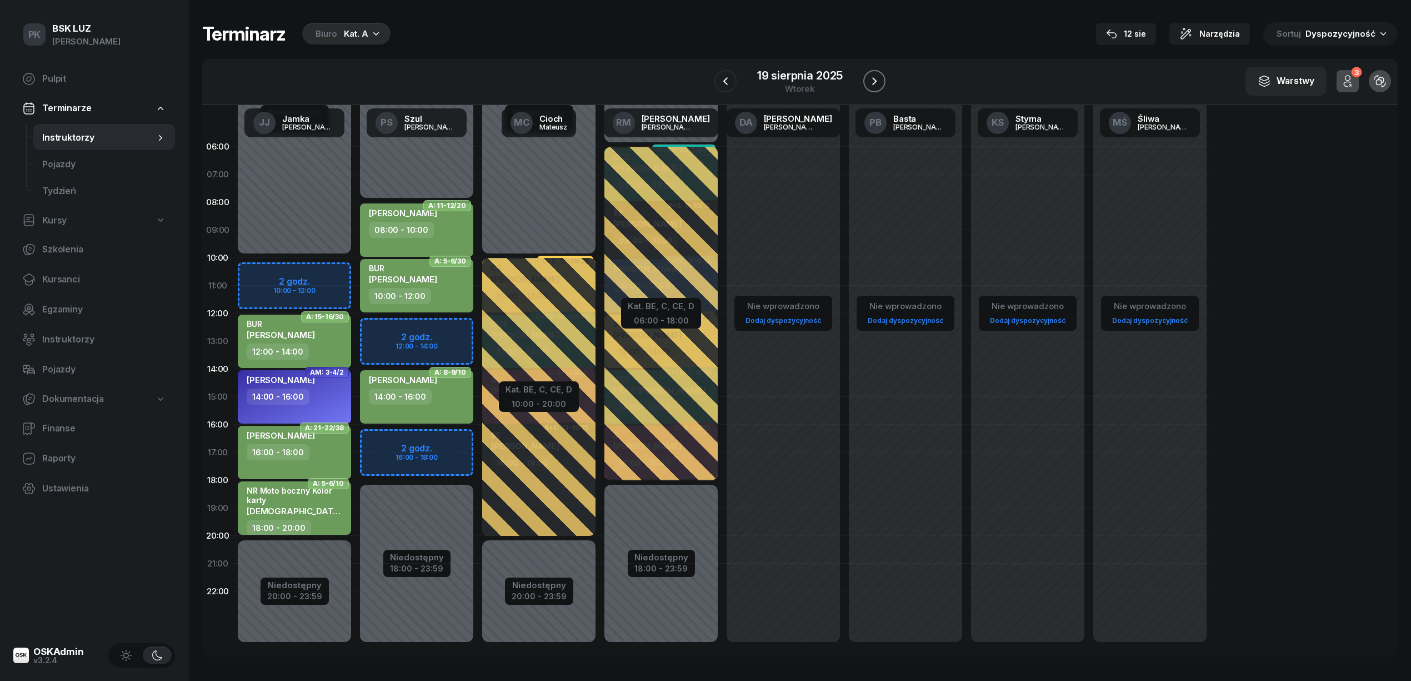
click at [872, 81] on icon "button" at bounding box center [874, 80] width 13 height 13
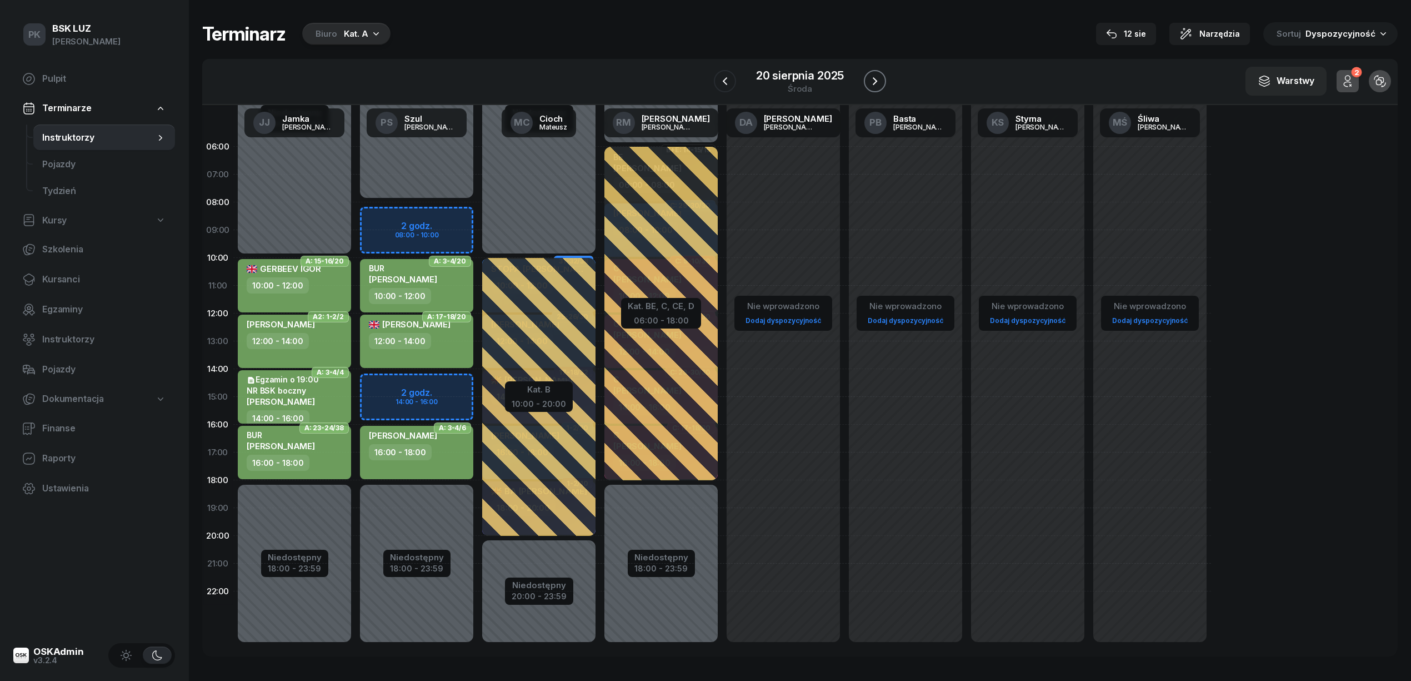
click at [872, 81] on icon "button" at bounding box center [874, 80] width 13 height 13
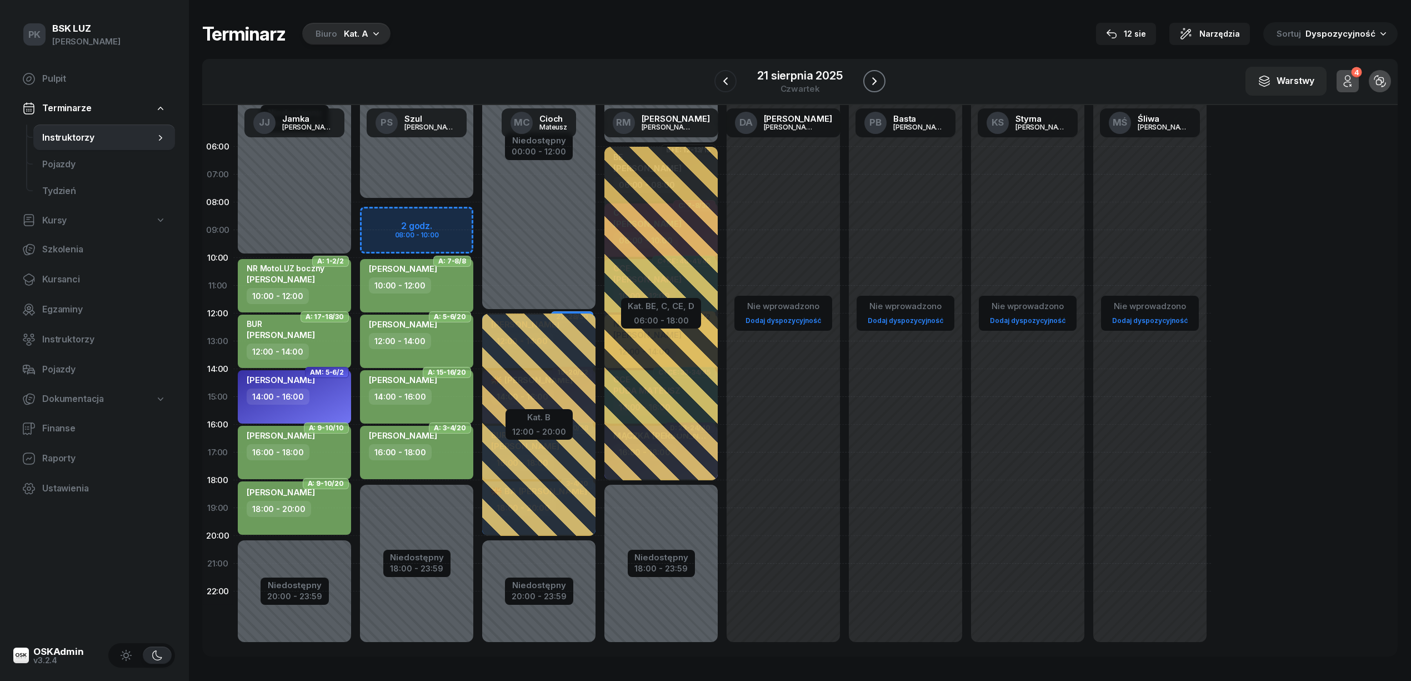
click at [879, 83] on icon "button" at bounding box center [874, 80] width 13 height 13
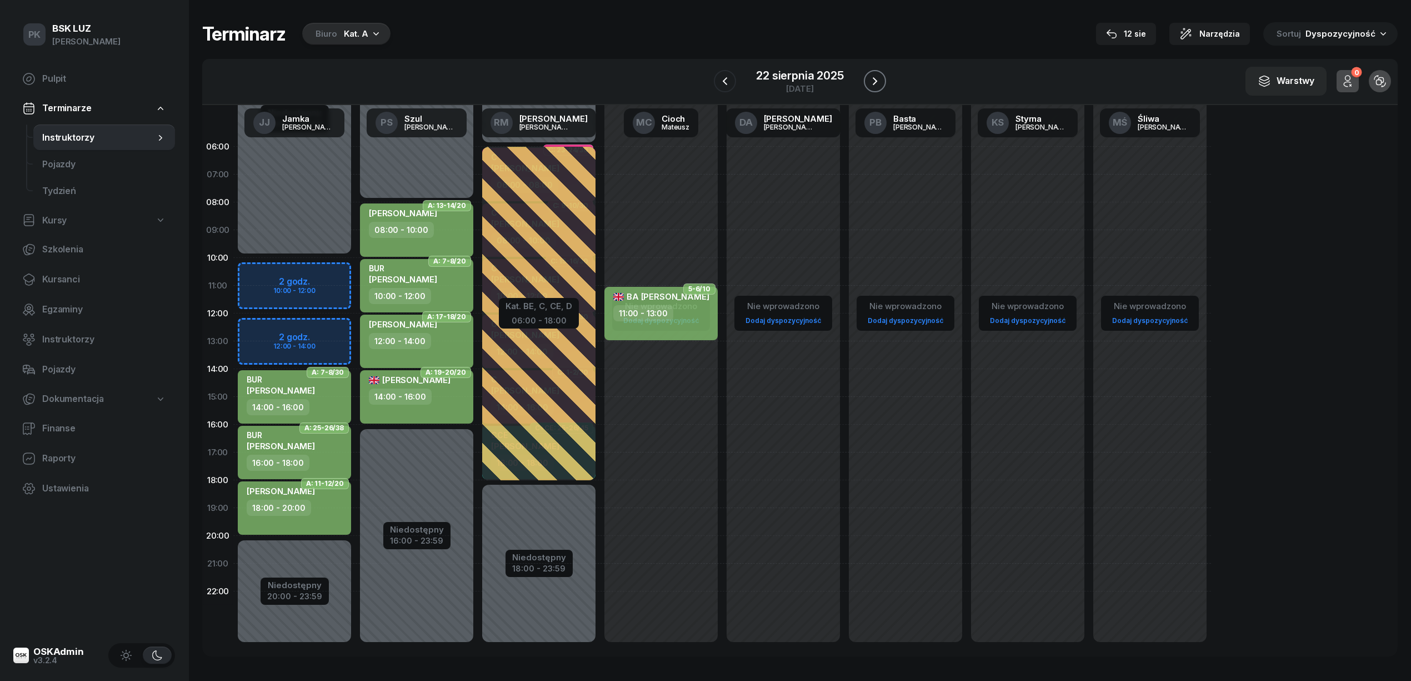
click at [879, 83] on icon "button" at bounding box center [874, 80] width 13 height 13
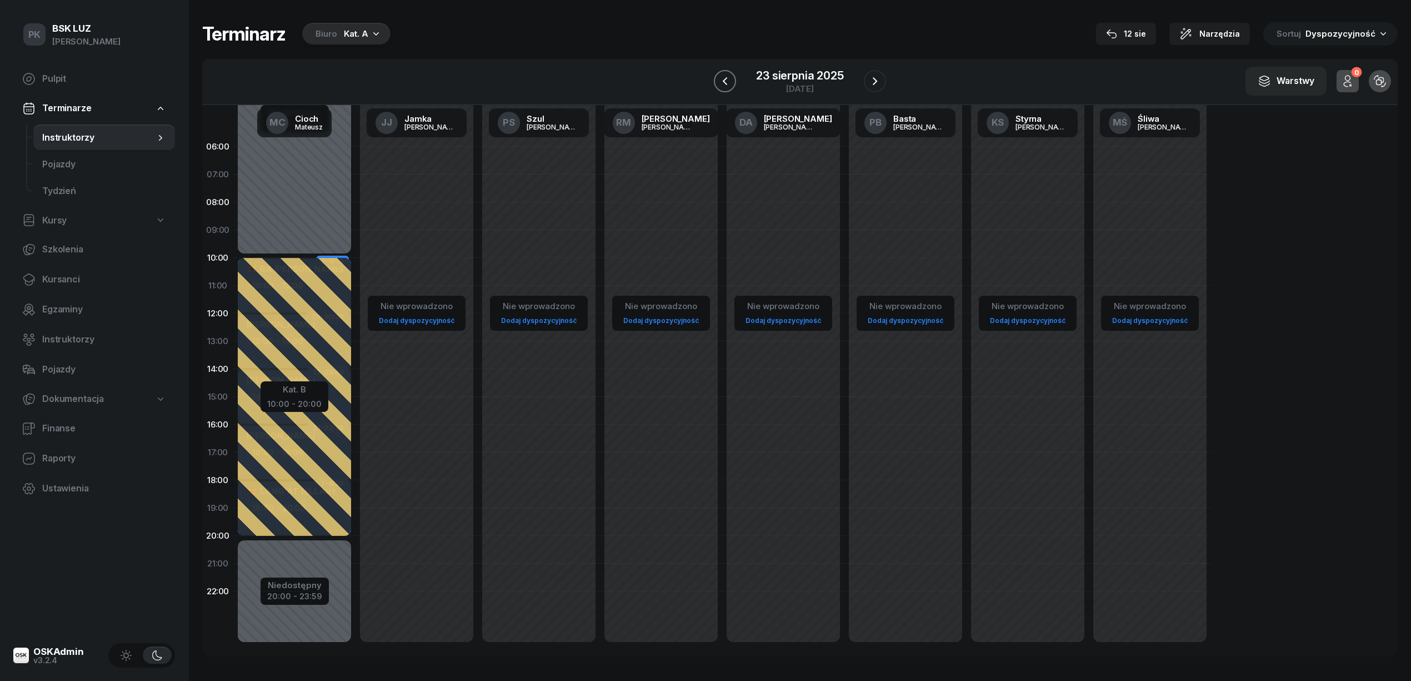
click at [720, 86] on icon "button" at bounding box center [724, 80] width 13 height 13
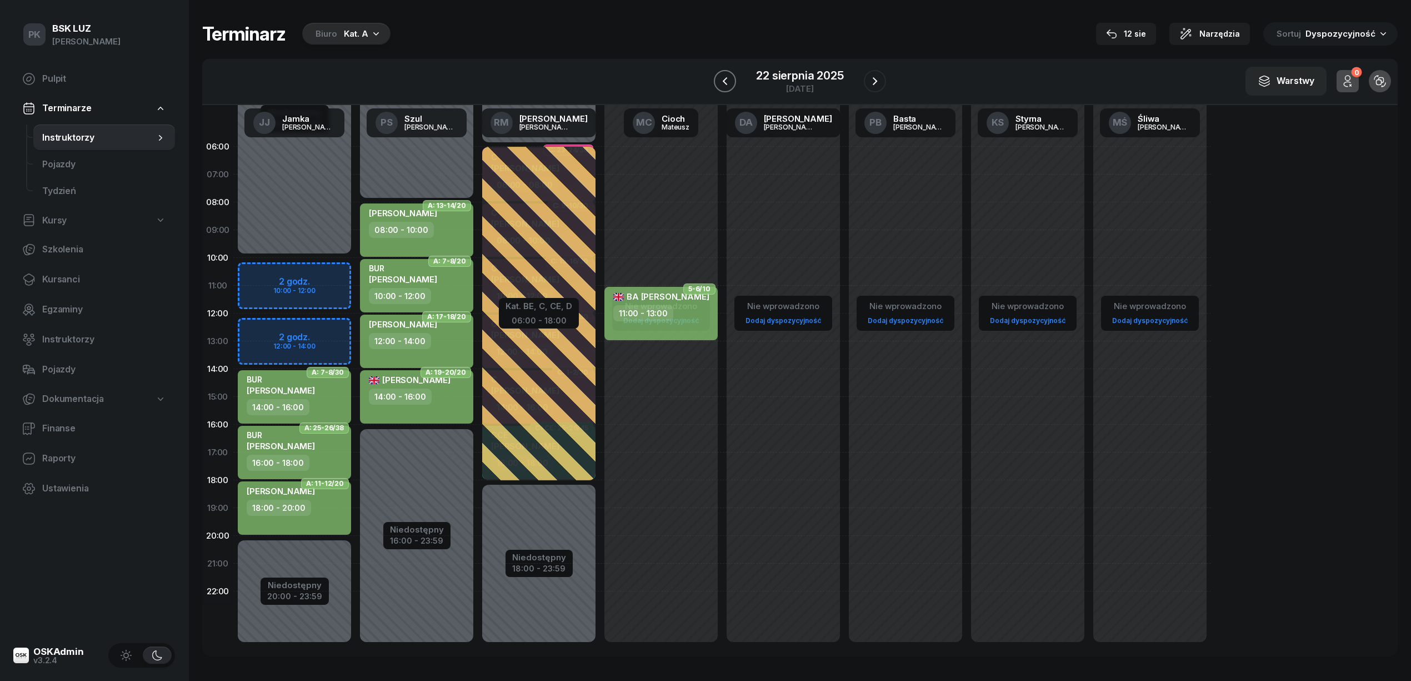
click at [720, 86] on icon "button" at bounding box center [724, 80] width 13 height 13
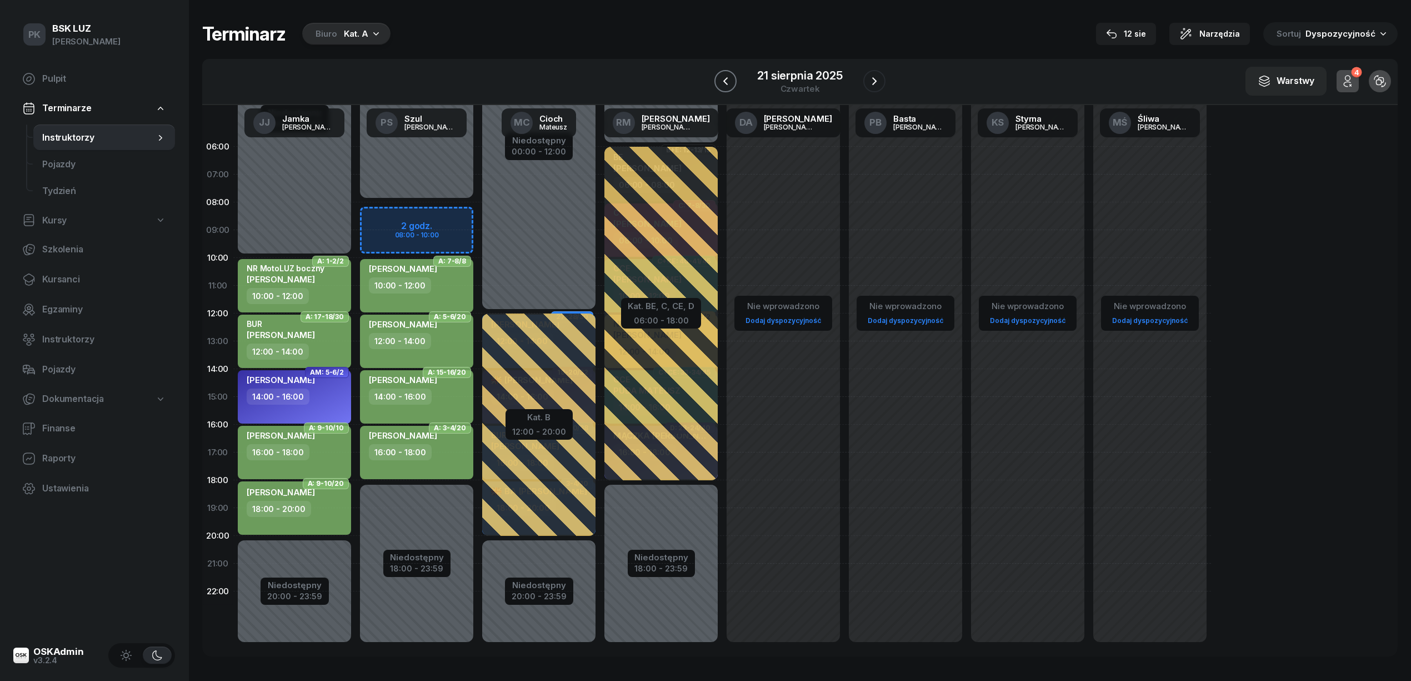
click at [720, 86] on icon "button" at bounding box center [725, 80] width 13 height 13
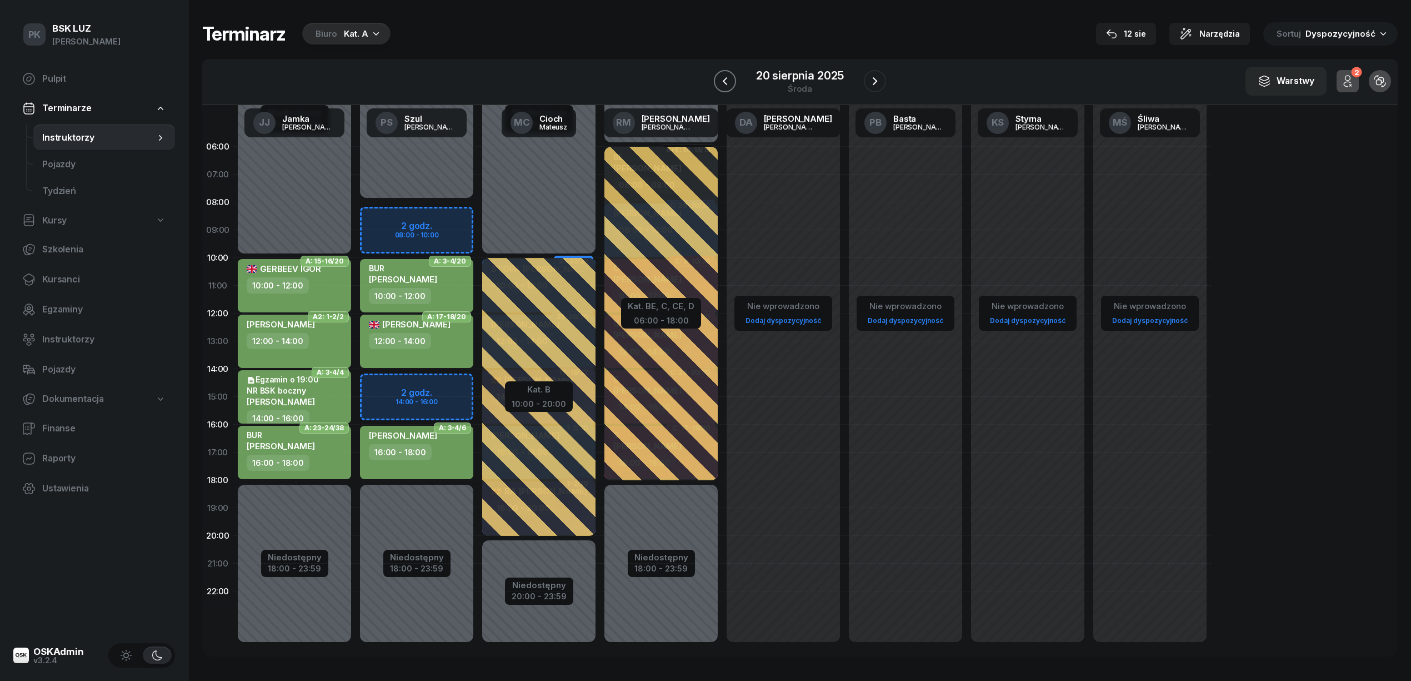
click at [720, 86] on icon "button" at bounding box center [724, 80] width 13 height 13
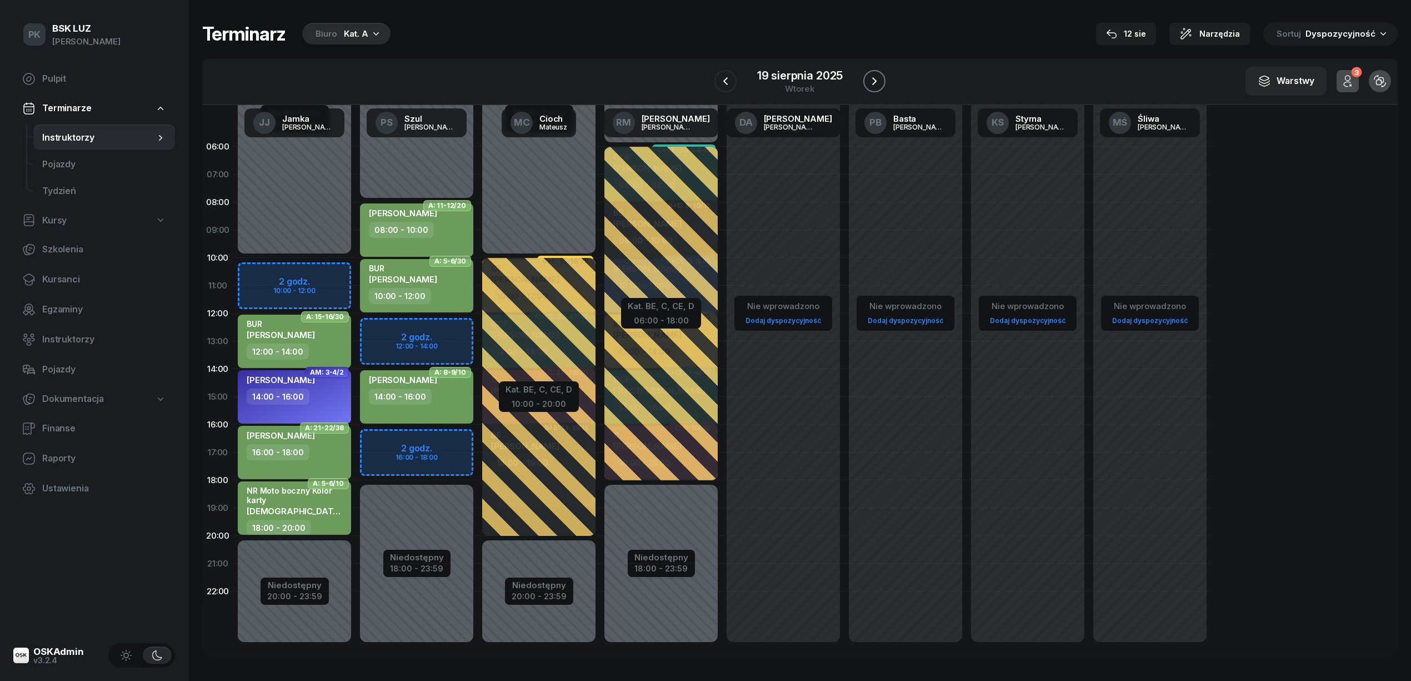
click at [874, 76] on icon "button" at bounding box center [874, 80] width 13 height 13
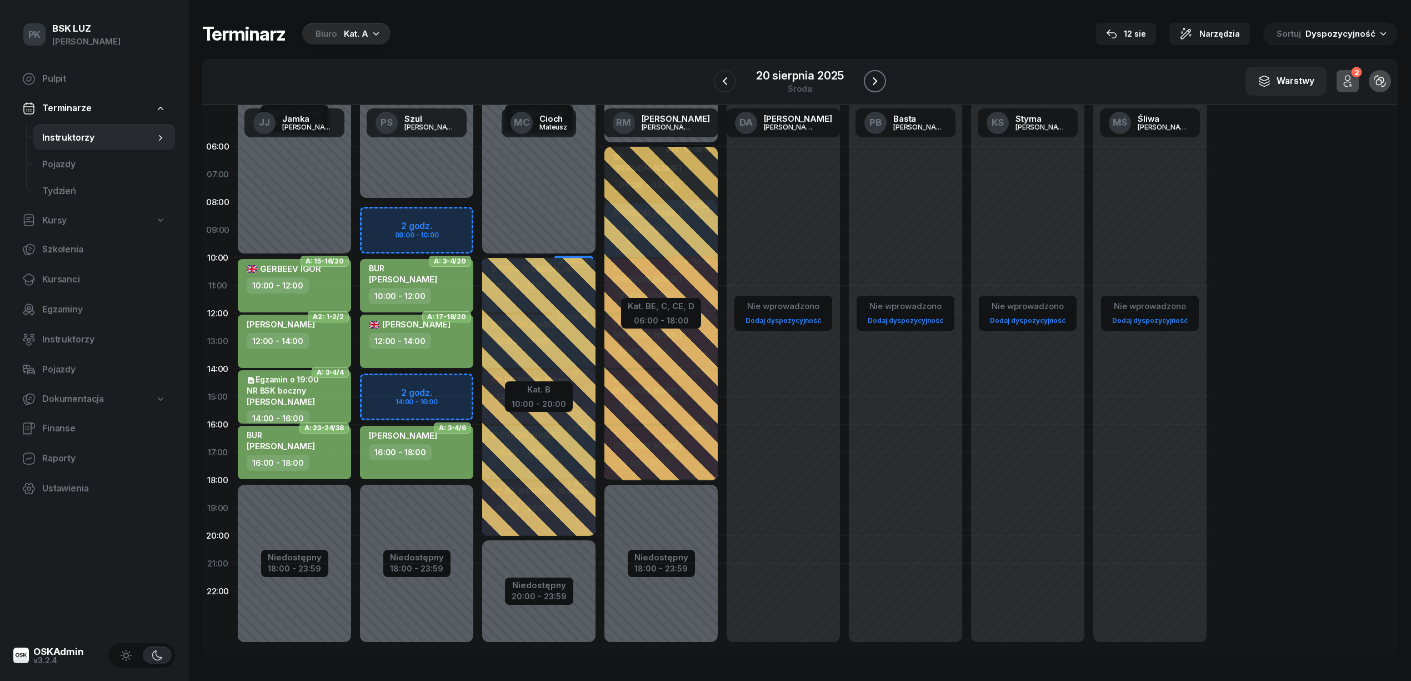
click at [874, 76] on icon "button" at bounding box center [874, 80] width 13 height 13
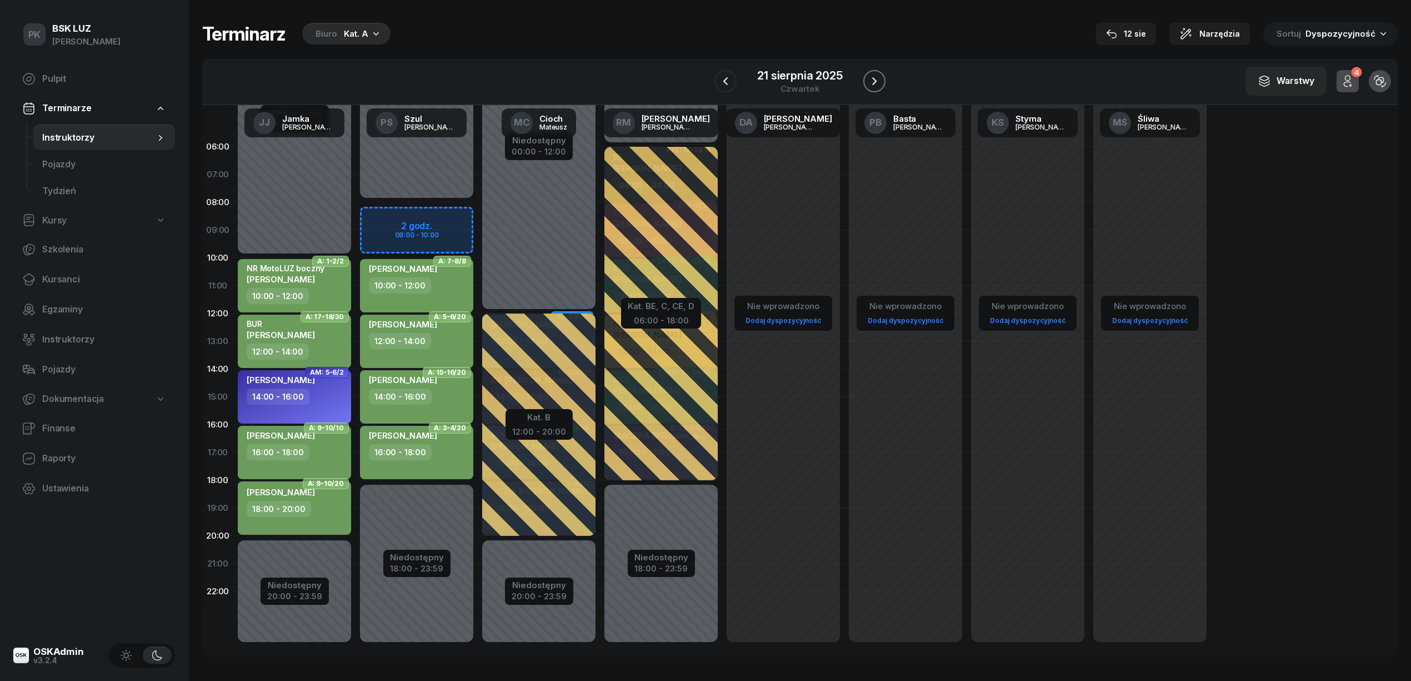
click at [874, 79] on icon "button" at bounding box center [874, 81] width 4 height 8
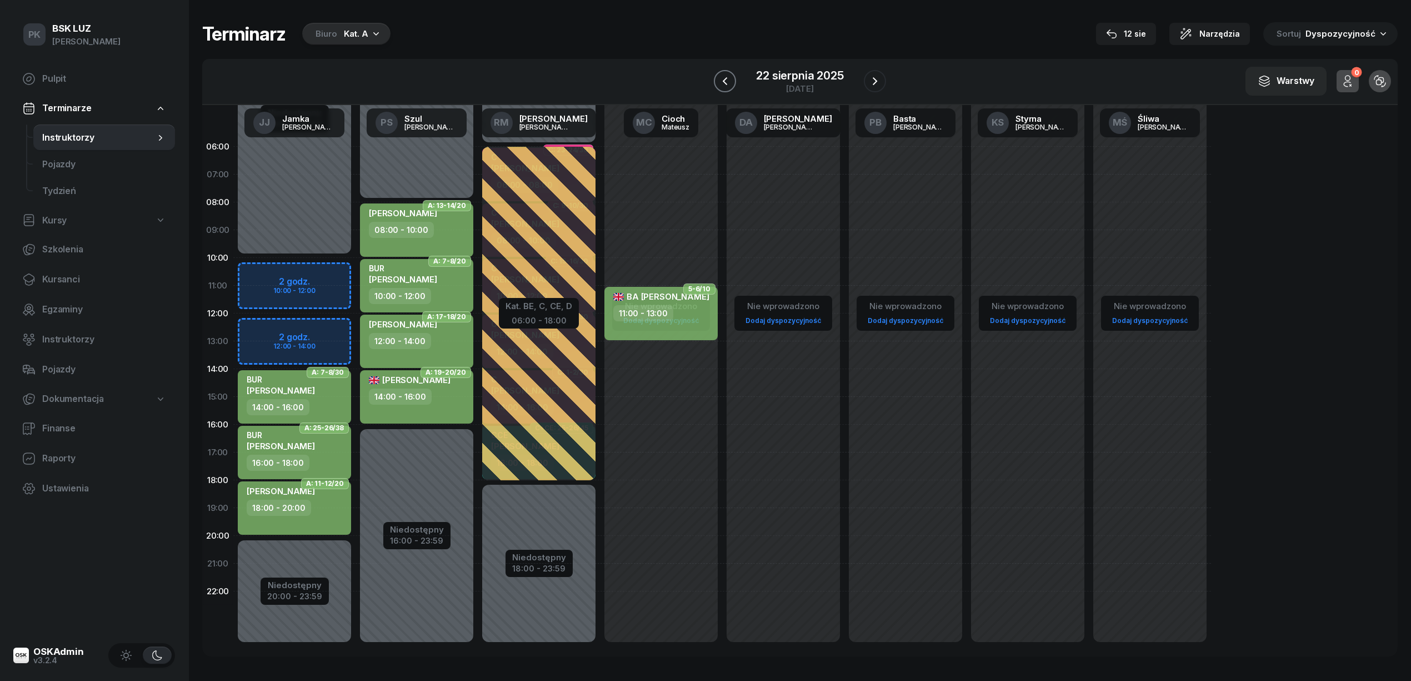
click at [721, 86] on icon "button" at bounding box center [724, 80] width 13 height 13
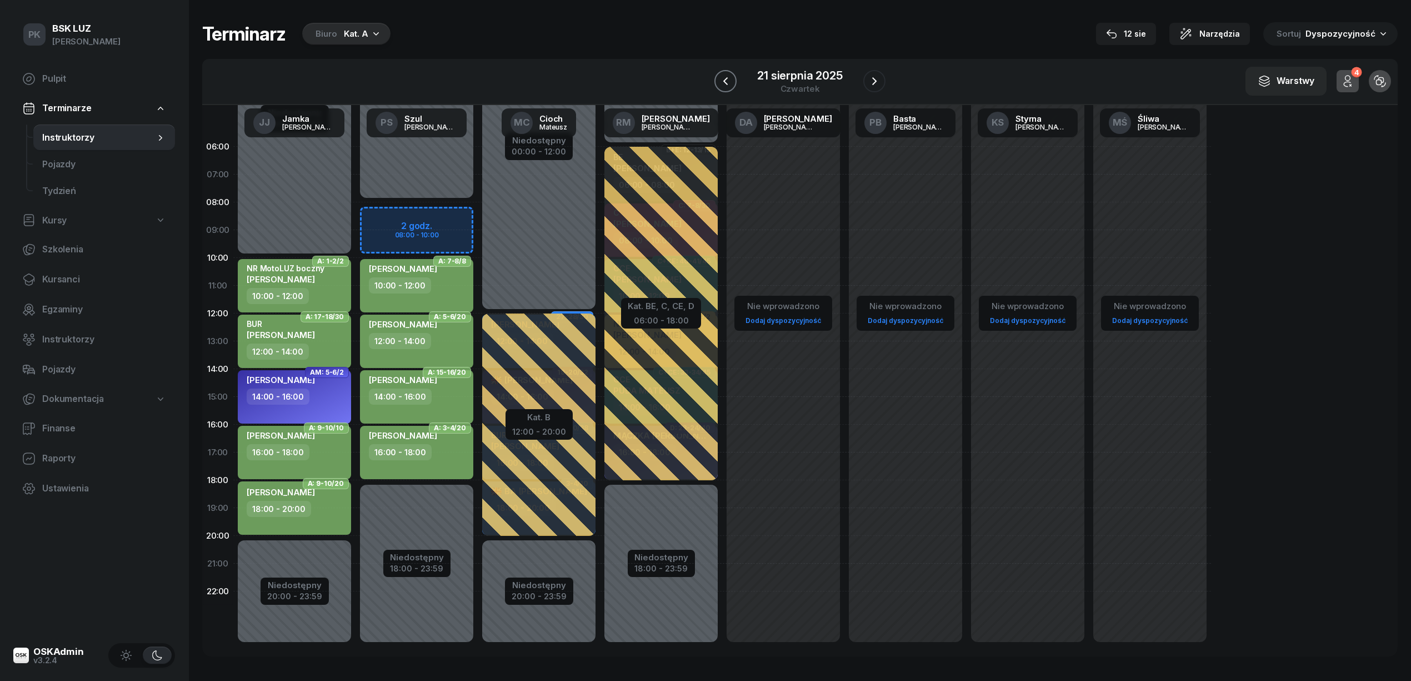
click at [720, 87] on icon "button" at bounding box center [725, 80] width 13 height 13
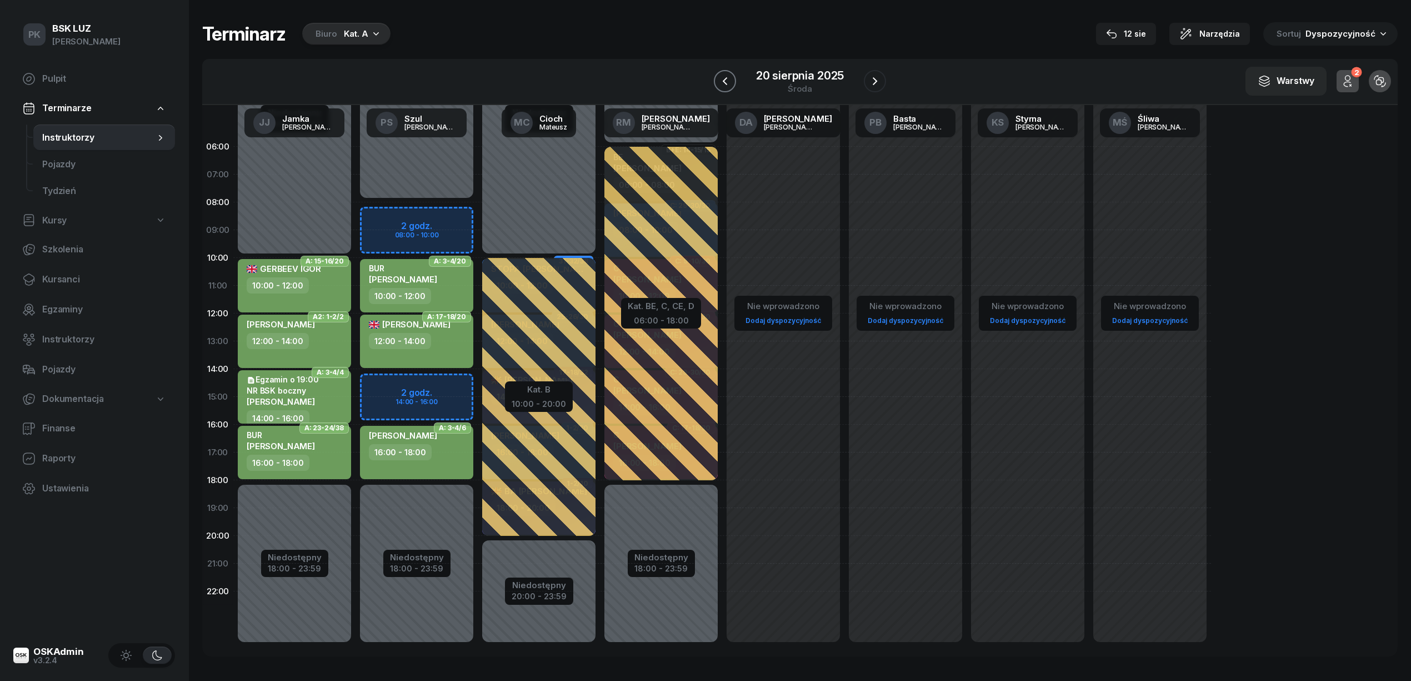
click at [722, 86] on icon "button" at bounding box center [724, 80] width 13 height 13
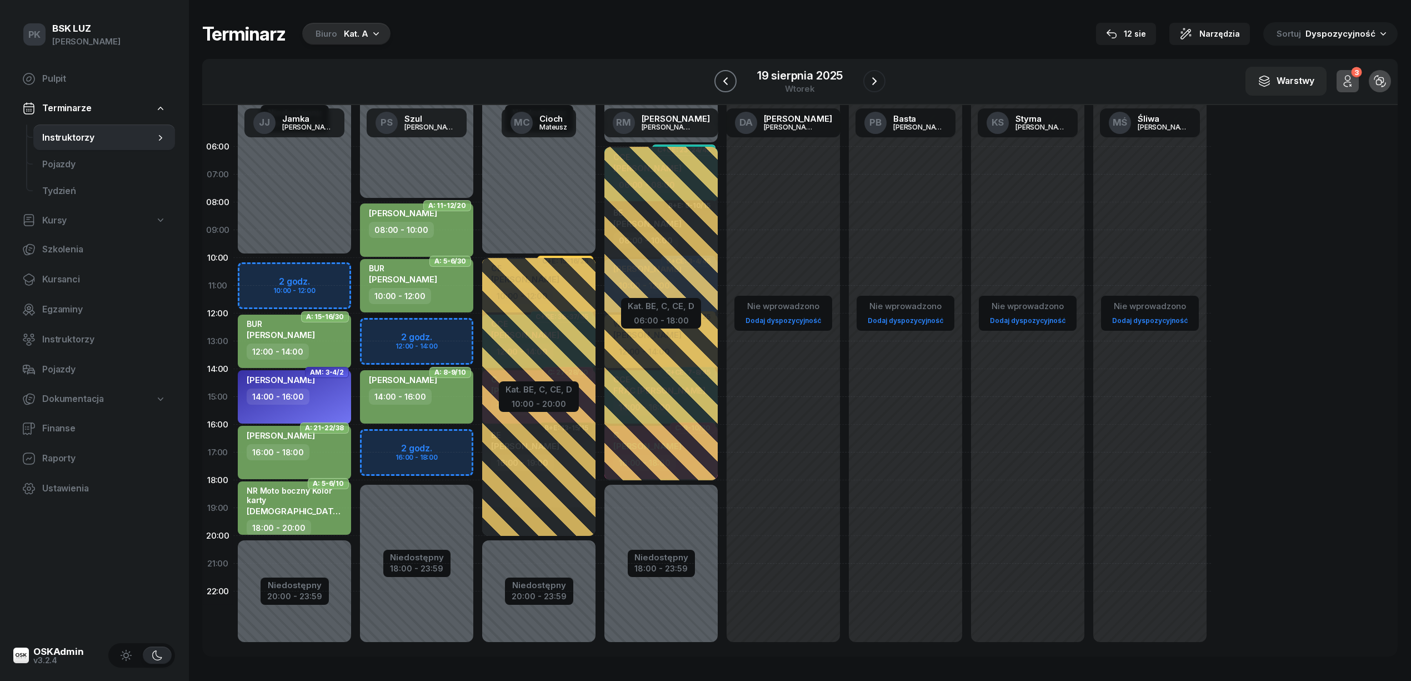
click at [723, 87] on icon "button" at bounding box center [725, 80] width 13 height 13
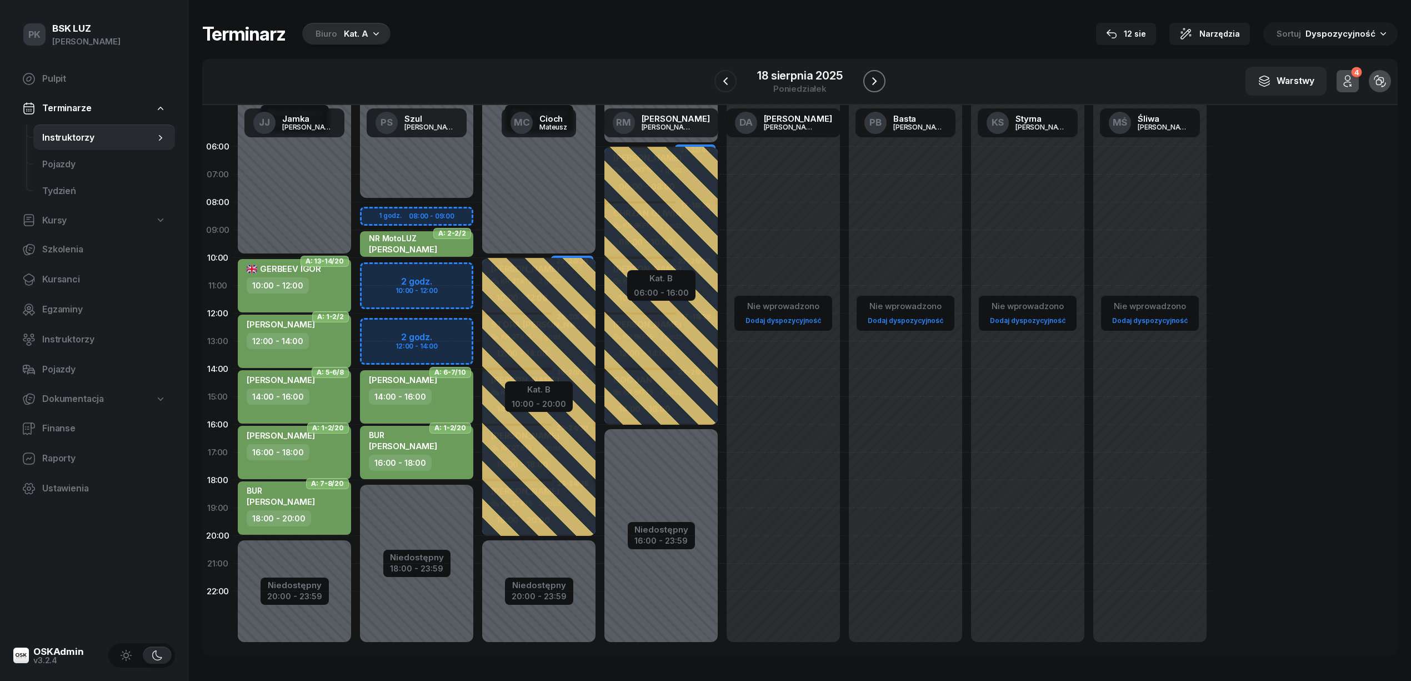
click at [876, 87] on icon "button" at bounding box center [874, 80] width 13 height 13
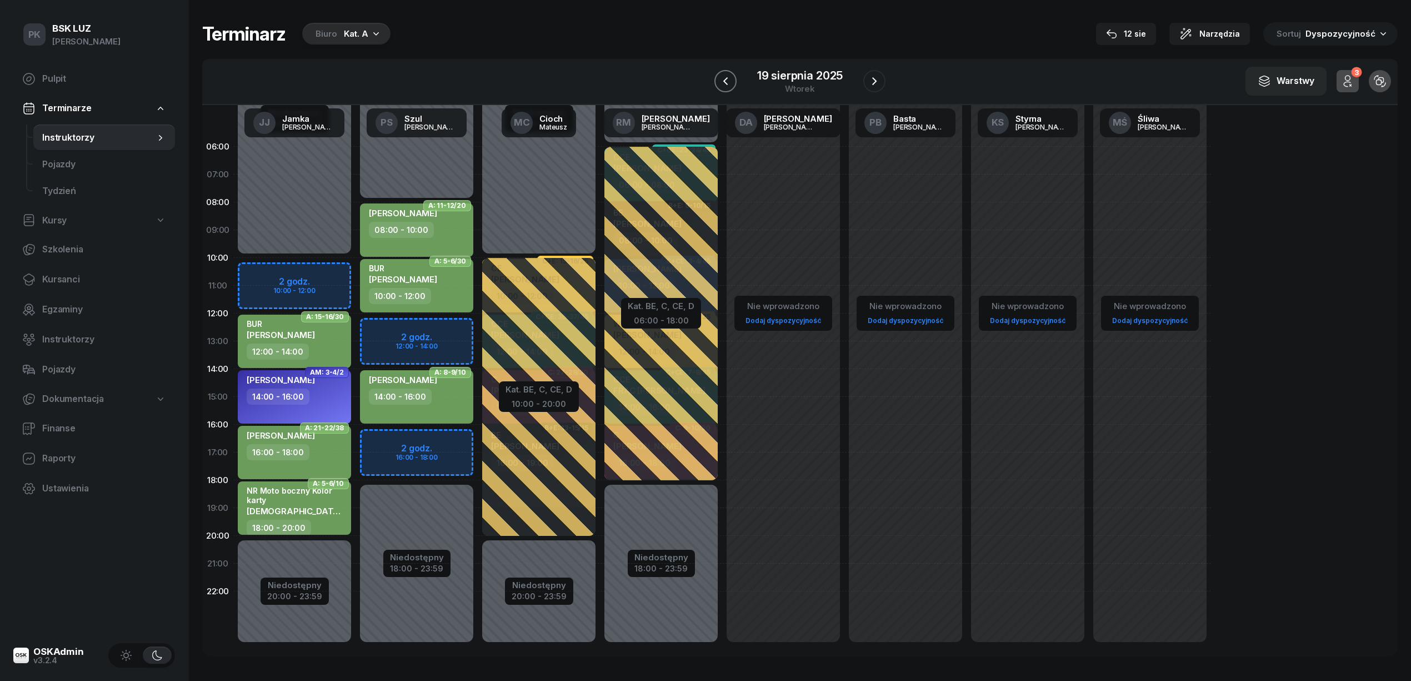
click at [732, 81] on icon "button" at bounding box center [725, 80] width 13 height 13
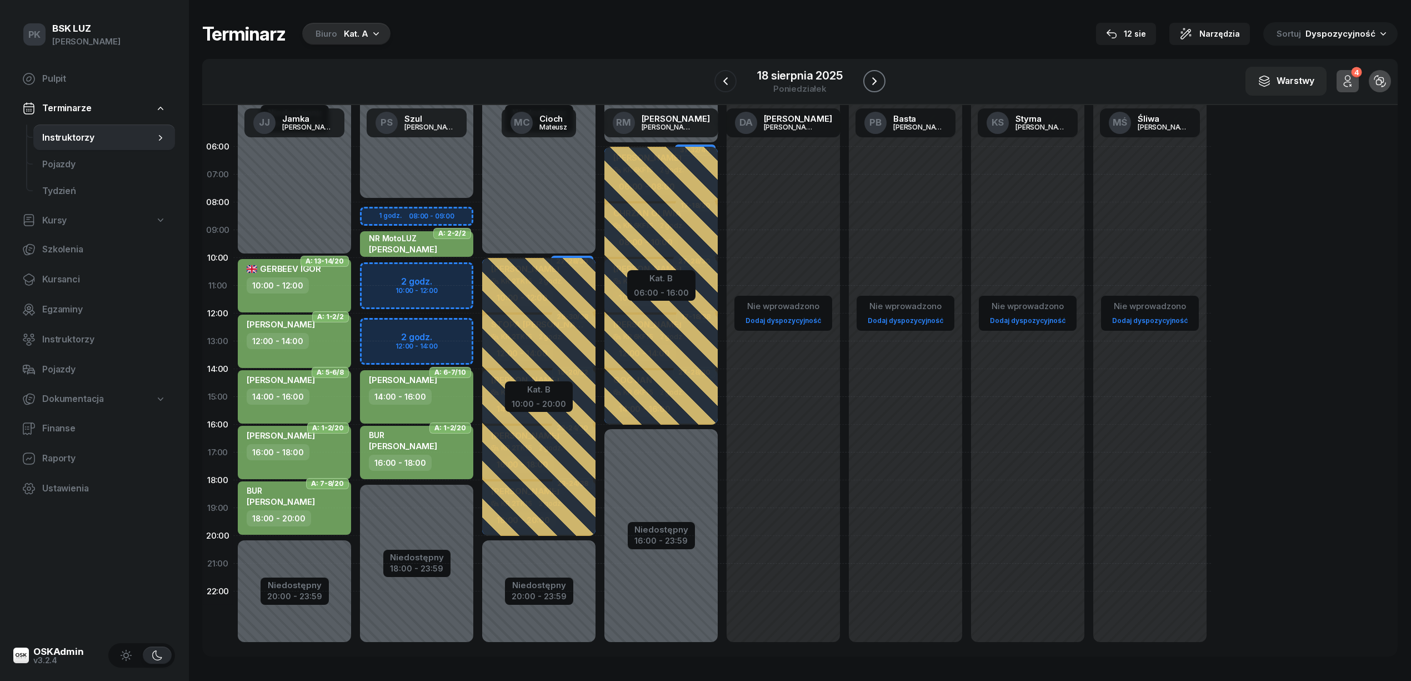
click at [869, 80] on icon "button" at bounding box center [874, 80] width 13 height 13
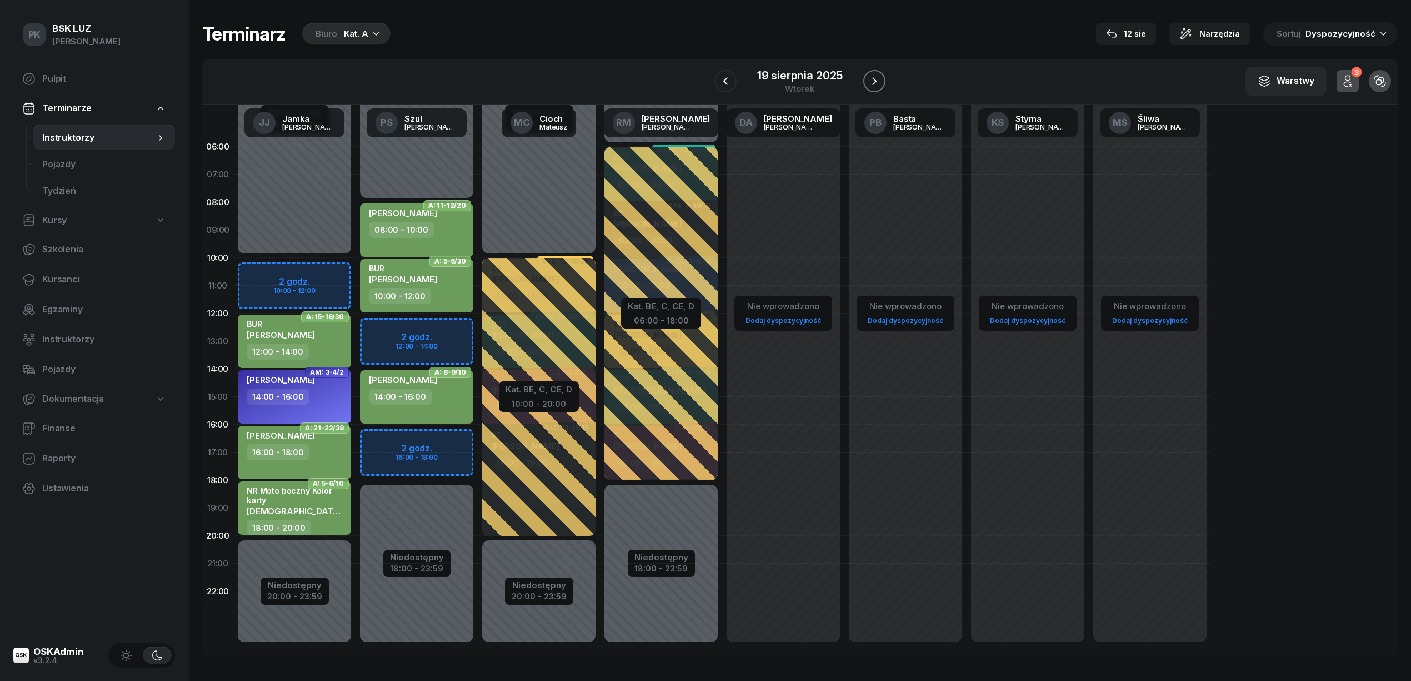
click at [869, 80] on icon "button" at bounding box center [874, 80] width 13 height 13
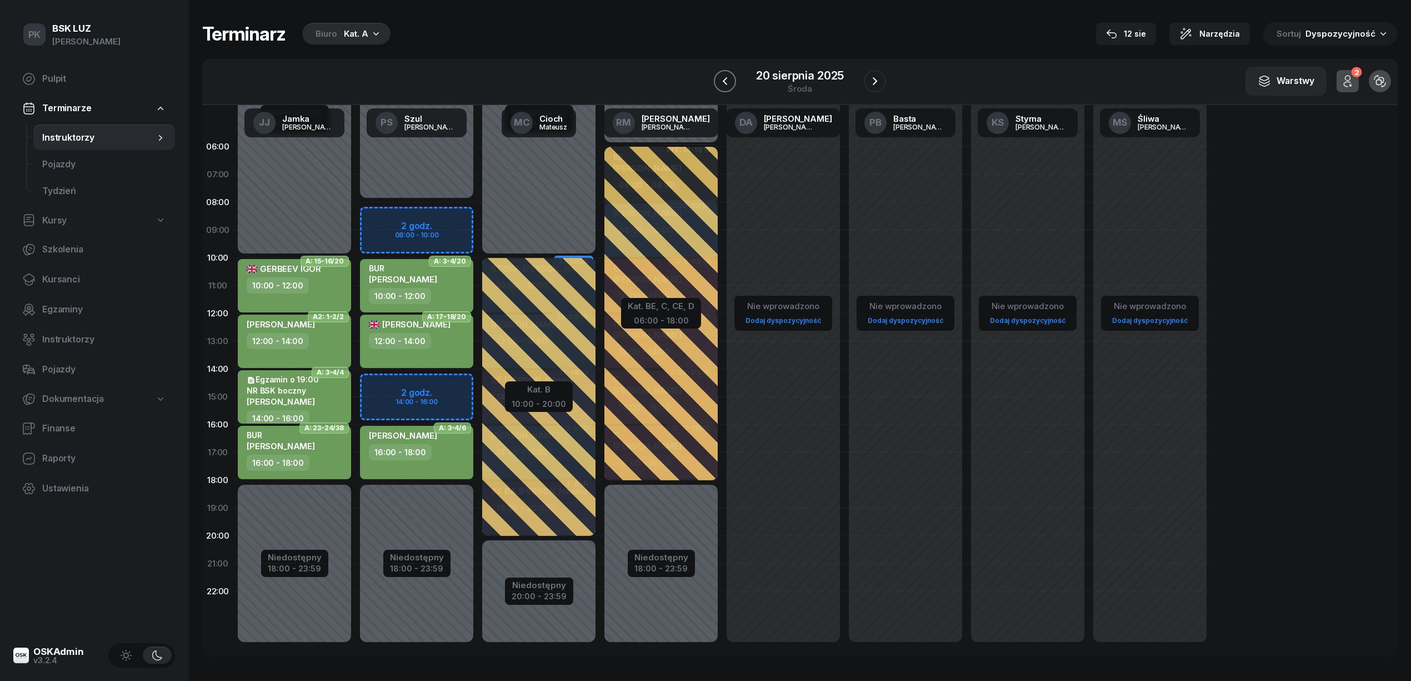
click at [733, 85] on button "button" at bounding box center [725, 81] width 22 height 22
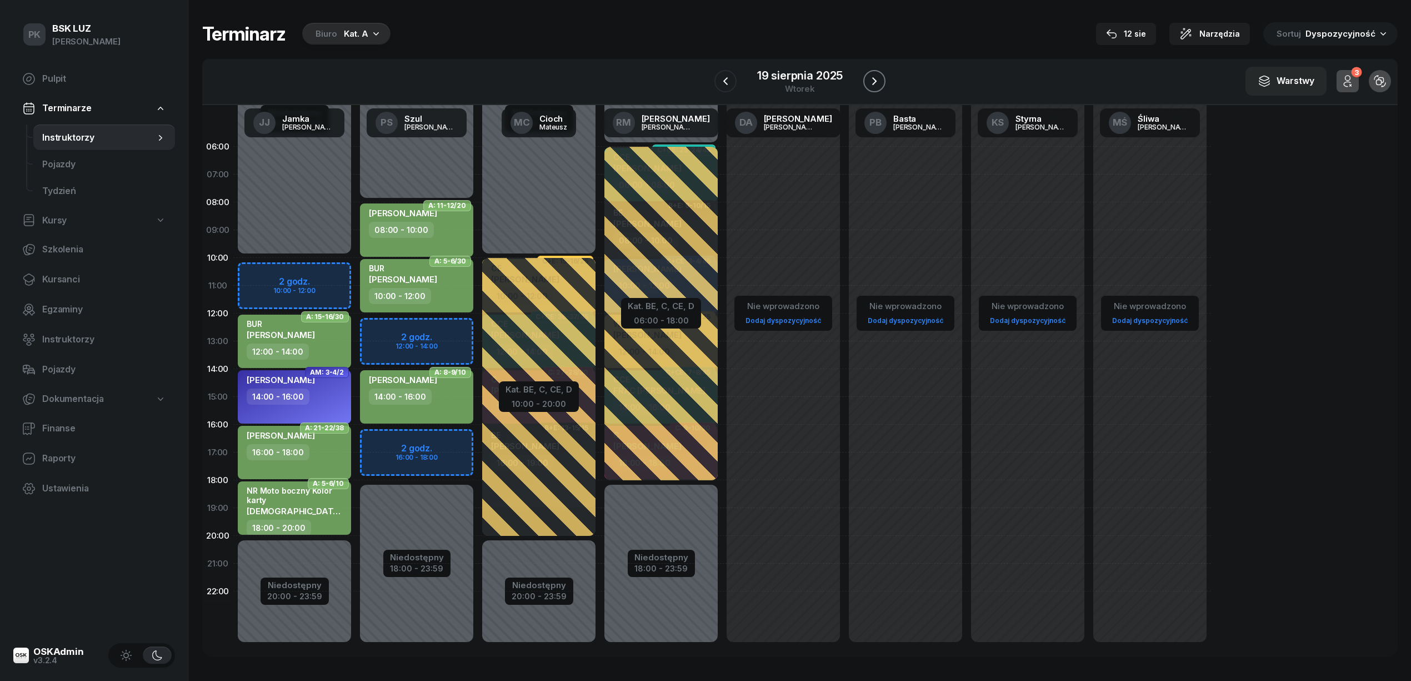
click at [872, 83] on icon "button" at bounding box center [874, 80] width 13 height 13
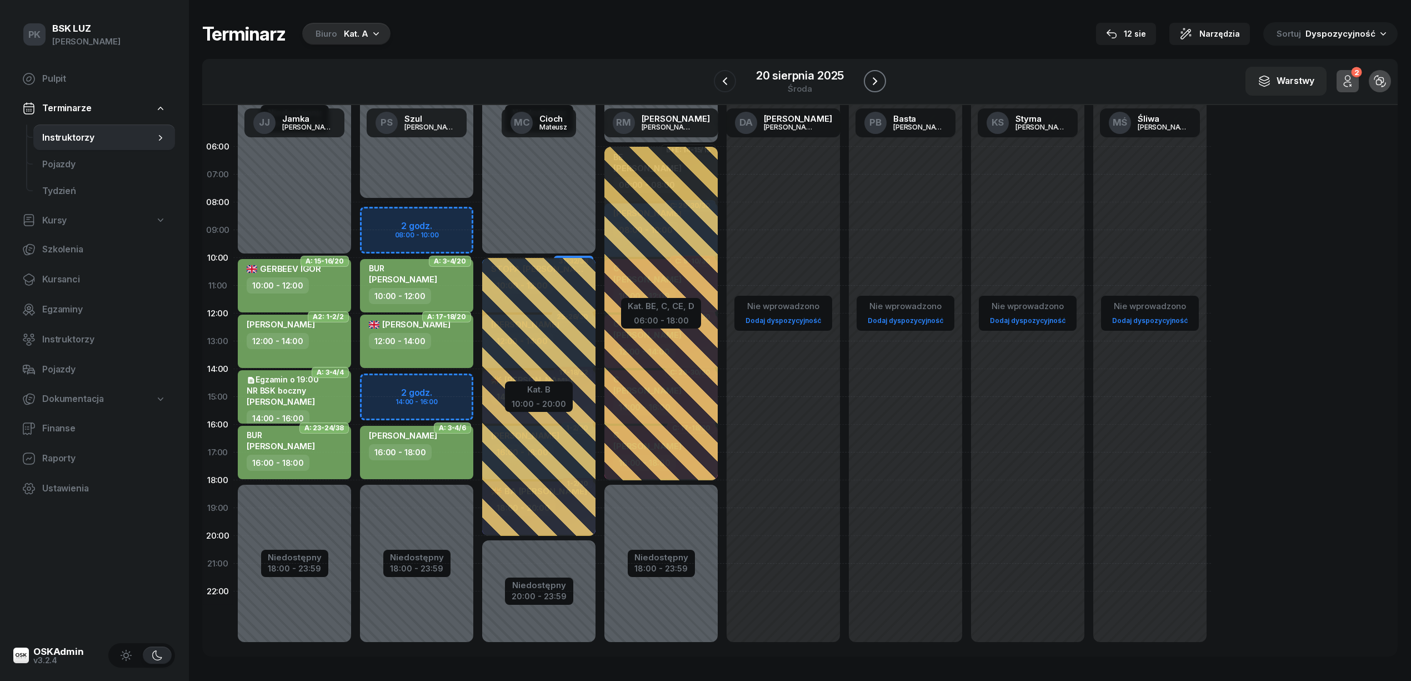
click at [872, 78] on icon "button" at bounding box center [874, 80] width 13 height 13
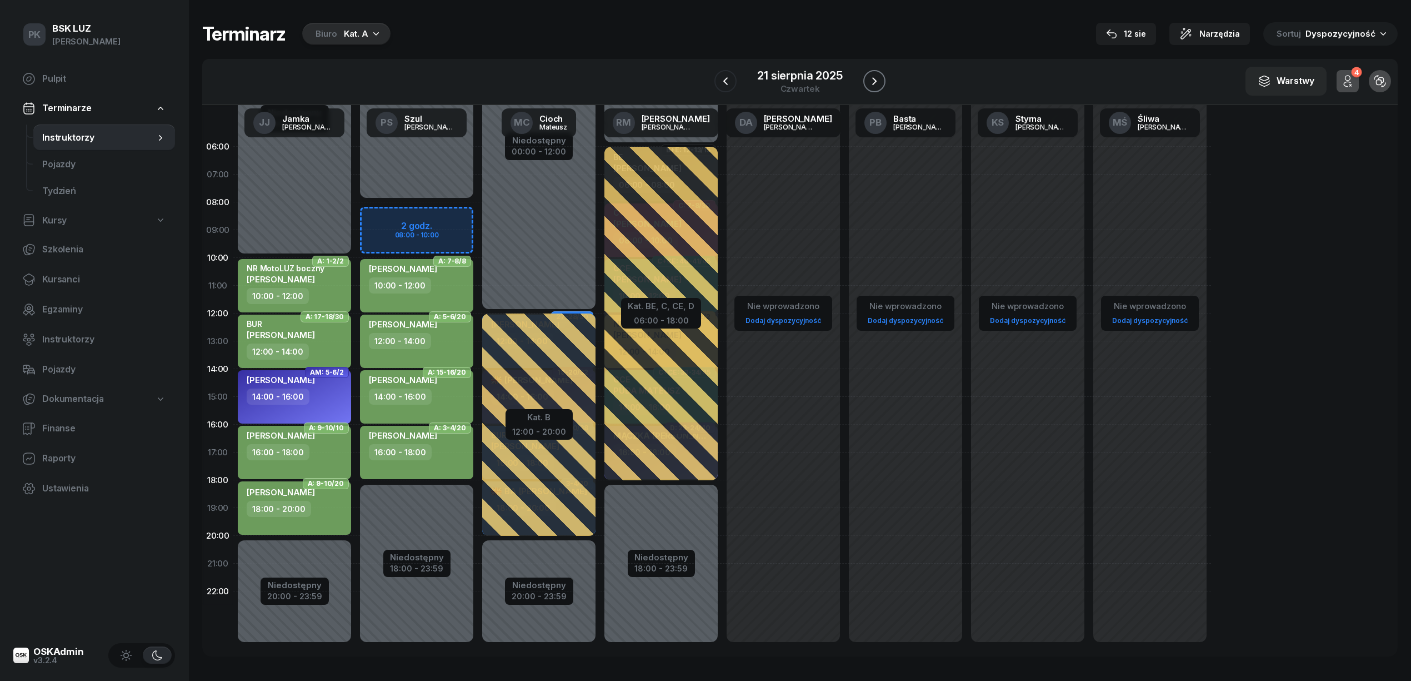
click at [878, 90] on button "button" at bounding box center [874, 81] width 22 height 22
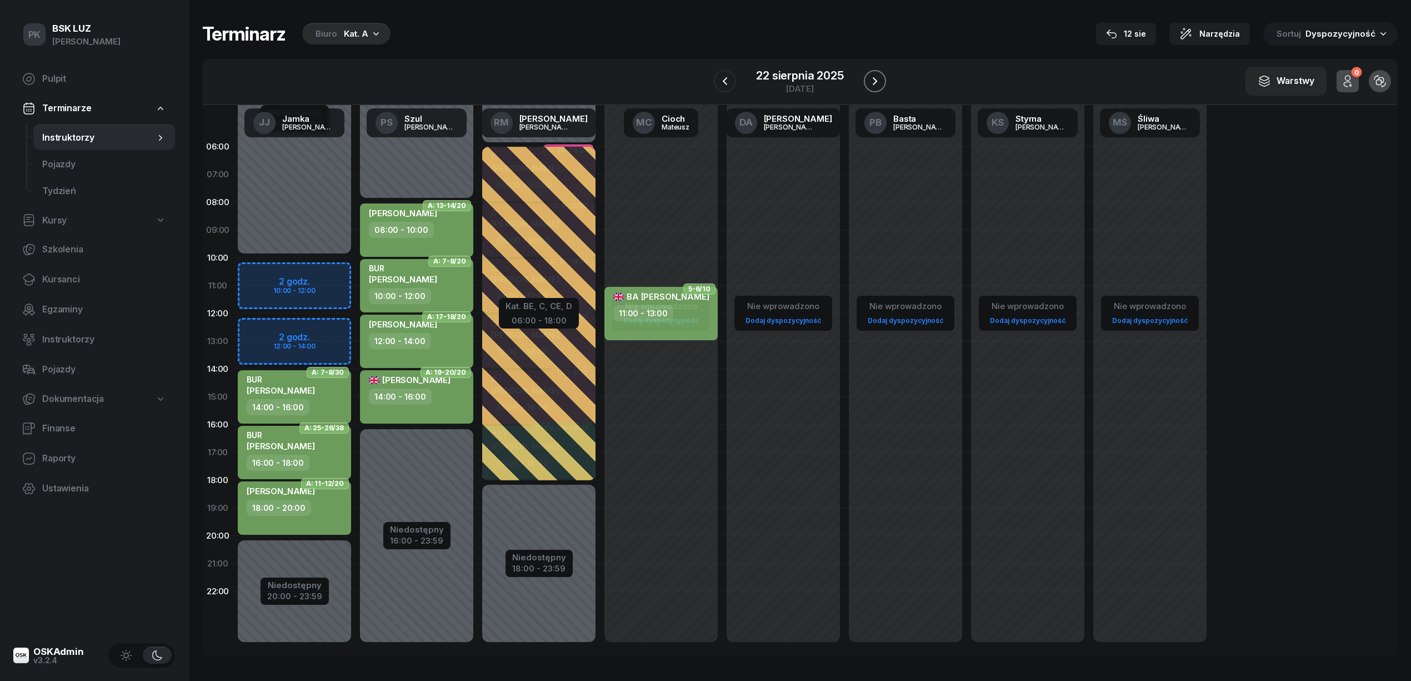
click at [878, 90] on button "button" at bounding box center [875, 81] width 22 height 22
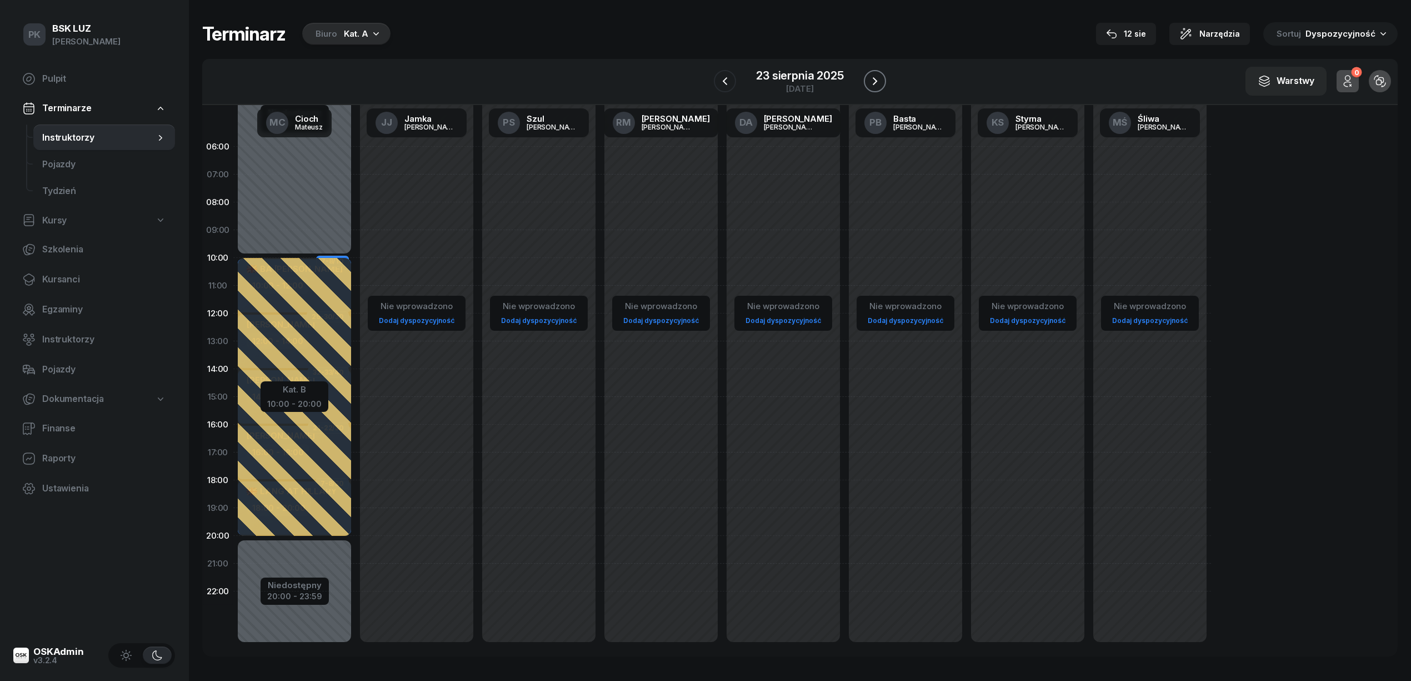
click at [881, 77] on button "button" at bounding box center [875, 81] width 22 height 22
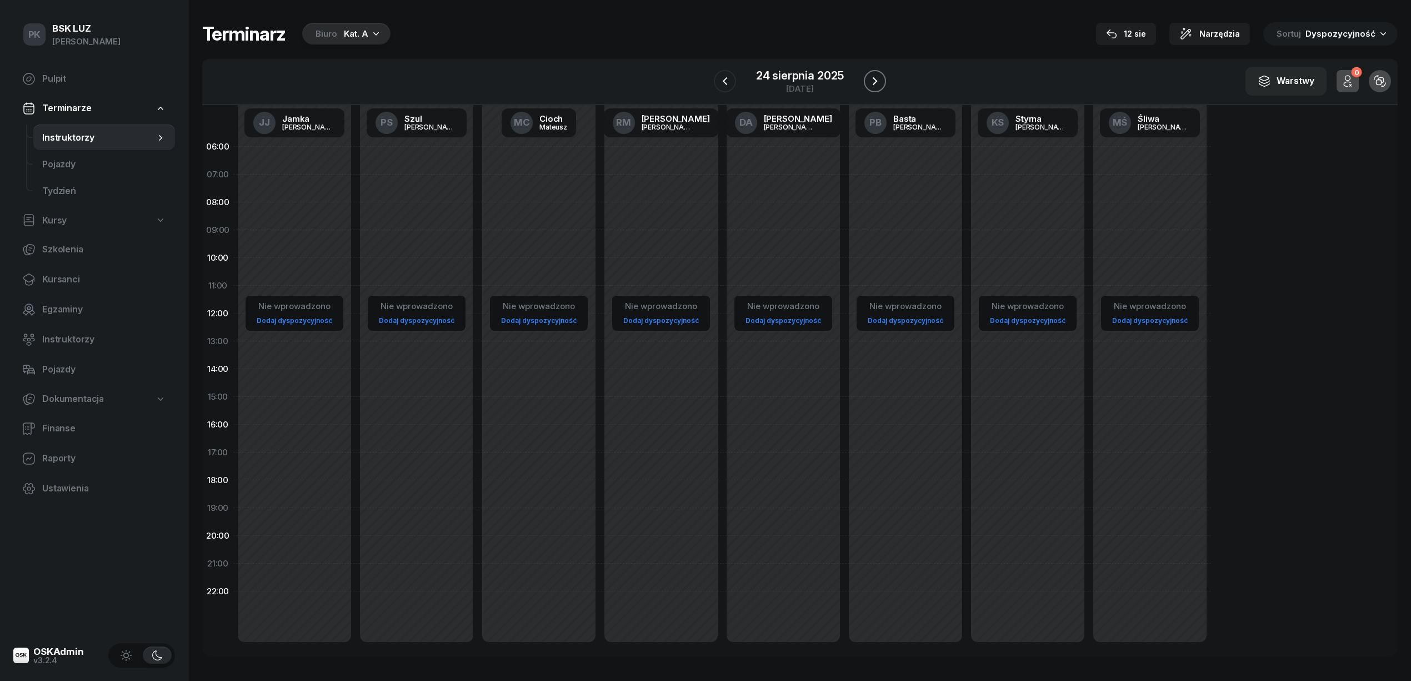
click at [874, 78] on icon "button" at bounding box center [874, 80] width 13 height 13
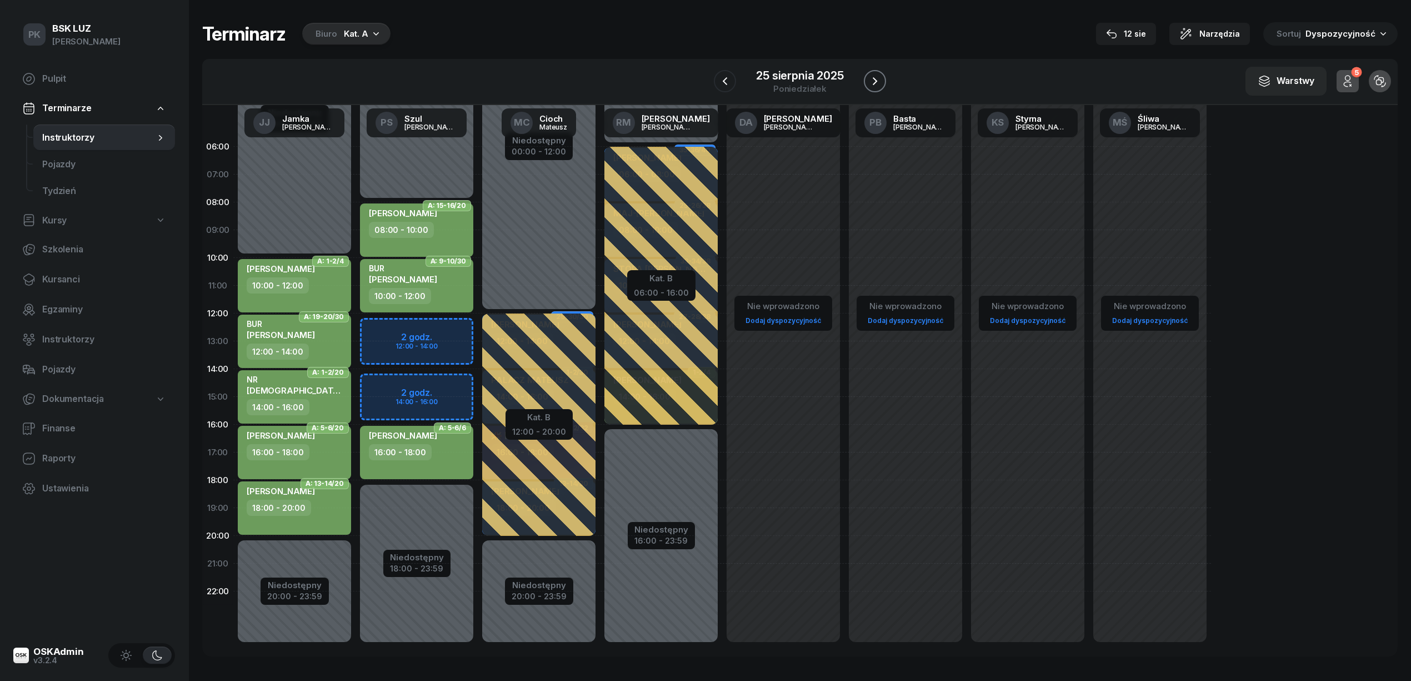
click at [874, 76] on icon "button" at bounding box center [874, 80] width 13 height 13
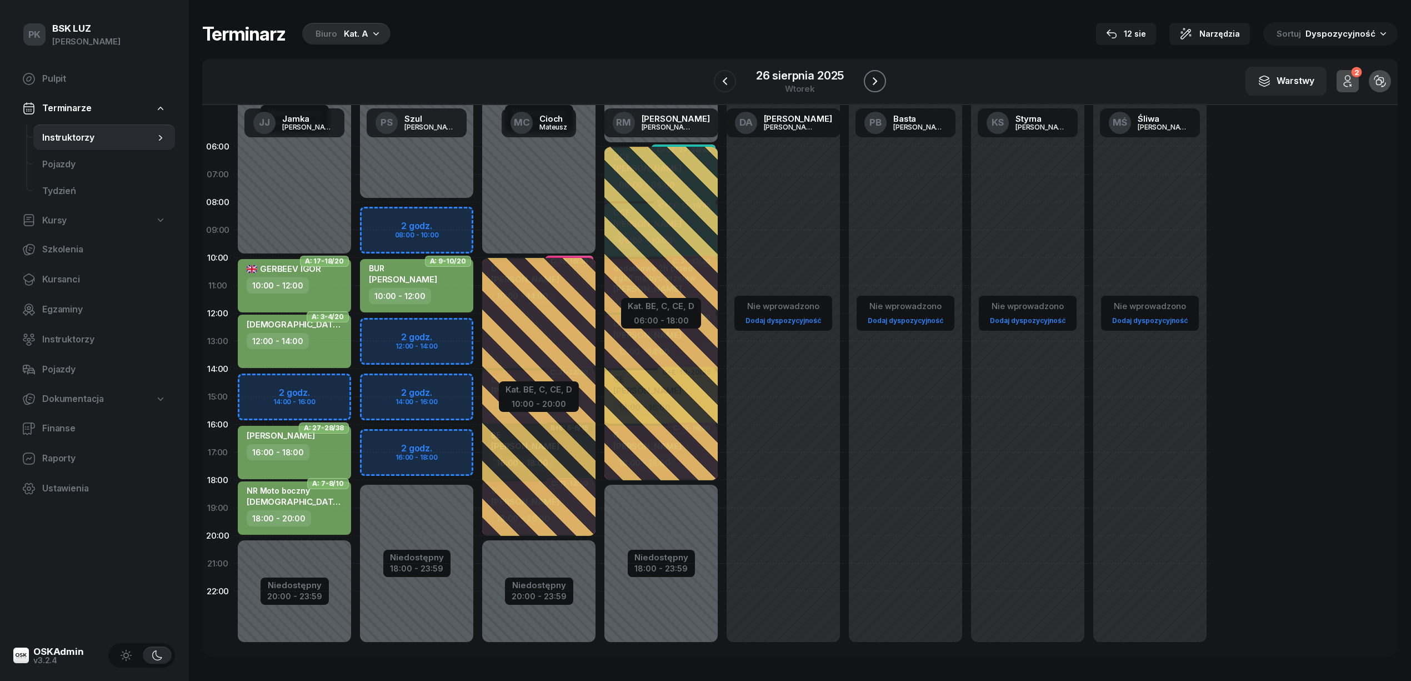
click at [874, 76] on icon "button" at bounding box center [874, 80] width 13 height 13
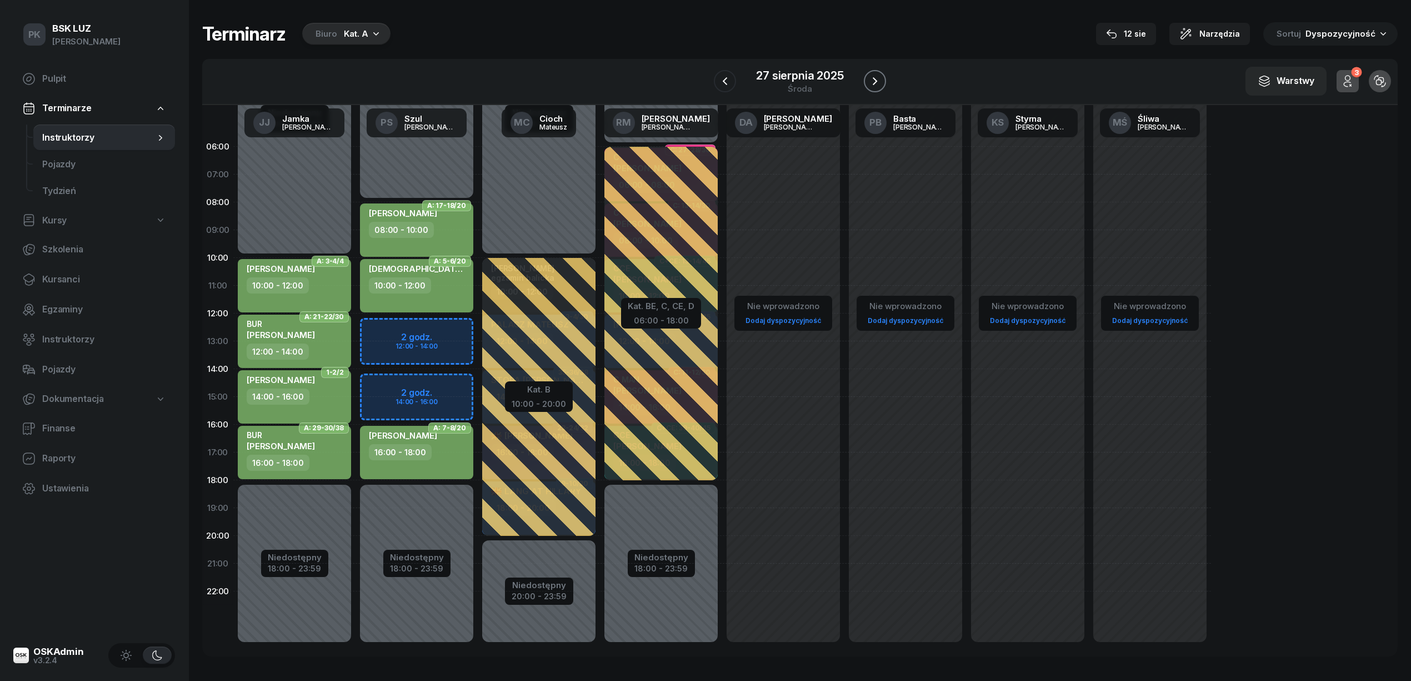
click at [874, 76] on icon "button" at bounding box center [874, 80] width 13 height 13
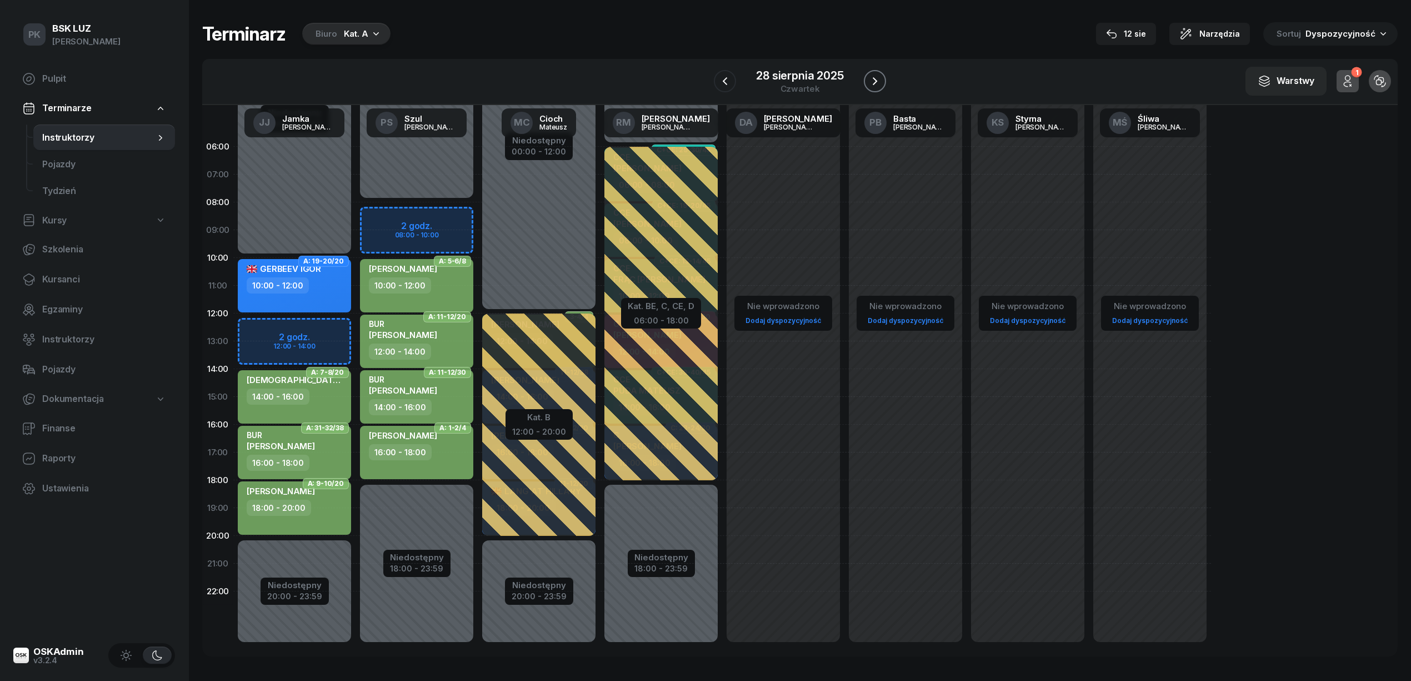
click at [874, 76] on icon "button" at bounding box center [874, 80] width 13 height 13
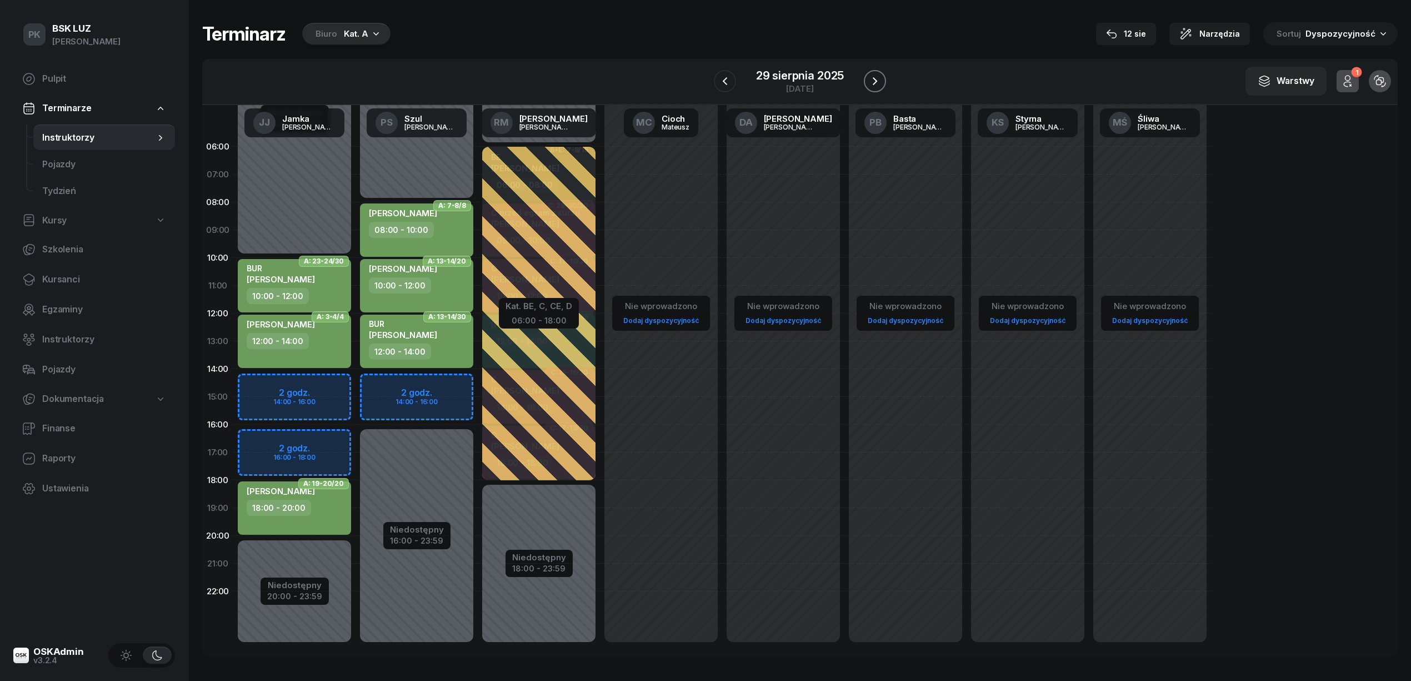
click at [874, 76] on icon "button" at bounding box center [874, 80] width 13 height 13
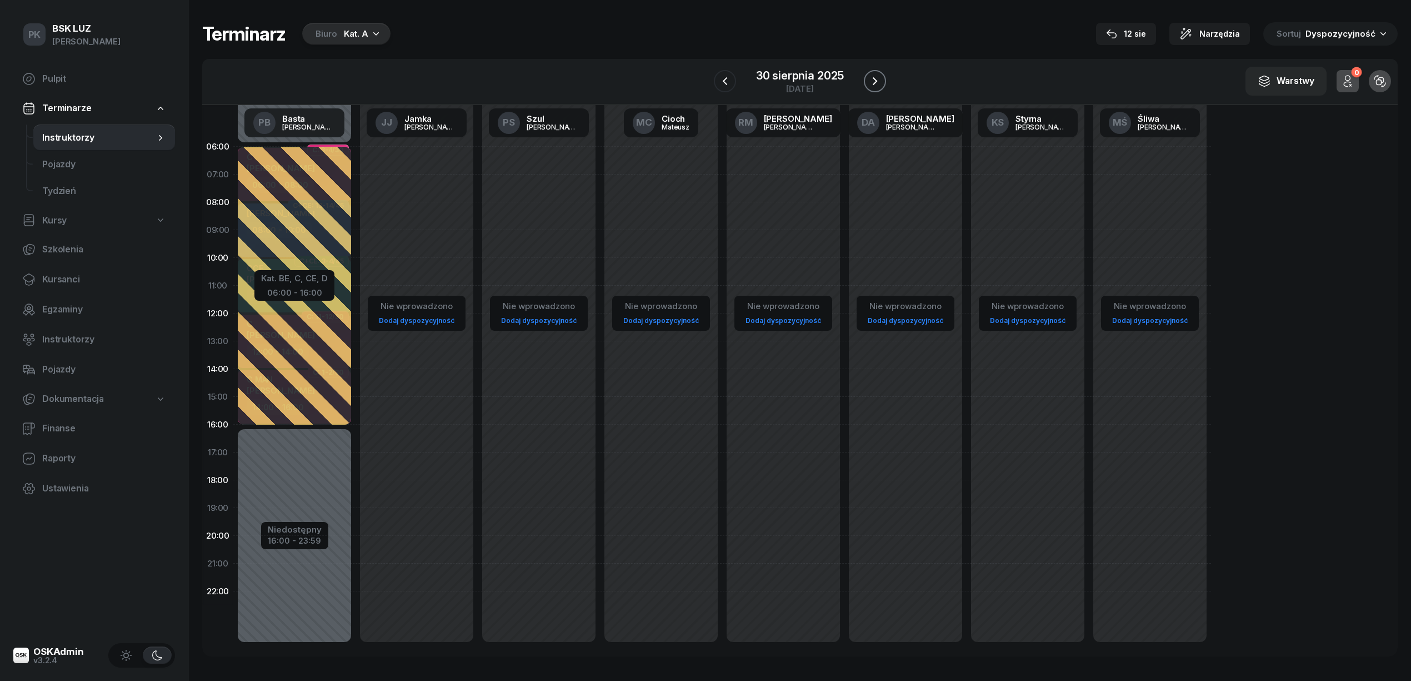
click at [874, 76] on icon "button" at bounding box center [874, 80] width 13 height 13
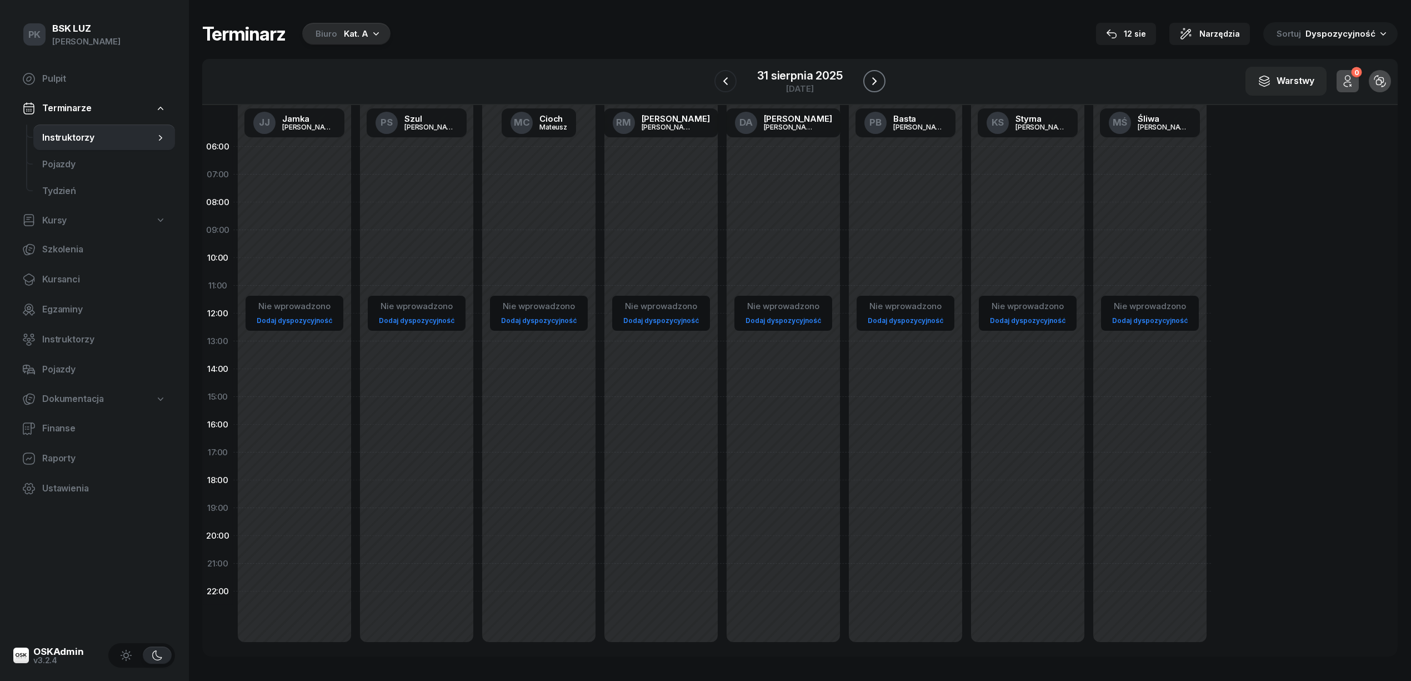
click at [874, 76] on icon "button" at bounding box center [874, 80] width 13 height 13
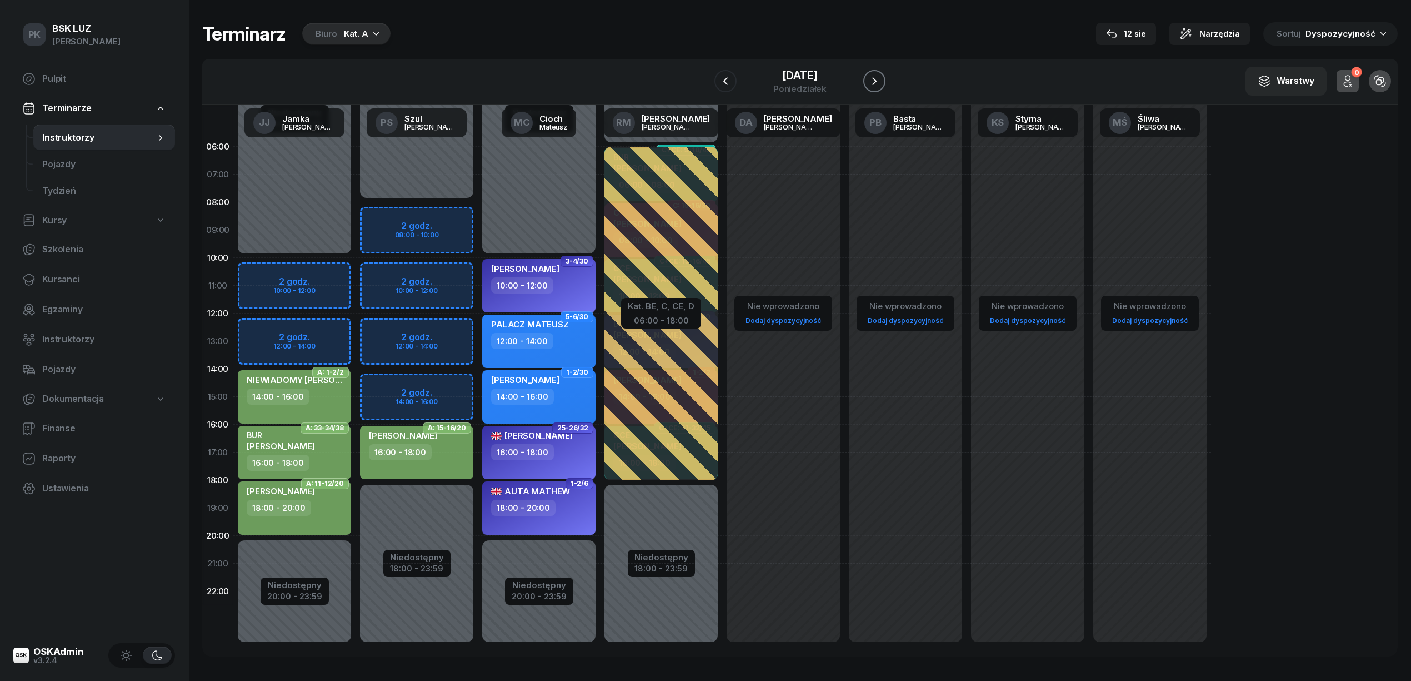
click at [874, 76] on icon "button" at bounding box center [874, 80] width 13 height 13
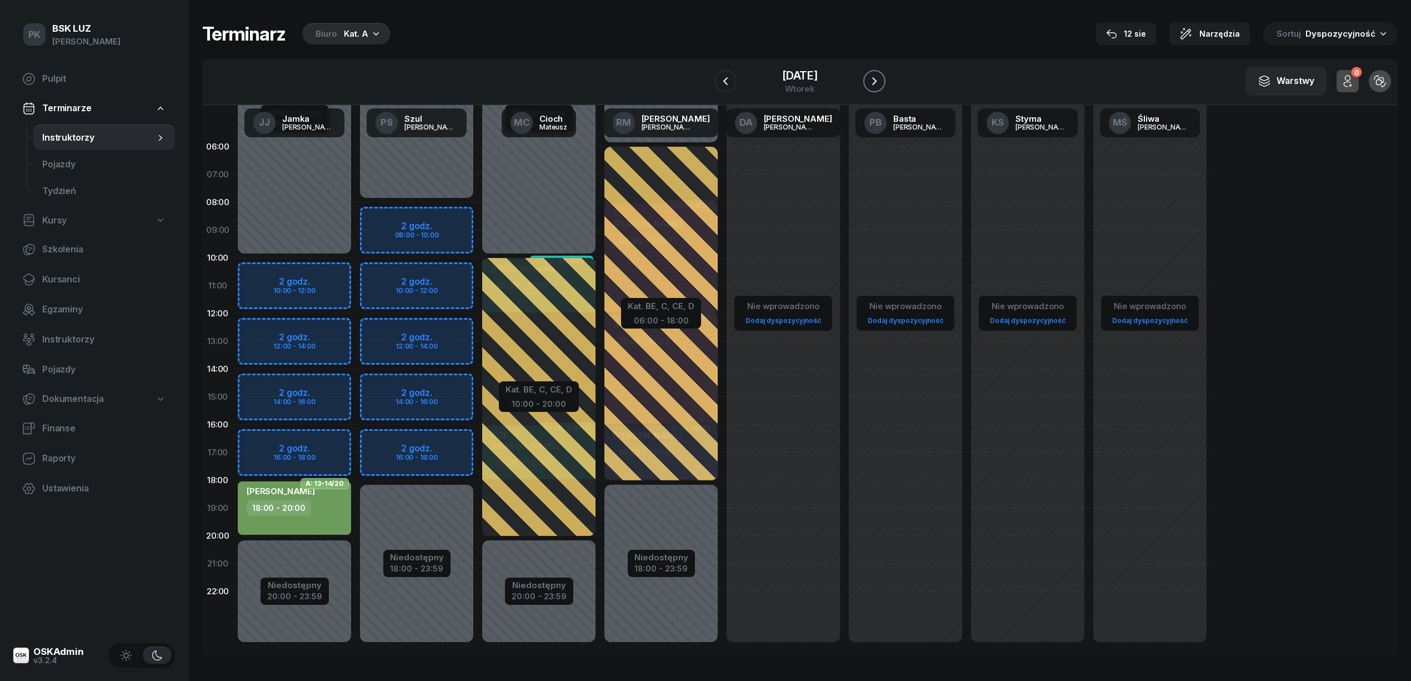
click at [874, 76] on icon "button" at bounding box center [874, 80] width 13 height 13
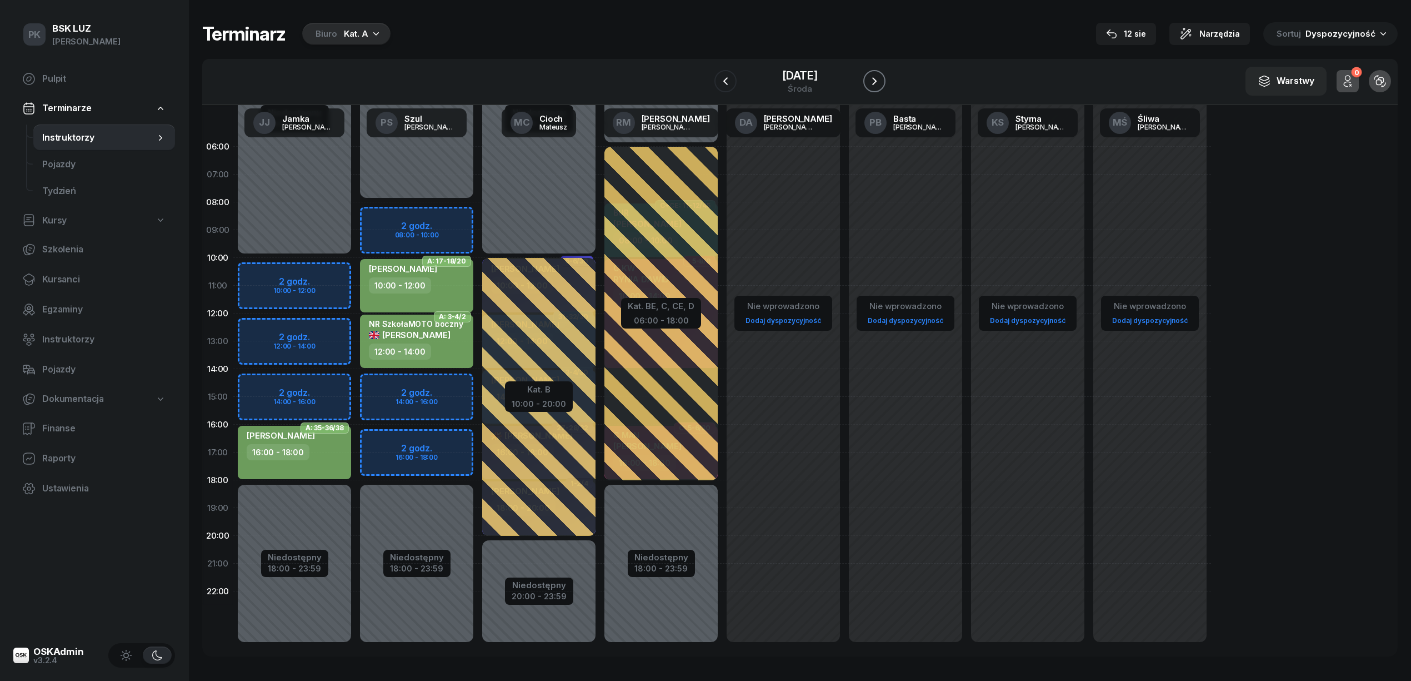
click at [870, 76] on icon "button" at bounding box center [874, 80] width 13 height 13
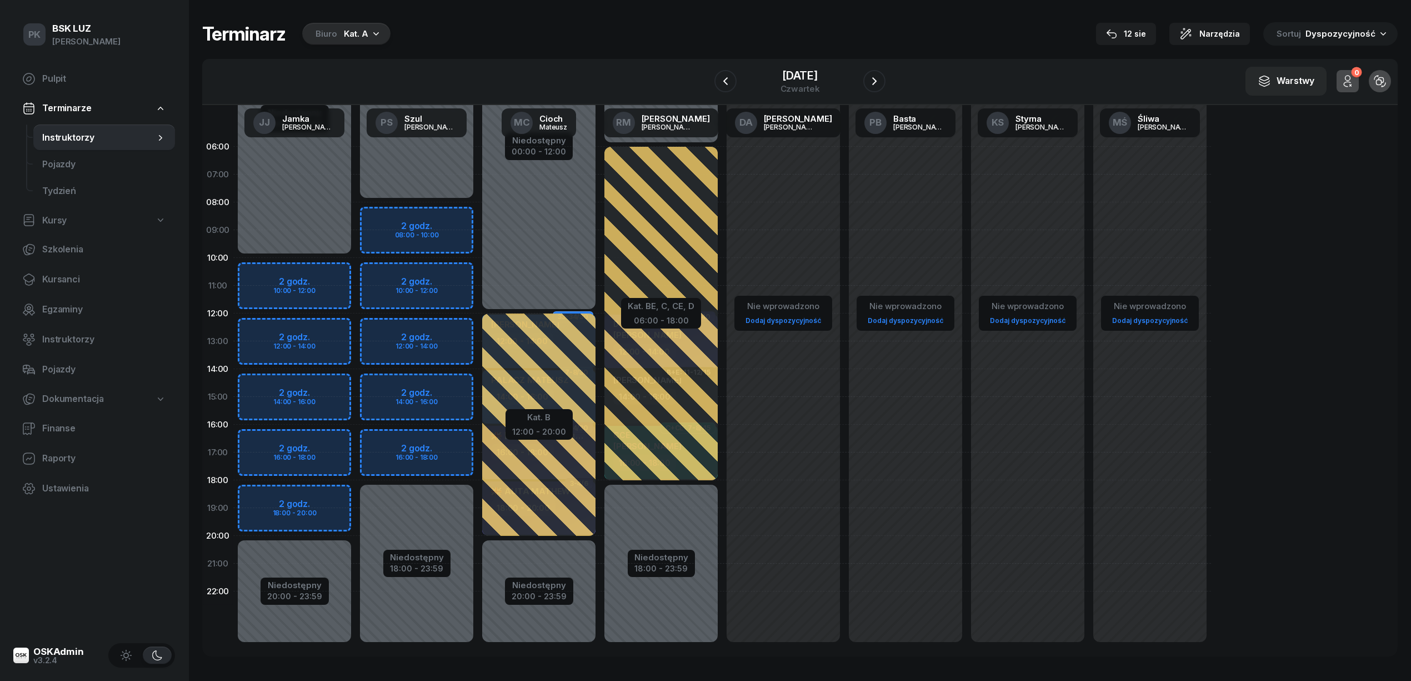
click at [356, 499] on div "Niedostępny 00:00 - 10:00 Niedostępny 20:00 - 23:59 2 godz. 10:00 - 12:00 2 god…" at bounding box center [417, 397] width 122 height 528
select select "18"
select select "20"
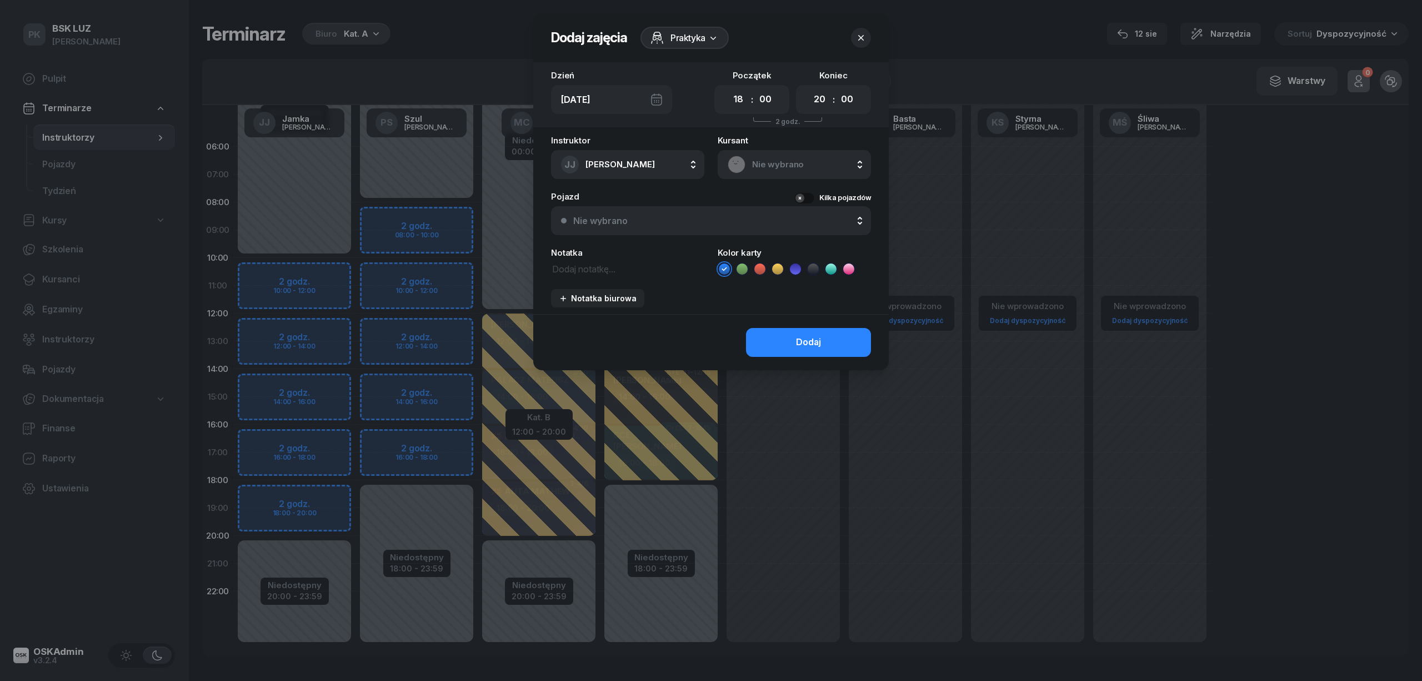
click at [794, 167] on span "Nie wybrano" at bounding box center [806, 164] width 109 height 14
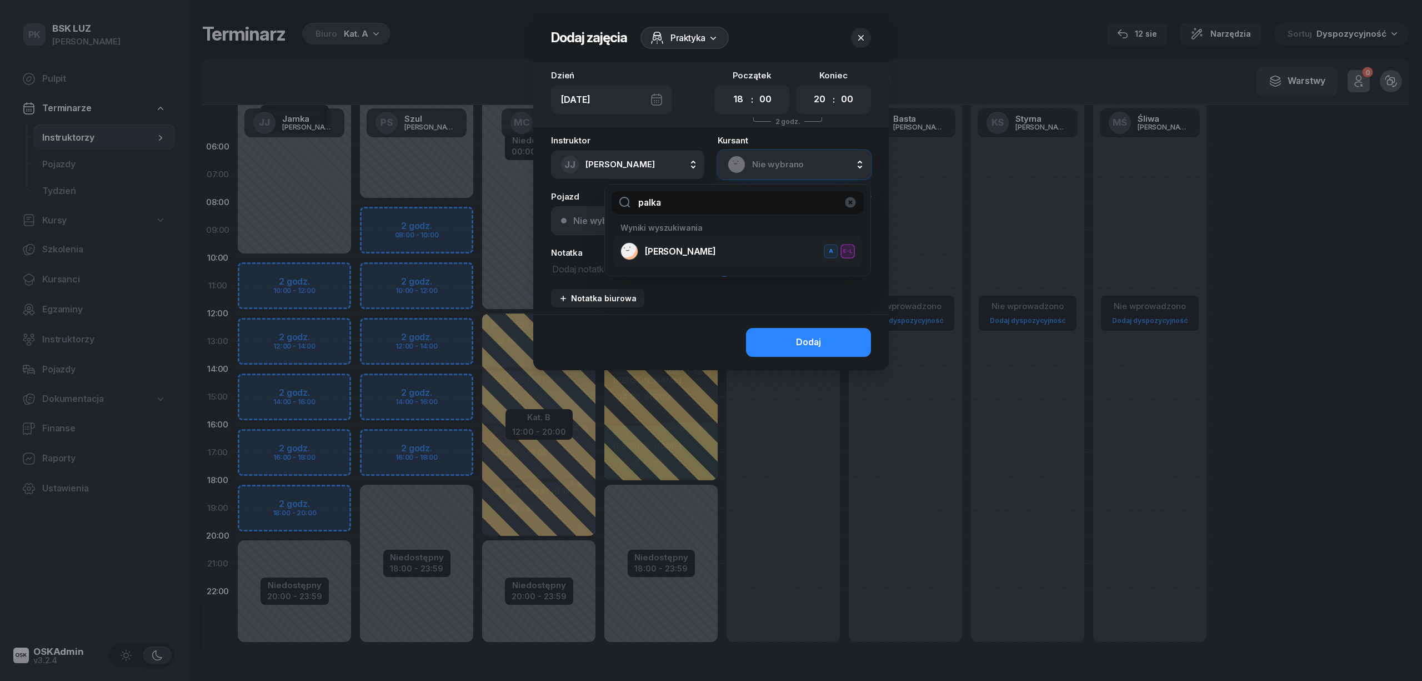
type input "palka"
click at [710, 248] on span "PALKA KONRAD" at bounding box center [680, 251] width 71 height 14
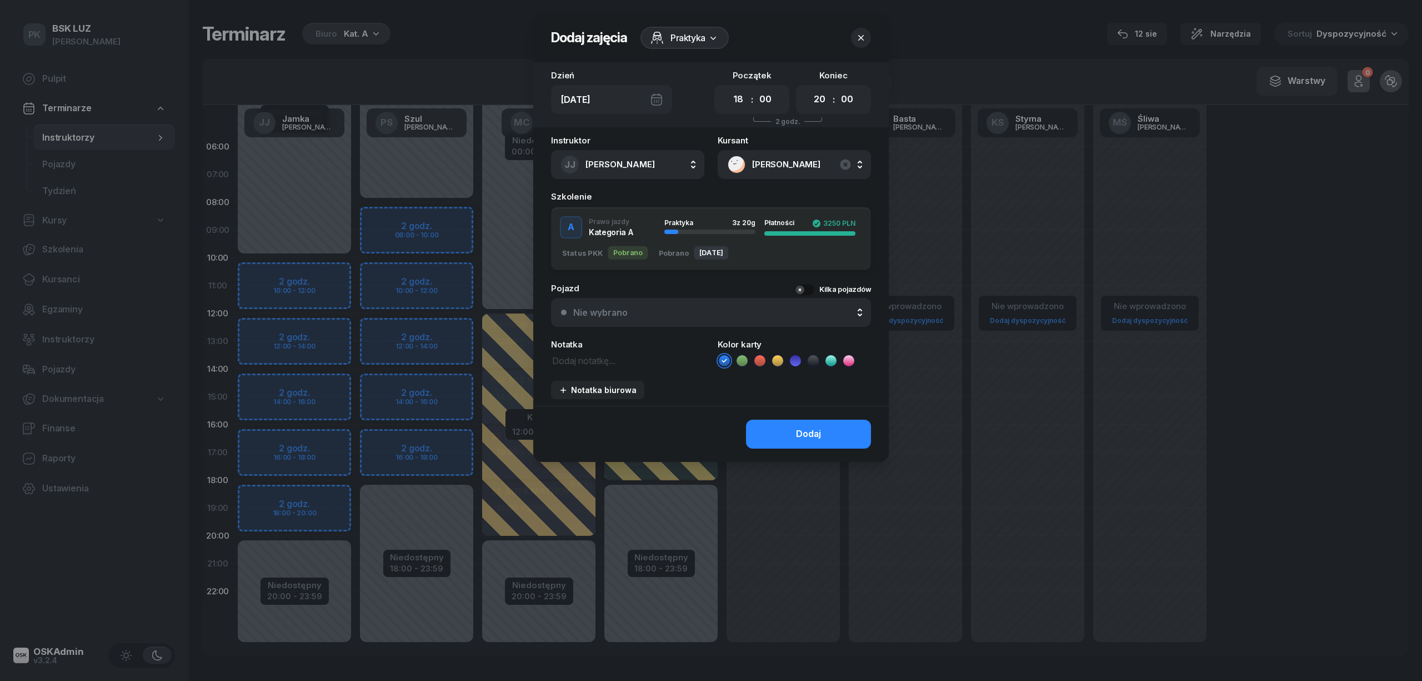
click at [738, 362] on icon at bounding box center [742, 360] width 11 height 11
click at [762, 419] on button "Dodaj" at bounding box center [808, 433] width 125 height 29
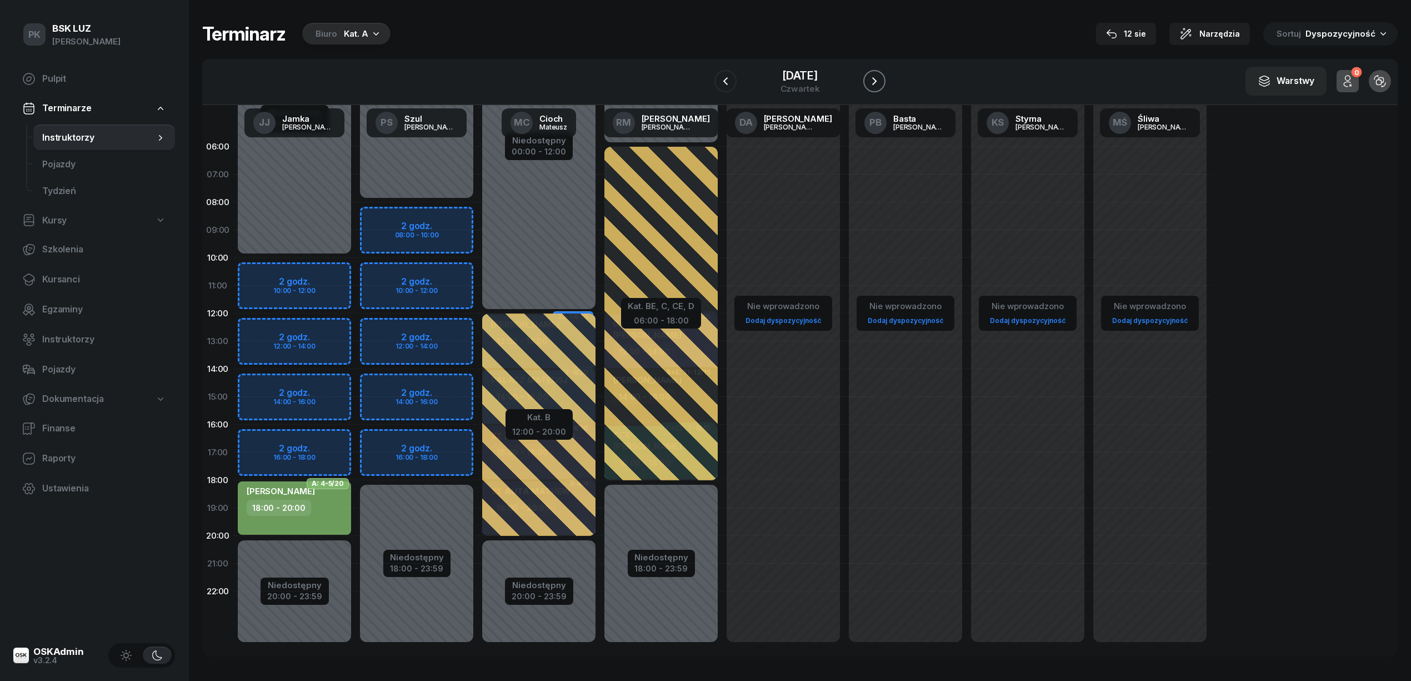
click at [876, 86] on icon "button" at bounding box center [874, 80] width 13 height 13
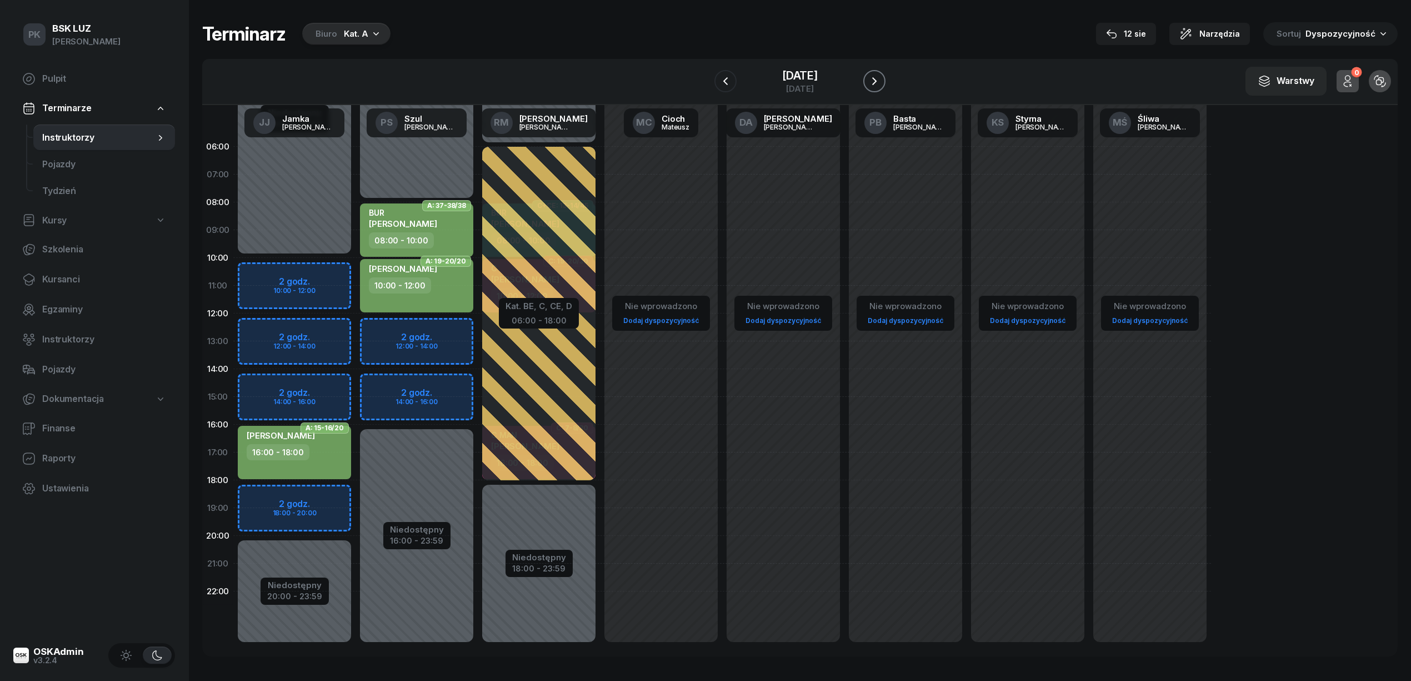
click at [876, 86] on icon "button" at bounding box center [874, 80] width 13 height 13
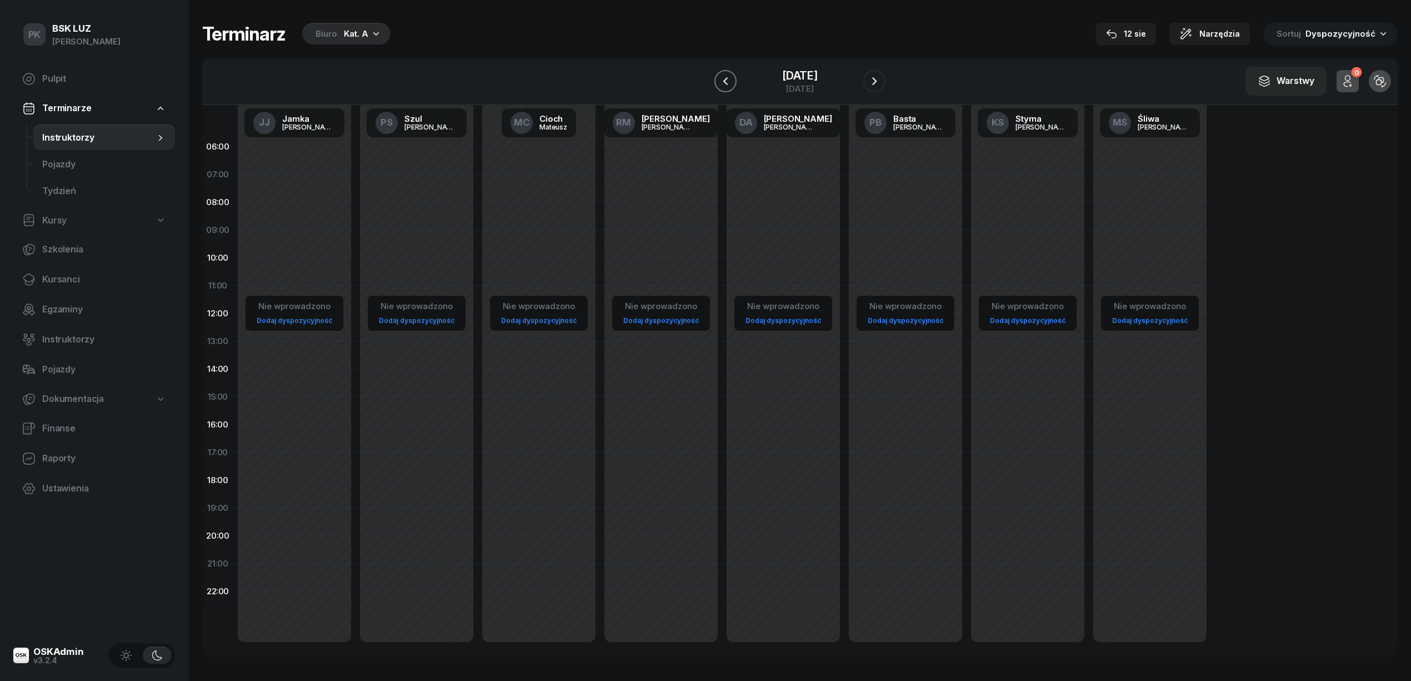
click at [732, 78] on icon "button" at bounding box center [725, 80] width 13 height 13
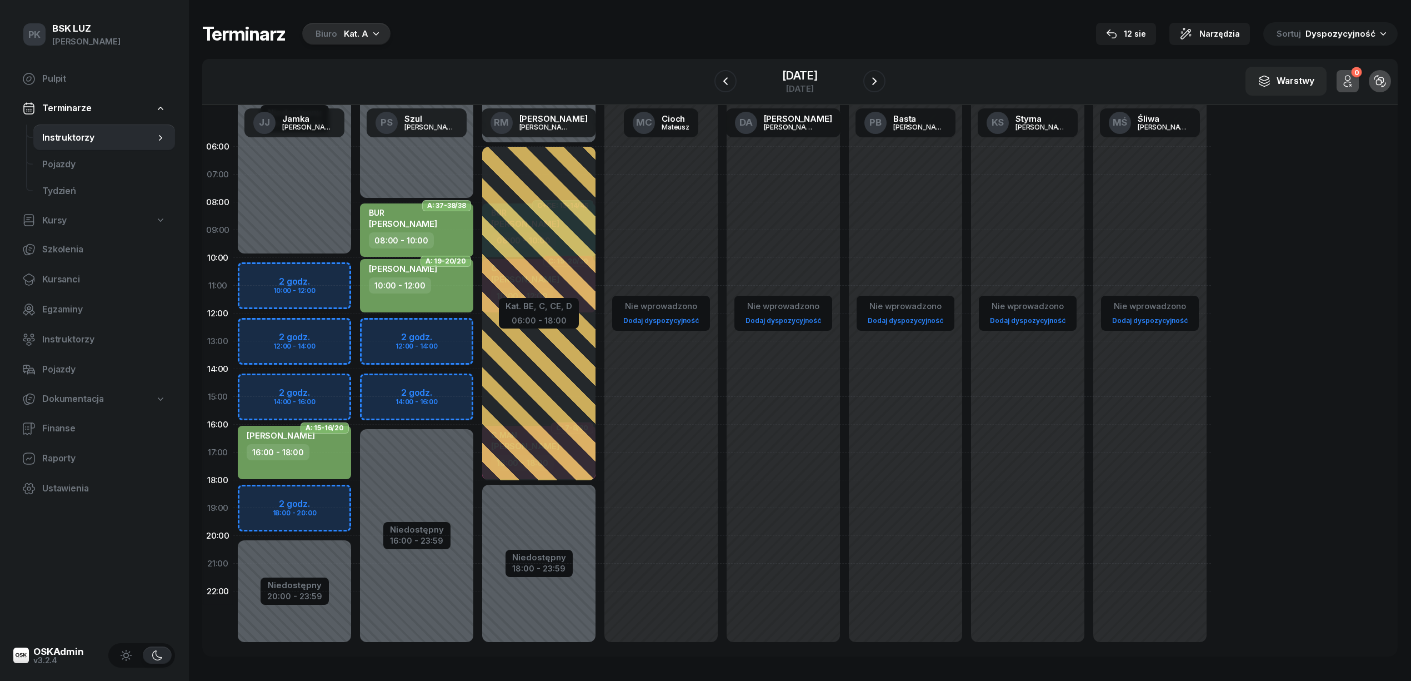
click at [356, 492] on div "Niedostępny 00:00 - 10:00 Niedostępny 20:00 - 23:59 2 godz. 10:00 - 12:00 2 god…" at bounding box center [417, 397] width 122 height 528
select select "18"
select select "20"
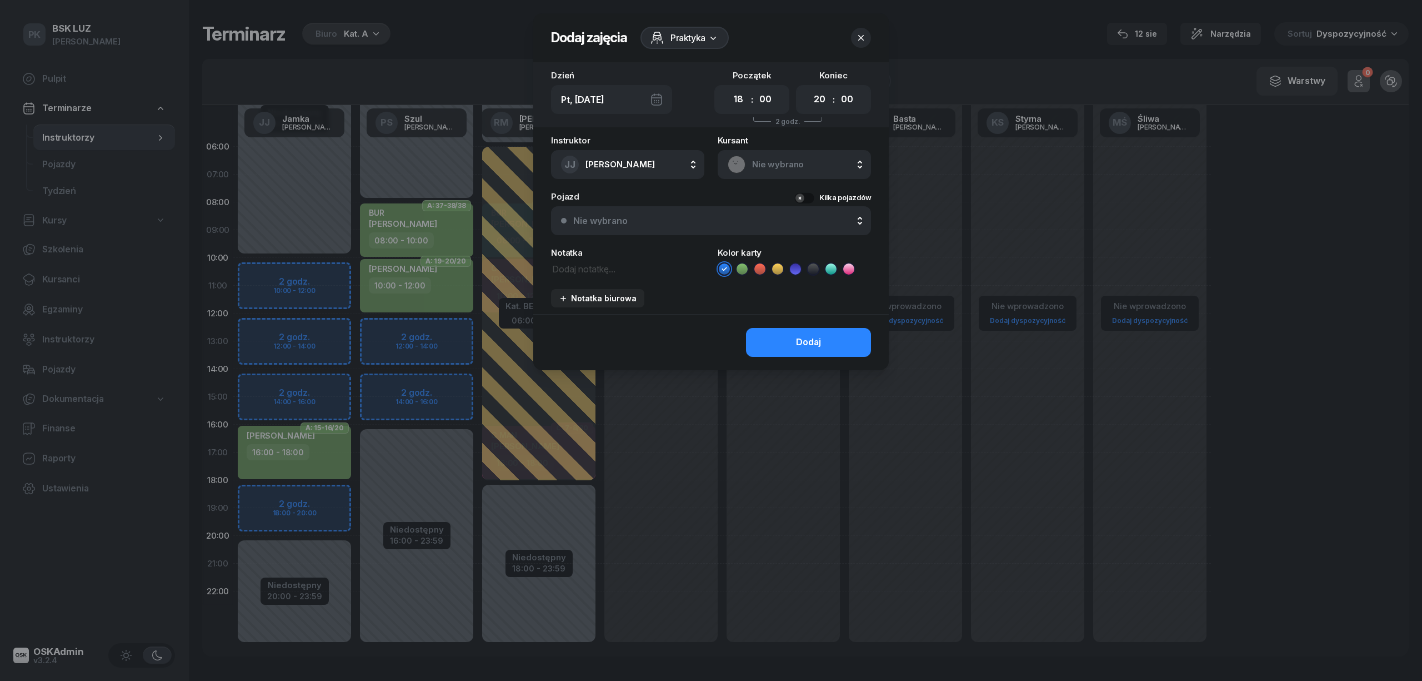
click at [767, 160] on span "Nie wybrano" at bounding box center [806, 164] width 109 height 14
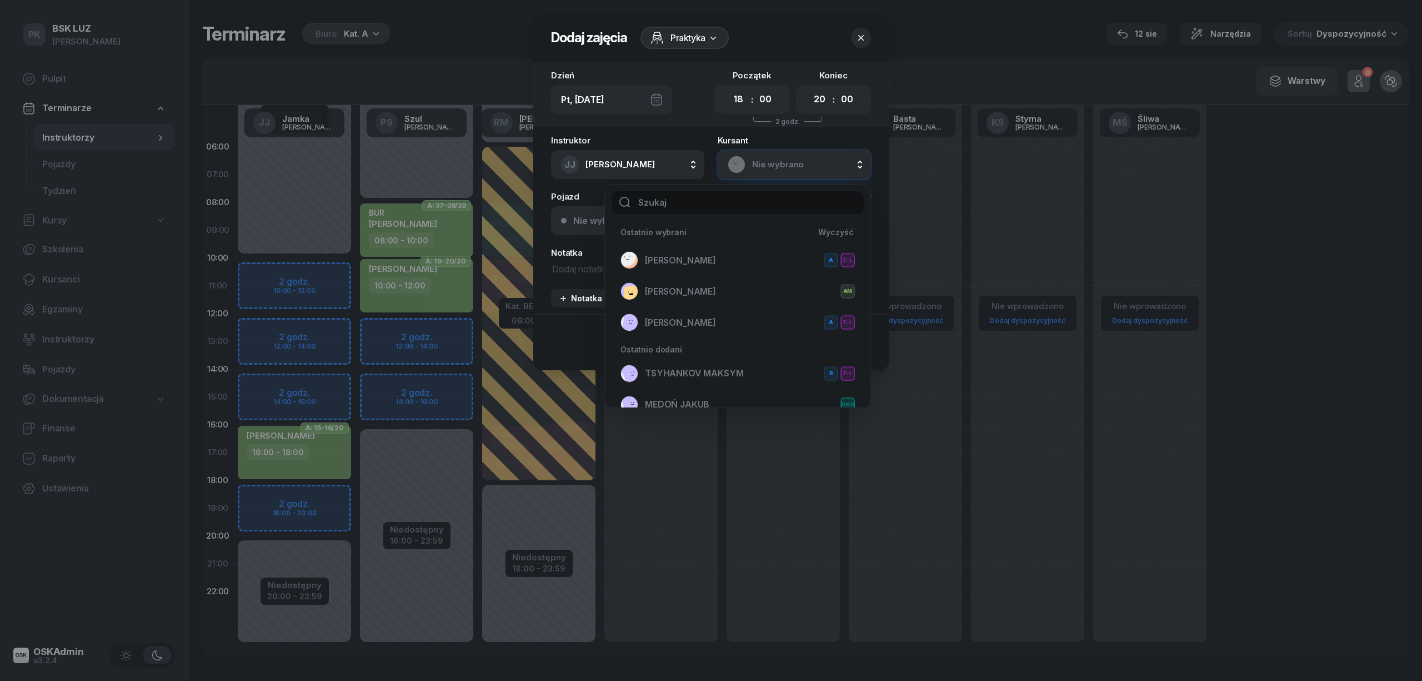
click at [724, 216] on div at bounding box center [738, 202] width 266 height 37
click at [696, 256] on span "PALKA KONRAD" at bounding box center [680, 260] width 71 height 14
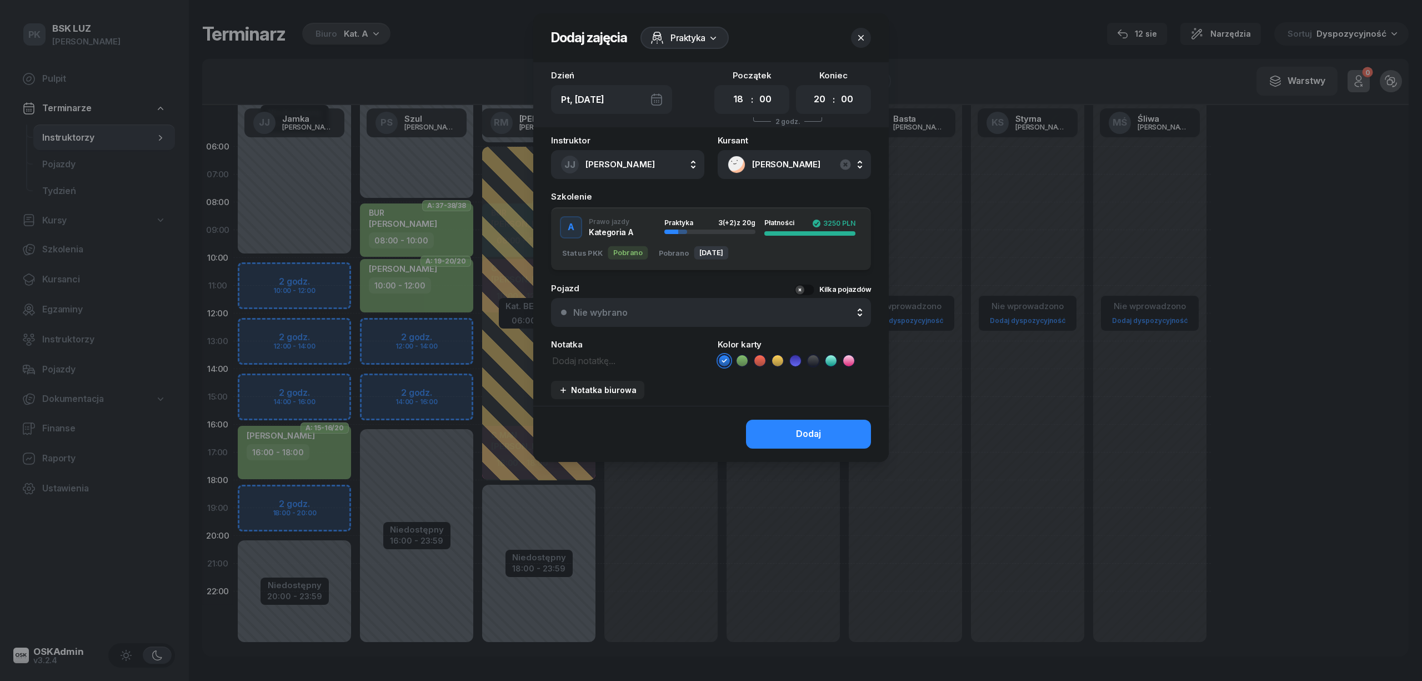
click at [742, 358] on icon at bounding box center [742, 360] width 11 height 11
click at [764, 431] on button "Dodaj" at bounding box center [808, 433] width 125 height 29
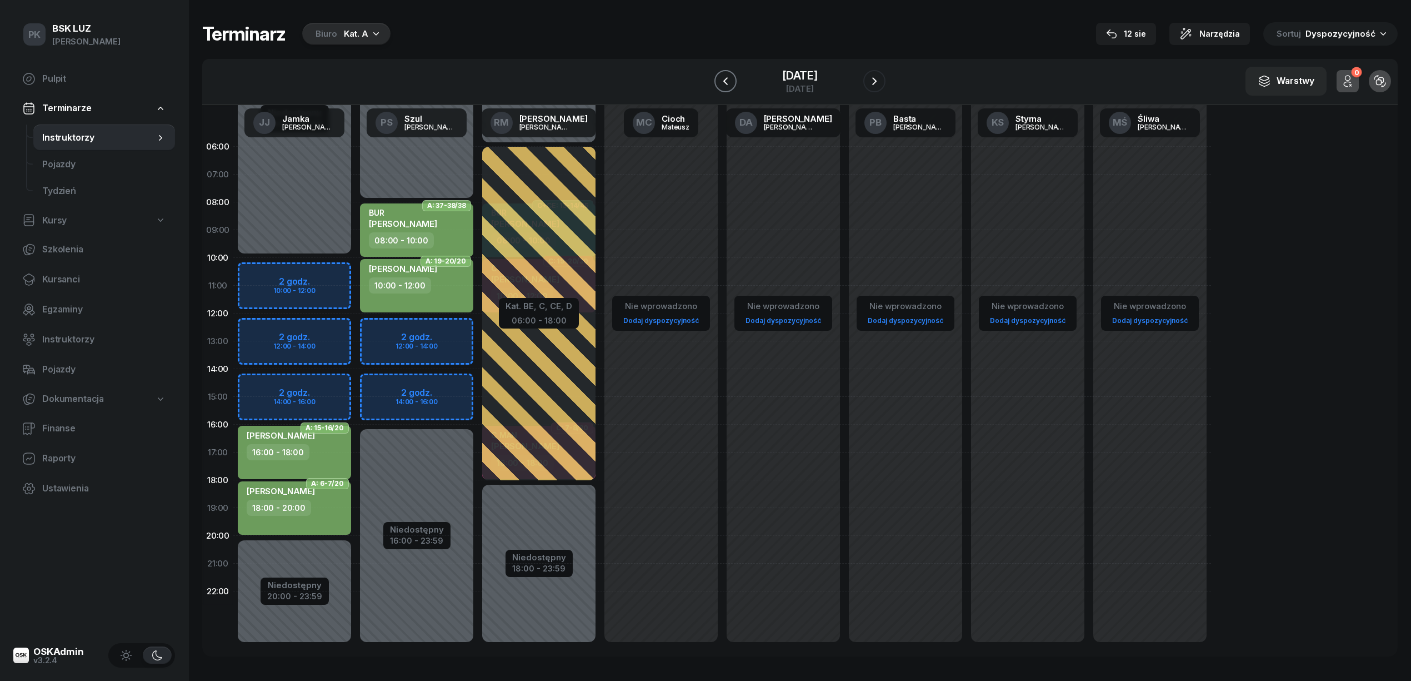
click at [723, 78] on icon "button" at bounding box center [725, 80] width 13 height 13
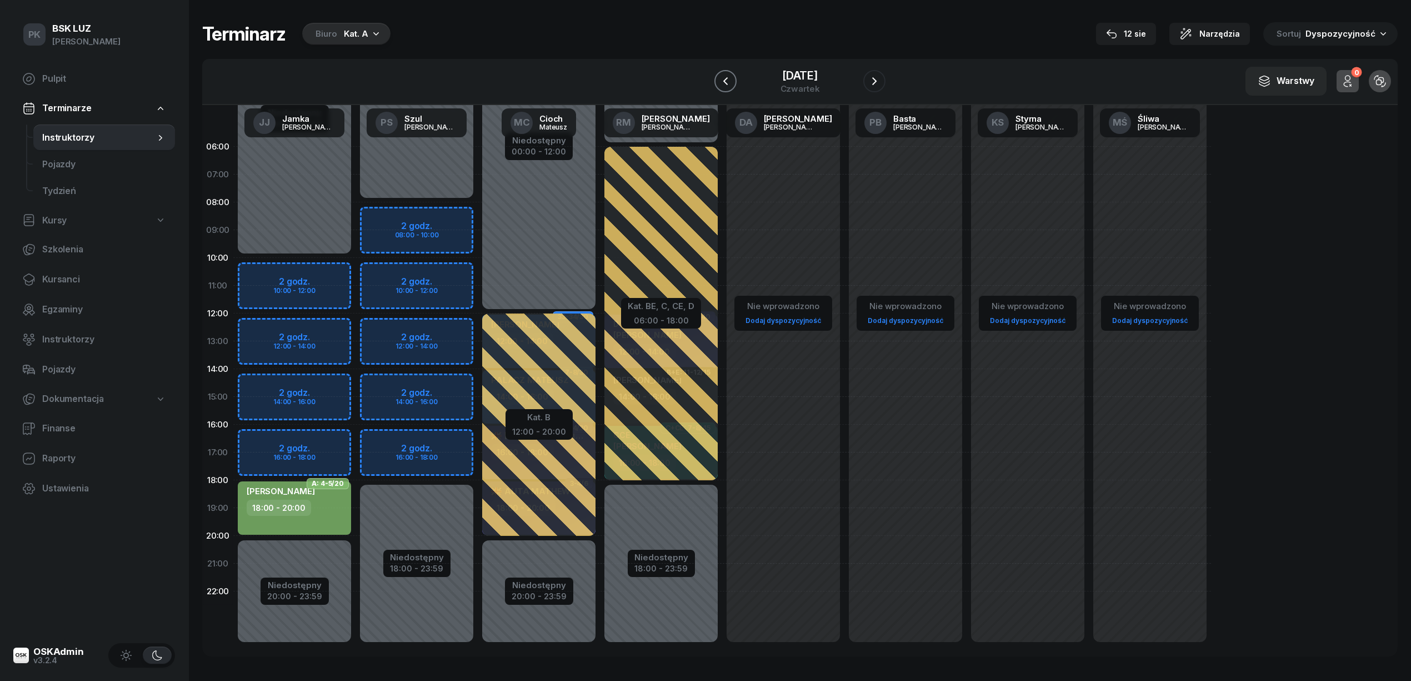
click at [723, 78] on icon "button" at bounding box center [725, 80] width 13 height 13
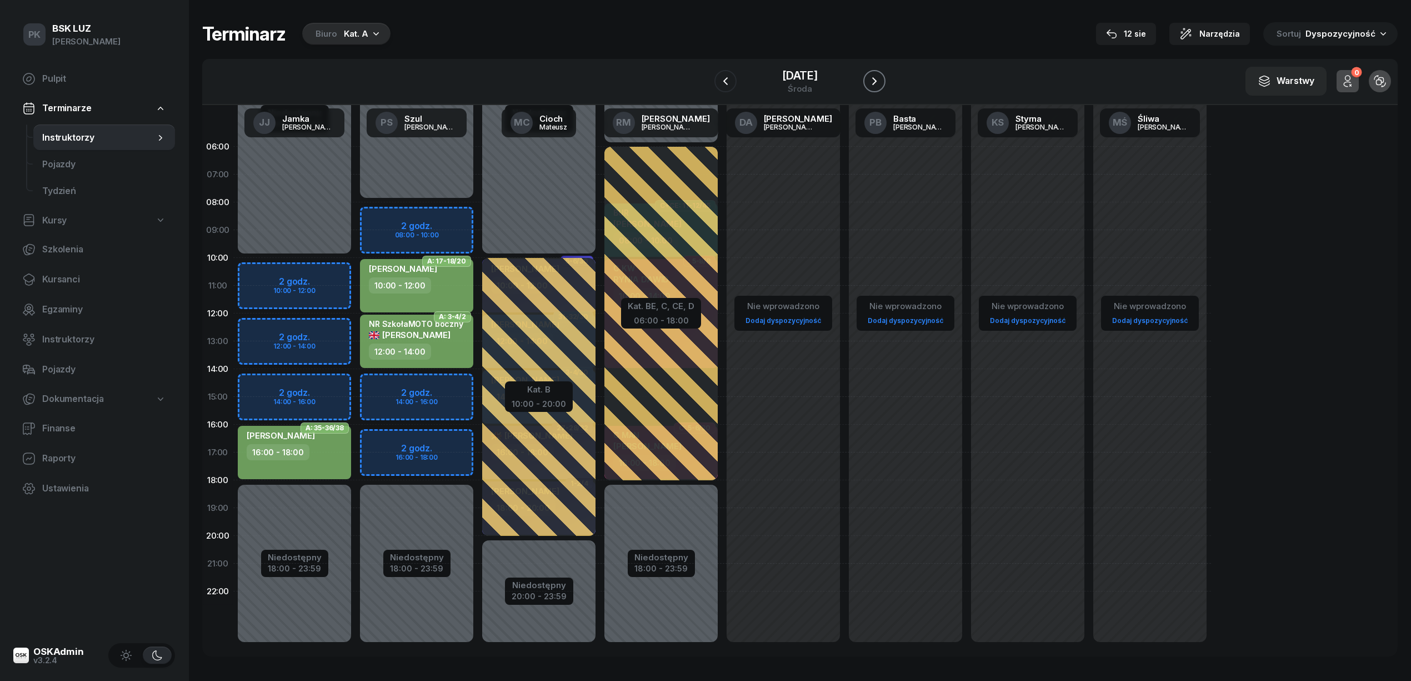
click at [870, 81] on icon "button" at bounding box center [874, 80] width 13 height 13
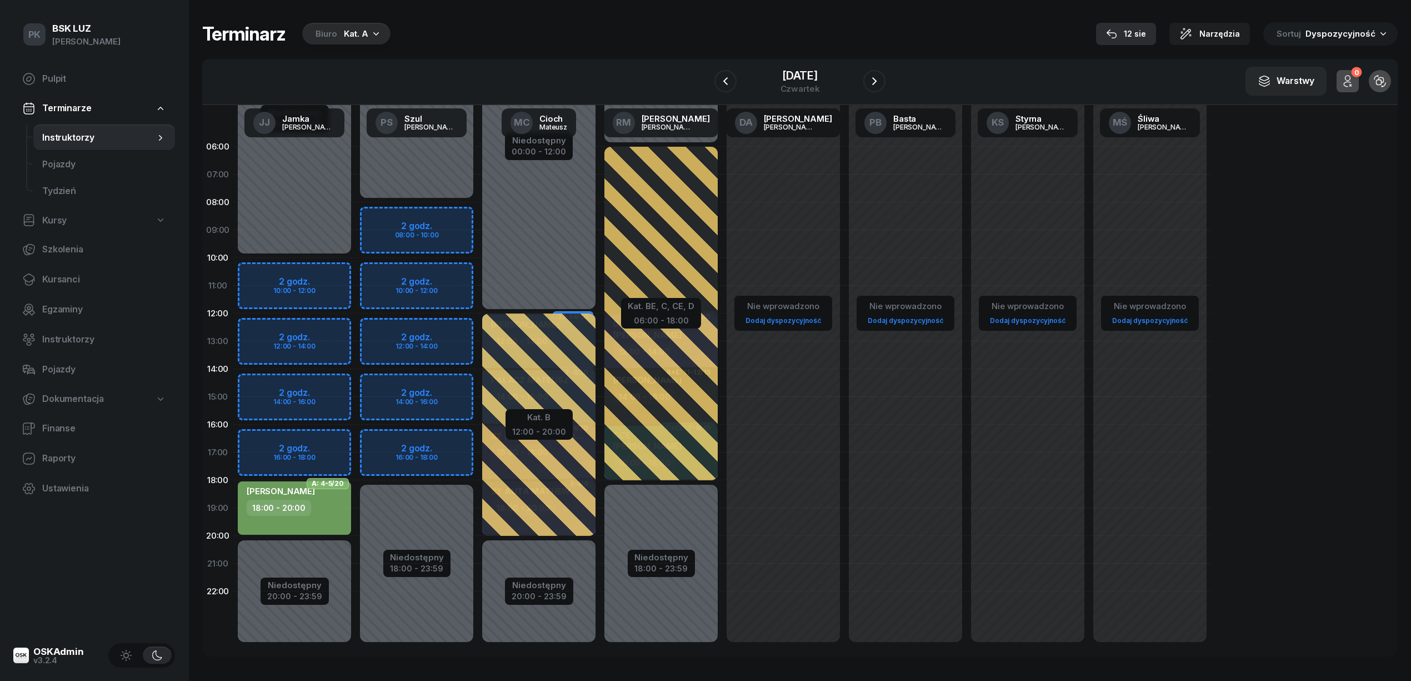
click at [1137, 28] on div "12 sie" at bounding box center [1126, 33] width 40 height 13
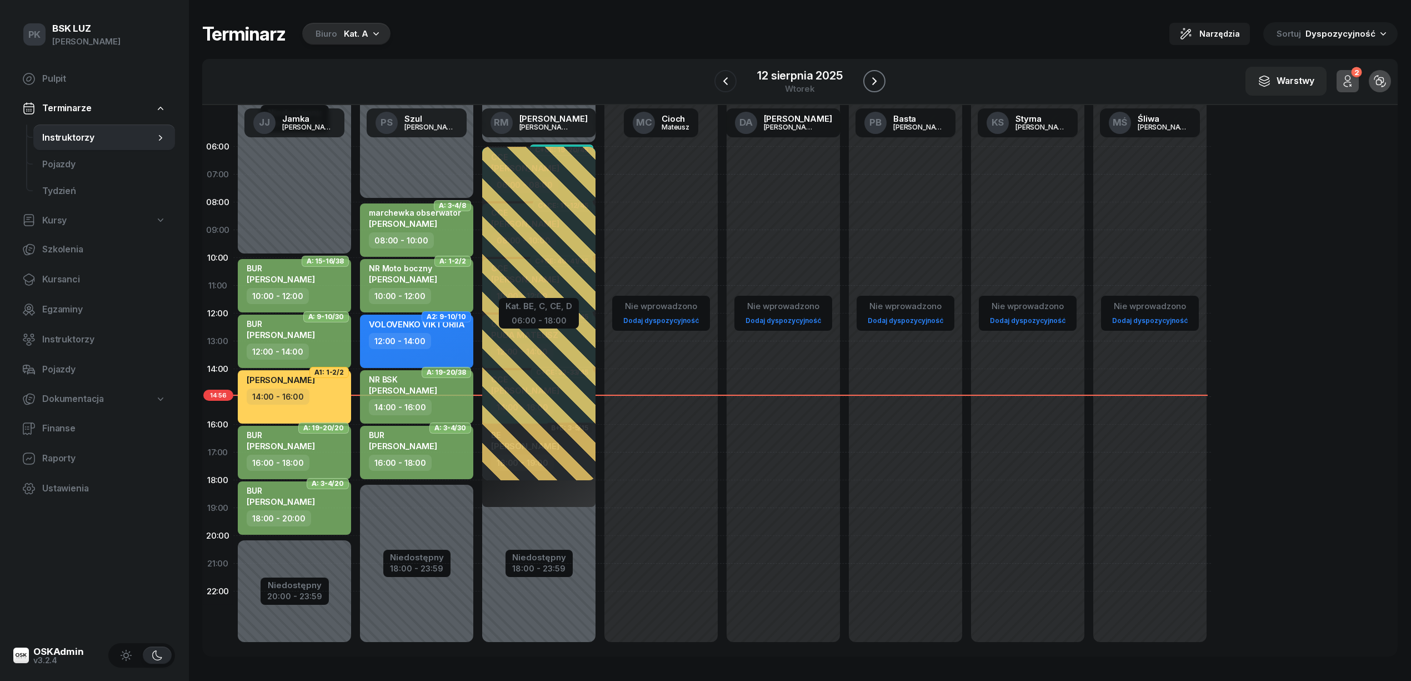
click at [869, 74] on icon "button" at bounding box center [874, 80] width 13 height 13
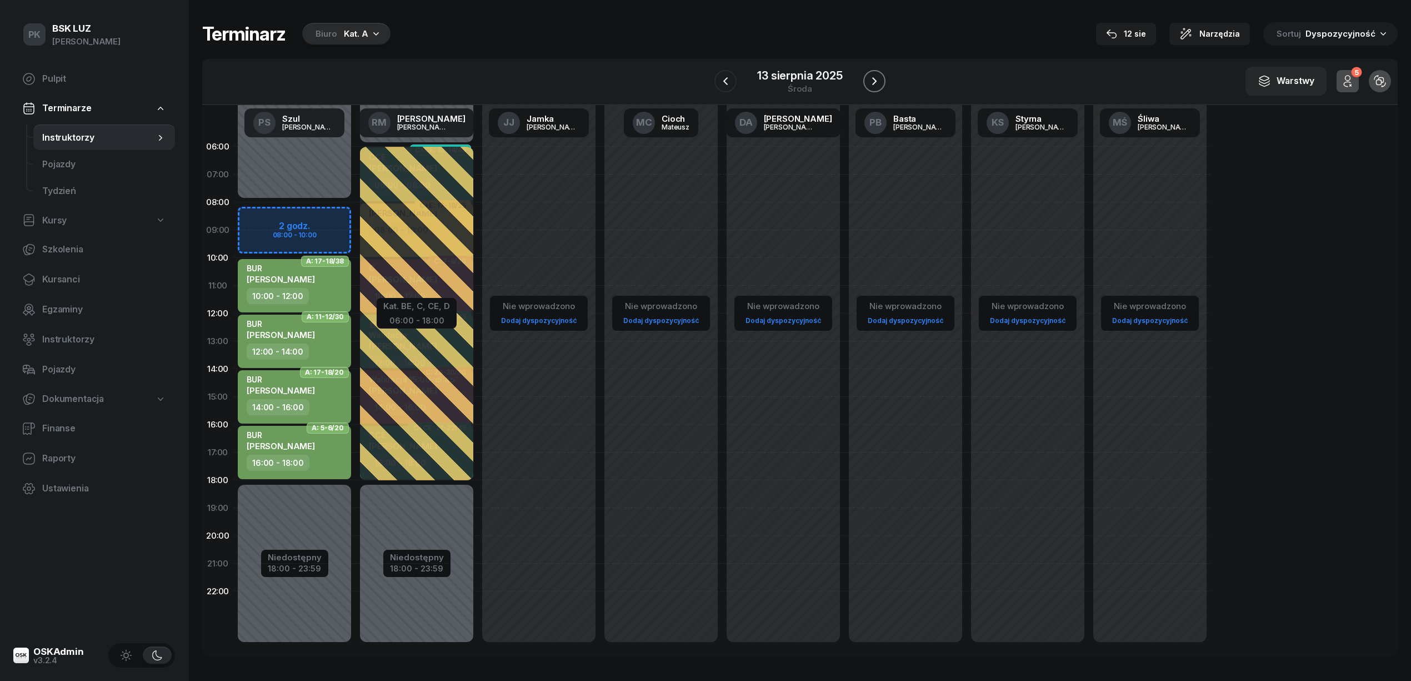
click at [874, 81] on icon "button" at bounding box center [874, 80] width 13 height 13
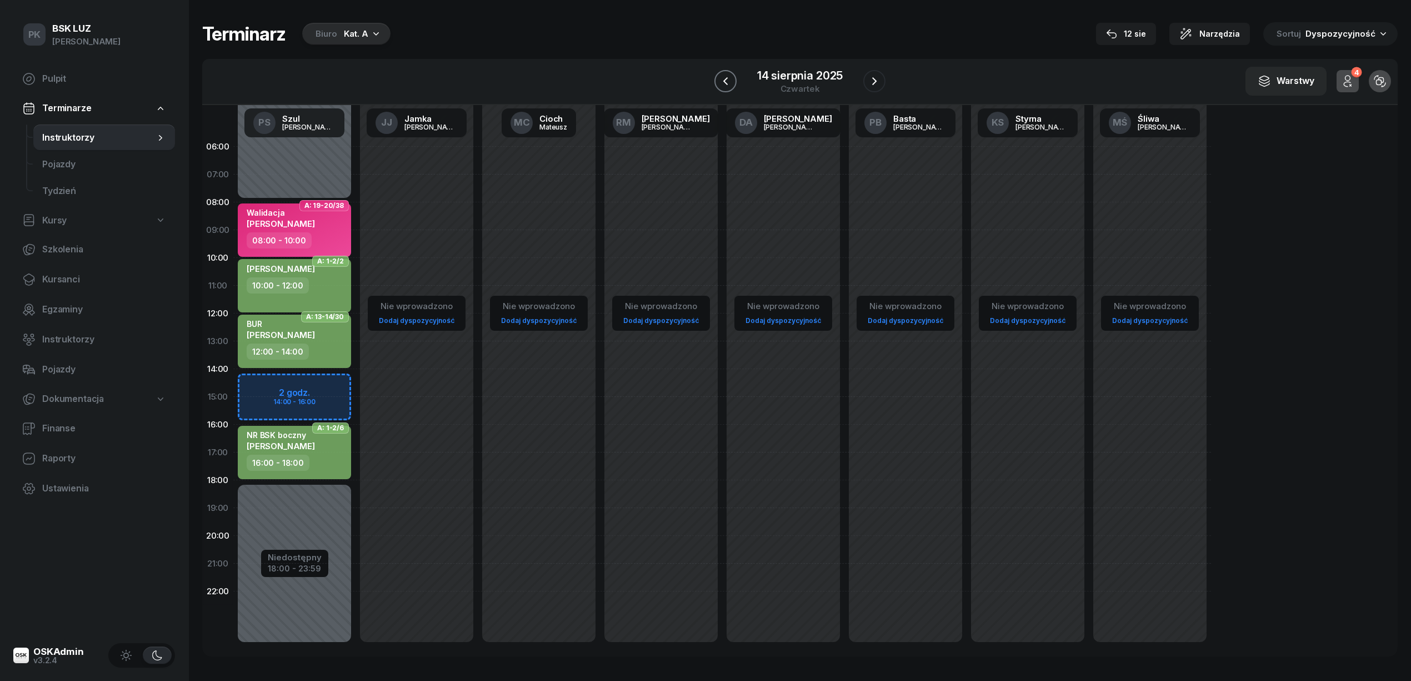
click at [714, 82] on button "button" at bounding box center [725, 81] width 22 height 22
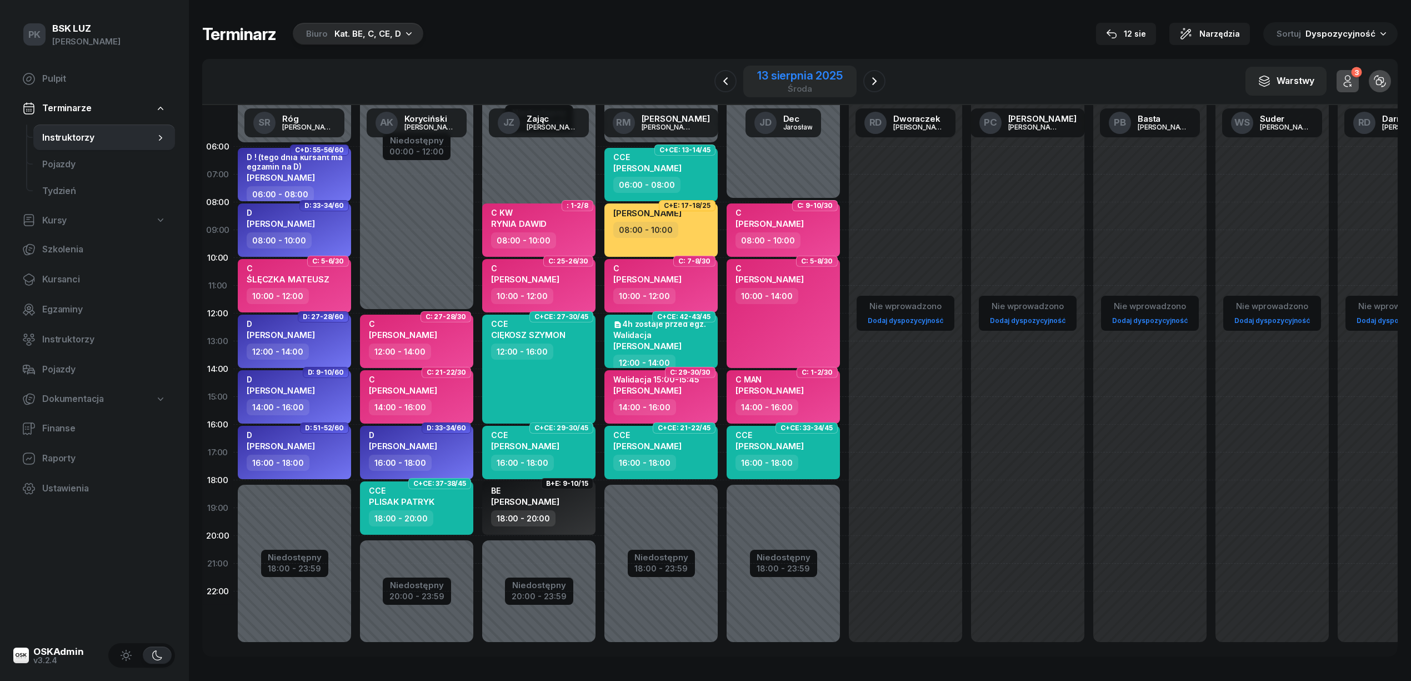
click at [788, 87] on div "środa" at bounding box center [799, 88] width 85 height 8
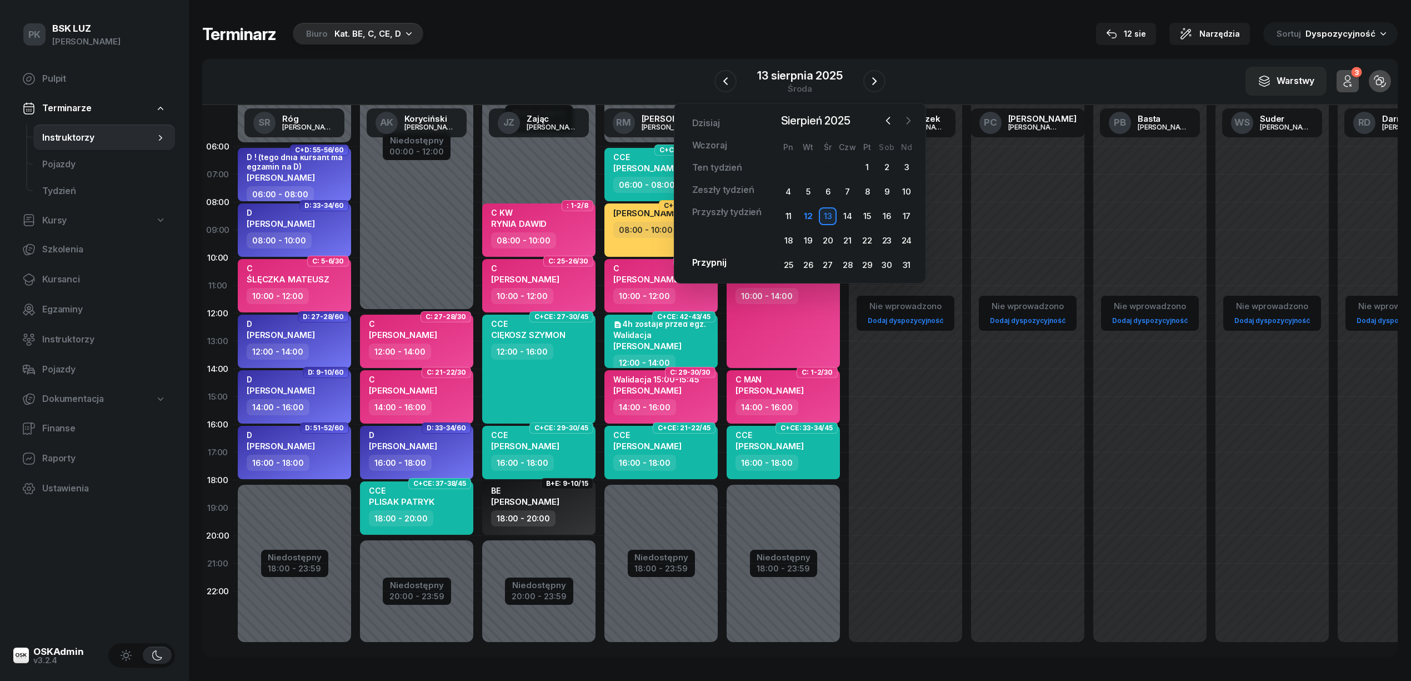
click at [908, 116] on icon "button" at bounding box center [908, 120] width 11 height 11
click at [785, 163] on div "1" at bounding box center [788, 167] width 18 height 18
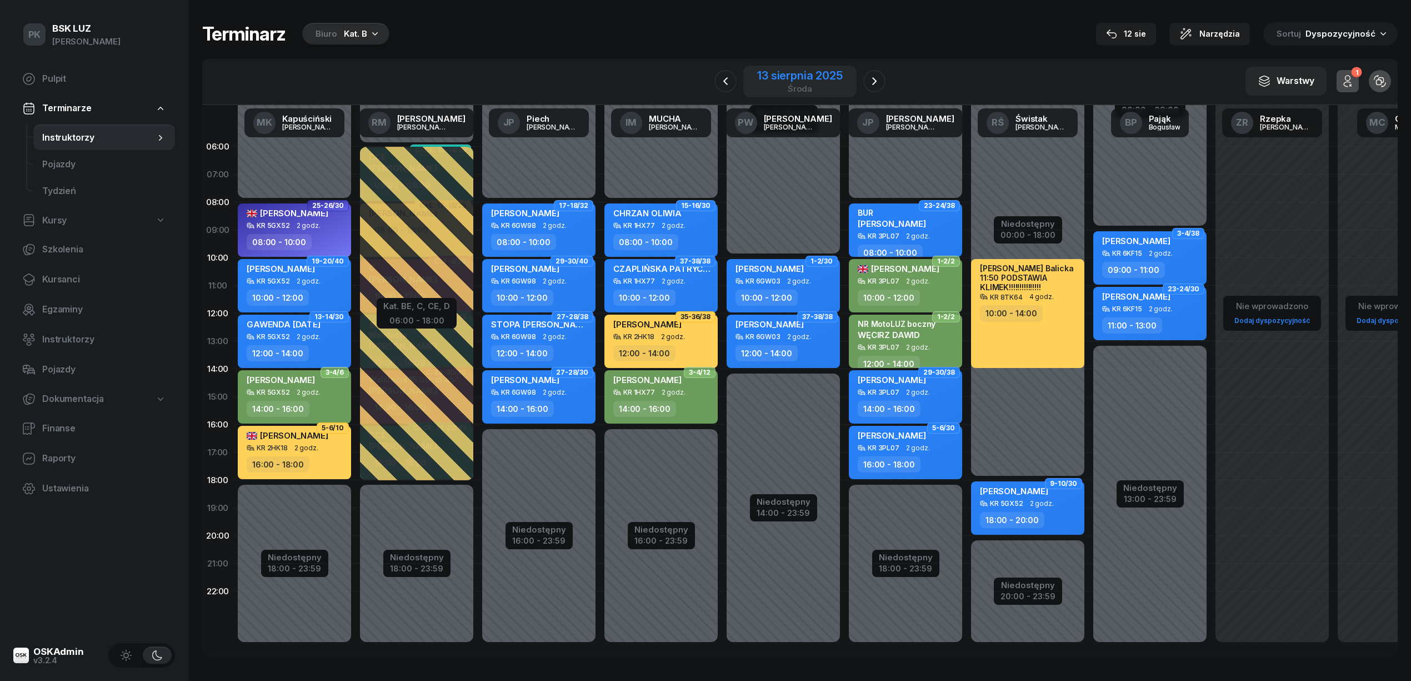
click at [783, 79] on div "13 sierpnia 2025" at bounding box center [799, 75] width 85 height 11
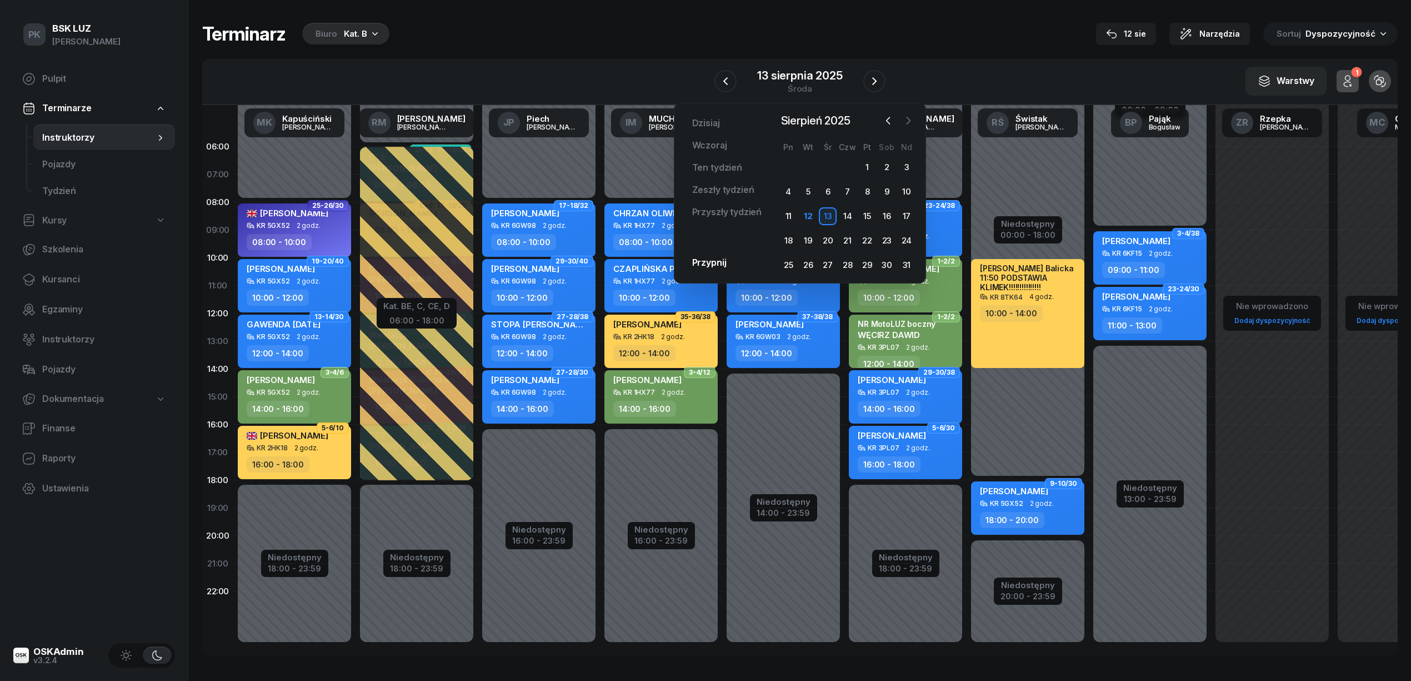
click at [903, 118] on icon "button" at bounding box center [908, 120] width 11 height 11
click at [798, 165] on div "2" at bounding box center [807, 167] width 19 height 18
drag, startPoint x: 789, startPoint y: 166, endPoint x: 781, endPoint y: 161, distance: 9.4
click at [788, 164] on div "1" at bounding box center [788, 167] width 18 height 18
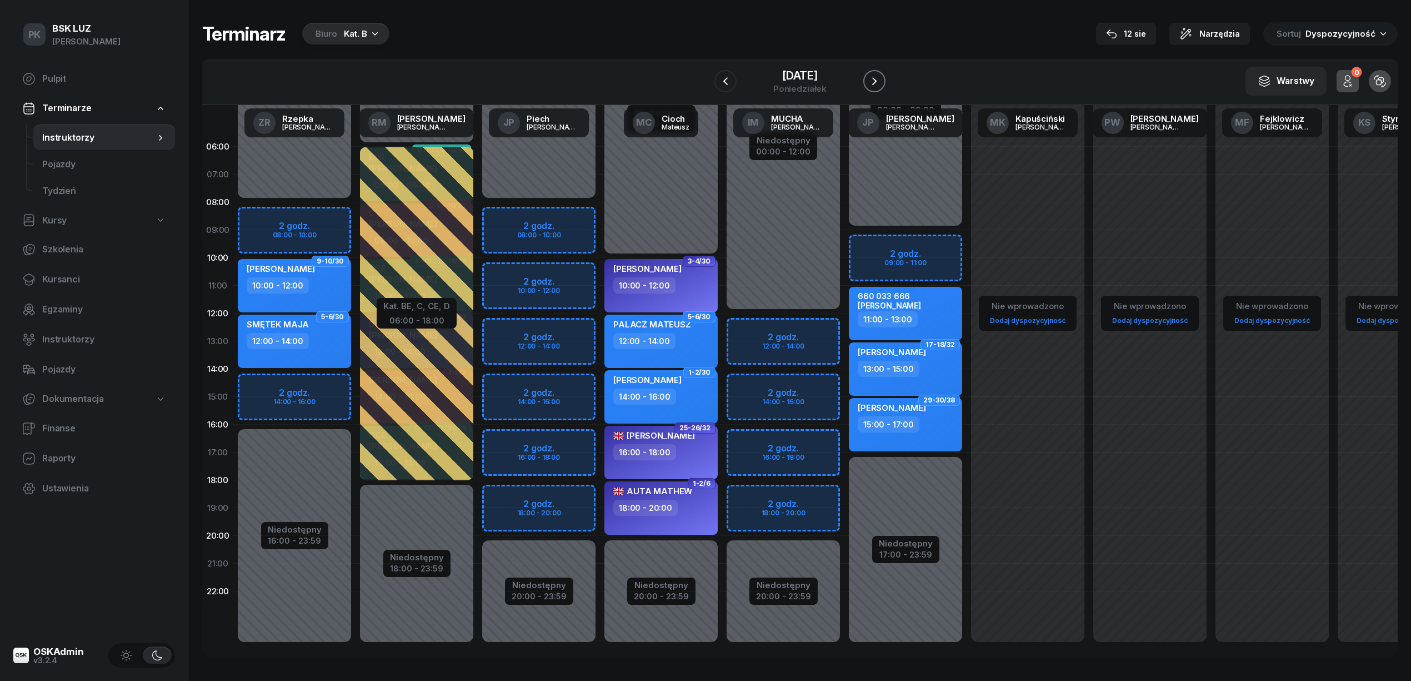
click at [869, 76] on icon "button" at bounding box center [874, 80] width 13 height 13
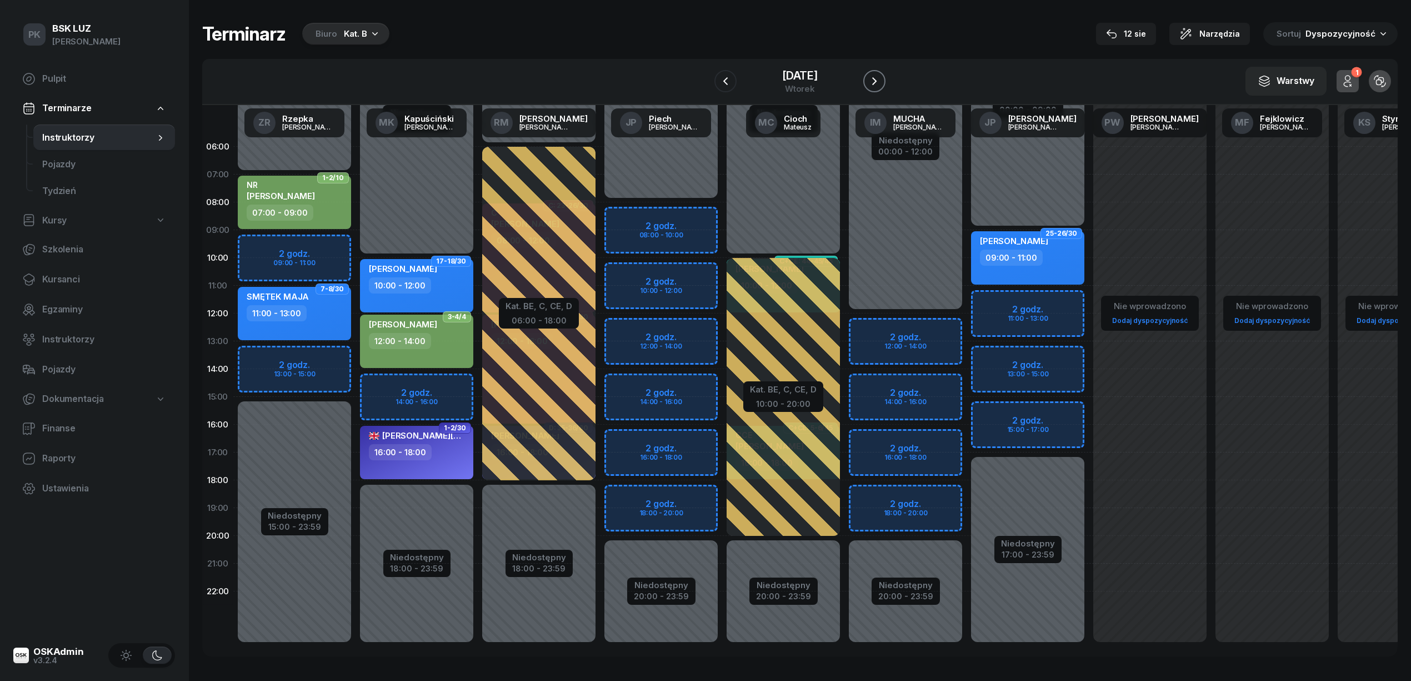
click at [869, 81] on icon "button" at bounding box center [874, 80] width 13 height 13
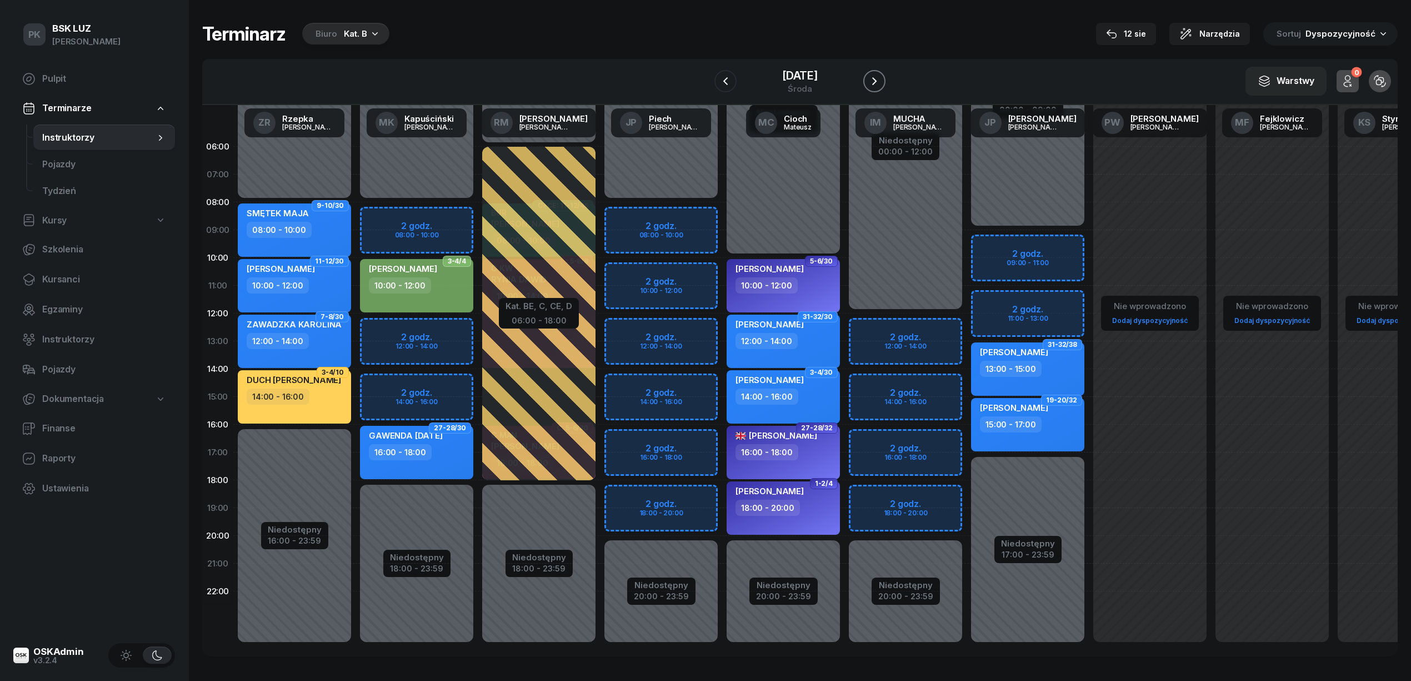
click at [869, 81] on icon "button" at bounding box center [874, 80] width 13 height 13
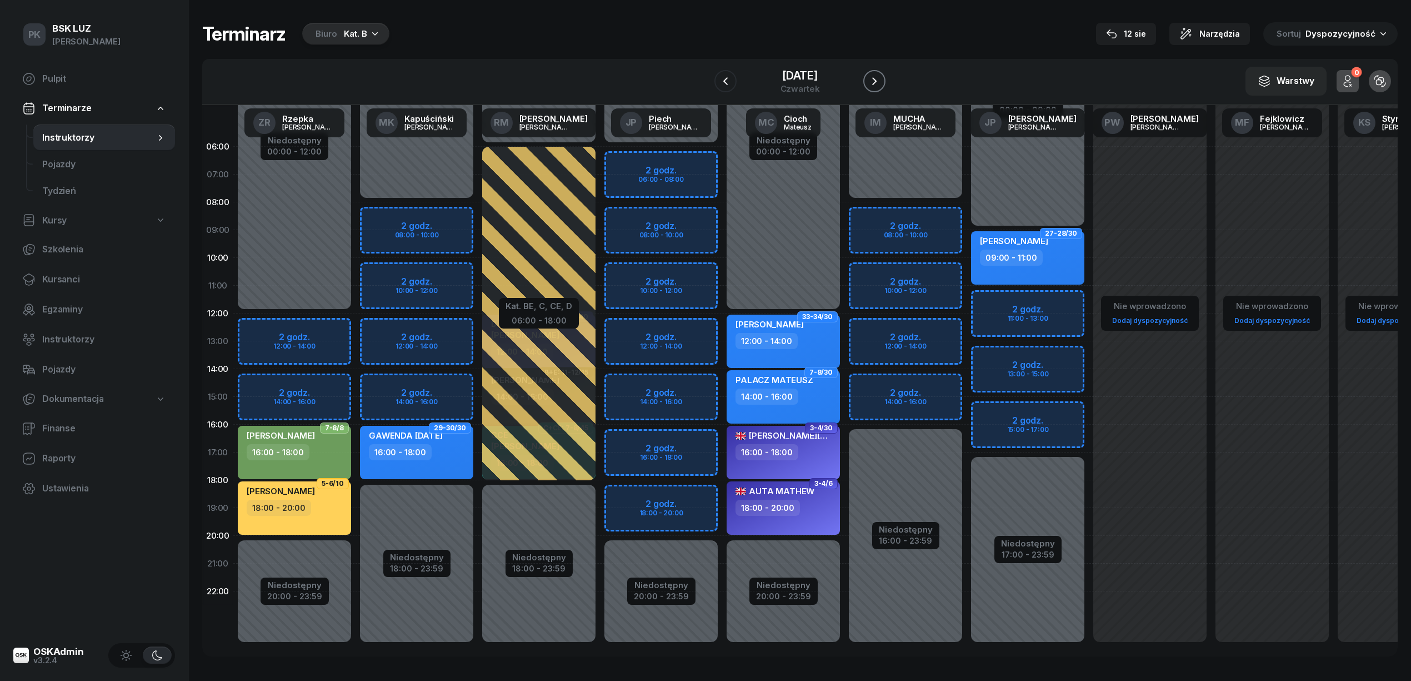
click at [869, 81] on icon "button" at bounding box center [874, 80] width 13 height 13
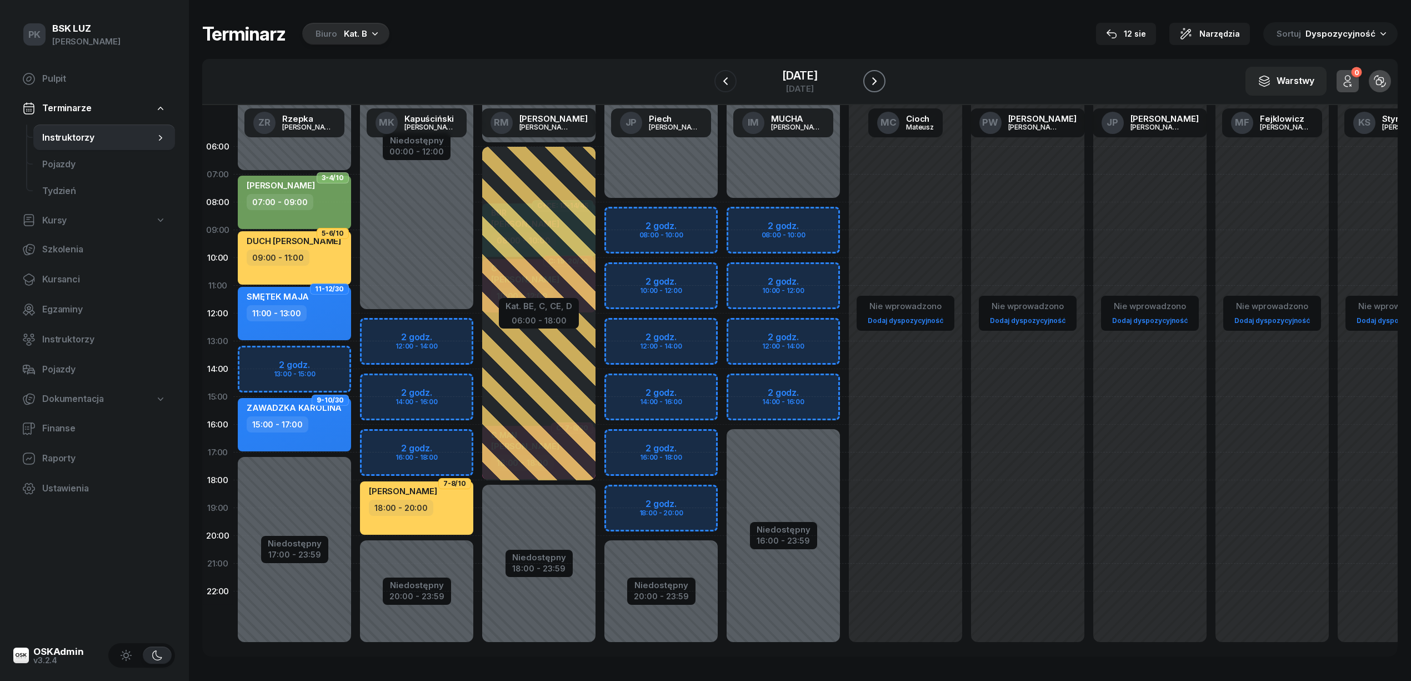
click at [869, 81] on icon "button" at bounding box center [874, 80] width 13 height 13
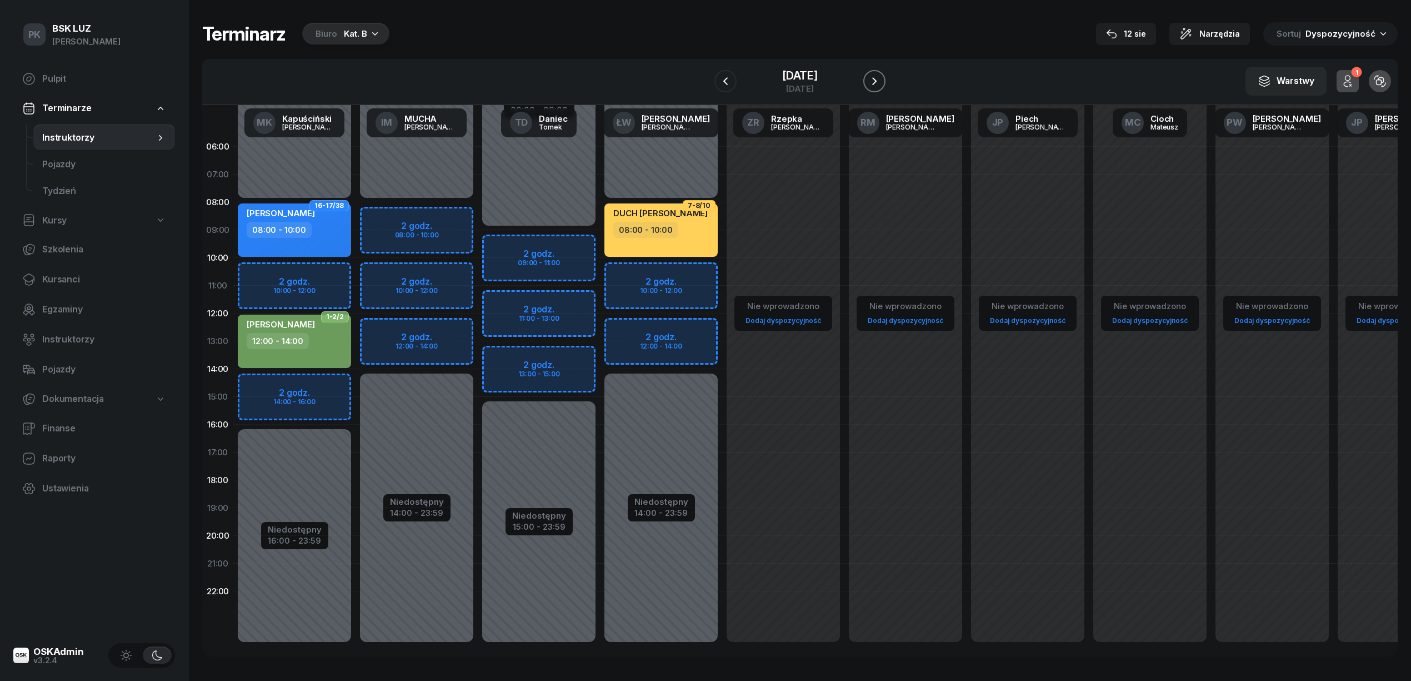
click at [869, 81] on icon "button" at bounding box center [874, 80] width 13 height 13
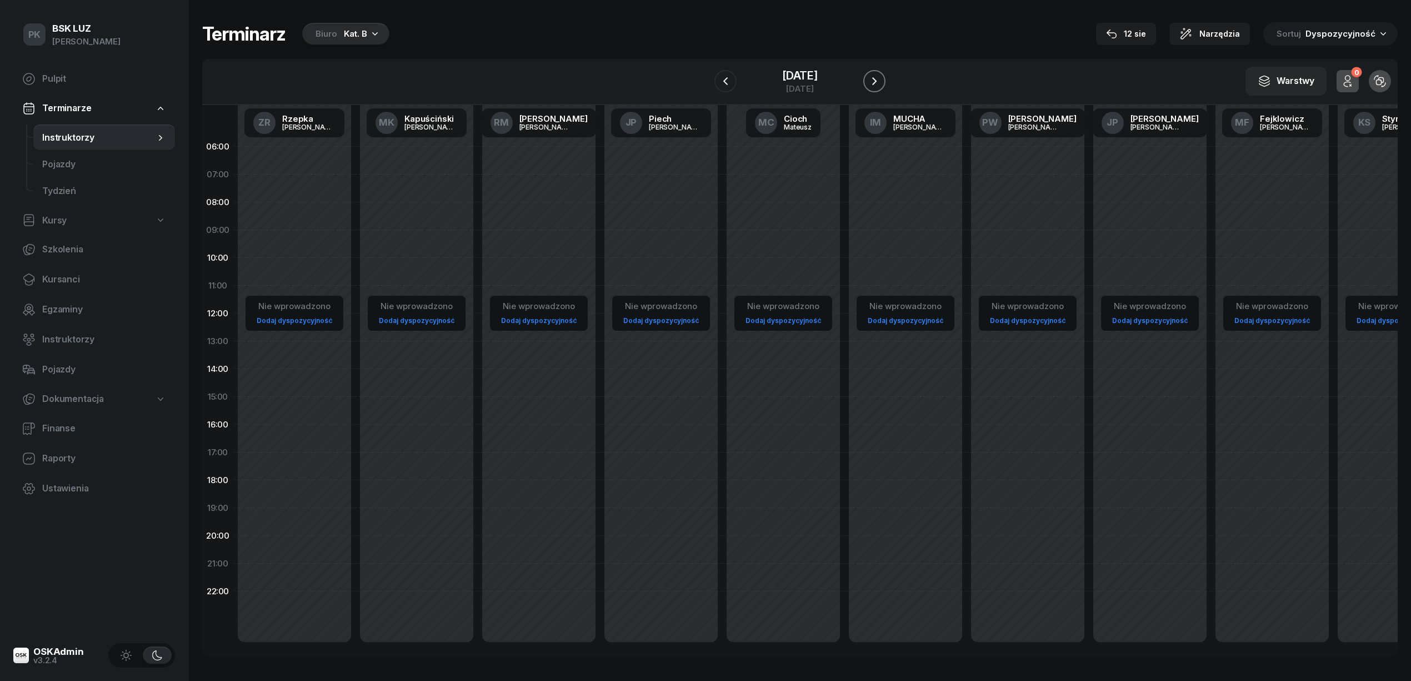
click at [869, 81] on icon "button" at bounding box center [874, 80] width 13 height 13
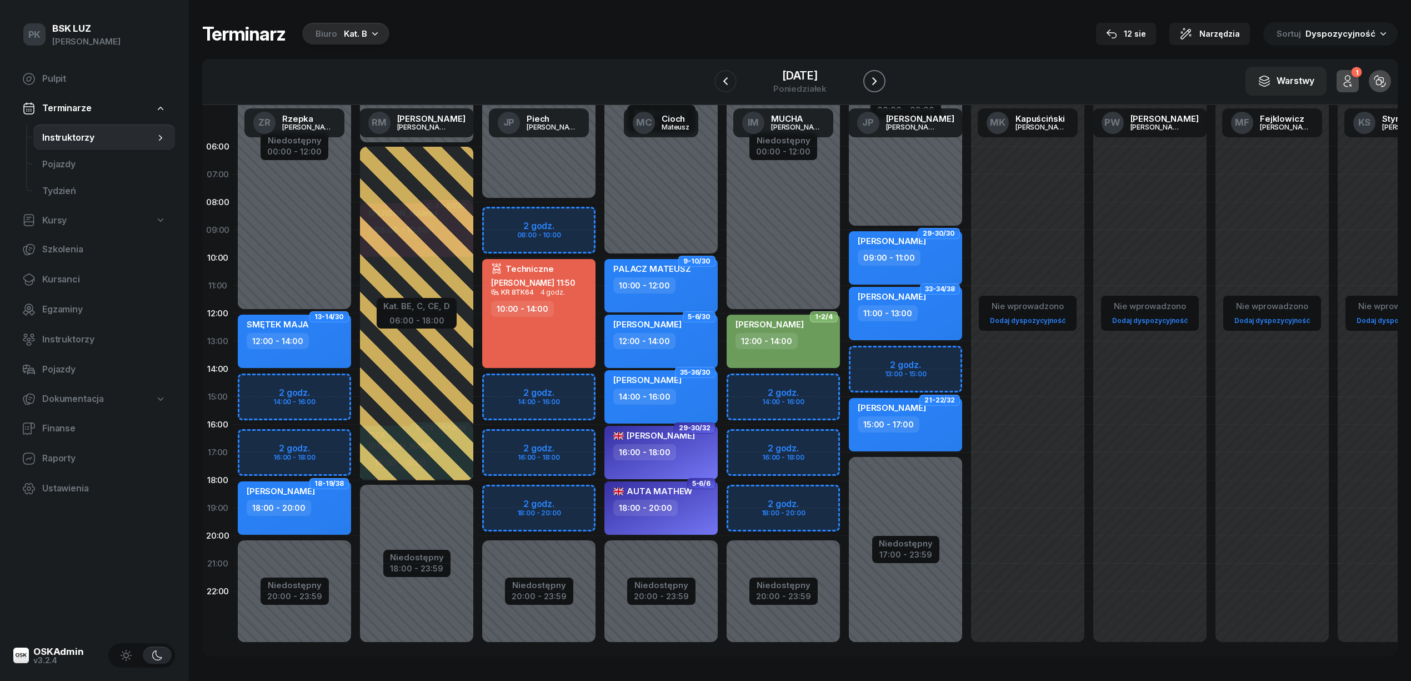
click at [869, 81] on icon "button" at bounding box center [874, 80] width 13 height 13
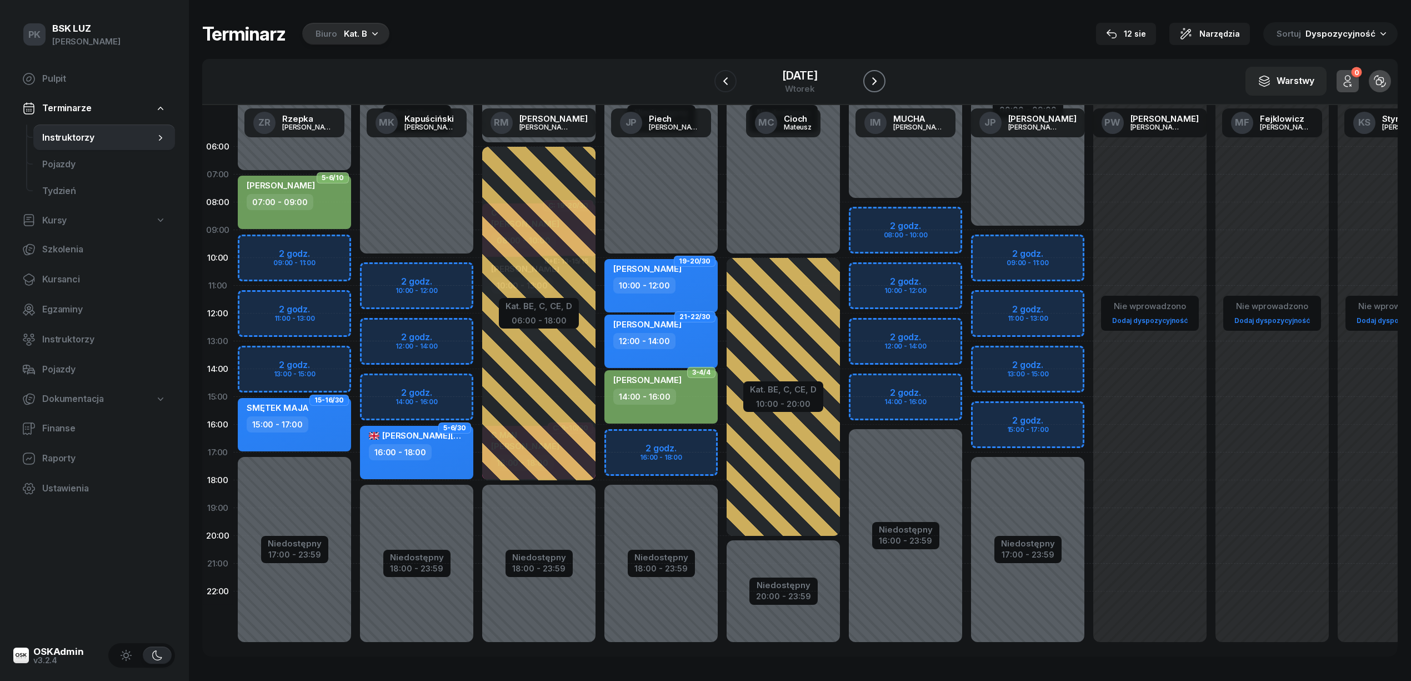
click at [869, 81] on icon "button" at bounding box center [874, 80] width 13 height 13
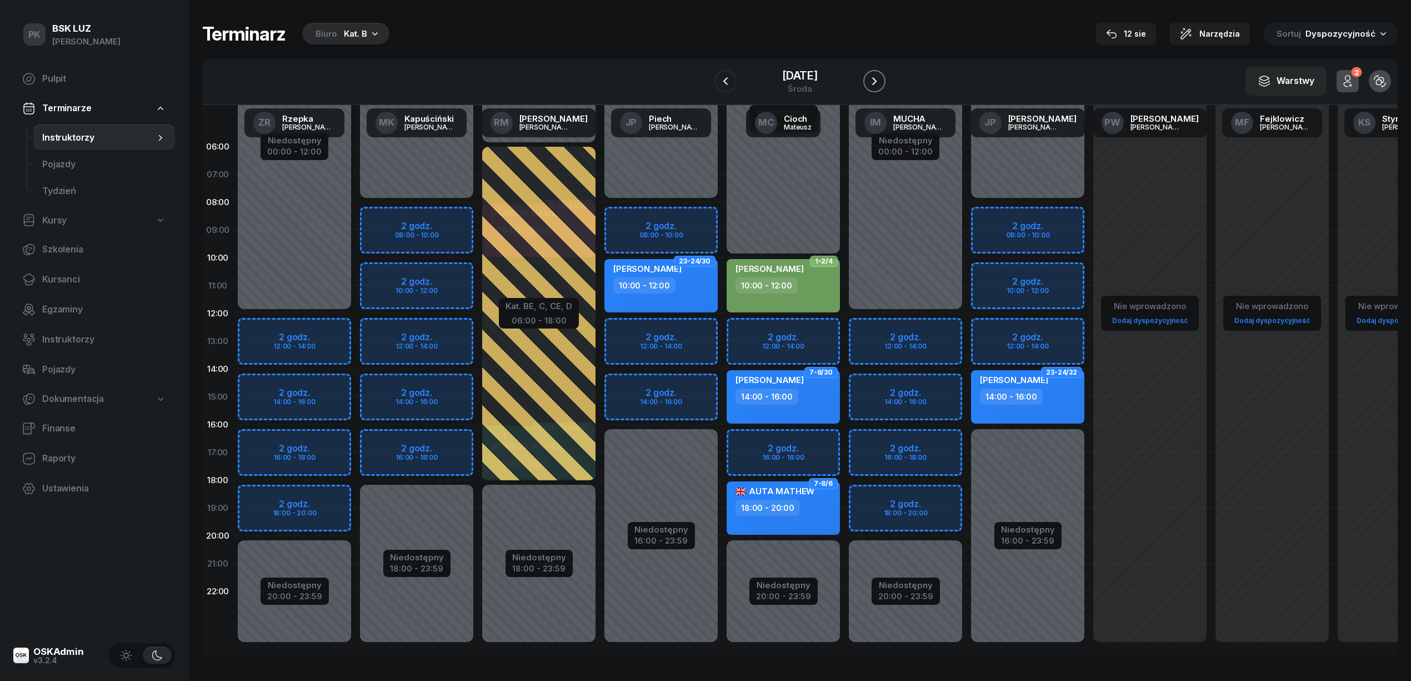
click at [869, 81] on icon "button" at bounding box center [874, 80] width 13 height 13
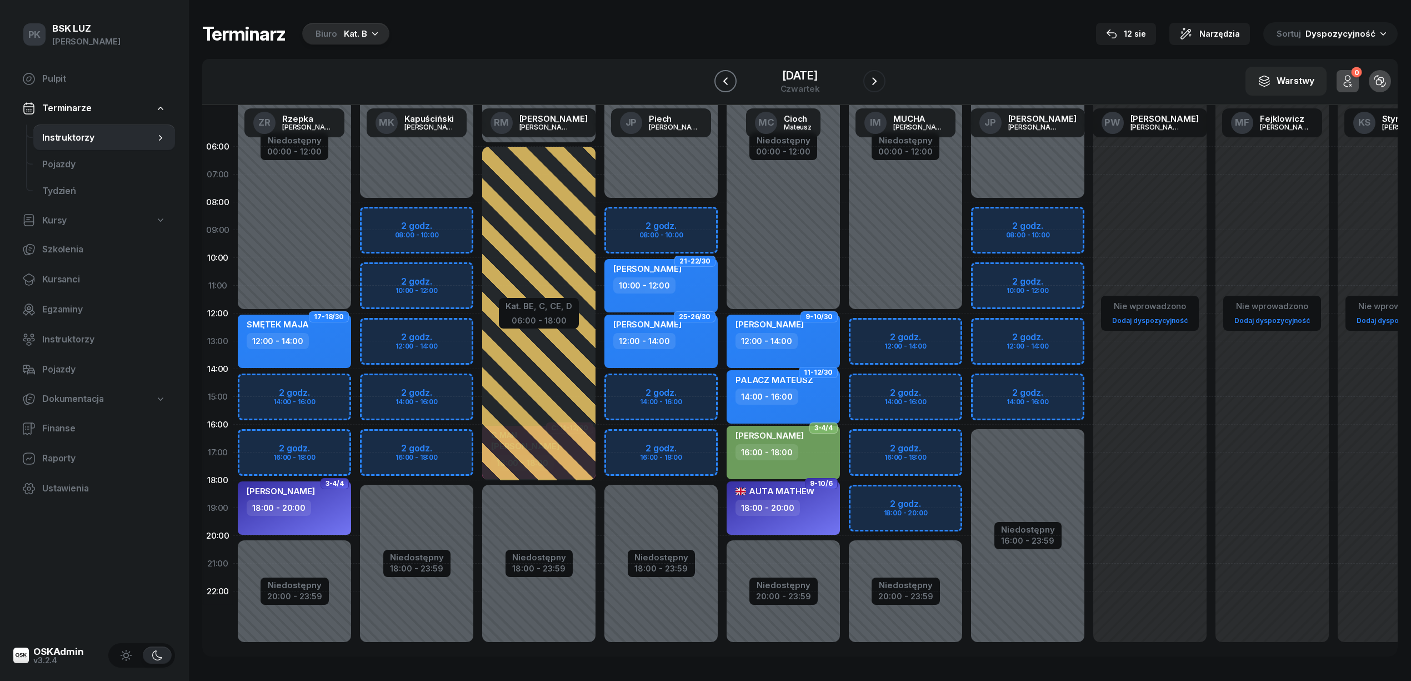
click at [723, 77] on icon "button" at bounding box center [725, 80] width 13 height 13
click at [721, 73] on button "button" at bounding box center [725, 81] width 22 height 22
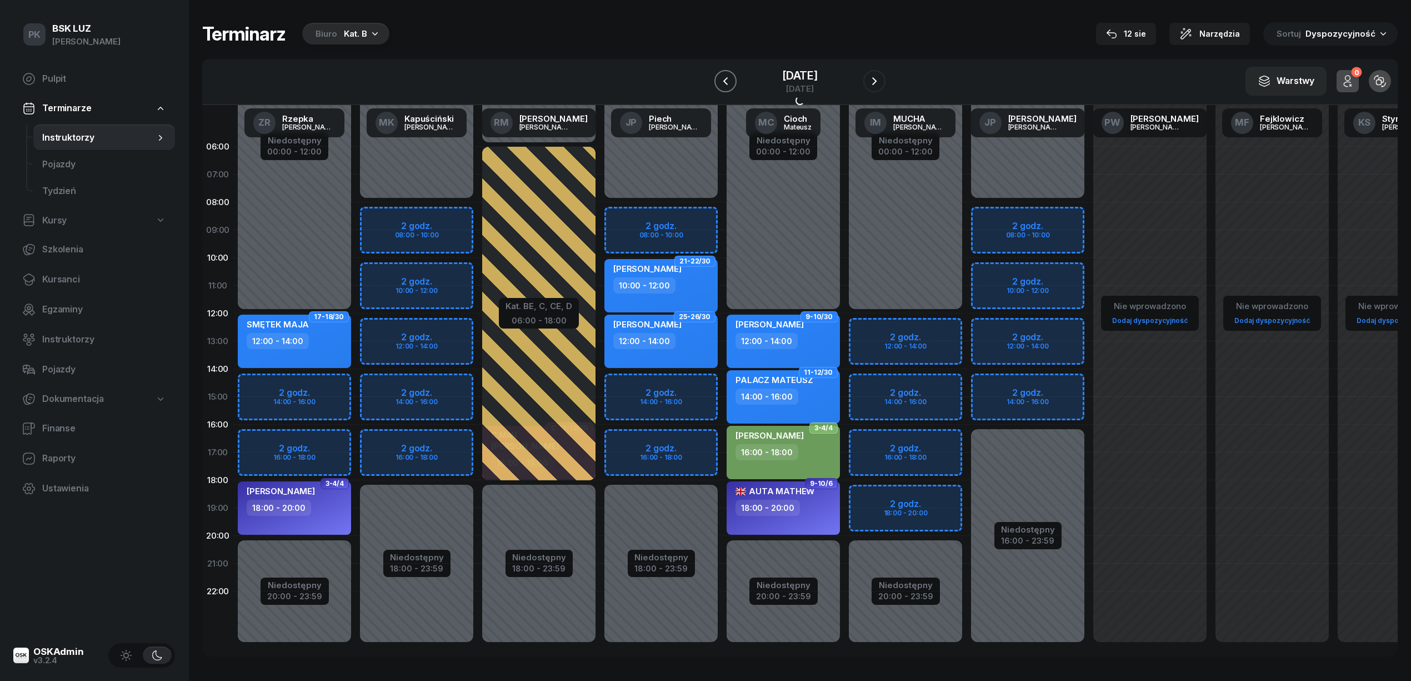
click at [721, 72] on button "button" at bounding box center [725, 81] width 22 height 22
click at [718, 72] on button "button" at bounding box center [725, 81] width 22 height 22
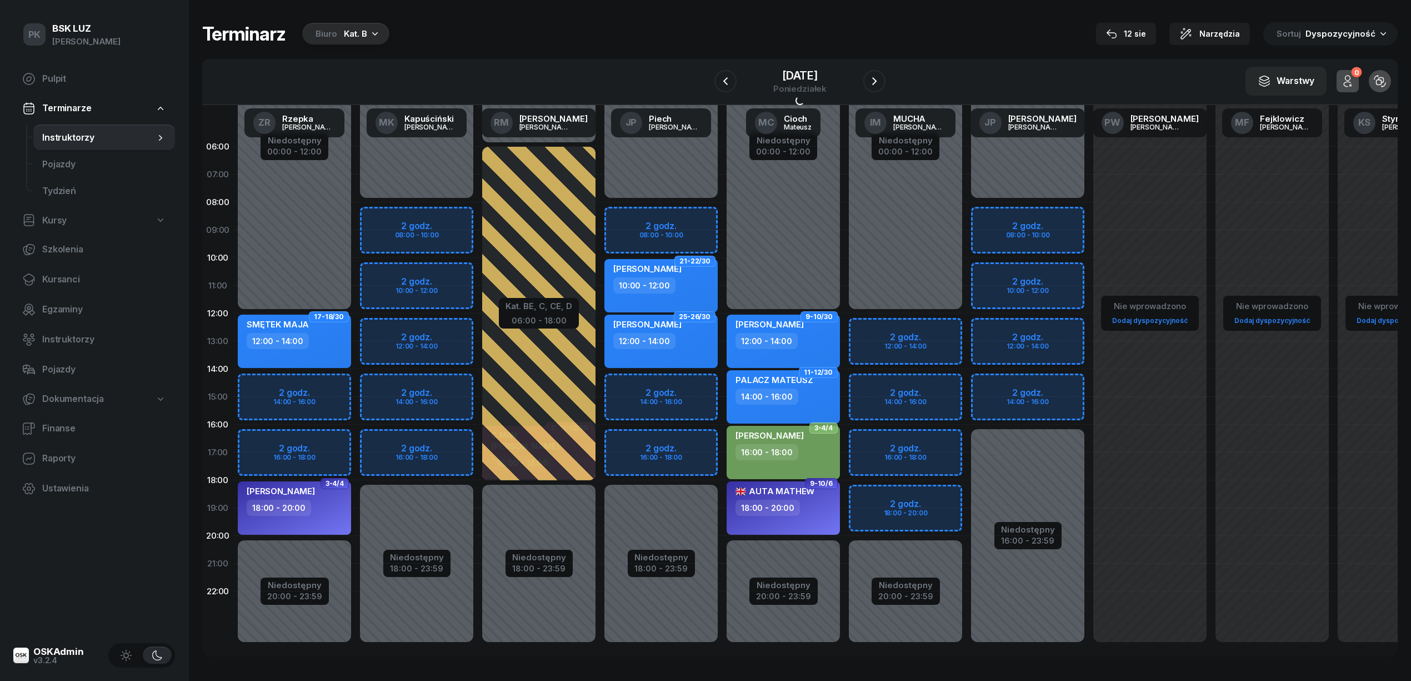
click at [718, 71] on div at bounding box center [725, 81] width 22 height 22
click at [718, 81] on button "button" at bounding box center [725, 81] width 22 height 22
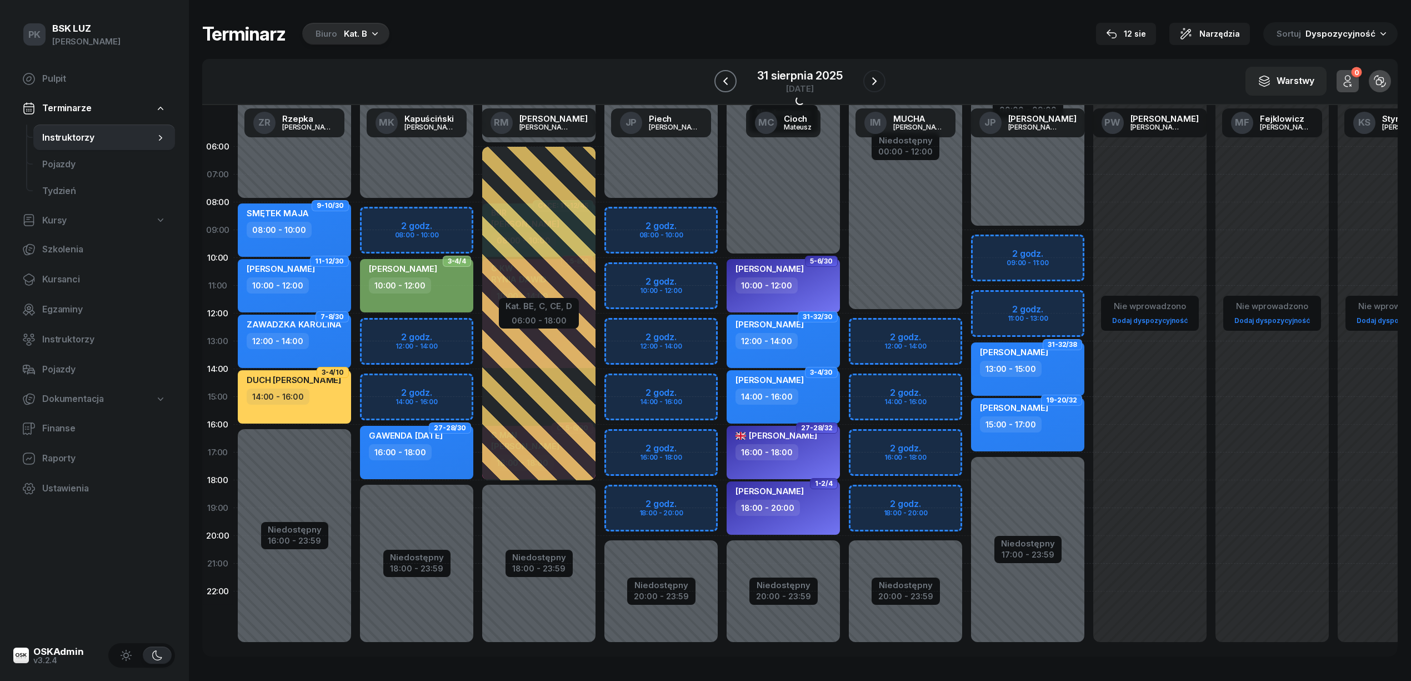
click at [718, 81] on button "button" at bounding box center [725, 81] width 22 height 22
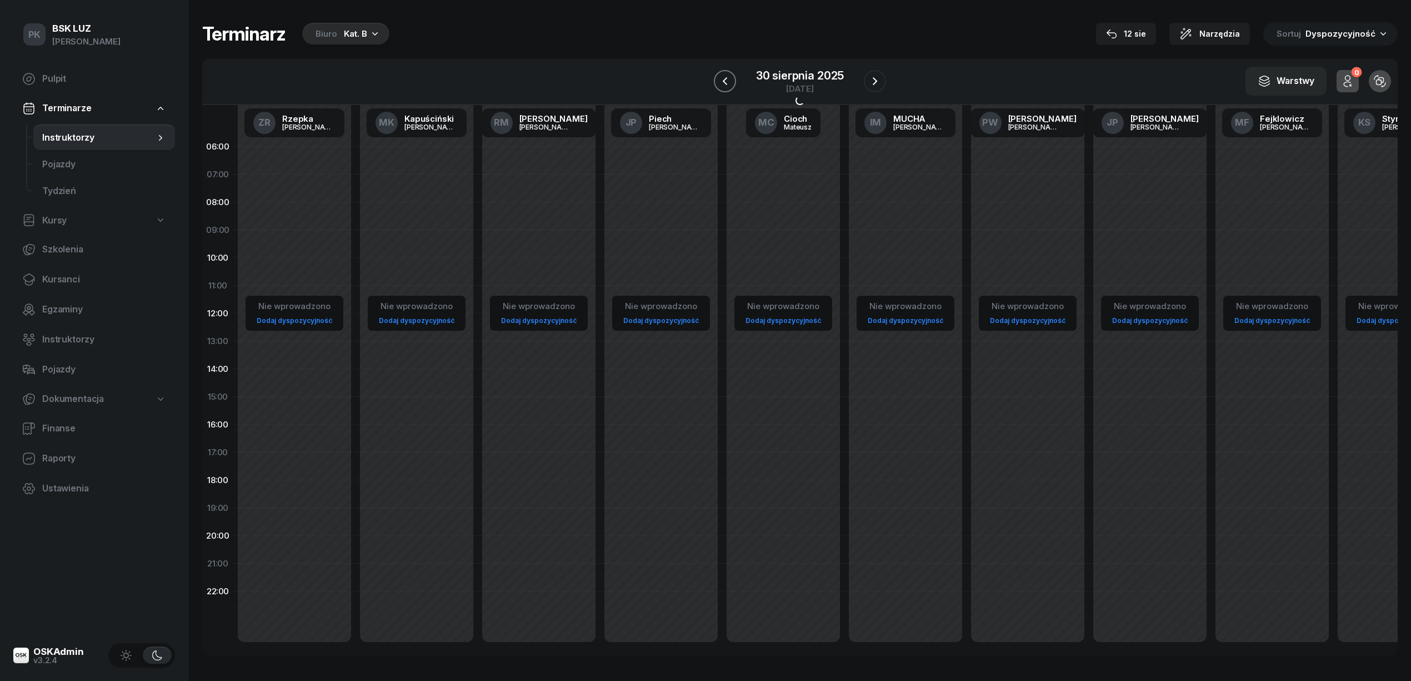
click at [718, 76] on icon "button" at bounding box center [724, 80] width 13 height 13
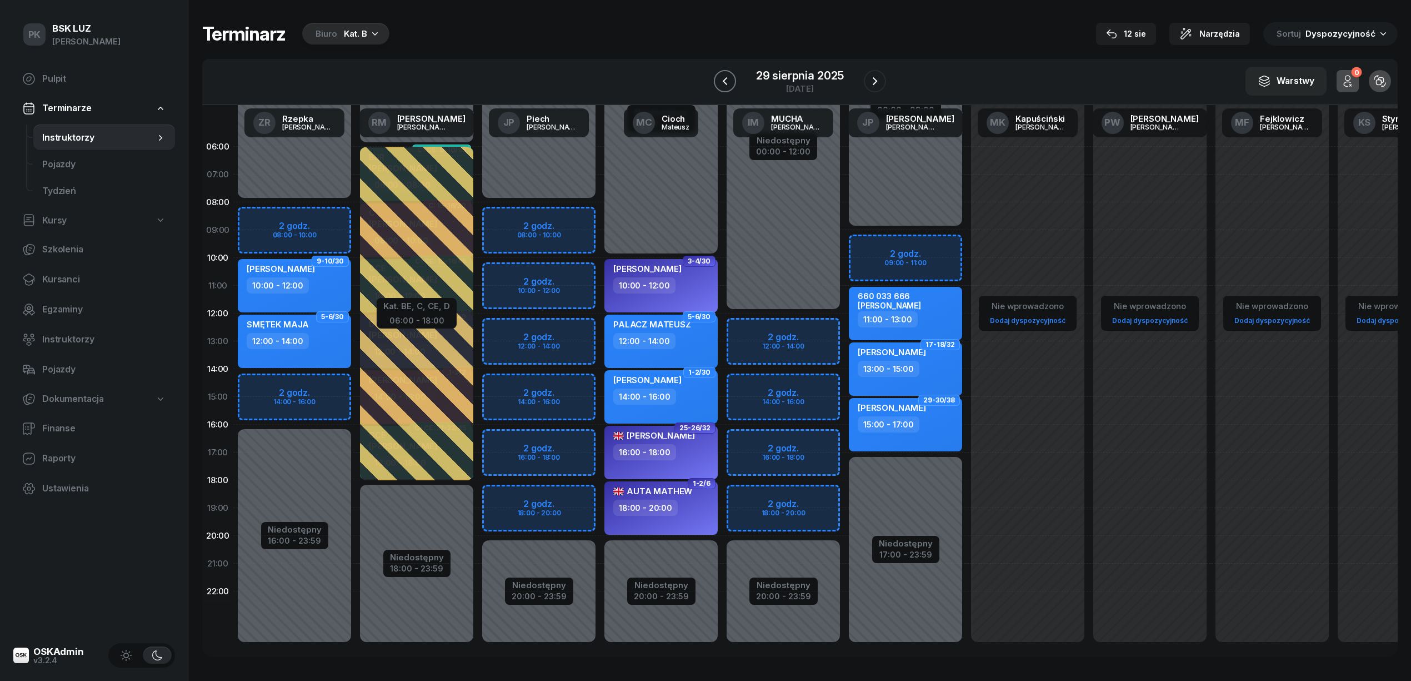
click at [718, 74] on button "button" at bounding box center [725, 81] width 22 height 22
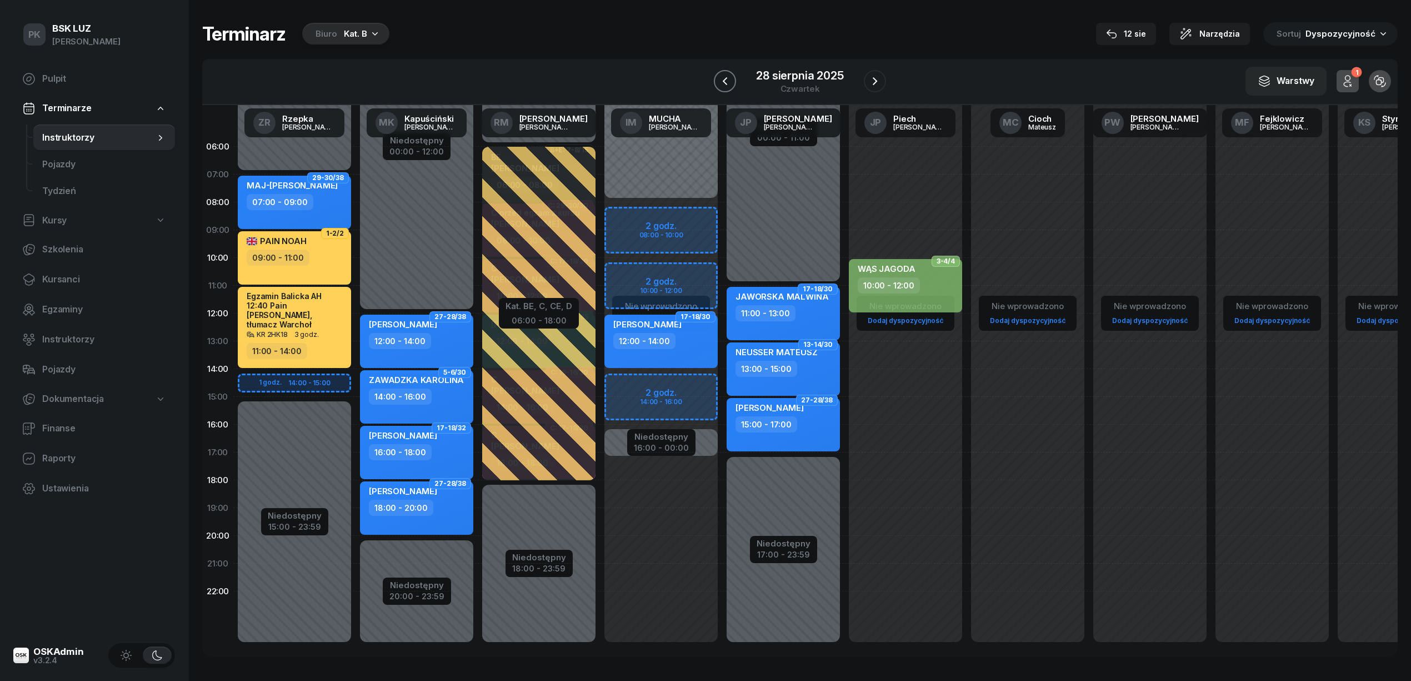
click at [718, 72] on button "button" at bounding box center [725, 81] width 22 height 22
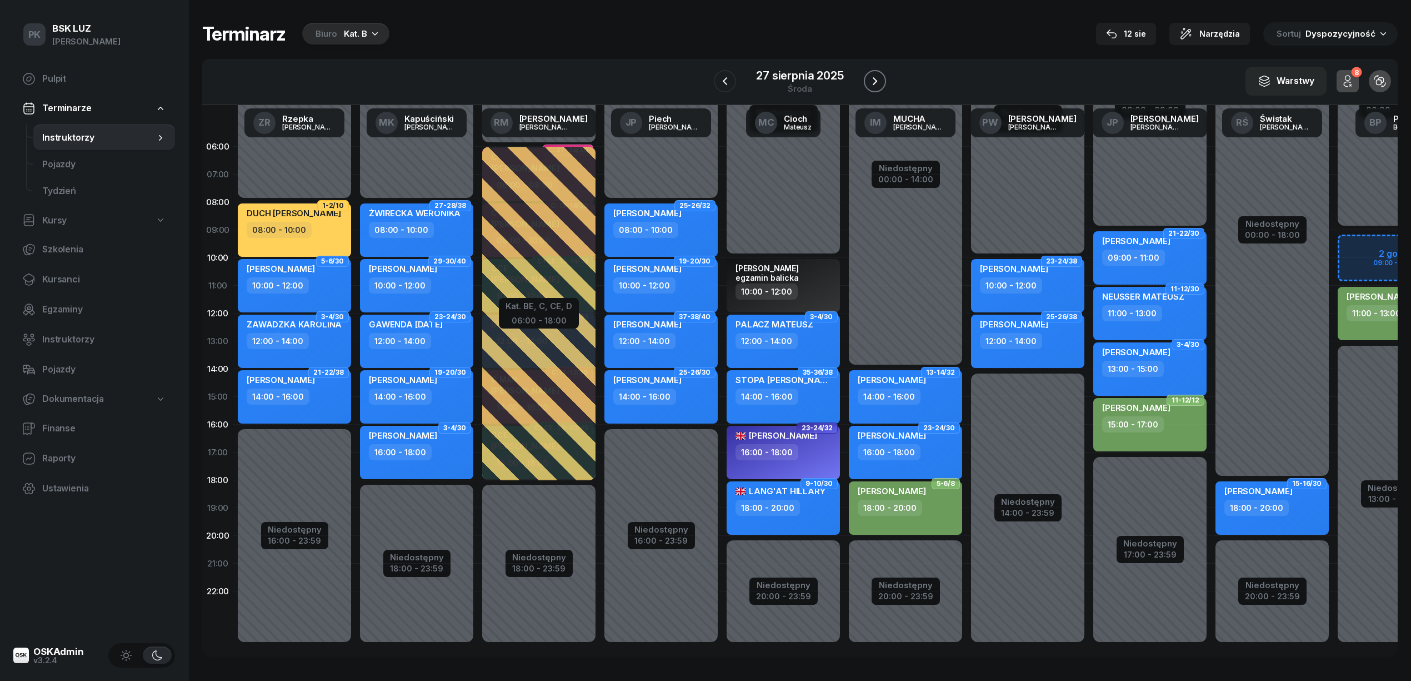
click at [878, 81] on icon "button" at bounding box center [874, 80] width 13 height 13
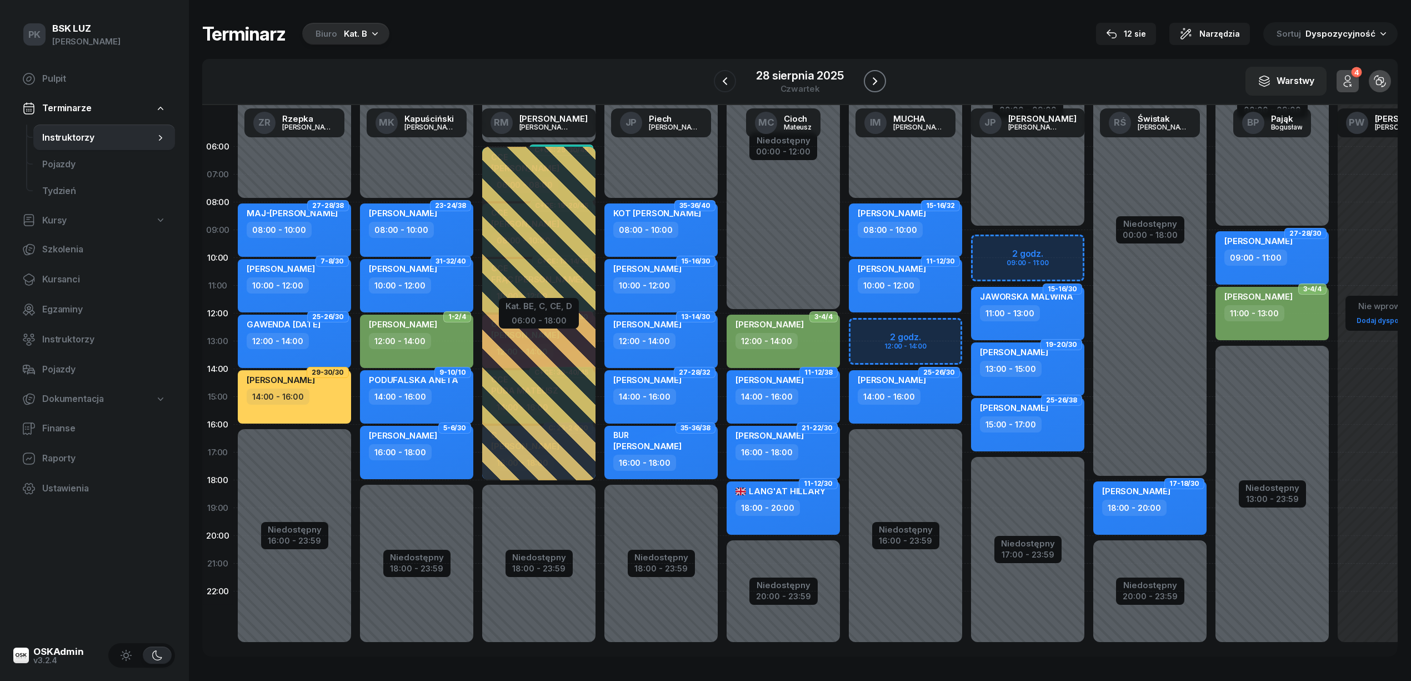
click at [878, 81] on icon "button" at bounding box center [874, 80] width 13 height 13
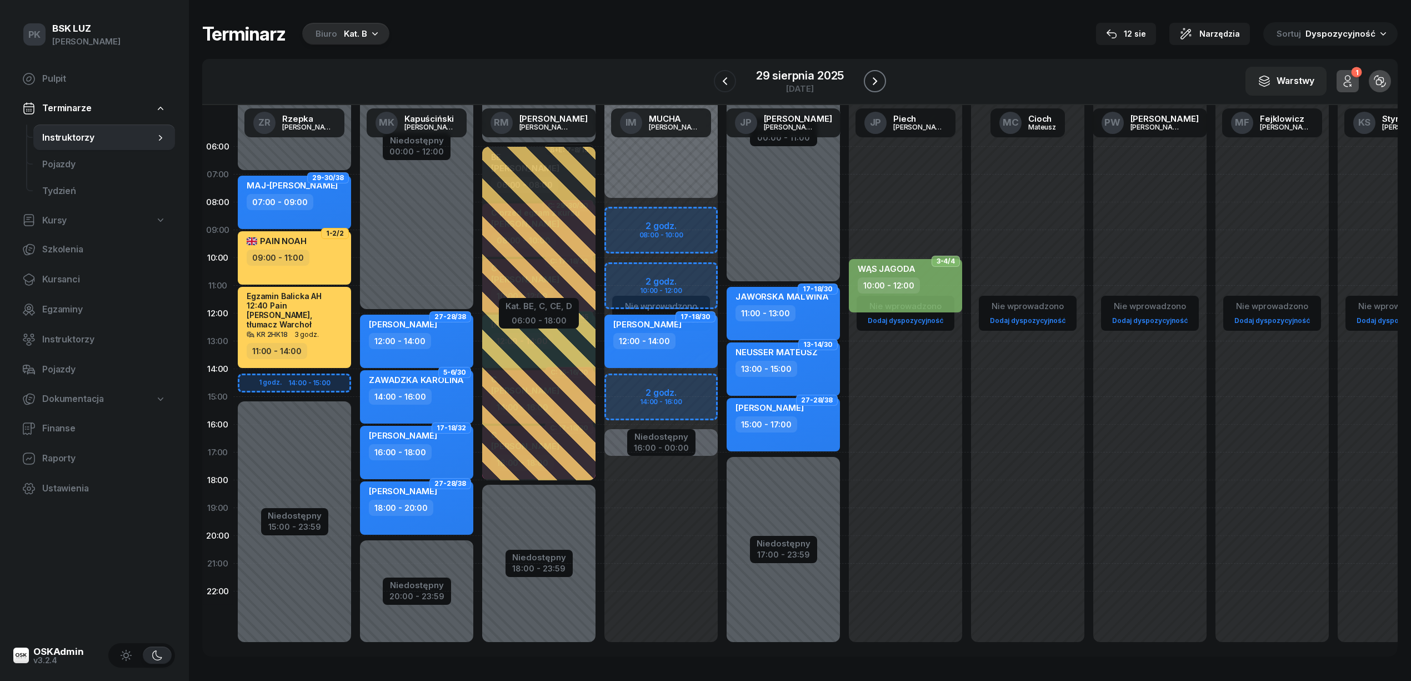
click at [878, 81] on icon "button" at bounding box center [874, 80] width 13 height 13
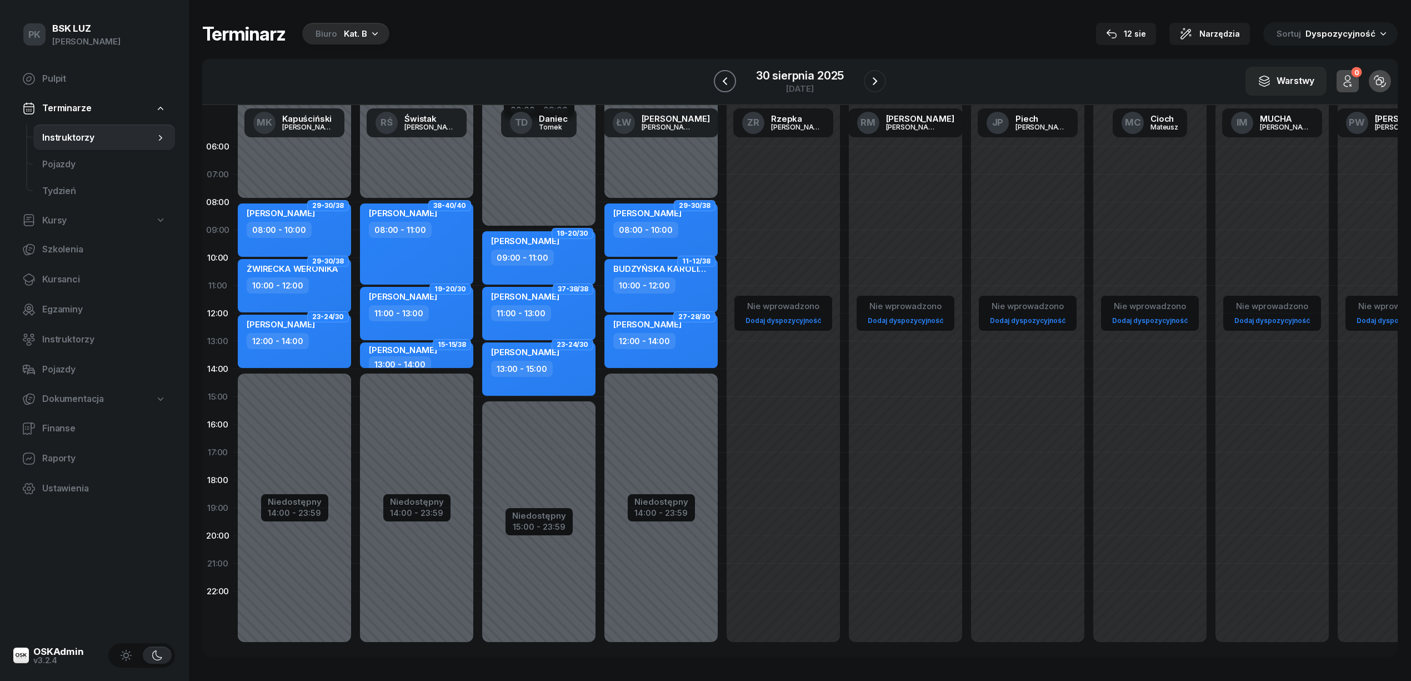
click at [714, 83] on button "button" at bounding box center [725, 81] width 22 height 22
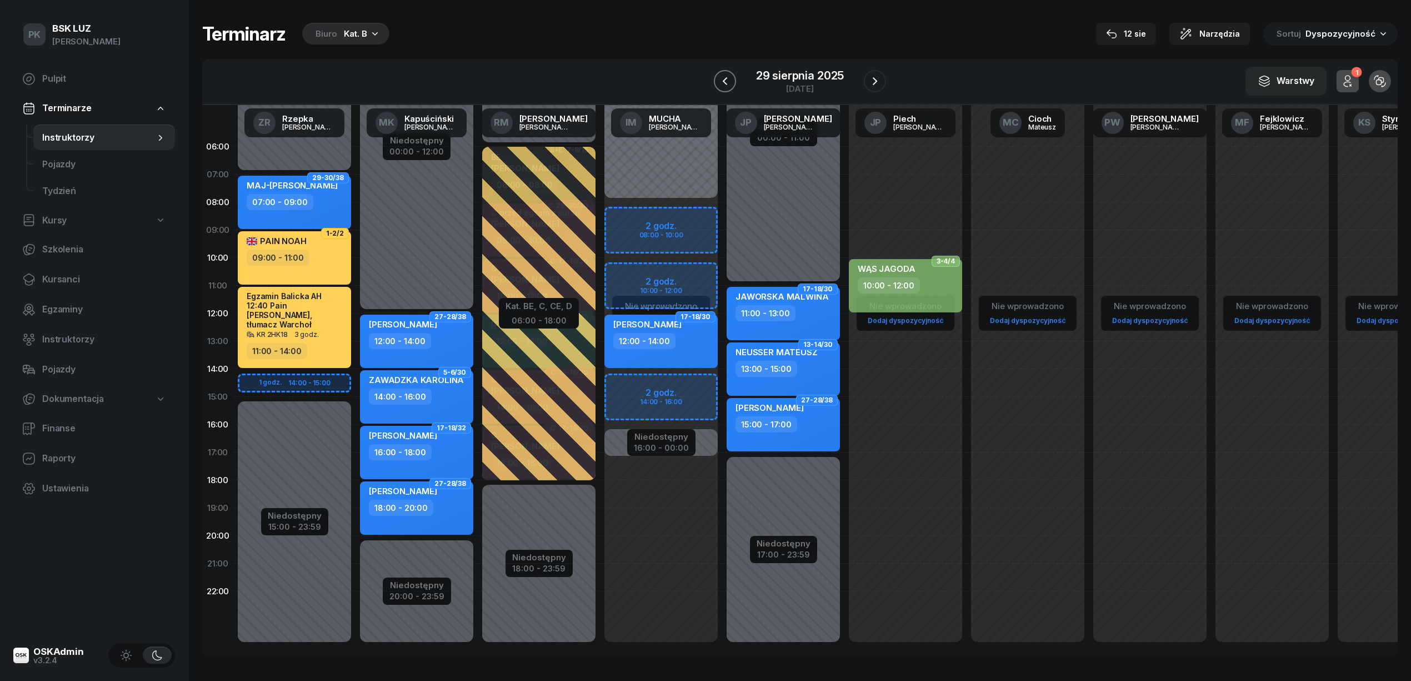
click at [717, 79] on button "button" at bounding box center [725, 81] width 22 height 22
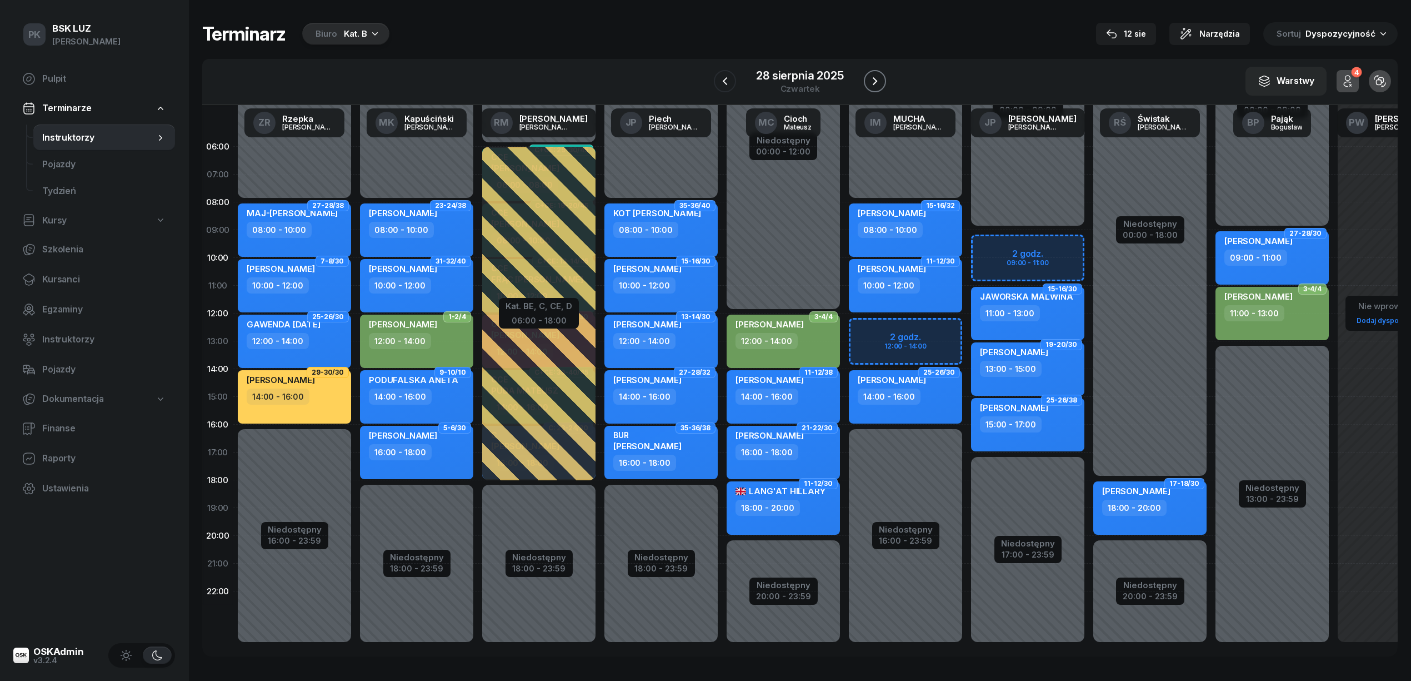
click at [876, 82] on icon "button" at bounding box center [875, 81] width 4 height 8
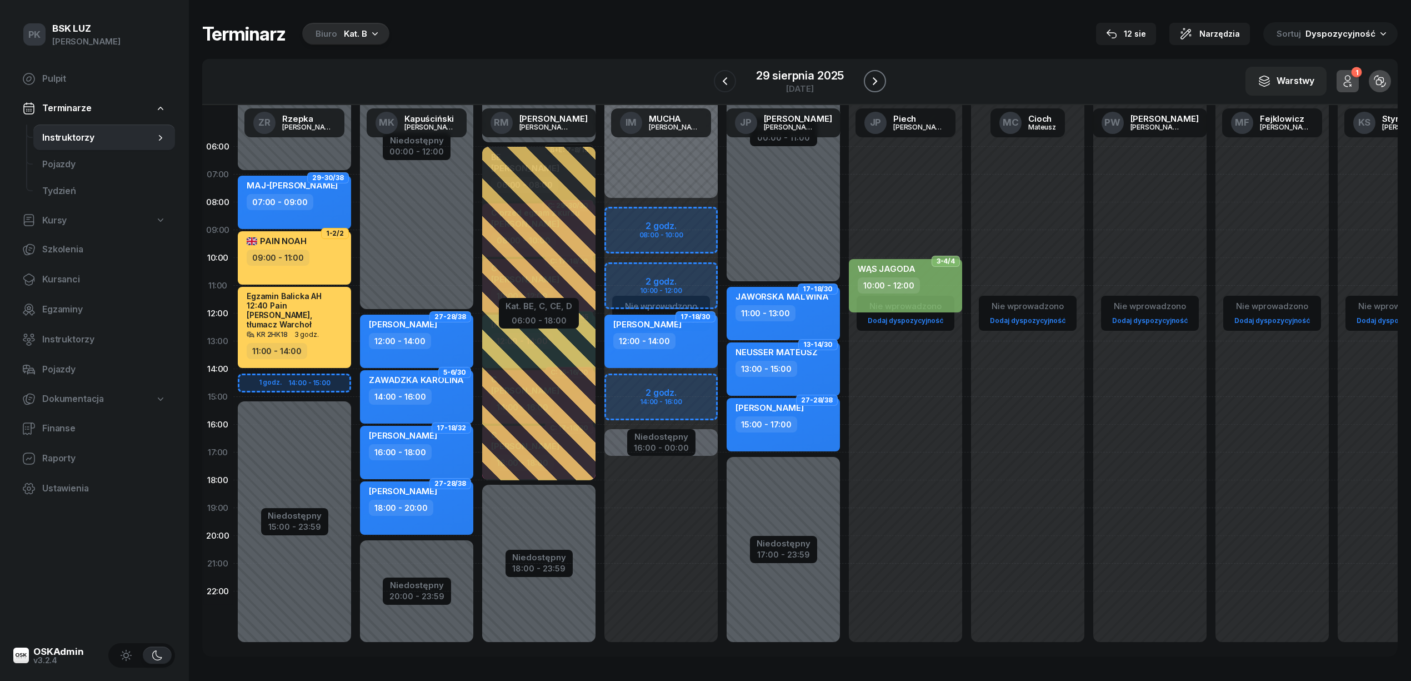
click at [876, 82] on icon "button" at bounding box center [875, 81] width 4 height 8
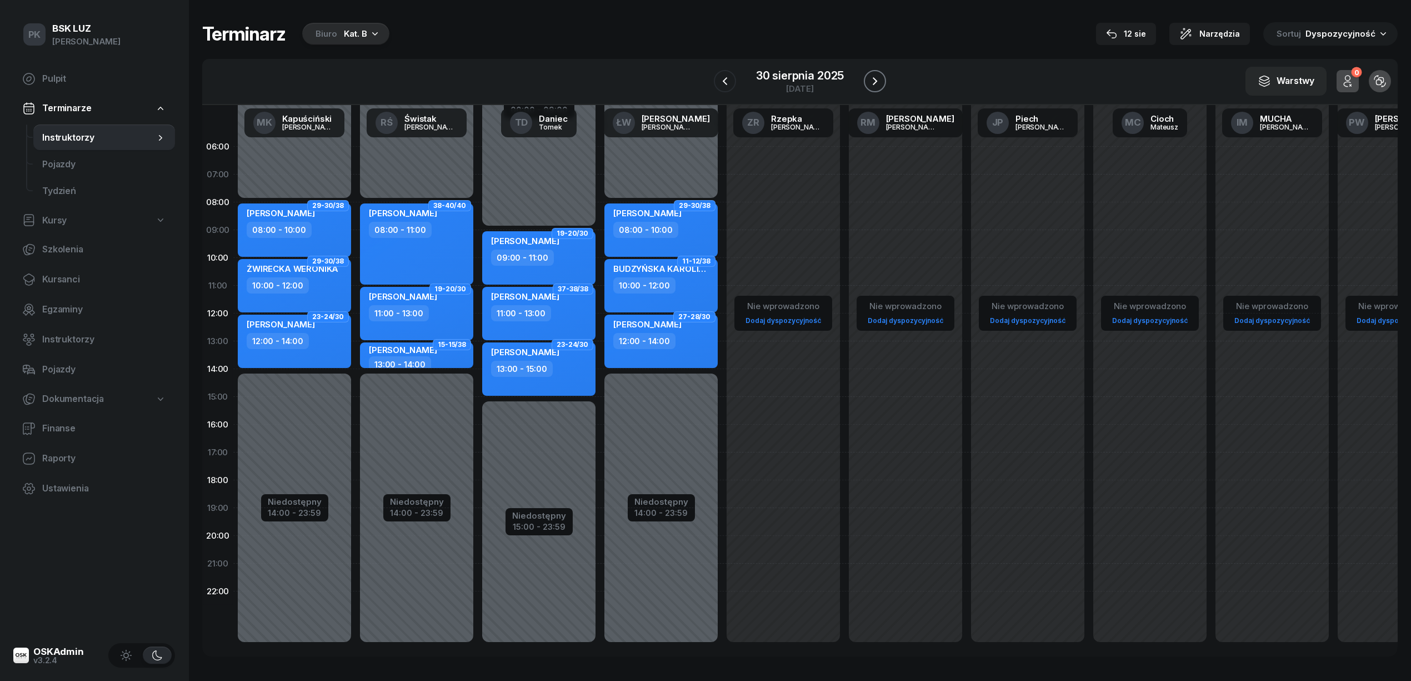
click at [876, 85] on icon "button" at bounding box center [874, 80] width 13 height 13
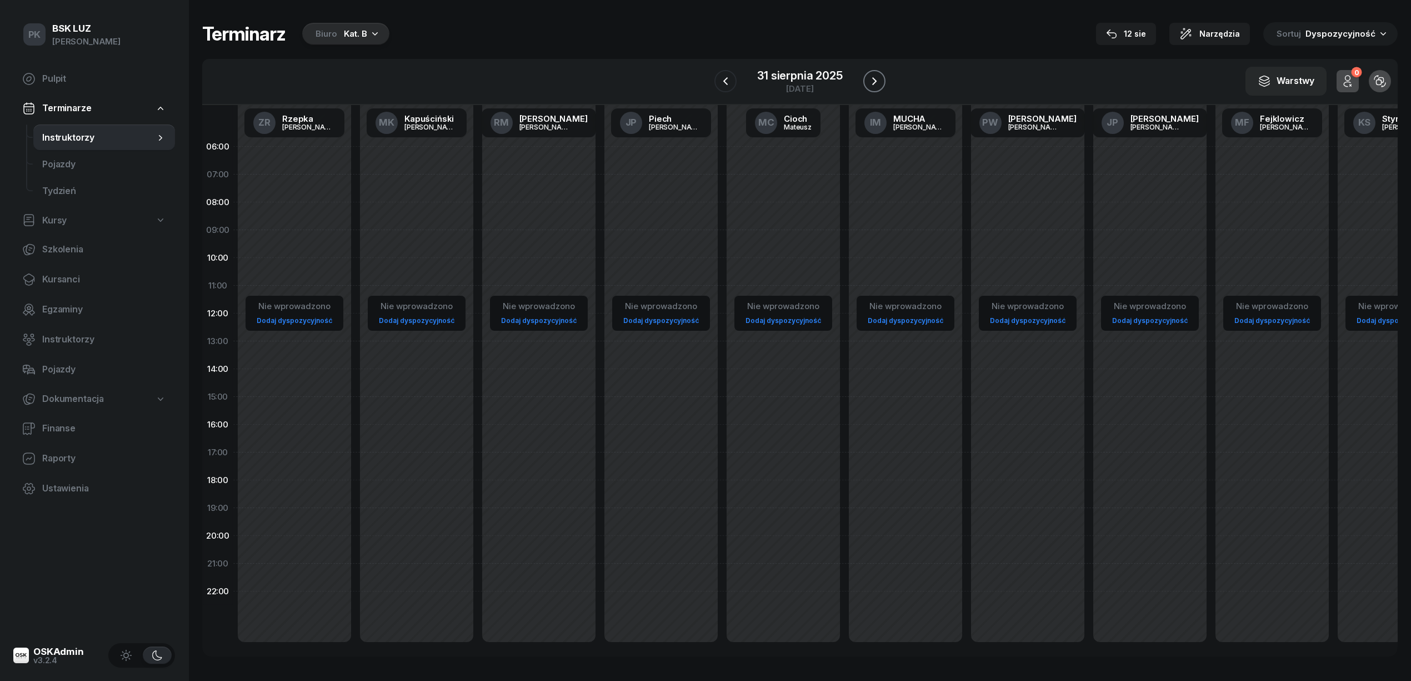
click at [876, 85] on icon "button" at bounding box center [874, 80] width 13 height 13
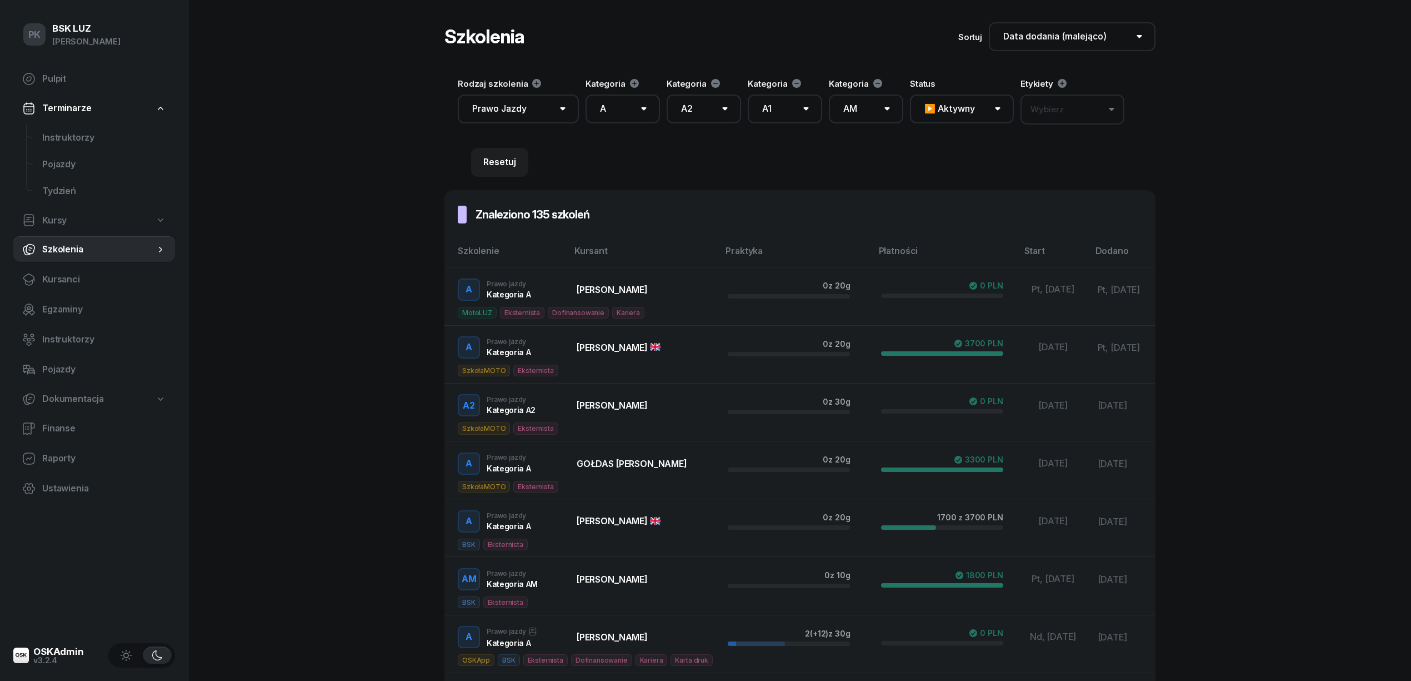
select select "createdAt-desc"
select select "100"
select select "A"
select select "A2"
select select "A1"
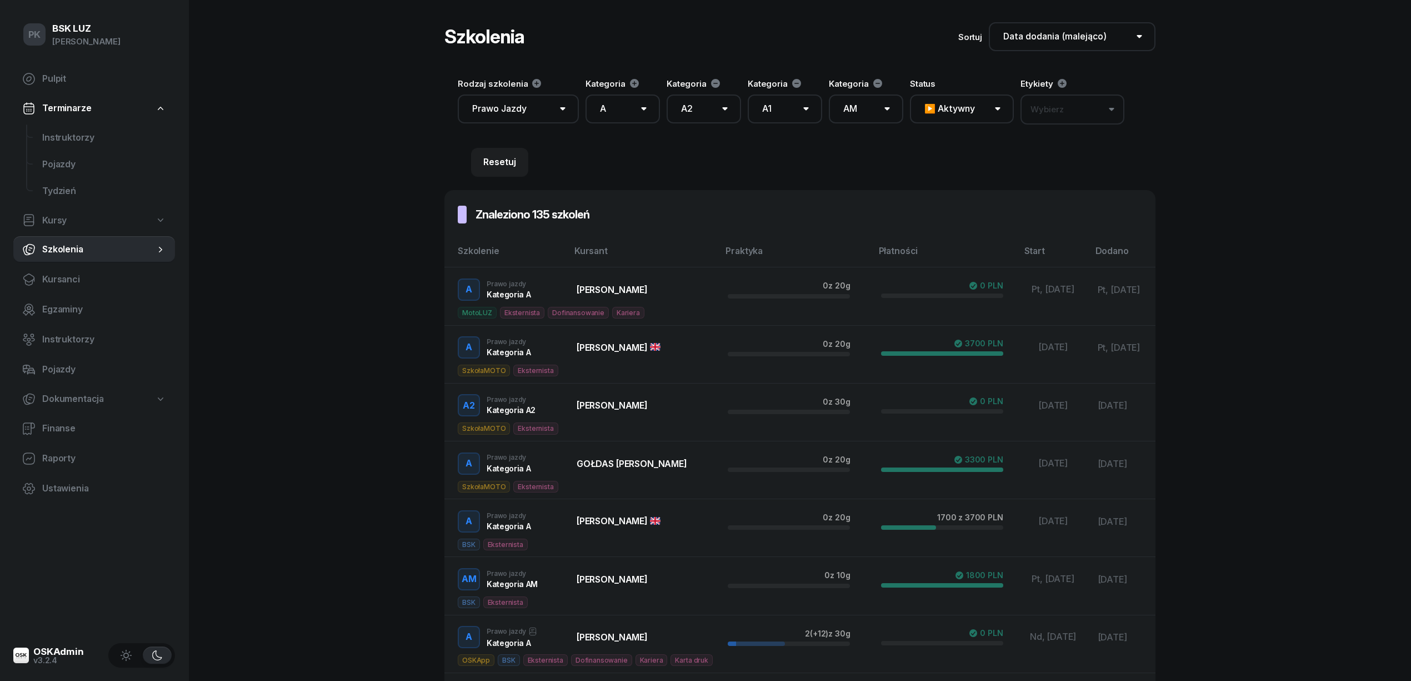
select select "AM"
select select "200"
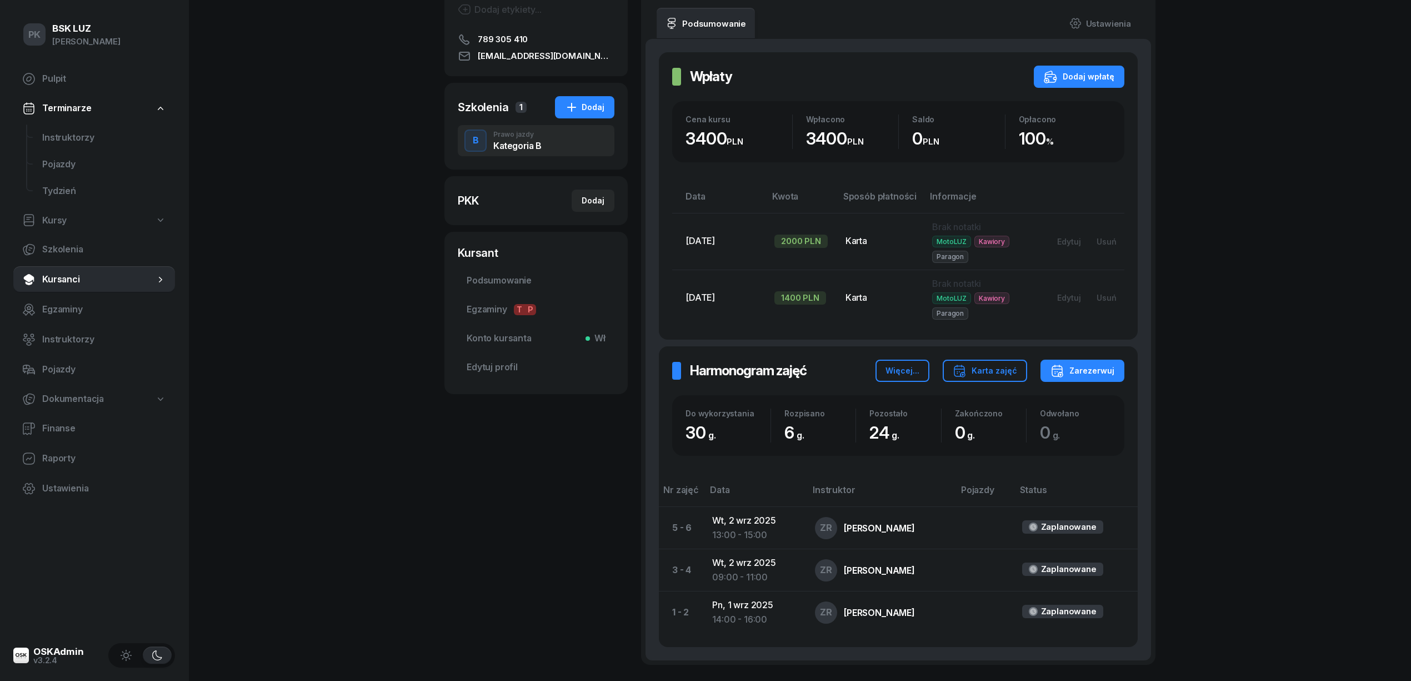
scroll to position [101, 0]
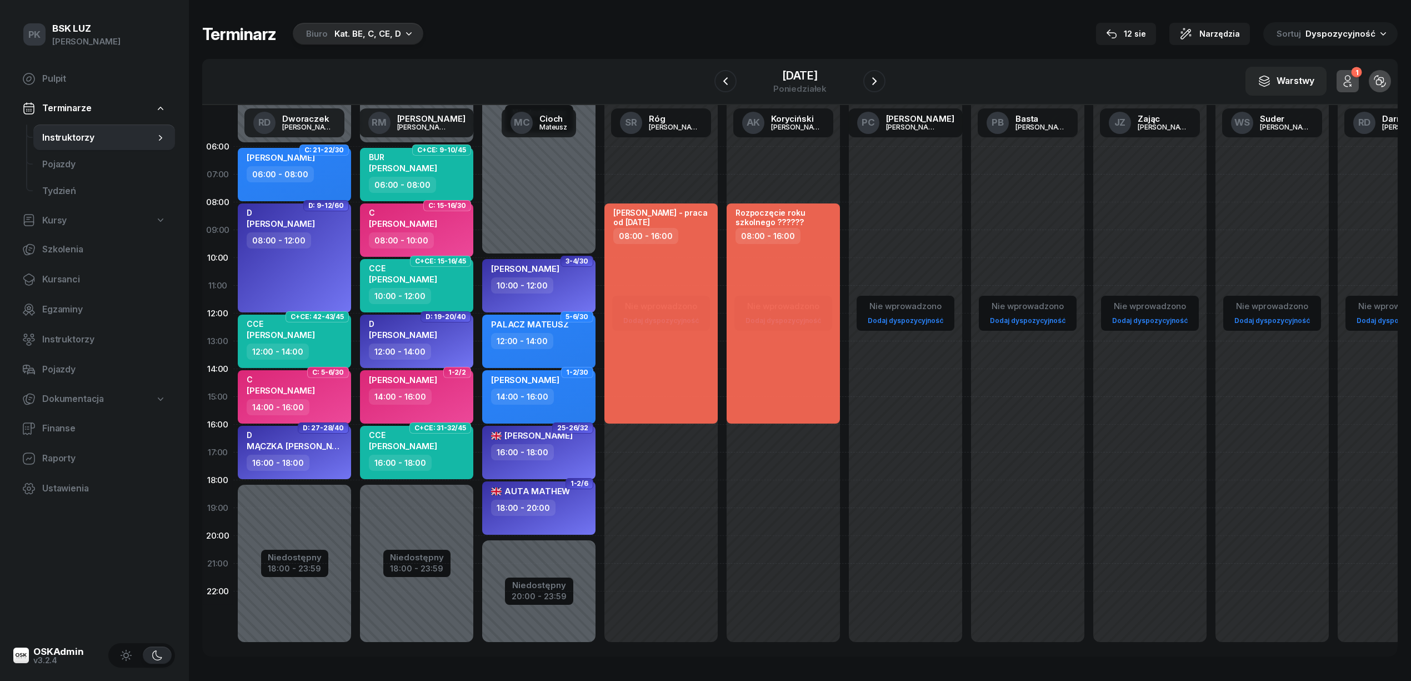
click at [376, 34] on div "Kat. BE, C, CE, D" at bounding box center [367, 33] width 67 height 13
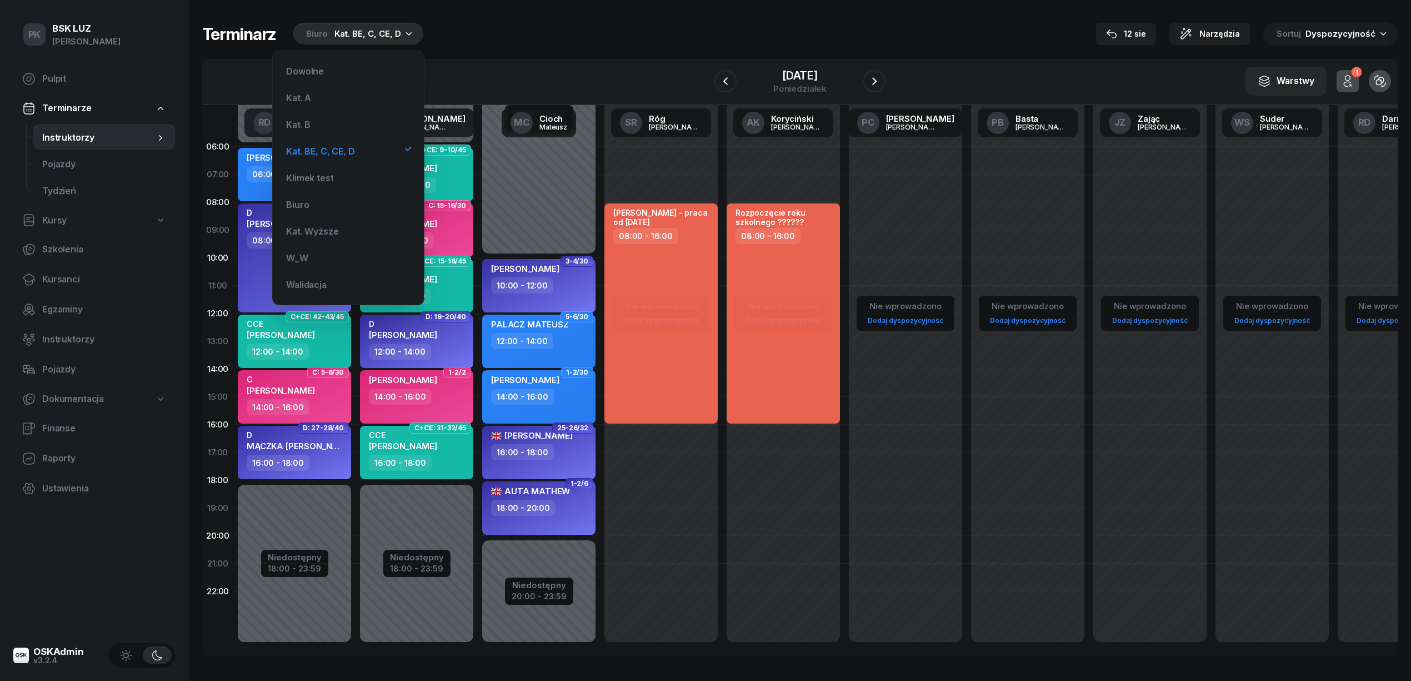
click at [621, 23] on div "Terminarz Biuro Kat. BE, C, CE, D 12 sie Narzędzia Sortuj Dyspozycyjność" at bounding box center [800, 33] width 1196 height 23
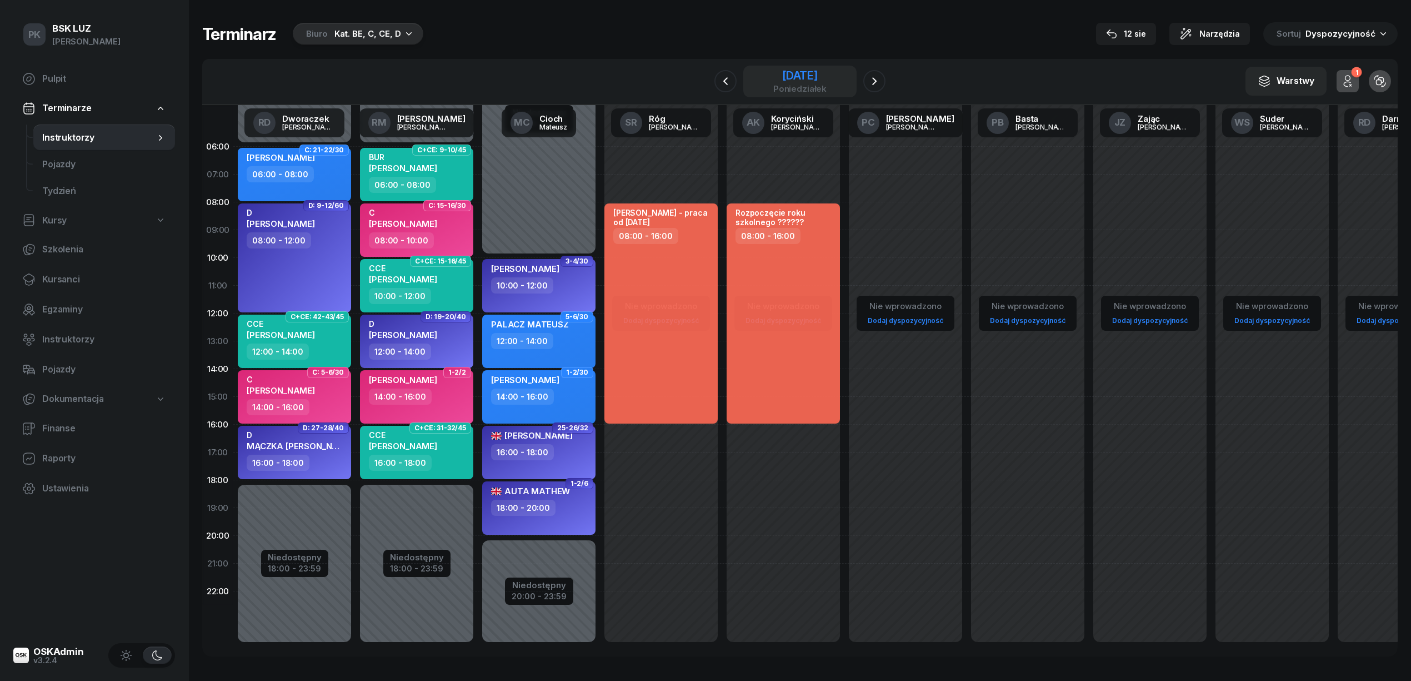
click at [785, 72] on div "1 września 2025" at bounding box center [799, 75] width 53 height 11
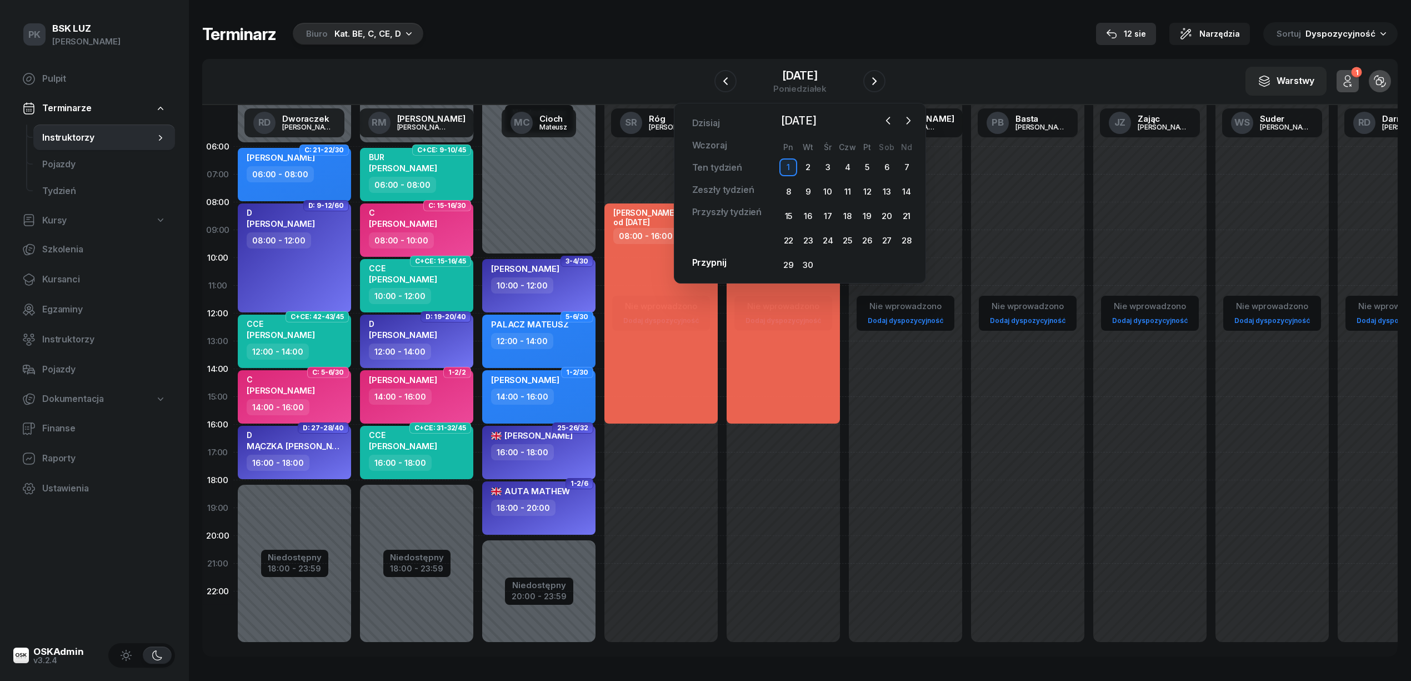
click at [1134, 32] on div "12 sie" at bounding box center [1126, 33] width 40 height 13
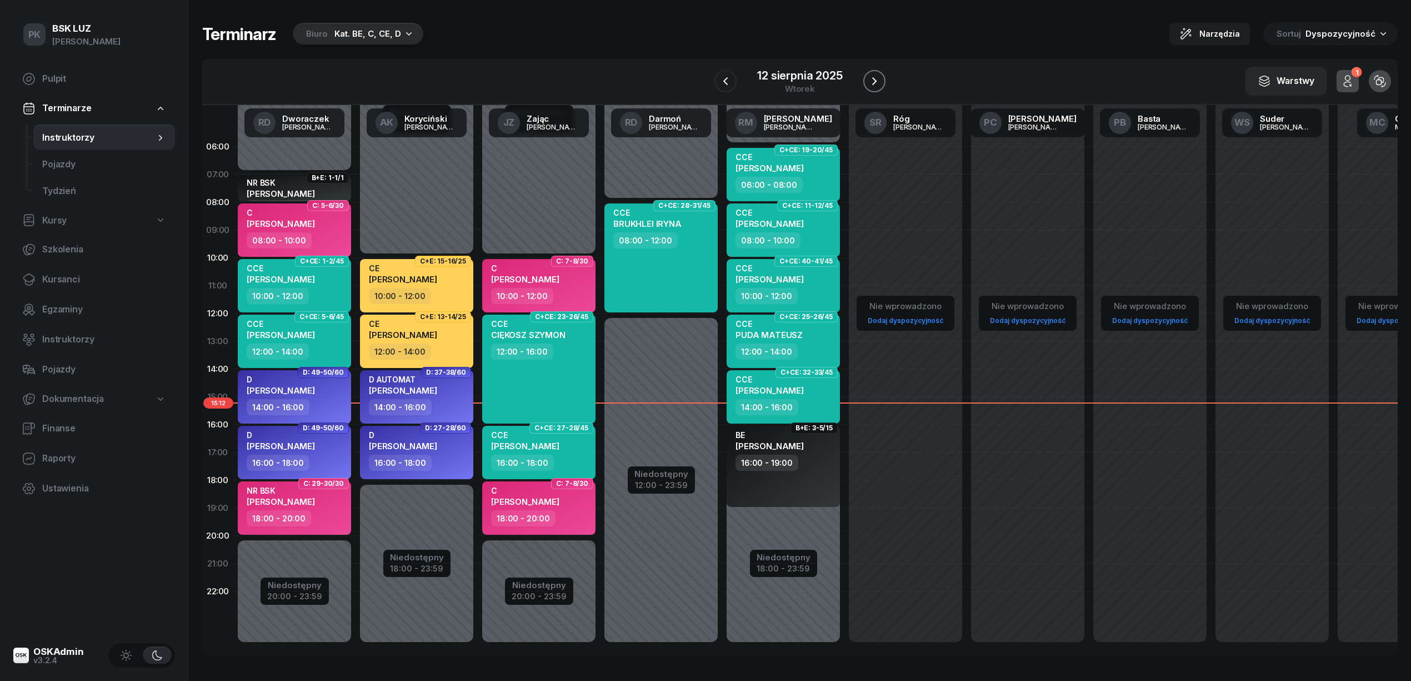
click at [869, 78] on icon "button" at bounding box center [874, 80] width 13 height 13
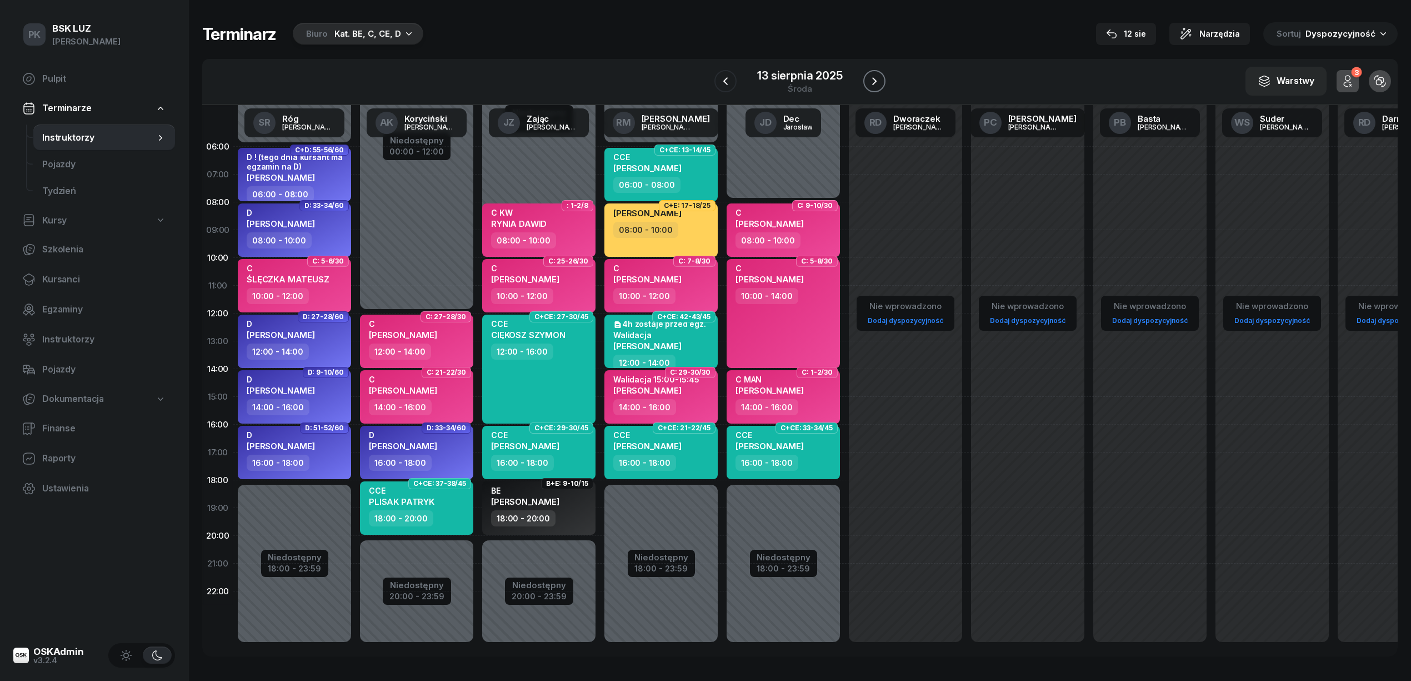
click at [869, 78] on icon "button" at bounding box center [874, 80] width 13 height 13
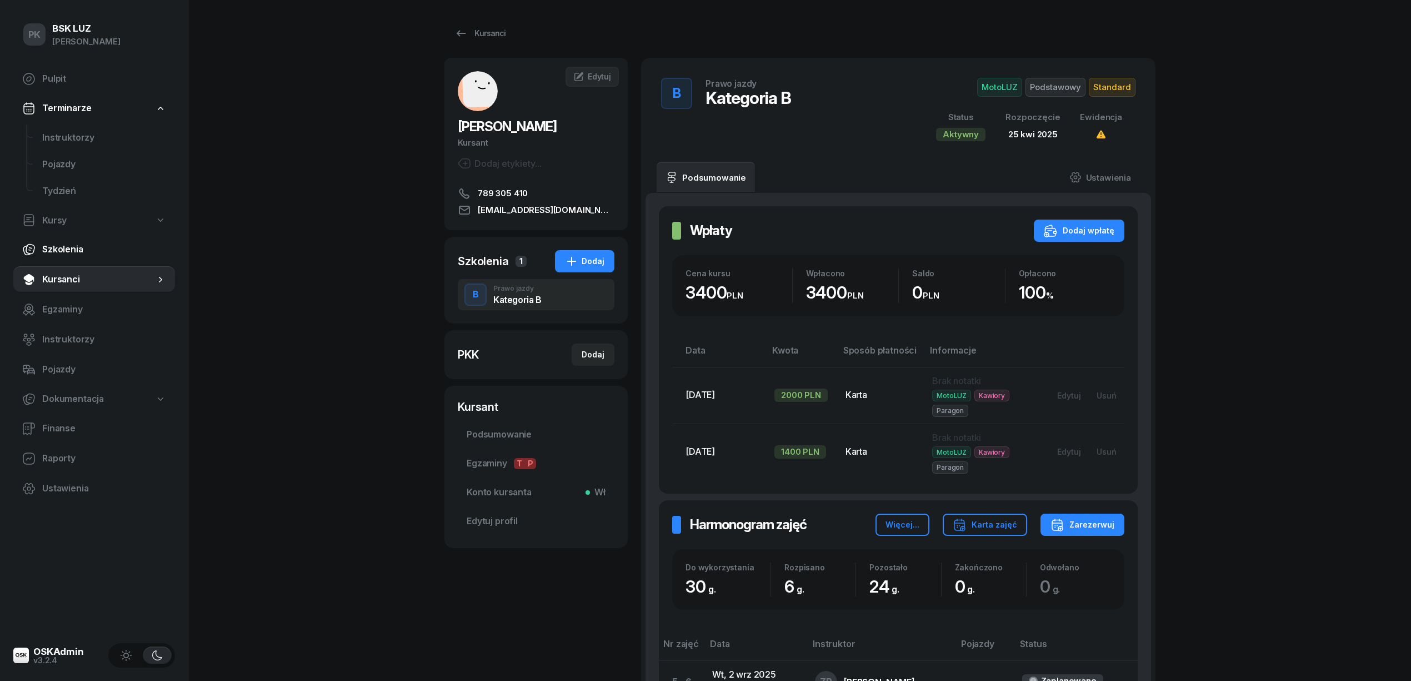
scroll to position [101, 0]
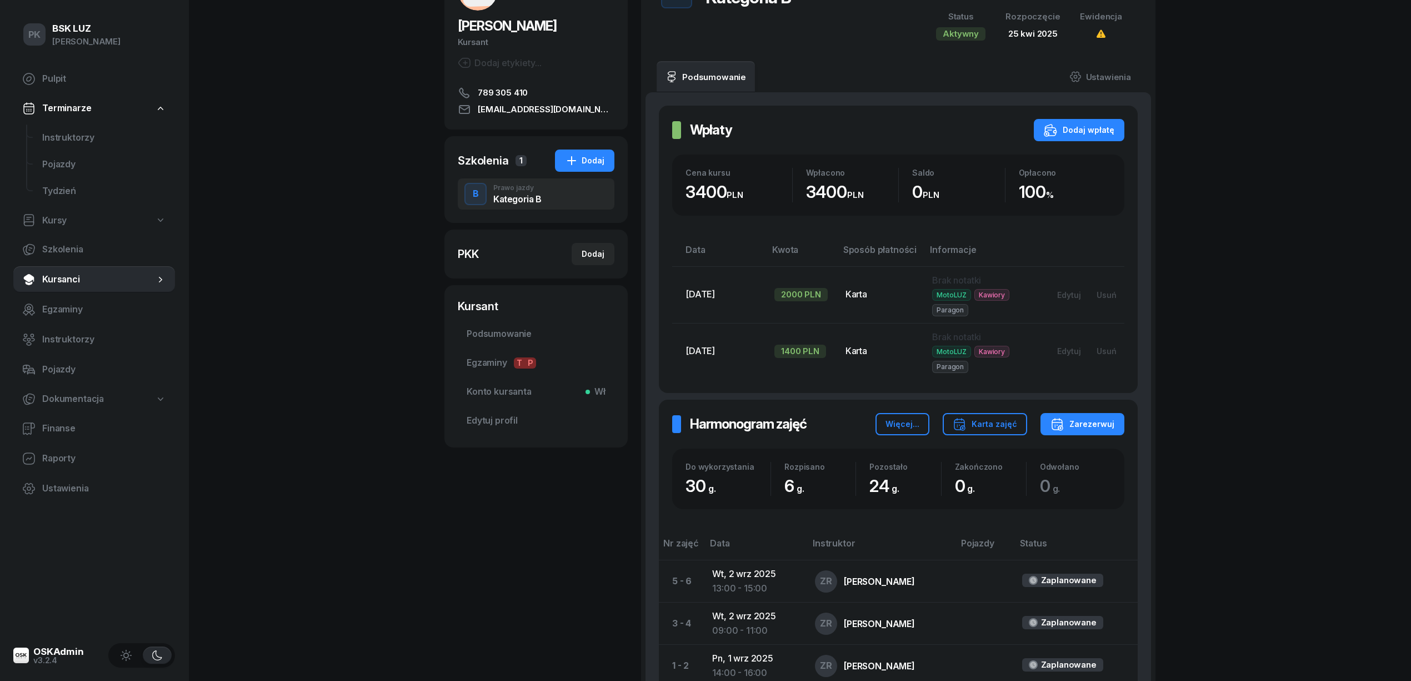
click at [72, 213] on link "Kursy" at bounding box center [94, 221] width 162 height 26
select select
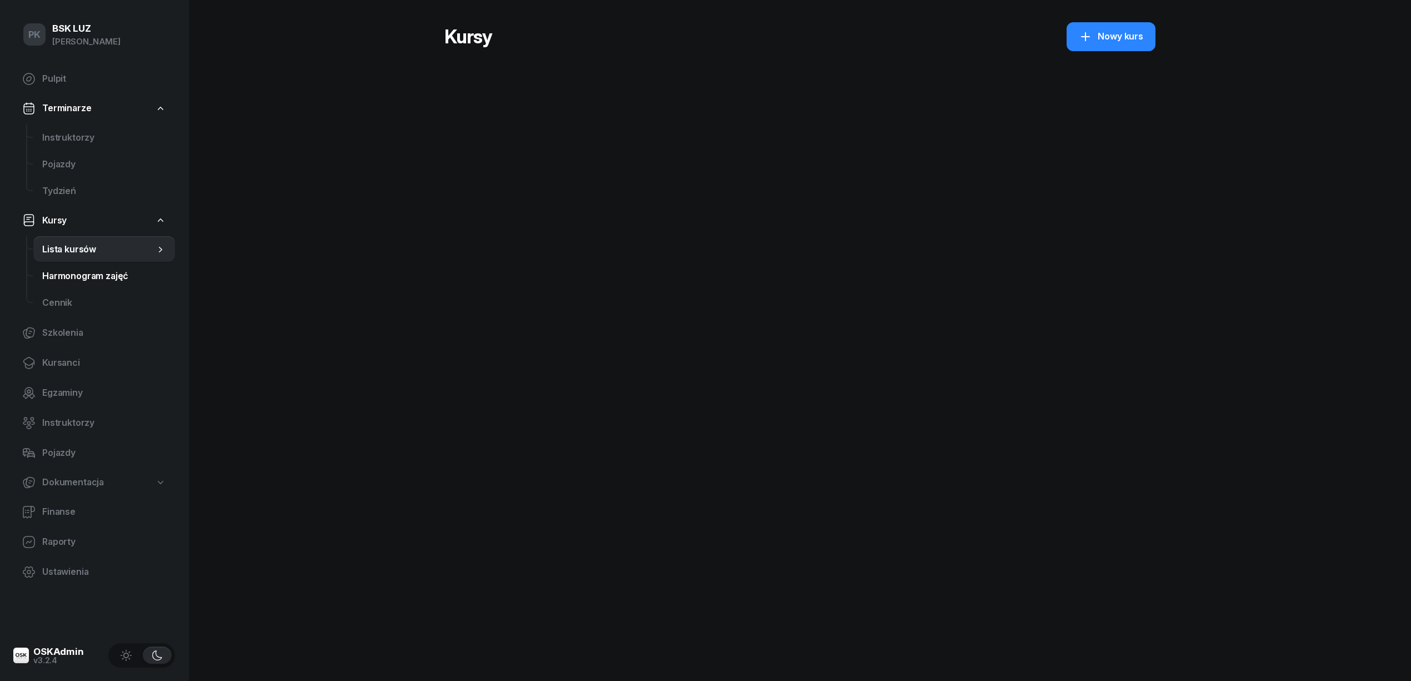
click at [92, 274] on span "Harmonogram zajęć" at bounding box center [104, 276] width 124 height 14
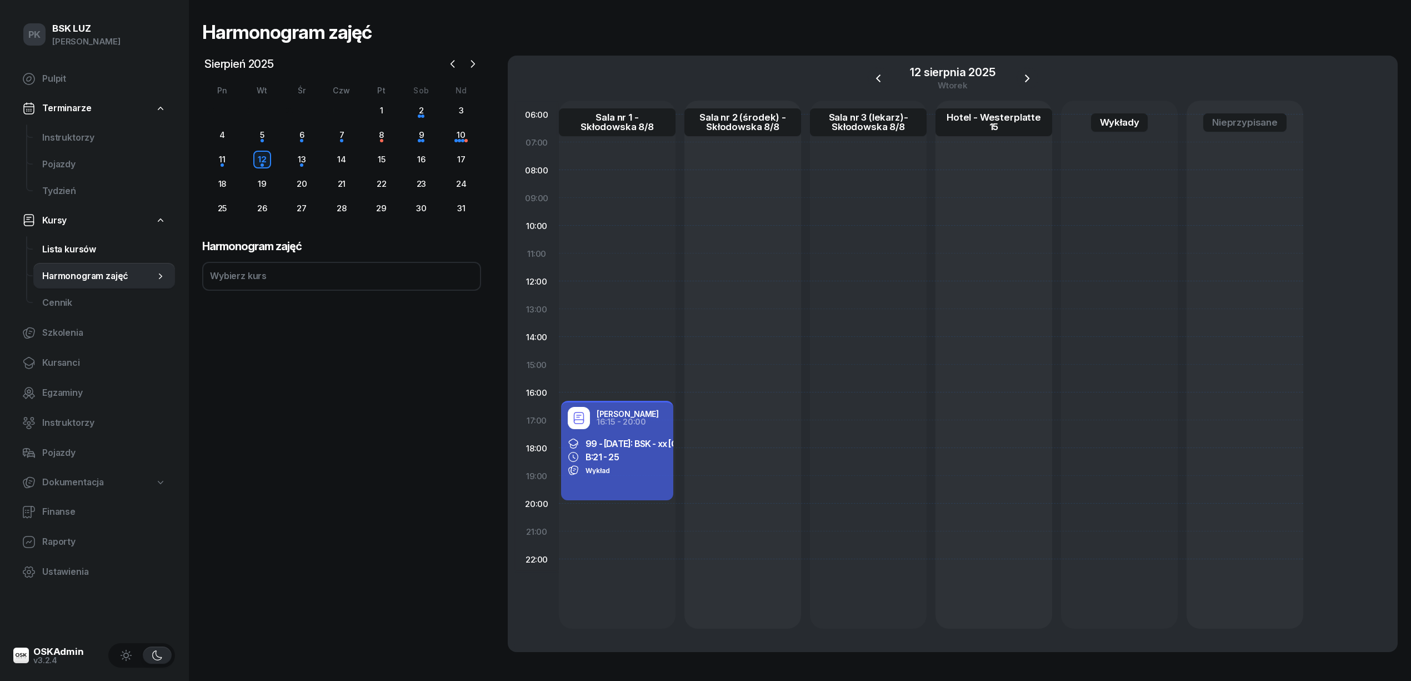
click at [76, 249] on span "Lista kursów" at bounding box center [104, 249] width 124 height 14
select select
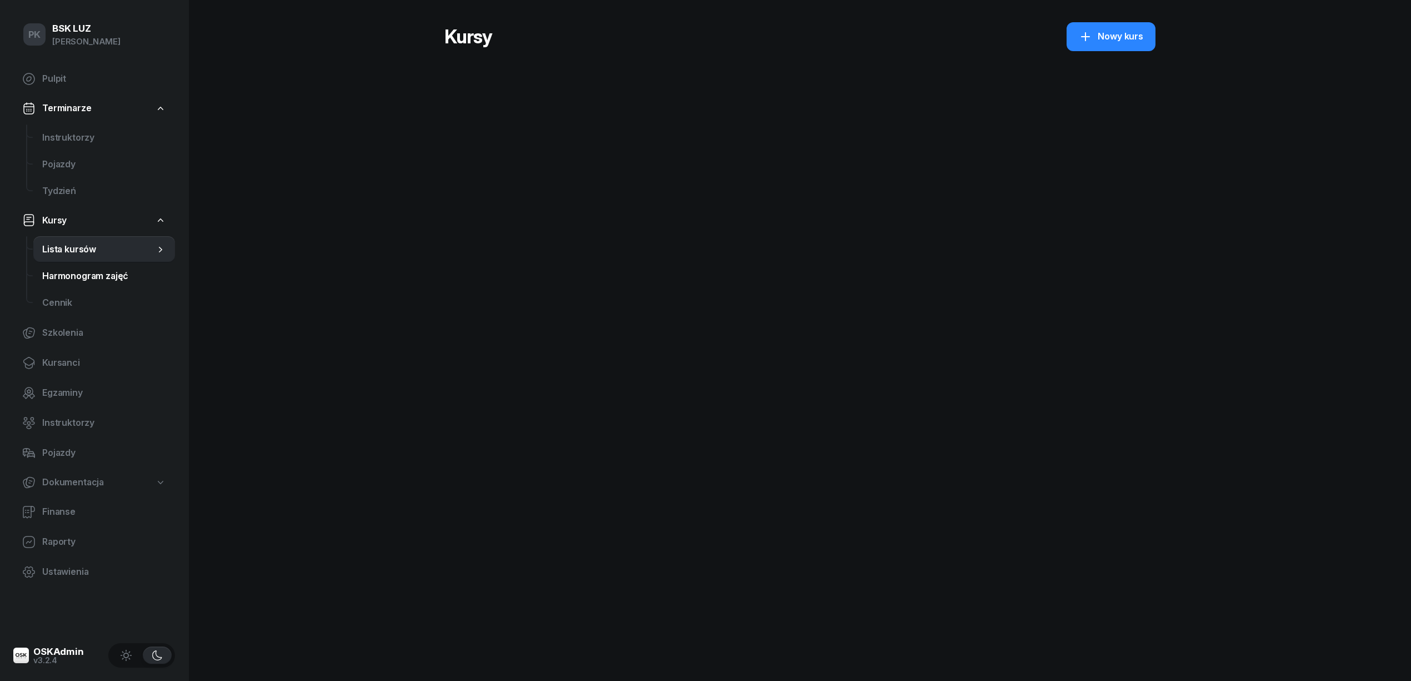
click at [82, 277] on span "Harmonogram zajęć" at bounding box center [104, 276] width 124 height 14
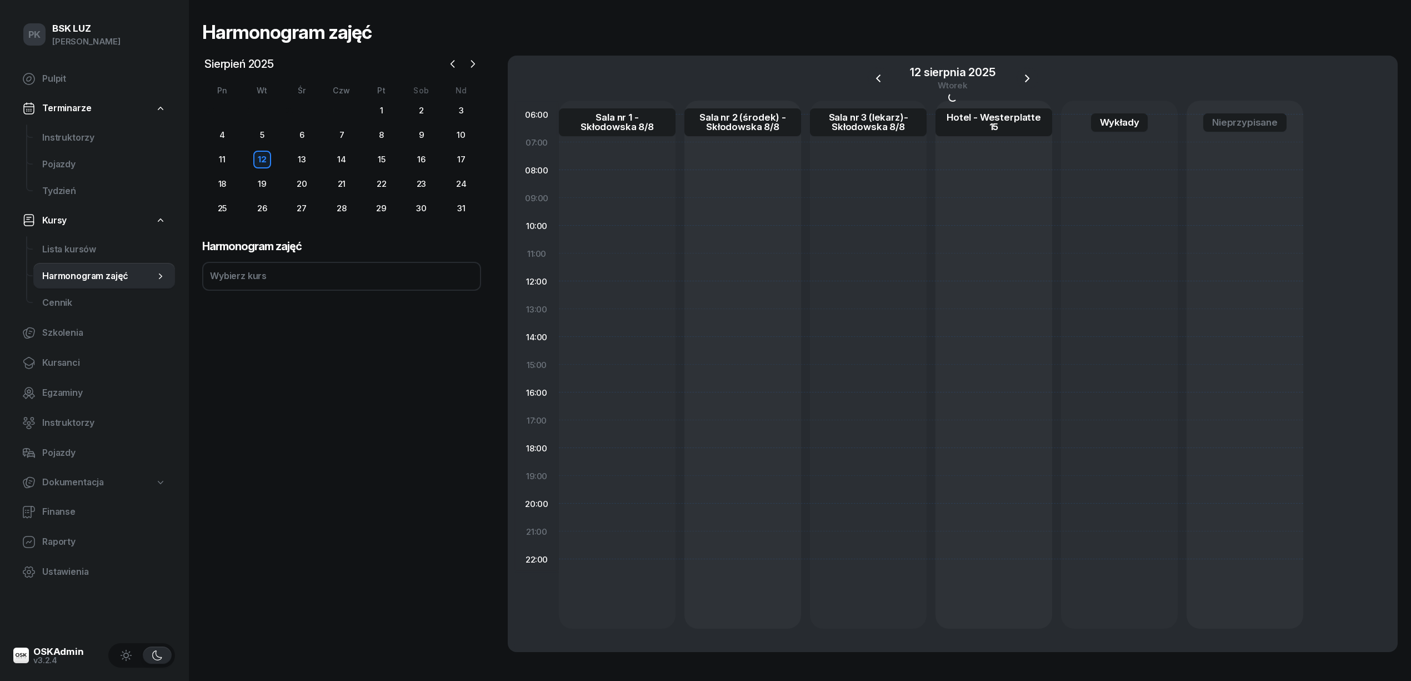
click at [460, 56] on div at bounding box center [462, 64] width 37 height 17
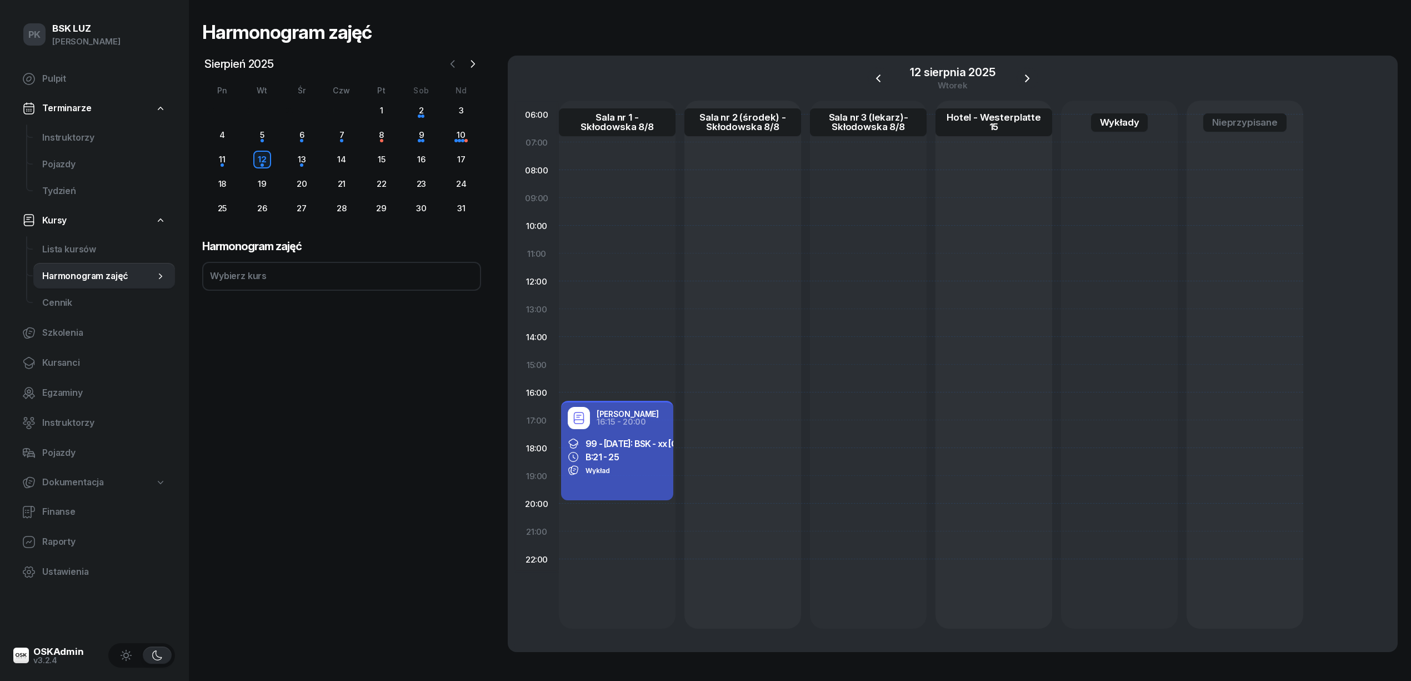
click at [456, 62] on icon "button" at bounding box center [452, 63] width 11 height 11
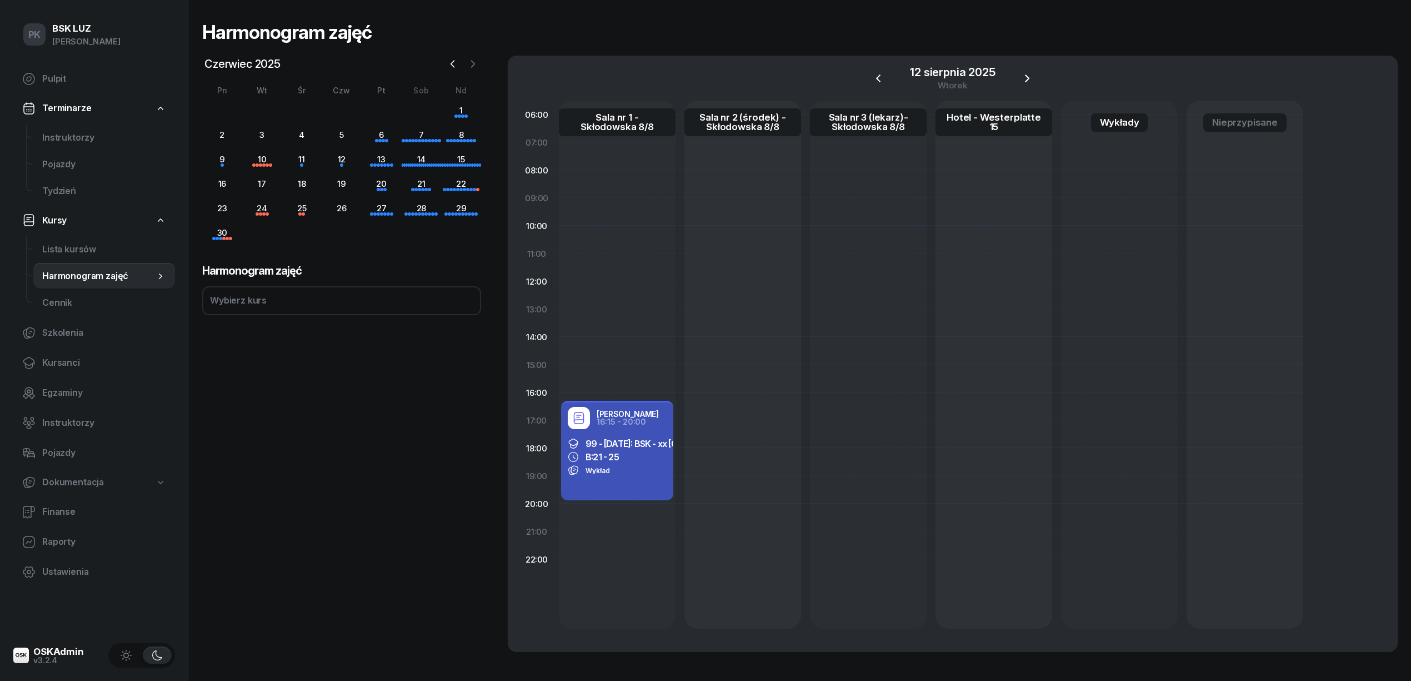
click at [478, 65] on button "button" at bounding box center [472, 64] width 17 height 17
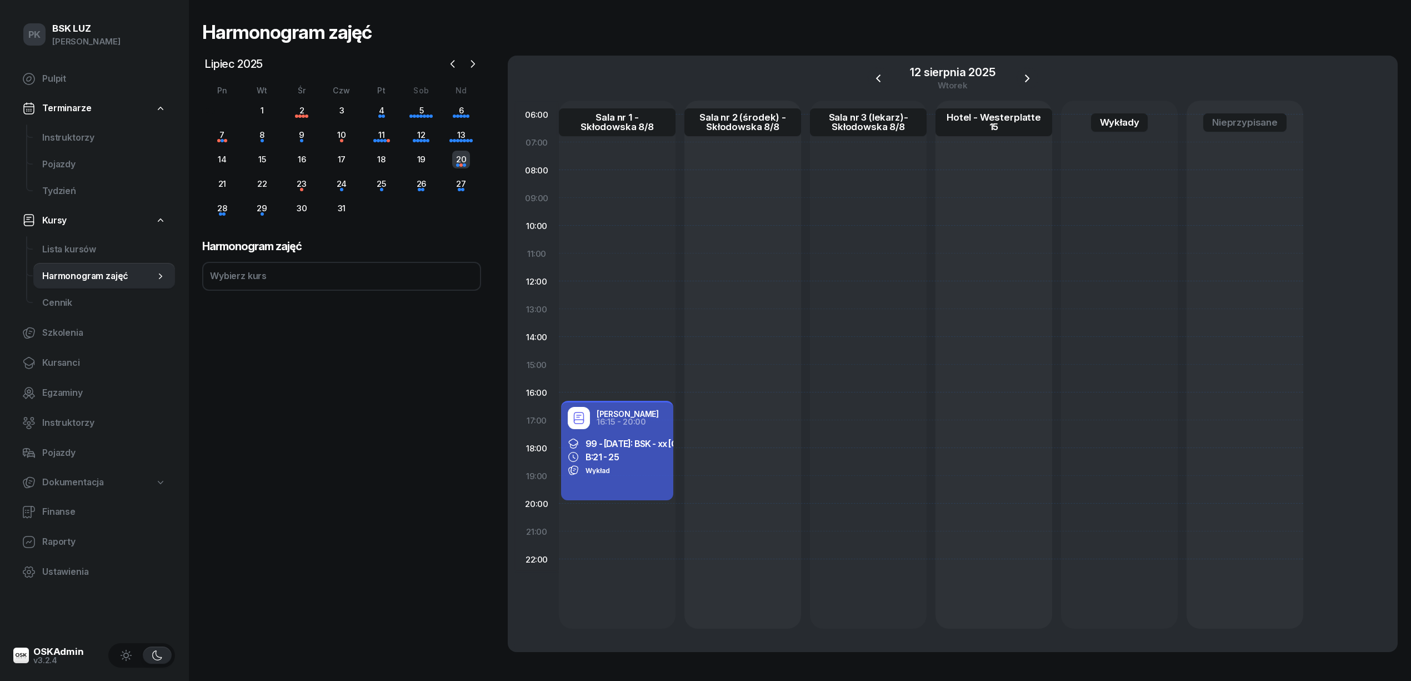
click at [466, 163] on div "20" at bounding box center [461, 160] width 18 height 18
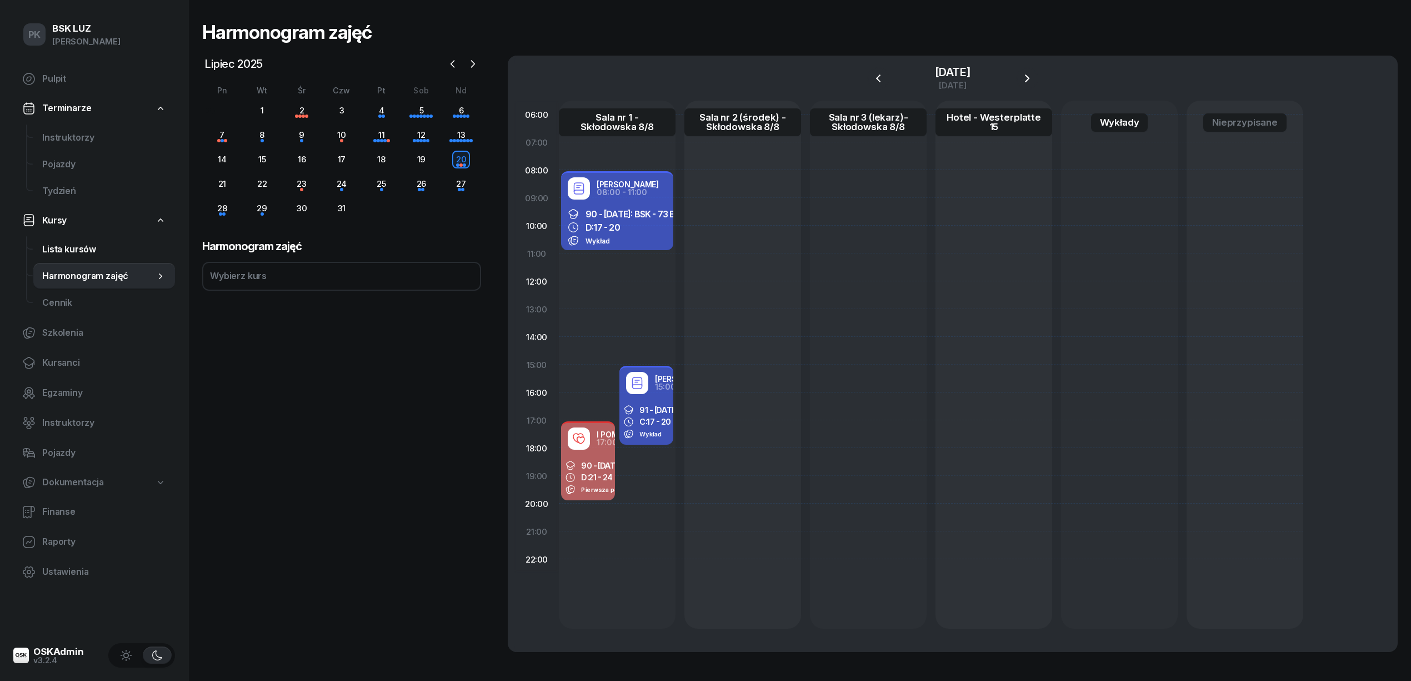
click at [68, 251] on span "Lista kursów" at bounding box center [104, 249] width 124 height 14
select select
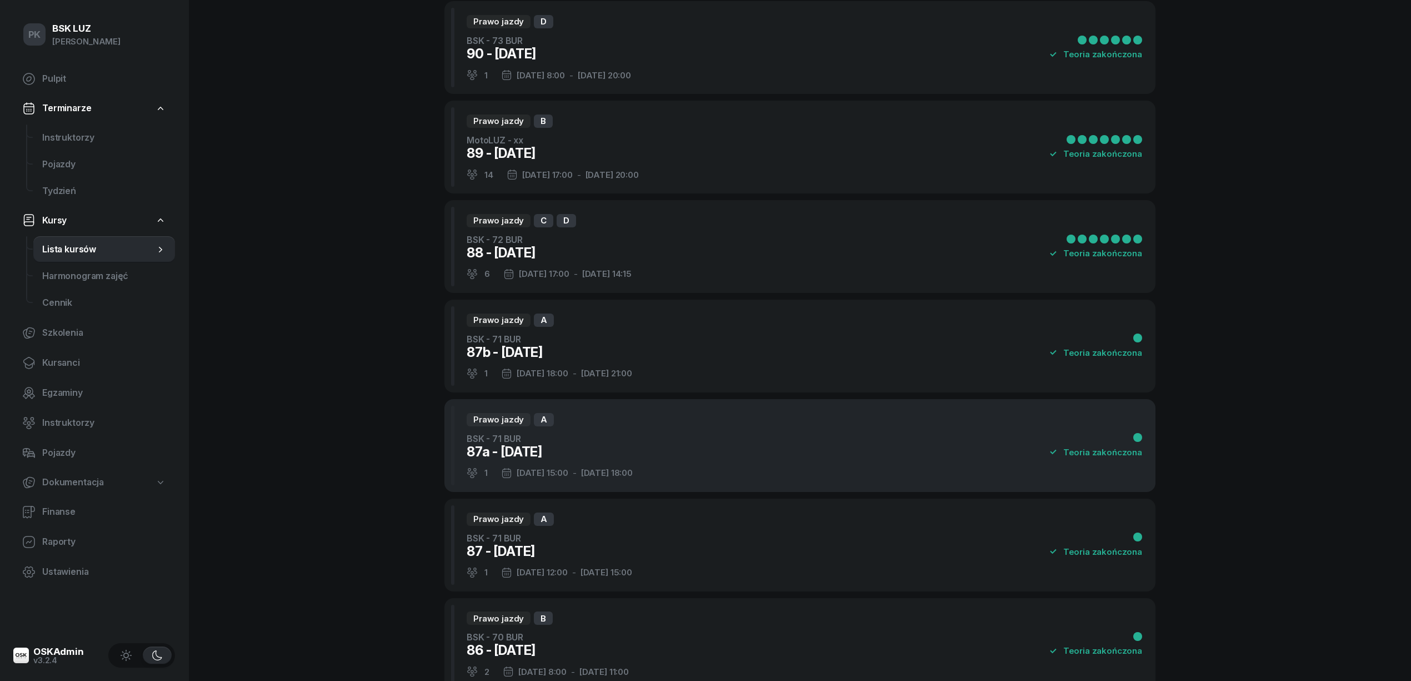
scroll to position [898, 0]
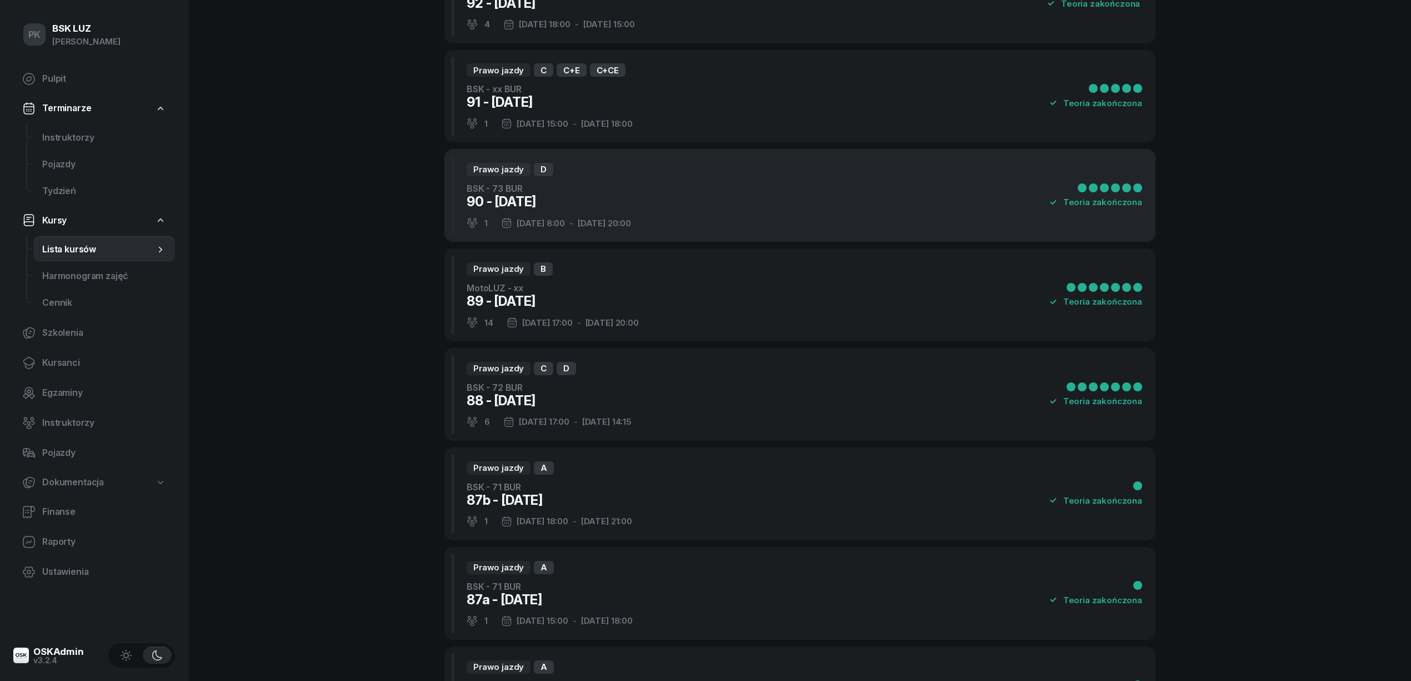
click at [649, 207] on div "Prawo jazdy D BSK - 73 BUR 90 - [DATE] 1 [DATE] 8:00 - [DATE] 20:00 Teoria zako…" at bounding box center [799, 195] width 711 height 93
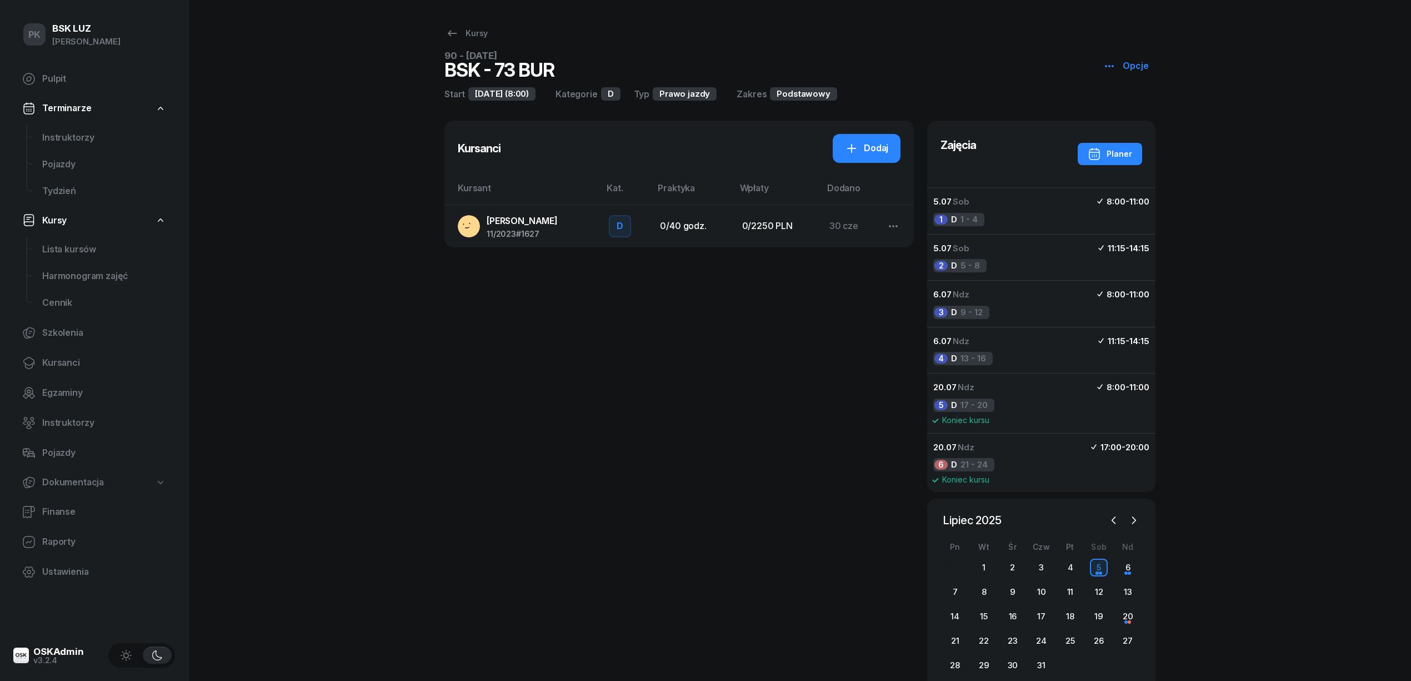
click at [536, 223] on span "[PERSON_NAME]" at bounding box center [522, 220] width 71 height 11
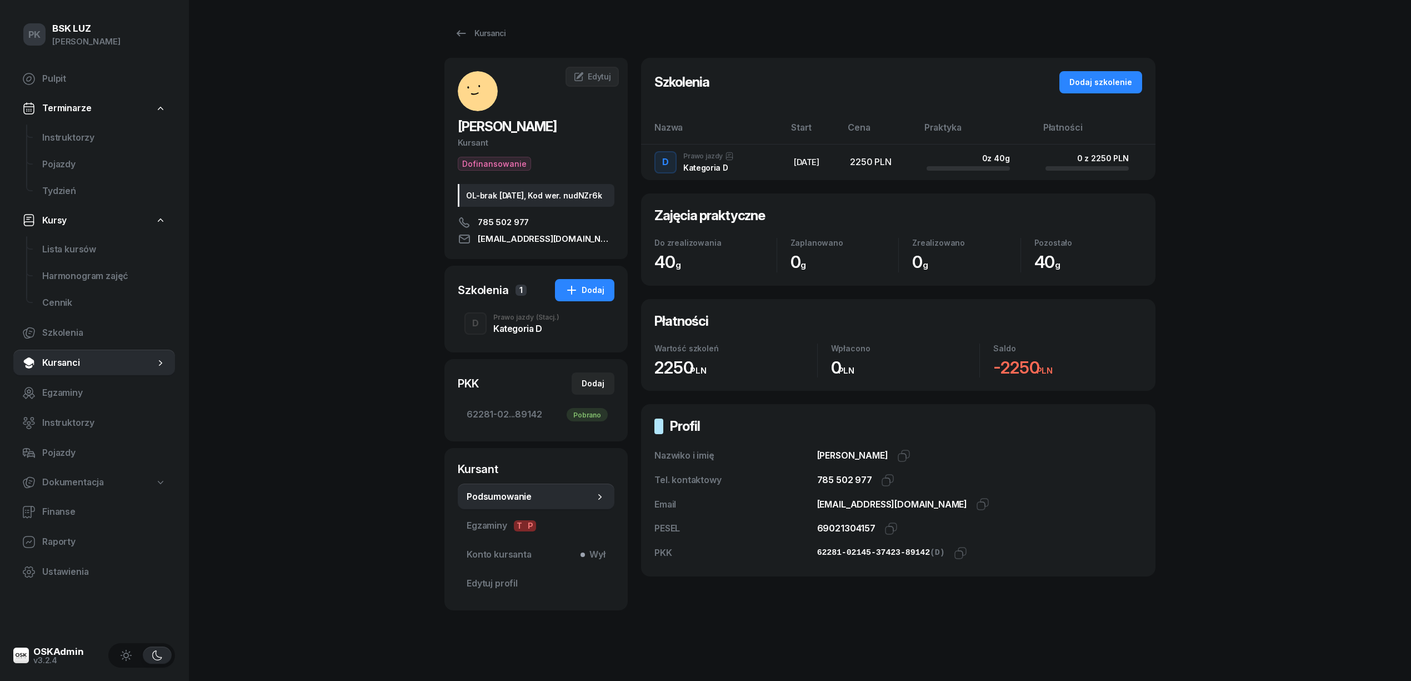
click at [496, 321] on div "Prawo jazdy (Stacj.)" at bounding box center [526, 317] width 66 height 7
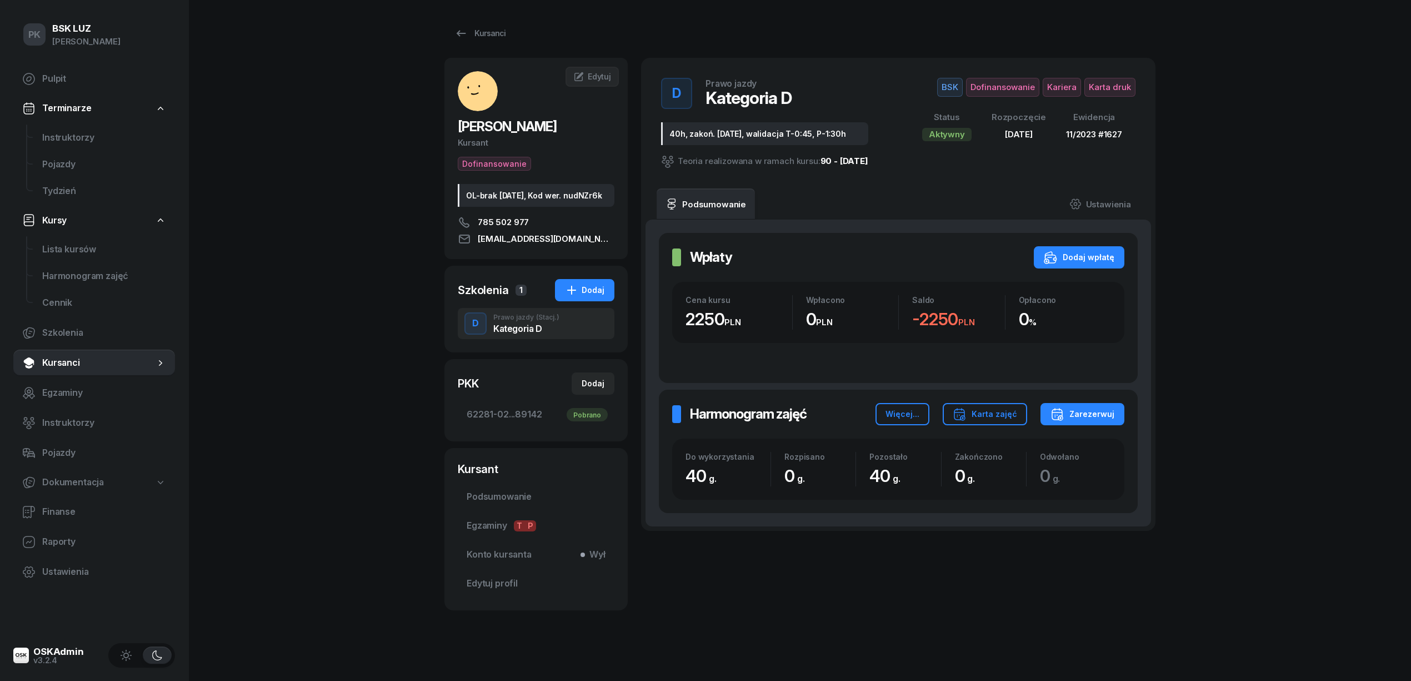
drag, startPoint x: 476, startPoint y: 53, endPoint x: 476, endPoint y: 47, distance: 6.7
click at [476, 52] on div "[PERSON_NAME] Dofinansowanie OL-brak [DATE], Kod wer. nudNZr6k 785 502 977 [EMA…" at bounding box center [799, 316] width 711 height 632
click at [474, 42] on link "Kursanci" at bounding box center [479, 33] width 71 height 22
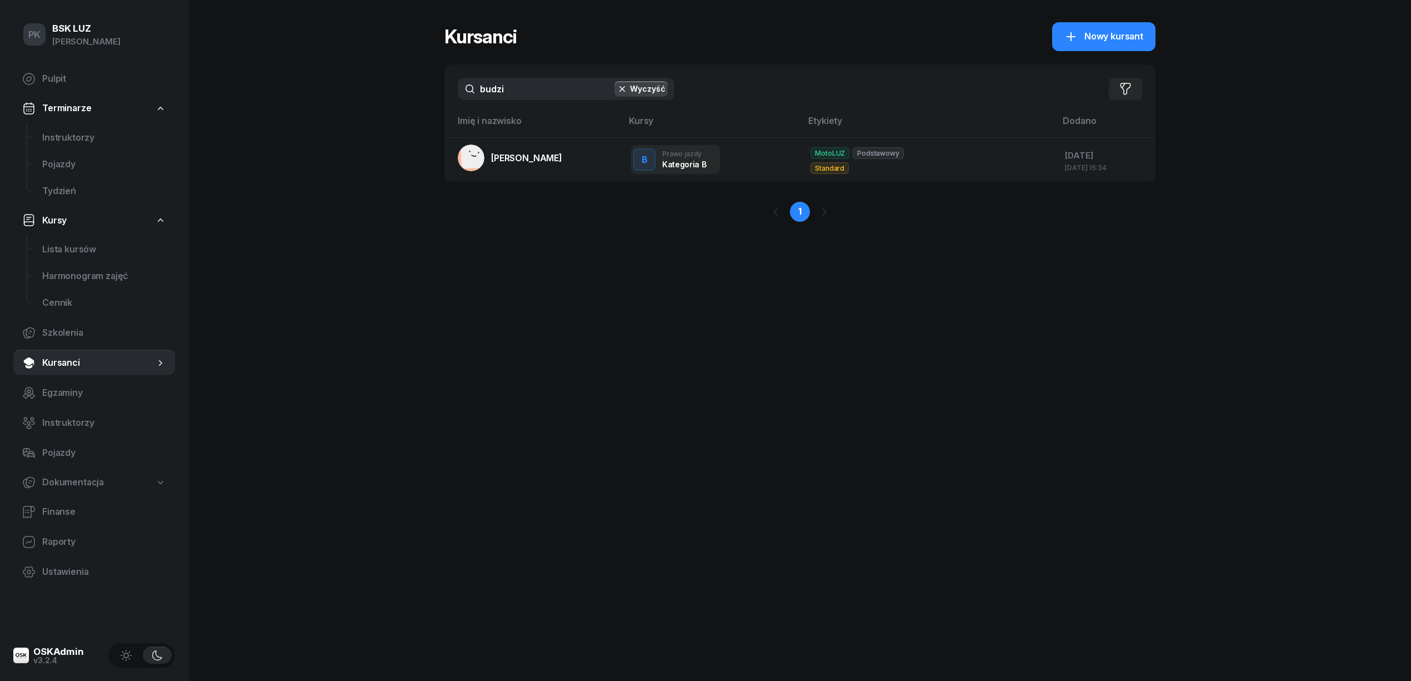
click at [533, 92] on input "budzi" at bounding box center [566, 89] width 217 height 22
drag, startPoint x: 463, startPoint y: 93, endPoint x: 406, endPoint y: 93, distance: 57.8
click at [406, 93] on div "PK BSK [PERSON_NAME] Pulpit Terminarze Instruktorzy Pojazdy Tydzień Kursy Lista…" at bounding box center [705, 340] width 1411 height 681
drag, startPoint x: 518, startPoint y: 86, endPoint x: 402, endPoint y: 87, distance: 116.1
click at [402, 87] on div "PK BSK [PERSON_NAME] Pulpit Terminarze Instruktorzy Pojazdy Tydzień Kursy Lista…" at bounding box center [705, 340] width 1411 height 681
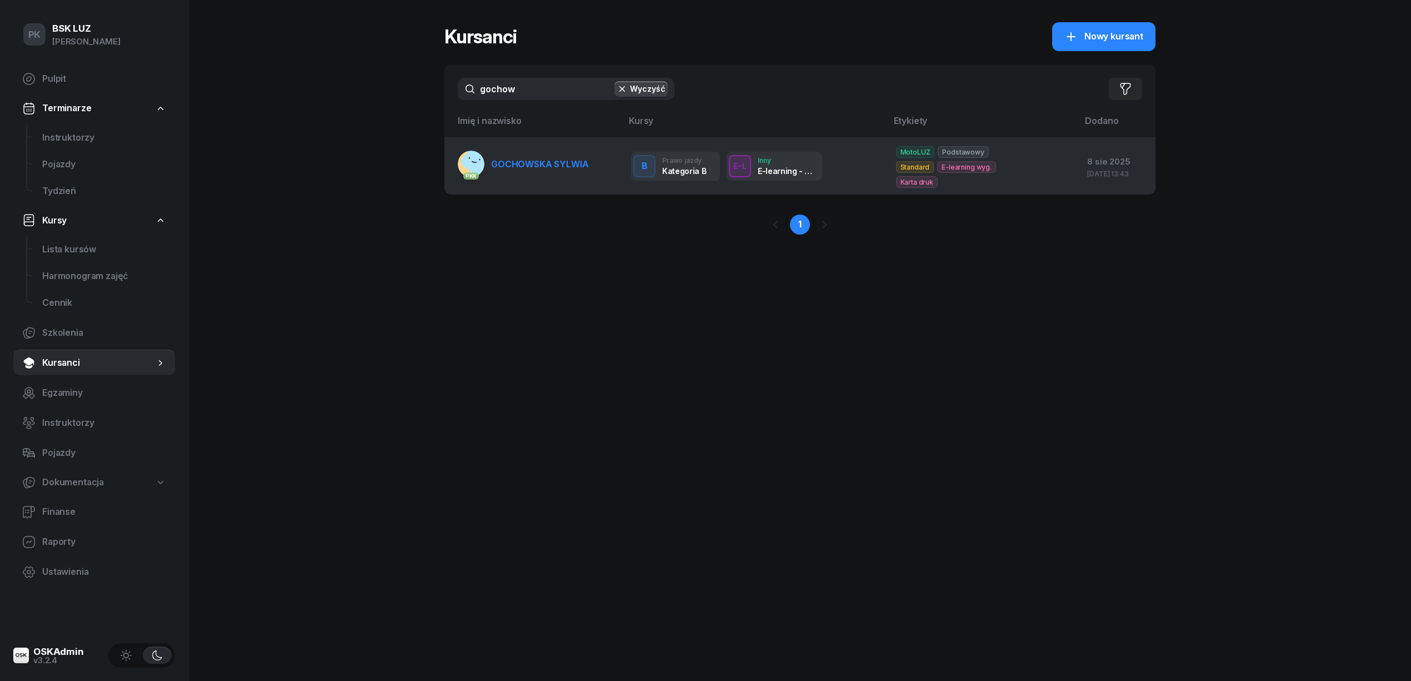
type input "gochow"
click at [542, 167] on link "PKK GOCHOWSKA SYLWIA" at bounding box center [523, 164] width 131 height 27
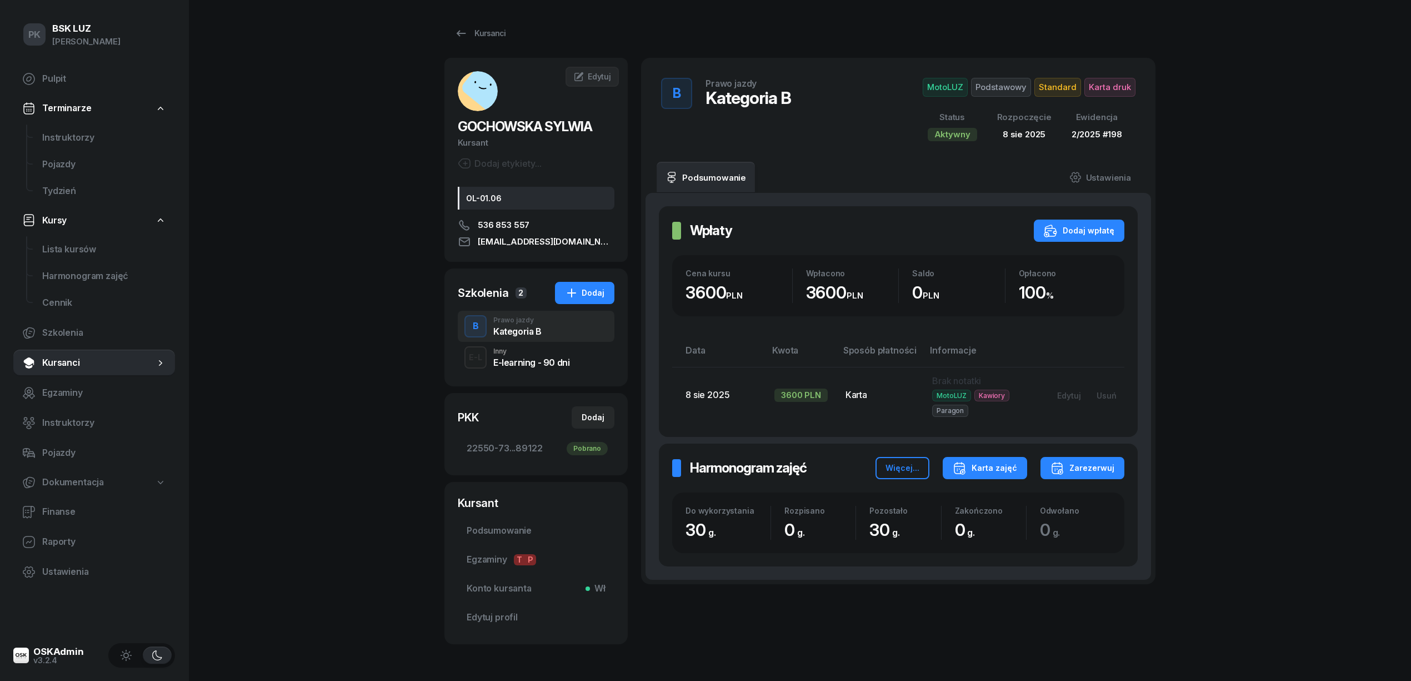
click at [1007, 464] on div "Karta zajęć" at bounding box center [985, 467] width 64 height 13
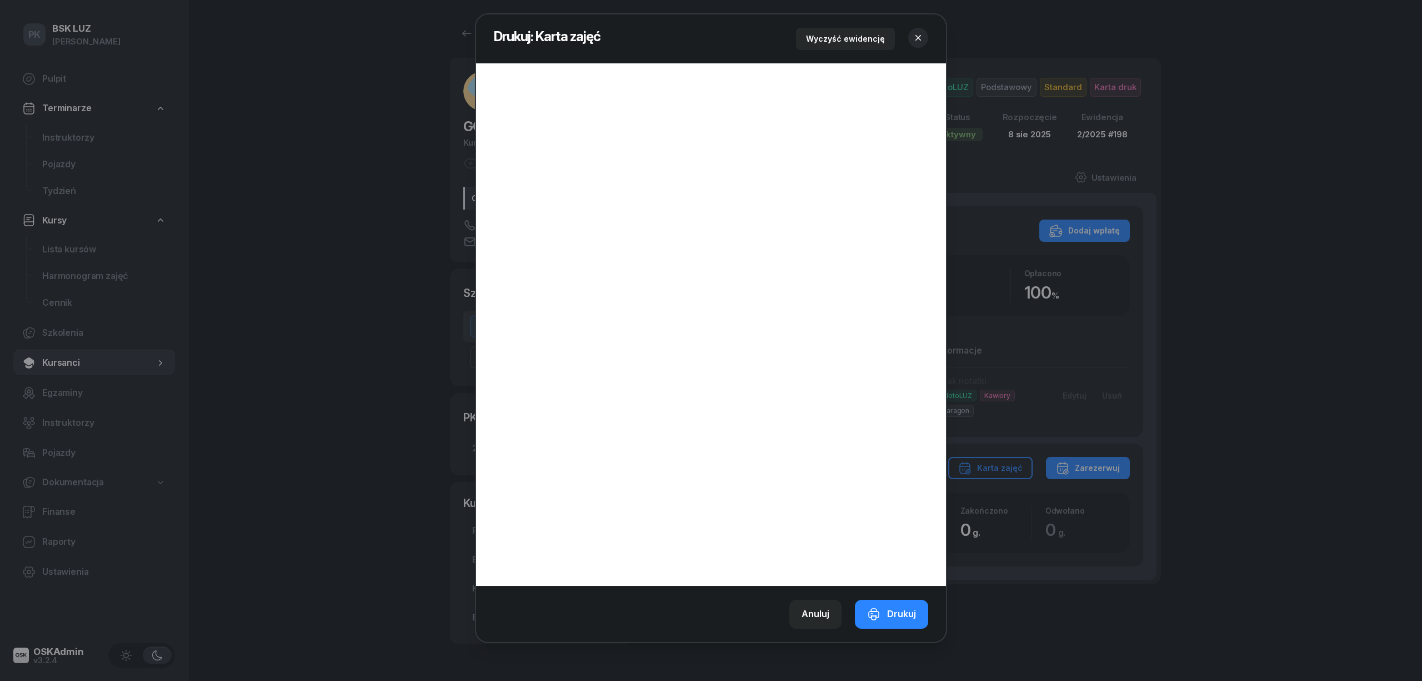
click at [914, 36] on icon "button" at bounding box center [918, 37] width 11 height 11
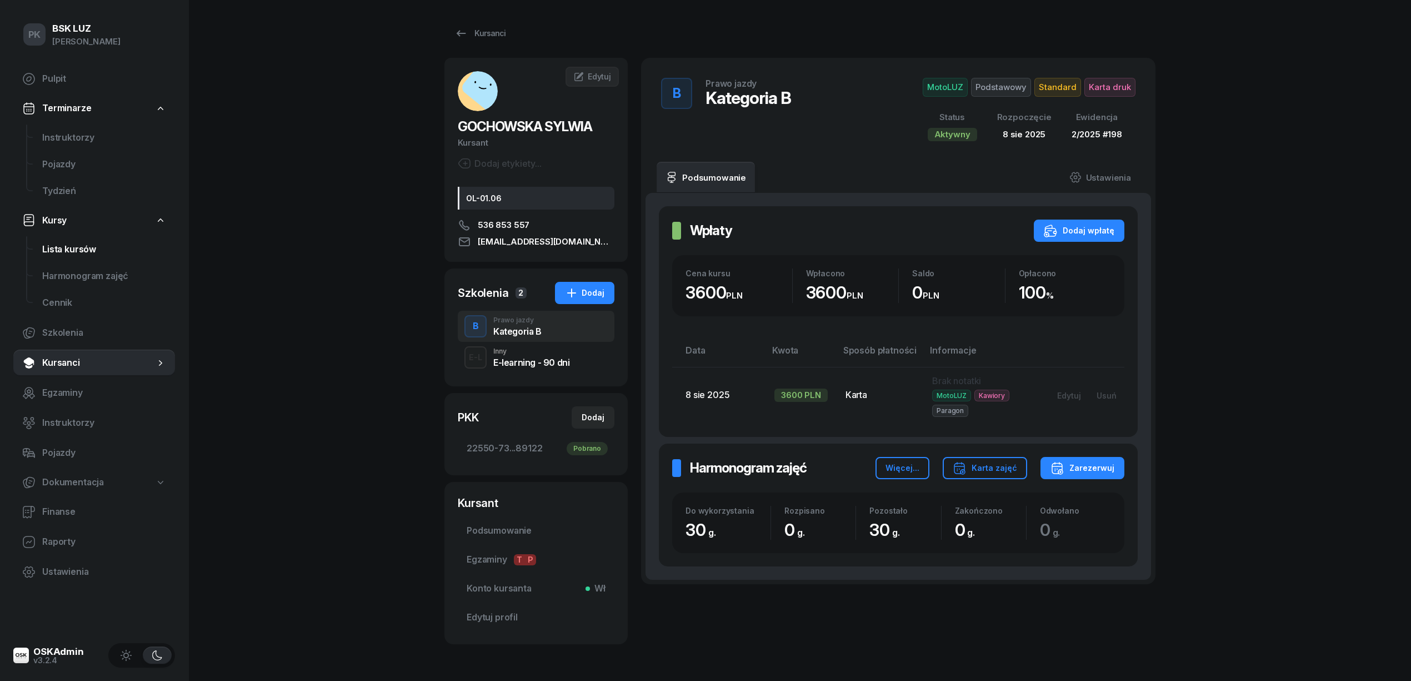
click at [76, 256] on link "Lista kursów" at bounding box center [104, 249] width 142 height 27
select select
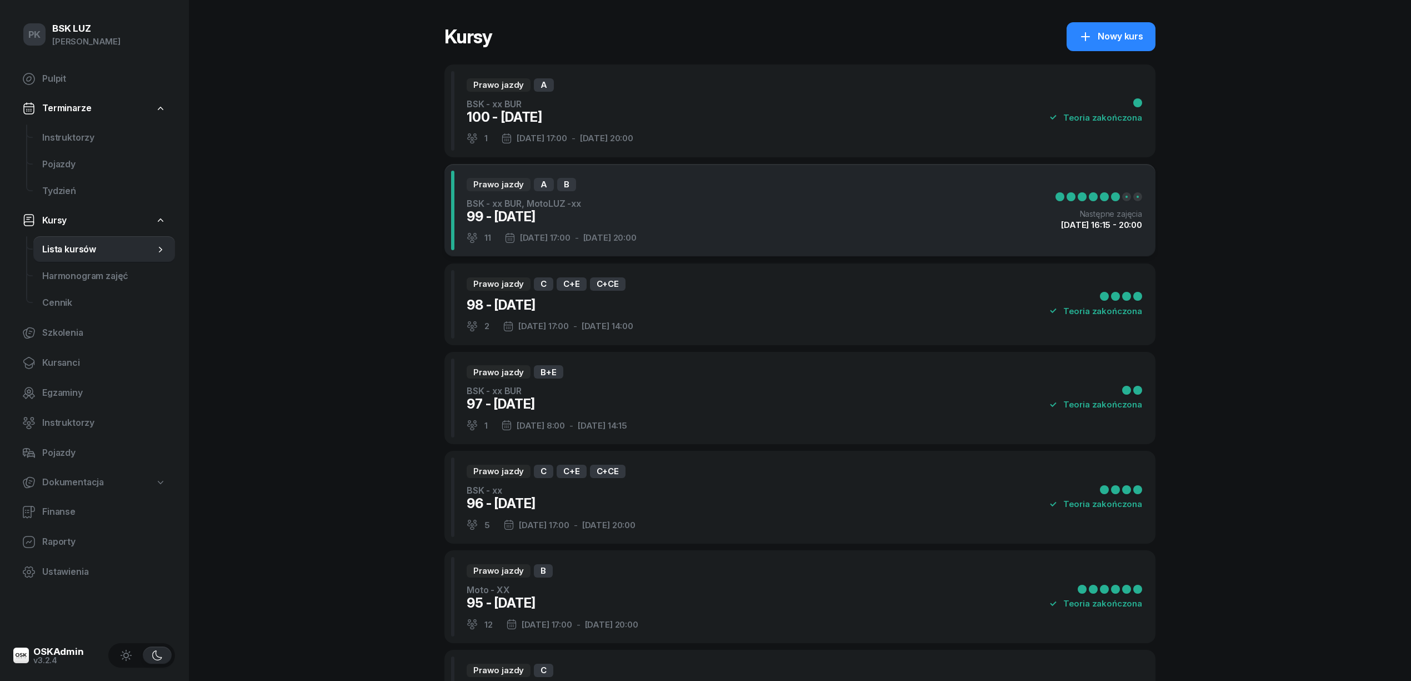
click at [694, 222] on div "Prawo jazdy A B BSK - xx BUR, MotoLUZ -xx 99 - [DATE] 11 [DATE] 17:00 - [DATE] …" at bounding box center [799, 210] width 711 height 93
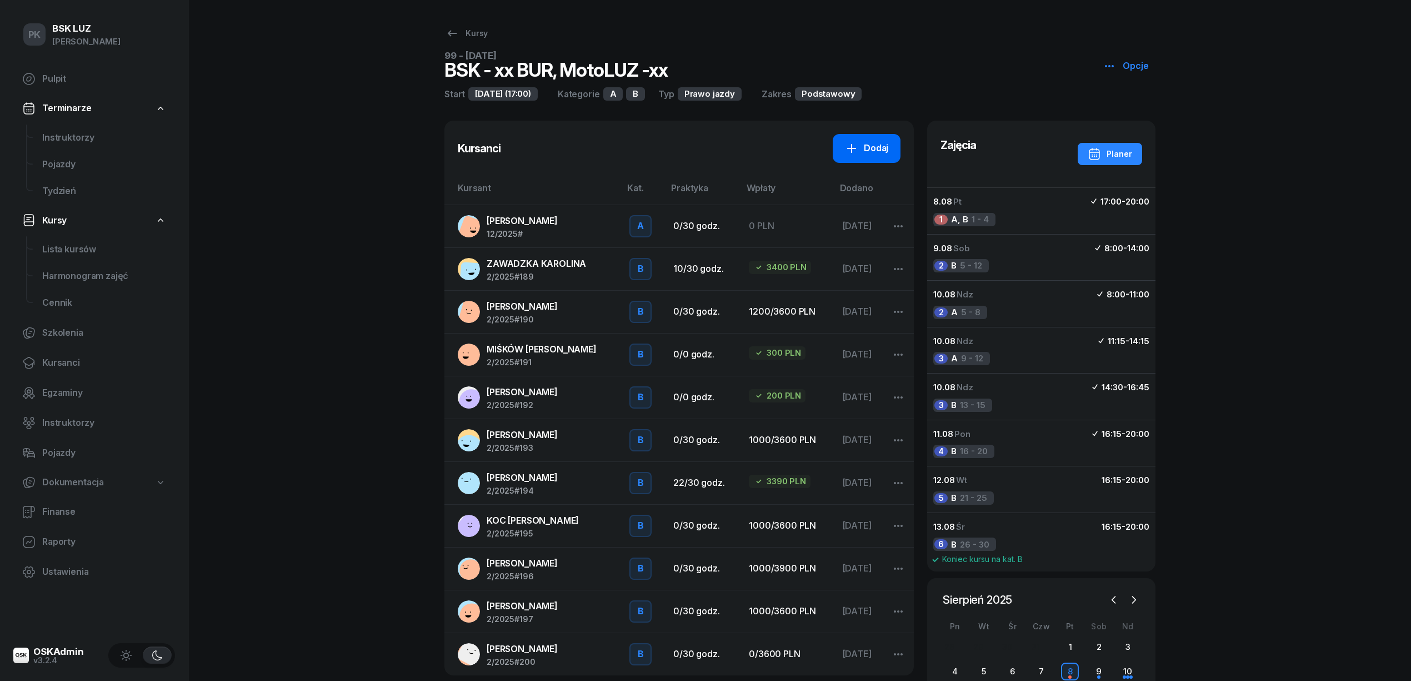
click at [847, 148] on icon at bounding box center [851, 148] width 13 height 13
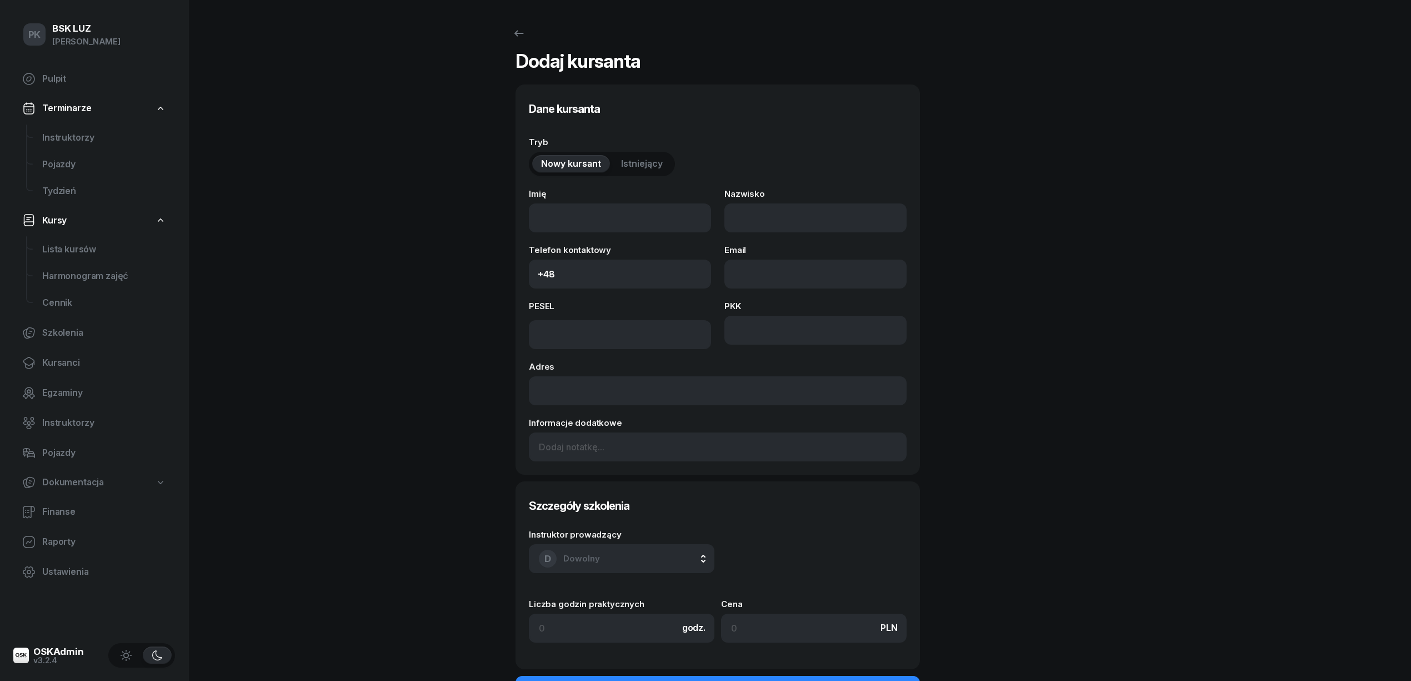
select select "A"
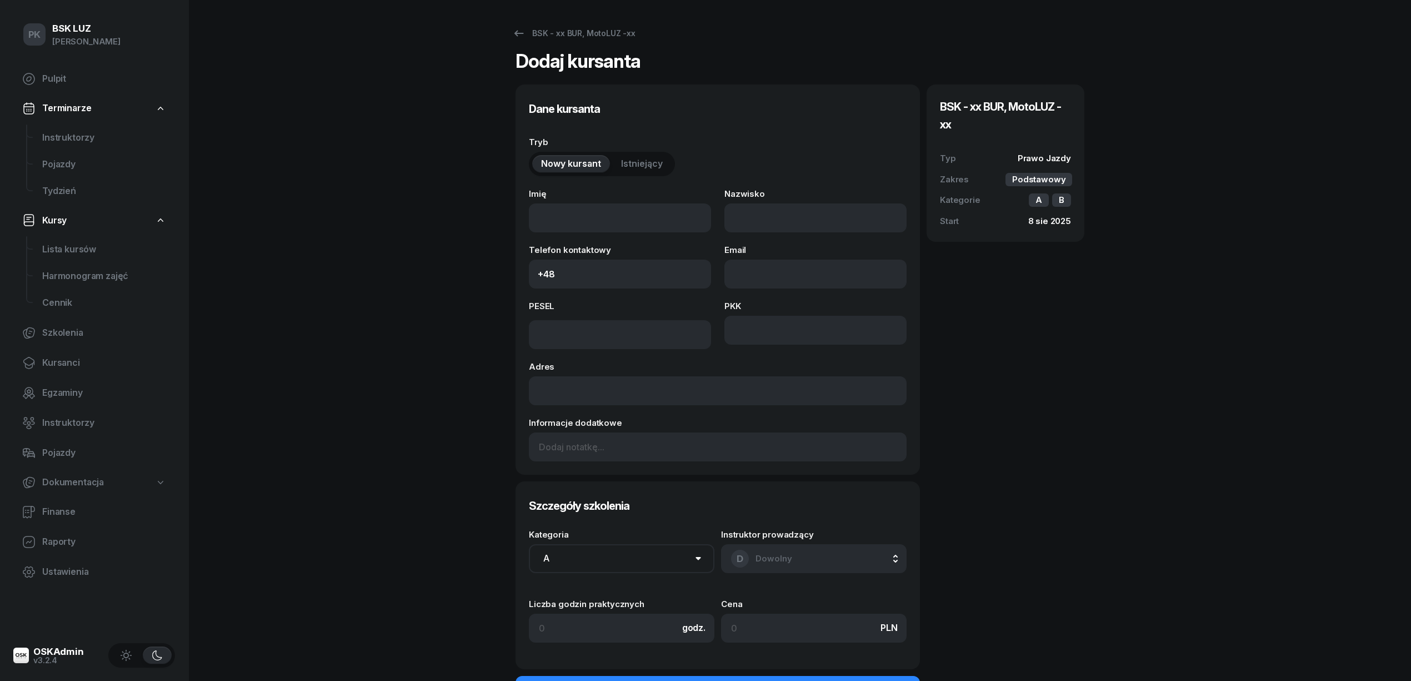
click at [661, 158] on span "Istniejący" at bounding box center [642, 164] width 42 height 14
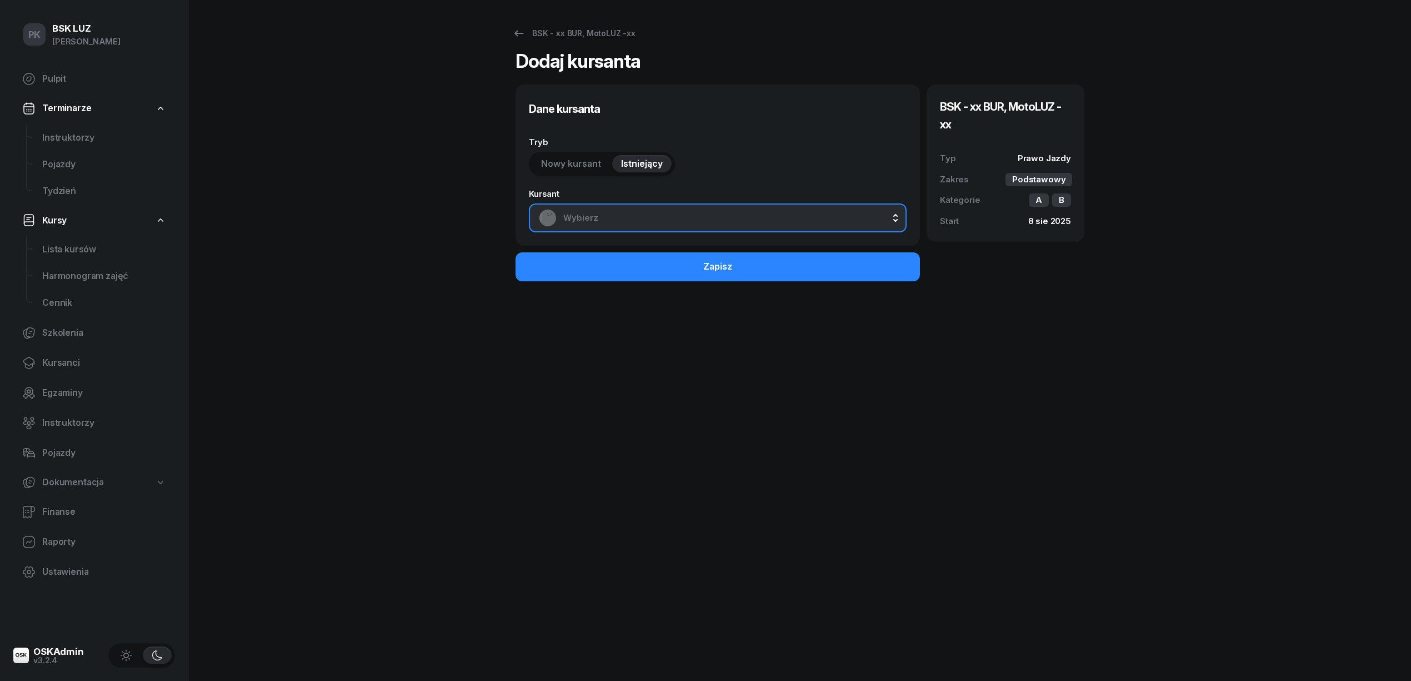
click at [670, 212] on span "Wybierz" at bounding box center [729, 218] width 333 height 14
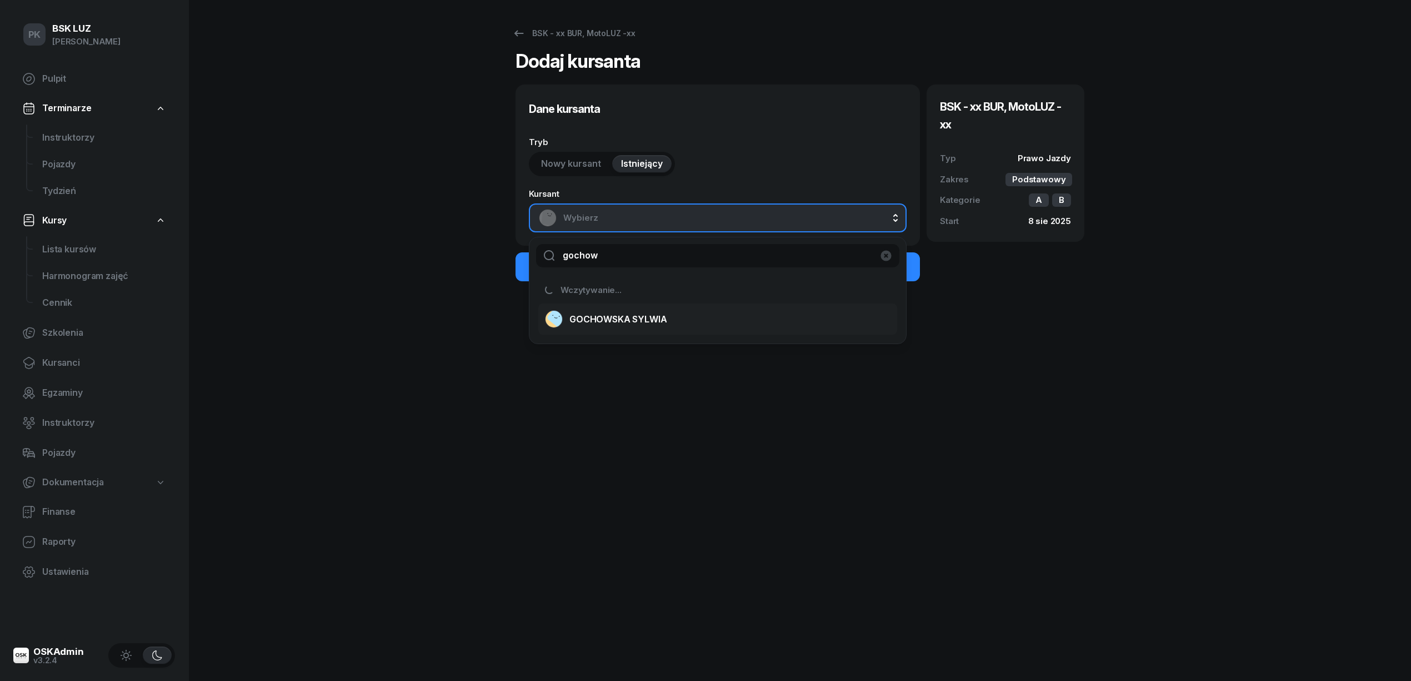
type input "gochow"
click at [647, 320] on span "GOCHOWSKA SYLWIA" at bounding box center [617, 319] width 97 height 14
select select "A"
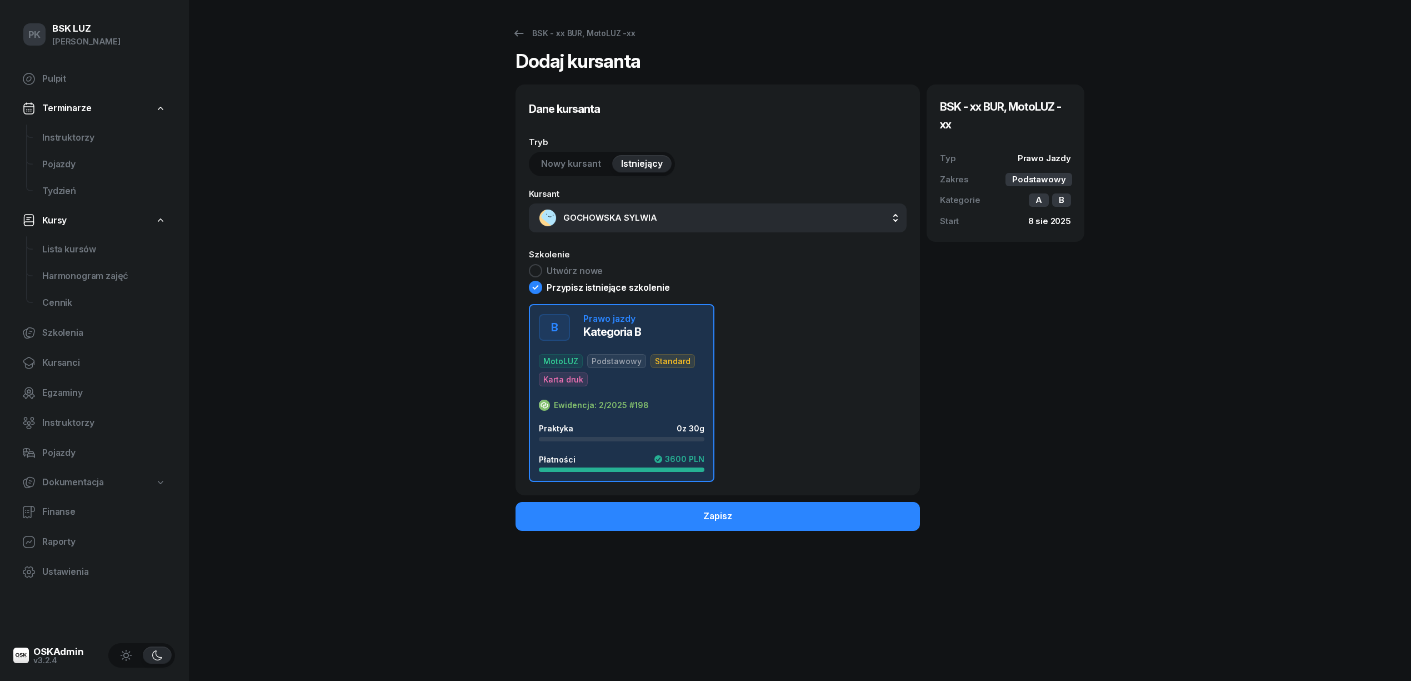
click at [676, 445] on div "Praktyka 0 z 30g Płatności 3600 PLN" at bounding box center [622, 447] width 166 height 48
click at [741, 514] on button "Zapisz" at bounding box center [718, 516] width 404 height 29
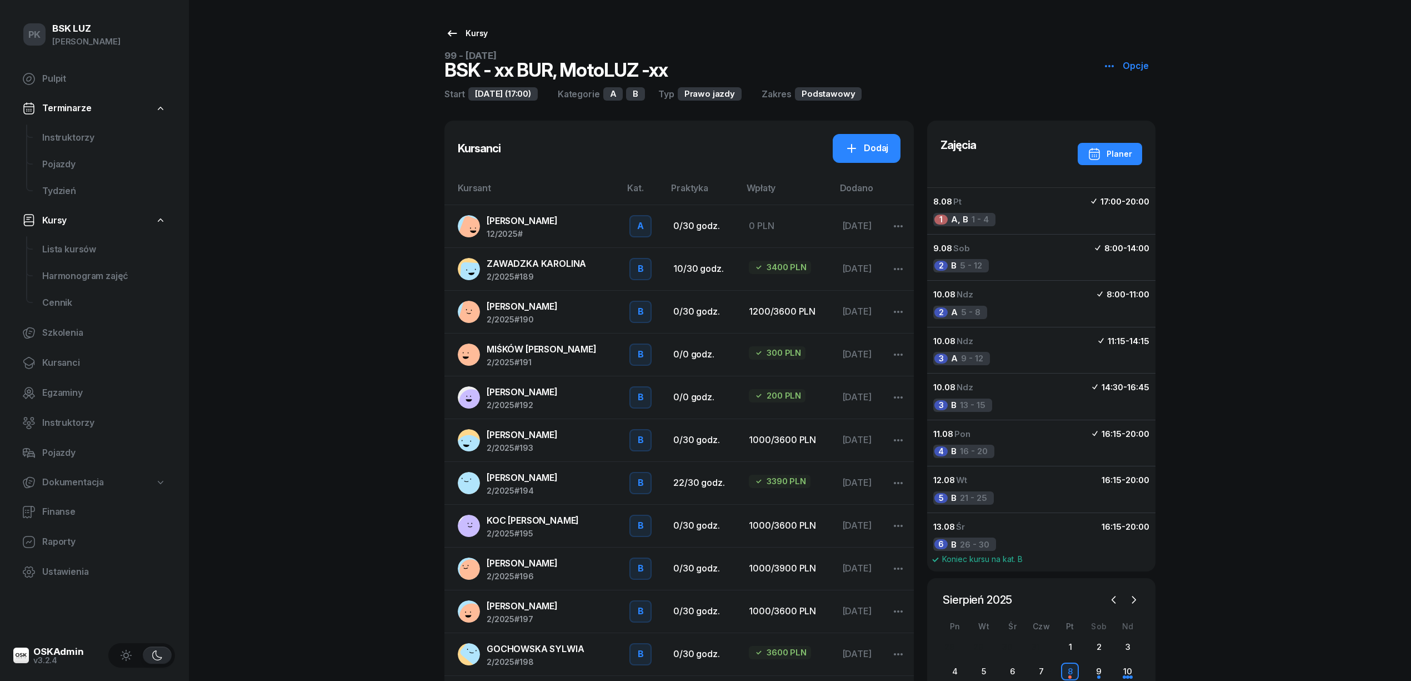
click at [467, 36] on div "Kursy" at bounding box center [467, 33] width 42 height 13
select select
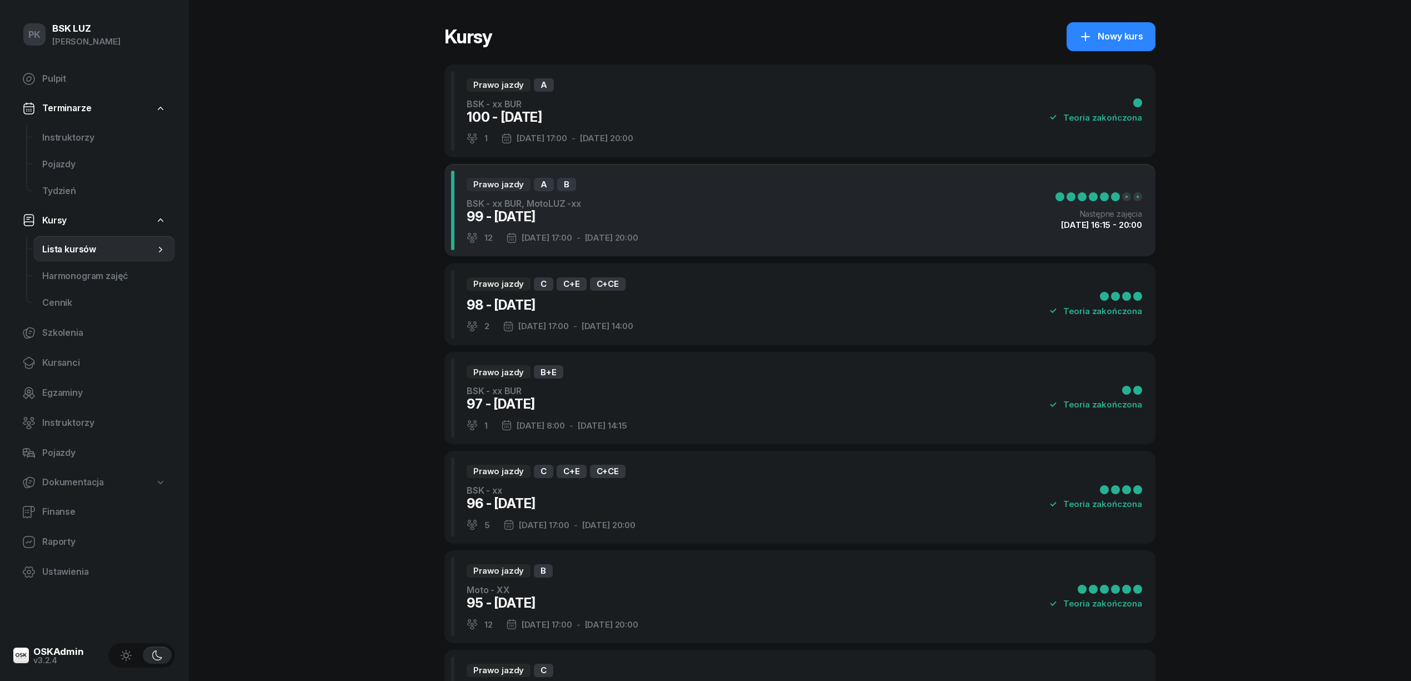
click at [718, 218] on div "Prawo jazdy A B BSK - xx BUR, MotoLUZ -xx 99 - [DATE] 12 [DATE] 17:00 - [DATE] …" at bounding box center [799, 210] width 711 height 93
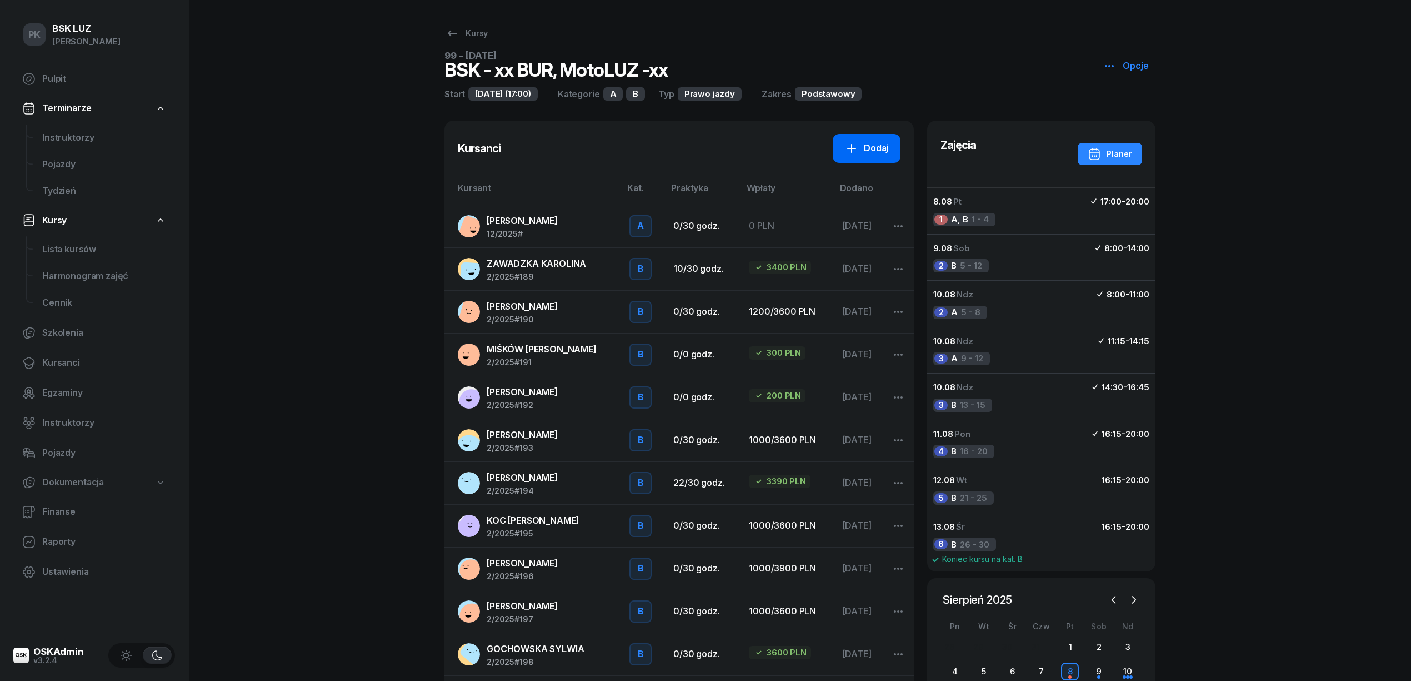
click at [874, 150] on div "Dodaj" at bounding box center [866, 148] width 43 height 14
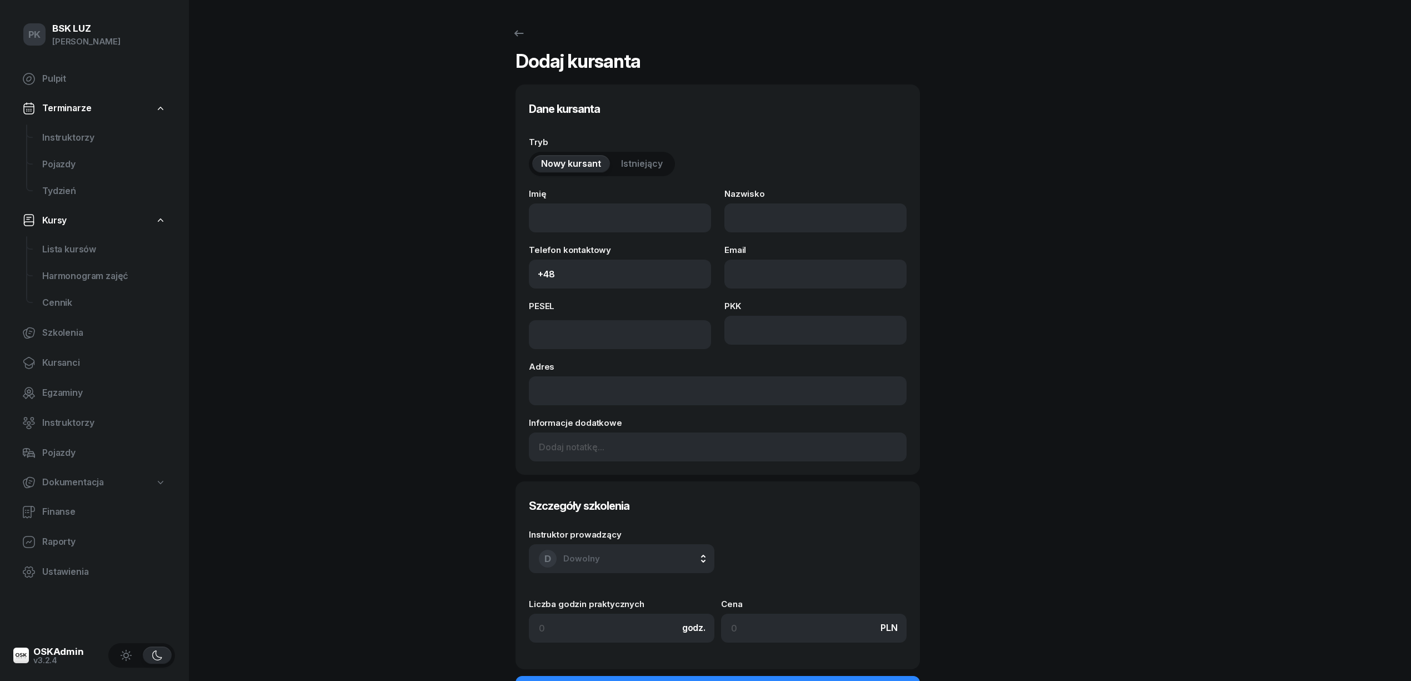
select select "A"
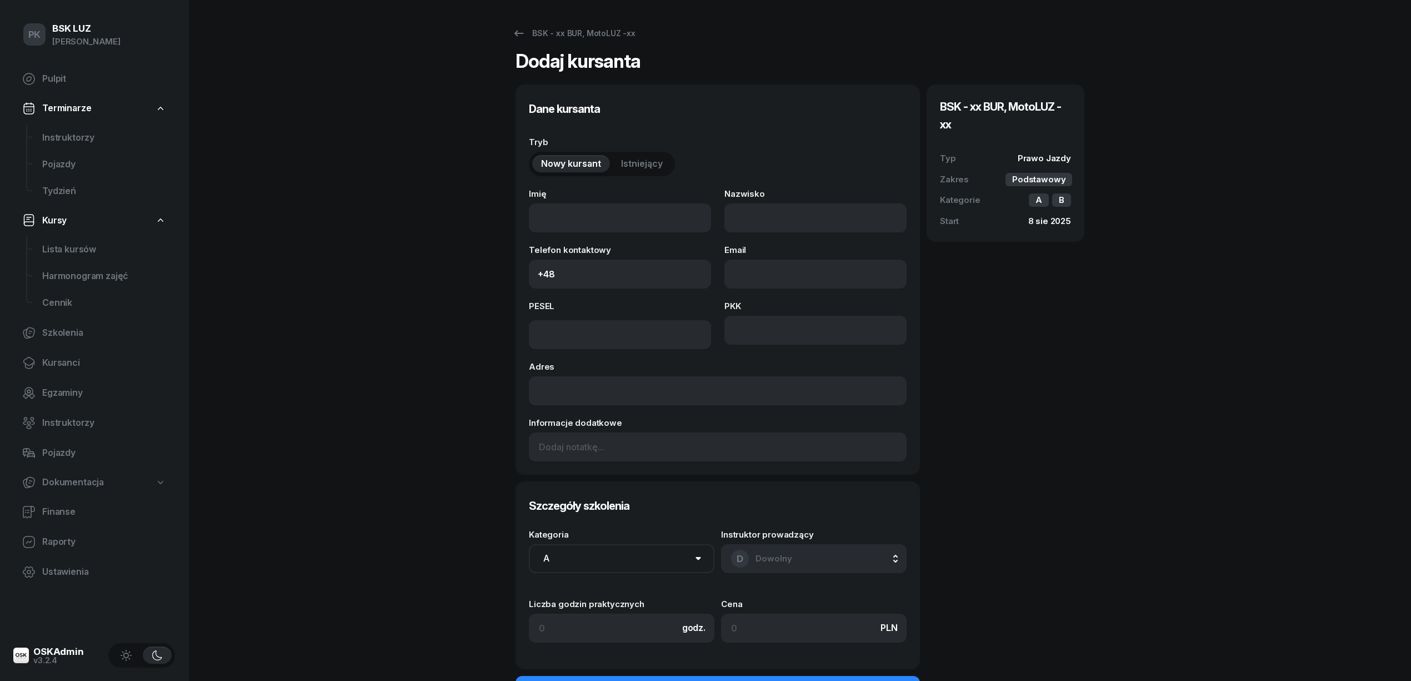
click at [625, 165] on span "Istniejący" at bounding box center [642, 164] width 42 height 14
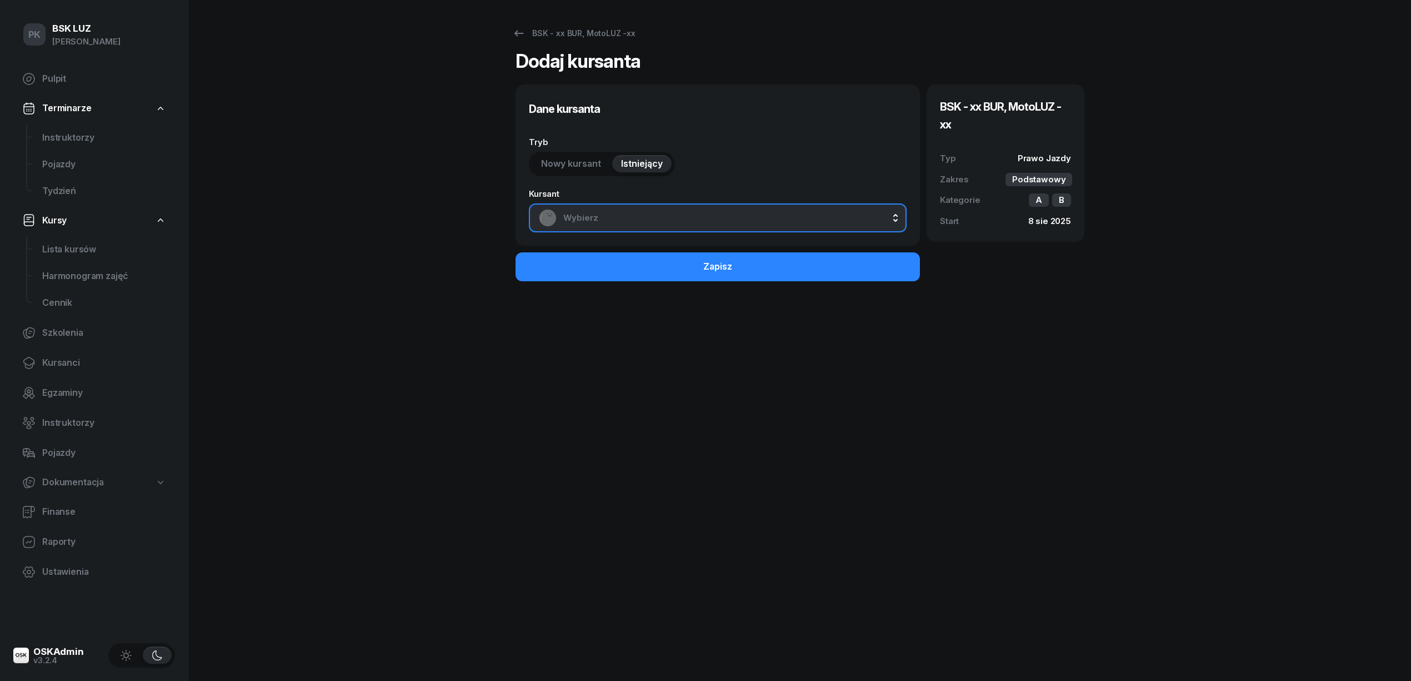
click at [625, 220] on span "Wybierz" at bounding box center [729, 218] width 333 height 14
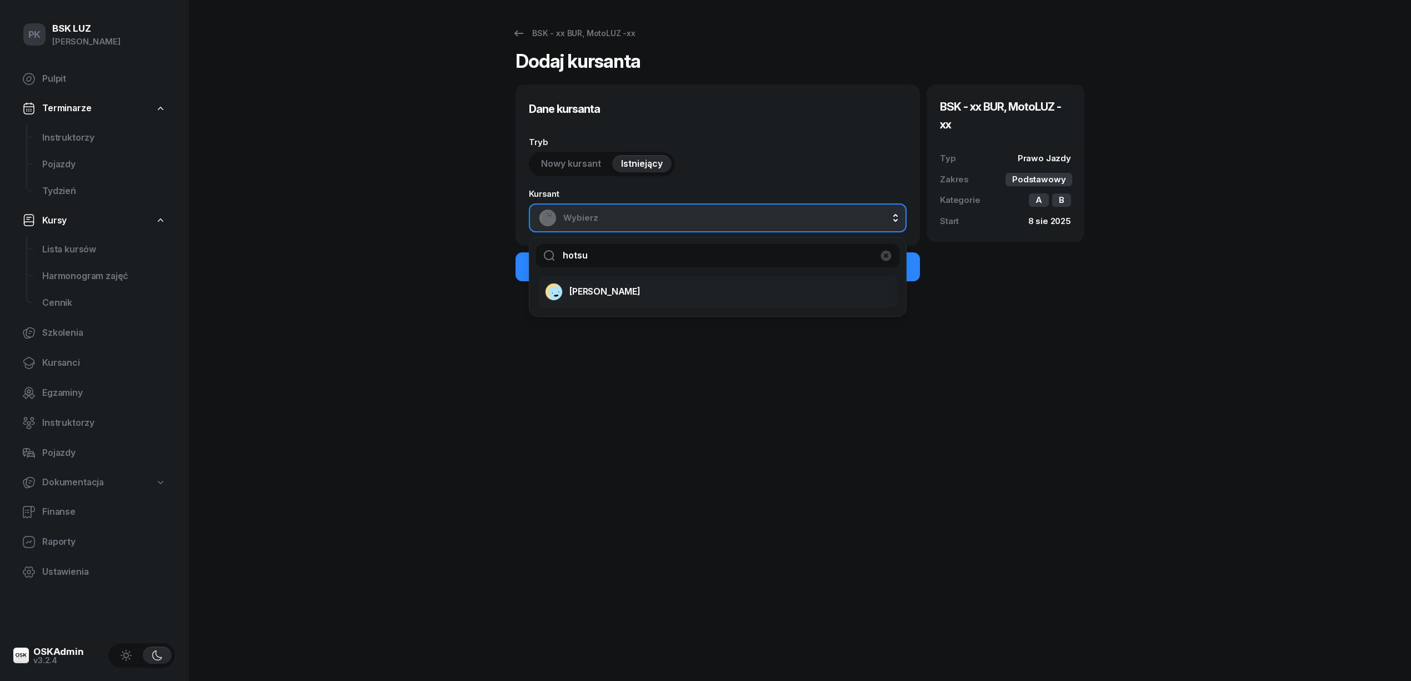
type input "hotsu"
click at [618, 294] on span "[PERSON_NAME]" at bounding box center [604, 291] width 71 height 14
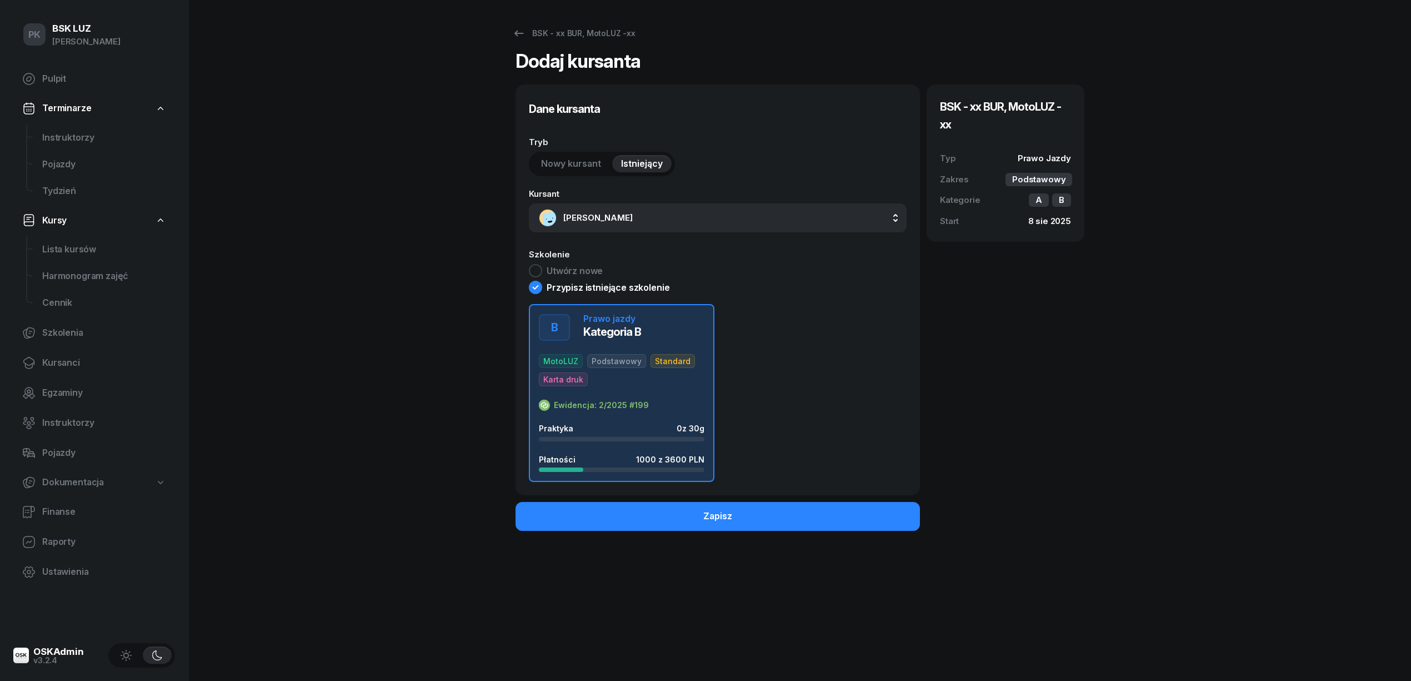
click at [623, 381] on div "MotoLUZ Podstawowy Standard Karta druk" at bounding box center [622, 370] width 166 height 32
click at [733, 520] on button "Zapisz" at bounding box center [718, 516] width 404 height 29
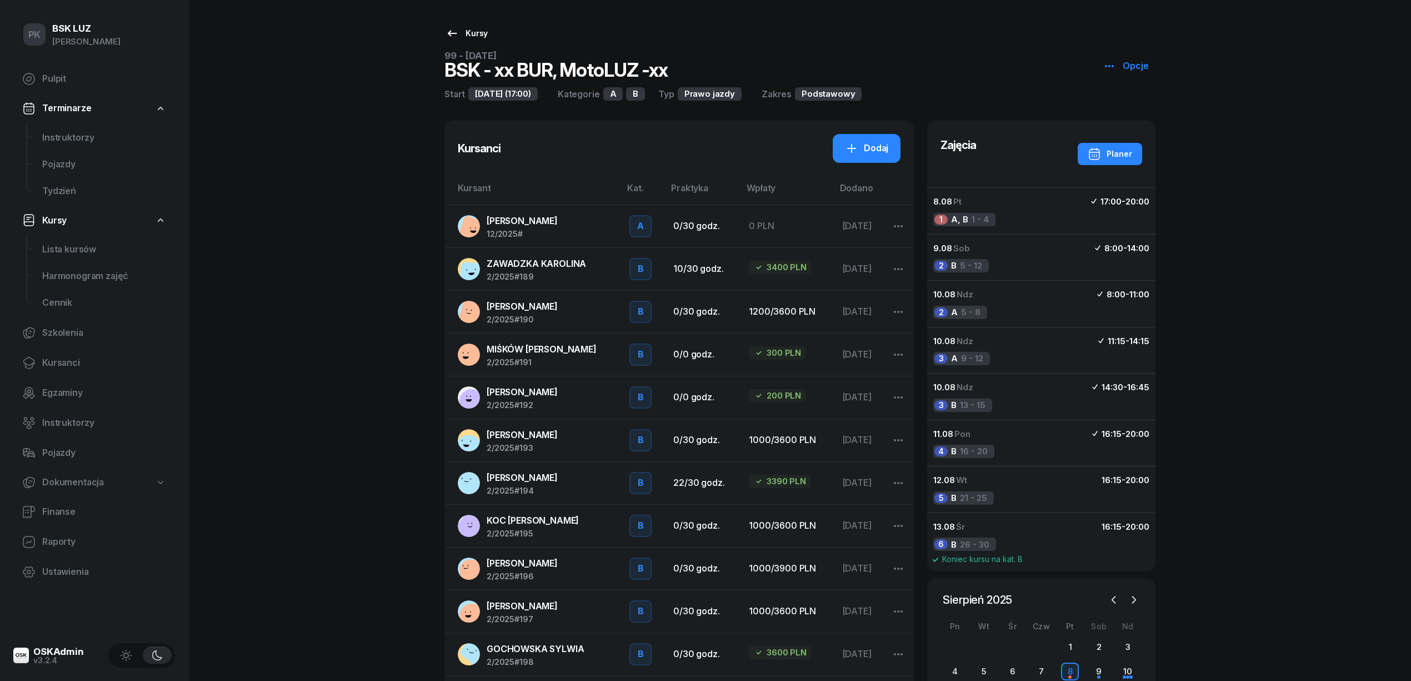
click at [474, 32] on div "Kursy" at bounding box center [467, 33] width 42 height 13
select select
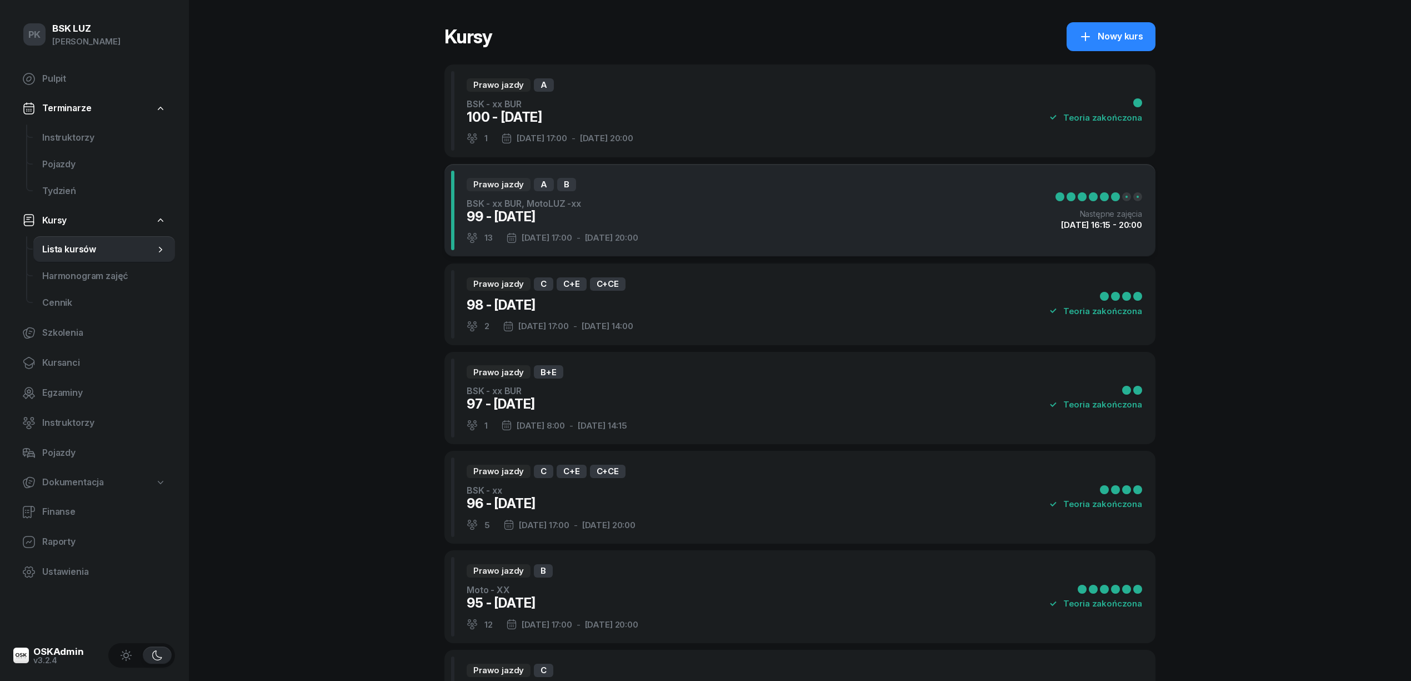
click at [727, 227] on div "Prawo jazdy A B BSK - xx BUR, MotoLUZ -xx 99 - [DATE] 13 [DATE] 17:00 - [DATE] …" at bounding box center [799, 210] width 711 height 93
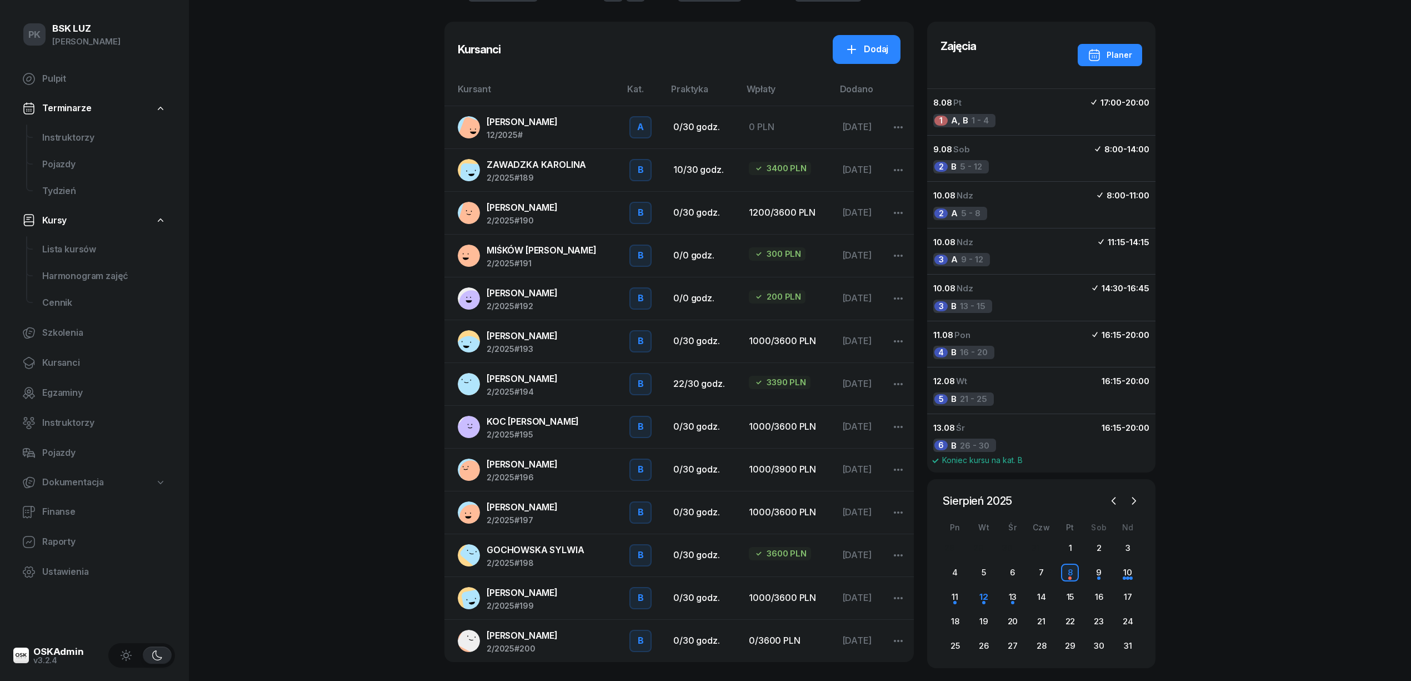
scroll to position [116, 0]
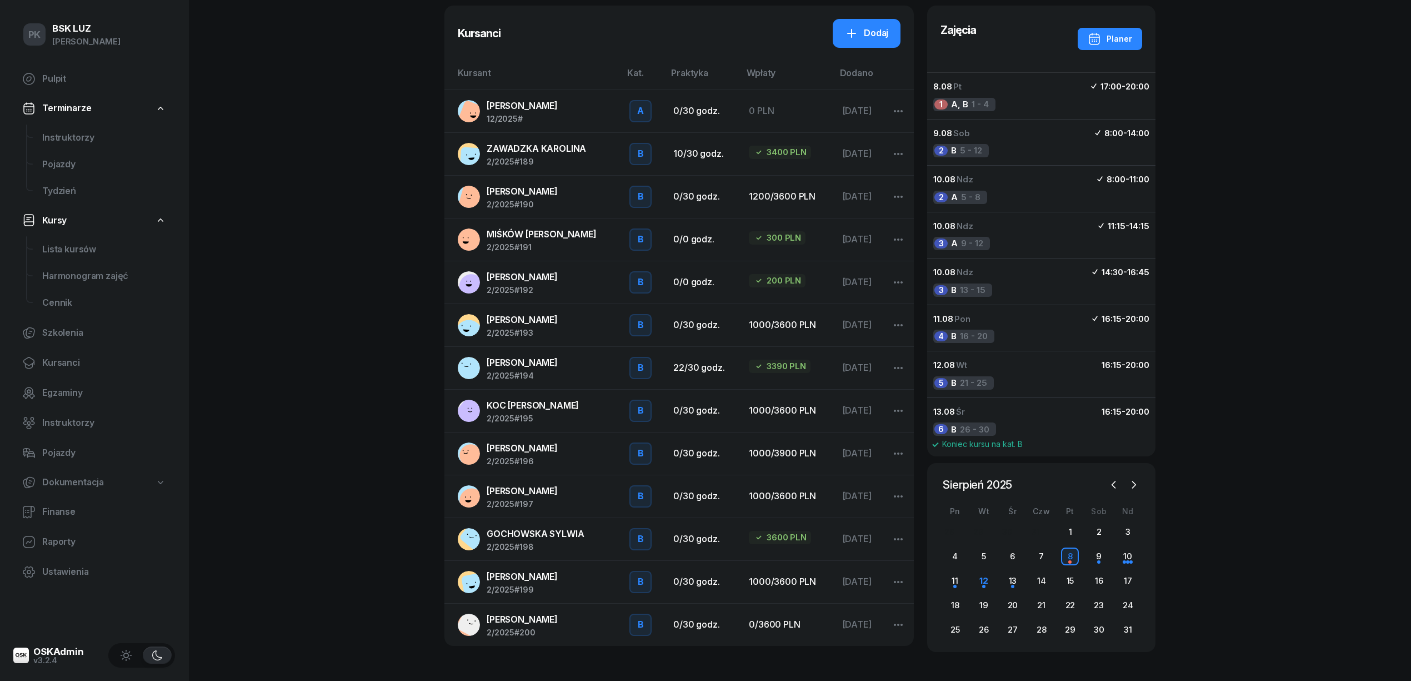
click at [554, 542] on div "GOCHOWSKA SYLWIA 2/2025 #198" at bounding box center [535, 539] width 97 height 24
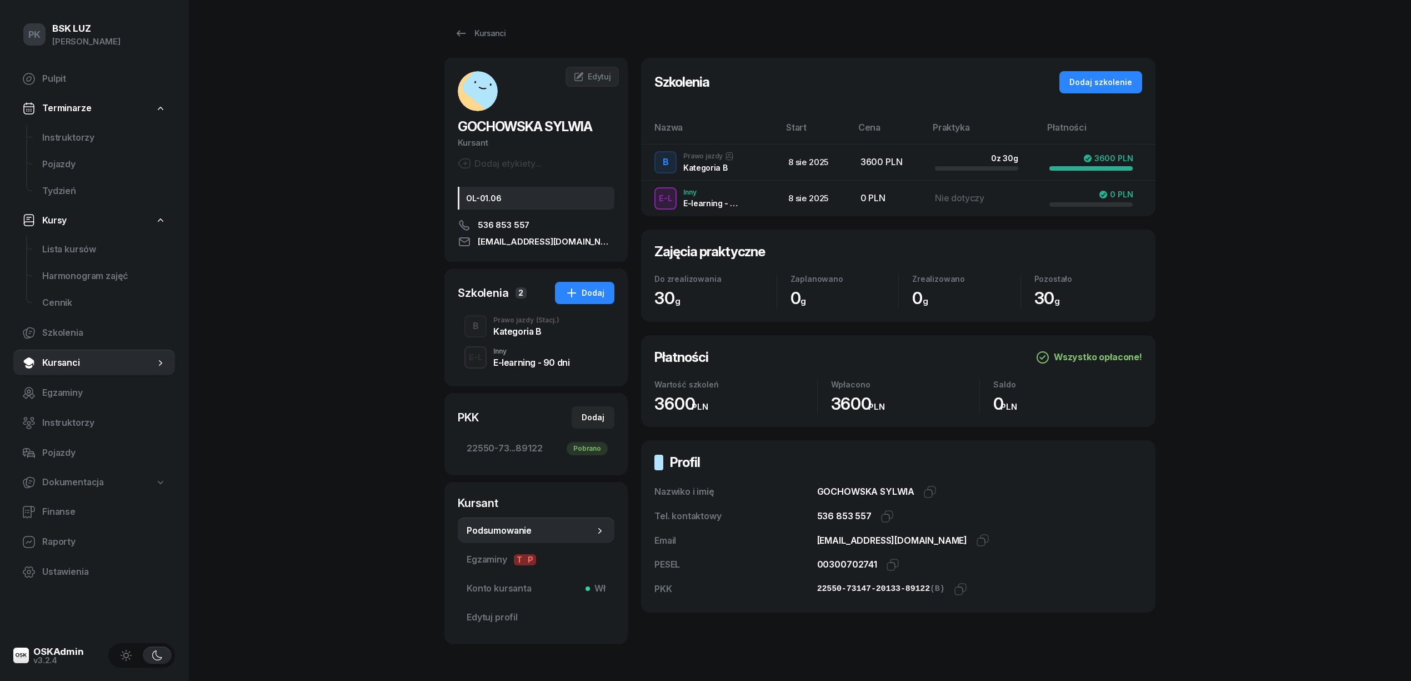
click at [506, 334] on div "Kategoria B" at bounding box center [526, 331] width 66 height 9
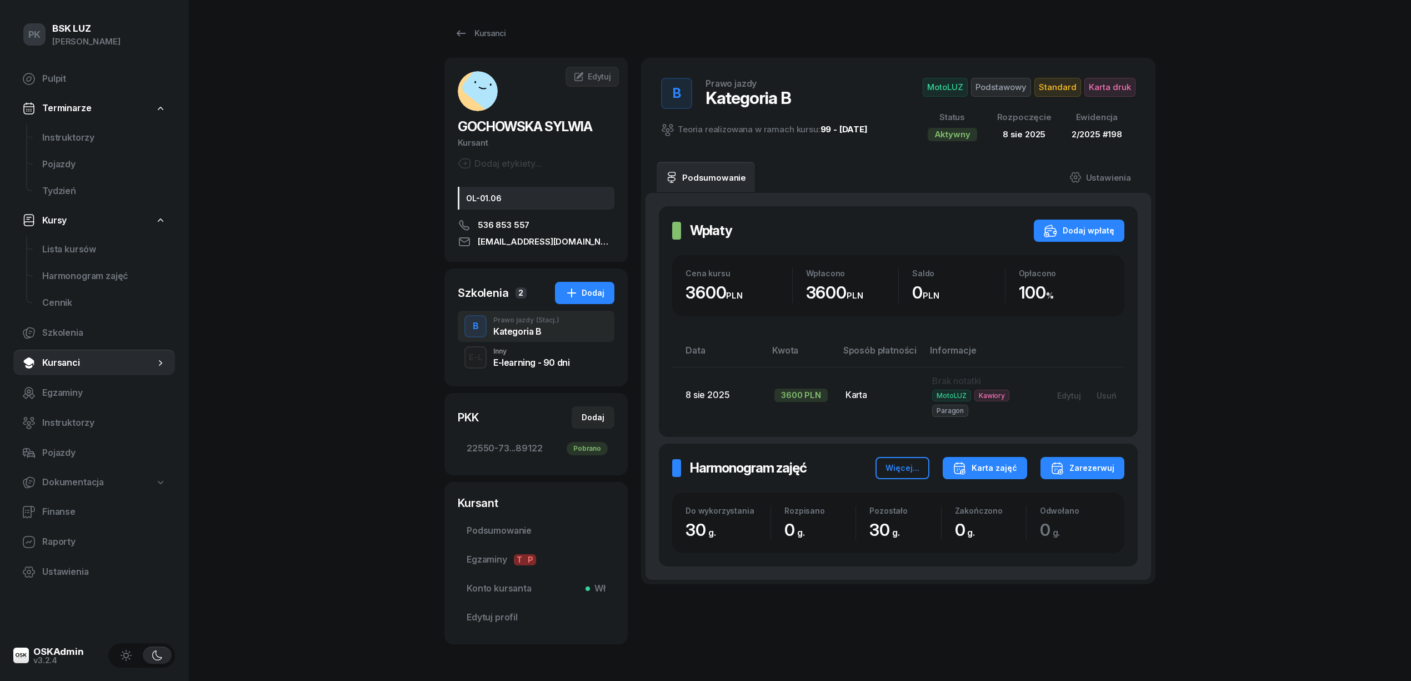
click at [1007, 464] on div "Karta zajęć" at bounding box center [985, 467] width 64 height 13
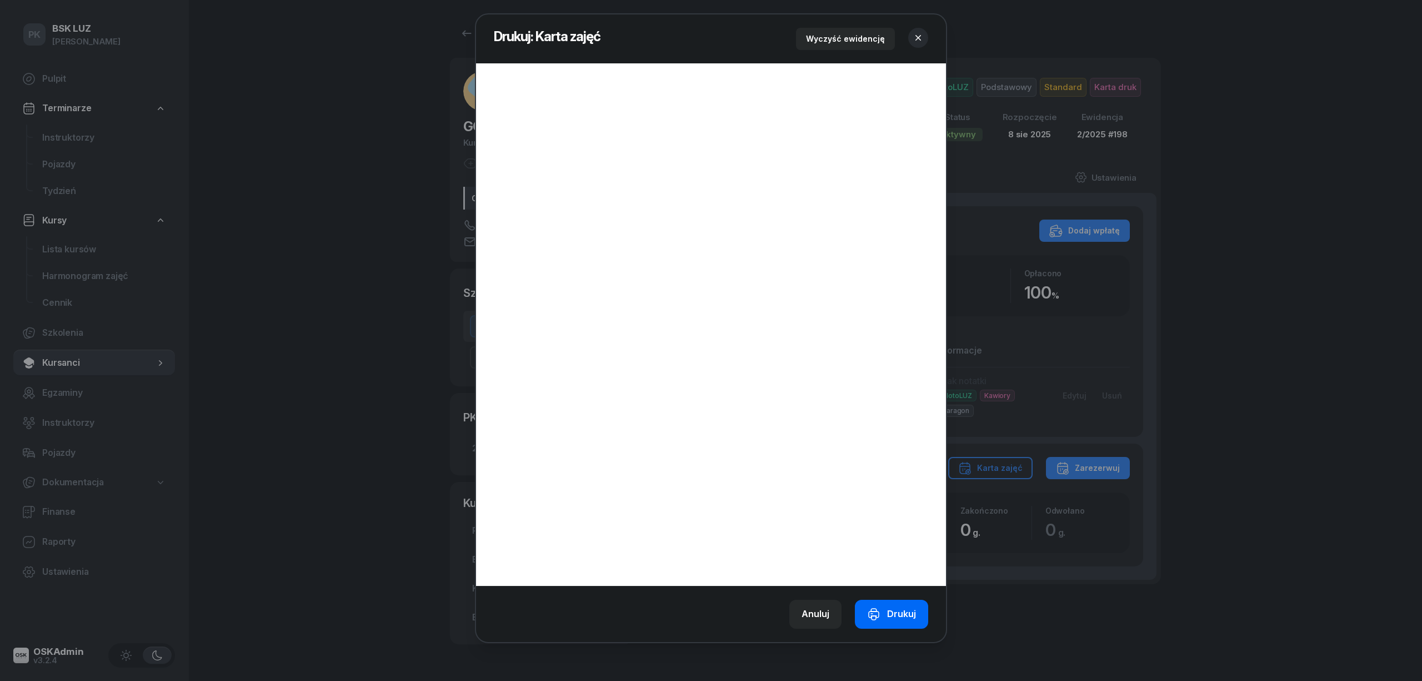
click at [910, 618] on div "Drukuj" at bounding box center [891, 614] width 49 height 14
click at [917, 37] on icon "button" at bounding box center [918, 37] width 11 height 11
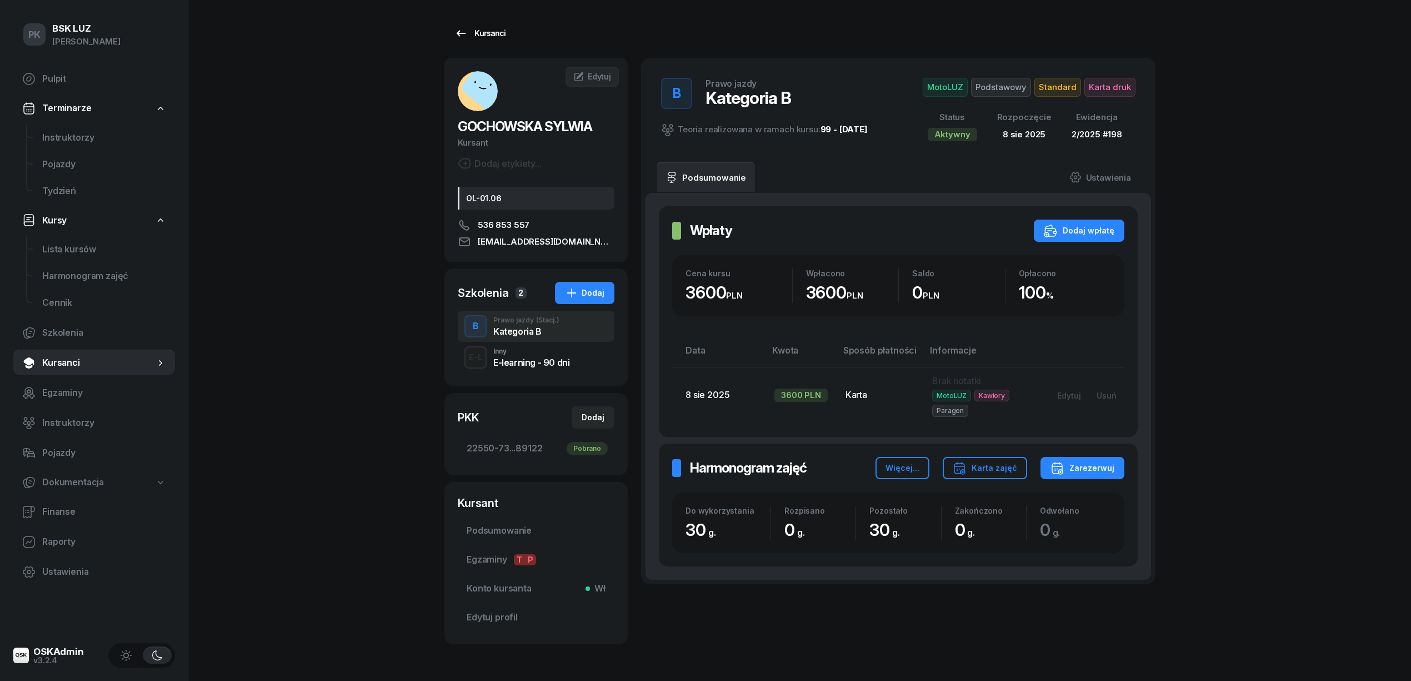
click at [489, 25] on link "Kursanci" at bounding box center [479, 33] width 71 height 22
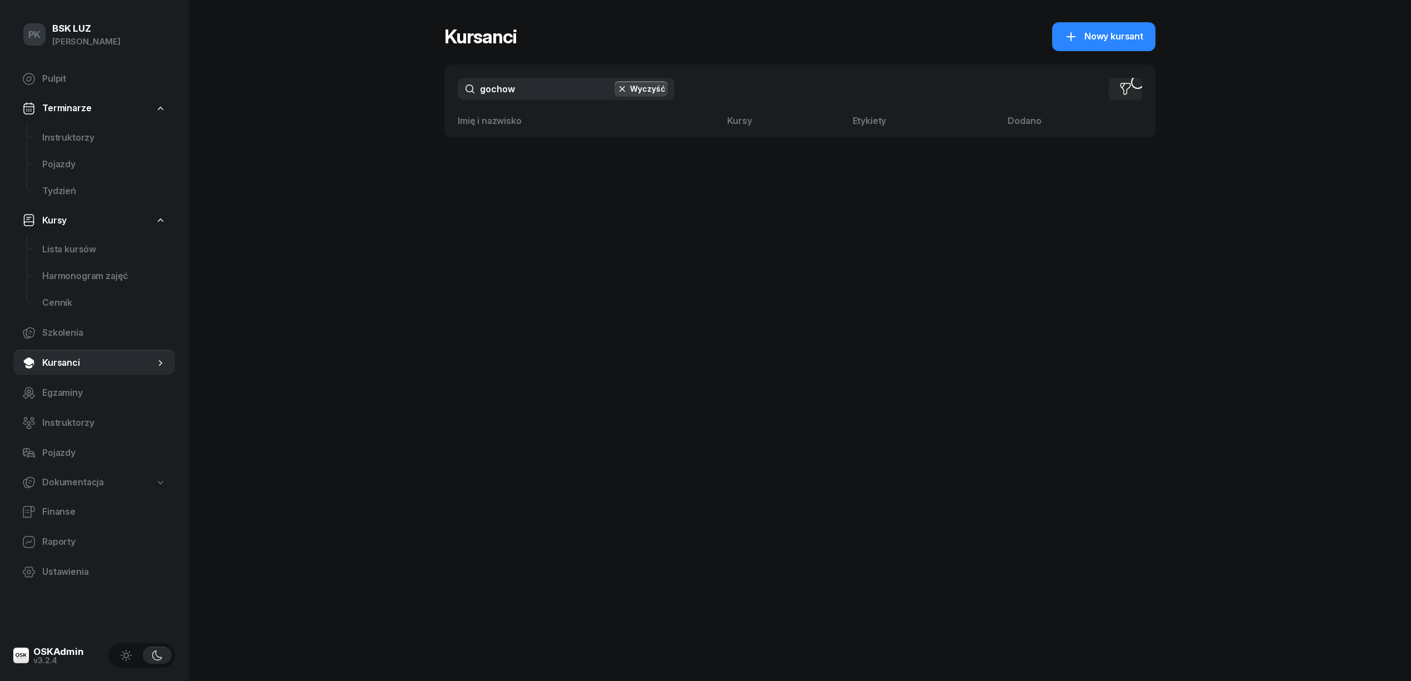
drag, startPoint x: 536, startPoint y: 88, endPoint x: 423, endPoint y: 96, distance: 112.5
click at [423, 96] on div "PK BSK [PERSON_NAME] Pulpit Terminarze Instruktorzy Pojazdy Tydzień Kursy Lista…" at bounding box center [705, 340] width 1411 height 681
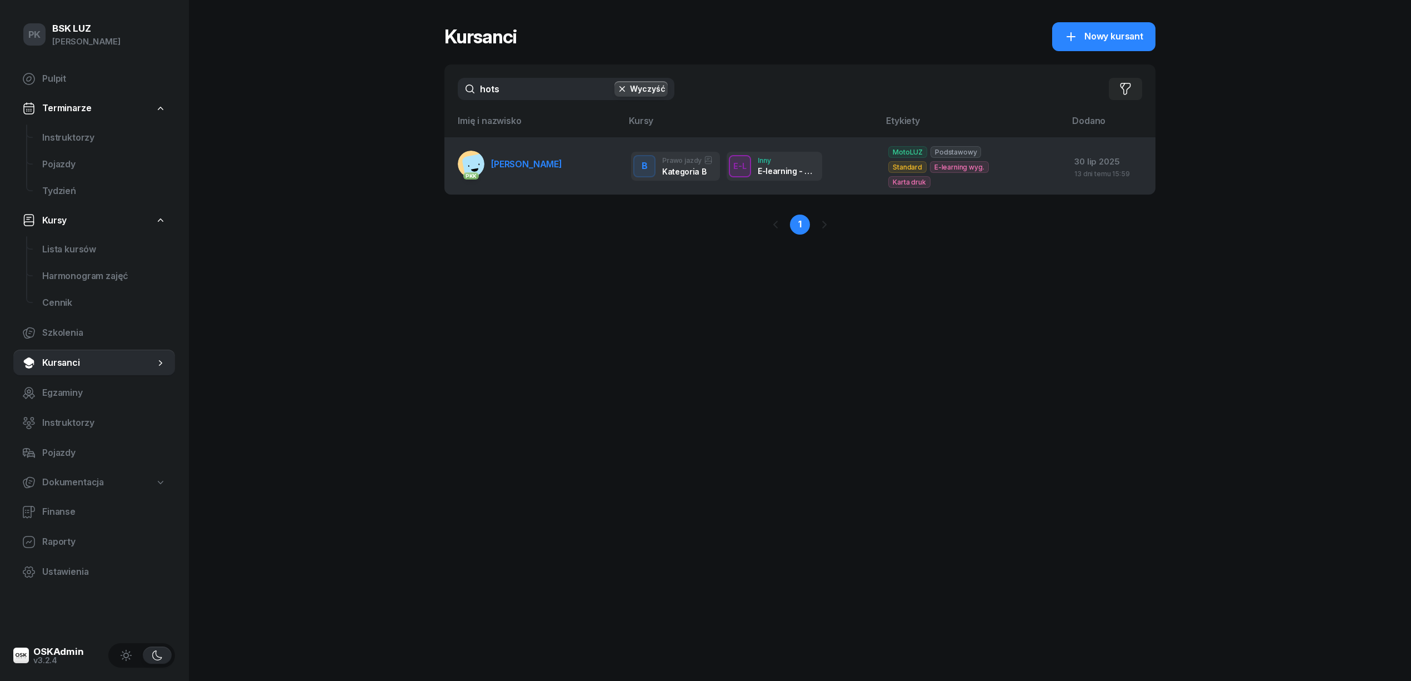
type input "hots"
click at [544, 159] on span "[PERSON_NAME]" at bounding box center [526, 163] width 71 height 11
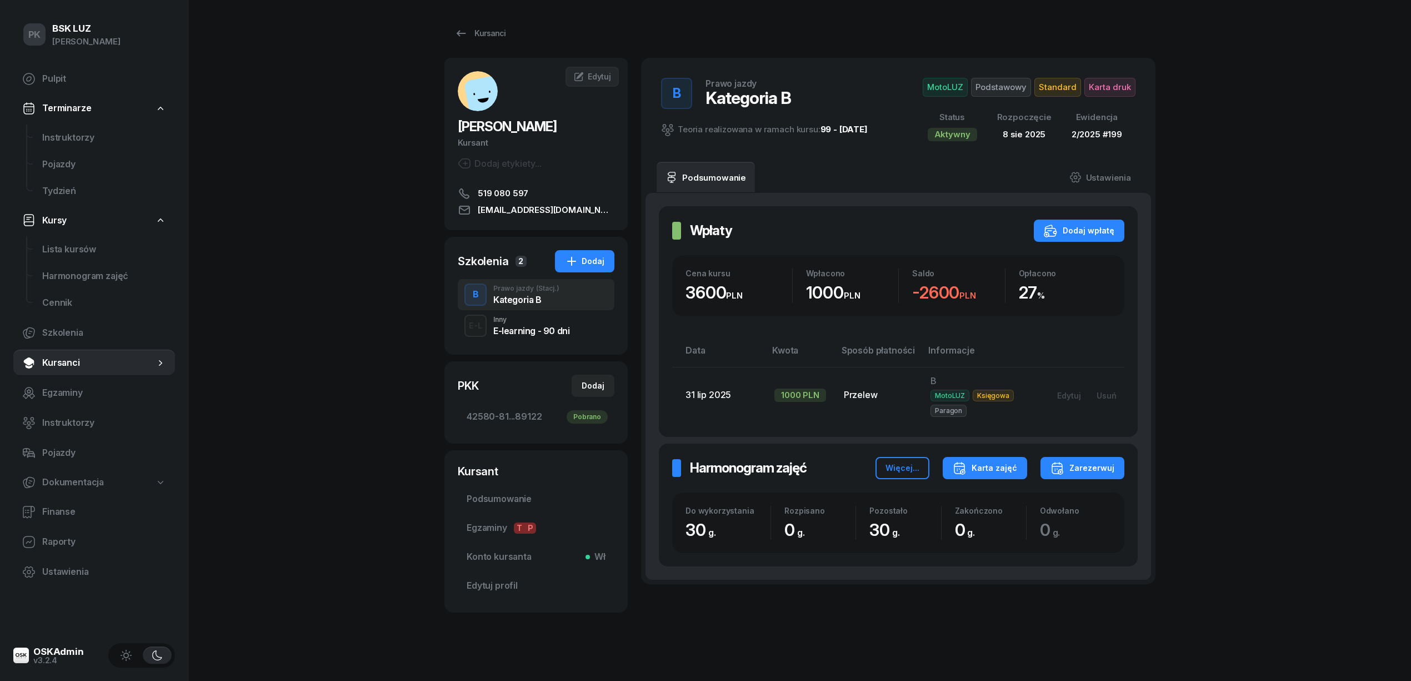
click at [996, 467] on div "Karta zajęć" at bounding box center [985, 467] width 64 height 13
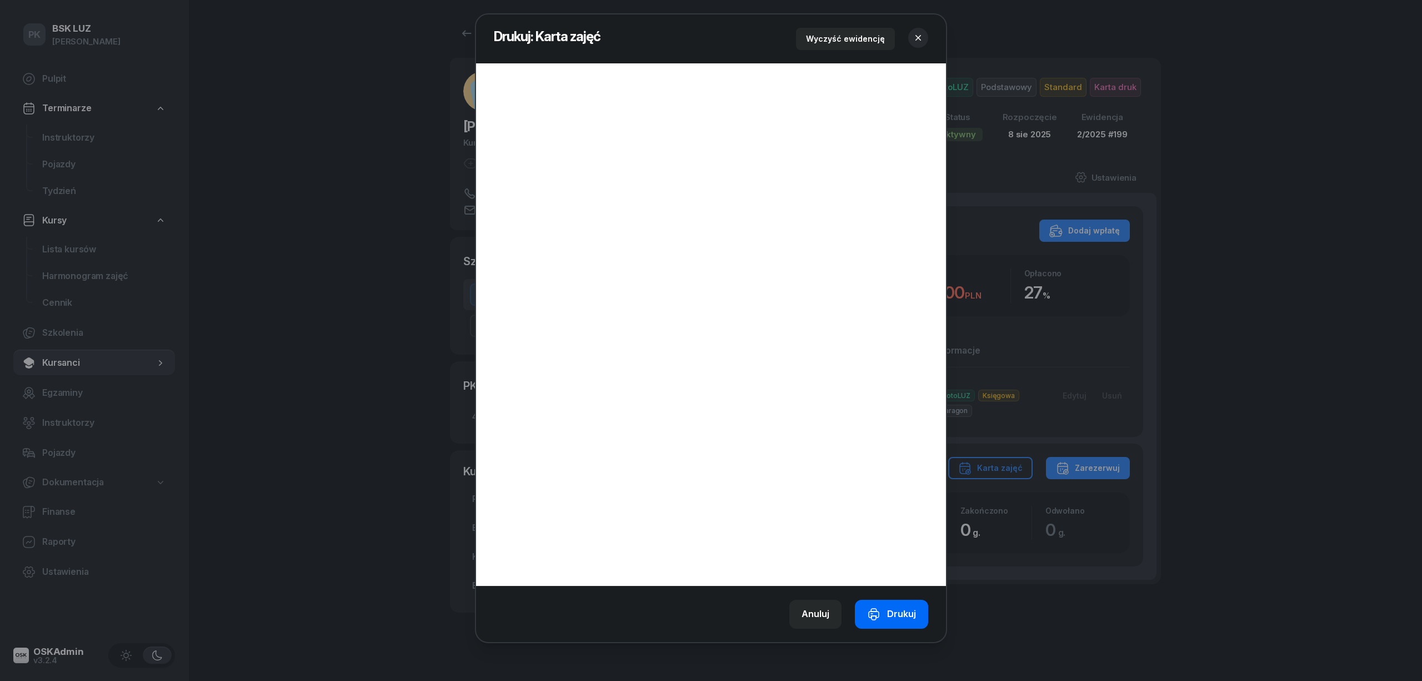
click at [903, 611] on div "Drukuj" at bounding box center [891, 614] width 49 height 14
click at [891, 610] on div "Drukuj" at bounding box center [891, 614] width 49 height 14
drag, startPoint x: 926, startPoint y: 37, endPoint x: 918, endPoint y: 38, distance: 7.3
click at [925, 37] on button "button" at bounding box center [918, 38] width 20 height 20
